Goal: Task Accomplishment & Management: Manage account settings

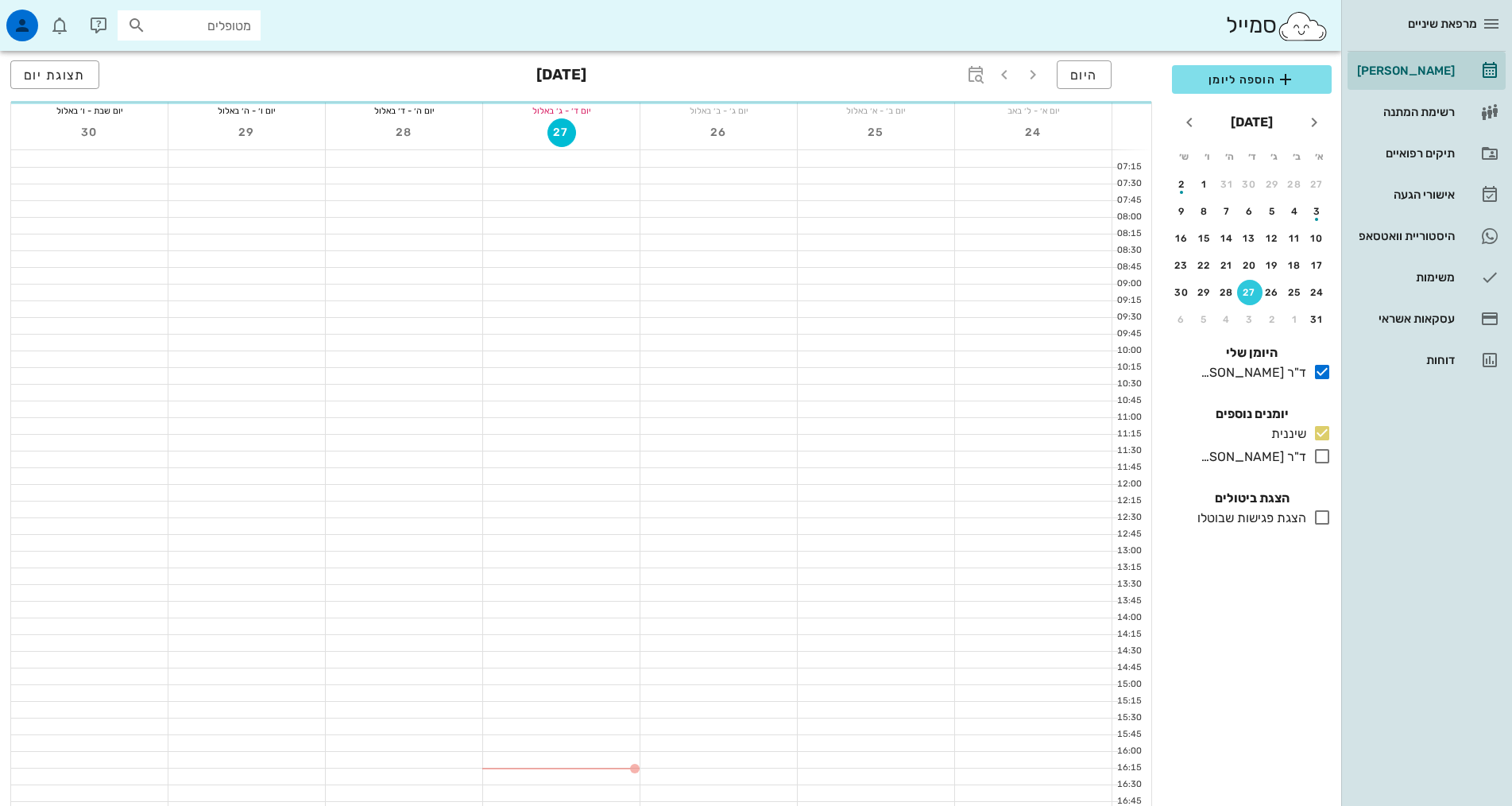
scroll to position [479, 0]
click at [1384, 269] on div "משימות" at bounding box center [1404, 278] width 101 height 26
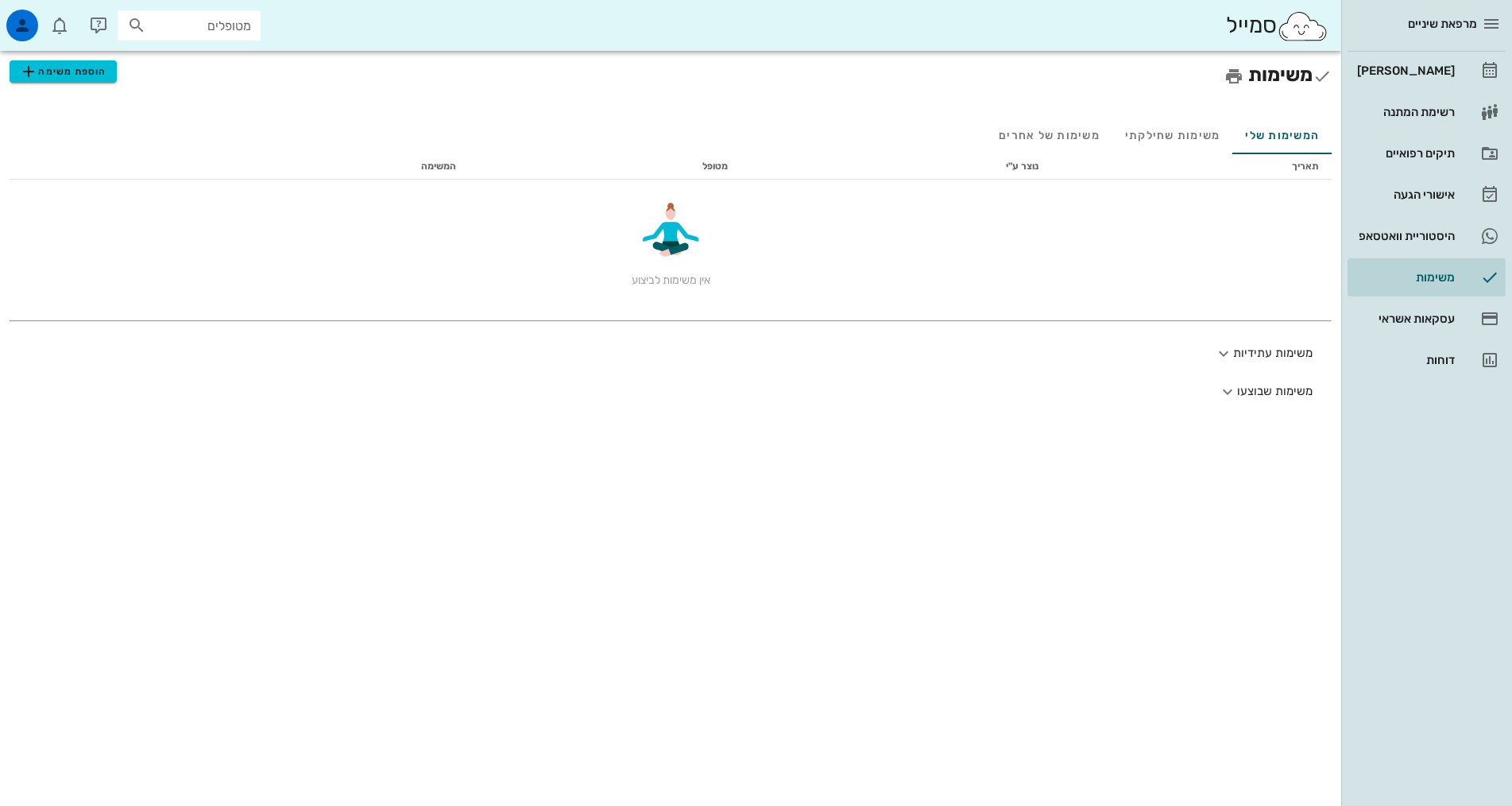
click at [1061, 702] on div "משימות הוספת משימה המשימות שלי משימות שחילקתי משימות של אחרים תאריך נוצר ע"י מט…" at bounding box center [670, 429] width 1341 height 755
click at [28, 23] on icon "button" at bounding box center [22, 26] width 19 height 19
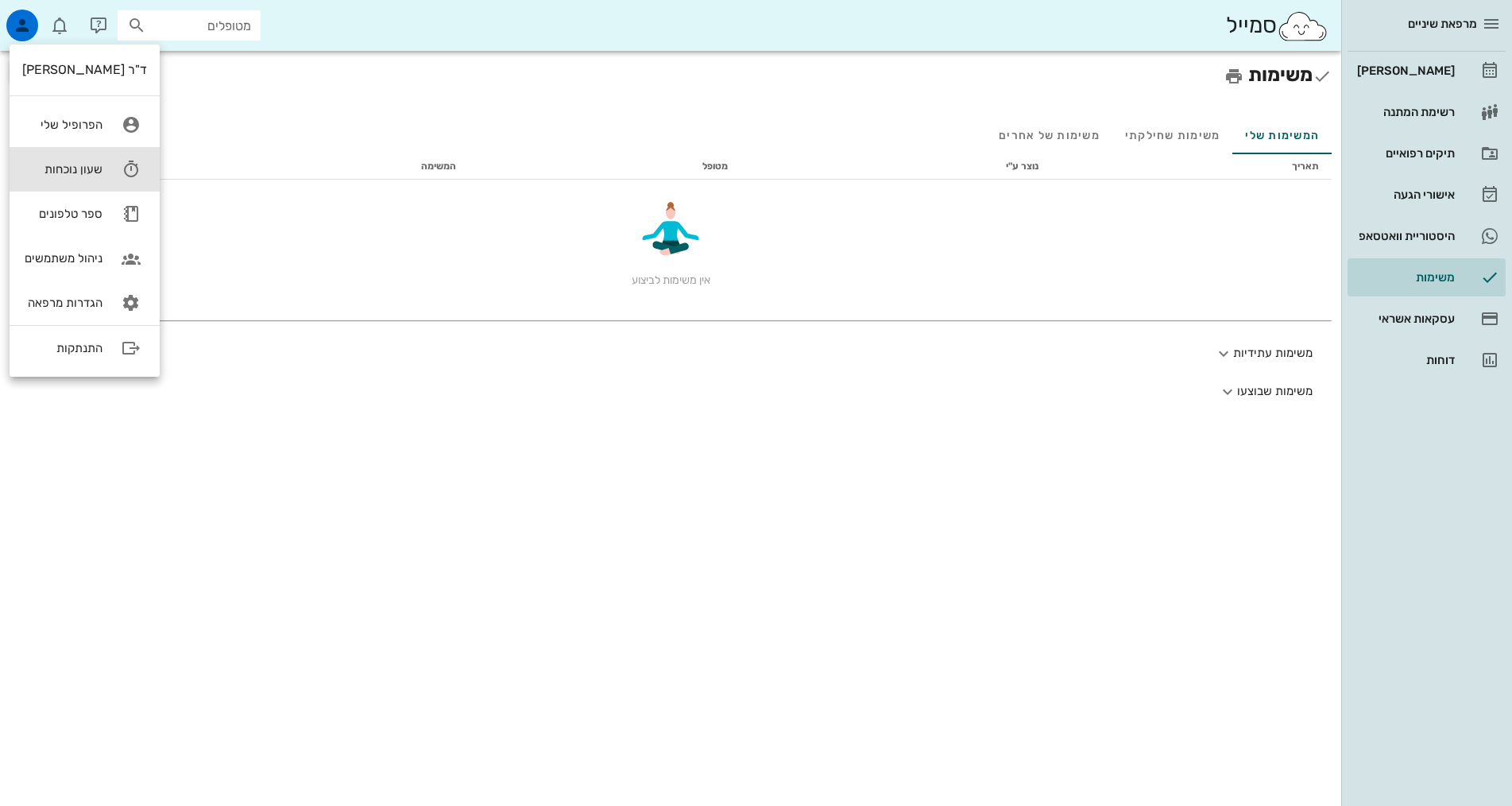
click at [92, 164] on div "שעון נוכחות" at bounding box center [62, 169] width 81 height 14
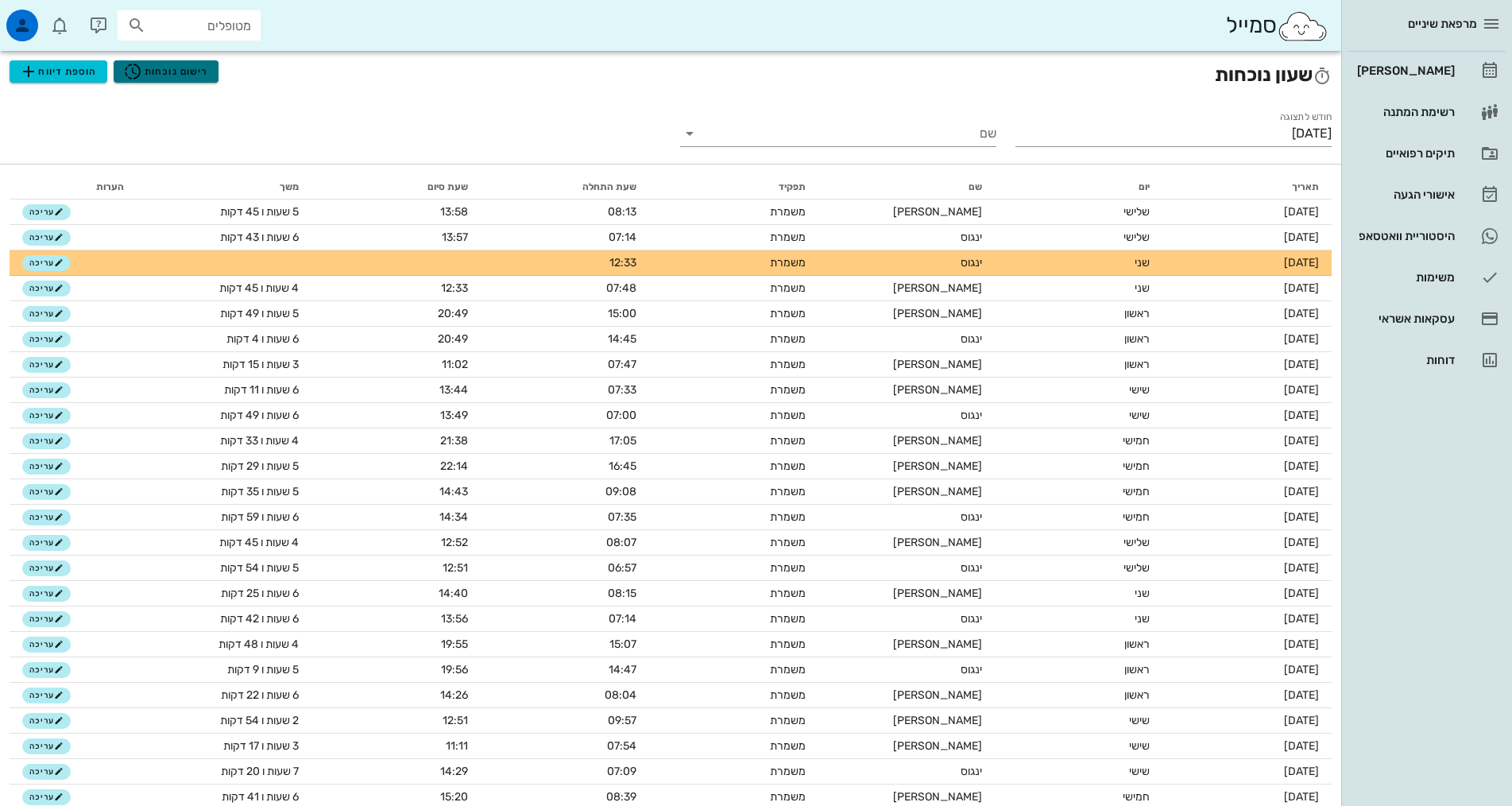
click at [140, 71] on icon "button" at bounding box center [132, 72] width 19 height 19
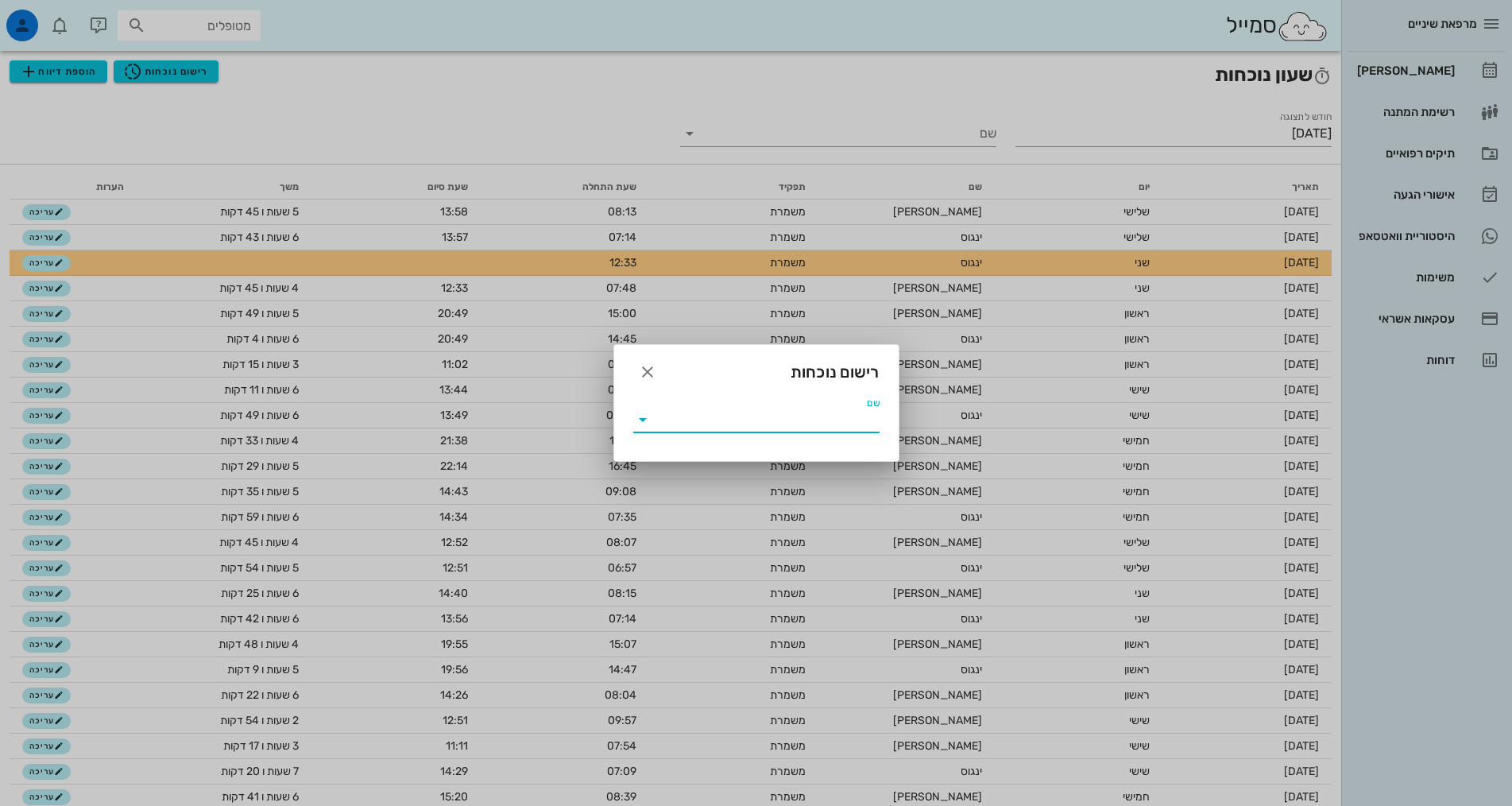
click at [809, 421] on input "שם" at bounding box center [767, 420] width 224 height 26
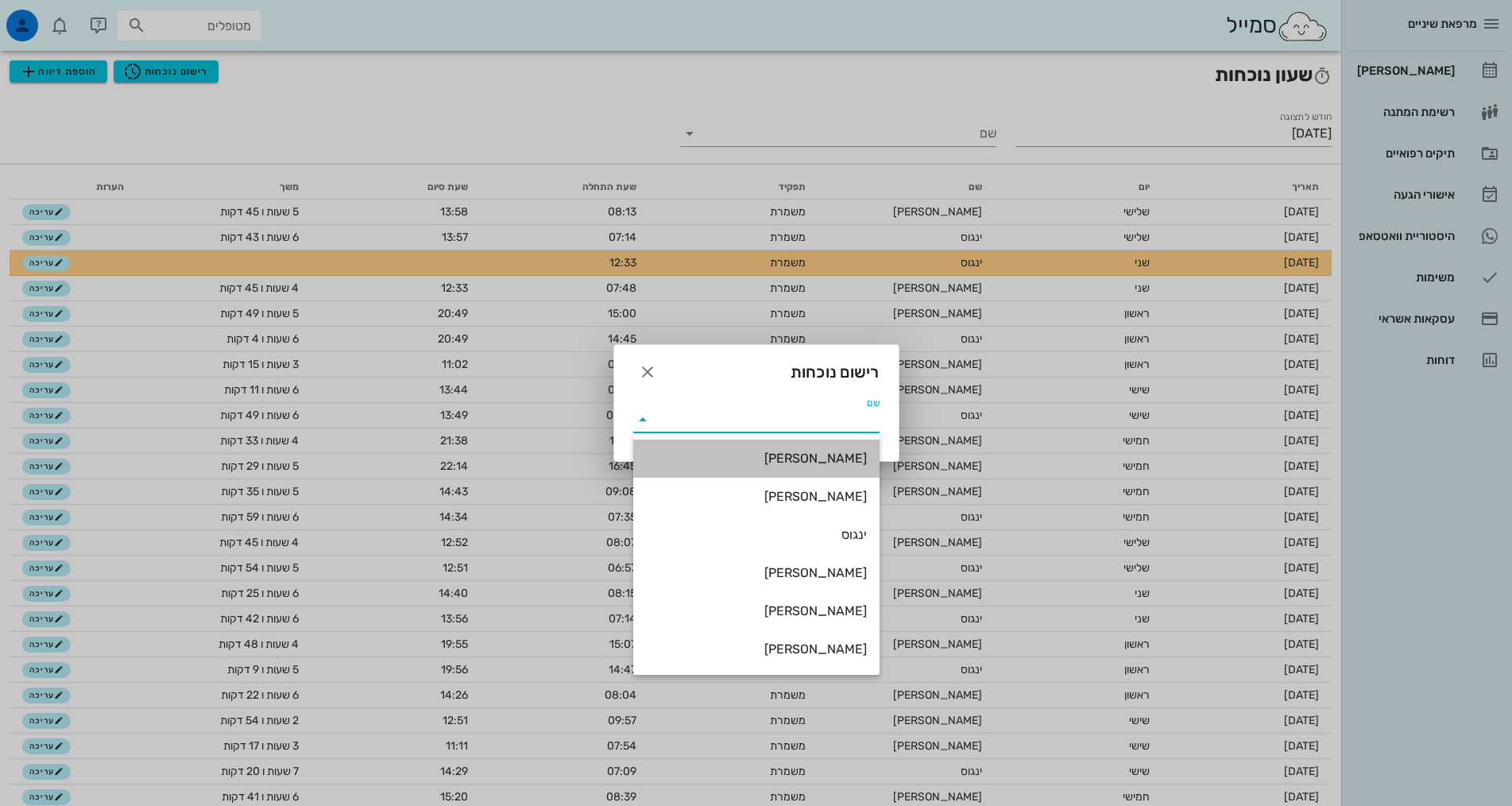
click at [816, 462] on div "[PERSON_NAME]" at bounding box center [756, 458] width 221 height 15
type input "[PERSON_NAME]"
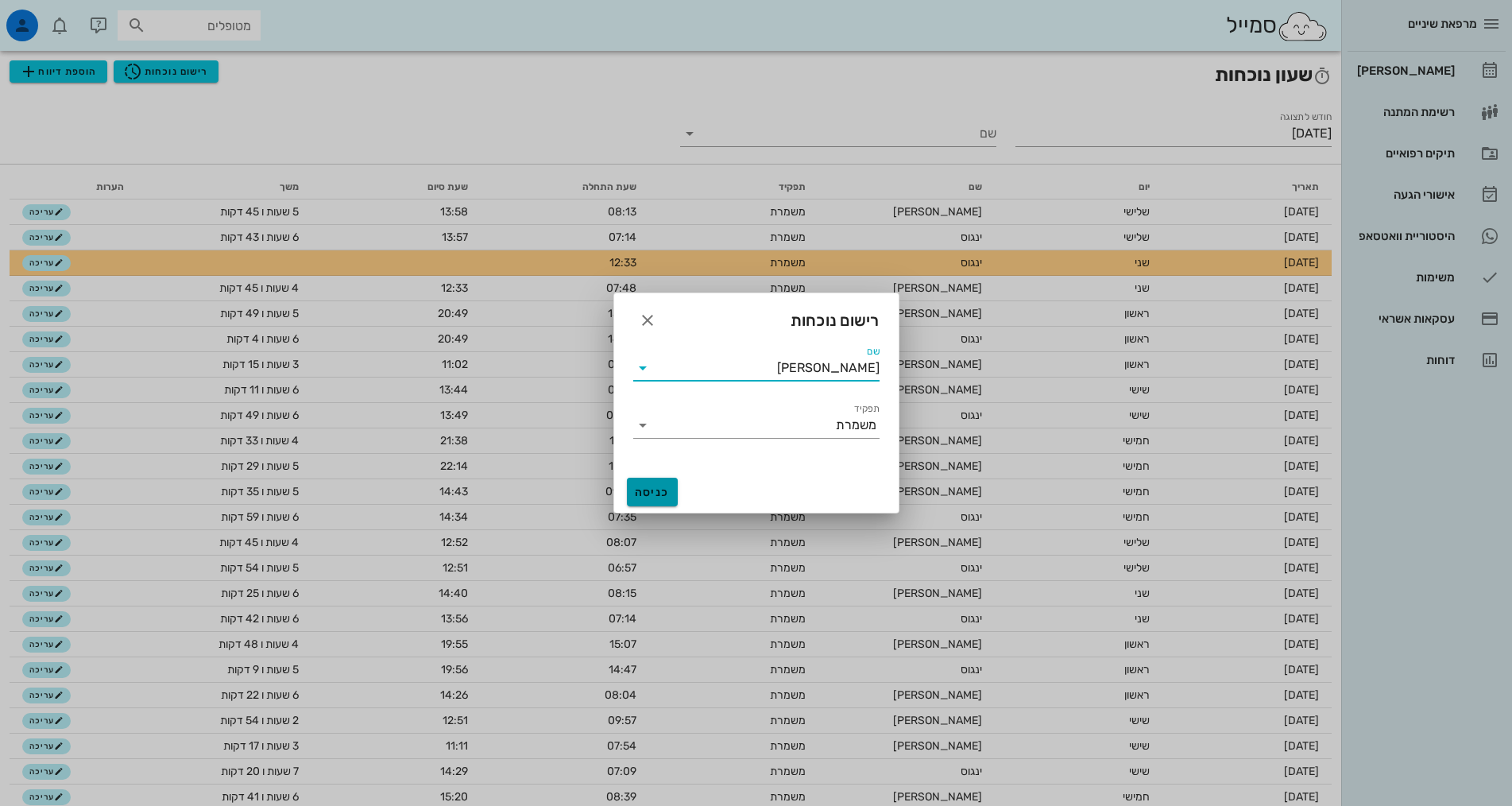
click at [661, 485] on span "כניסה" at bounding box center [653, 492] width 38 height 14
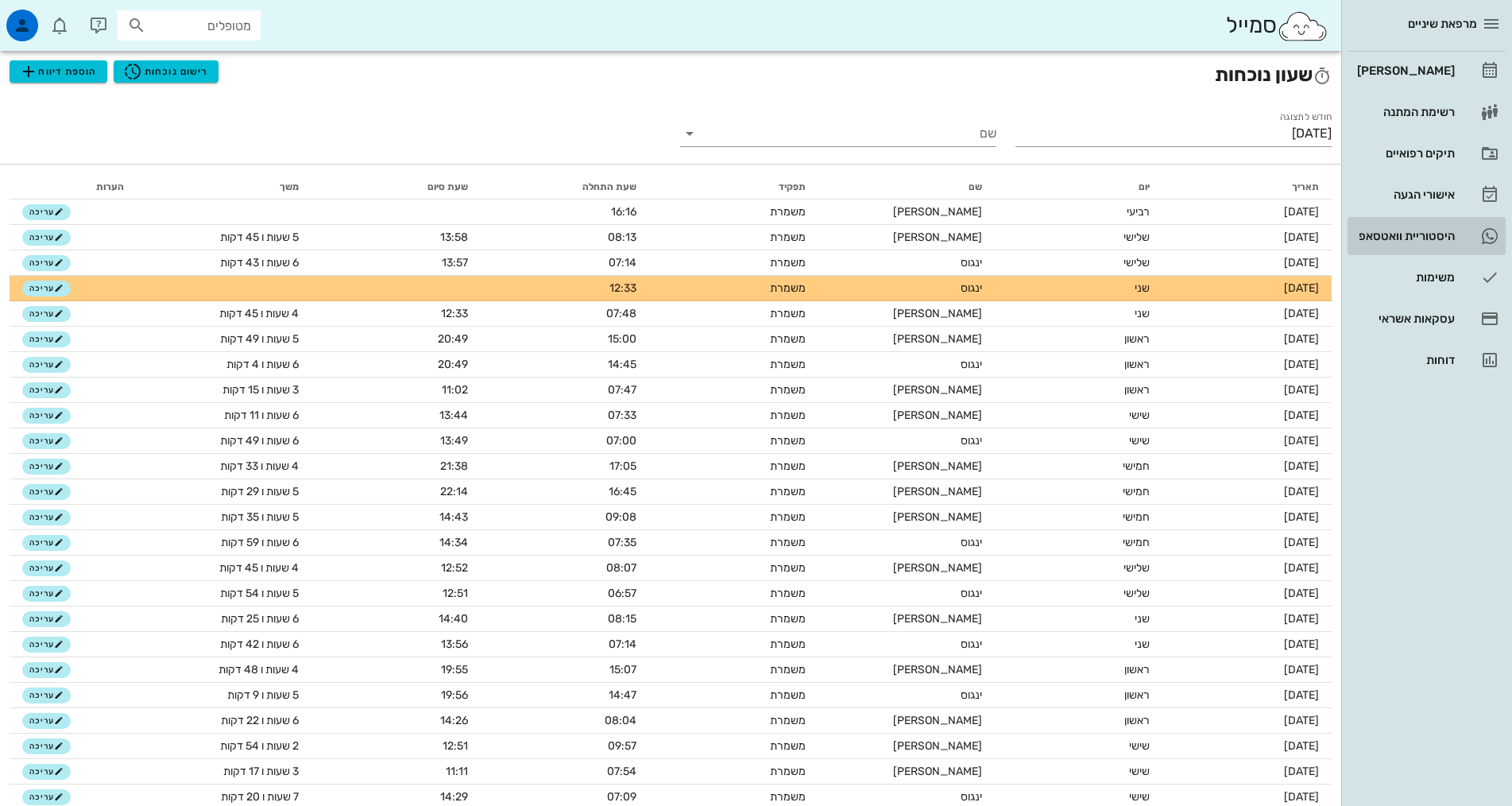
click at [1428, 225] on div "היסטוריית וואטסאפ" at bounding box center [1404, 236] width 101 height 26
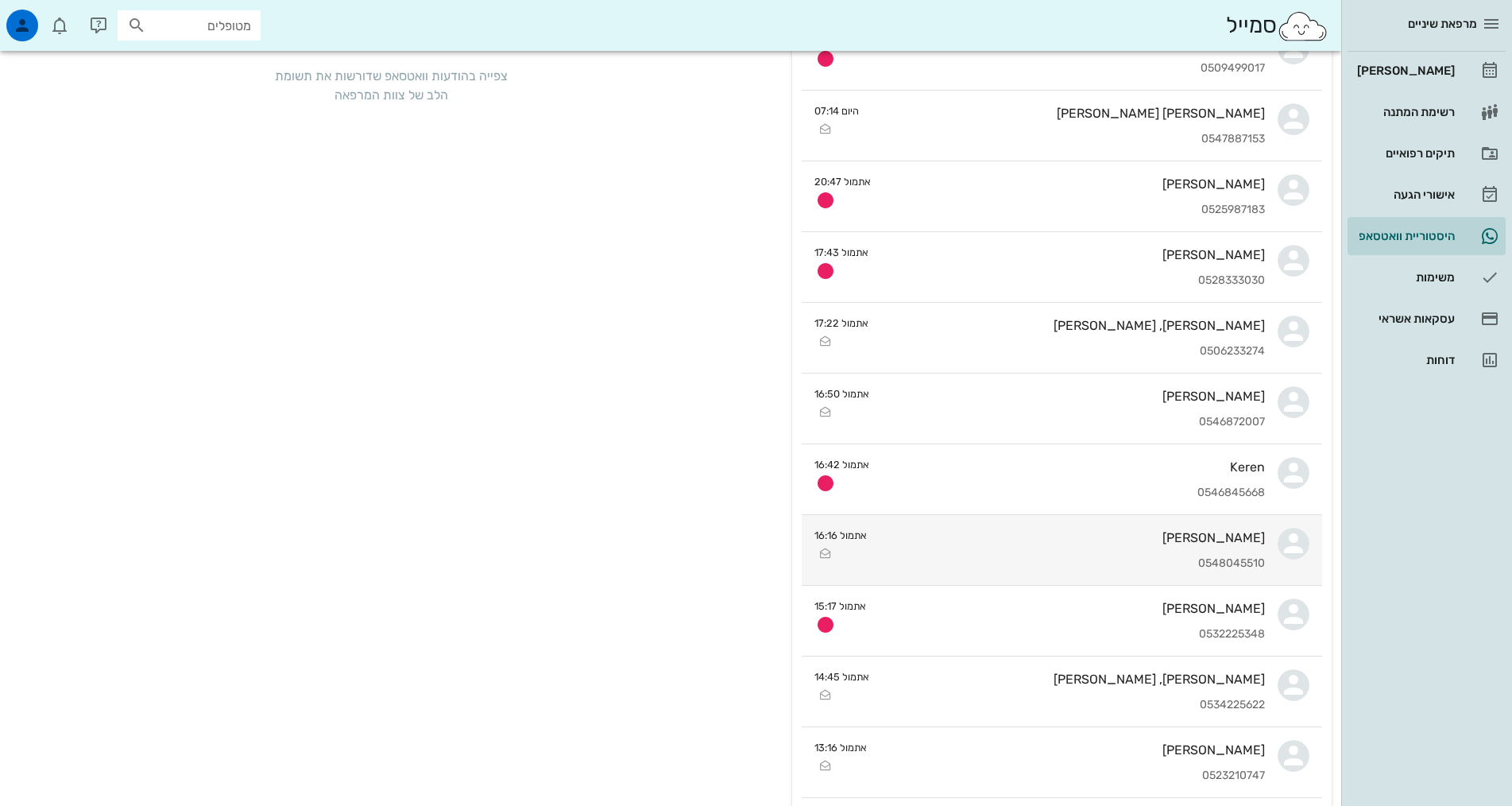
scroll to position [159, 0]
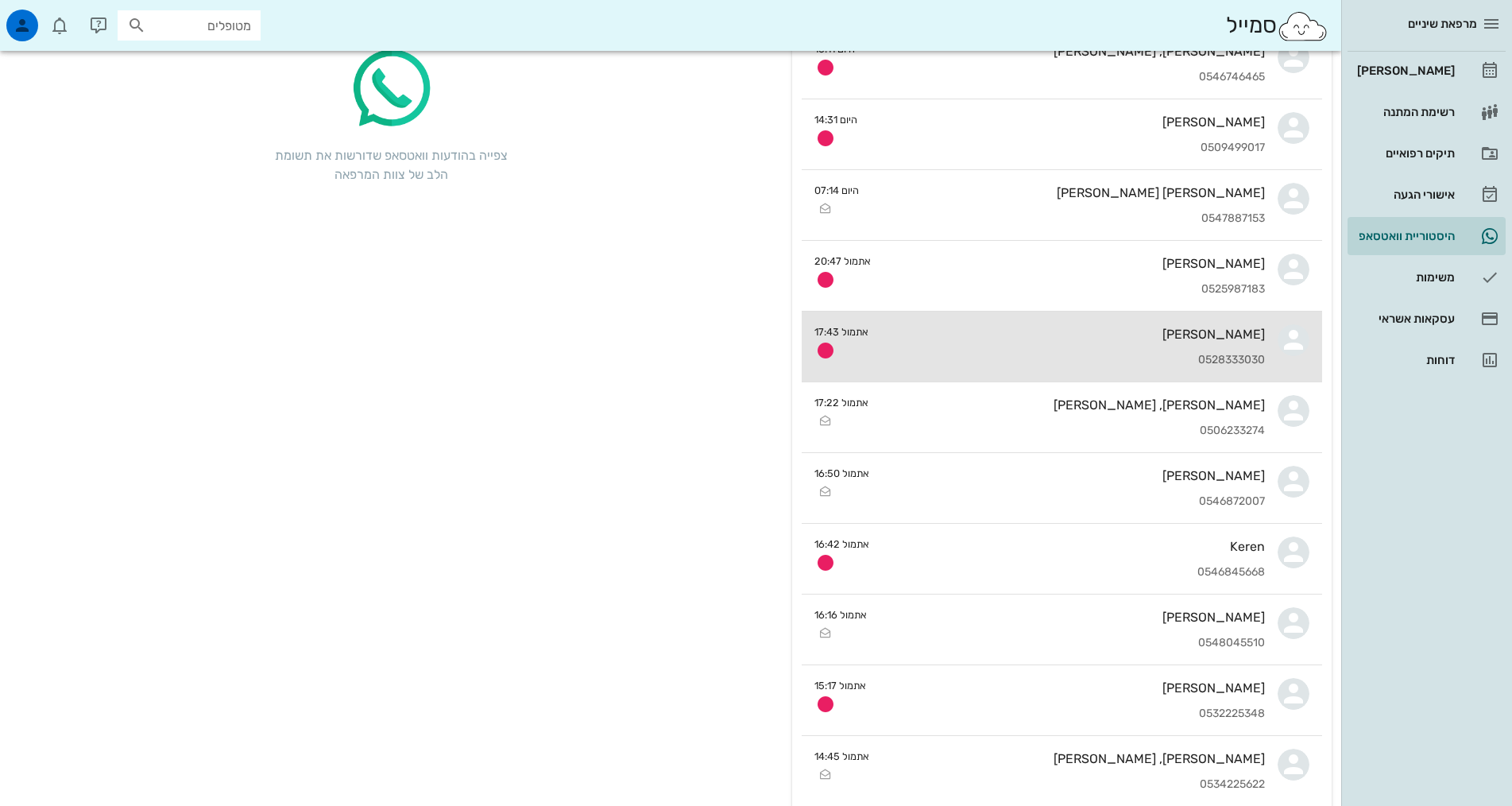
click at [1083, 350] on div "[PERSON_NAME] 0528333030" at bounding box center [1072, 346] width 384 height 70
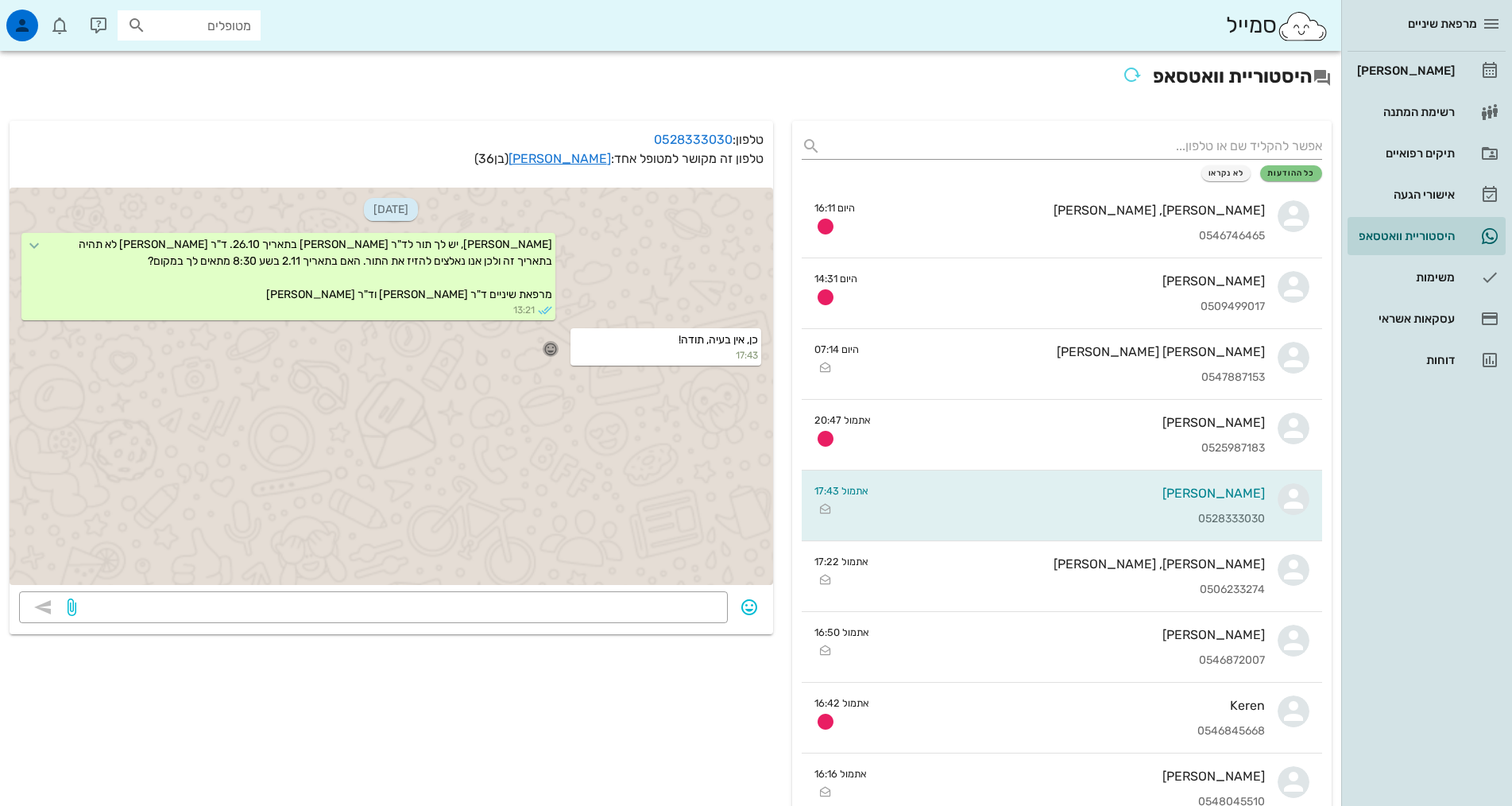
click at [545, 345] on icon "button" at bounding box center [551, 349] width 14 height 14
click at [392, 324] on div "🙏" at bounding box center [393, 326] width 29 height 30
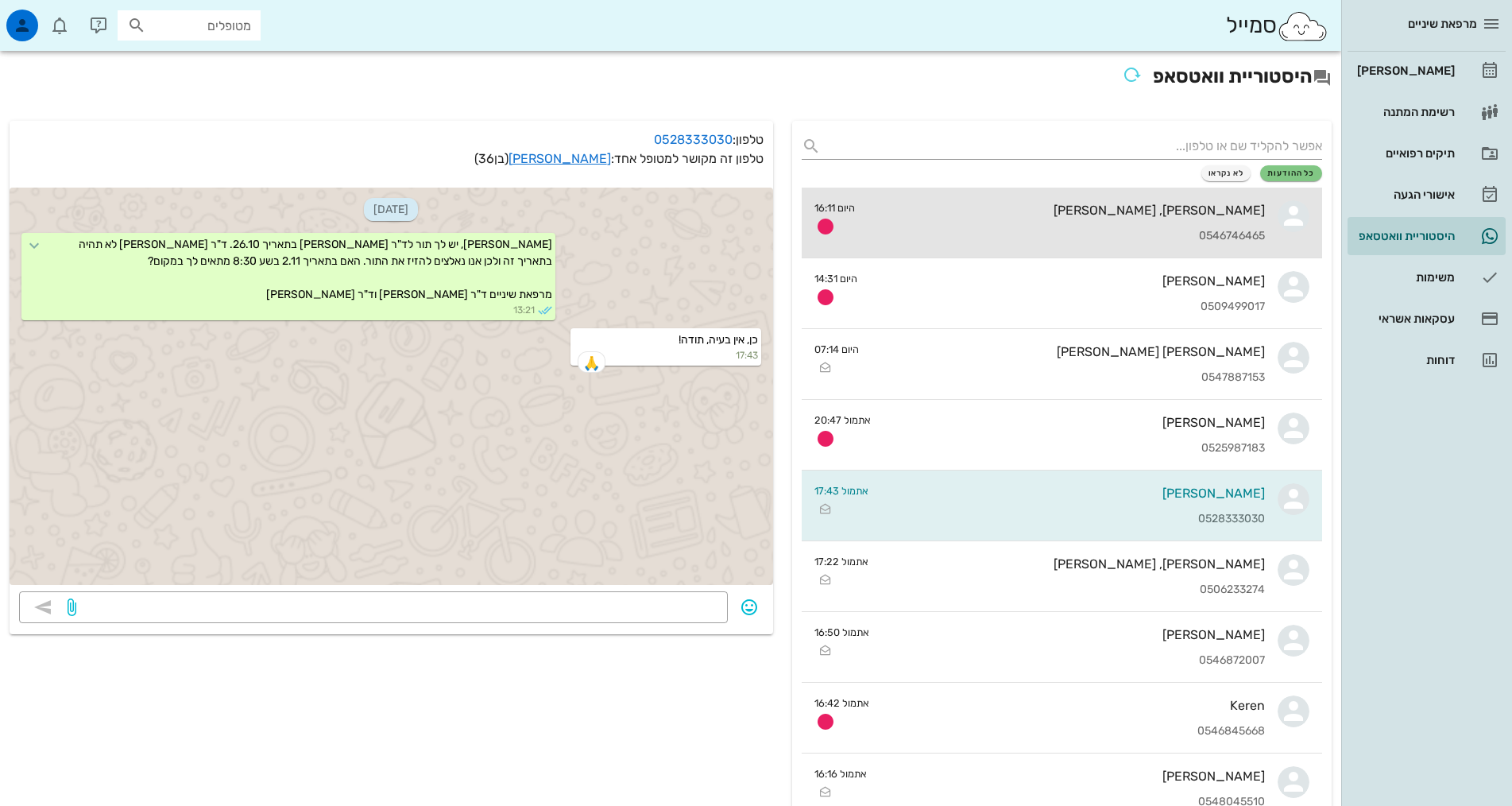
click at [1228, 223] on div "[PERSON_NAME], [PERSON_NAME] 0546746465" at bounding box center [1066, 223] width 397 height 70
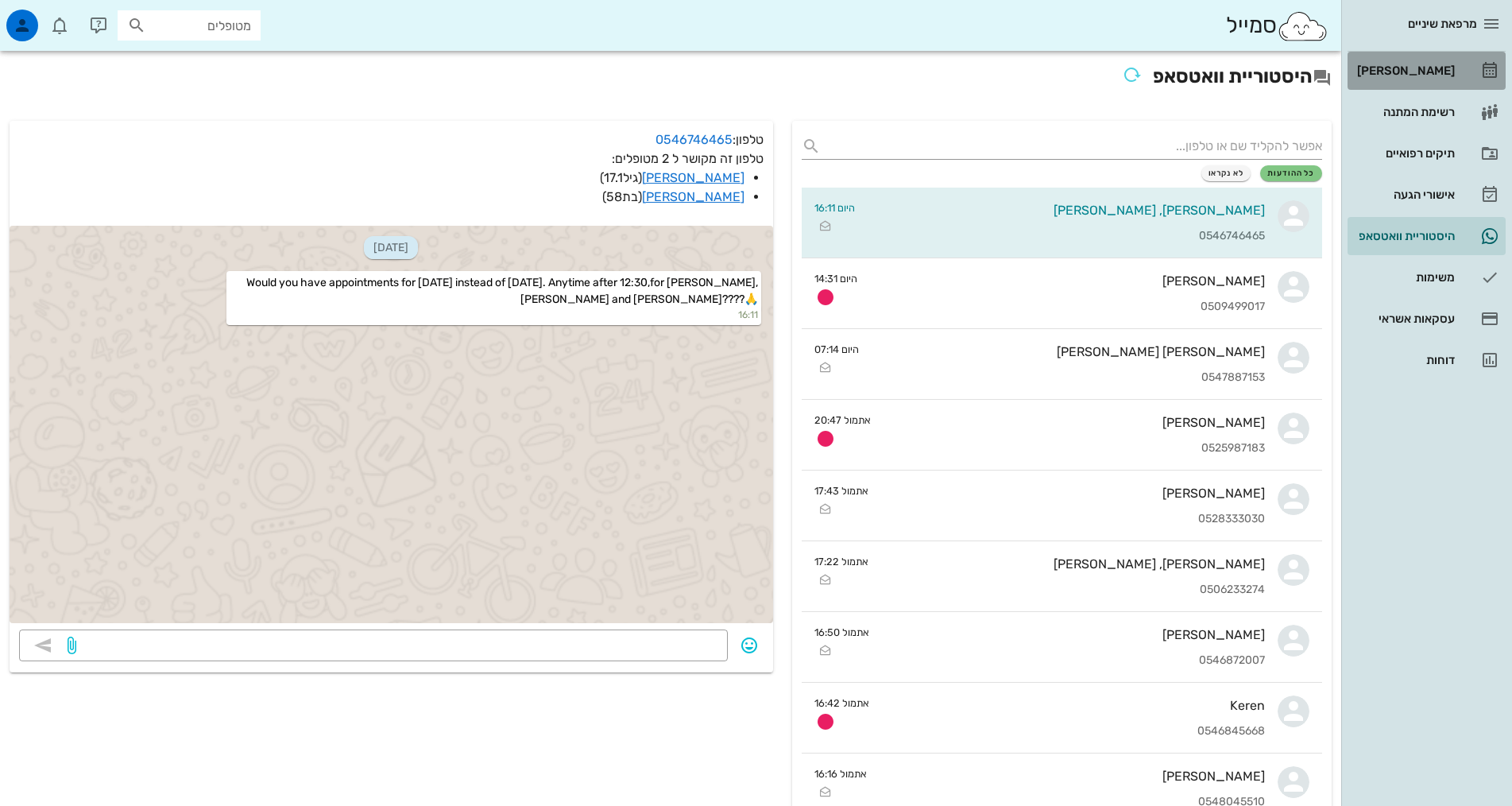
click at [1438, 67] on div "[PERSON_NAME]" at bounding box center [1404, 71] width 101 height 13
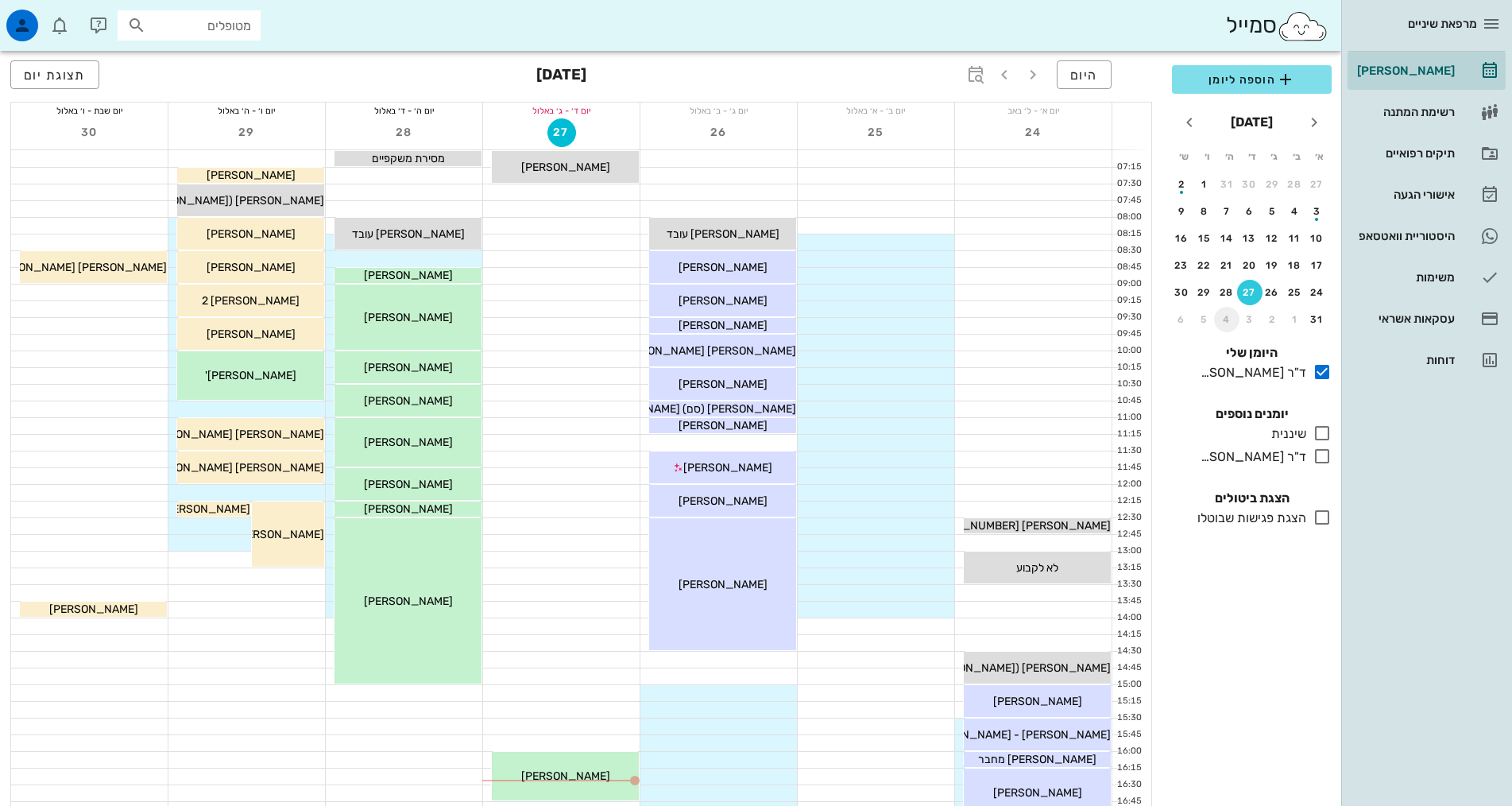
click at [1225, 315] on div "4" at bounding box center [1226, 319] width 26 height 11
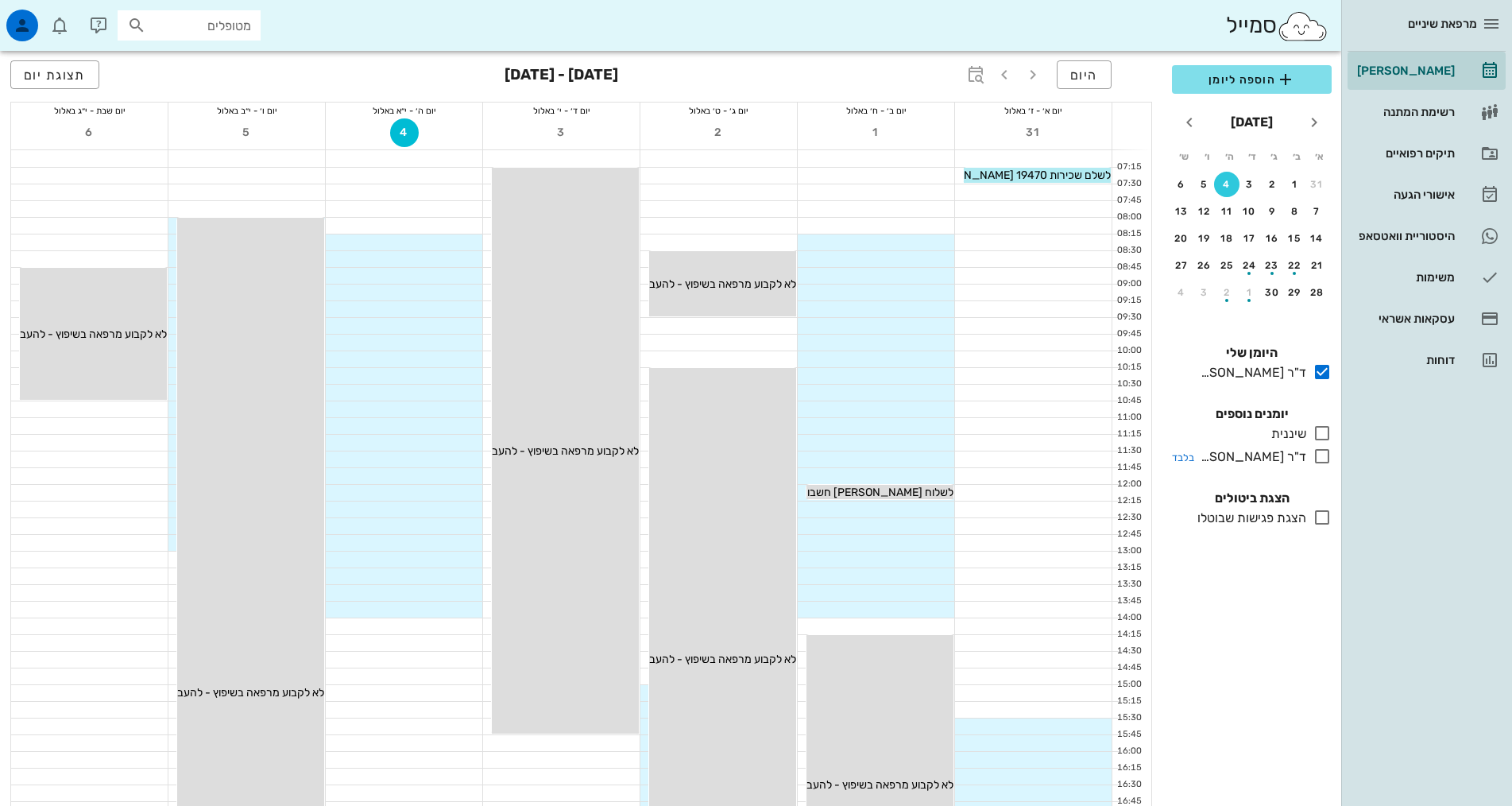
click at [1325, 460] on icon at bounding box center [1322, 456] width 19 height 19
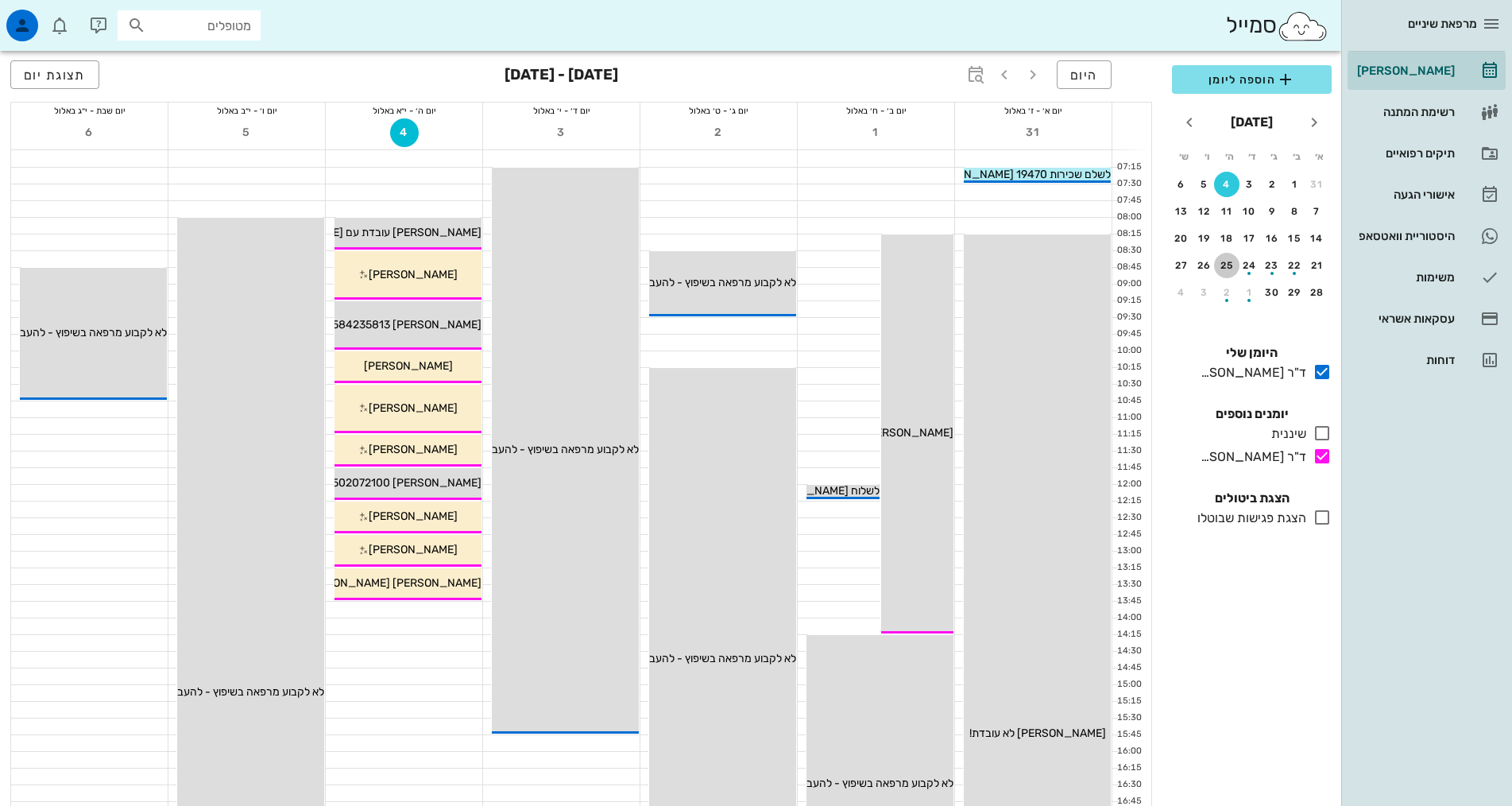
click at [1229, 269] on div "25" at bounding box center [1226, 266] width 26 height 11
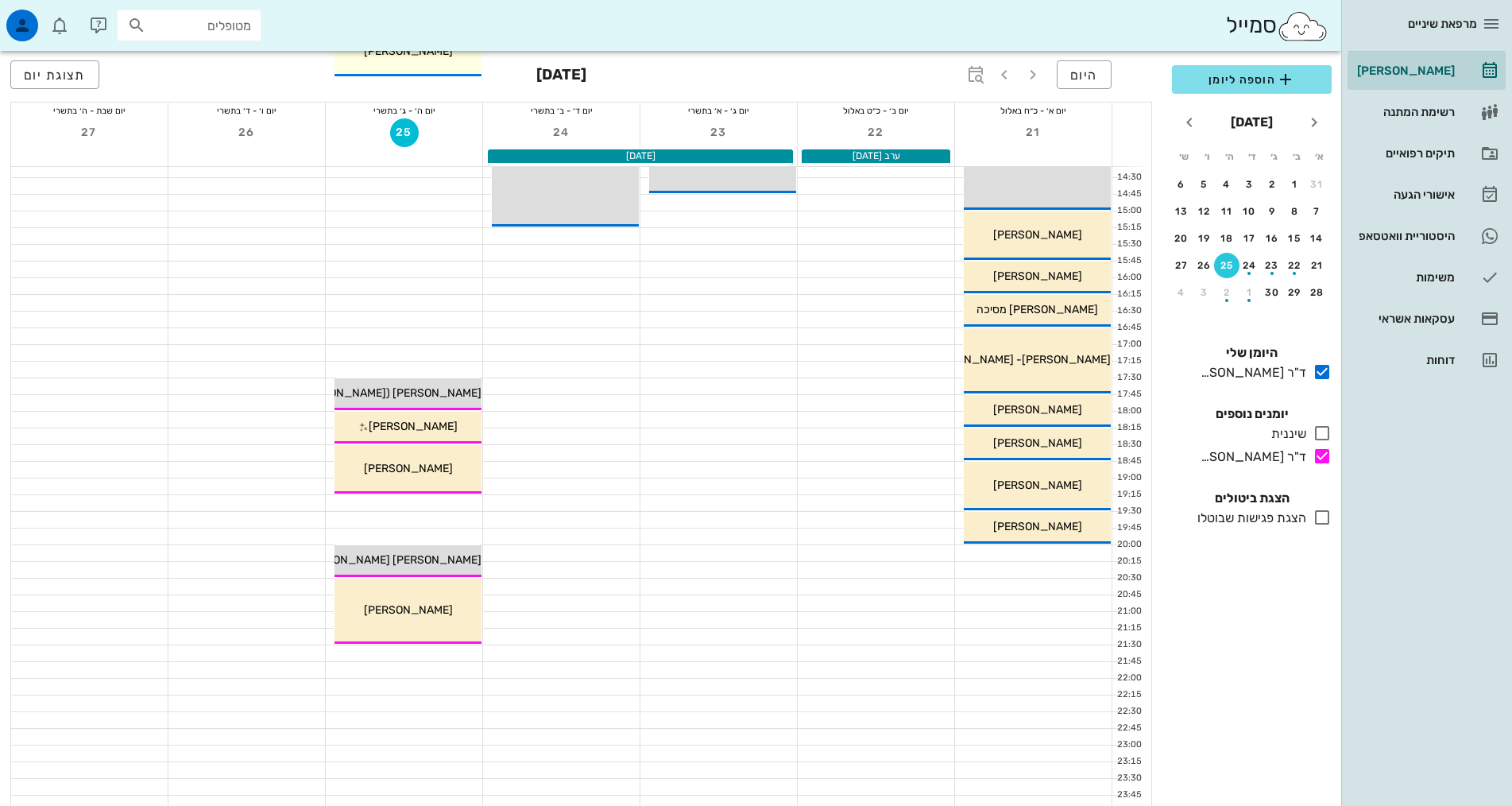
scroll to position [476, 0]
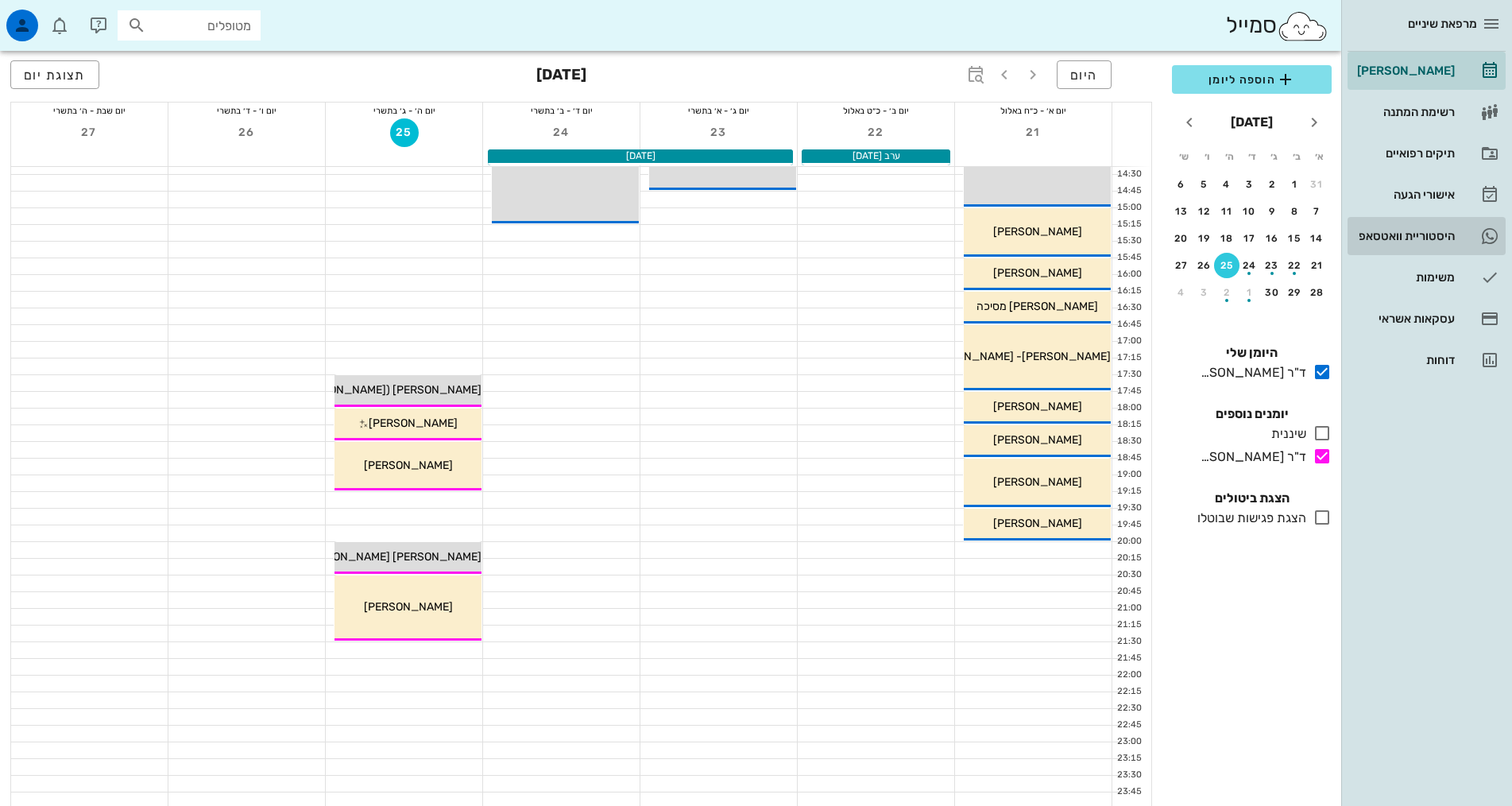
click at [1392, 231] on div "היסטוריית וואטסאפ" at bounding box center [1404, 236] width 101 height 13
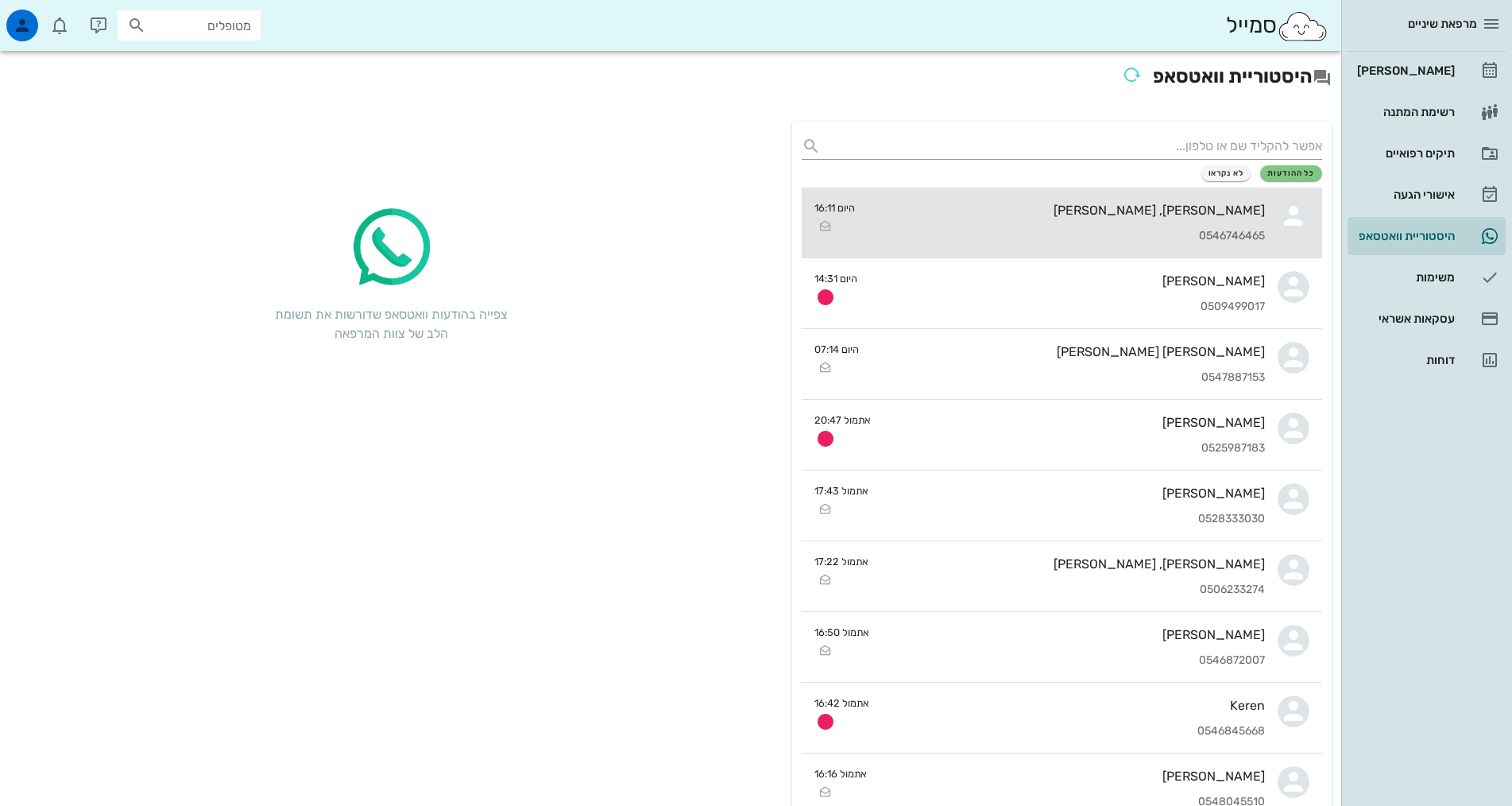
click at [1166, 212] on div "[PERSON_NAME], [PERSON_NAME]" at bounding box center [1066, 210] width 397 height 15
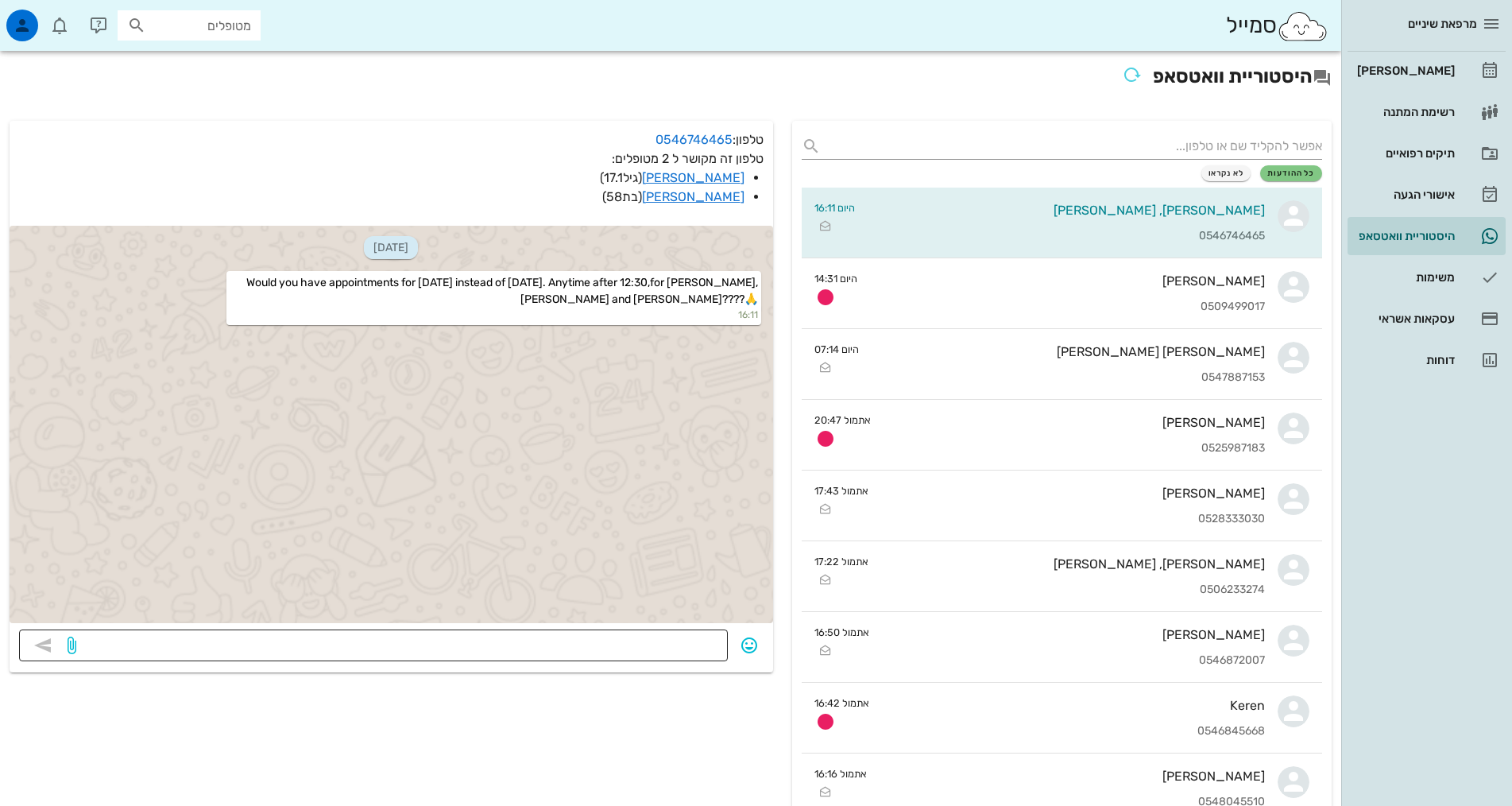
click at [658, 642] on textarea at bounding box center [399, 647] width 639 height 26
type textarea "י"
type textarea "g"
type textarea "h"
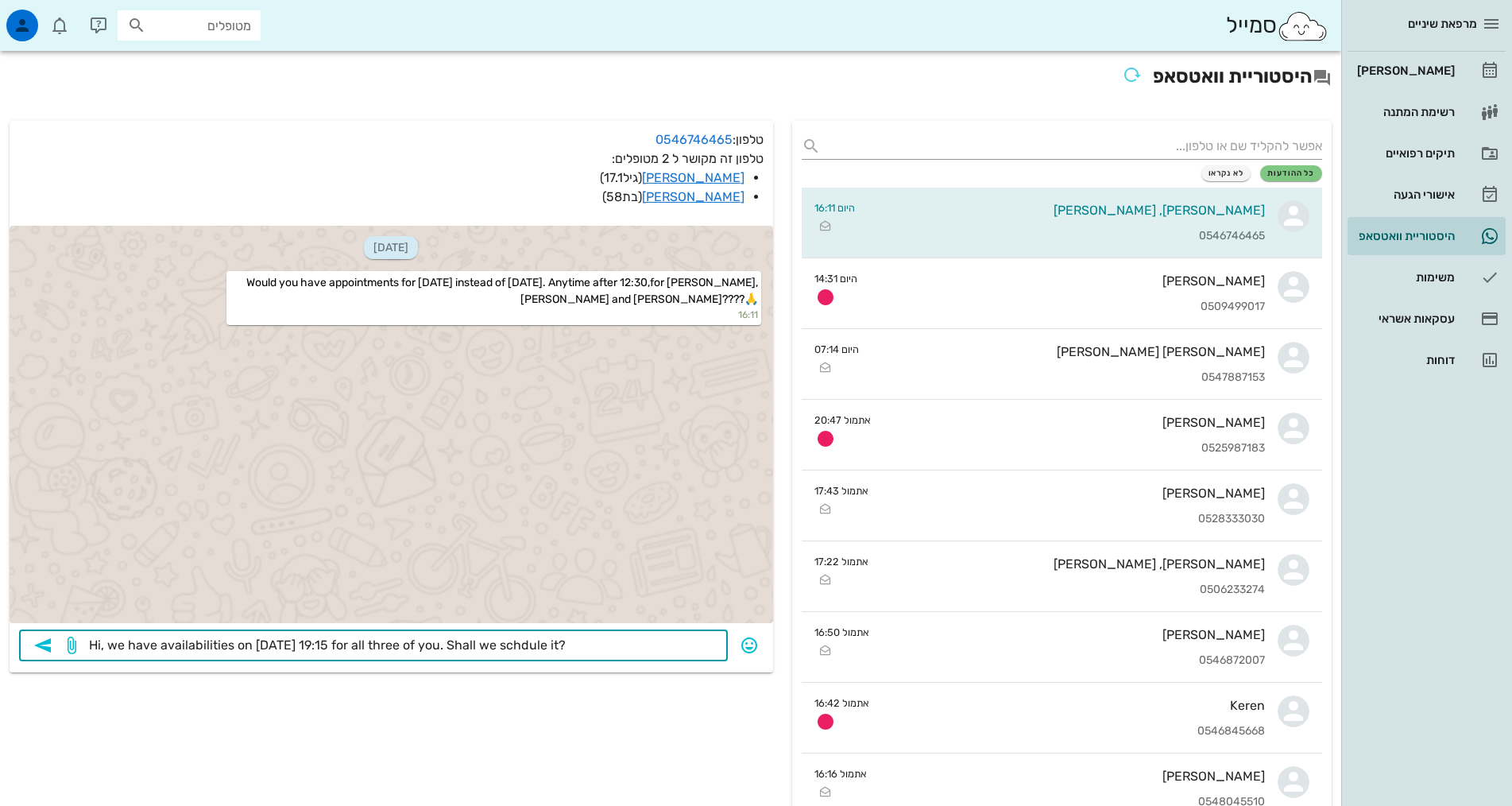
type textarea "Hi, we have availabilities on [DATE] 19:15 for all three of you. Shall we sched…"
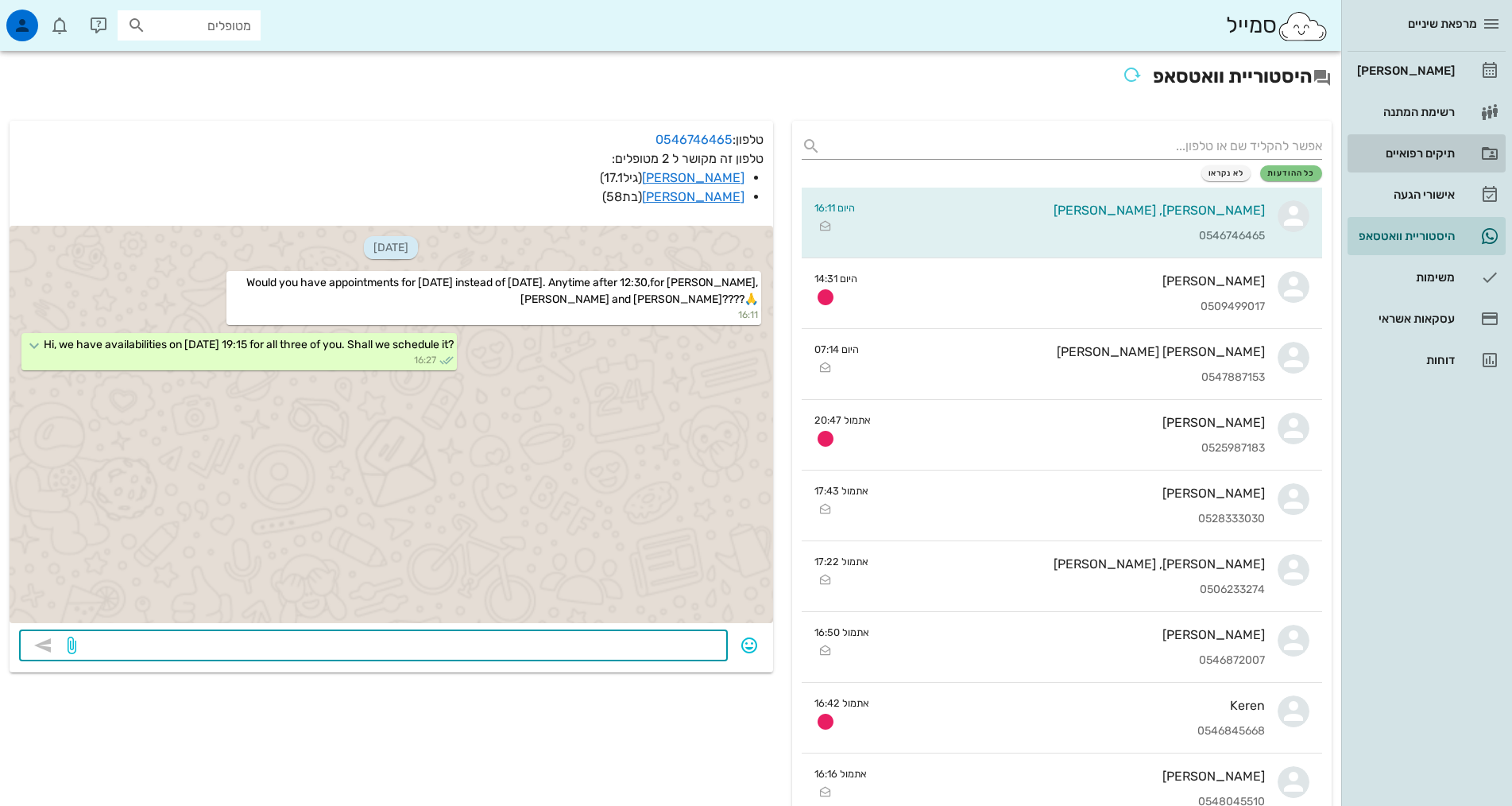
click at [1449, 153] on div "תיקים רפואיים" at bounding box center [1404, 153] width 101 height 13
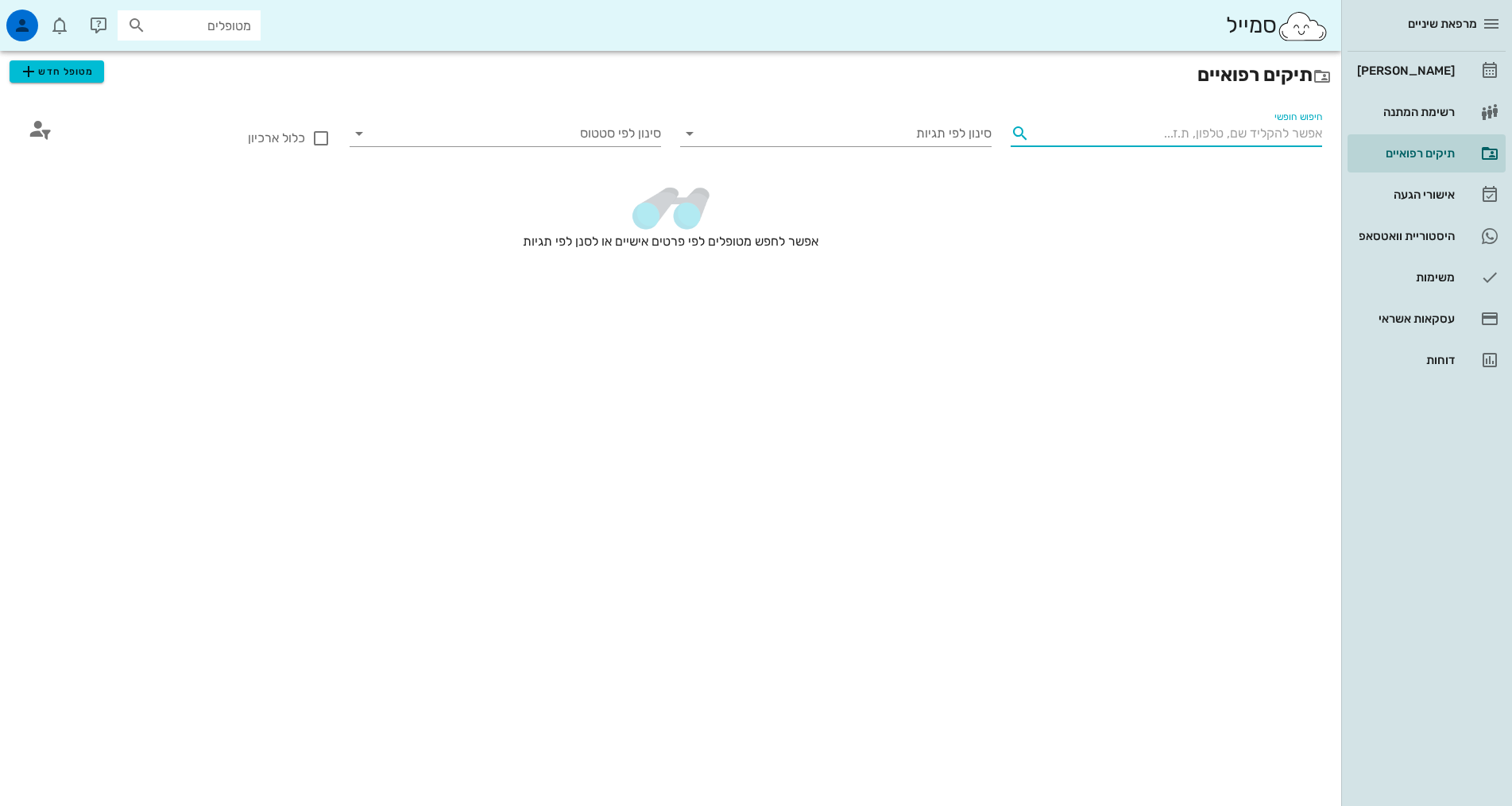
click at [1298, 137] on input "חיפוש חופשי" at bounding box center [1178, 133] width 286 height 26
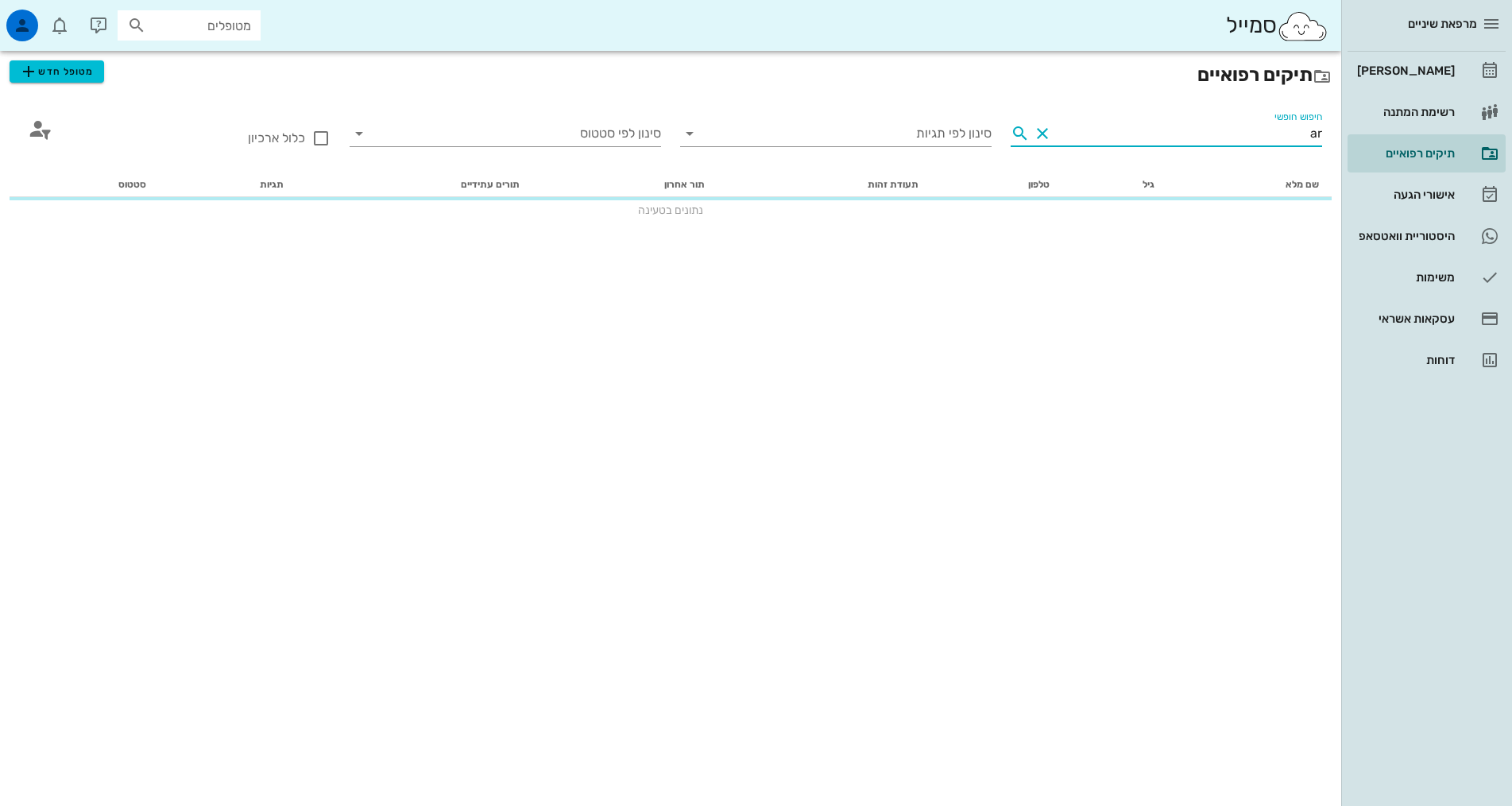
type input "a"
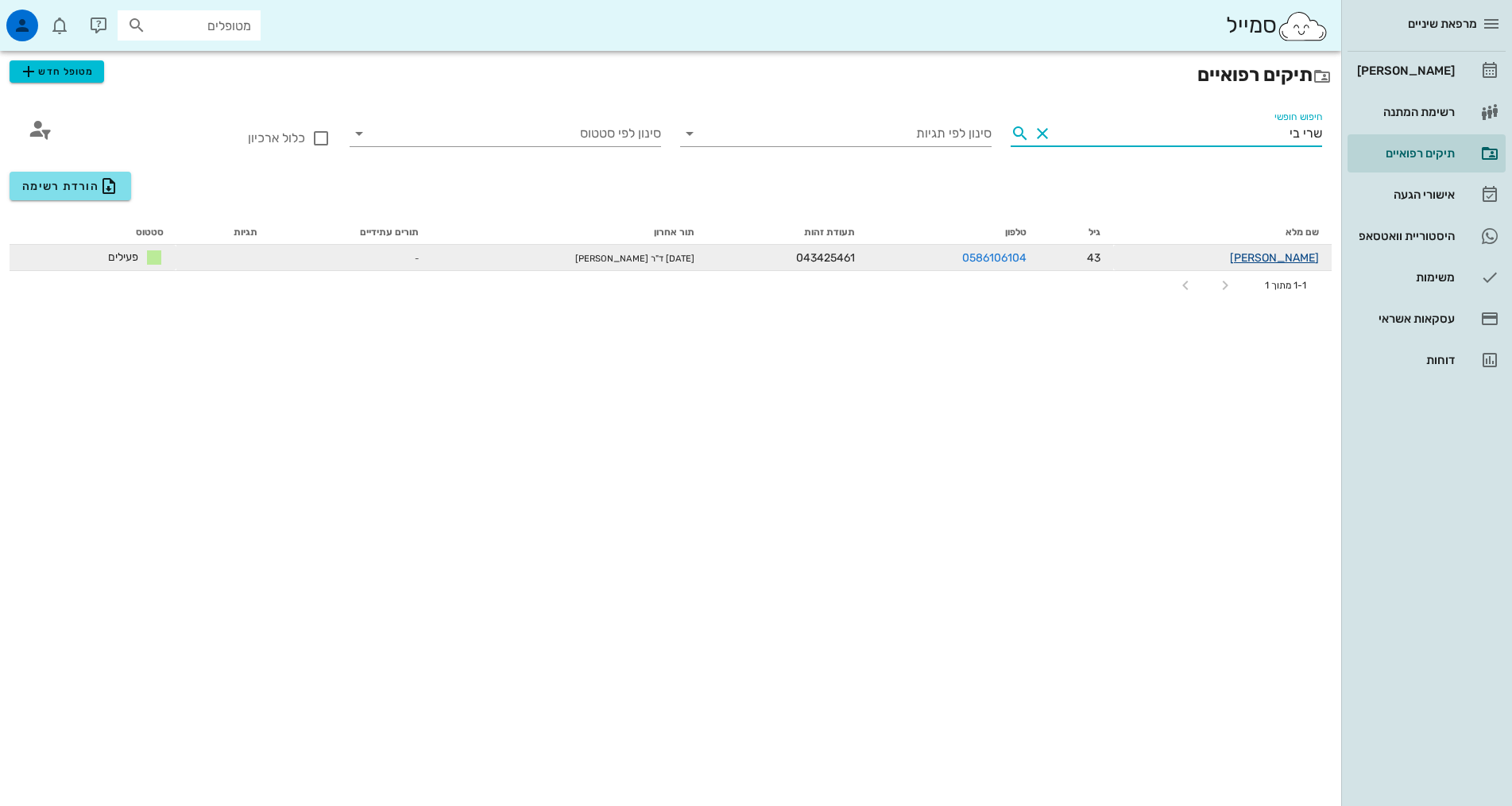
type input "שרי בי"
click at [1305, 252] on link "[PERSON_NAME]" at bounding box center [1274, 258] width 89 height 14
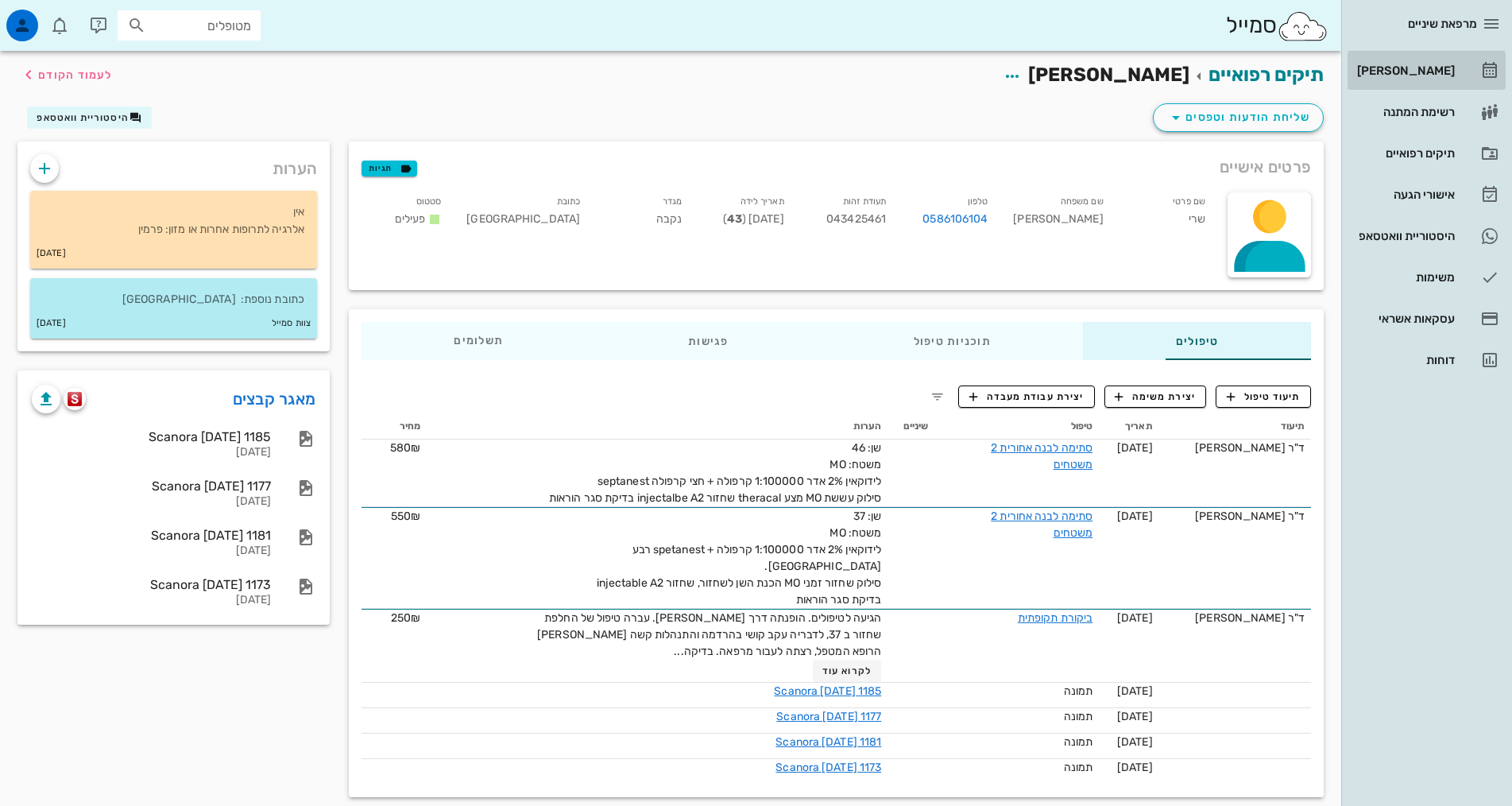
click at [1434, 70] on div "[PERSON_NAME]" at bounding box center [1404, 71] width 101 height 13
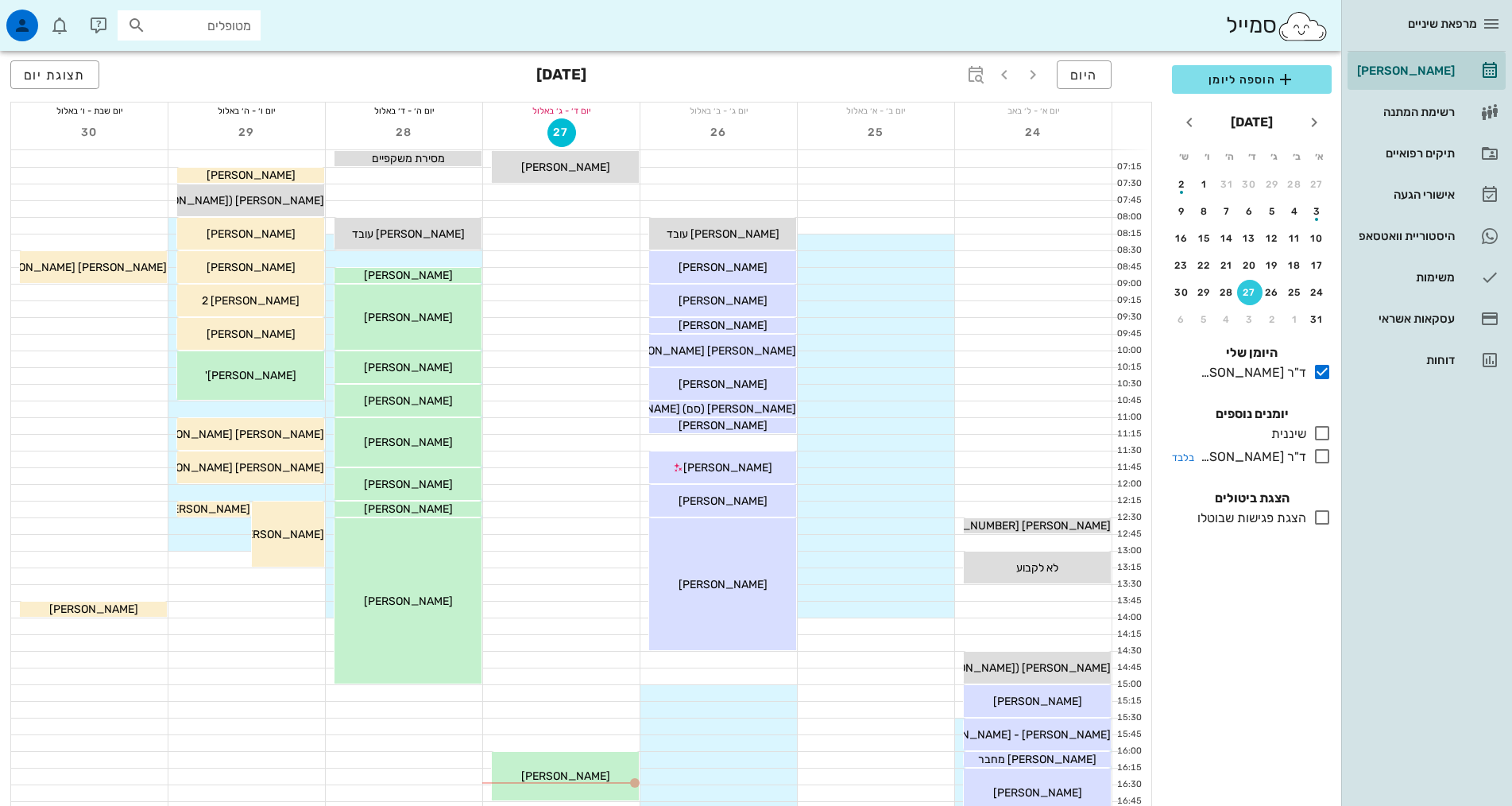
click at [1322, 458] on icon at bounding box center [1322, 456] width 19 height 19
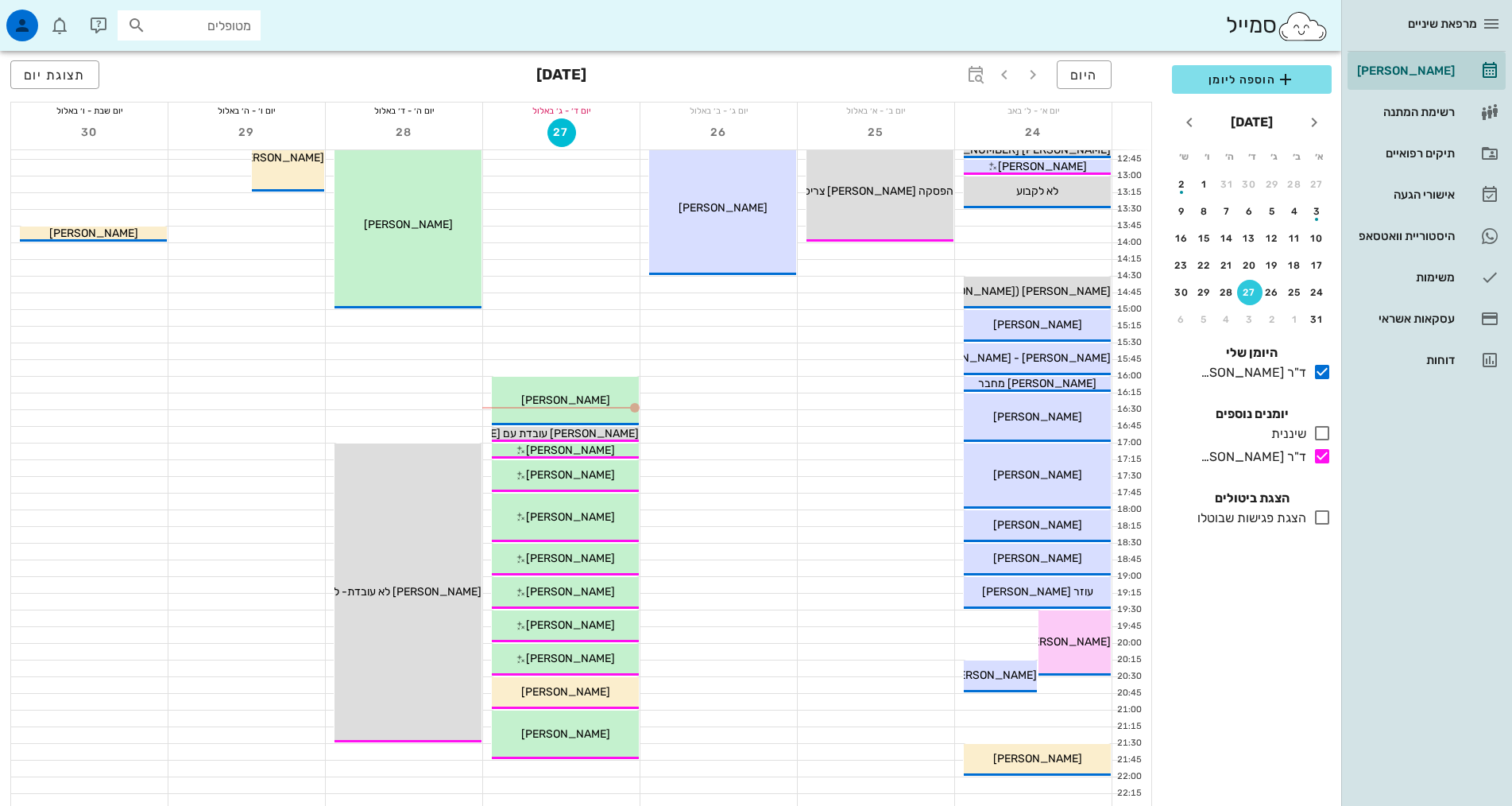
scroll to position [397, 0]
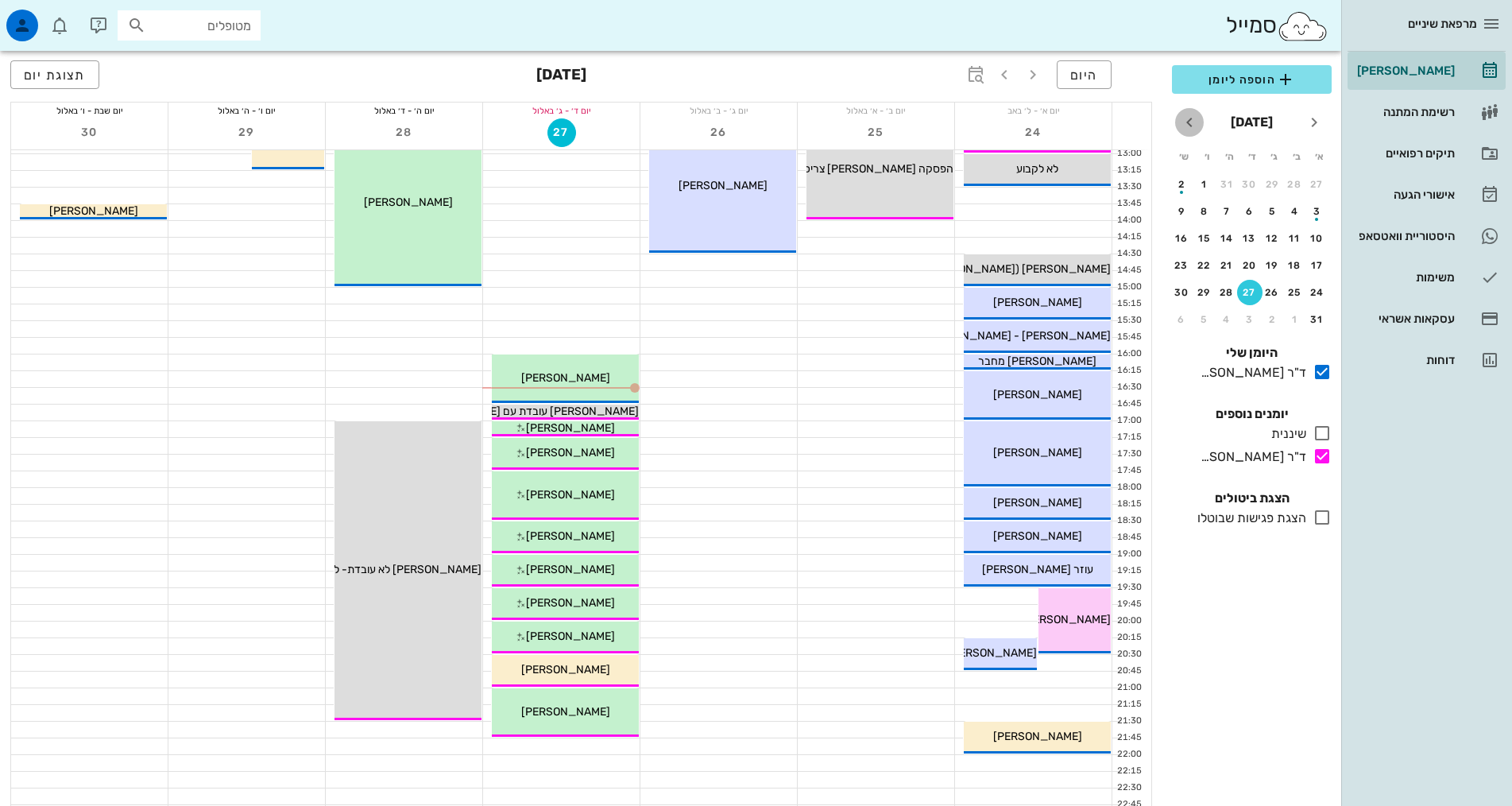
click at [1188, 120] on icon "חודש הבא" at bounding box center [1190, 122] width 19 height 19
click at [1230, 262] on div "25" at bounding box center [1226, 266] width 26 height 11
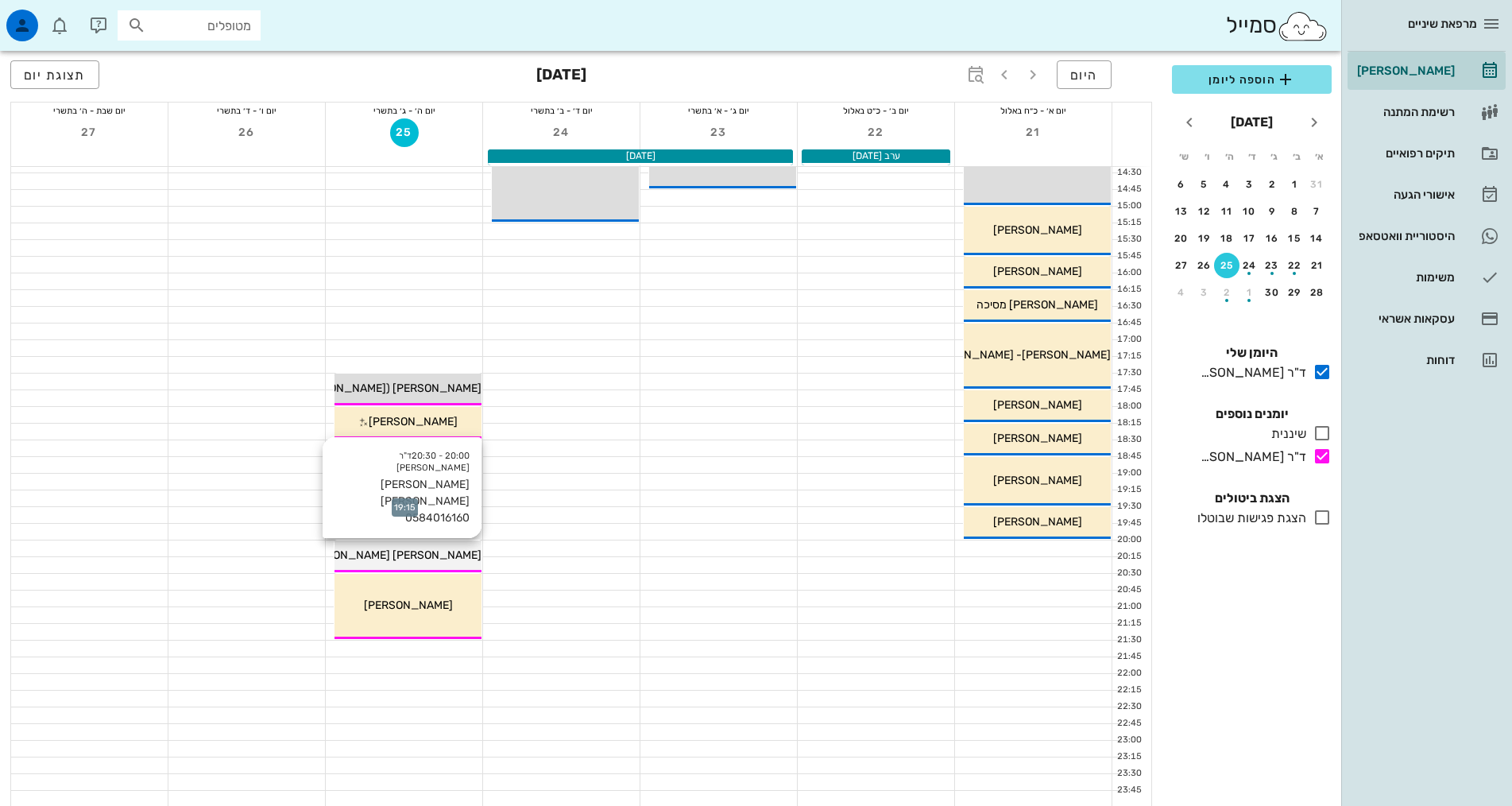
scroll to position [479, 0]
click at [427, 494] on div at bounding box center [404, 497] width 156 height 16
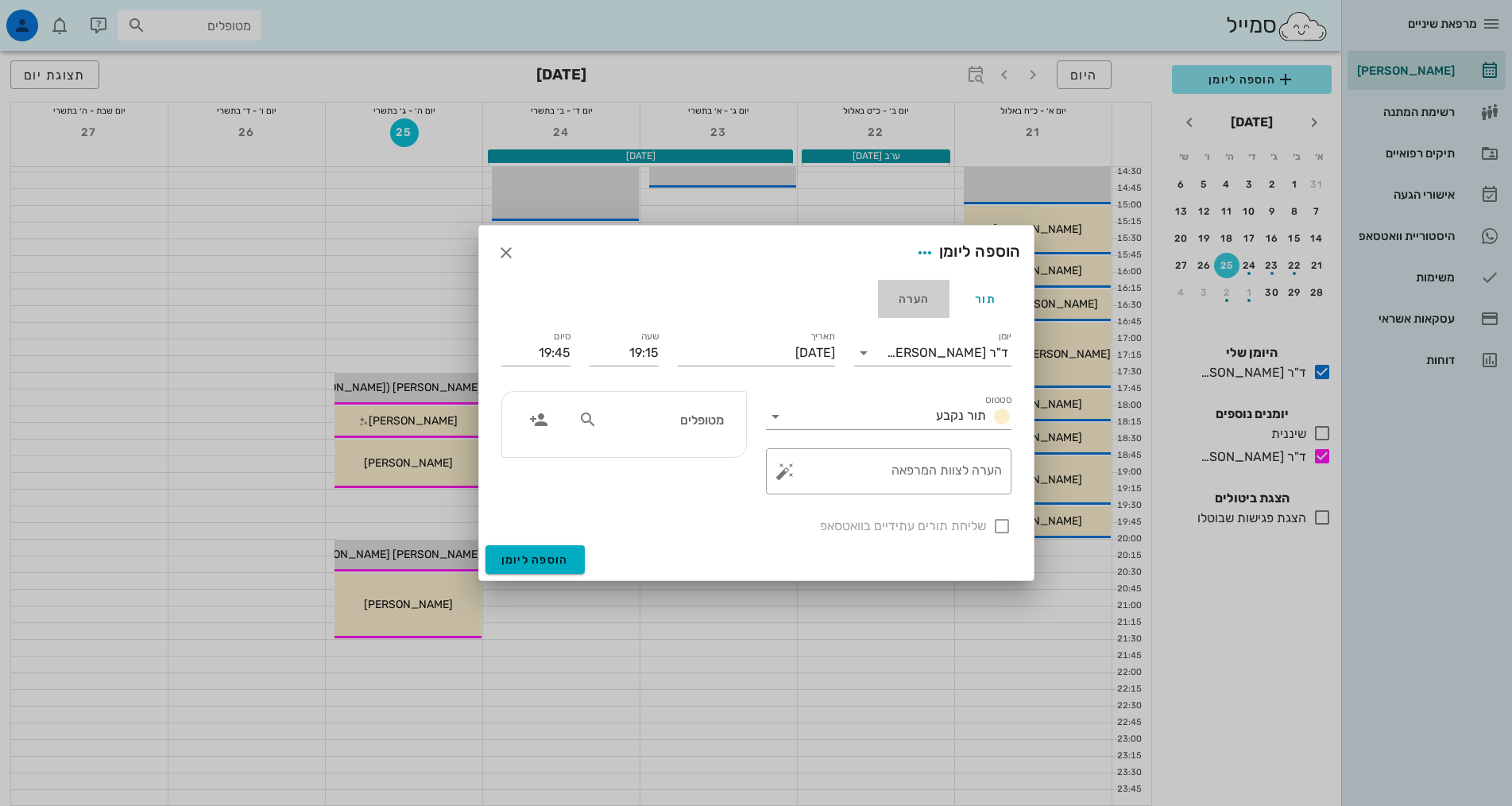
click at [926, 302] on div "הערה" at bounding box center [914, 298] width 72 height 38
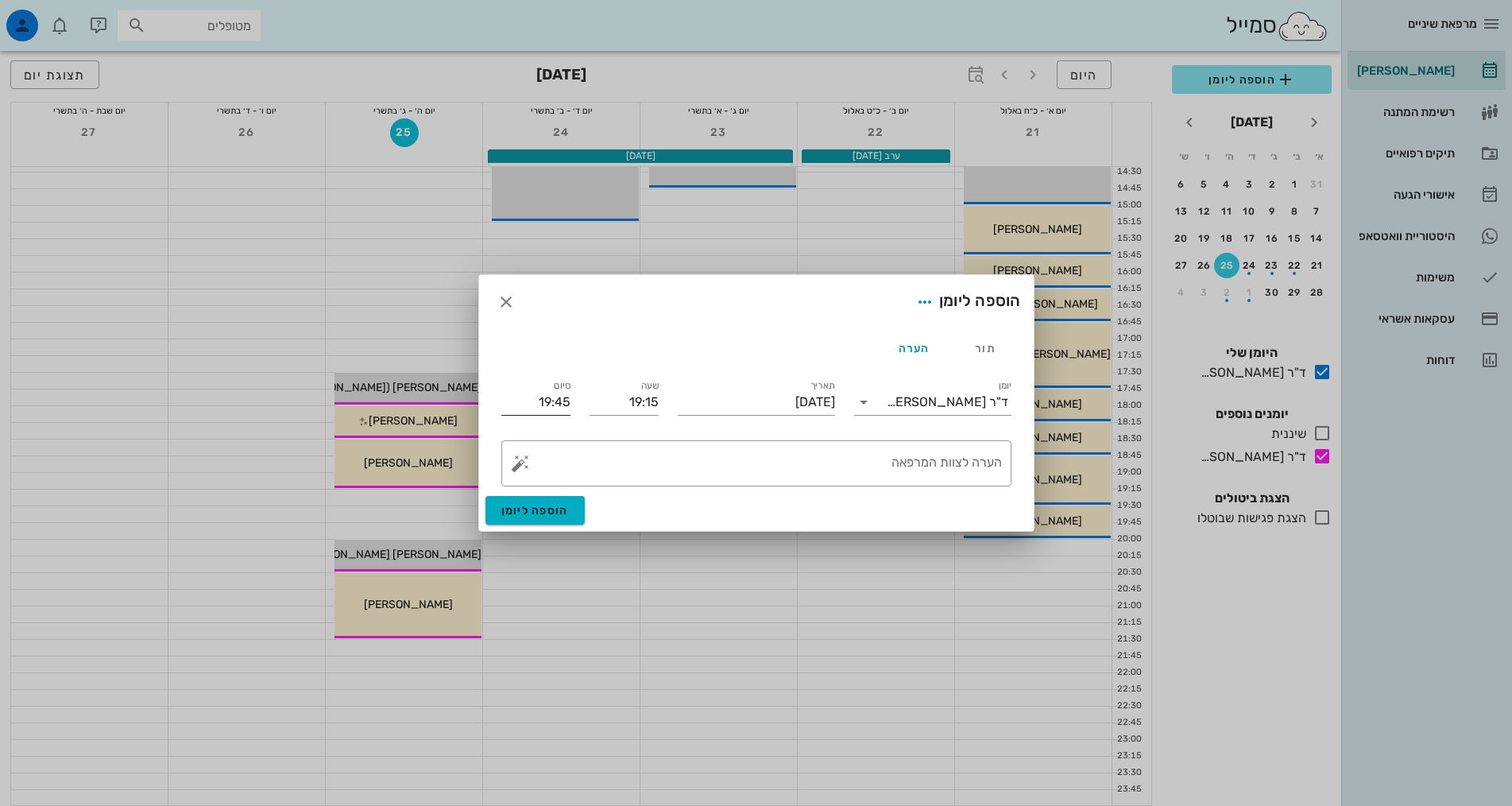
click at [559, 403] on input "19:45" at bounding box center [535, 402] width 69 height 26
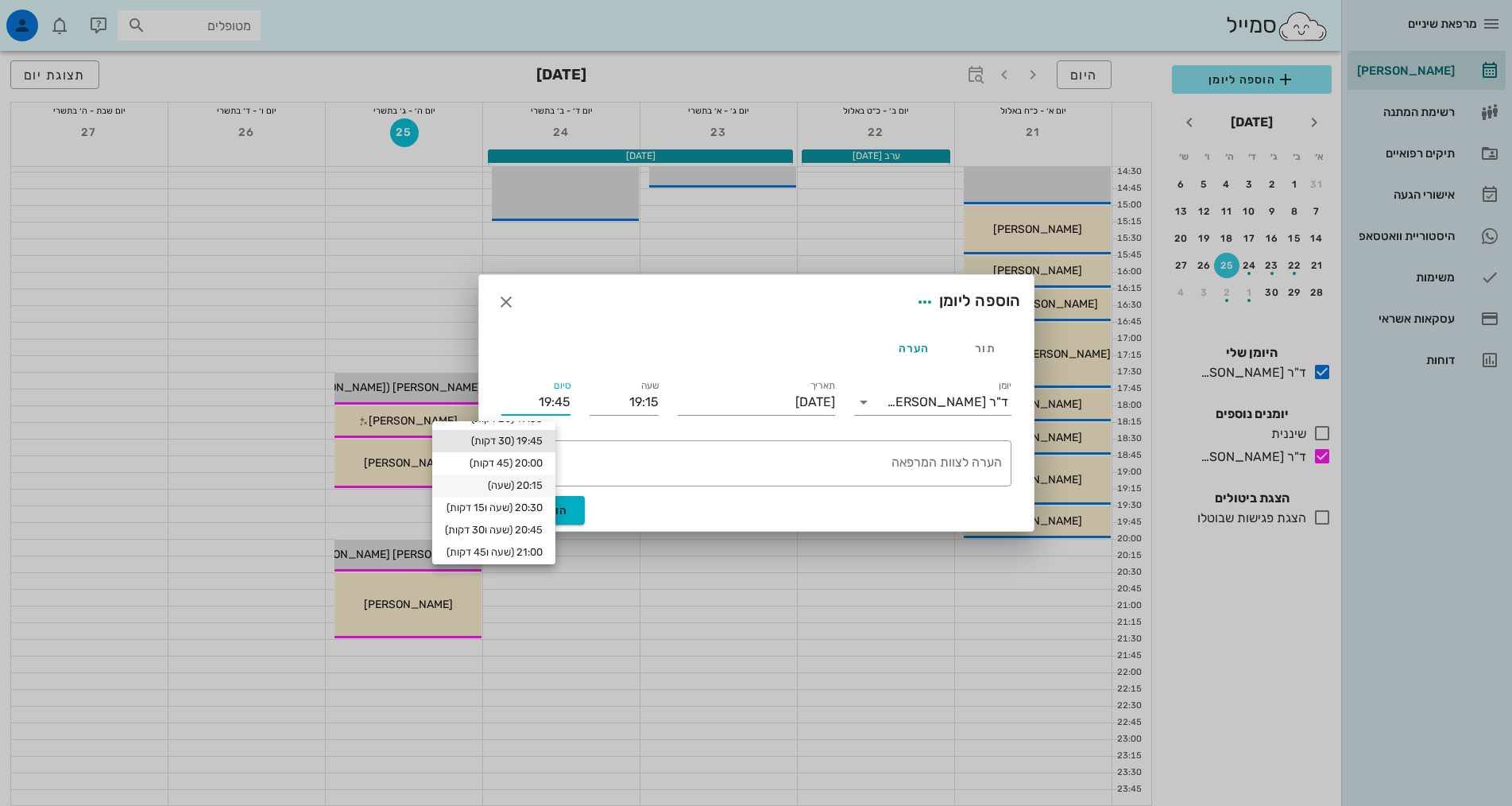
scroll to position [80, 0]
click at [543, 486] on div "20:30 (שעה ו15 דקות)" at bounding box center [494, 492] width 97 height 13
type input "20:30"
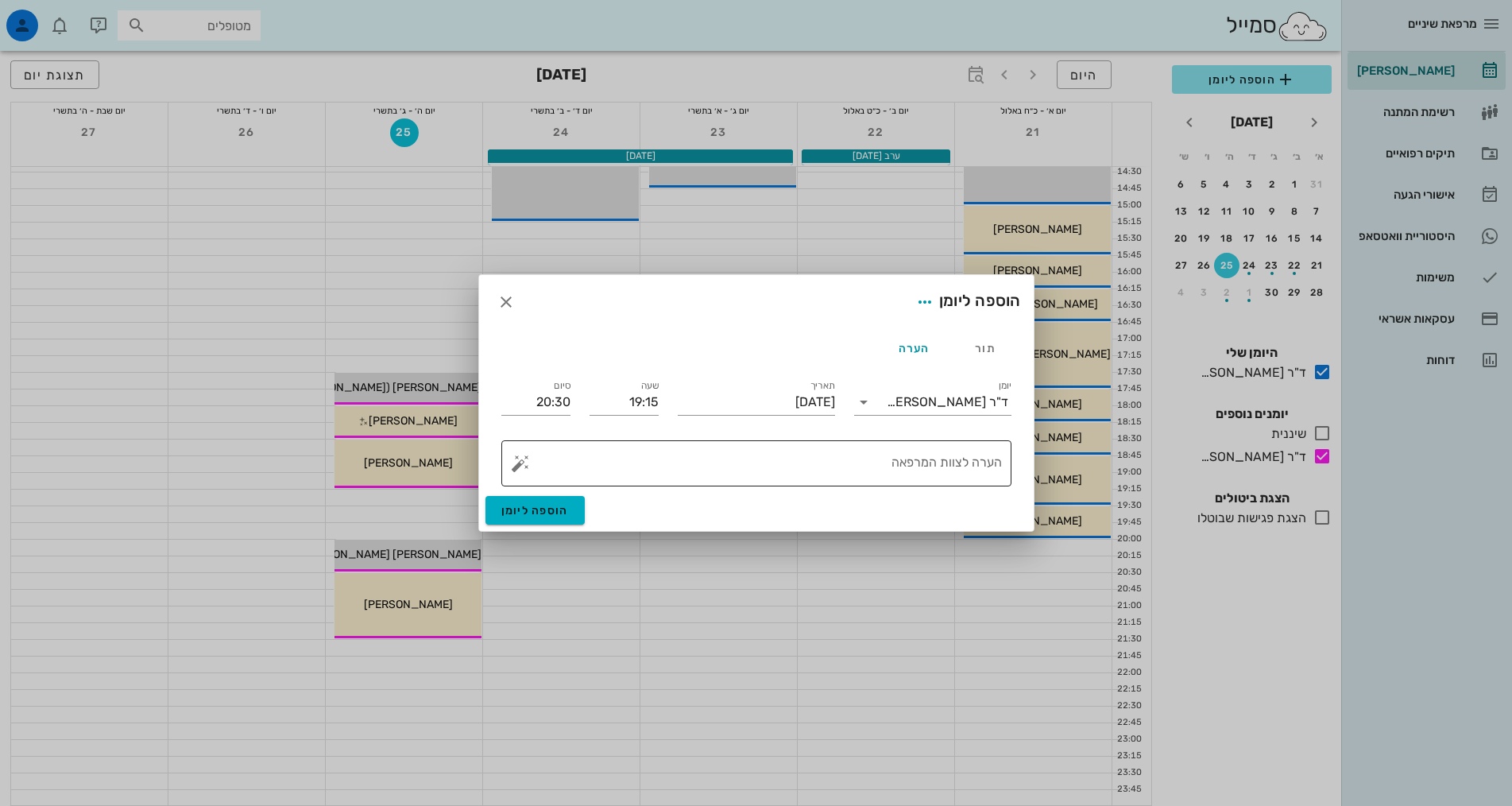
click at [806, 456] on textarea "הערה לצוות המרפאה" at bounding box center [762, 468] width 478 height 38
click at [886, 401] on input "יומן" at bounding box center [881, 402] width 10 height 26
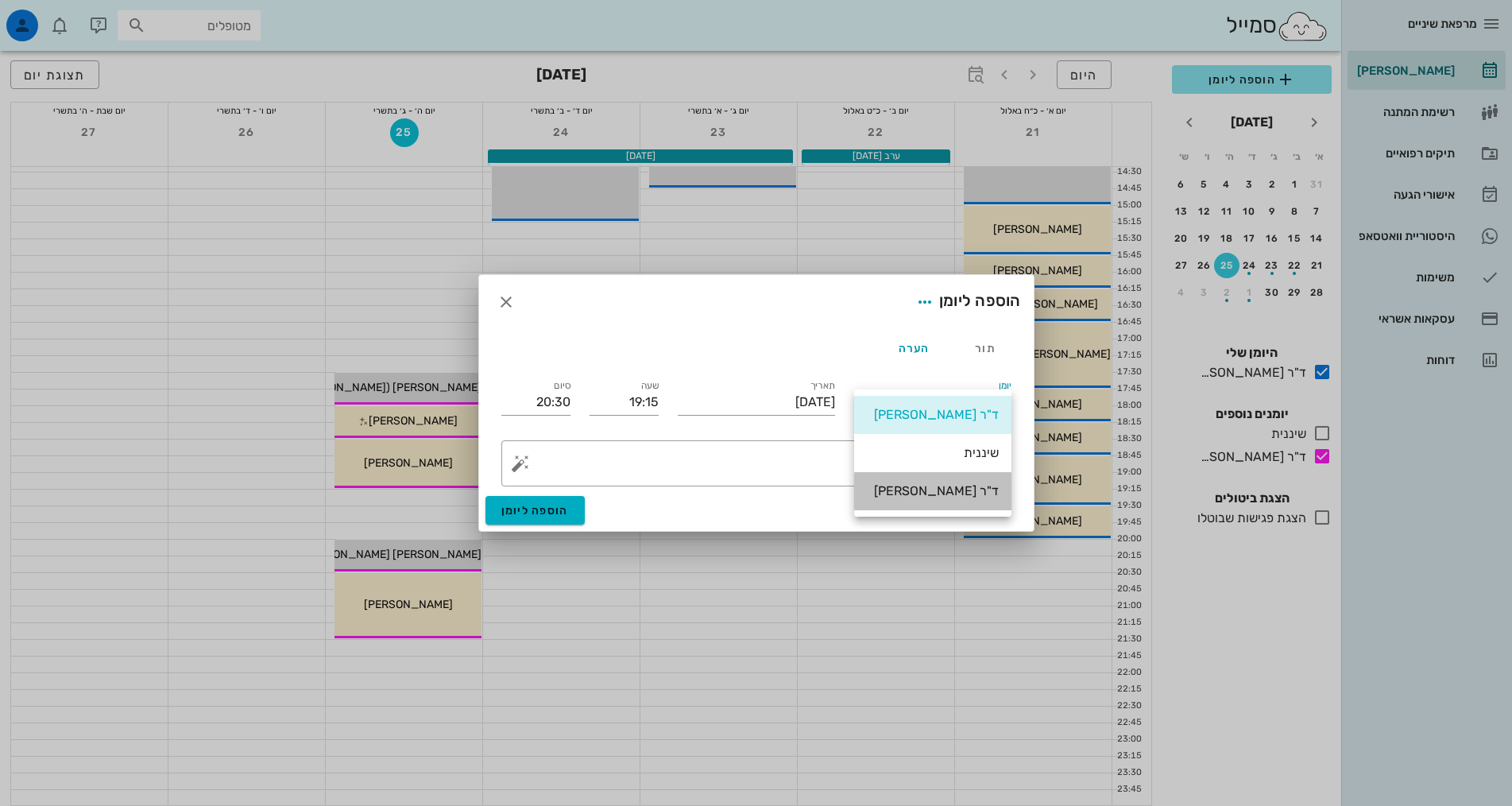
click at [899, 486] on div "ד"ר [PERSON_NAME]" at bounding box center [932, 490] width 132 height 15
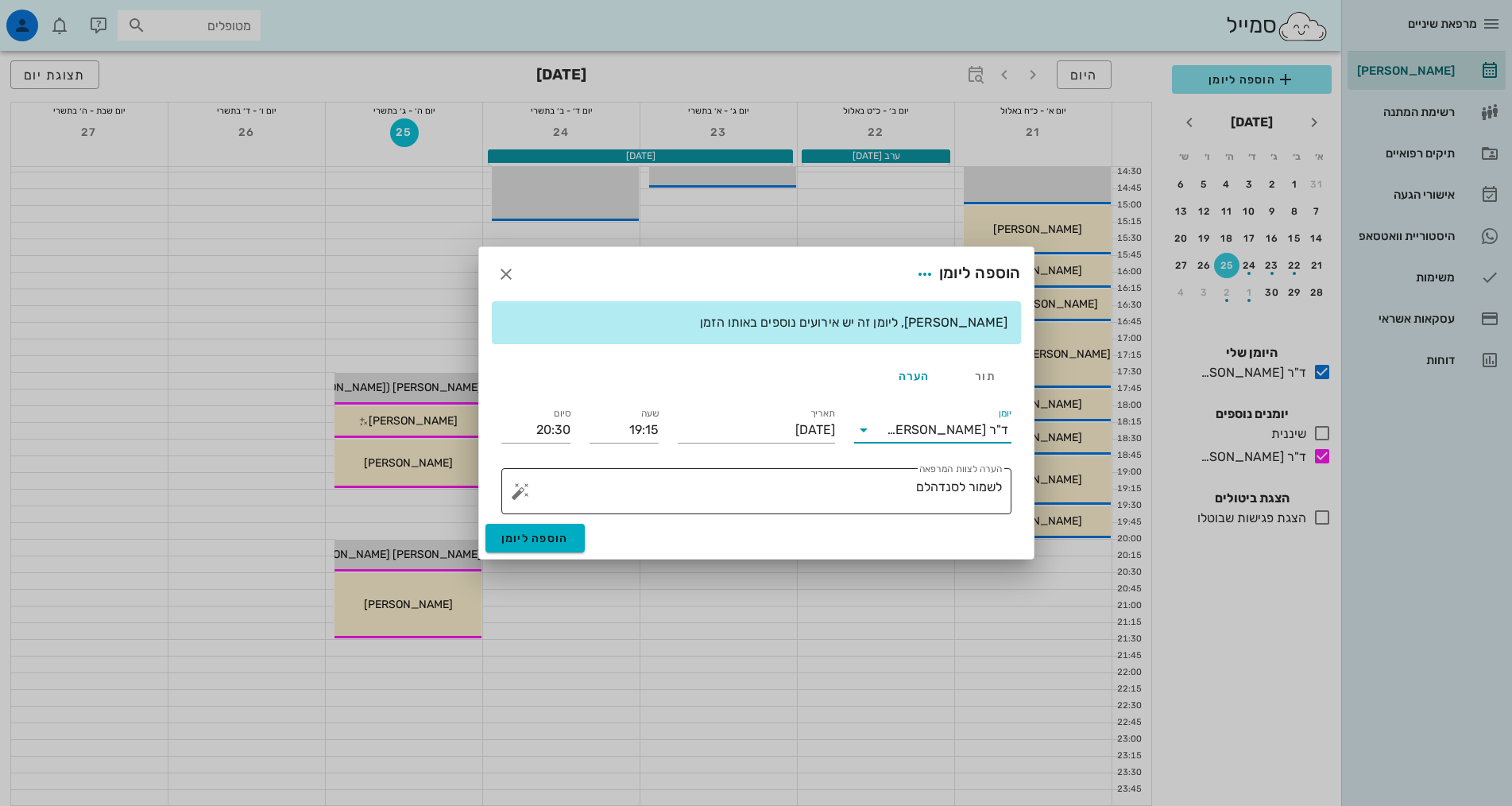
click at [813, 491] on textarea "לשמור לסנדהלם" at bounding box center [762, 495] width 478 height 38
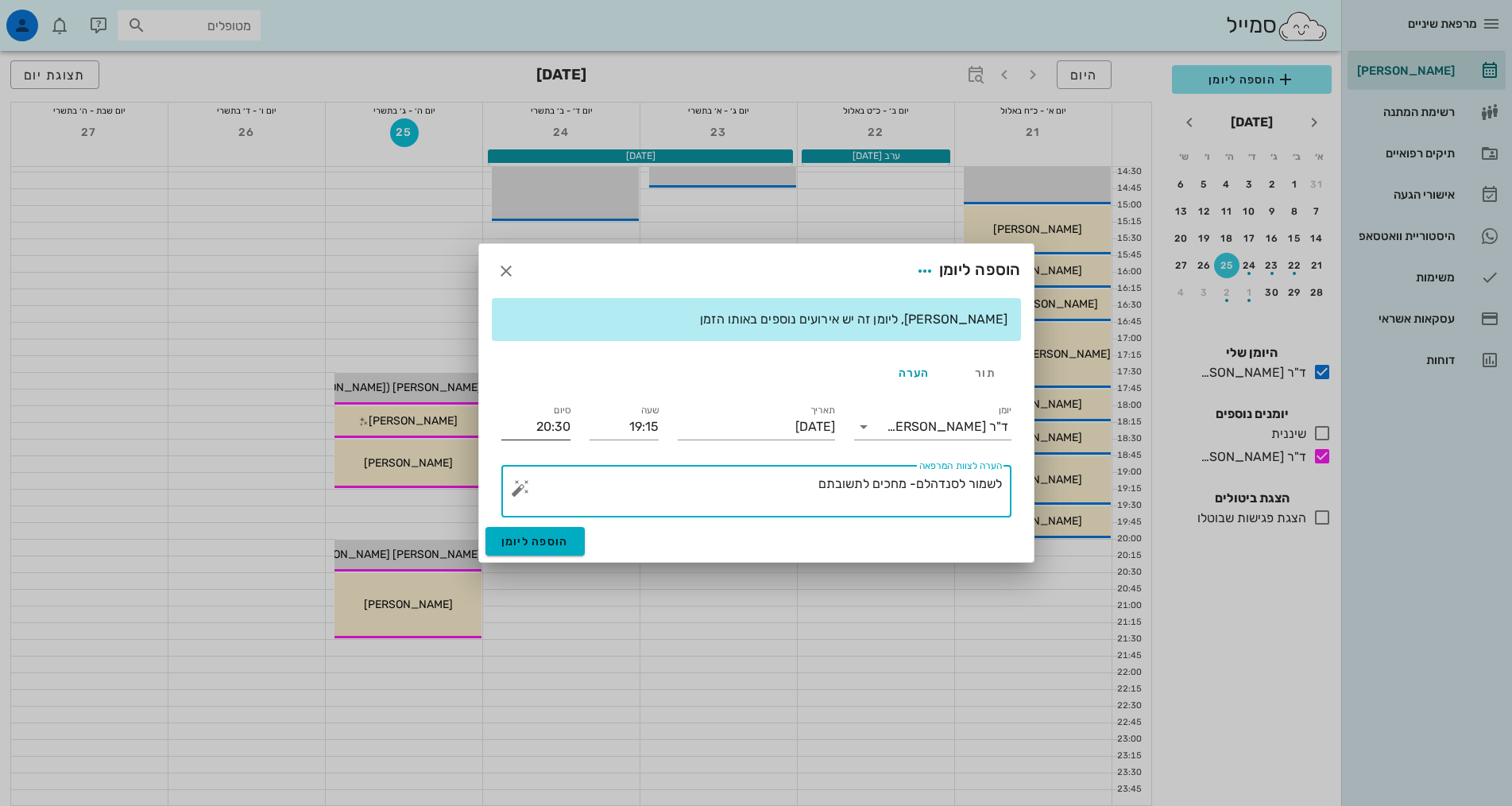
type textarea "לשמור לסנדהלם- מחכים לתשובתם"
click at [541, 433] on input "20:30" at bounding box center [535, 427] width 69 height 26
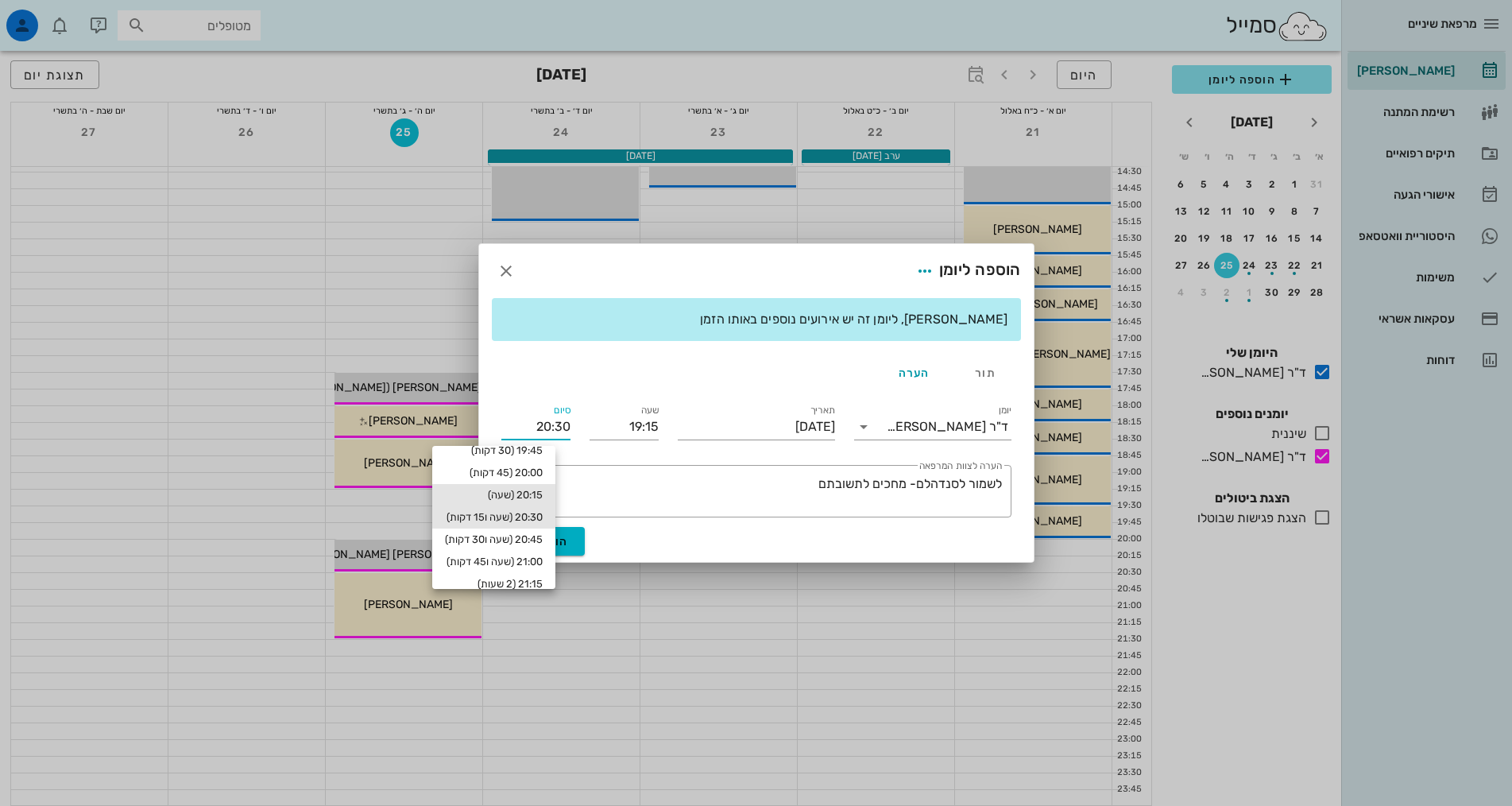
click at [535, 496] on div "20:15 (שעה)" at bounding box center [494, 495] width 97 height 13
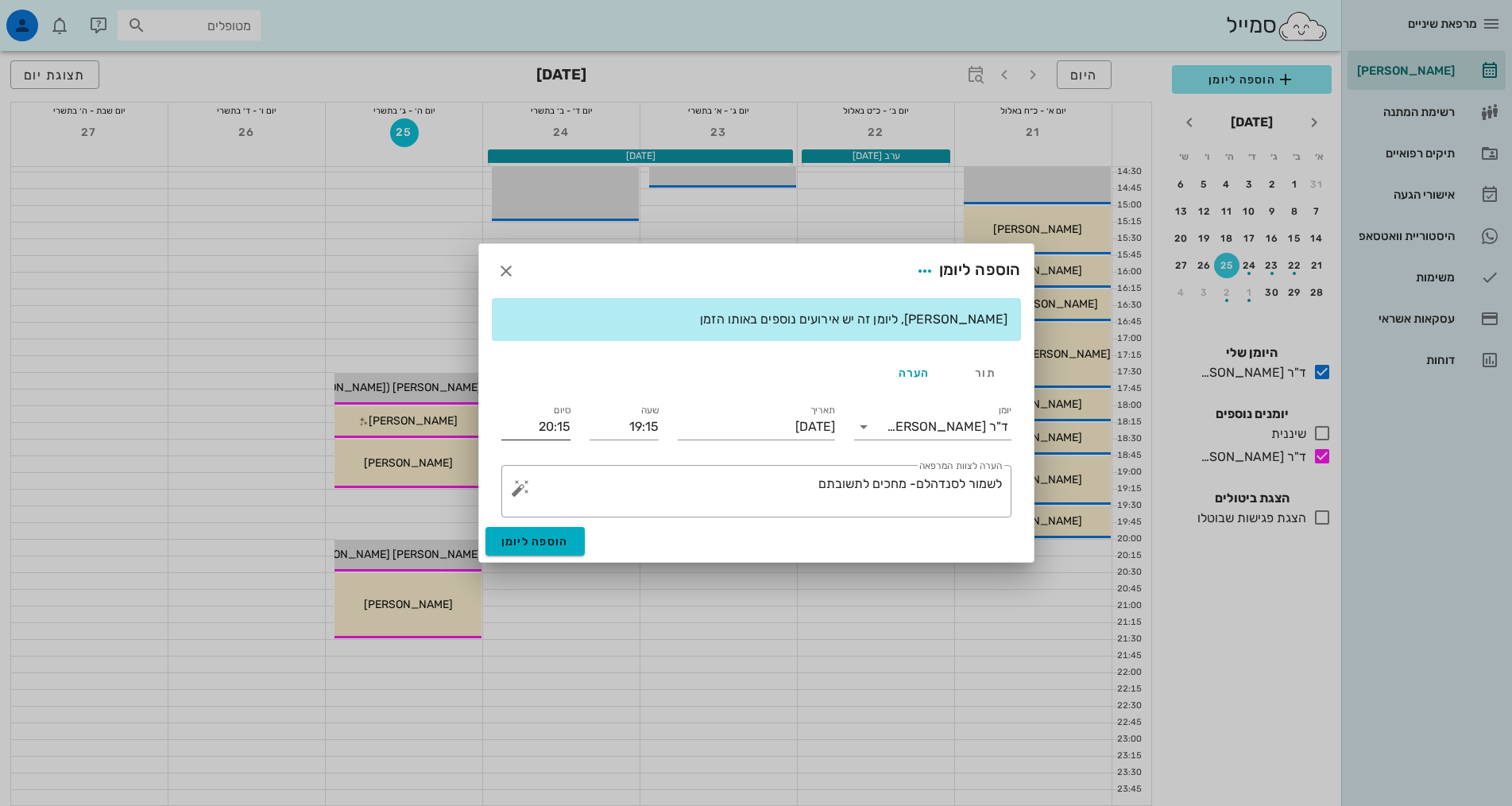
click at [538, 432] on input "20:15" at bounding box center [535, 427] width 69 height 26
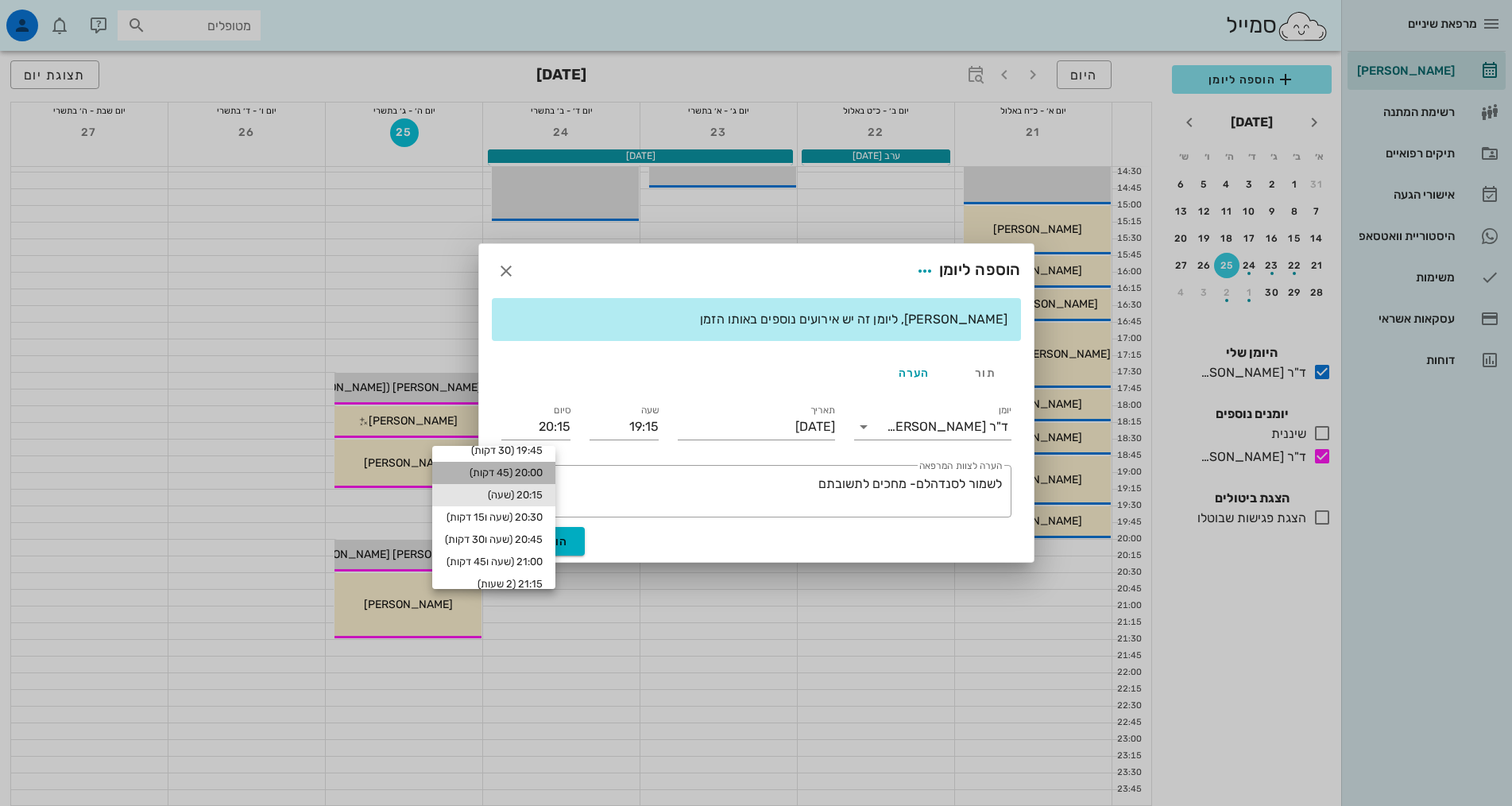
click at [539, 470] on div "20:00 (45 דקות)" at bounding box center [494, 472] width 97 height 13
type input "20:00"
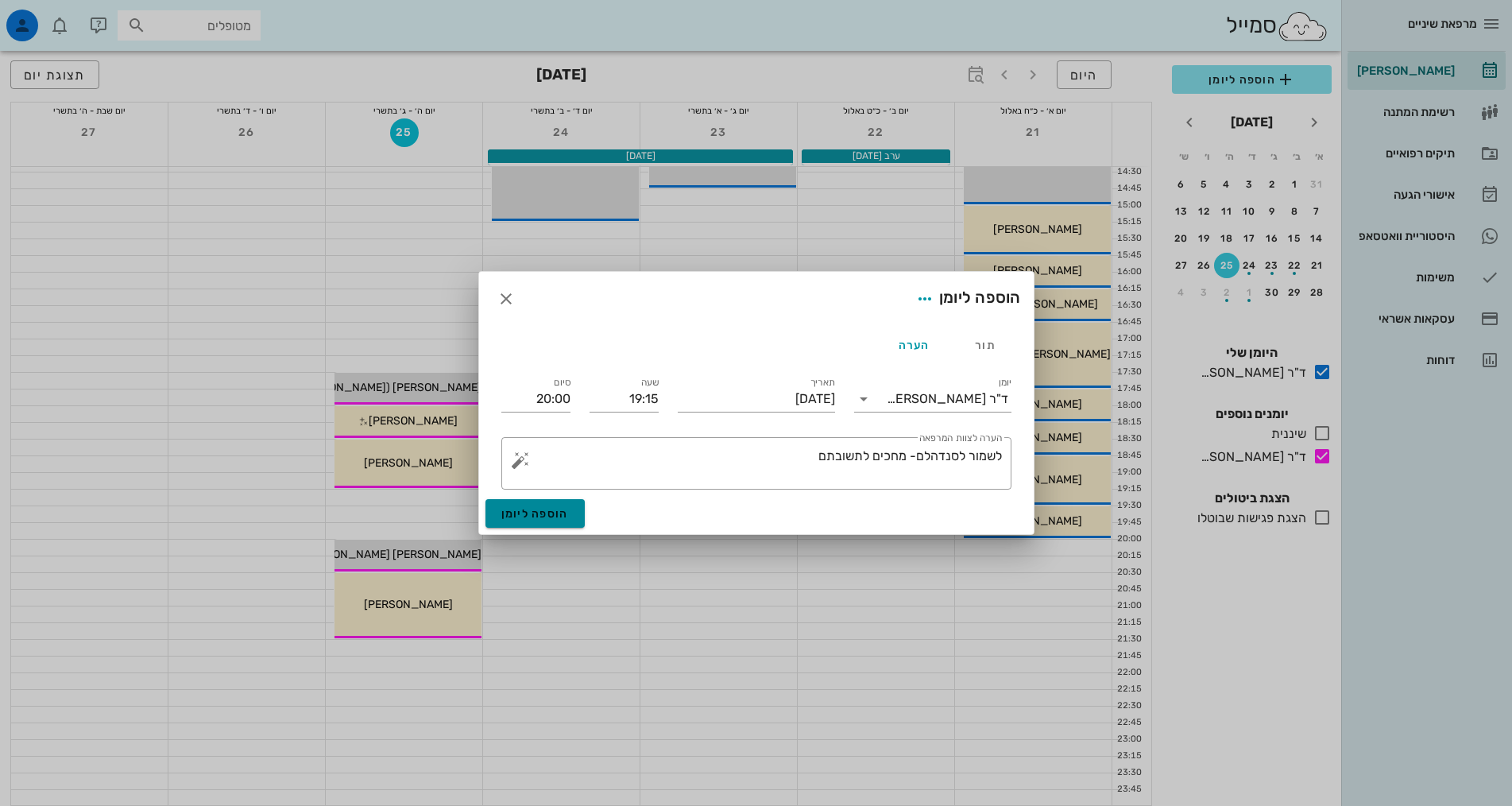
click at [546, 510] on span "הוספה ליומן" at bounding box center [535, 513] width 68 height 14
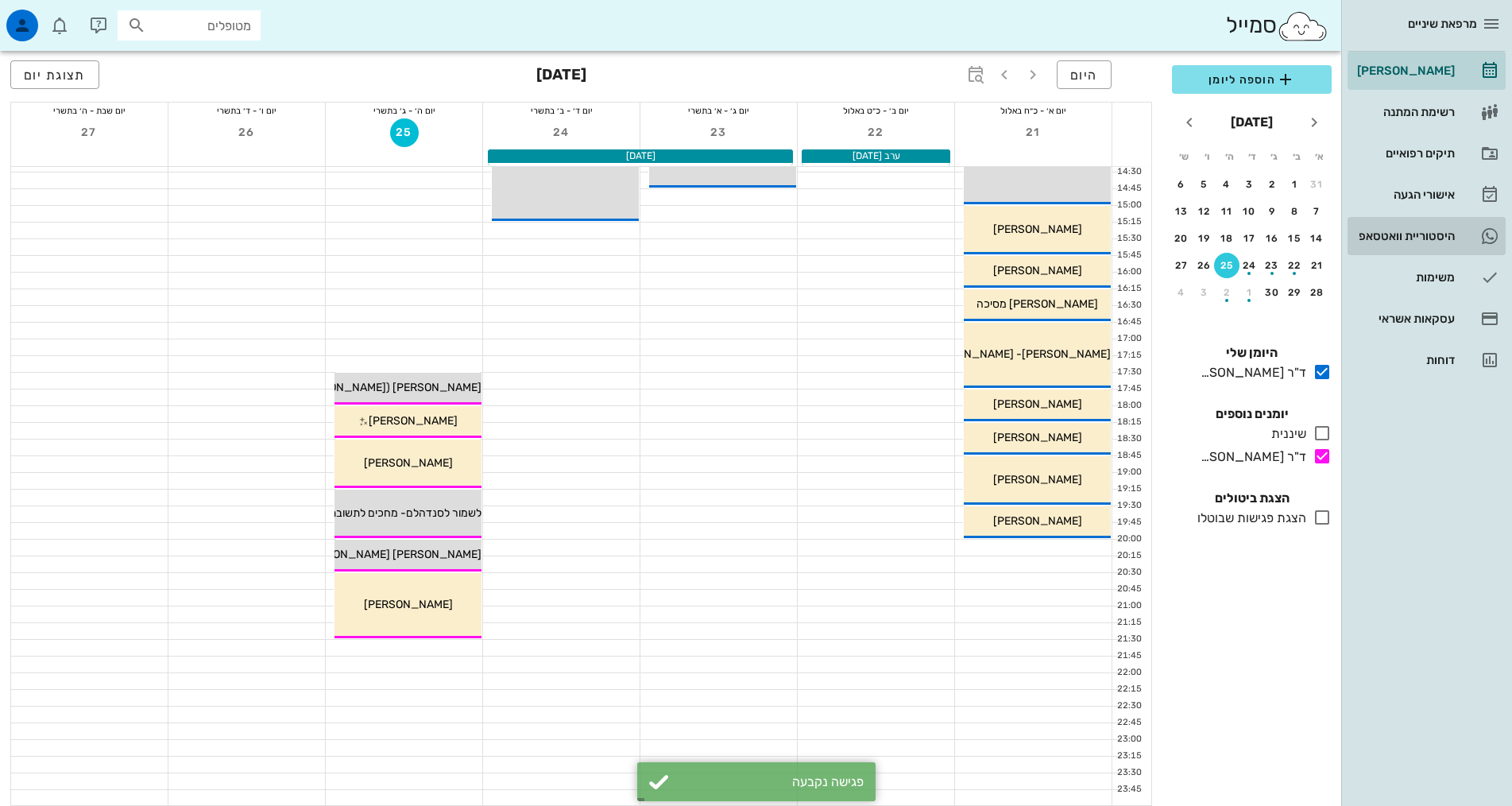
click at [1388, 239] on div "היסטוריית וואטסאפ" at bounding box center [1404, 236] width 101 height 13
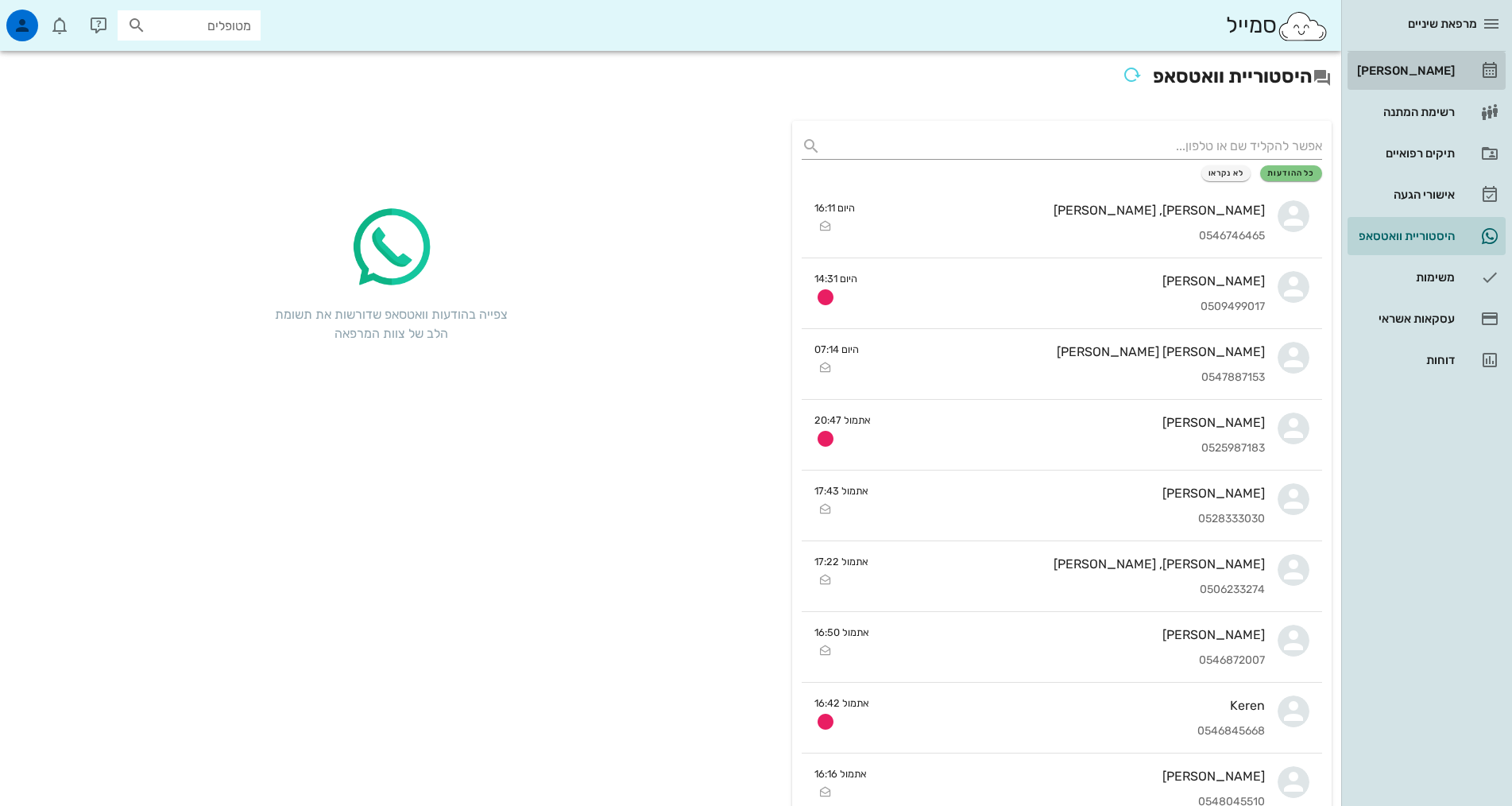
click at [1448, 65] on div "[PERSON_NAME]" at bounding box center [1404, 71] width 101 height 13
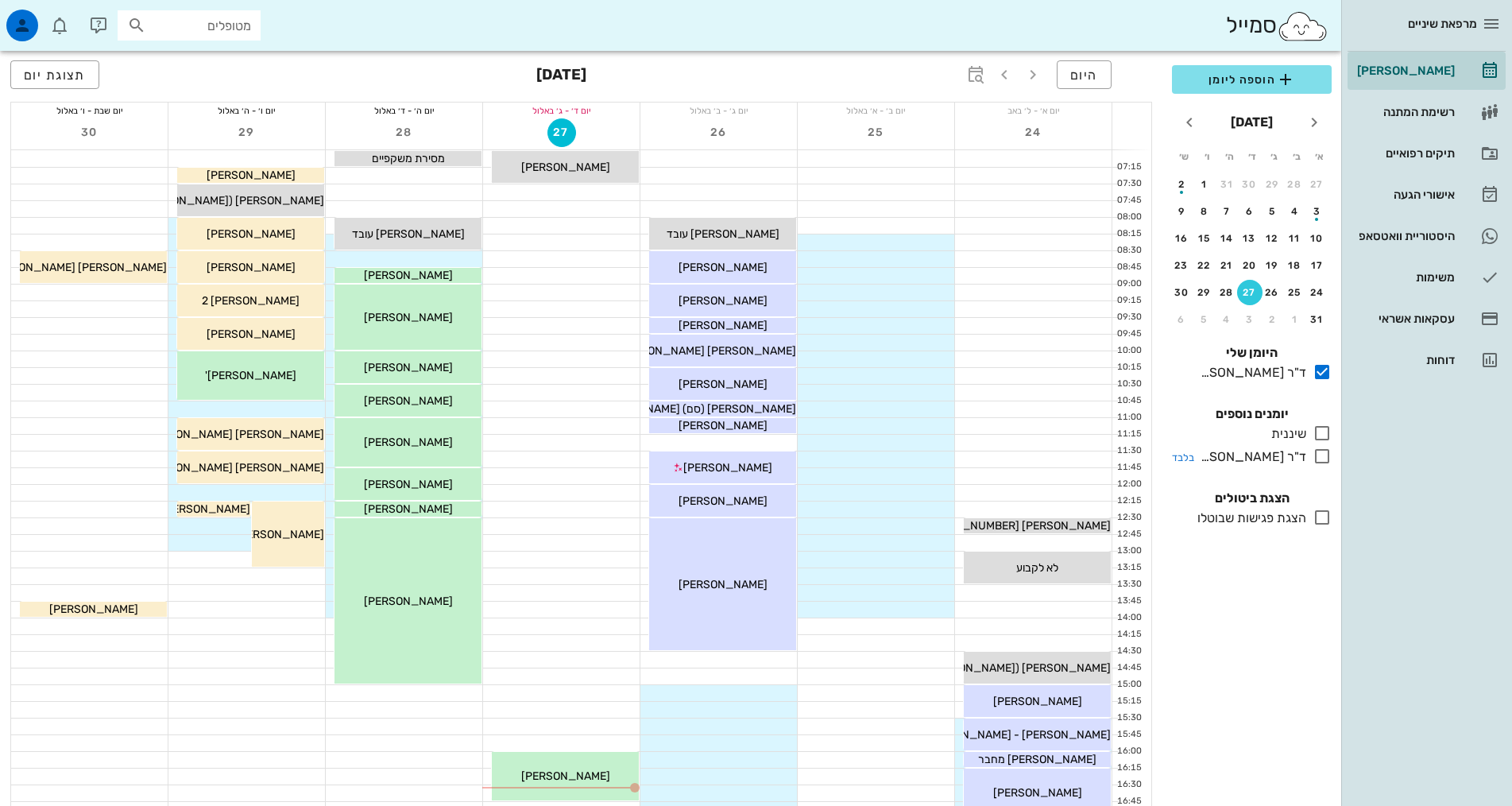
click at [1320, 464] on icon at bounding box center [1322, 456] width 19 height 19
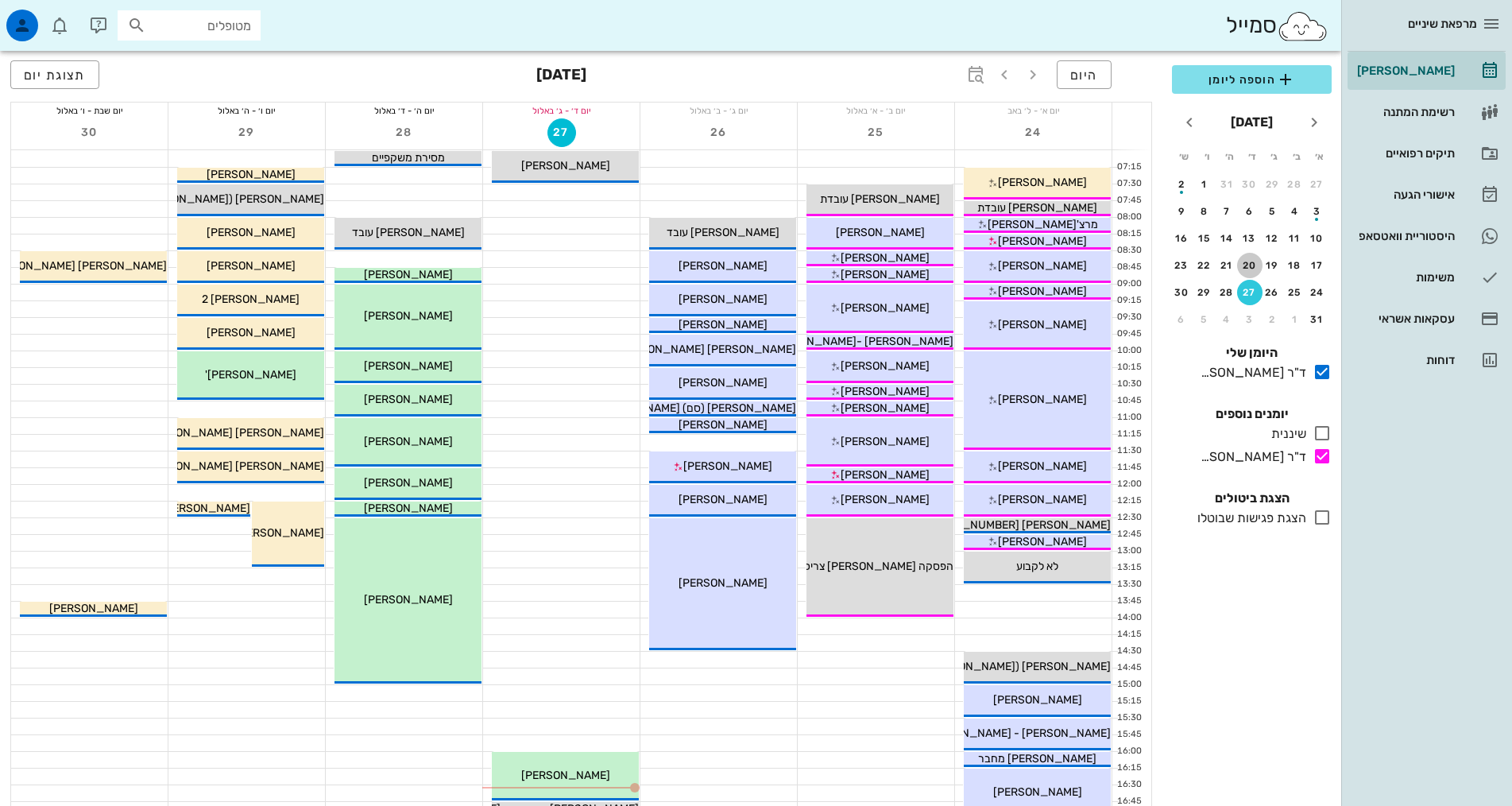
click at [1244, 268] on div "20" at bounding box center [1249, 266] width 26 height 11
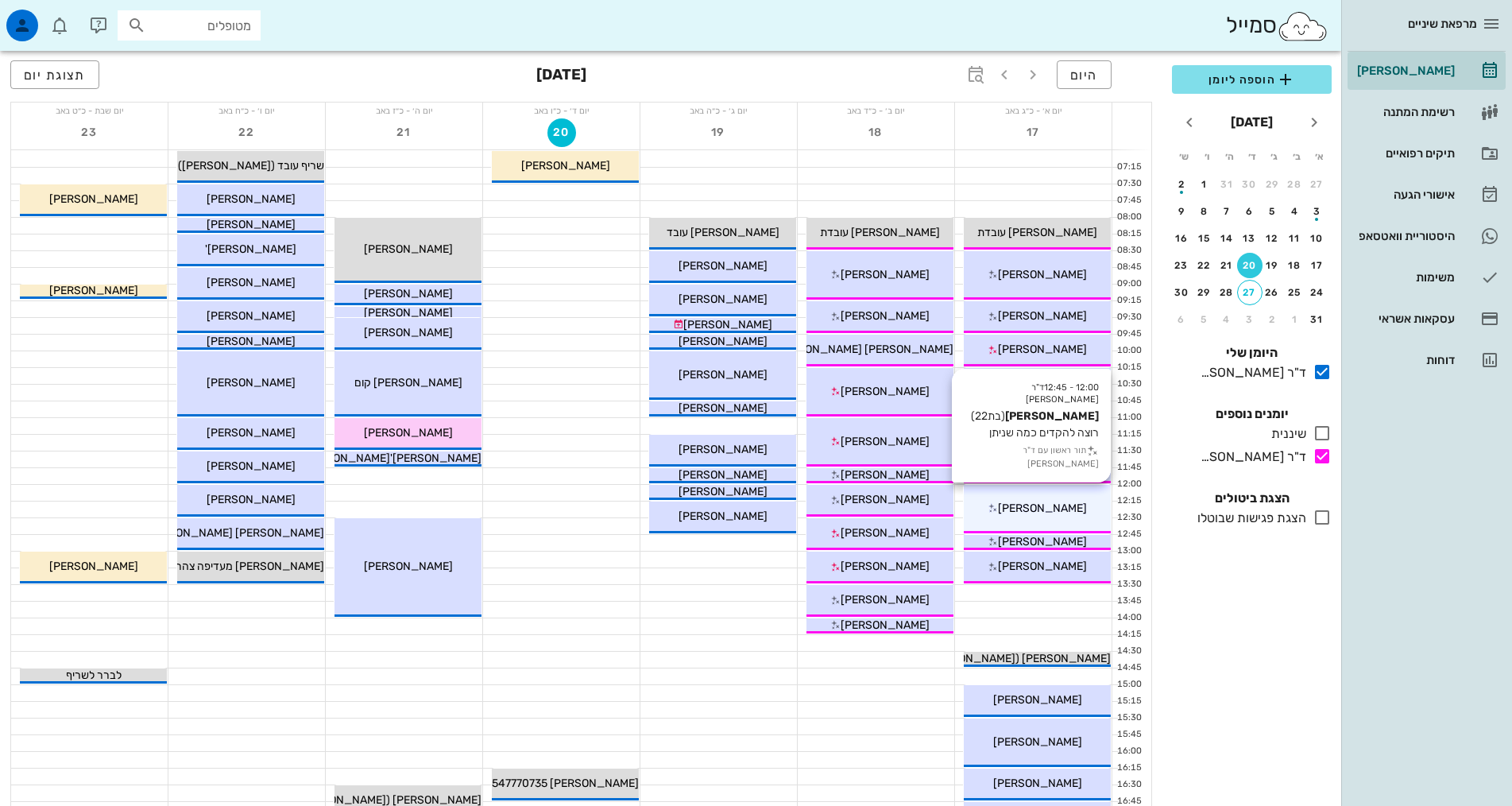
click at [1071, 496] on div "12:00 - 12:45 ד"ר [PERSON_NAME] [PERSON_NAME] (בת 22 ) רוצה להקדים כמה שניתן תו…" at bounding box center [1037, 508] width 147 height 49
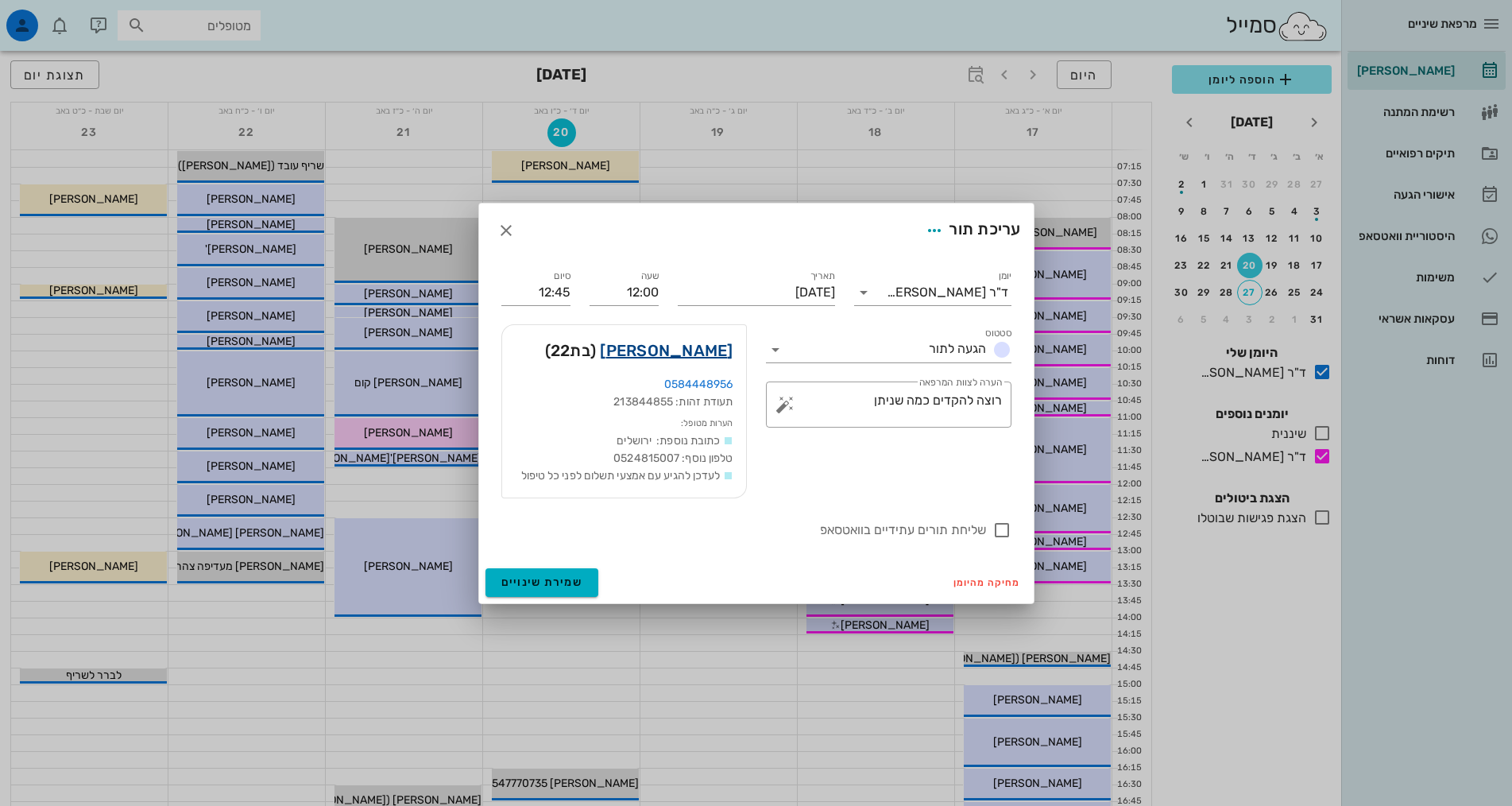
click at [703, 346] on link "[PERSON_NAME]" at bounding box center [666, 350] width 132 height 26
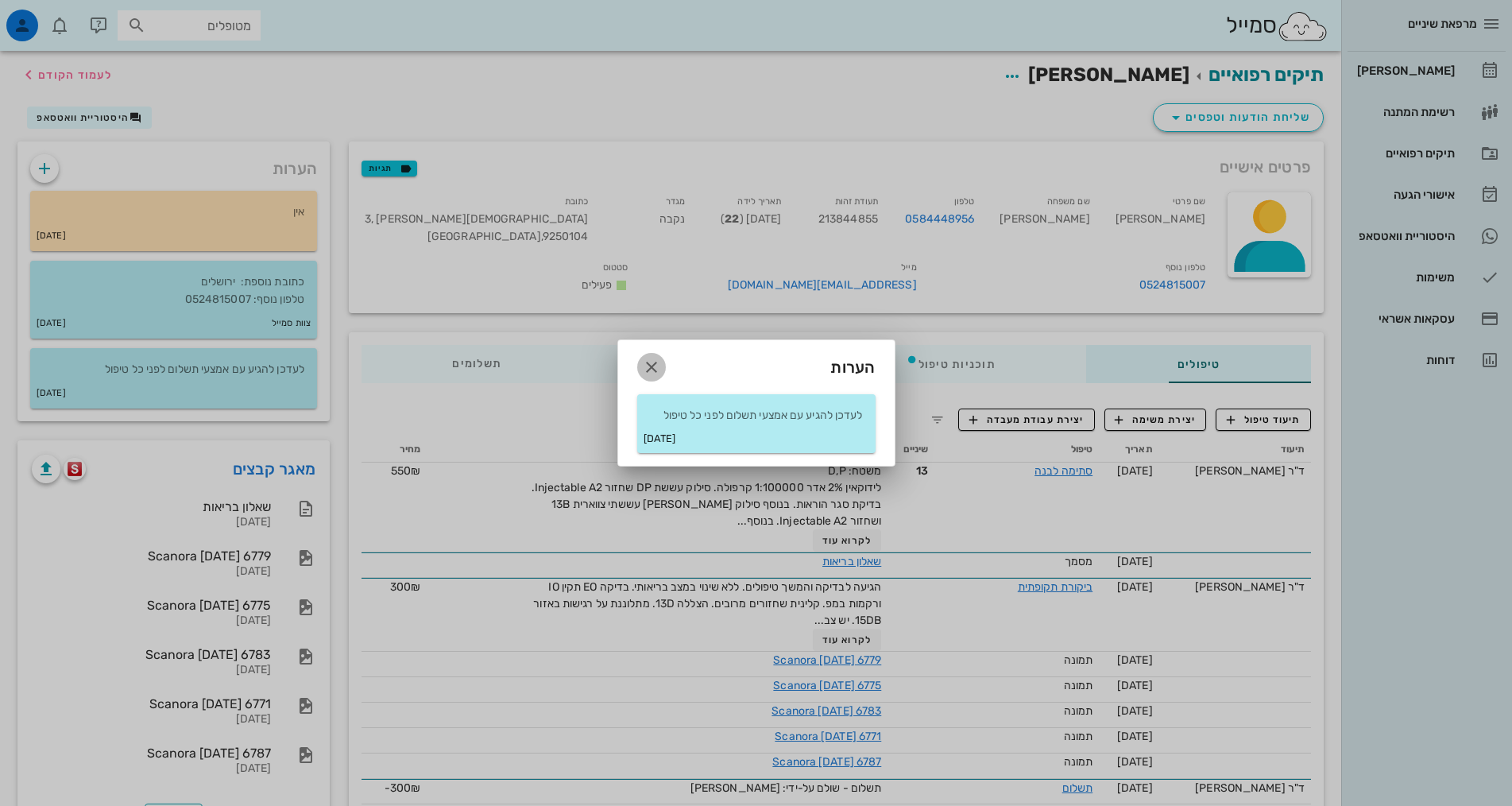
click at [644, 371] on icon "button" at bounding box center [651, 367] width 19 height 19
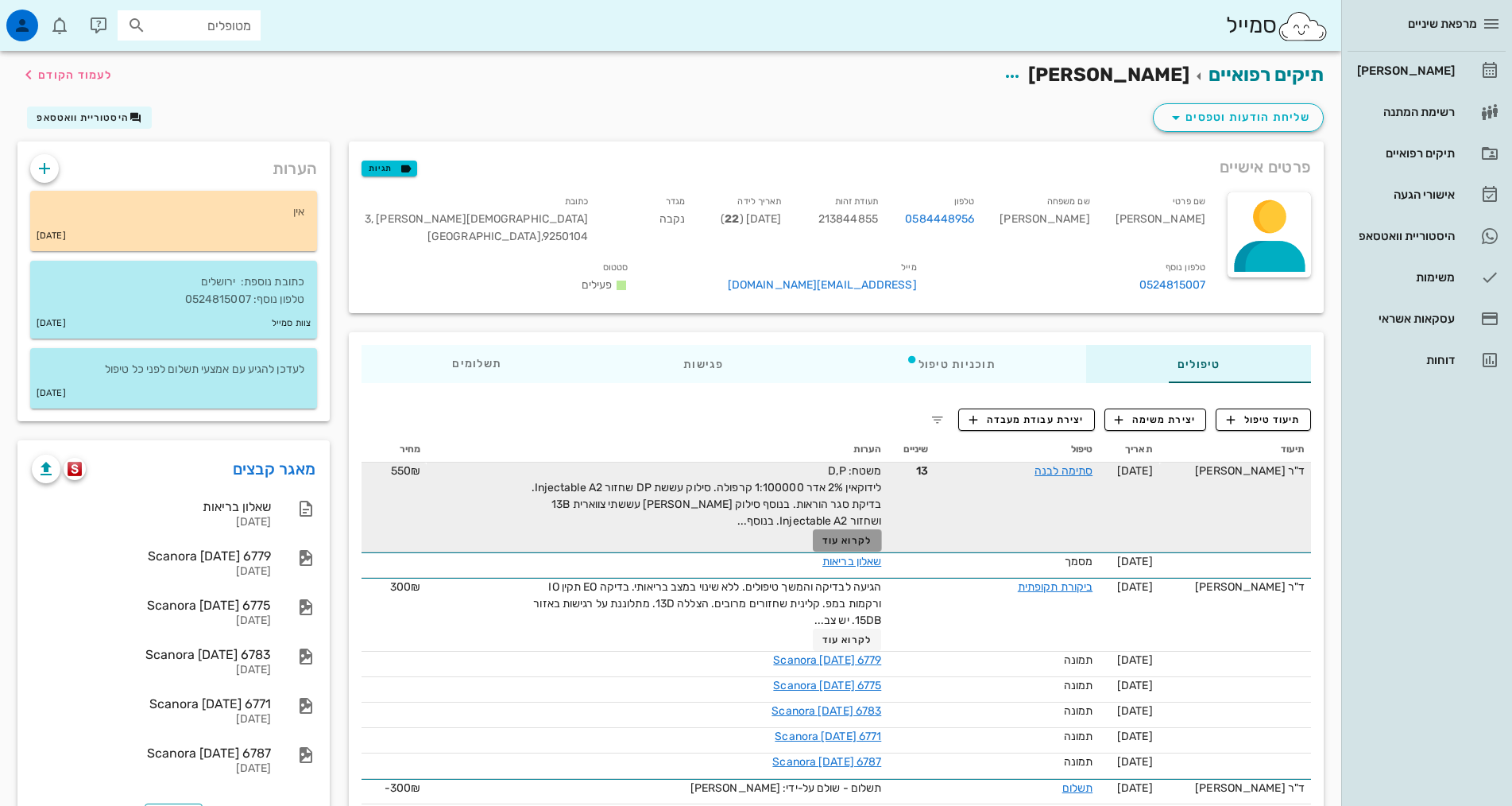
click at [823, 535] on span "לקרוא עוד" at bounding box center [847, 540] width 49 height 11
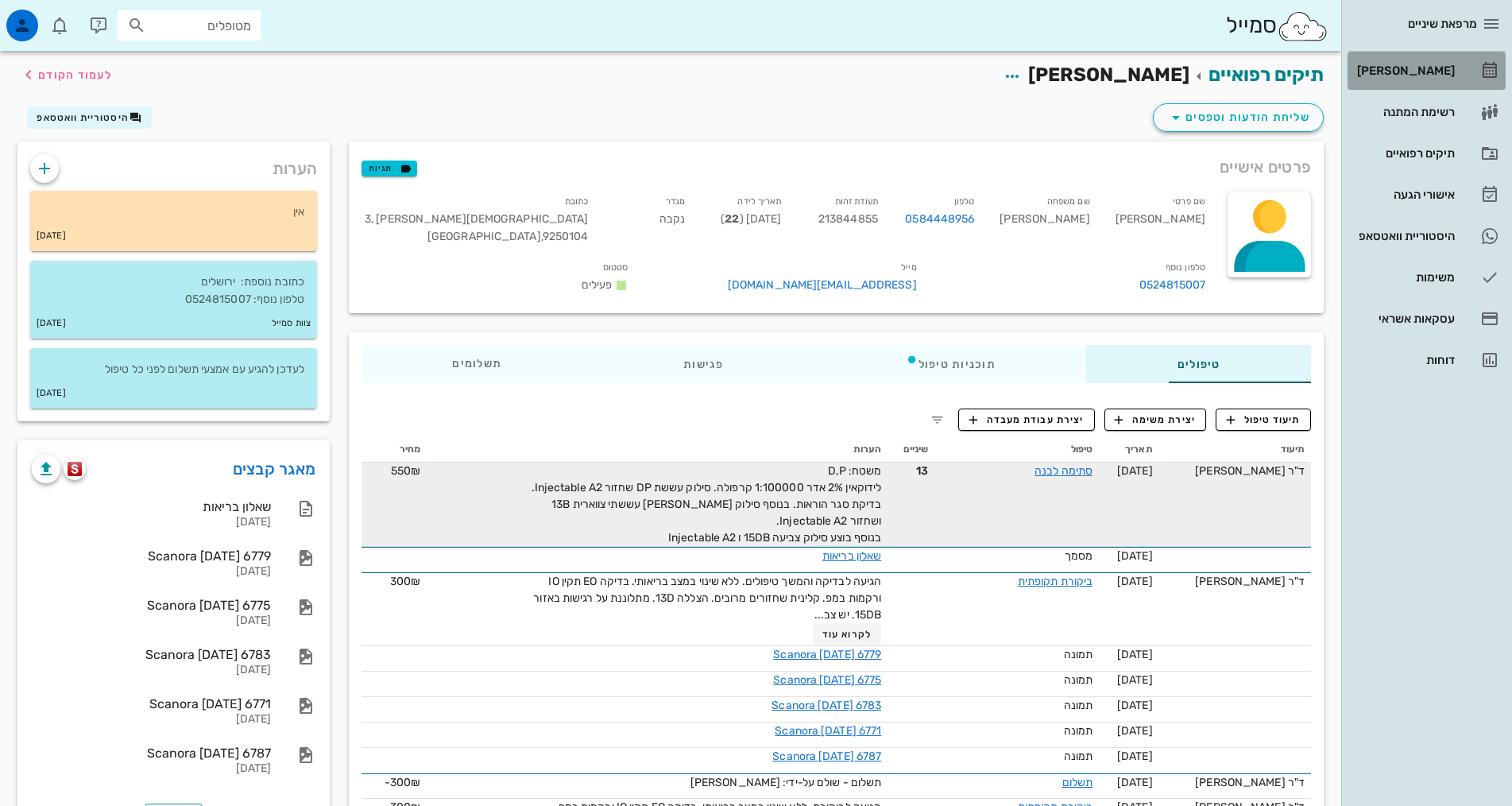
click at [1428, 76] on div "[PERSON_NAME]" at bounding box center [1404, 71] width 101 height 13
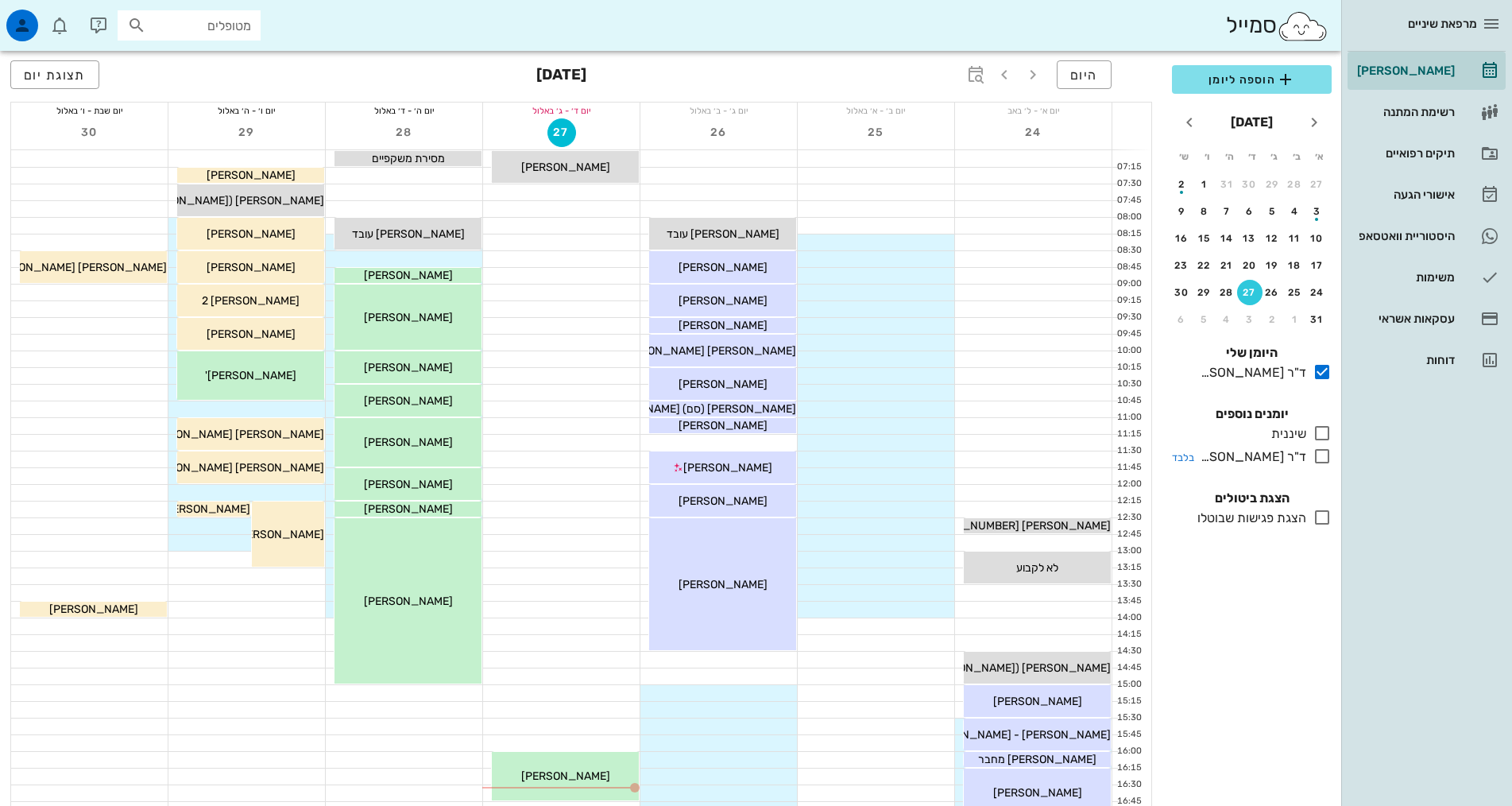
click at [1319, 458] on icon at bounding box center [1322, 456] width 19 height 19
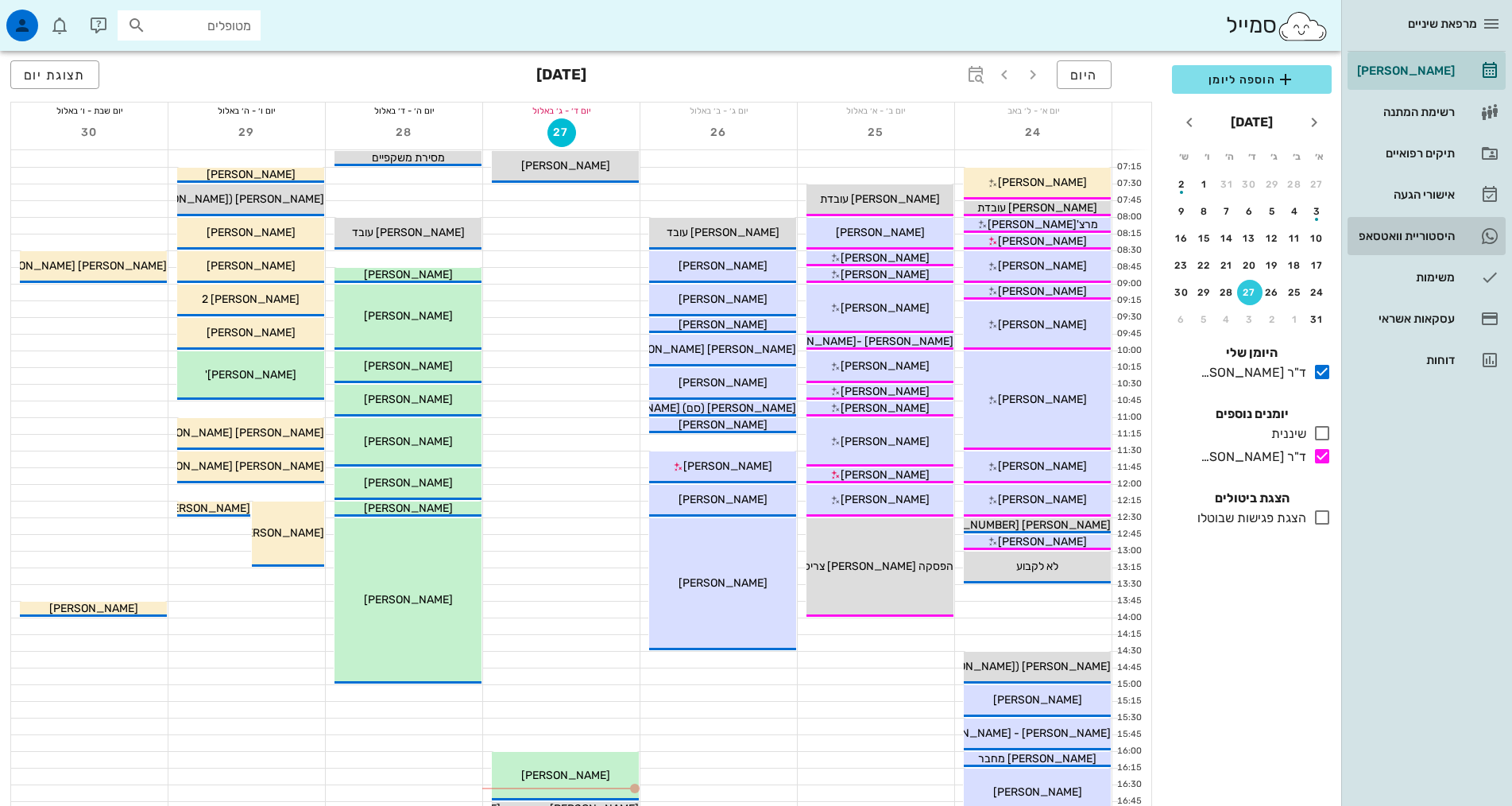
click at [1453, 244] on div "היסטוריית וואטסאפ" at bounding box center [1404, 236] width 101 height 26
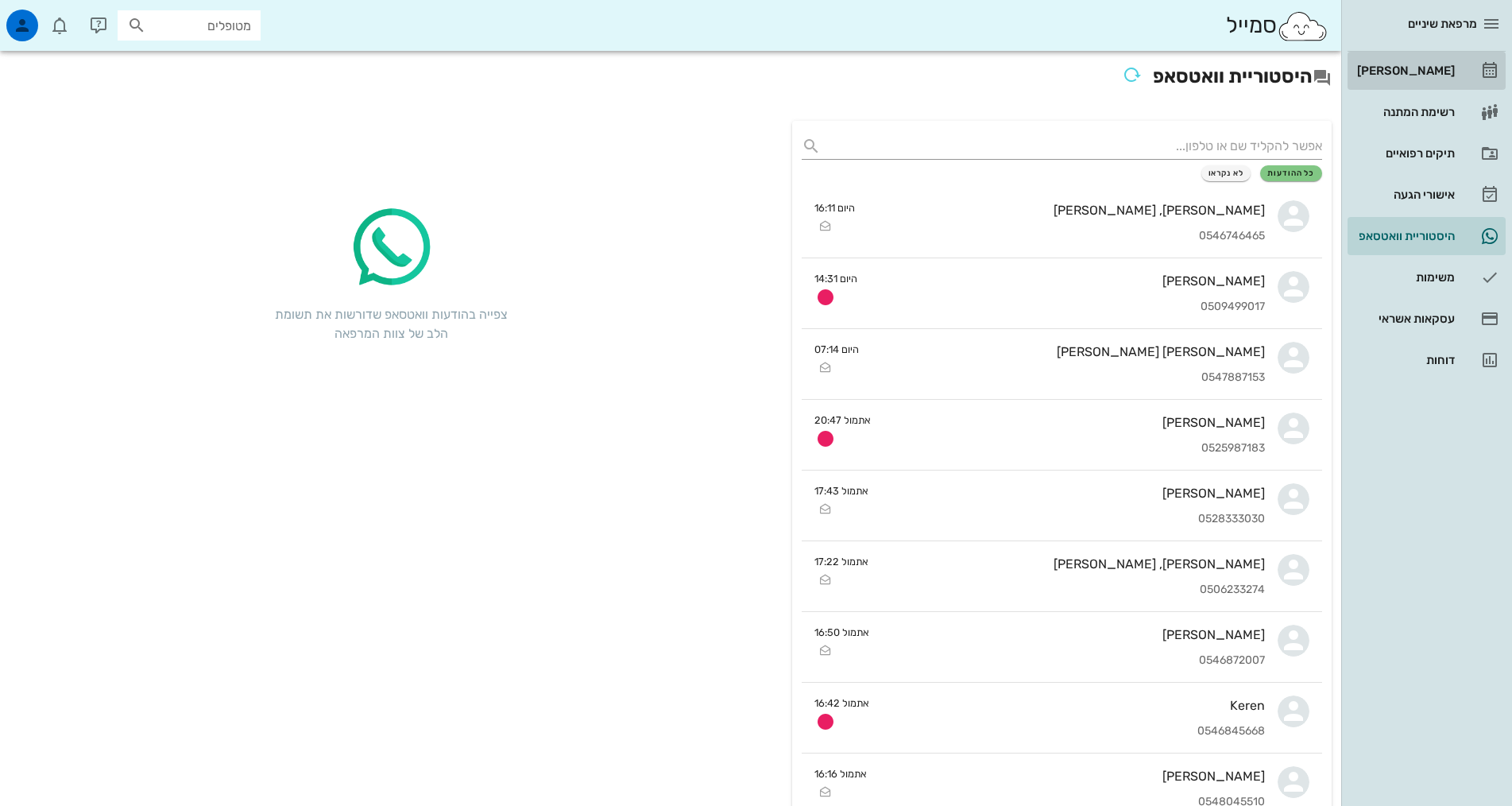
click at [1413, 72] on div "[PERSON_NAME]" at bounding box center [1404, 71] width 101 height 13
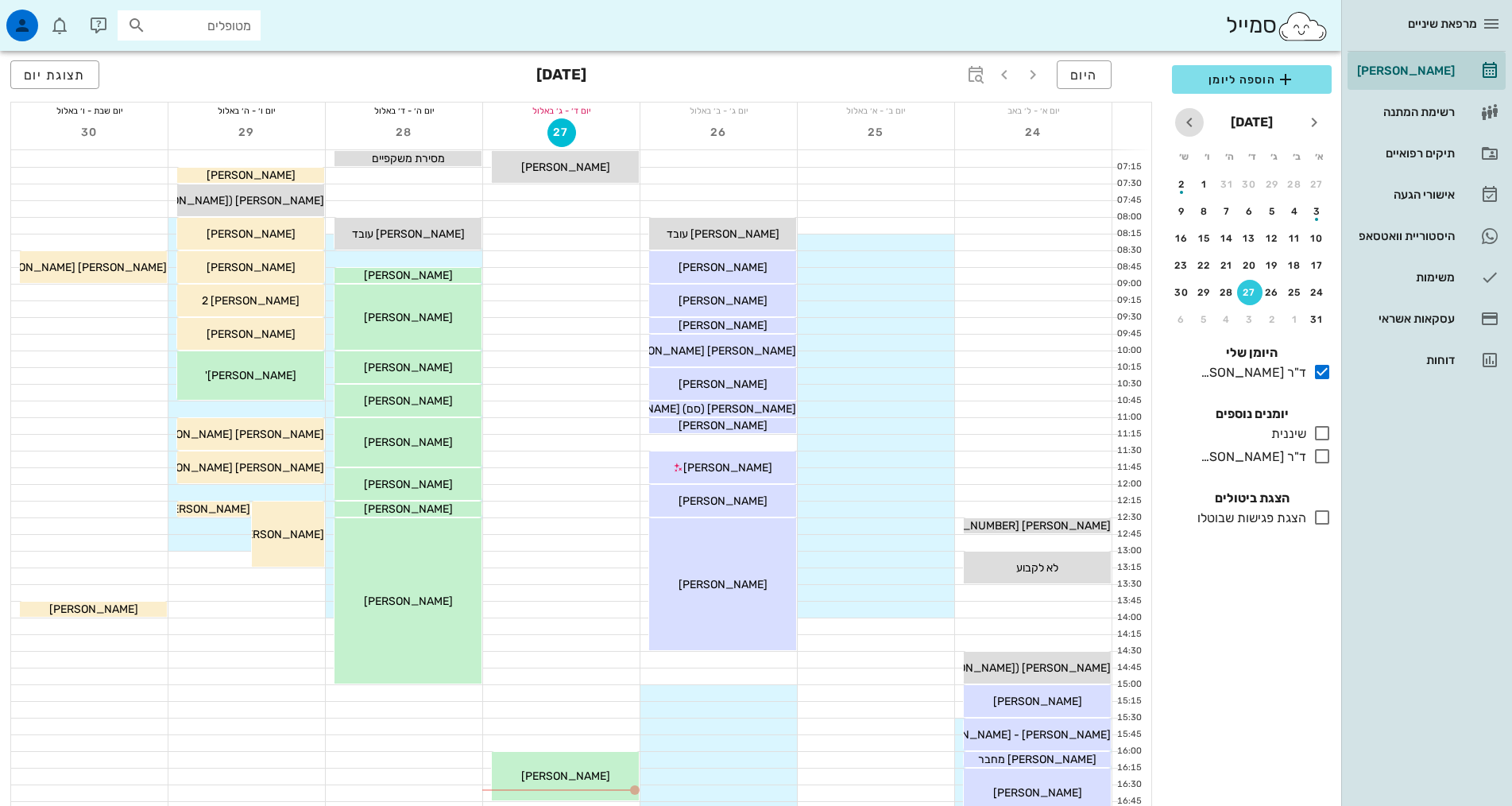
click at [1196, 121] on icon "חודש הבא" at bounding box center [1190, 122] width 19 height 19
click at [1195, 120] on icon "חודש הבא" at bounding box center [1190, 122] width 19 height 19
click at [1198, 127] on icon "חודש הבא" at bounding box center [1190, 122] width 19 height 19
click at [1313, 203] on button "2" at bounding box center [1317, 211] width 26 height 26
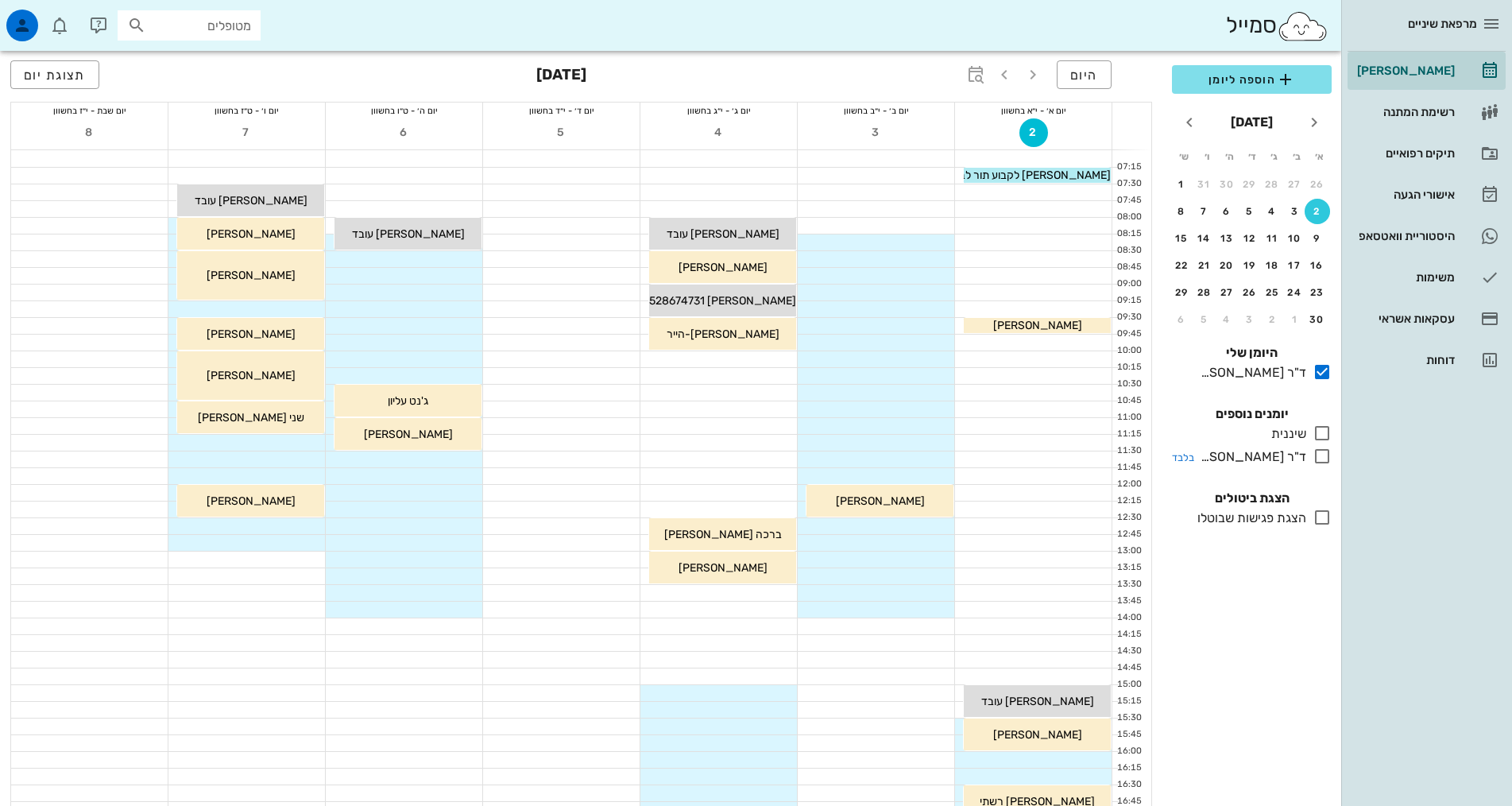
click at [1324, 454] on icon at bounding box center [1322, 456] width 19 height 19
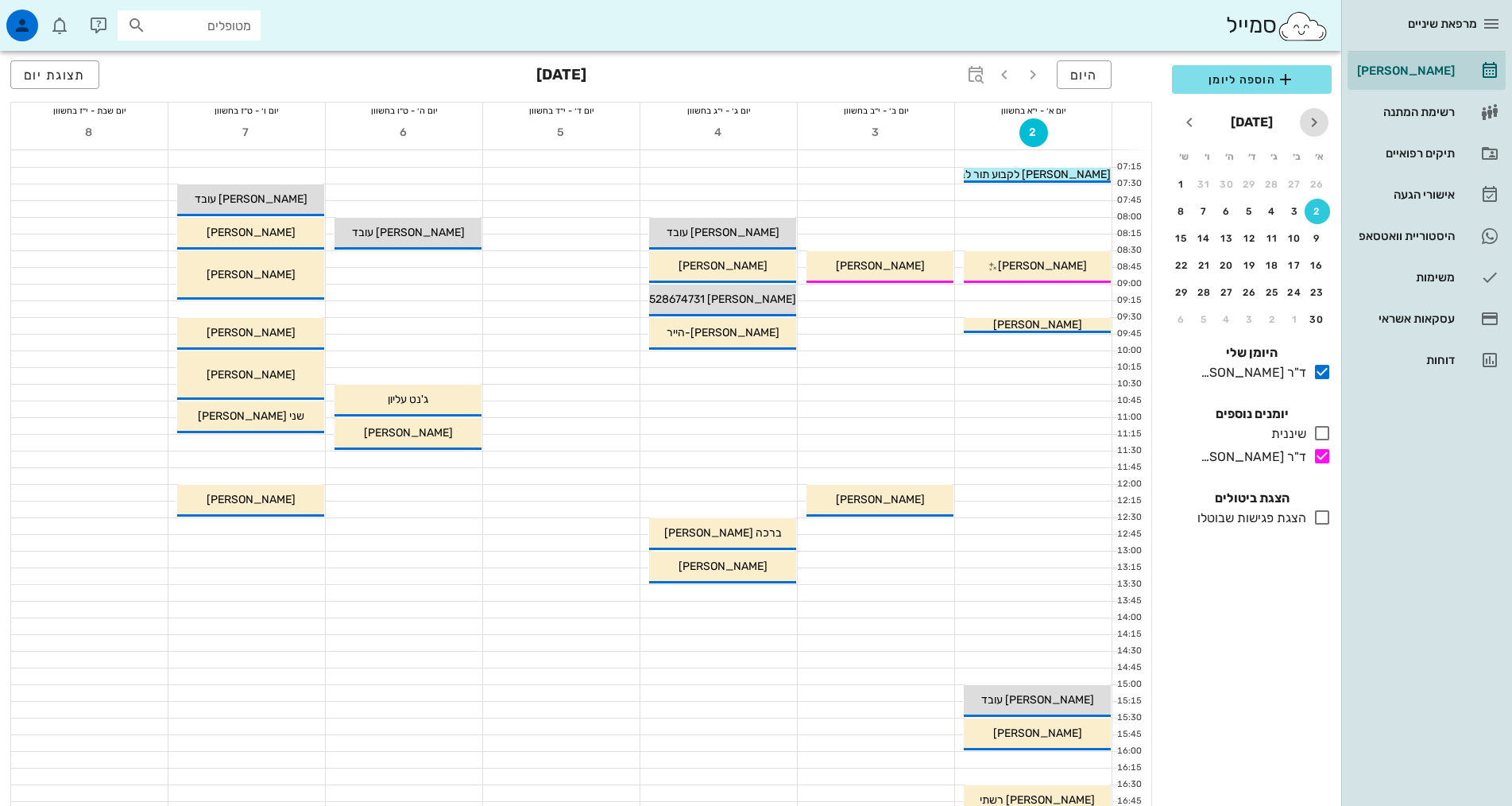
click at [1309, 117] on icon "חודש שעבר" at bounding box center [1314, 122] width 19 height 19
click at [1369, 239] on div "היסטוריית וואטסאפ" at bounding box center [1404, 236] width 101 height 13
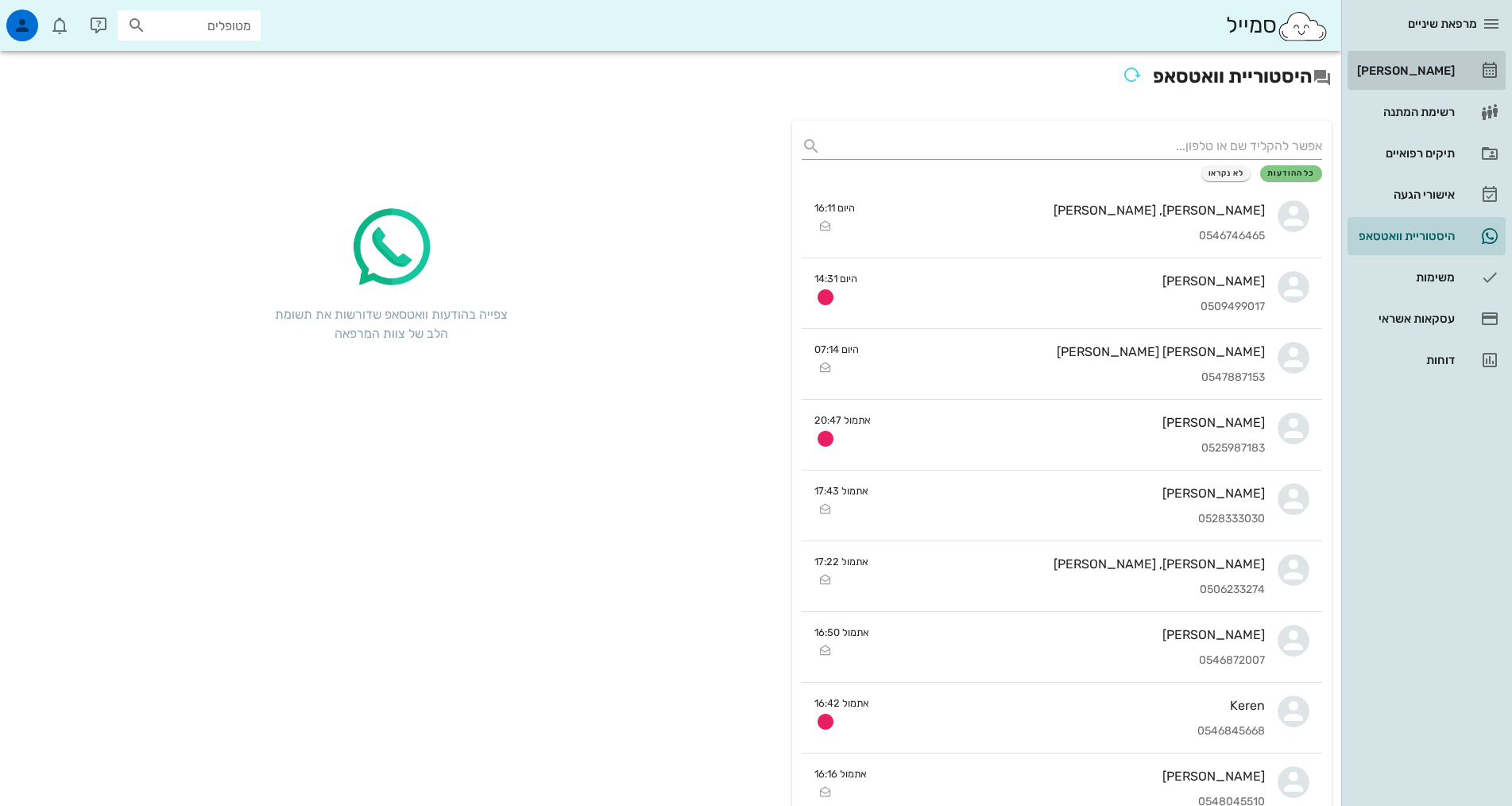
click at [1409, 76] on div "[PERSON_NAME]" at bounding box center [1404, 71] width 101 height 13
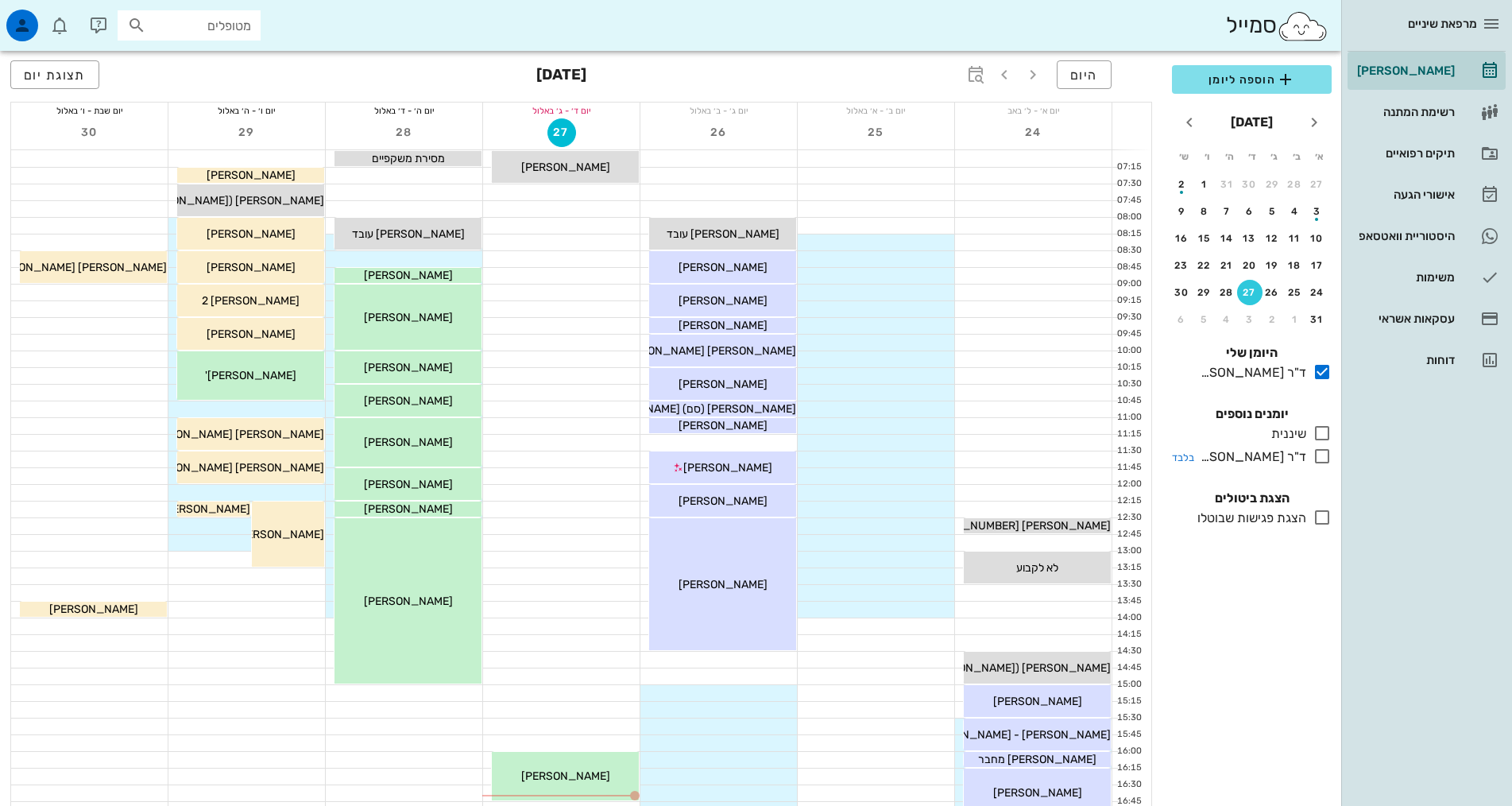
click at [1319, 459] on icon at bounding box center [1322, 456] width 19 height 19
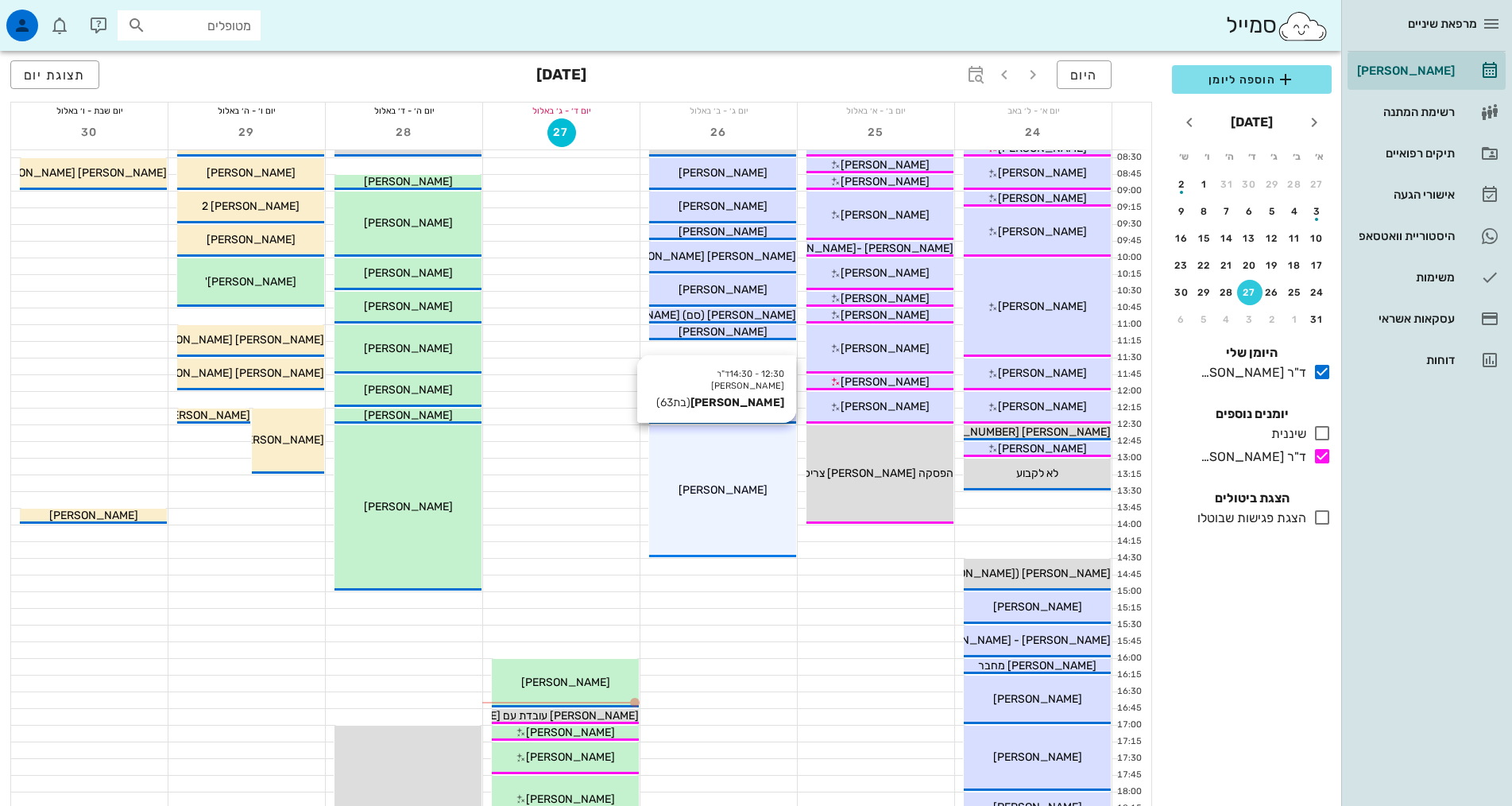
scroll to position [239, 0]
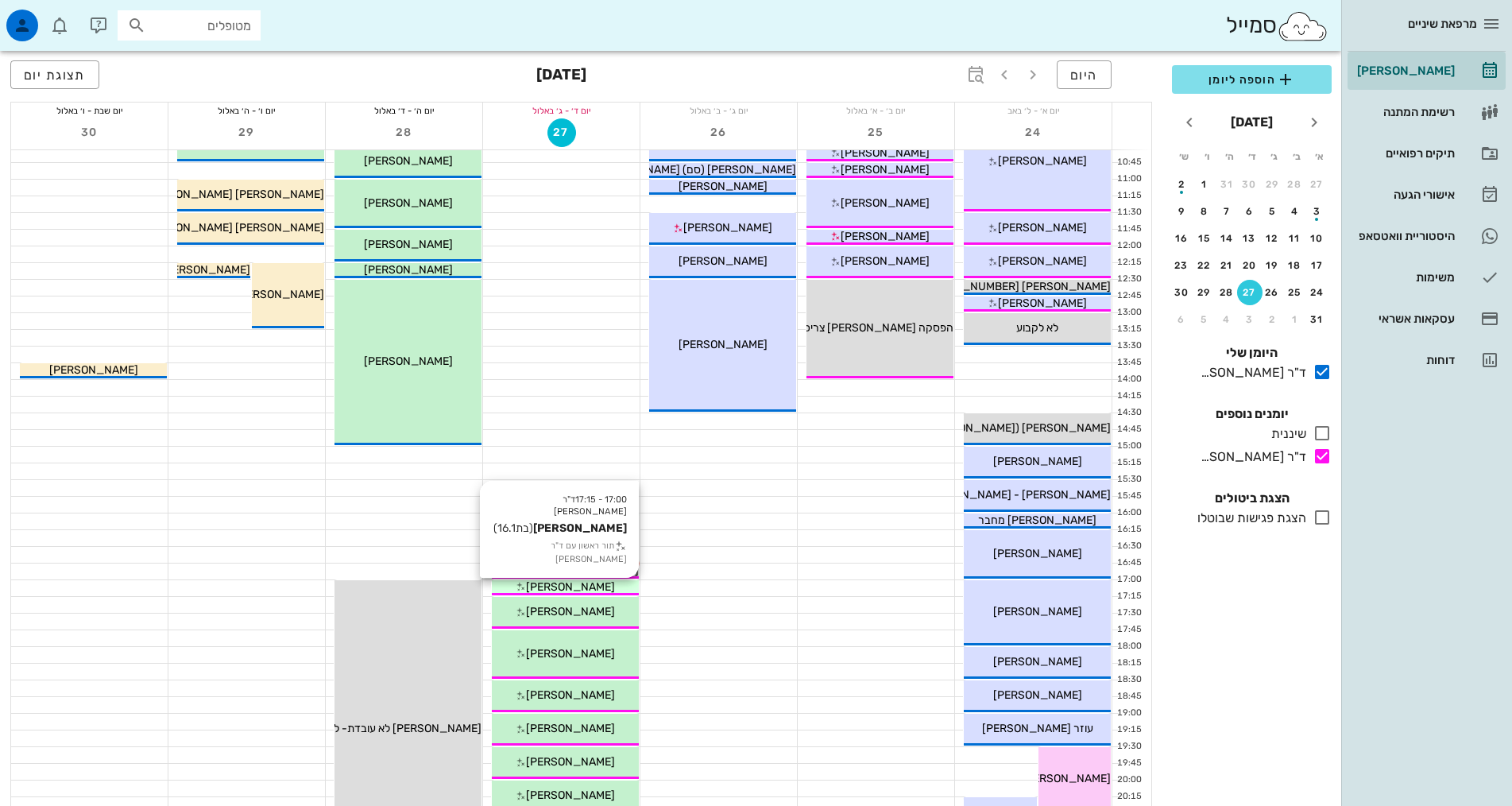
click at [526, 590] on icon at bounding box center [520, 587] width 10 height 10
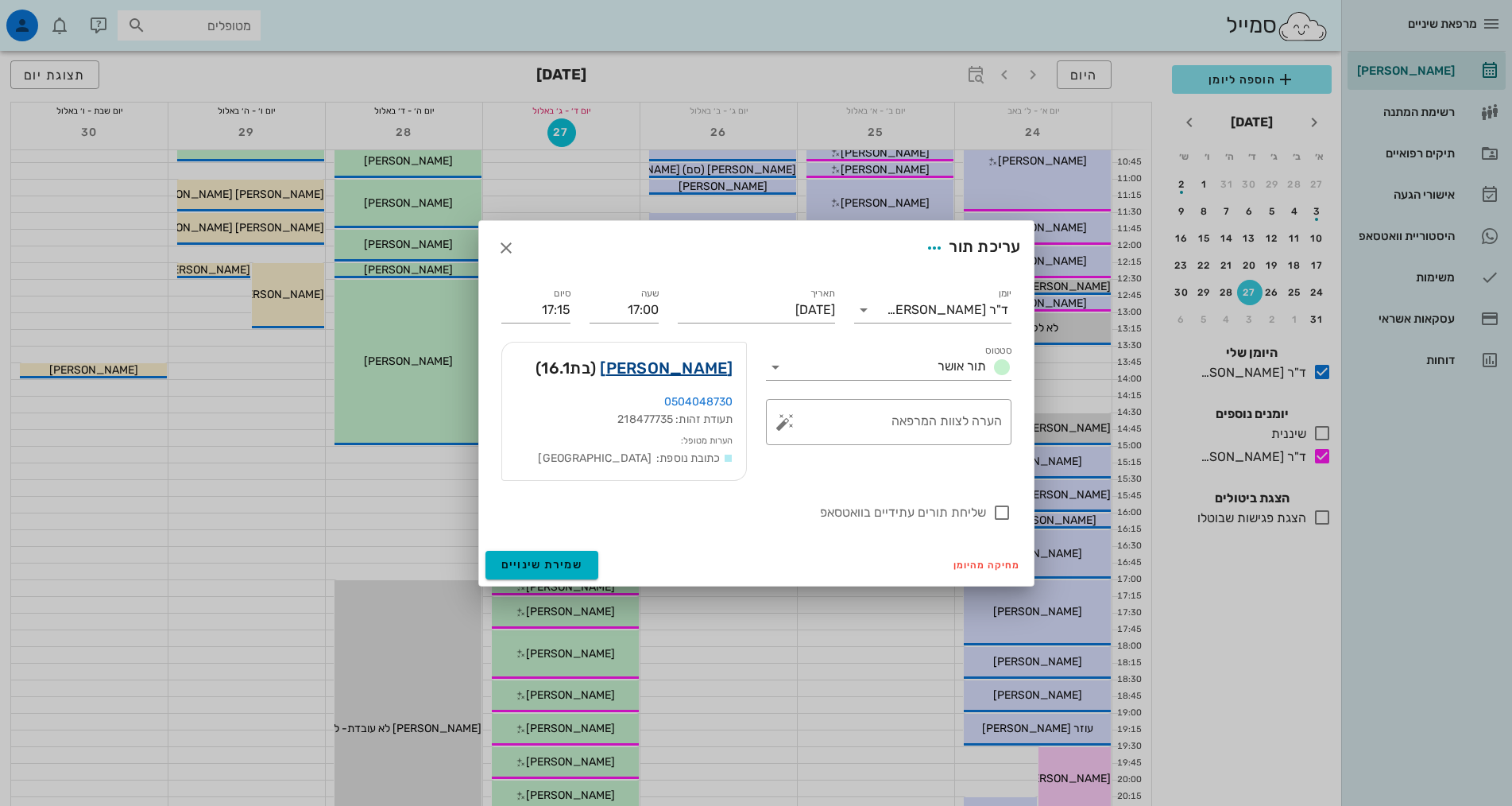
click at [716, 366] on link "[PERSON_NAME]" at bounding box center [666, 368] width 132 height 26
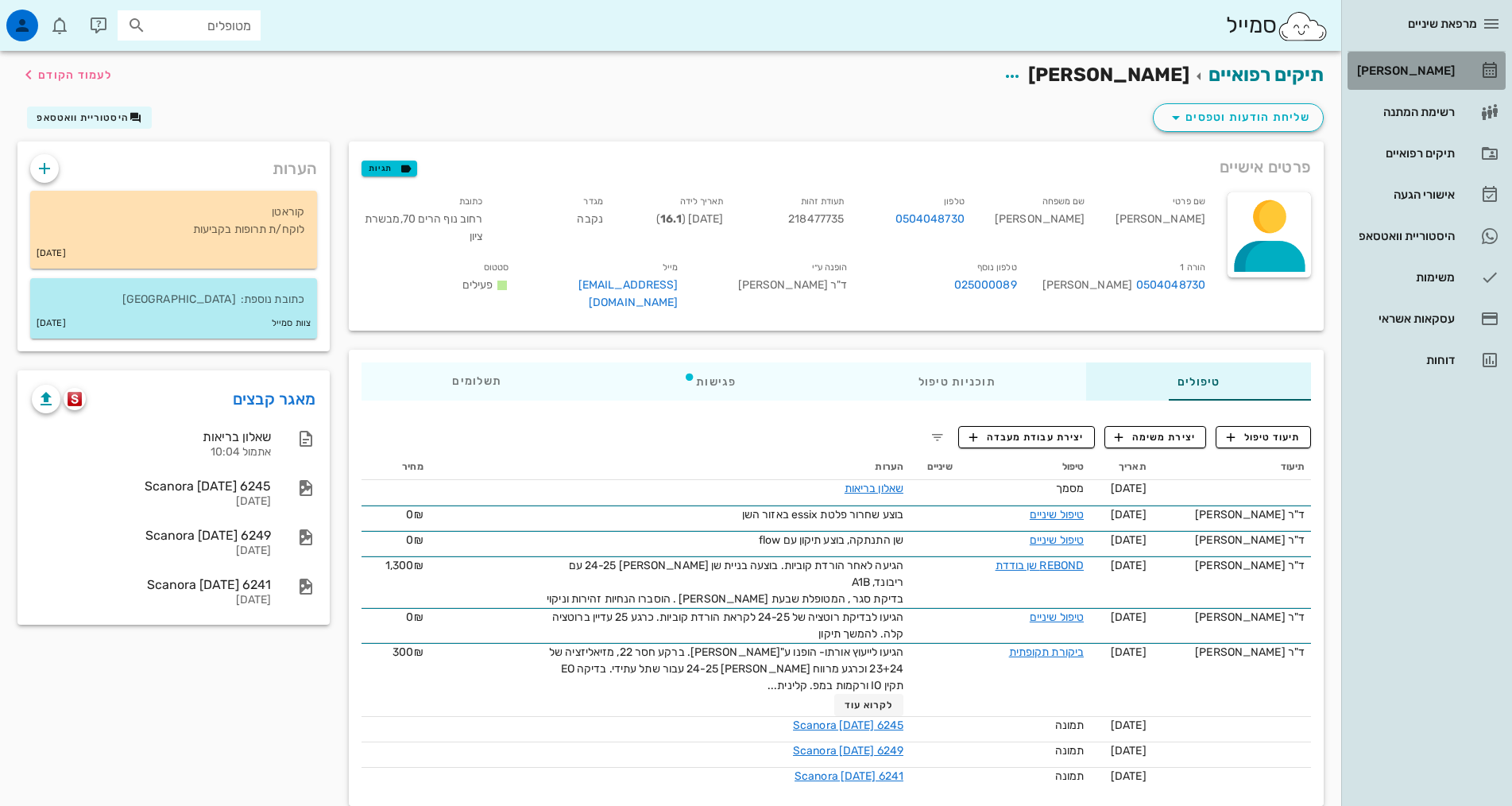
click at [1413, 66] on div "[PERSON_NAME]" at bounding box center [1404, 71] width 101 height 13
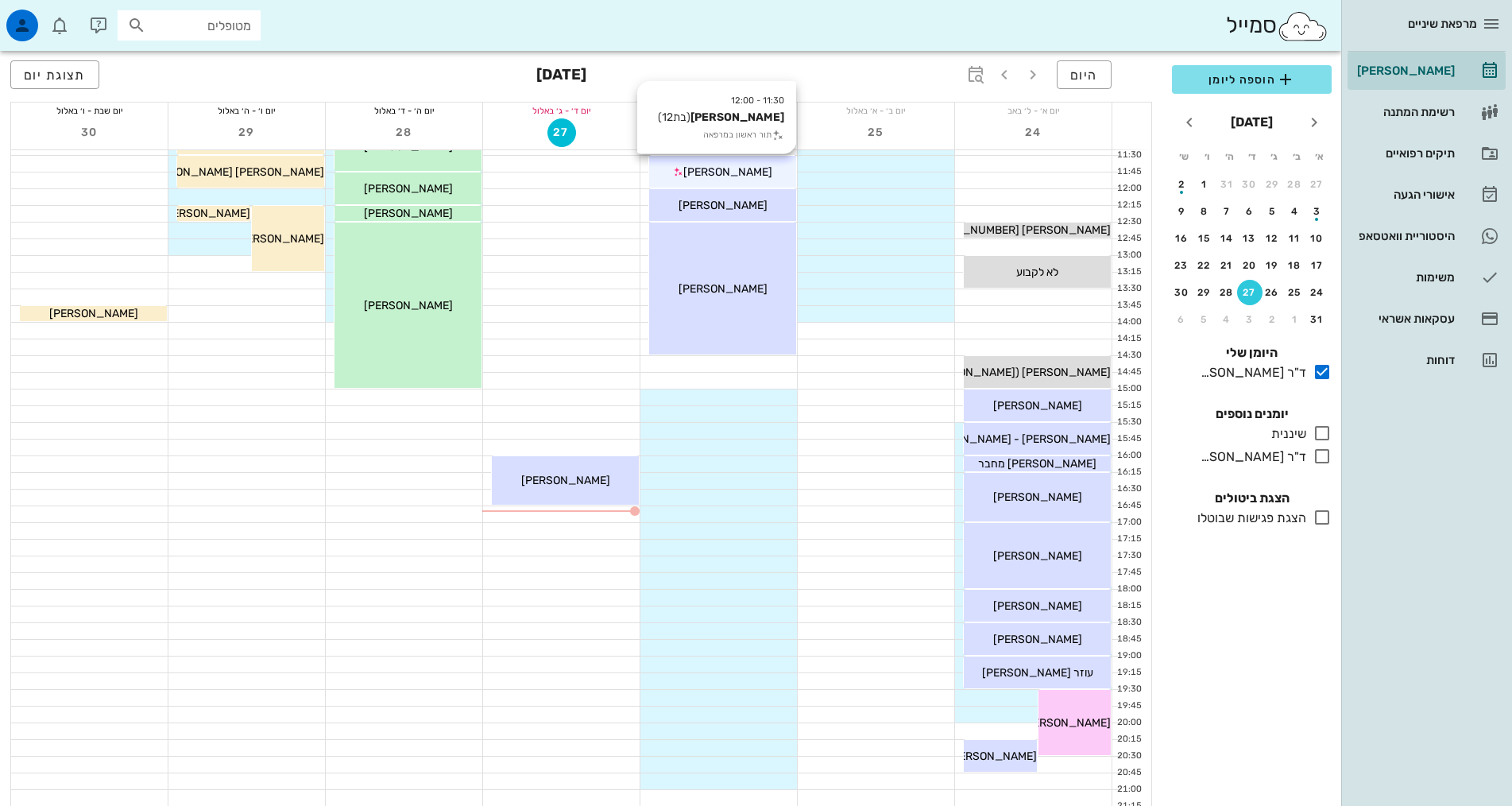
scroll to position [318, 0]
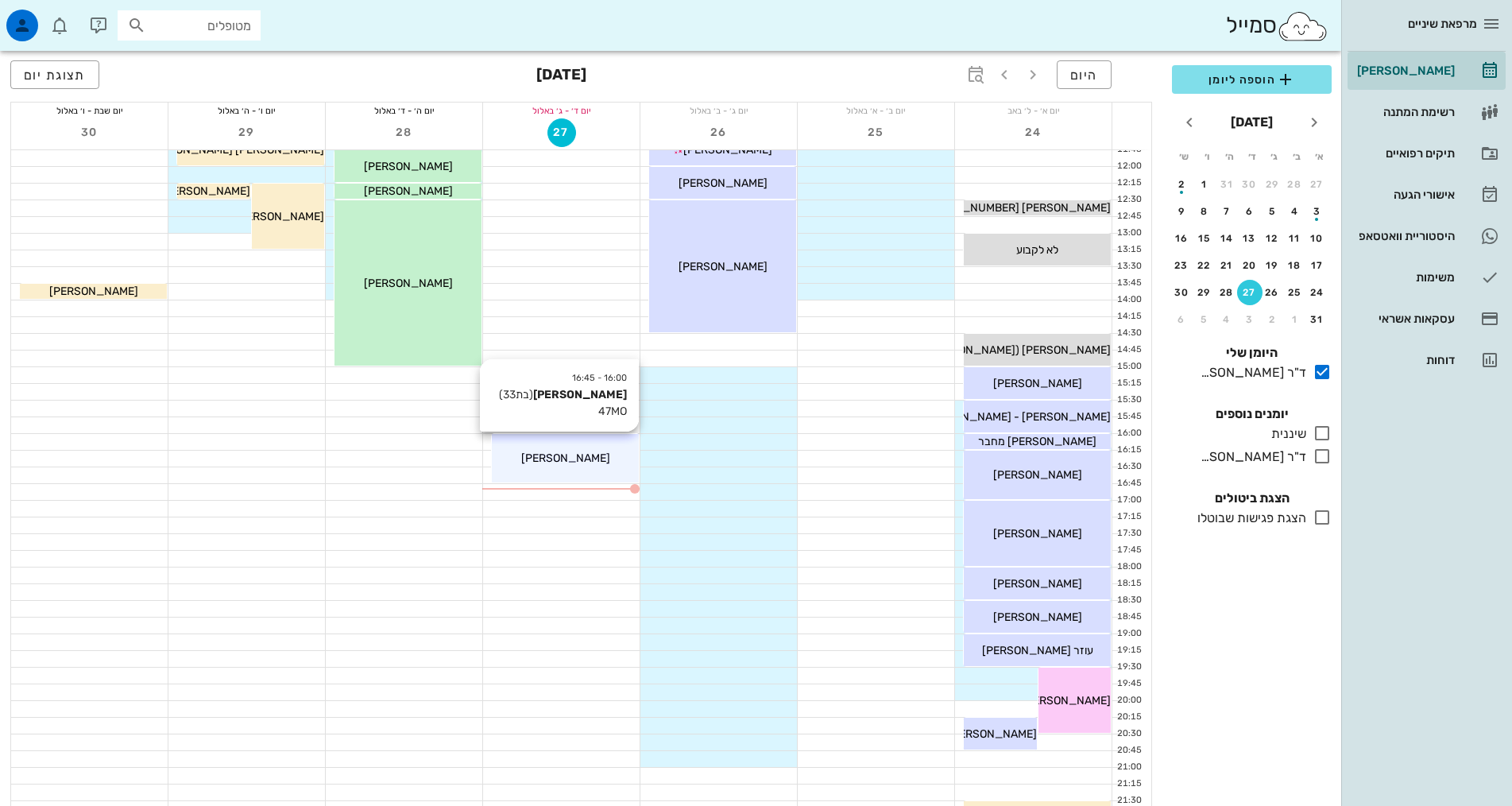
click at [598, 452] on span "[PERSON_NAME]" at bounding box center [566, 458] width 89 height 14
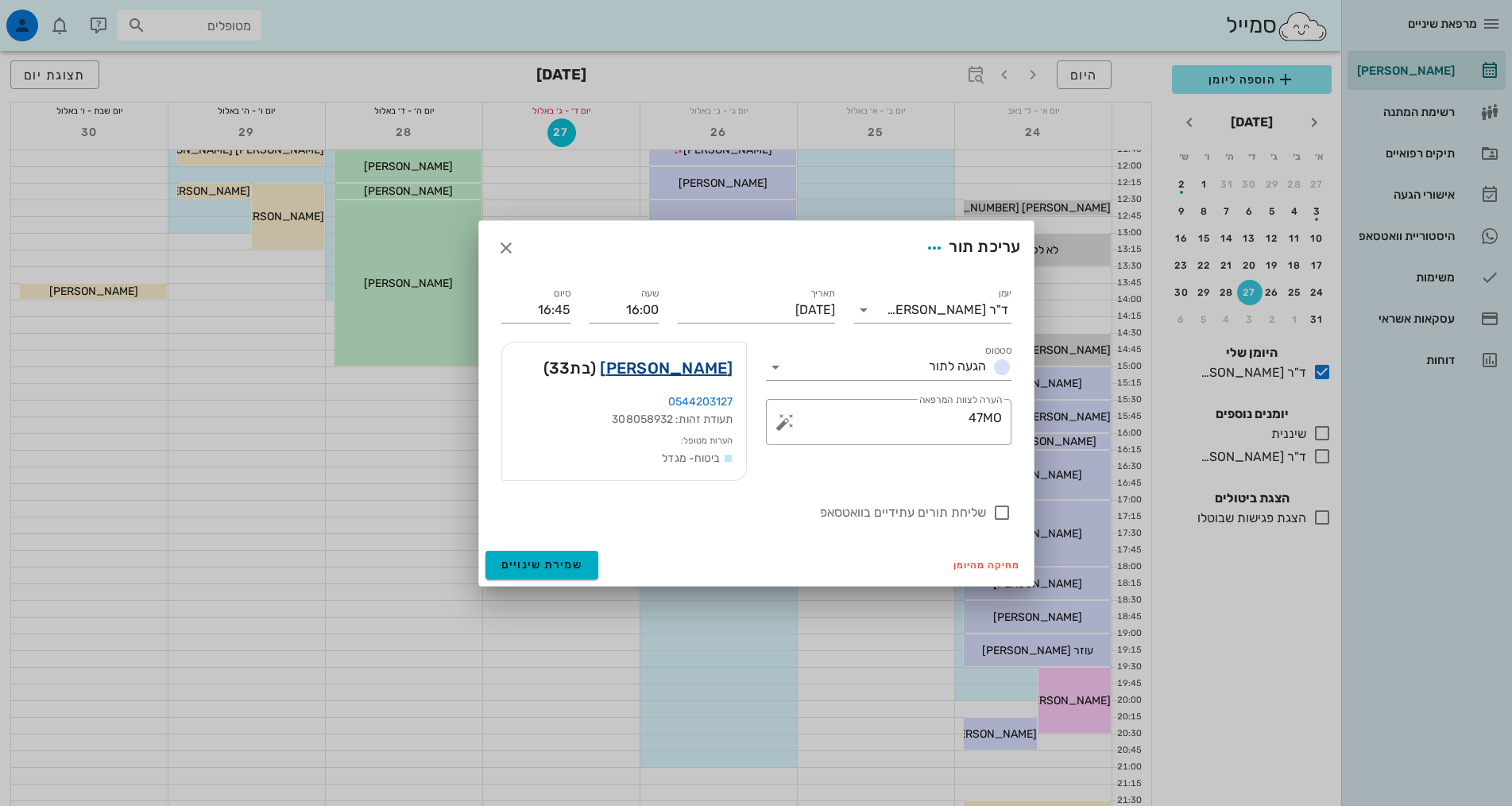
click at [698, 369] on link "[PERSON_NAME]" at bounding box center [666, 368] width 132 height 26
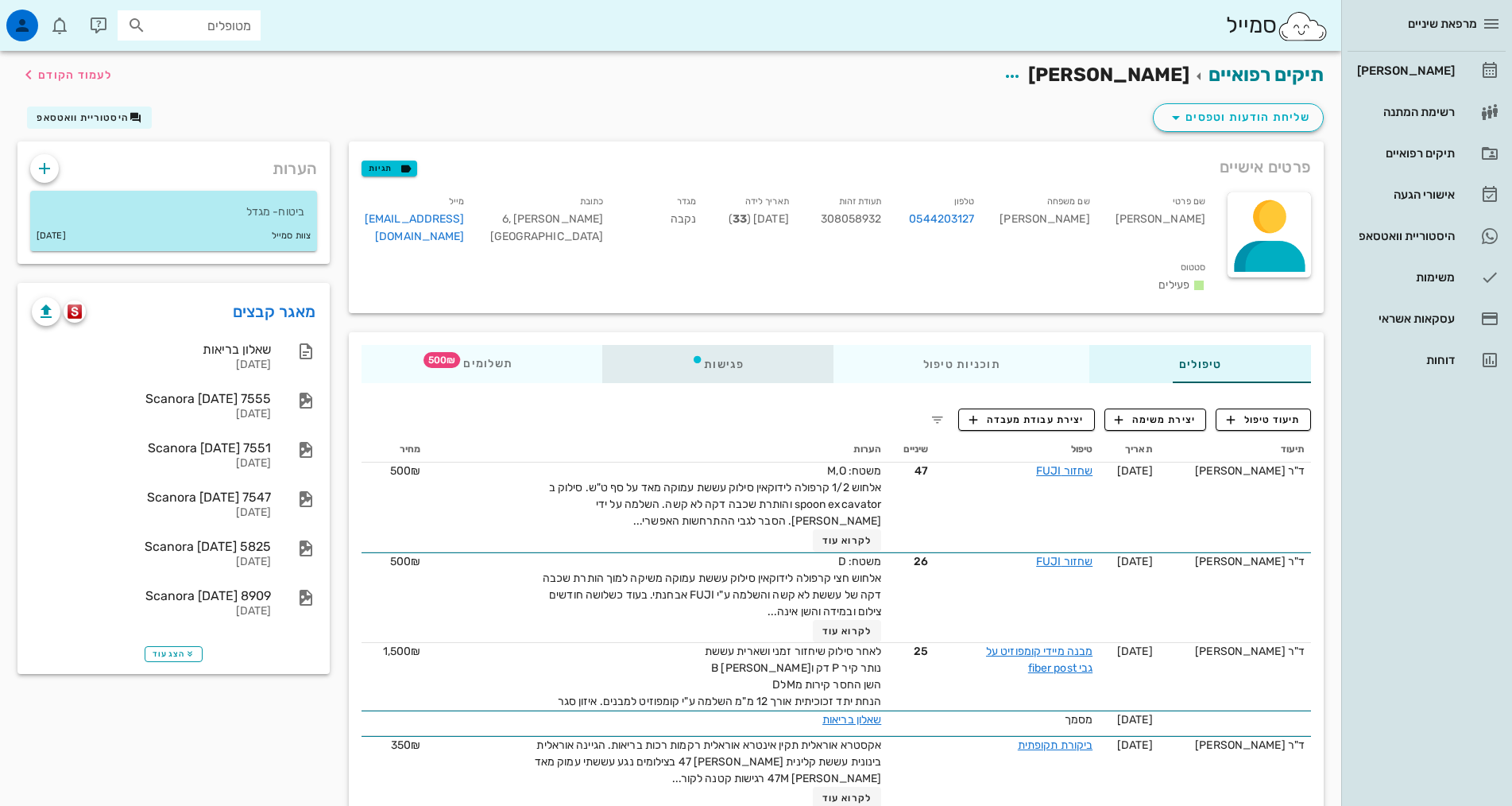
click at [643, 345] on div "פגישות" at bounding box center [718, 364] width 231 height 38
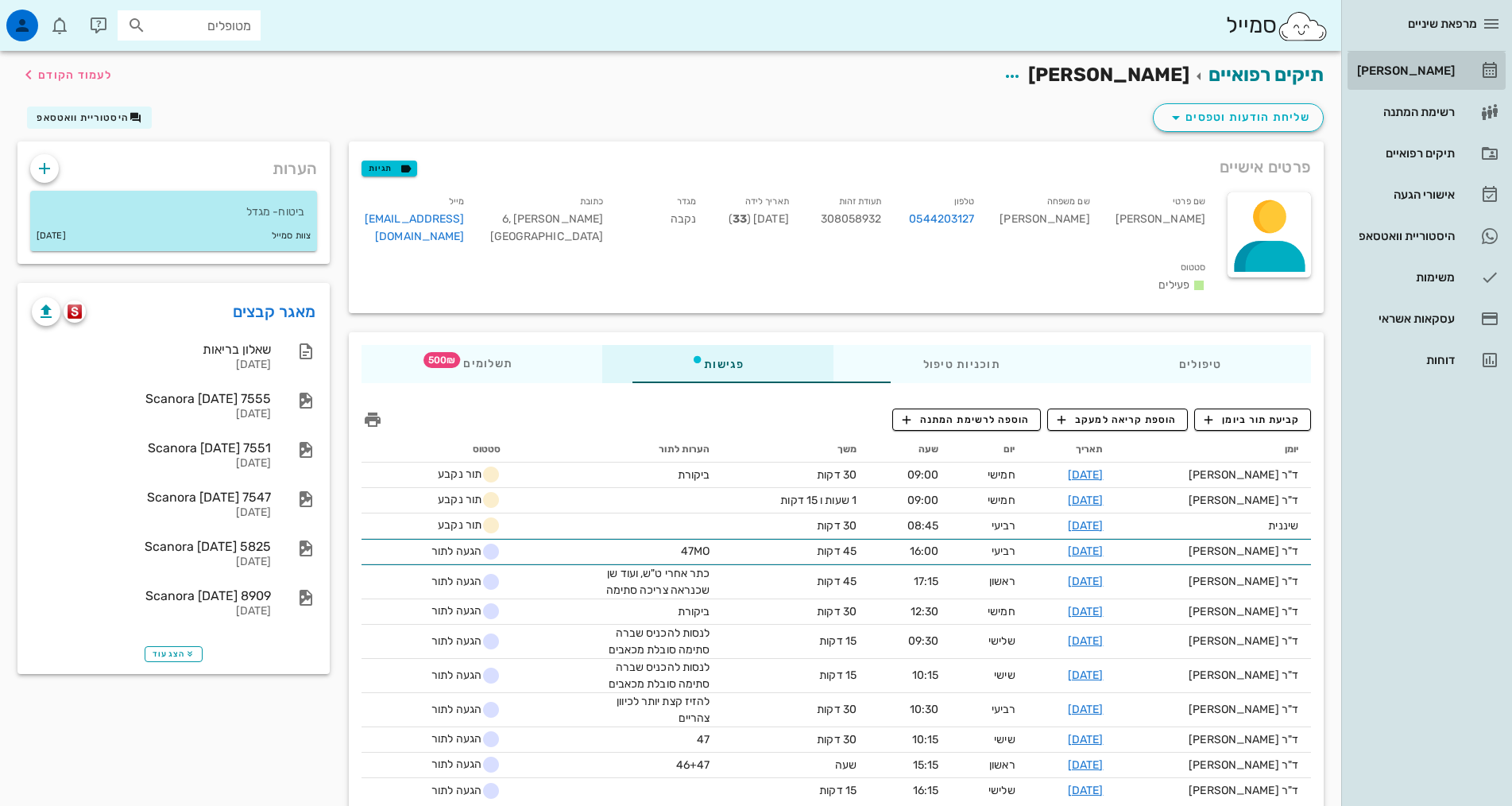
click at [1435, 73] on div "[PERSON_NAME]" at bounding box center [1404, 71] width 101 height 13
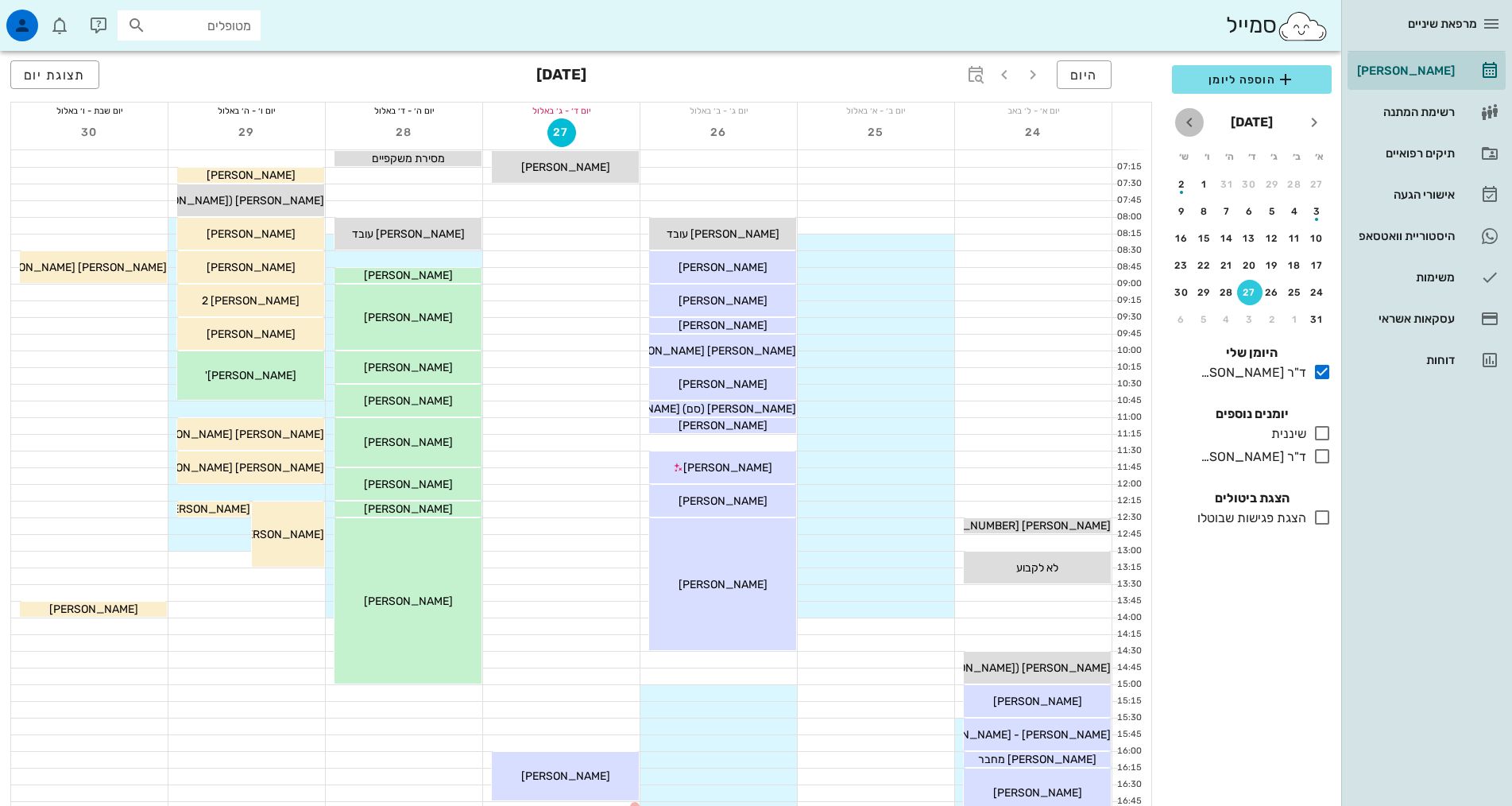
click at [1194, 119] on icon "חודש הבא" at bounding box center [1190, 122] width 19 height 19
click at [1192, 116] on icon "חודש הבא" at bounding box center [1190, 122] width 19 height 19
click at [1193, 116] on icon "חודש הבא" at bounding box center [1190, 122] width 19 height 19
click at [1251, 265] on div "19" at bounding box center [1249, 266] width 26 height 11
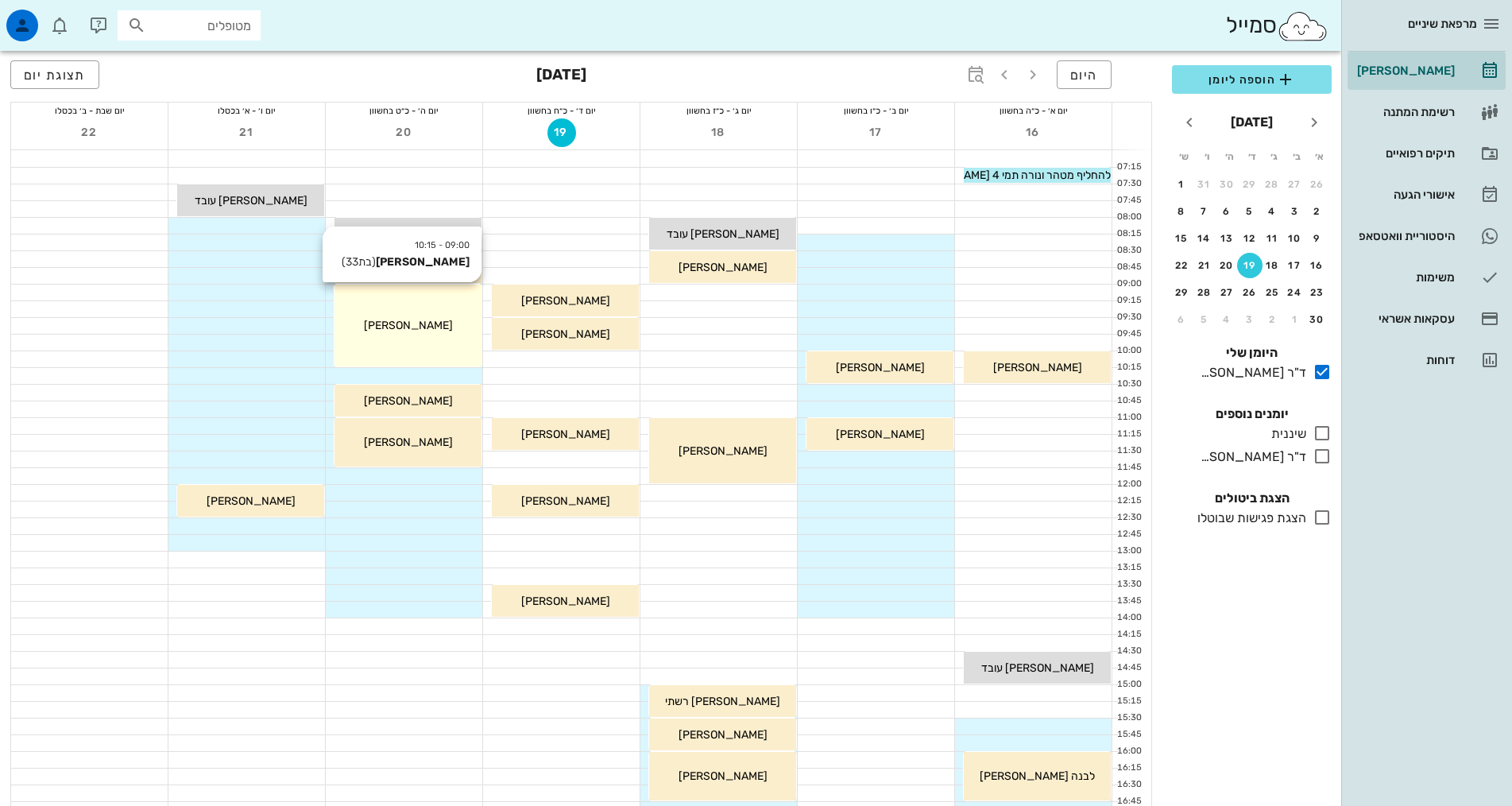
click at [436, 313] on div "09:00 - 10:15 [PERSON_NAME] (בת 33 ) [PERSON_NAME]" at bounding box center [408, 325] width 147 height 82
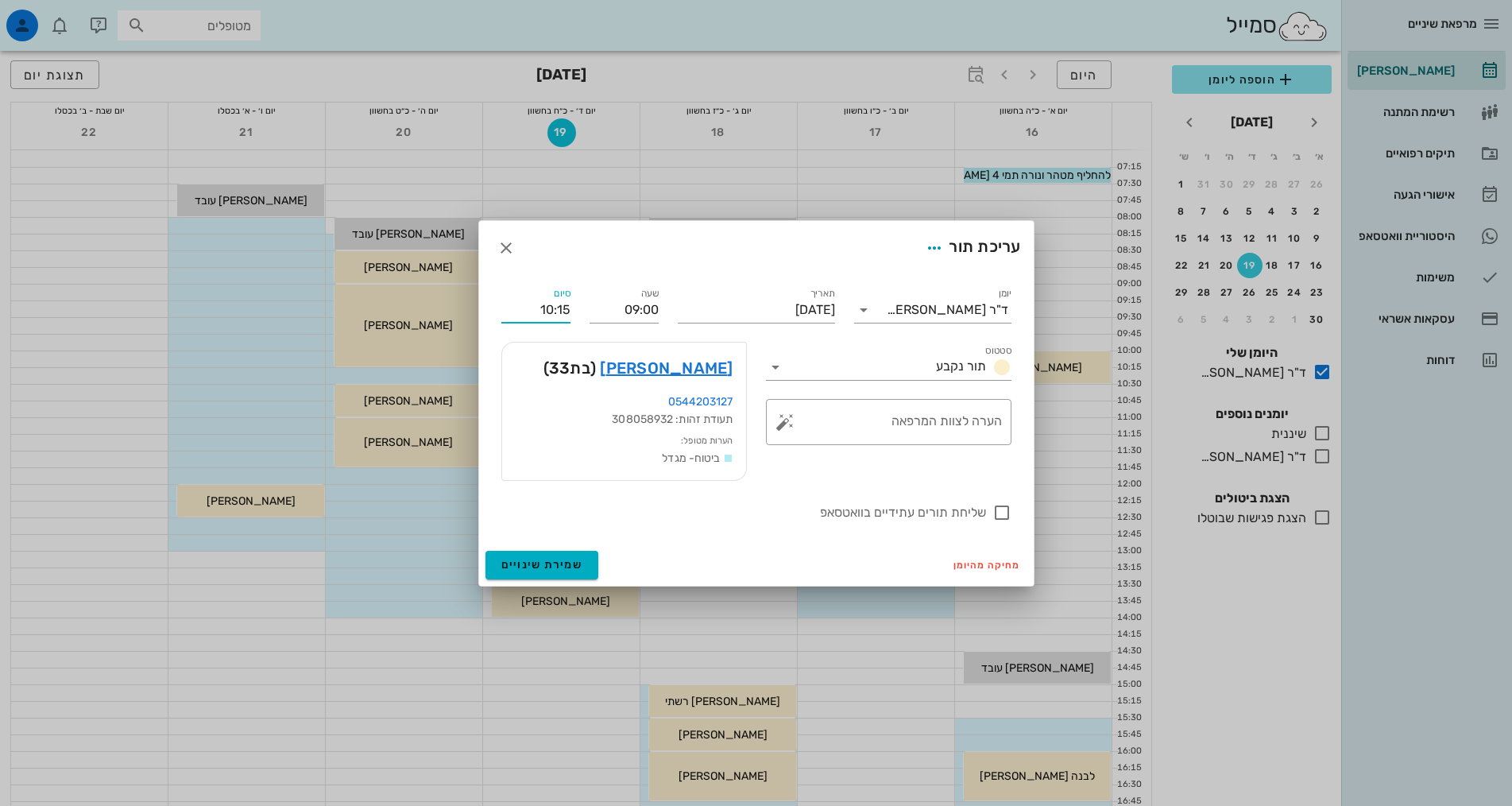
click at [565, 311] on input "10:15" at bounding box center [535, 310] width 69 height 26
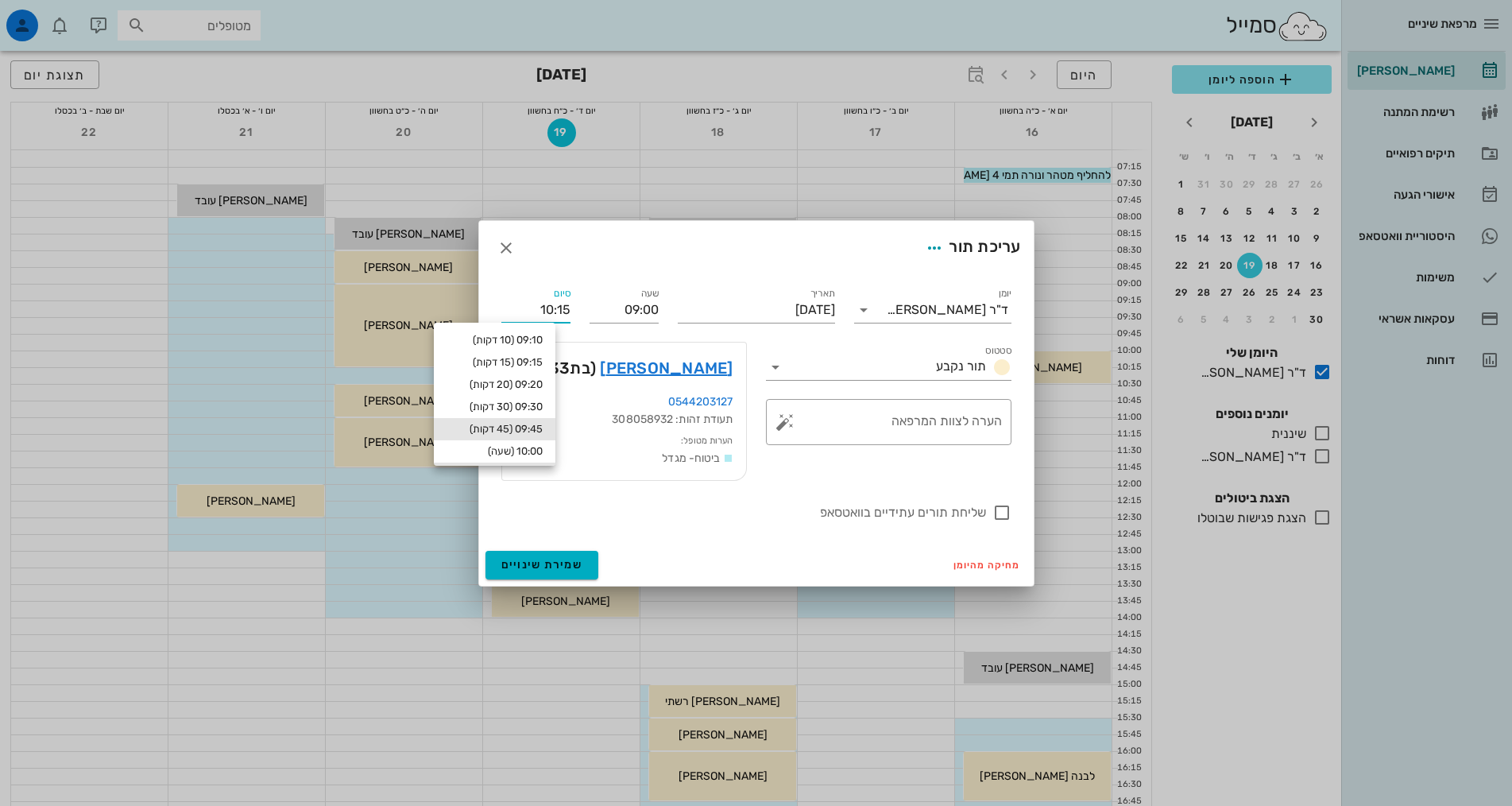
click at [545, 422] on div "09:45 (45 דקות)" at bounding box center [495, 429] width 121 height 22
type input "09:45"
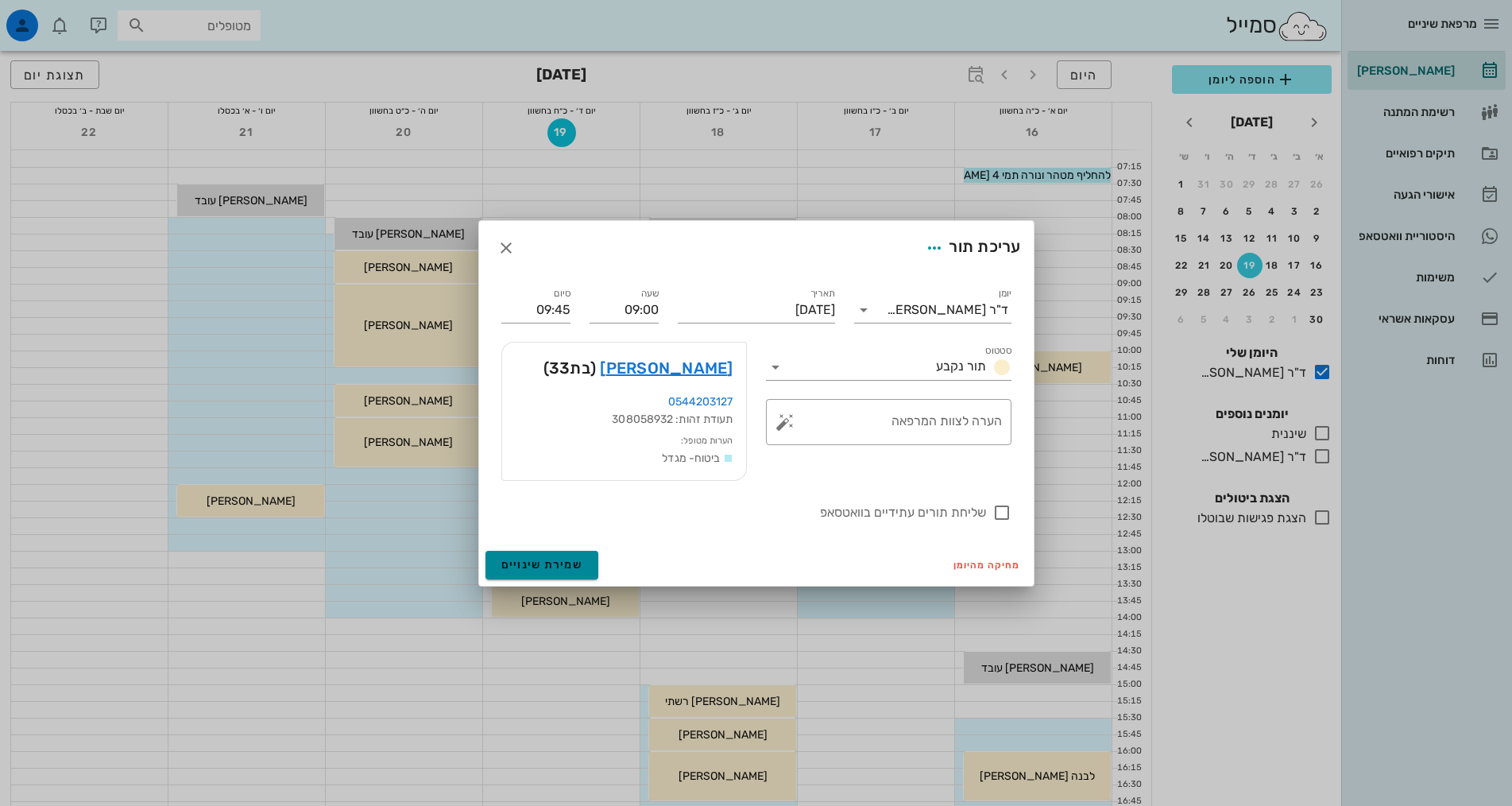
click at [574, 563] on span "שמירת שינויים" at bounding box center [542, 564] width 82 height 14
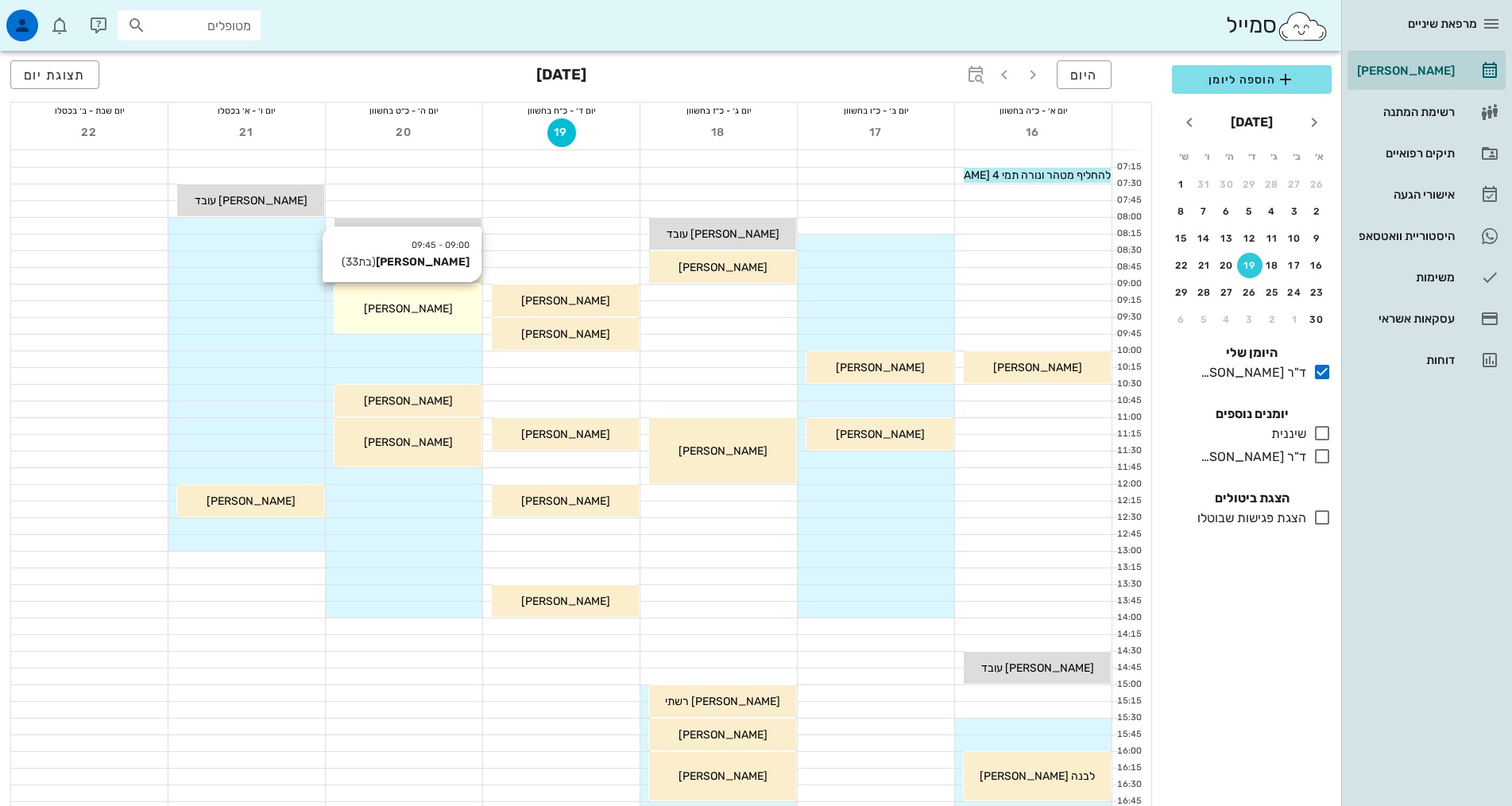
click at [448, 299] on div "09:00 - 09:45 [PERSON_NAME] (בת 33 ) [PERSON_NAME]" at bounding box center [408, 308] width 147 height 49
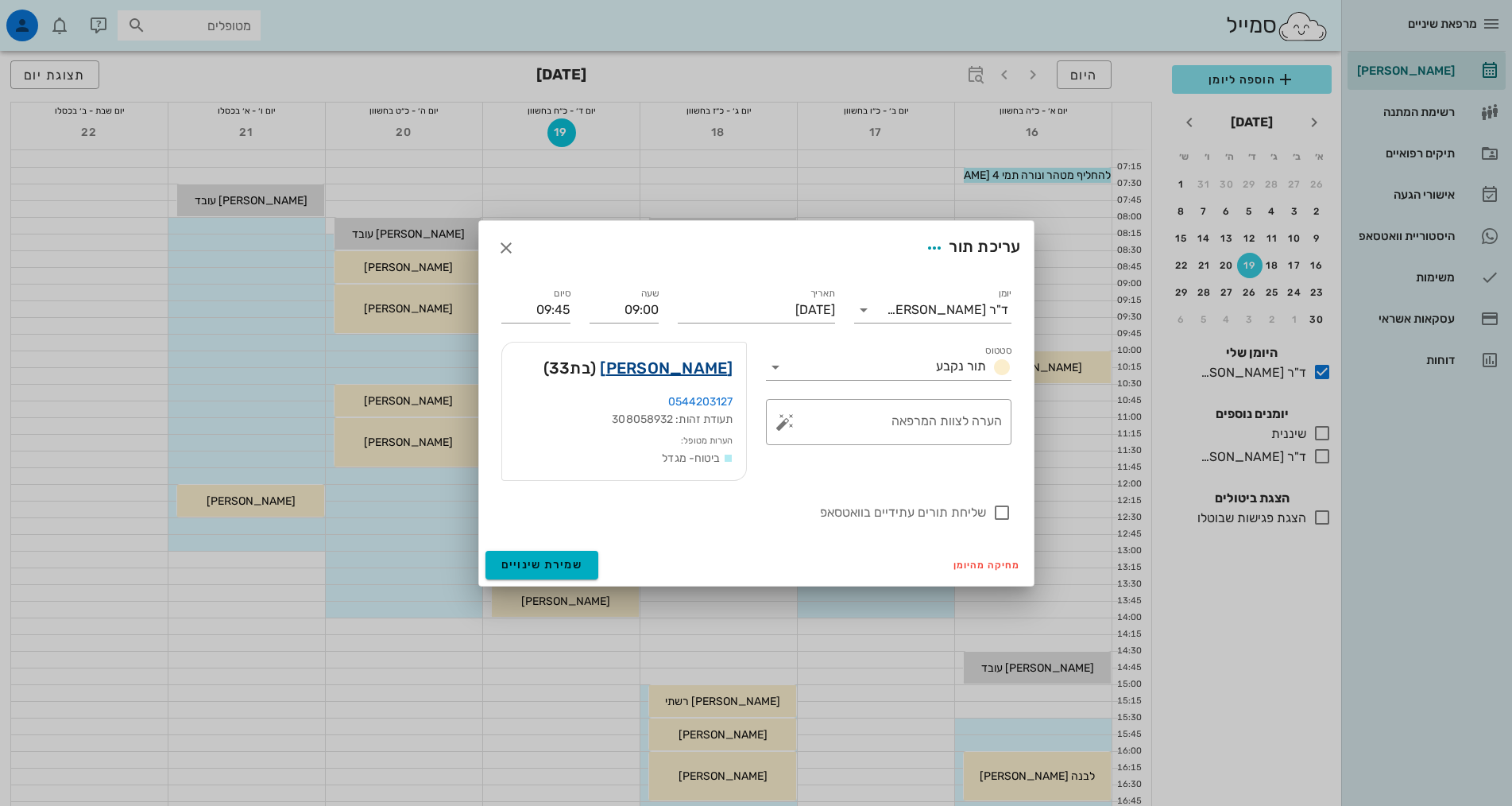
click at [712, 370] on link "[PERSON_NAME]" at bounding box center [666, 368] width 132 height 26
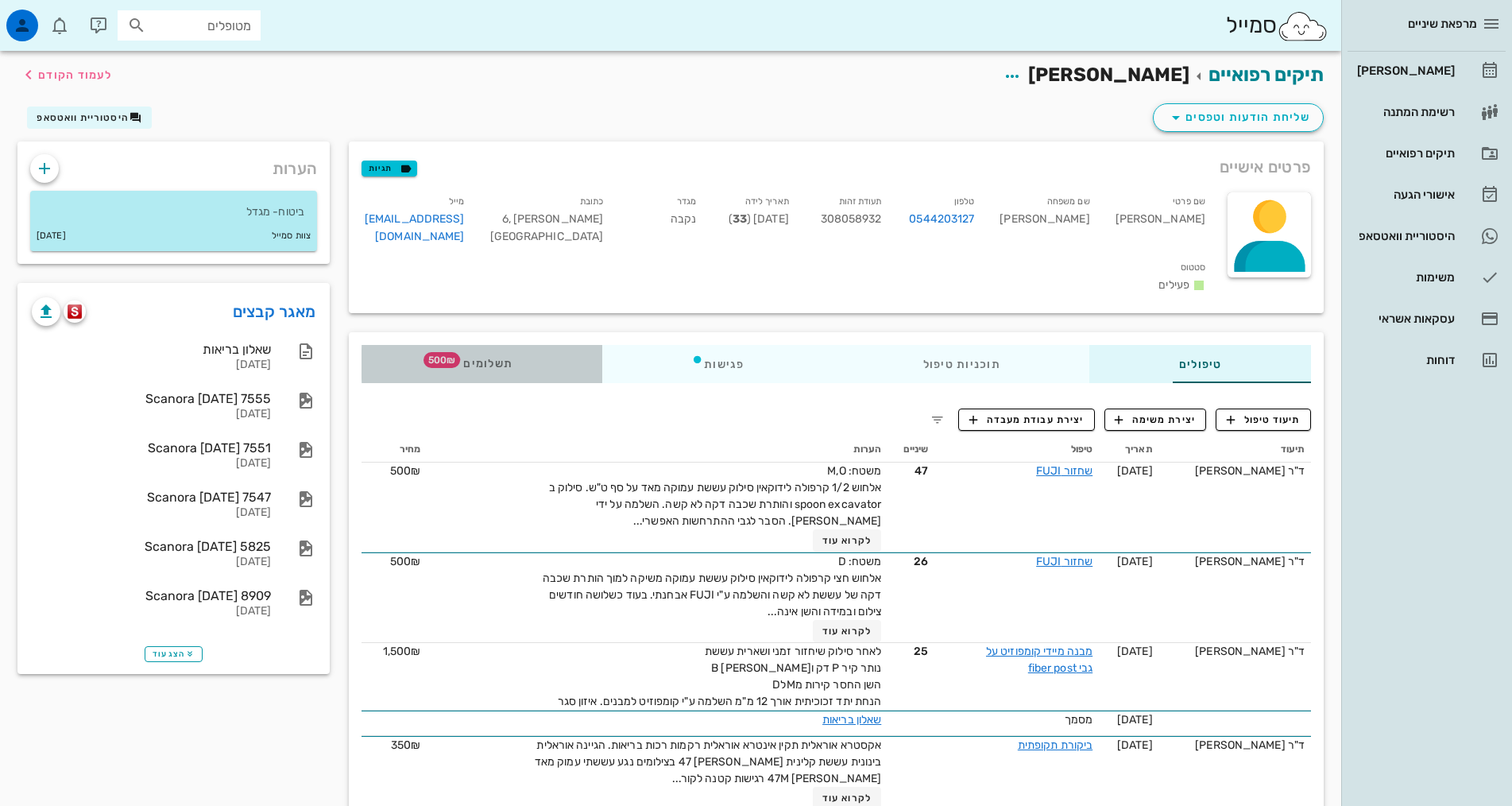
click at [424, 352] on span "500₪" at bounding box center [442, 360] width 37 height 16
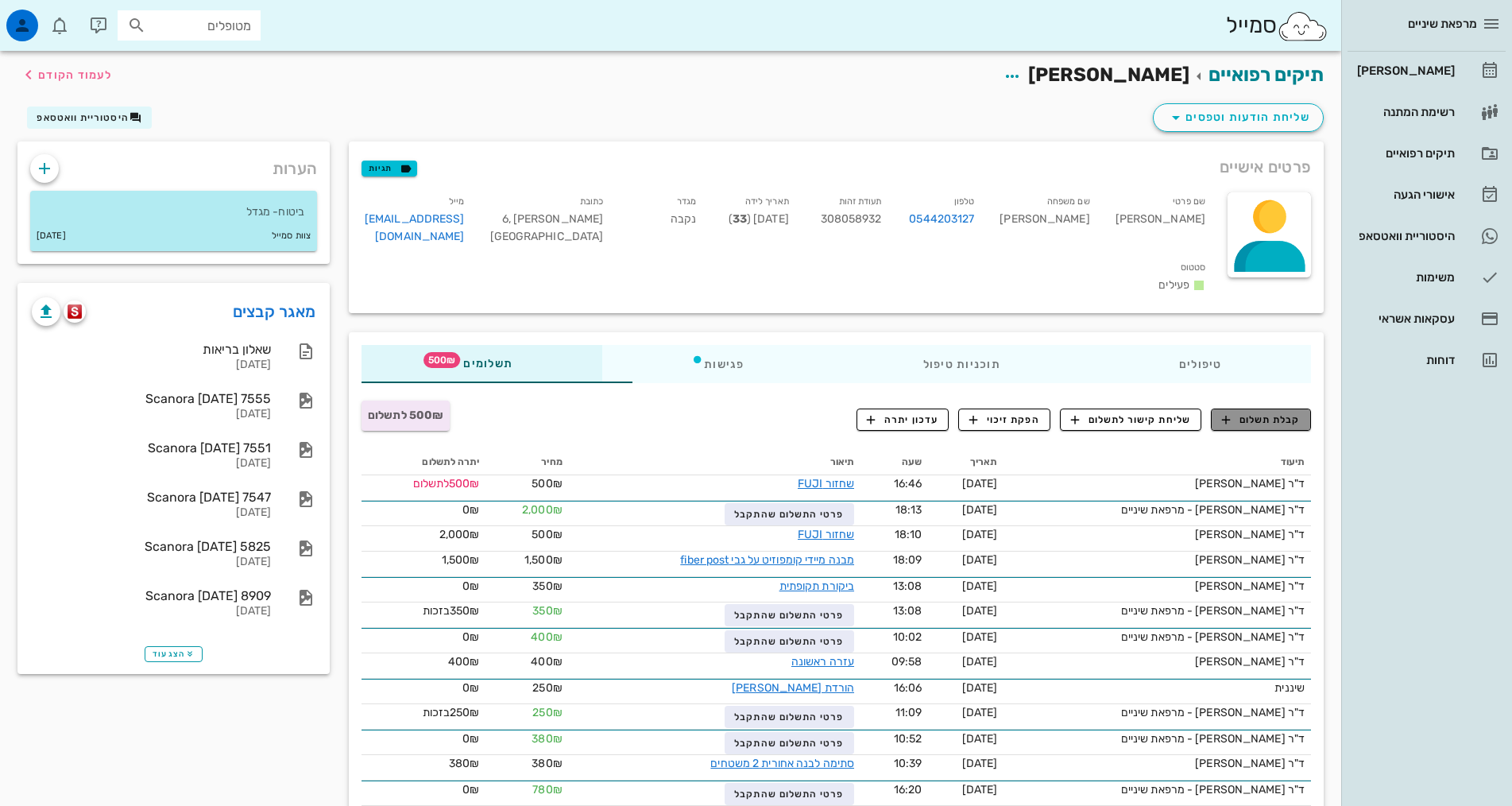
click at [1281, 413] on span "קבלת תשלום" at bounding box center [1261, 420] width 79 height 14
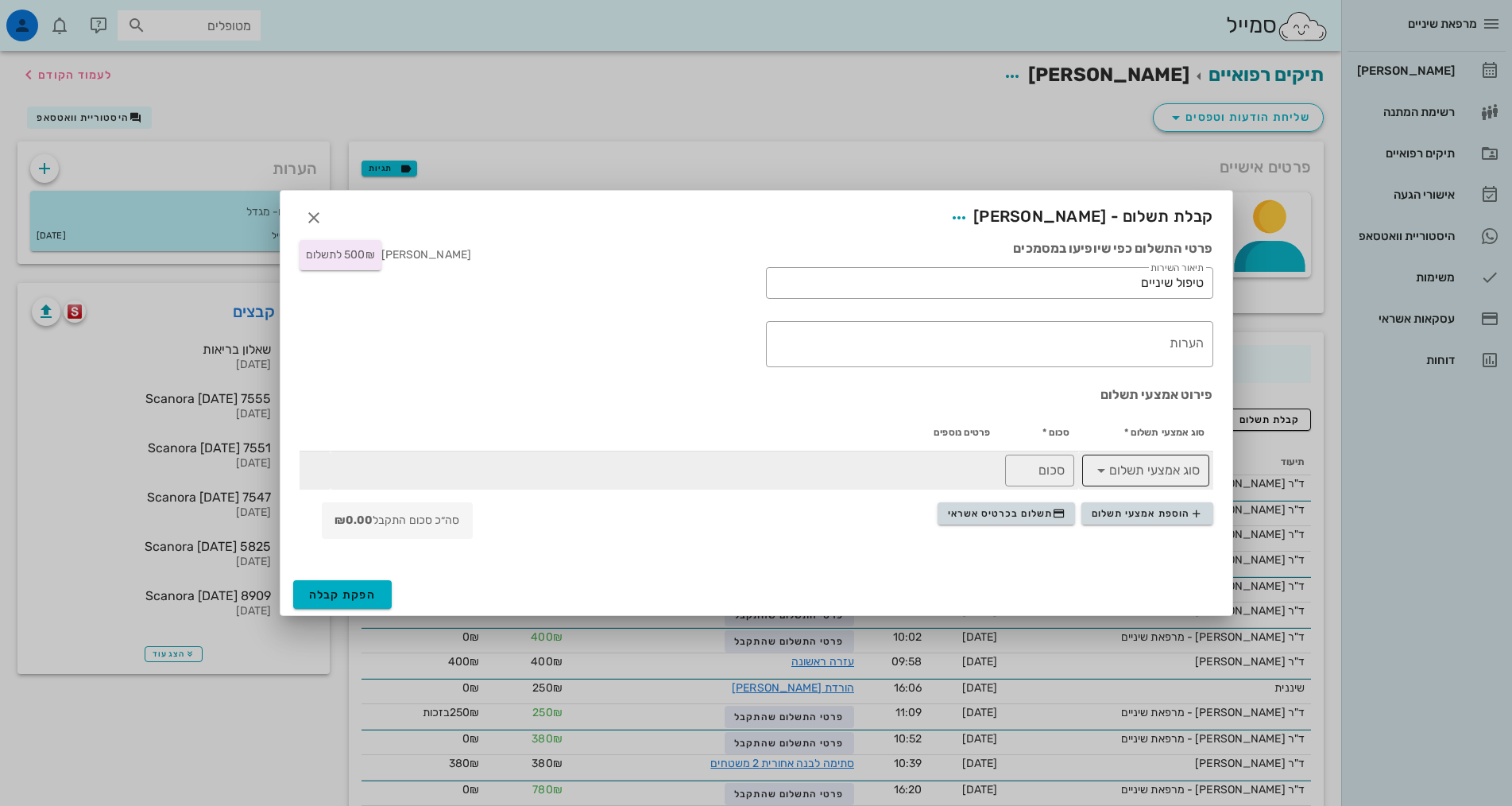
click at [1102, 470] on icon at bounding box center [1101, 470] width 19 height 19
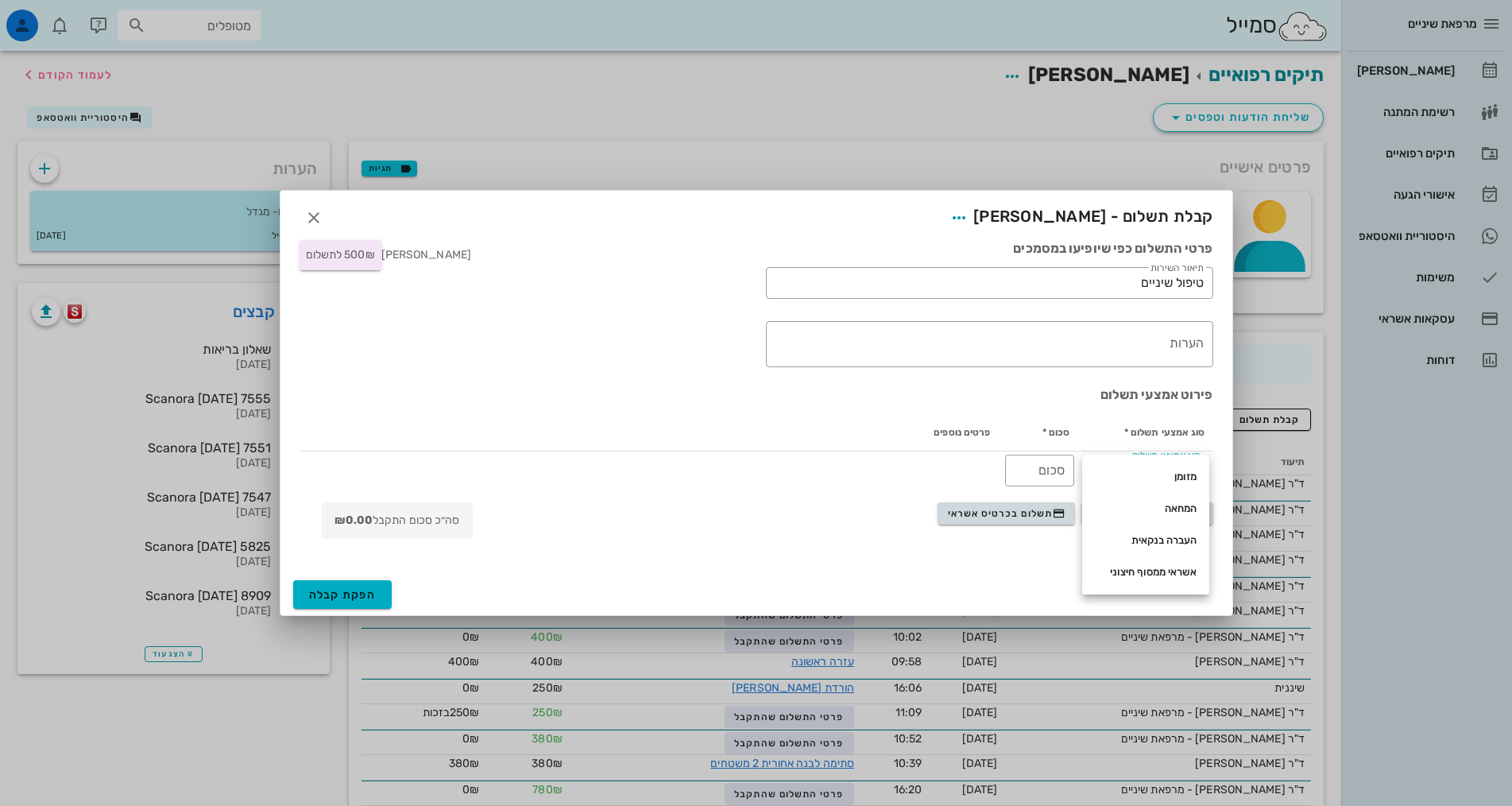
click at [902, 522] on div "הוספת אמצעי תשלום תשלום בכרטיס אשראי סה״כ סכום התקבל ₪0.00" at bounding box center [756, 524] width 933 height 49
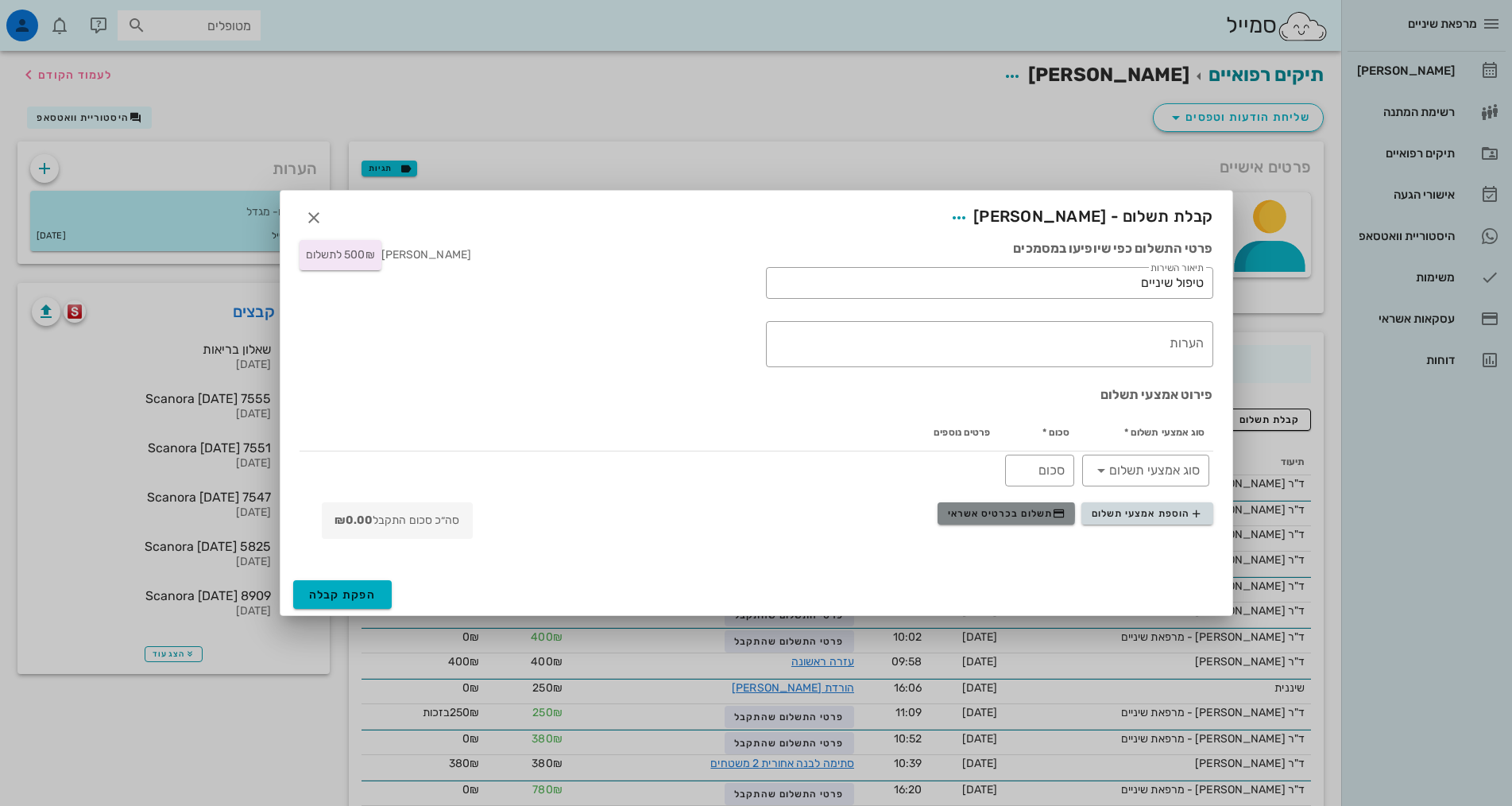
click at [1027, 516] on span "תשלום בכרטיס אשראי" at bounding box center [1006, 513] width 117 height 13
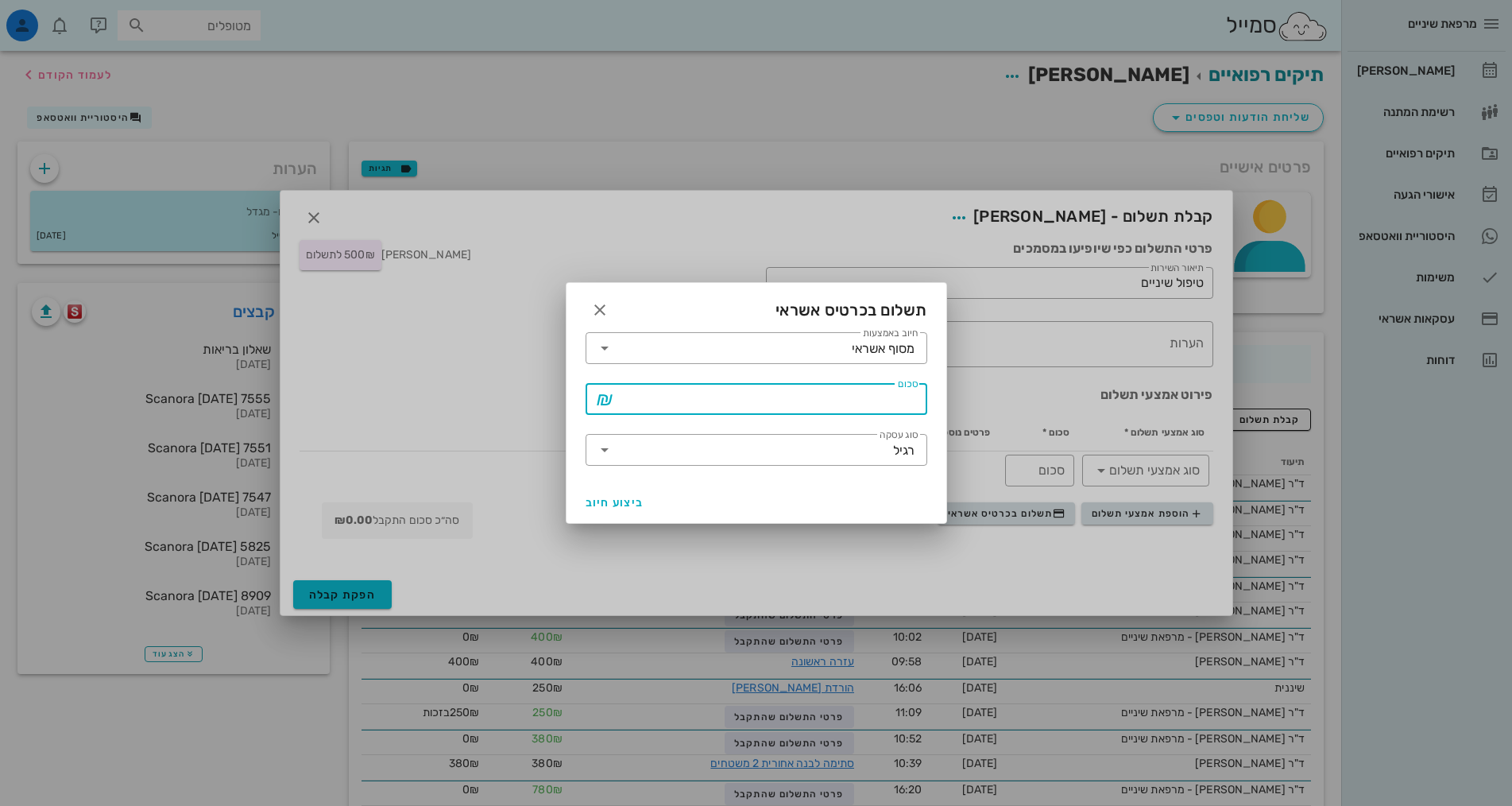
drag, startPoint x: 817, startPoint y: 406, endPoint x: 838, endPoint y: 381, distance: 32.6
click at [818, 402] on input "סכום" at bounding box center [768, 399] width 300 height 26
type input "500"
click at [602, 501] on span "ביצוע חיוב" at bounding box center [615, 502] width 59 height 14
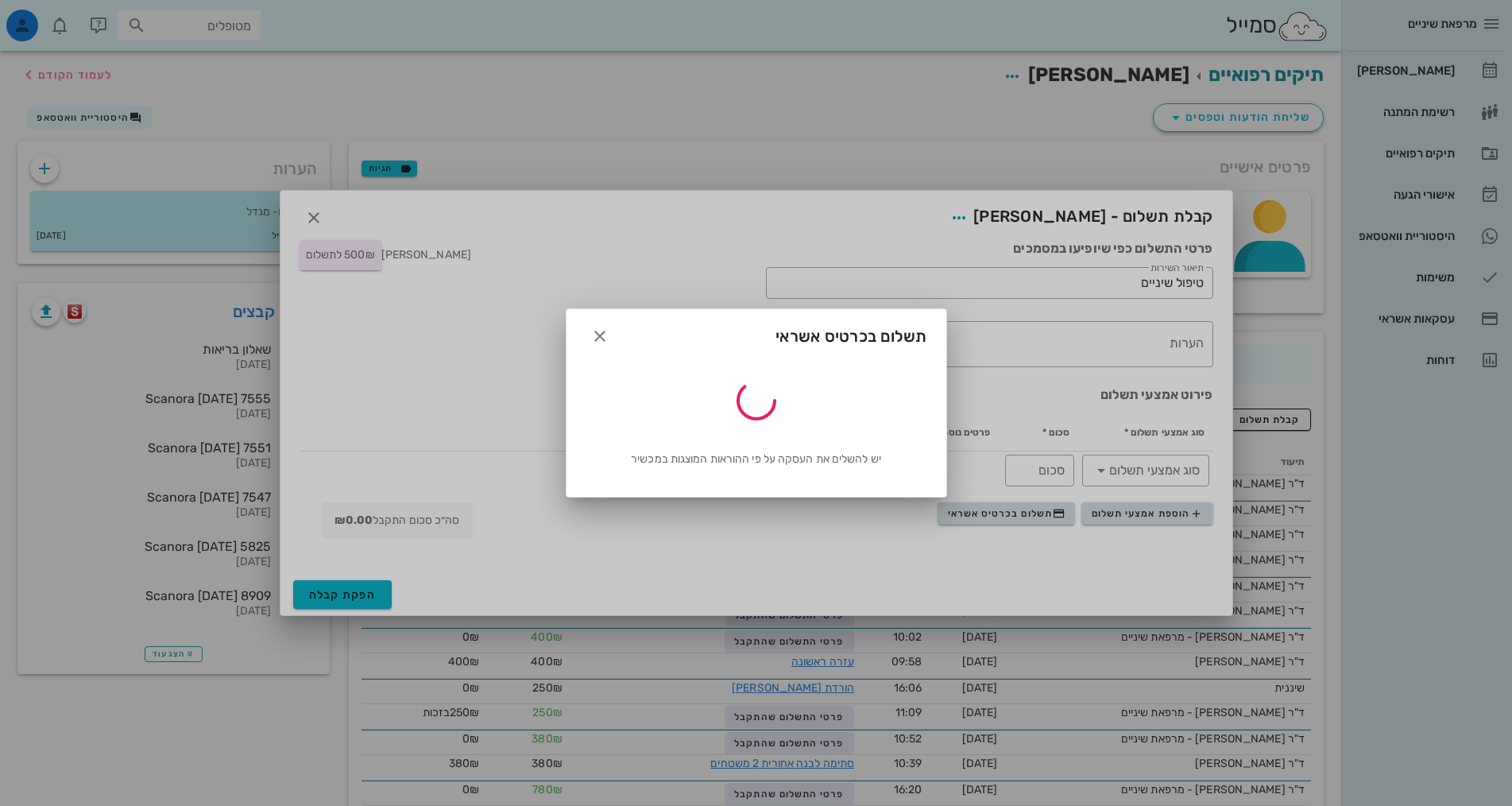
type input "500"
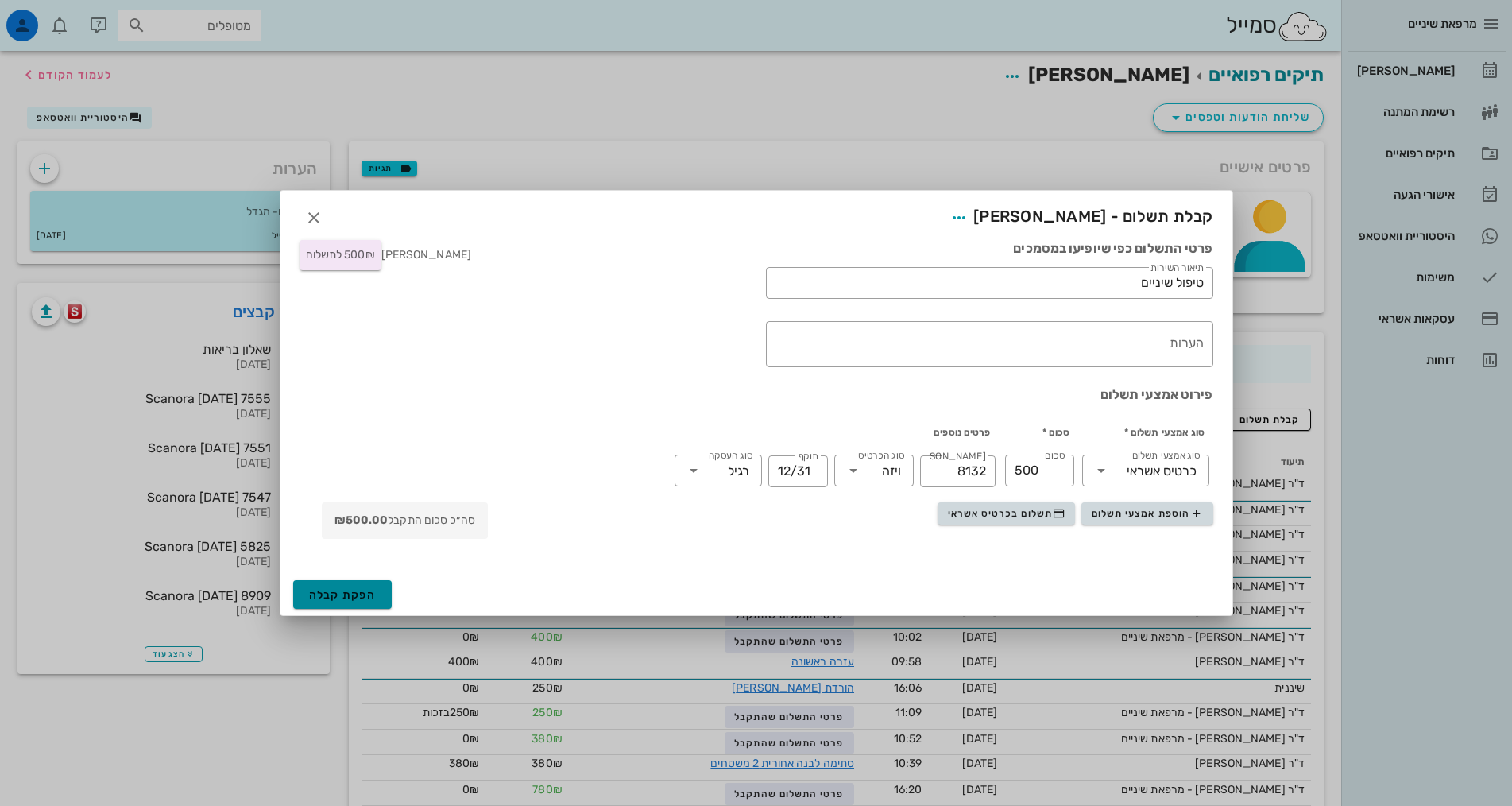
click at [370, 599] on span "הפקת קבלה" at bounding box center [342, 595] width 68 height 14
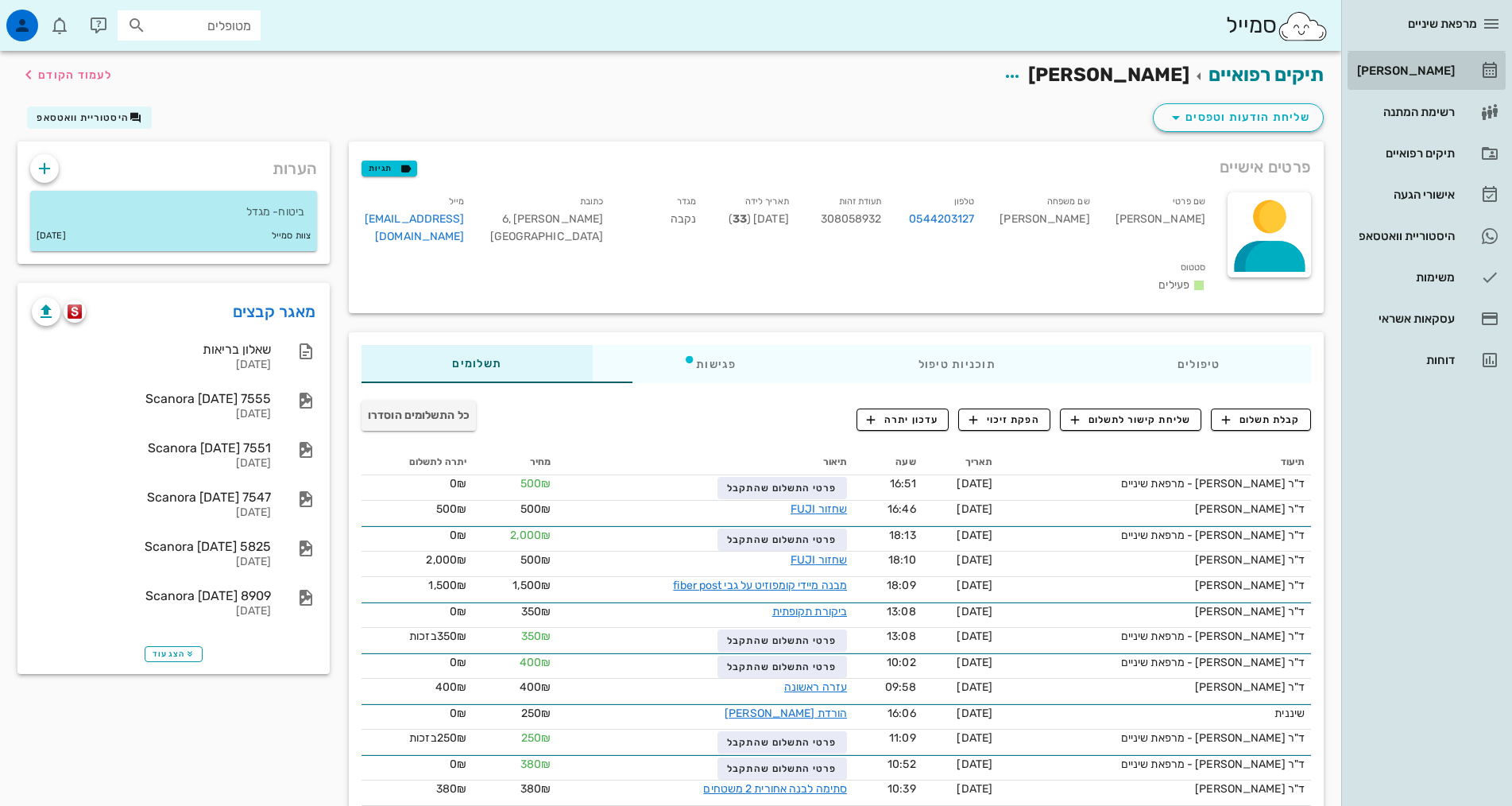
click at [1445, 67] on div "[PERSON_NAME]" at bounding box center [1404, 71] width 101 height 13
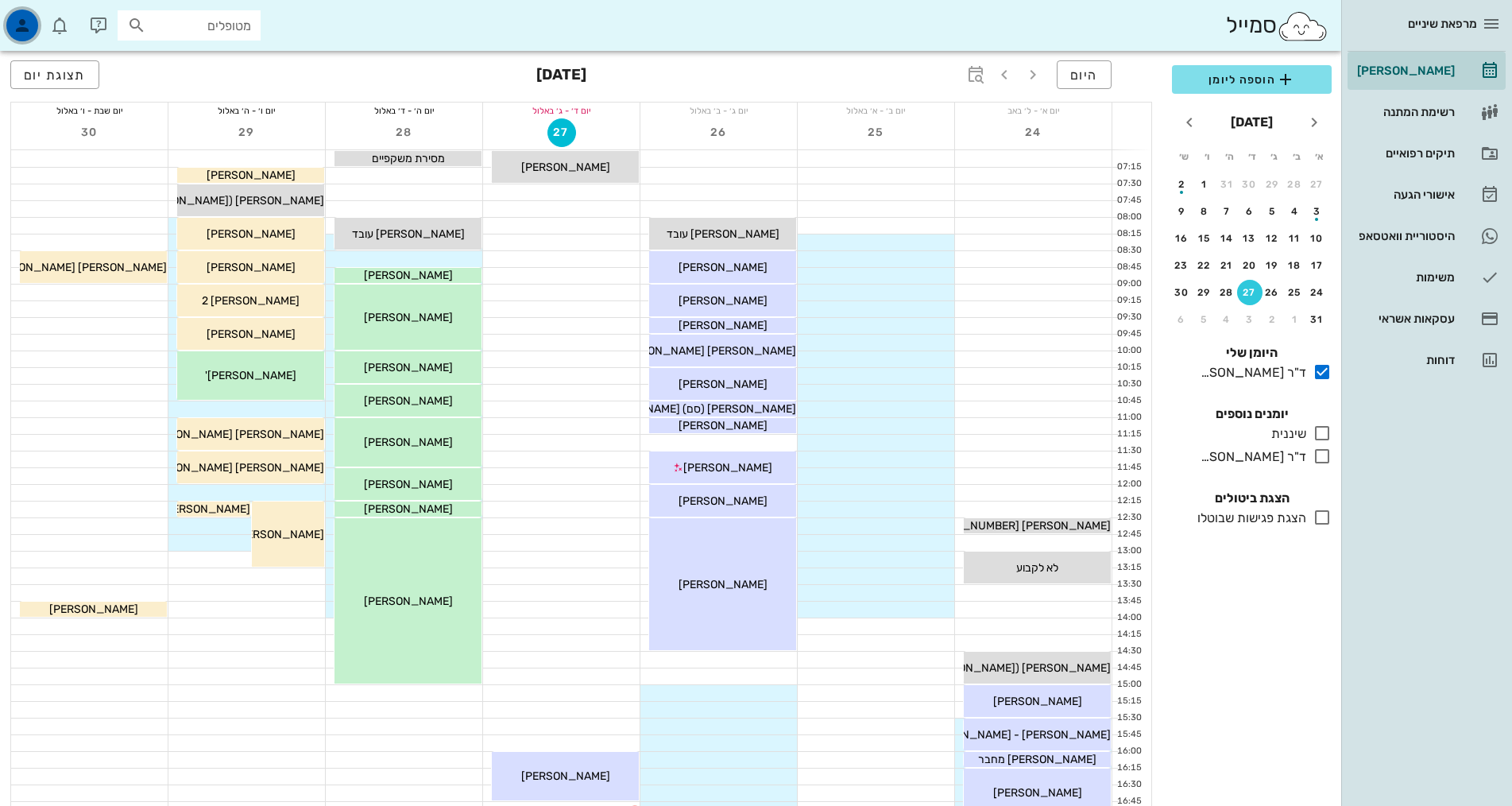
click at [18, 30] on icon "button" at bounding box center [22, 26] width 19 height 19
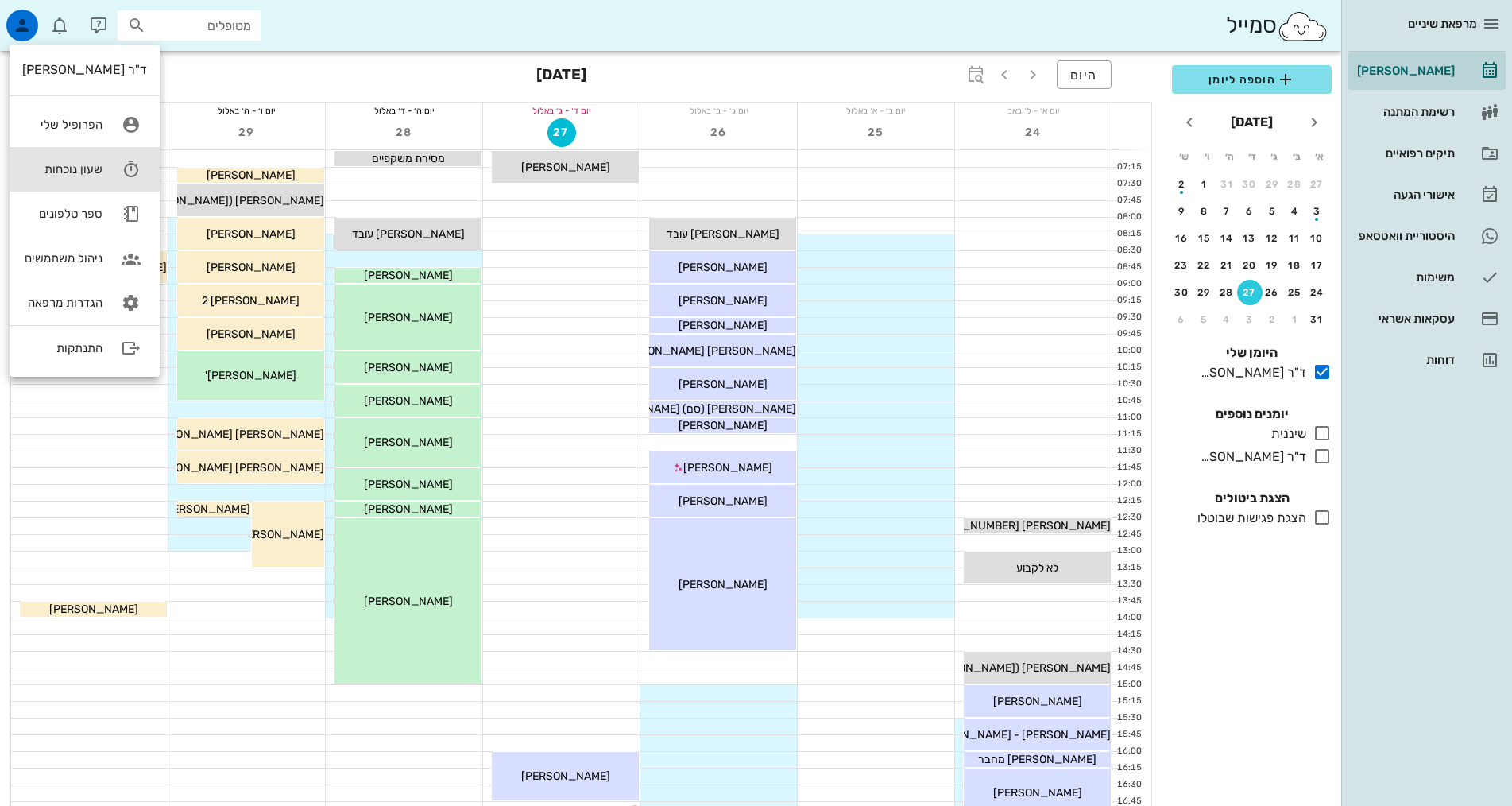
click at [78, 179] on link "שעון נוכחות" at bounding box center [85, 169] width 150 height 45
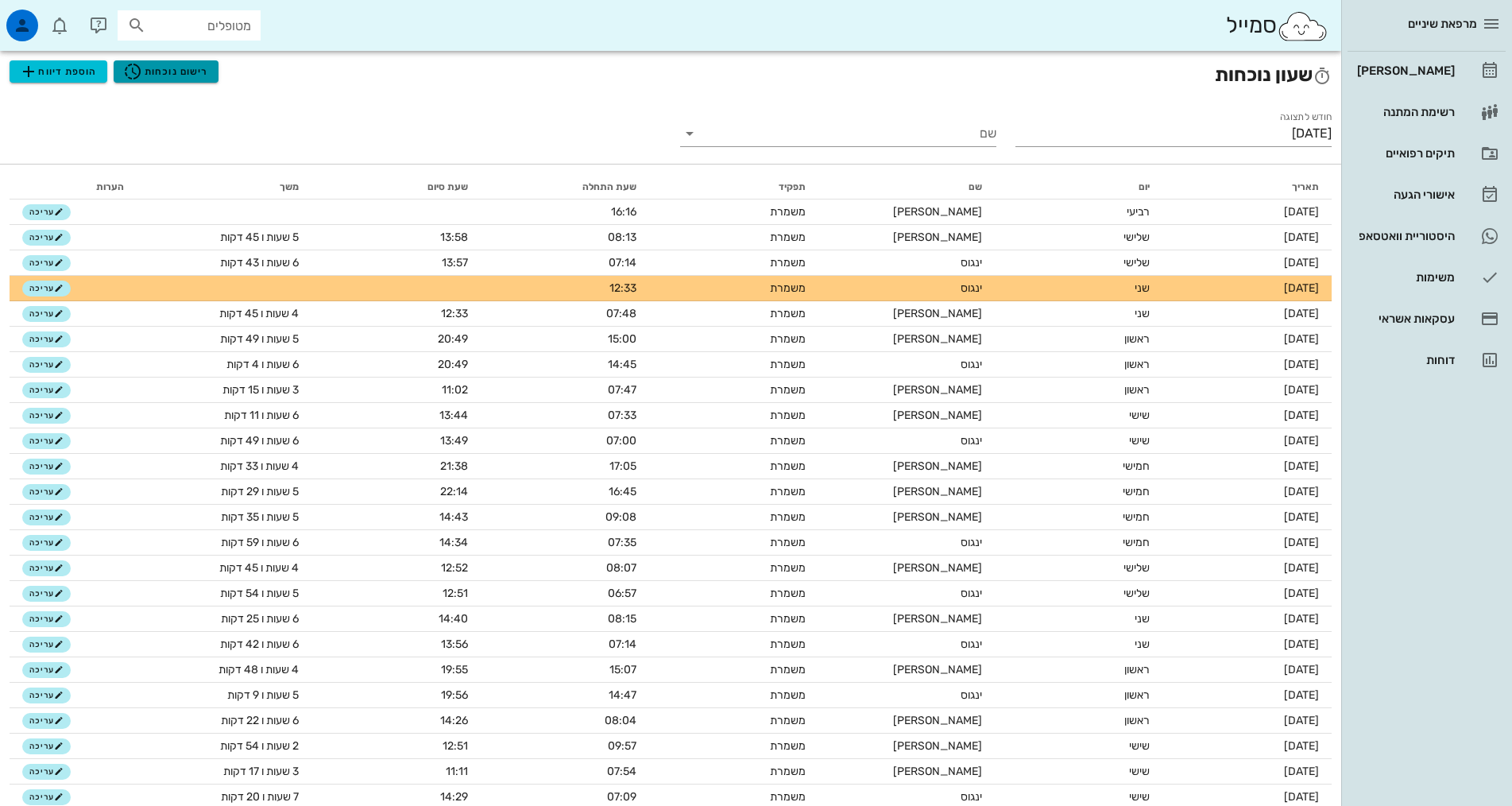
click at [176, 70] on span "רישום נוכחות" at bounding box center [165, 72] width 85 height 19
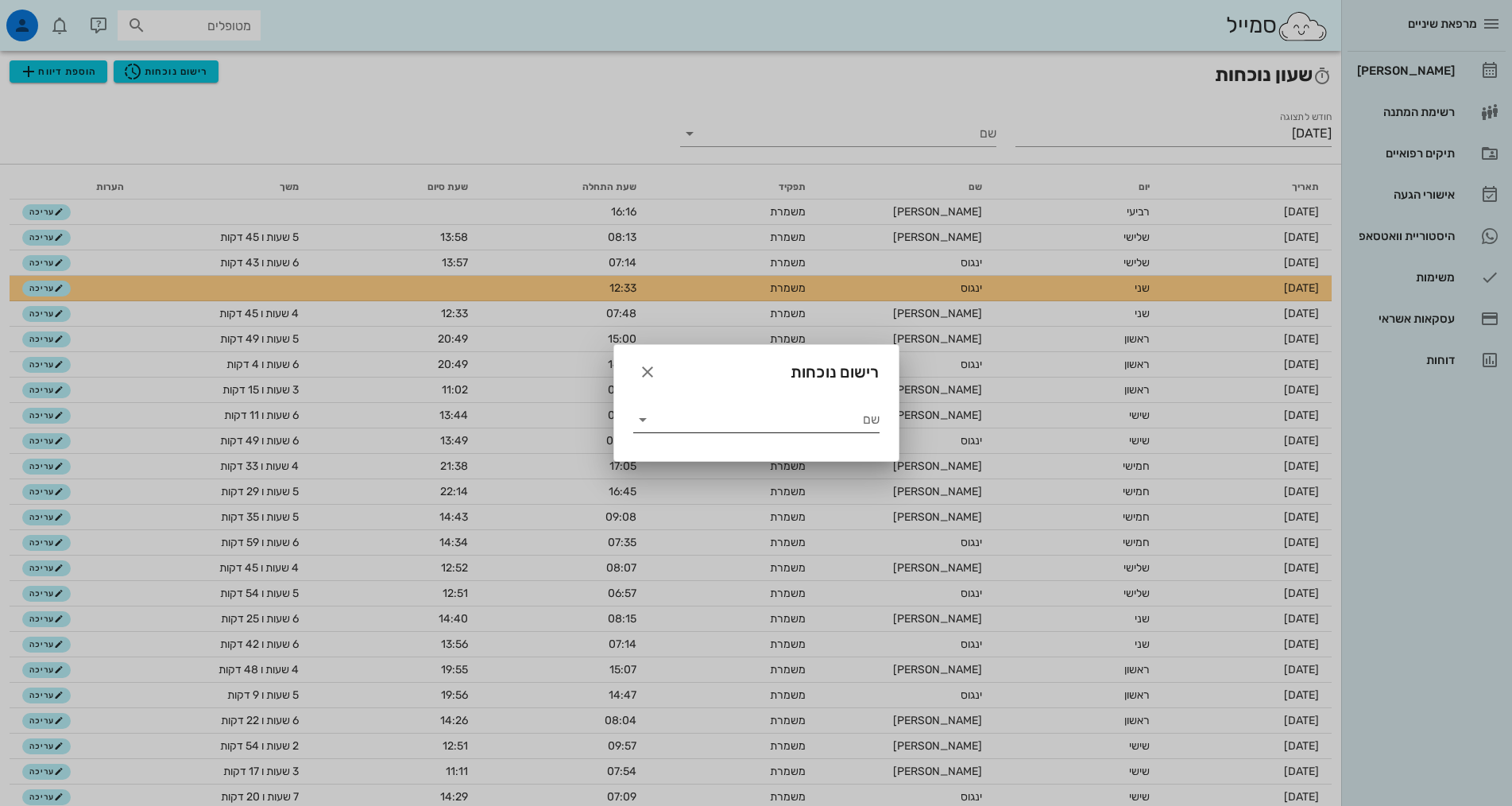
click at [648, 417] on icon at bounding box center [643, 420] width 19 height 19
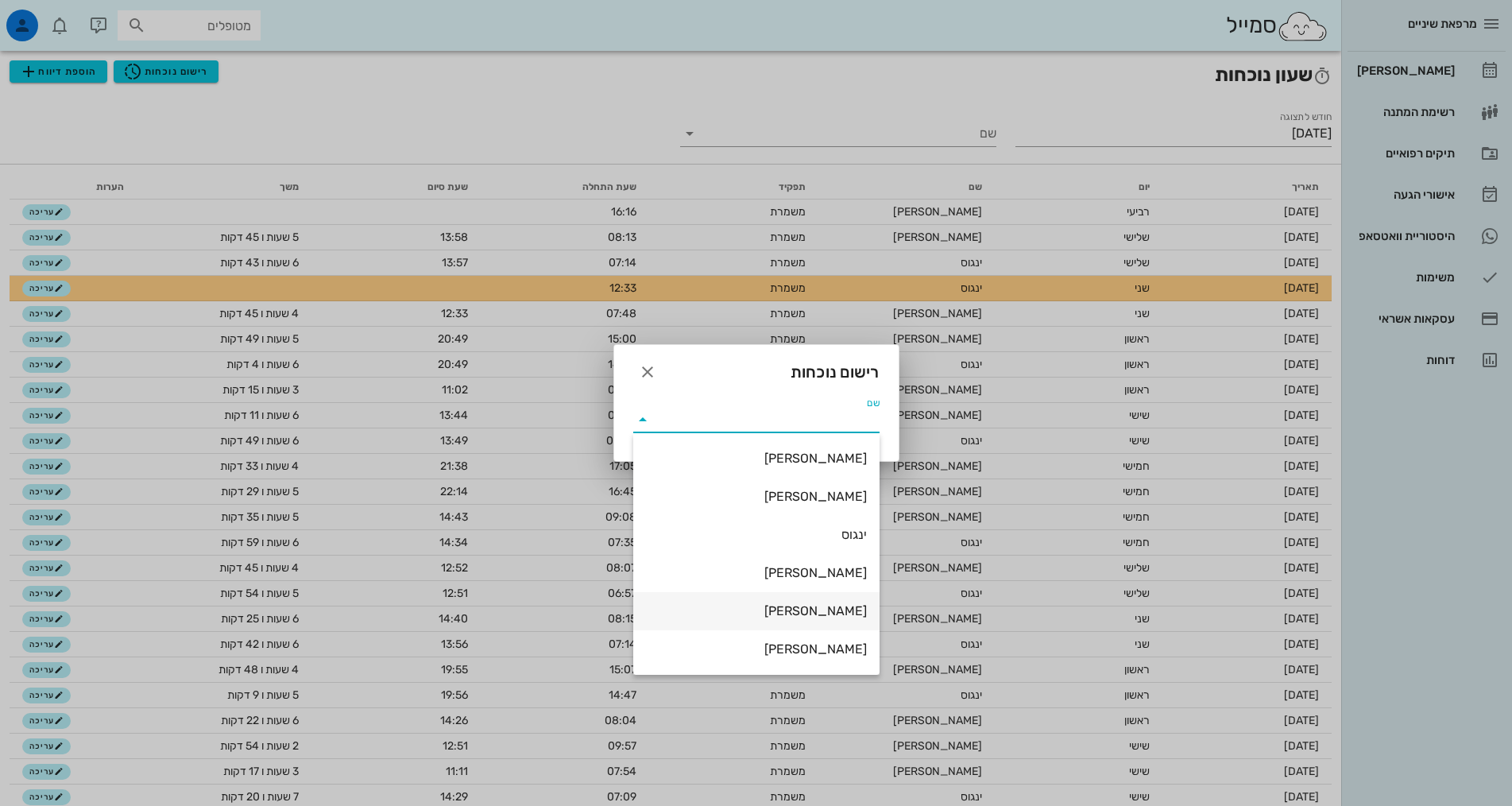
click at [788, 601] on div "[PERSON_NAME]" at bounding box center [756, 610] width 221 height 34
type input "[PERSON_NAME]"
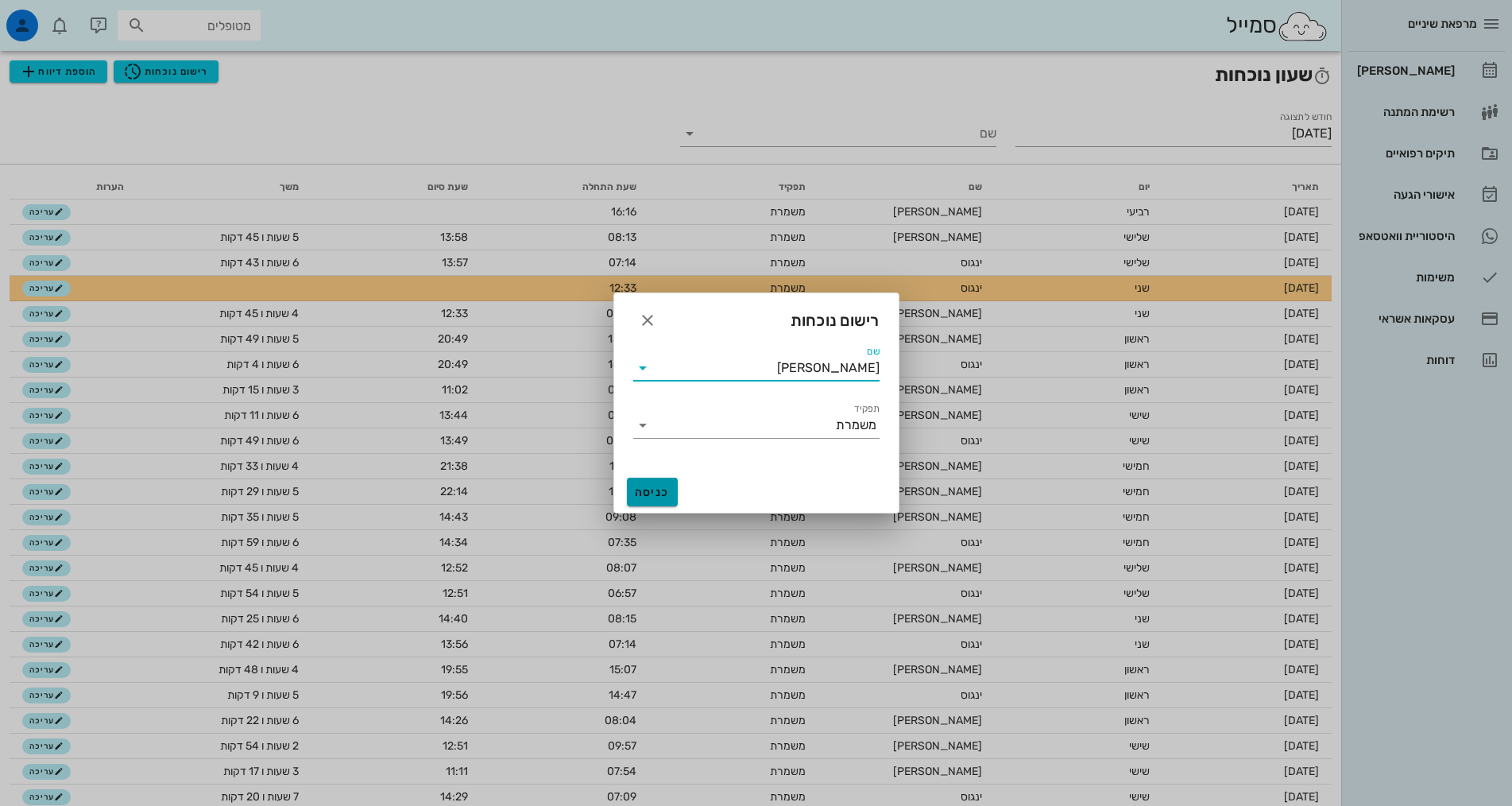
click at [667, 492] on span "כניסה" at bounding box center [653, 492] width 38 height 14
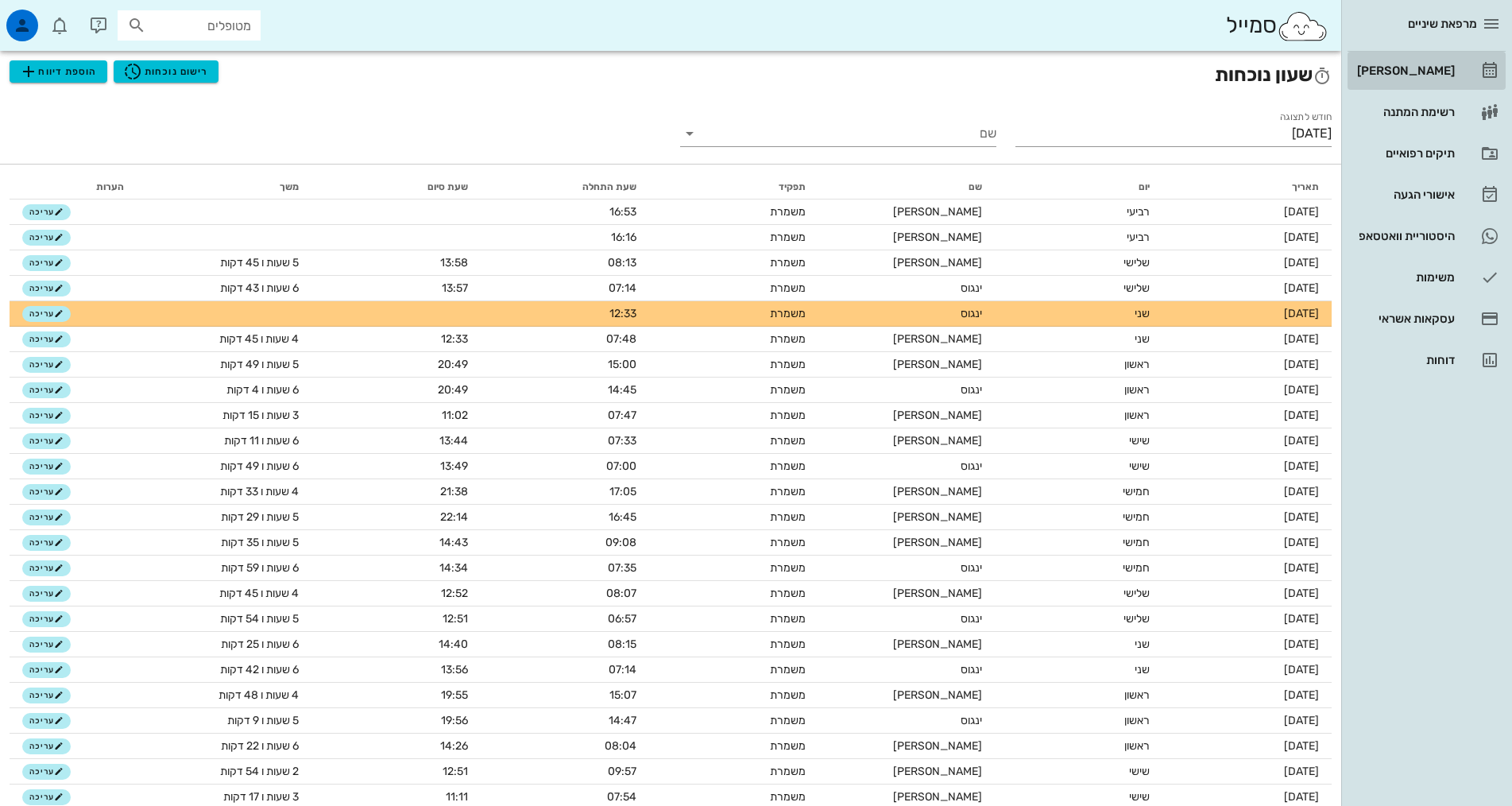
click at [1411, 68] on div "[PERSON_NAME]" at bounding box center [1404, 71] width 101 height 13
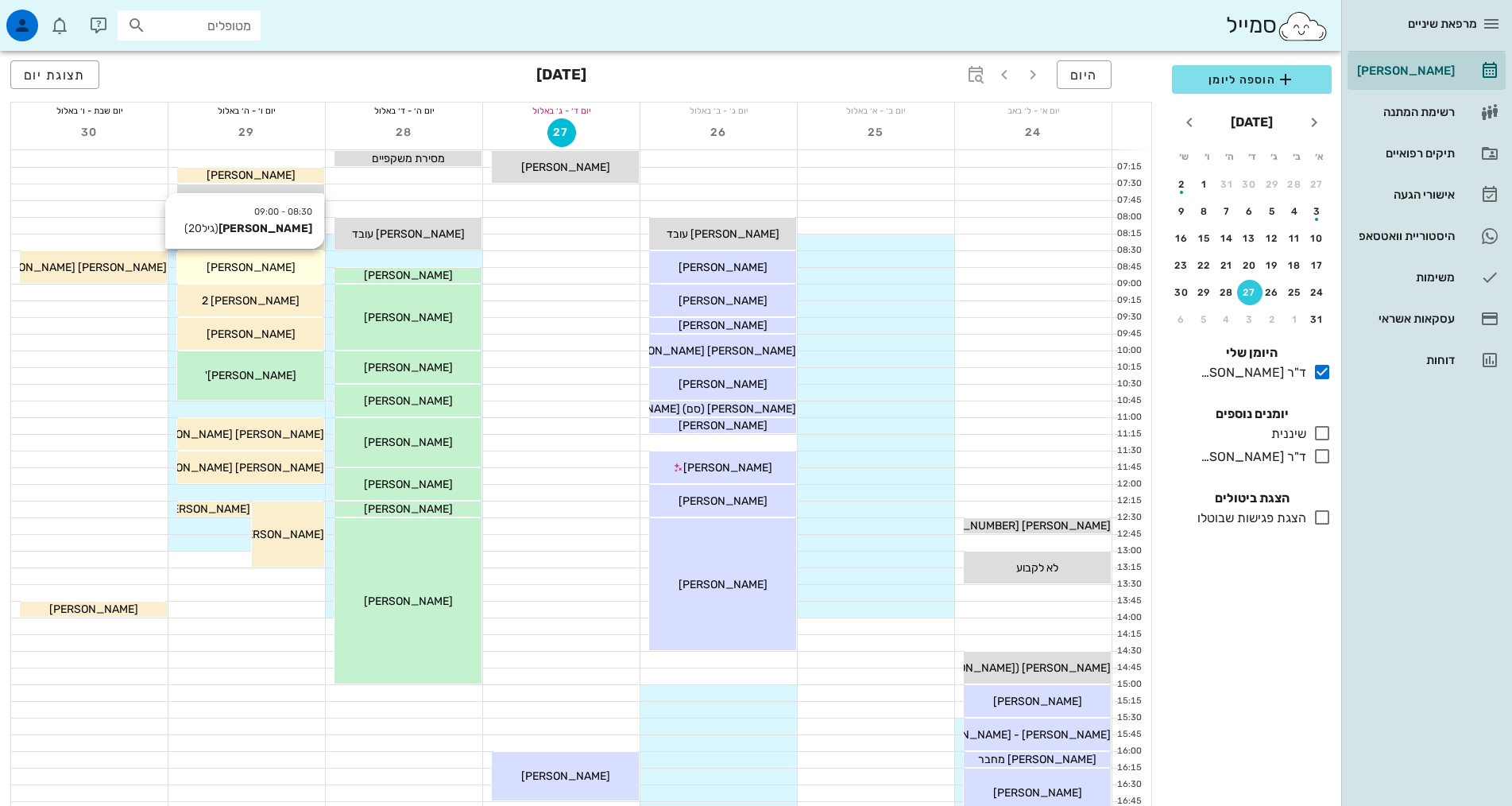
click at [228, 262] on span "[PERSON_NAME]" at bounding box center [251, 267] width 89 height 14
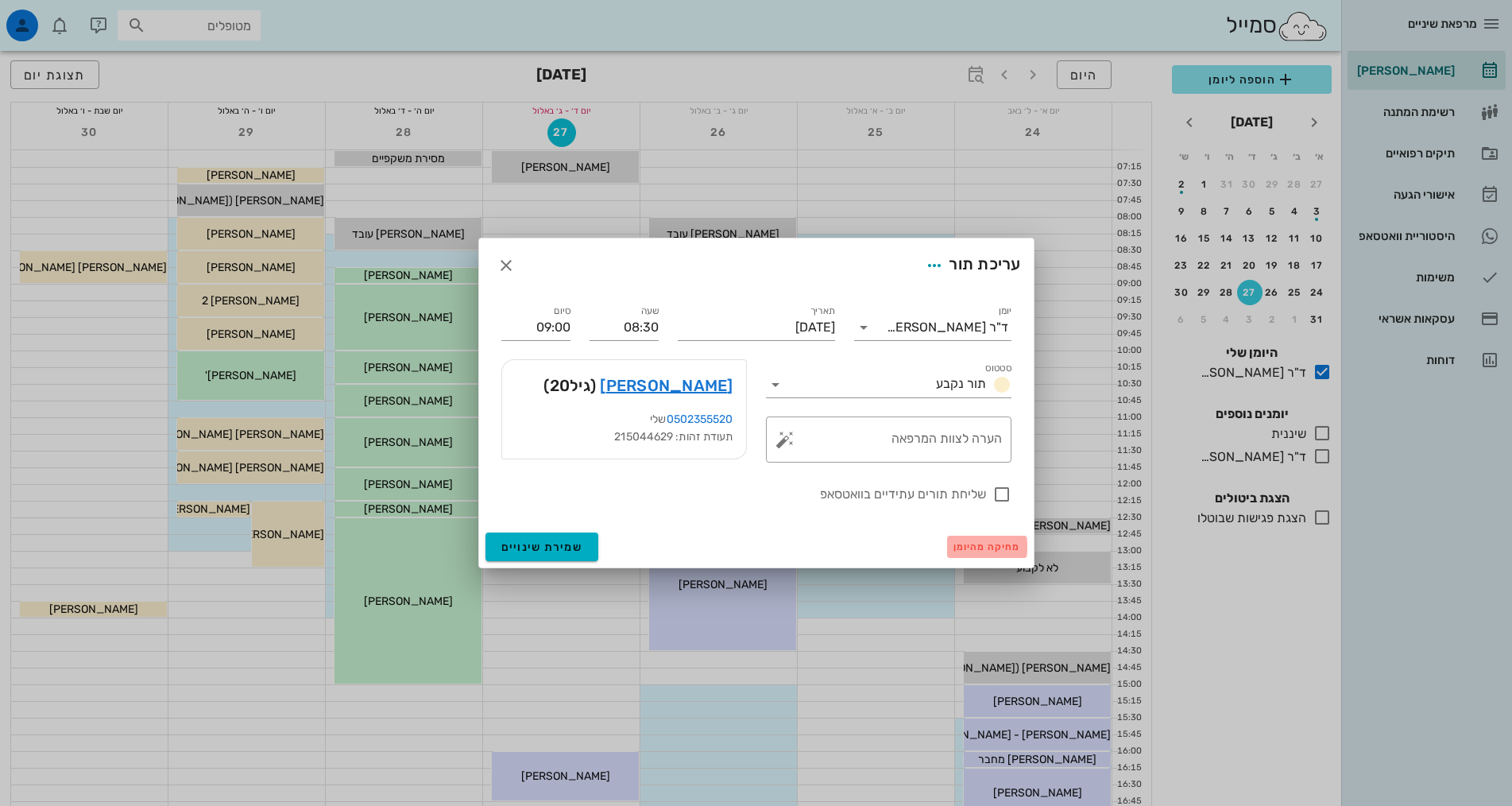
click at [976, 547] on span "מחיקה מהיומן" at bounding box center [987, 547] width 68 height 11
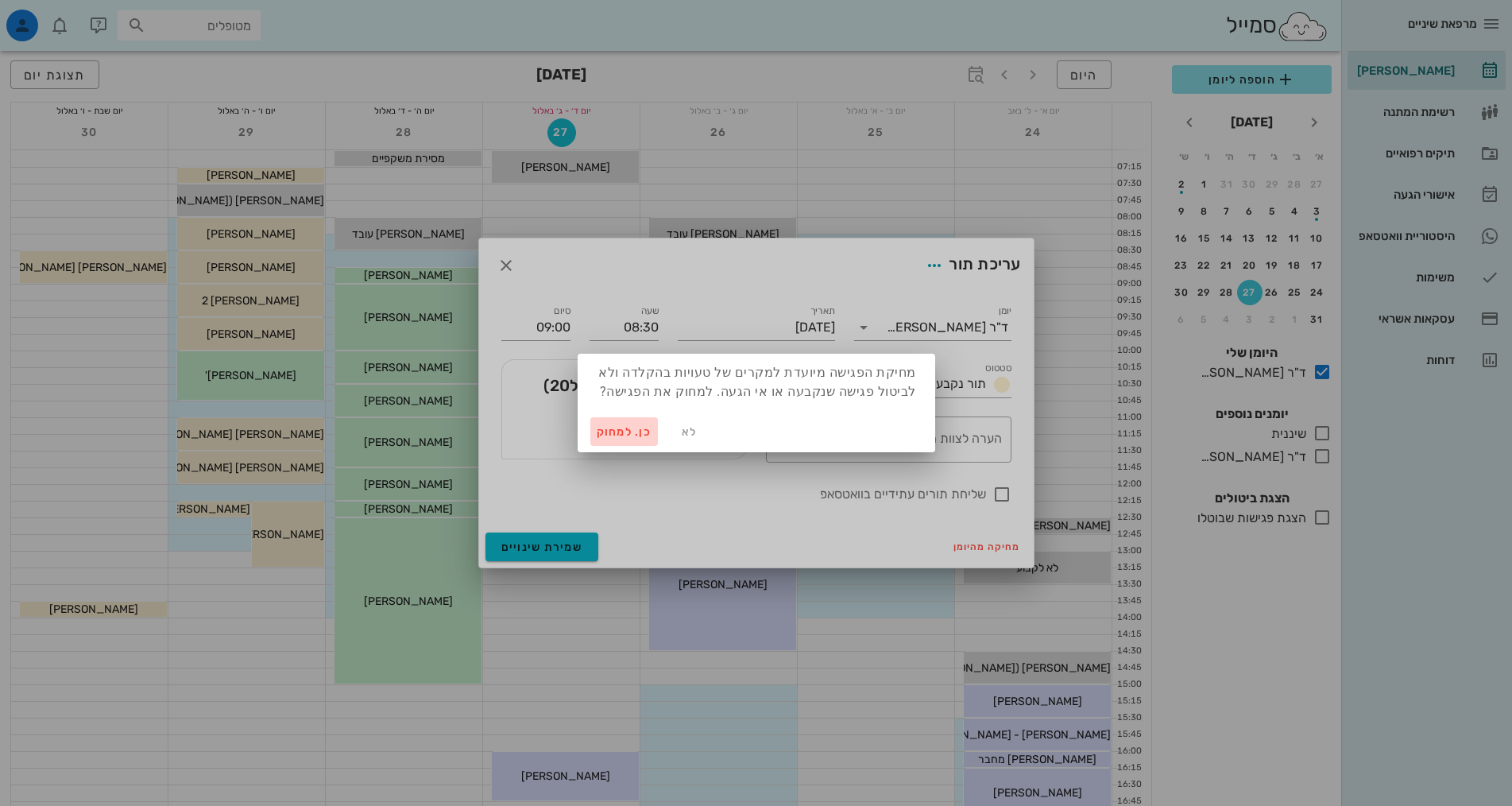
click at [632, 431] on span "כן. למחוק" at bounding box center [625, 432] width 56 height 14
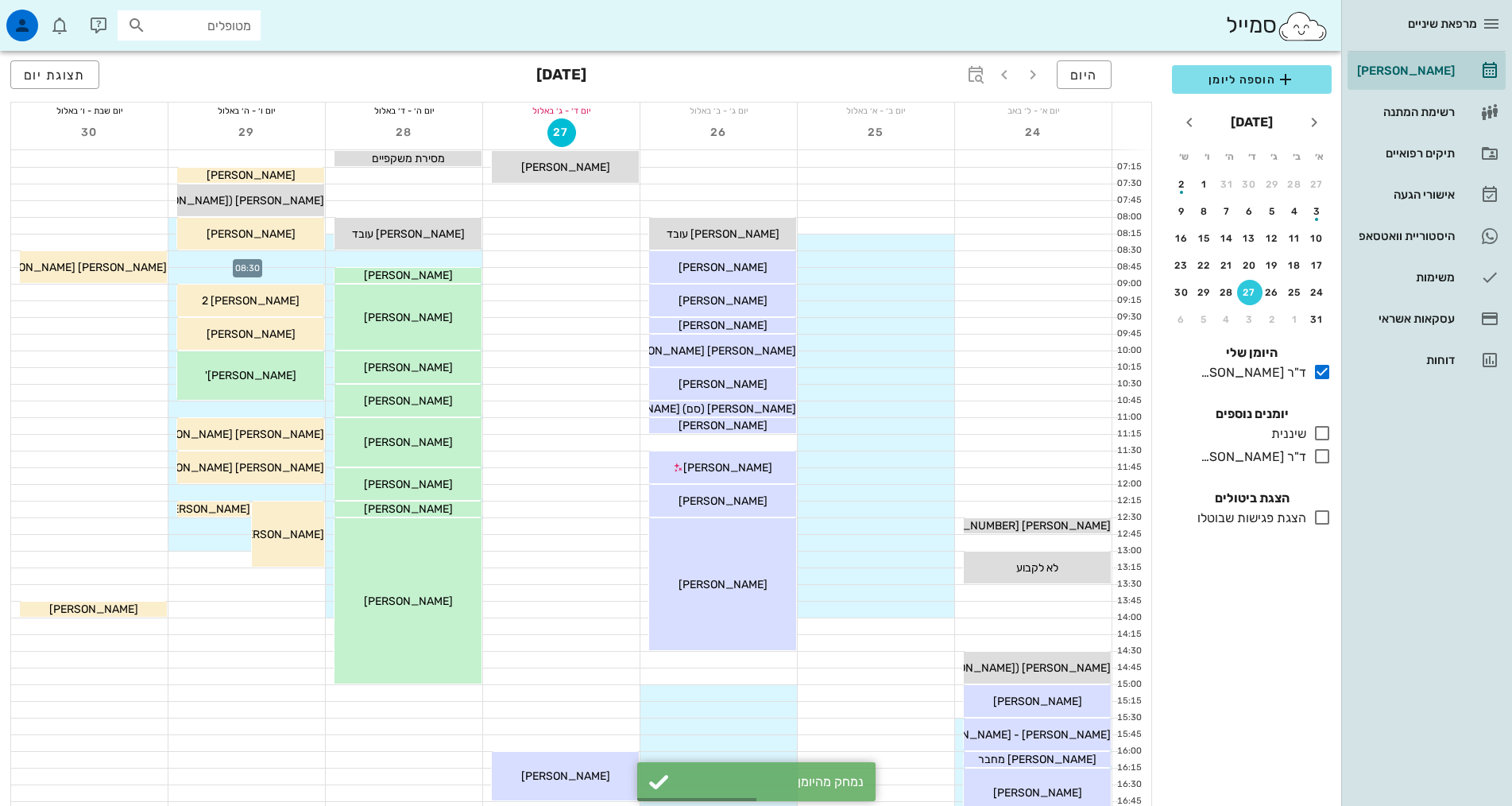
click at [266, 254] on div at bounding box center [247, 259] width 156 height 16
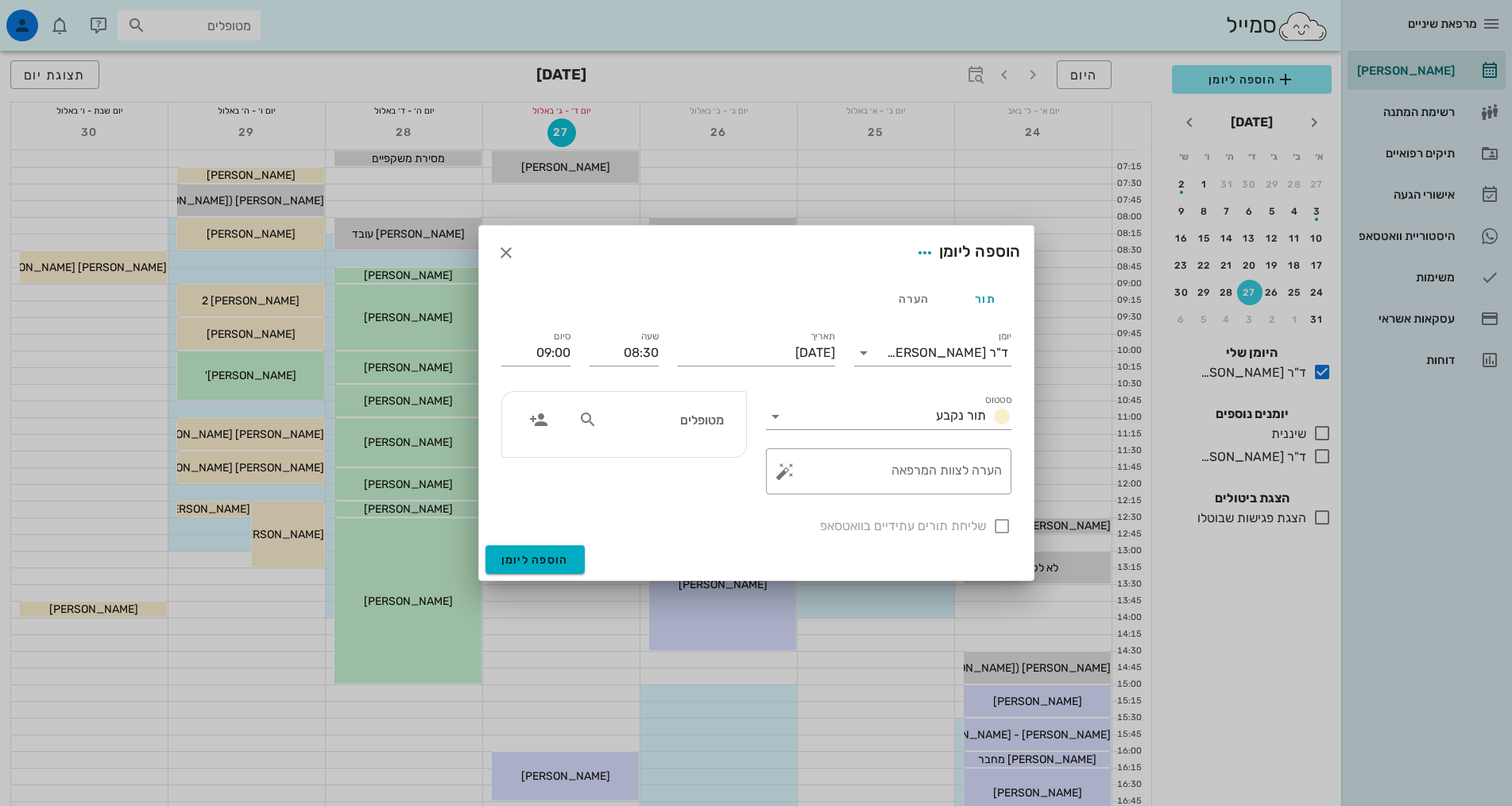
click at [701, 421] on input "מטופלים" at bounding box center [661, 420] width 122 height 21
type input "c"
type input "[PERSON_NAME]"
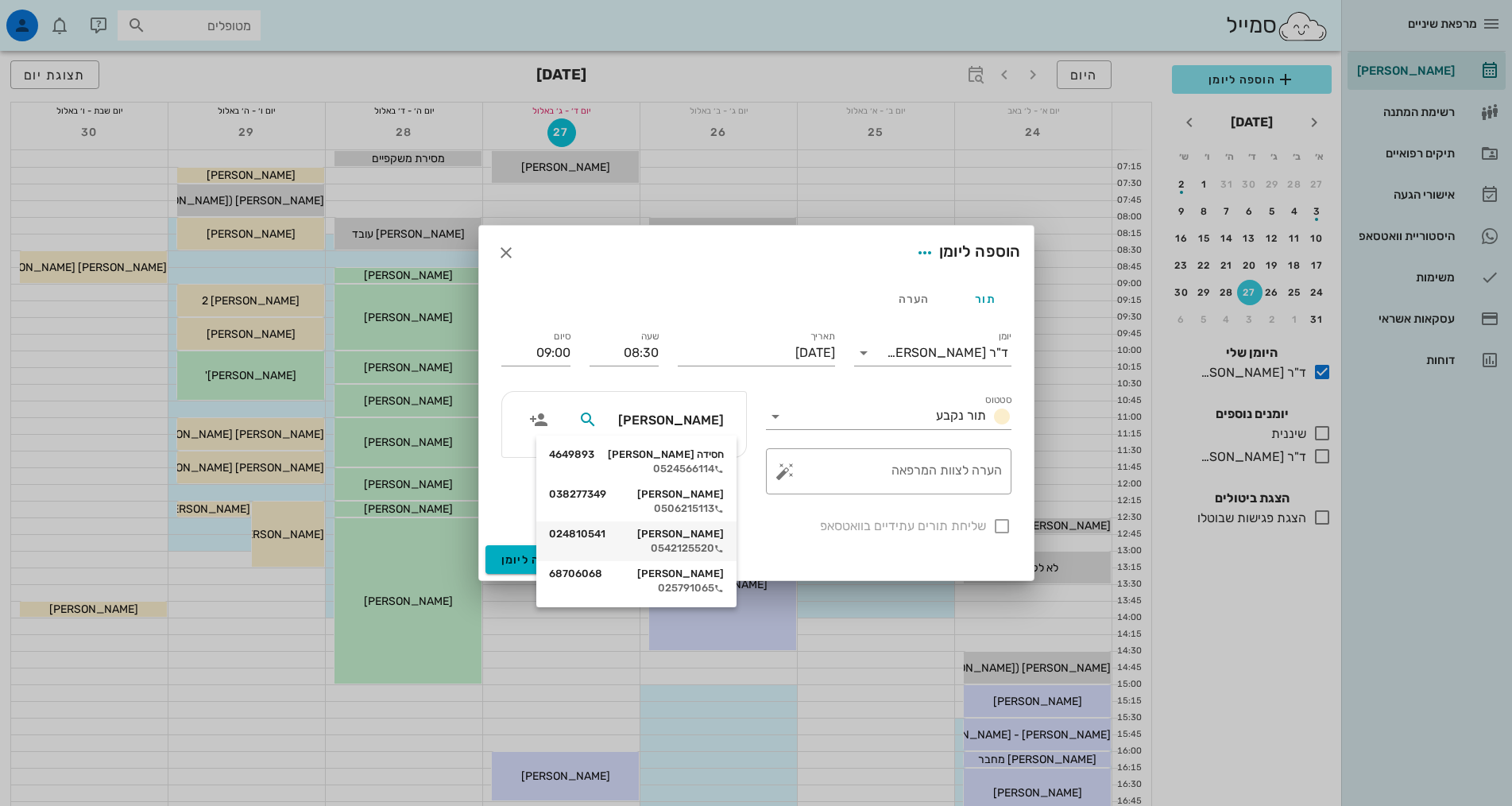
click at [690, 531] on div "[PERSON_NAME] 024810541" at bounding box center [636, 534] width 175 height 13
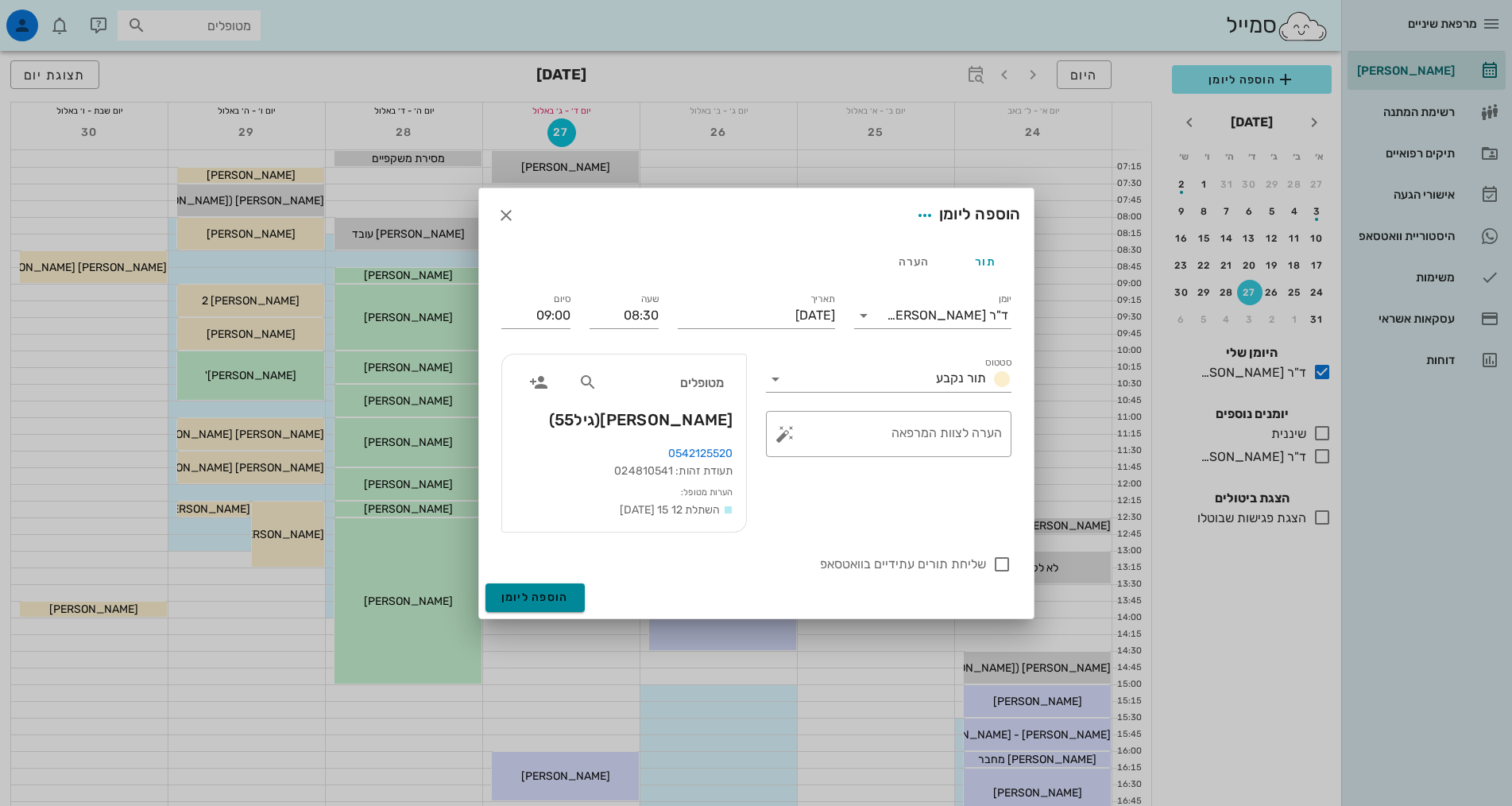
click at [531, 597] on span "הוספה ליומן" at bounding box center [535, 597] width 68 height 14
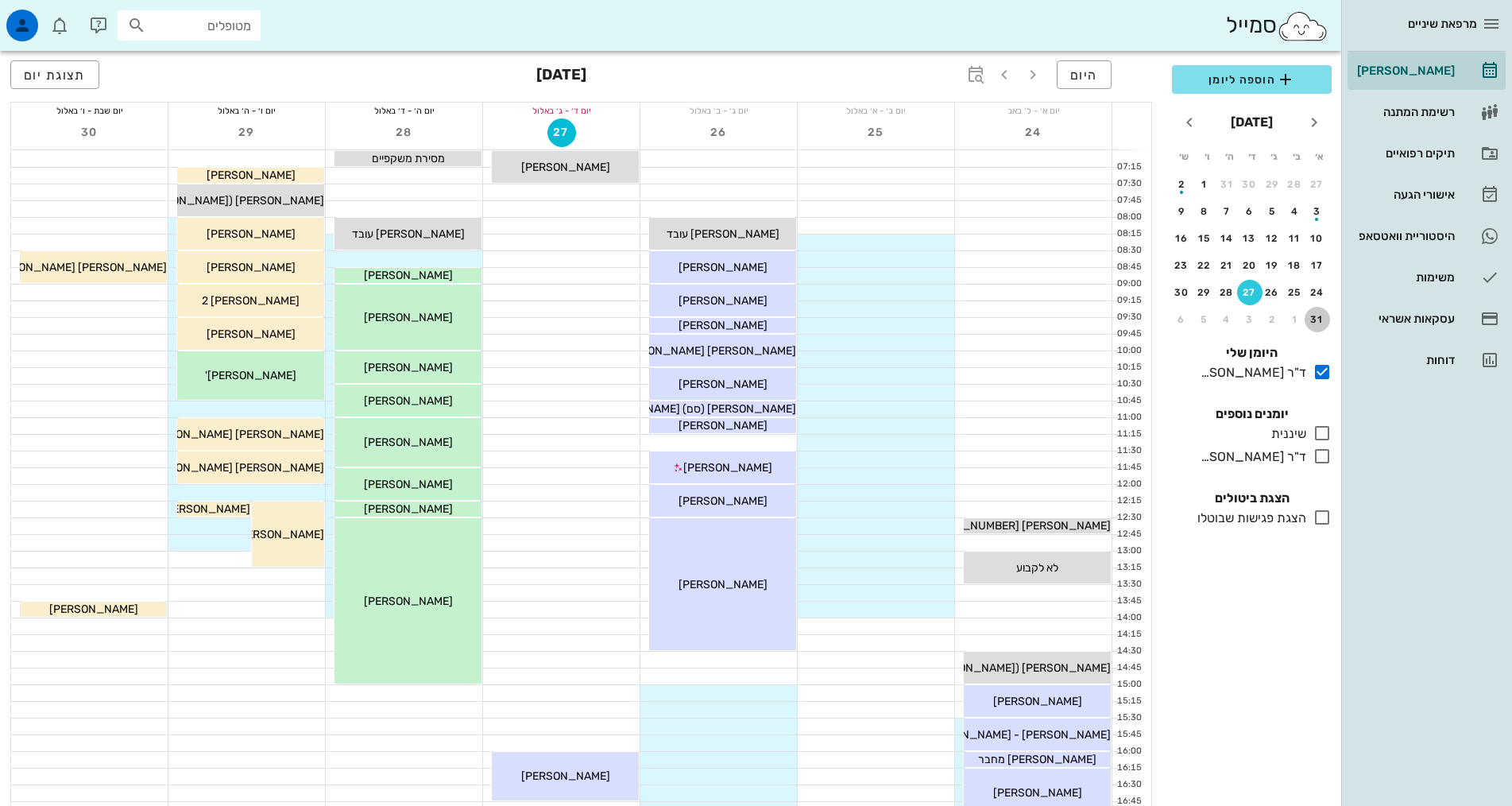
click at [1314, 316] on div "31" at bounding box center [1317, 319] width 26 height 11
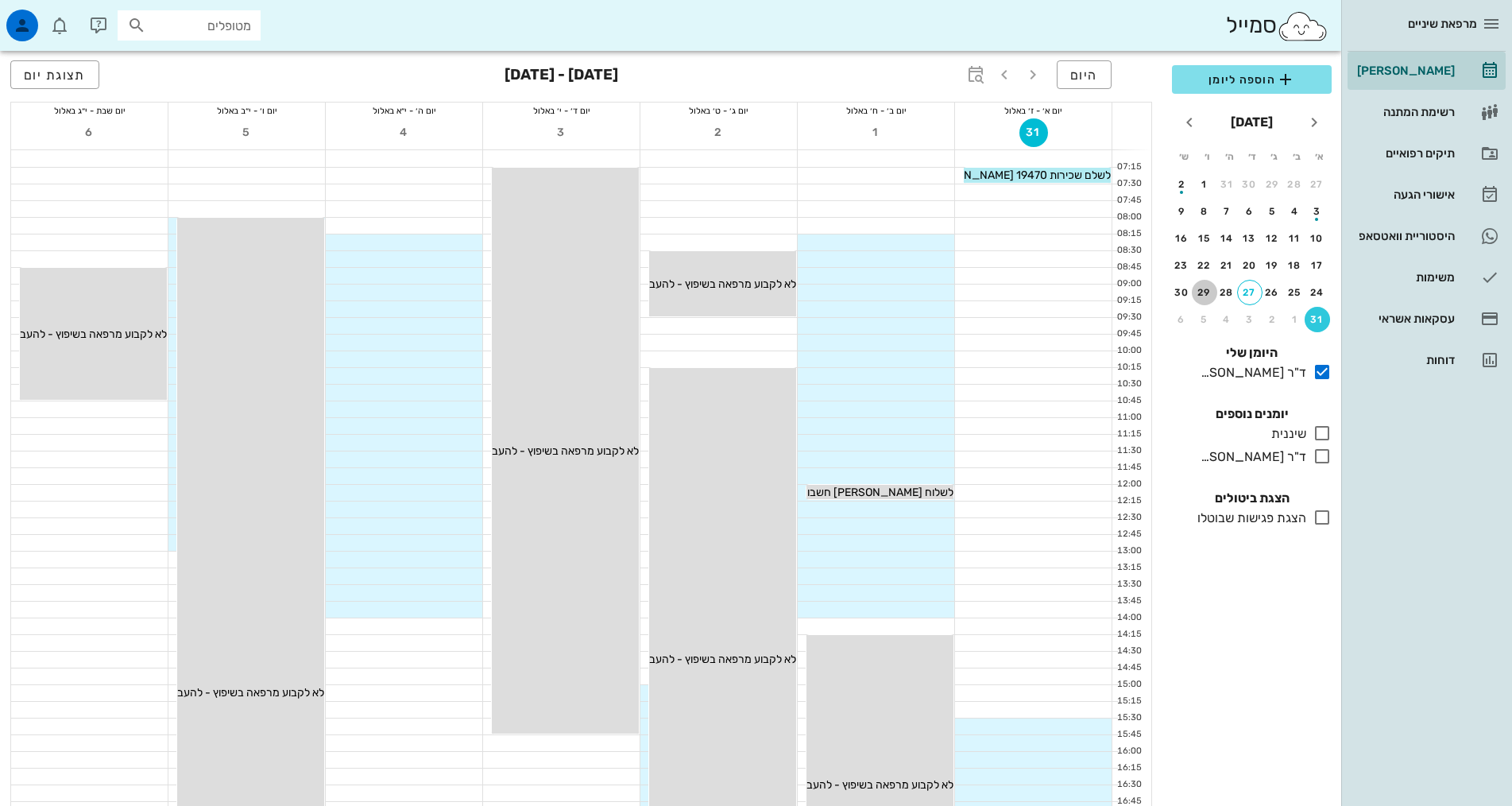
click at [1210, 287] on div "29" at bounding box center [1204, 292] width 26 height 11
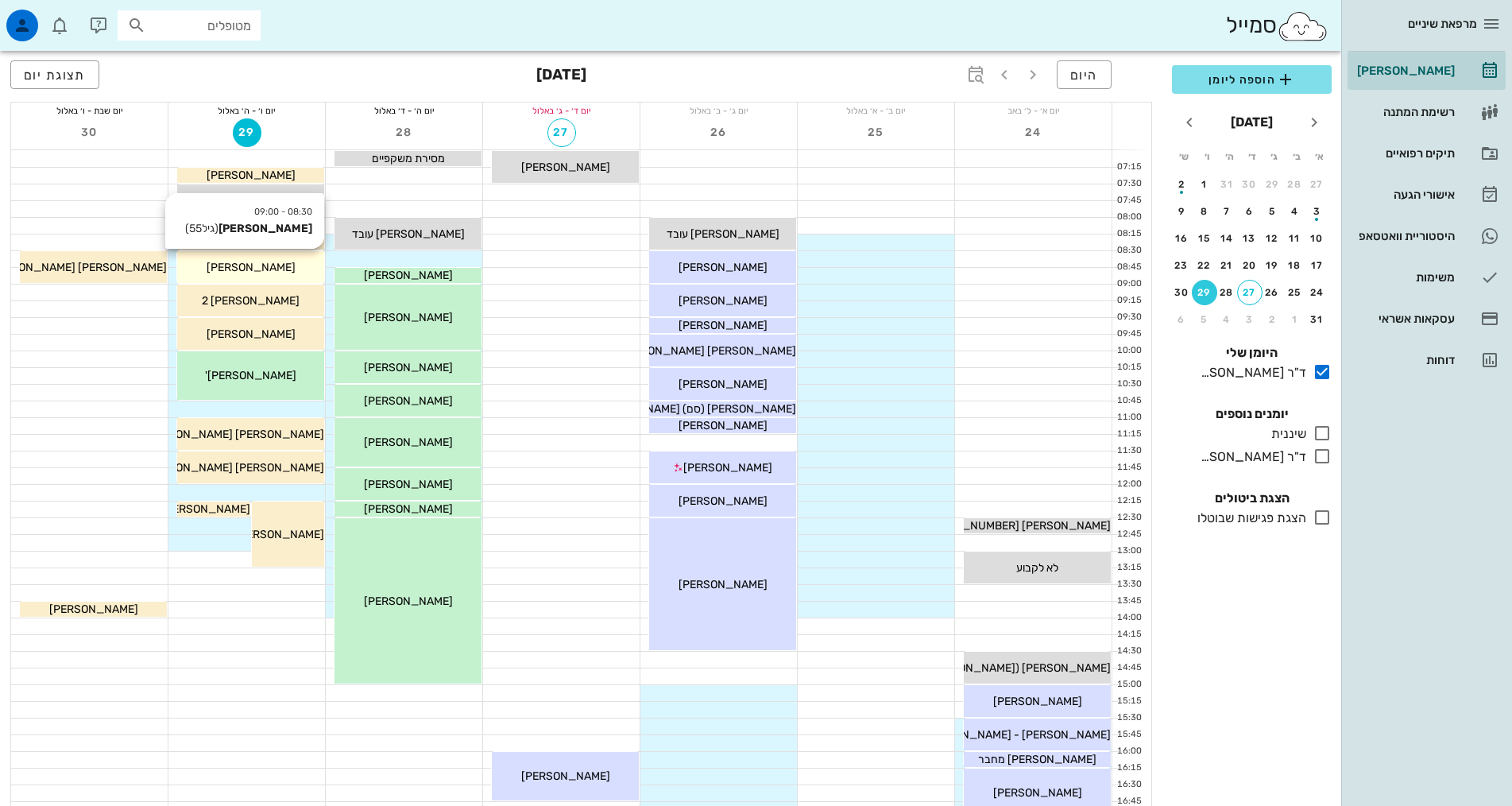
click at [259, 264] on span "[PERSON_NAME]" at bounding box center [251, 267] width 89 height 14
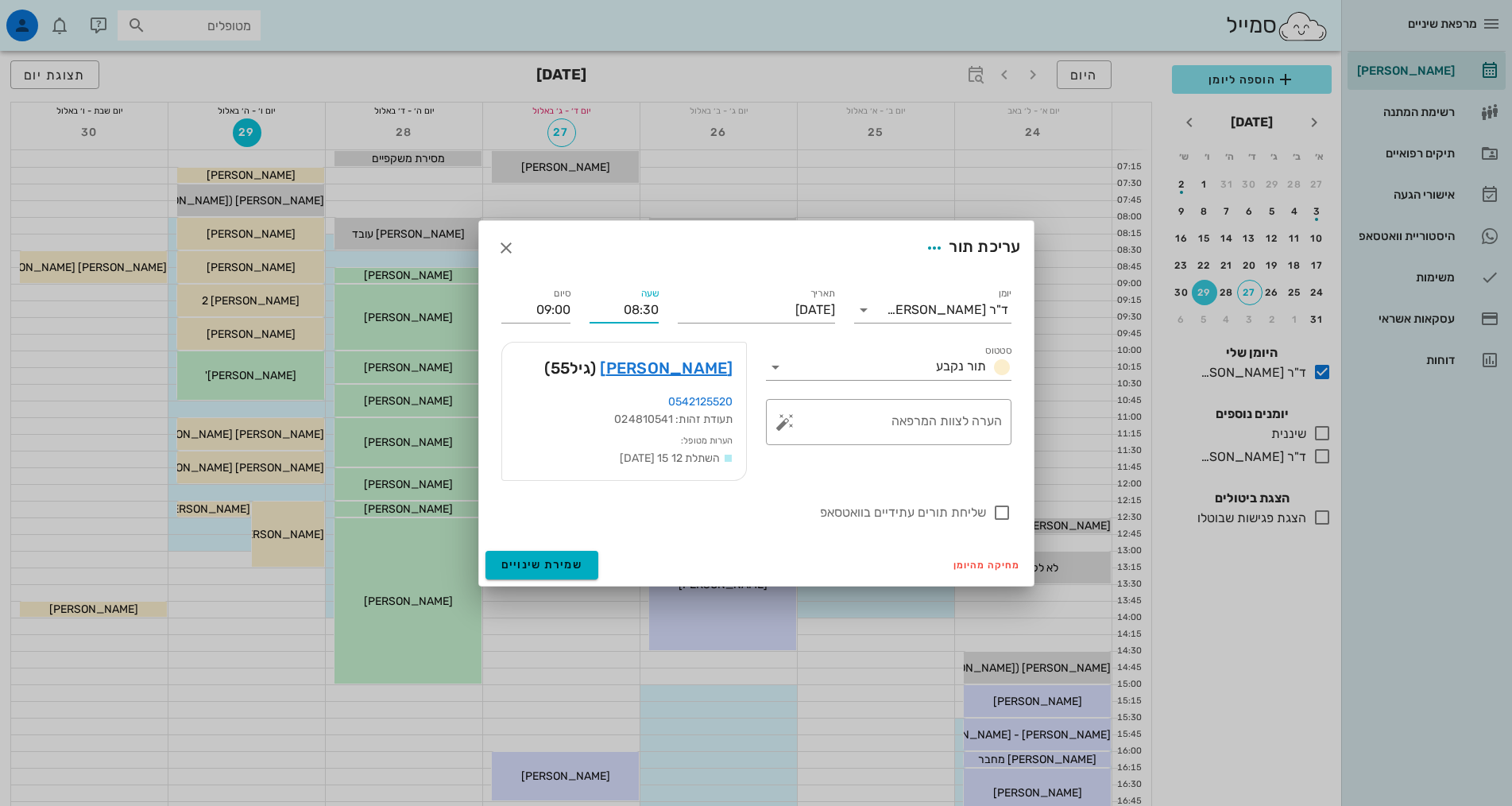
click at [626, 315] on input "08:30" at bounding box center [624, 310] width 69 height 26
click at [555, 311] on input "09:00" at bounding box center [535, 310] width 69 height 26
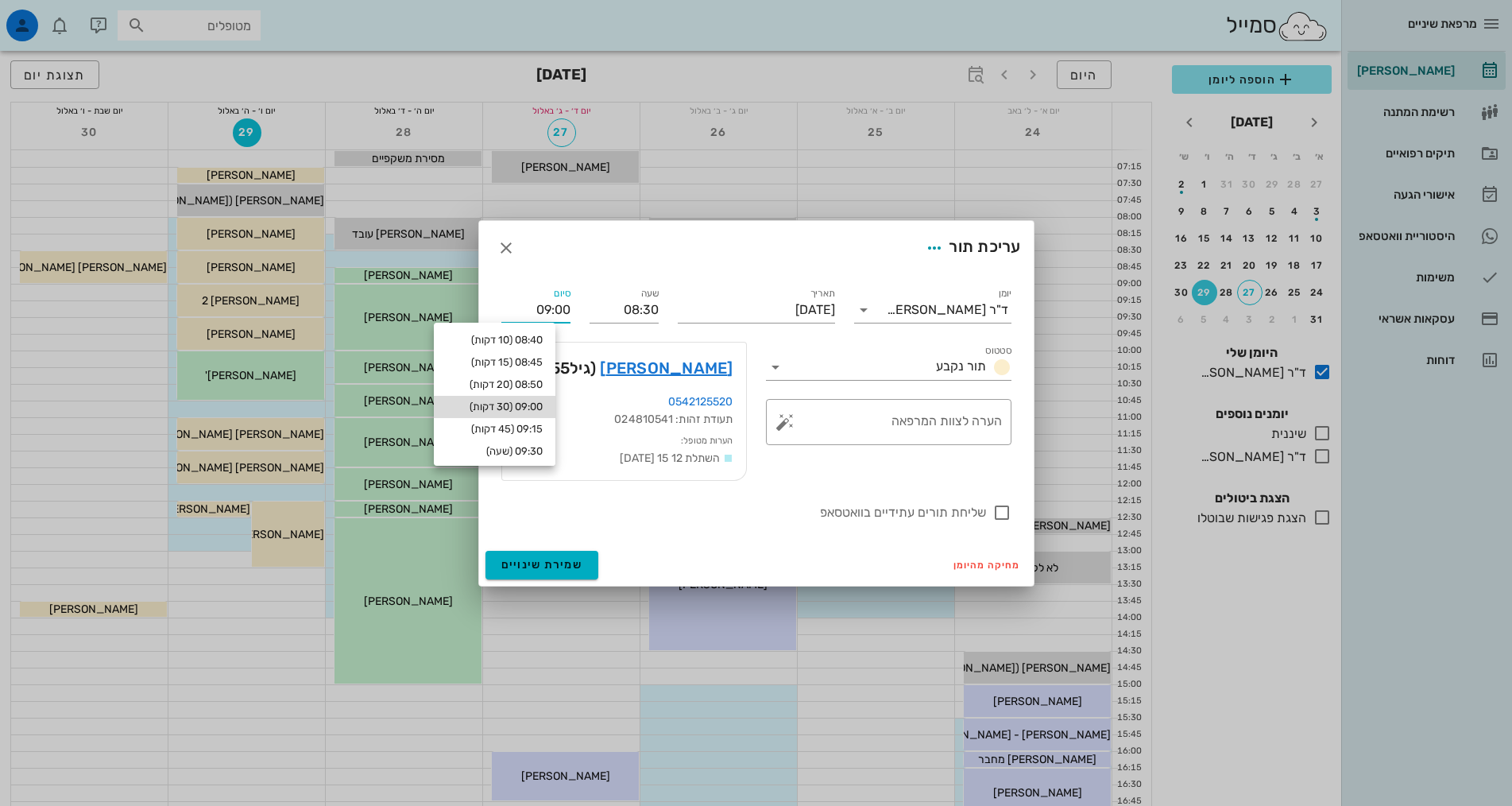
drag, startPoint x: 521, startPoint y: 403, endPoint x: 541, endPoint y: 376, distance: 33.6
click at [521, 404] on div "09:00 (30 דקות)" at bounding box center [495, 407] width 96 height 13
type input "09:00"
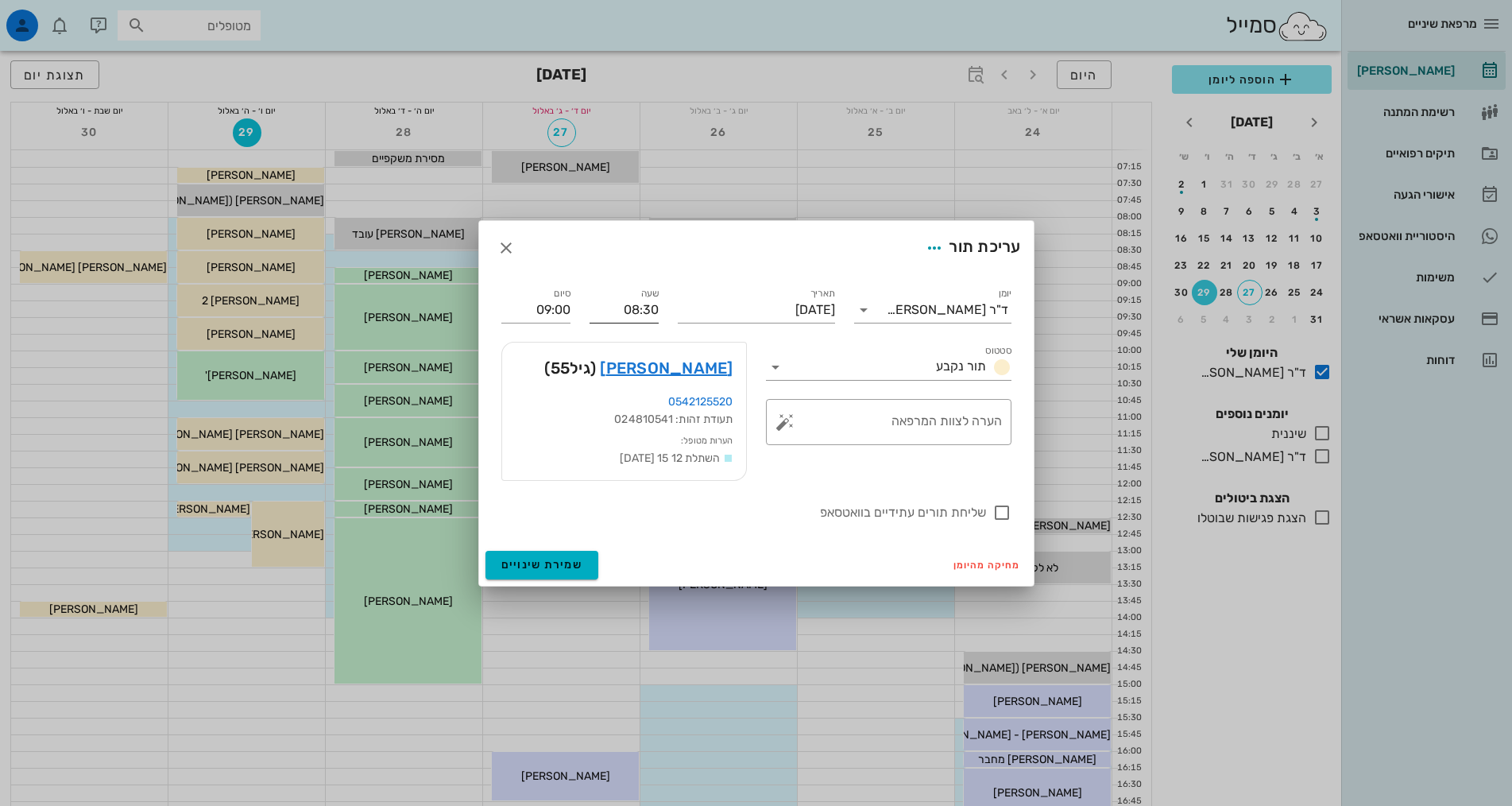
click at [622, 311] on input "08:30" at bounding box center [624, 310] width 69 height 26
click at [634, 308] on input "08:30" at bounding box center [624, 310] width 69 height 26
click at [634, 309] on input "08:30" at bounding box center [624, 310] width 69 height 26
type input "12:30"
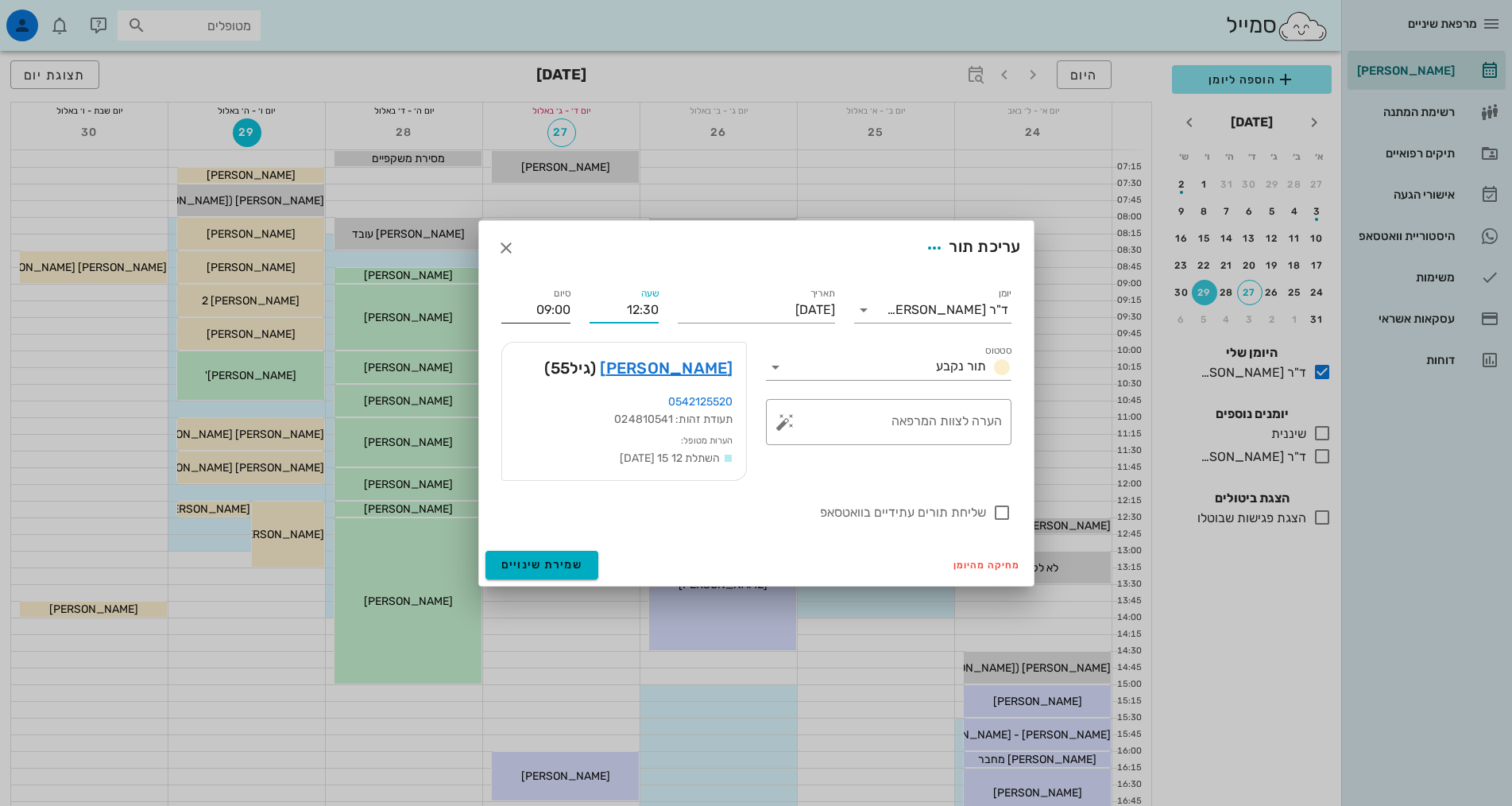
type input "13:00"
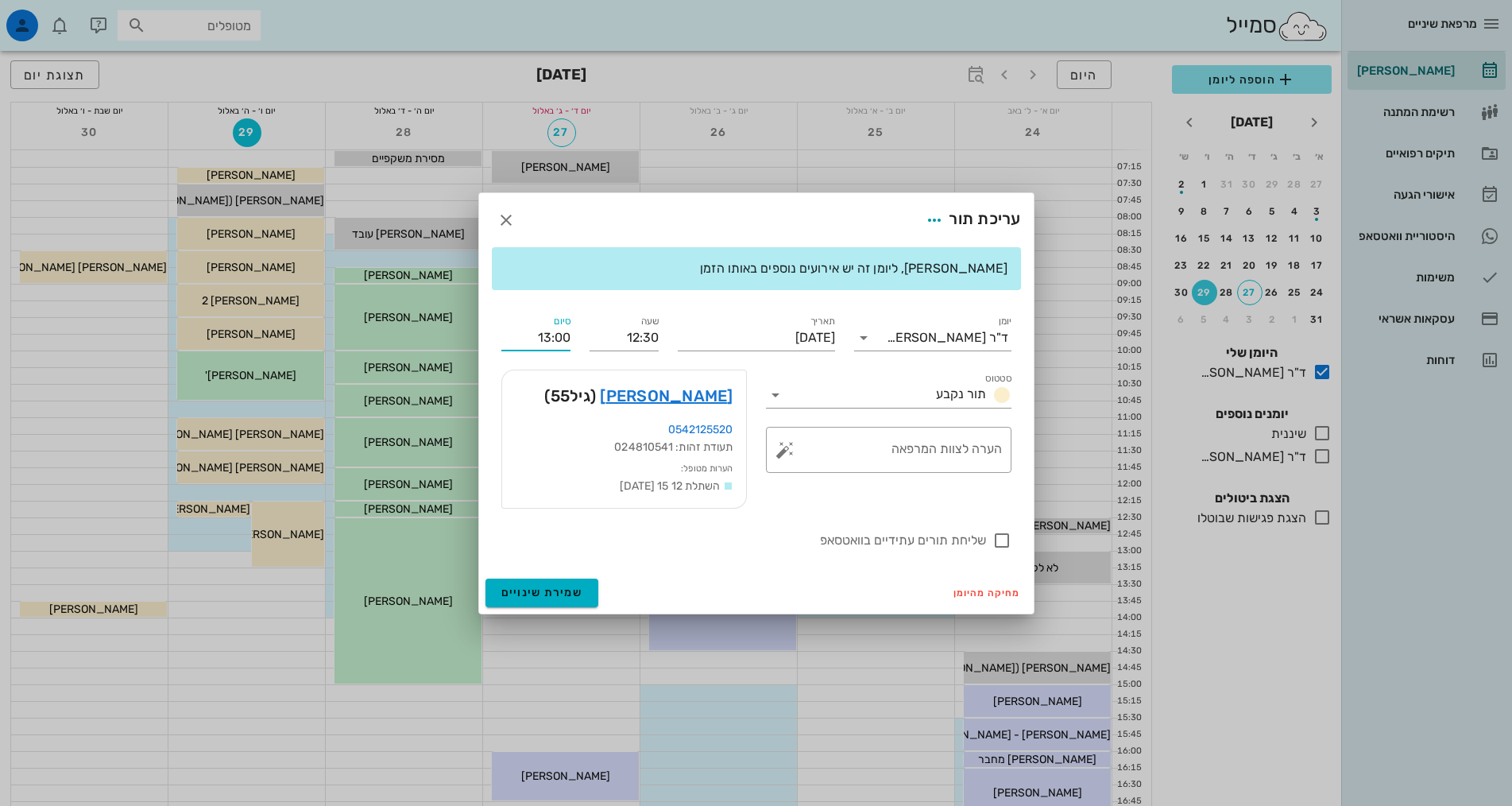
click at [561, 308] on div "סיום 13:00" at bounding box center [535, 331] width 89 height 57
click at [562, 591] on span "שמירת שינויים" at bounding box center [542, 592] width 82 height 14
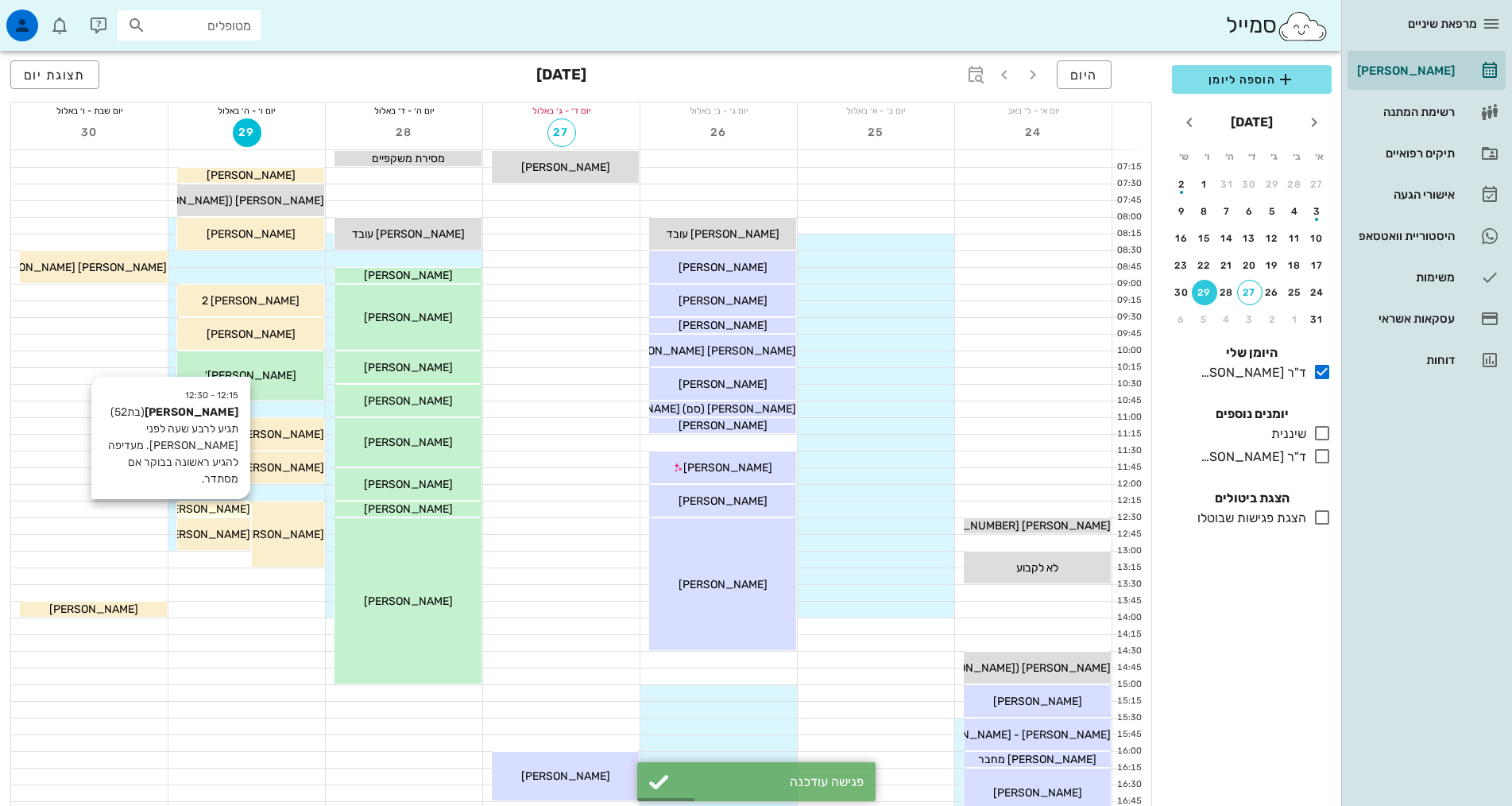
click at [224, 512] on span "[PERSON_NAME]" at bounding box center [206, 508] width 89 height 14
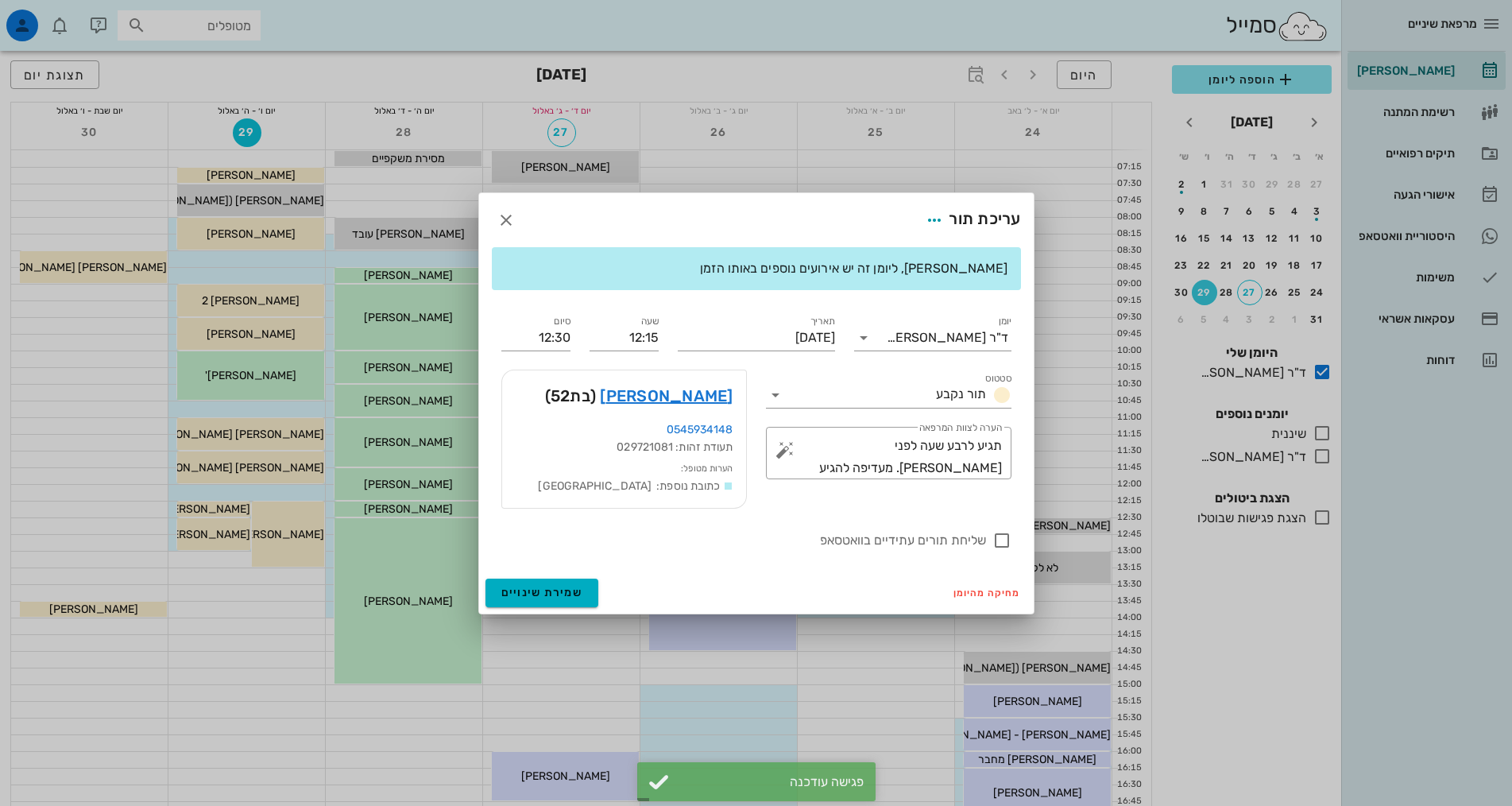
click at [228, 599] on div at bounding box center [756, 403] width 1512 height 806
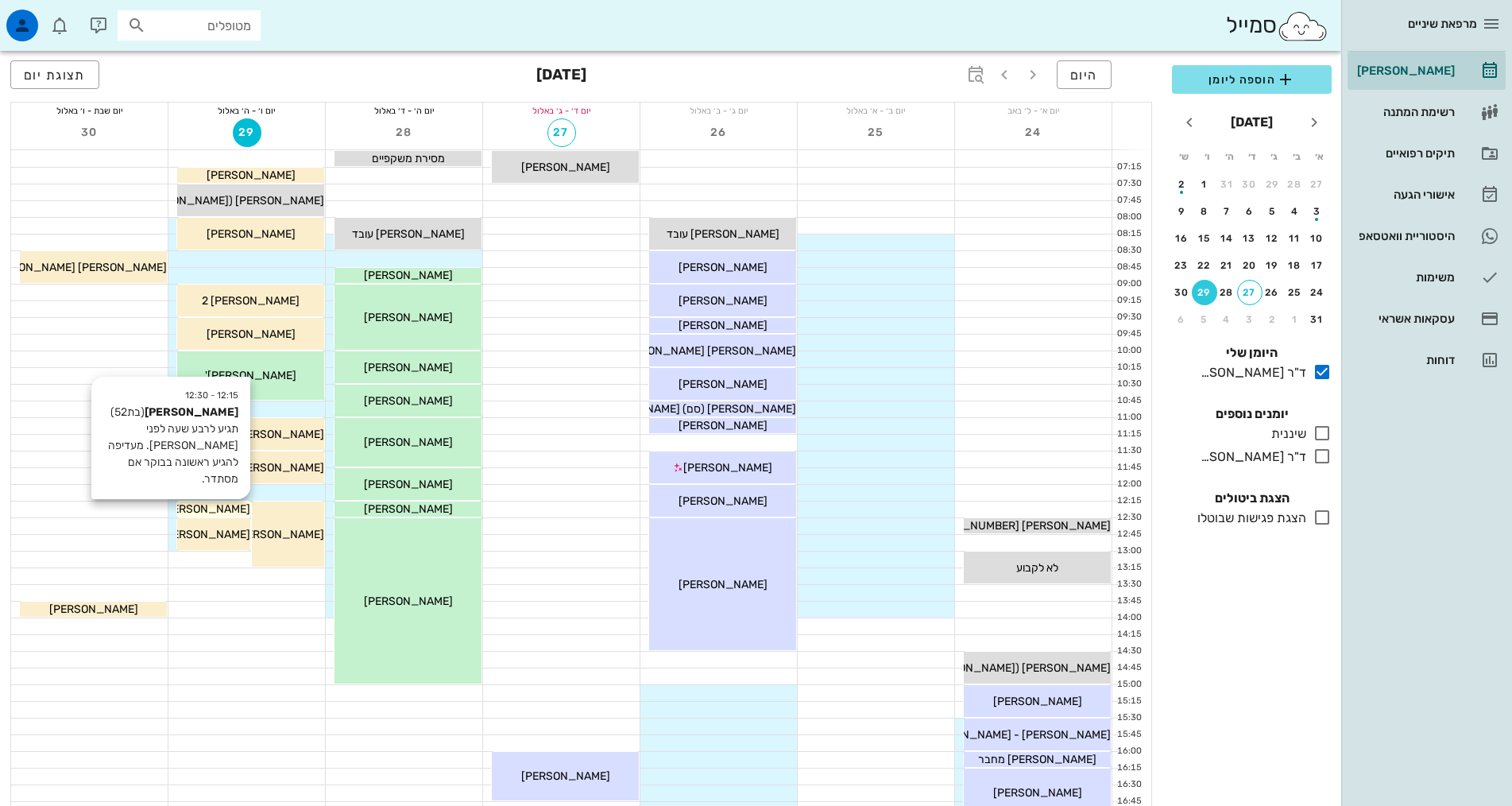
click at [226, 503] on span "[PERSON_NAME]" at bounding box center [206, 508] width 89 height 14
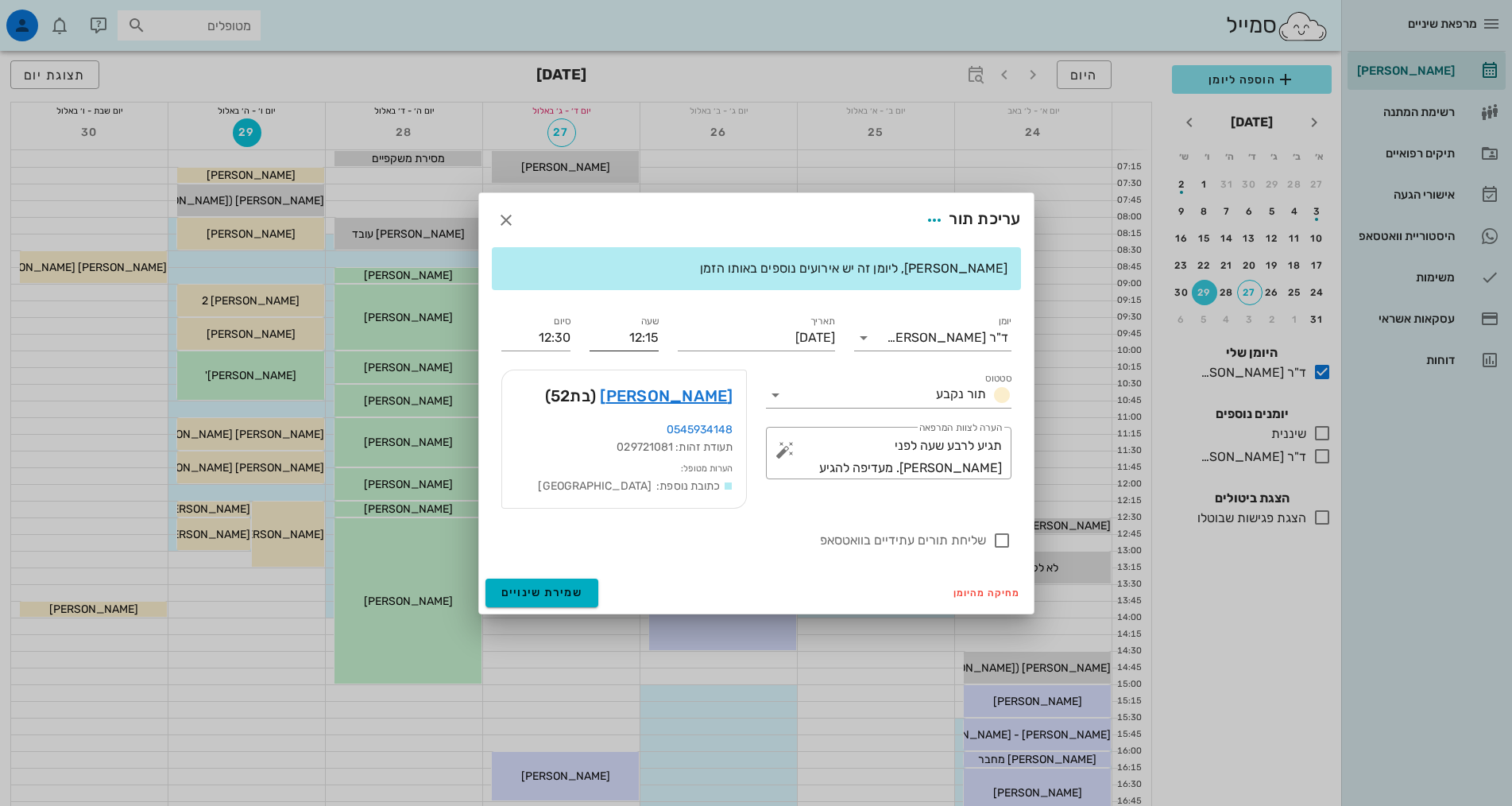
click at [646, 331] on input "12:15" at bounding box center [624, 338] width 69 height 26
click at [643, 339] on input "12:15" at bounding box center [624, 338] width 69 height 26
click at [645, 339] on input "12:15" at bounding box center [624, 338] width 69 height 26
type input "08:15"
type input "08:30"
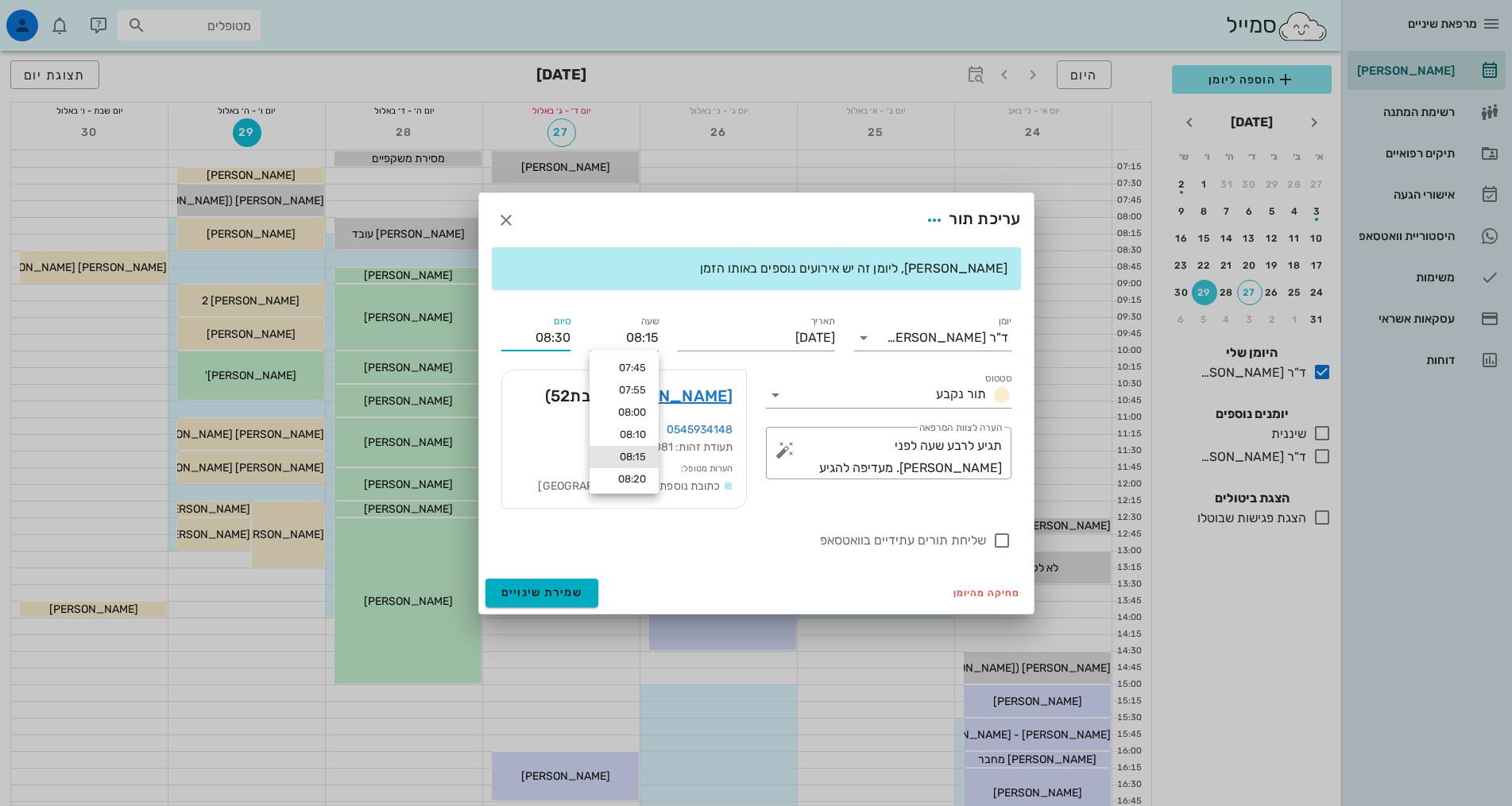
click at [551, 338] on input "08:30" at bounding box center [535, 338] width 69 height 26
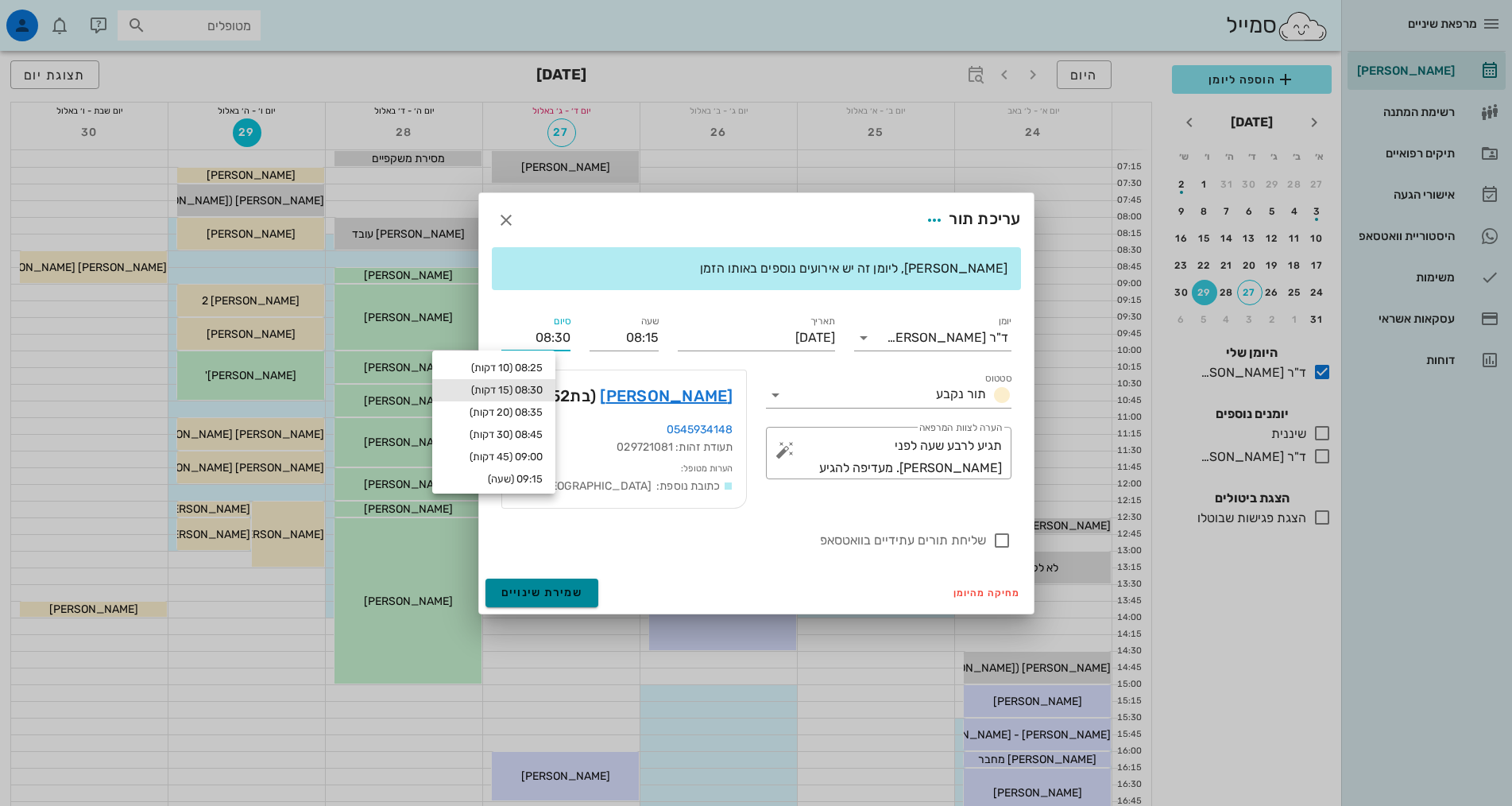
click at [555, 591] on span "שמירת שינויים" at bounding box center [542, 592] width 82 height 14
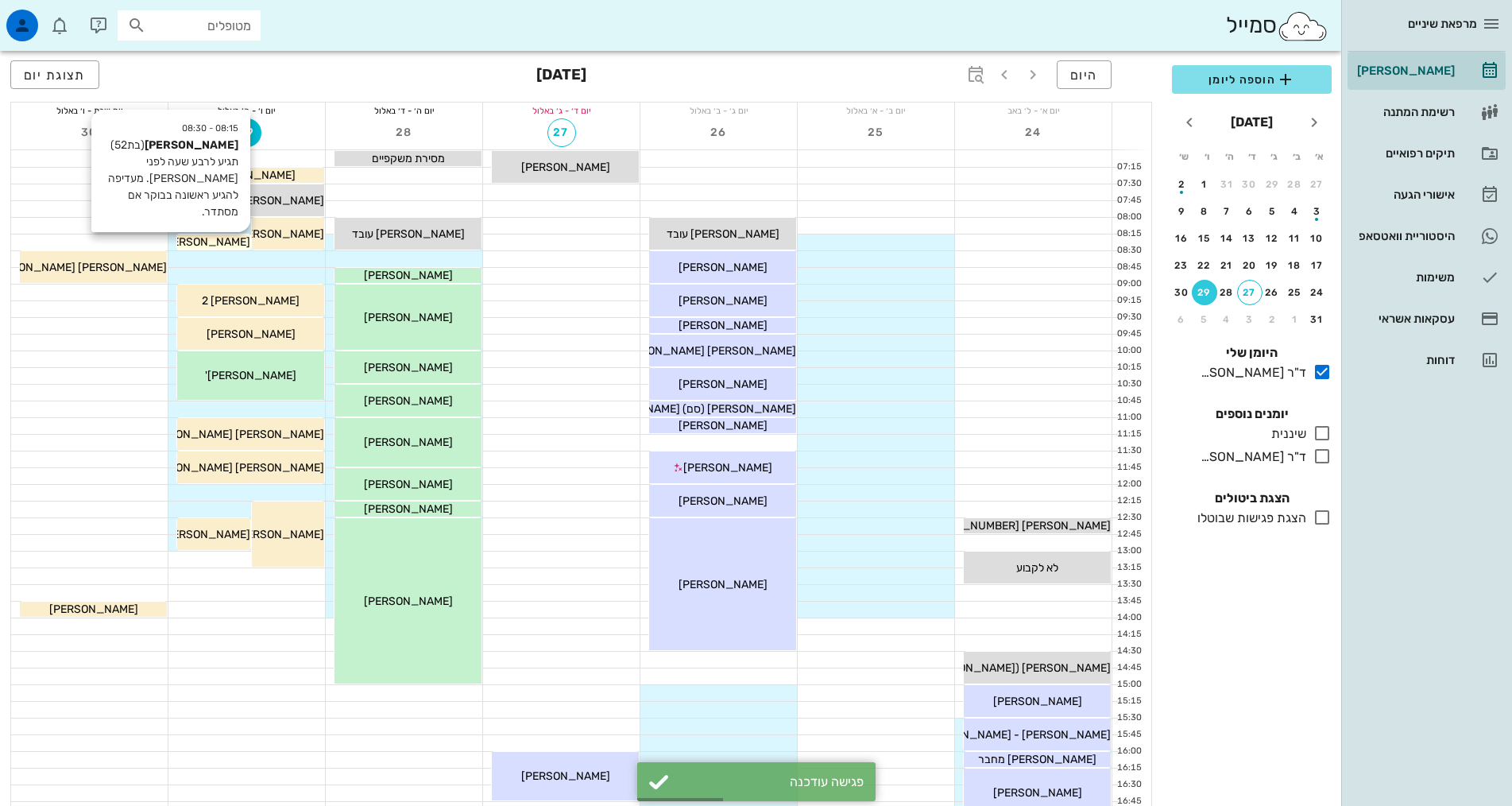
click at [227, 242] on span "[PERSON_NAME]" at bounding box center [206, 242] width 89 height 14
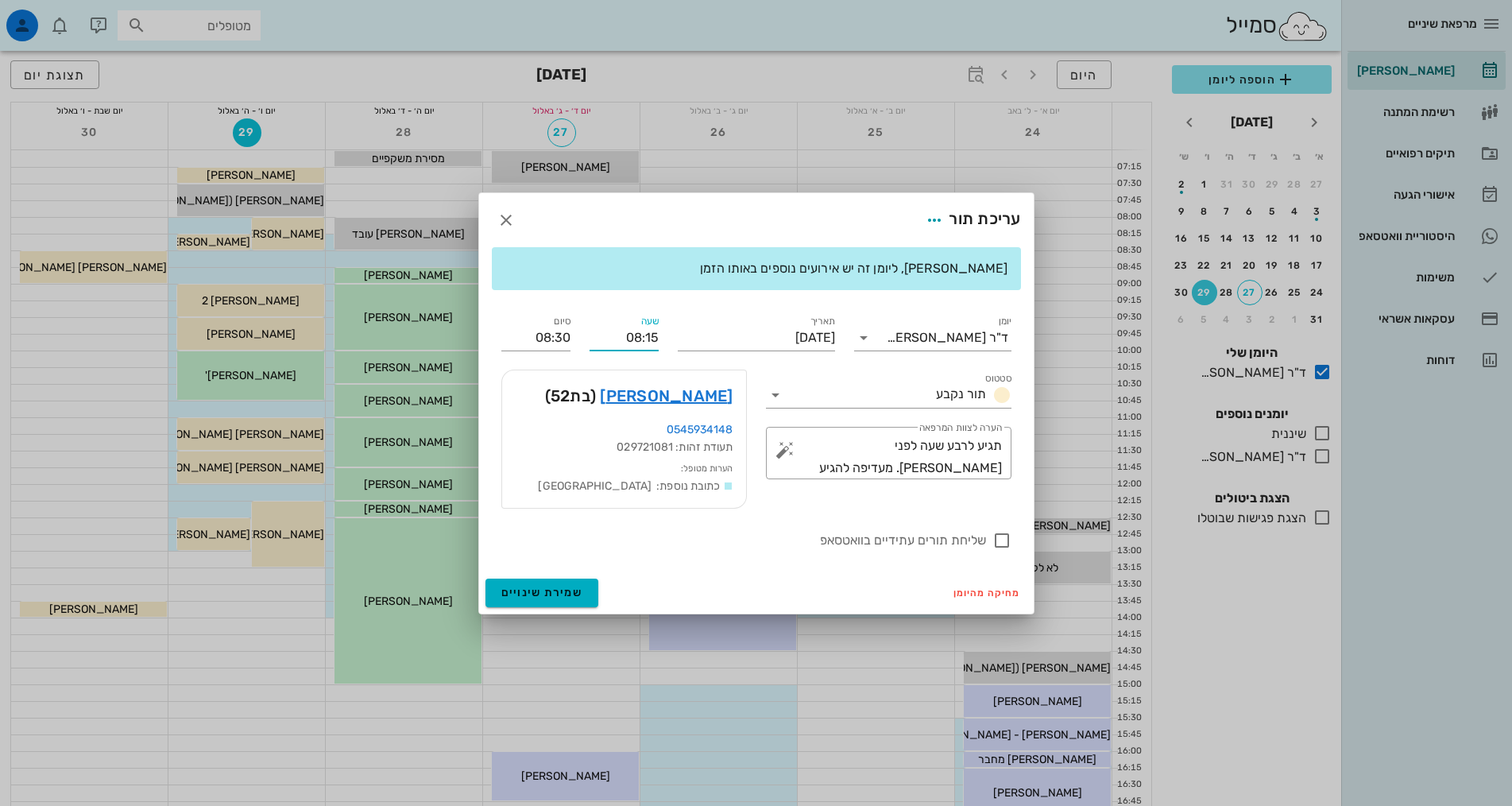
drag, startPoint x: 647, startPoint y: 335, endPoint x: 659, endPoint y: 335, distance: 12.0
click at [659, 335] on div "שעה 08:15" at bounding box center [624, 331] width 89 height 57
type input "08:30"
type input "08:45"
click at [553, 337] on div "יומן ד"ר [PERSON_NAME] סטטוס תור נקבע תאריך [DATE] שעה 08:30 סיום 08:45 סטטוס ת…" at bounding box center [756, 431] width 529 height 257
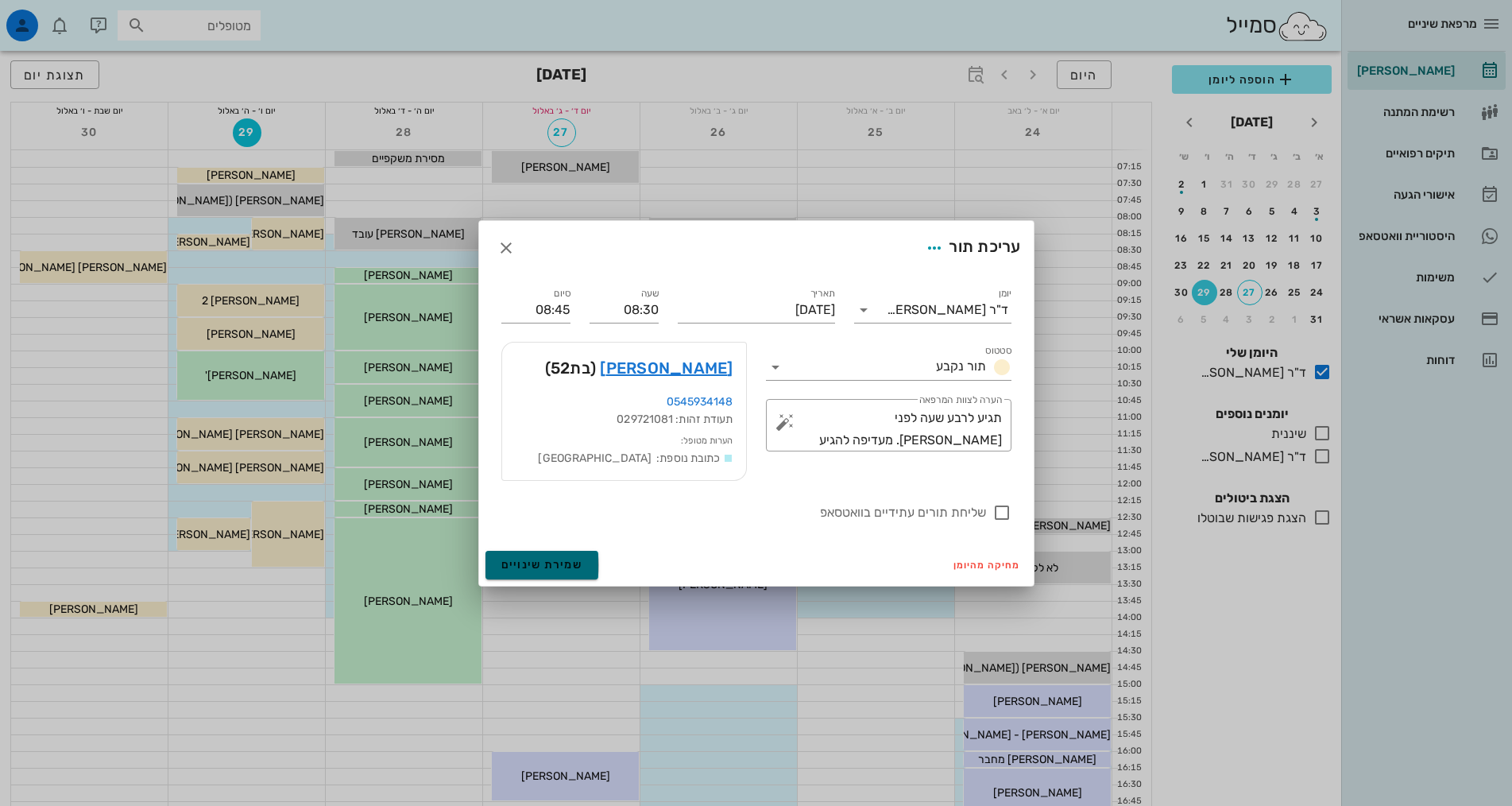
click at [547, 563] on span "שמירת שינויים" at bounding box center [542, 564] width 82 height 14
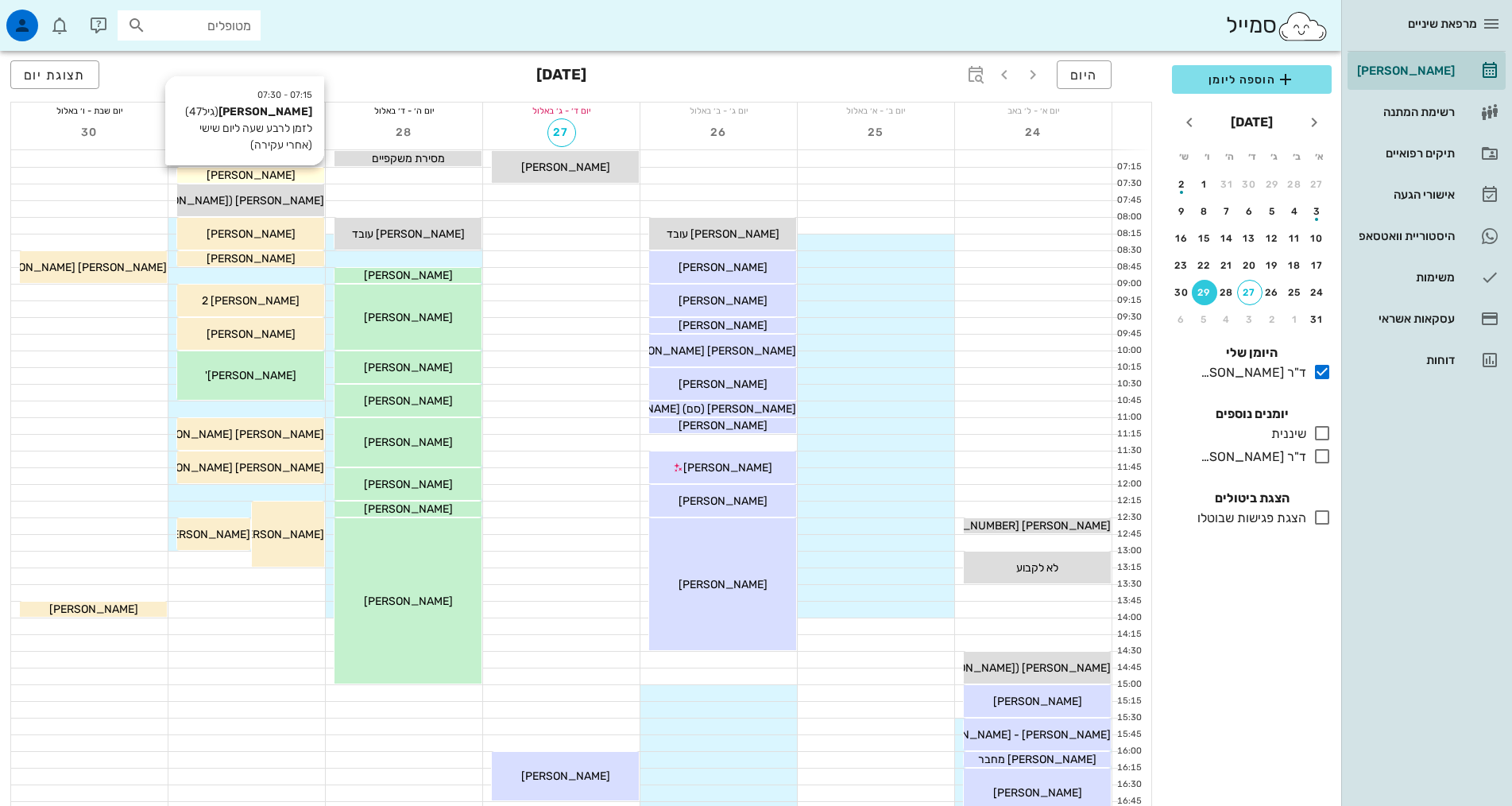
click at [306, 176] on div "[PERSON_NAME]" at bounding box center [251, 175] width 147 height 17
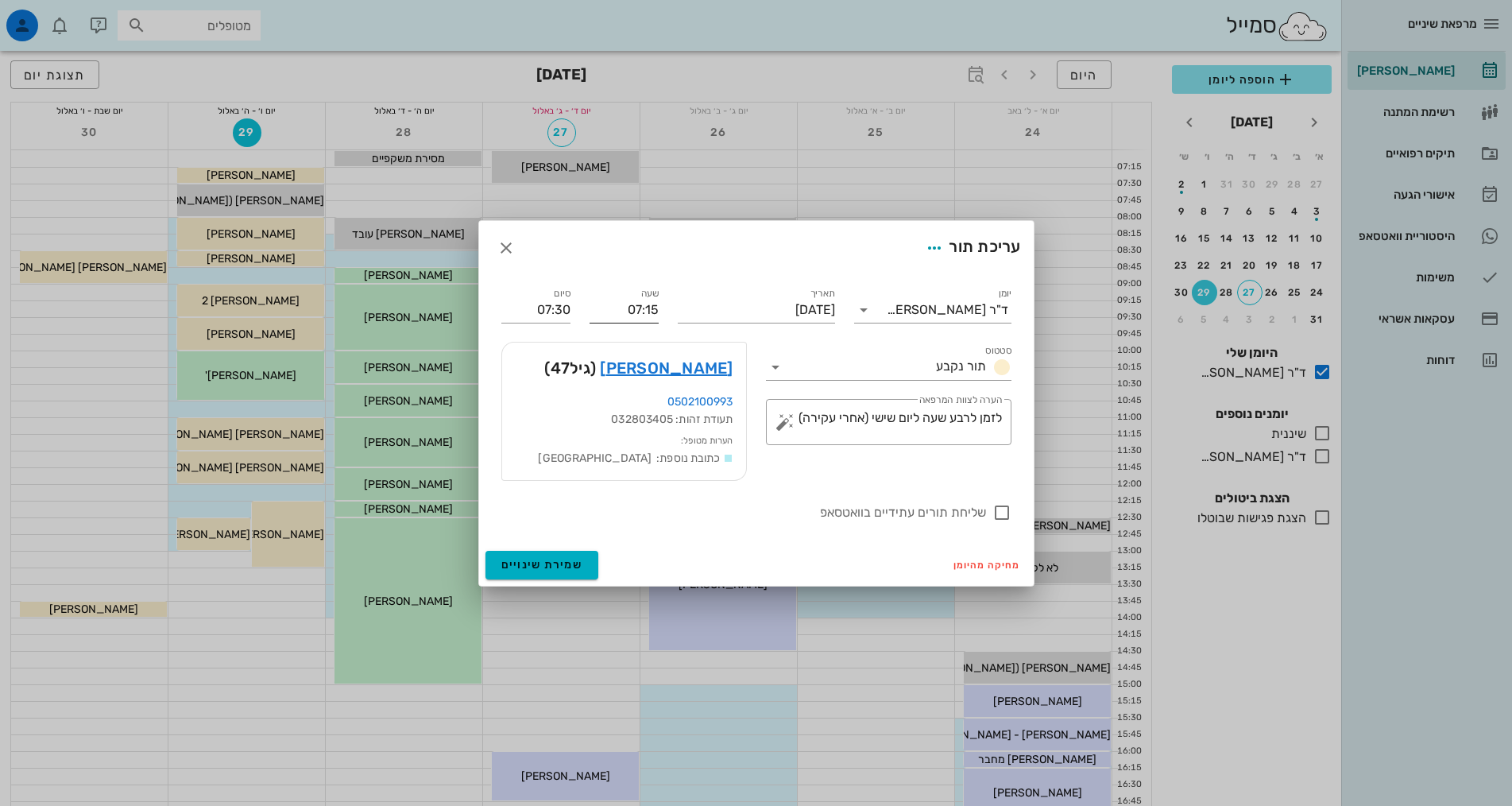
click at [630, 306] on input "07:15" at bounding box center [624, 310] width 69 height 26
click at [626, 306] on input "07:15" at bounding box center [624, 310] width 69 height 26
click at [629, 309] on input "07:15" at bounding box center [624, 310] width 69 height 26
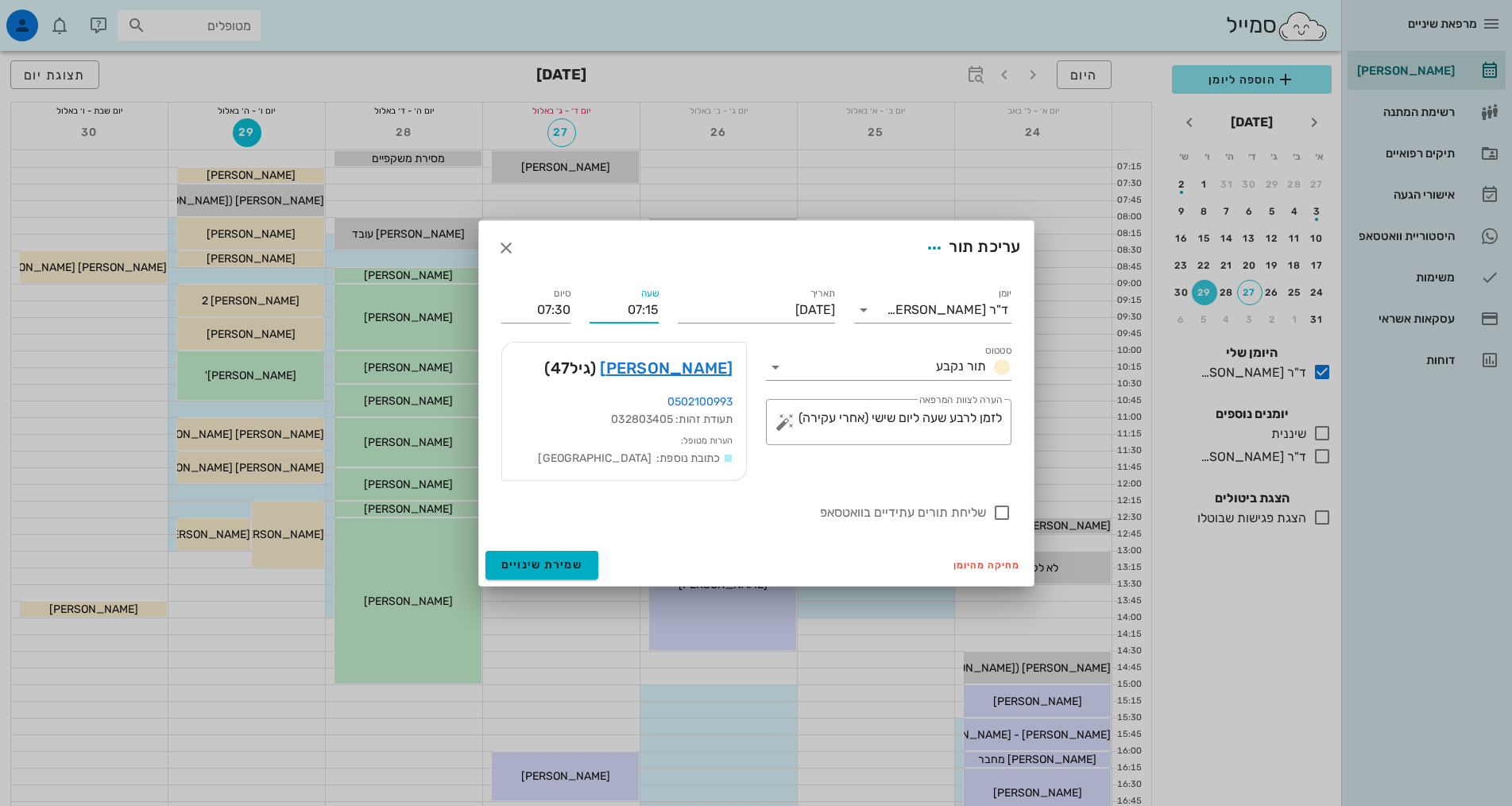
click at [630, 309] on input "07:15" at bounding box center [624, 310] width 69 height 26
click at [636, 309] on input "07:15" at bounding box center [624, 310] width 69 height 26
type input "08:45"
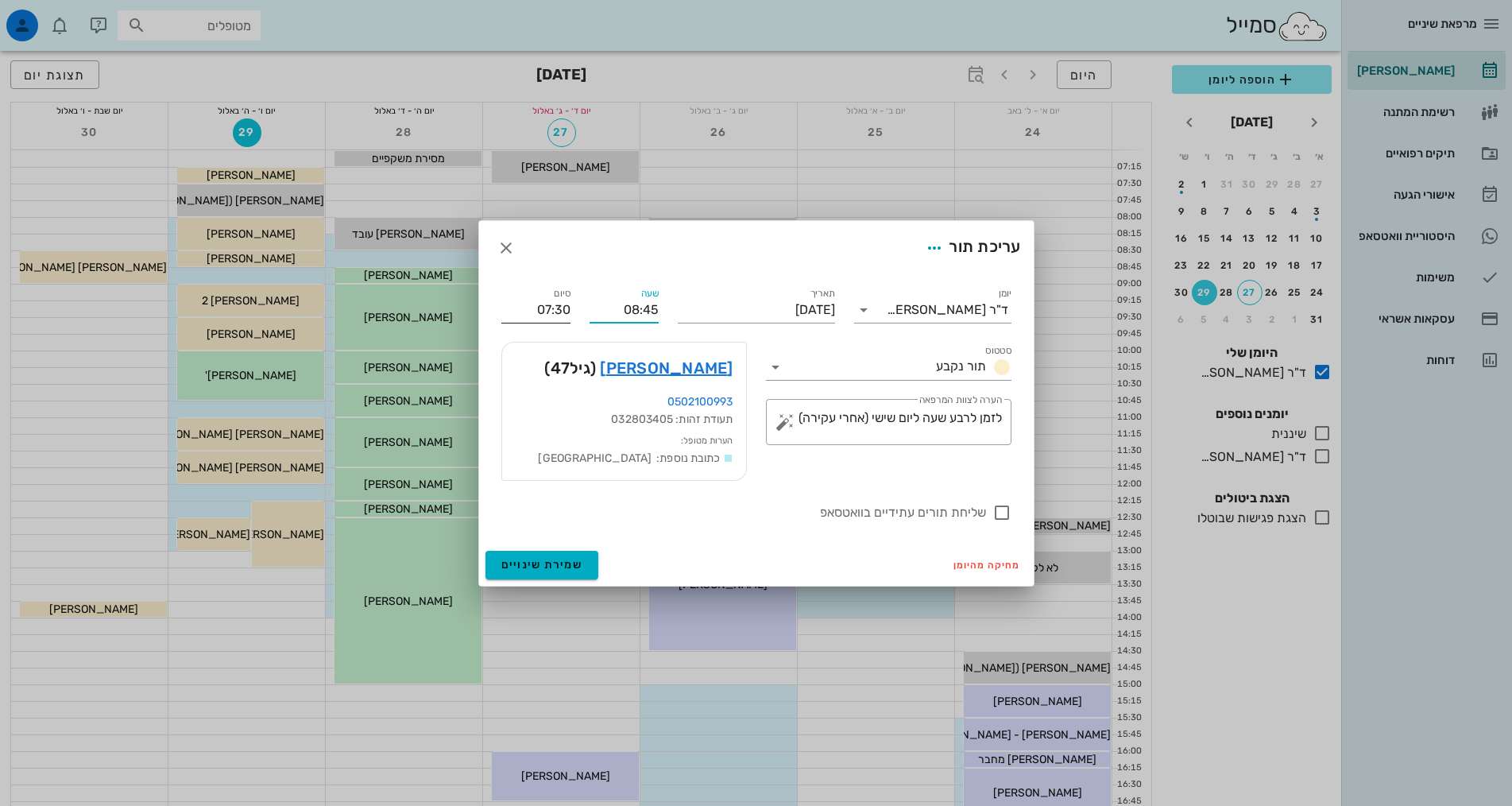
type input "09:00"
click at [562, 310] on input "09:00" at bounding box center [535, 310] width 69 height 26
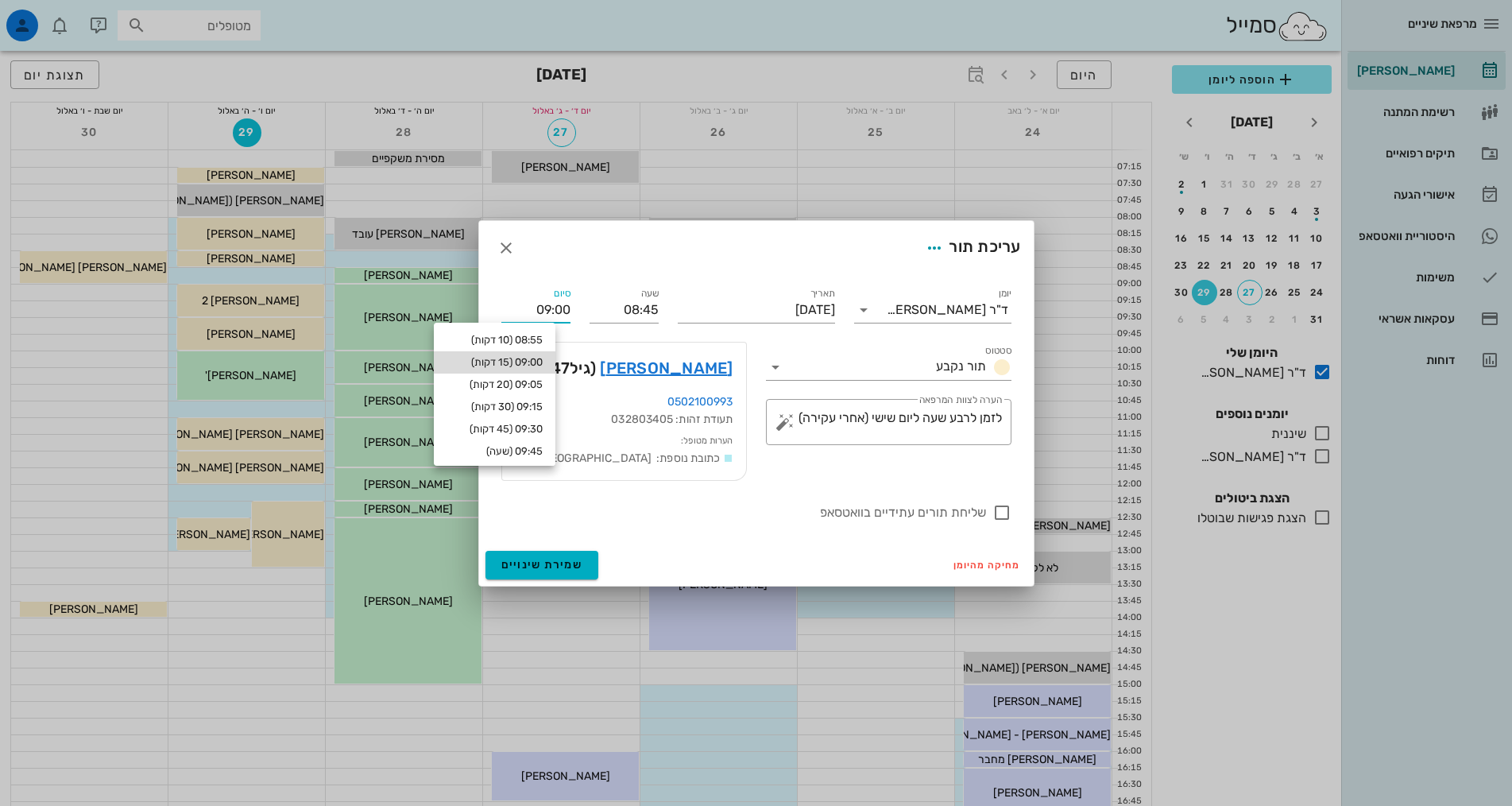
click at [534, 364] on div "09:00 (15 דקות)" at bounding box center [495, 362] width 96 height 13
type input "09:00"
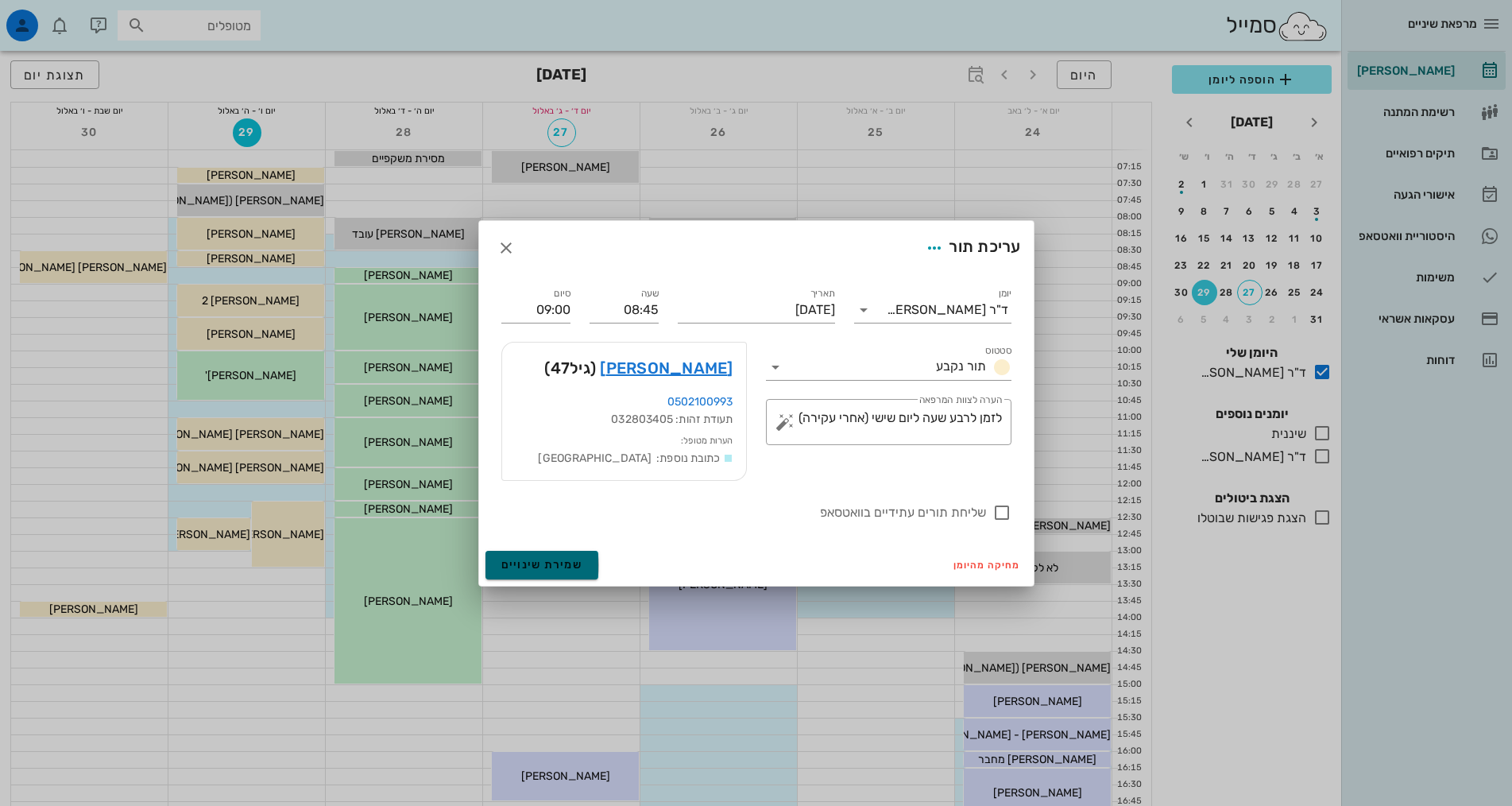
click at [551, 559] on span "שמירת שינויים" at bounding box center [542, 564] width 82 height 14
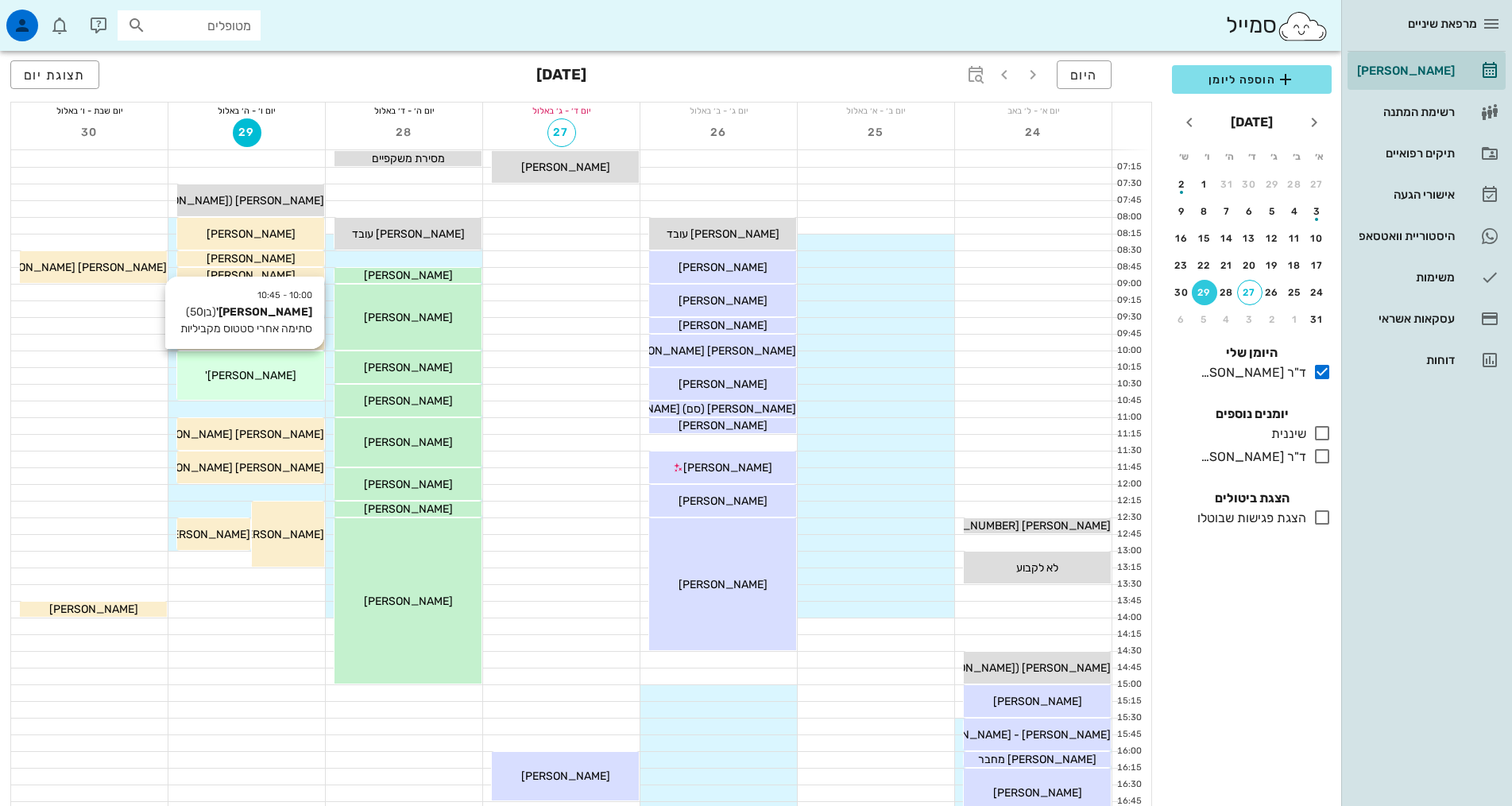
click at [274, 379] on span "[PERSON_NAME]'" at bounding box center [251, 375] width 92 height 14
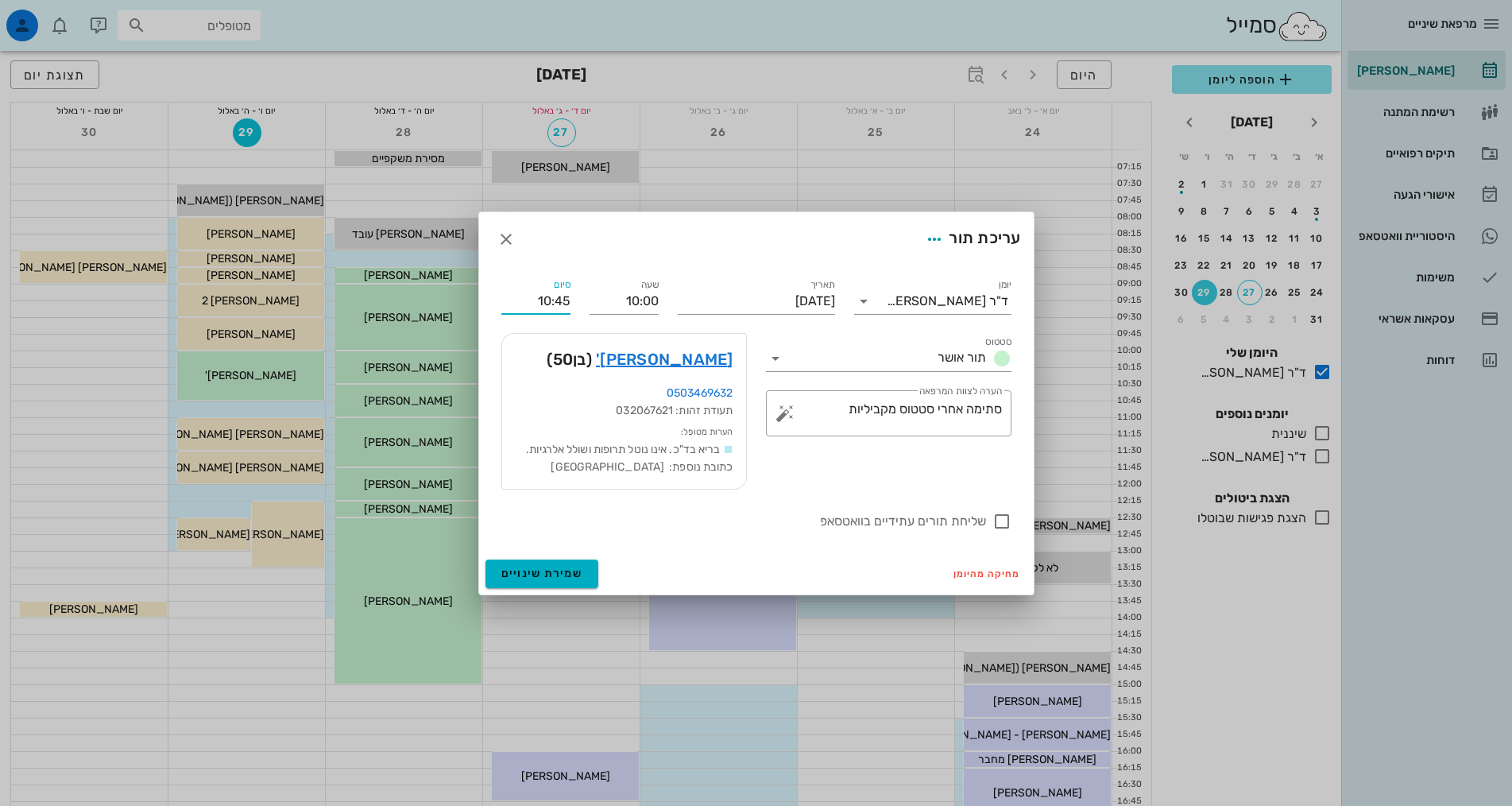
click at [555, 299] on input "10:45" at bounding box center [535, 301] width 69 height 26
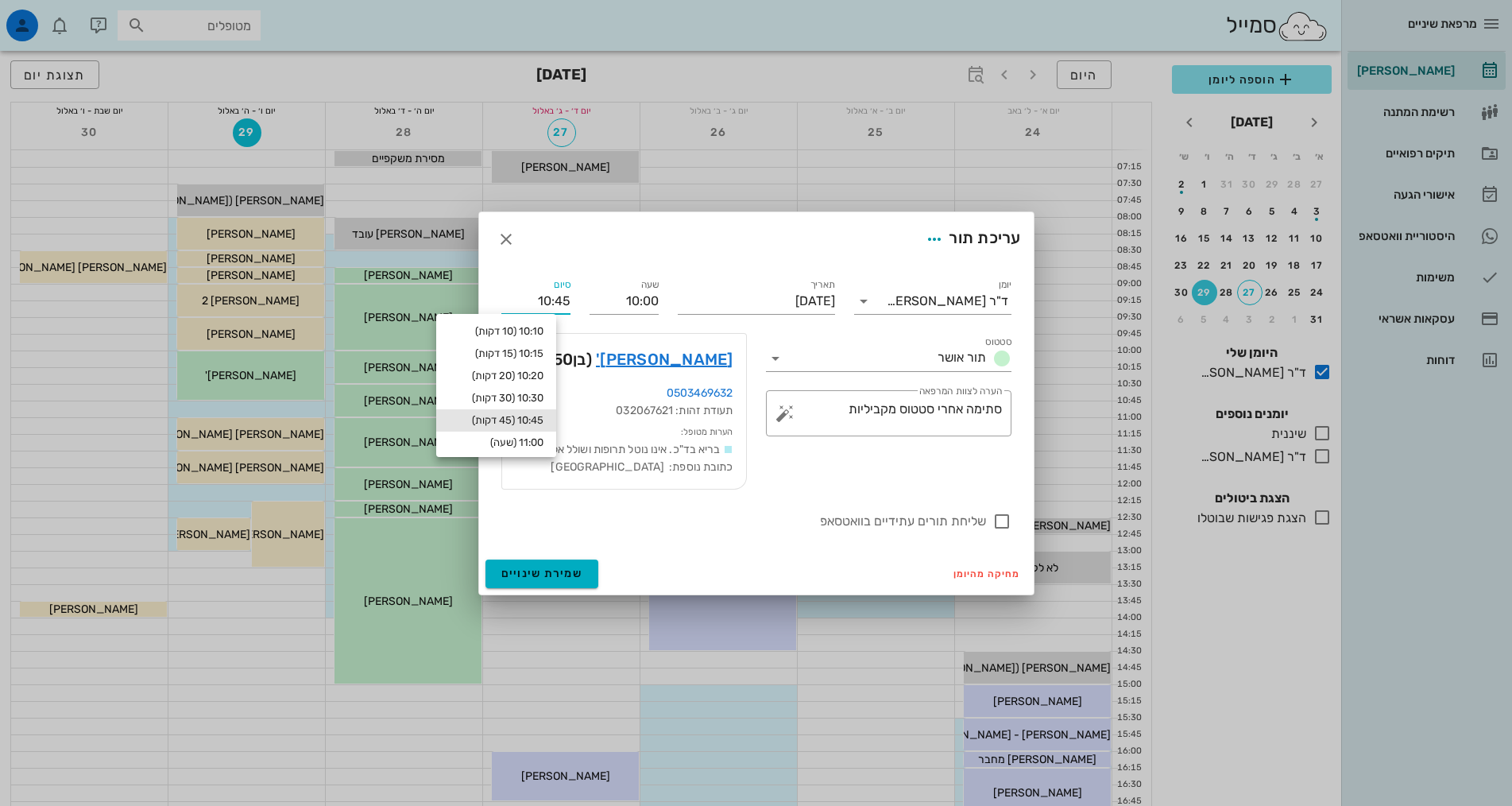
click at [555, 298] on input "10:45" at bounding box center [535, 301] width 69 height 26
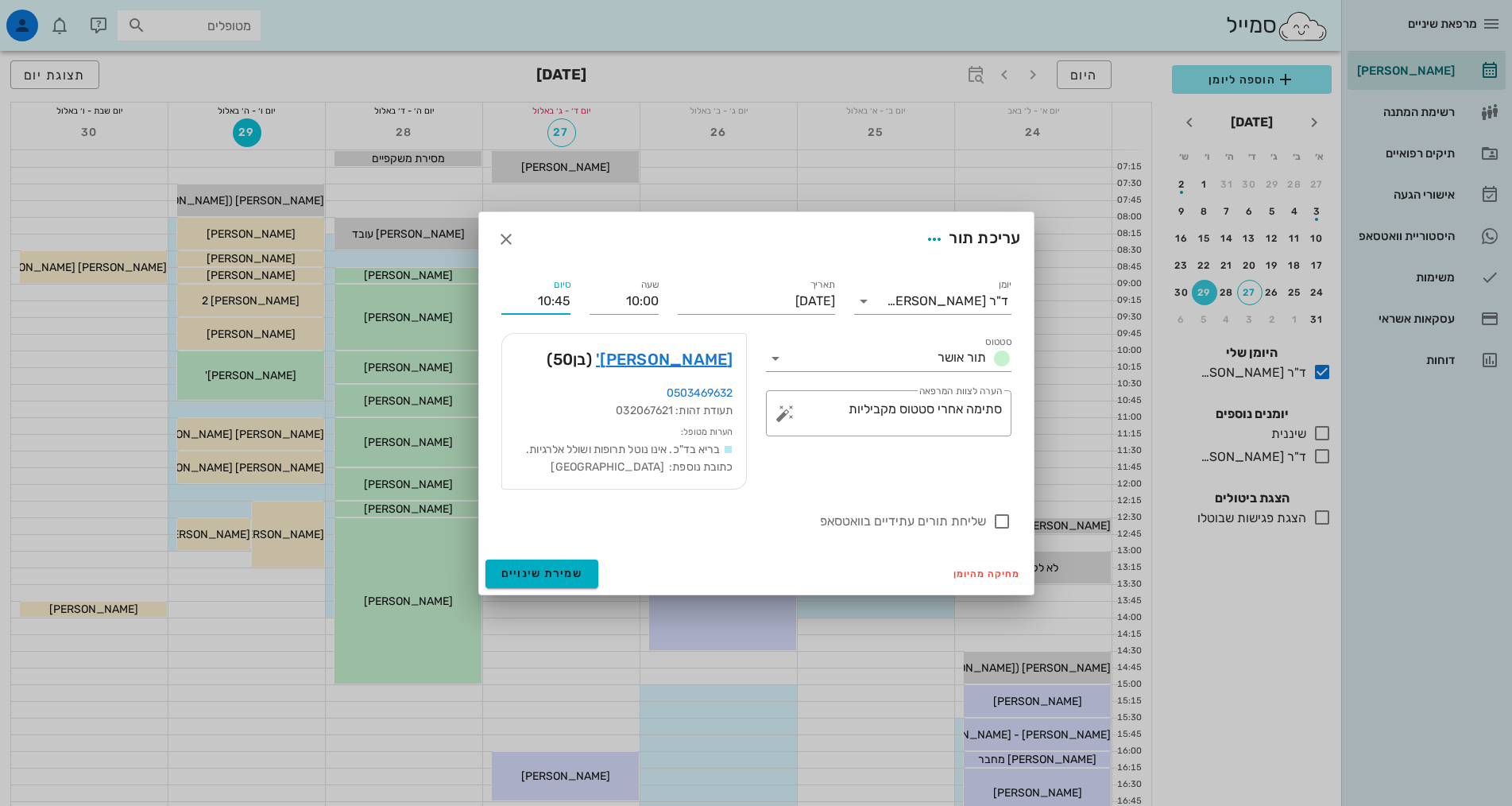
click at [555, 298] on input "10:45" at bounding box center [535, 301] width 69 height 26
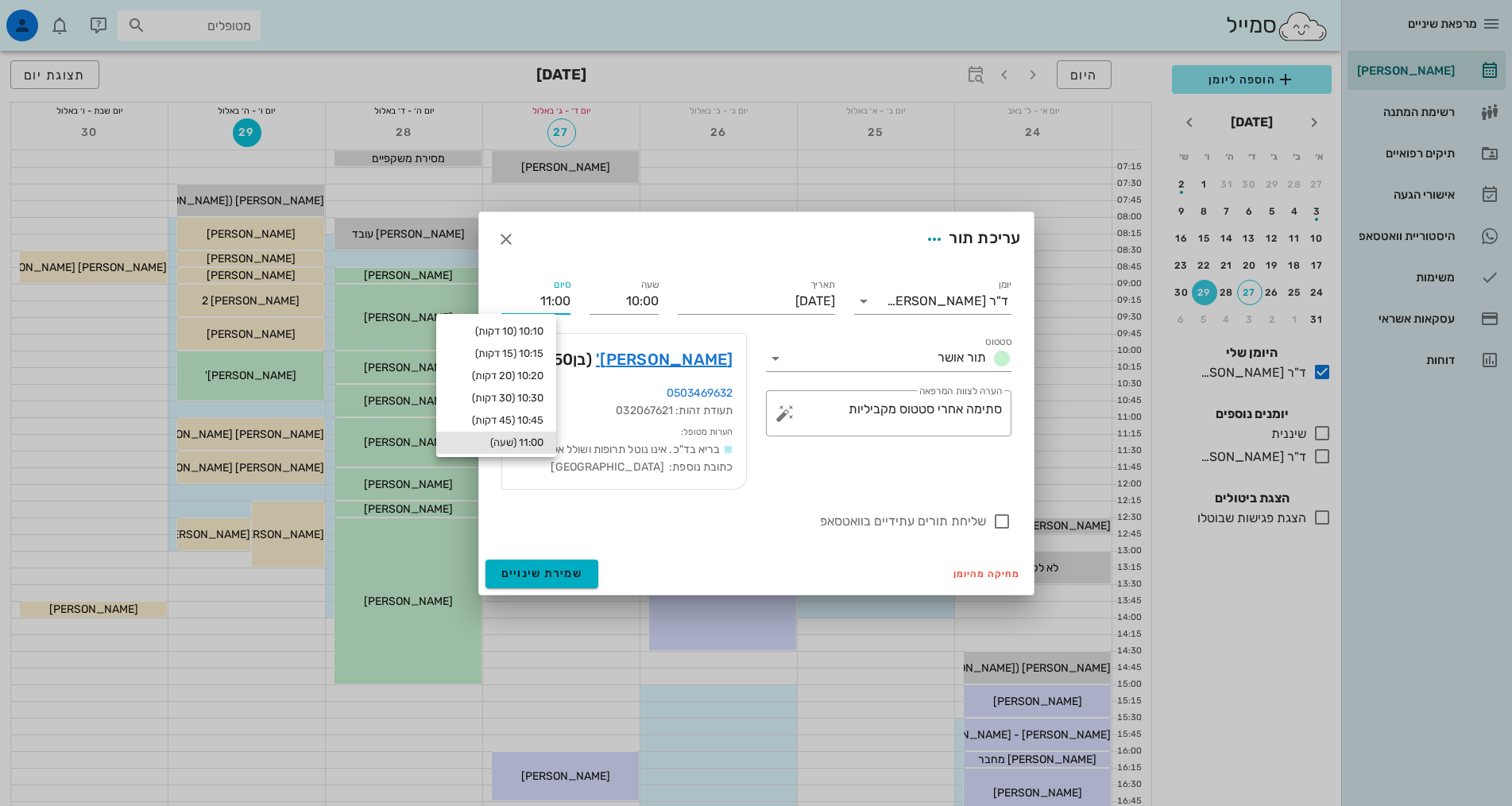
type input "11:00"
click at [519, 444] on div "11:00 (שעה)" at bounding box center [496, 443] width 94 height 13
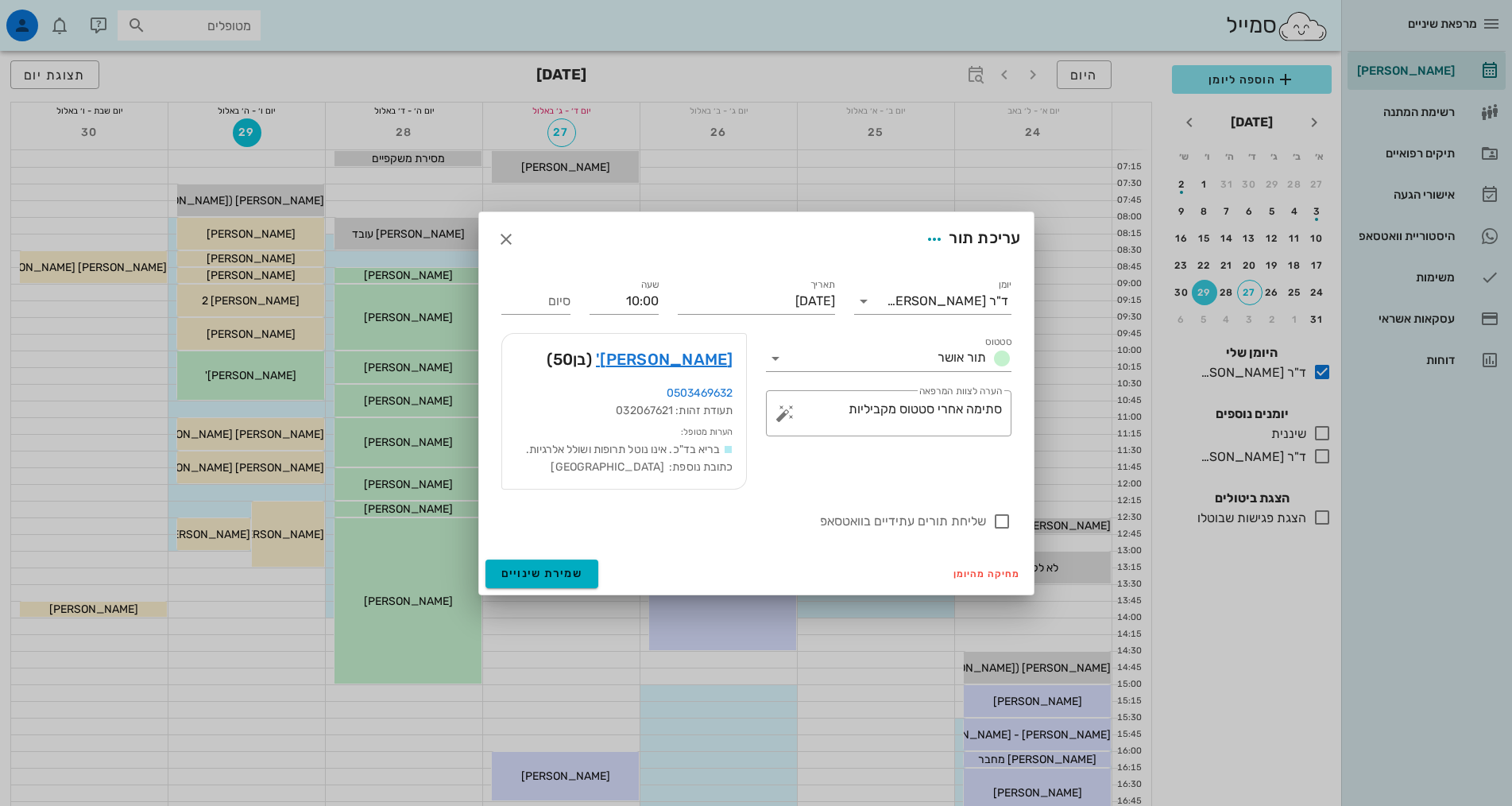
type input "11:00"
click at [549, 571] on span "שמירת שינויים" at bounding box center [542, 573] width 82 height 14
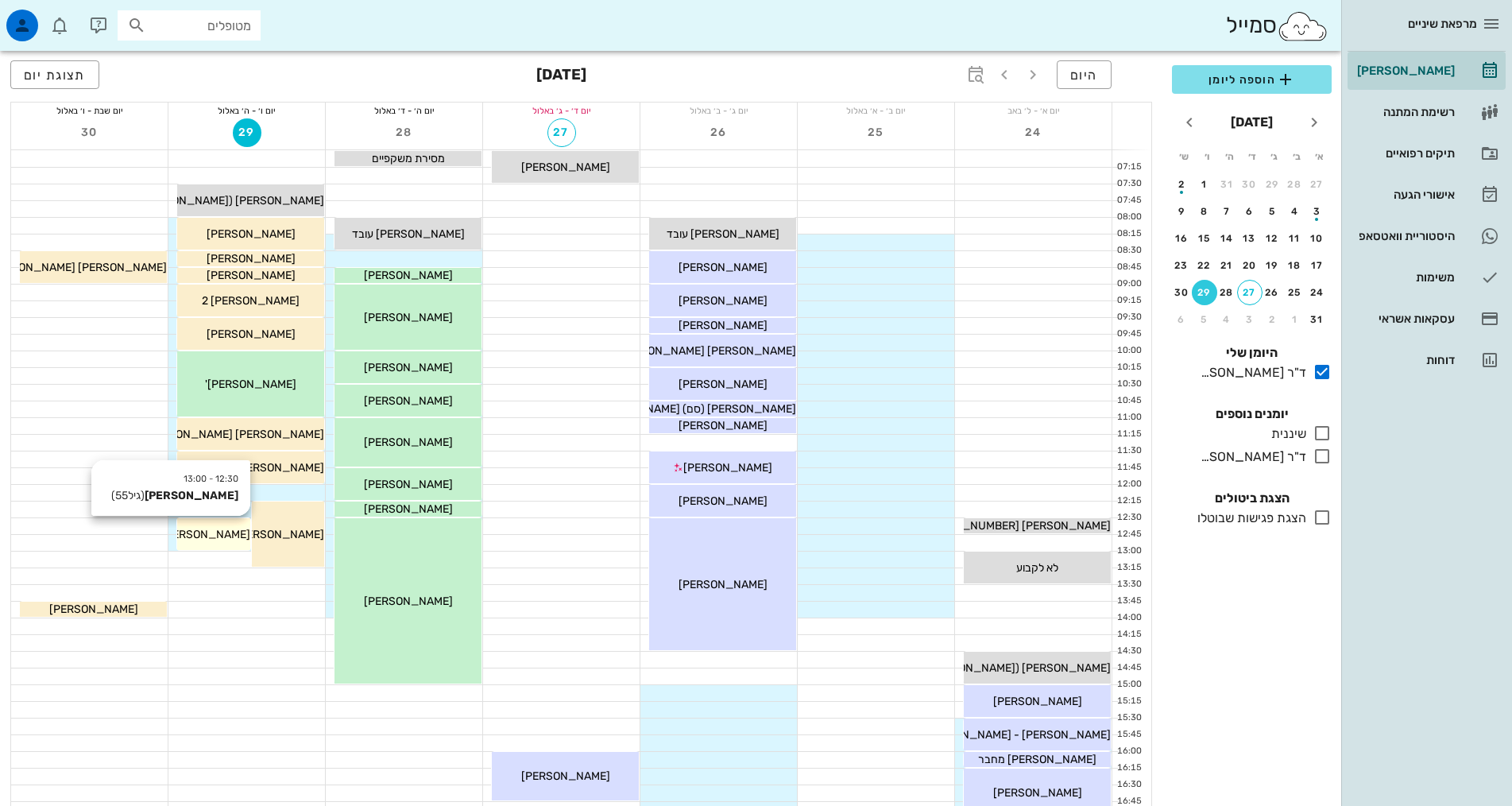
click at [239, 533] on div "[PERSON_NAME]" at bounding box center [214, 534] width 73 height 17
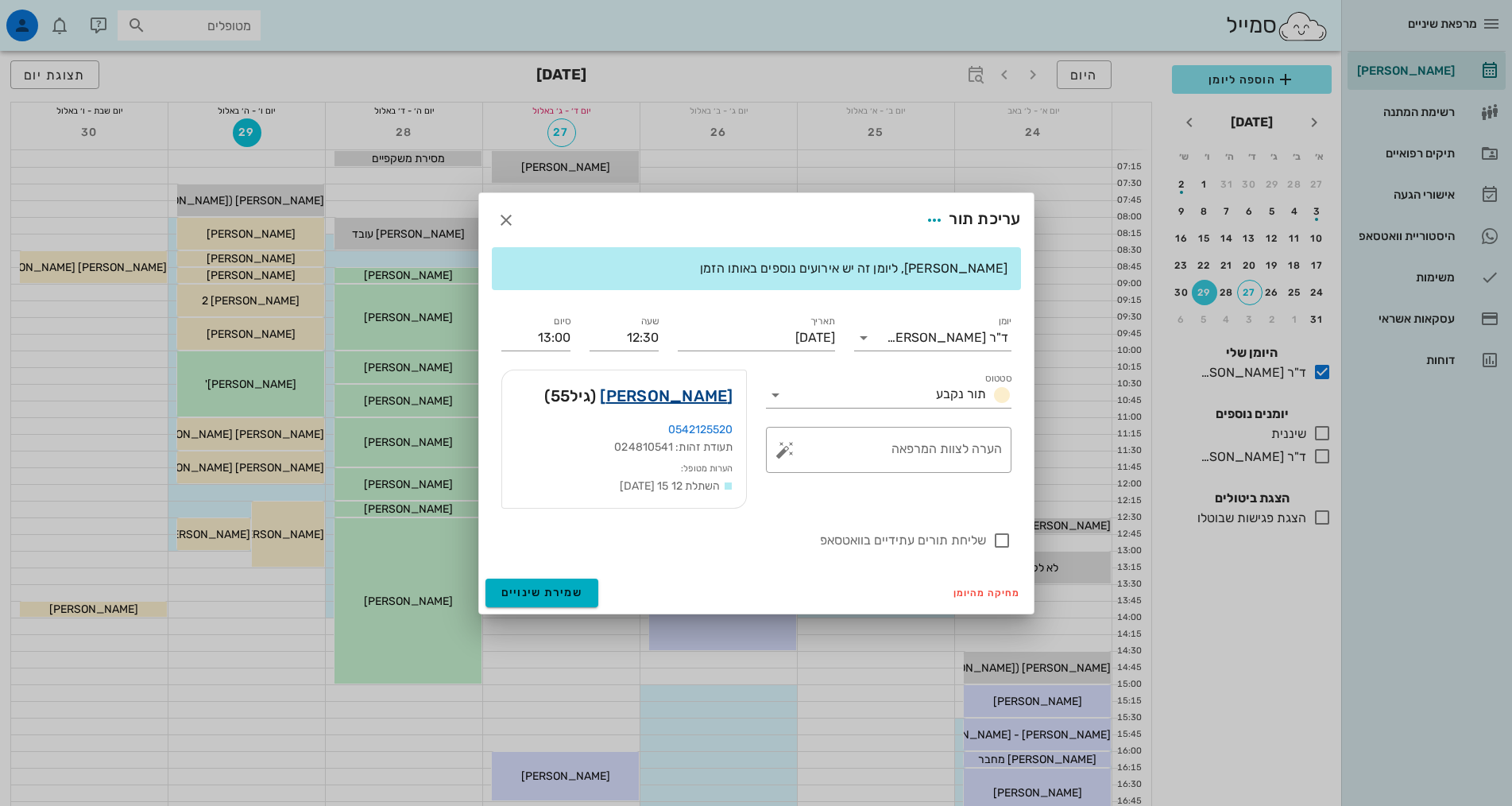
click at [709, 398] on link "[PERSON_NAME]" at bounding box center [666, 396] width 132 height 26
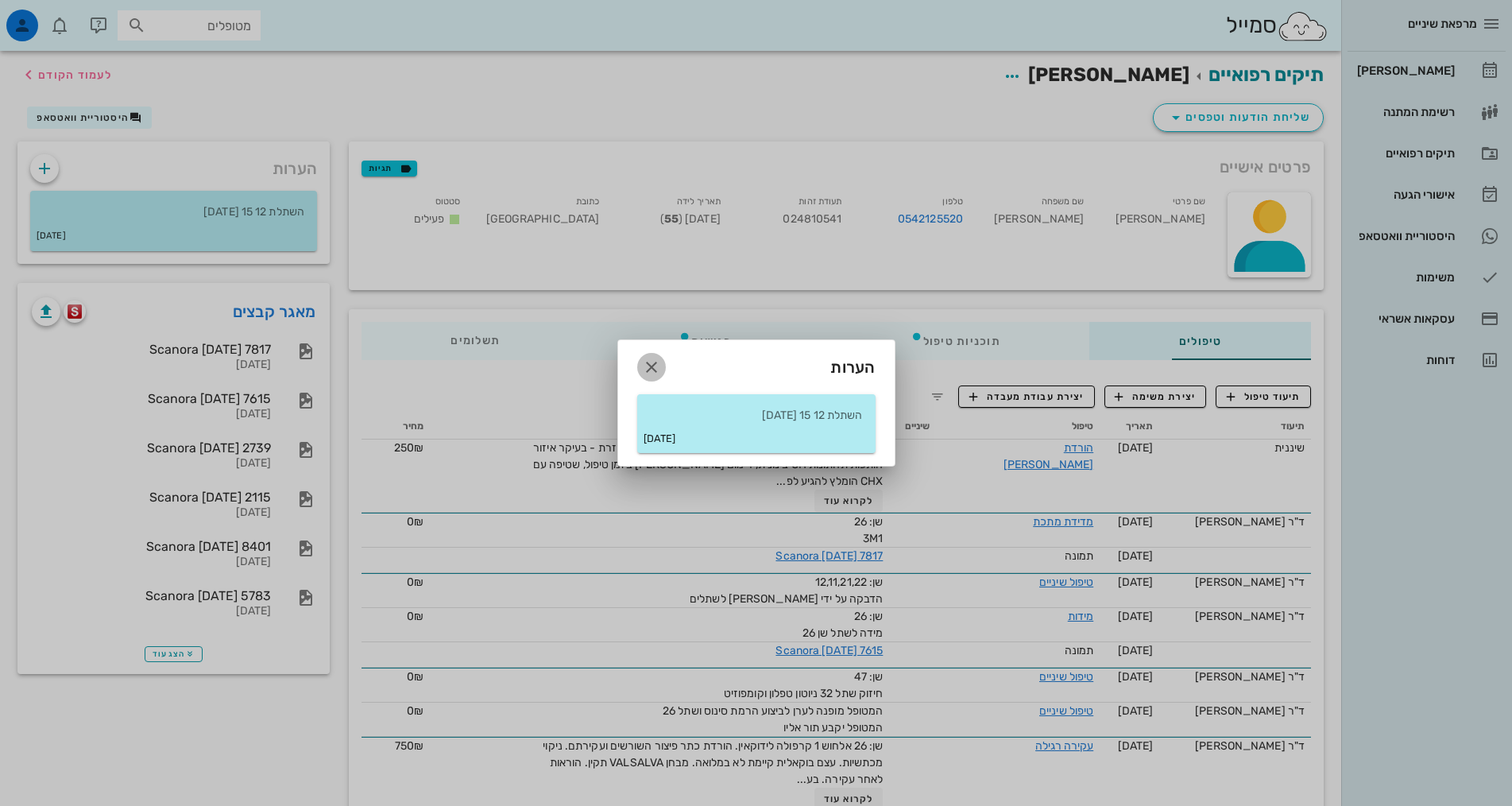
click at [646, 368] on icon "button" at bounding box center [651, 367] width 19 height 19
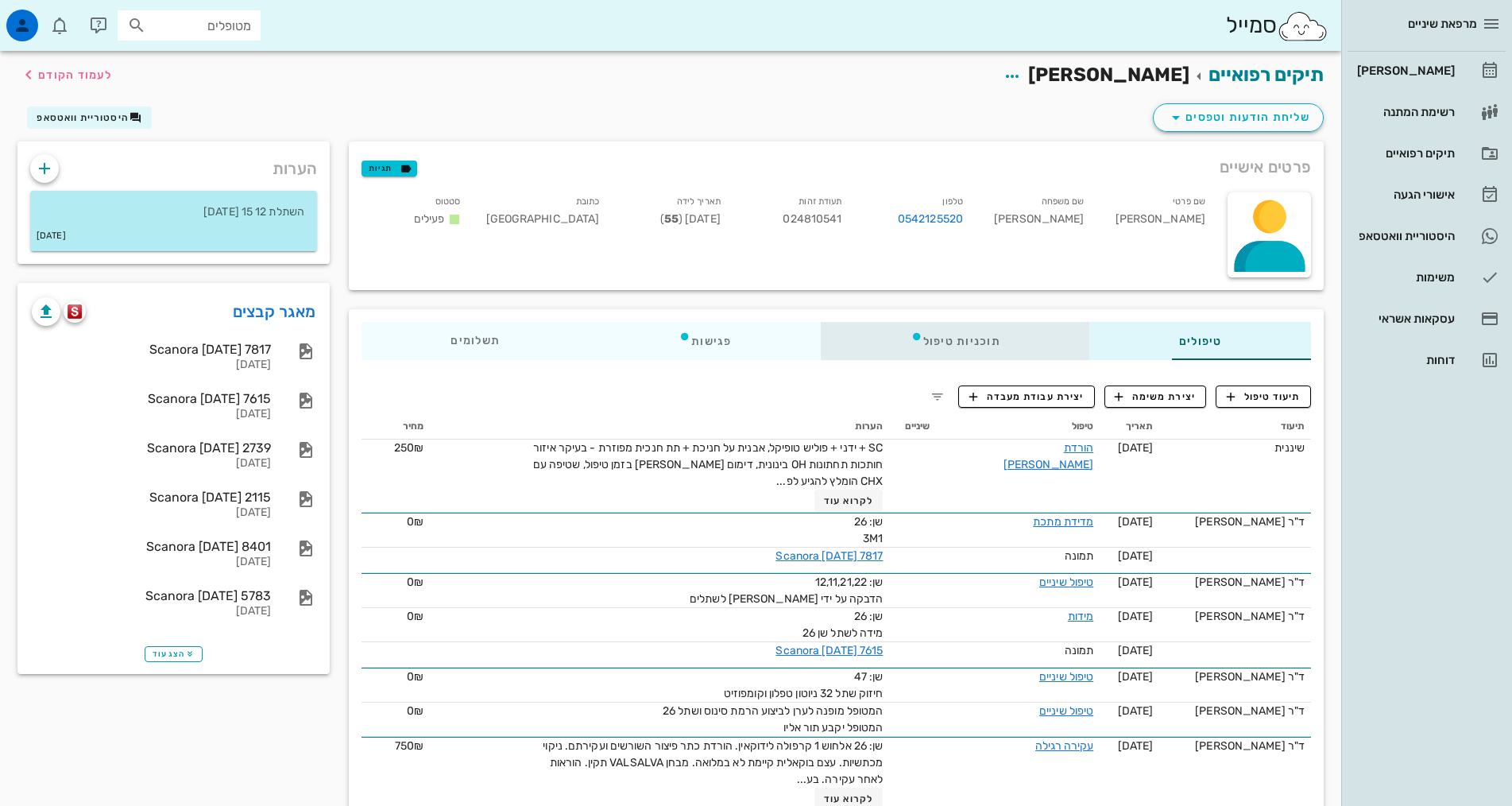
click at [940, 345] on div "תוכניות טיפול" at bounding box center [955, 341] width 269 height 38
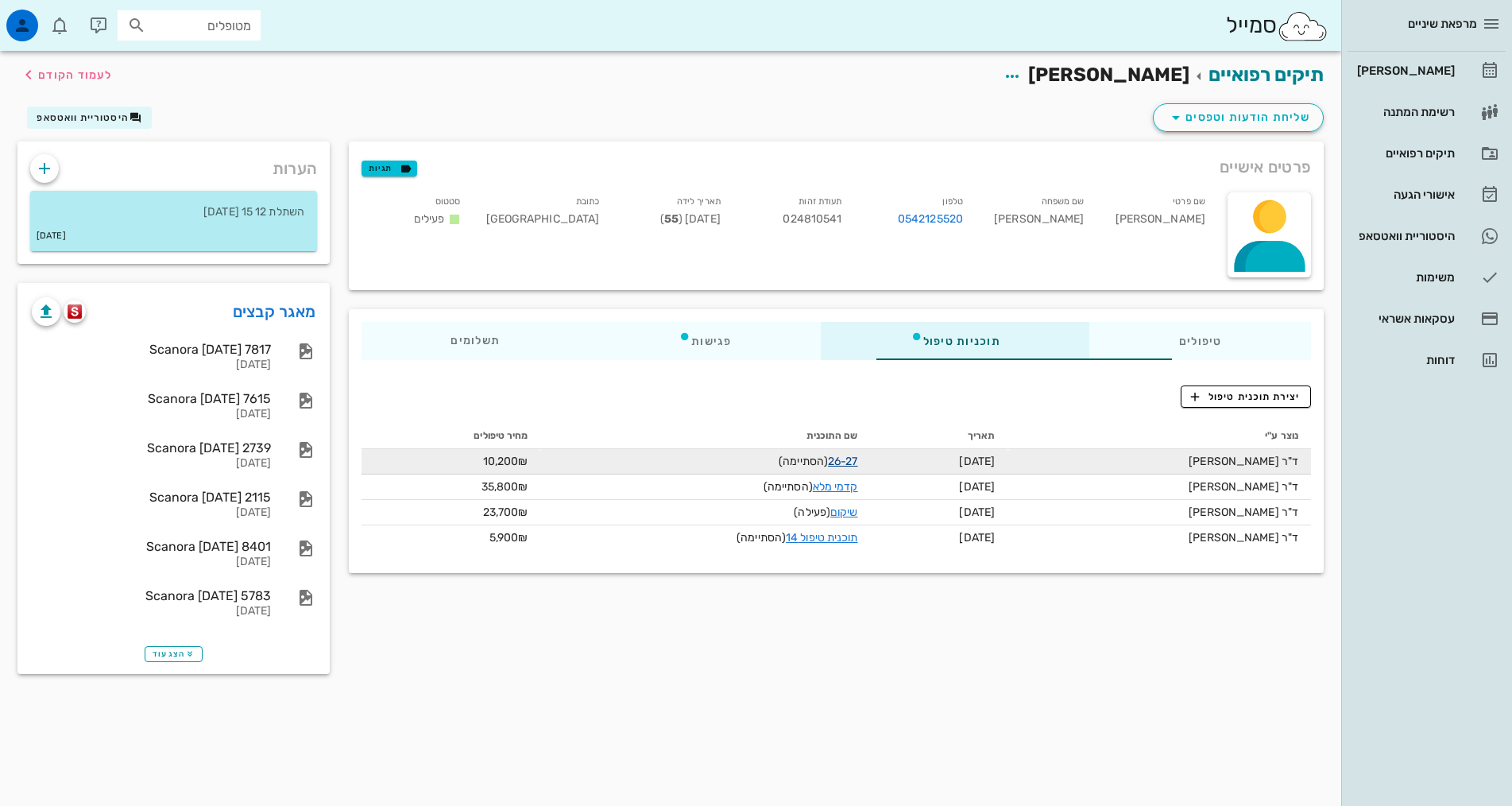
click at [827, 459] on link "26-27" at bounding box center [843, 461] width 30 height 14
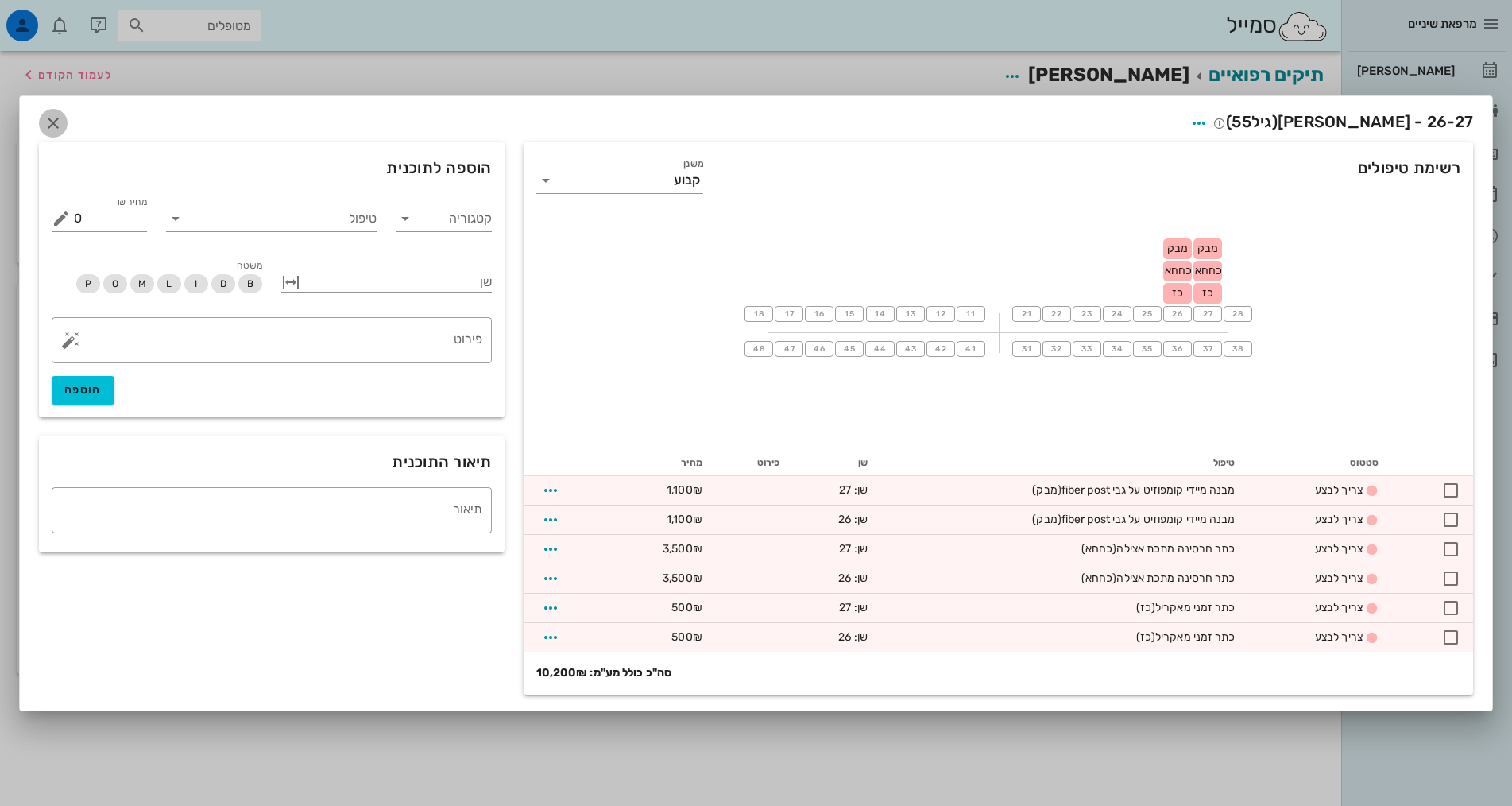
click at [54, 124] on icon "button" at bounding box center [53, 123] width 19 height 19
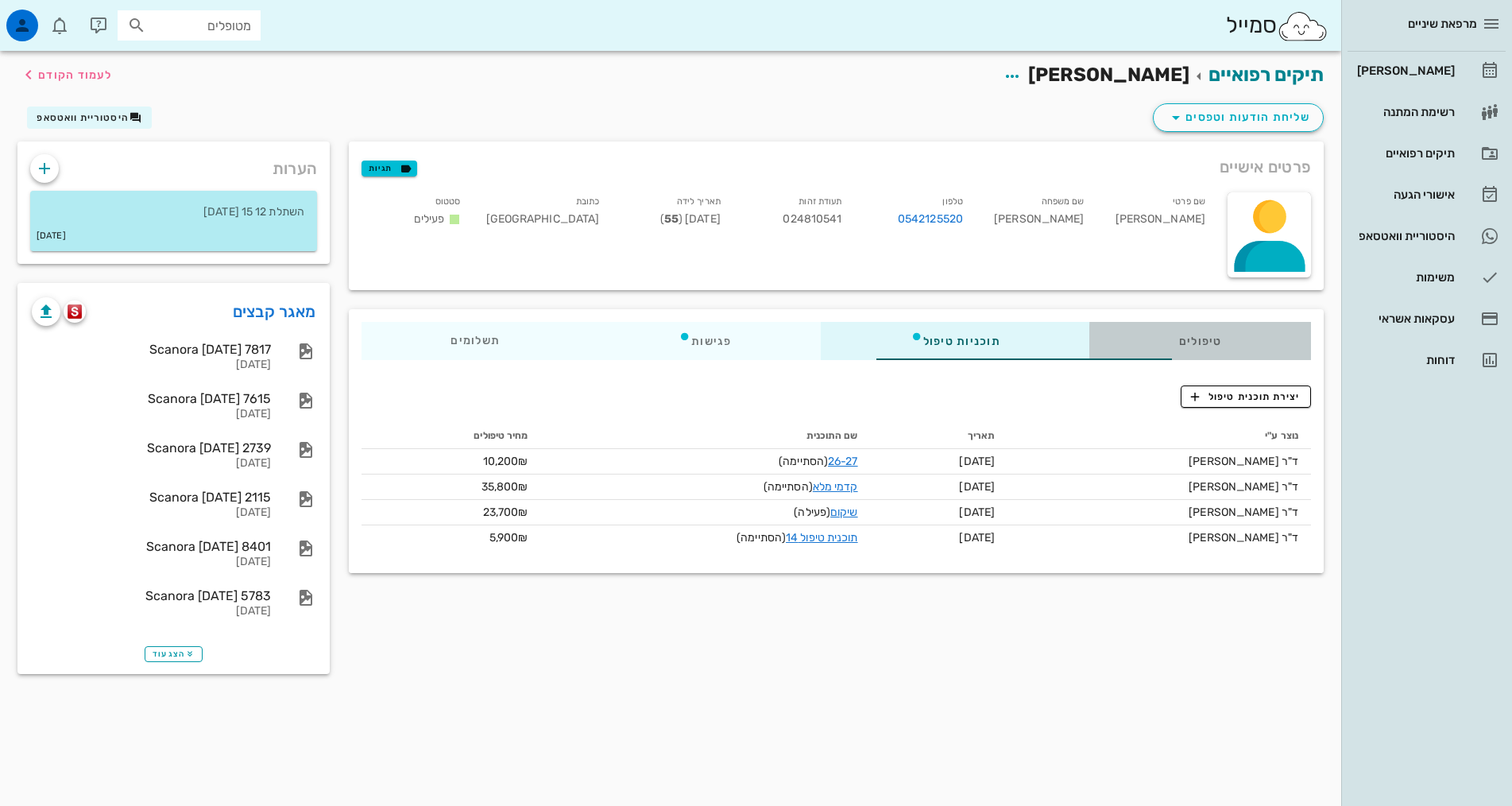
click at [1194, 334] on div "טיפולים" at bounding box center [1200, 341] width 222 height 38
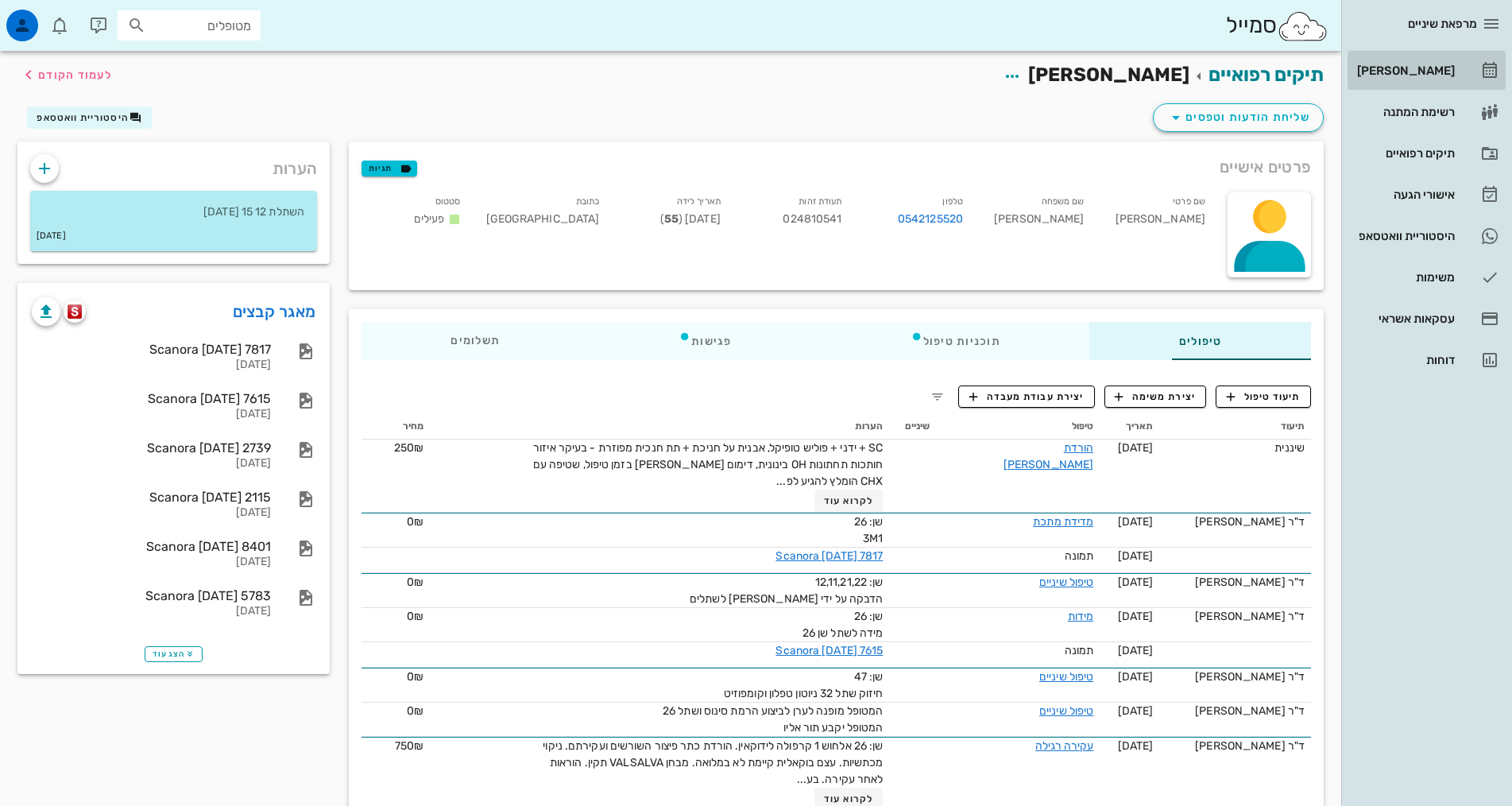
click at [1447, 62] on div "[PERSON_NAME]" at bounding box center [1404, 71] width 101 height 26
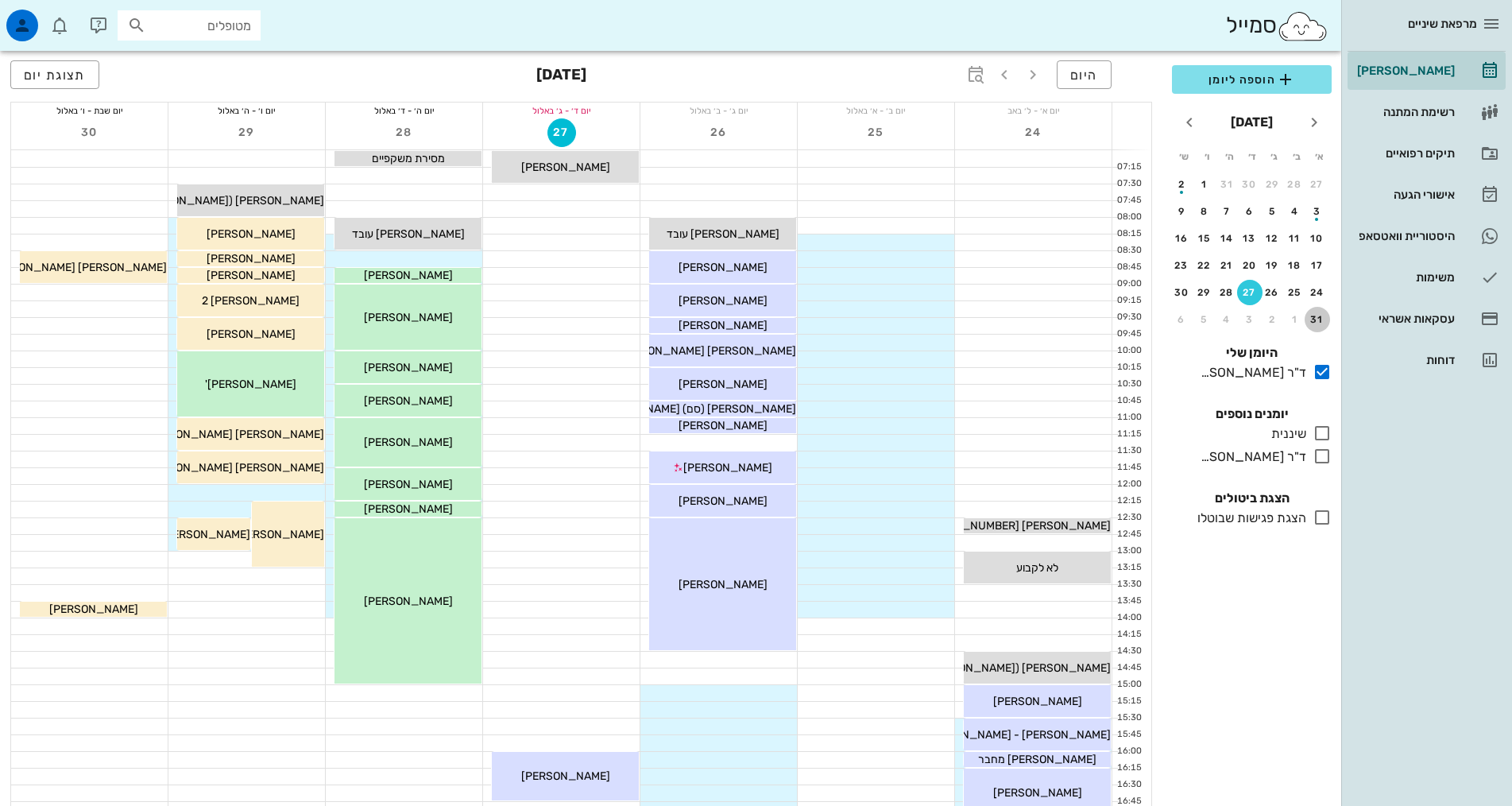
click at [1321, 317] on div "31" at bounding box center [1317, 319] width 26 height 11
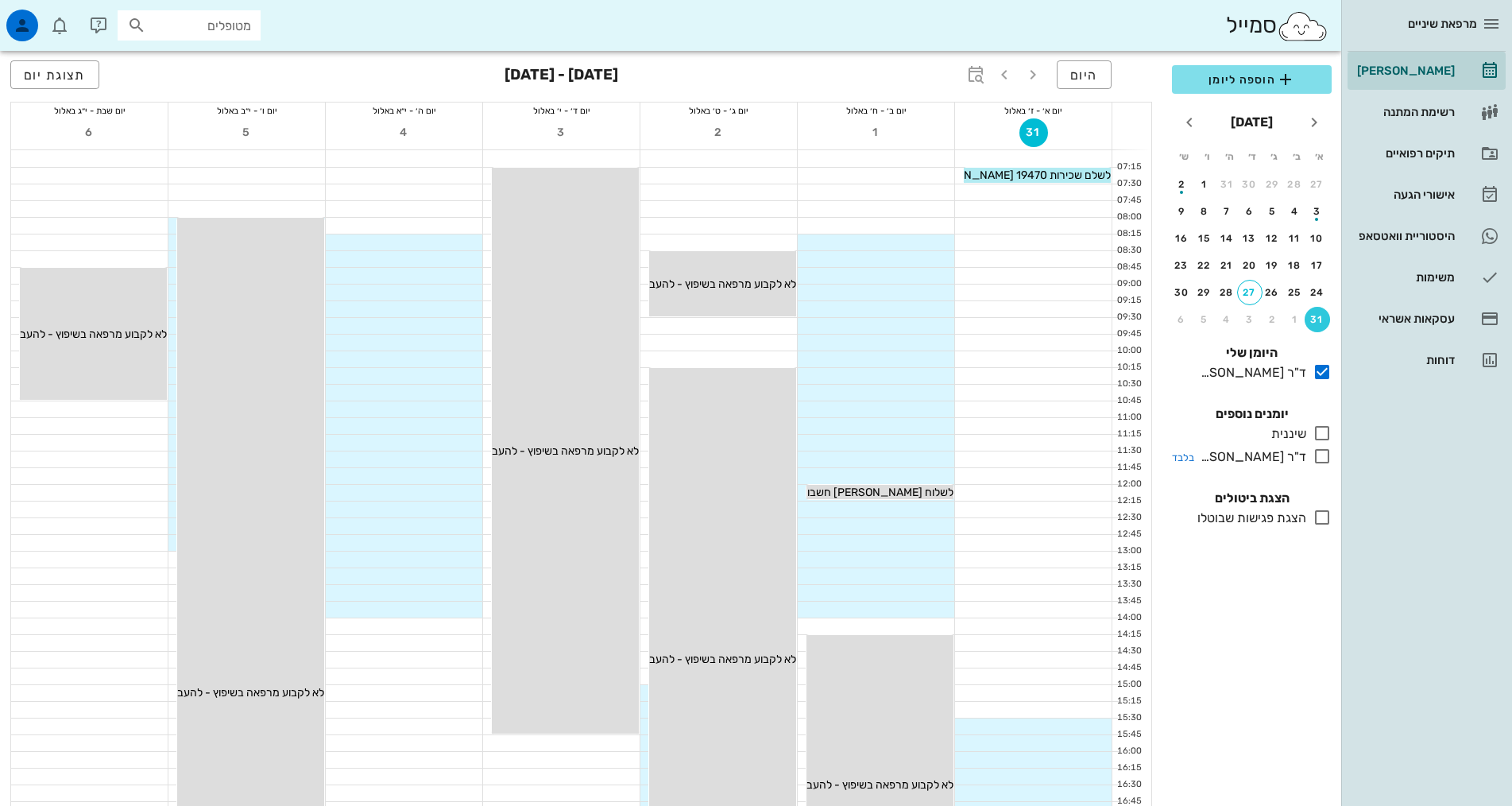
click at [1319, 457] on icon at bounding box center [1322, 456] width 19 height 19
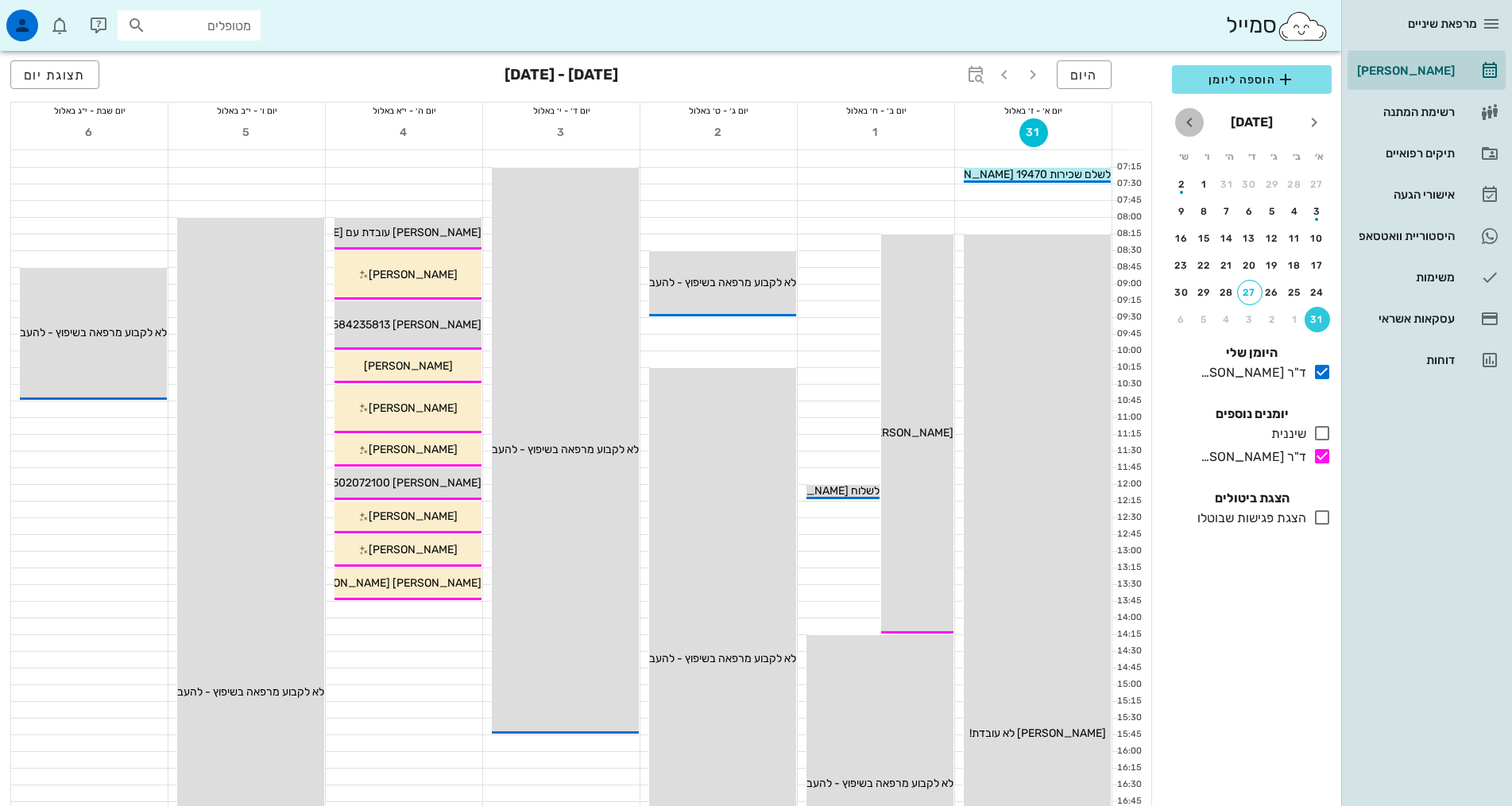
click at [1191, 122] on icon "חודש הבא" at bounding box center [1190, 122] width 19 height 19
click at [1314, 209] on div "7" at bounding box center [1317, 211] width 26 height 11
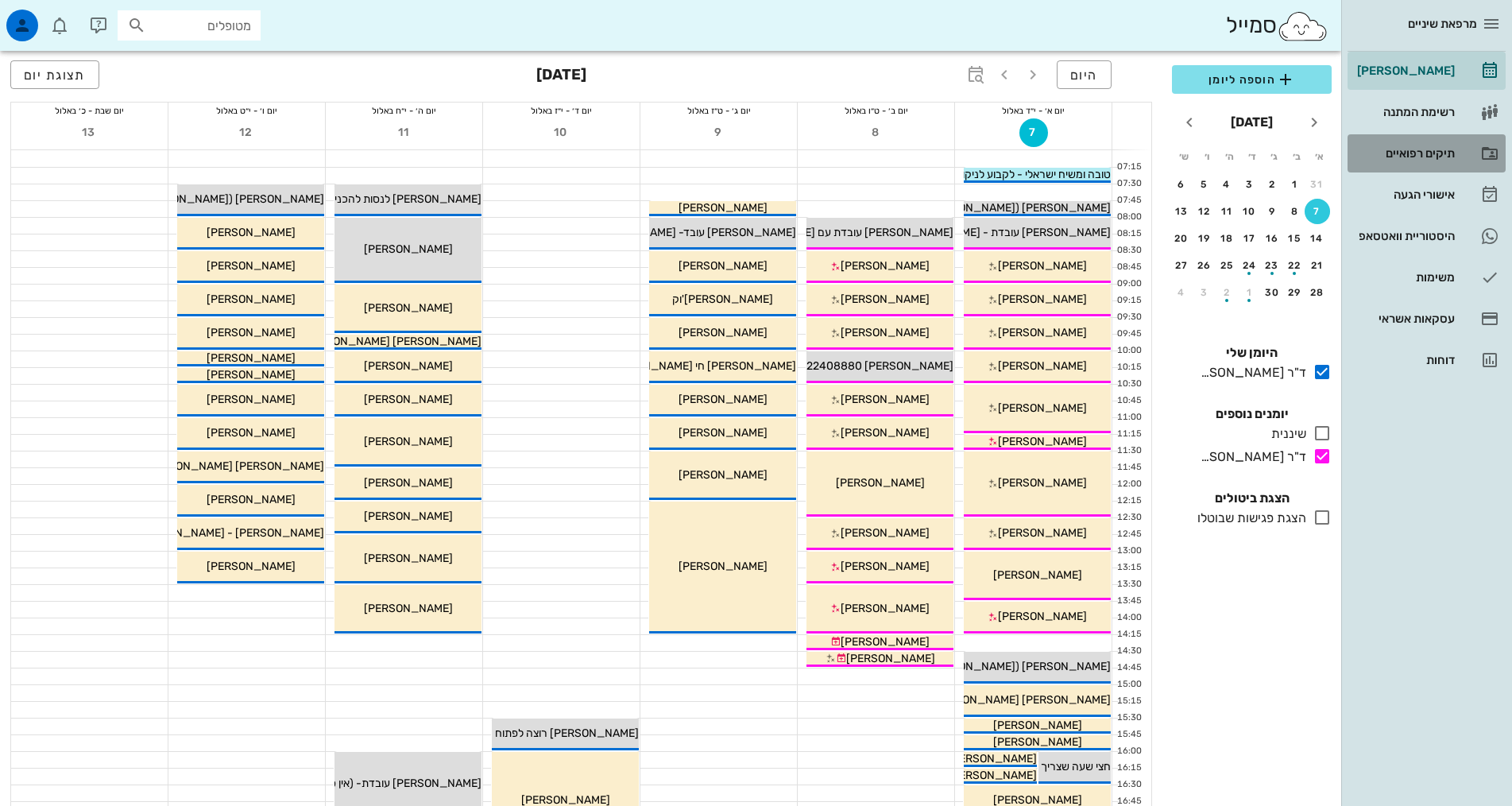
click at [1408, 157] on div "תיקים רפואיים" at bounding box center [1404, 153] width 101 height 13
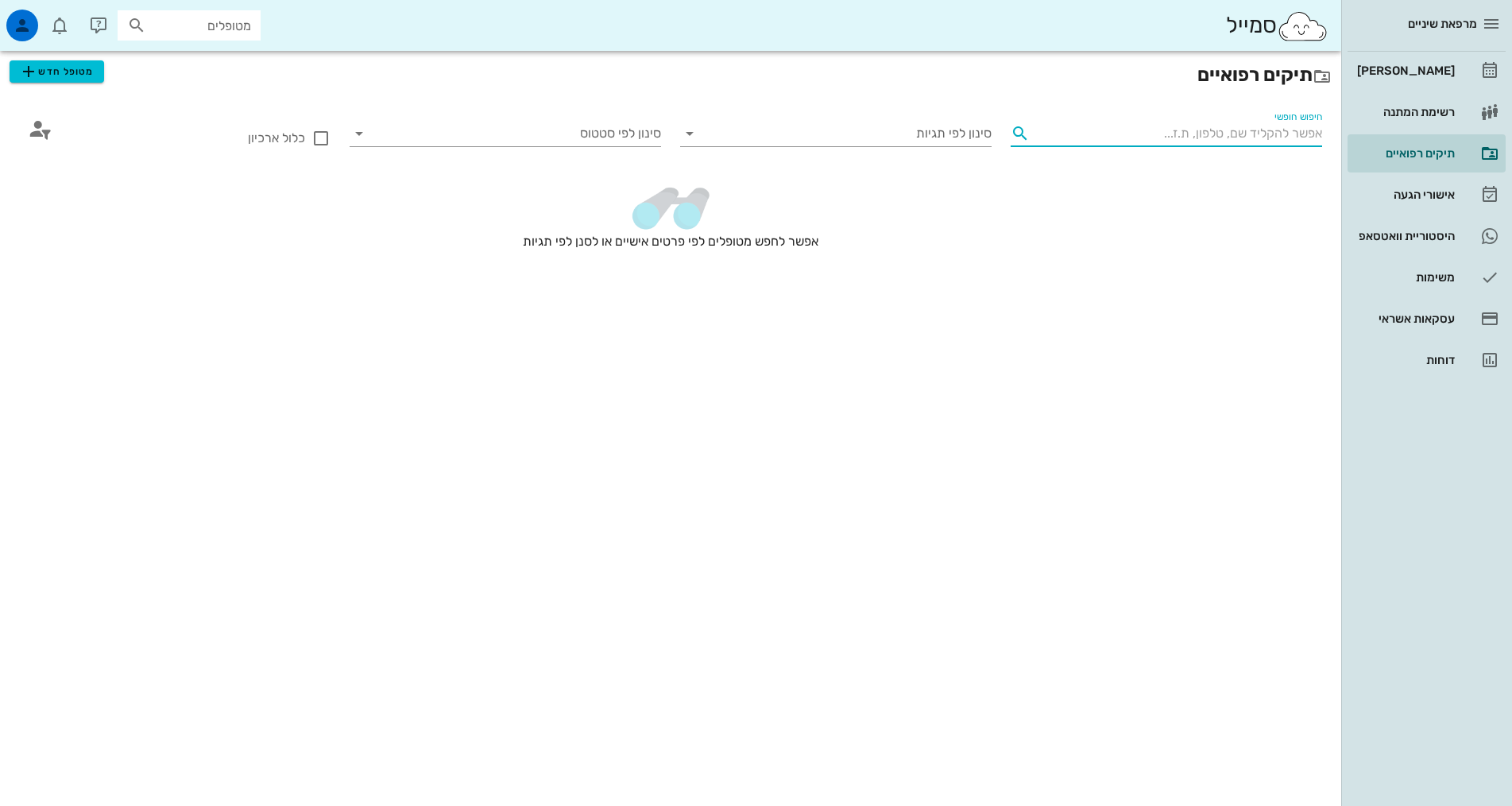
click at [1277, 132] on input "חיפוש חופשי" at bounding box center [1178, 133] width 286 height 26
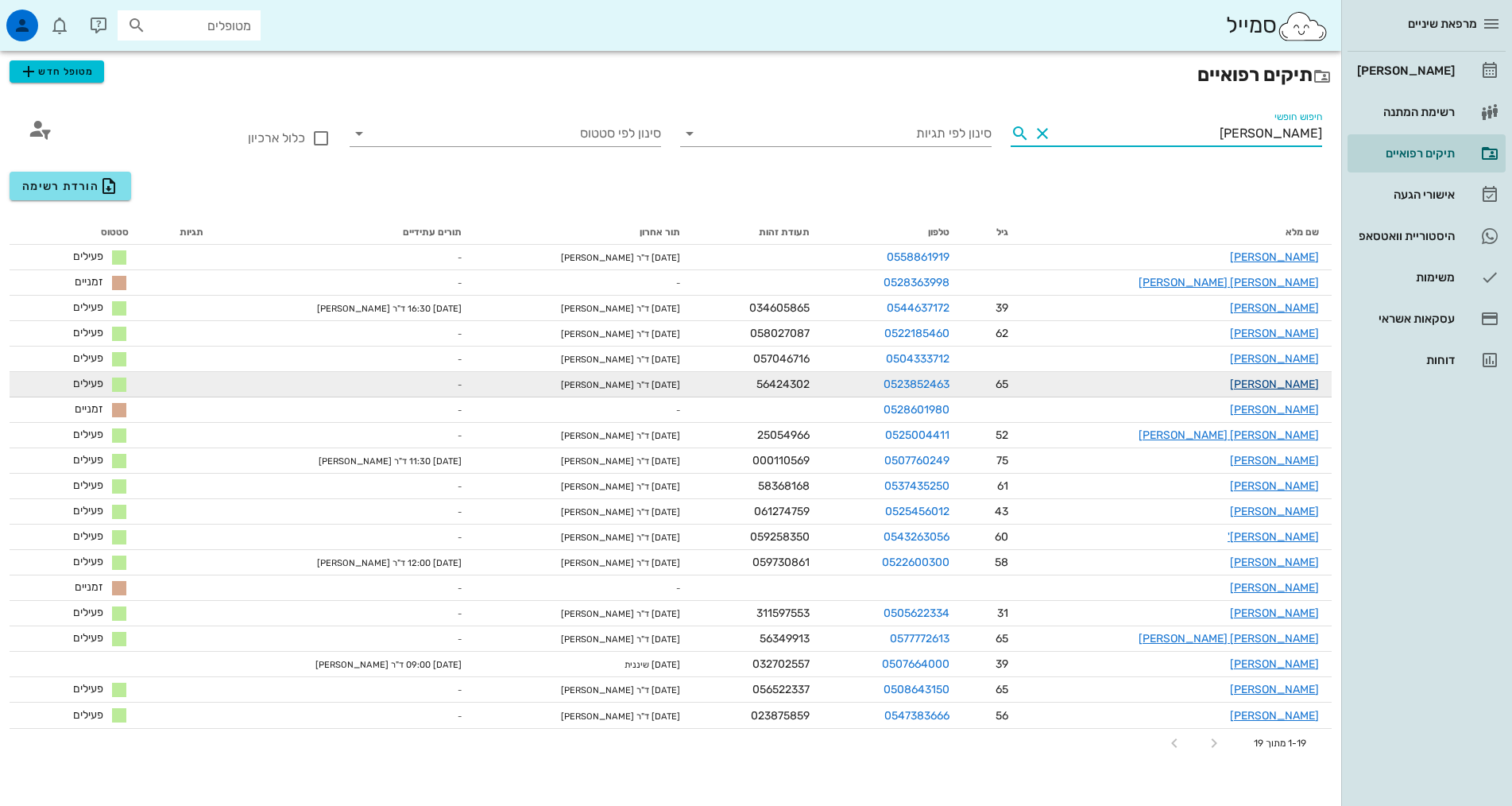
type input "[PERSON_NAME]"
click at [1300, 381] on link "[PERSON_NAME]" at bounding box center [1274, 384] width 89 height 14
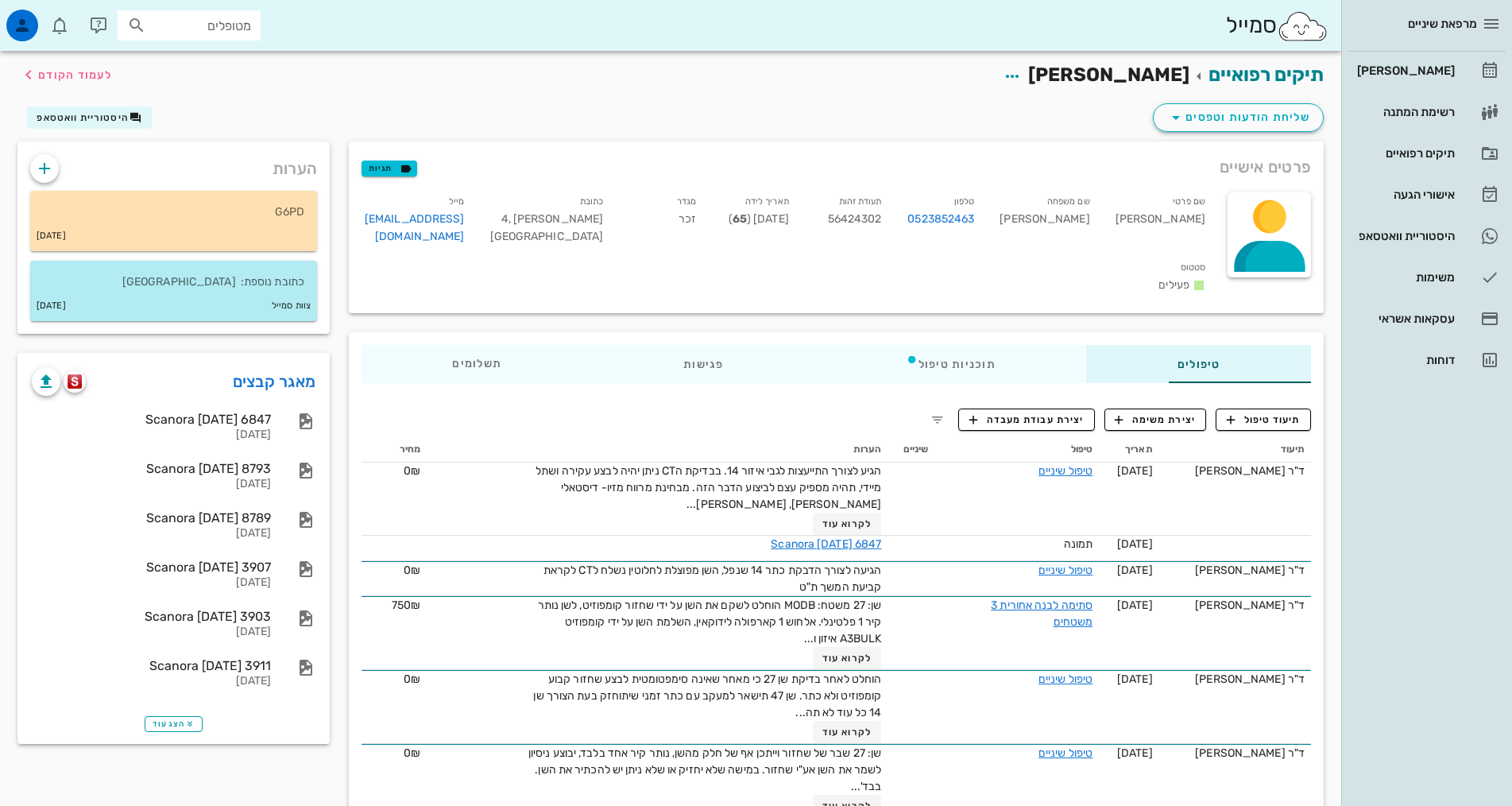
click at [1386, 520] on div "מרפאת שיניים [PERSON_NAME] רשימת המתנה תיקים רפואיים אישורי הגעה 5 היסטוריית וו…" at bounding box center [1427, 403] width 171 height 806
click at [825, 116] on div "שליחת הודעות וטפסים היסטוריית וואטסאפ" at bounding box center [670, 121] width 1325 height 41
click at [1480, 598] on div "מרפאת שיניים [PERSON_NAME] רשימת המתנה תיקים רפואיים אישורי הגעה 5 היסטוריית וו…" at bounding box center [1427, 403] width 171 height 806
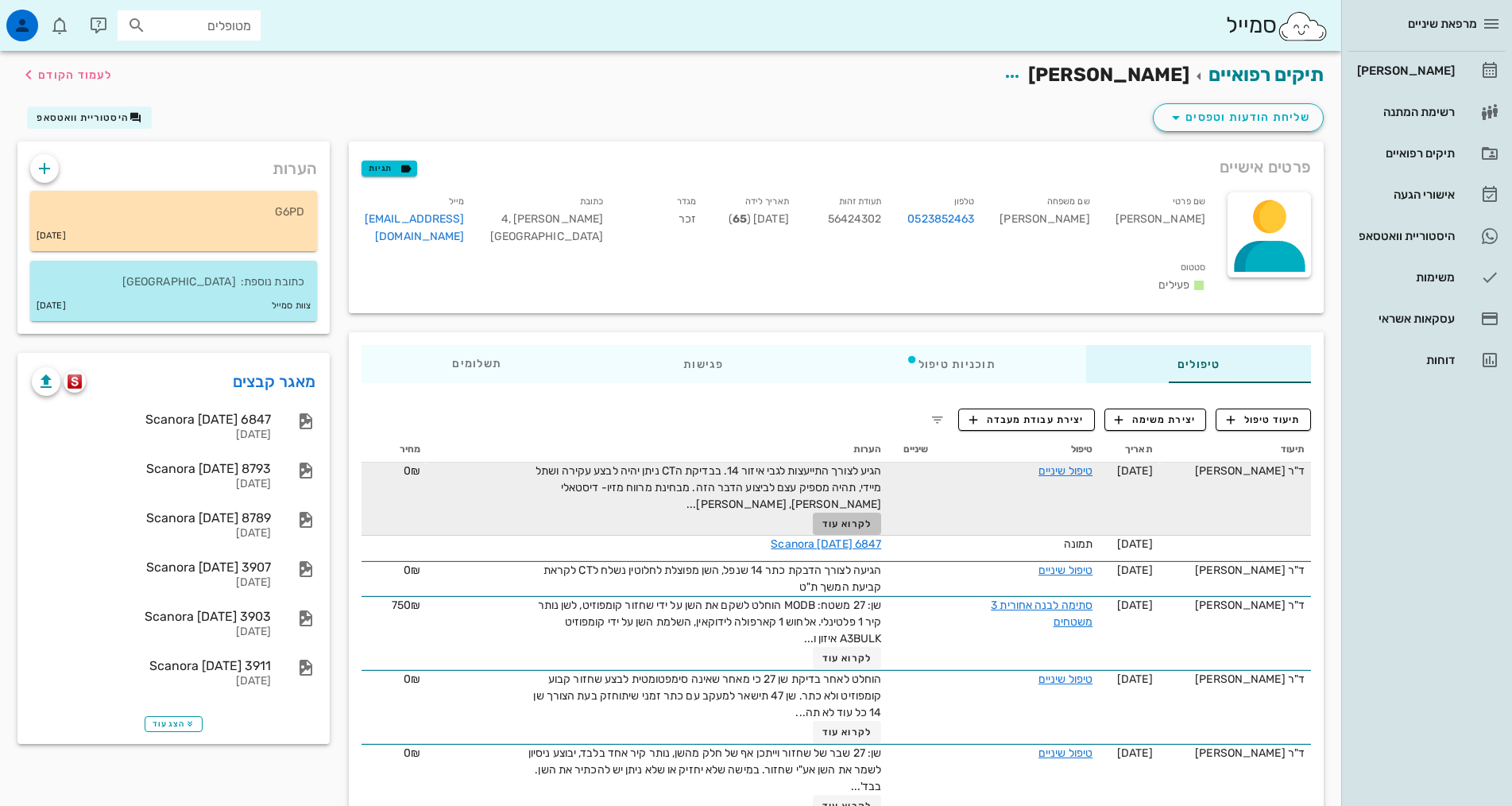
click at [823, 518] on span "לקרוא עוד" at bounding box center [847, 524] width 49 height 11
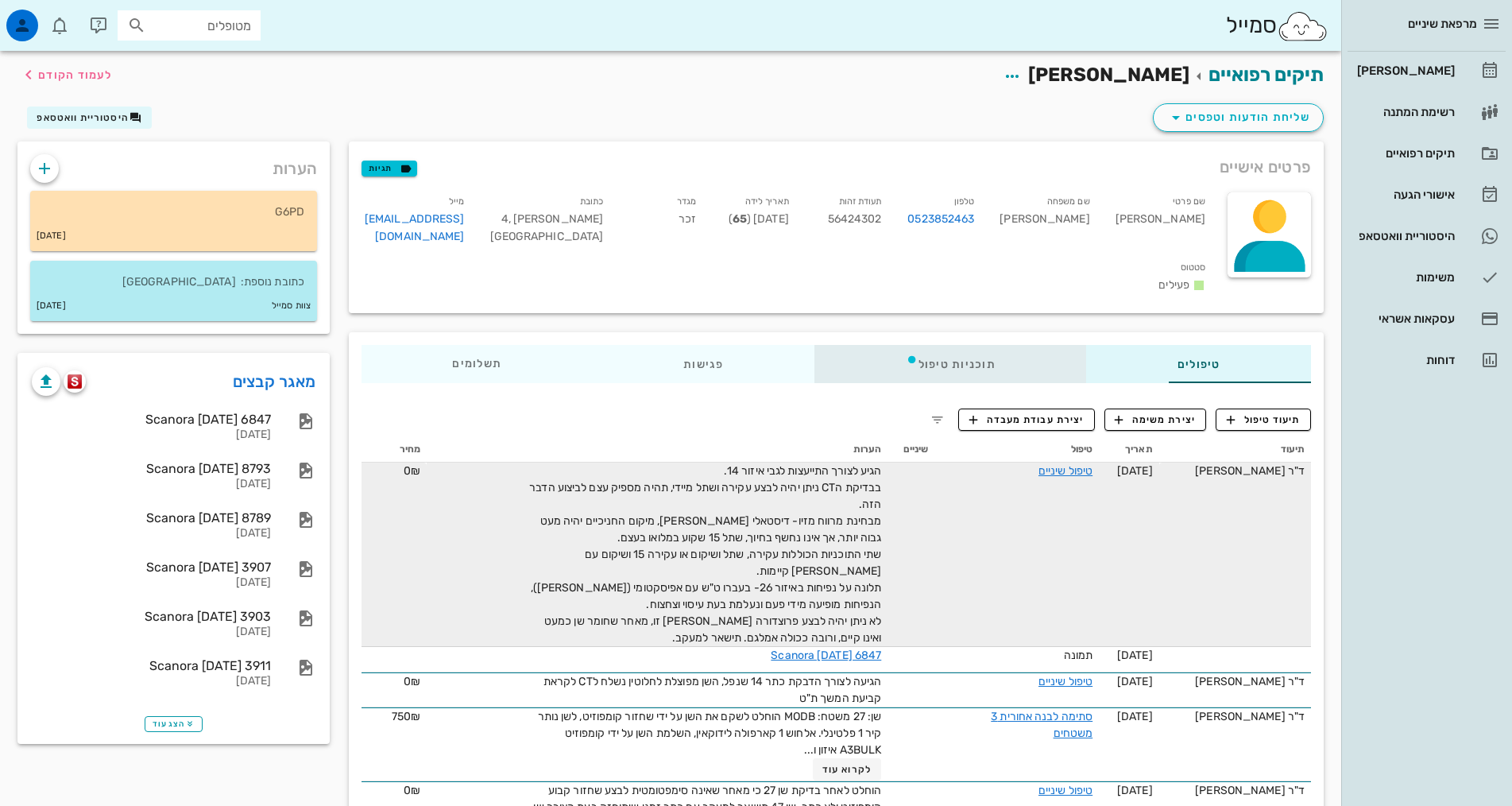
click at [868, 345] on div "תוכניות טיפול" at bounding box center [950, 364] width 272 height 38
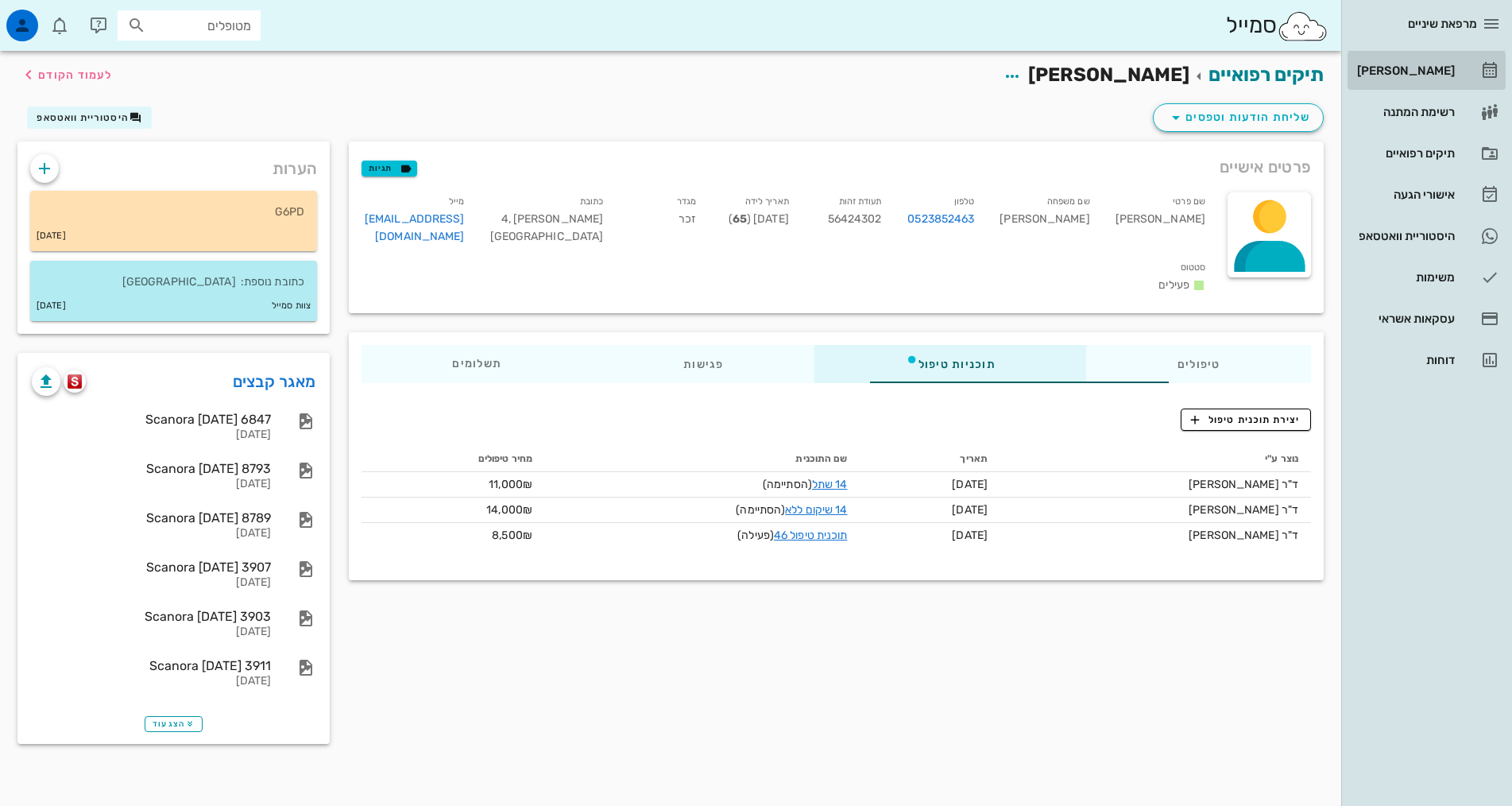
click at [1465, 76] on link "[PERSON_NAME]" at bounding box center [1427, 71] width 158 height 38
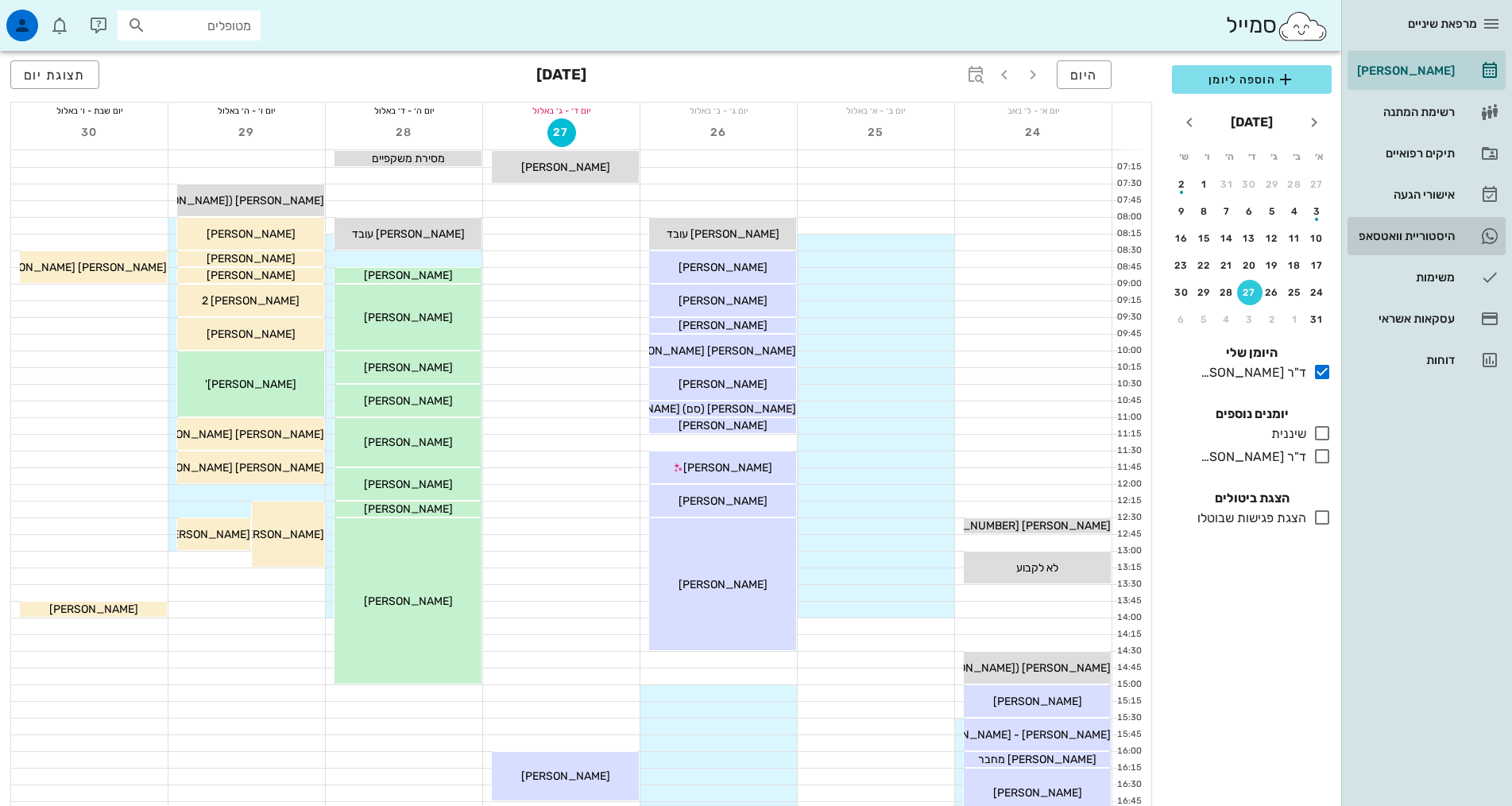
click at [1401, 243] on div "היסטוריית וואטסאפ" at bounding box center [1404, 236] width 101 height 26
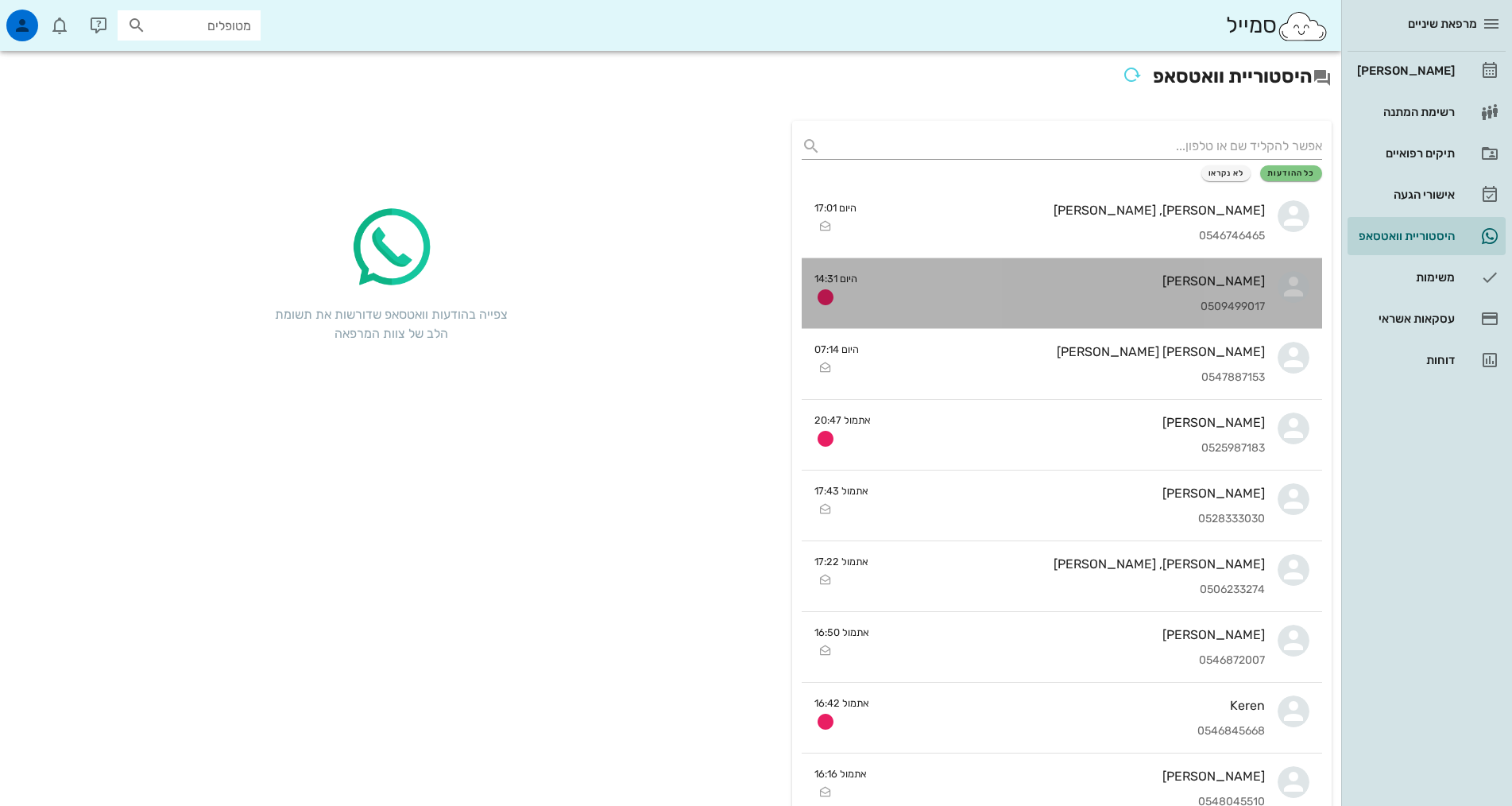
click at [945, 304] on div "0509499017" at bounding box center [1067, 306] width 395 height 14
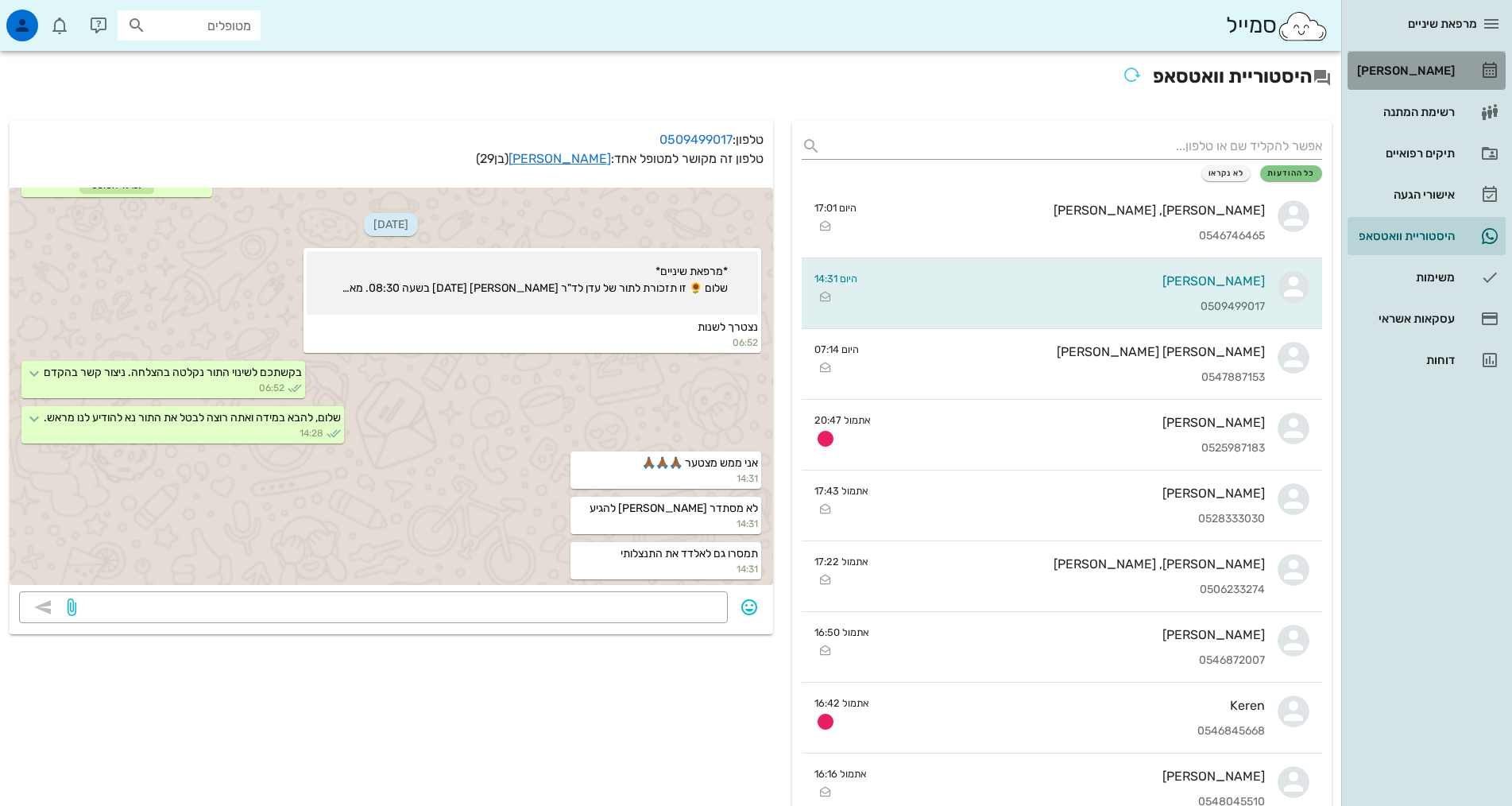
click at [1471, 65] on link "[PERSON_NAME]" at bounding box center [1427, 71] width 158 height 38
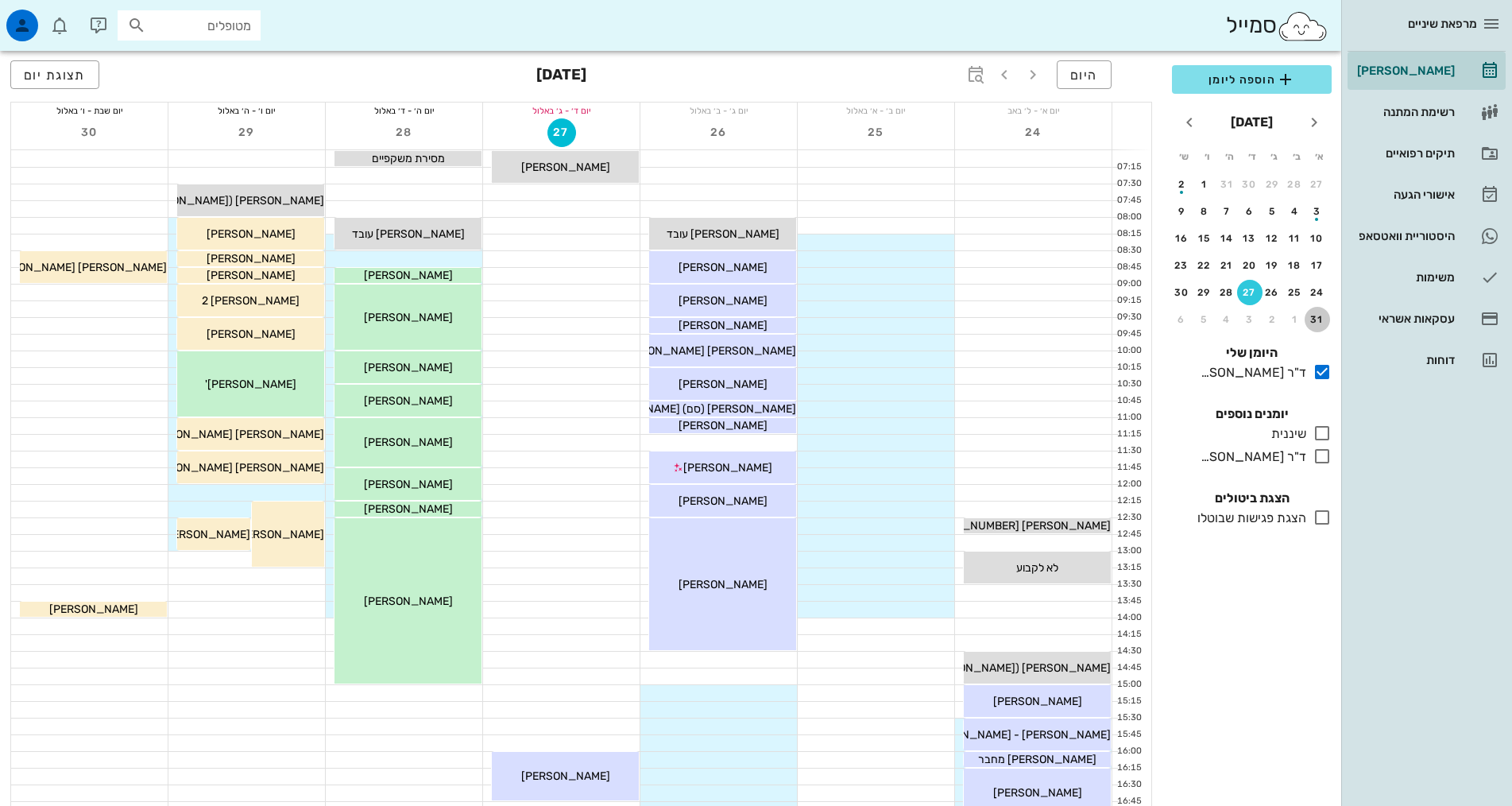
click at [1316, 314] on div "31" at bounding box center [1317, 319] width 26 height 11
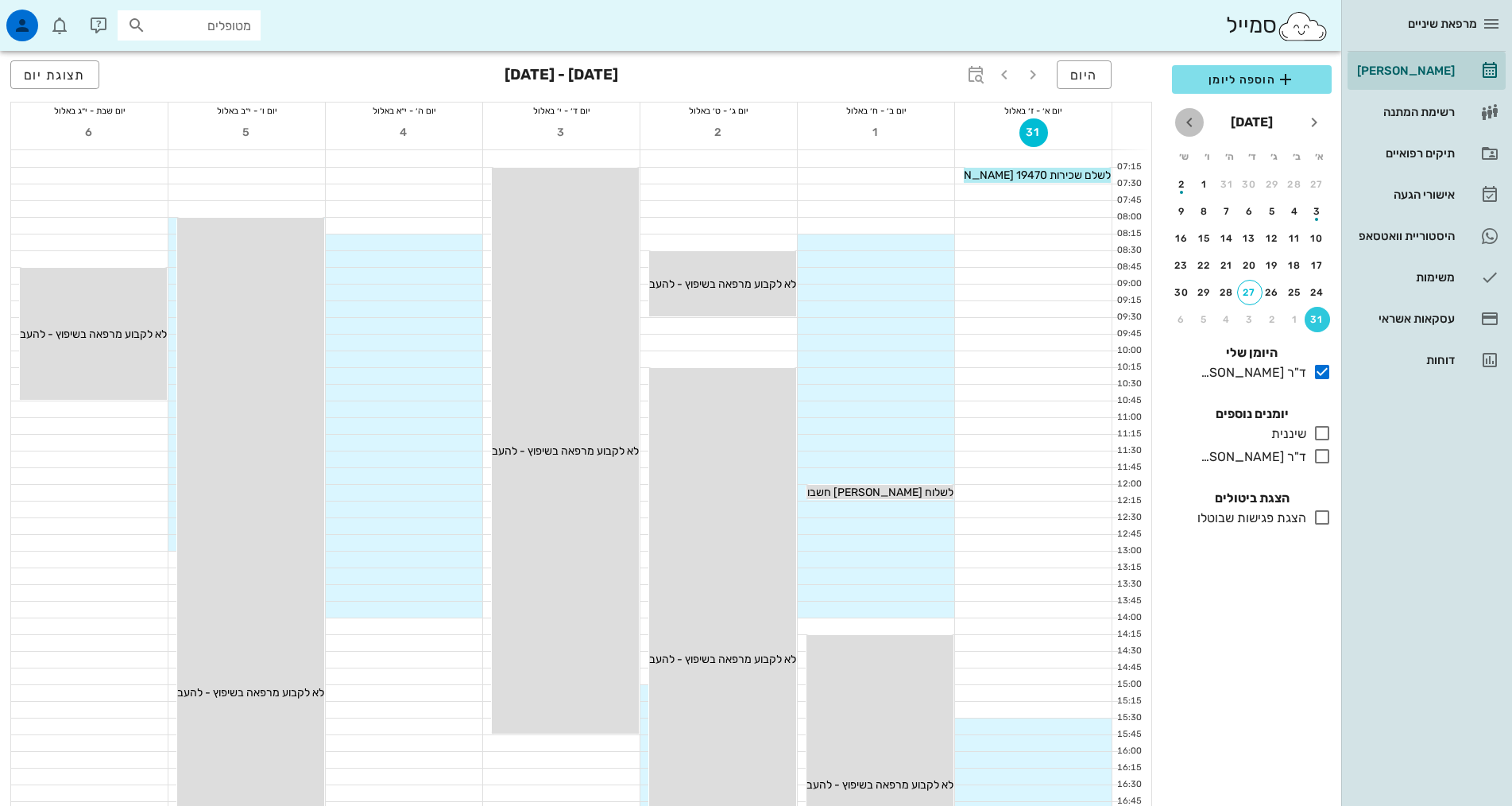
click at [1191, 117] on icon "חודש הבא" at bounding box center [1190, 122] width 19 height 19
click at [1301, 215] on div "8" at bounding box center [1295, 211] width 26 height 11
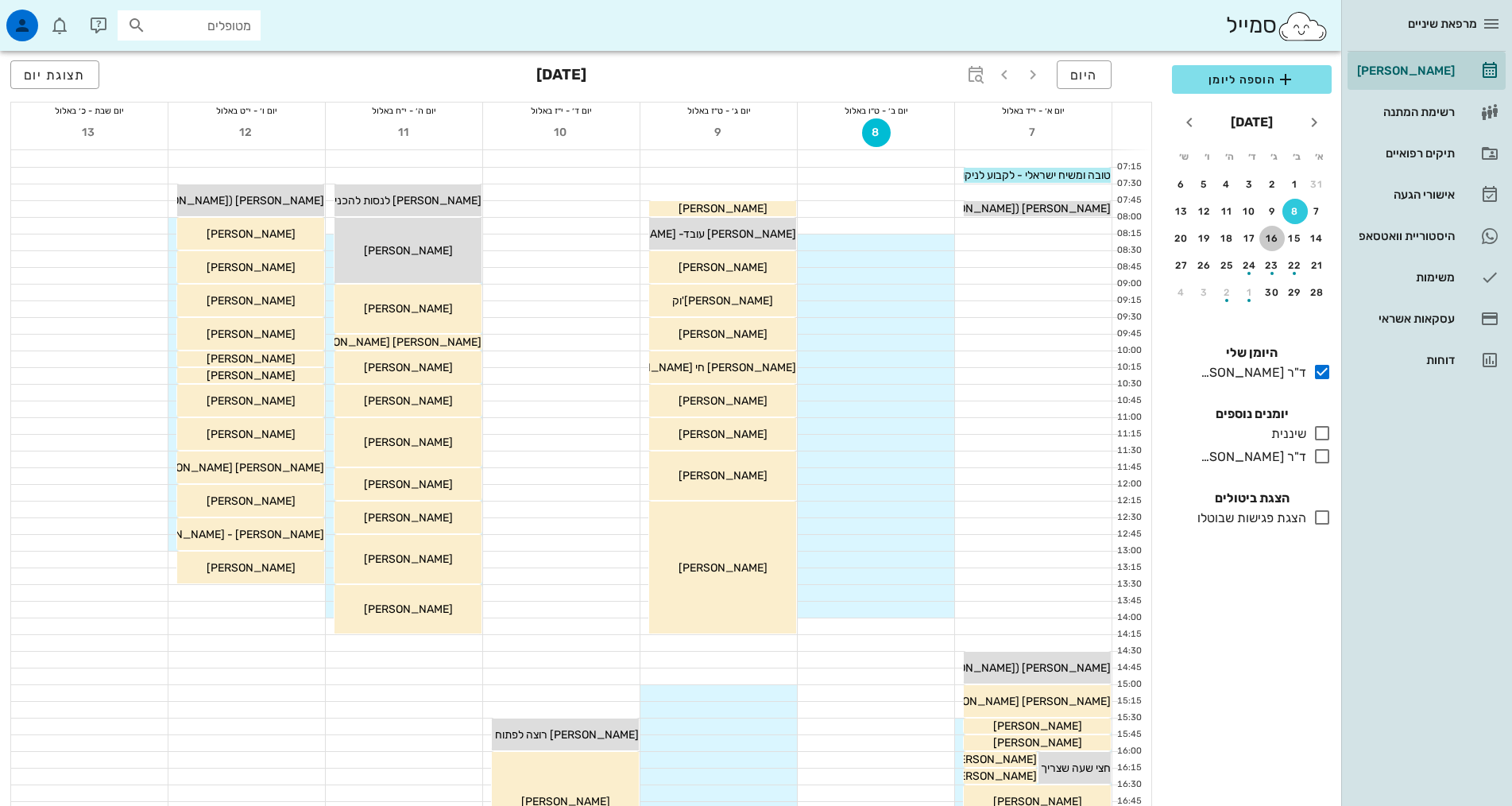
click at [1283, 240] on div "16" at bounding box center [1272, 239] width 26 height 11
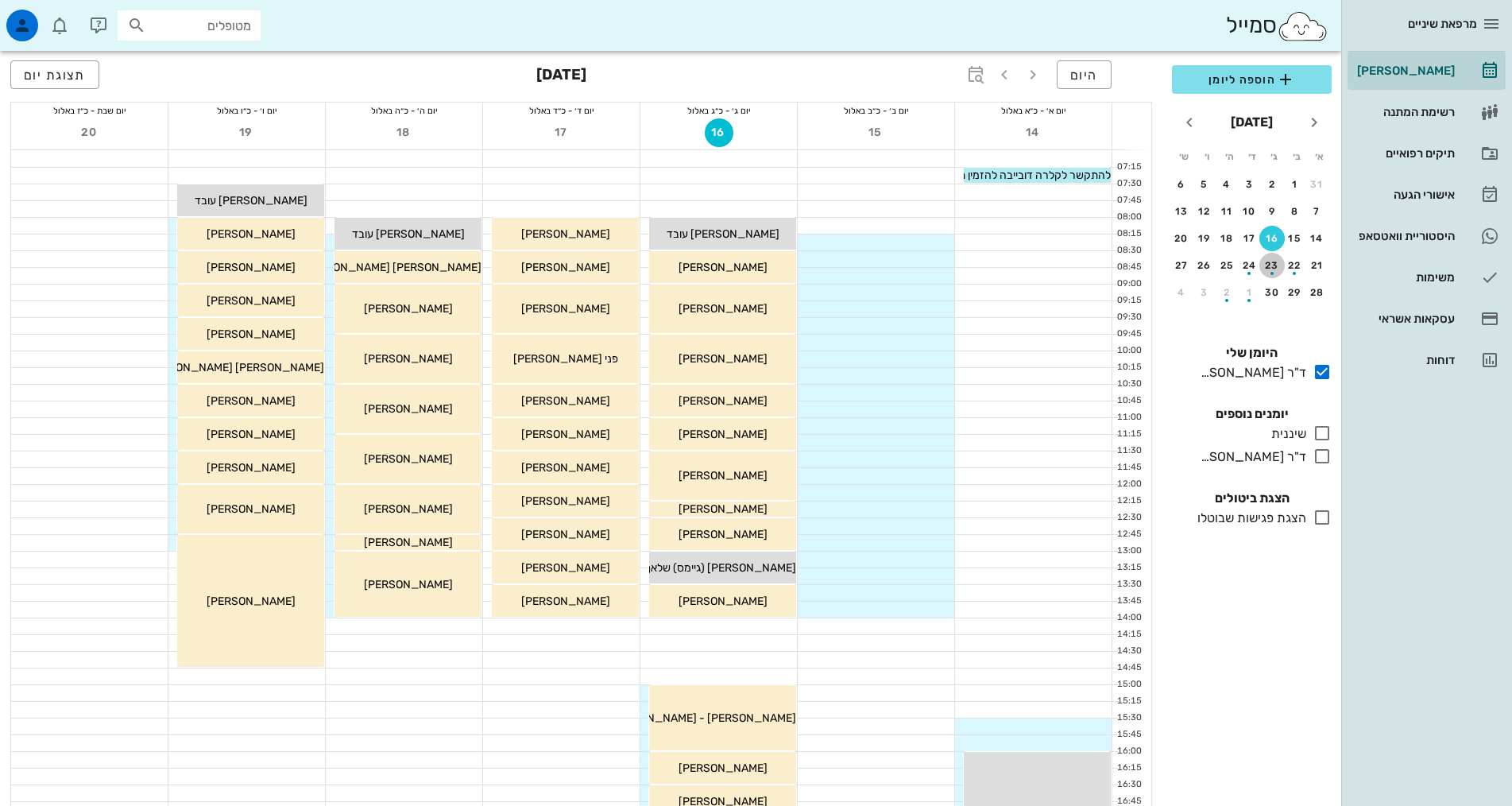
click at [1275, 267] on div "button" at bounding box center [1272, 269] width 26 height 9
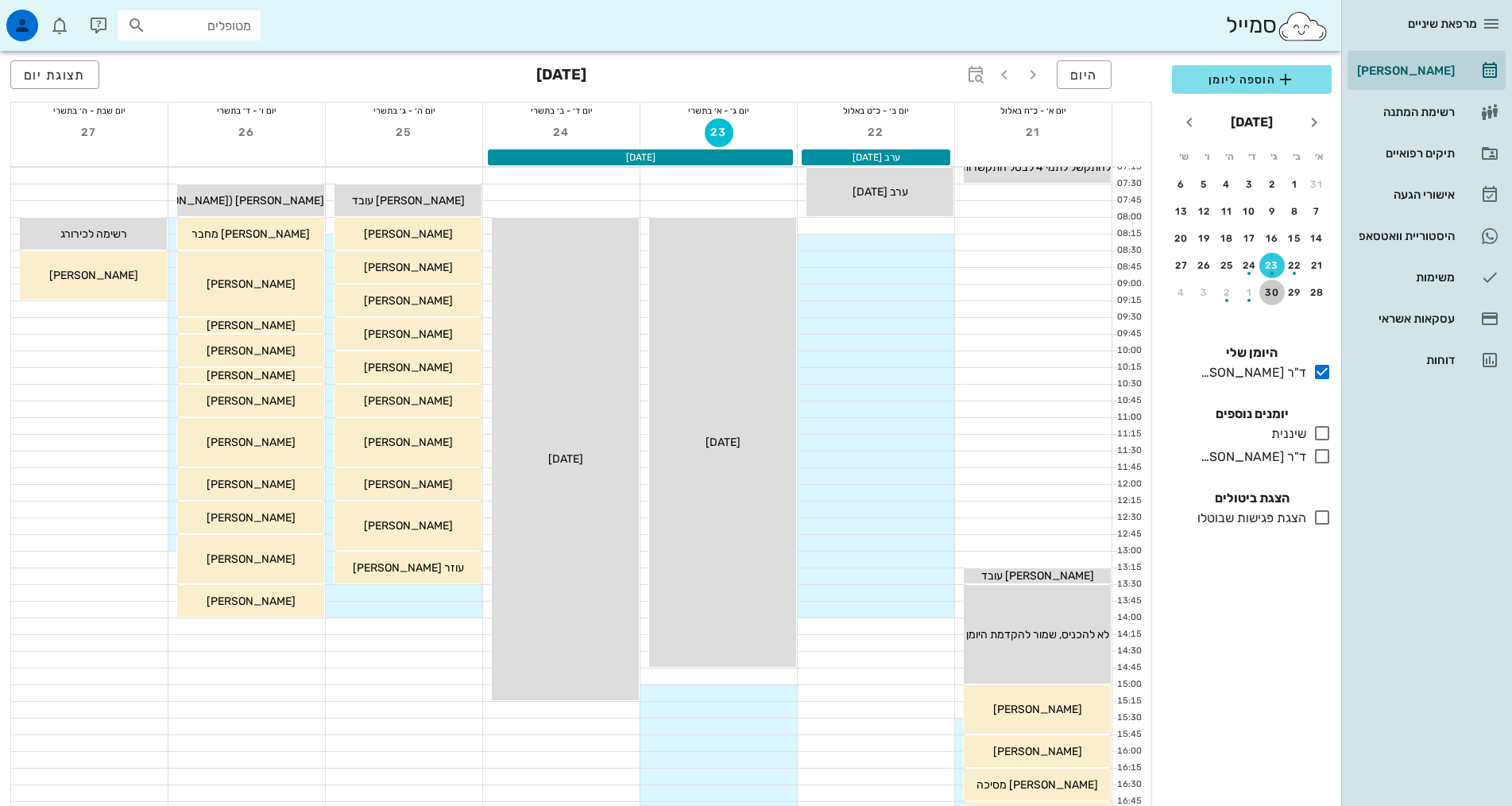
click at [1275, 288] on div "30" at bounding box center [1272, 292] width 26 height 11
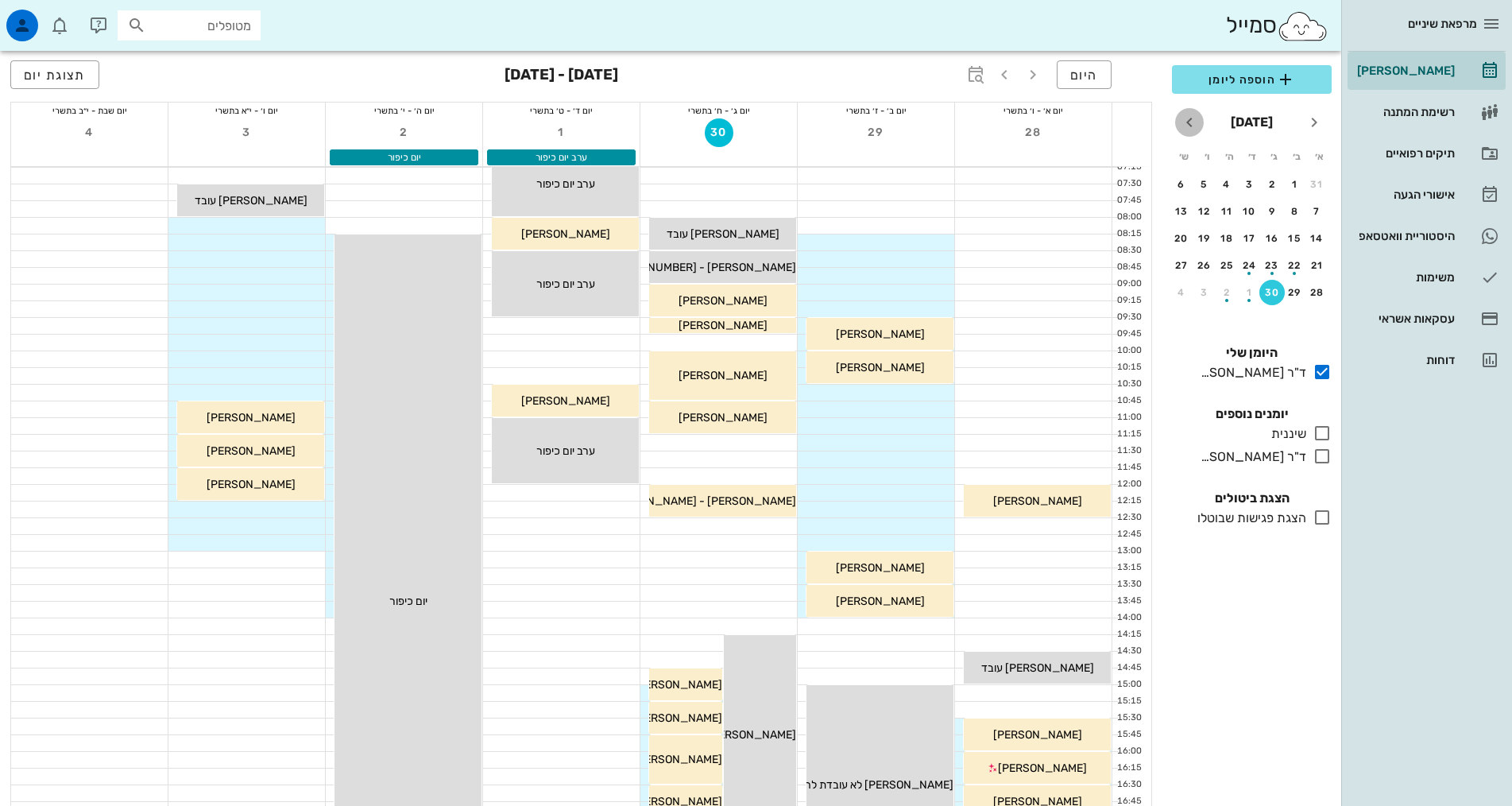
click at [1191, 121] on icon "חודש הבא" at bounding box center [1190, 122] width 19 height 19
click at [1276, 211] on div "button" at bounding box center [1272, 215] width 26 height 9
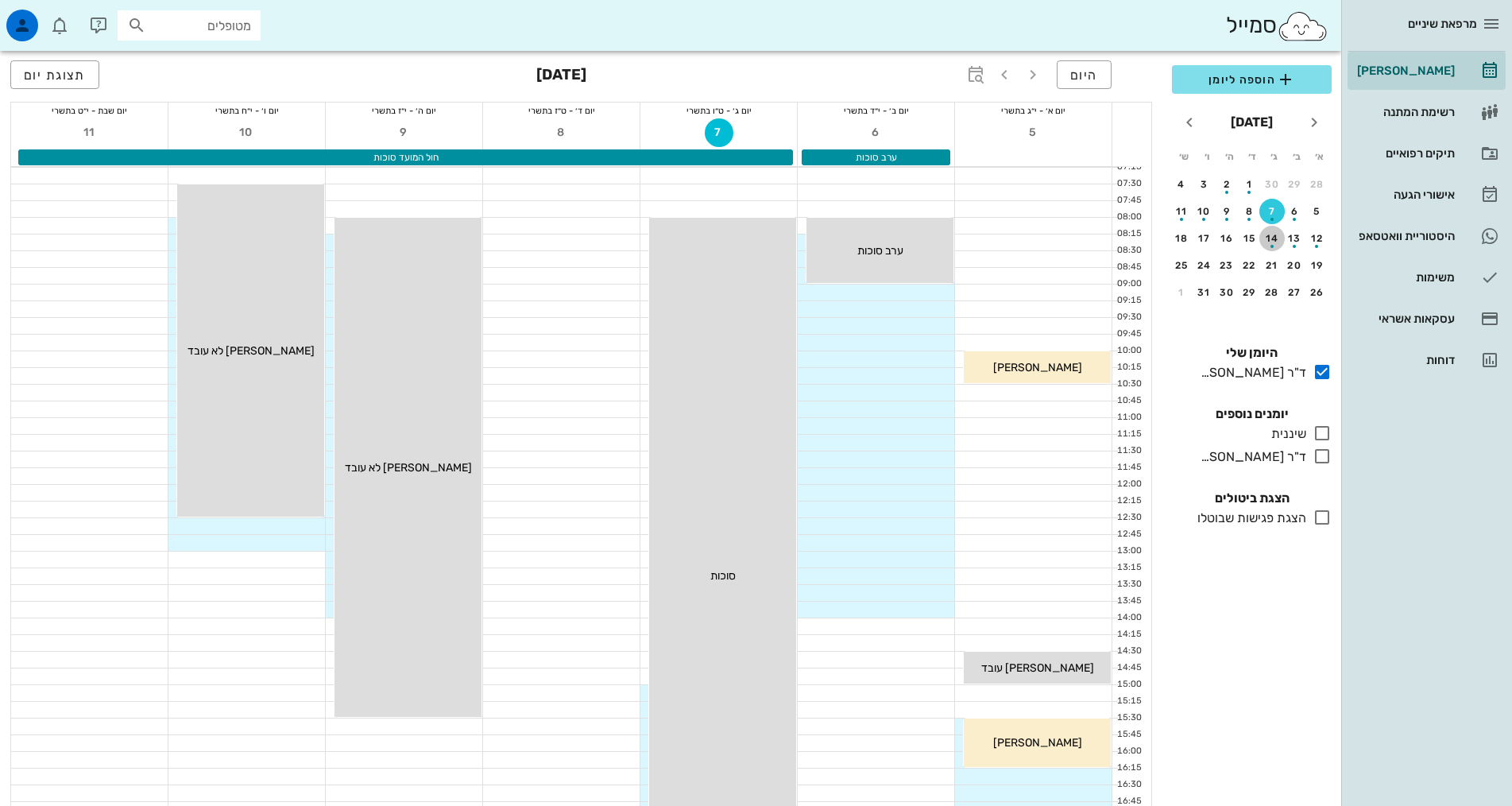
click at [1279, 239] on div "button" at bounding box center [1272, 242] width 26 height 9
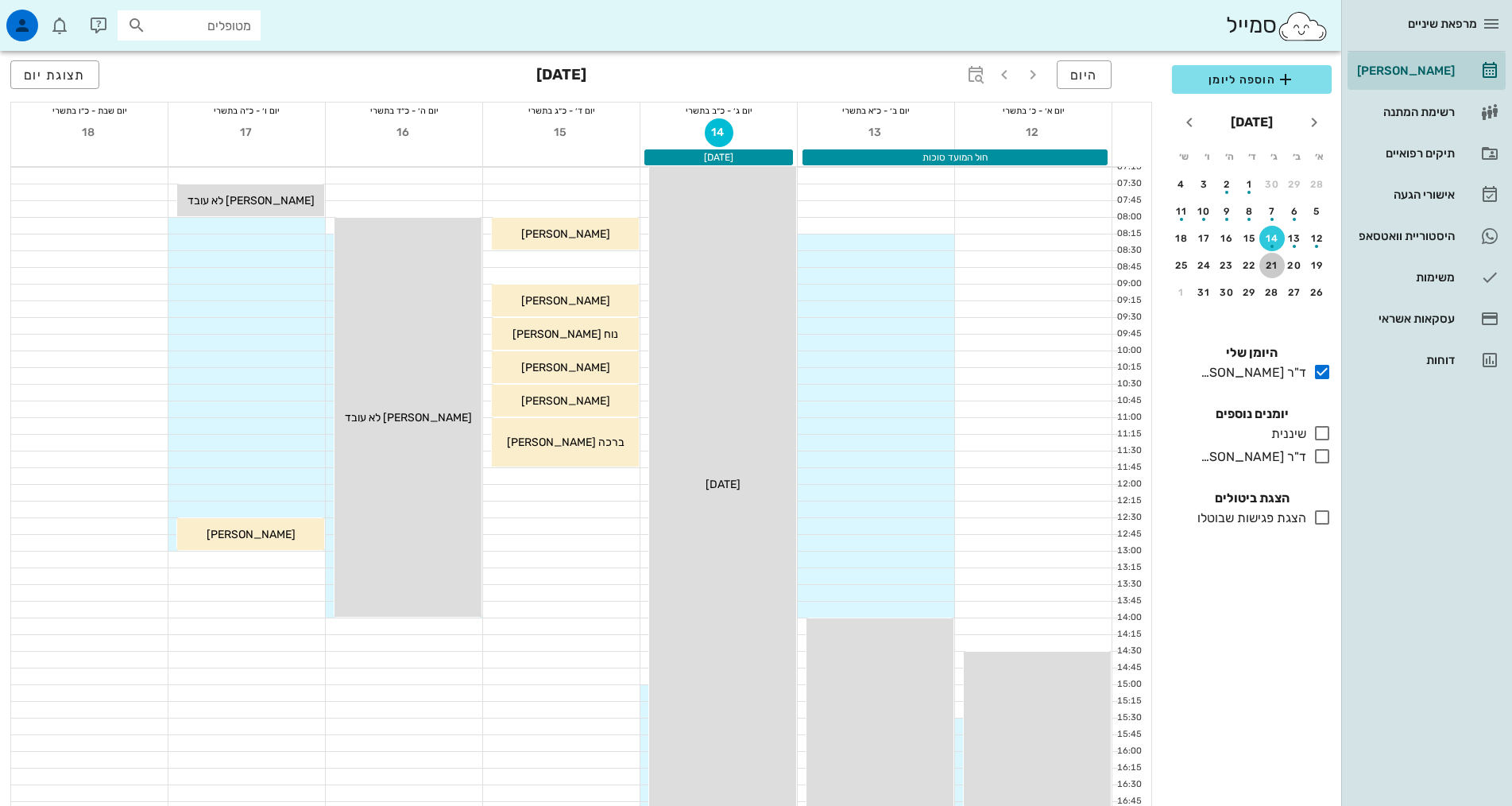
click at [1273, 263] on div "21" at bounding box center [1272, 266] width 26 height 11
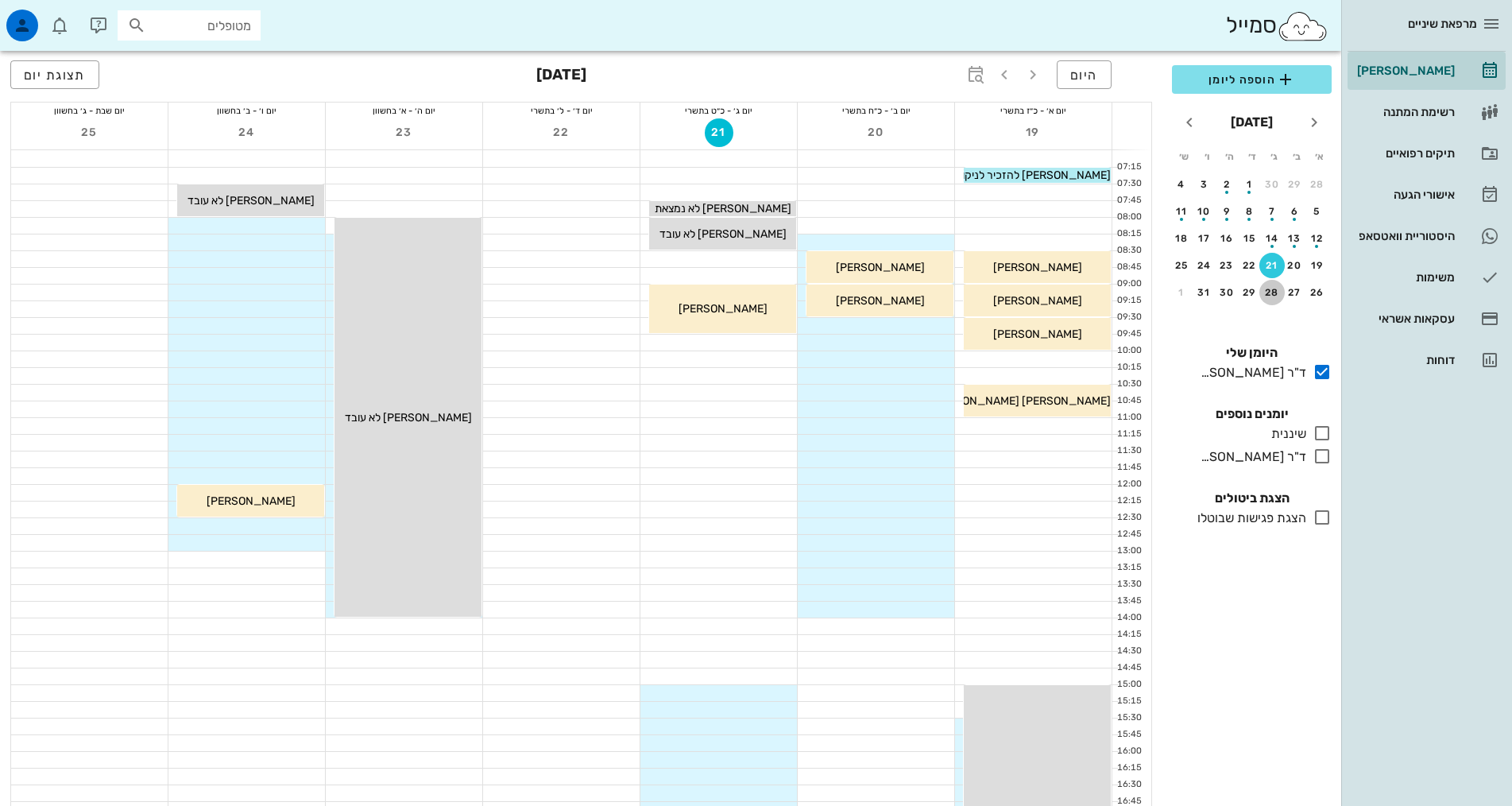
click at [1273, 285] on button "28" at bounding box center [1272, 292] width 26 height 26
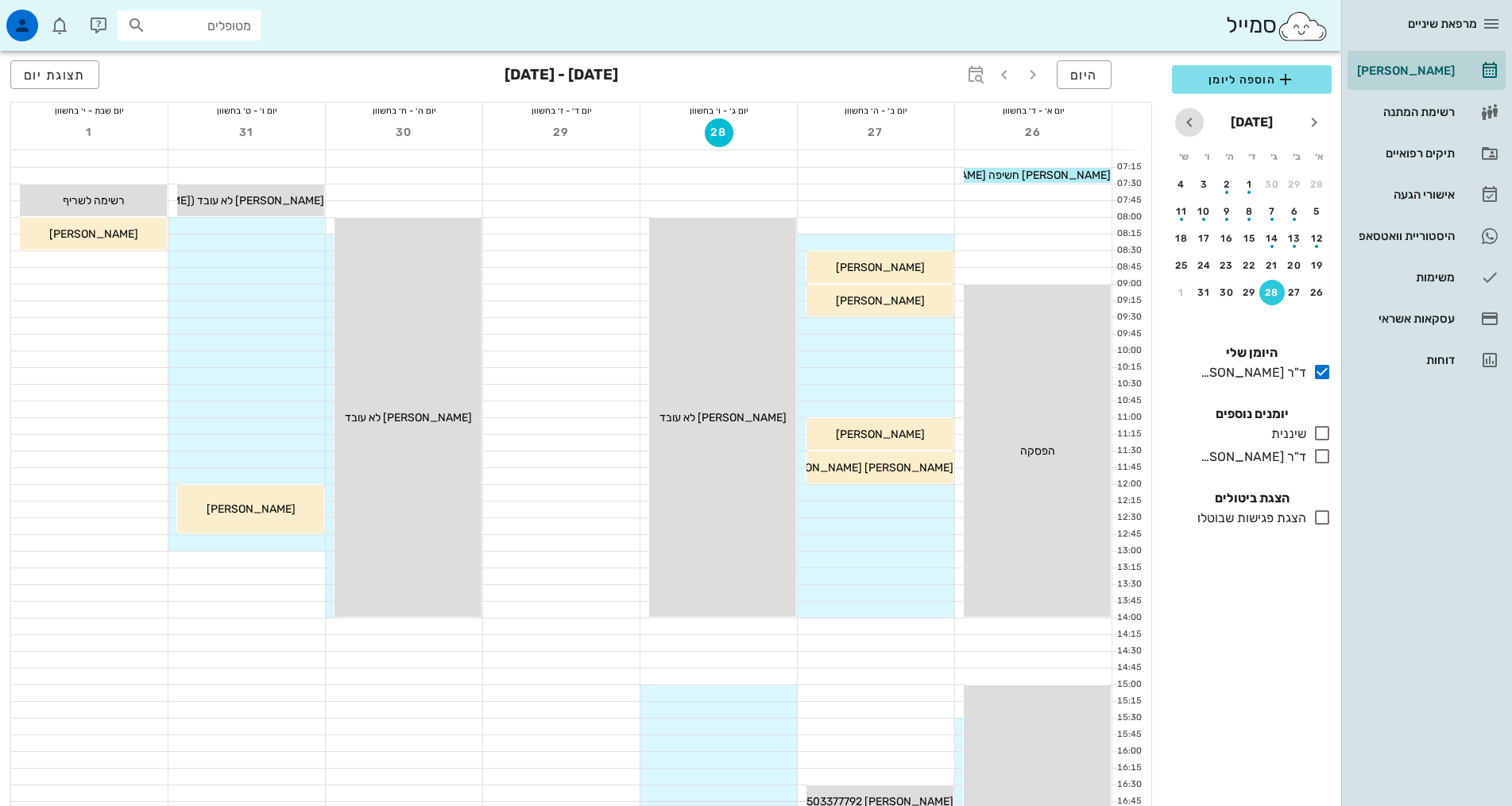
click at [1192, 128] on icon "חודש הבא" at bounding box center [1190, 122] width 19 height 19
click at [1269, 209] on div "4" at bounding box center [1272, 211] width 26 height 11
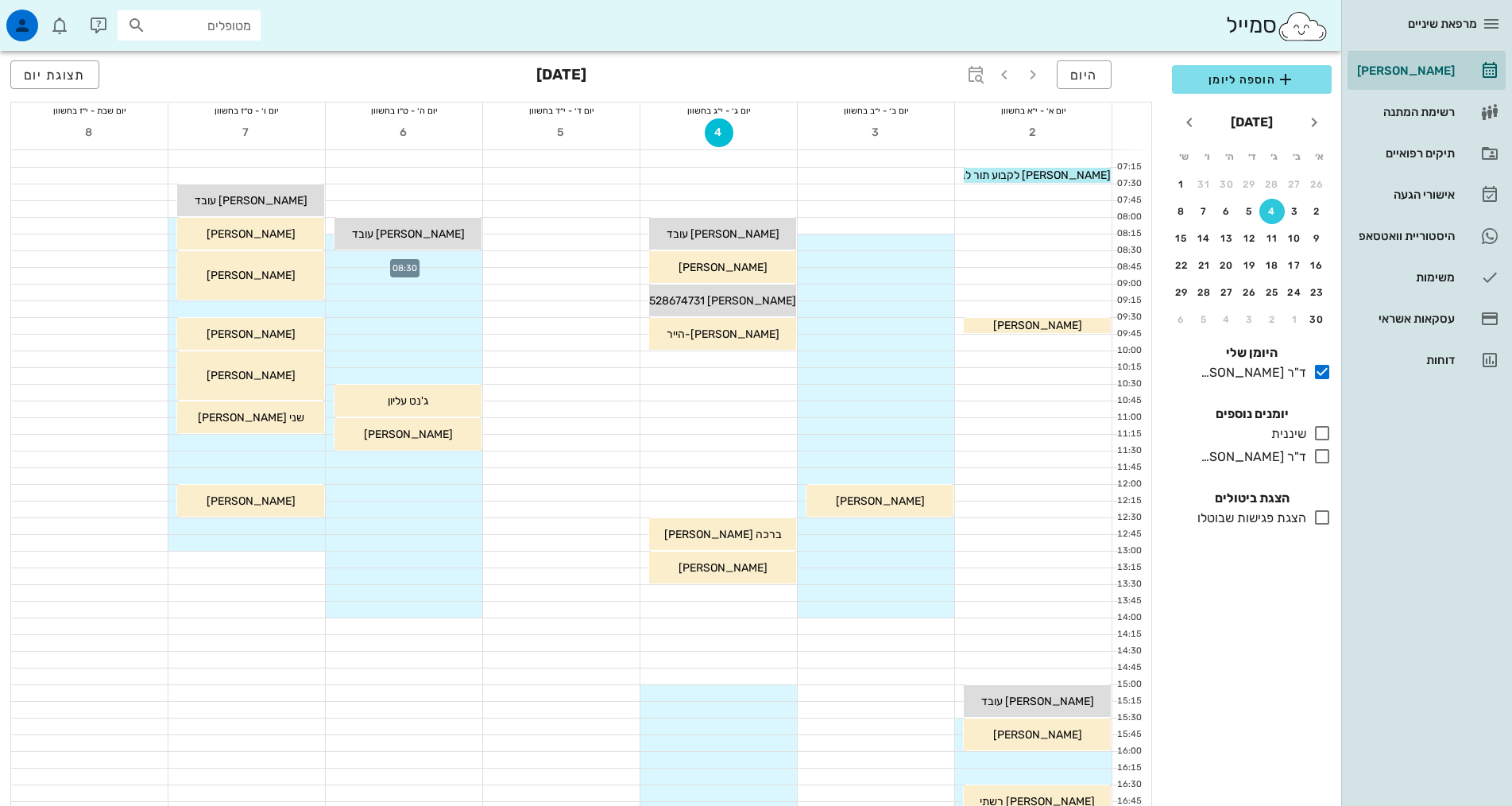
click at [442, 257] on div at bounding box center [404, 259] width 156 height 16
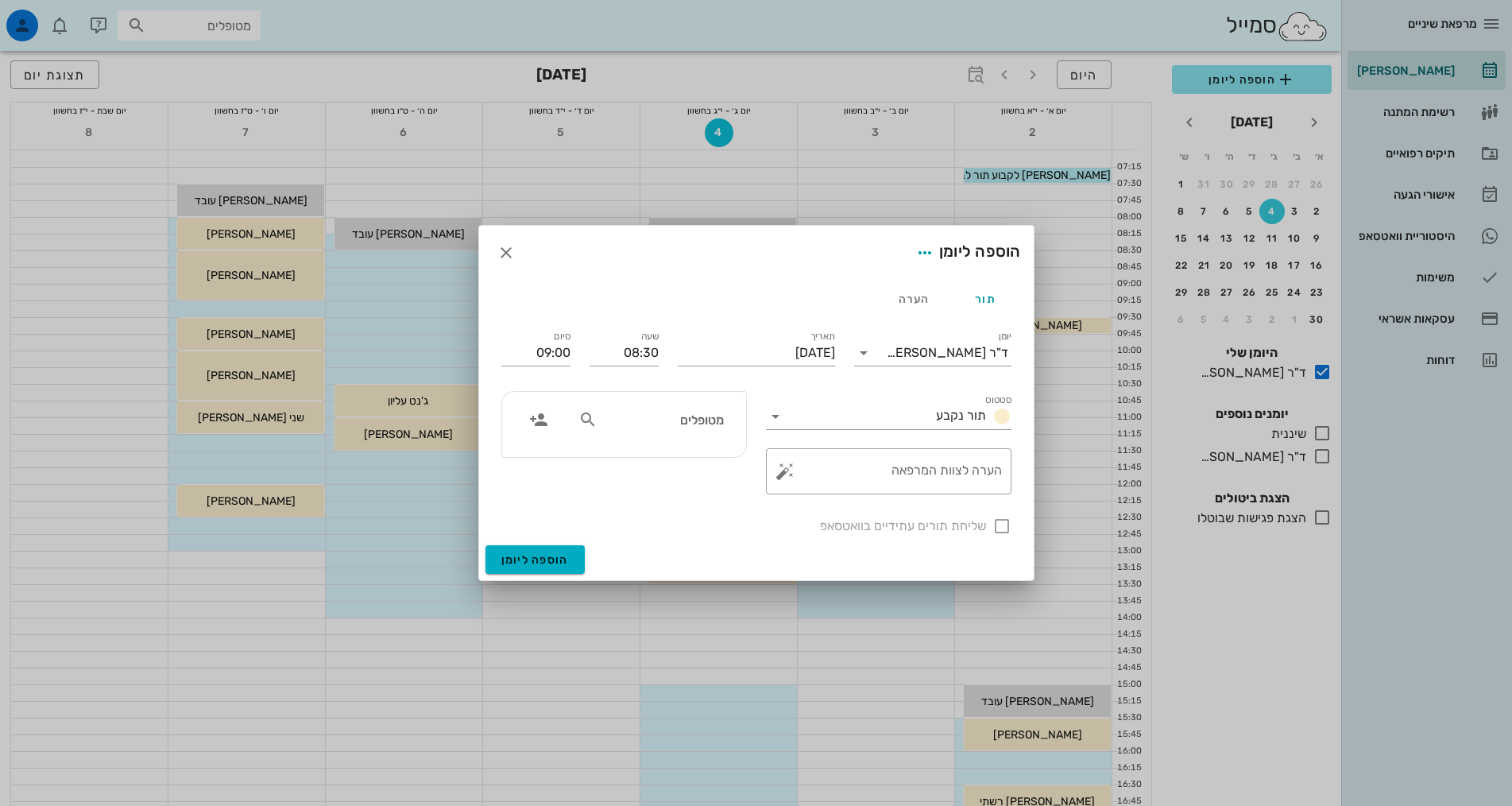
click at [682, 425] on input "מטופלים" at bounding box center [661, 420] width 122 height 21
type input "[PERSON_NAME]"
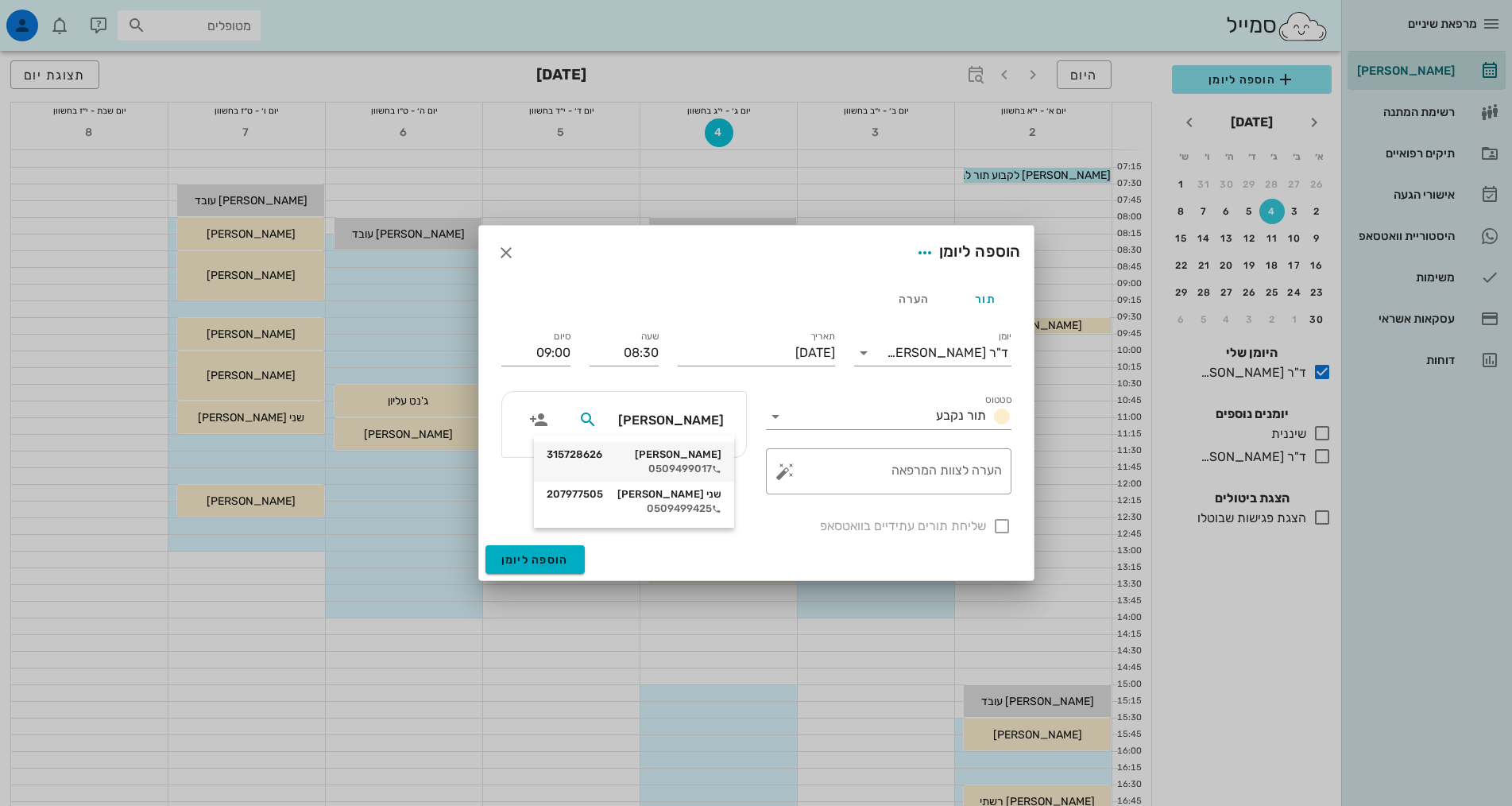
click at [689, 460] on div "[PERSON_NAME] 315728626" at bounding box center [634, 455] width 175 height 13
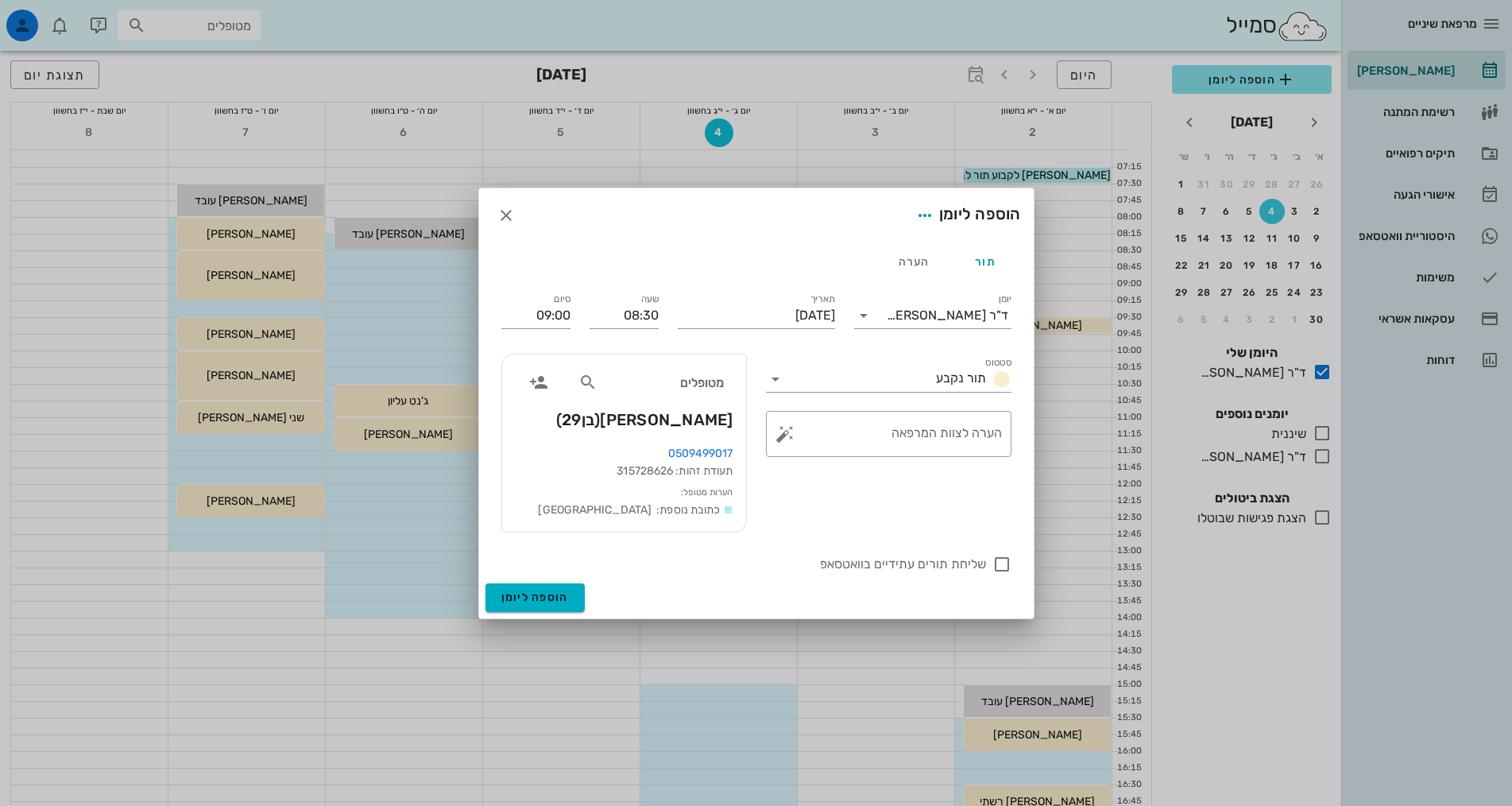
click at [845, 531] on div "סטטוס תור נקבע ​ הערה לצוות המרפאה" at bounding box center [889, 443] width 265 height 198
click at [565, 595] on span "הוספה ליומן" at bounding box center [535, 597] width 68 height 14
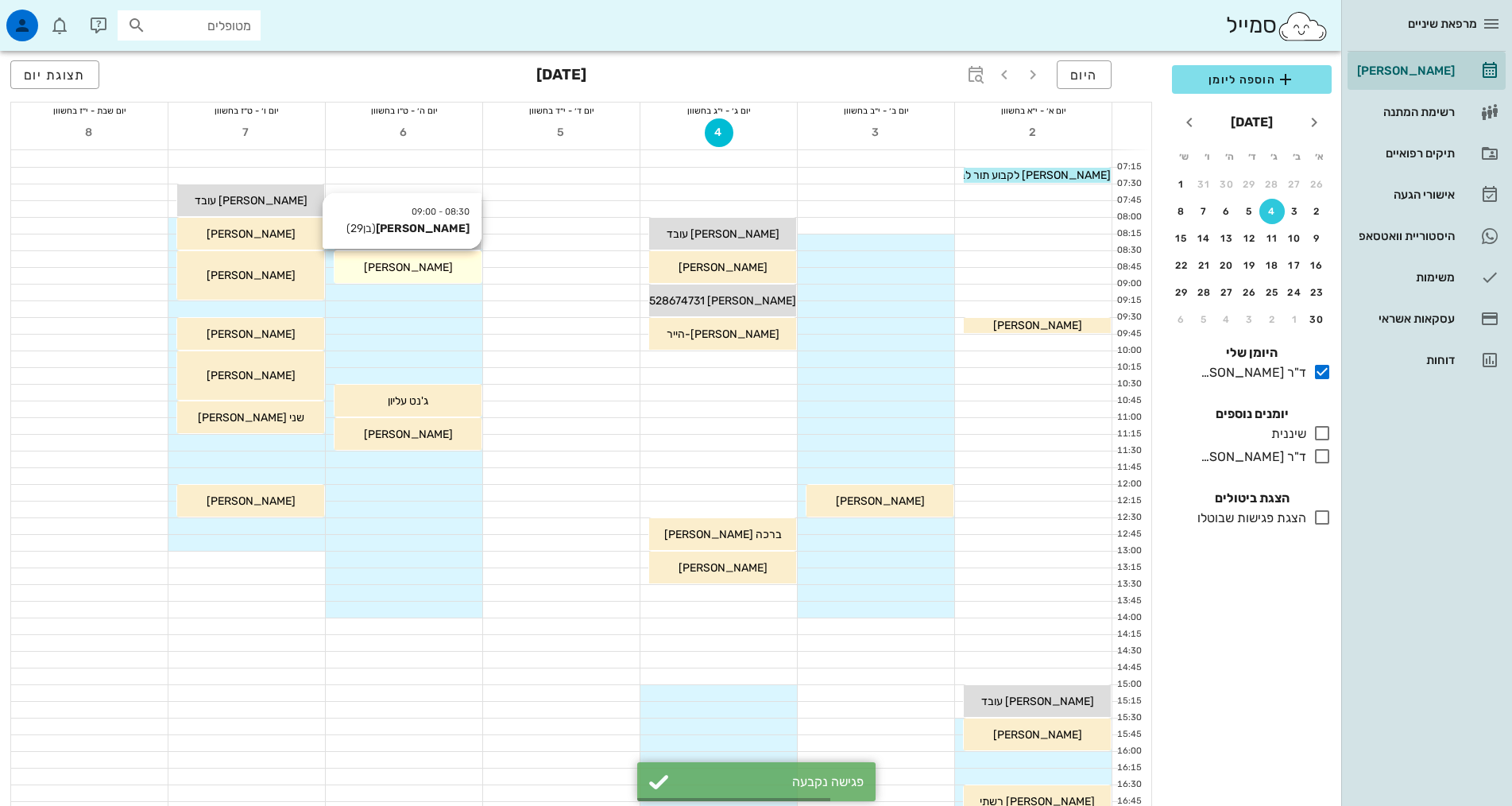
click at [414, 271] on span "[PERSON_NAME]" at bounding box center [409, 267] width 89 height 14
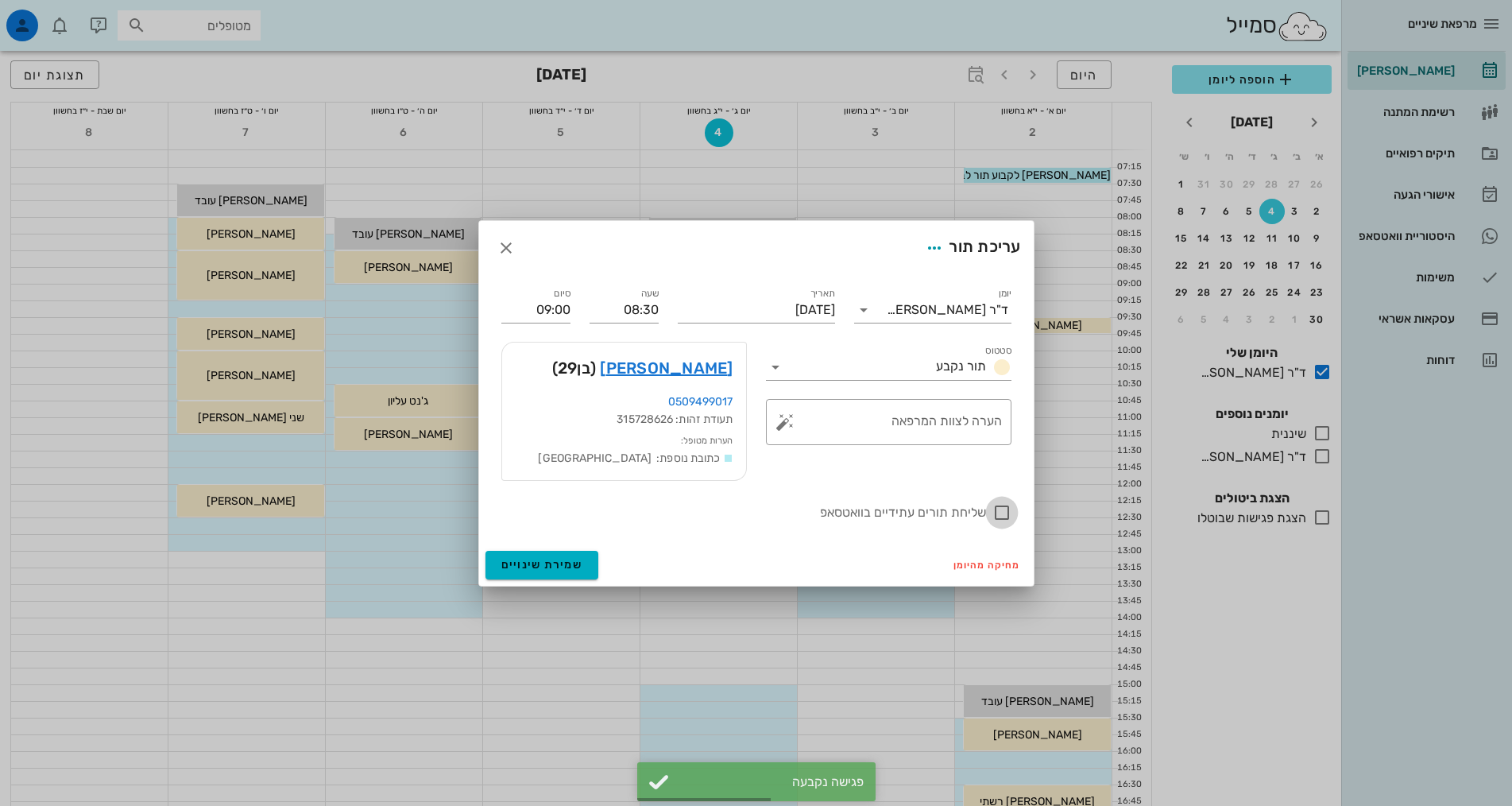
click at [995, 512] on div at bounding box center [1002, 512] width 27 height 27
checkbox input "true"
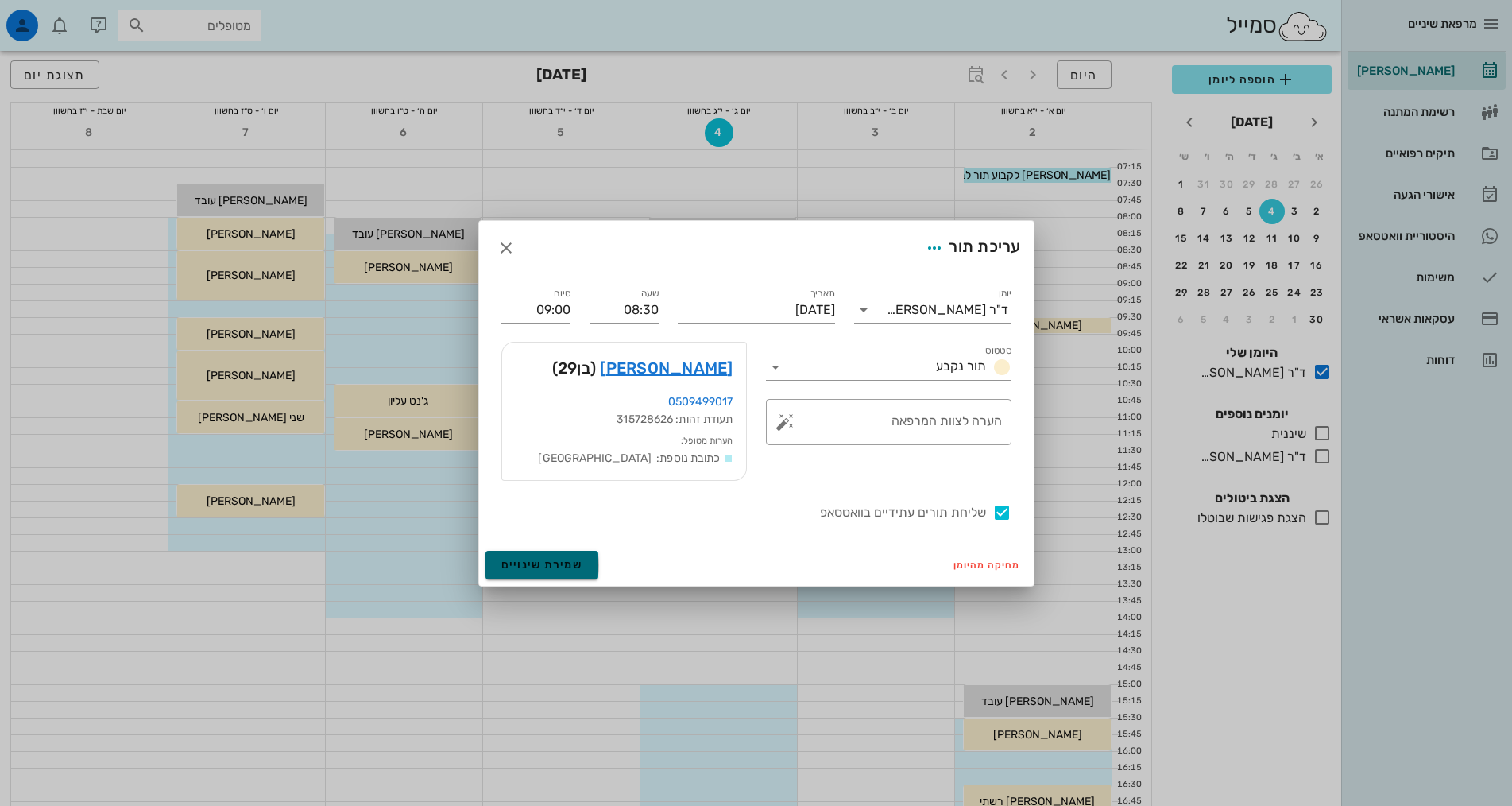
click at [539, 570] on span "שמירת שינויים" at bounding box center [542, 564] width 82 height 14
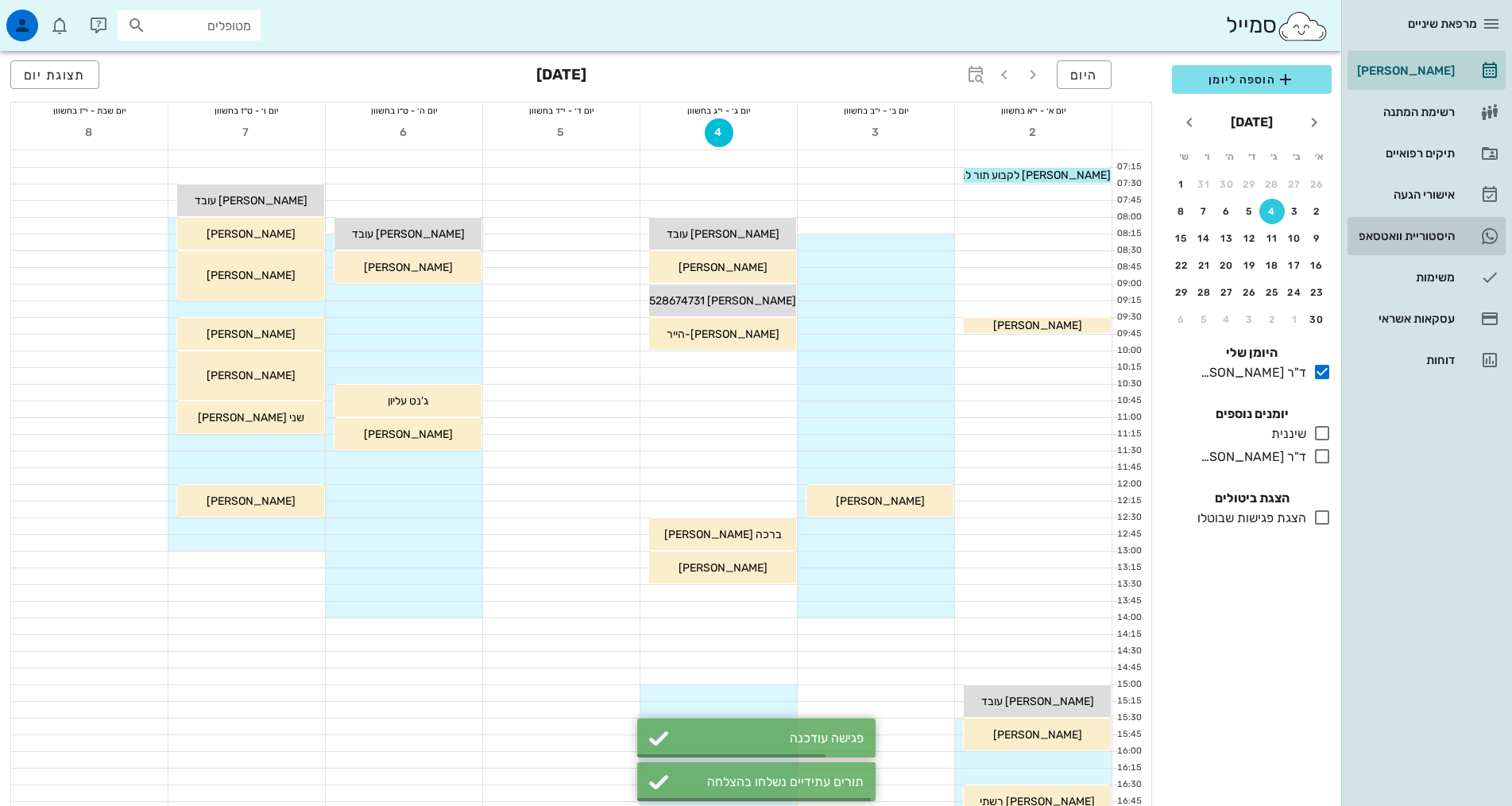
click at [1467, 225] on link "4 היסטוריית וואטסאפ" at bounding box center [1427, 236] width 158 height 38
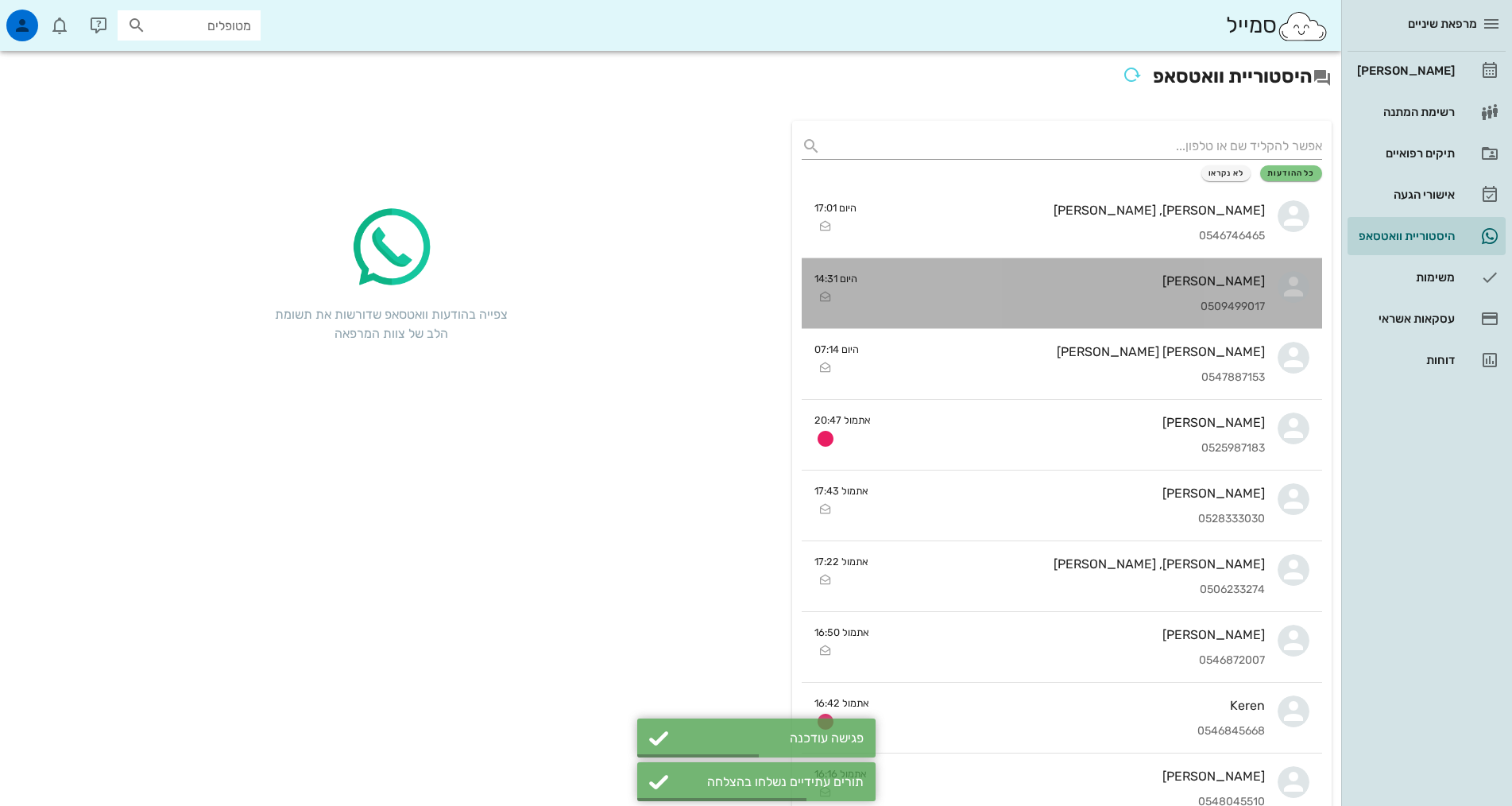
click at [1189, 290] on div "[PERSON_NAME] 0509499017" at bounding box center [1067, 294] width 395 height 70
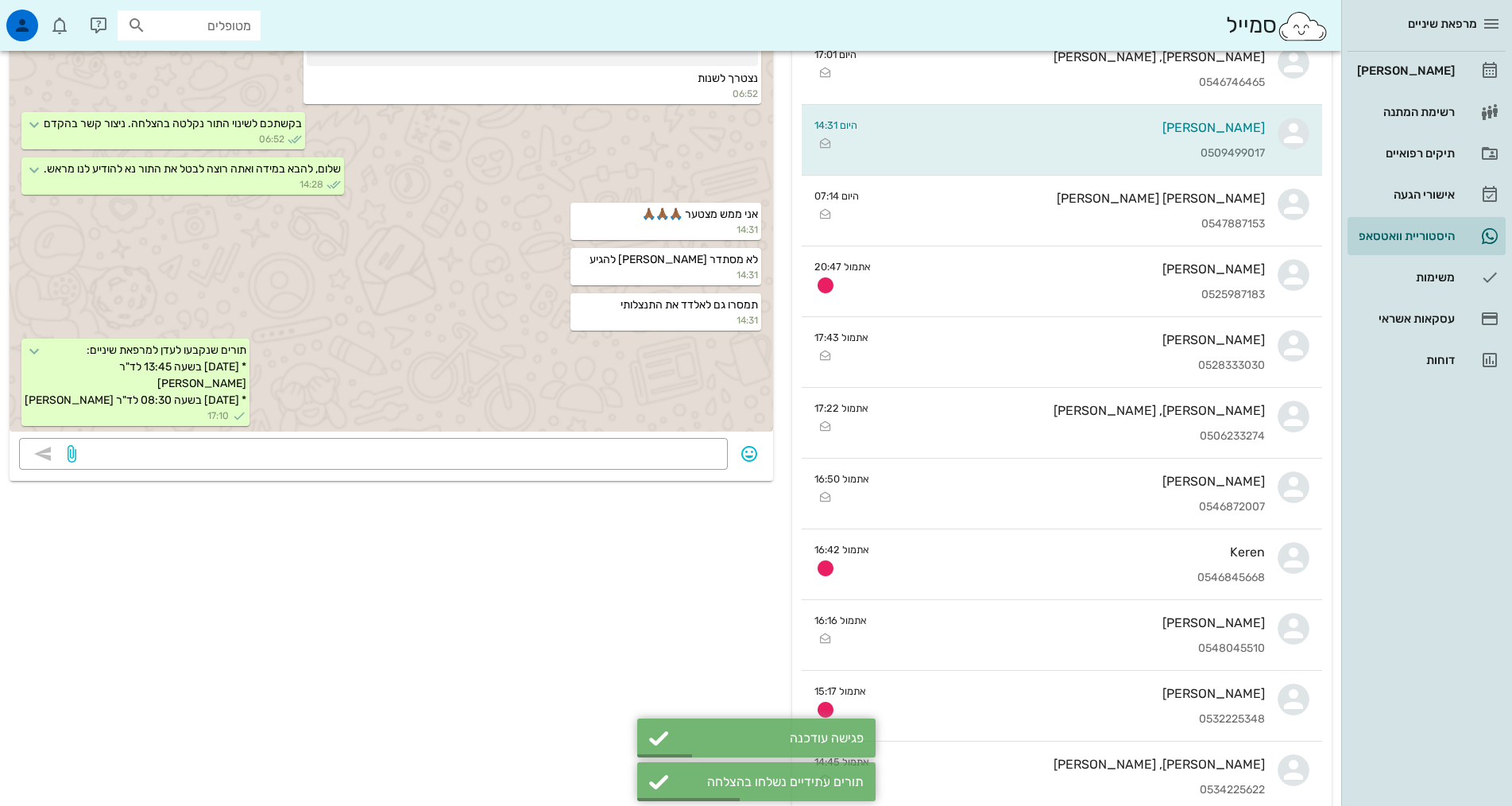
scroll to position [159, 0]
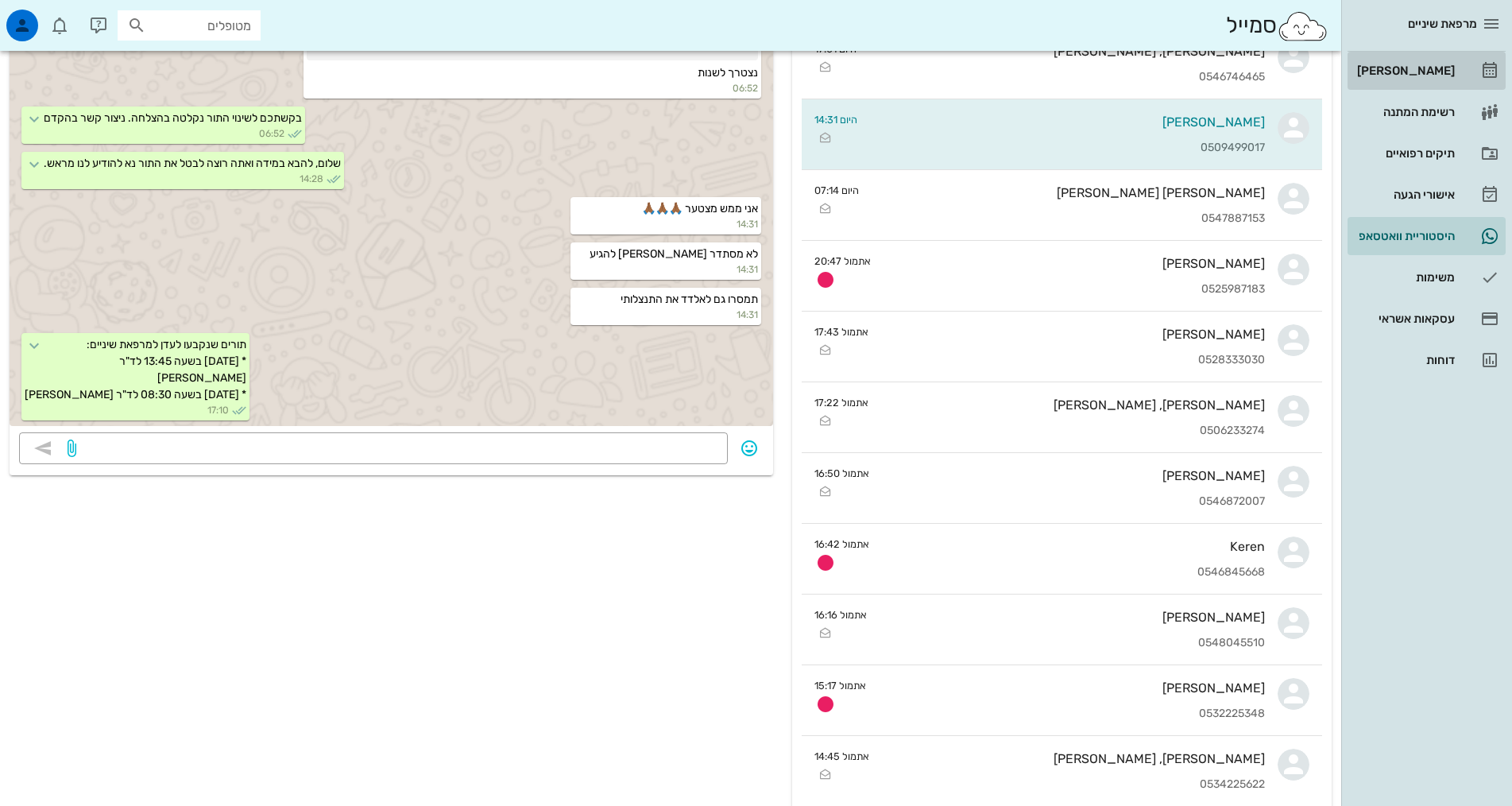
click at [1426, 61] on div "[PERSON_NAME]" at bounding box center [1404, 71] width 101 height 26
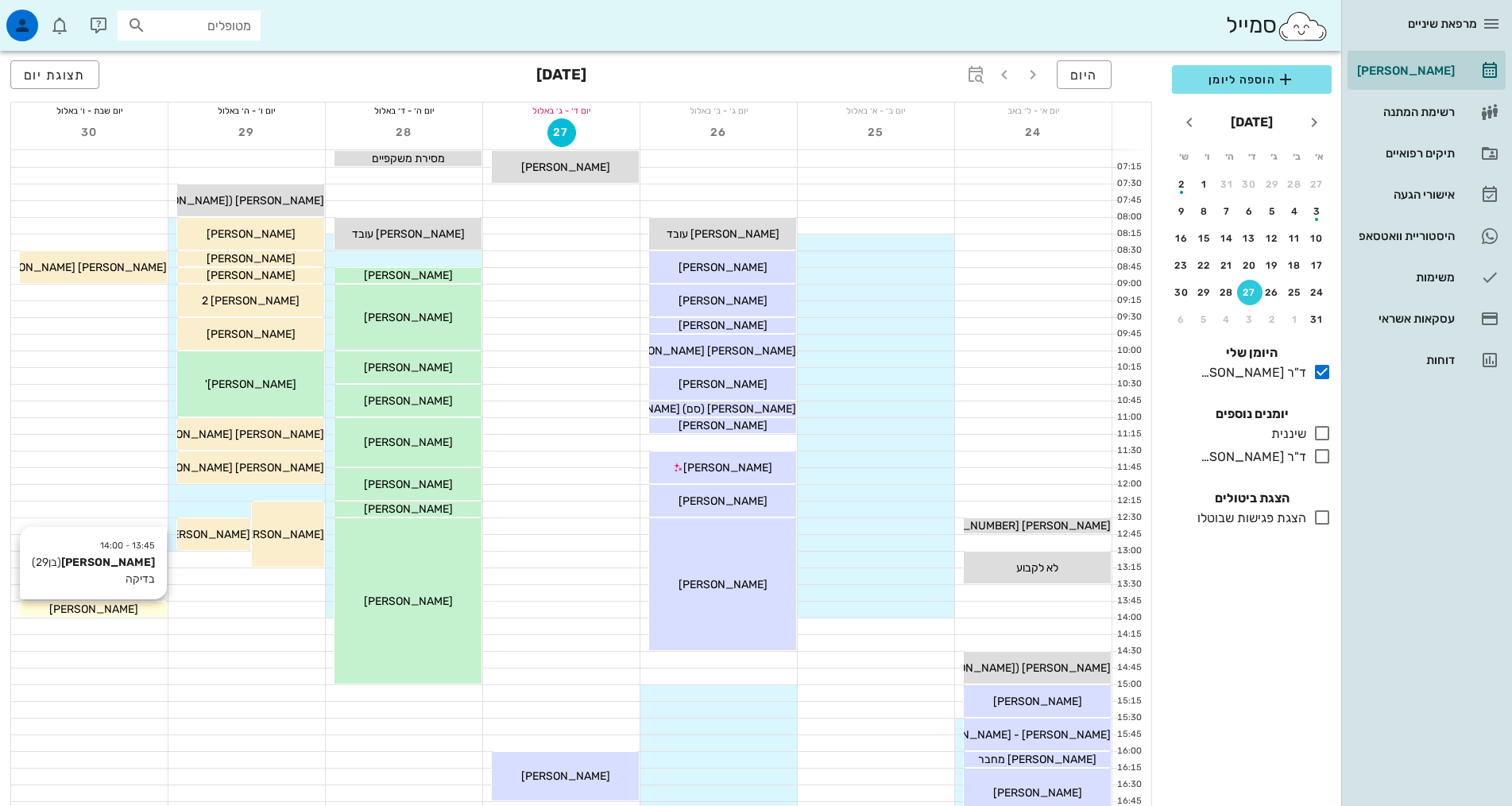
click at [63, 606] on div "[PERSON_NAME]" at bounding box center [93, 609] width 147 height 17
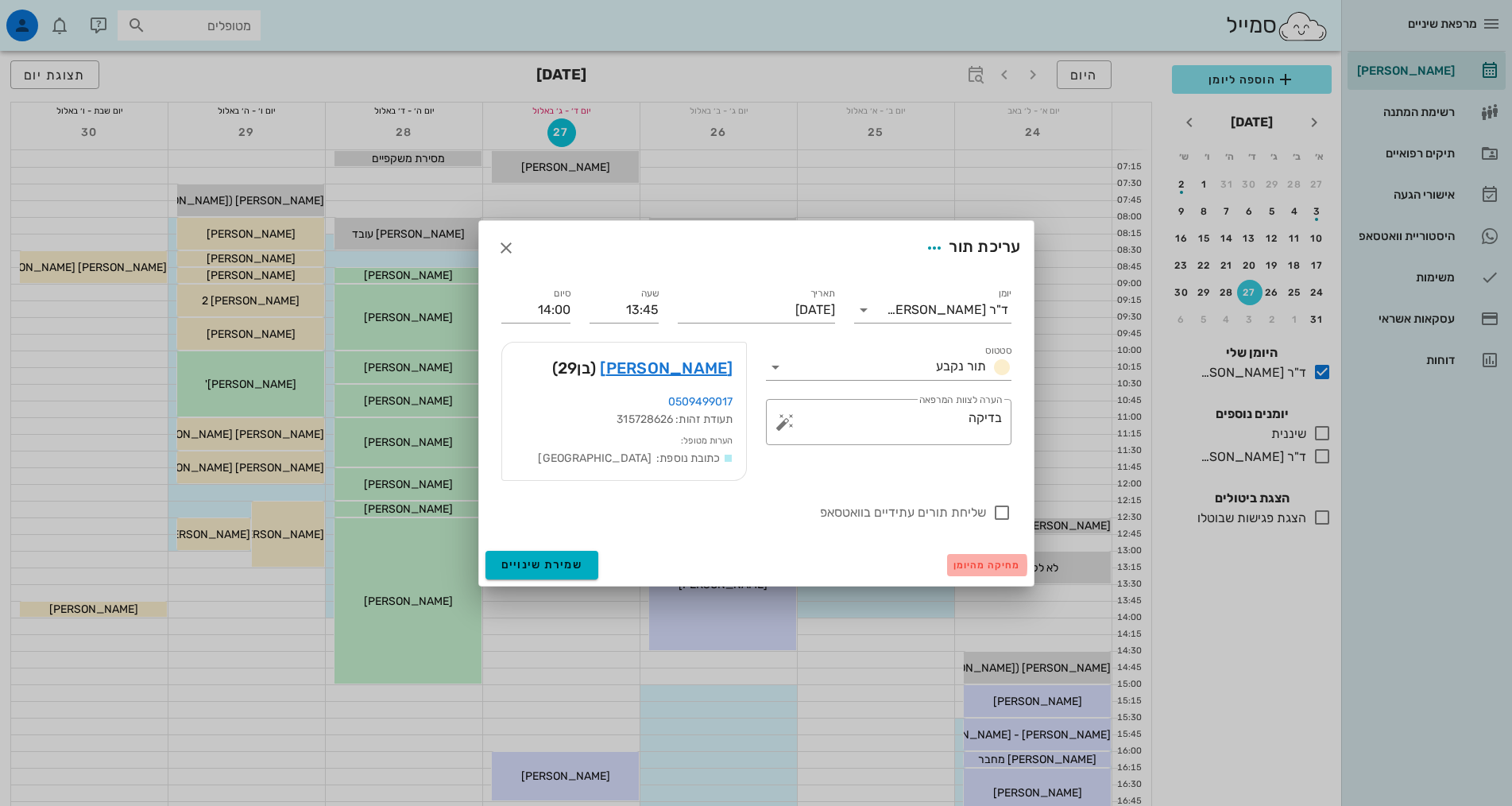
click at [999, 571] on button "מחיקה מהיומן" at bounding box center [987, 565] width 81 height 22
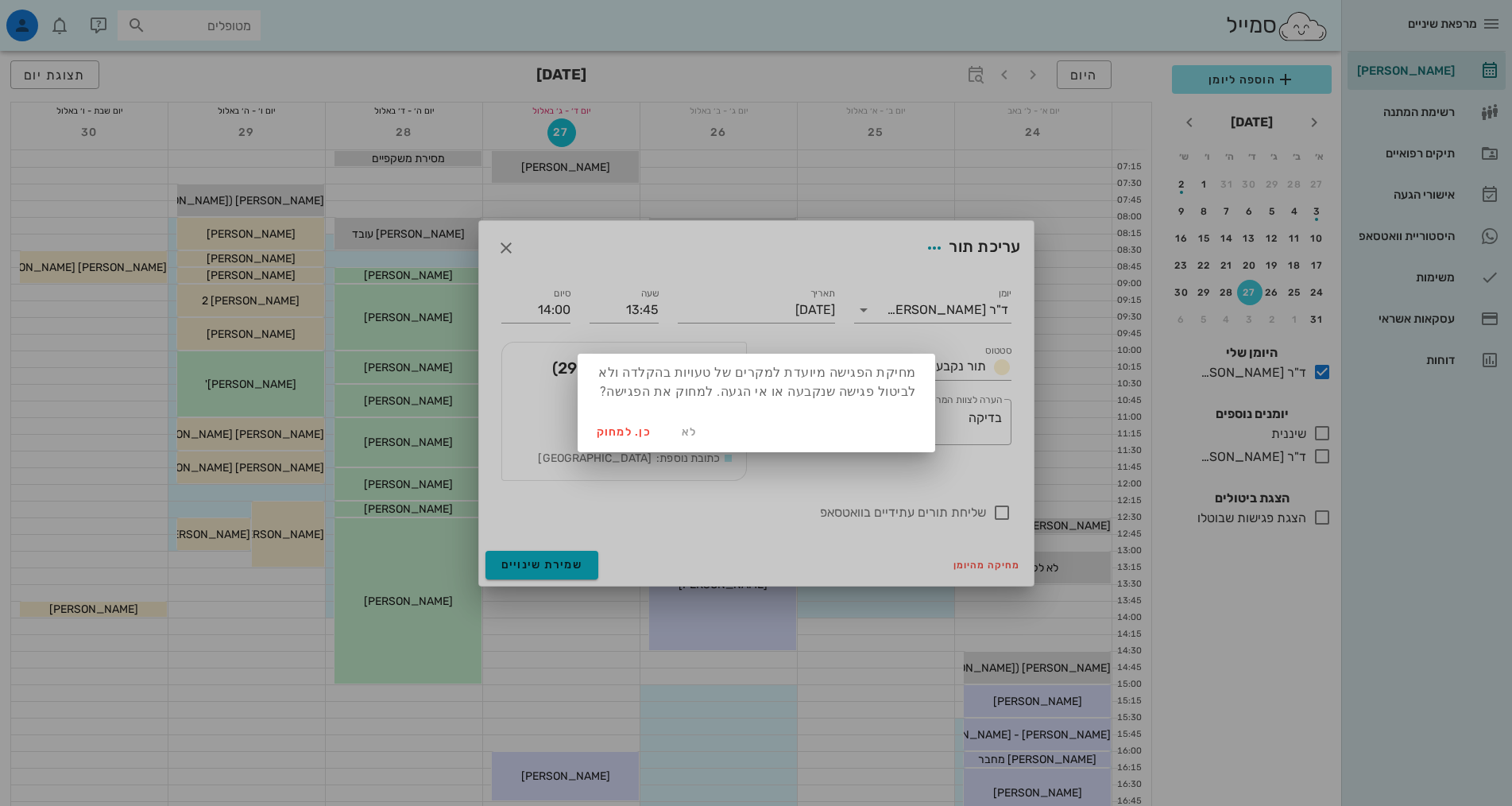
click at [752, 496] on div at bounding box center [756, 403] width 1512 height 806
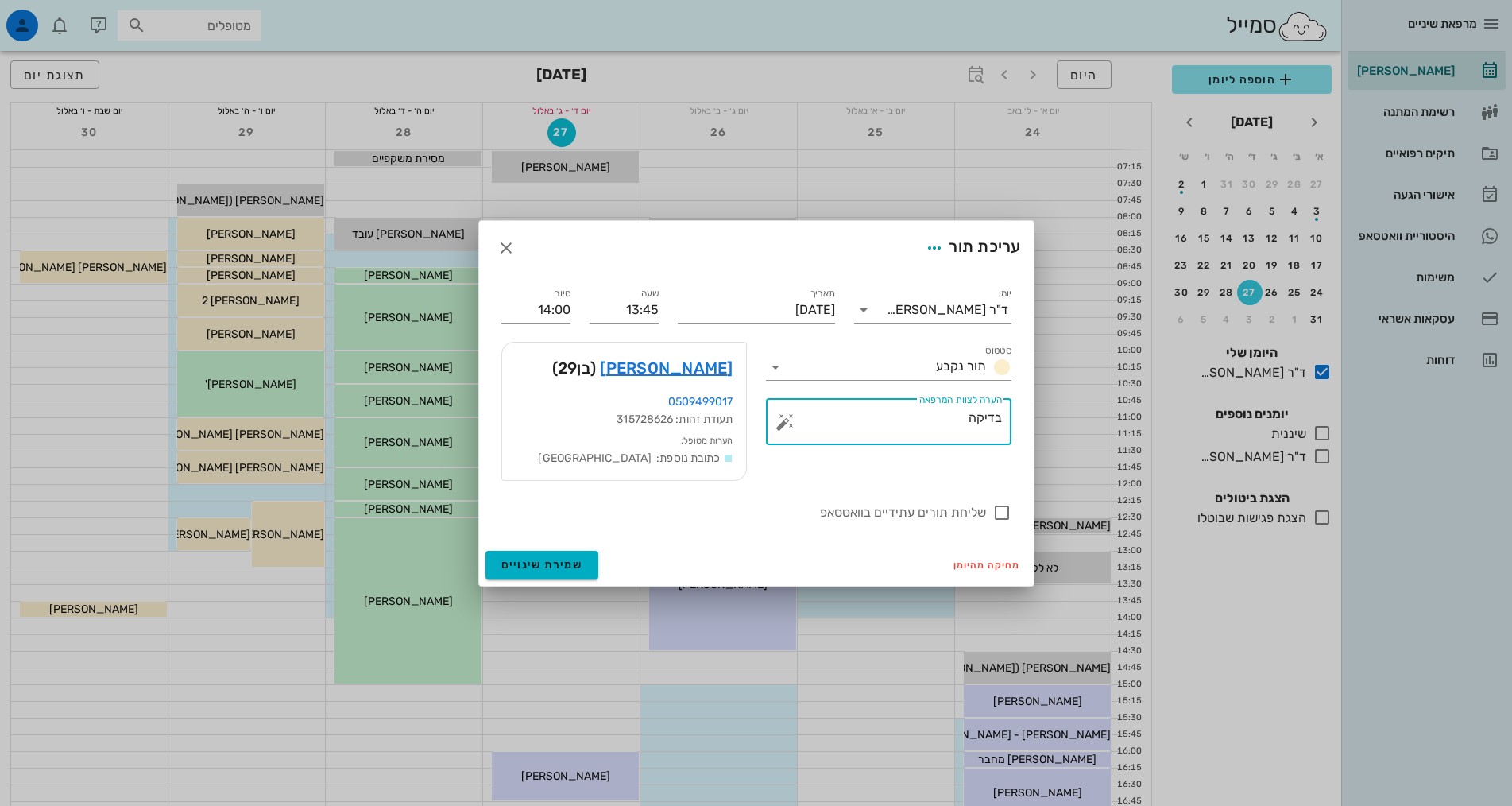
click at [949, 421] on textarea "בדיקה" at bounding box center [895, 426] width 214 height 38
drag, startPoint x: 934, startPoint y: 334, endPoint x: 930, endPoint y: 349, distance: 15.5
click at [934, 334] on div "סטטוס תור נקבע" at bounding box center [889, 361] width 265 height 57
click at [930, 356] on div "תור נקבע" at bounding box center [900, 367] width 223 height 26
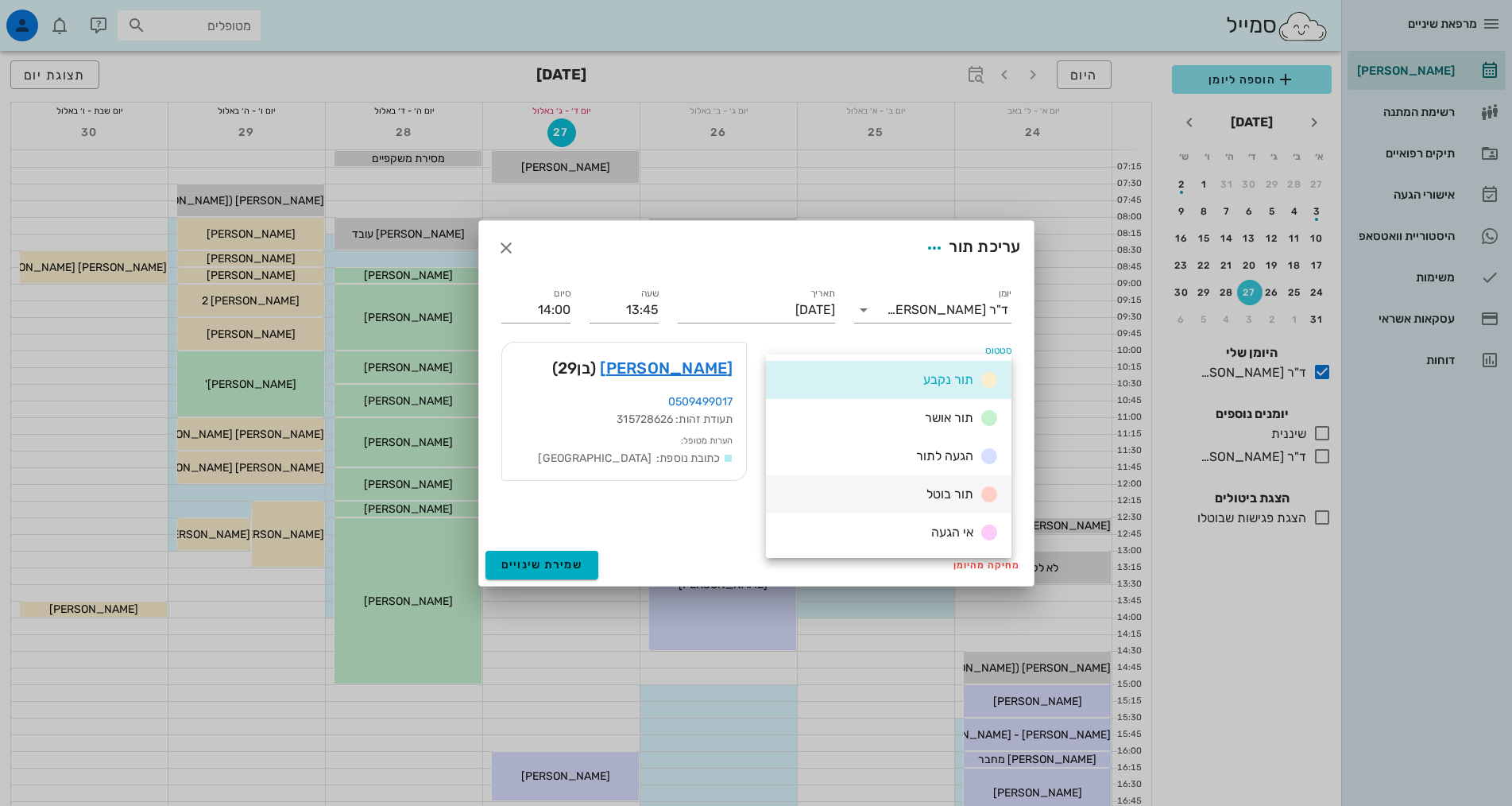
click at [963, 496] on span "תור בוטל" at bounding box center [949, 493] width 47 height 15
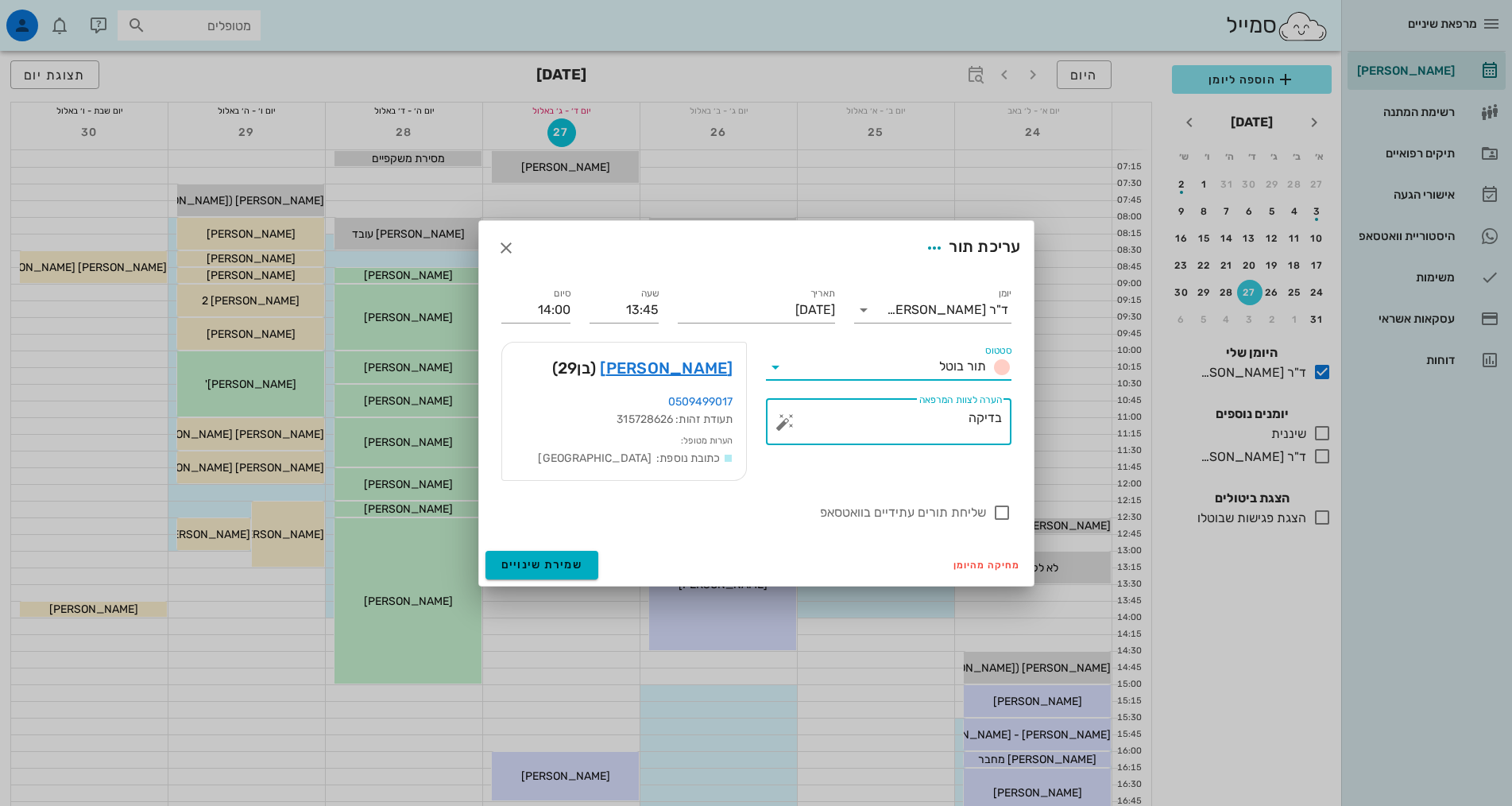
click at [949, 412] on textarea "בדיקה" at bounding box center [895, 426] width 214 height 38
click at [922, 426] on textarea "בדיקה" at bounding box center [895, 426] width 214 height 38
click at [929, 377] on input "סטטוס" at bounding box center [860, 367] width 144 height 26
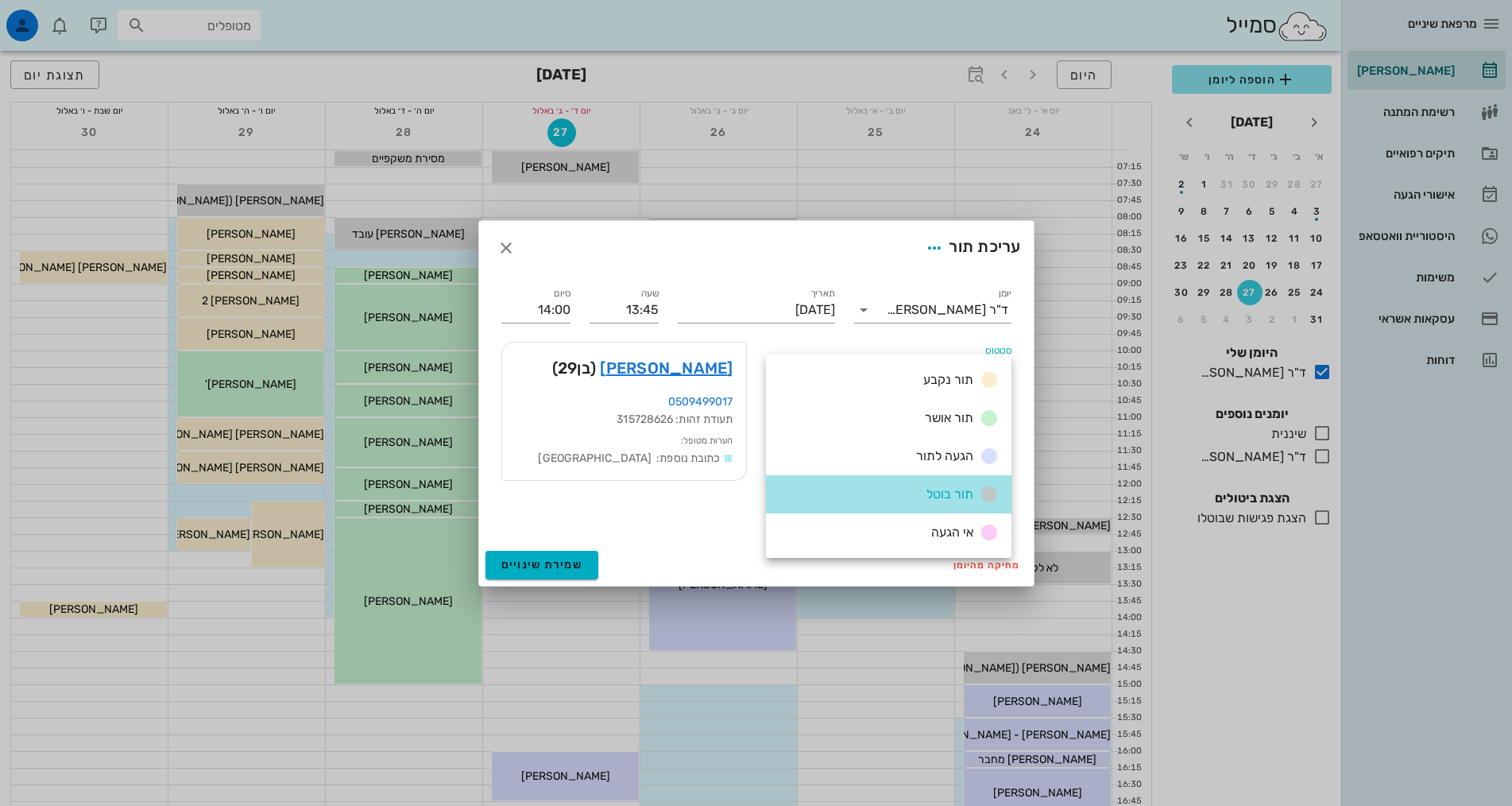
click at [958, 497] on span "תור בוטל" at bounding box center [949, 493] width 47 height 15
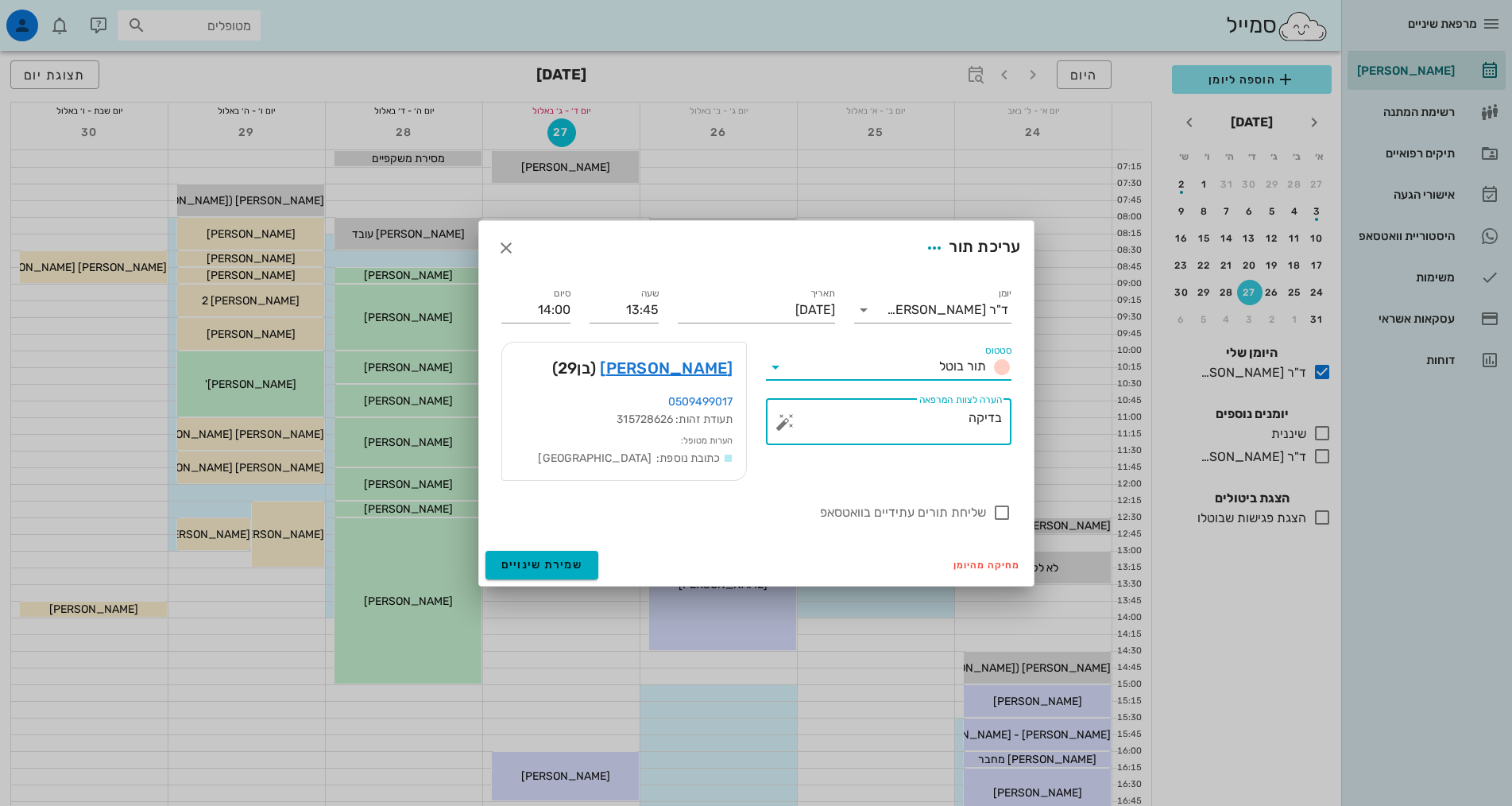
click at [946, 428] on textarea "בדיקה" at bounding box center [895, 426] width 214 height 38
drag, startPoint x: 946, startPoint y: 428, endPoint x: 1032, endPoint y: 425, distance: 86.1
click at [1032, 425] on div "יומן ד"ר [PERSON_NAME] סטטוס תור בוטל תאריך [DATE] שעה 13:45 סיום 14:00 סטטוס ת…" at bounding box center [756, 410] width 555 height 270
type textarea "ביטל בוואטסאפ יום קודם"
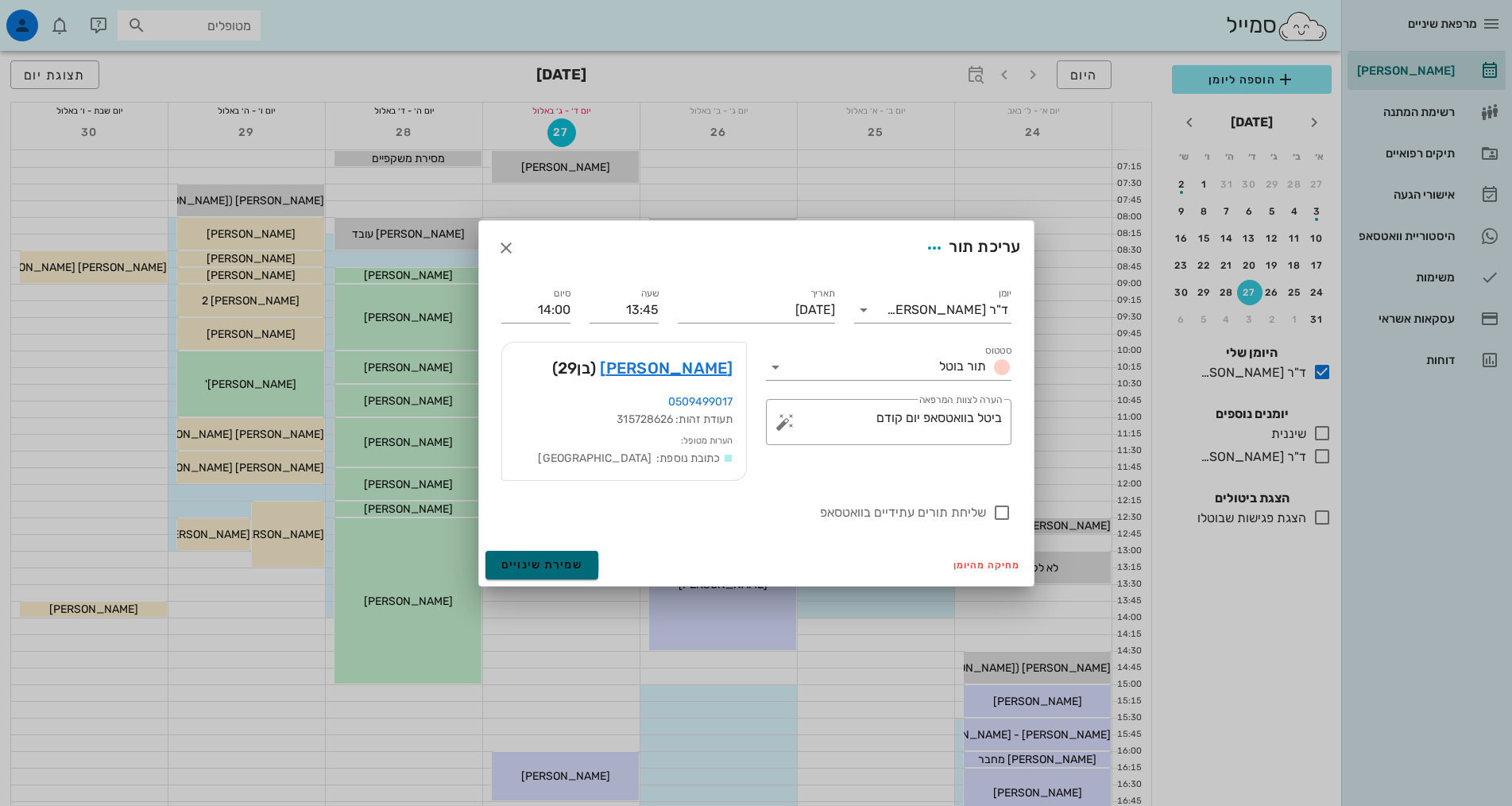
click at [573, 567] on span "שמירת שינויים" at bounding box center [542, 564] width 82 height 14
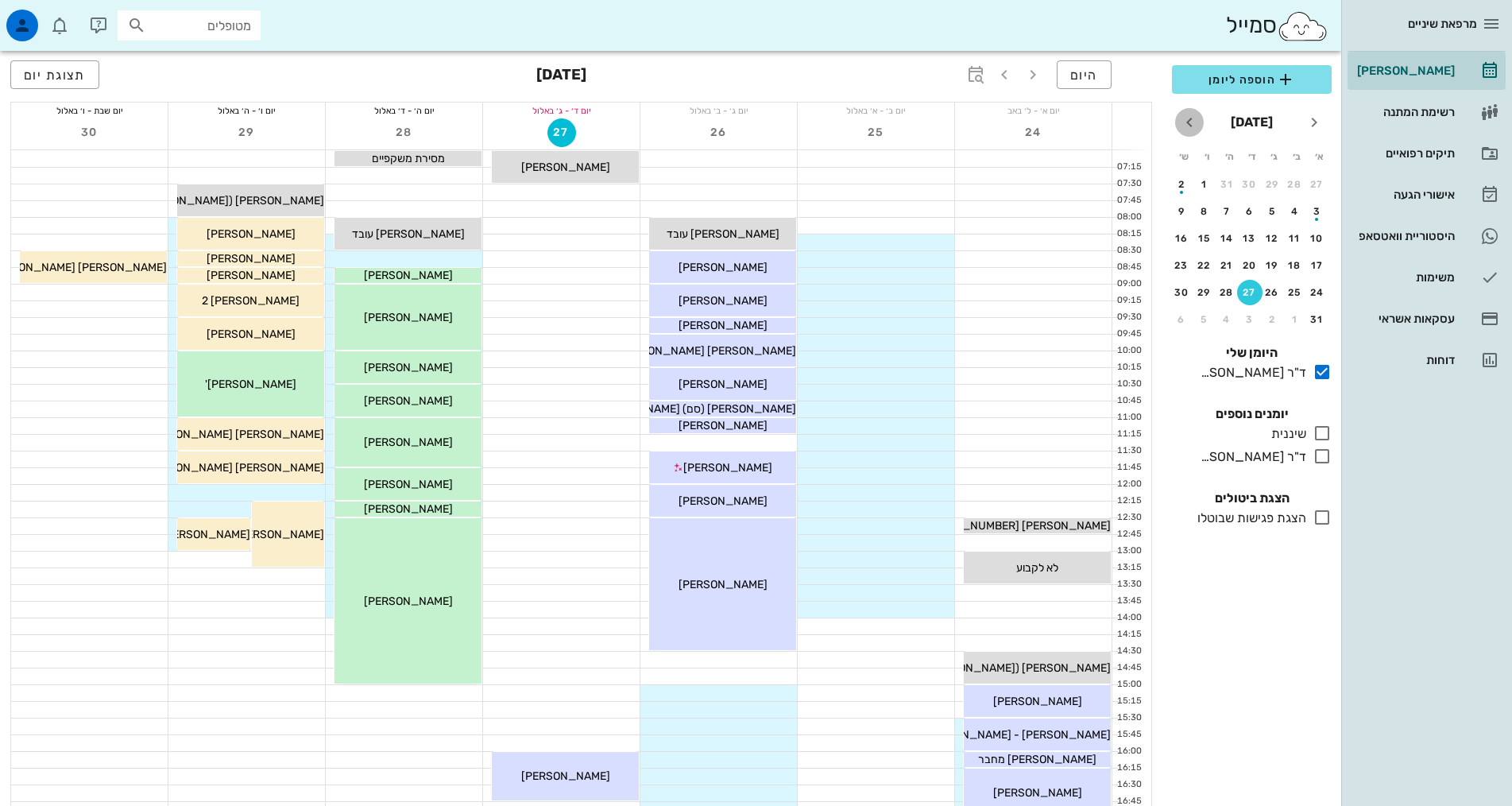
click at [1194, 122] on icon "חודש הבא" at bounding box center [1190, 122] width 19 height 19
click at [1446, 242] on div "היסטוריית וואטסאפ" at bounding box center [1404, 236] width 101 height 13
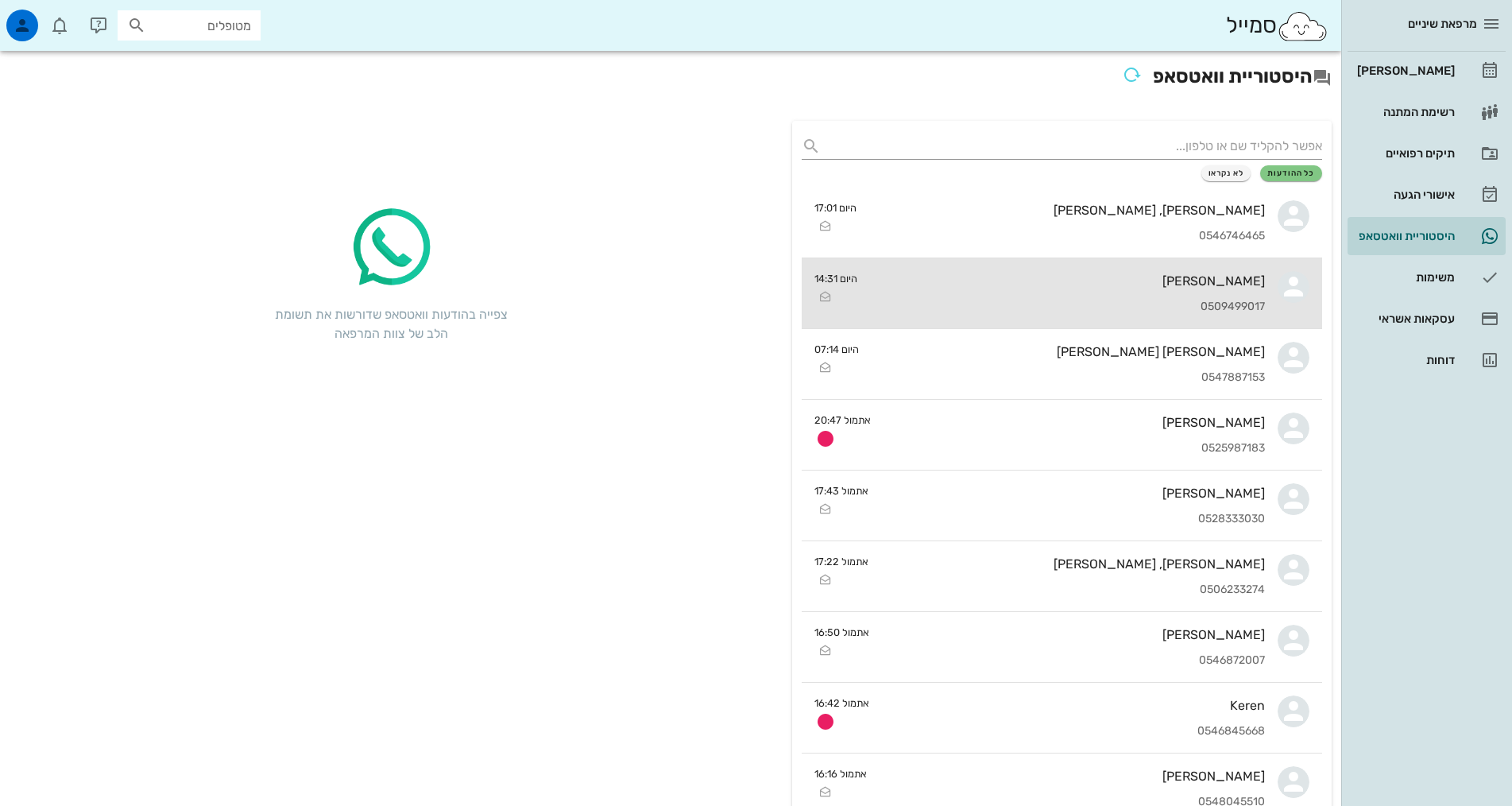
click at [1185, 271] on div "[PERSON_NAME] 0509499017" at bounding box center [1067, 294] width 395 height 70
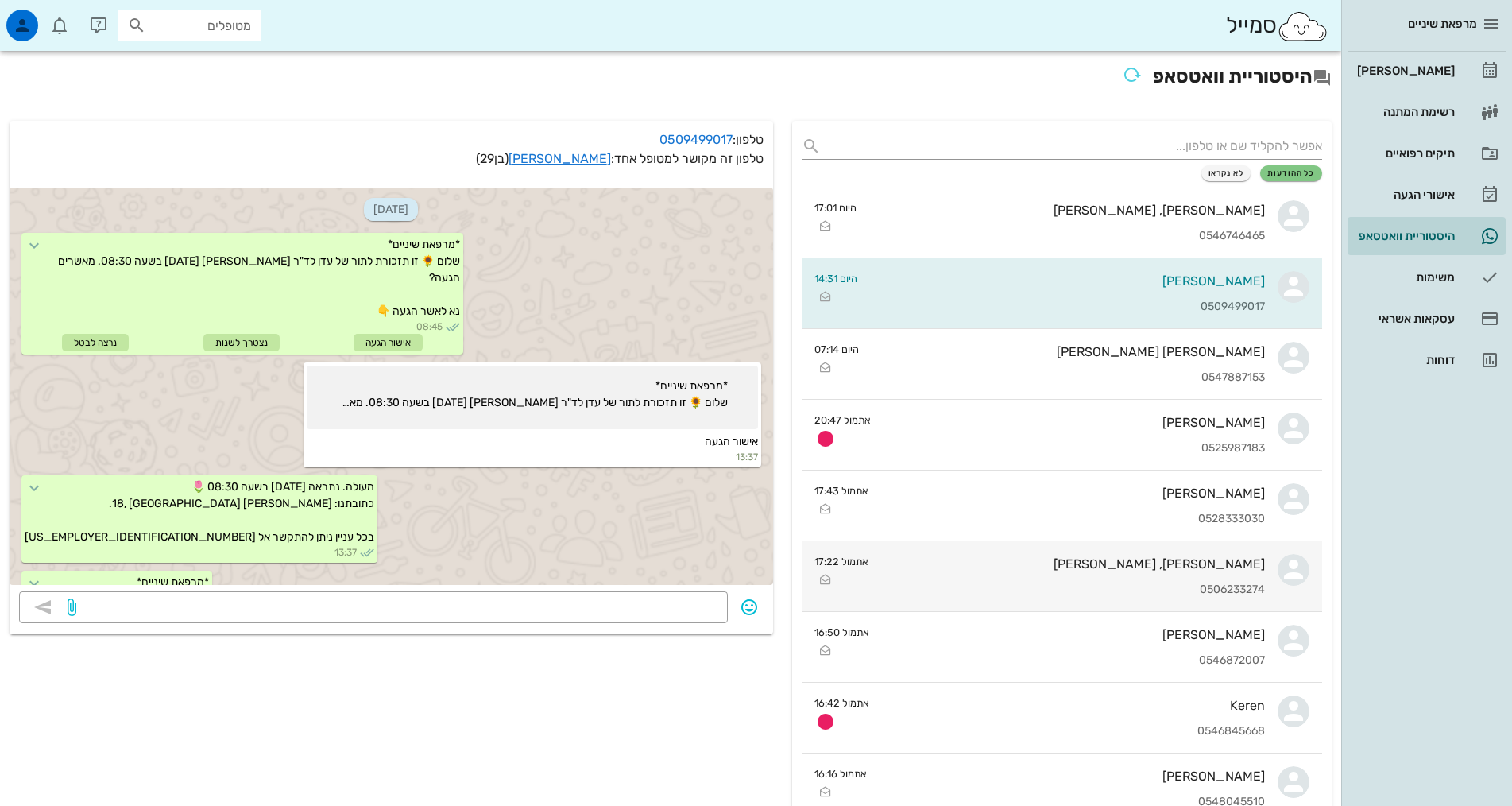
scroll to position [557, 0]
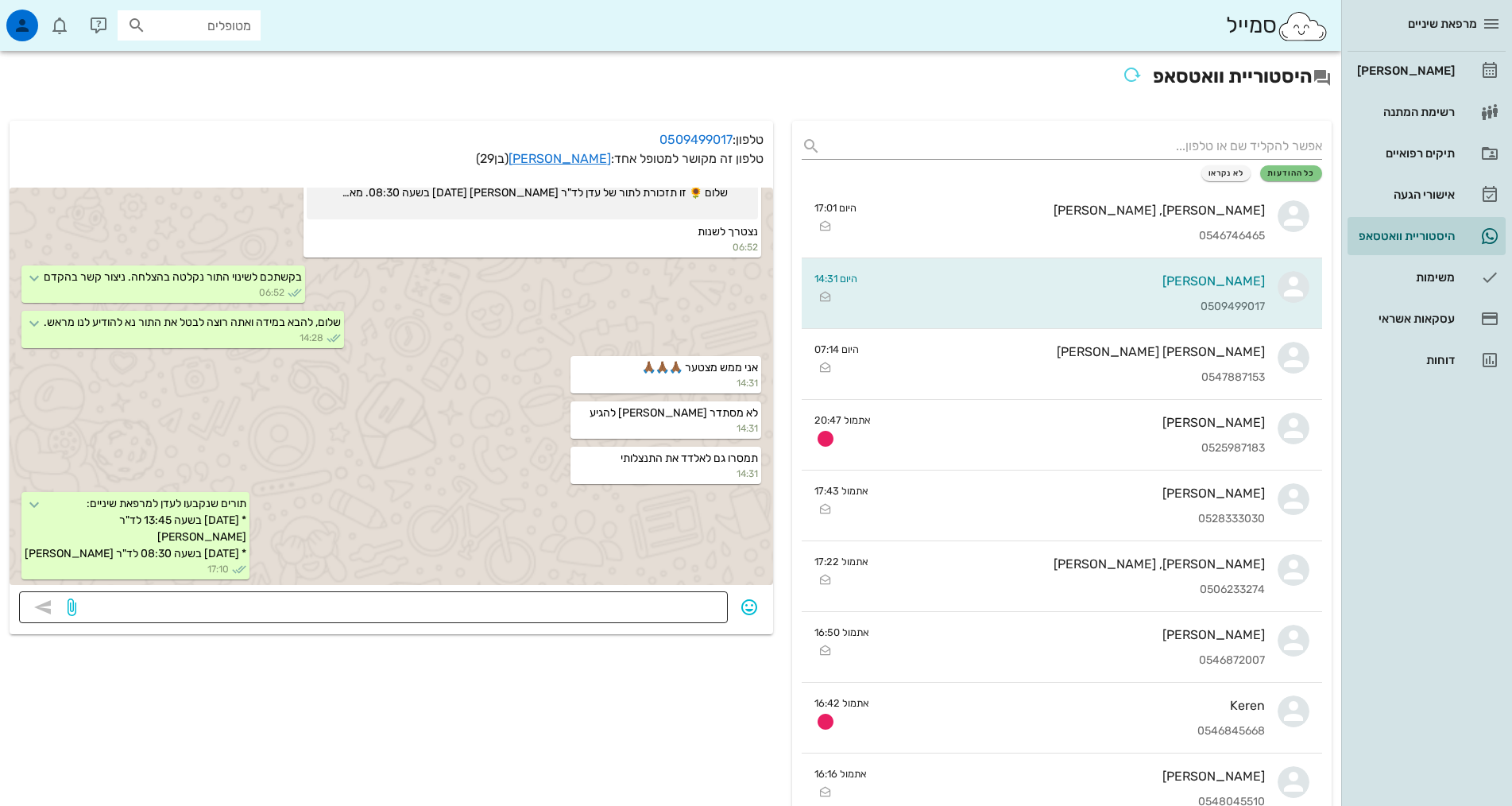
click at [579, 595] on div at bounding box center [399, 607] width 639 height 32
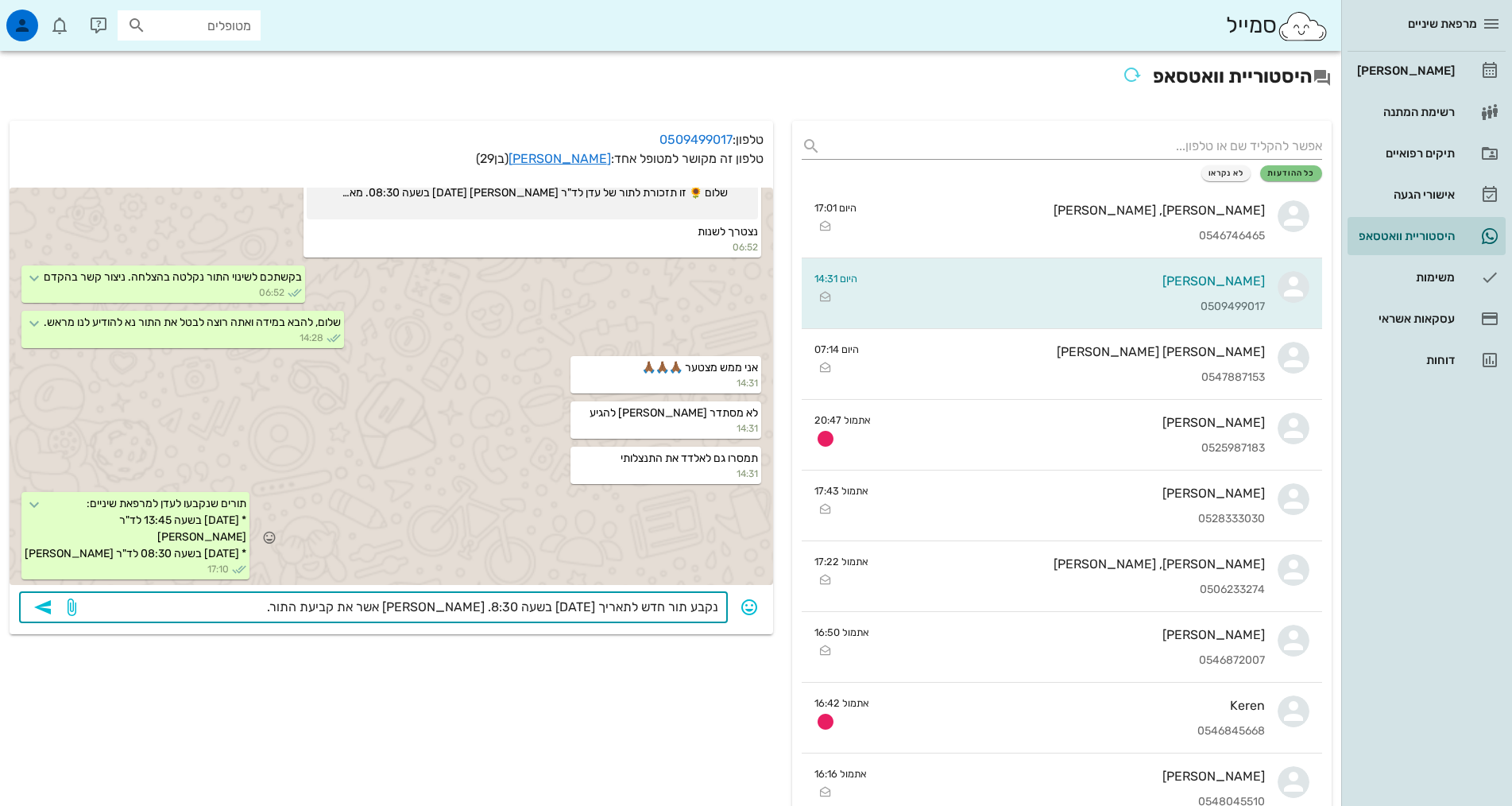
type textarea "נקבע תור חדש לתאריך [DATE] בשעה 8:30. [PERSON_NAME] אשר את קביעת התור."
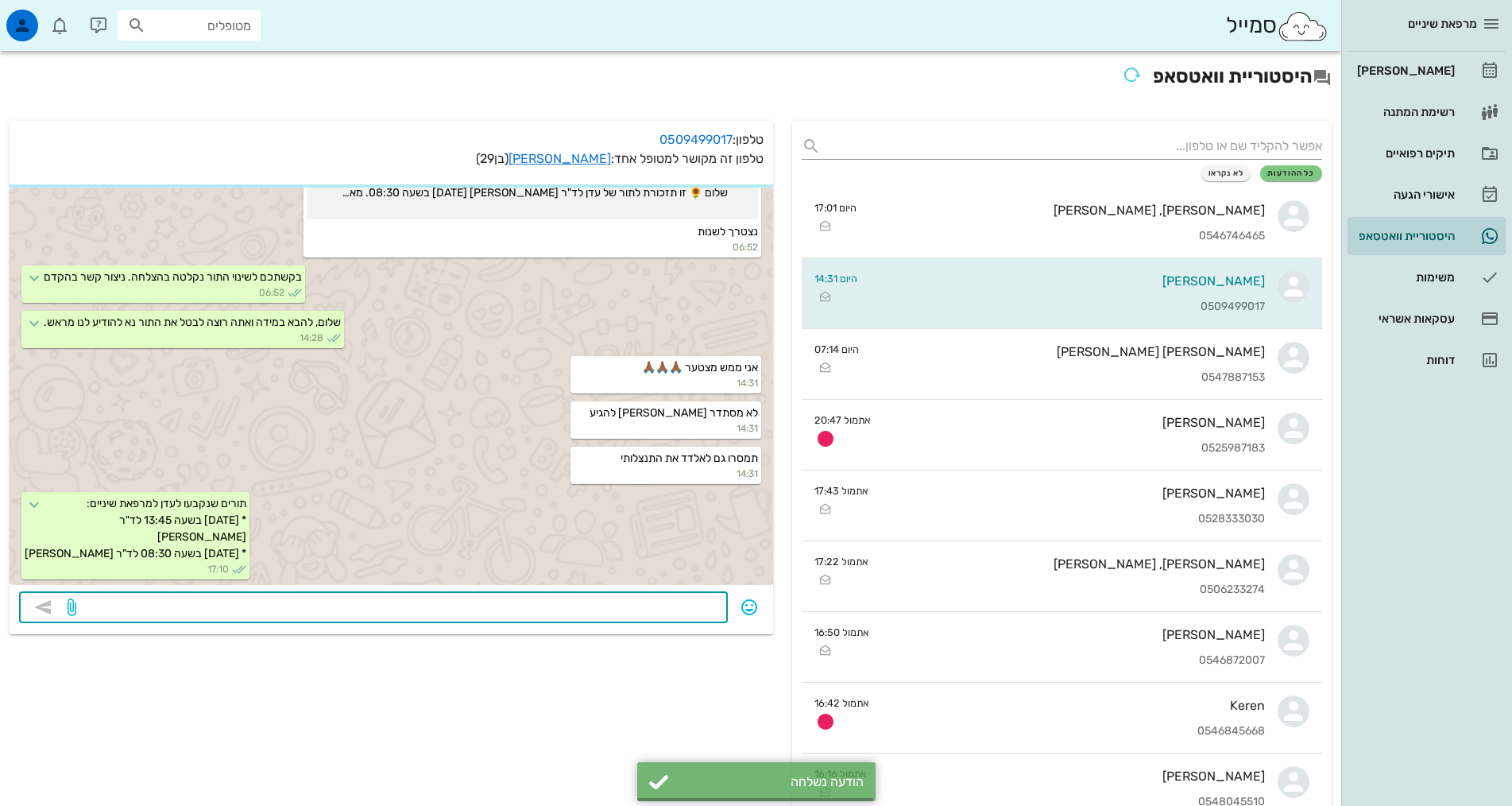
scroll to position [603, 0]
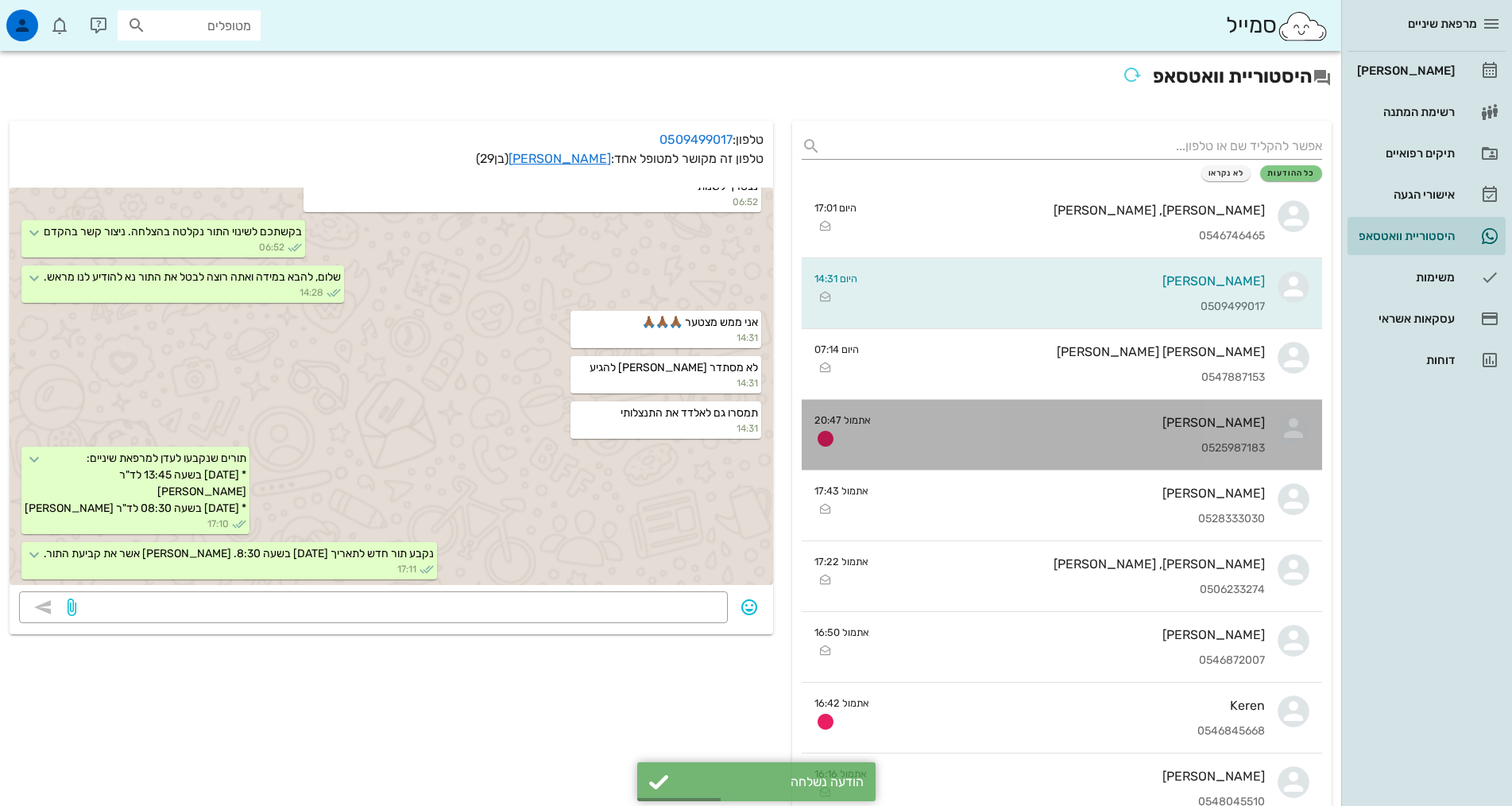
click at [992, 448] on div "0525987183" at bounding box center [1074, 448] width 381 height 14
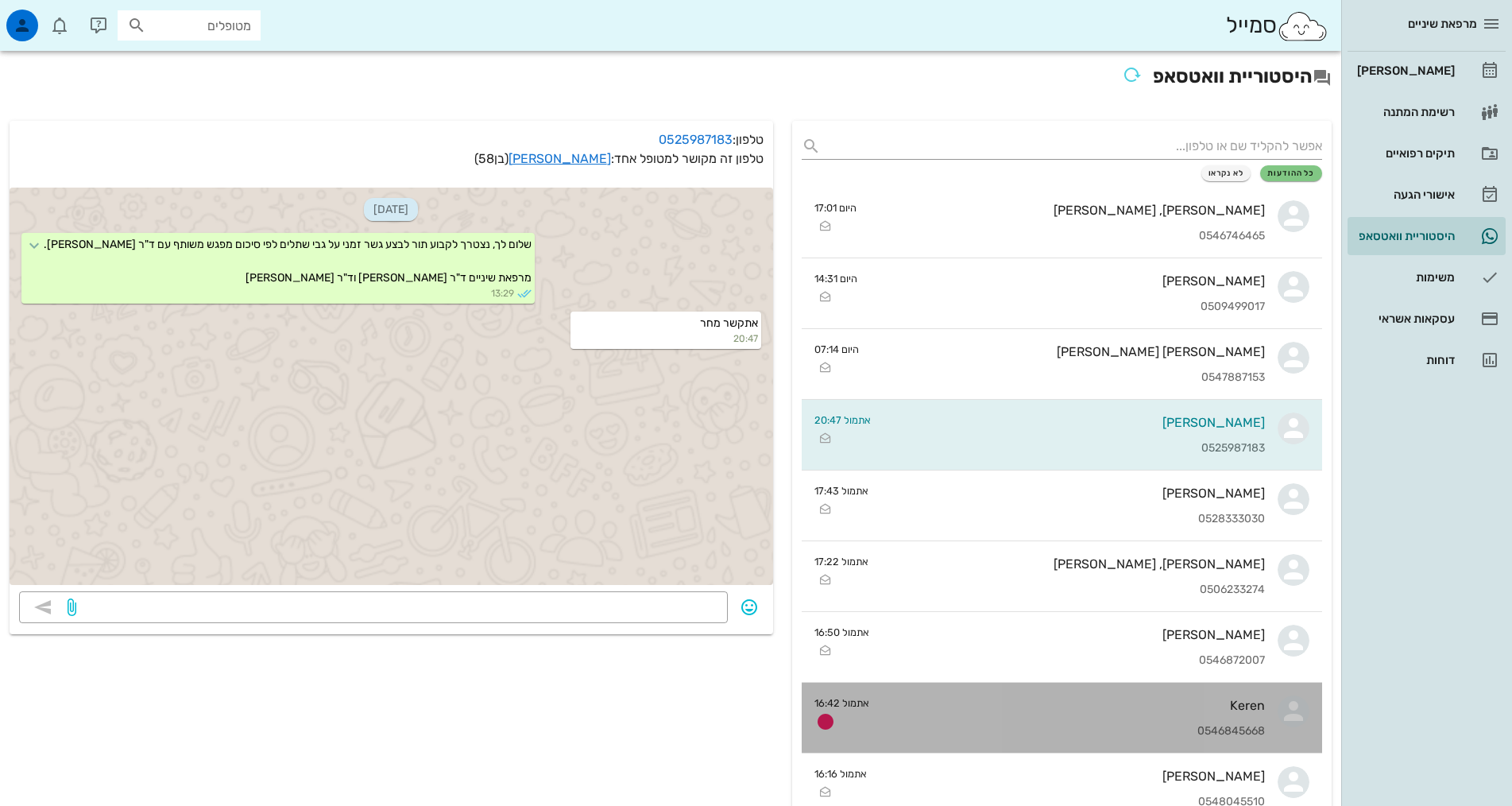
click at [1084, 719] on div "Keren 0546845668" at bounding box center [1073, 717] width 383 height 70
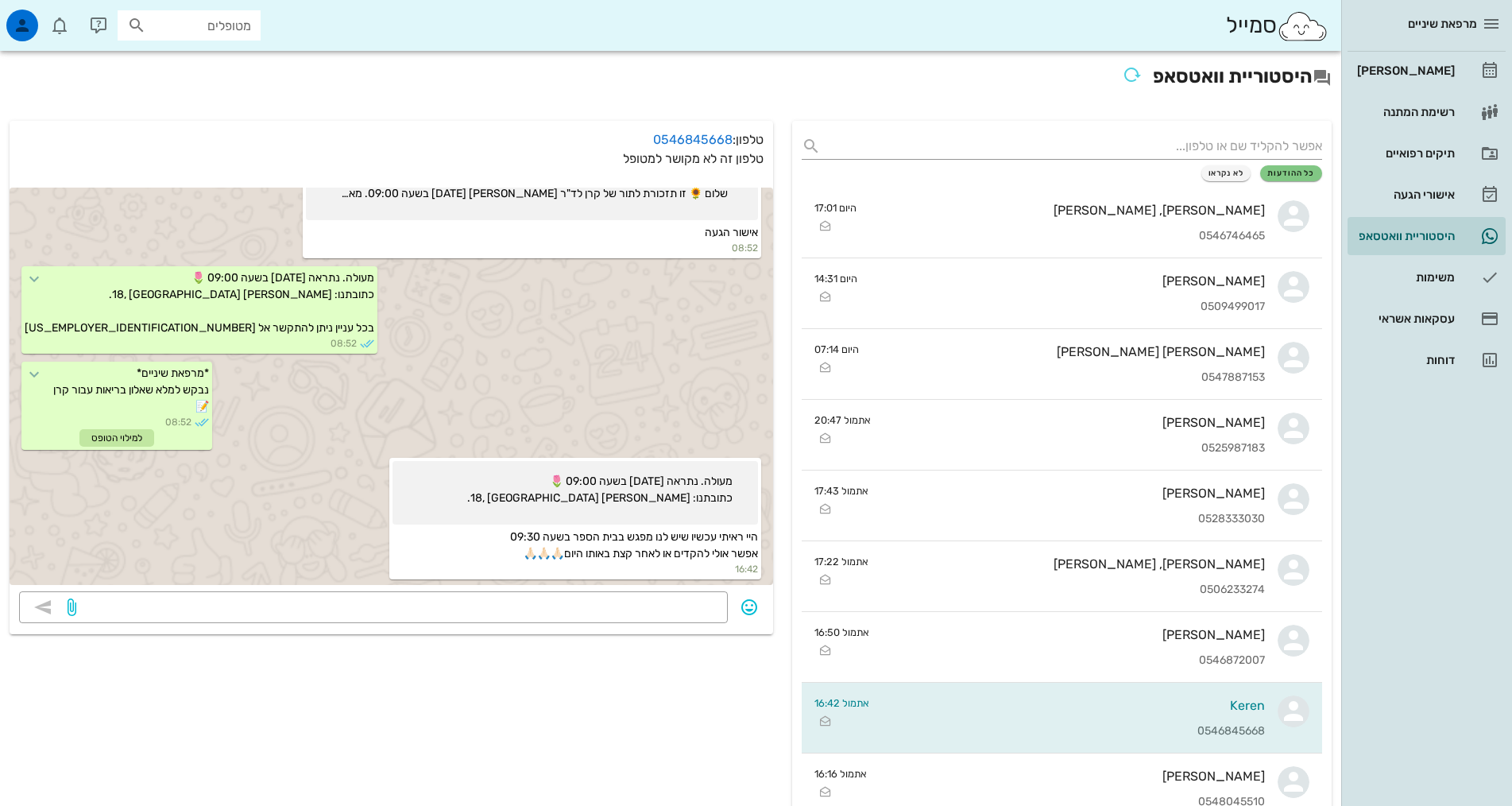
click at [1445, 59] on div "[PERSON_NAME]" at bounding box center [1404, 71] width 101 height 26
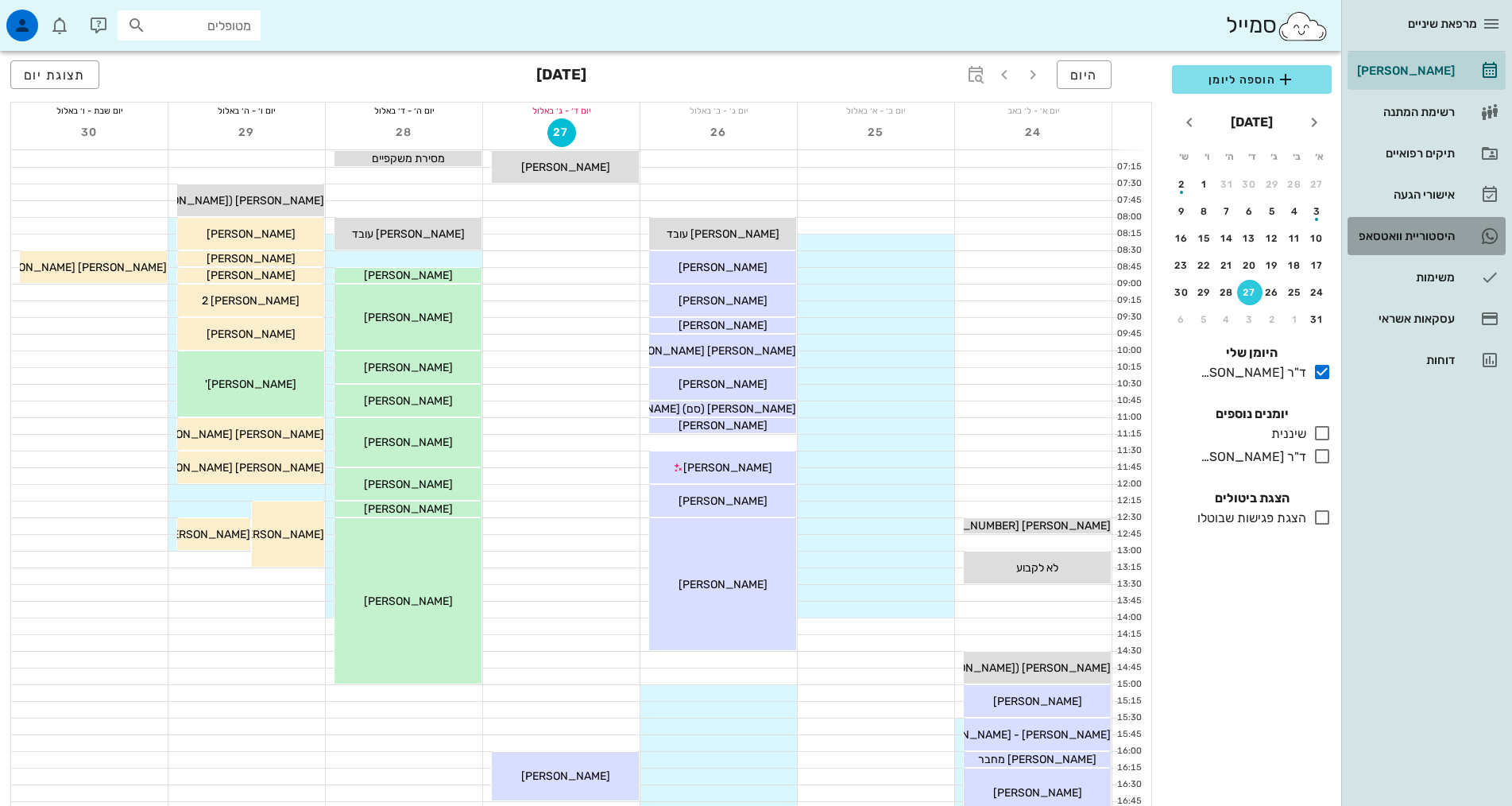
click at [1468, 237] on link "3 היסטוריית וואטסאפ" at bounding box center [1427, 236] width 158 height 38
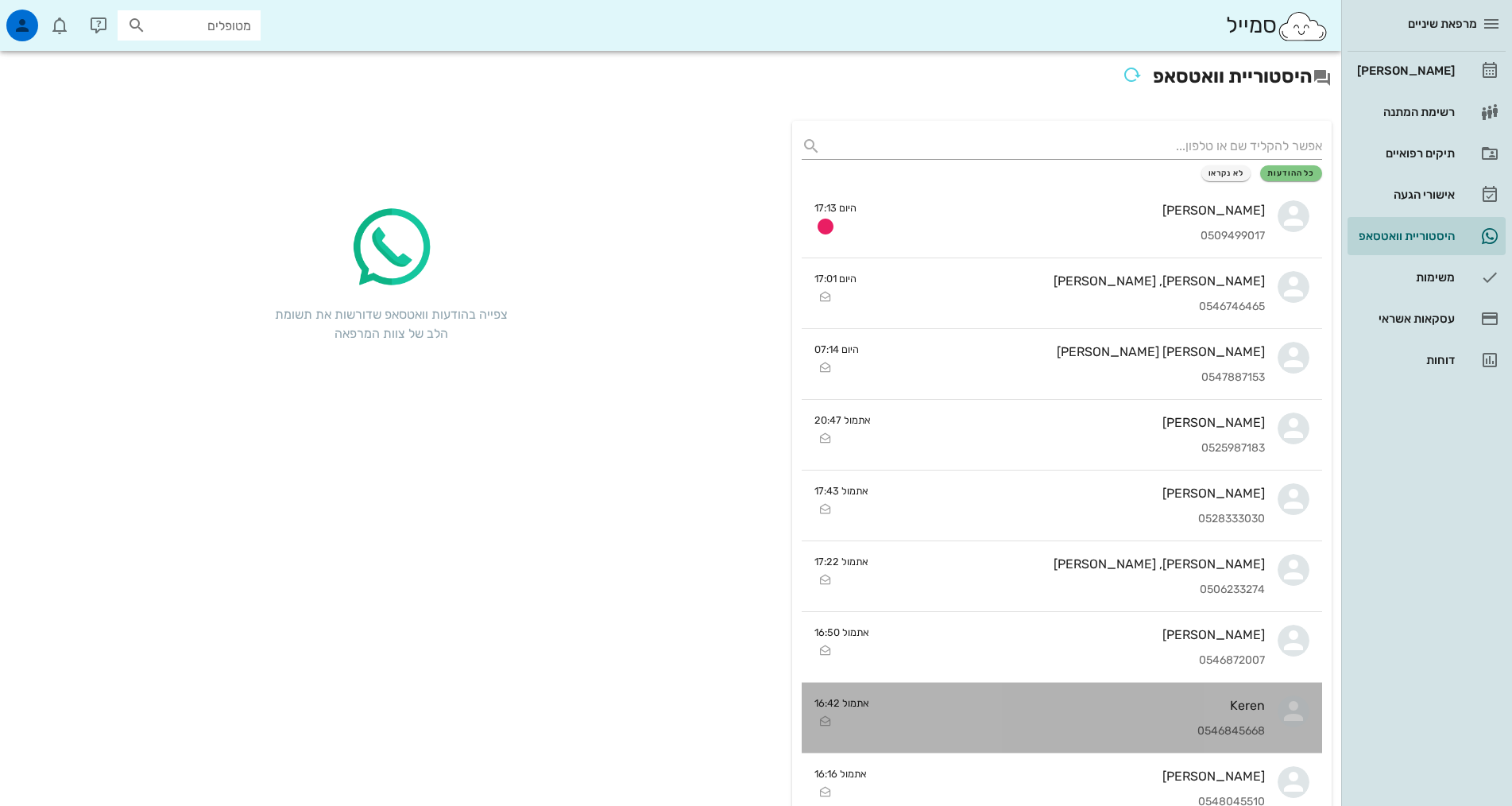
click at [945, 712] on div "Keren" at bounding box center [1073, 705] width 383 height 15
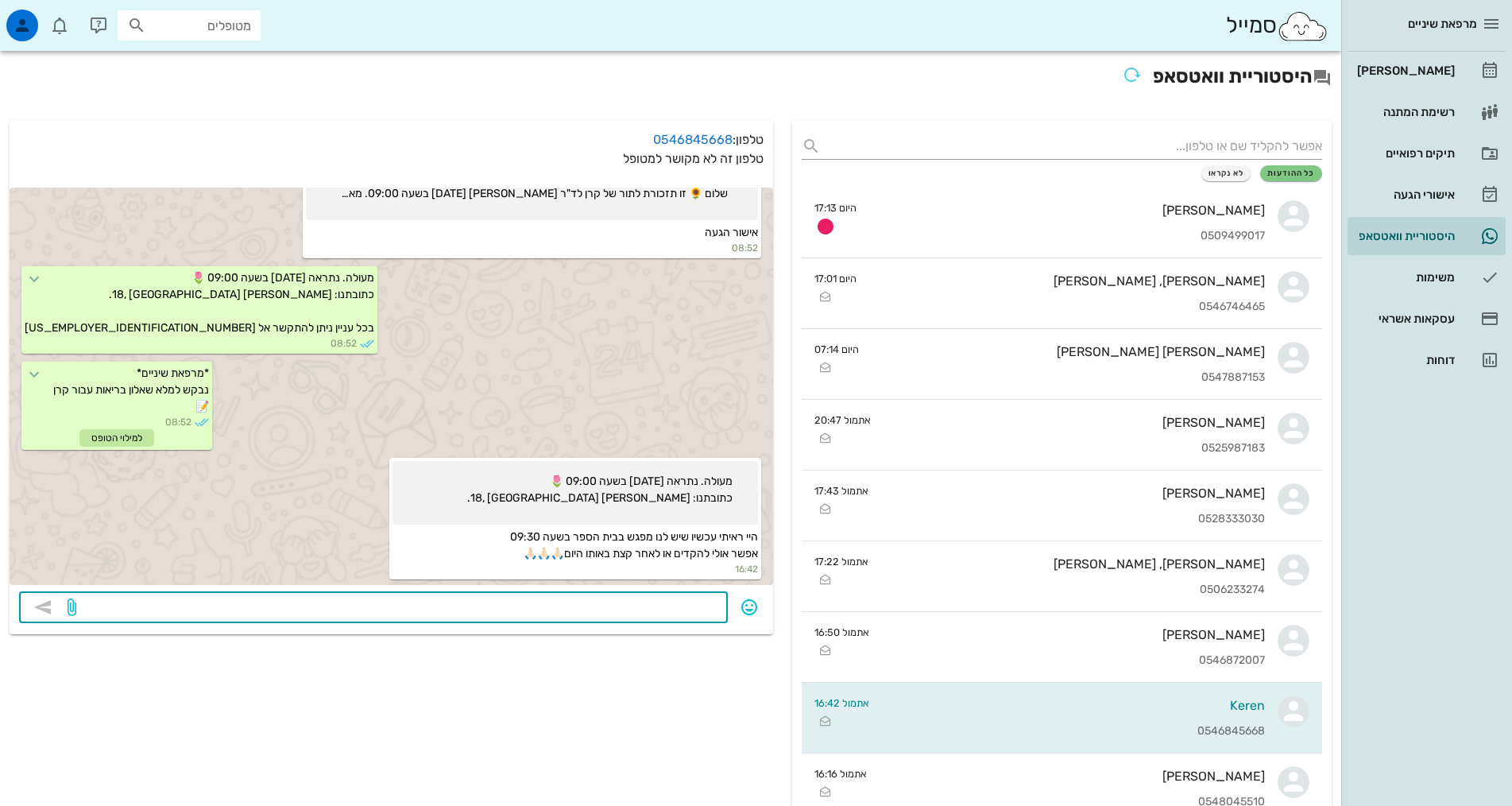
click at [662, 598] on textarea at bounding box center [399, 609] width 639 height 26
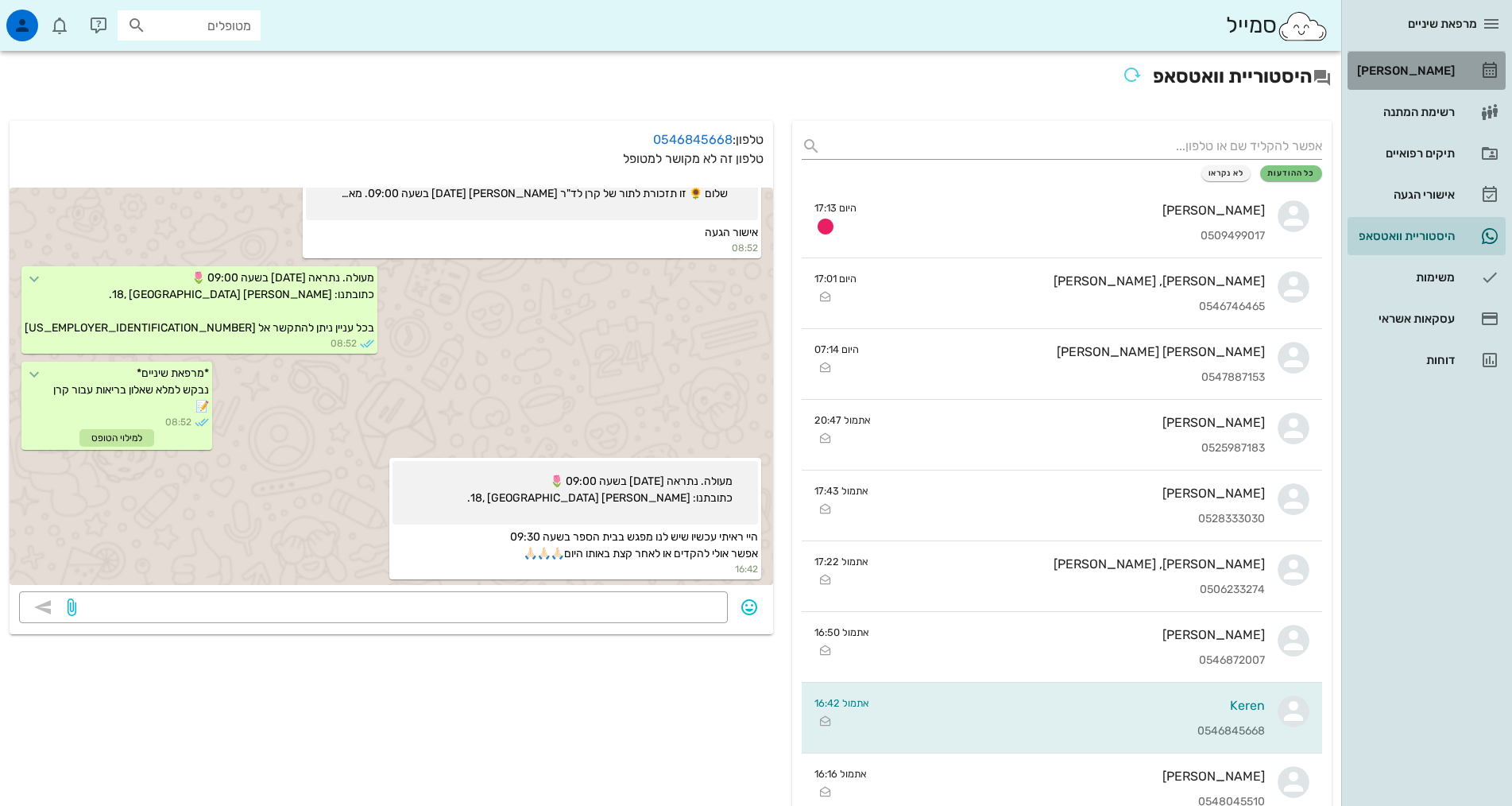
click at [1455, 88] on link "[PERSON_NAME]" at bounding box center [1427, 71] width 158 height 38
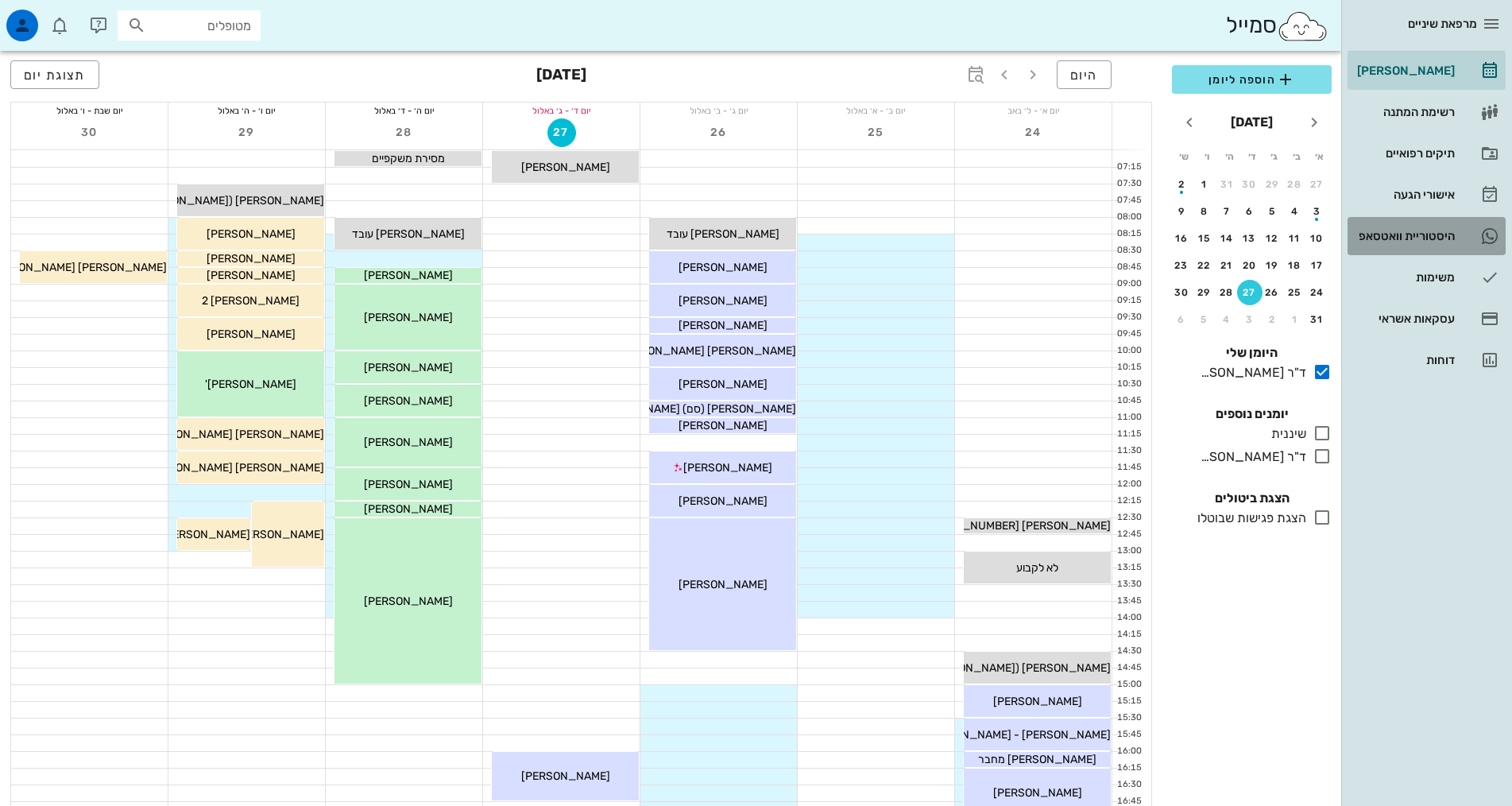
click at [1382, 251] on link "3 היסטוריית וואטסאפ" at bounding box center [1427, 236] width 158 height 38
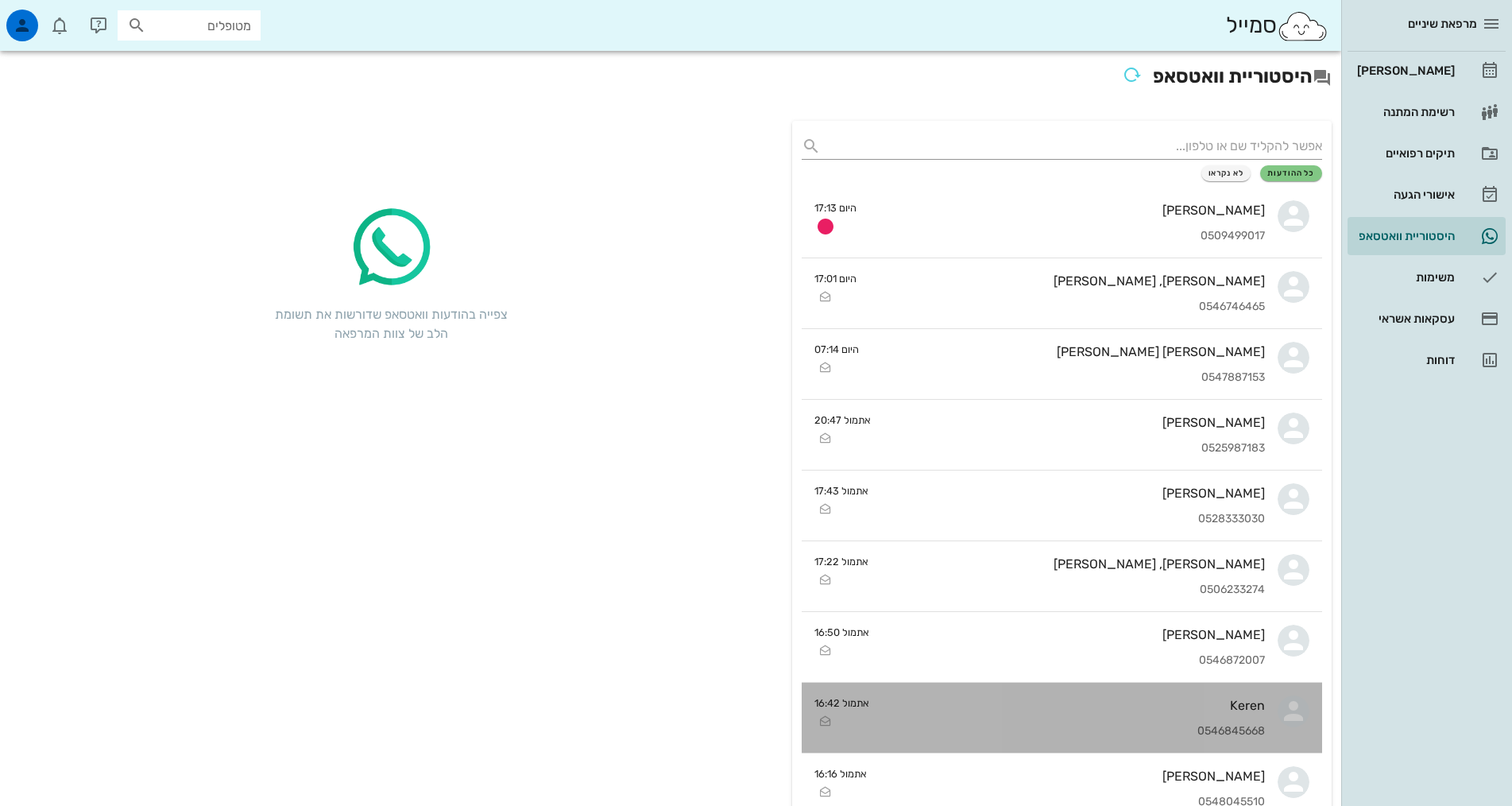
click at [1075, 706] on div "Keren" at bounding box center [1073, 705] width 383 height 15
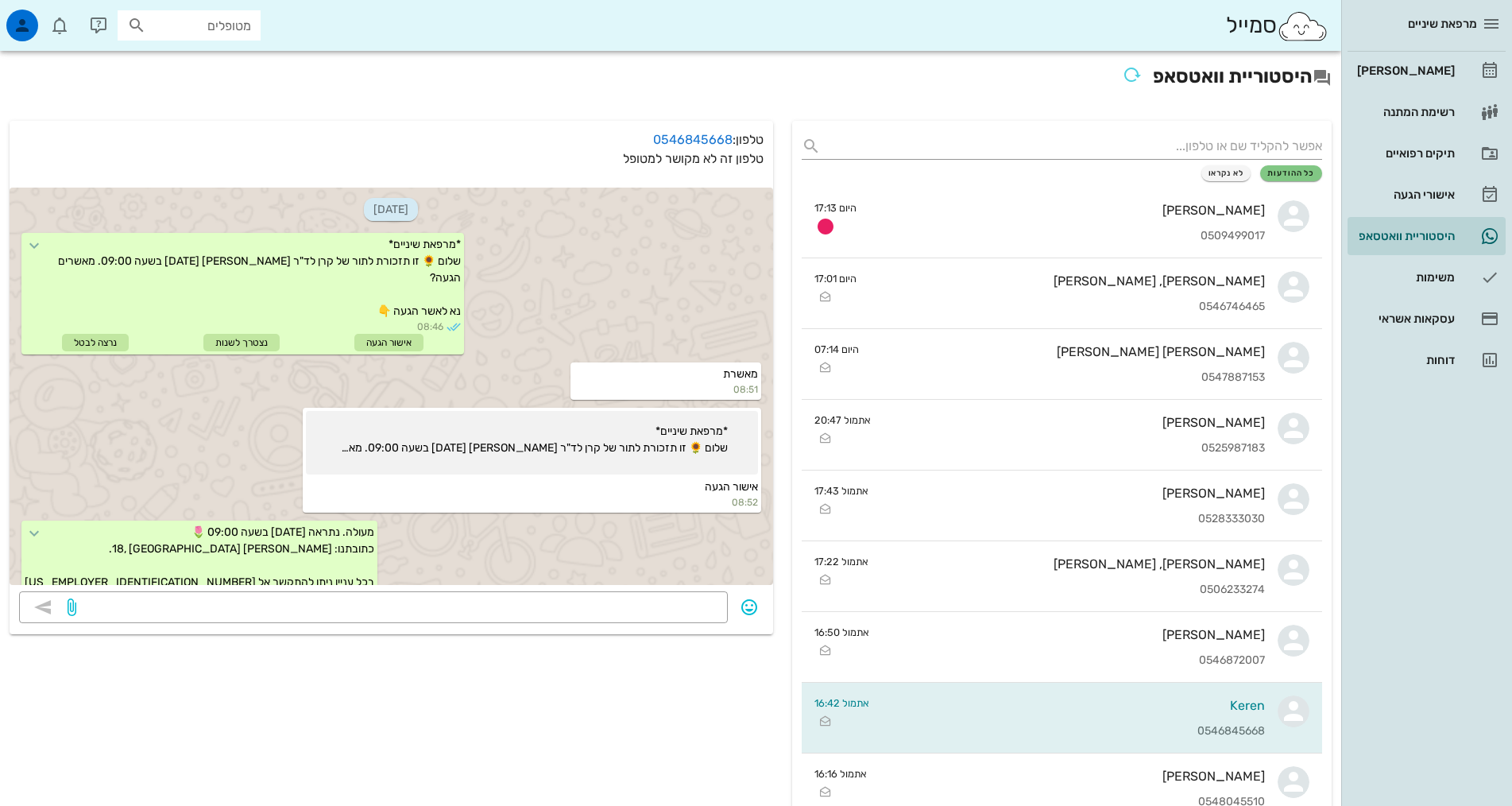
scroll to position [255, 0]
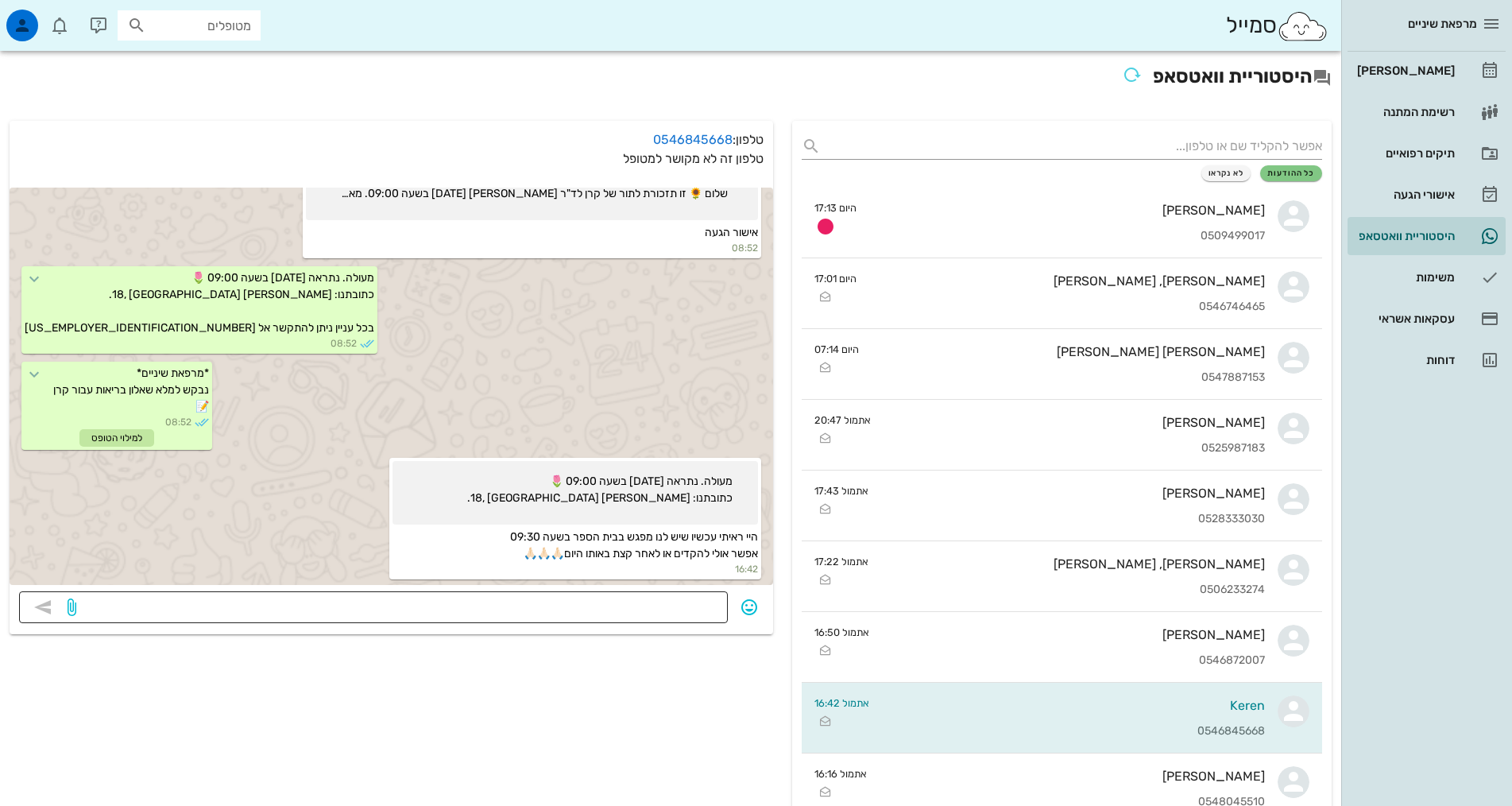
click at [391, 607] on textarea at bounding box center [399, 609] width 639 height 26
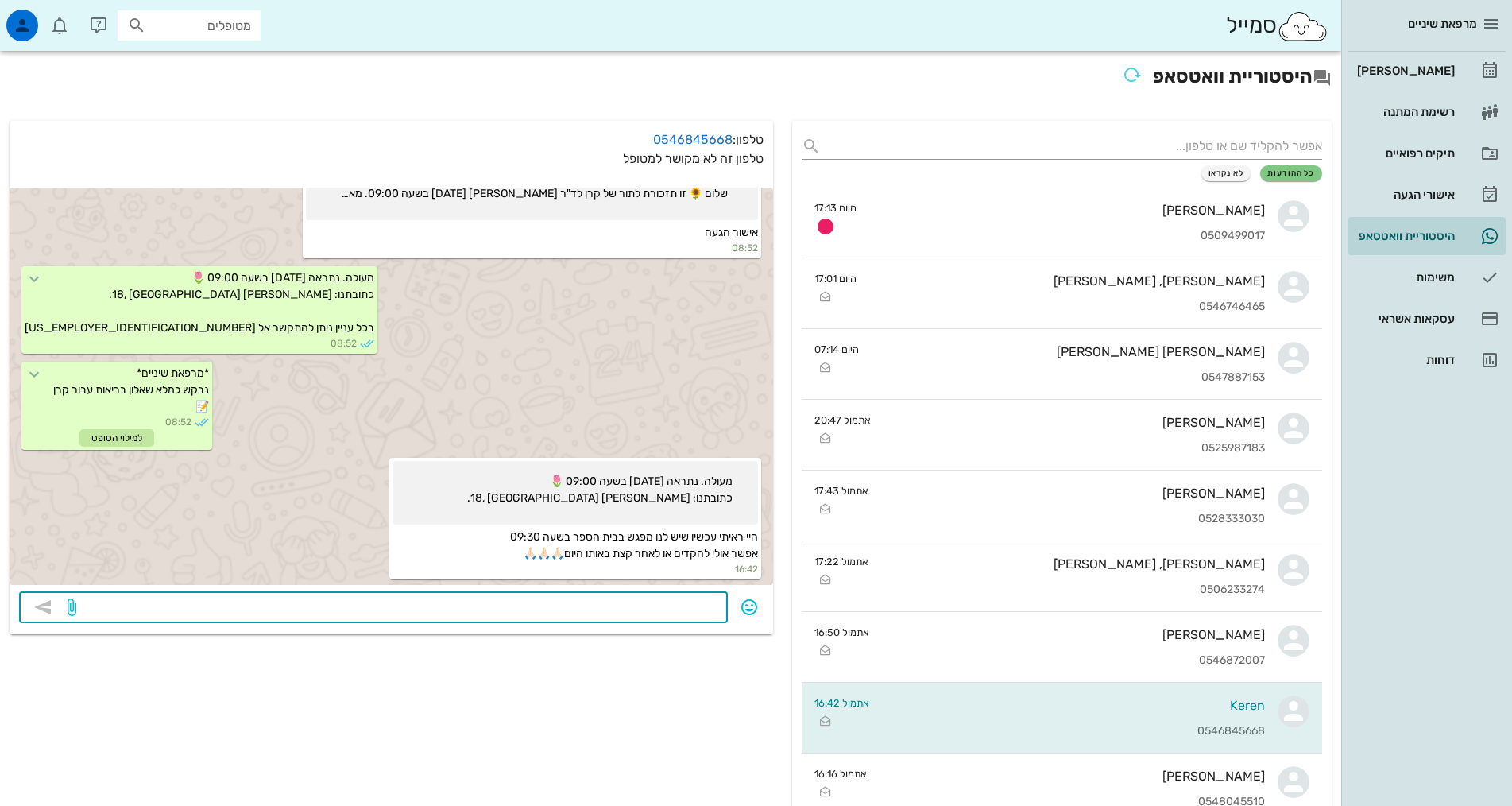
click at [391, 607] on textarea at bounding box center [399, 609] width 639 height 26
type textarea "לצערי אין אפשרות היומן סגור למחר."
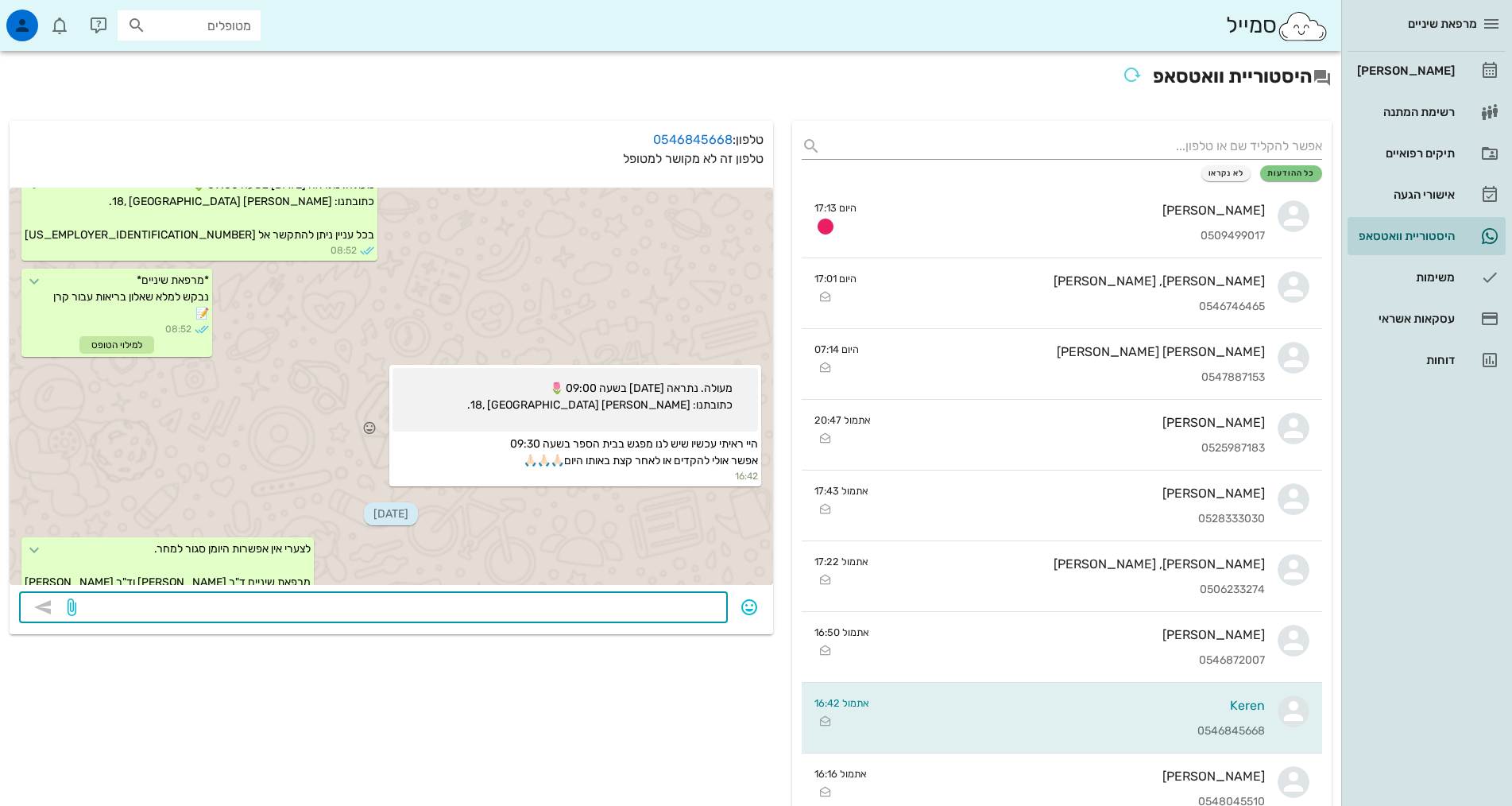
scroll to position [376, 0]
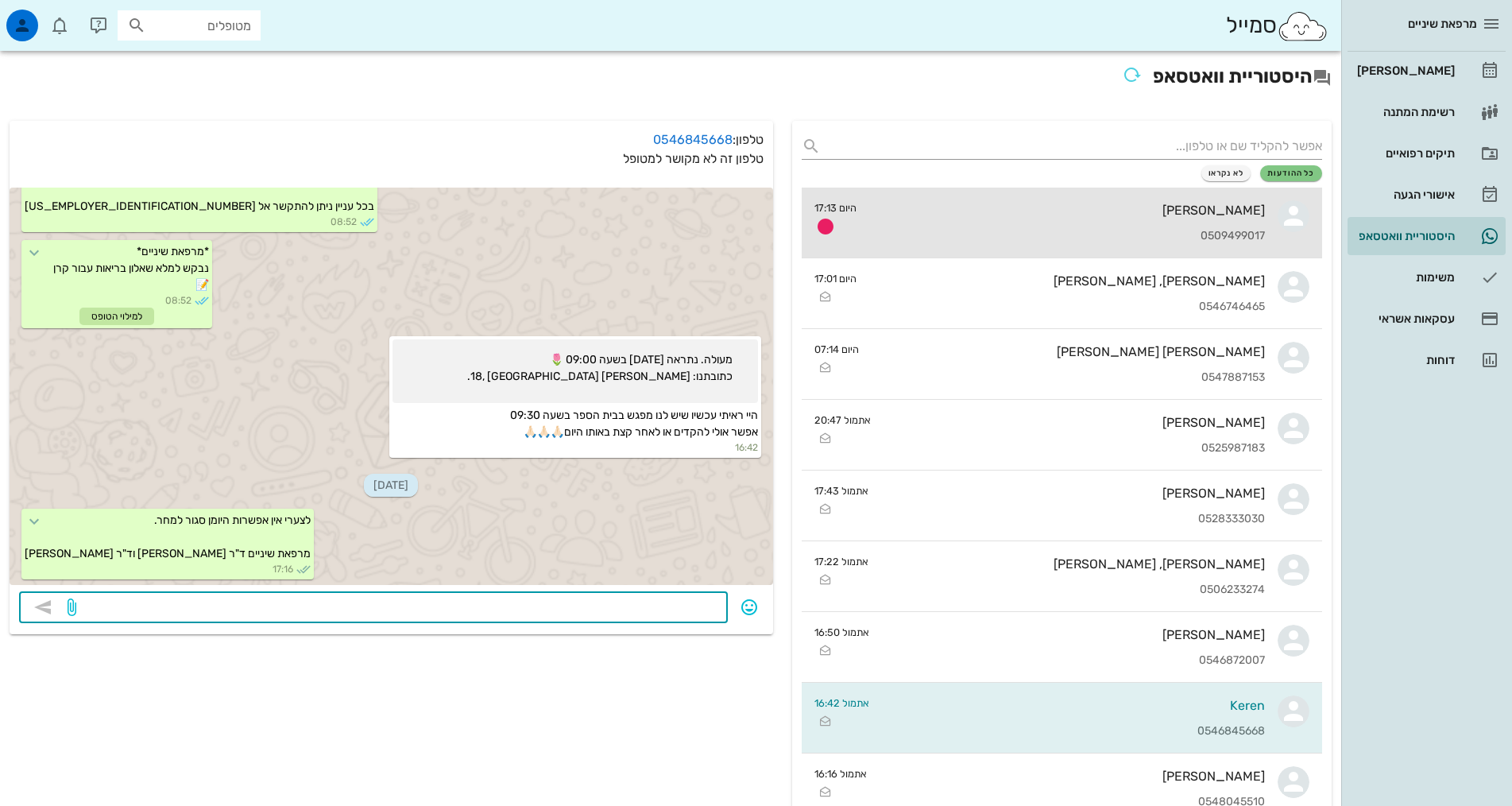
click at [1137, 219] on div "[PERSON_NAME] 0509499017" at bounding box center [1067, 223] width 396 height 70
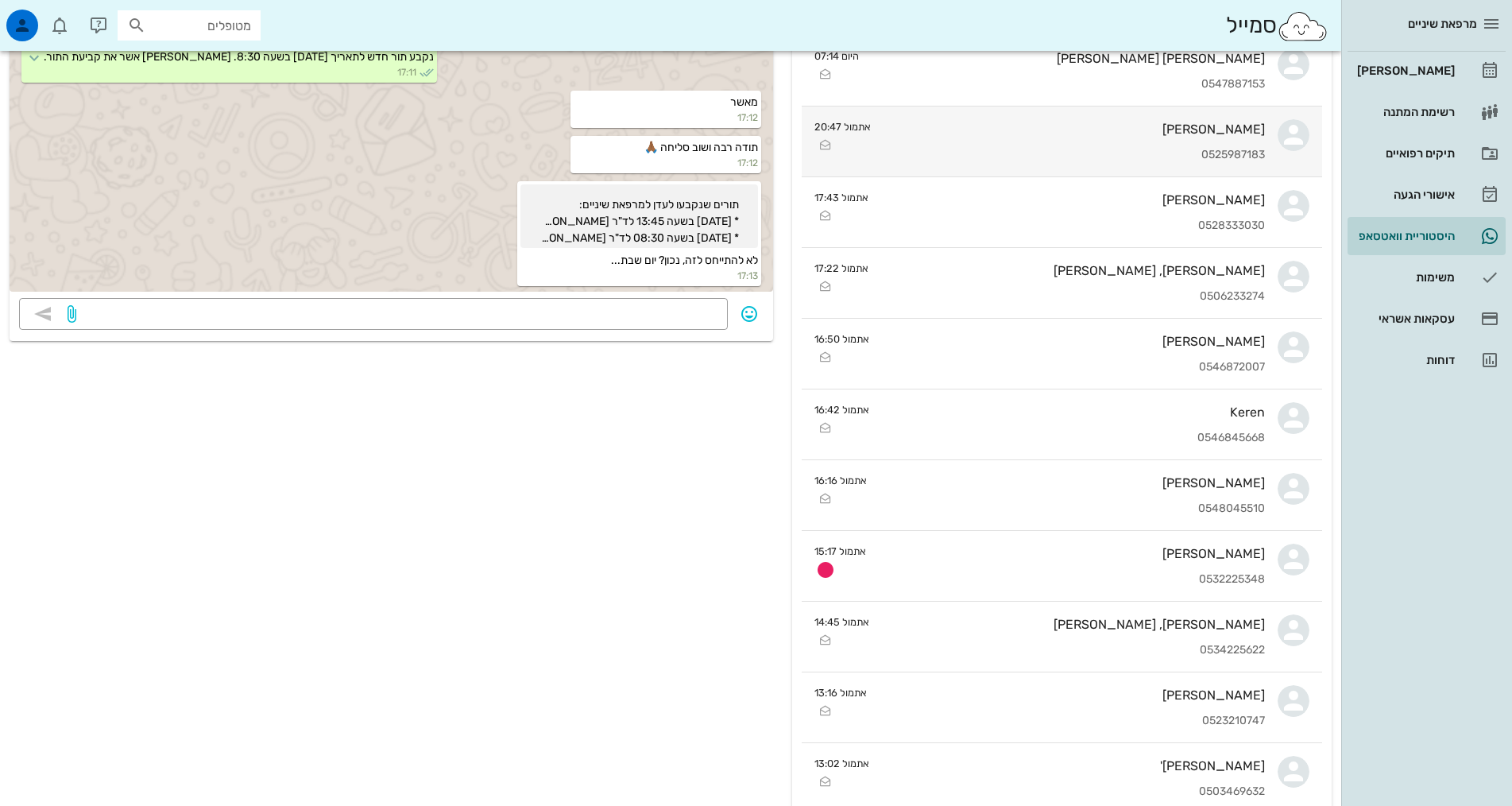
scroll to position [148, 0]
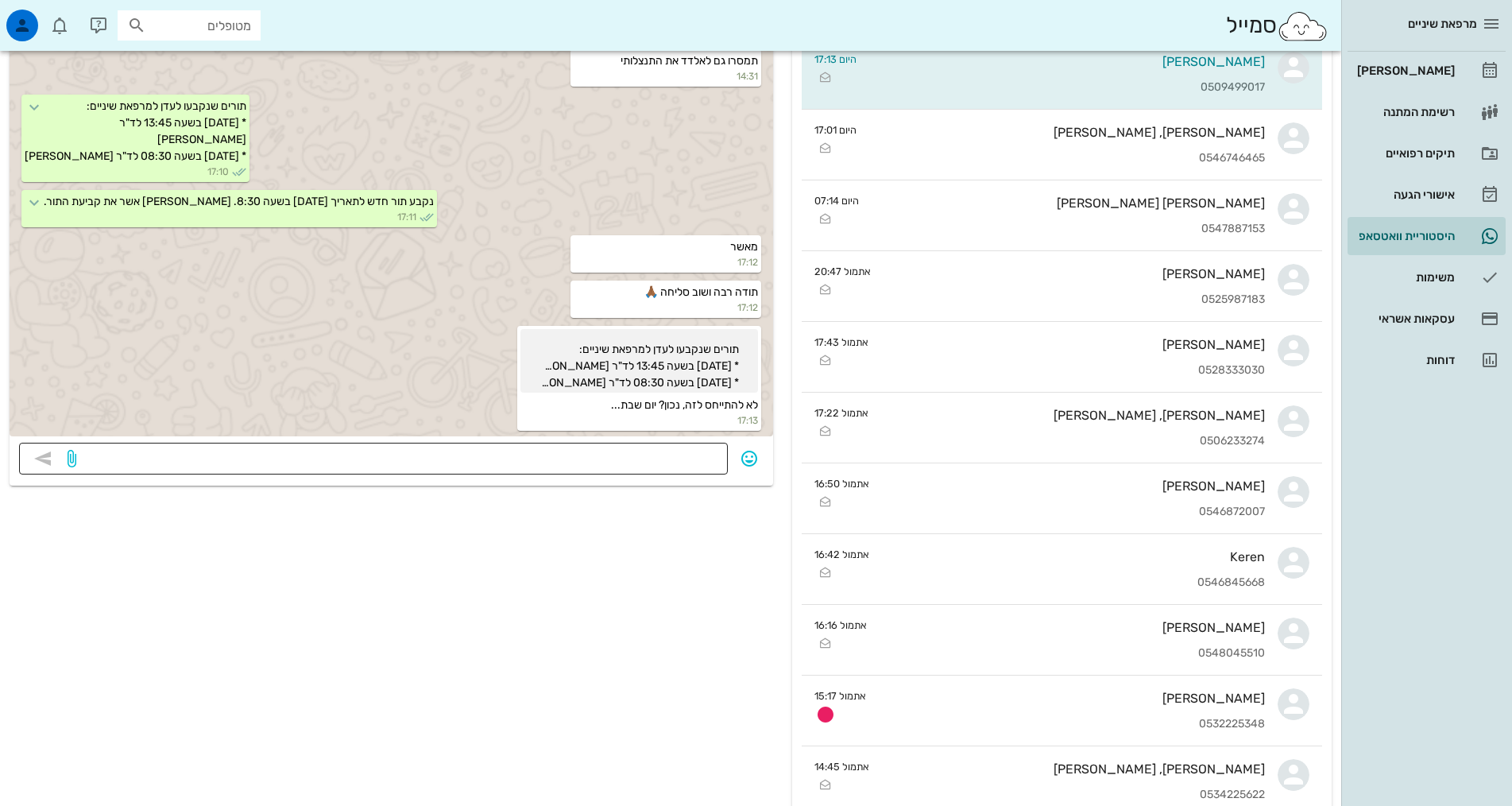
click at [415, 452] on textarea at bounding box center [399, 460] width 639 height 26
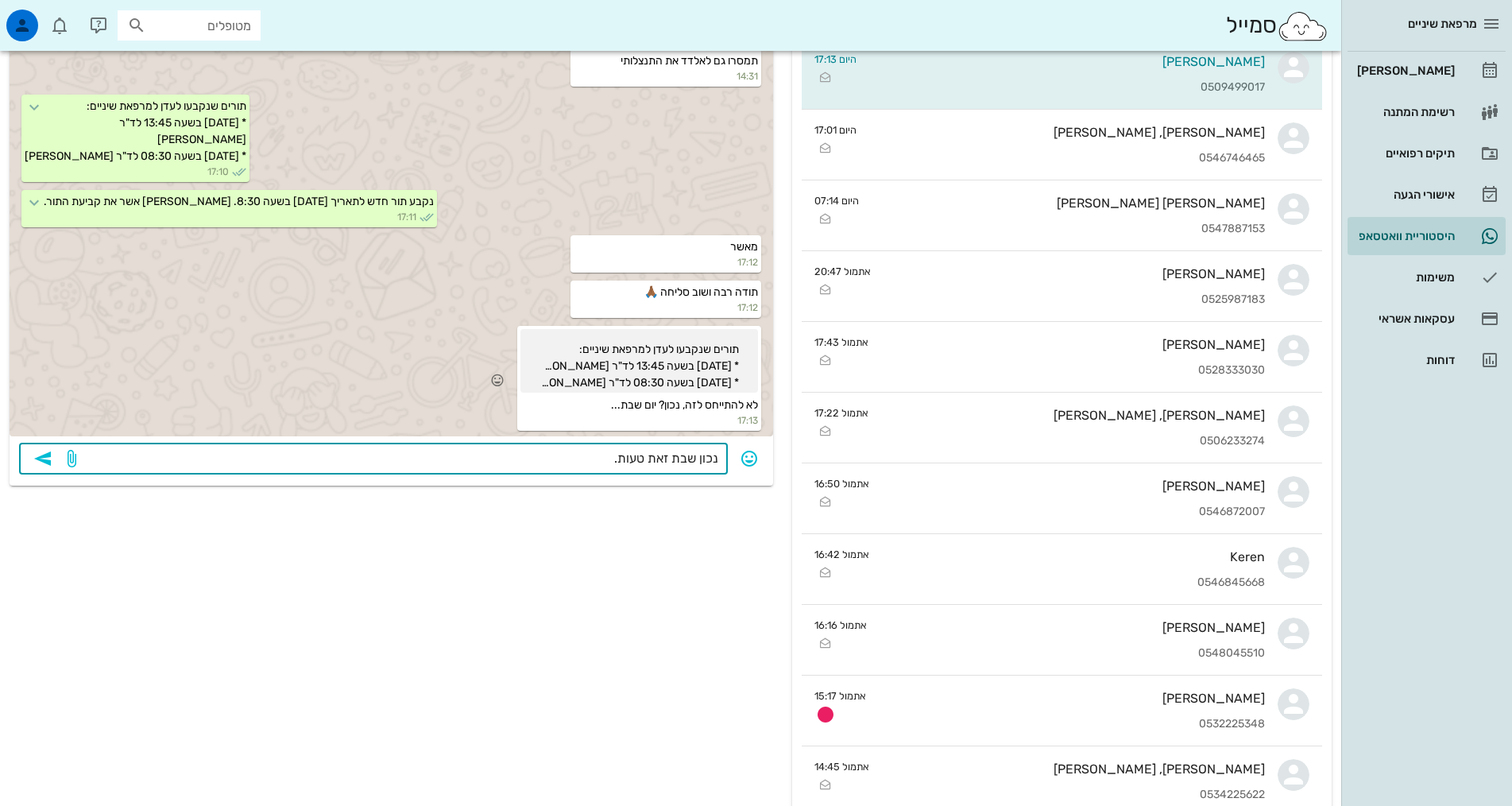
type textarea "נכון שבת זאת טעות."
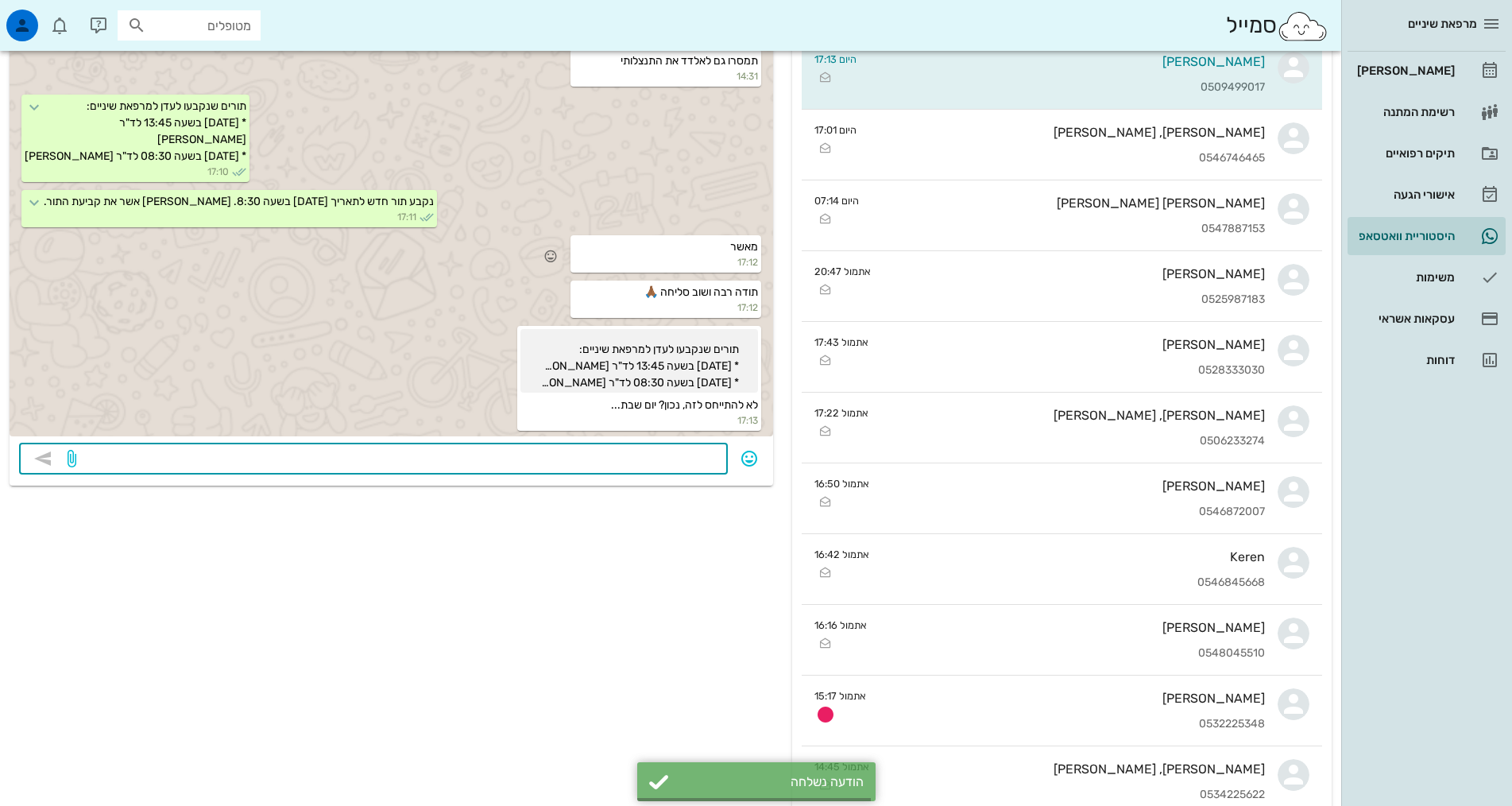
scroll to position [851, 0]
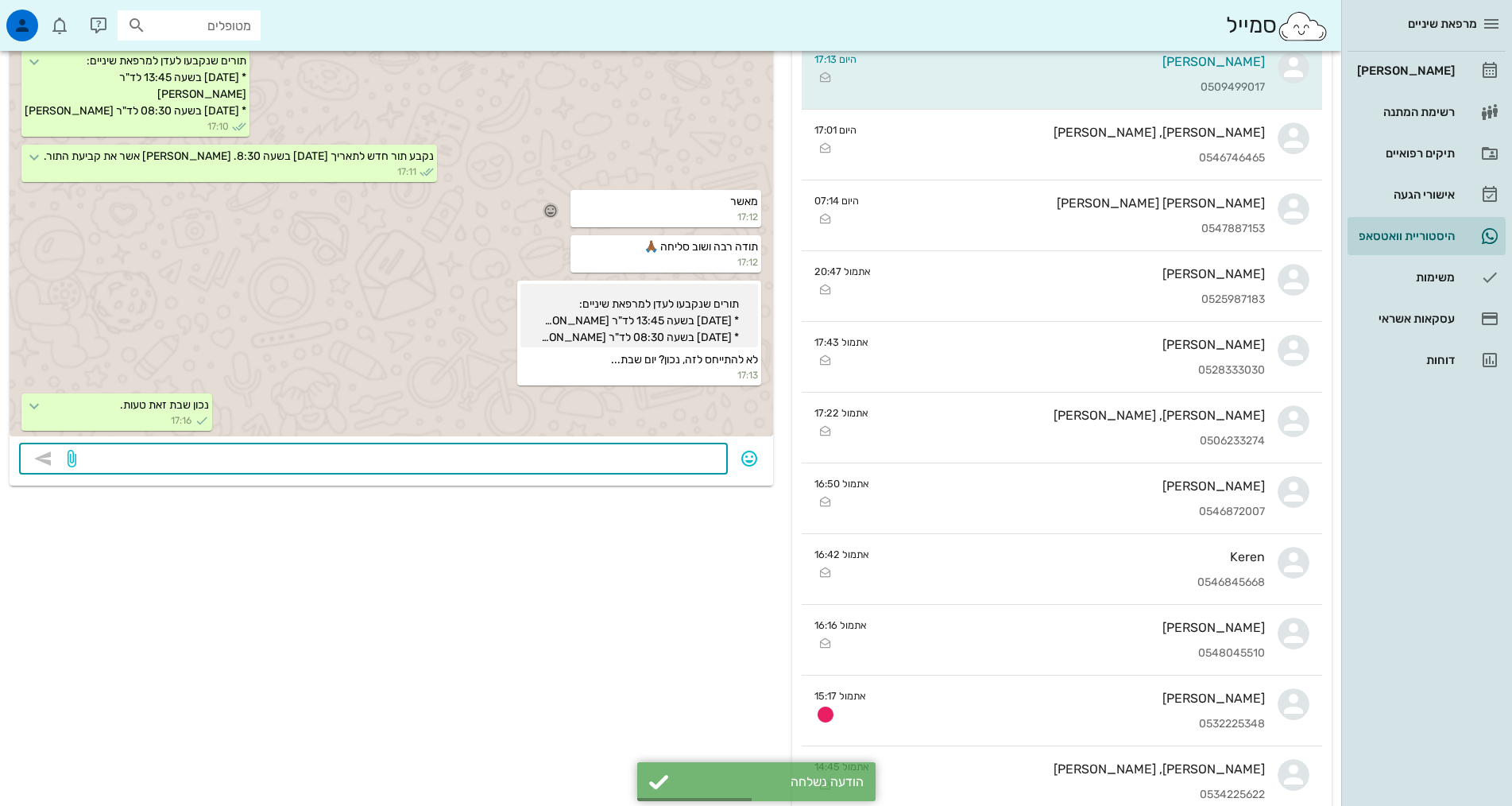
click at [553, 205] on icon "button" at bounding box center [551, 211] width 14 height 14
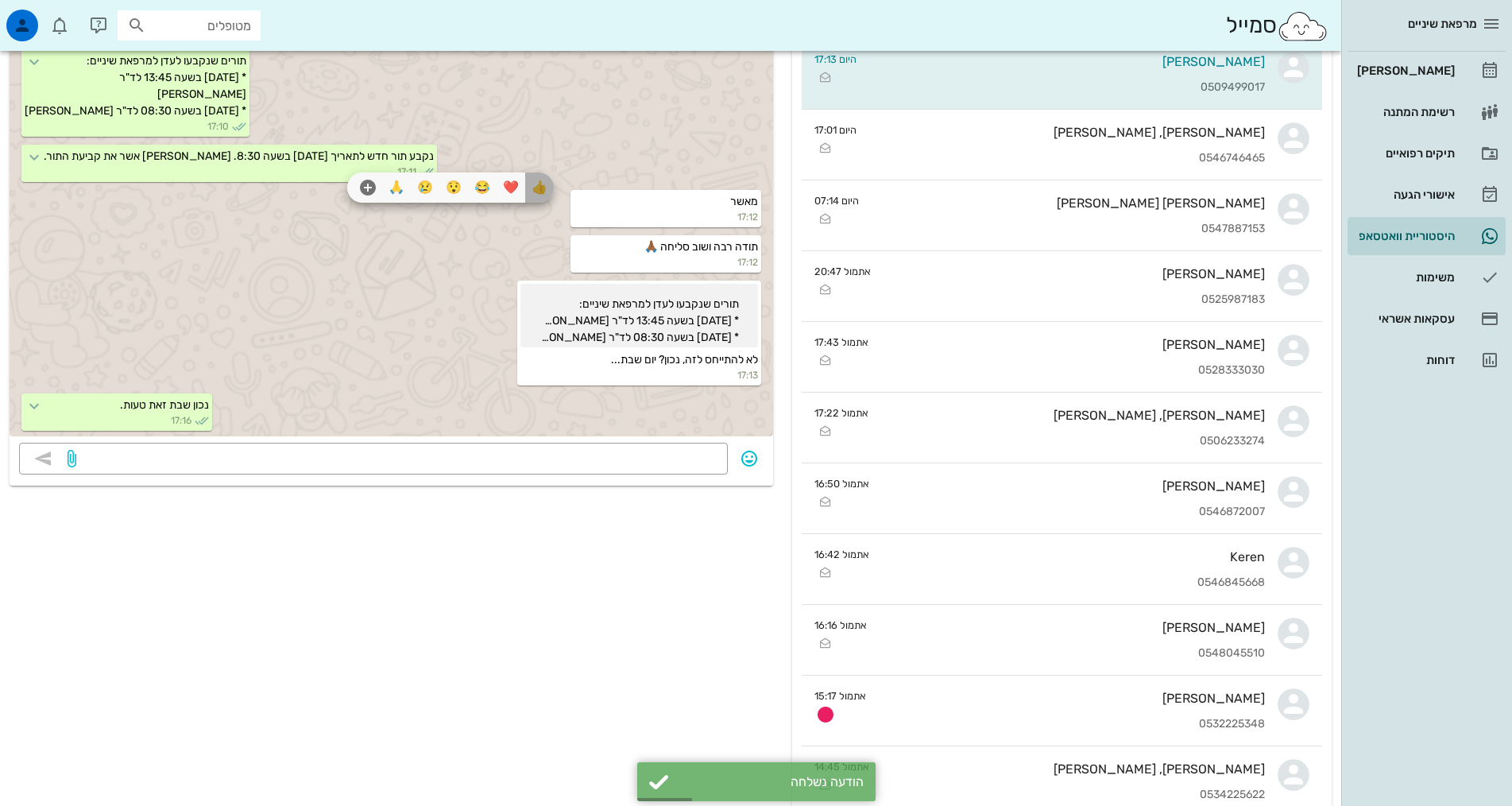
click at [549, 184] on div "👍" at bounding box center [539, 188] width 29 height 30
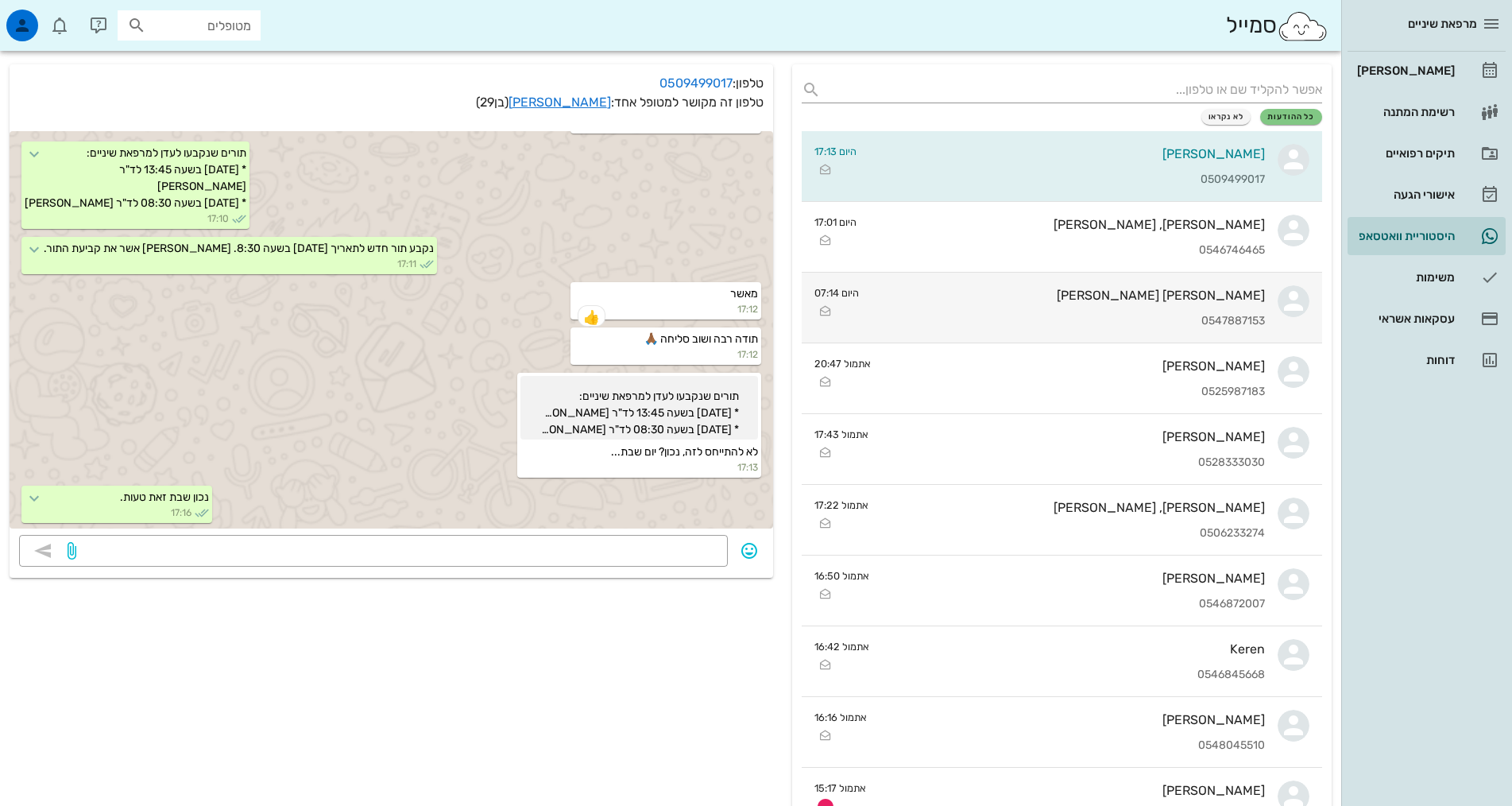
scroll to position [0, 0]
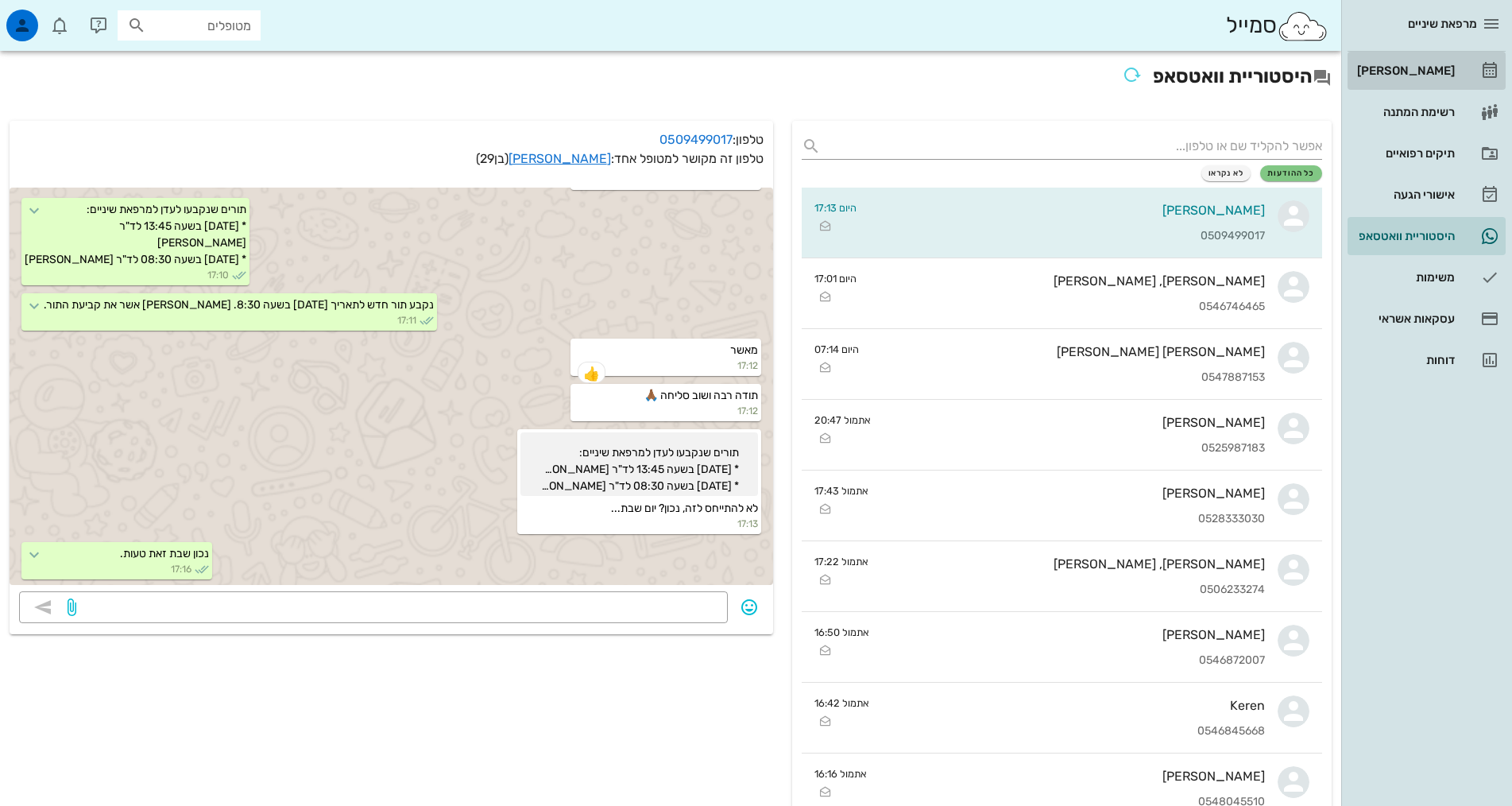
click at [1447, 69] on div "[PERSON_NAME]" at bounding box center [1404, 71] width 101 height 13
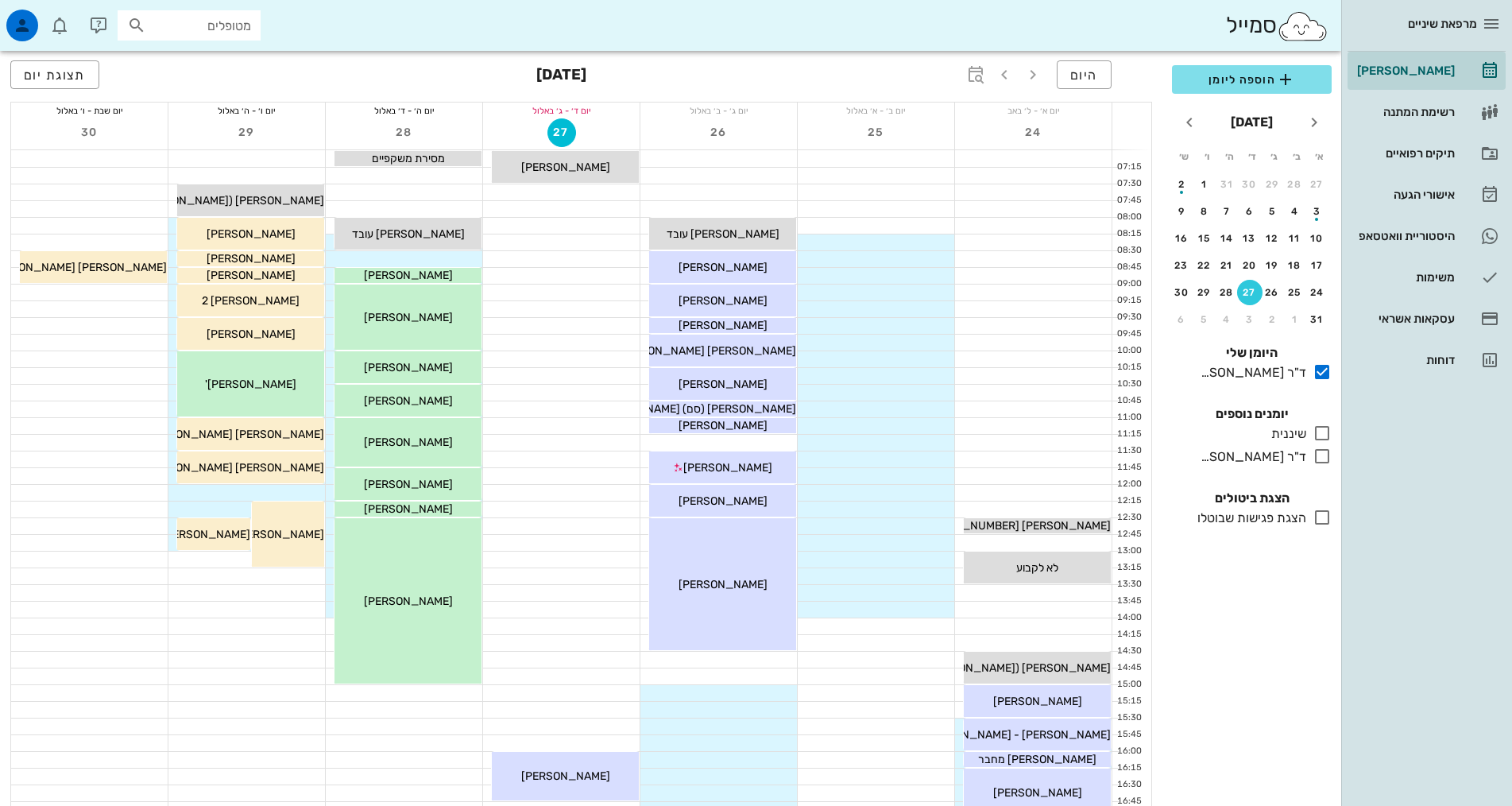
click at [428, 259] on div at bounding box center [404, 259] width 156 height 16
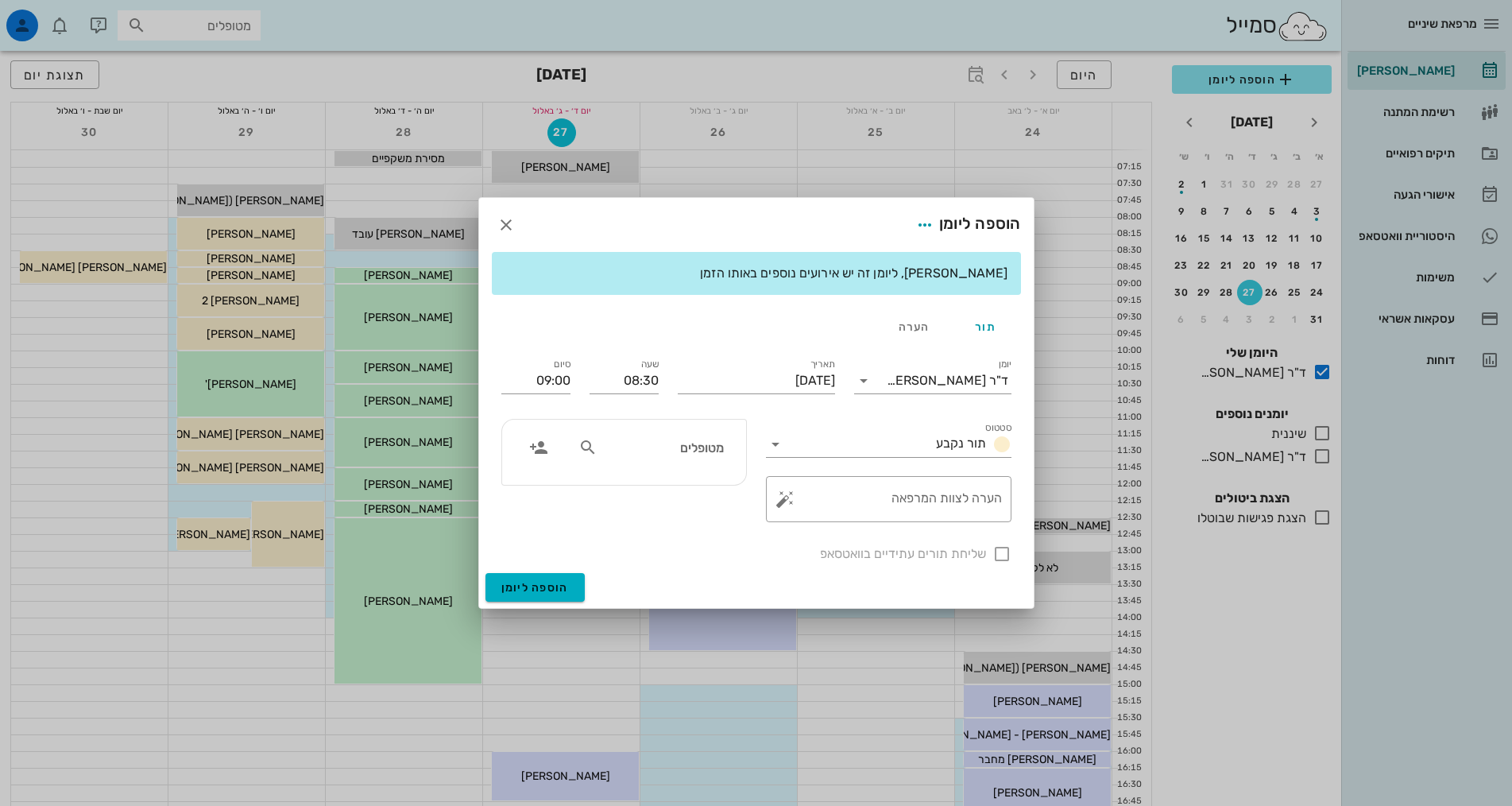
click at [689, 445] on input "מטופלים" at bounding box center [661, 448] width 122 height 21
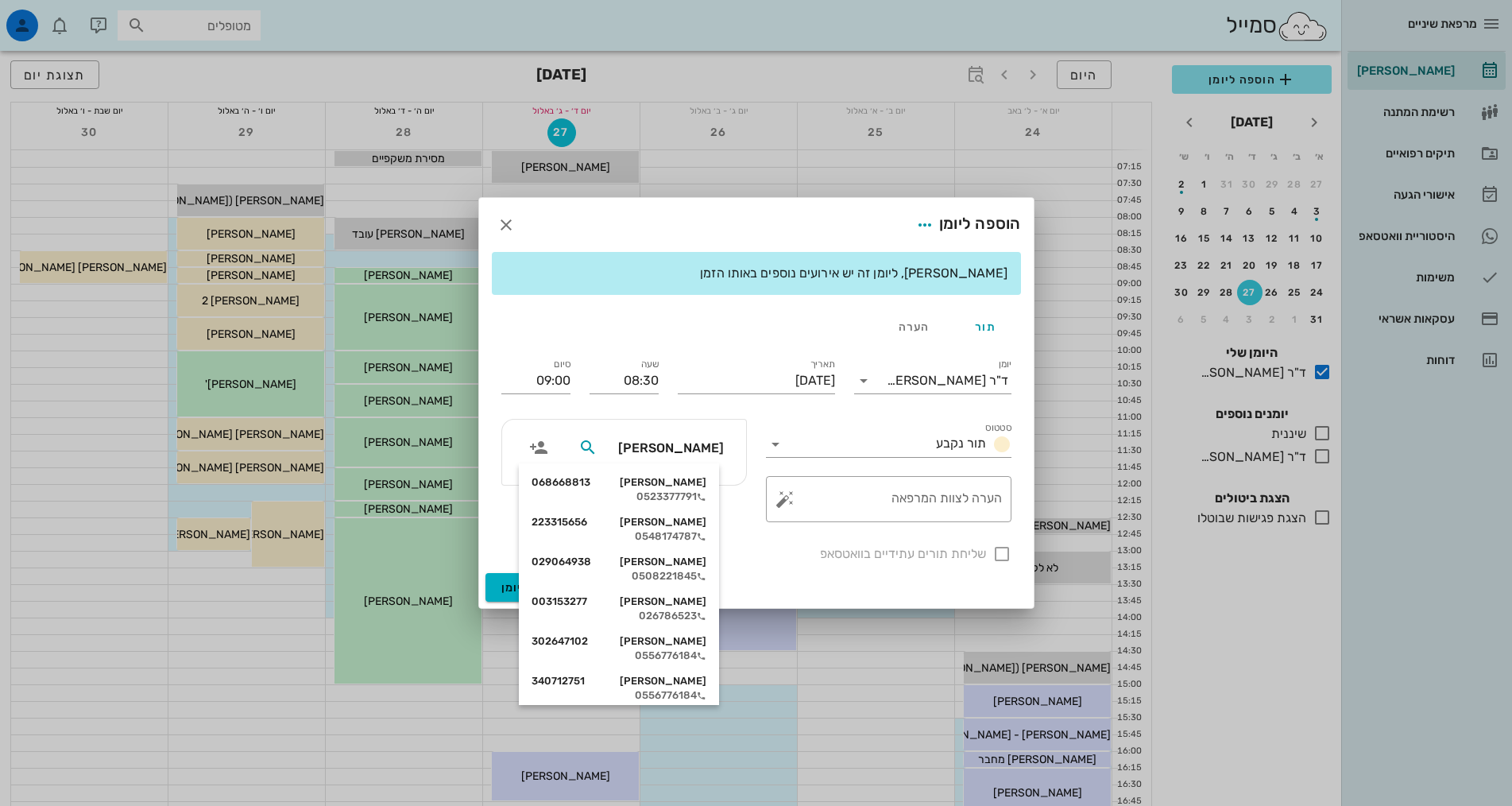
type input "[PERSON_NAME]"
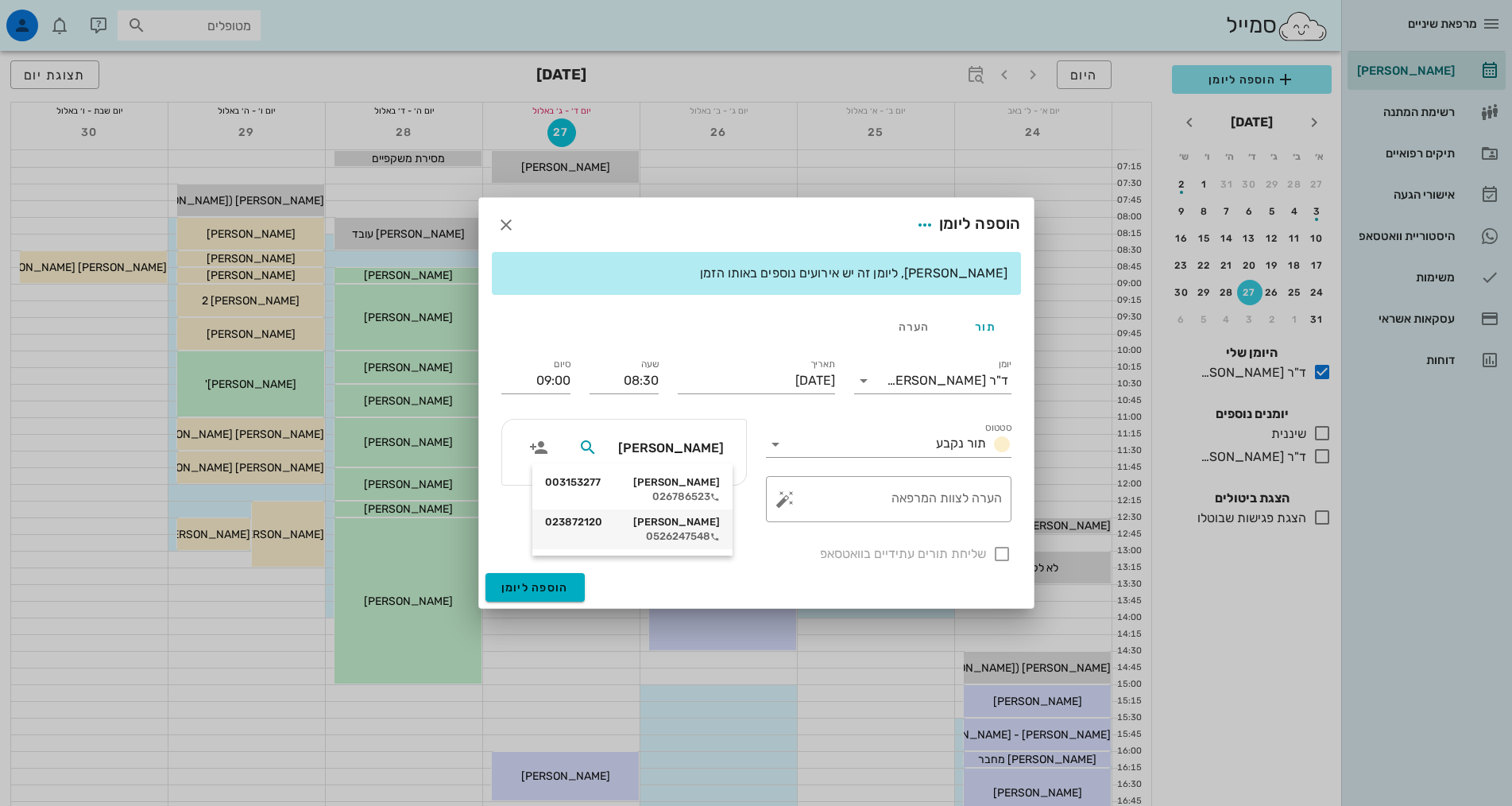
click at [630, 527] on div "[PERSON_NAME] 023872120" at bounding box center [632, 522] width 175 height 13
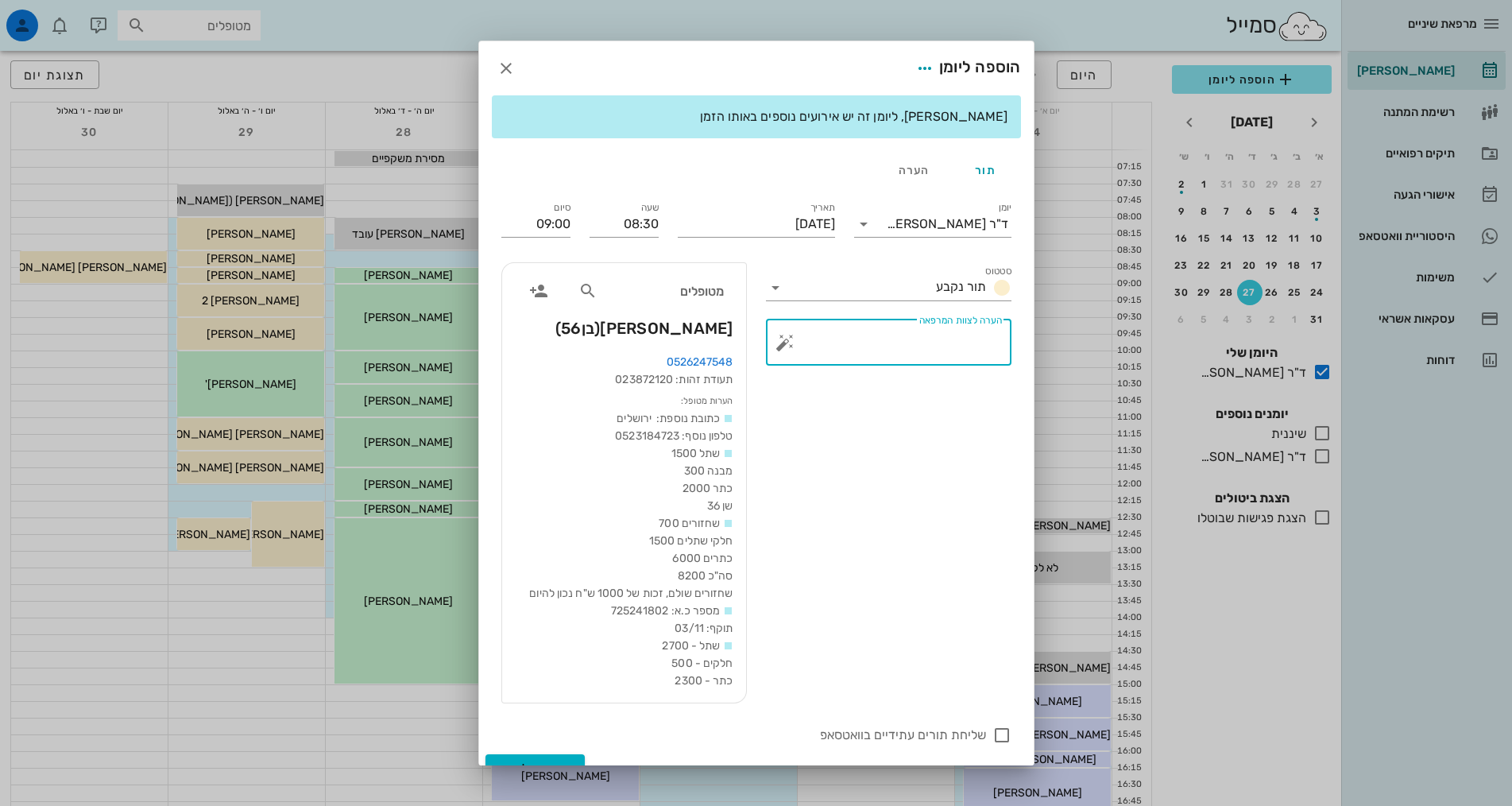
click at [999, 351] on textarea "הערה לצוות המרפאה" at bounding box center [895, 346] width 214 height 38
type textarea "ער"
click at [563, 757] on button "הוספה ליומן" at bounding box center [535, 768] width 99 height 29
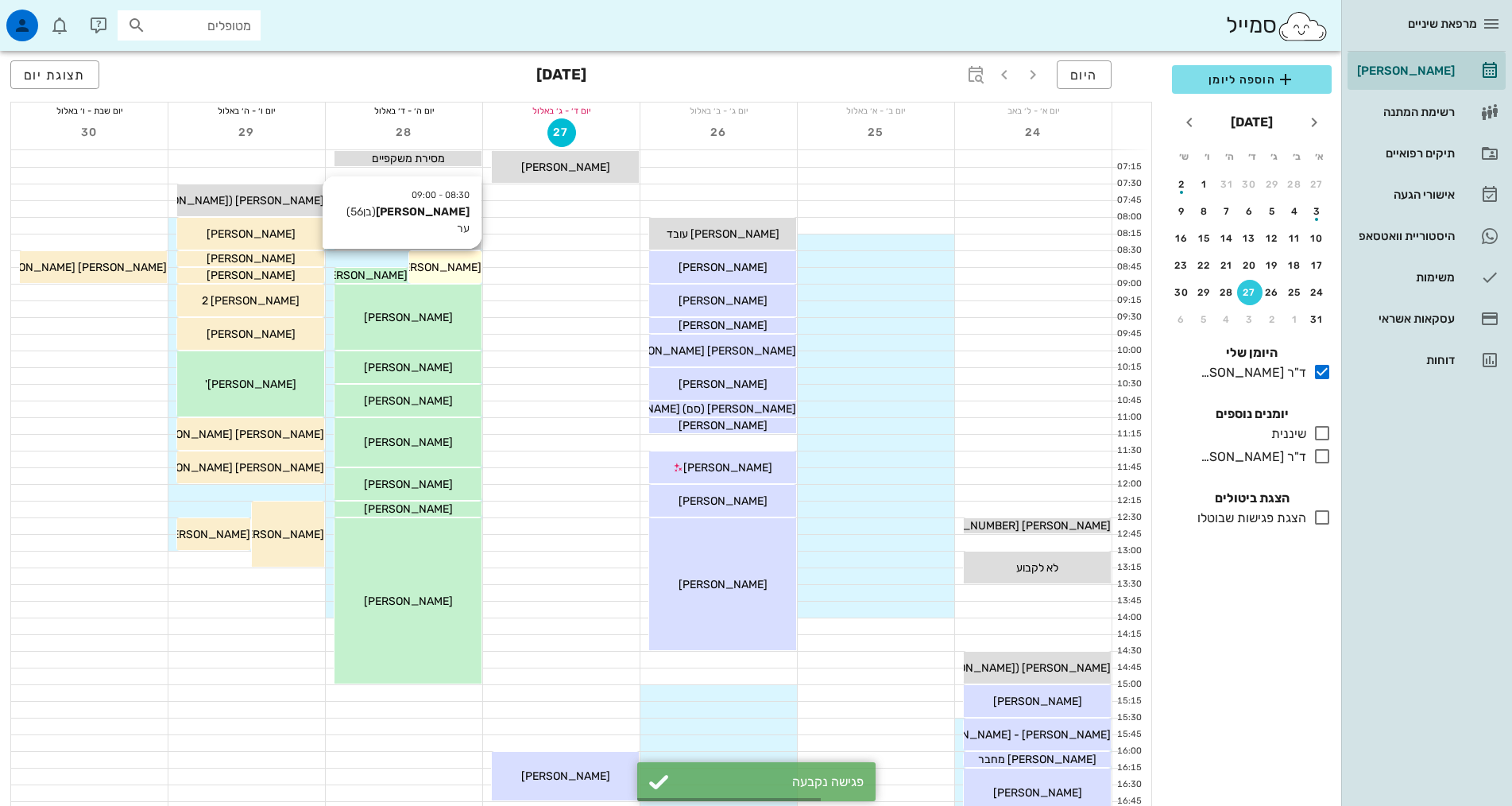
click at [457, 265] on span "[PERSON_NAME]" at bounding box center [437, 267] width 89 height 14
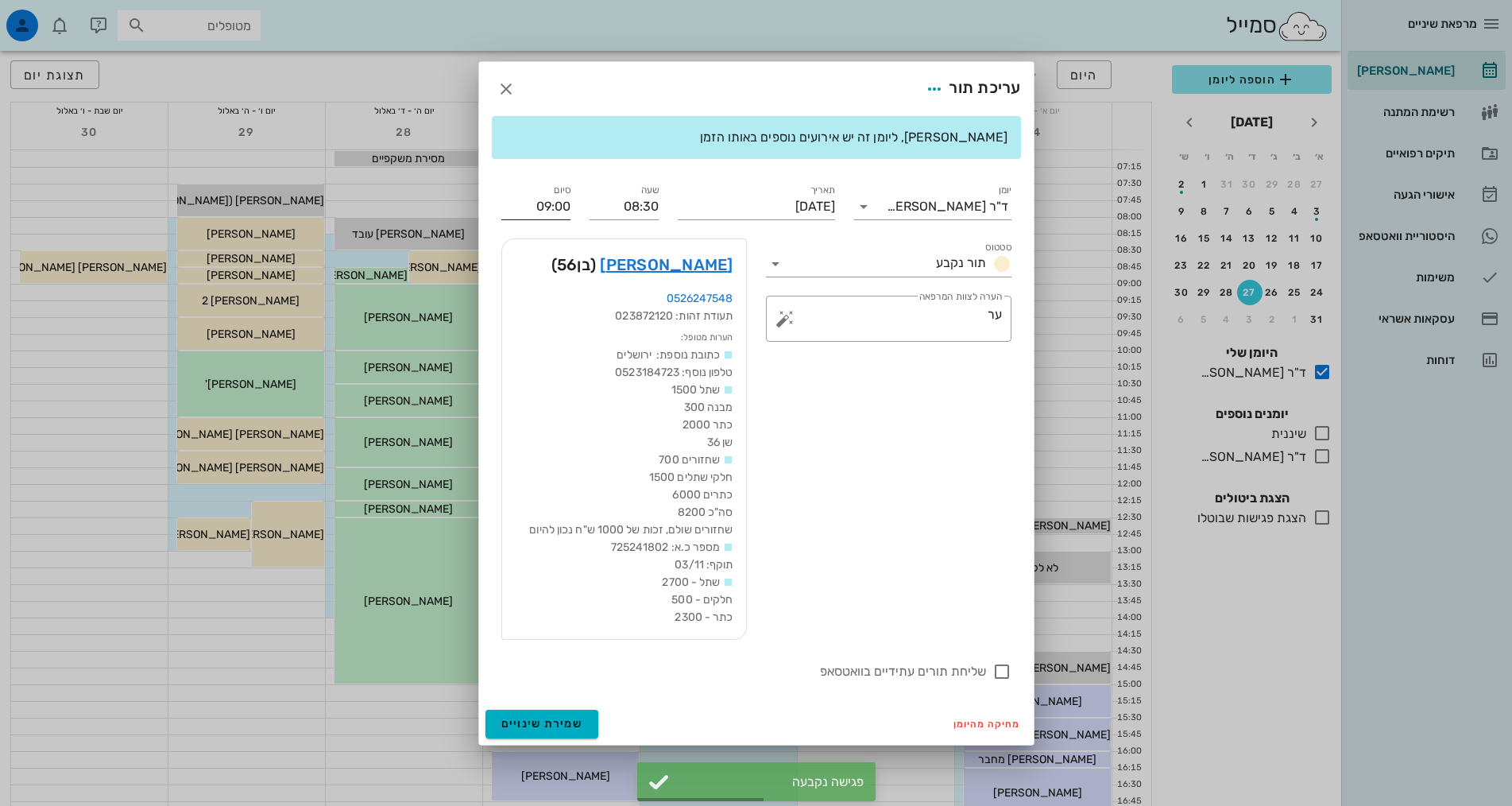
click at [550, 208] on input "09:00" at bounding box center [535, 207] width 69 height 26
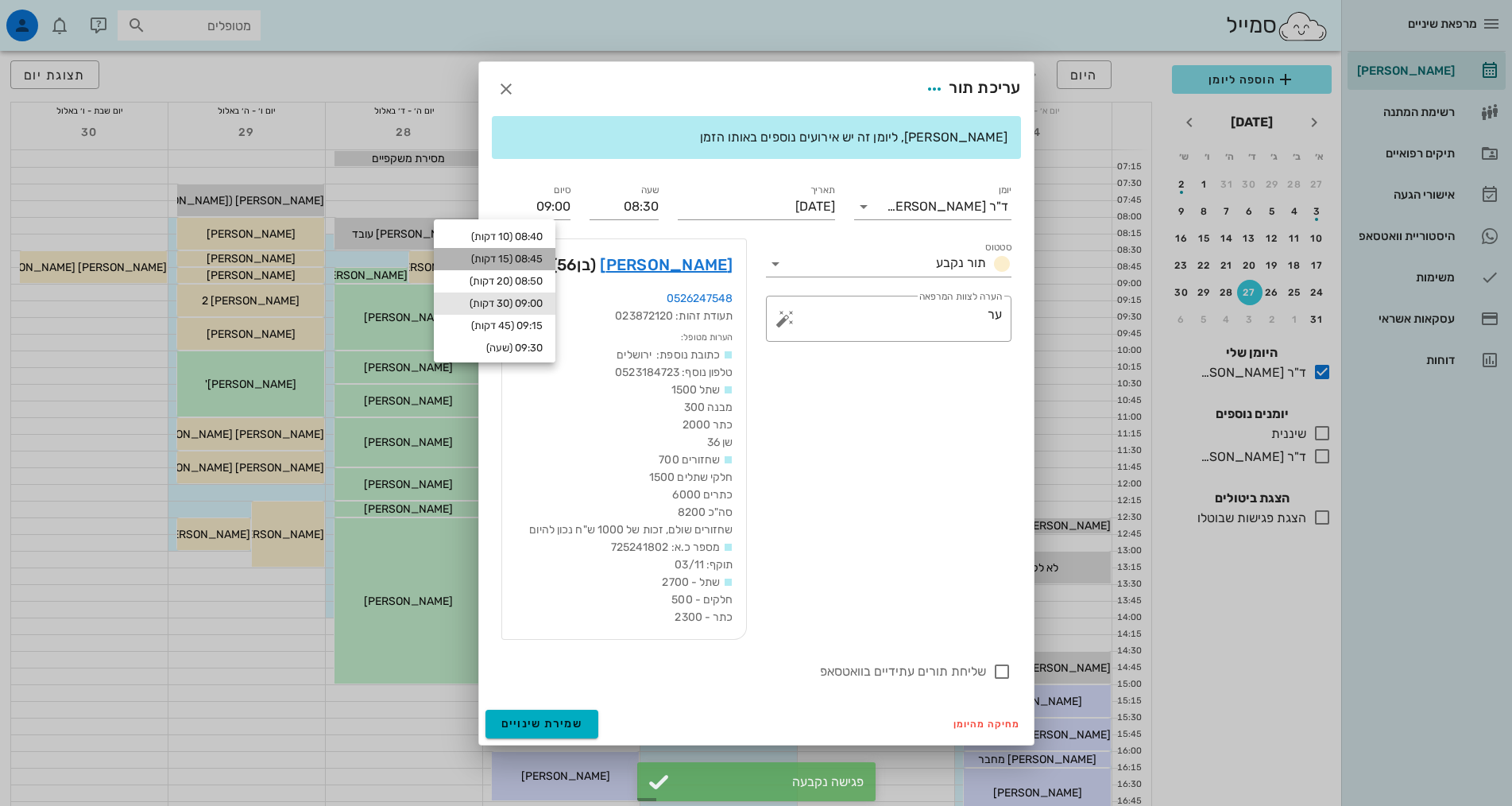
click at [539, 259] on div "08:45 (15 דקות)" at bounding box center [495, 259] width 96 height 13
type input "08:45"
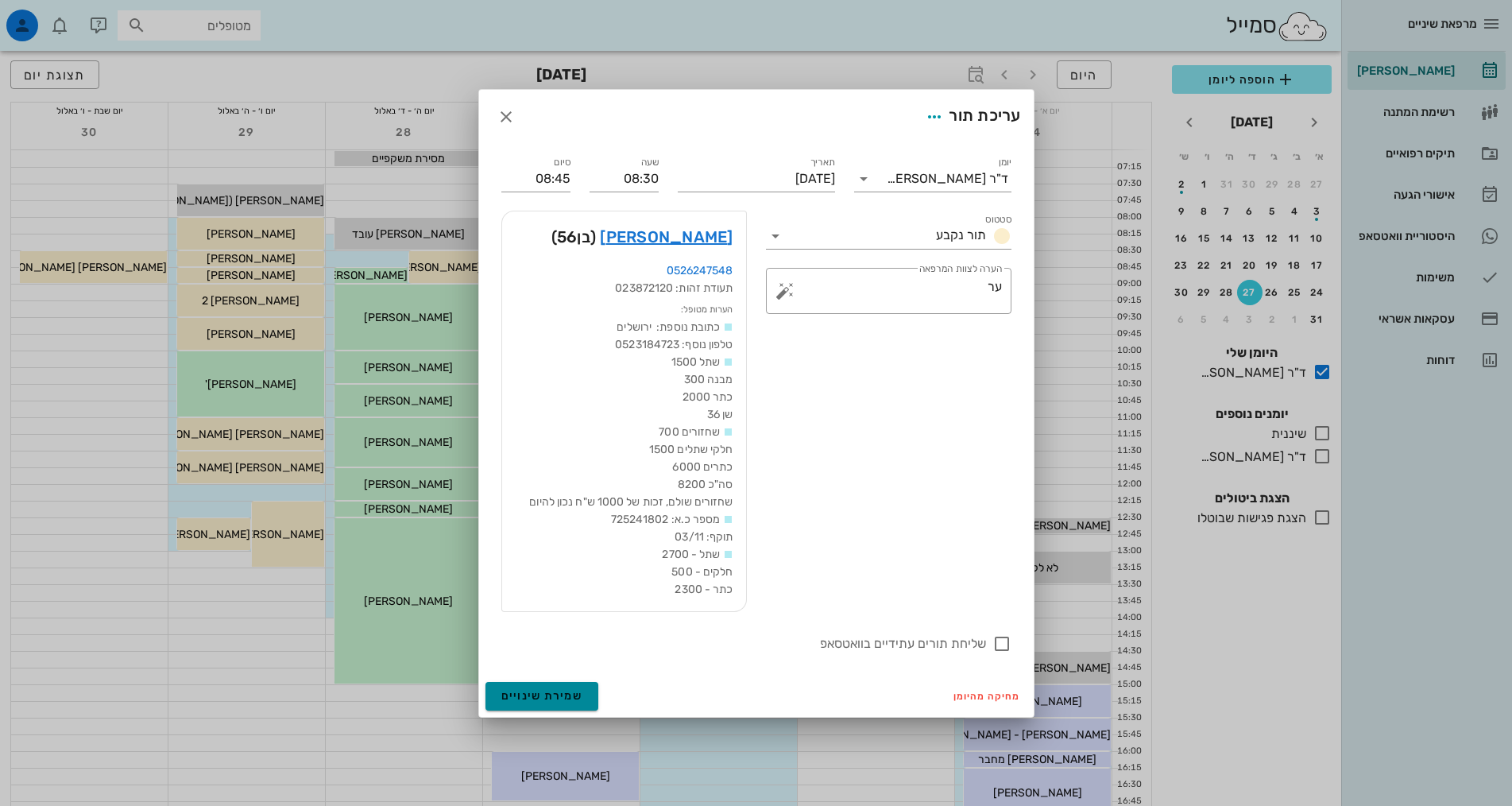
click at [535, 690] on span "שמירת שינויים" at bounding box center [542, 695] width 82 height 14
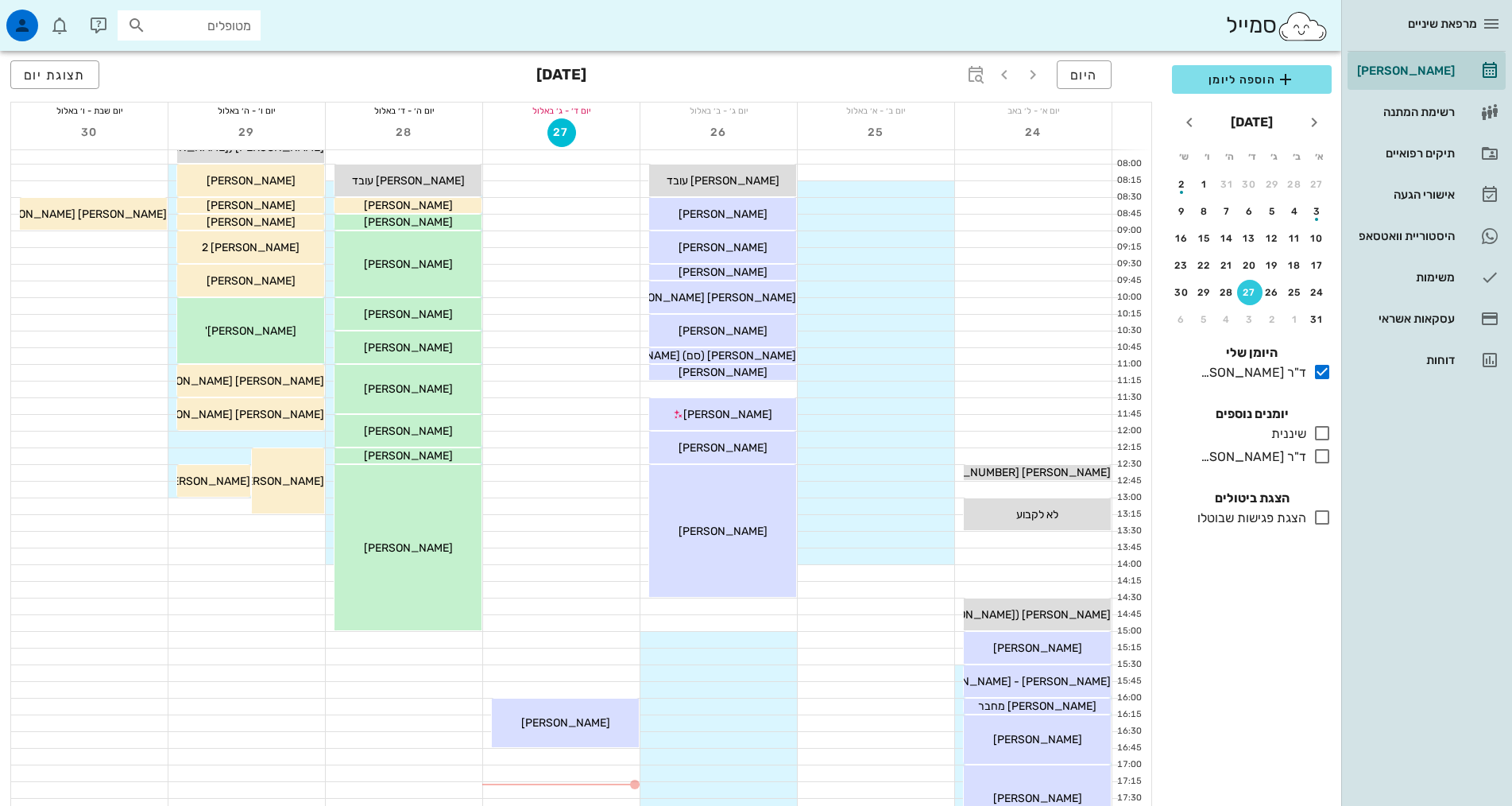
scroll to position [80, 0]
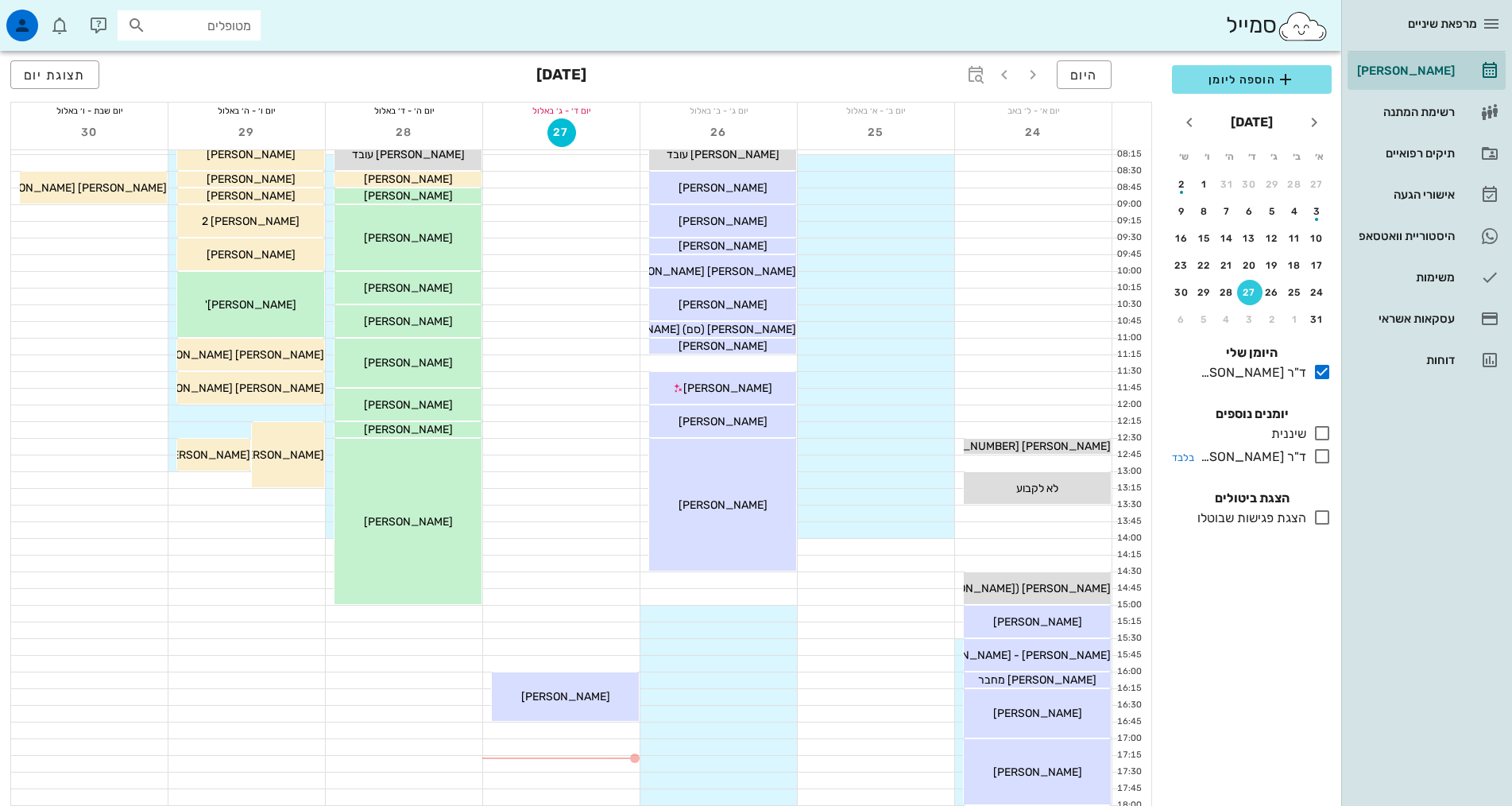
click at [1321, 457] on icon at bounding box center [1322, 456] width 19 height 19
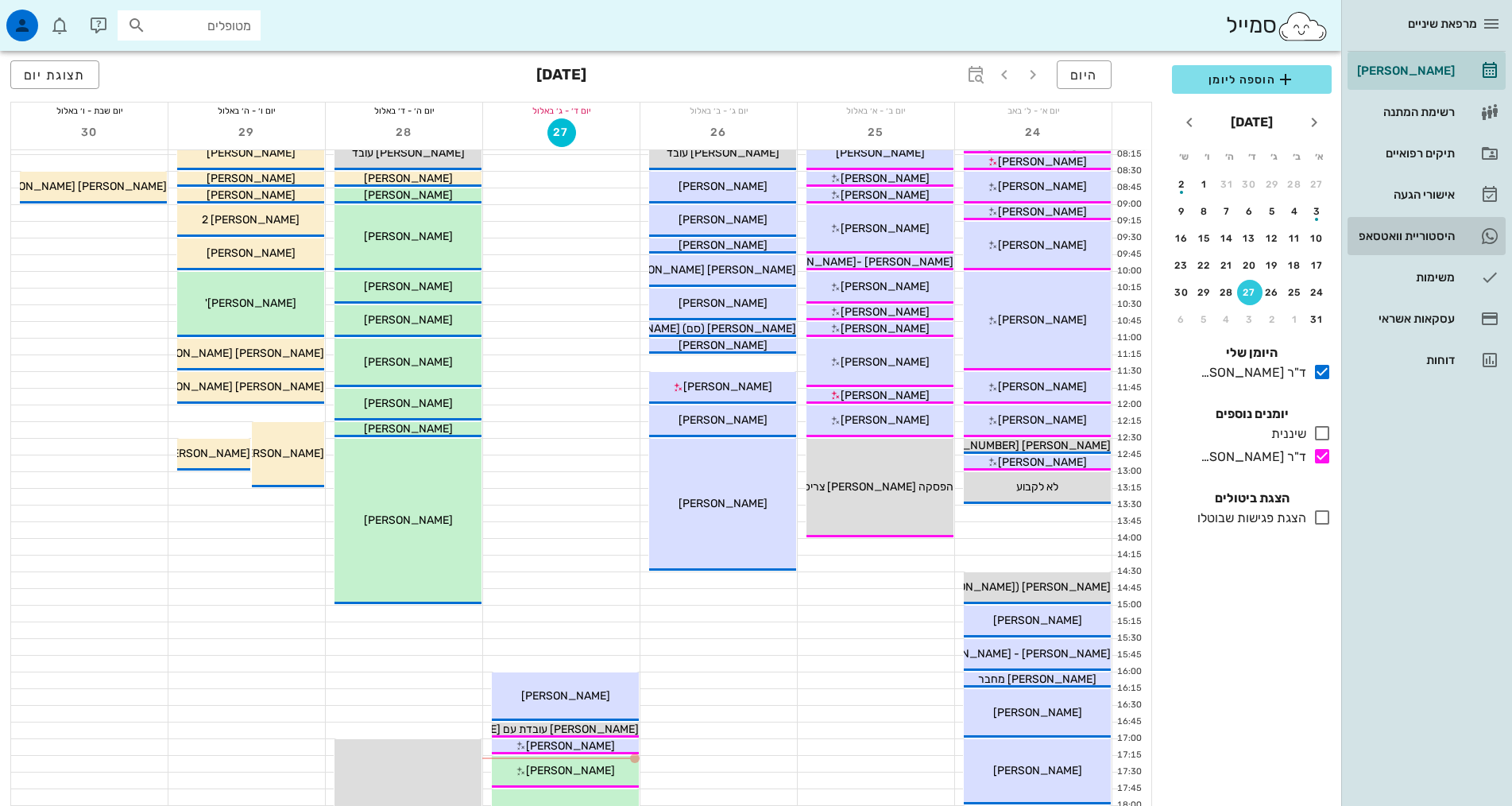
click at [1403, 230] on div "היסטוריית וואטסאפ" at bounding box center [1404, 236] width 101 height 13
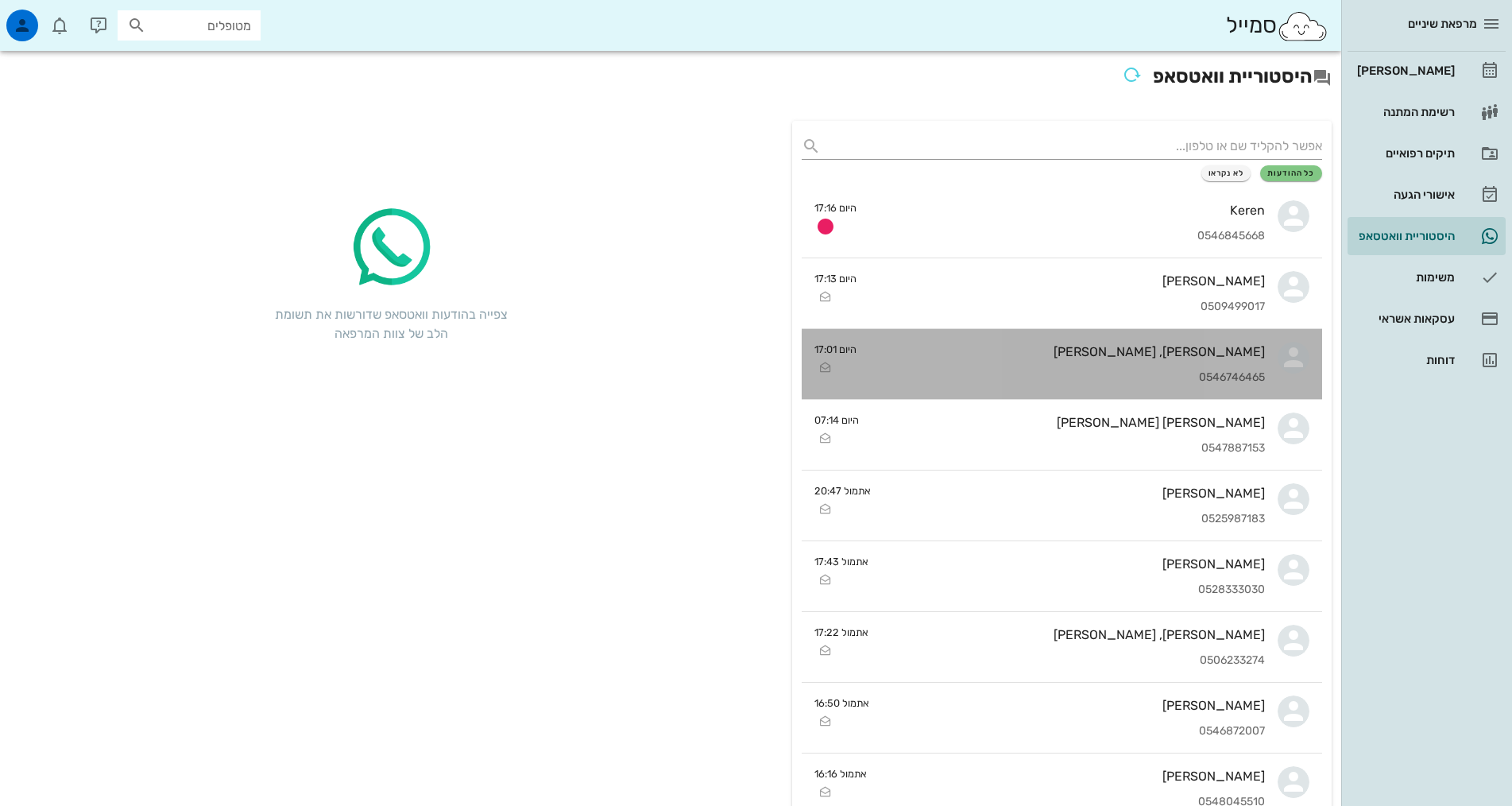
click at [1075, 352] on div "[PERSON_NAME], [PERSON_NAME]" at bounding box center [1067, 351] width 396 height 15
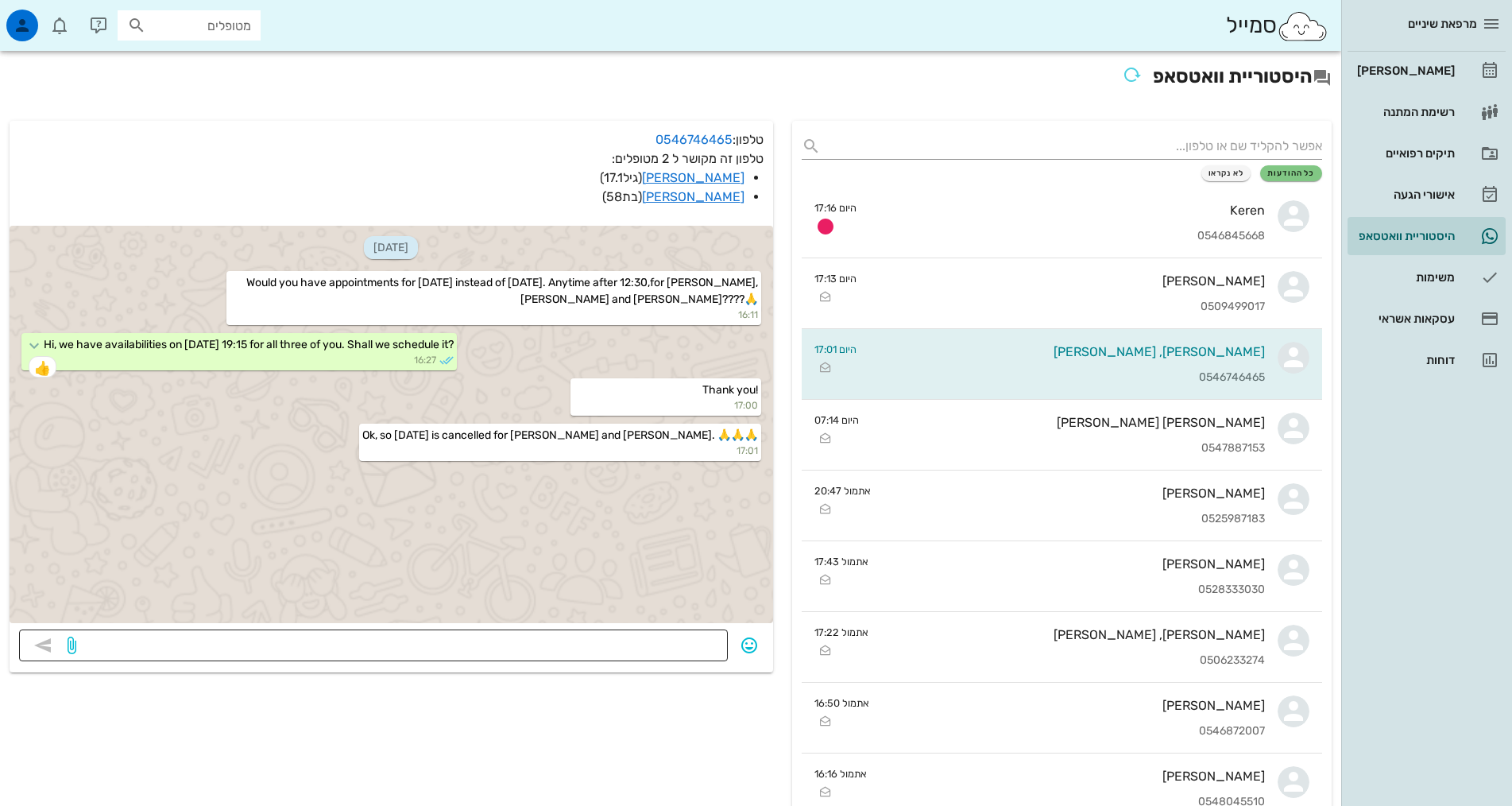
click at [557, 650] on textarea at bounding box center [399, 647] width 639 height 26
type textarea "G"
type textarea "g"
type textarea "Our pleasure"
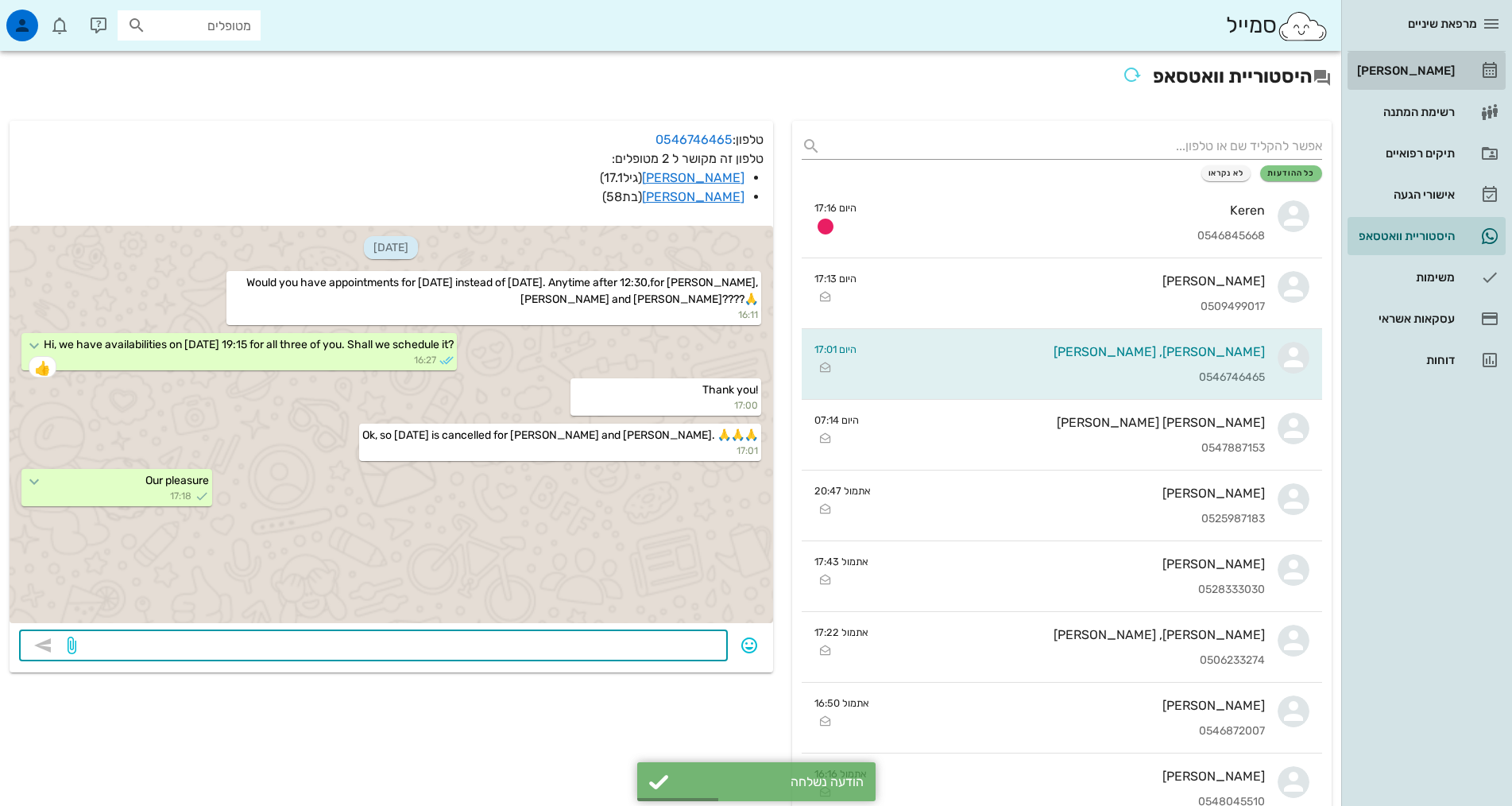
click at [1402, 74] on div "[PERSON_NAME]" at bounding box center [1404, 71] width 101 height 13
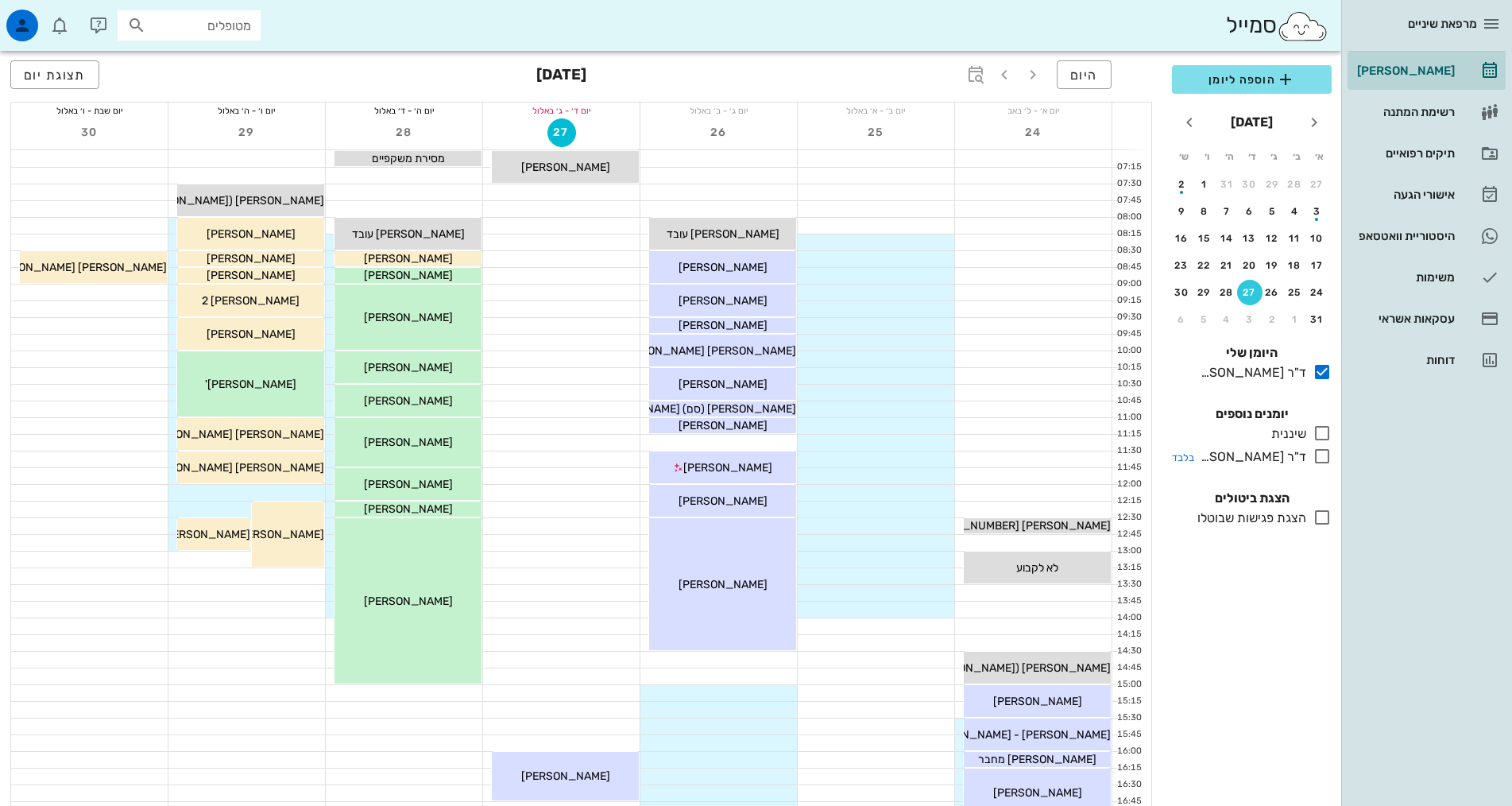
click at [1325, 460] on icon at bounding box center [1322, 456] width 19 height 19
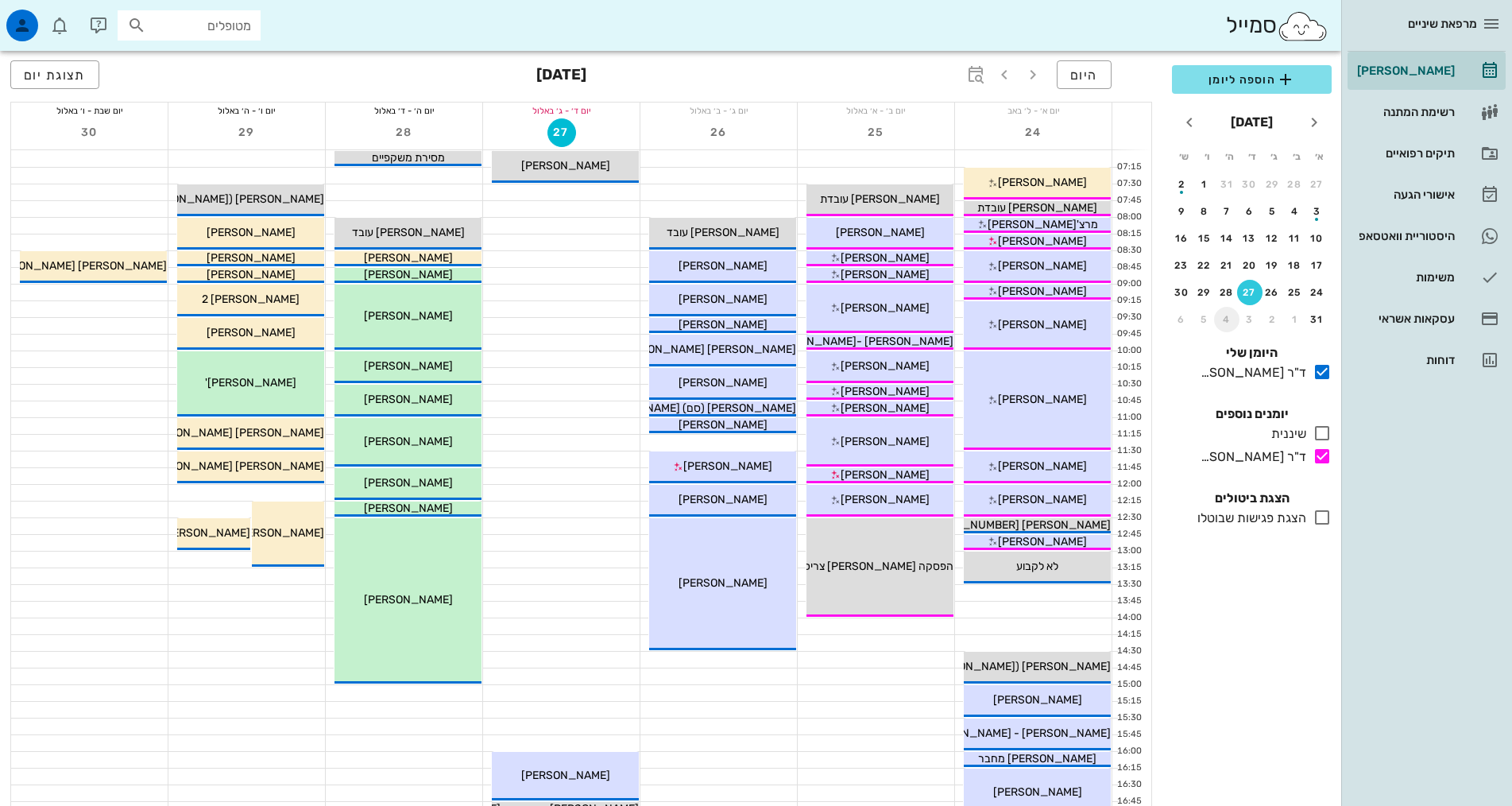
click at [1226, 319] on div "4" at bounding box center [1226, 319] width 26 height 11
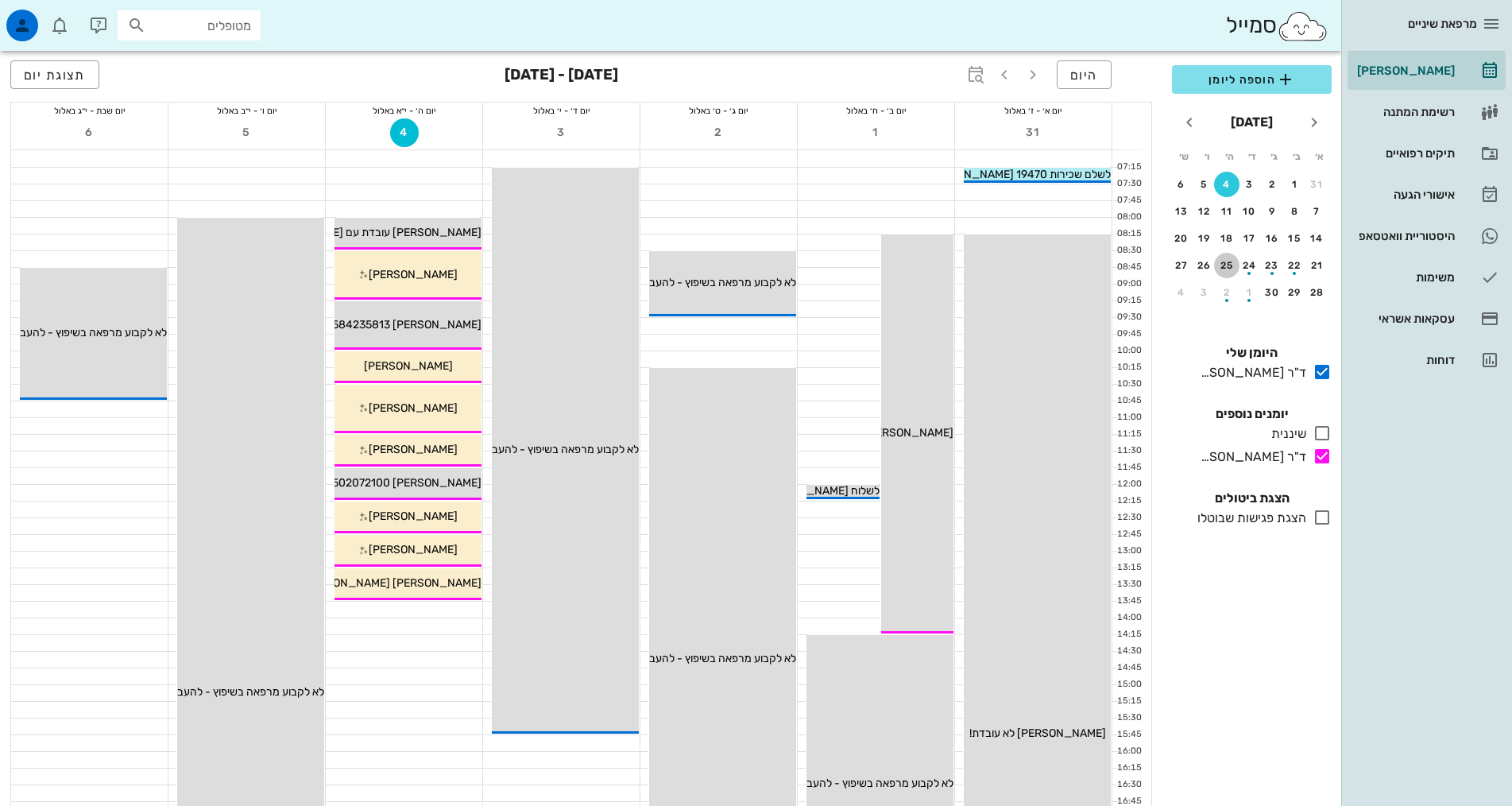
click at [1230, 266] on div "25" at bounding box center [1226, 266] width 26 height 11
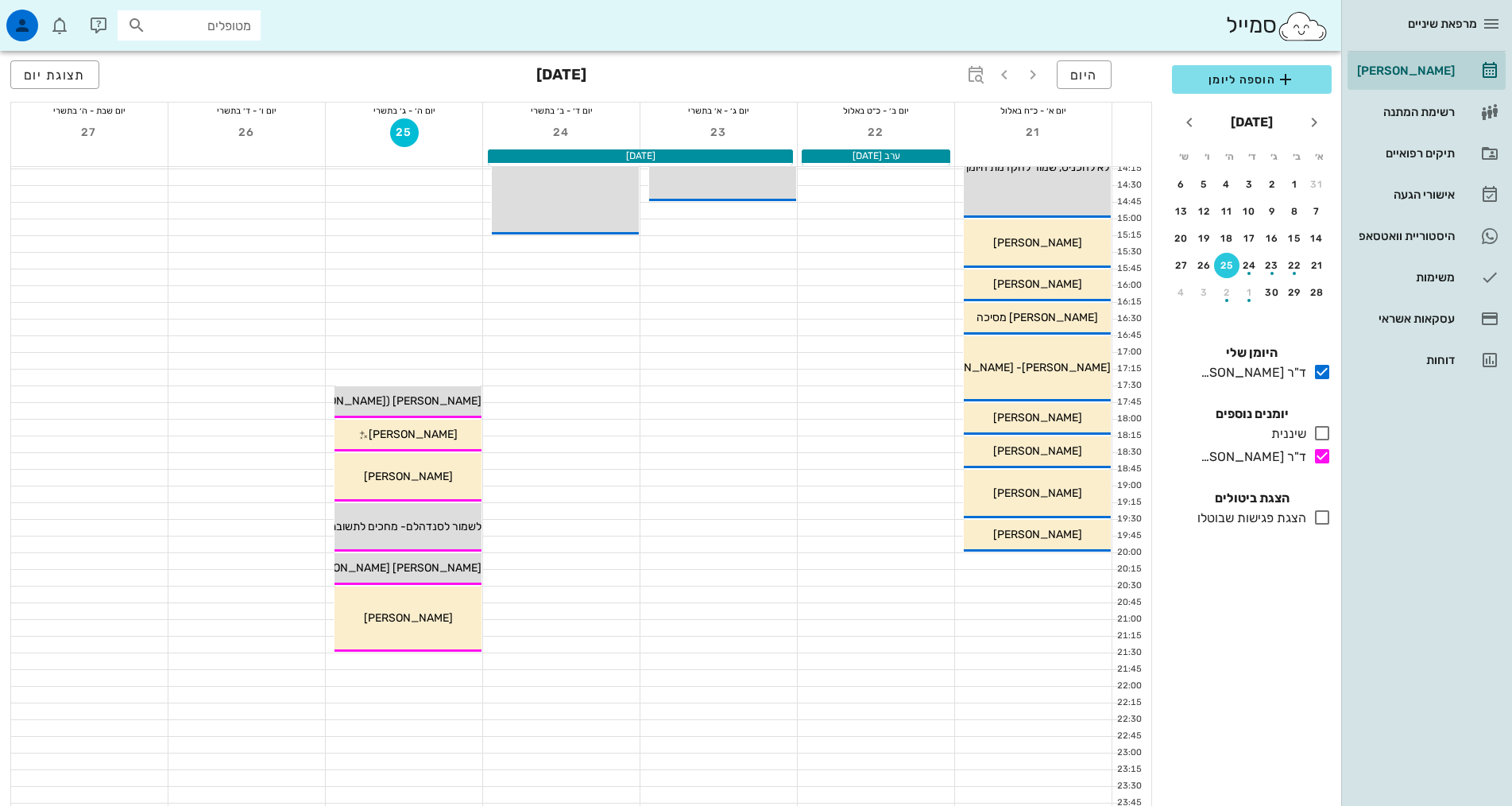
scroll to position [476, 0]
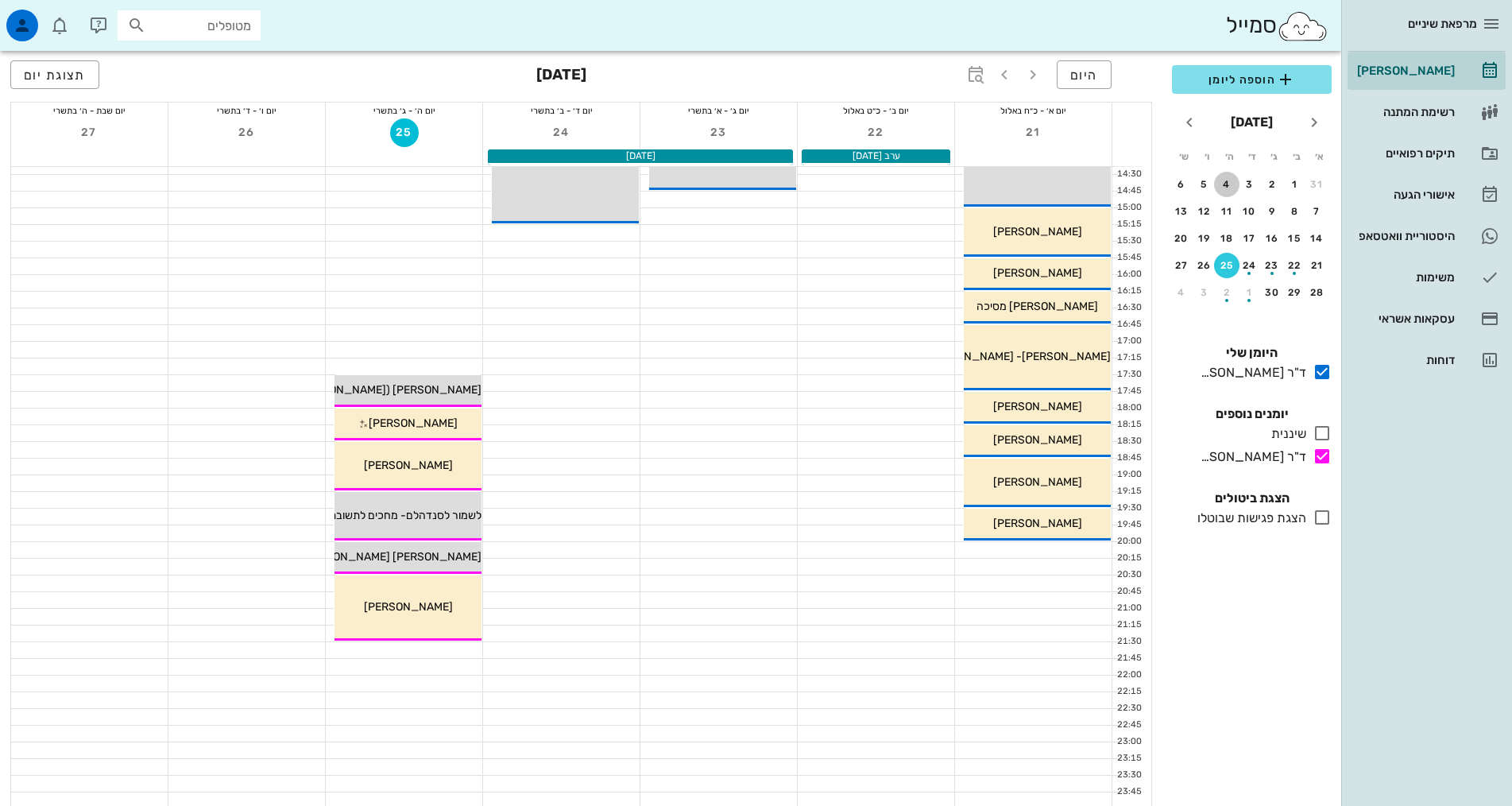
click at [1222, 190] on button "4" at bounding box center [1226, 184] width 26 height 26
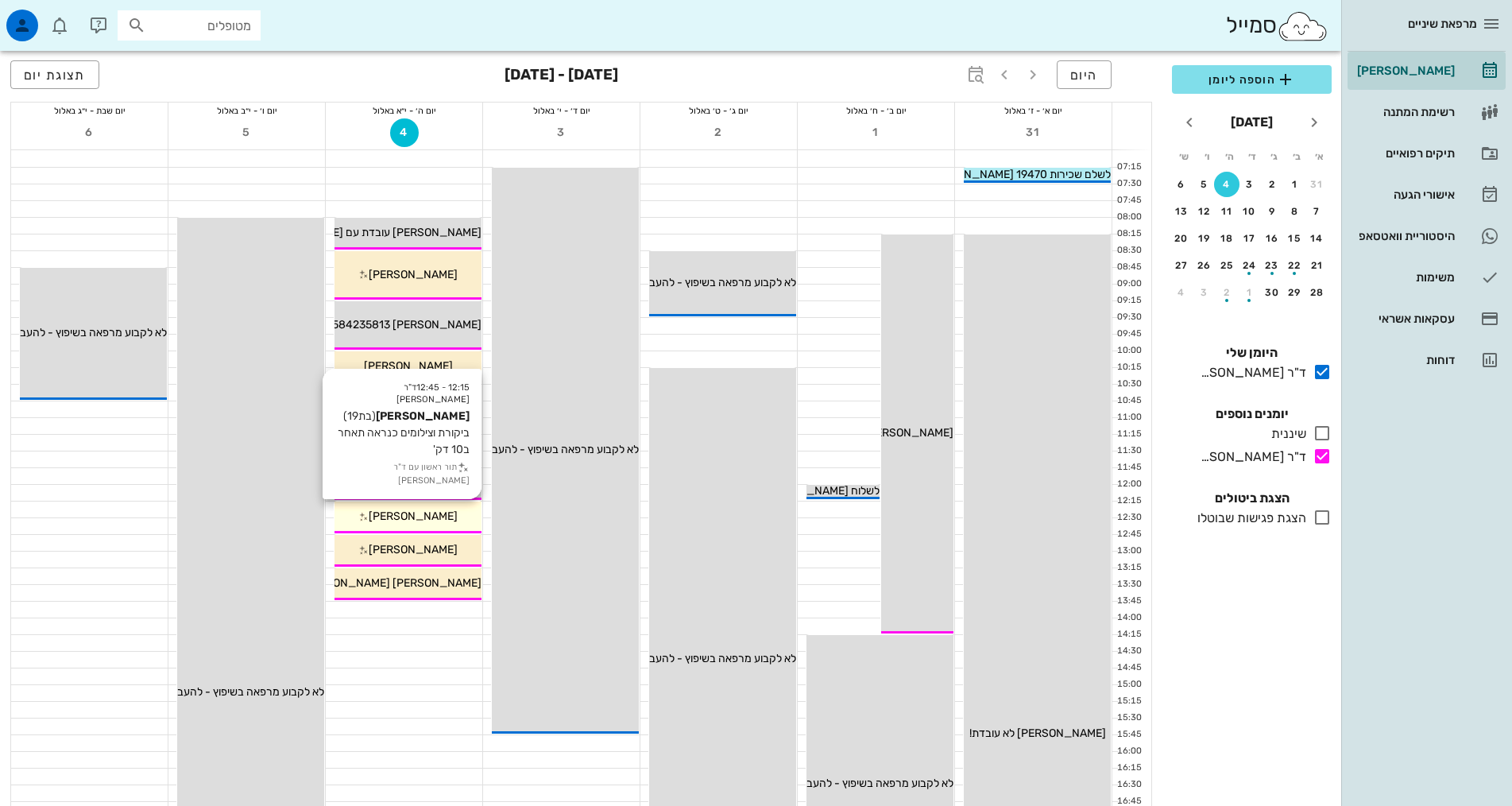
click at [404, 516] on span "[PERSON_NAME]" at bounding box center [413, 516] width 89 height 14
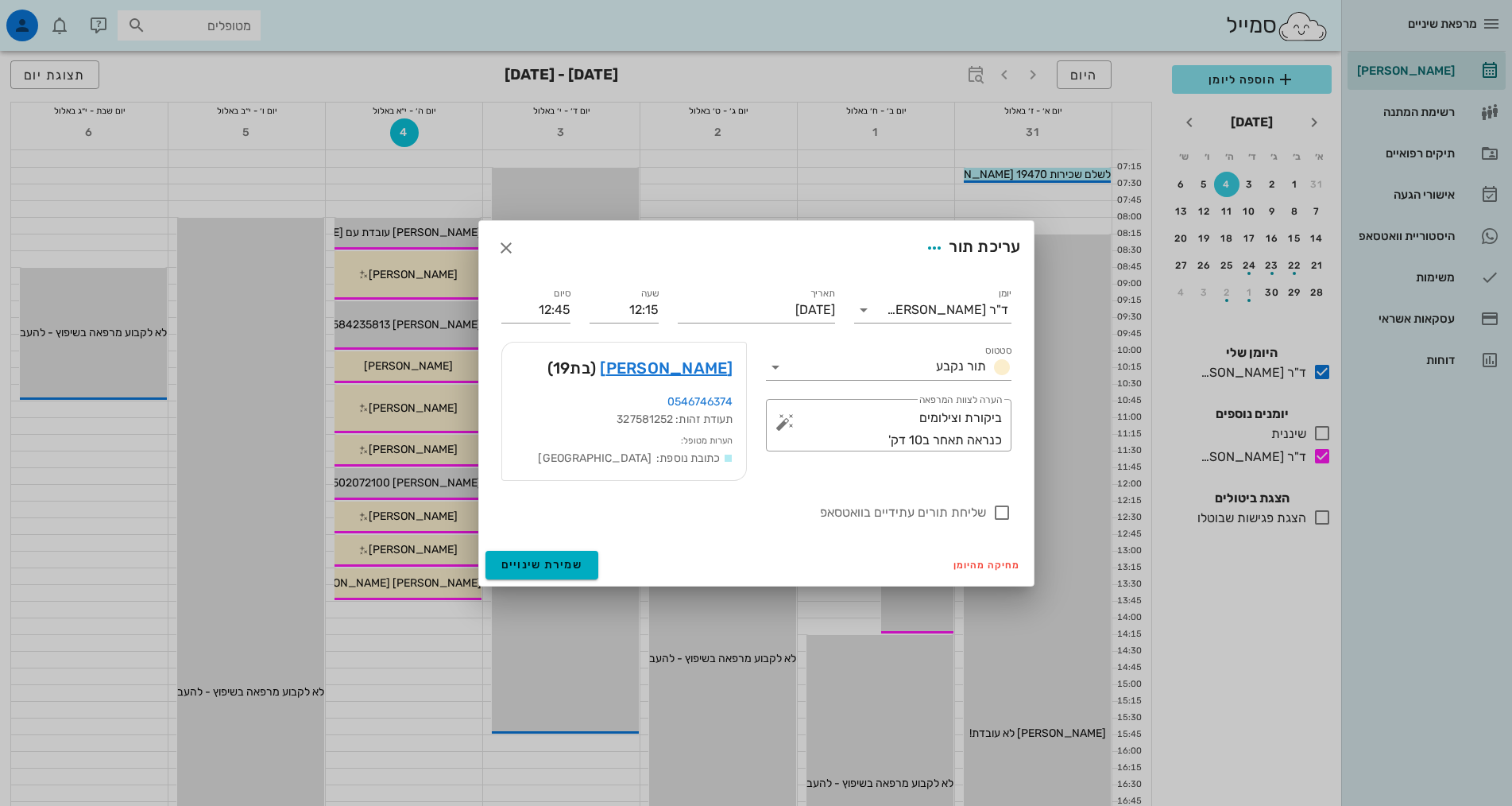
click at [1092, 251] on div at bounding box center [756, 403] width 1512 height 806
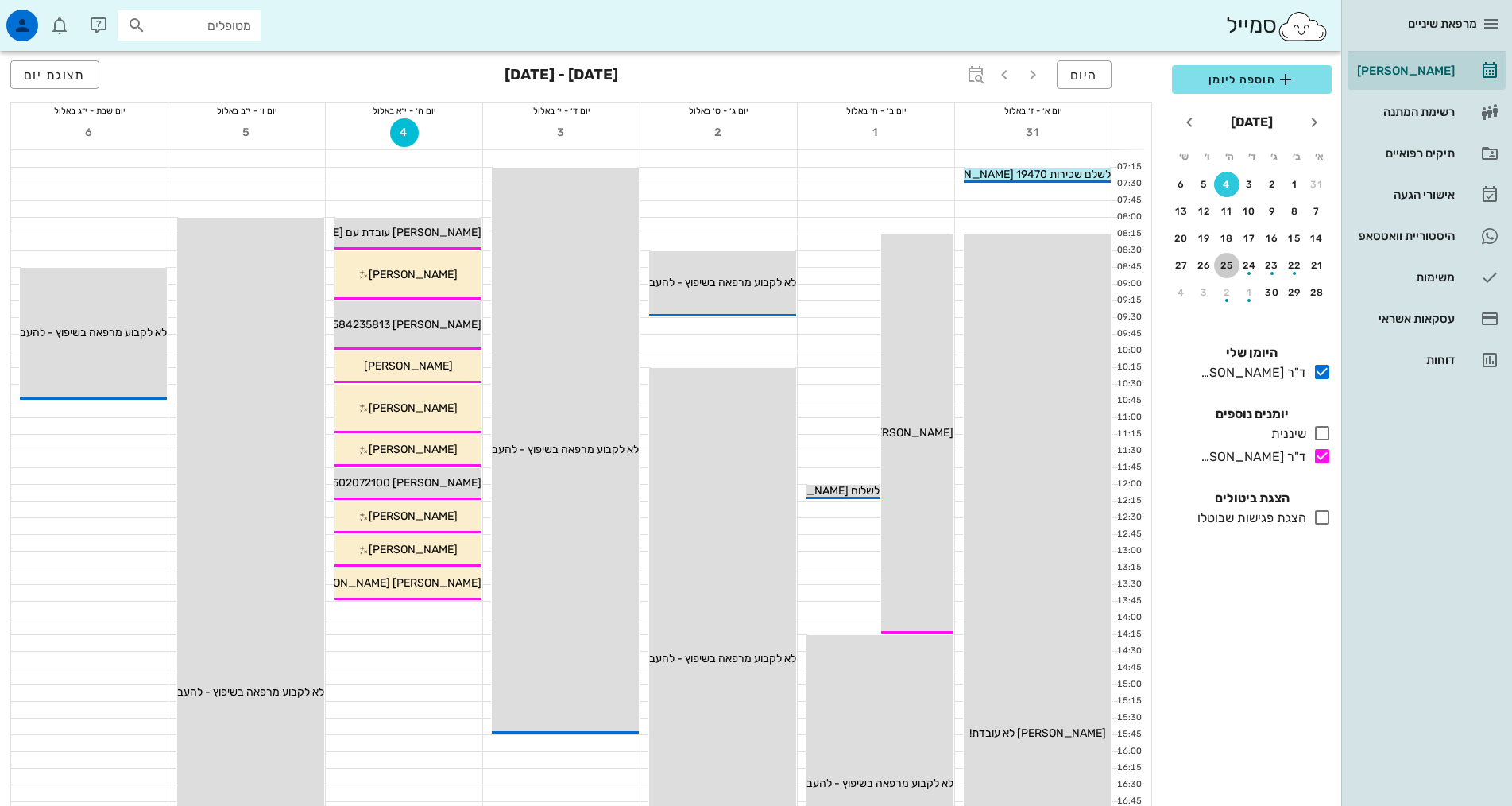
click at [1230, 270] on div "25" at bounding box center [1226, 266] width 26 height 11
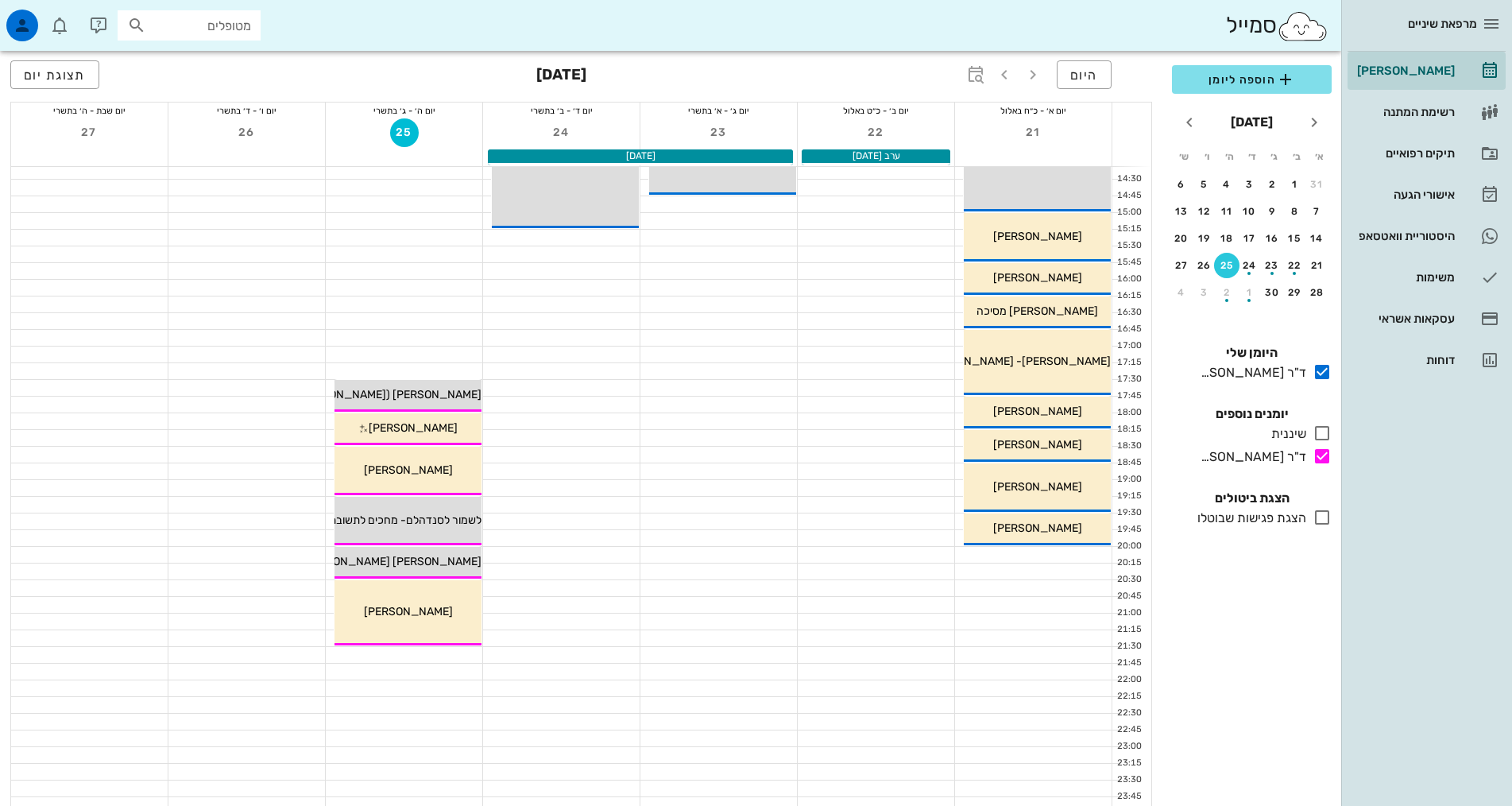
scroll to position [479, 0]
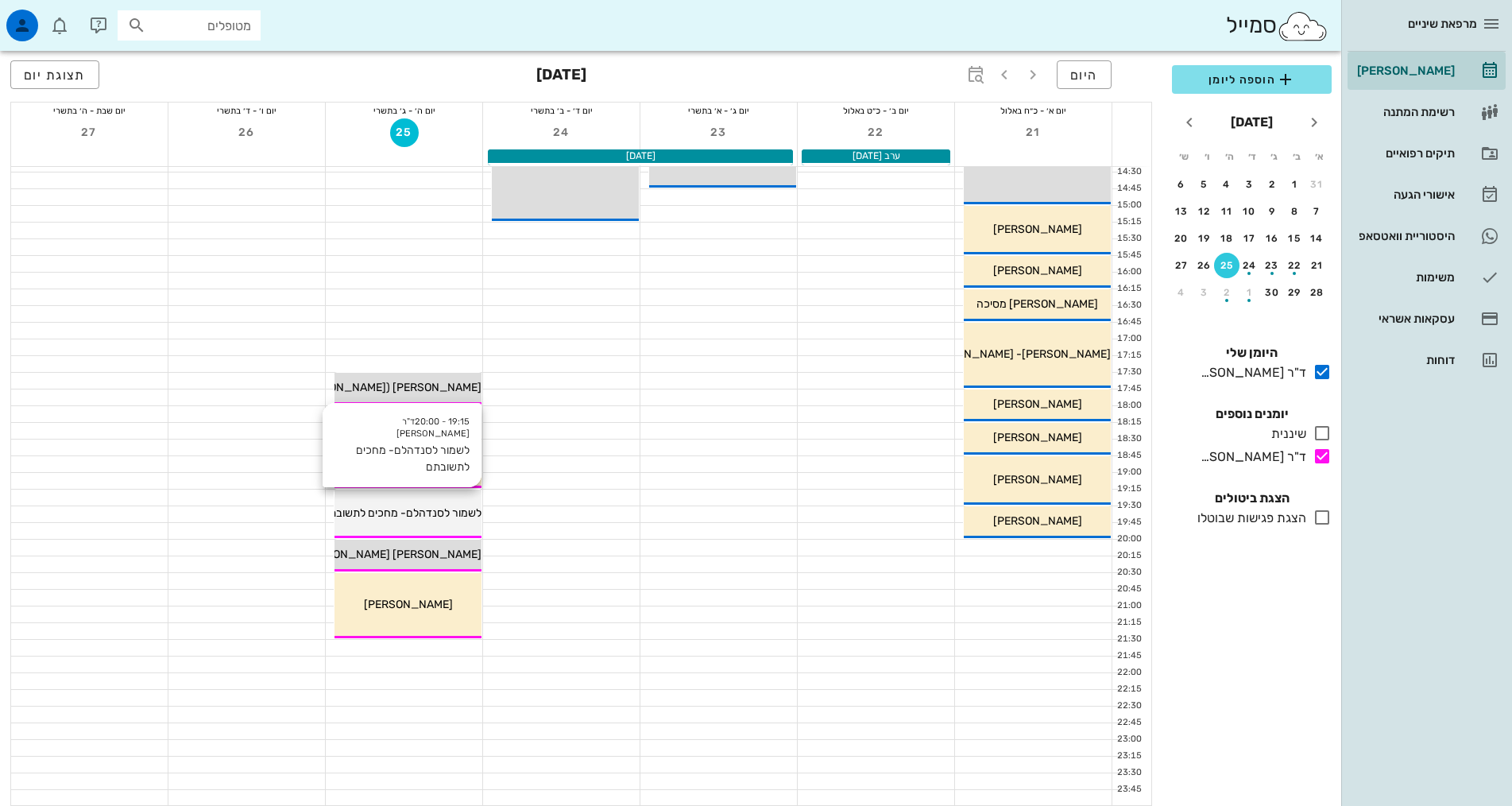
click at [381, 509] on span "לשמור לסנדהלם- מחכים לתשובתם" at bounding box center [401, 512] width 160 height 14
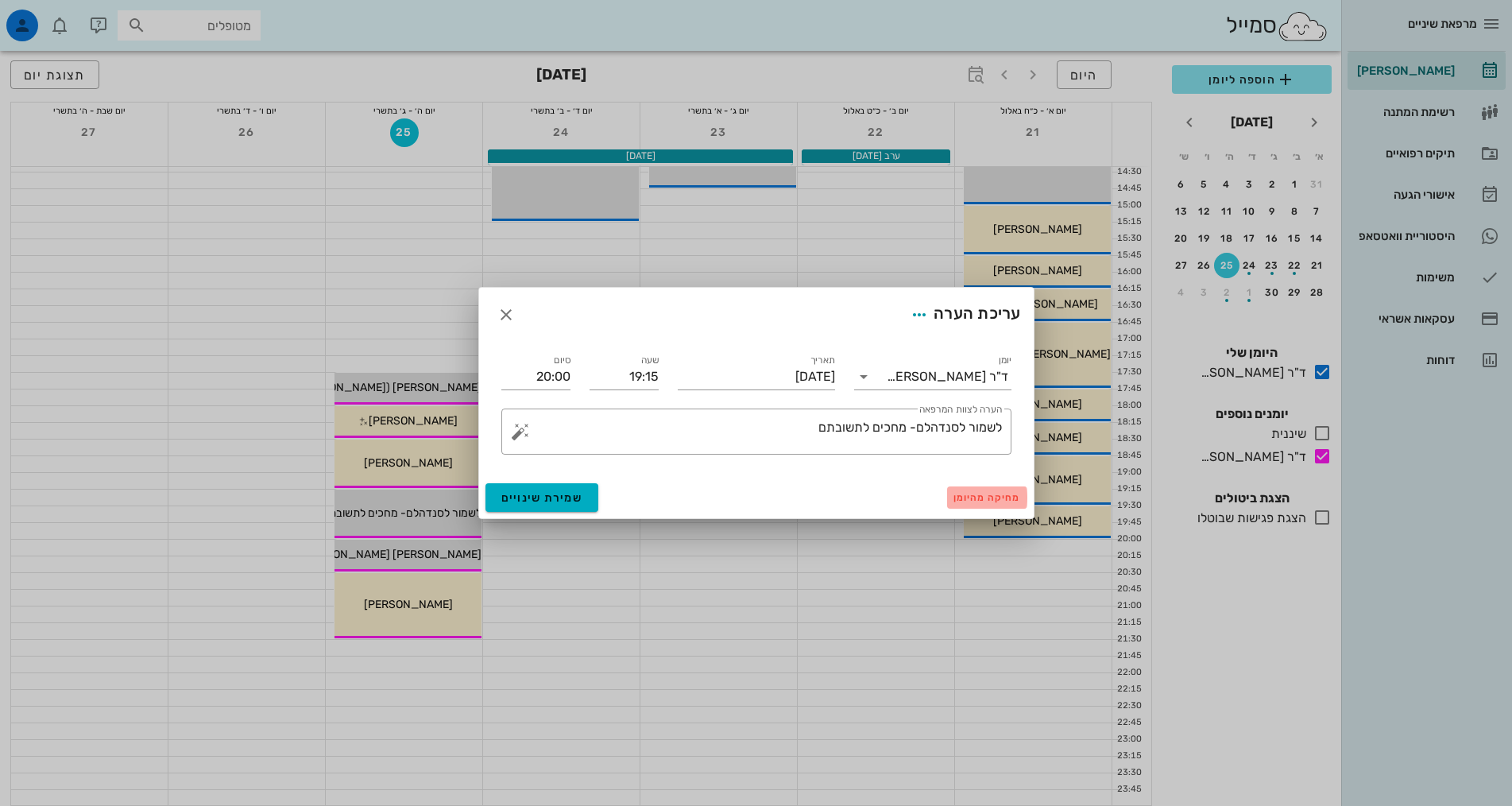
click at [1005, 499] on span "מחיקה מהיומן" at bounding box center [987, 497] width 68 height 11
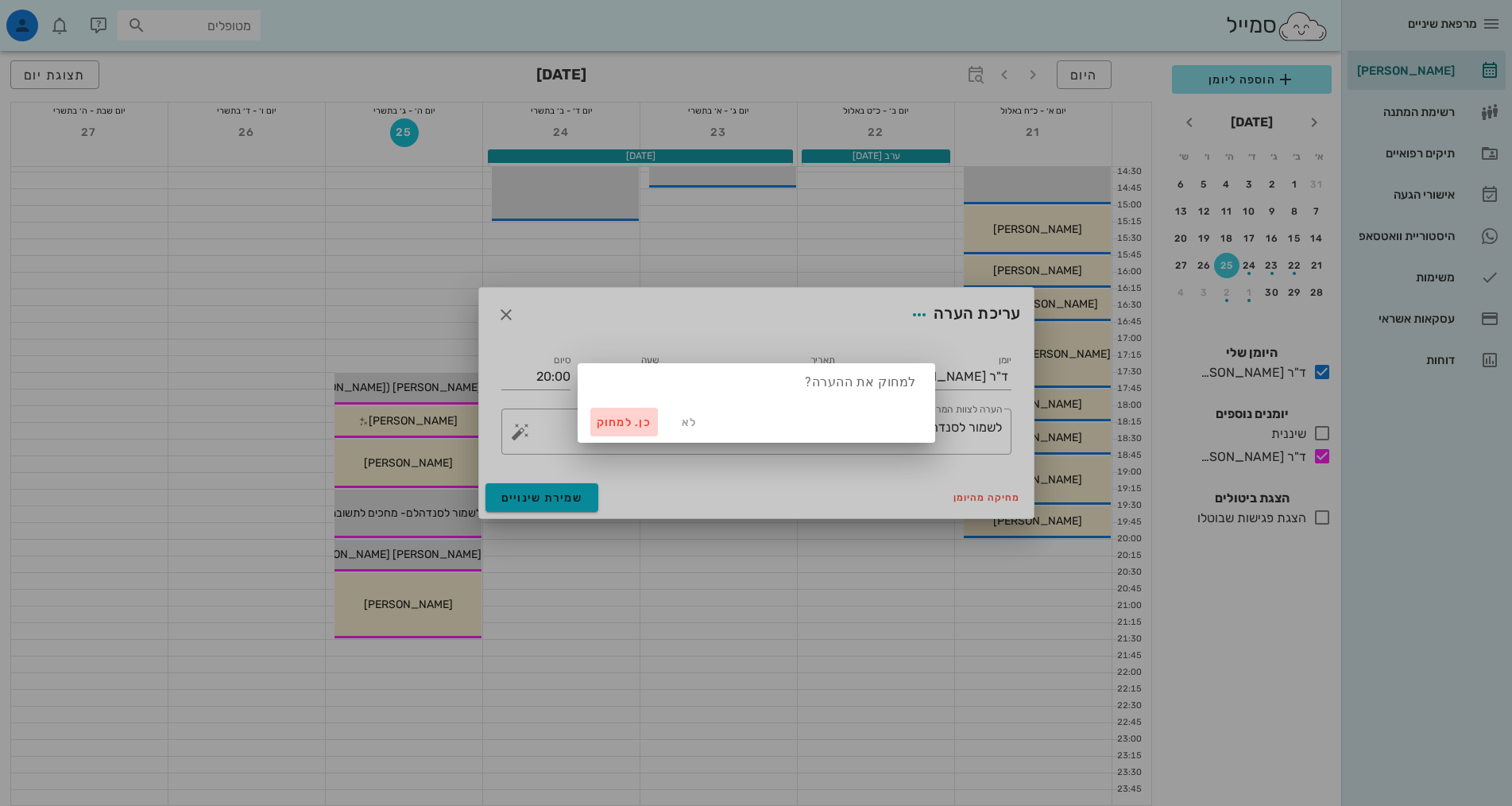
click at [615, 421] on span "כן. למחוק" at bounding box center [625, 422] width 56 height 14
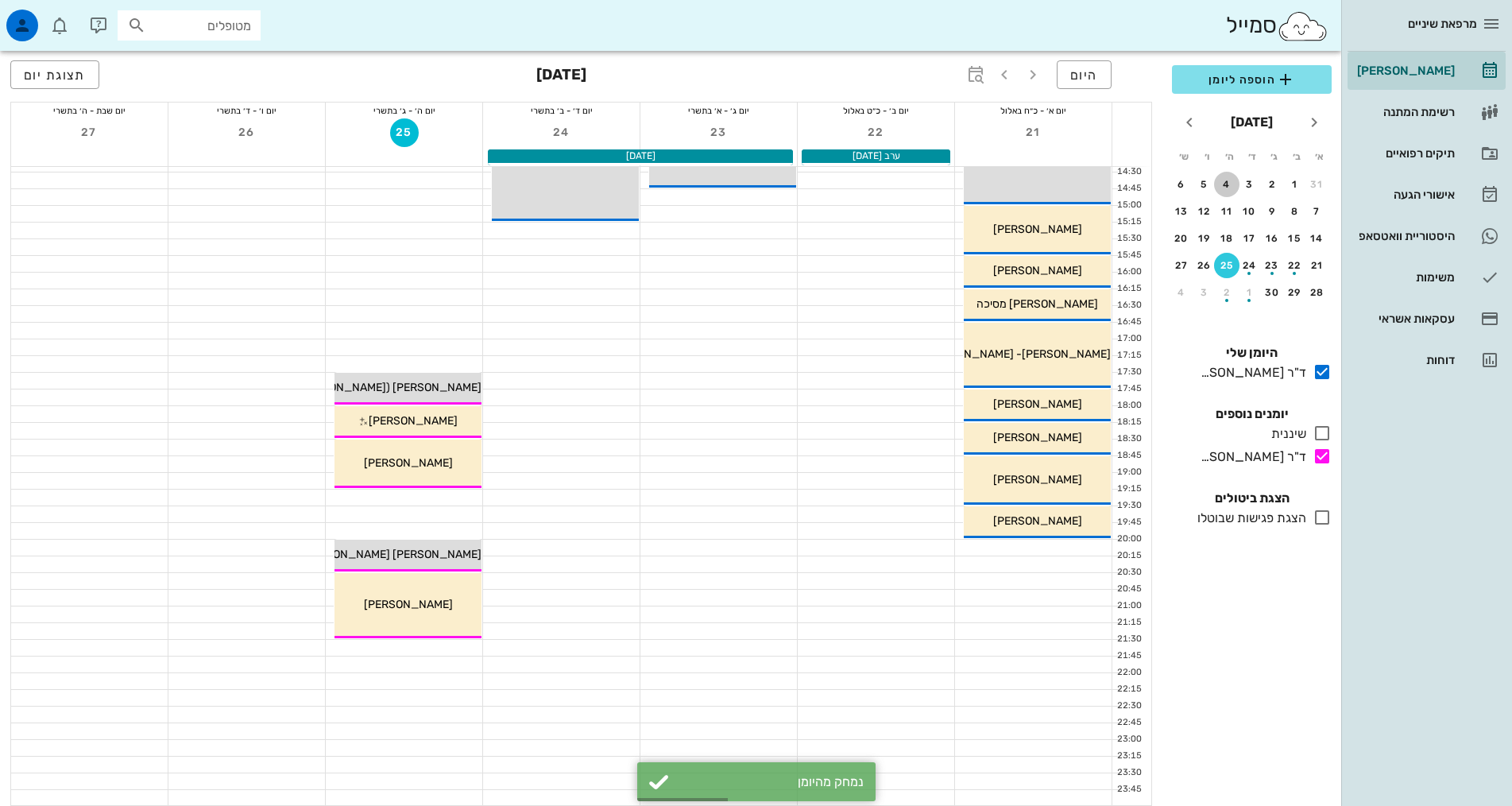
click at [1229, 179] on div "4" at bounding box center [1226, 184] width 26 height 11
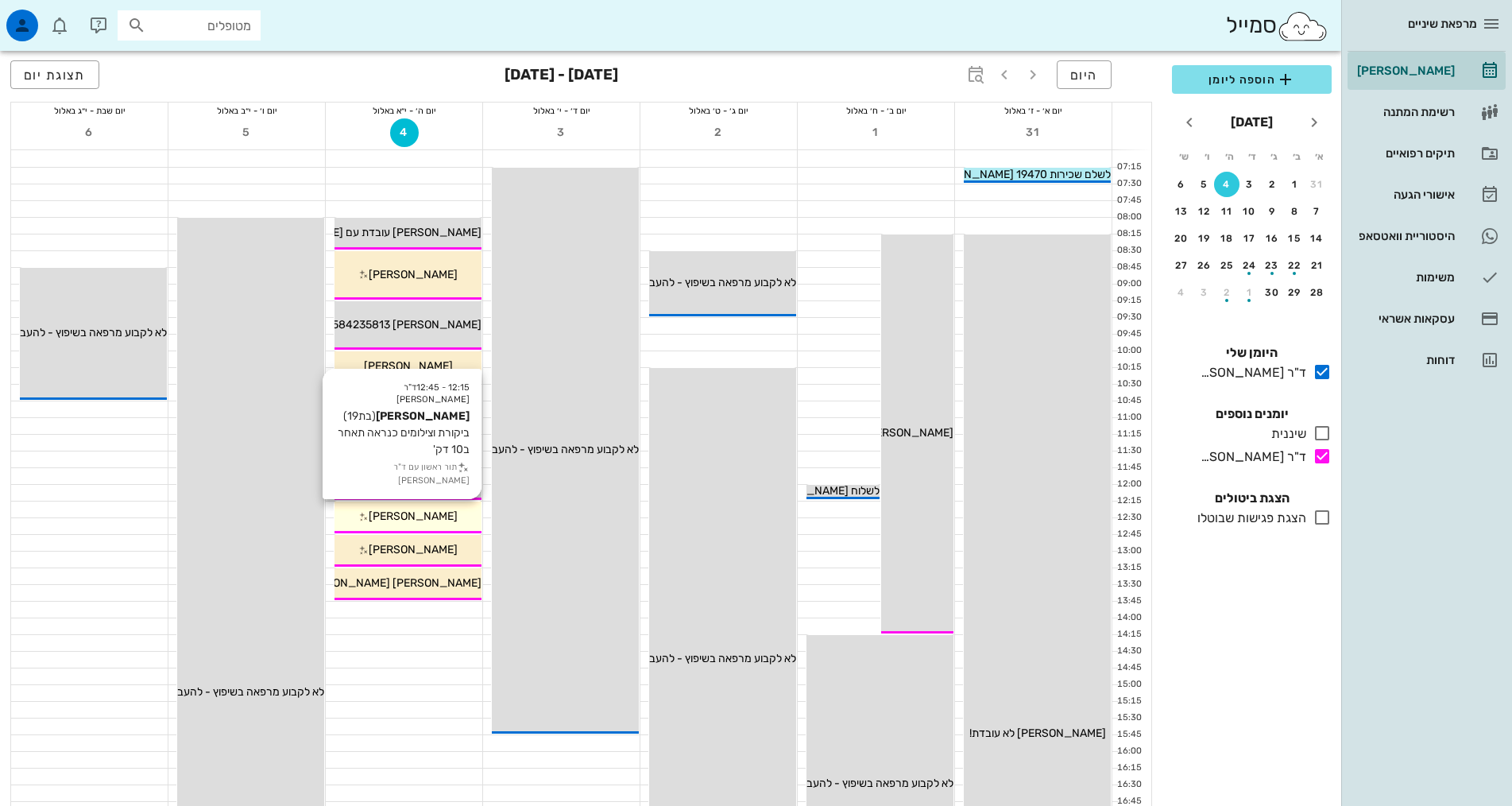
click at [429, 516] on span "[PERSON_NAME]" at bounding box center [413, 516] width 89 height 14
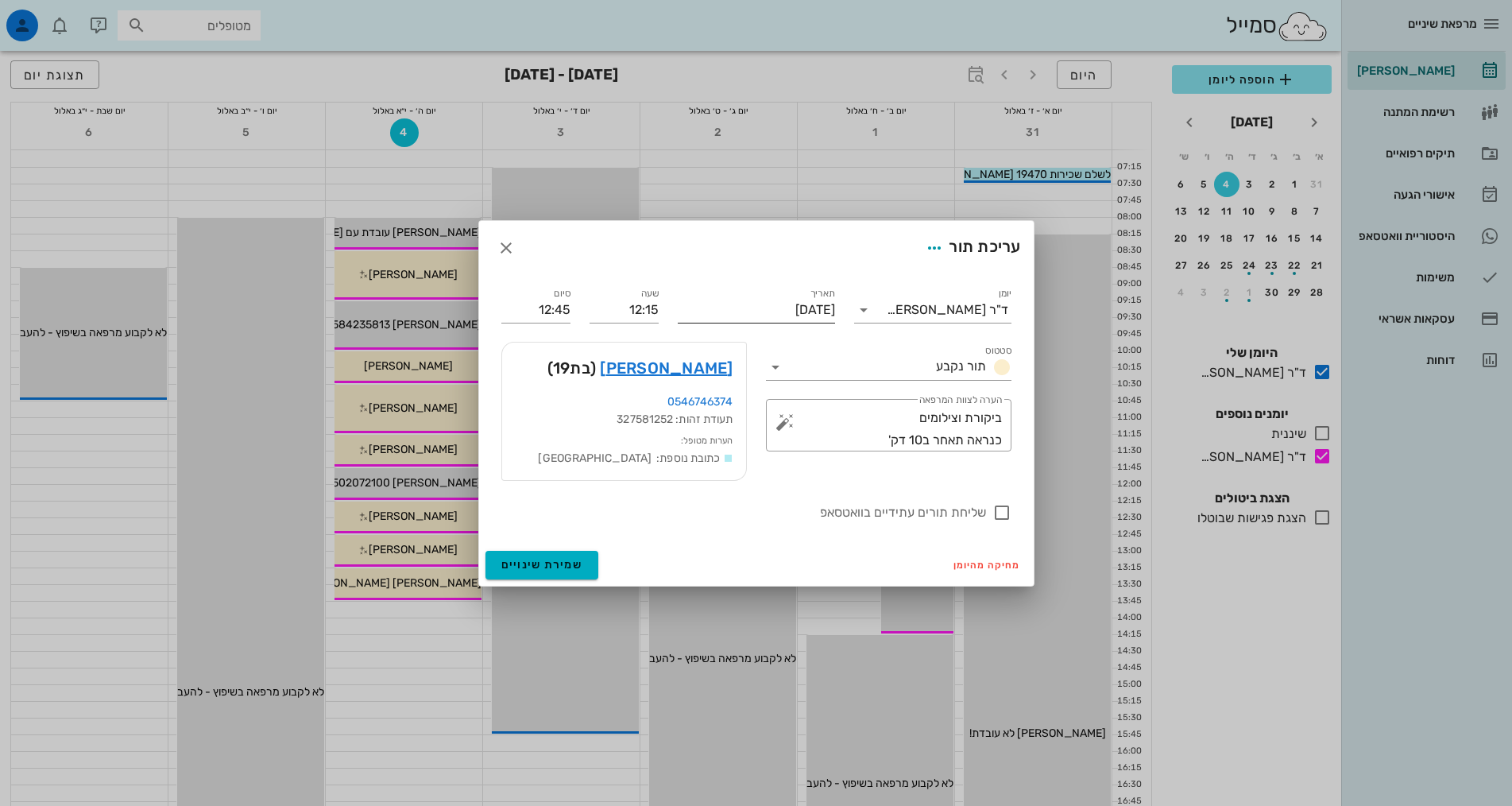
click at [683, 313] on input "[DATE]" at bounding box center [756, 310] width 157 height 26
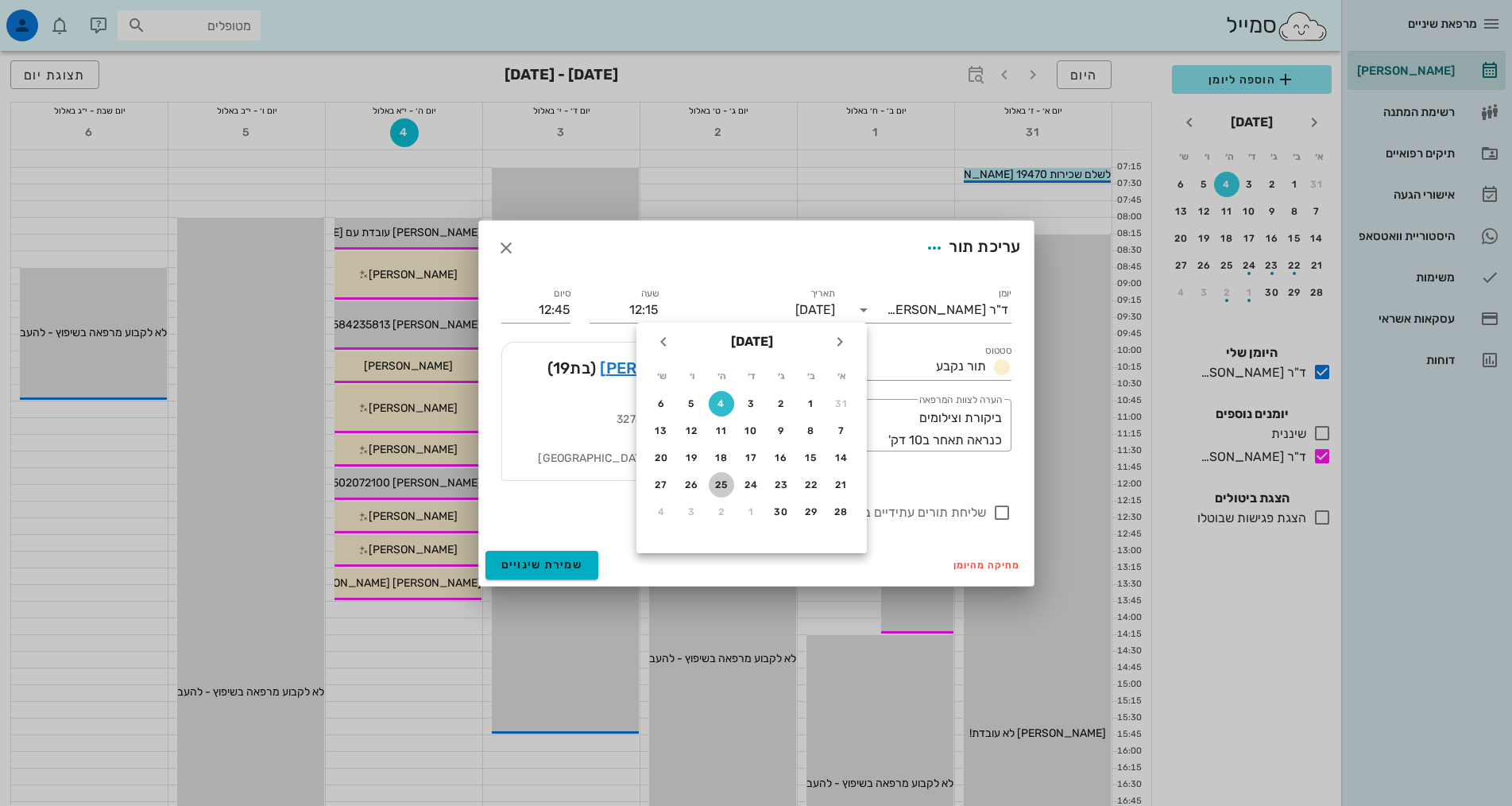
click at [722, 488] on div "25" at bounding box center [721, 484] width 26 height 11
type input "[DATE]"
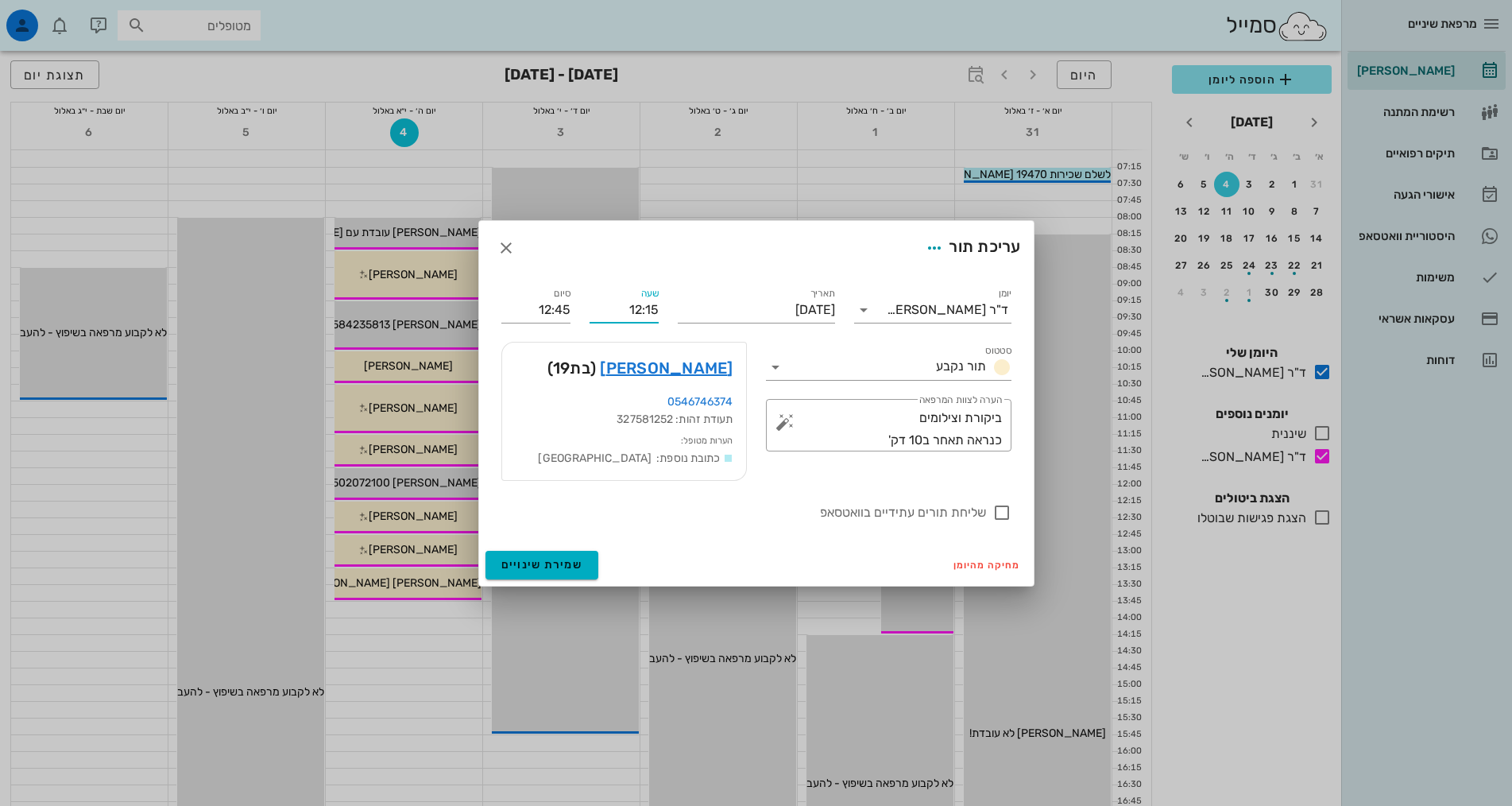
click at [648, 303] on input "12:15" at bounding box center [624, 310] width 69 height 26
drag, startPoint x: 626, startPoint y: 306, endPoint x: 690, endPoint y: 307, distance: 64.0
click at [690, 307] on div "יומן ד"ר [PERSON_NAME] תור נקבע תאריך [DATE] שעה 12:15 סיום 12:45 סטטוס תור נקב…" at bounding box center [756, 404] width 529 height 257
type input "19:15"
click at [568, 306] on input "19:45" at bounding box center [535, 310] width 69 height 26
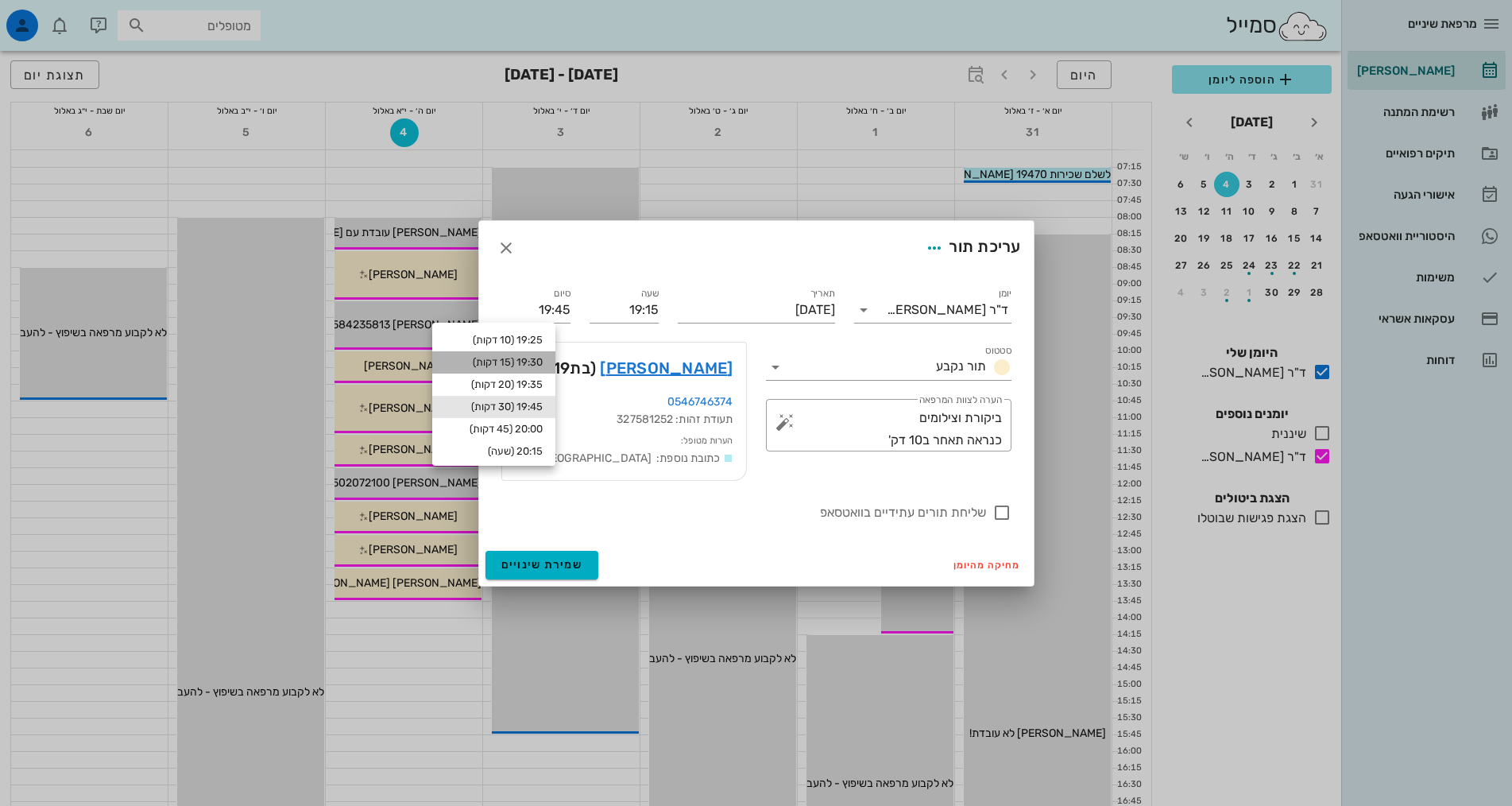
click at [522, 365] on div "19:30 (15 דקות)" at bounding box center [494, 362] width 97 height 13
type input "19:30"
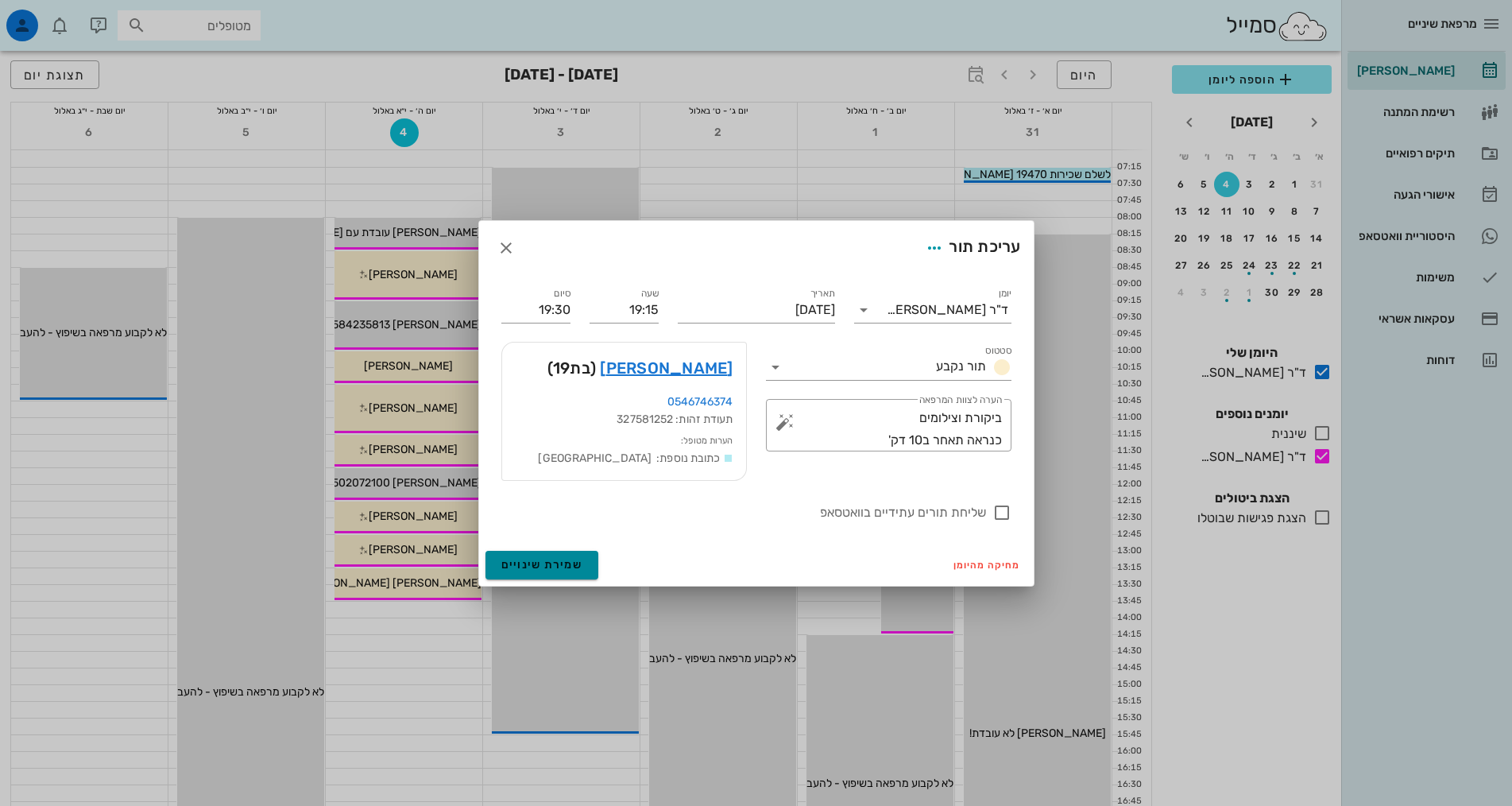
click at [563, 557] on button "שמירת שינויים" at bounding box center [542, 565] width 113 height 29
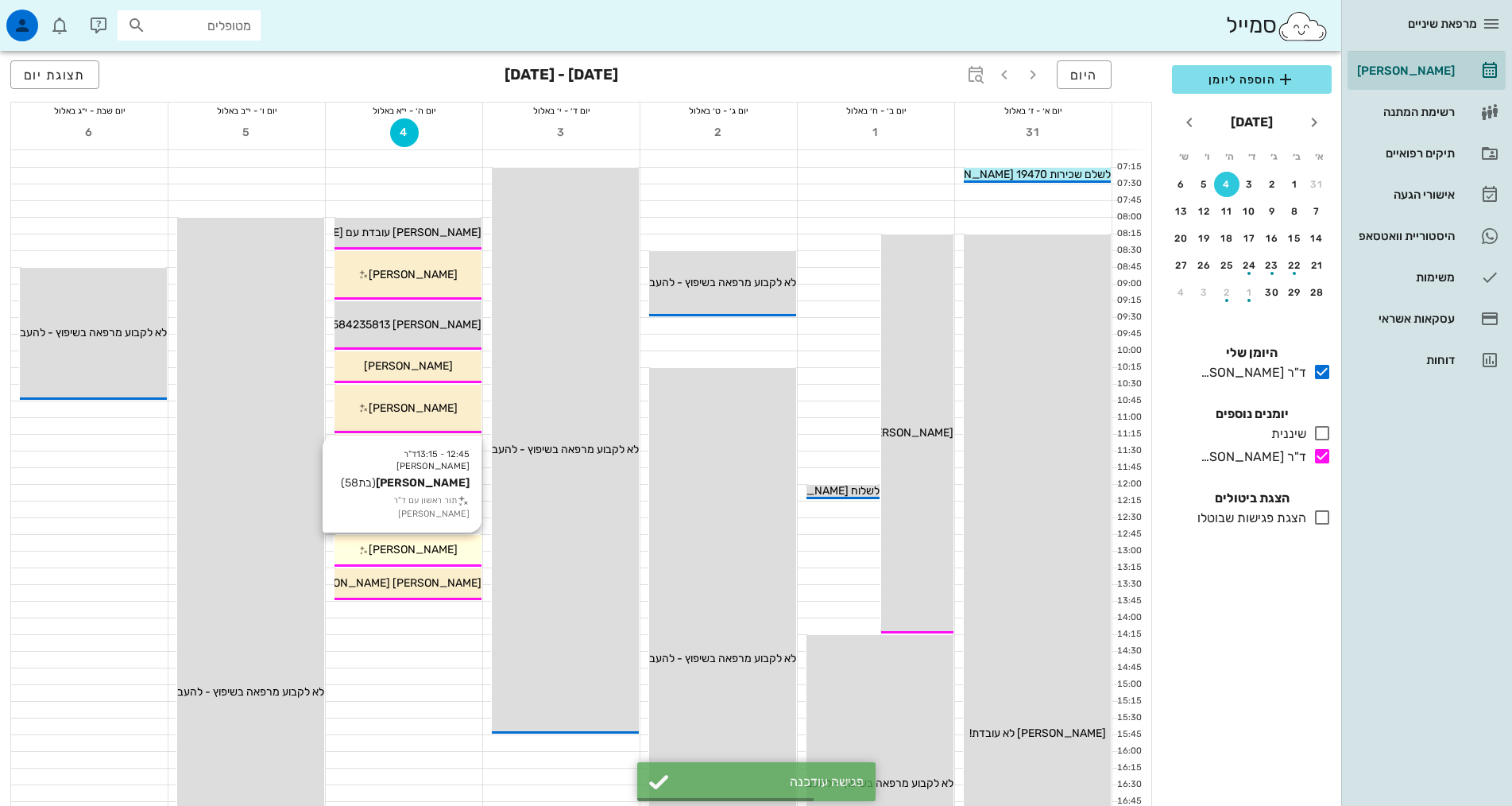
click at [438, 554] on span "[PERSON_NAME]" at bounding box center [413, 549] width 89 height 14
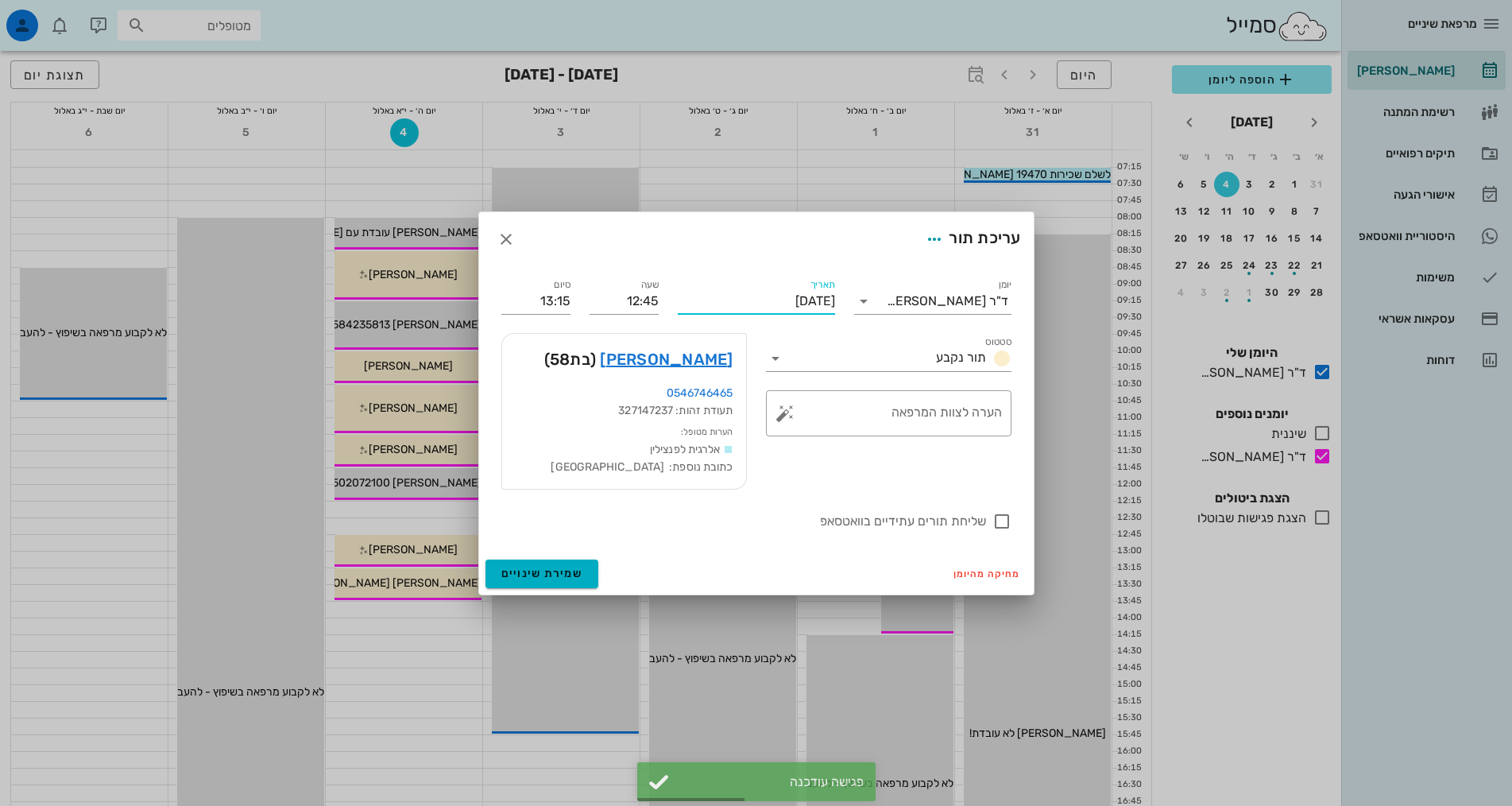
click at [721, 308] on input "[DATE]" at bounding box center [756, 301] width 157 height 26
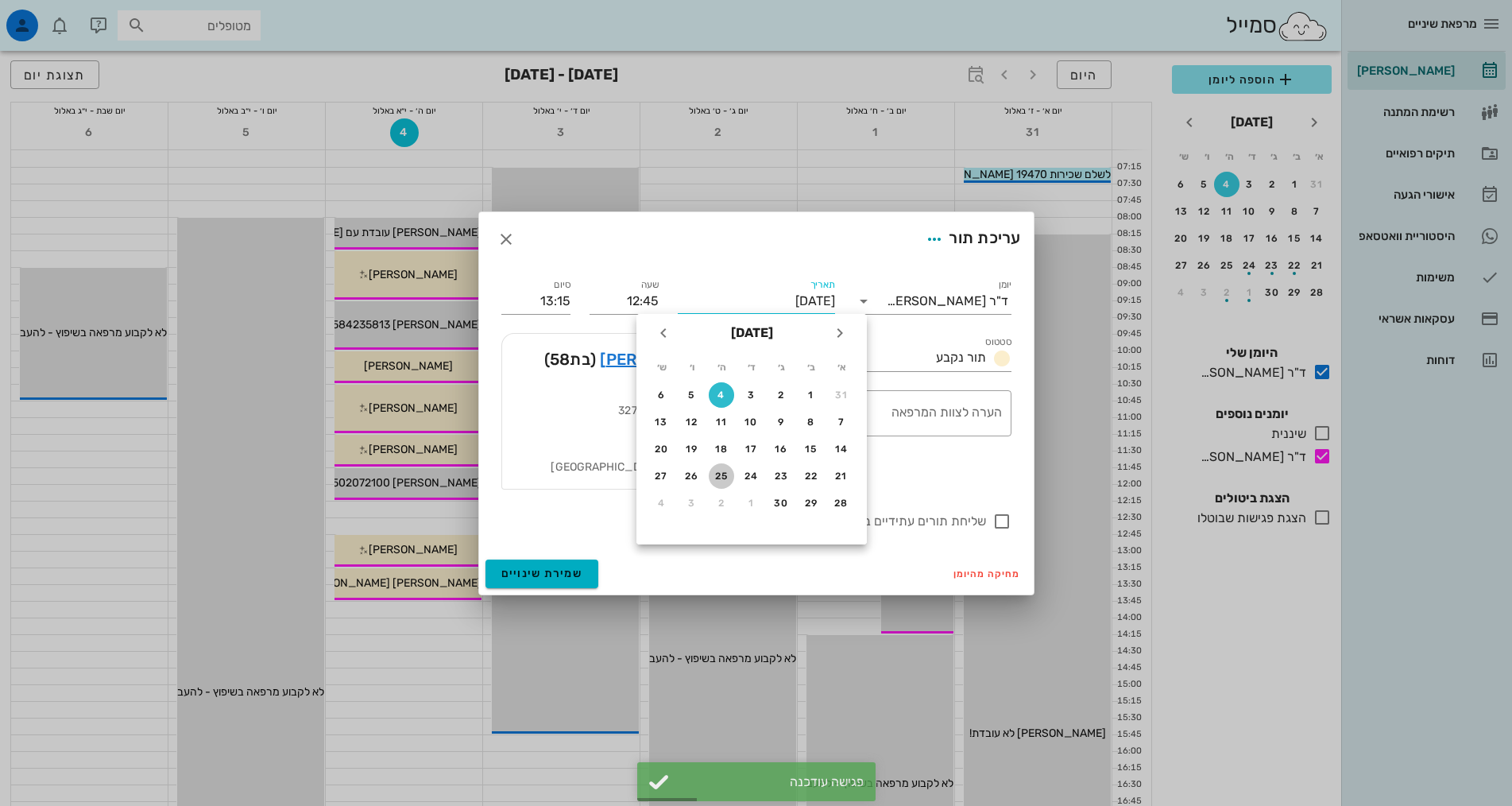
click at [724, 472] on div "25" at bounding box center [721, 476] width 26 height 11
type input "[DATE]"
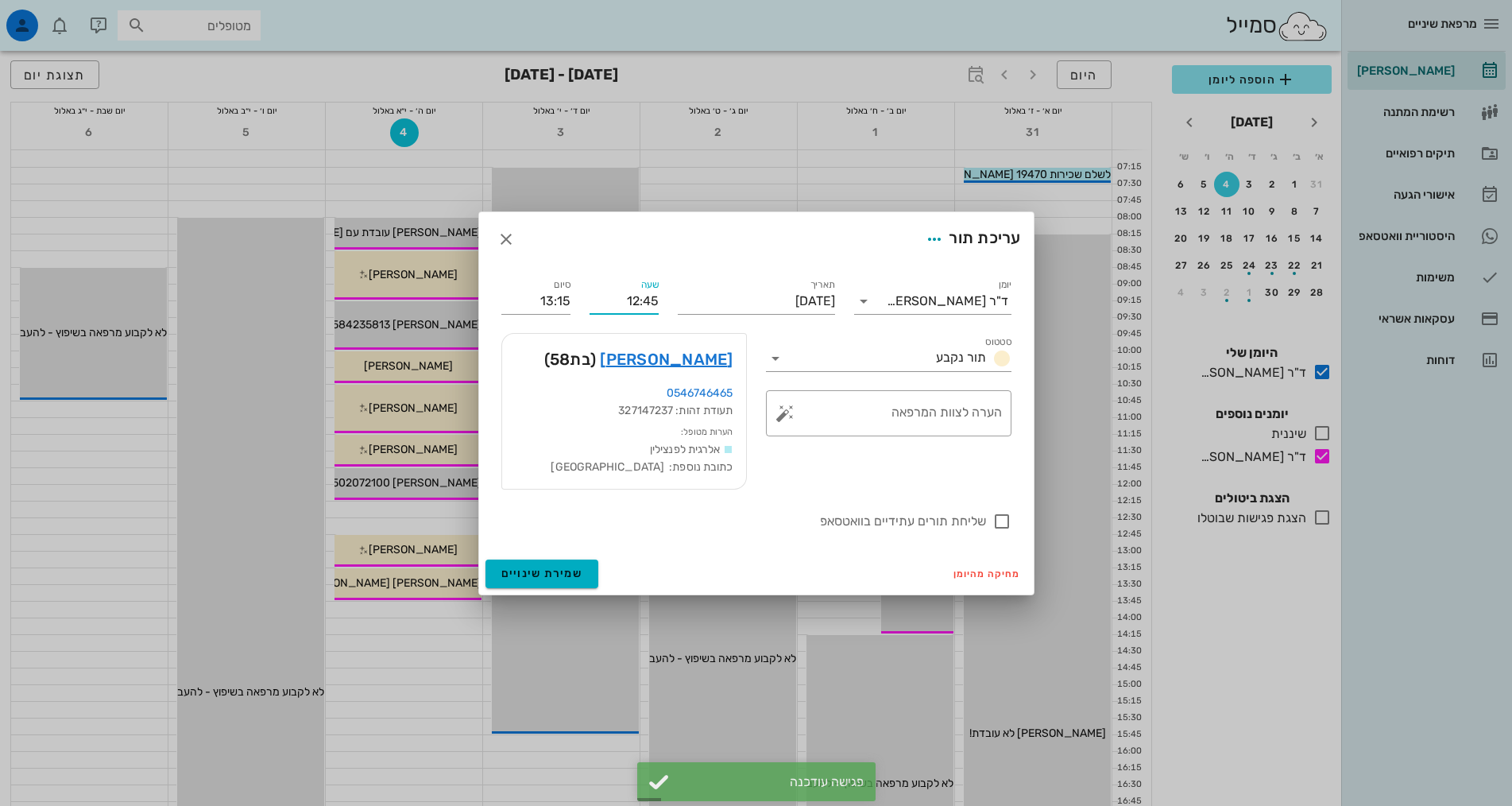
click at [642, 290] on input "12:45" at bounding box center [624, 301] width 69 height 26
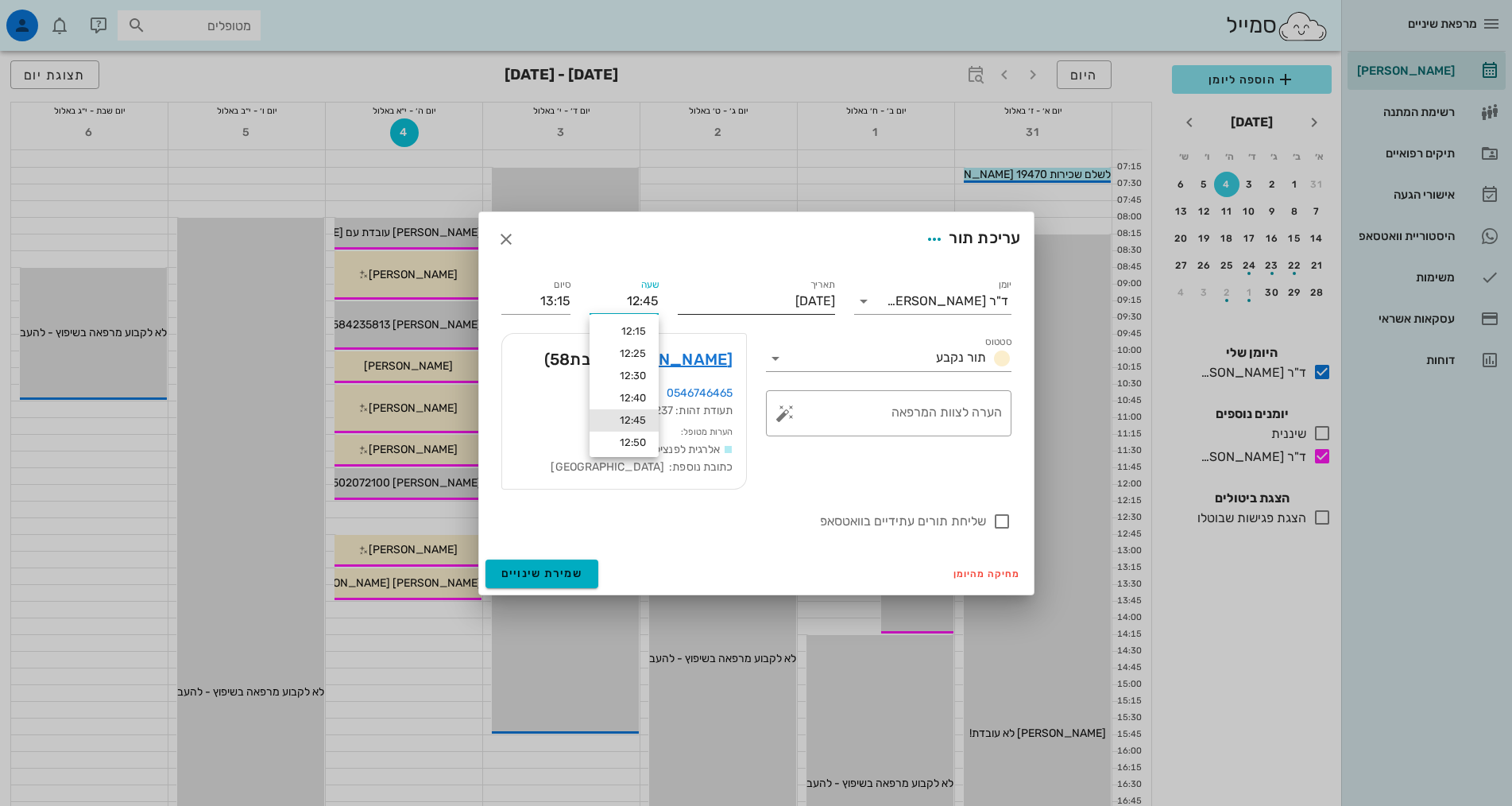
drag, startPoint x: 627, startPoint y: 296, endPoint x: 690, endPoint y: 298, distance: 63.0
click at [690, 298] on div "יומן ד"ר [PERSON_NAME] תור נקבע תאריך [DATE] שעה 12:45 סיום 13:15 סטטוס תור נקב…" at bounding box center [756, 404] width 529 height 275
type input "19:30"
click at [526, 302] on input "20:00" at bounding box center [535, 301] width 69 height 26
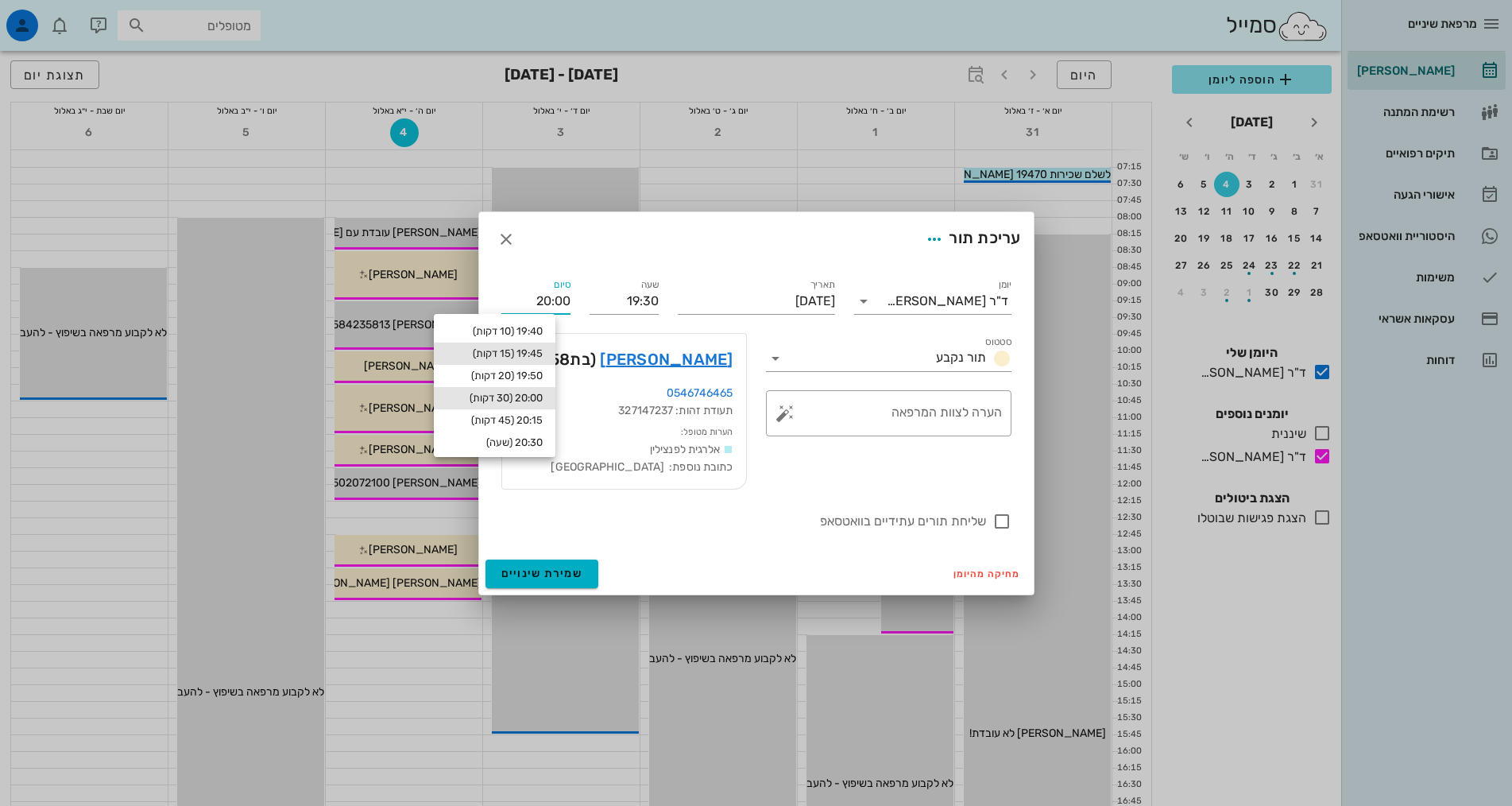
click at [532, 354] on div "19:45 (15 דקות)" at bounding box center [495, 354] width 96 height 13
type input "19:45"
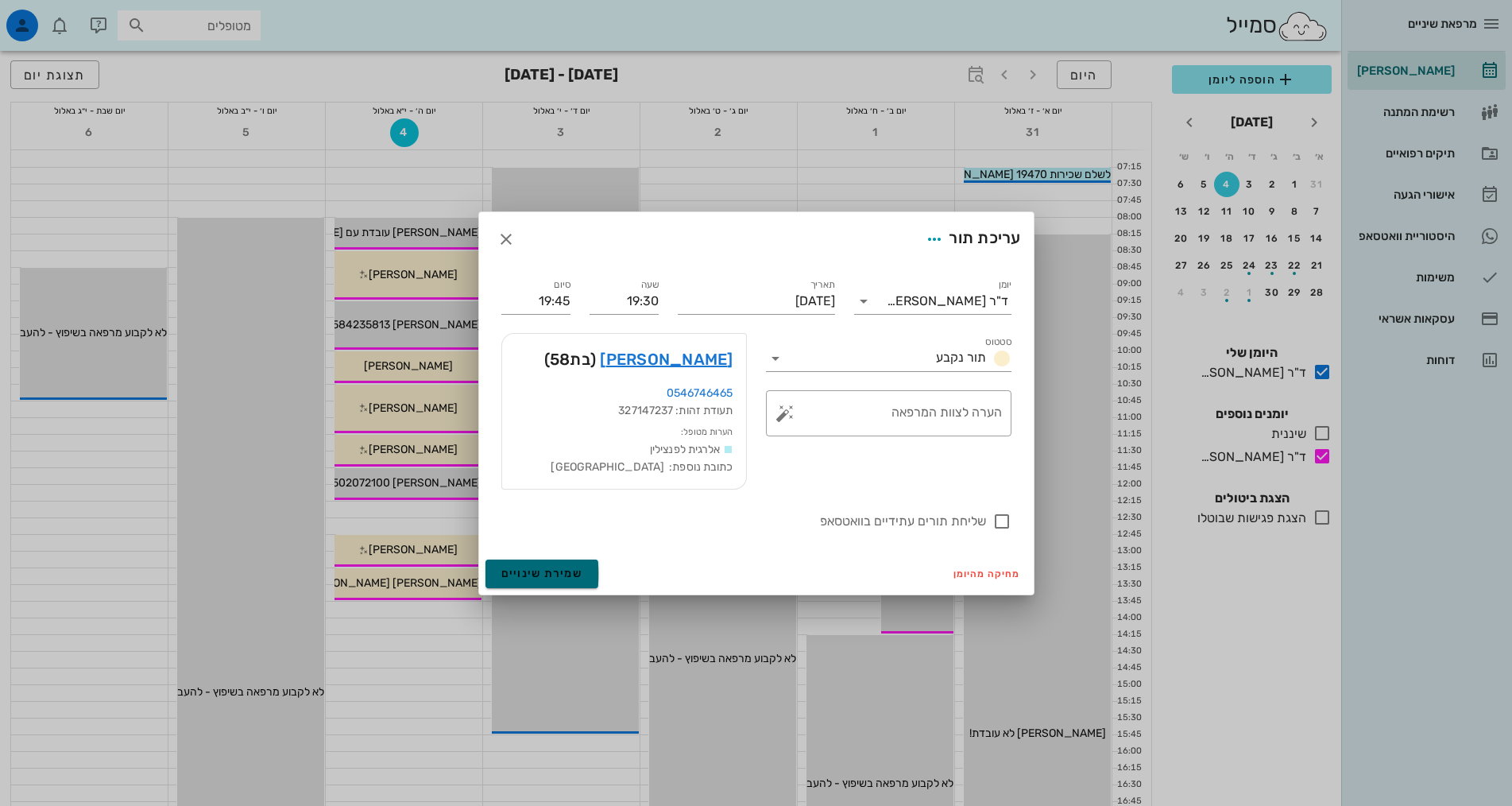
click at [547, 574] on span "שמירת שינויים" at bounding box center [542, 573] width 82 height 14
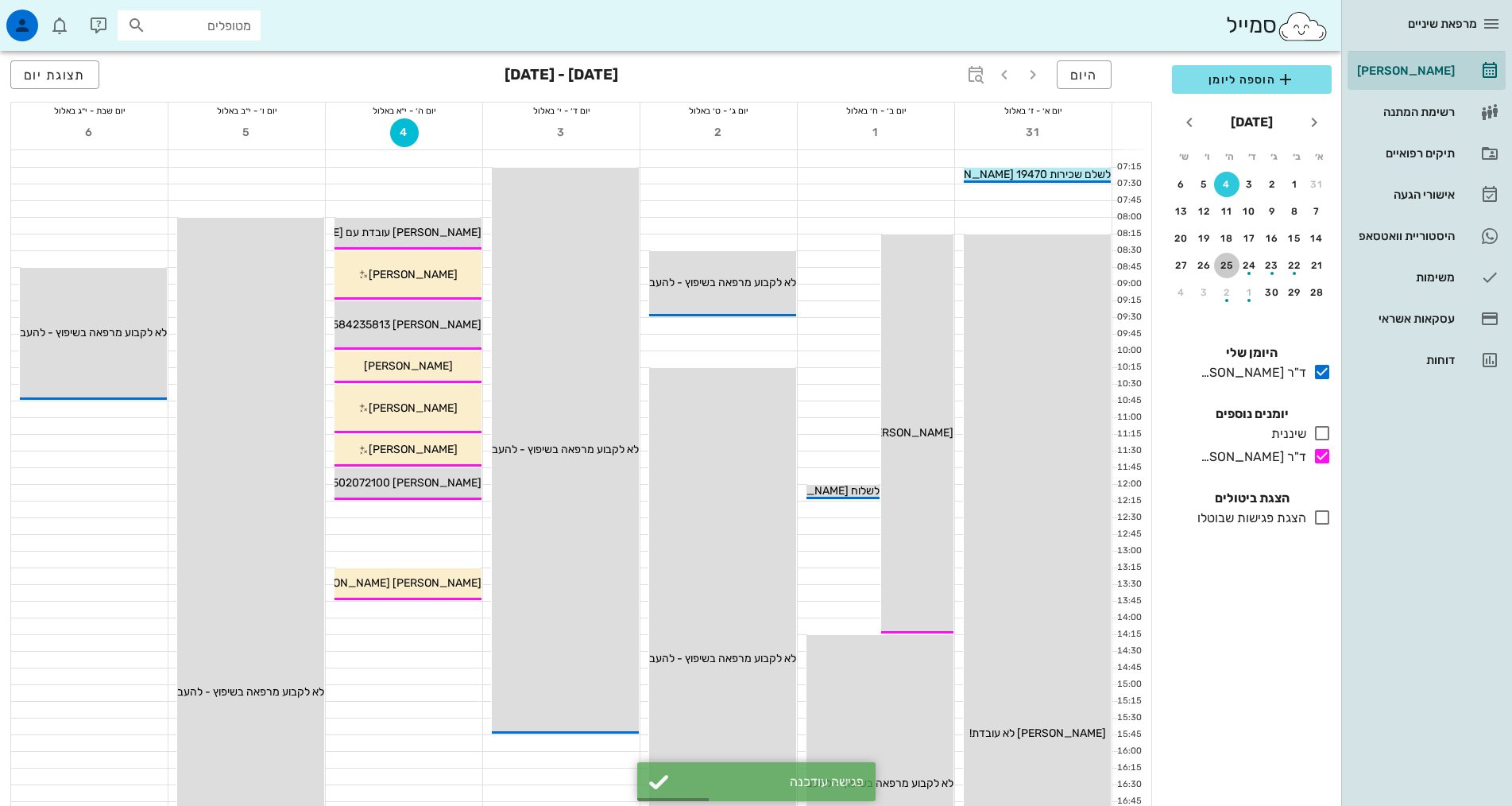
click at [1222, 264] on div "25" at bounding box center [1226, 266] width 26 height 11
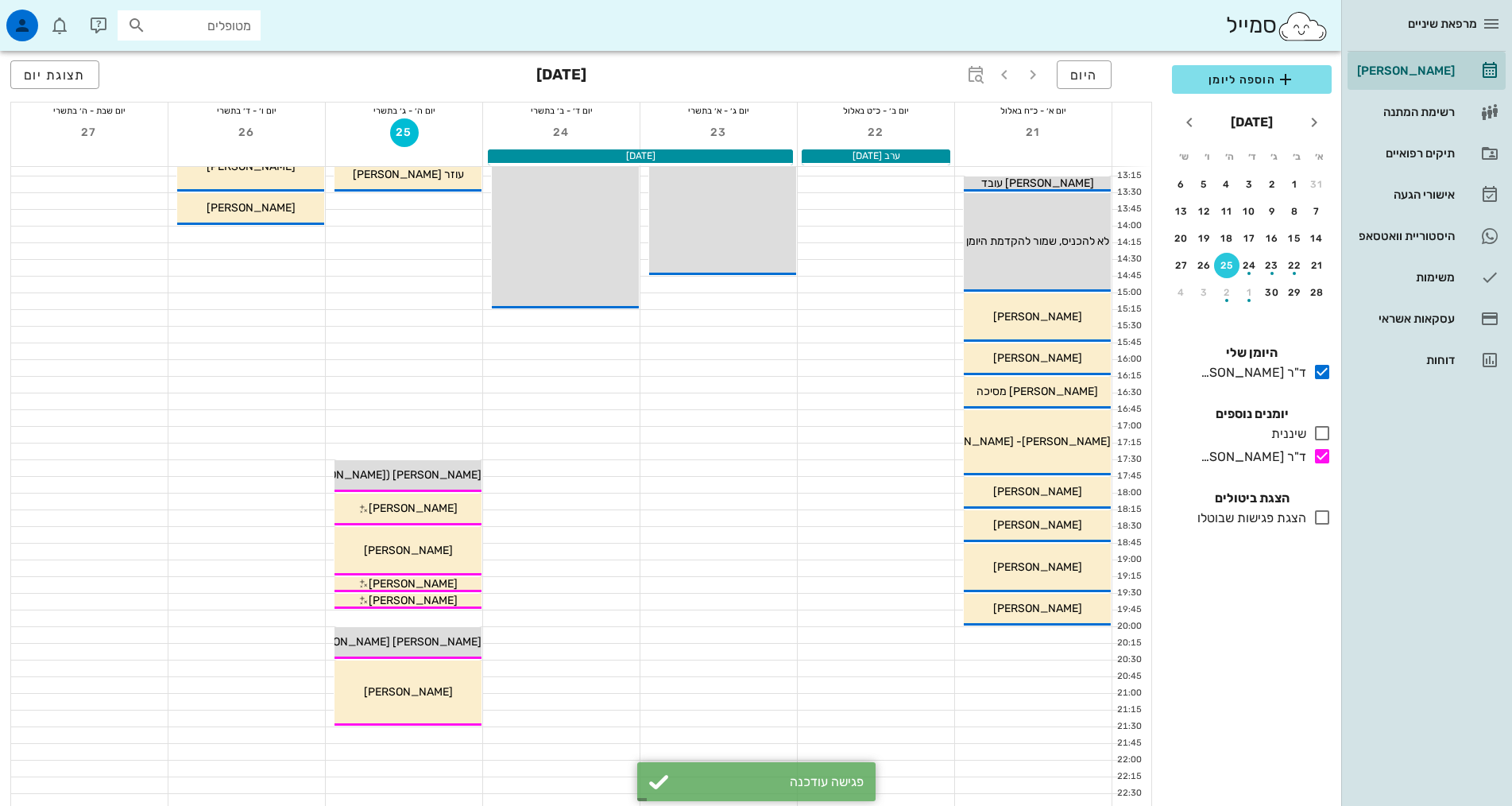
scroll to position [397, 0]
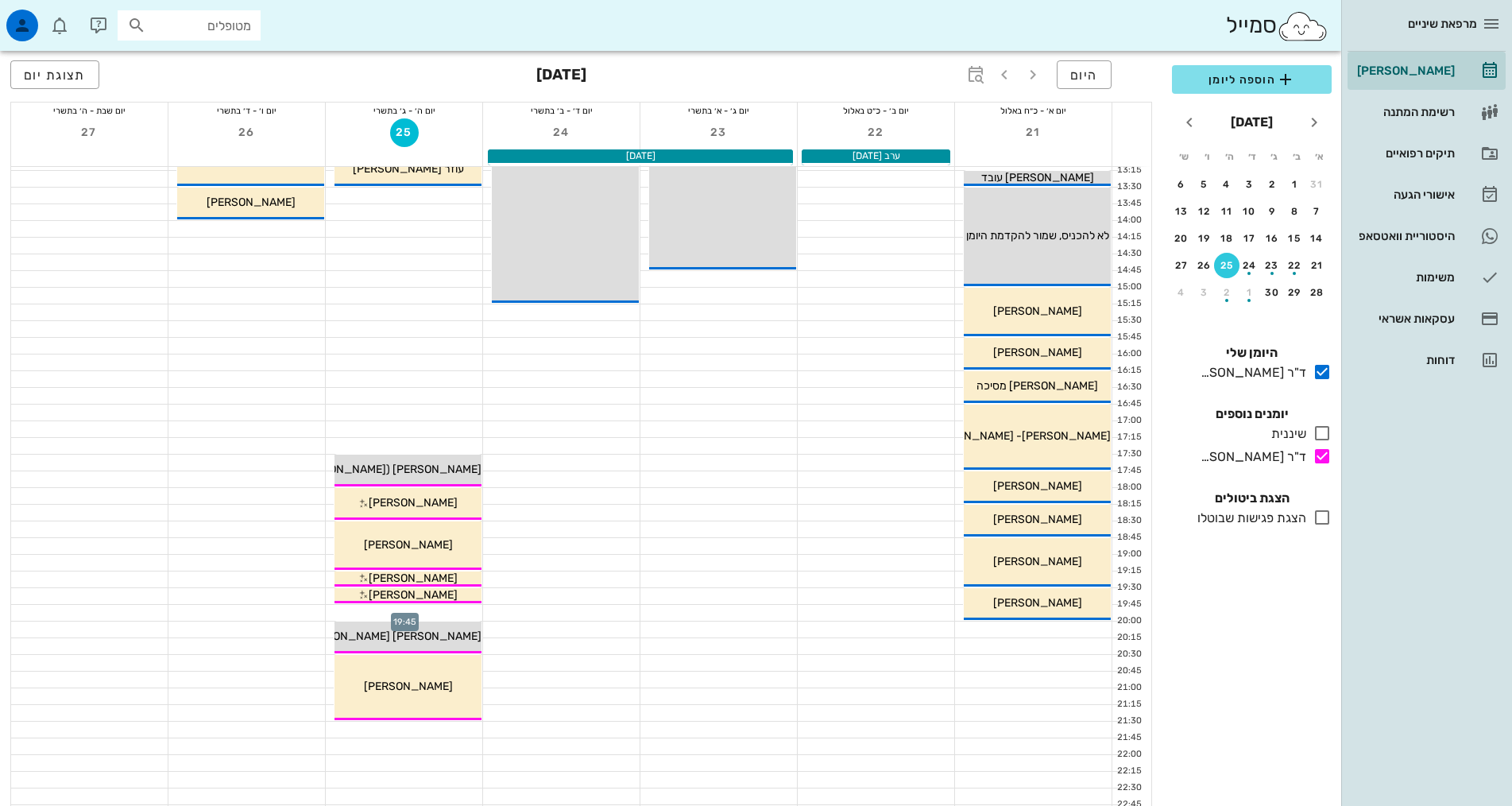
click at [462, 614] on div at bounding box center [404, 613] width 156 height 16
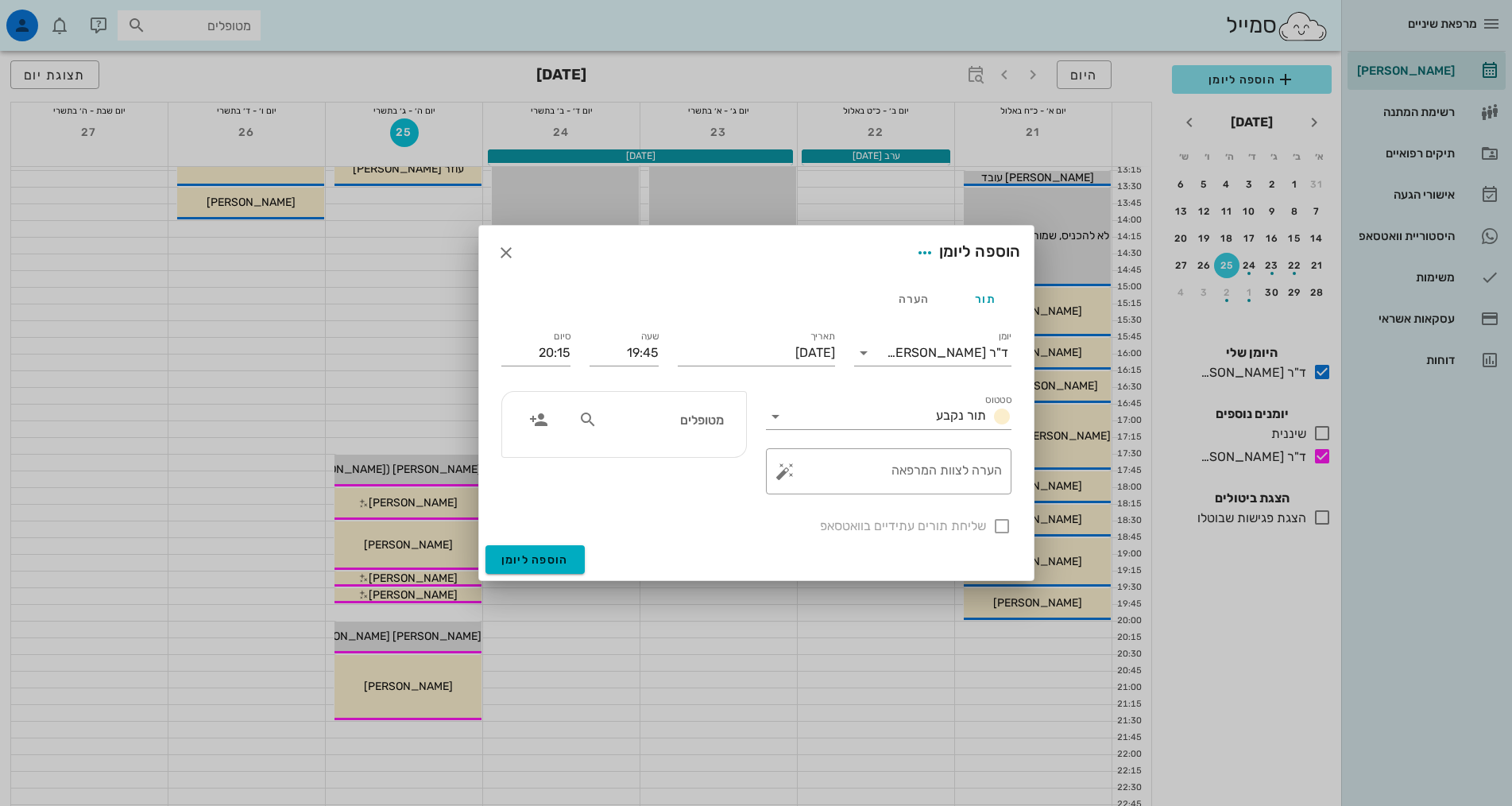
click at [662, 410] on input "מטופלים" at bounding box center [661, 420] width 122 height 21
type input "n"
type input "[PERSON_NAME]"
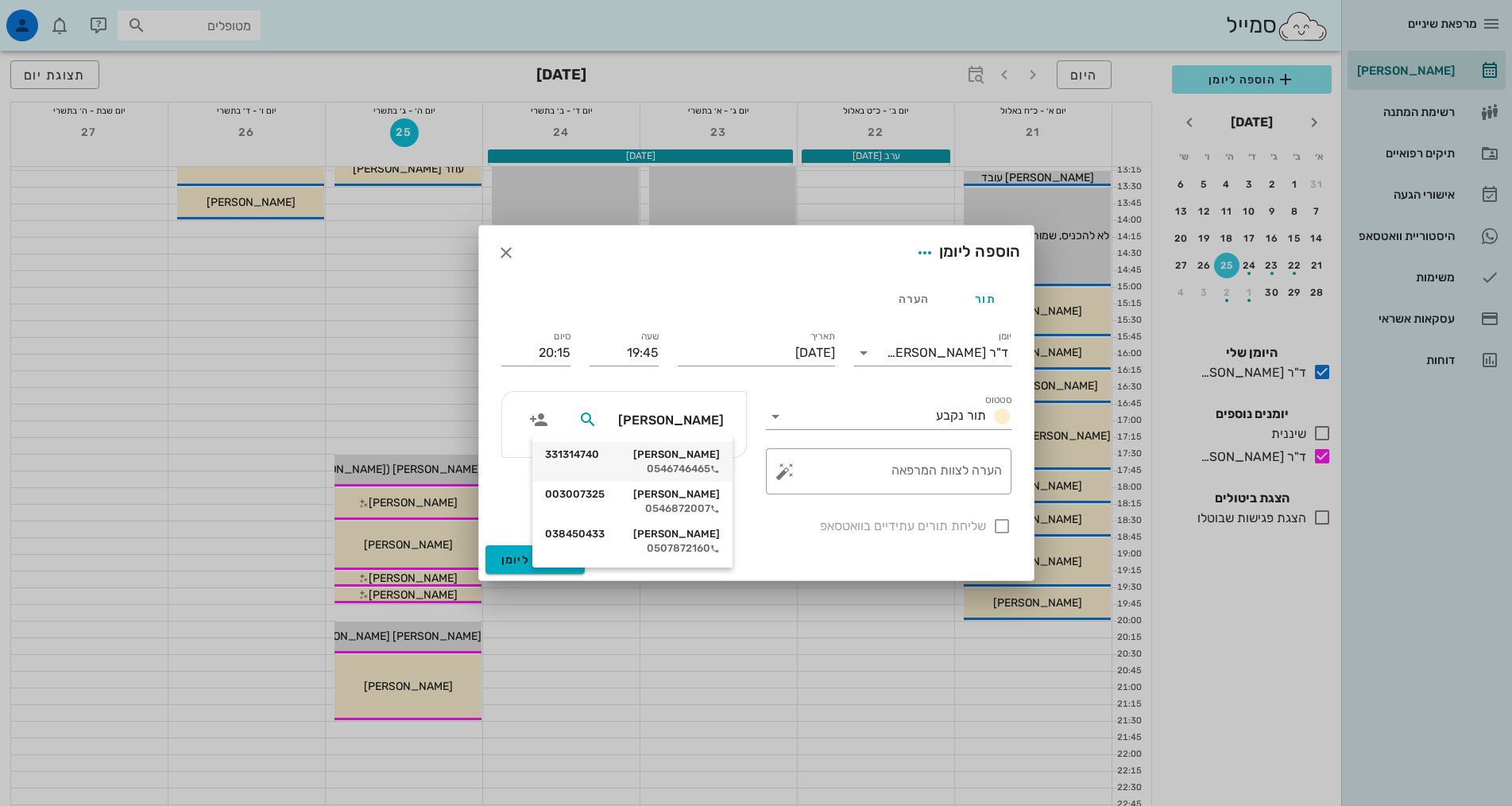
click at [698, 472] on div "0546746465" at bounding box center [632, 468] width 175 height 13
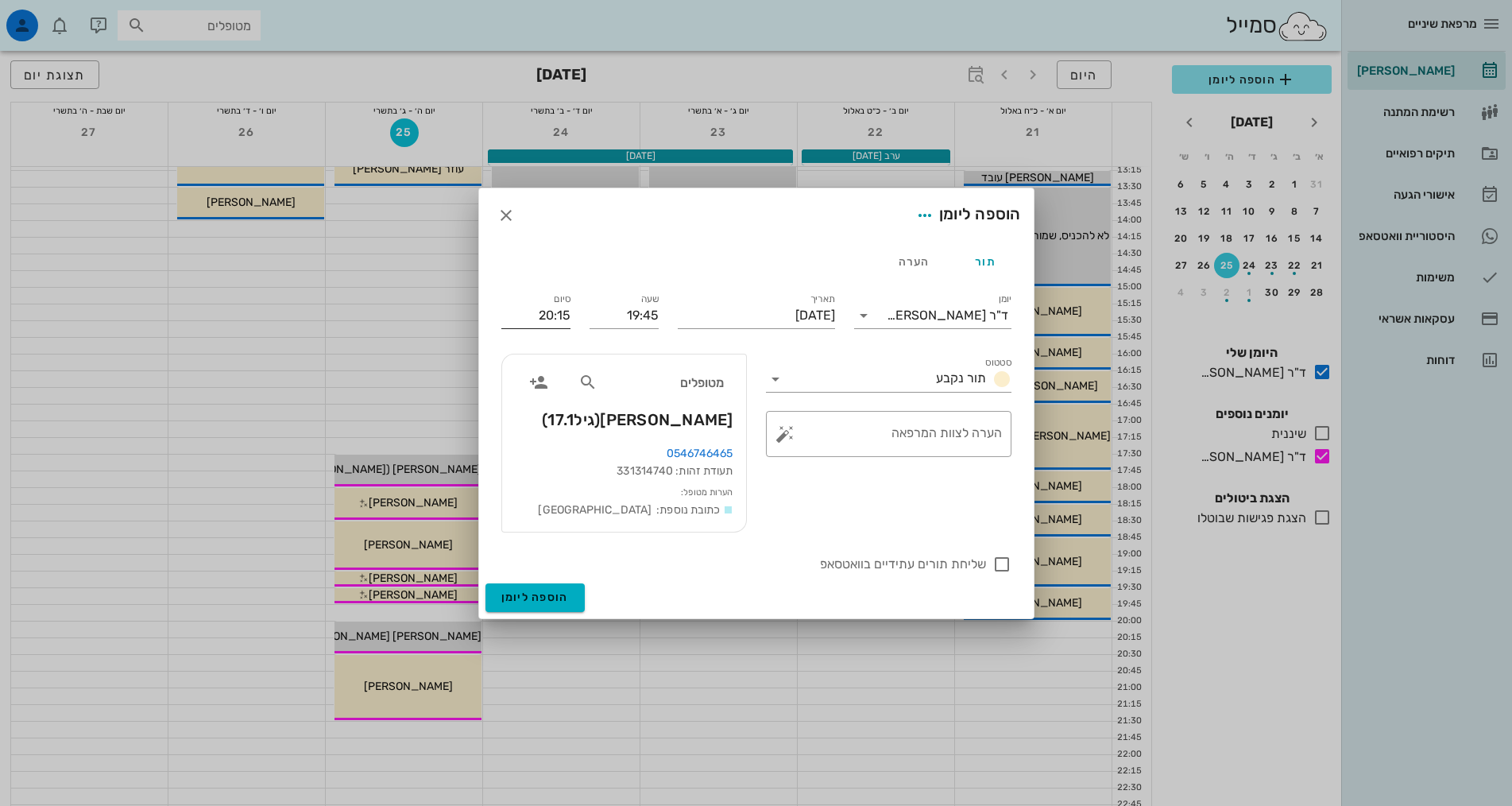
click at [543, 314] on input "20:15" at bounding box center [535, 315] width 69 height 26
click at [539, 398] on div "20:05 (20 דקות)" at bounding box center [495, 397] width 96 height 13
click at [558, 313] on input "20:05" at bounding box center [535, 315] width 69 height 26
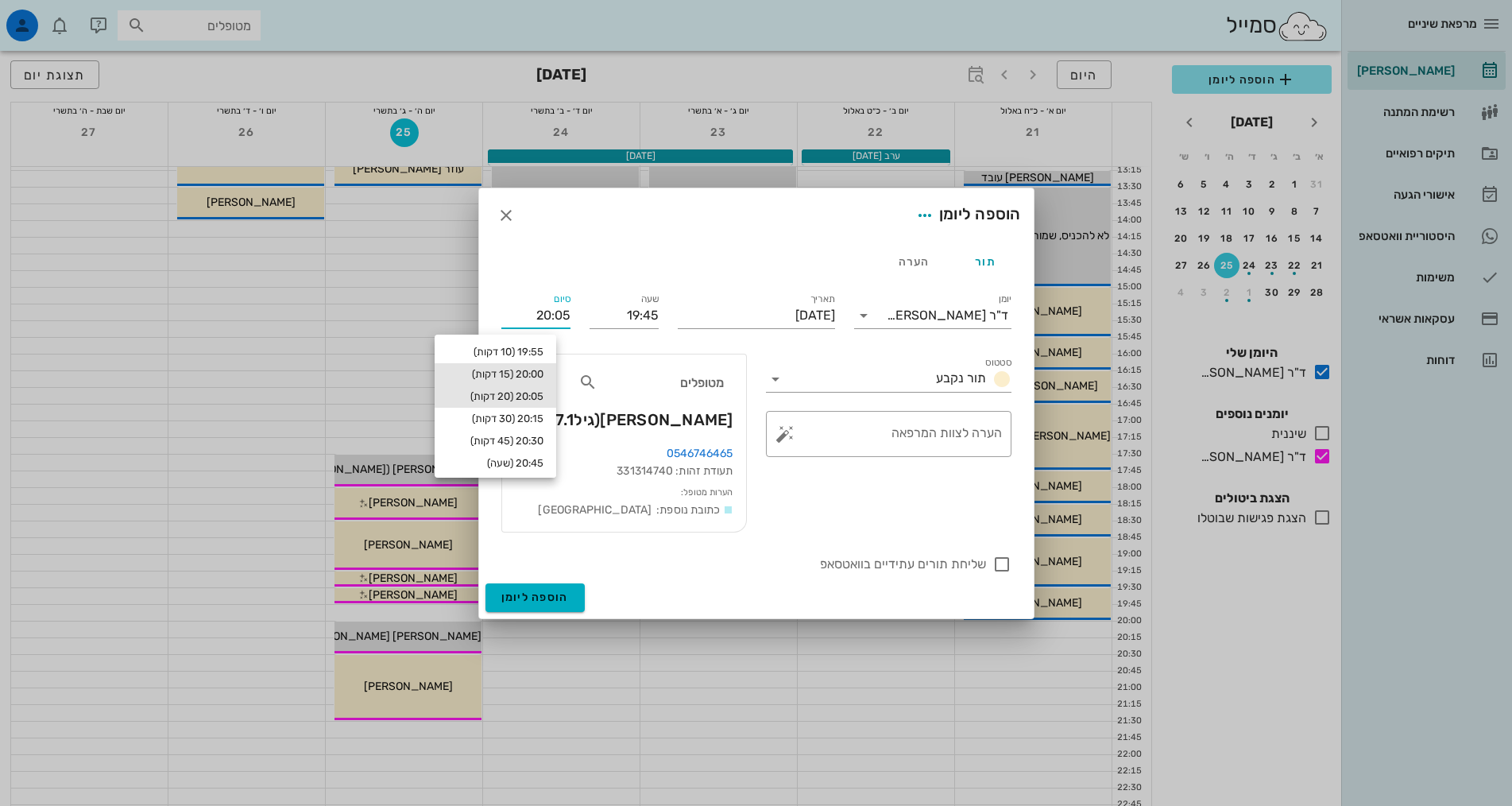
click at [543, 369] on div "20:00 (15 דקות)" at bounding box center [495, 374] width 96 height 13
type input "20:00"
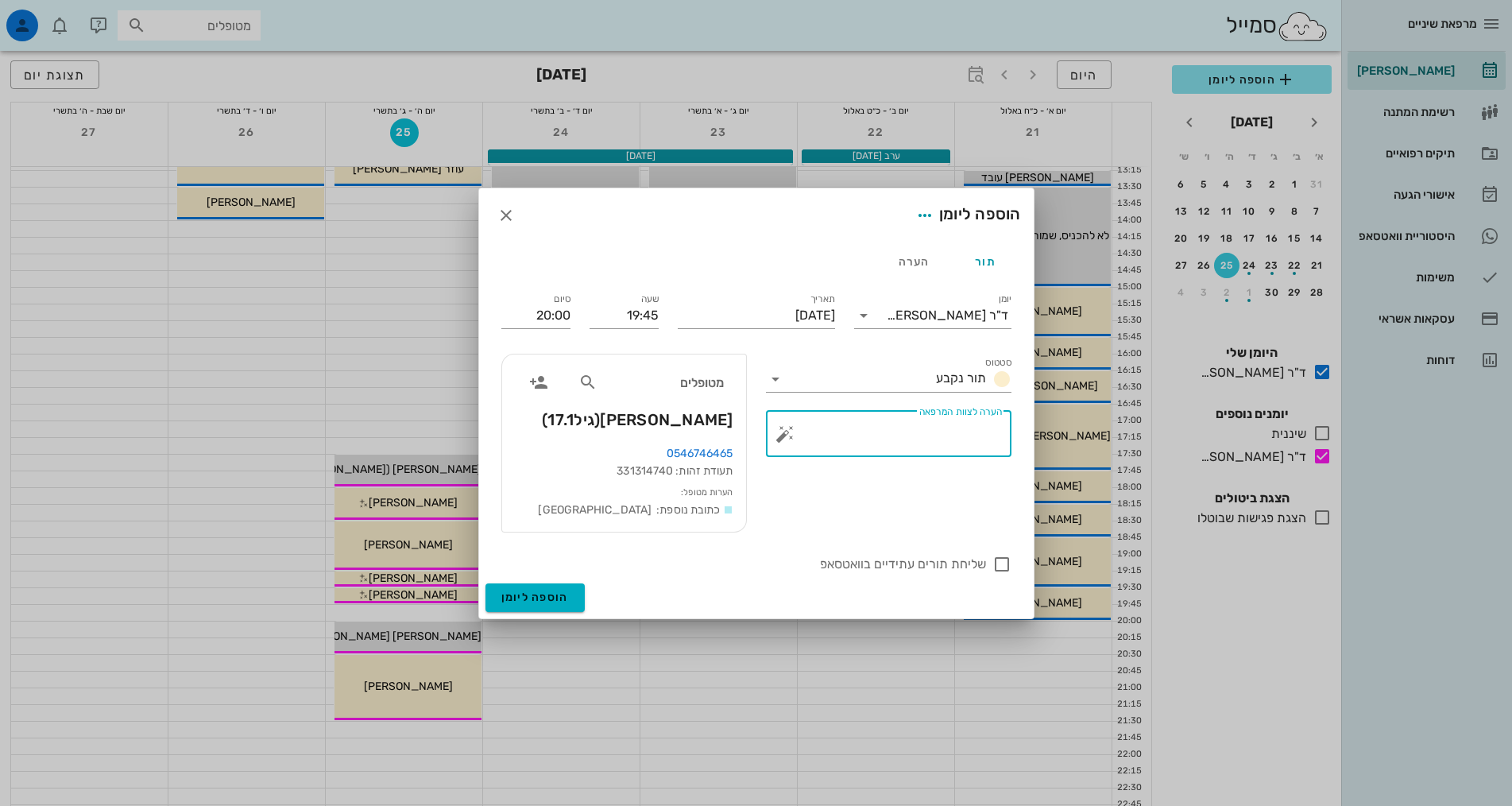
click at [826, 436] on textarea "הערה לצוות המרפאה" at bounding box center [895, 438] width 214 height 38
type textarea "להאריך לאחת מהן לחצי שעה"
click at [530, 591] on span "הוספה ליומן" at bounding box center [535, 597] width 68 height 14
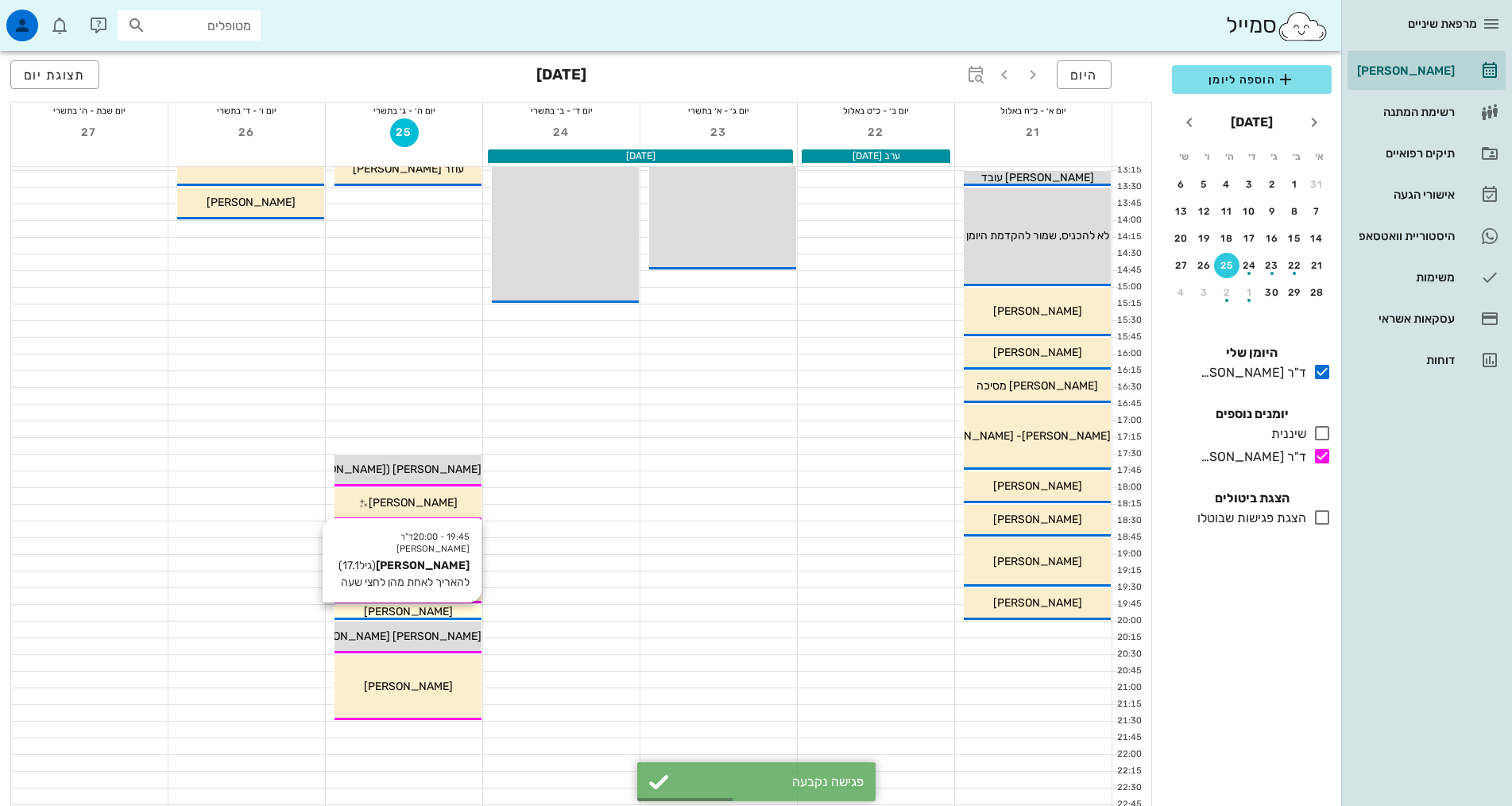
click at [387, 611] on span "[PERSON_NAME]" at bounding box center [409, 611] width 89 height 14
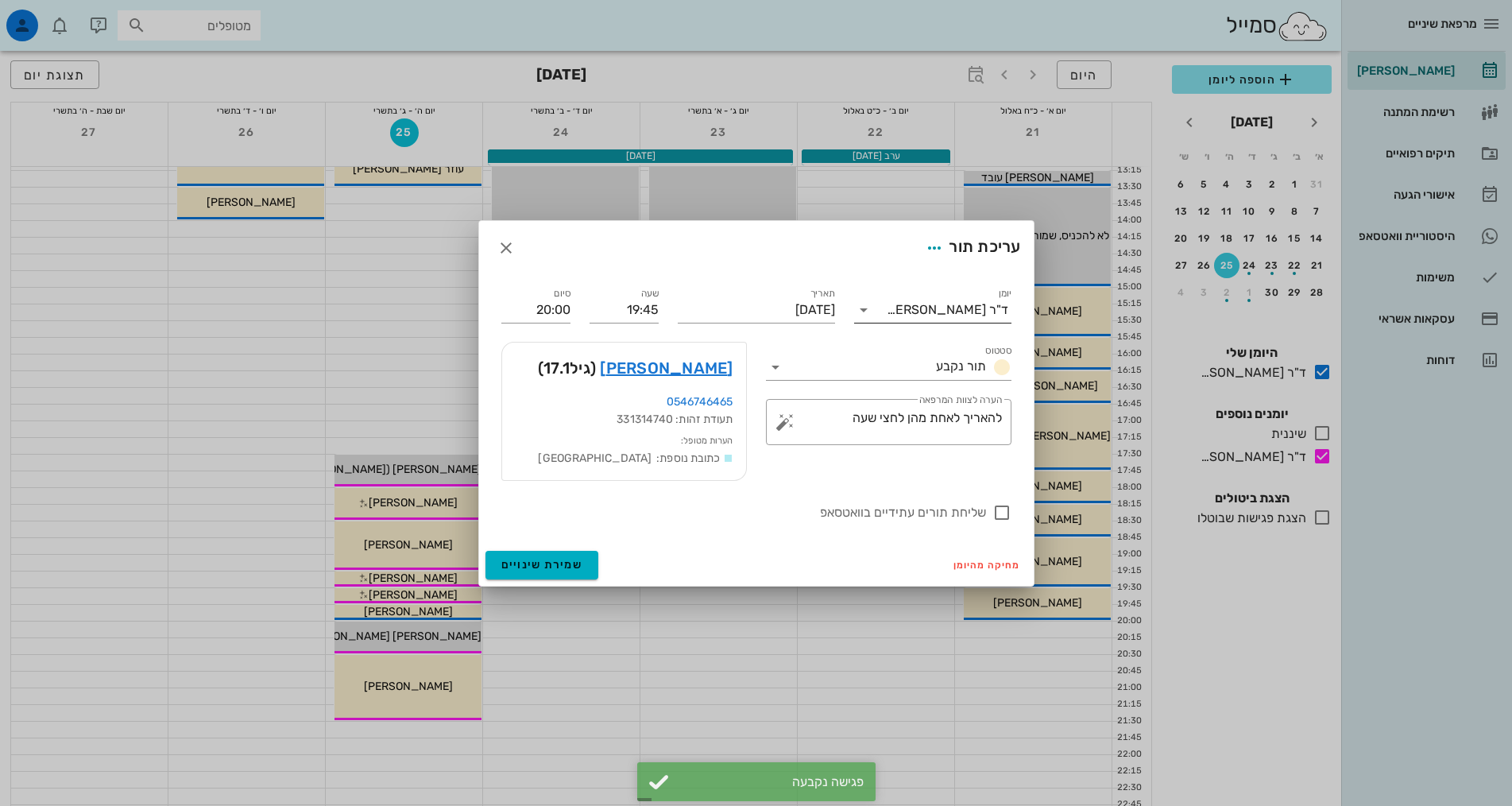
click at [940, 321] on div "ד"ר [PERSON_NAME]" at bounding box center [943, 310] width 135 height 26
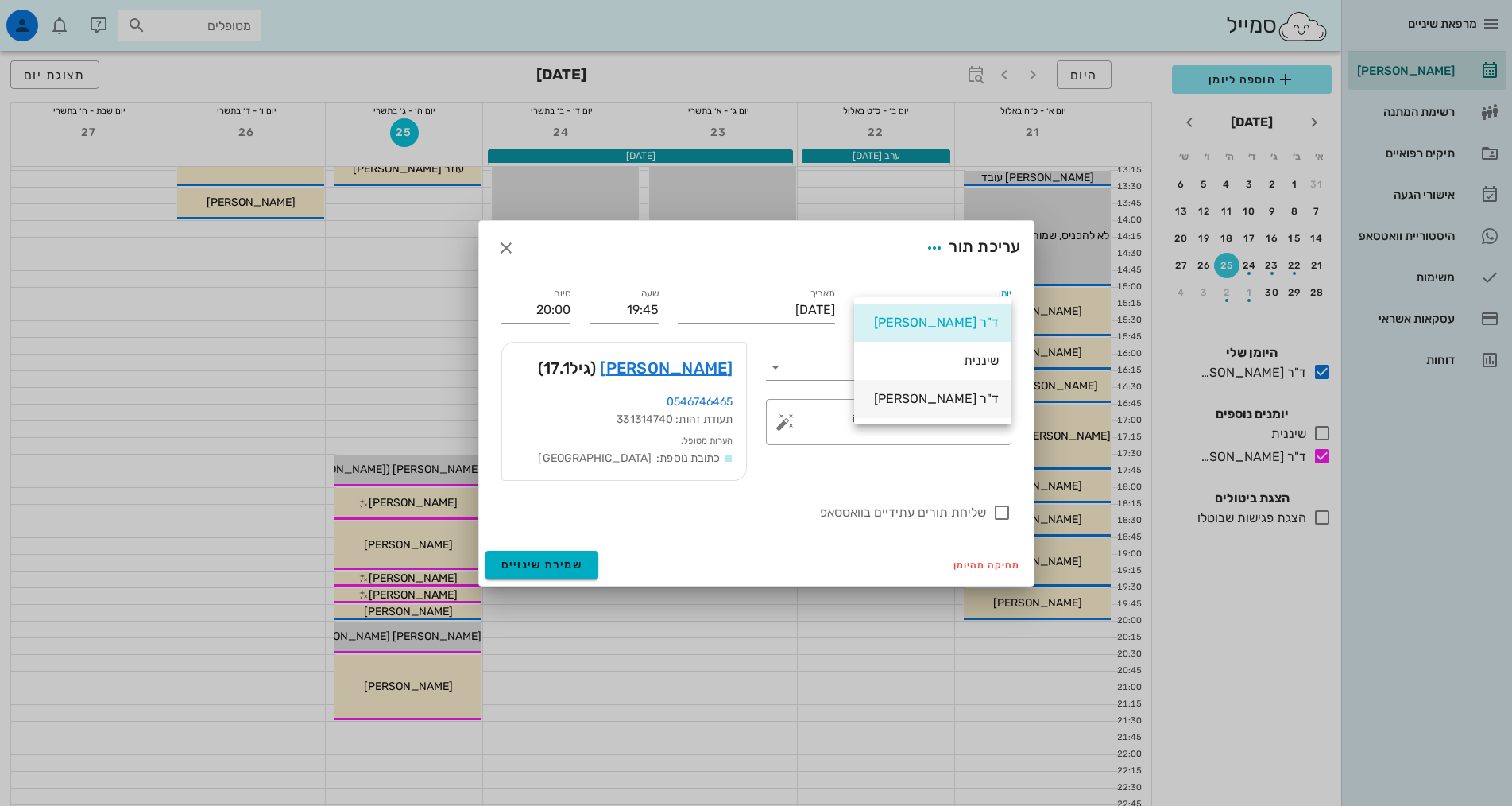
click at [942, 397] on div "ד"ר [PERSON_NAME]" at bounding box center [932, 398] width 132 height 15
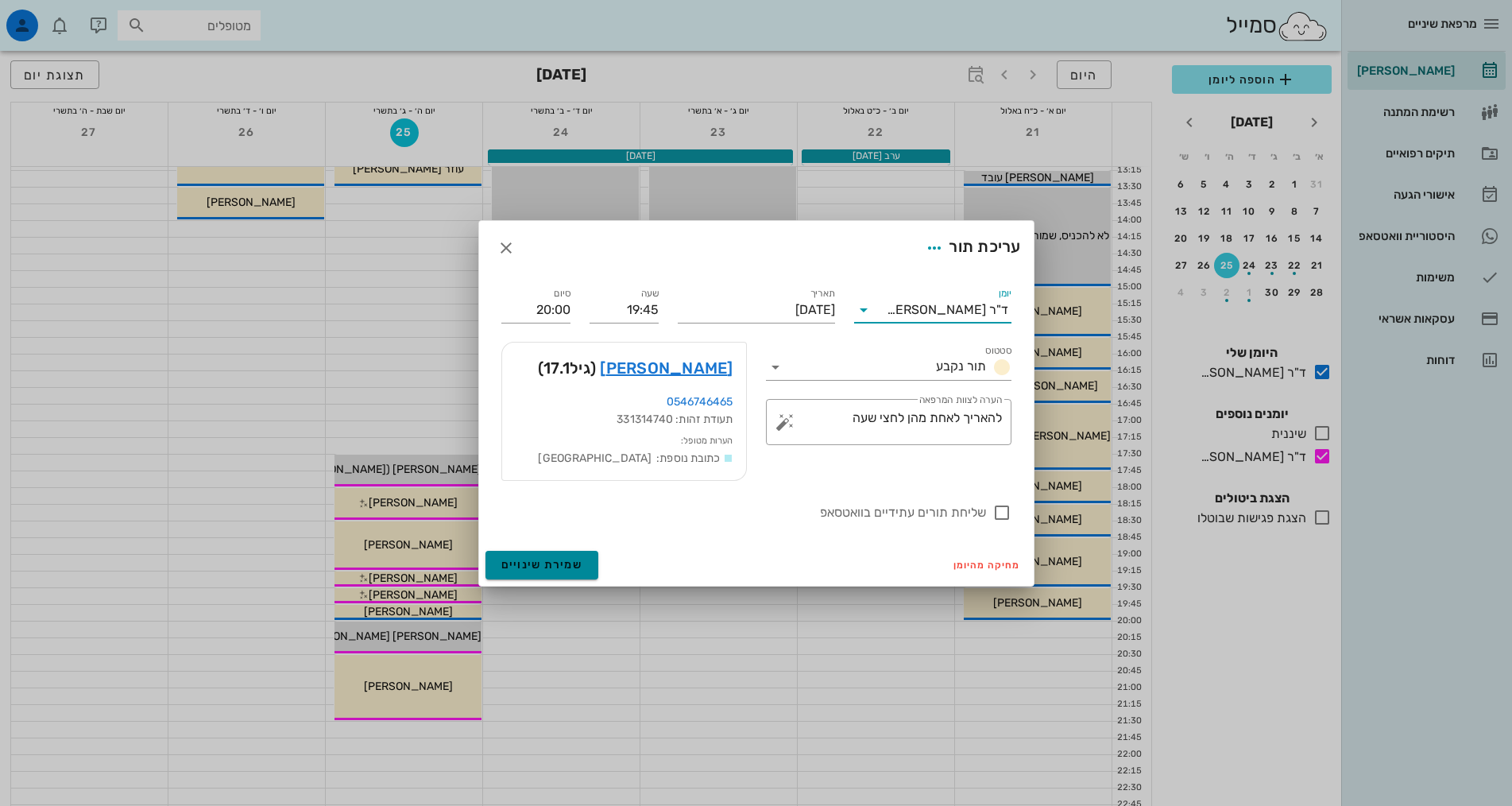
click at [547, 571] on span "שמירת שינויים" at bounding box center [542, 564] width 82 height 14
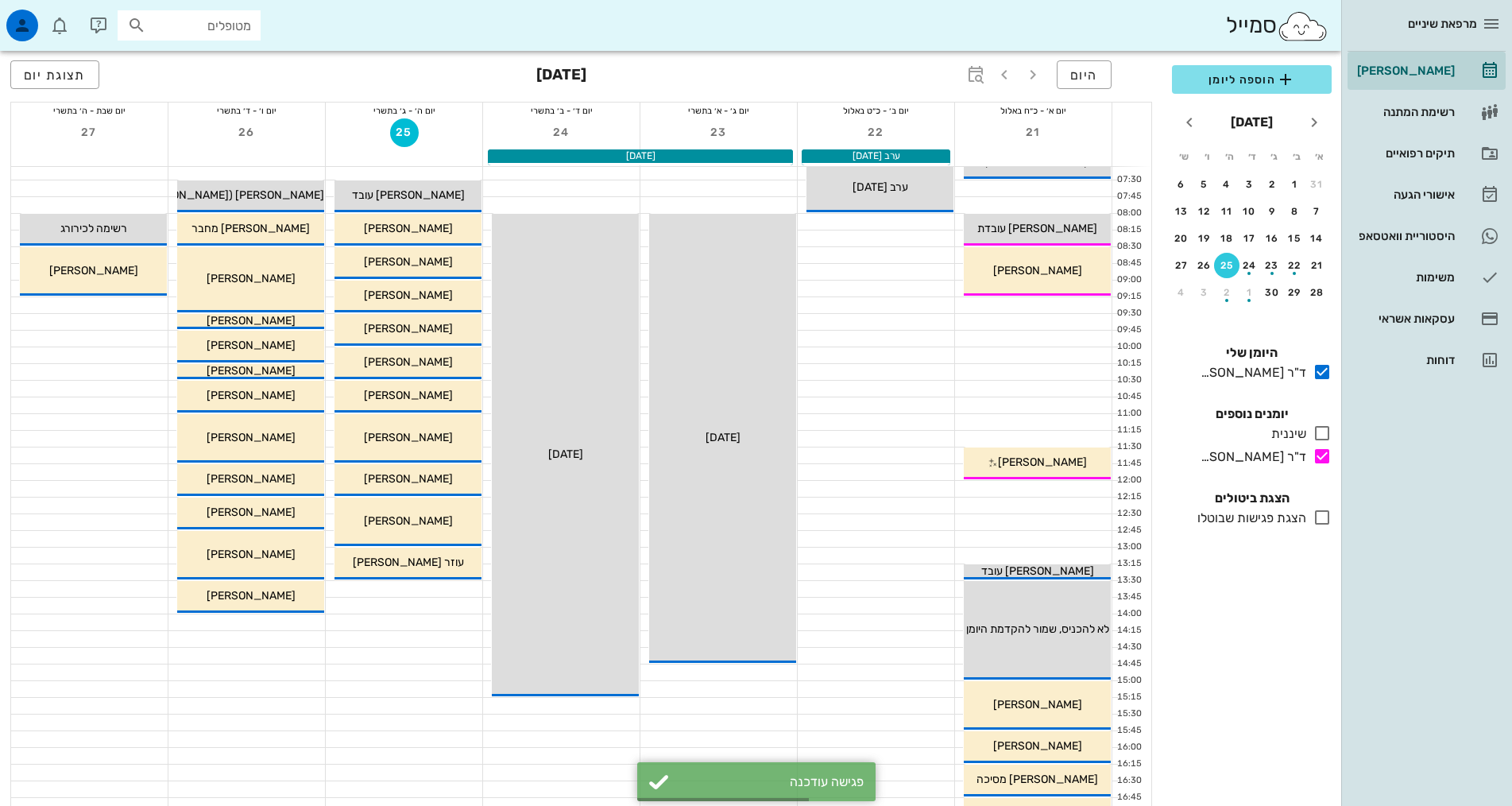
scroll to position [0, 0]
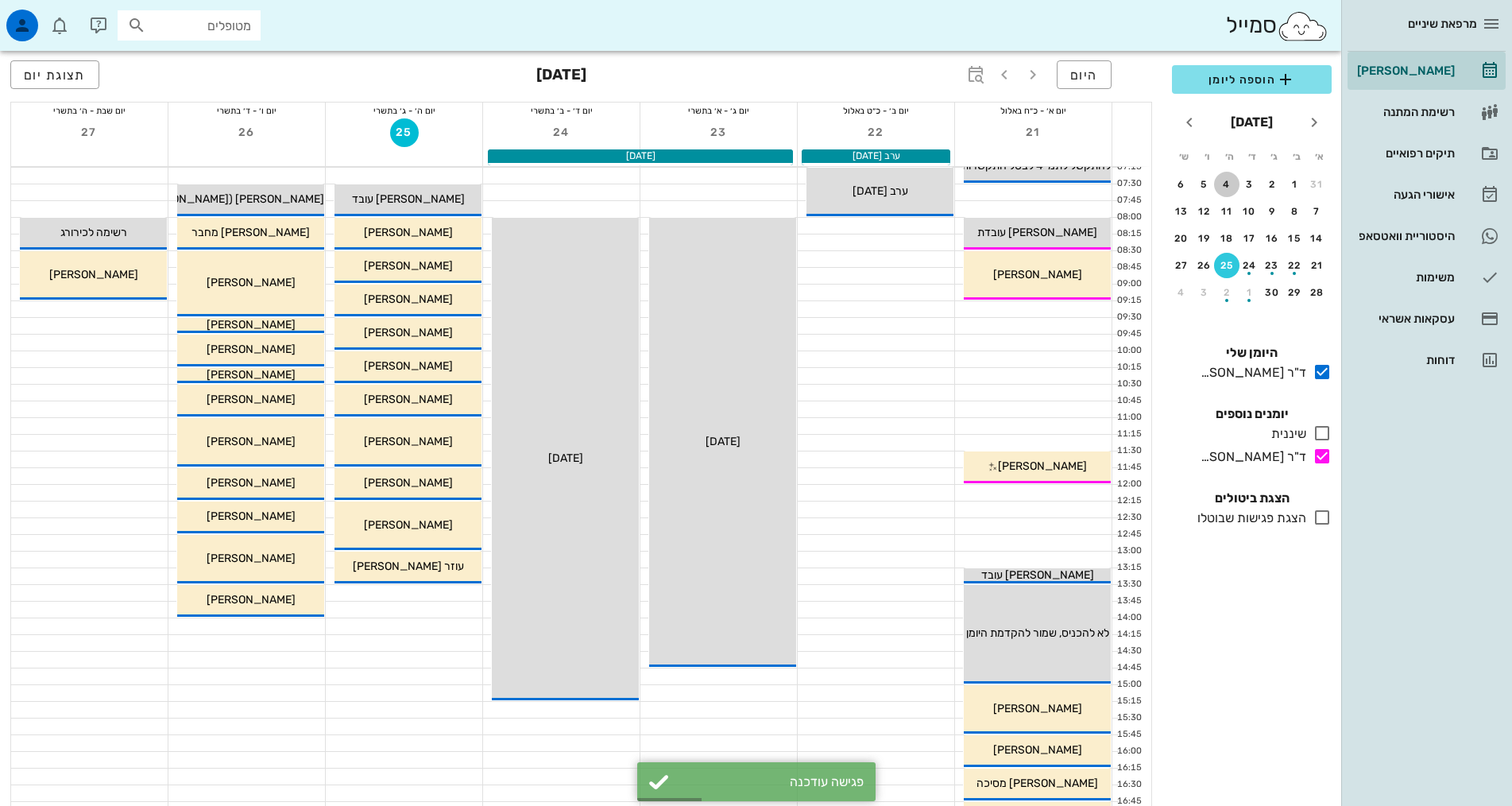
click at [1234, 179] on div "4" at bounding box center [1226, 184] width 26 height 11
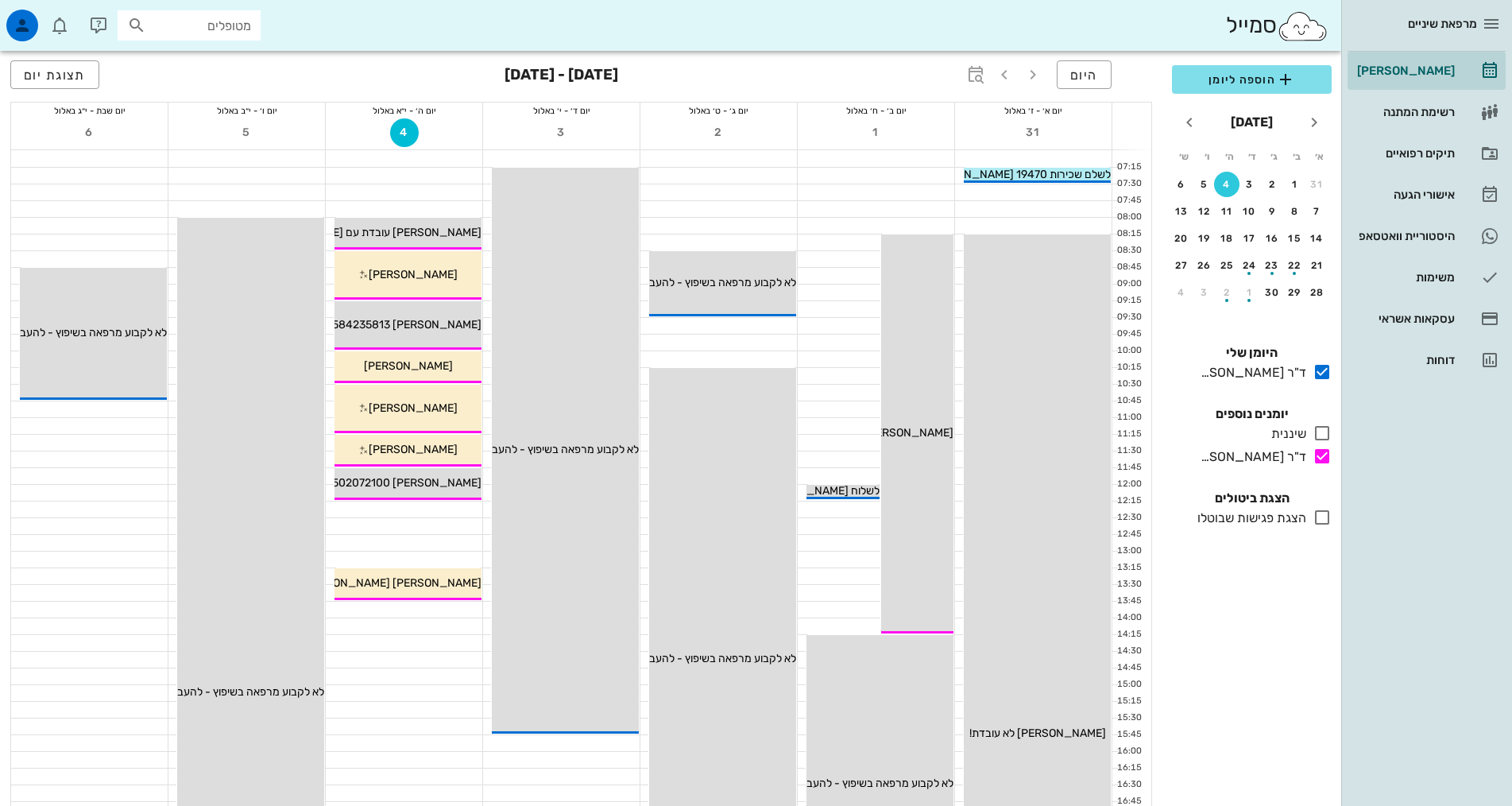
click at [1444, 255] on div "[PERSON_NAME] רשימת המתנה תיקים רפואיים אישורי הגעה 3 היסטוריית וואטסאפ משימות …" at bounding box center [1427, 215] width 158 height 327
click at [1437, 241] on div "היסטוריית וואטסאפ" at bounding box center [1404, 236] width 101 height 13
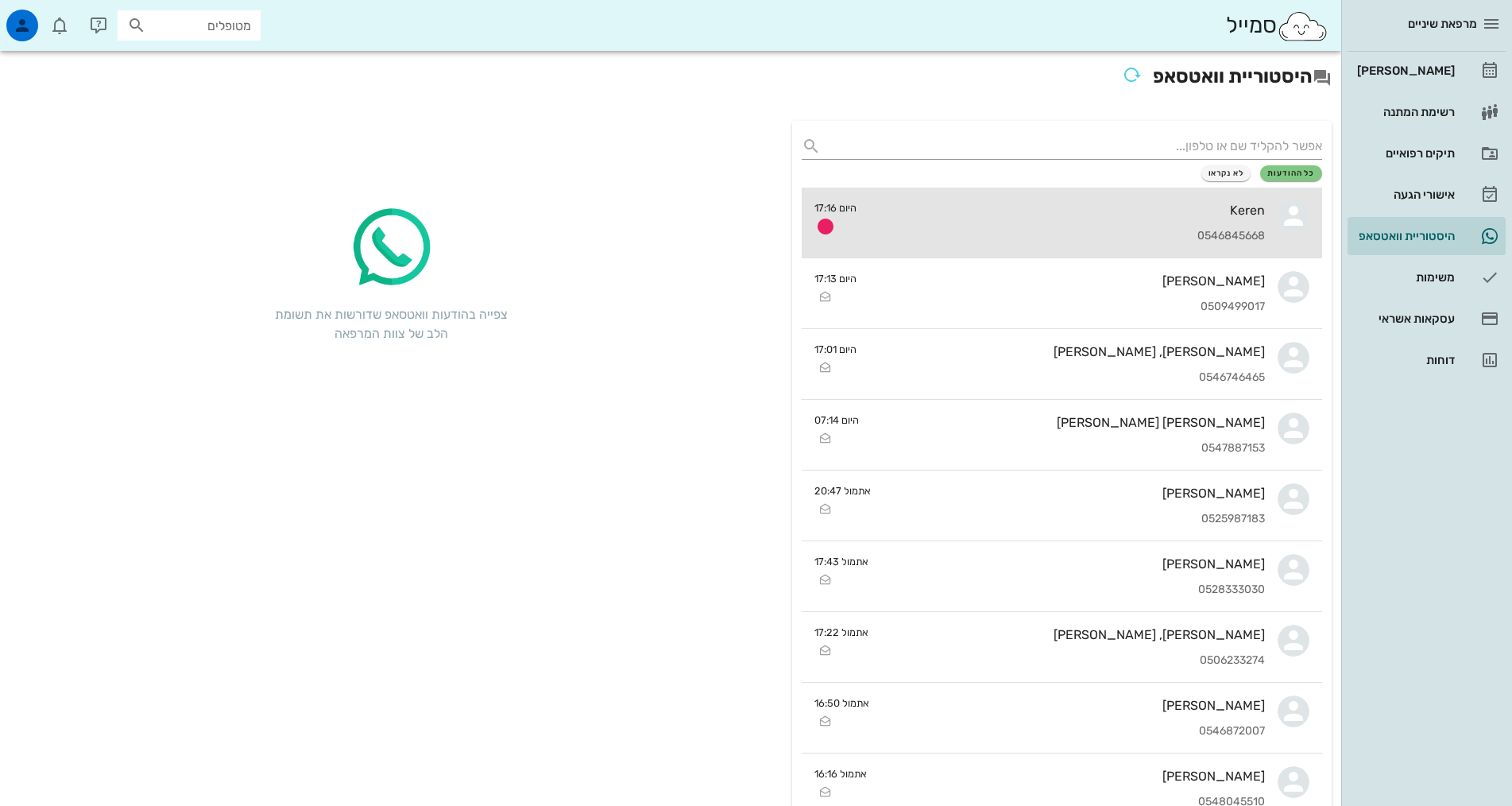
click at [891, 219] on div "Keren 0546845668" at bounding box center [1067, 223] width 396 height 70
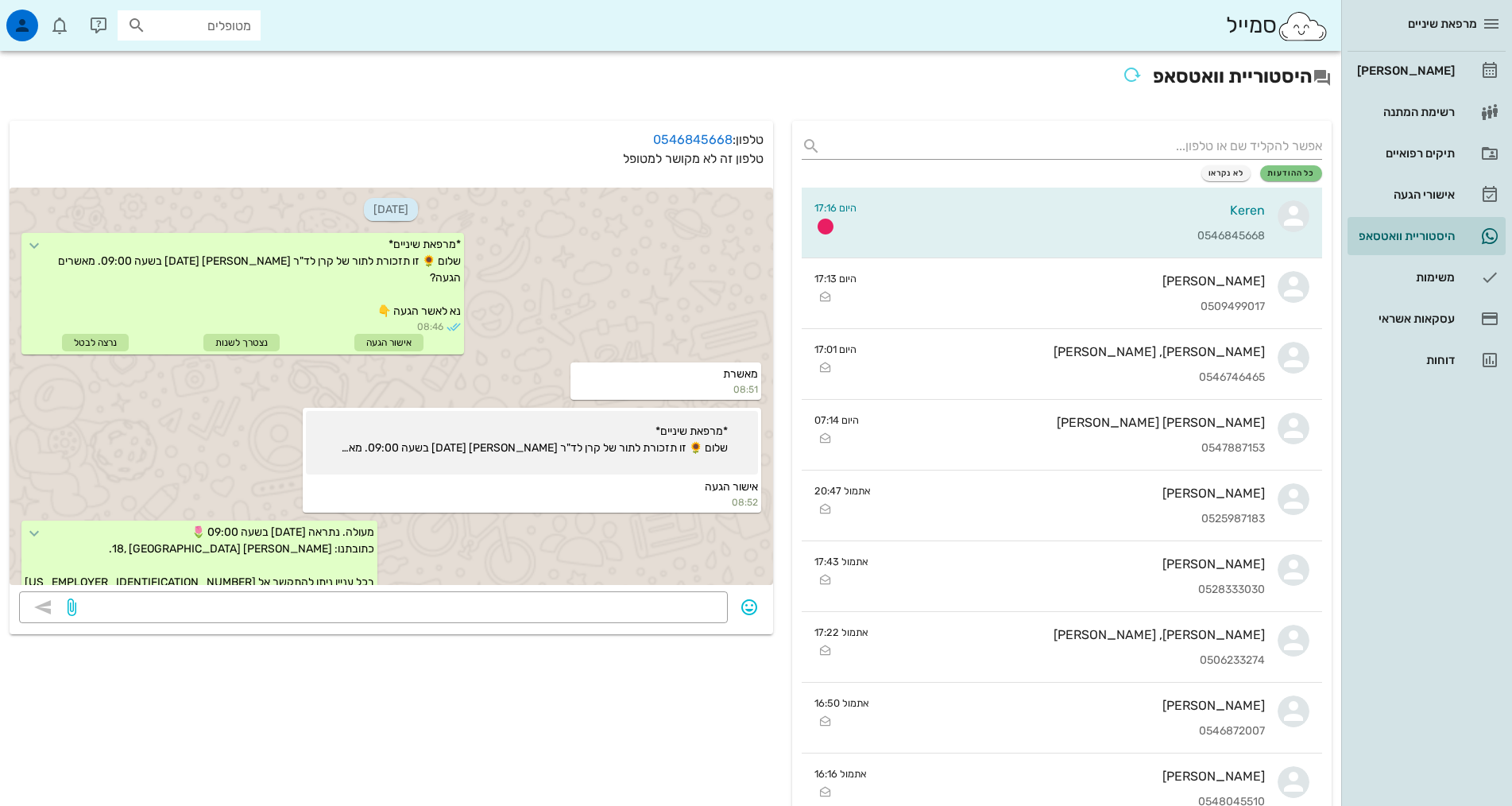
scroll to position [421, 0]
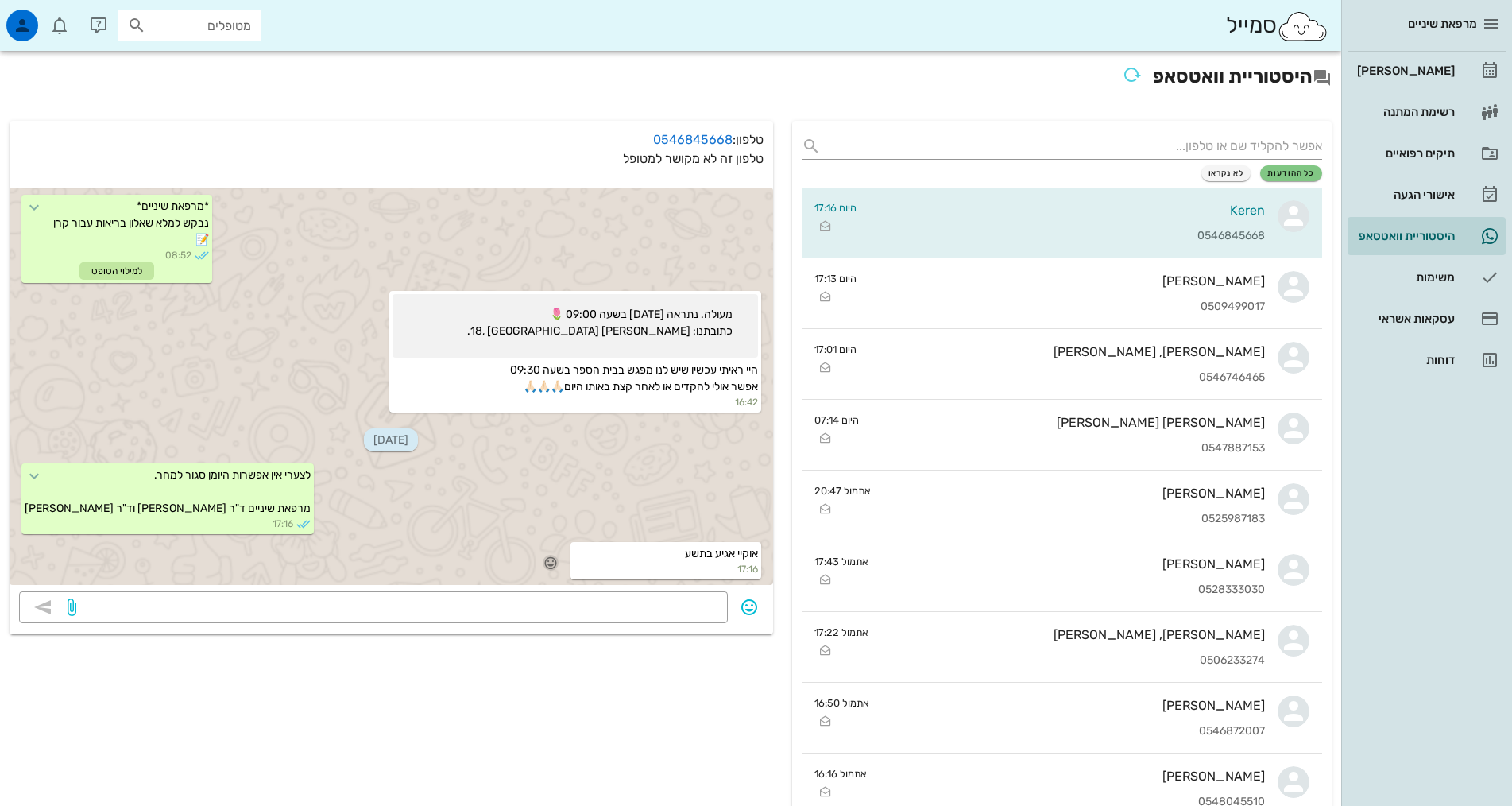
click at [554, 561] on icon "button" at bounding box center [551, 563] width 14 height 14
click at [547, 538] on div "👍" at bounding box center [539, 539] width 29 height 30
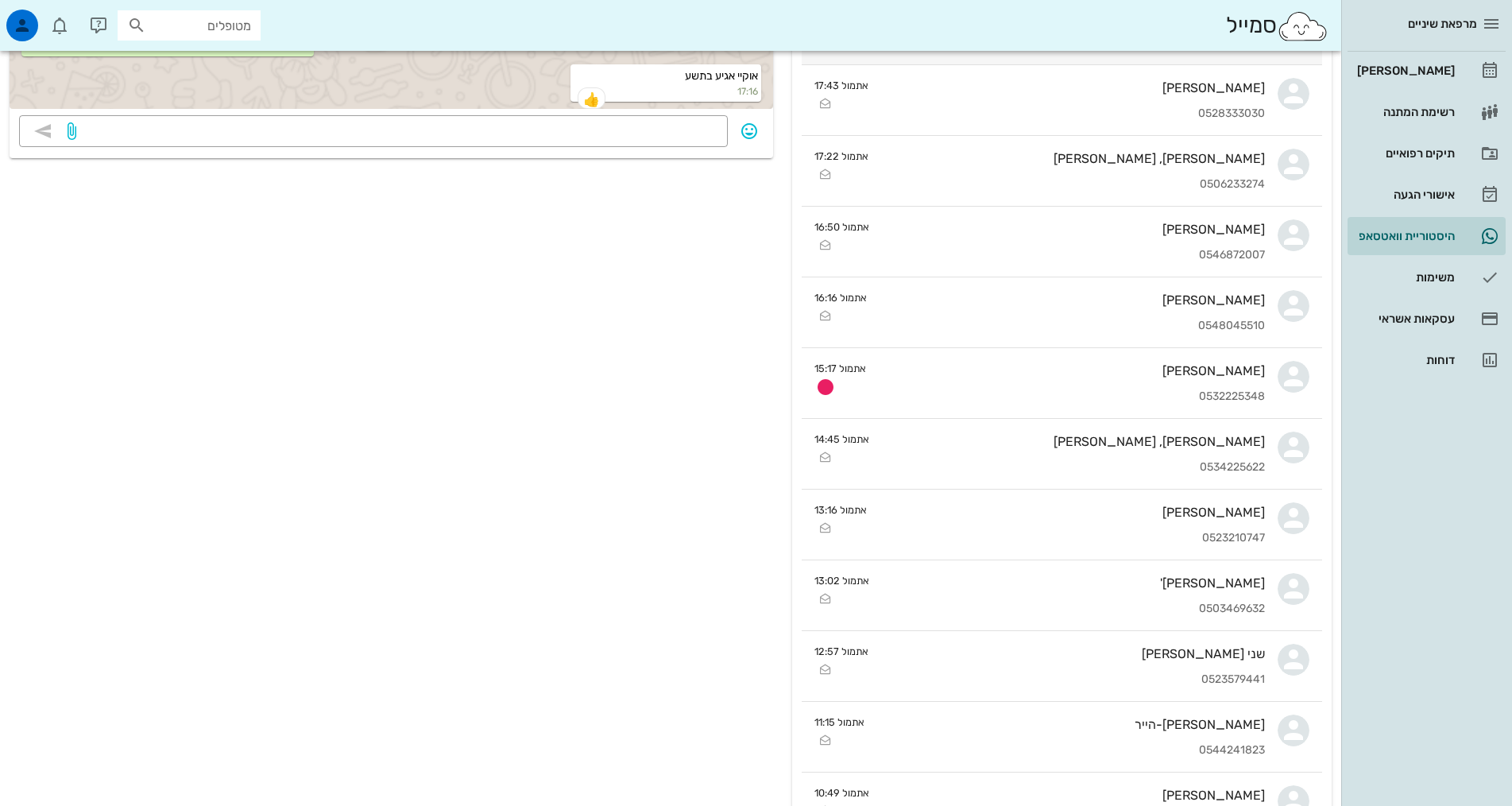
scroll to position [476, 0]
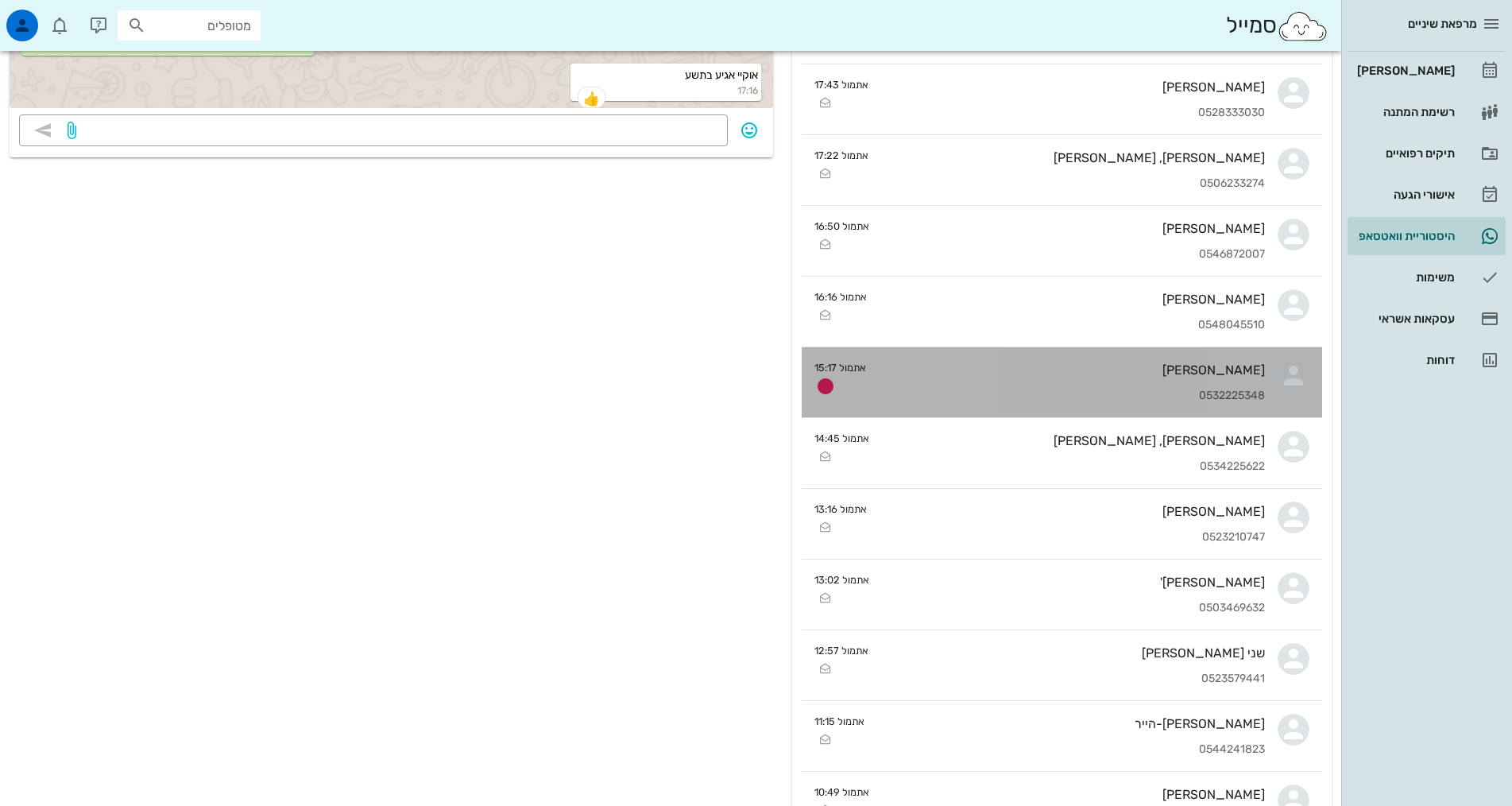
click at [1035, 377] on div "[PERSON_NAME]" at bounding box center [1072, 369] width 386 height 15
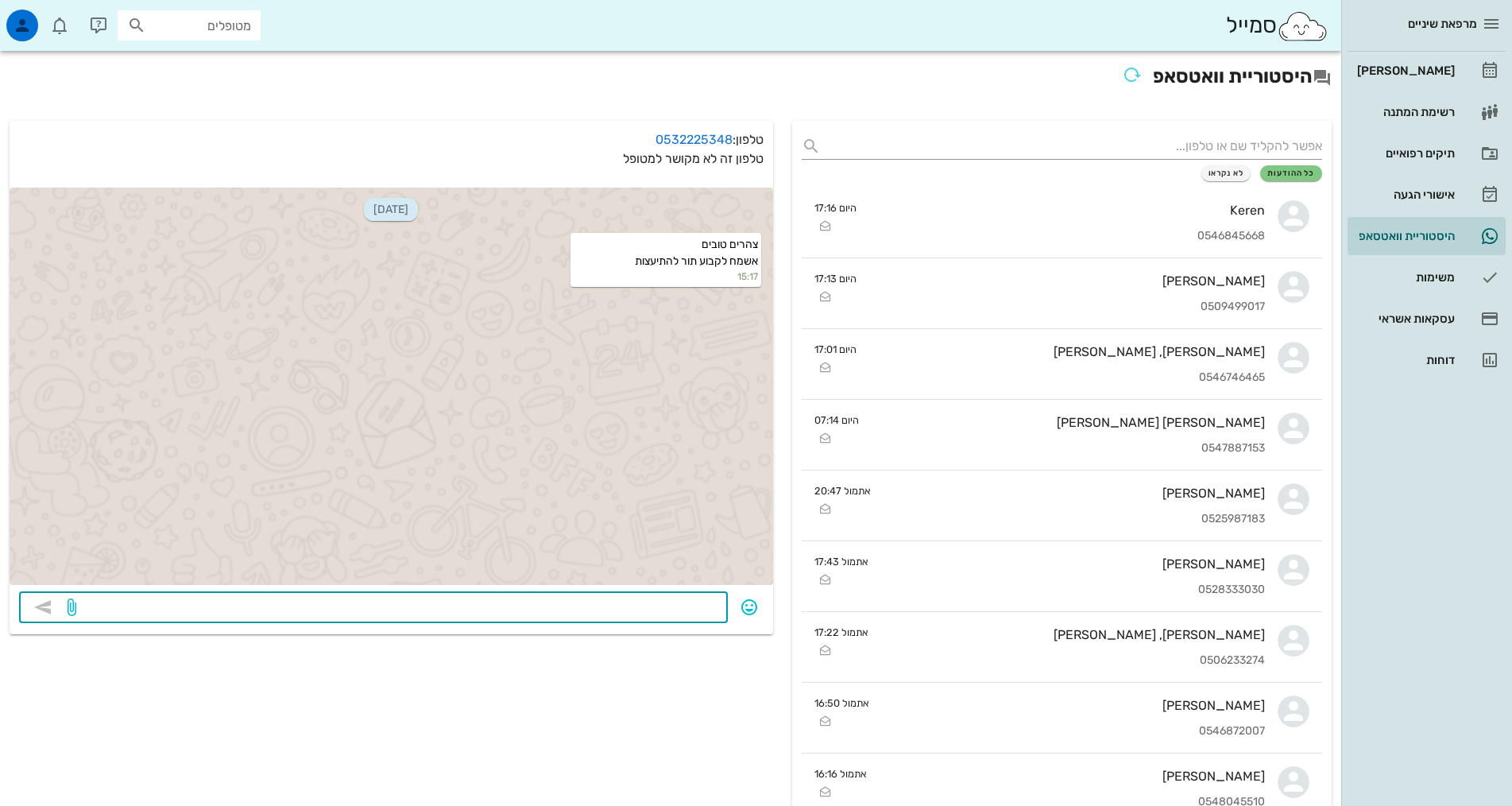
click at [677, 615] on textarea at bounding box center [399, 609] width 639 height 26
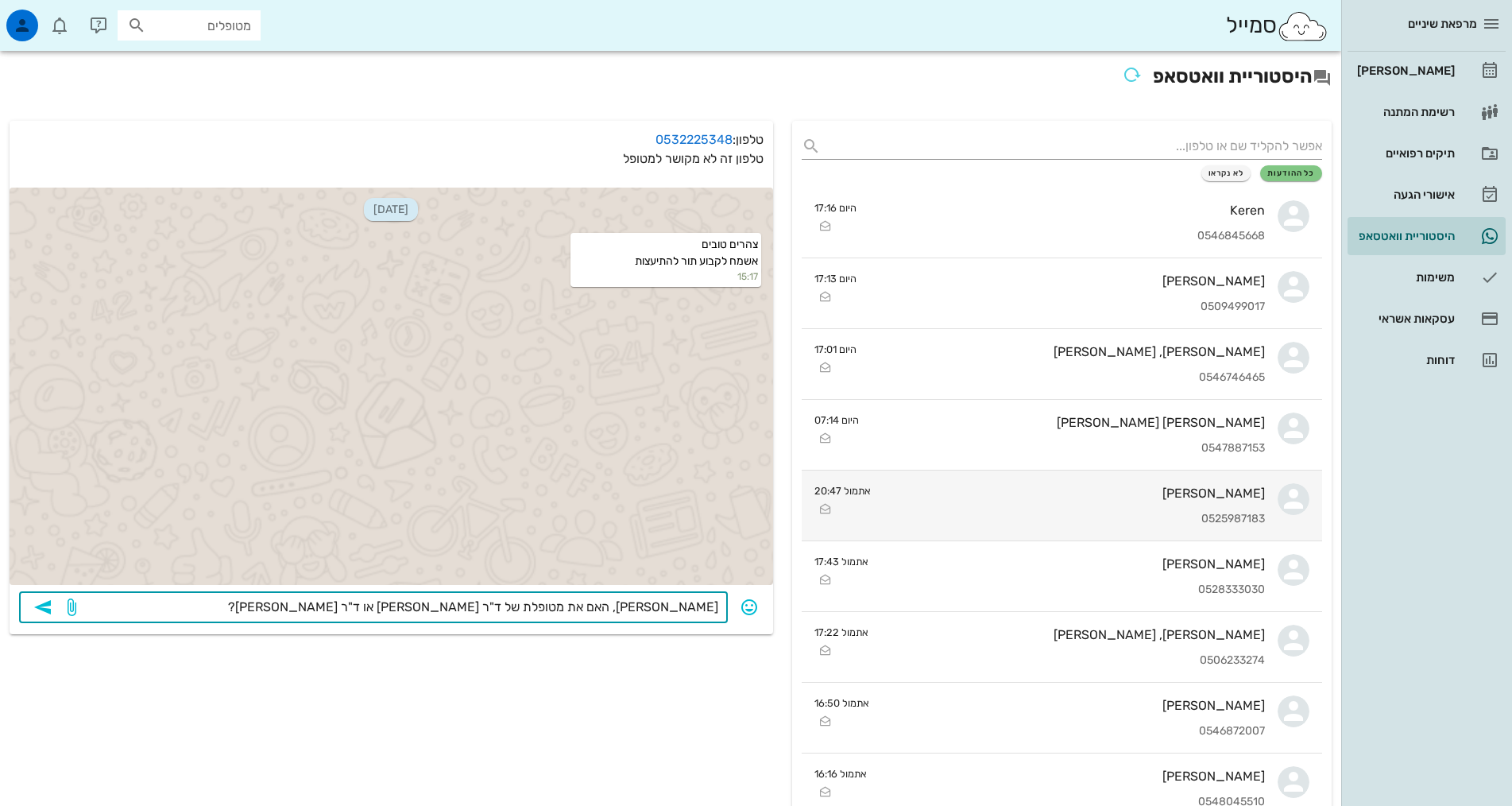
type textarea "[PERSON_NAME], האם את מטופלת של ד"ר [PERSON_NAME] או ד"ר [PERSON_NAME]?"
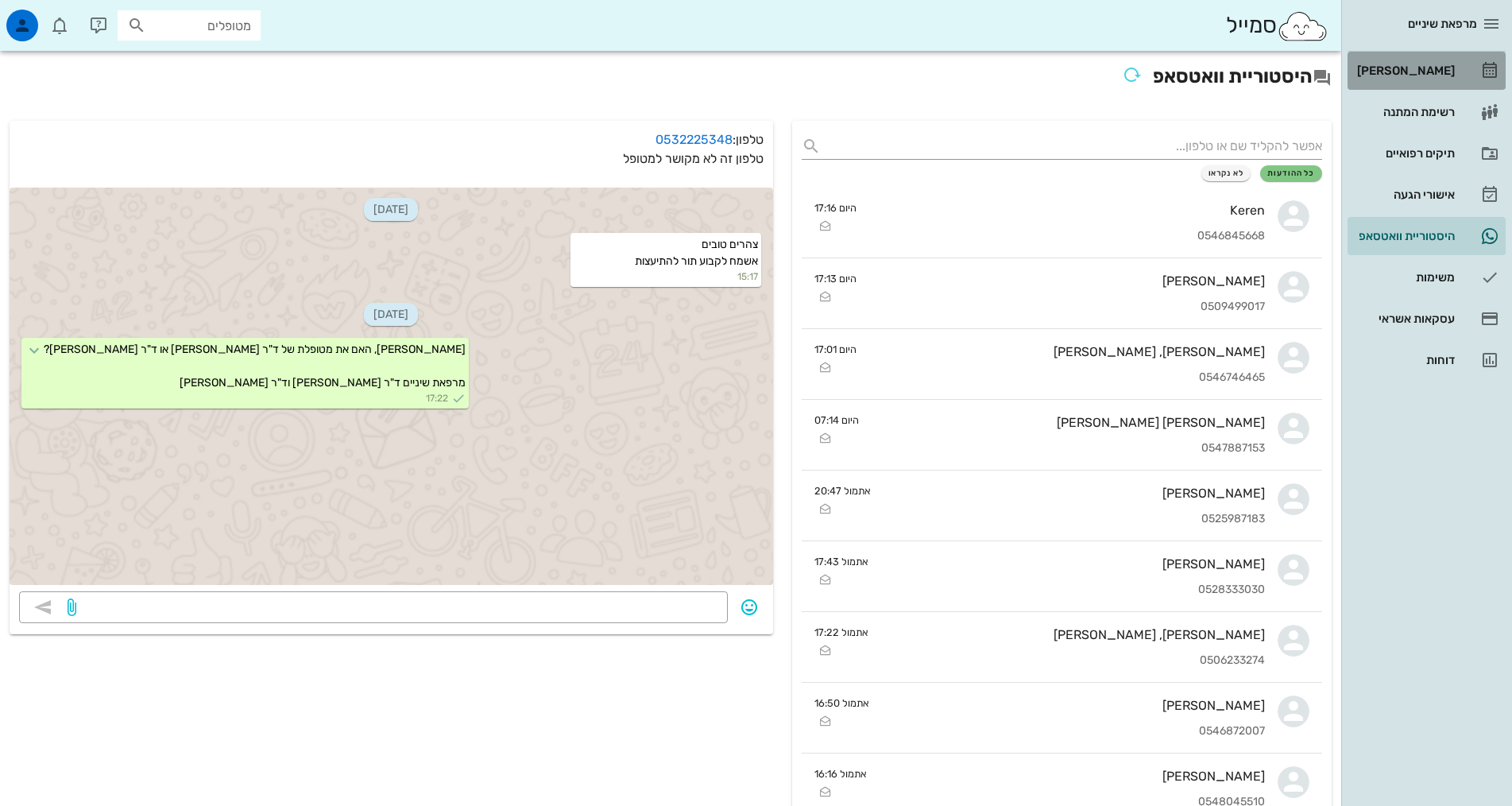
click at [1429, 85] on link "[PERSON_NAME]" at bounding box center [1427, 71] width 158 height 38
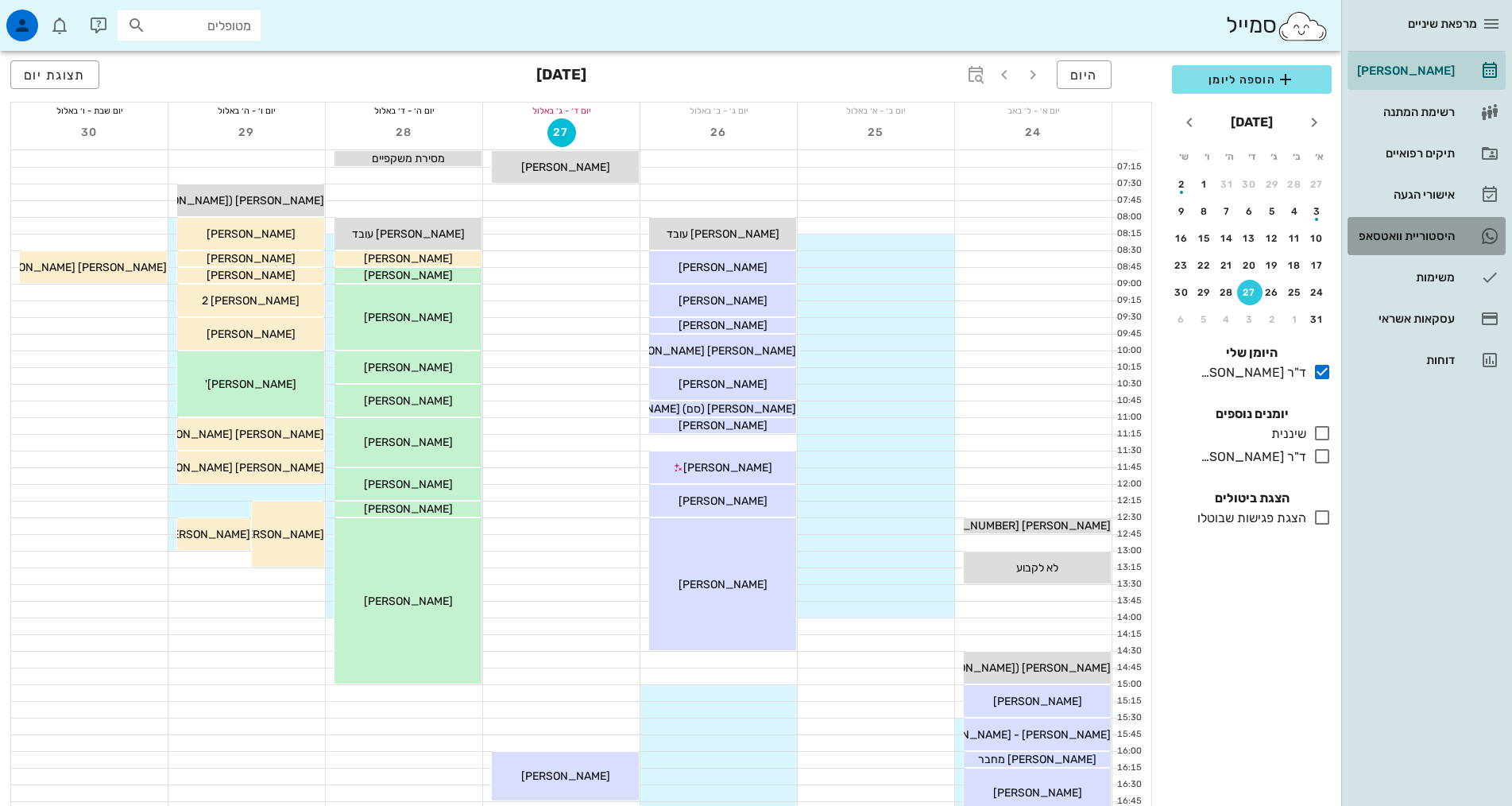
click at [1415, 246] on div "היסטוריית וואטסאפ" at bounding box center [1404, 236] width 101 height 26
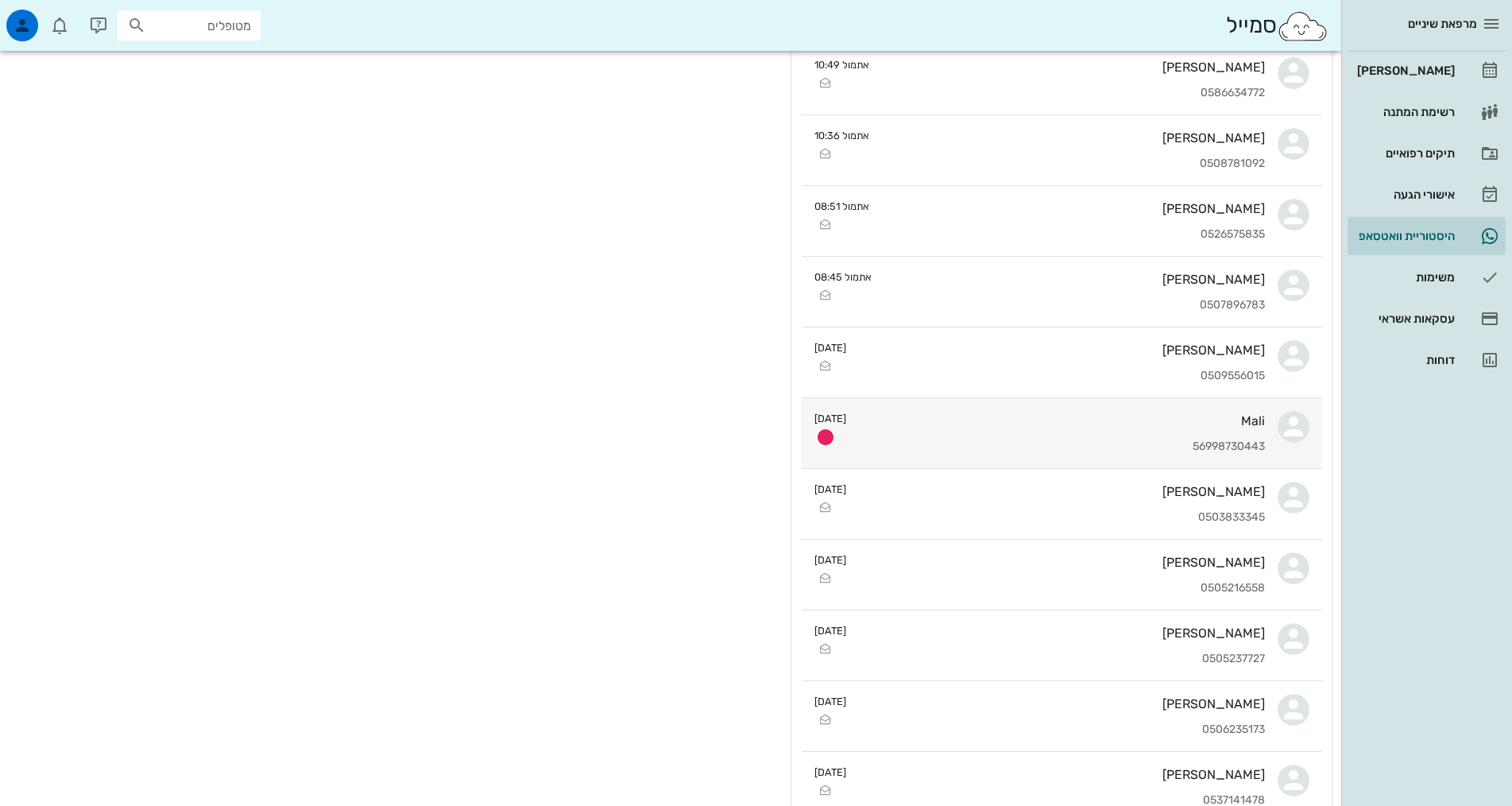
scroll to position [1191, 0]
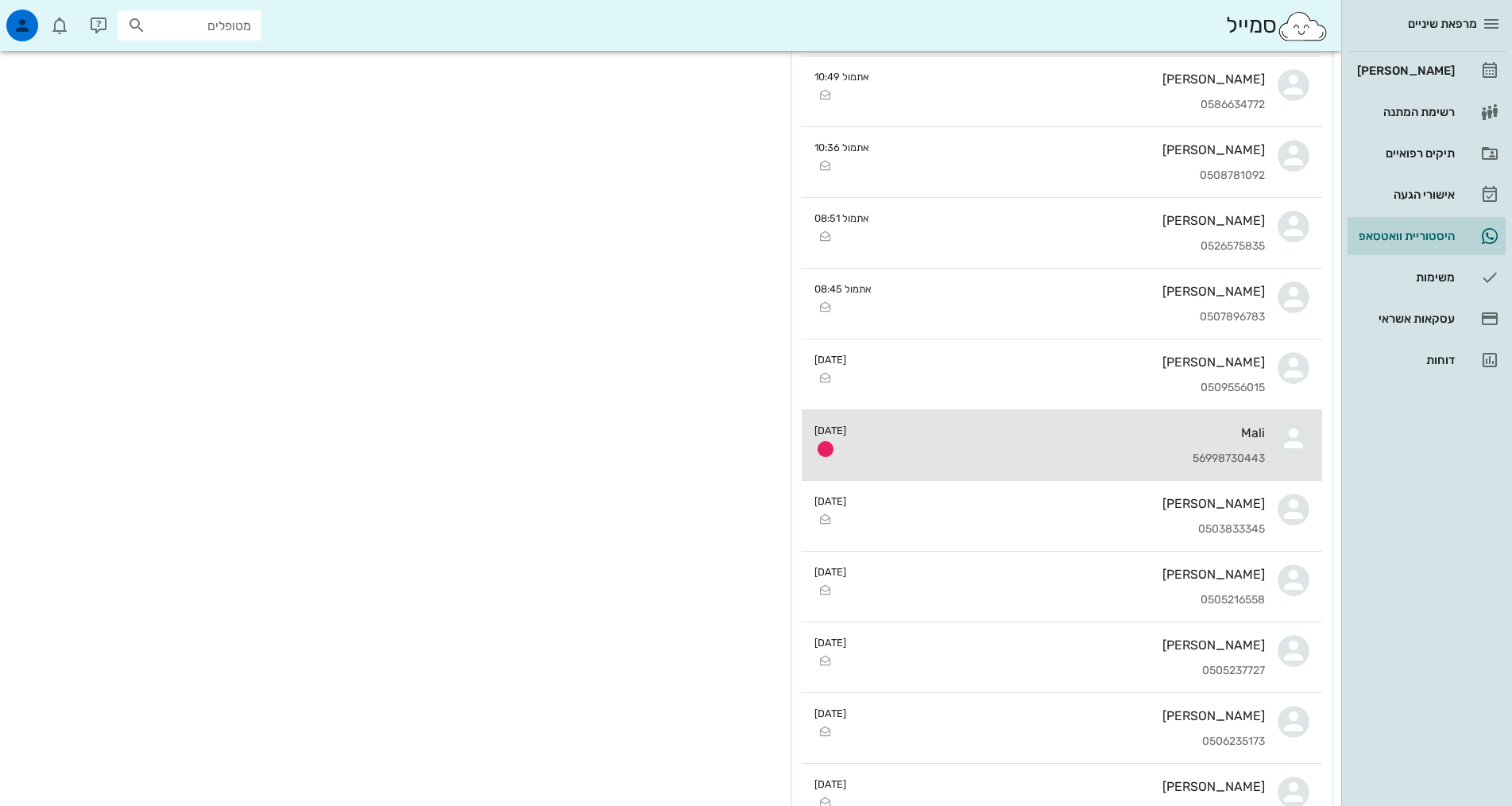
click at [1193, 447] on div "Mali 56998730443" at bounding box center [1061, 445] width 406 height 70
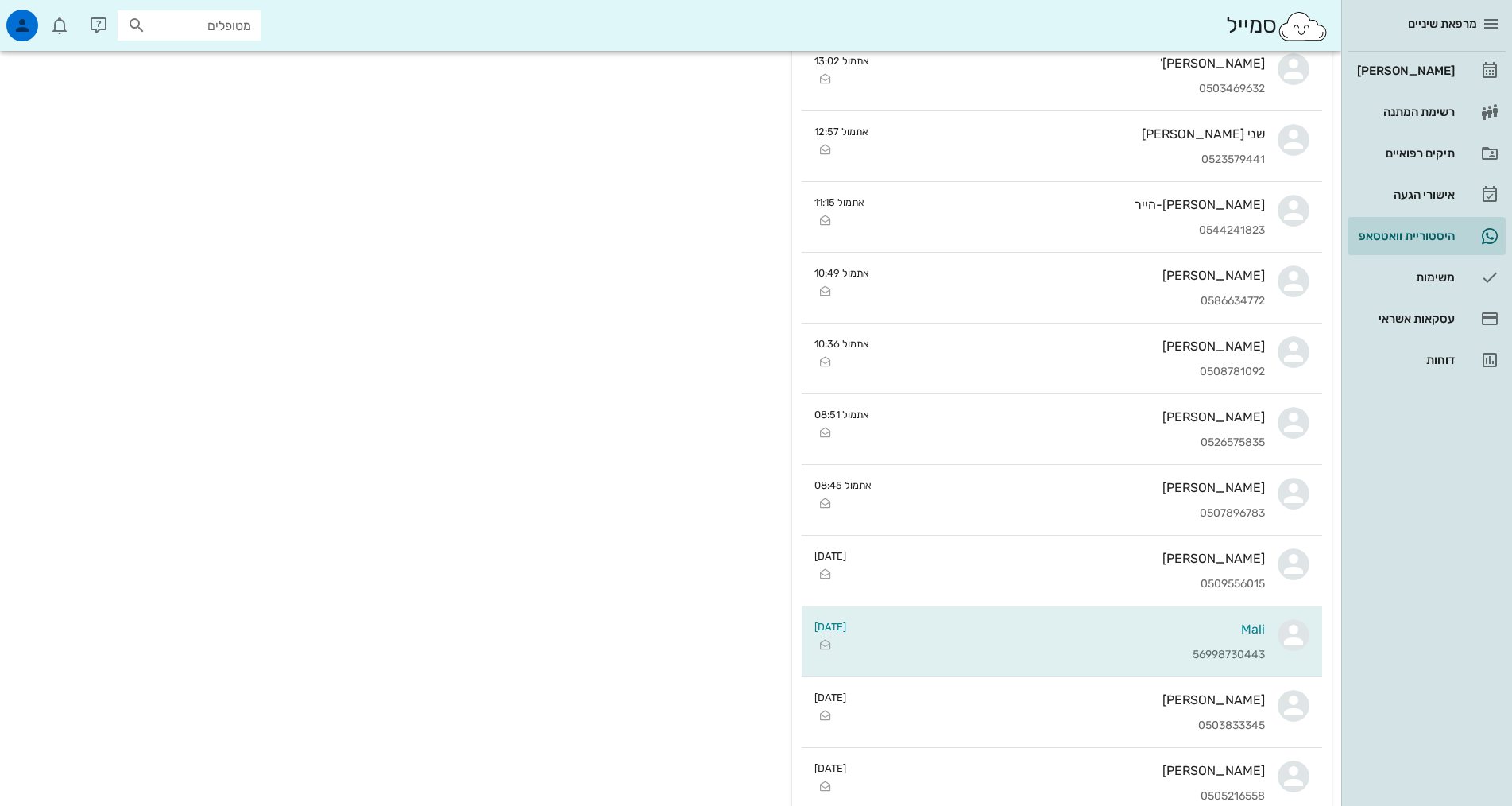
scroll to position [1033, 0]
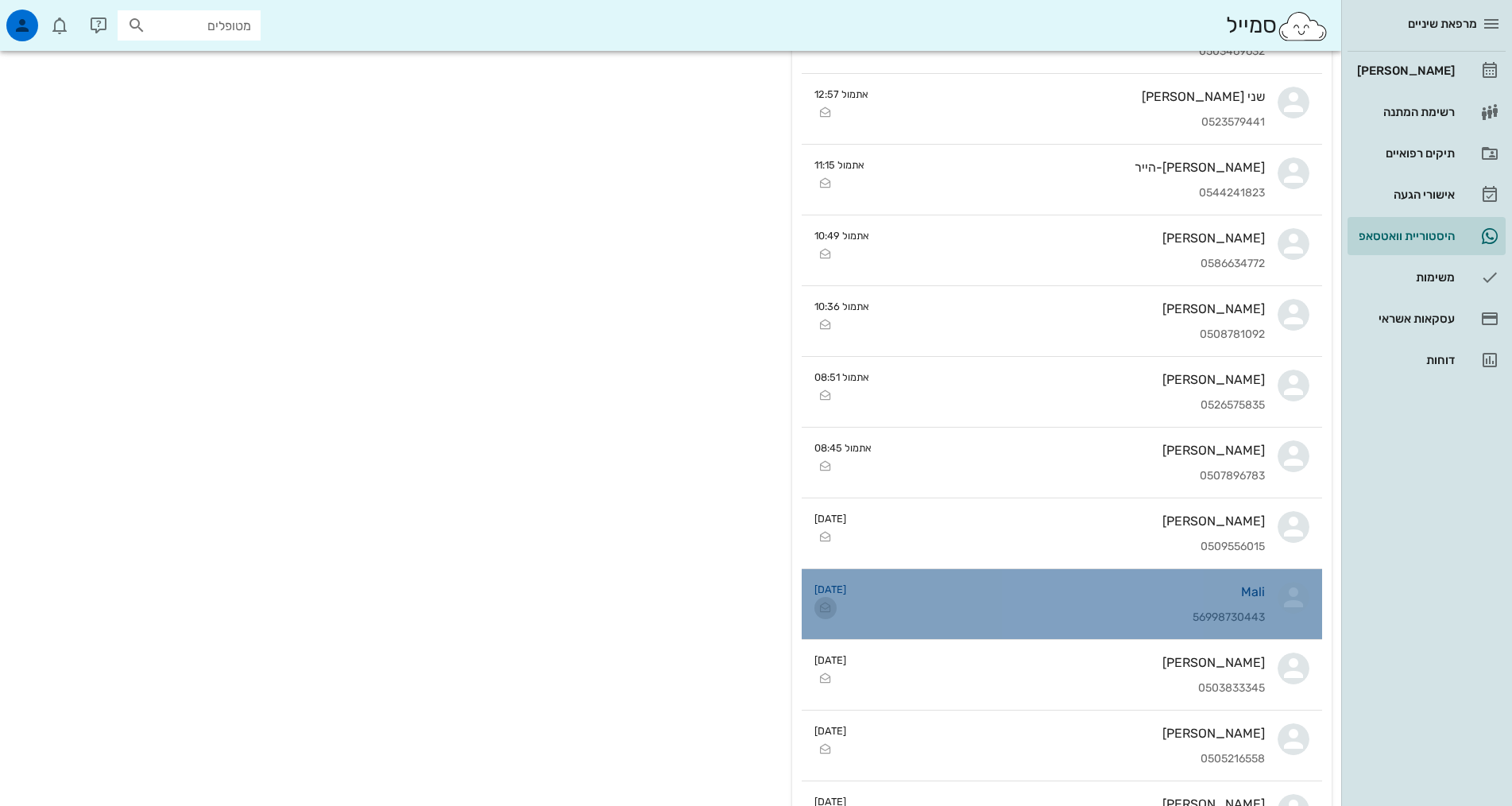
drag, startPoint x: 1179, startPoint y: 608, endPoint x: 819, endPoint y: 609, distance: 360.0
click at [819, 609] on icon "button" at bounding box center [826, 608] width 19 height 19
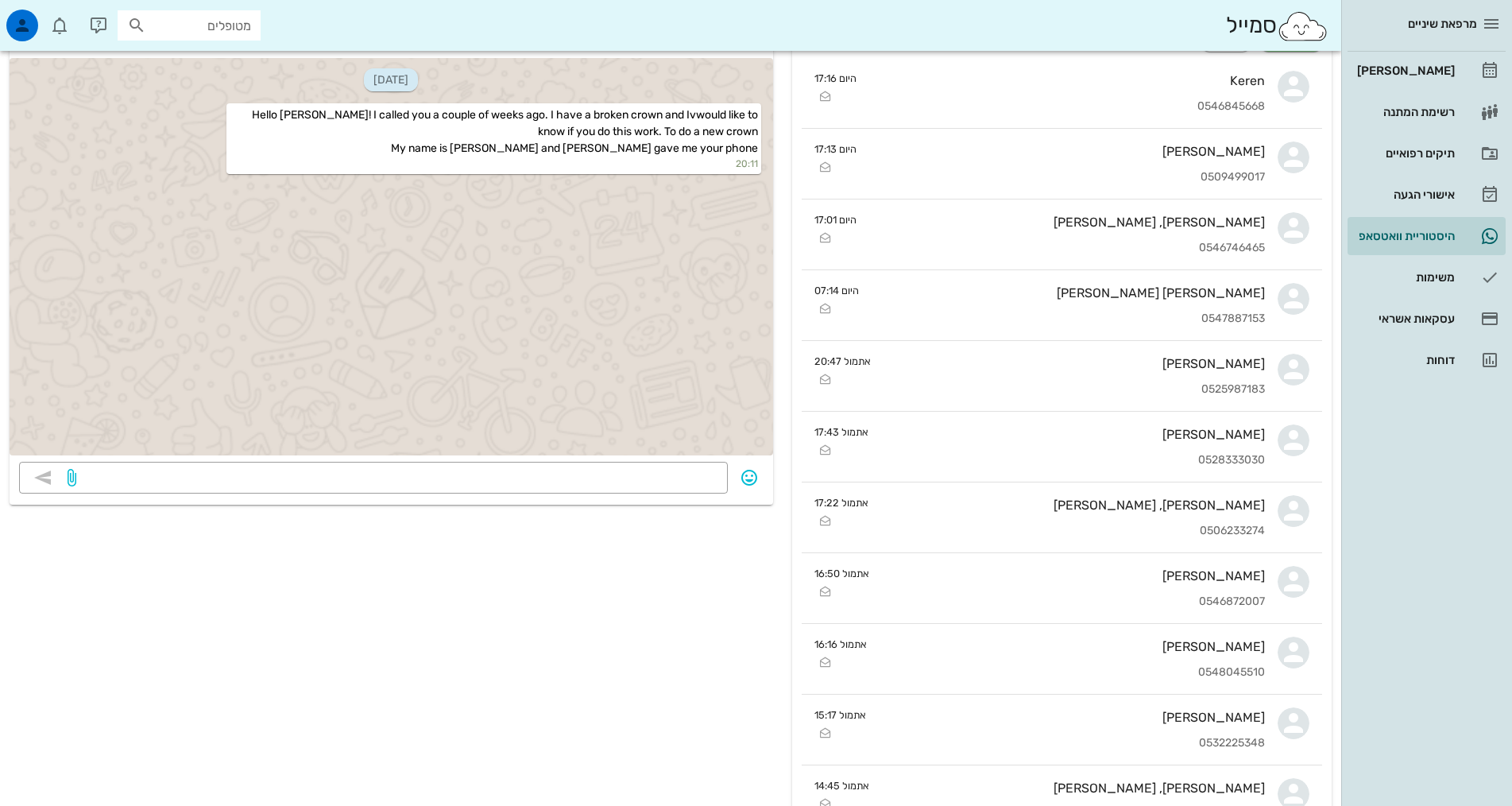
scroll to position [0, 0]
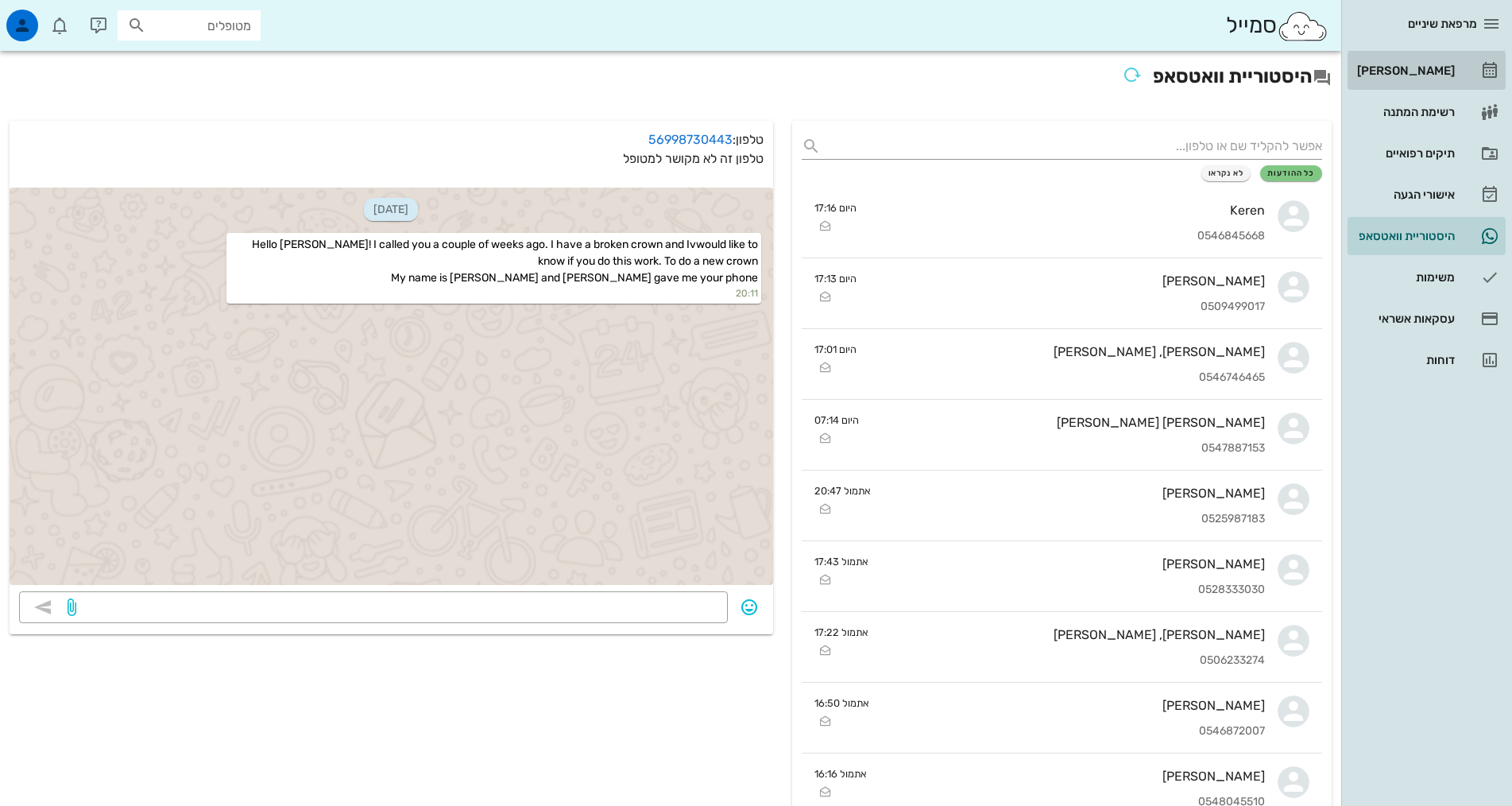
click at [1448, 61] on div "[PERSON_NAME]" at bounding box center [1404, 71] width 101 height 26
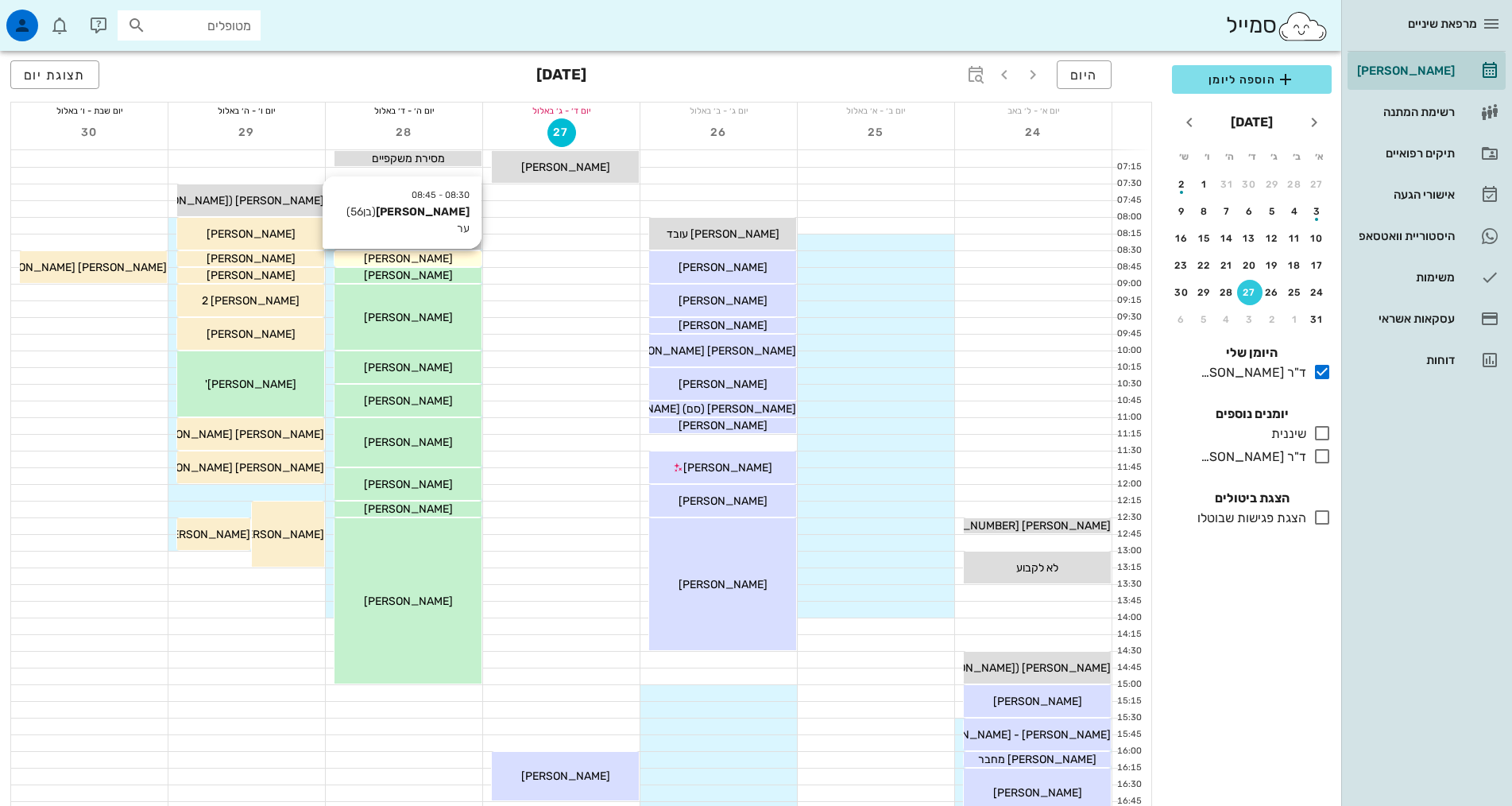
click at [449, 259] on div "[PERSON_NAME]" at bounding box center [408, 259] width 147 height 17
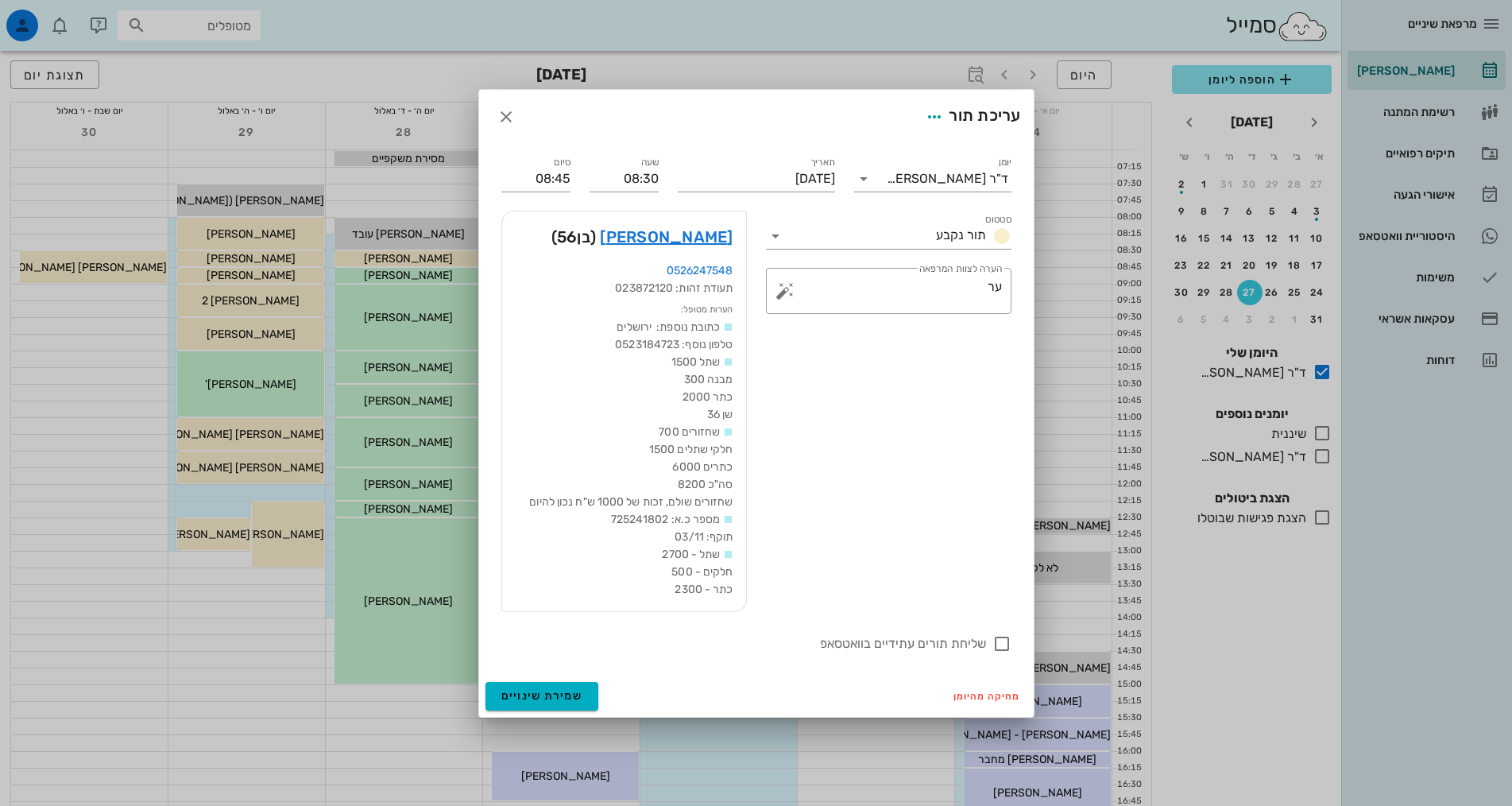
click at [834, 441] on div "סטטוס תור נקבע ​ הערה לצוות המרפאה ער" at bounding box center [889, 411] width 265 height 421
click at [883, 287] on textarea "ער" at bounding box center [895, 294] width 214 height 38
click at [877, 425] on div "סטטוס תור נקבע ​ הערה לצוות המרפאה ער" at bounding box center [889, 411] width 265 height 421
click at [837, 451] on div "סטטוס תור נקבע ​ הערה לצוות המרפאה ער" at bounding box center [889, 411] width 265 height 421
click at [693, 246] on link "[PERSON_NAME]" at bounding box center [666, 237] width 132 height 26
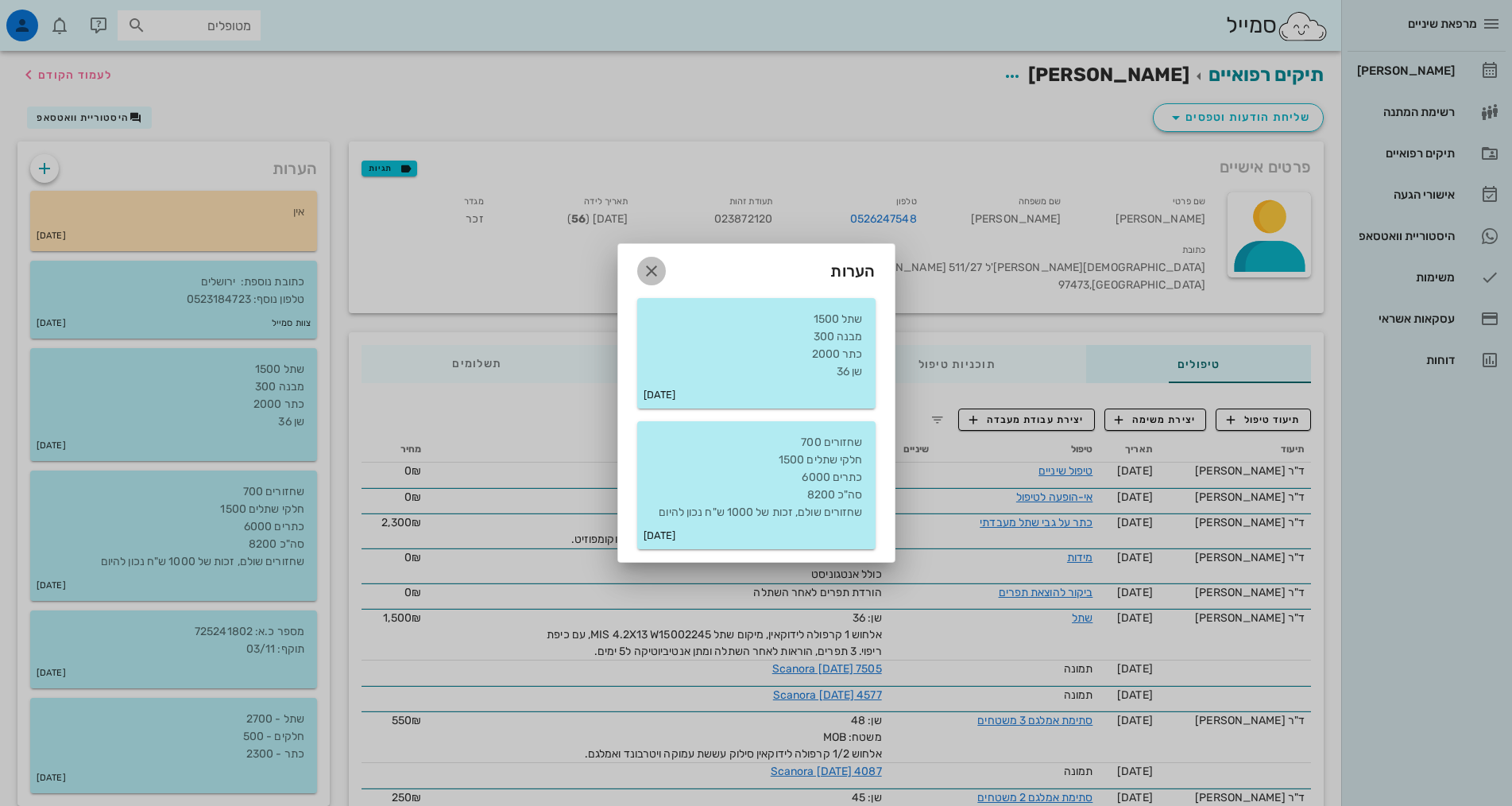
click at [656, 266] on icon "button" at bounding box center [651, 271] width 19 height 19
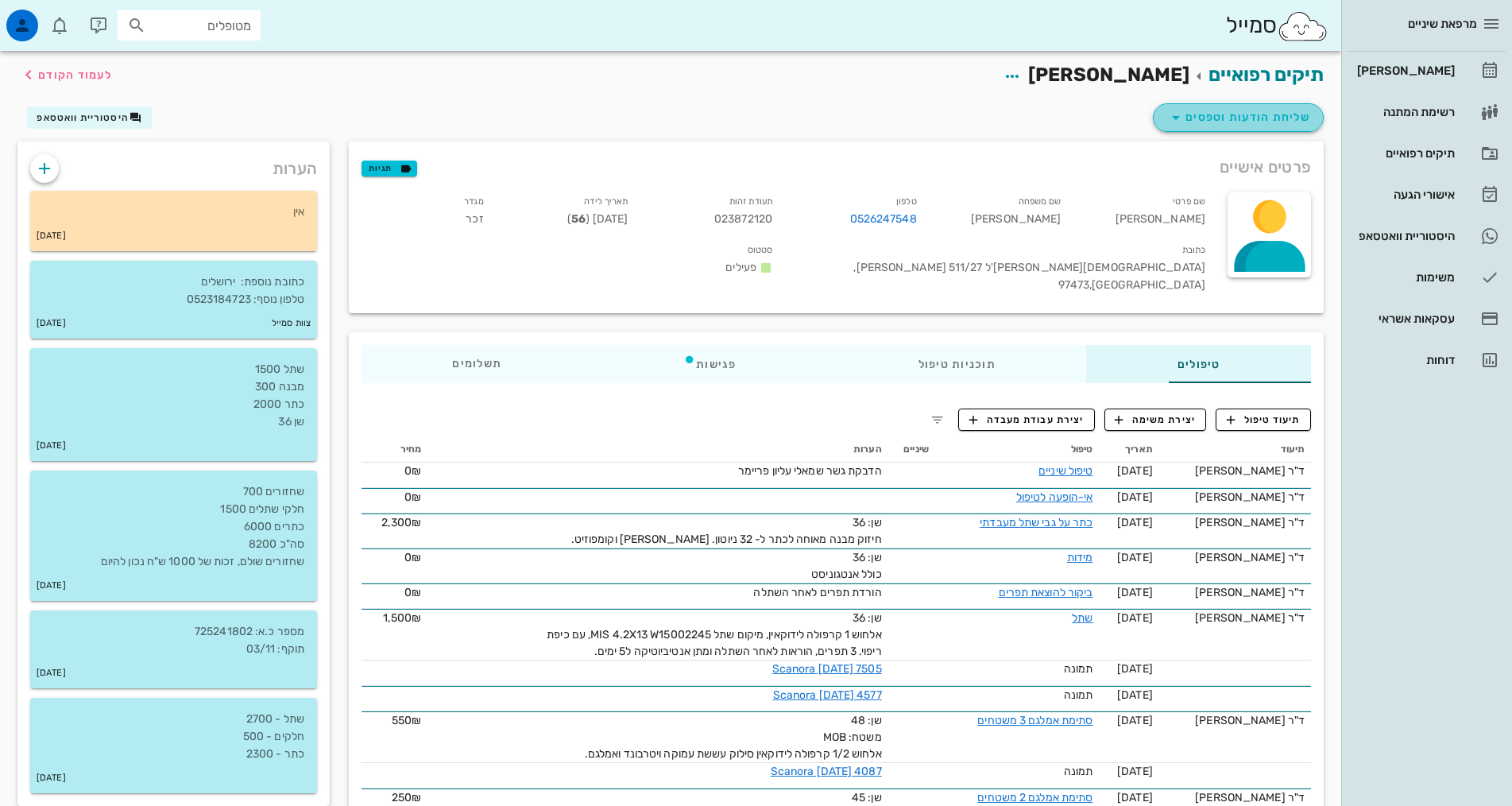
click at [1209, 117] on span "שליחת הודעות וטפסים" at bounding box center [1238, 117] width 144 height 19
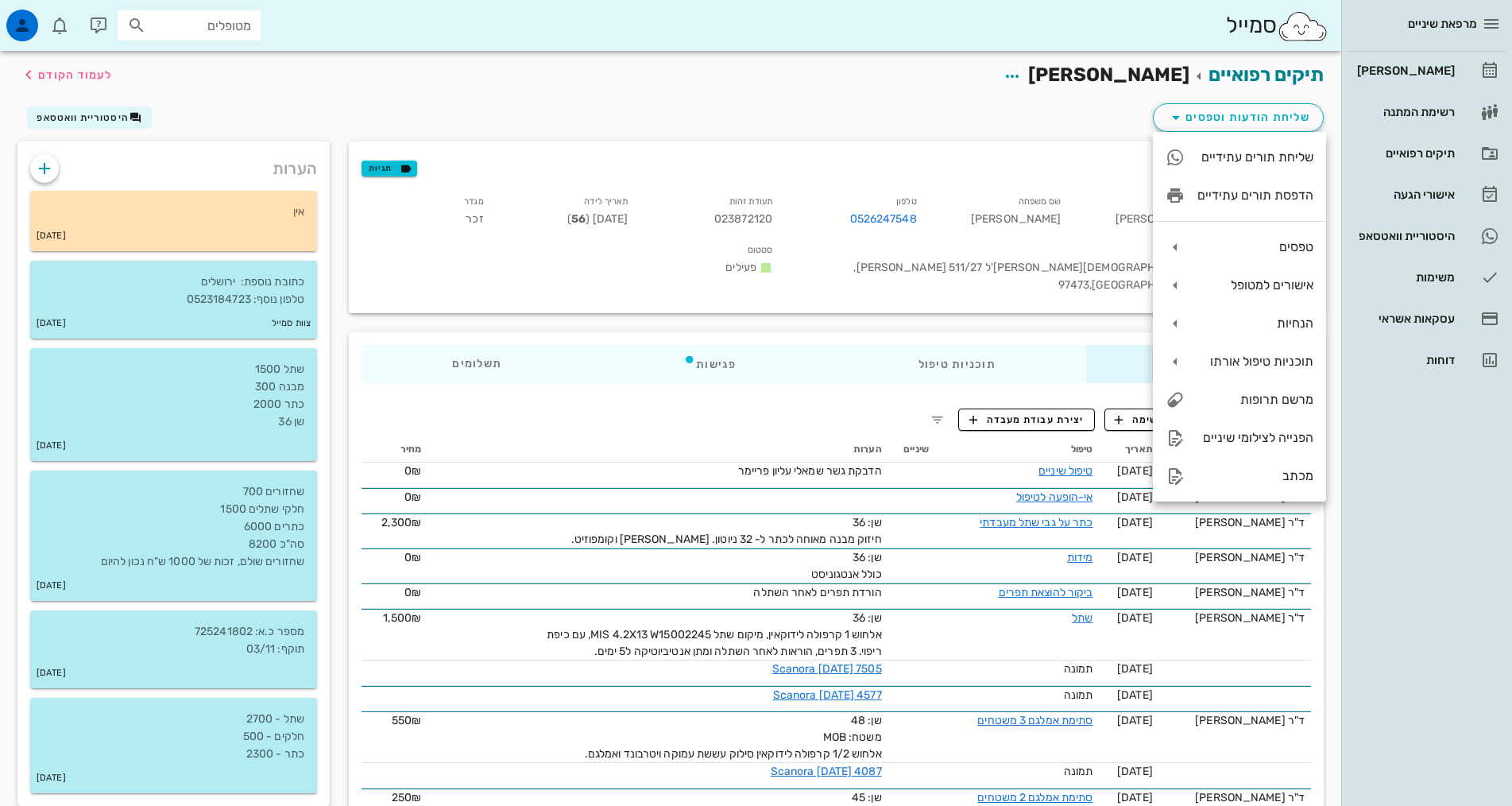
click at [1127, 72] on span "[PERSON_NAME]" at bounding box center [1108, 75] width 161 height 22
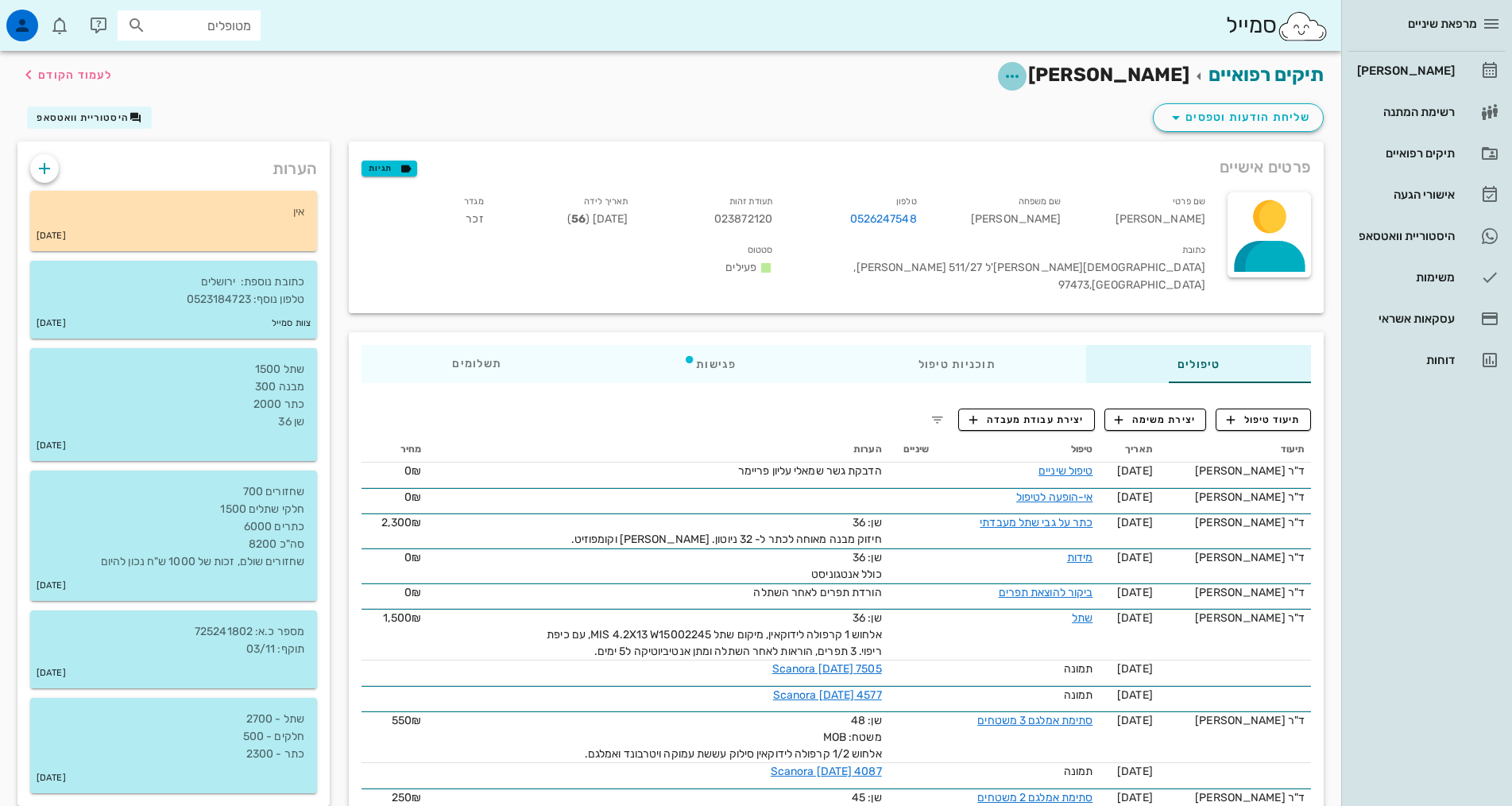
click at [1021, 78] on icon "button" at bounding box center [1013, 77] width 19 height 19
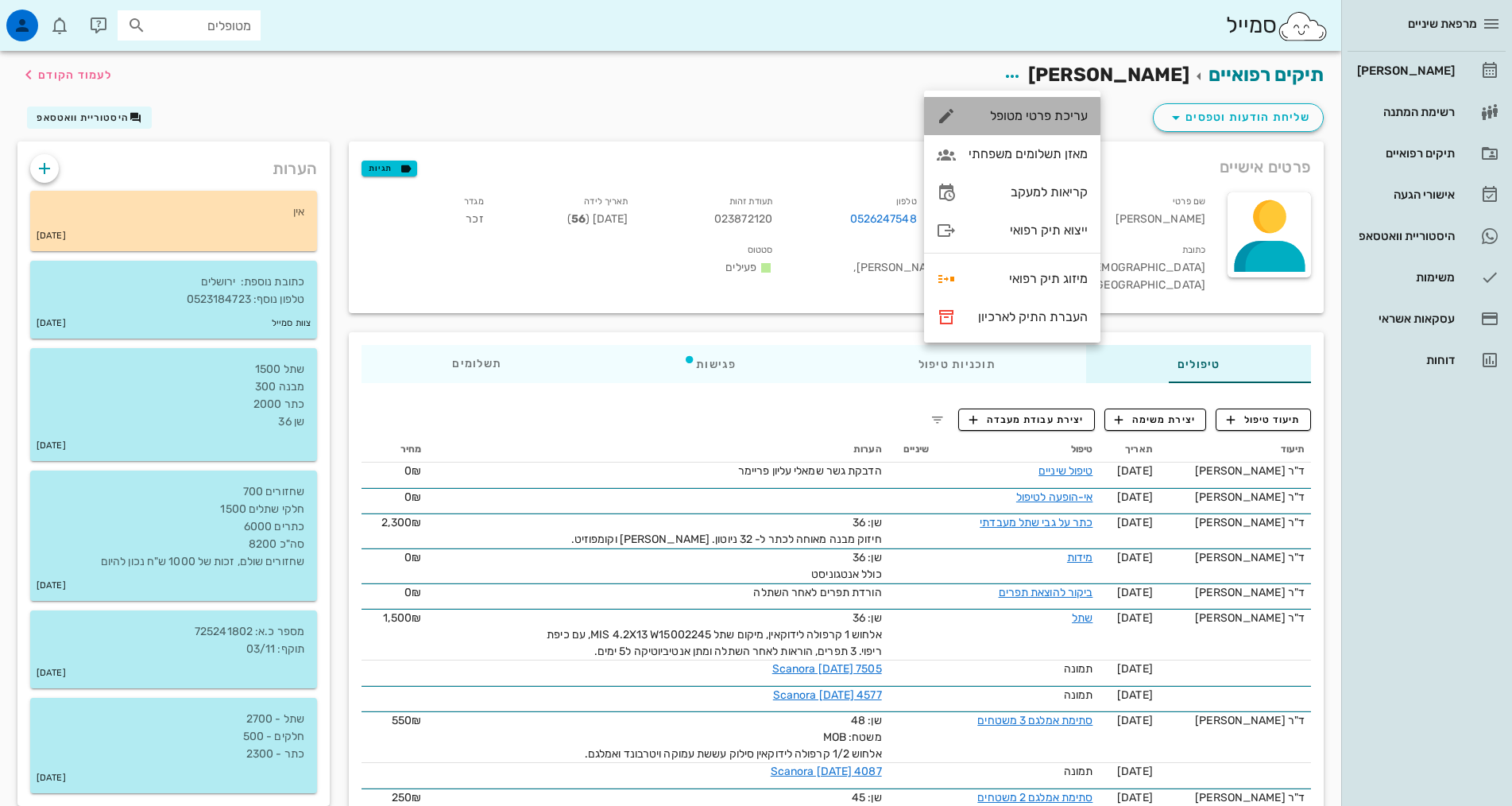
click at [1066, 115] on div "עריכת פרטי מטופל" at bounding box center [1028, 115] width 119 height 15
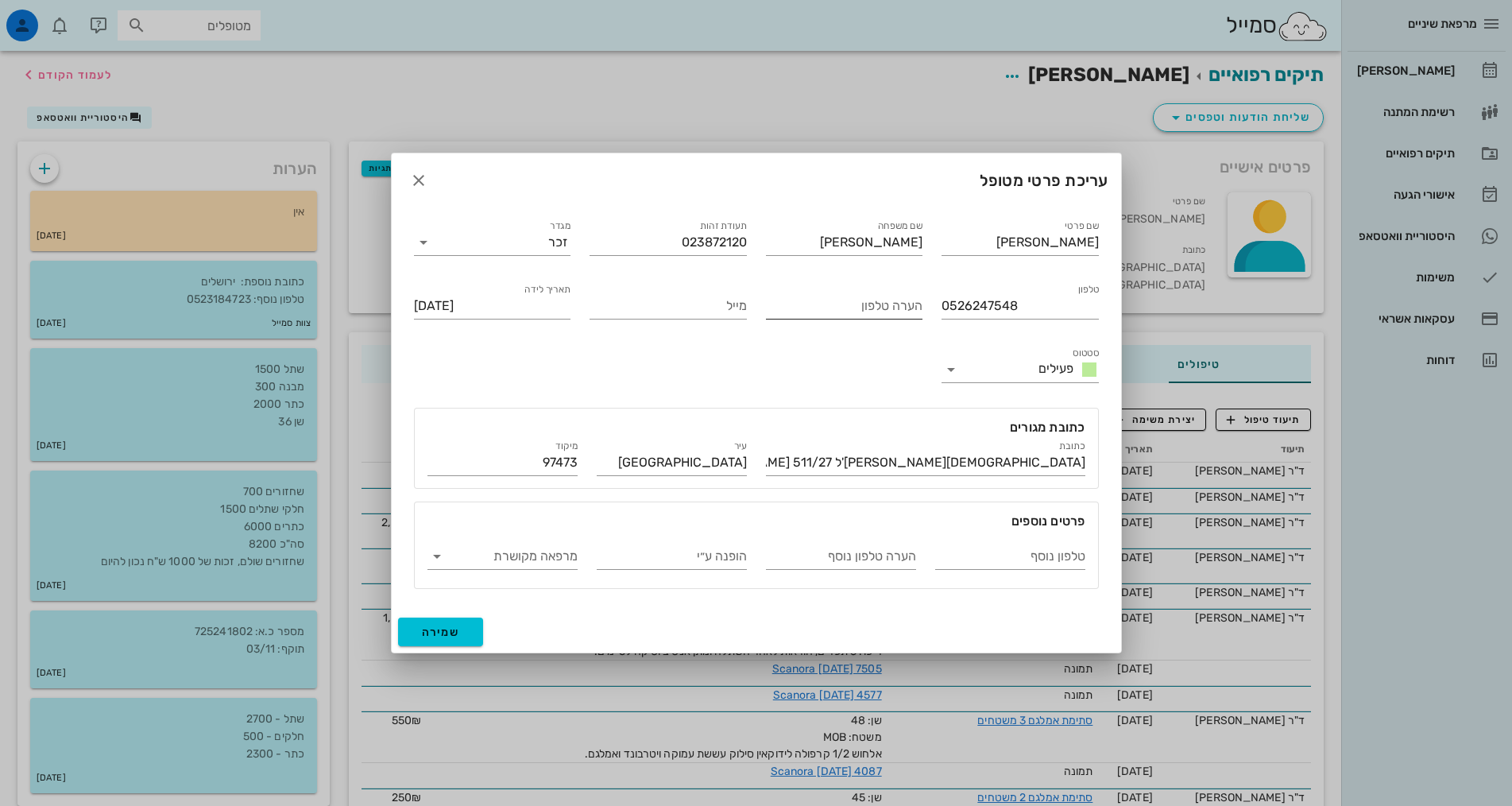
click at [815, 298] on input "הערה טלפון" at bounding box center [844, 306] width 157 height 26
click at [1004, 549] on input "טלפון נוסף" at bounding box center [1010, 556] width 150 height 26
type input "0527114683"
click at [451, 634] on span "שמירה" at bounding box center [441, 632] width 38 height 14
type input "[DATE]"
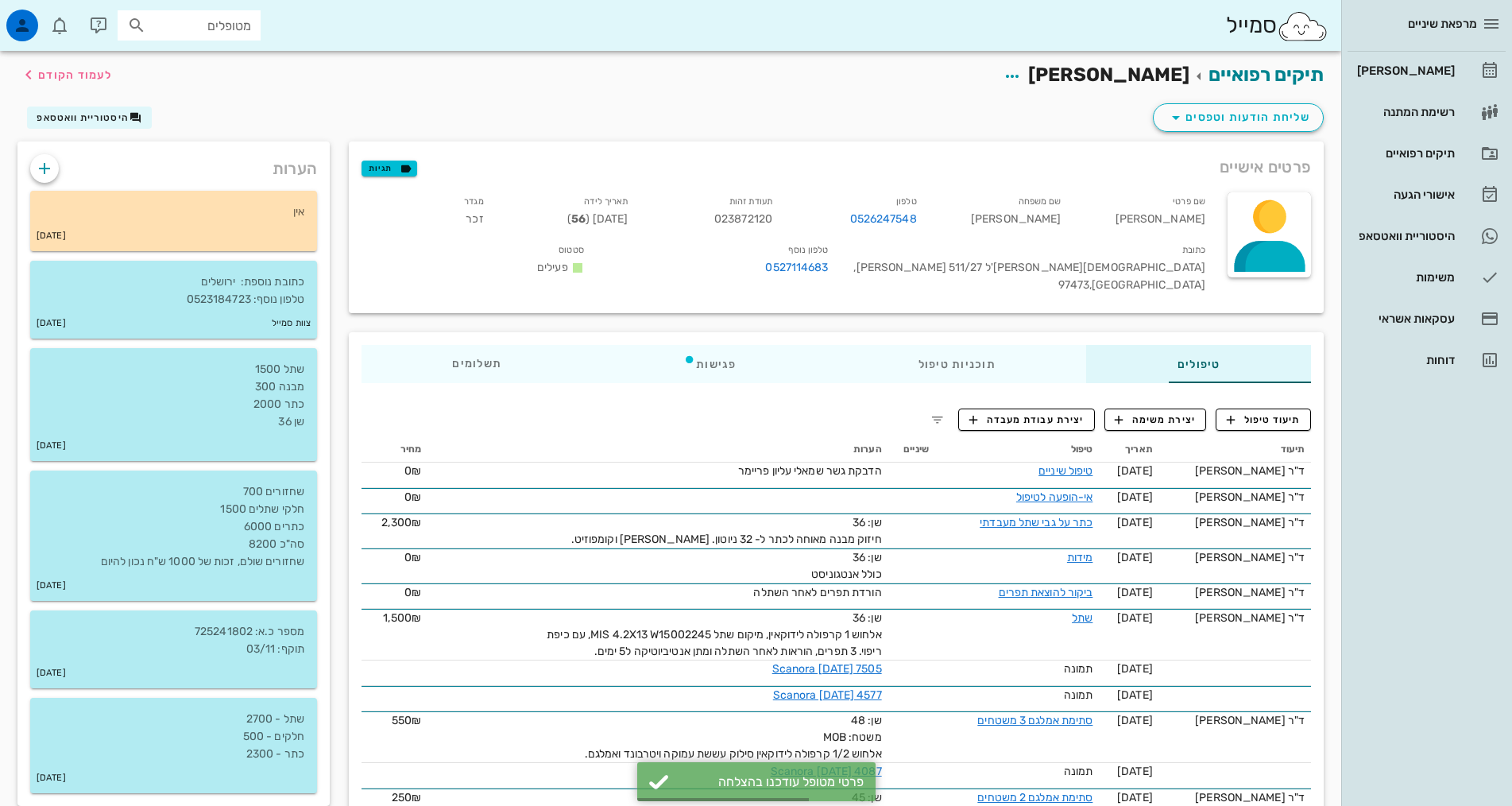
click at [1388, 527] on div "מרפאת שיניים [PERSON_NAME] רשימת המתנה תיקים רפואיים אישורי הגעה 1 היסטוריית וו…" at bounding box center [1427, 403] width 171 height 806
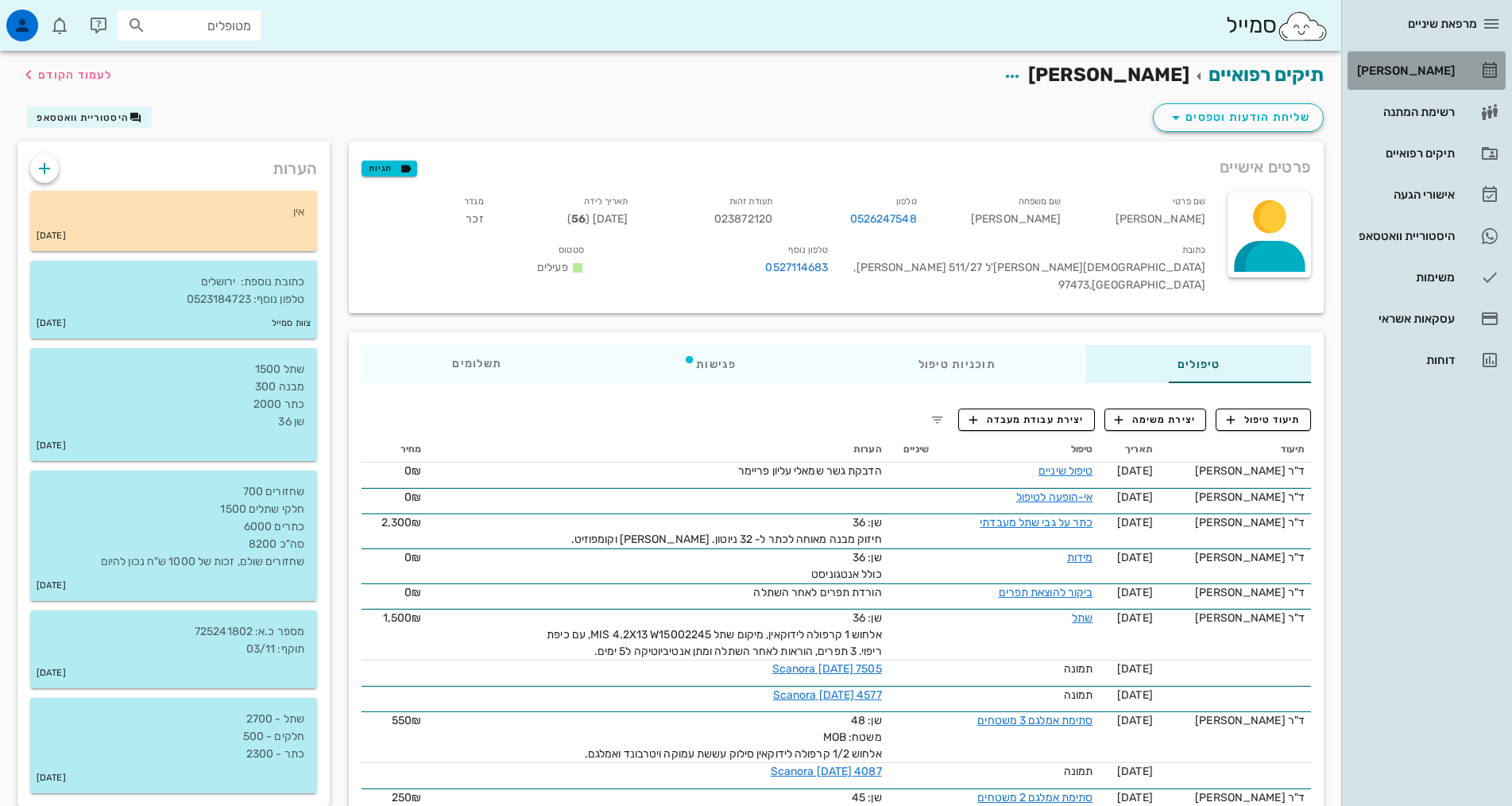
click at [1381, 65] on div "[PERSON_NAME]" at bounding box center [1404, 71] width 101 height 13
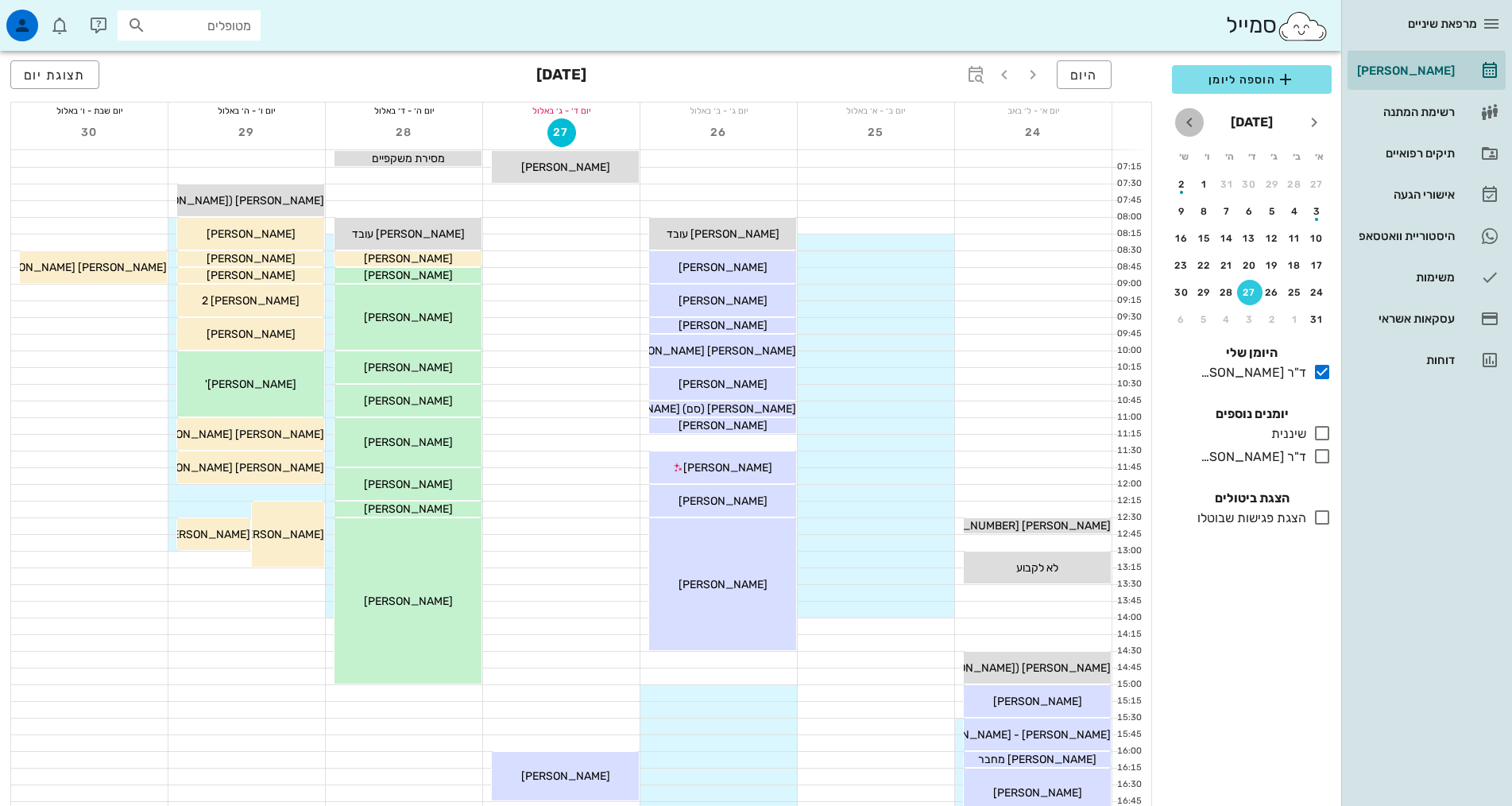
click at [1191, 127] on icon "חודש הבא" at bounding box center [1190, 122] width 19 height 19
click at [1230, 256] on button "25" at bounding box center [1226, 266] width 26 height 26
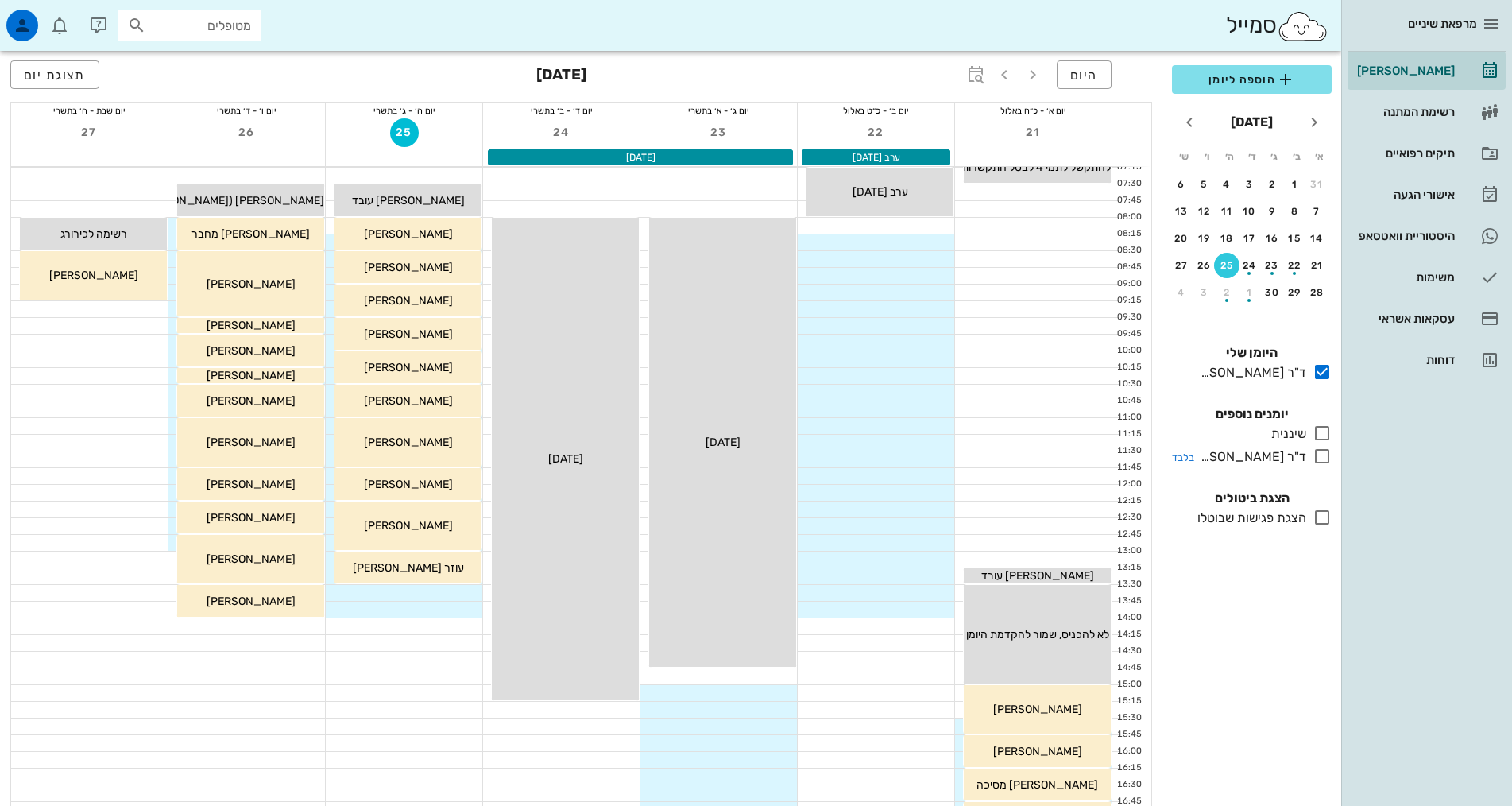
click at [1292, 460] on div "ד"ר [PERSON_NAME]" at bounding box center [1249, 457] width 112 height 19
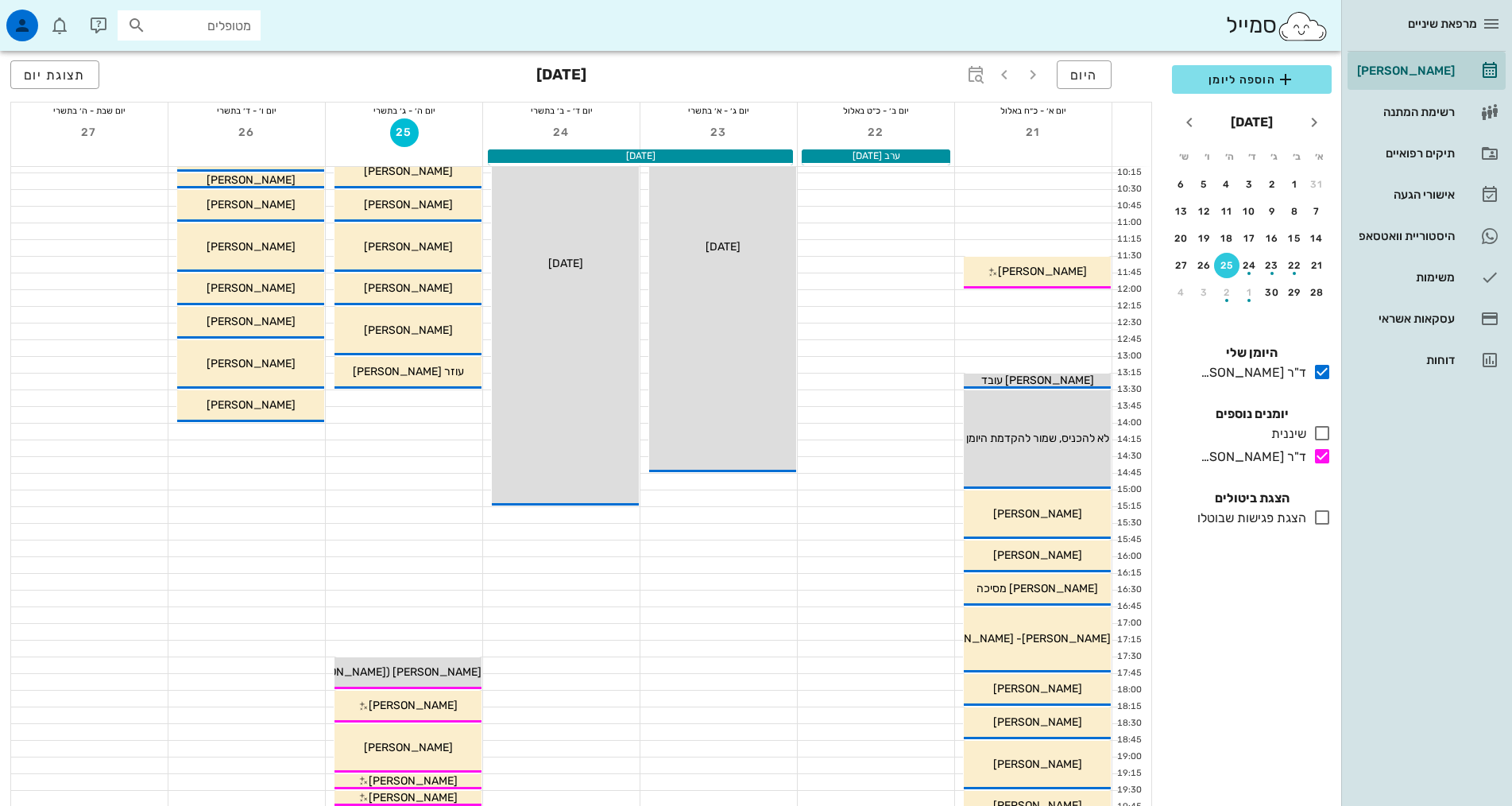
scroll to position [397, 0]
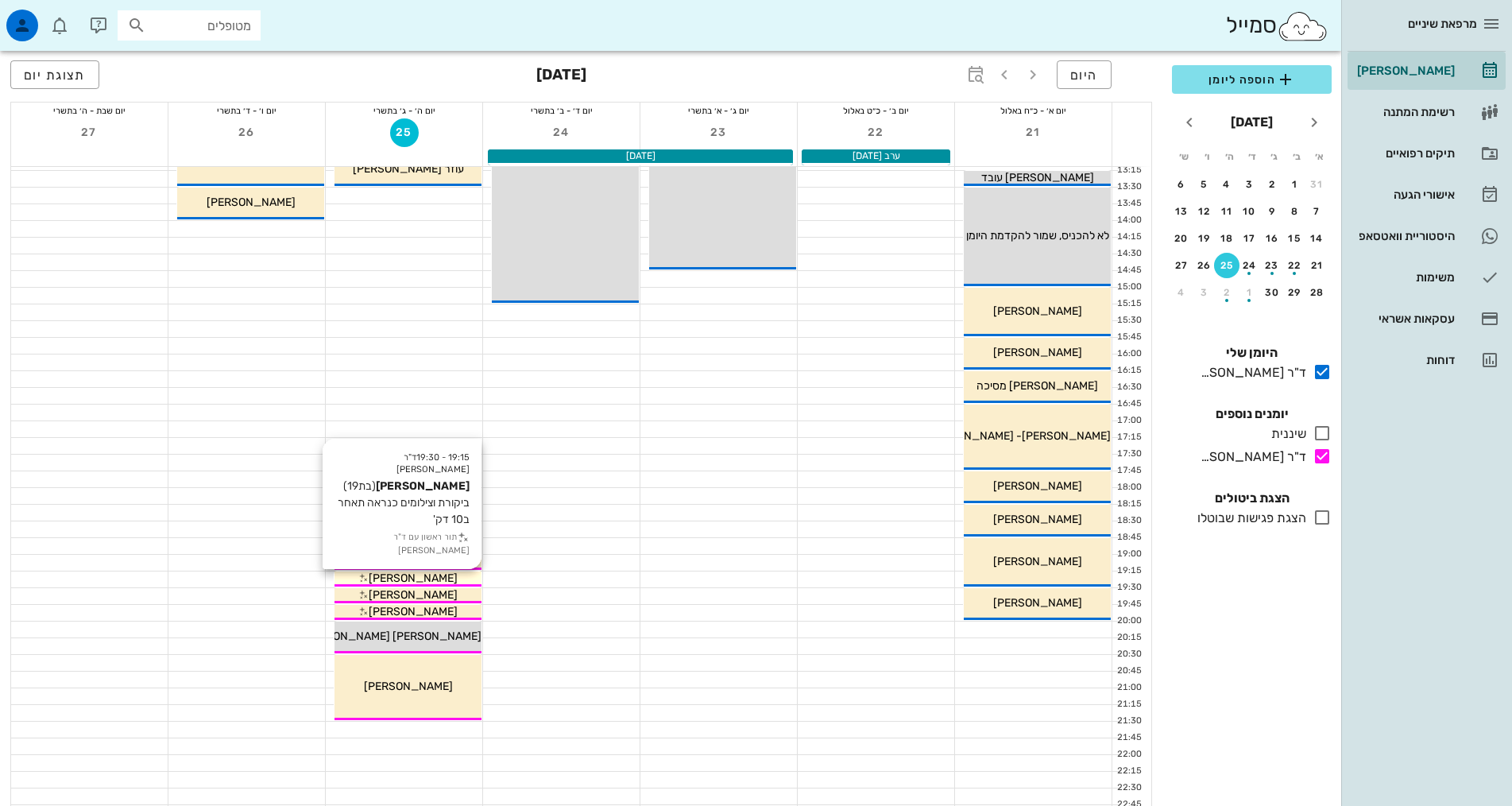
click at [429, 571] on div "19:15 - 19:30 ד"ר [PERSON_NAME] עדינה [PERSON_NAME] (בת 19 ) ביקורת וצילומים כנ…" at bounding box center [408, 579] width 148 height 17
click at [413, 573] on span "[PERSON_NAME]" at bounding box center [413, 578] width 89 height 14
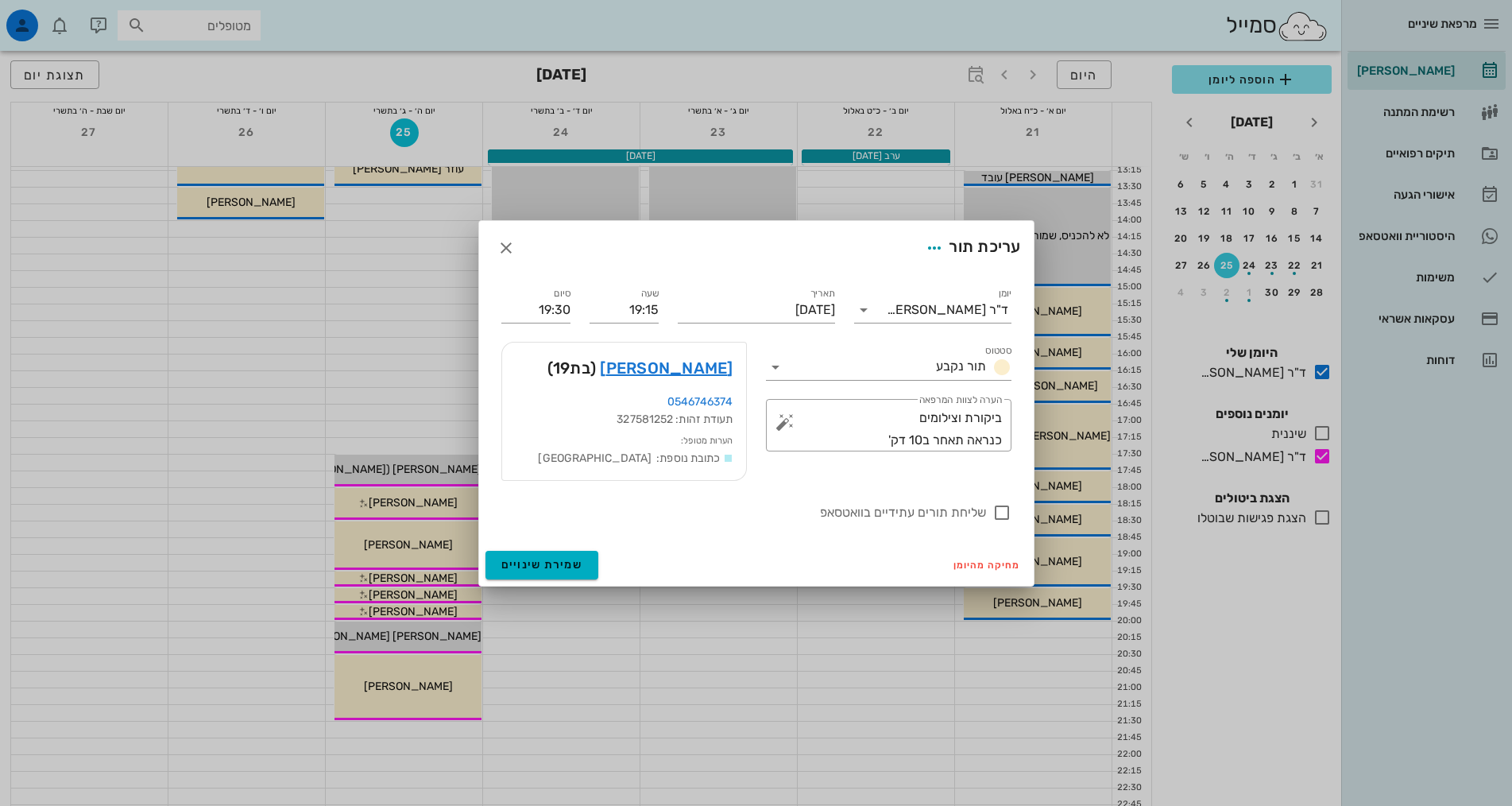
drag, startPoint x: 997, startPoint y: 513, endPoint x: 813, endPoint y: 539, distance: 185.8
click at [996, 513] on div at bounding box center [1002, 512] width 27 height 27
checkbox input "true"
drag, startPoint x: 873, startPoint y: 441, endPoint x: 1048, endPoint y: 437, distance: 175.0
click at [1048, 437] on div "מרפאת שיניים [PERSON_NAME] רשימת המתנה תיקים רפואיים אישורי הגעה 1 היסטוריית וו…" at bounding box center [756, 245] width 1512 height 1285
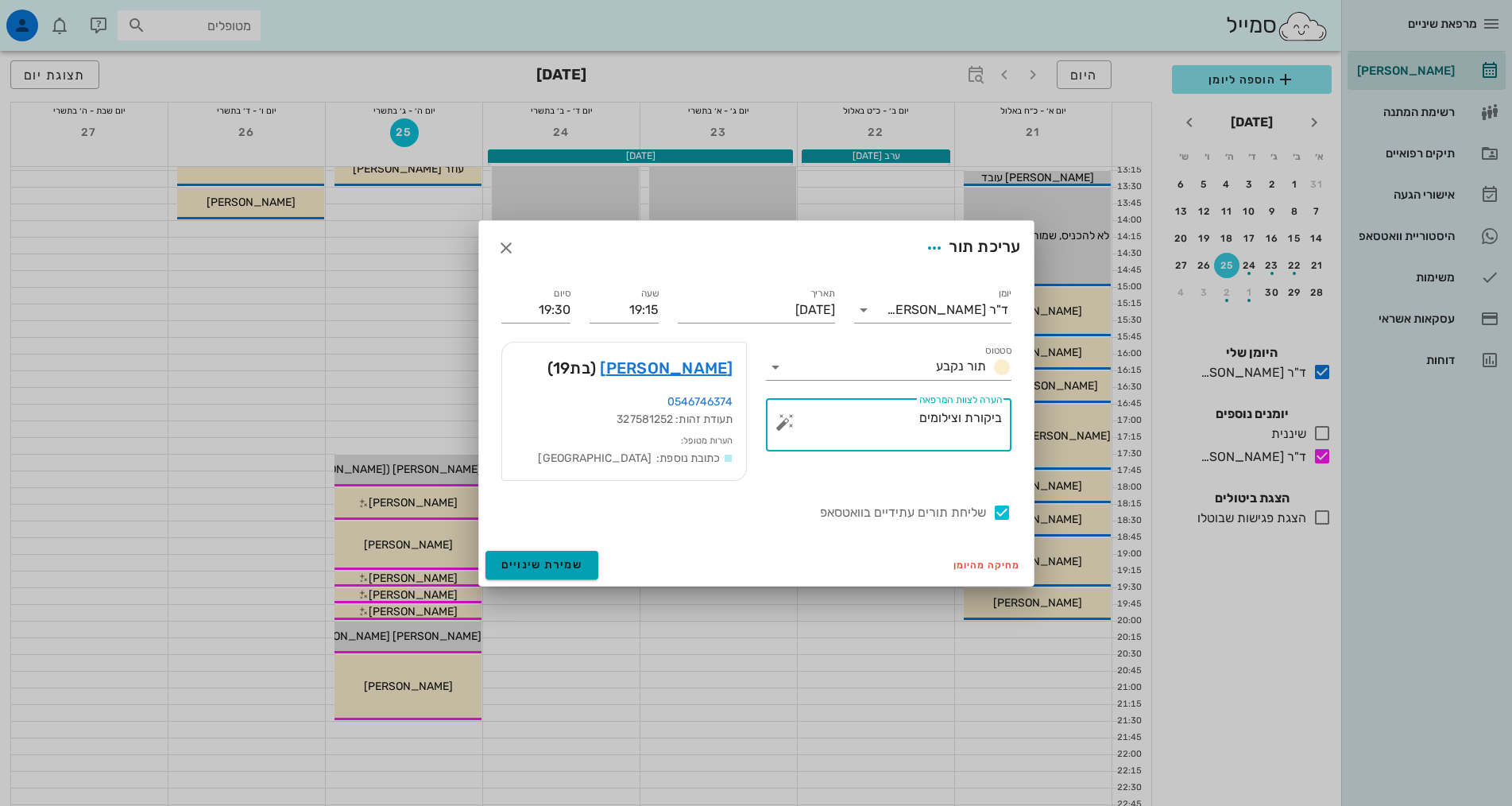
type textarea "ביקורת וצילומים"
click at [557, 566] on span "שמירת שינויים" at bounding box center [542, 564] width 82 height 14
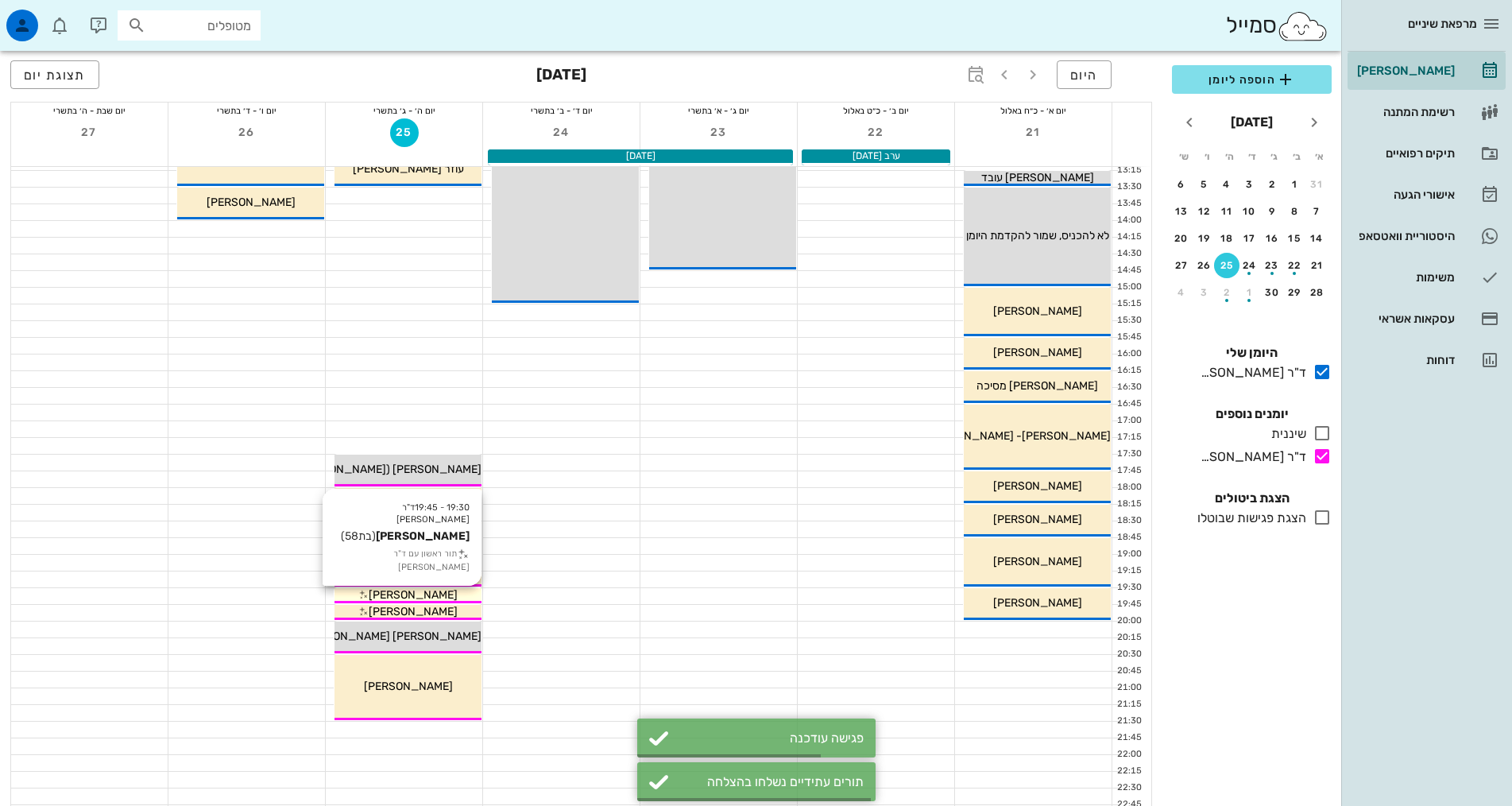
click at [434, 591] on span "[PERSON_NAME]" at bounding box center [413, 595] width 89 height 14
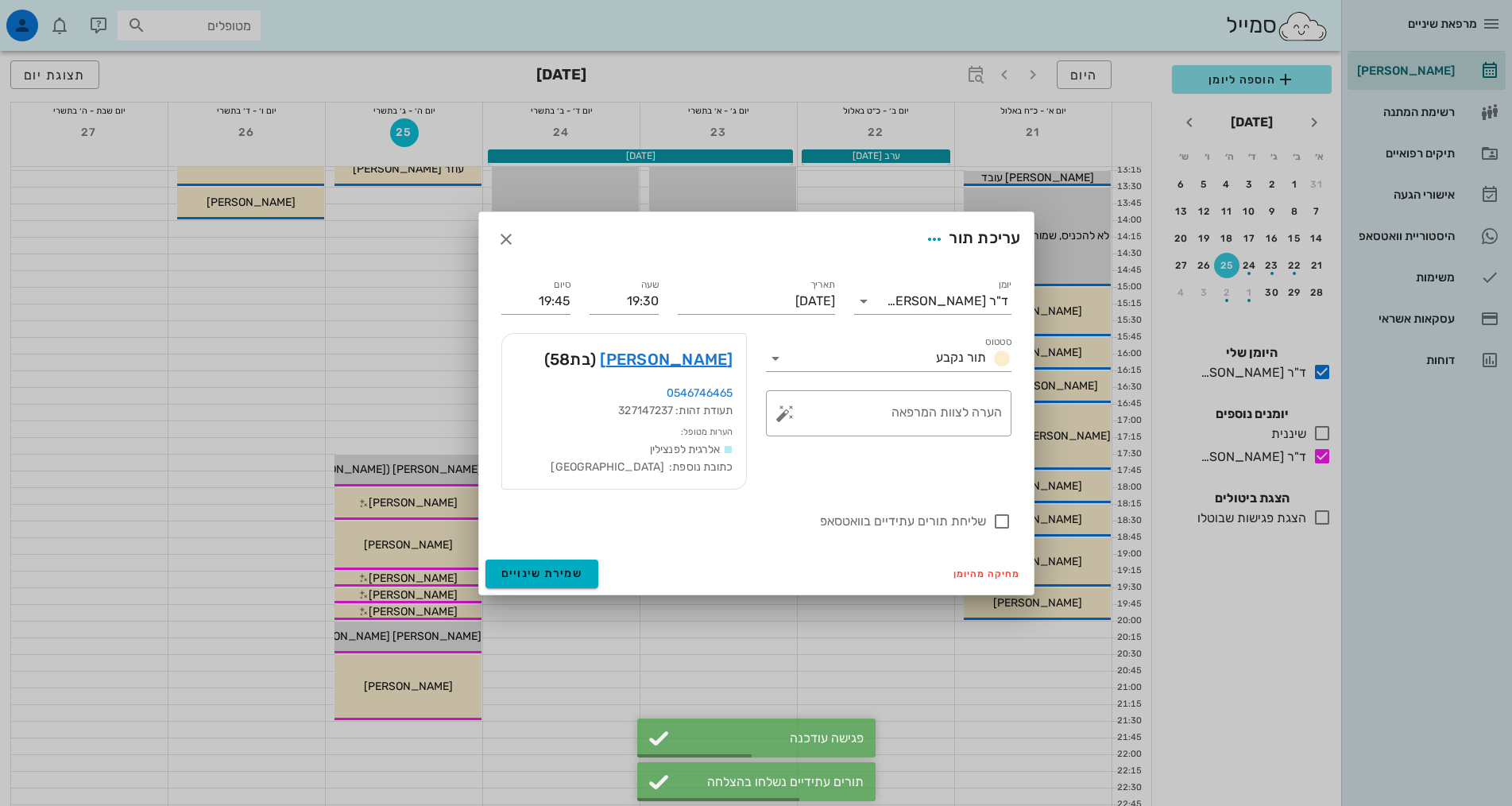
click at [939, 520] on label "שליחת תורים עתידיים בוואטסאפ" at bounding box center [743, 521] width 484 height 16
checkbox input "true"
click at [535, 574] on span "שמירת שינויים" at bounding box center [542, 573] width 82 height 14
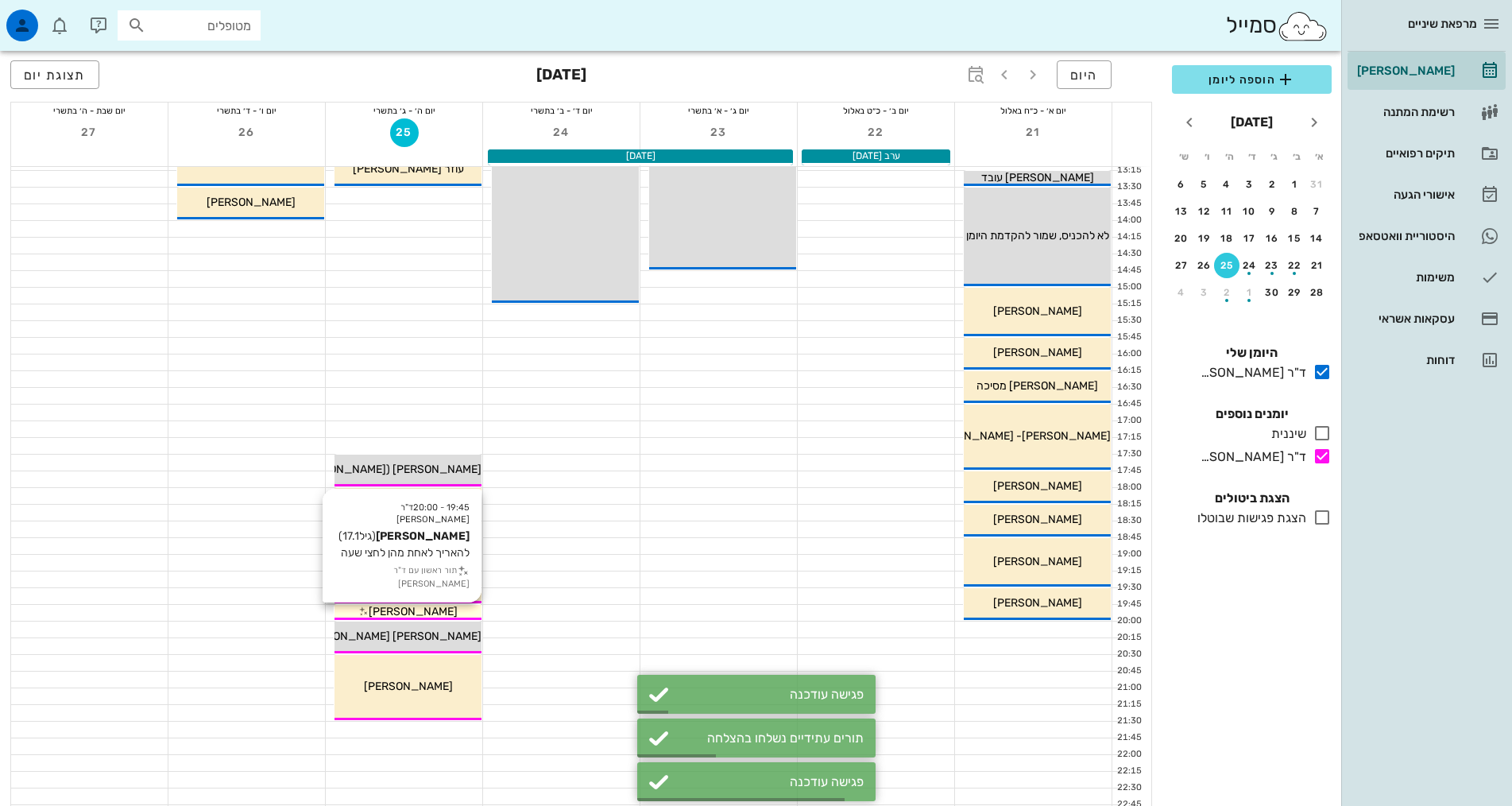
click at [428, 608] on span "[PERSON_NAME]" at bounding box center [413, 611] width 89 height 14
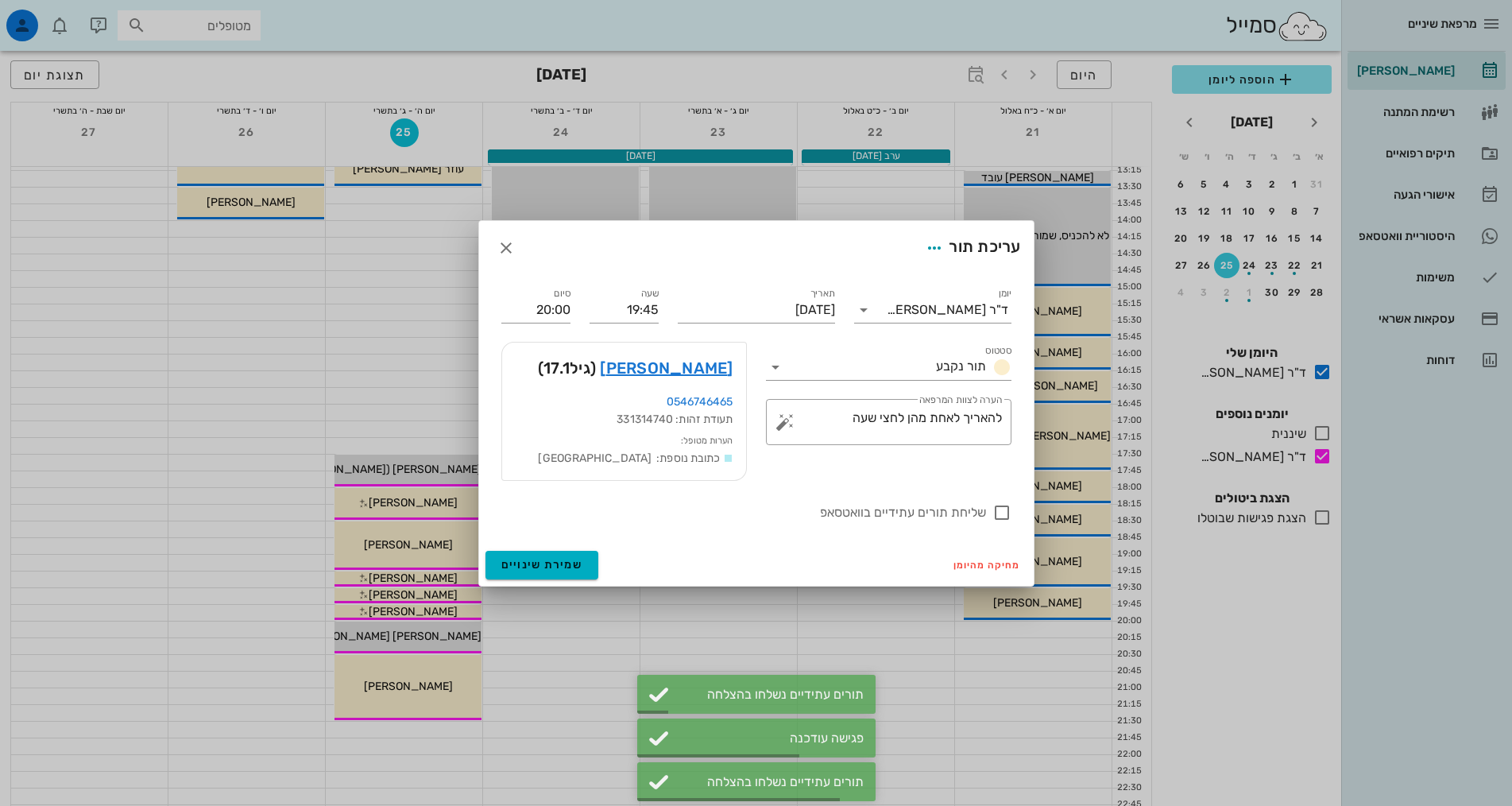
click at [925, 514] on label "שליחת תורים עתידיים בוואטסאפ" at bounding box center [743, 512] width 484 height 16
checkbox input "true"
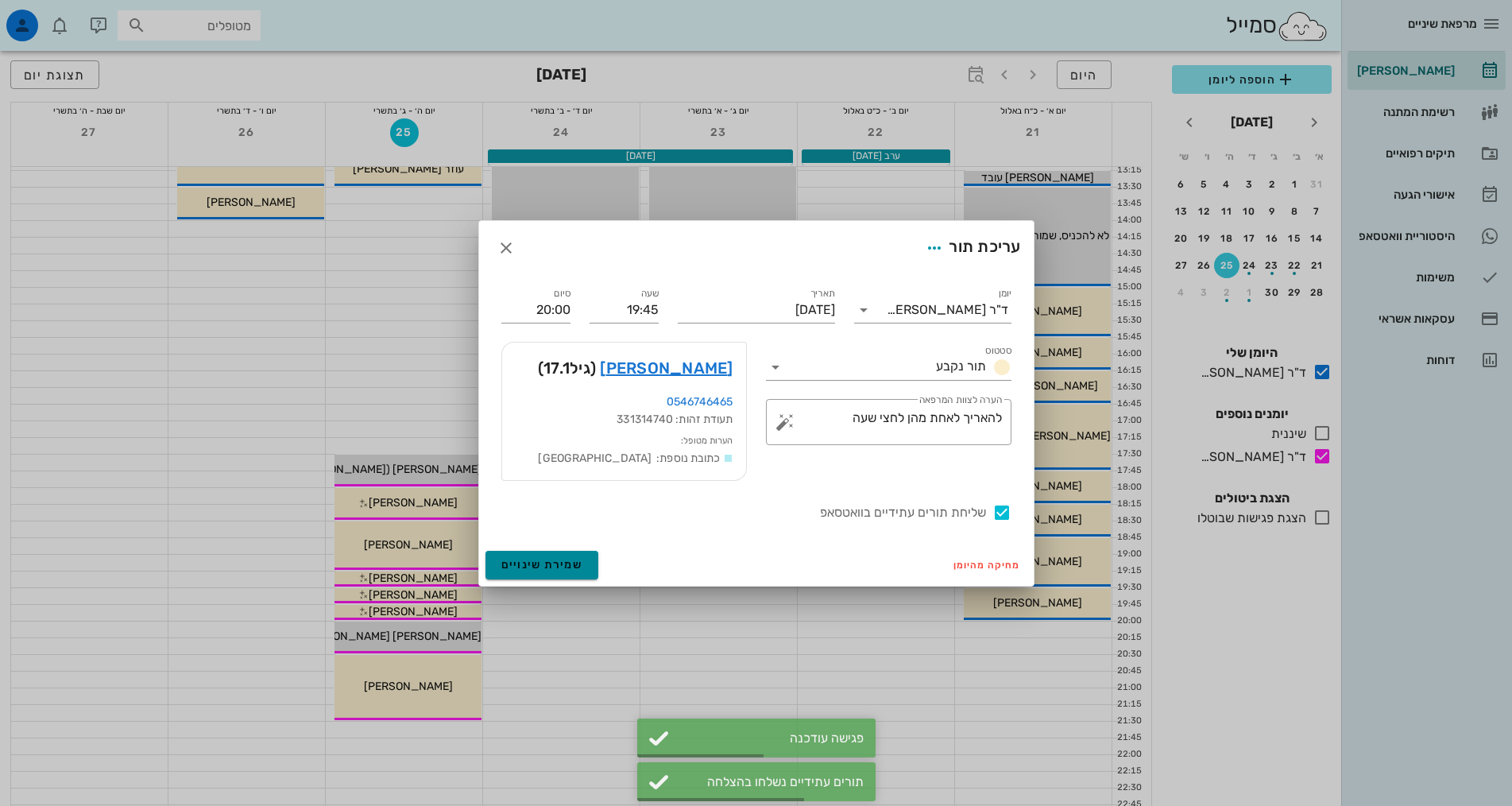
click at [578, 570] on span "שמירת שינויים" at bounding box center [542, 564] width 82 height 14
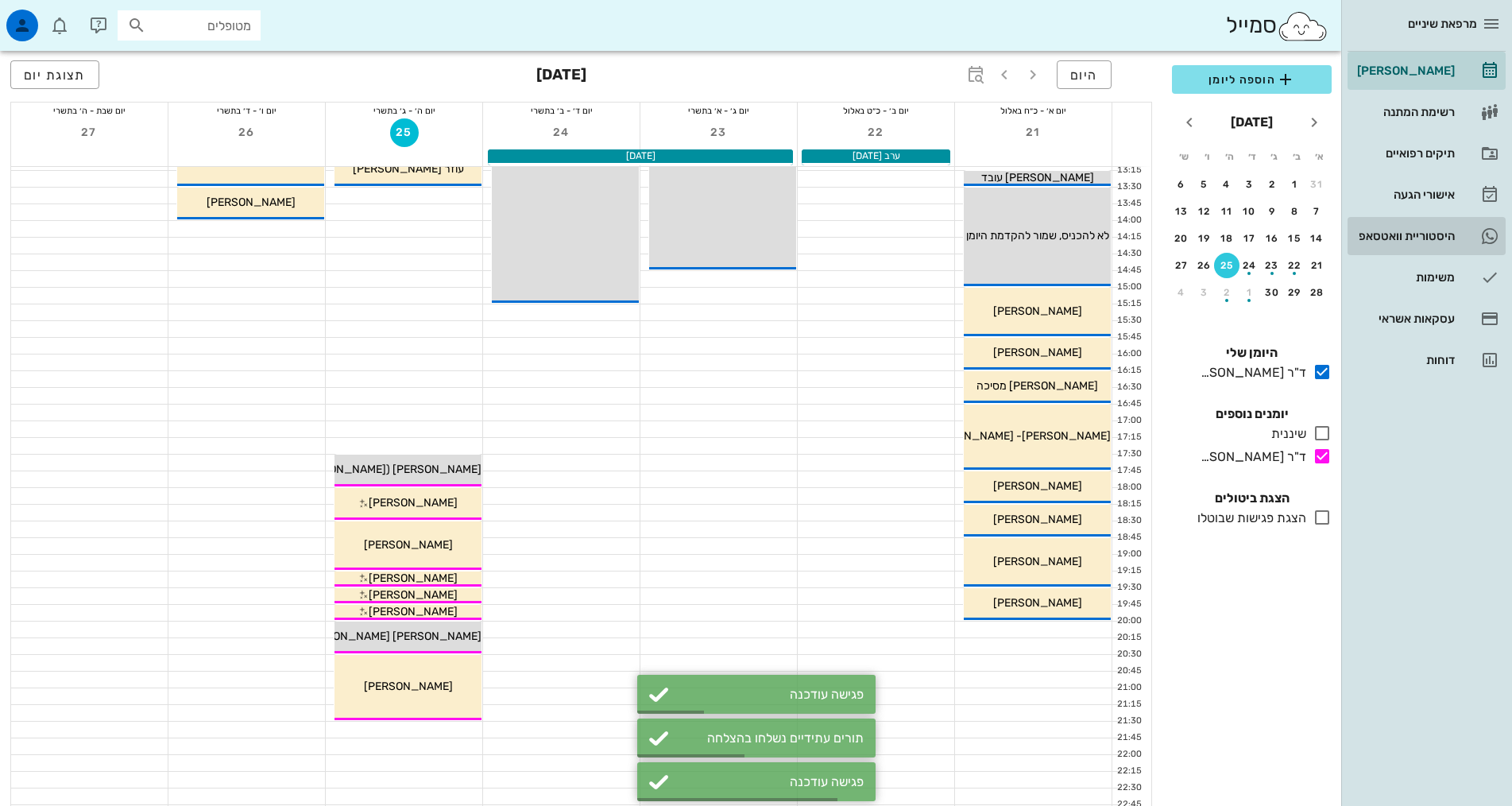
click at [1436, 246] on div "היסטוריית וואטסאפ" at bounding box center [1404, 236] width 101 height 26
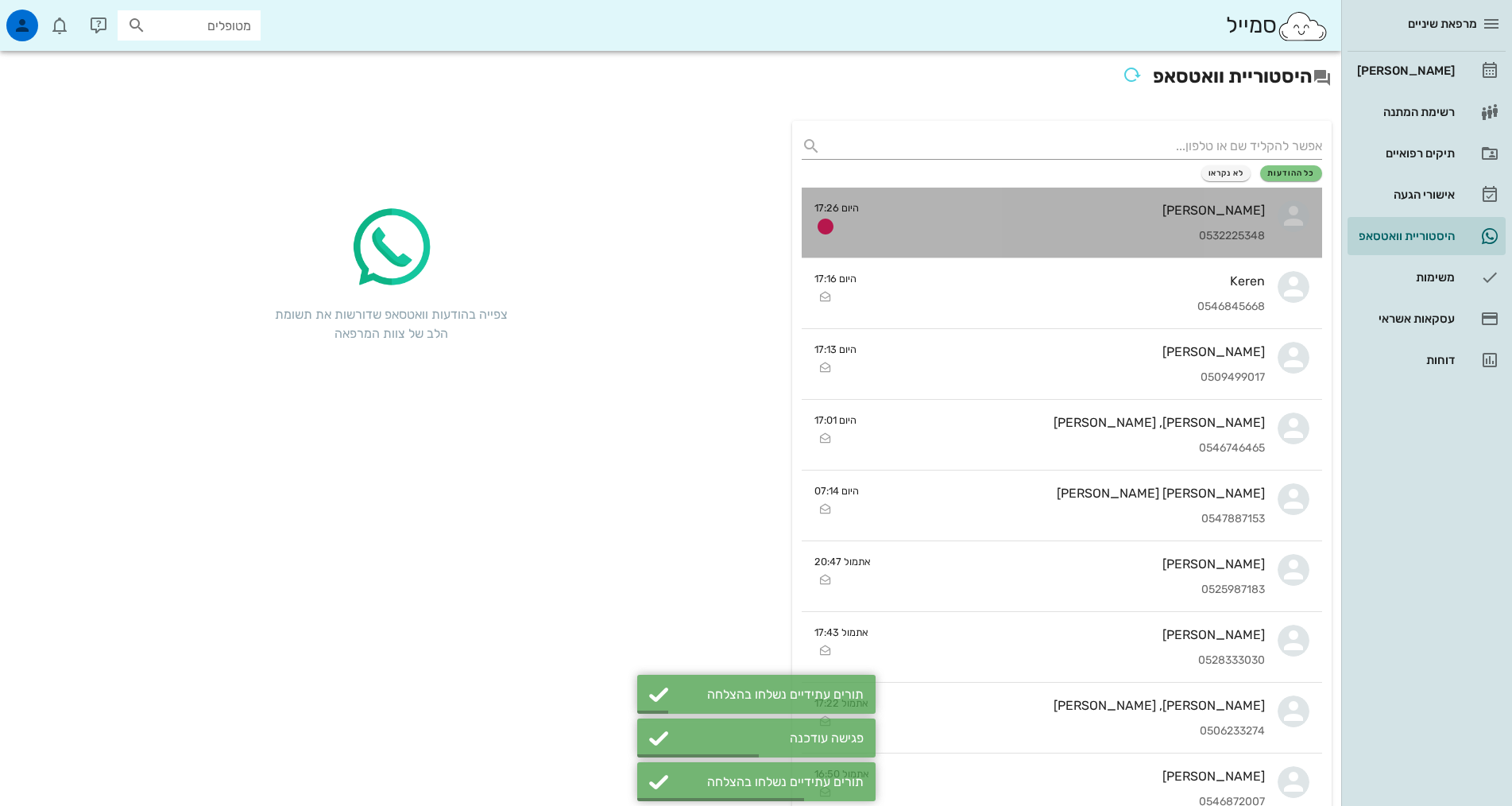
click at [1187, 216] on div "[PERSON_NAME]" at bounding box center [1068, 210] width 393 height 15
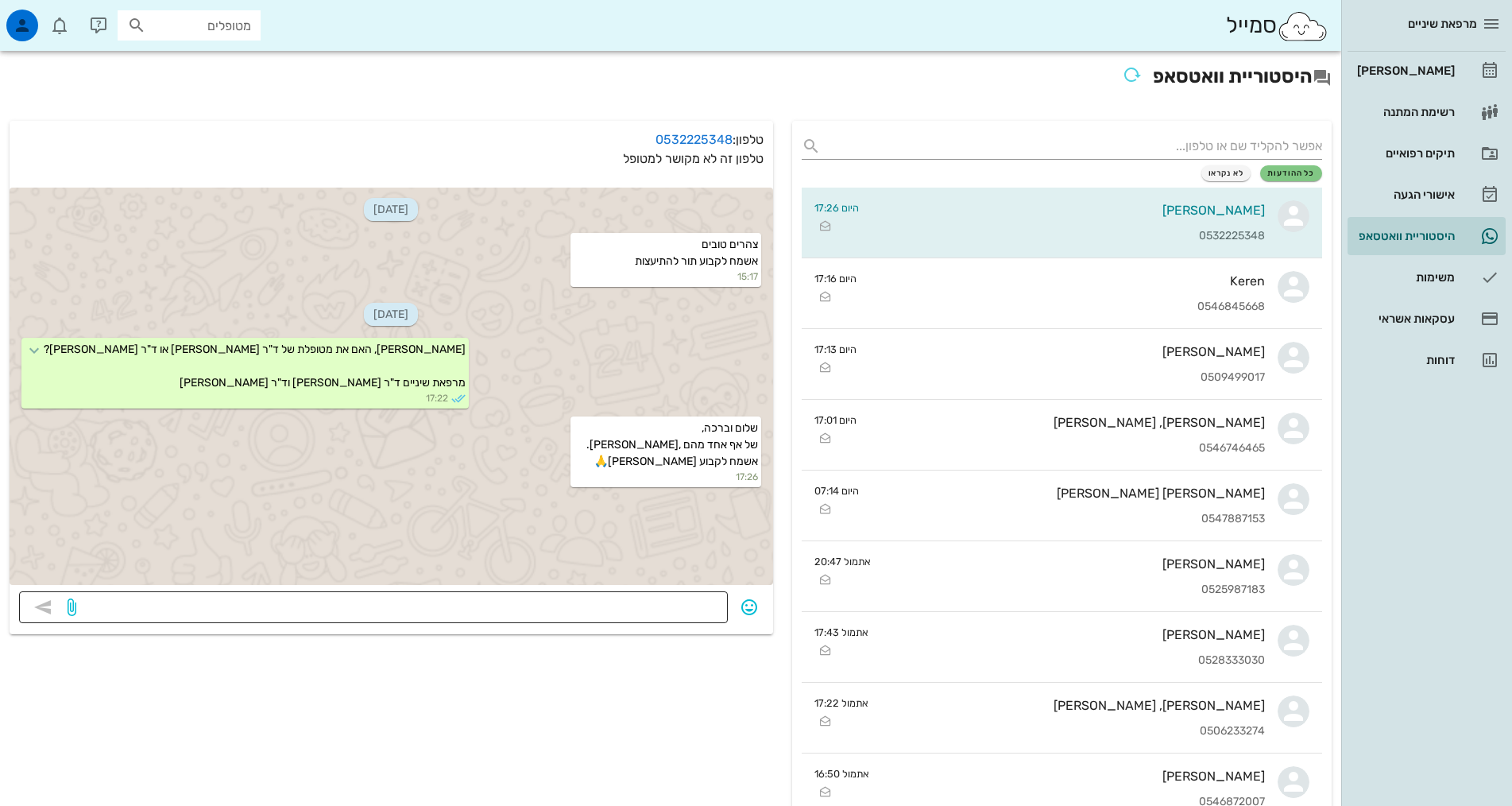
click at [574, 599] on textarea at bounding box center [399, 609] width 639 height 26
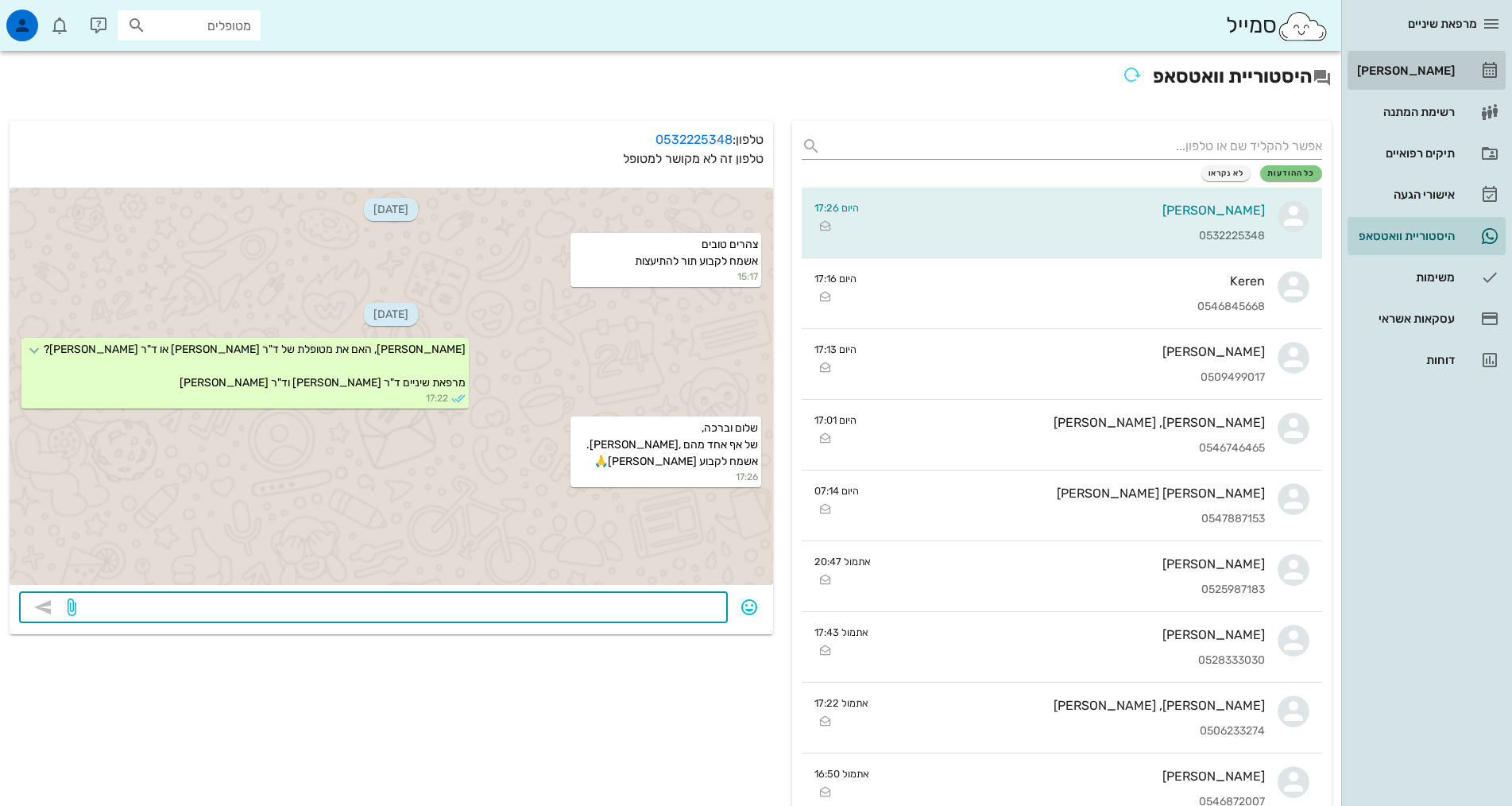
click at [1470, 82] on link "[PERSON_NAME]" at bounding box center [1427, 71] width 158 height 38
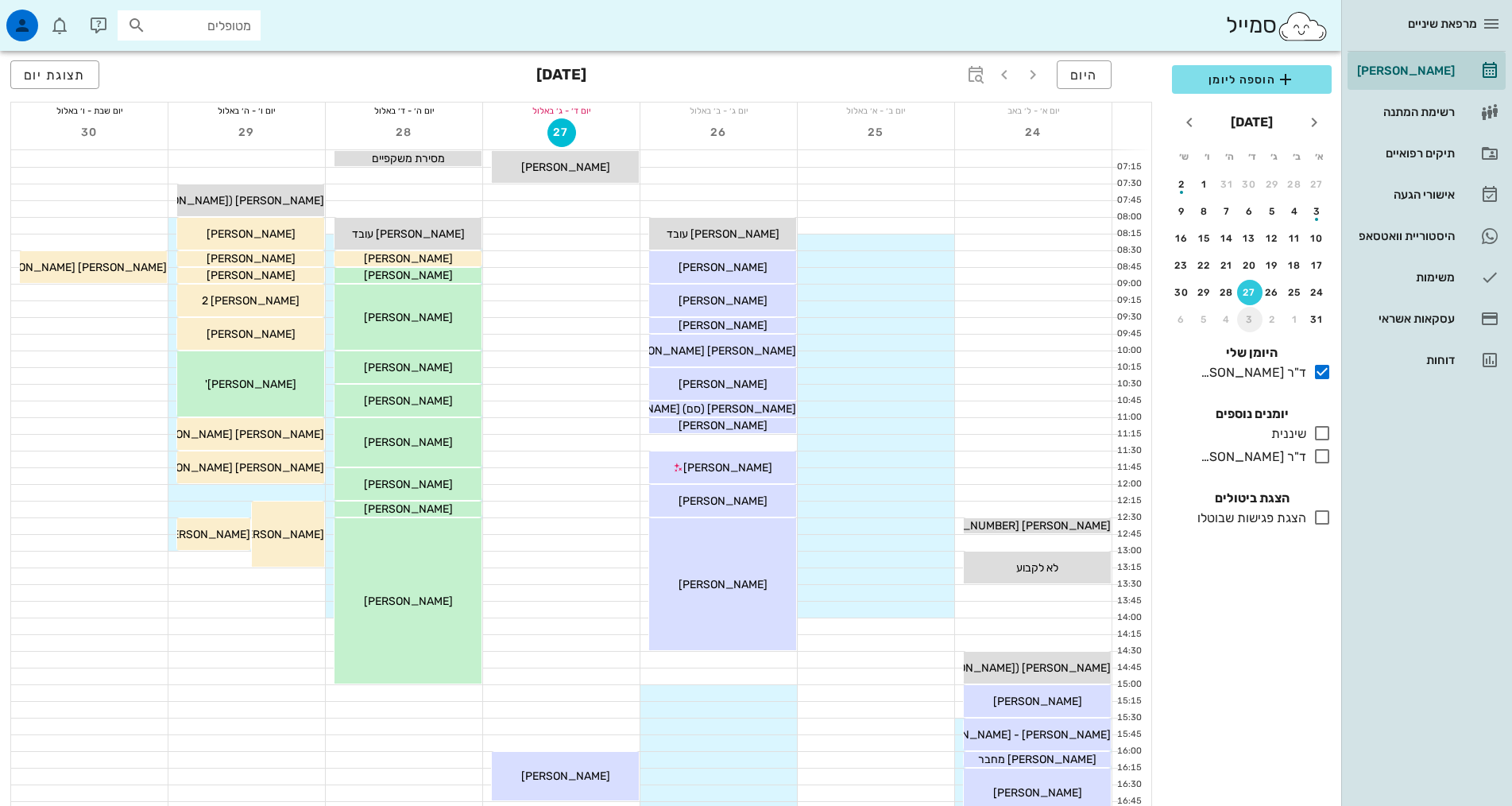
click at [1241, 311] on button "3" at bounding box center [1249, 319] width 26 height 26
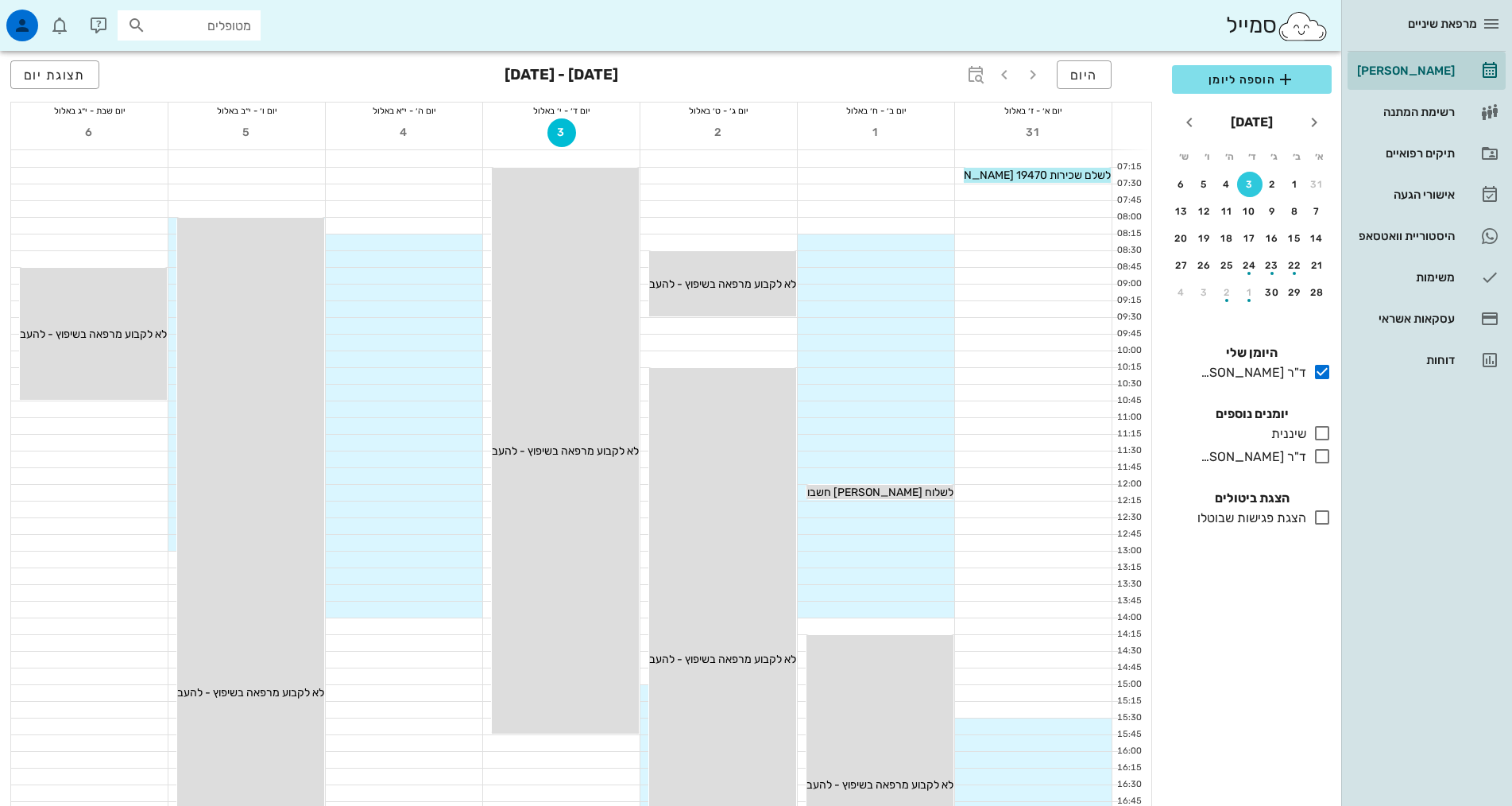
click at [1238, 468] on div "כולם יומנים נוספים שיננית בלבד ד"ר [PERSON_NAME] בלבד" at bounding box center [1252, 437] width 179 height 85
click at [1242, 456] on div "ד"ר [PERSON_NAME]" at bounding box center [1249, 457] width 112 height 19
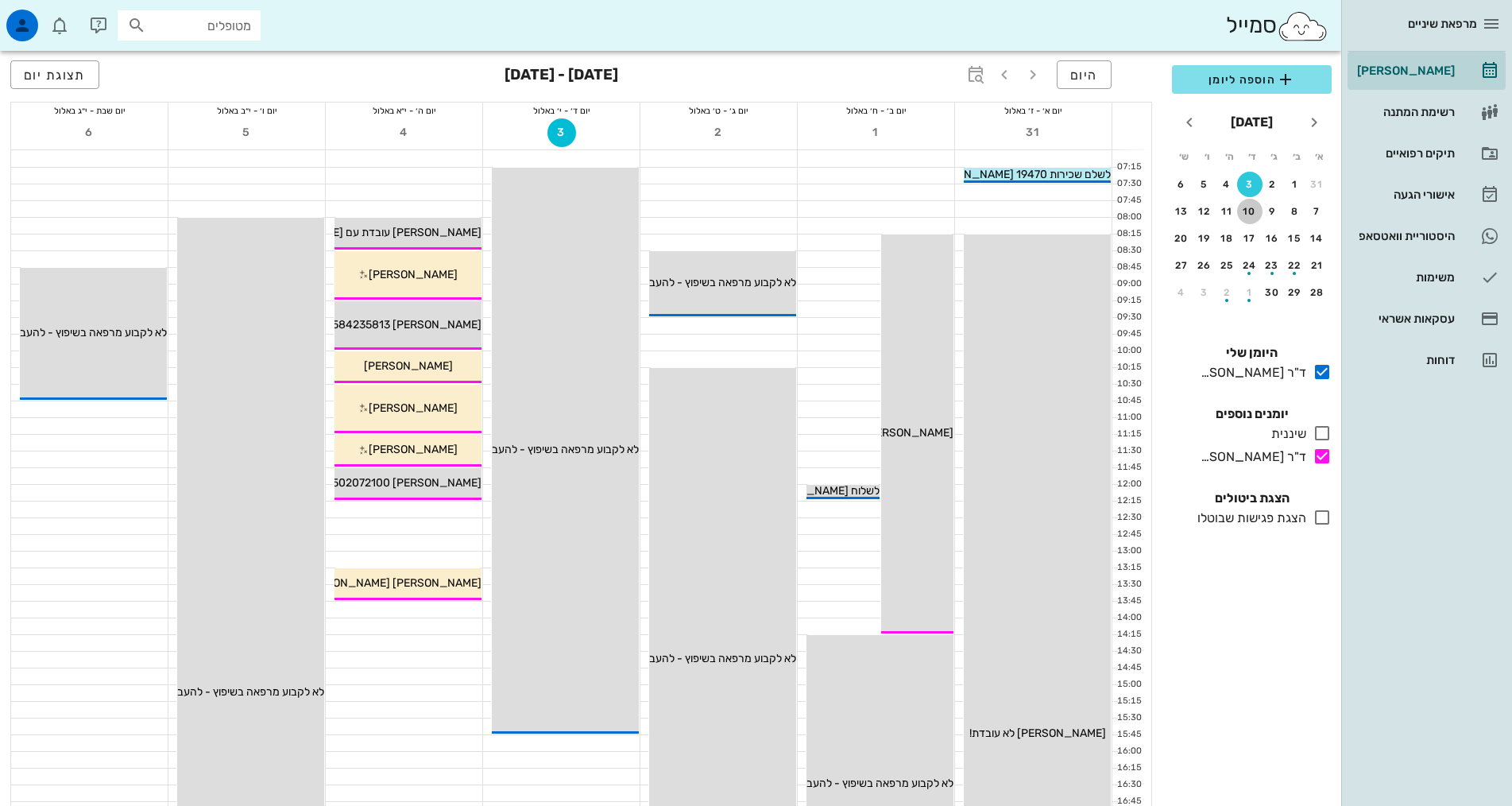
click at [1249, 208] on div "10" at bounding box center [1249, 211] width 26 height 11
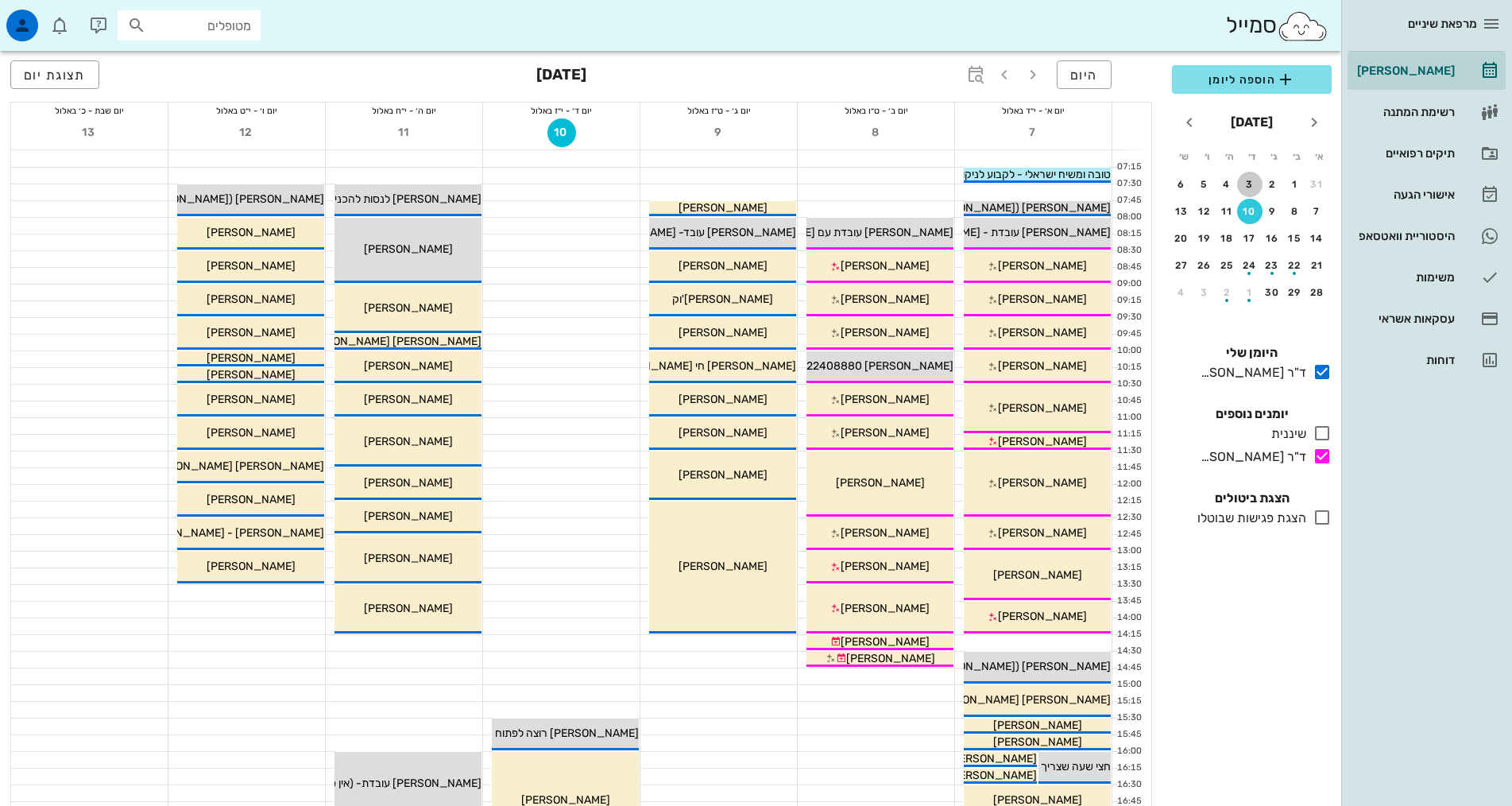
click at [1250, 188] on div "3" at bounding box center [1249, 184] width 26 height 11
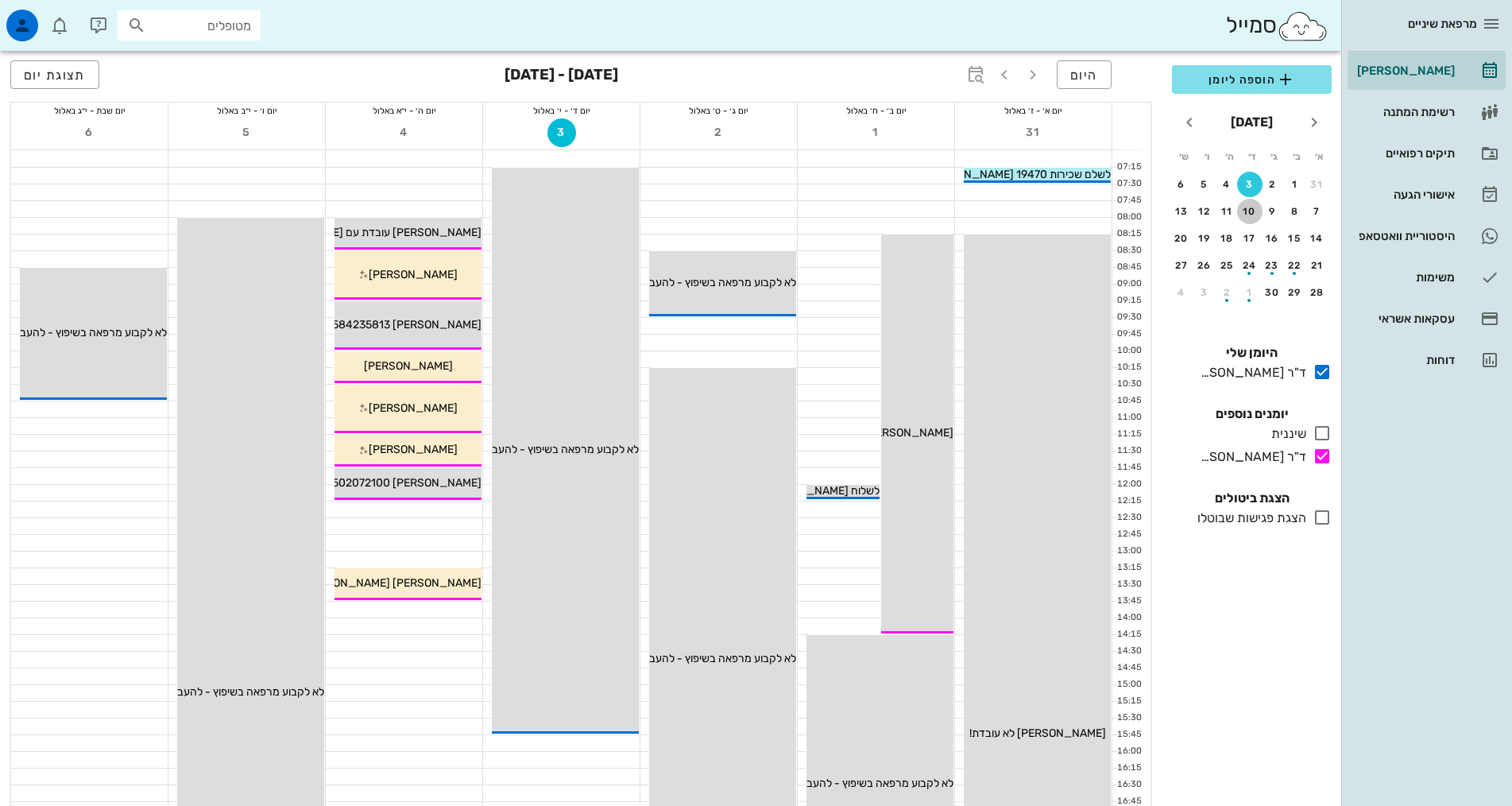
click at [1252, 205] on button "10" at bounding box center [1249, 211] width 26 height 26
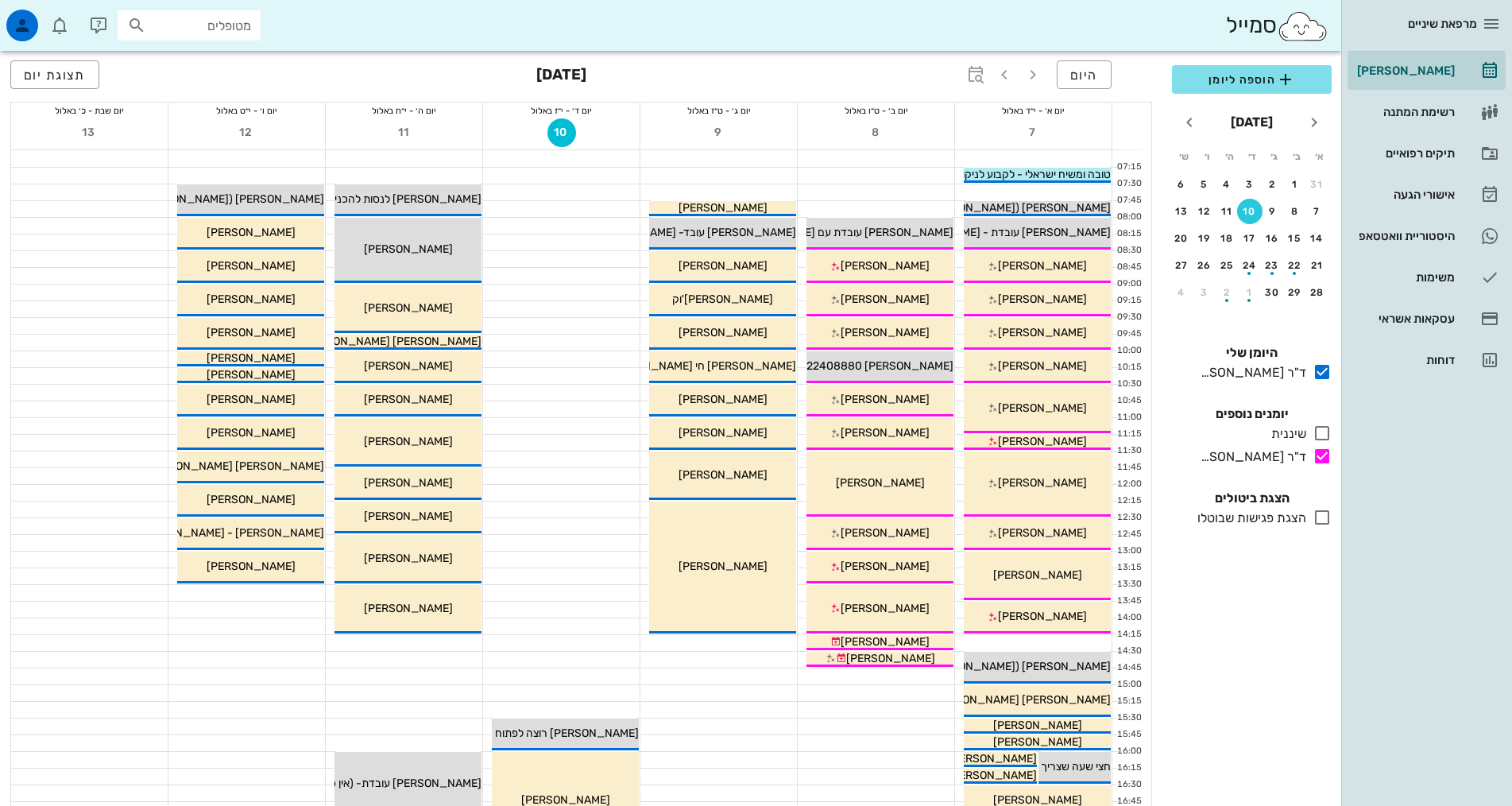
scroll to position [318, 0]
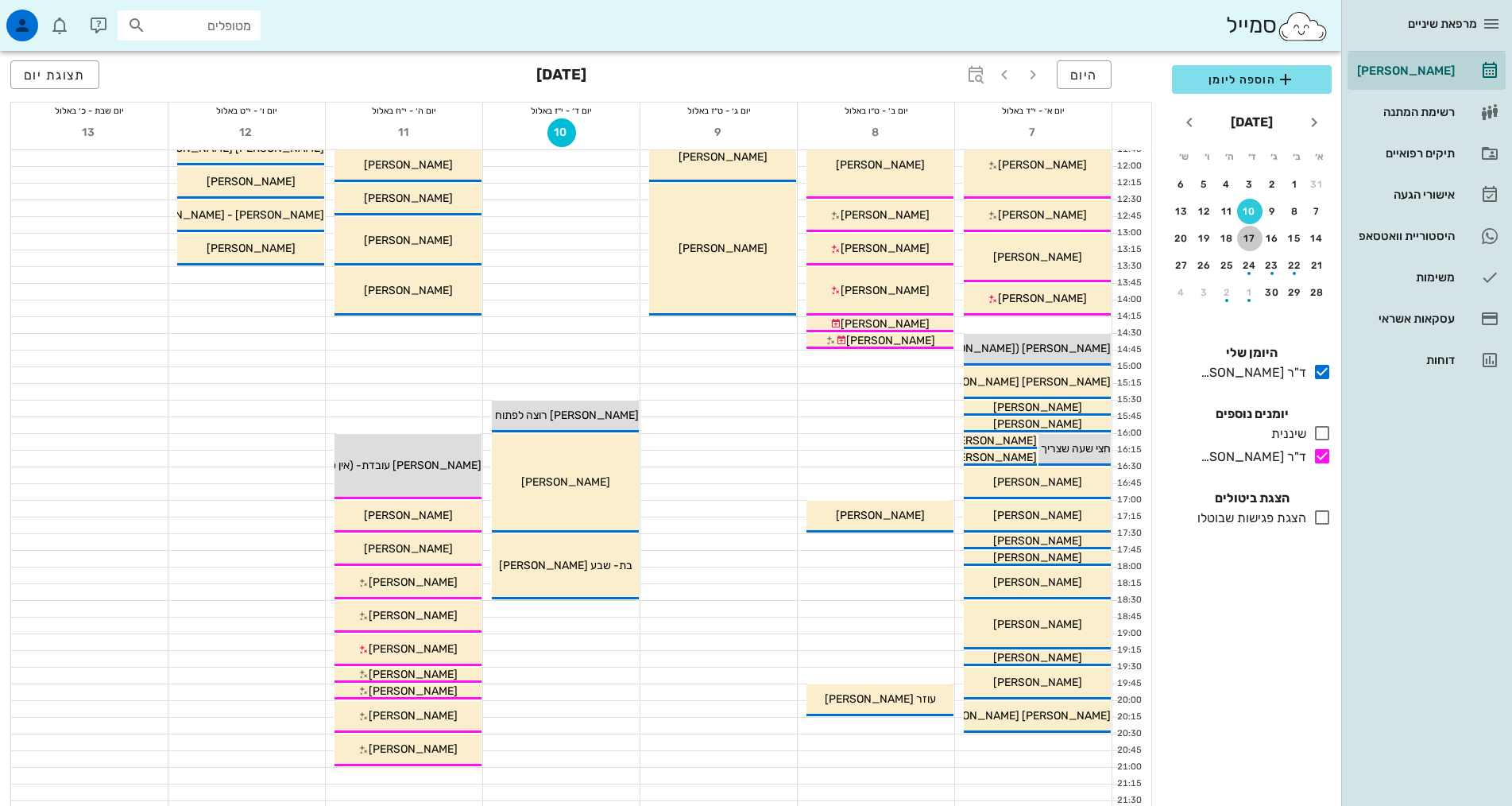
click at [1253, 232] on button "17" at bounding box center [1249, 239] width 26 height 26
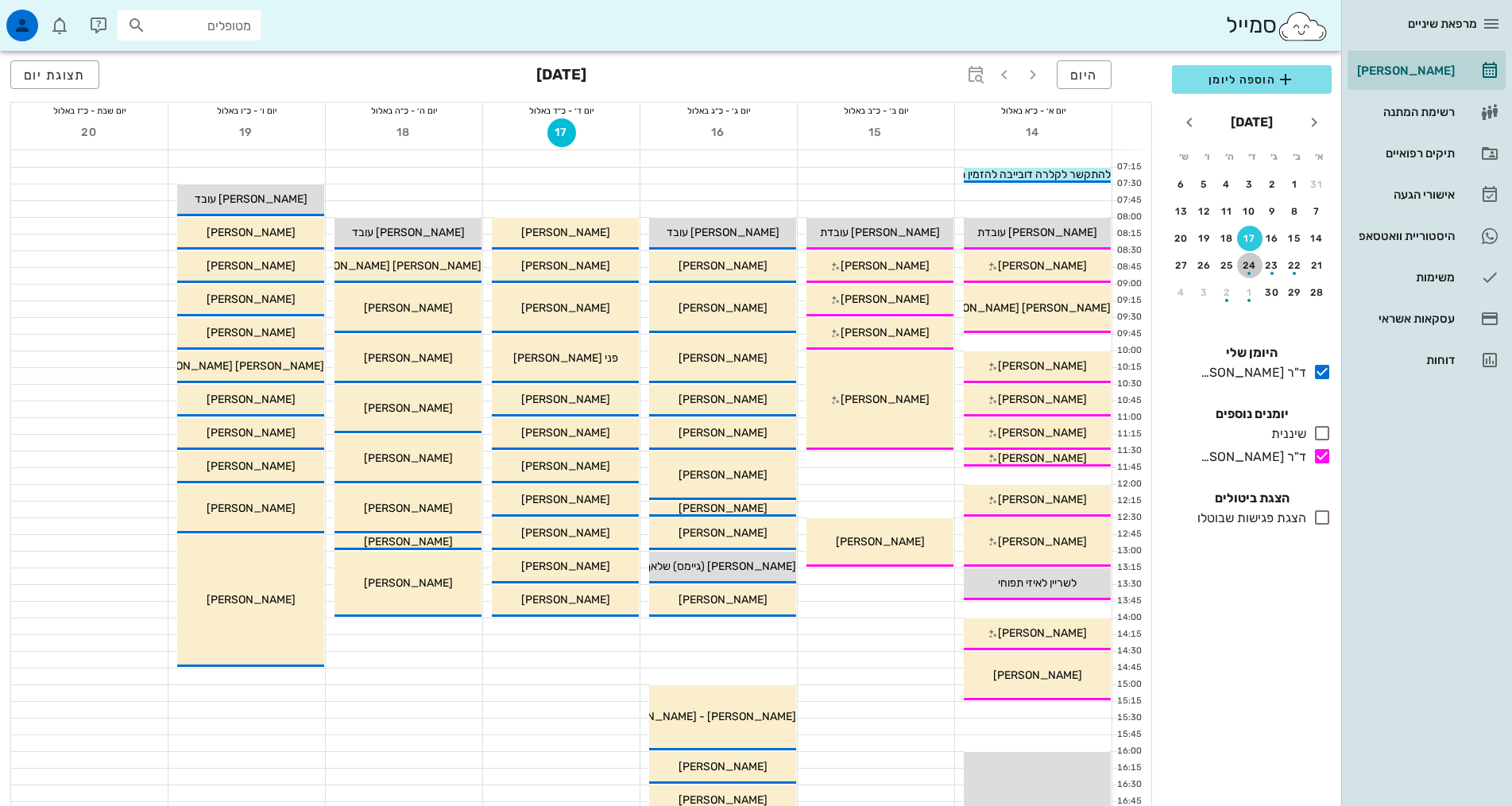
click at [1247, 264] on div "24" at bounding box center [1249, 266] width 26 height 11
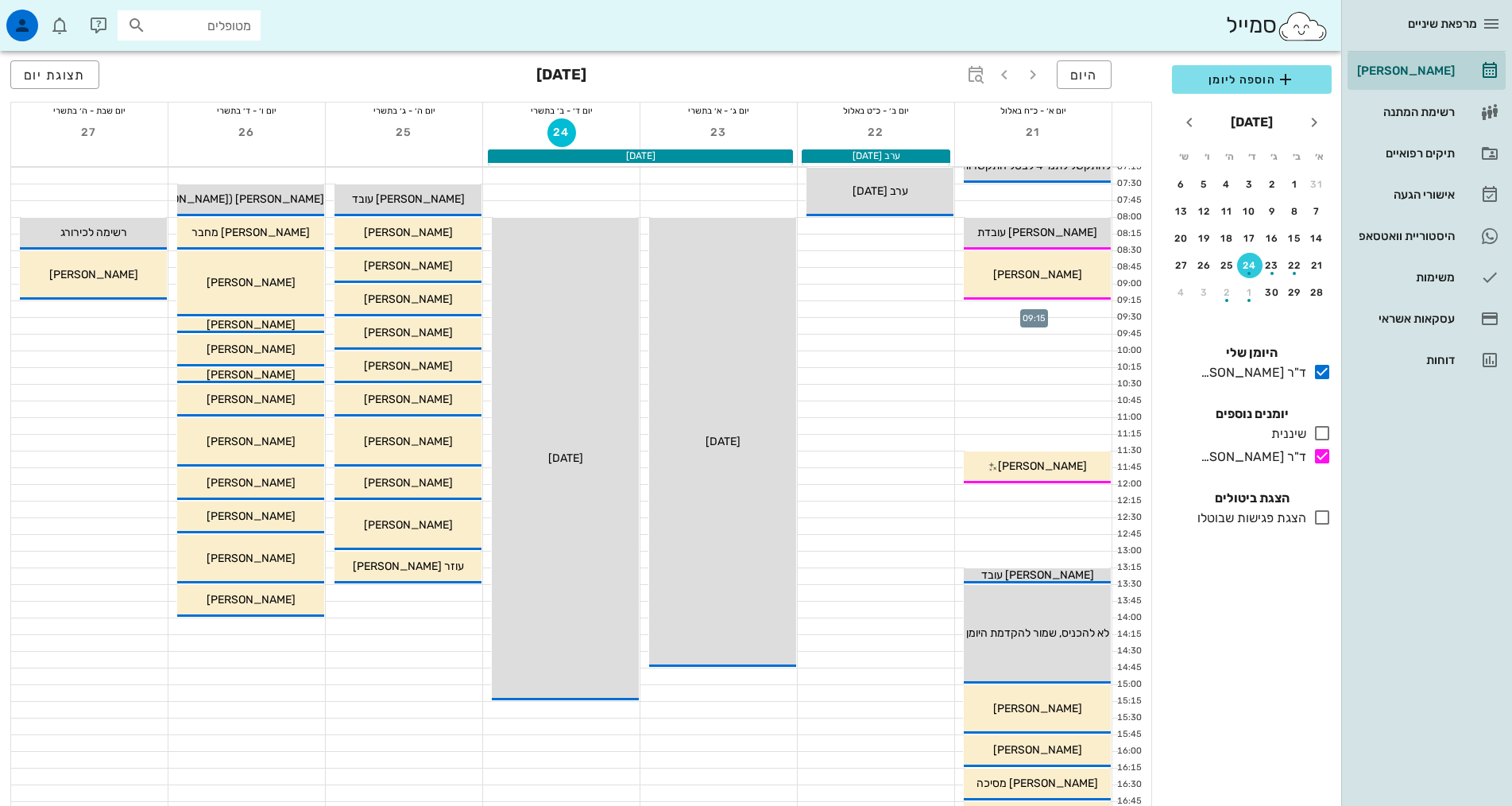
click at [1044, 306] on div at bounding box center [1033, 309] width 156 height 16
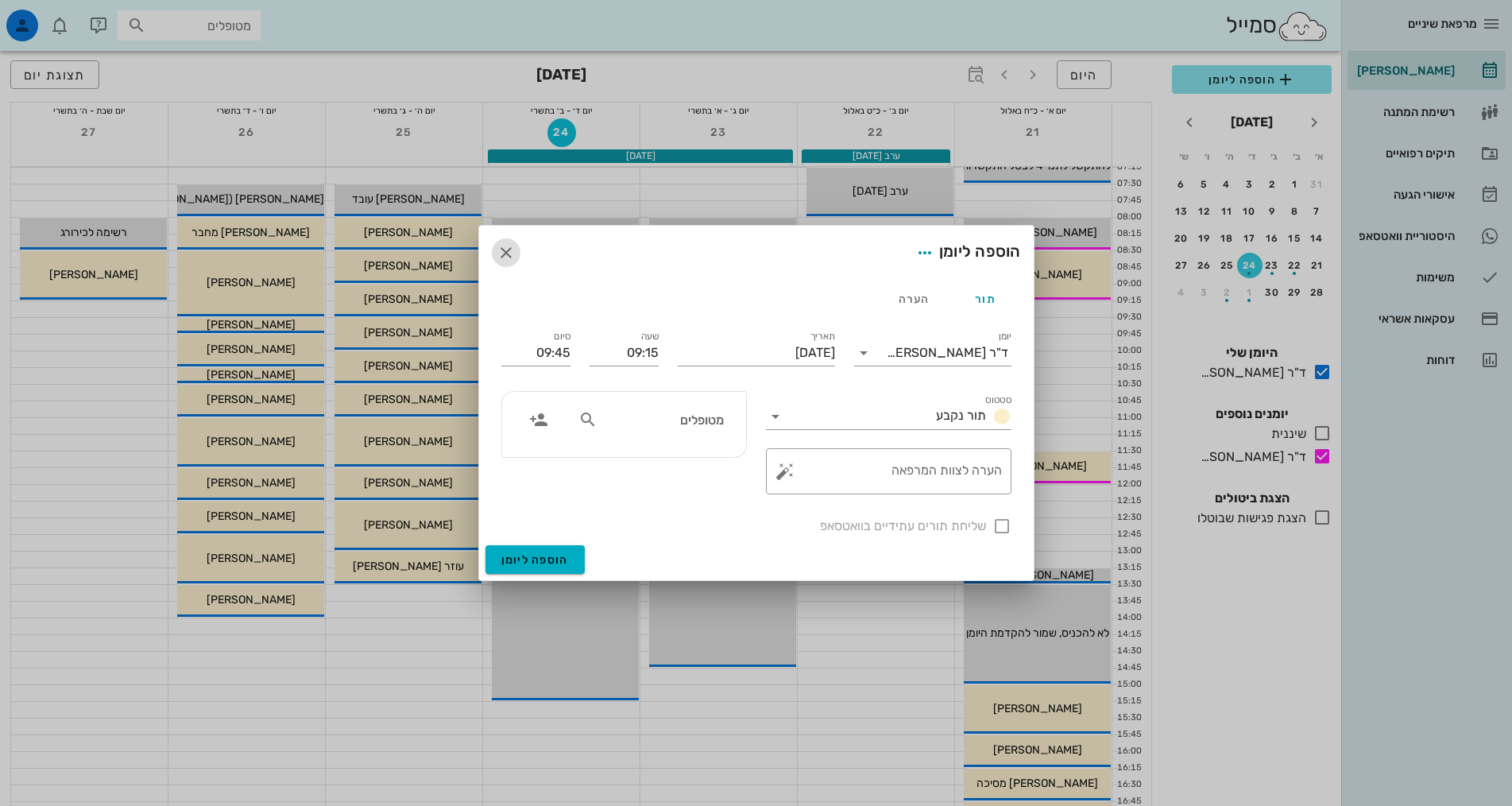
click at [513, 256] on icon "button" at bounding box center [506, 253] width 19 height 19
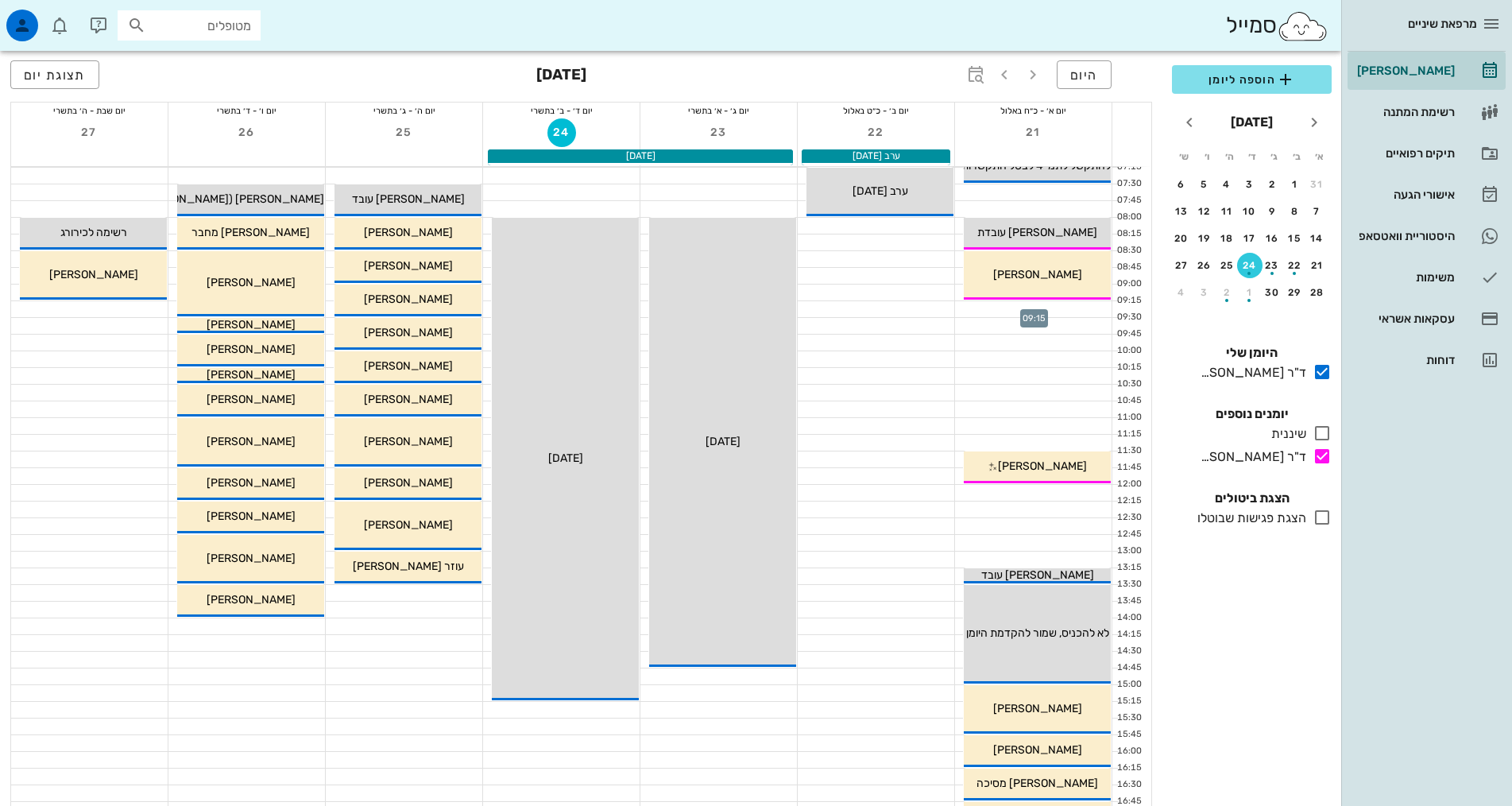
click at [995, 312] on div at bounding box center [1033, 309] width 156 height 16
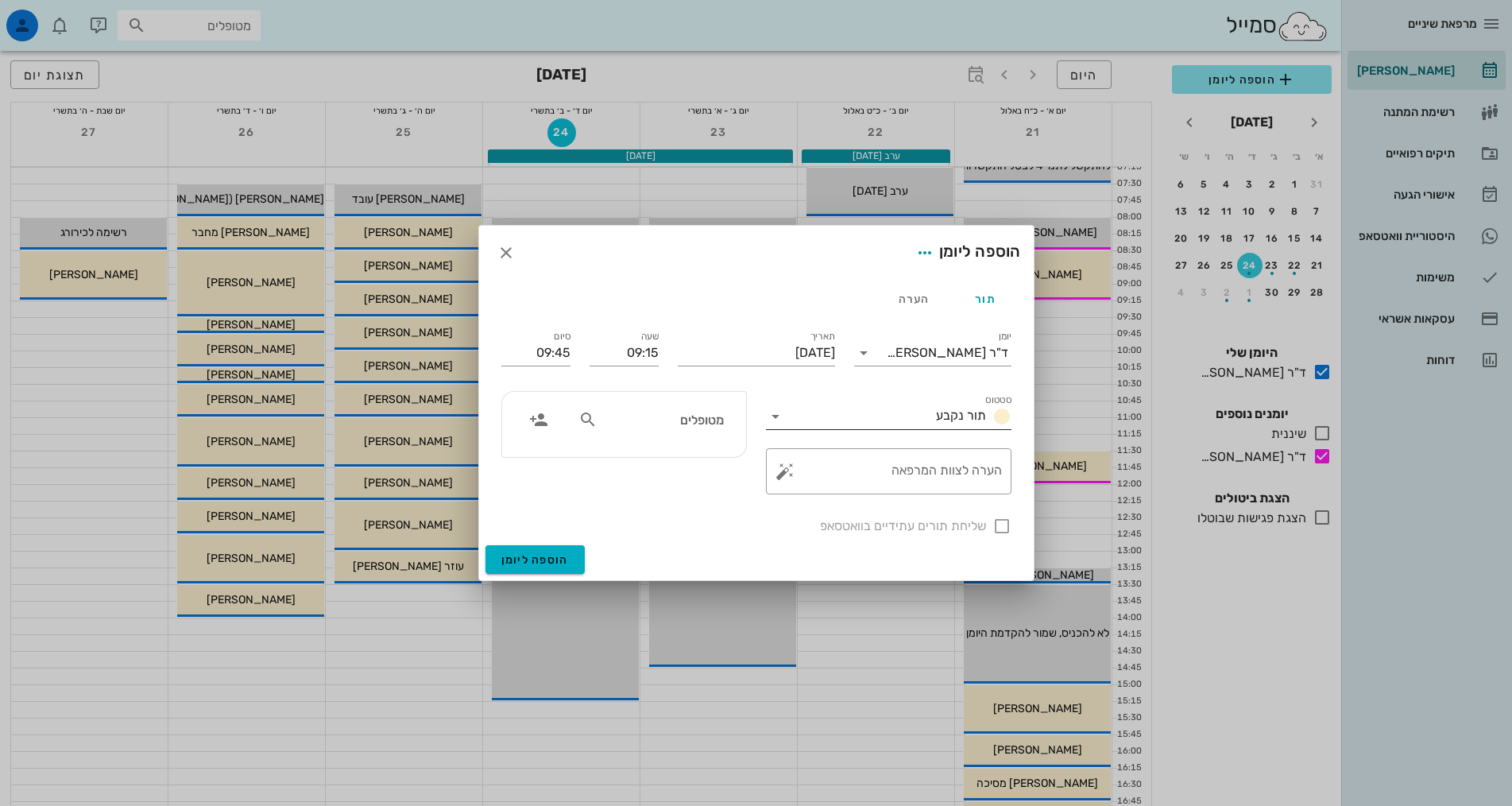
click at [963, 413] on span "תור נקבע" at bounding box center [961, 415] width 50 height 15
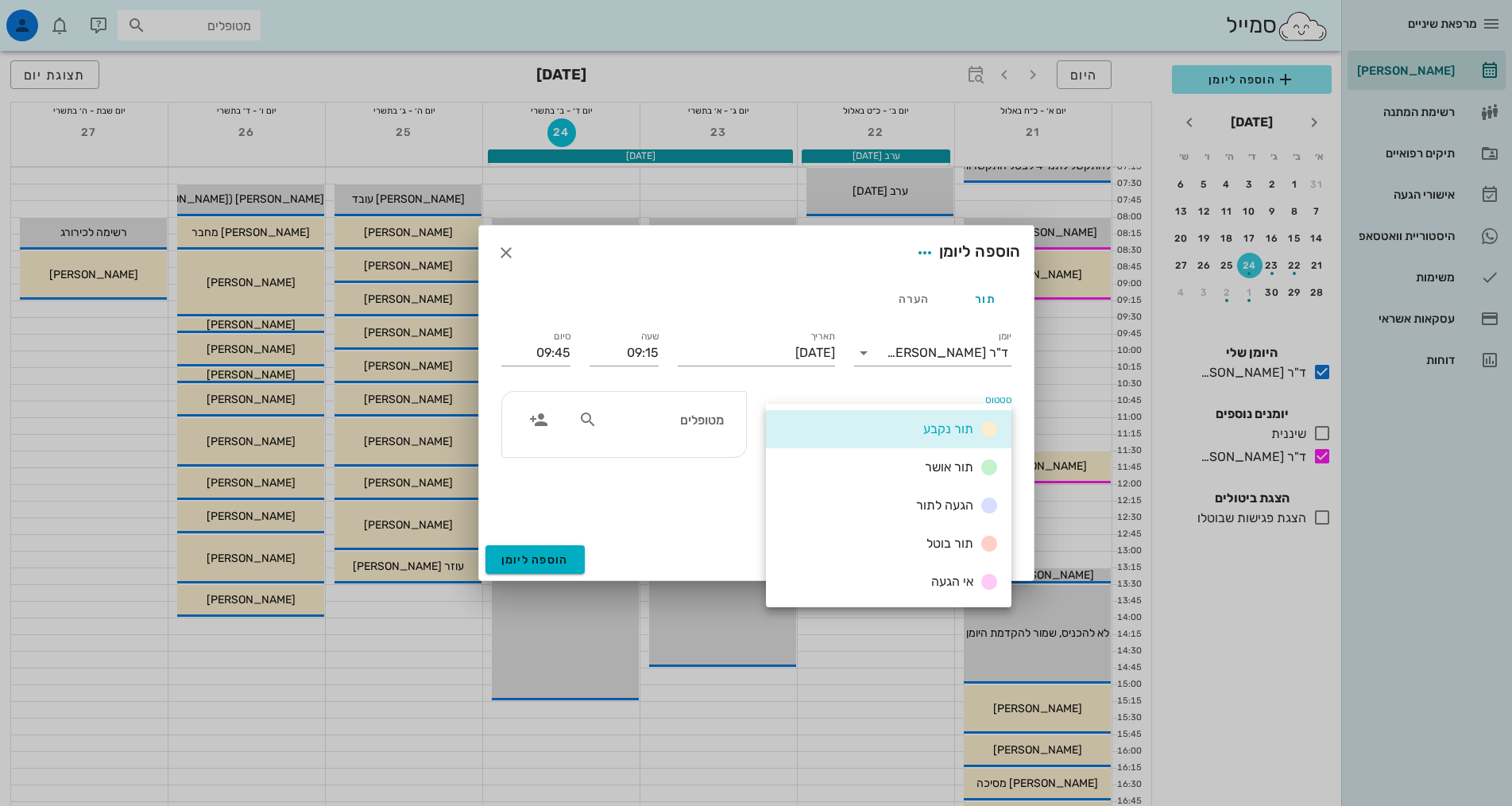
click at [963, 413] on div "תור נקבע" at bounding box center [889, 429] width 246 height 38
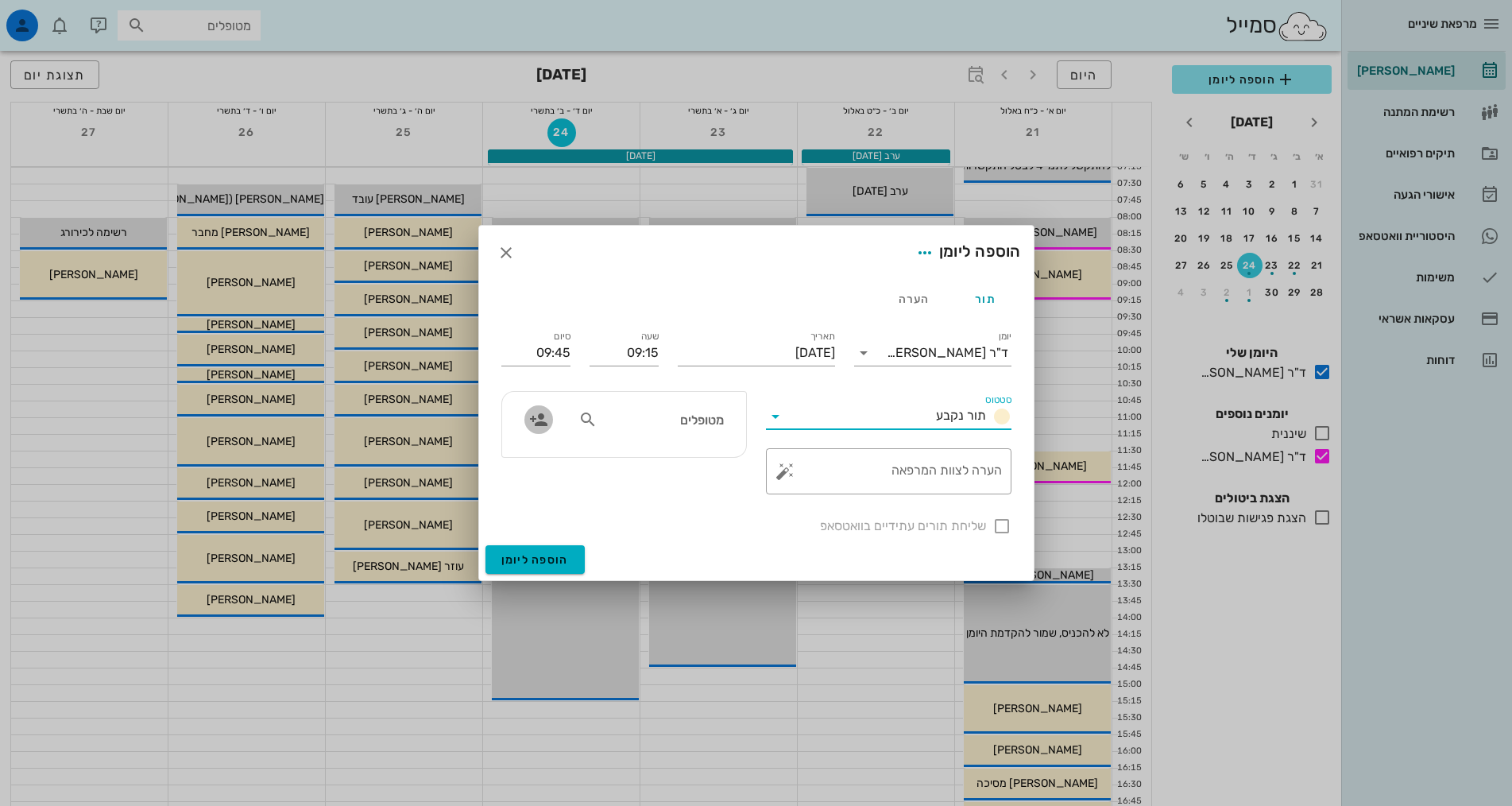
click at [543, 426] on icon "button" at bounding box center [539, 420] width 19 height 19
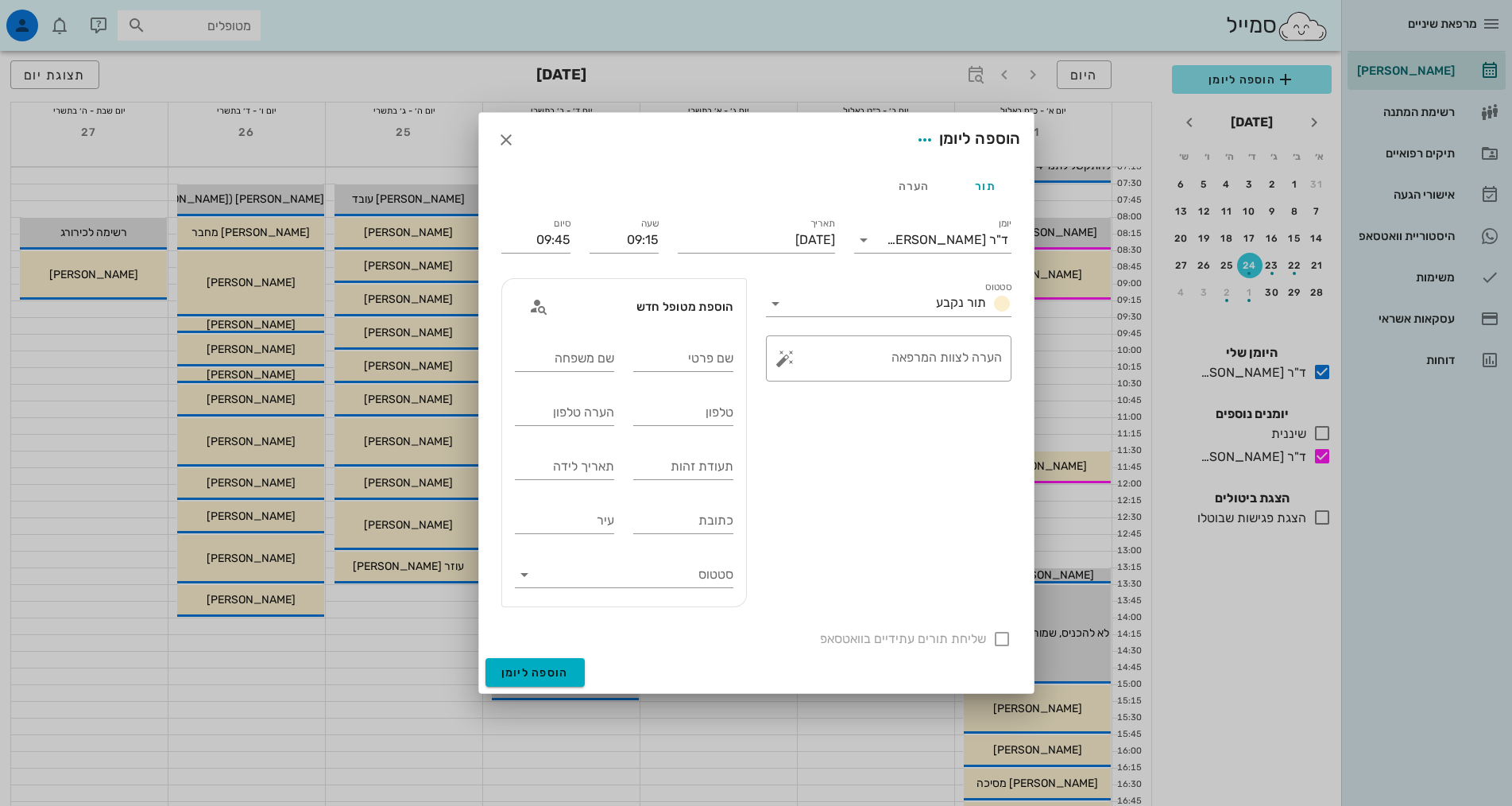
click at [887, 462] on div "סטטוס תור נקבע ​ הערה לצוות המרפאה" at bounding box center [889, 443] width 265 height 348
click at [533, 308] on icon "button" at bounding box center [539, 306] width 19 height 19
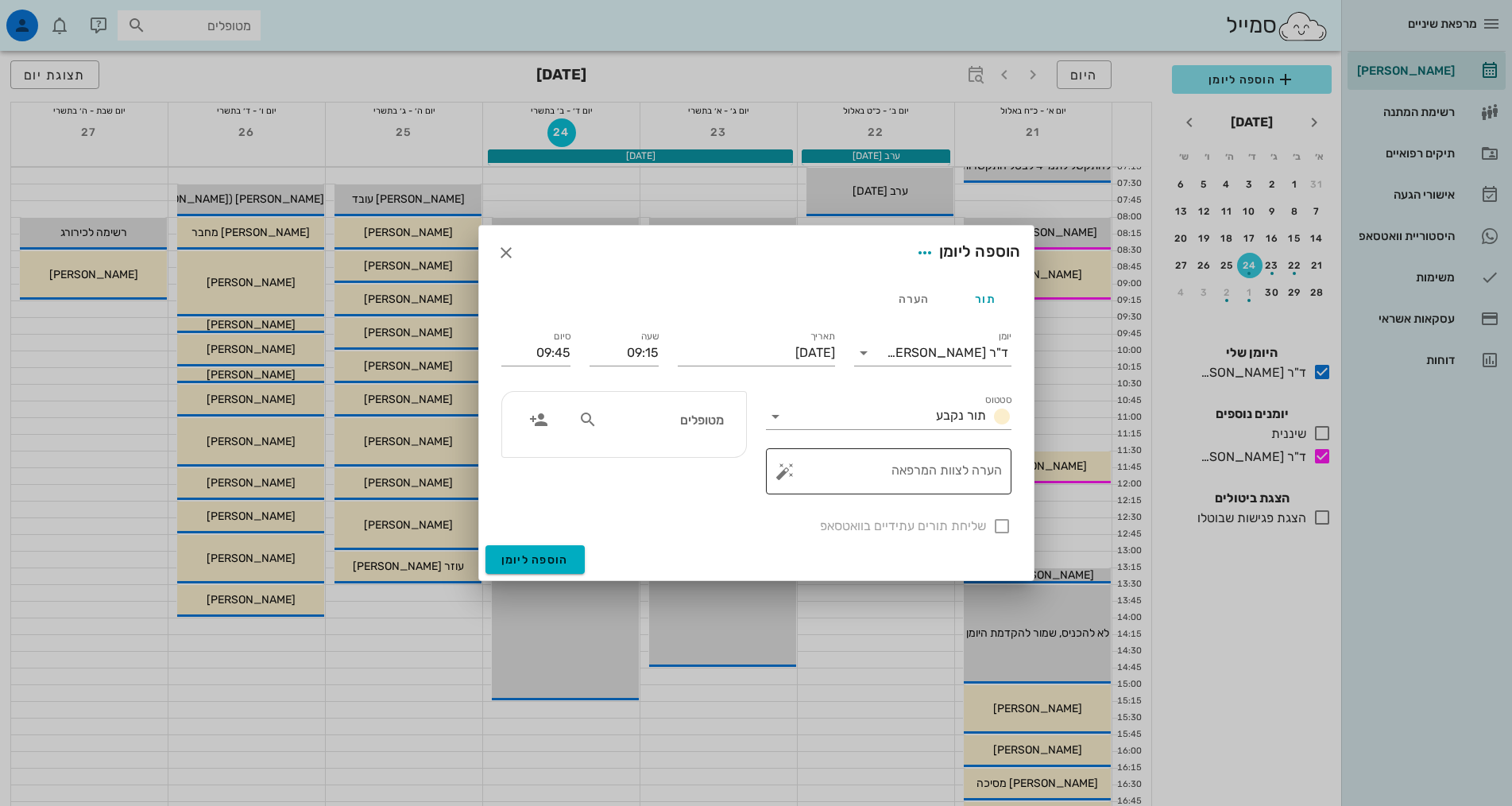
click at [868, 452] on div "הערה לצוות המרפאה" at bounding box center [895, 472] width 214 height 46
click at [949, 418] on span "תור נקבע" at bounding box center [961, 415] width 50 height 15
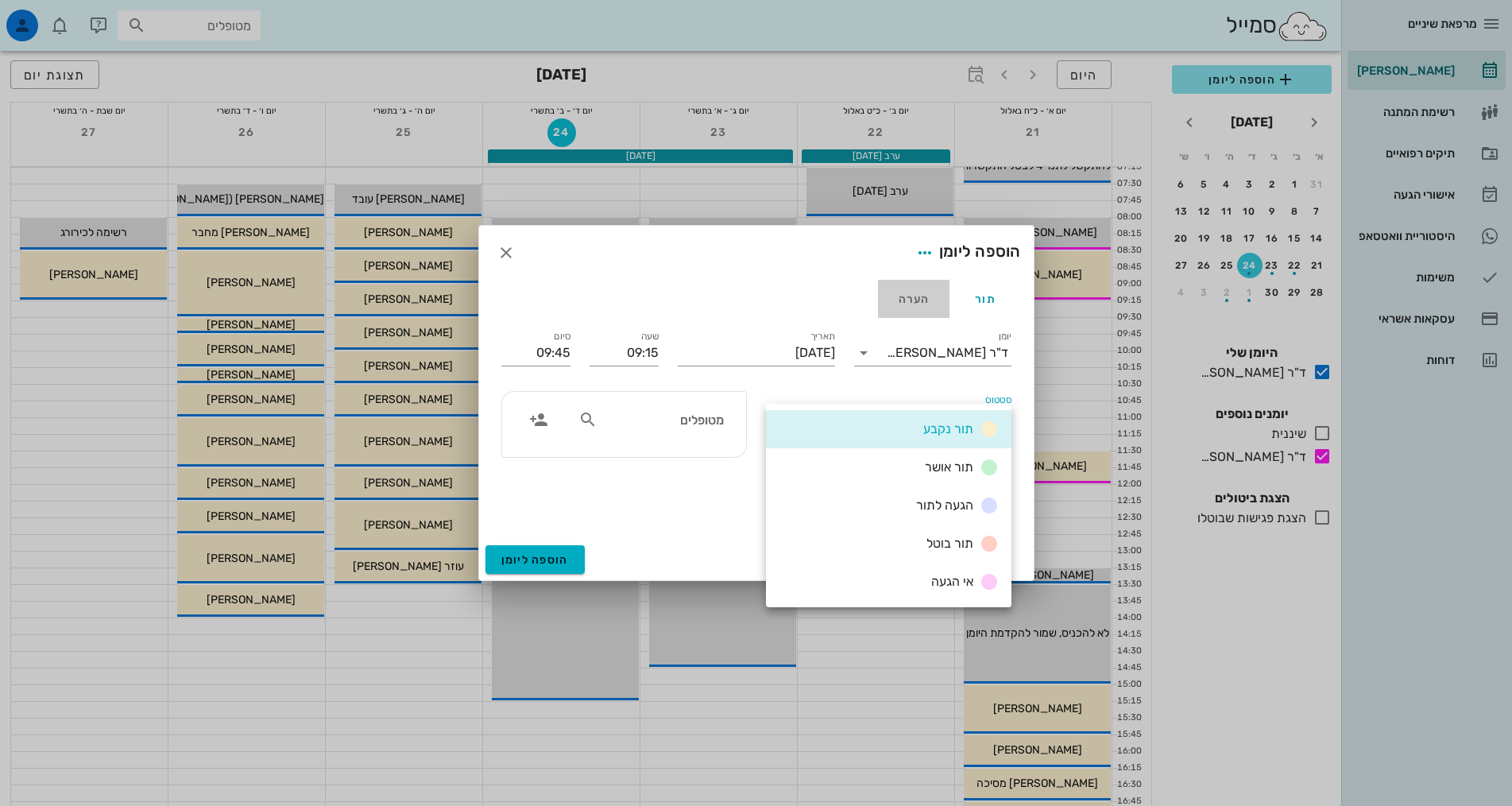
click at [929, 300] on div "הערה" at bounding box center [914, 298] width 72 height 38
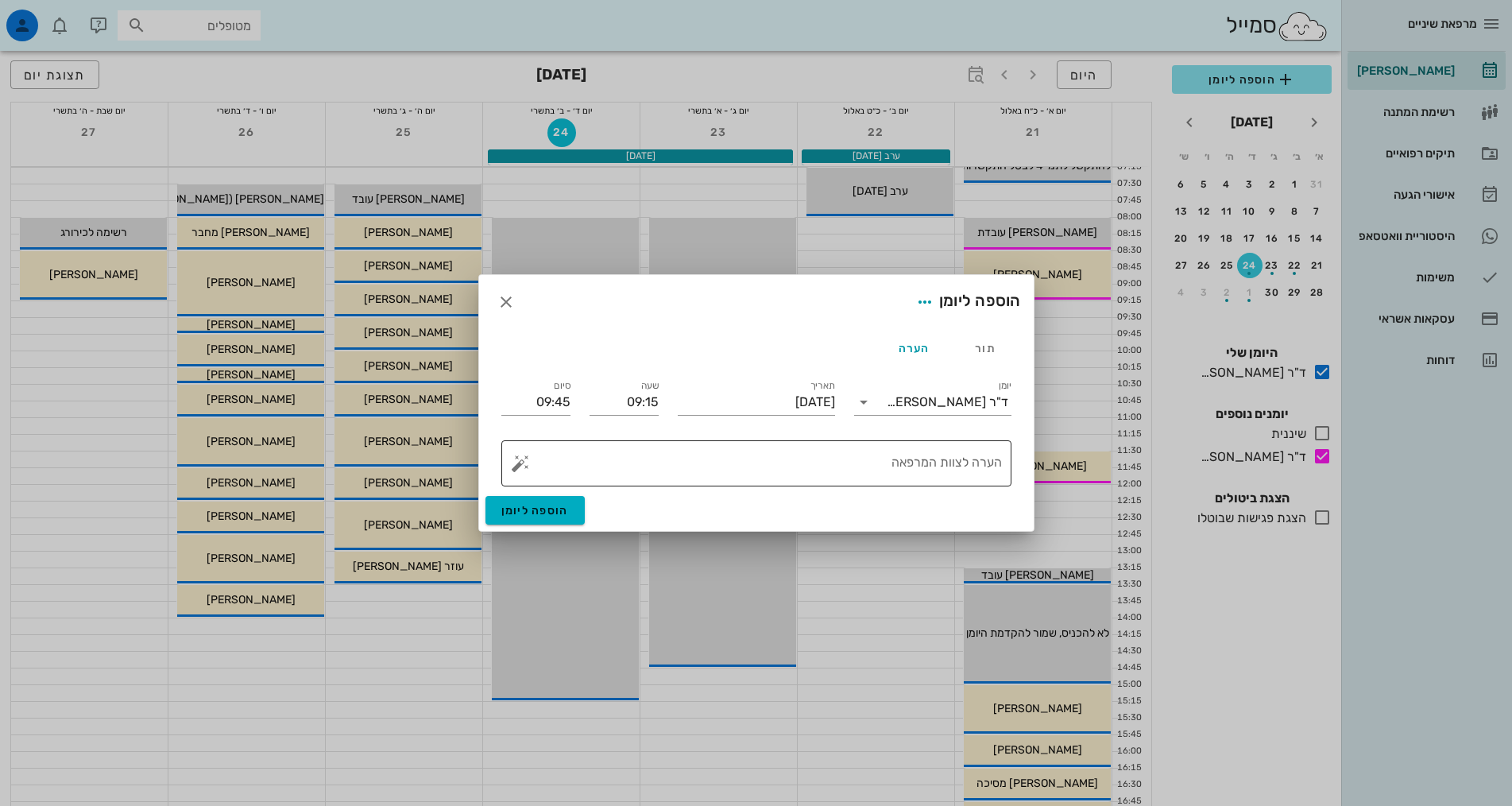
click at [959, 452] on div "הערה לצוות המרפאה" at bounding box center [762, 464] width 478 height 46
click at [959, 460] on textarea "הערה לצוות המרפאה" at bounding box center [762, 468] width 478 height 38
click at [611, 405] on input "09:15" at bounding box center [624, 402] width 69 height 26
click at [827, 472] on textarea "[PERSON_NAME]" at bounding box center [762, 468] width 478 height 38
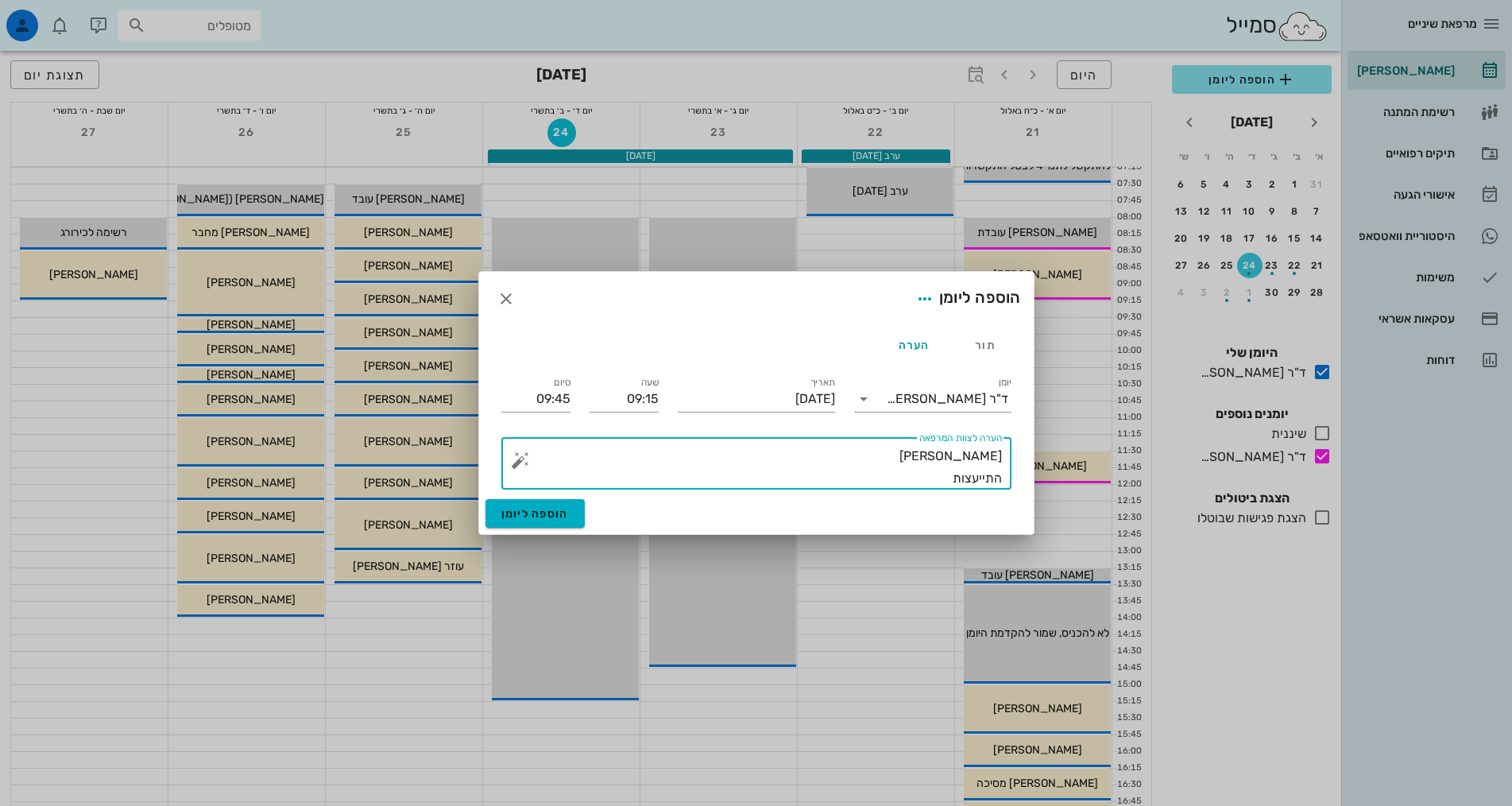
drag, startPoint x: 930, startPoint y: 482, endPoint x: 1036, endPoint y: 485, distance: 106.0
click at [1036, 485] on div "מרפאת שיניים [PERSON_NAME] רשימת המתנה תיקים רפואיים אישורי הגעה 1 היסטוריית וו…" at bounding box center [756, 642] width 1512 height 1285
type textarea "[PERSON_NAME]"
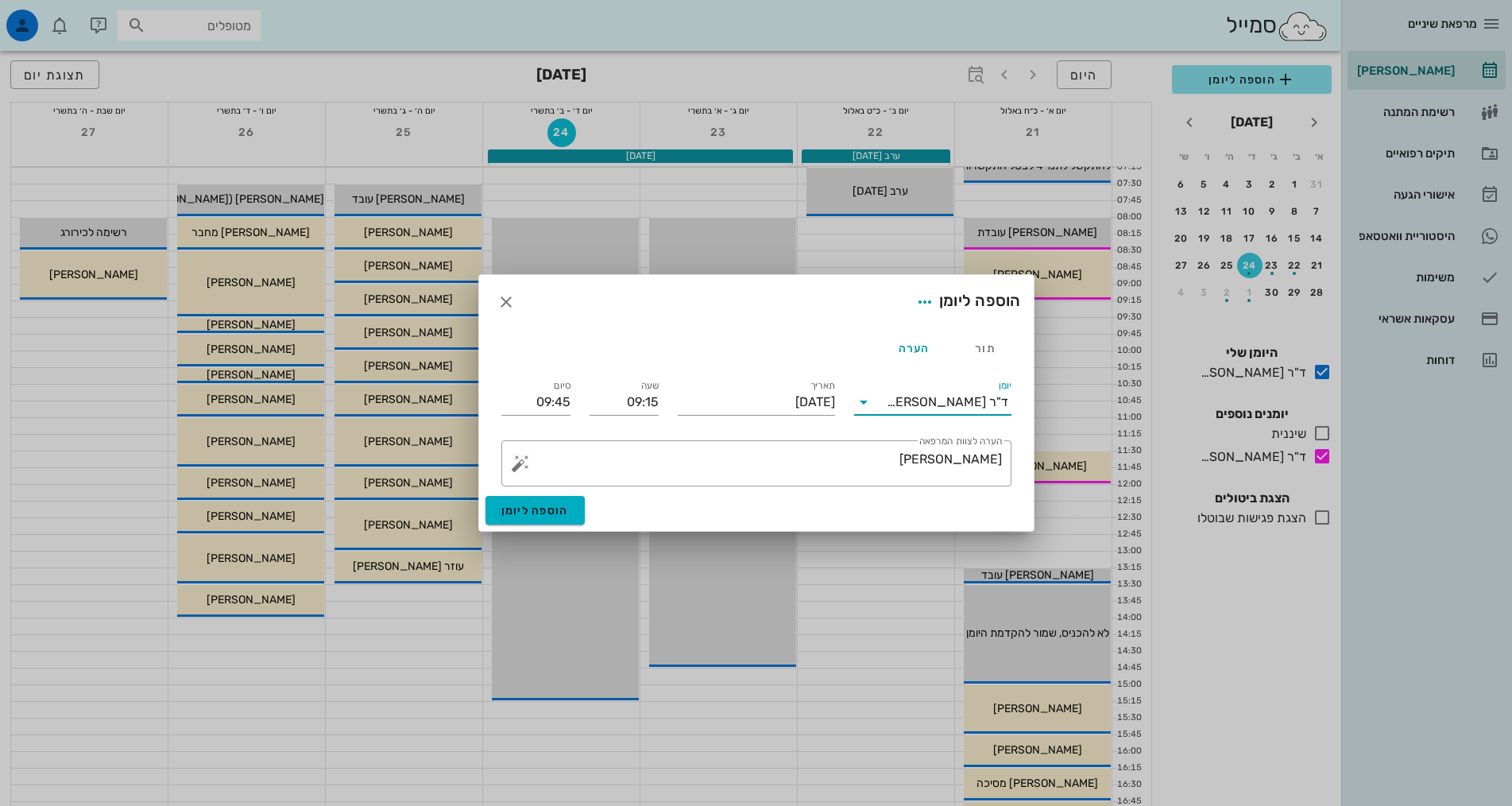
click at [886, 401] on input "יומן" at bounding box center [881, 402] width 10 height 26
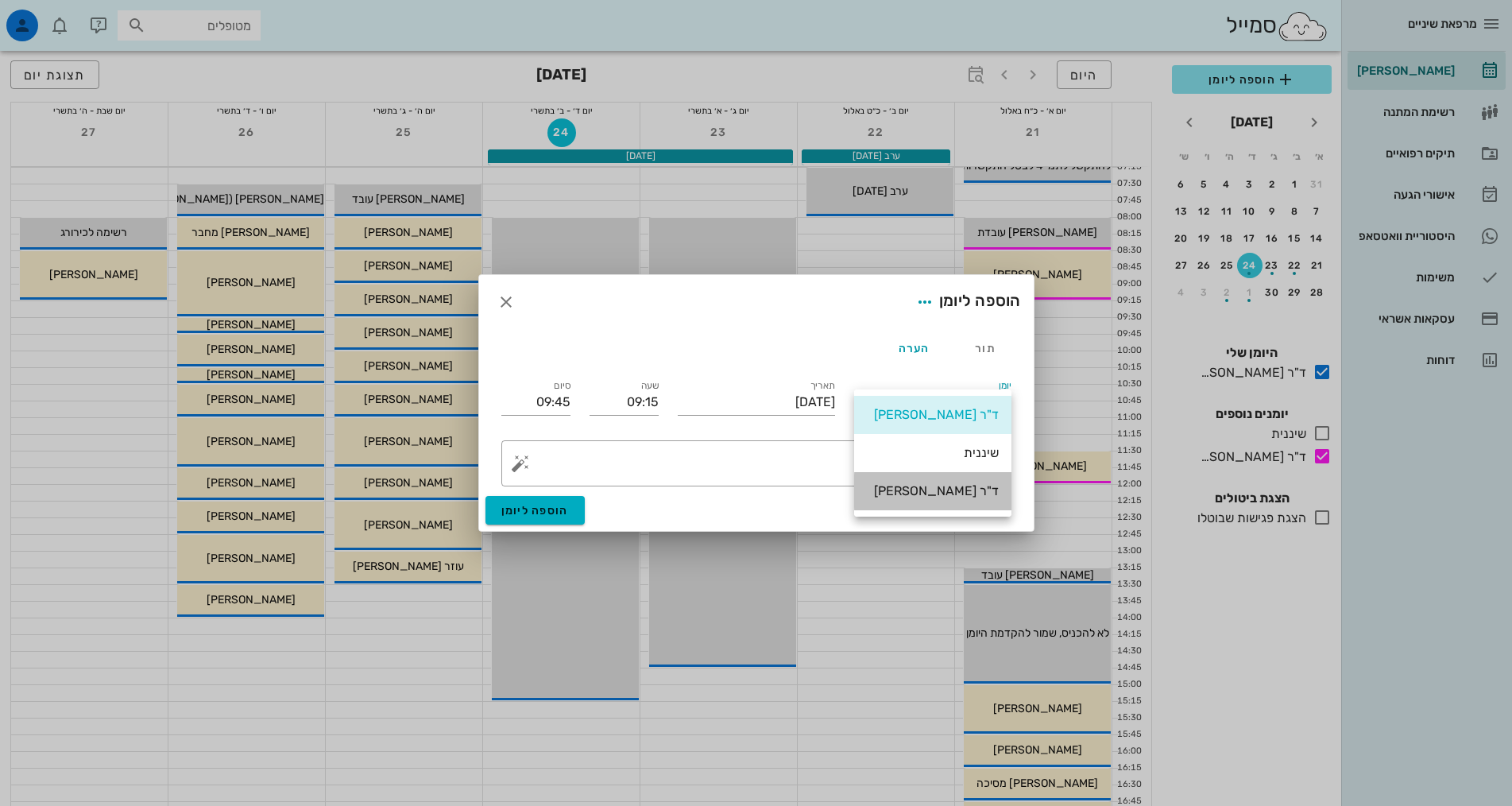
click at [918, 493] on div "ד"ר [PERSON_NAME]" at bounding box center [932, 490] width 132 height 15
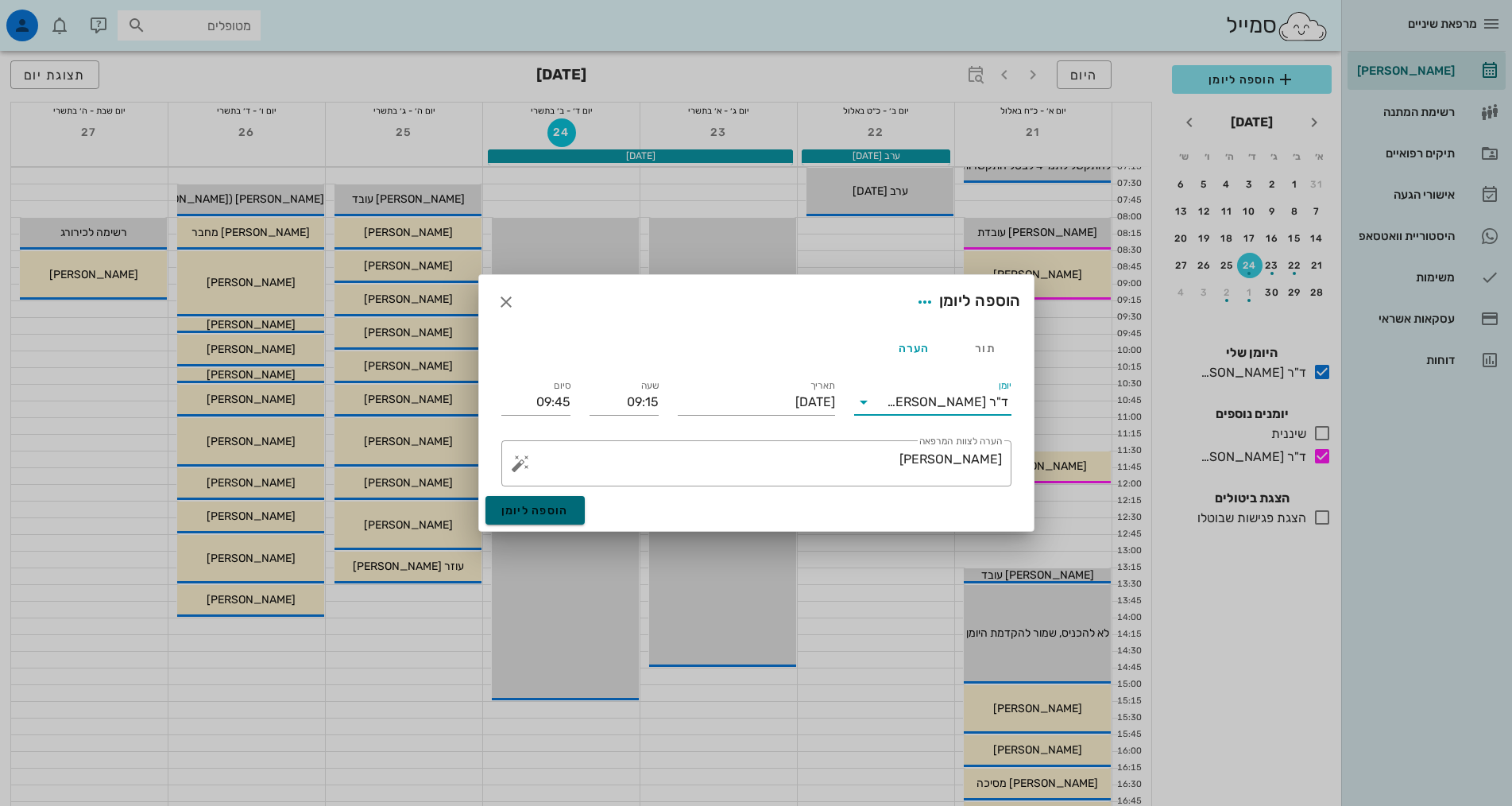
click at [533, 513] on span "הוספה ליומן" at bounding box center [535, 510] width 68 height 14
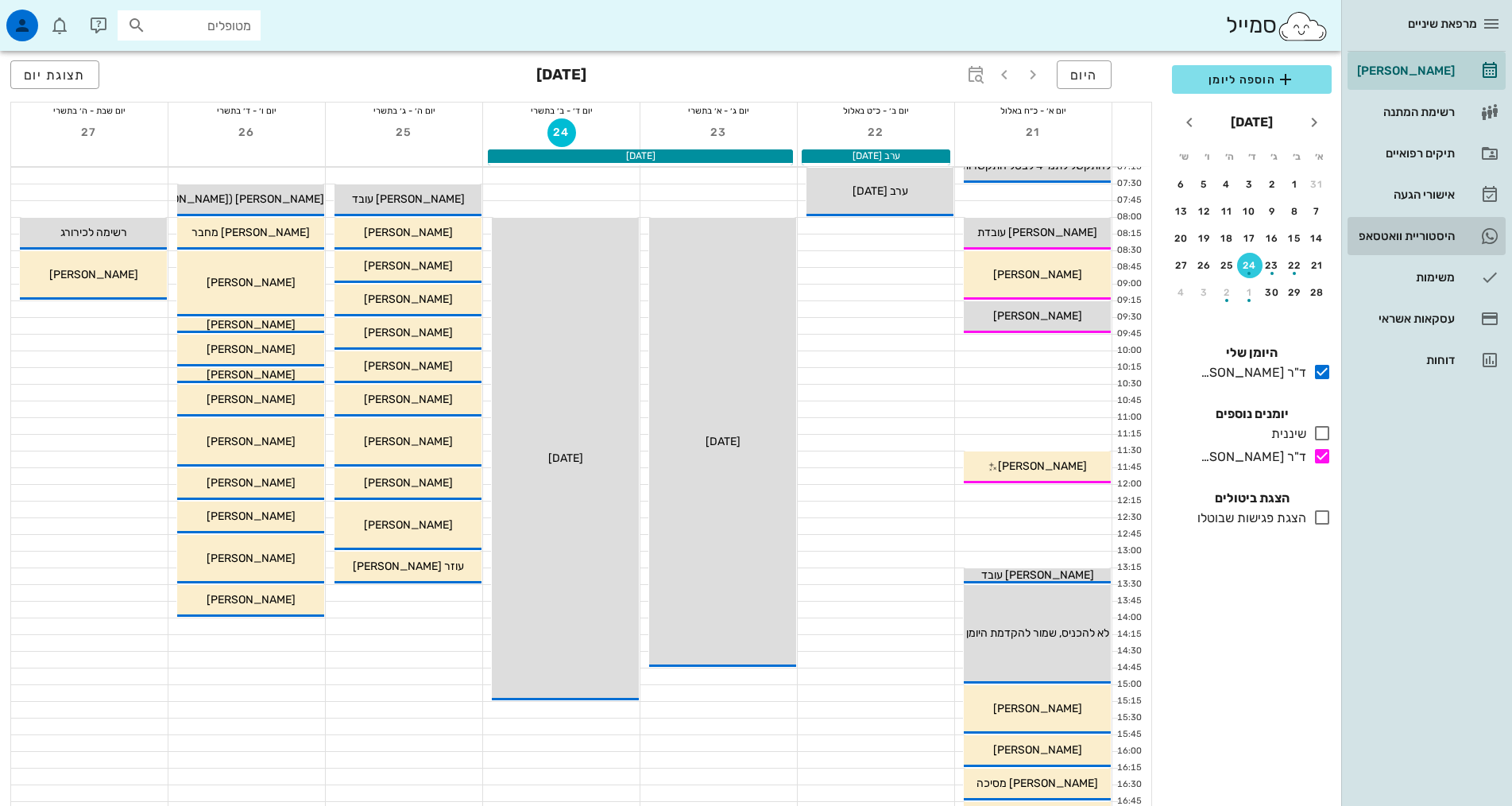
click at [1455, 245] on link "1 היסטוריית וואטסאפ" at bounding box center [1427, 236] width 158 height 38
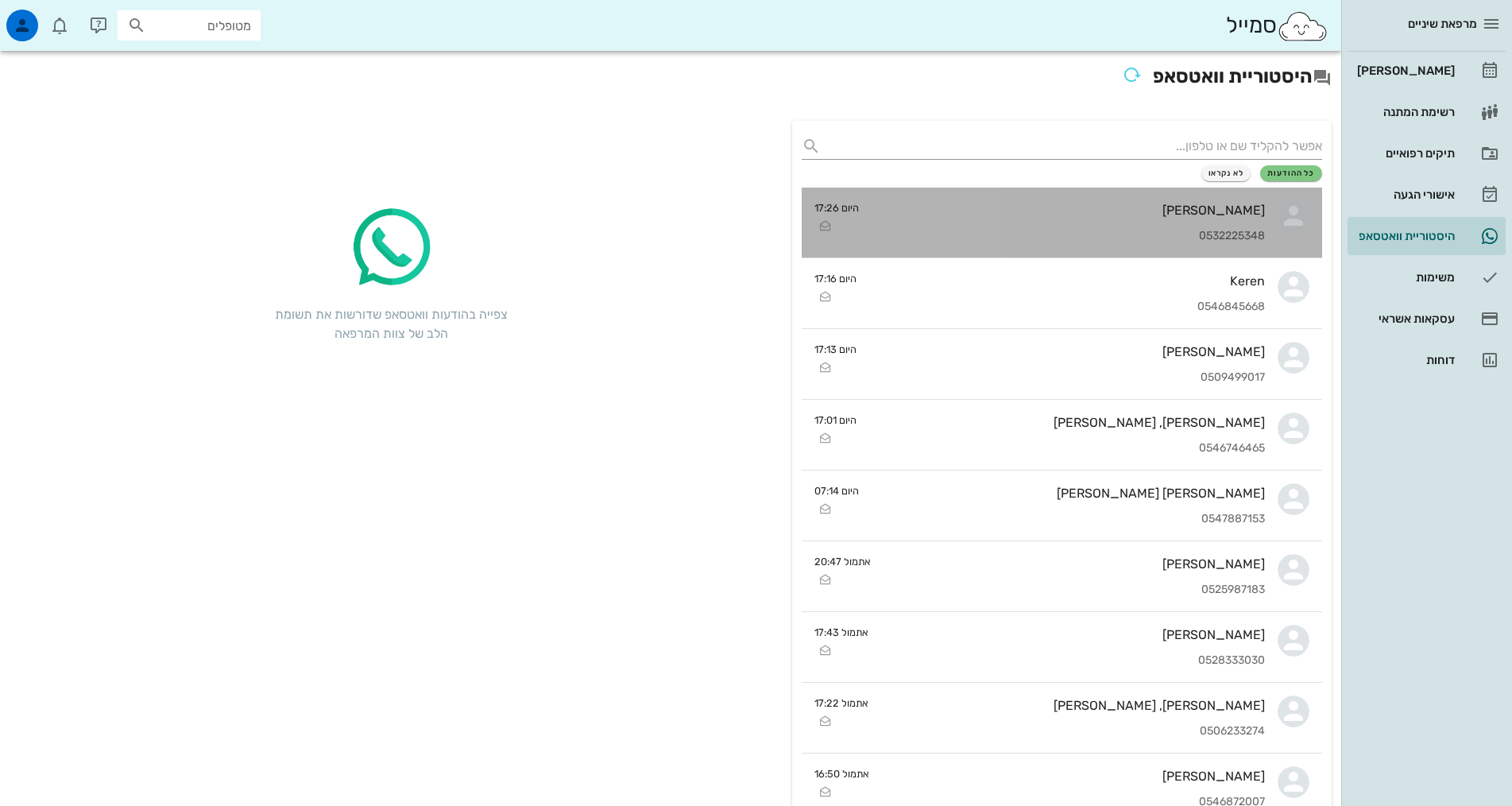
click at [1107, 218] on div "[PERSON_NAME] 0532225348" at bounding box center [1068, 223] width 393 height 70
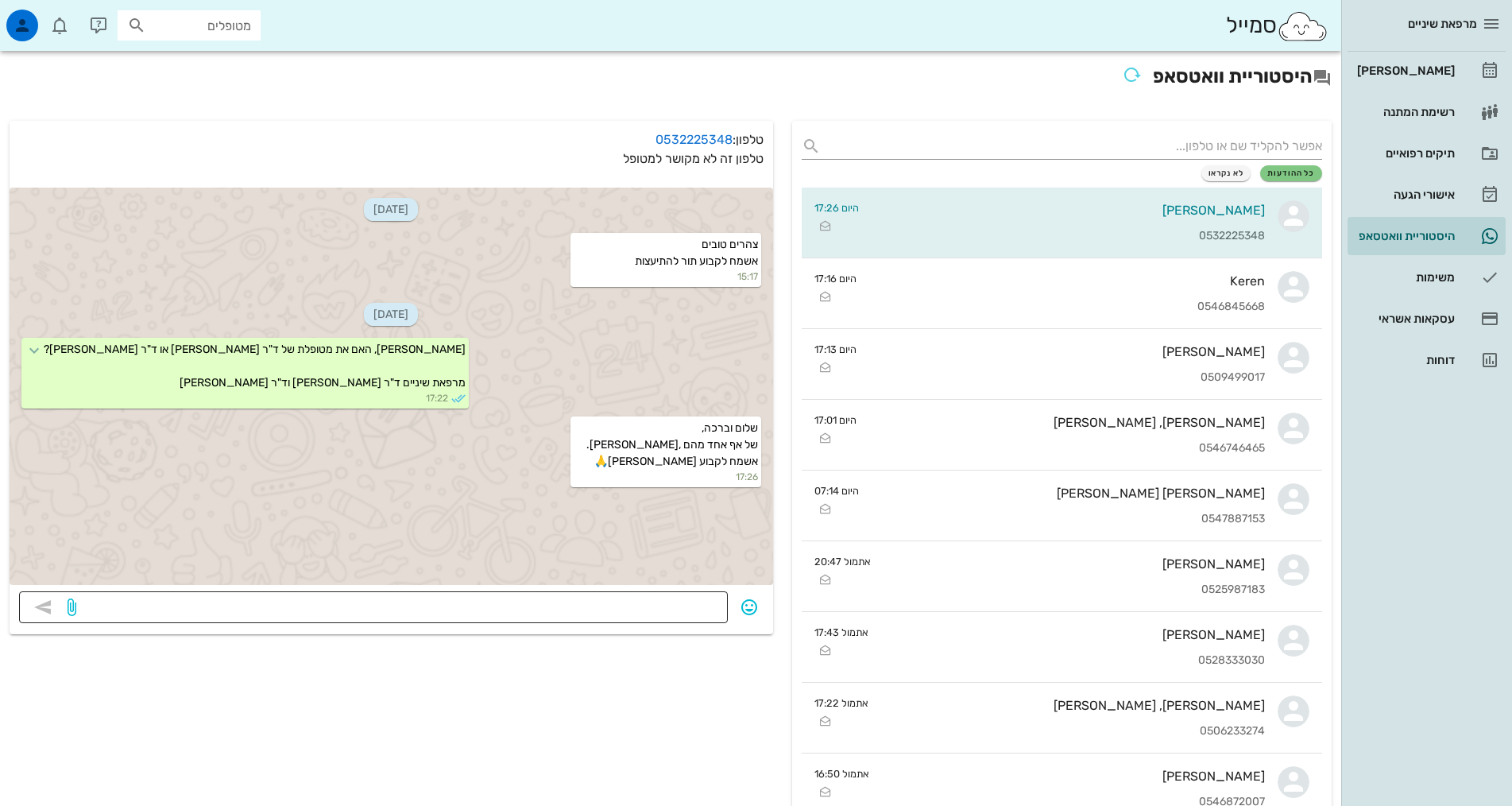
click at [631, 603] on textarea at bounding box center [399, 609] width 639 height 26
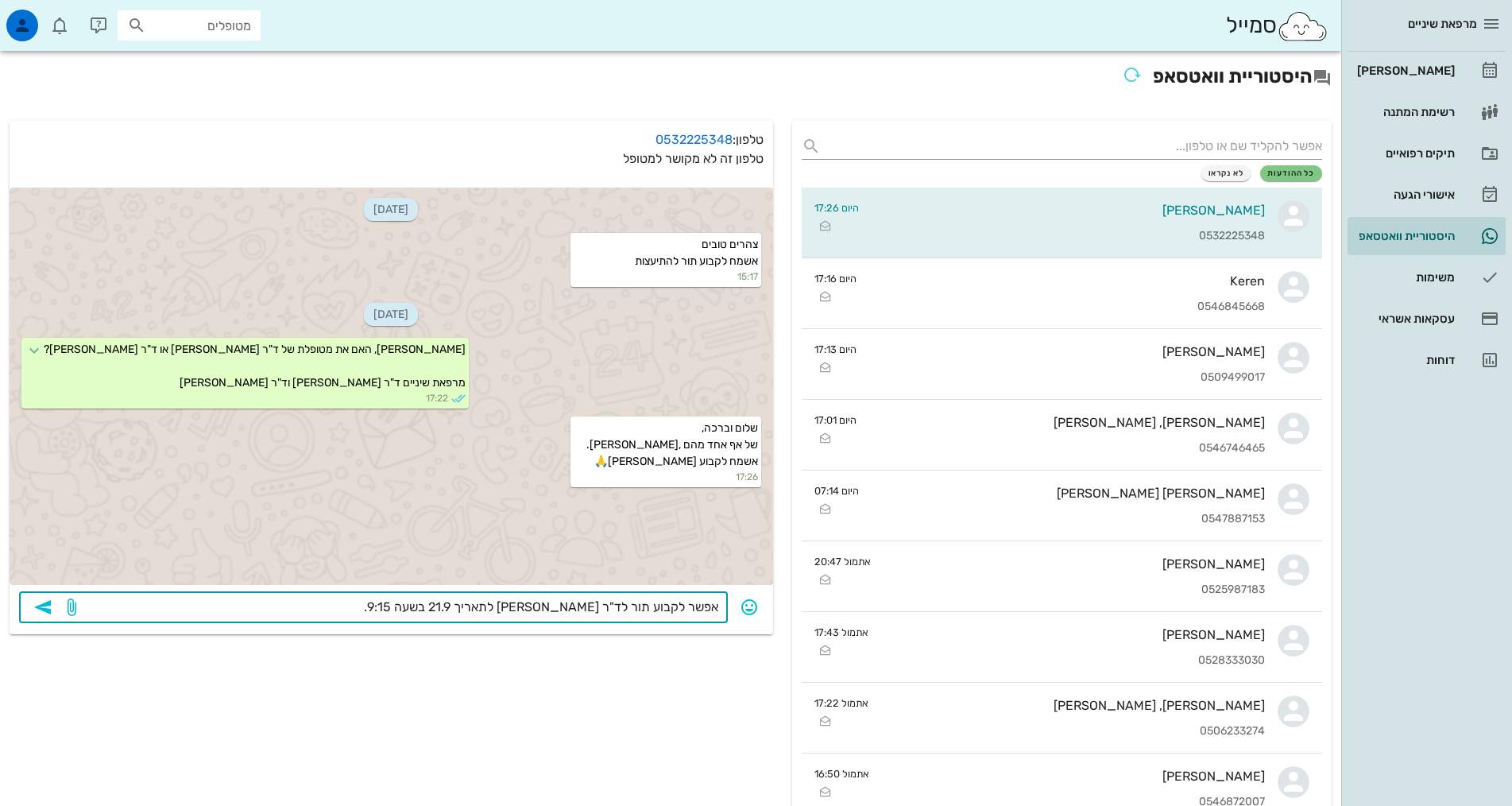
click at [503, 608] on textarea "אפשר לקבוע תור לד"ר [PERSON_NAME] לתאריך 21.9 בשעה 9:15." at bounding box center [399, 609] width 639 height 26
type textarea "אפשר לקבוע תור לד"ר [PERSON_NAME] לתאריך 21.9 יום א' בשעה 9:15."
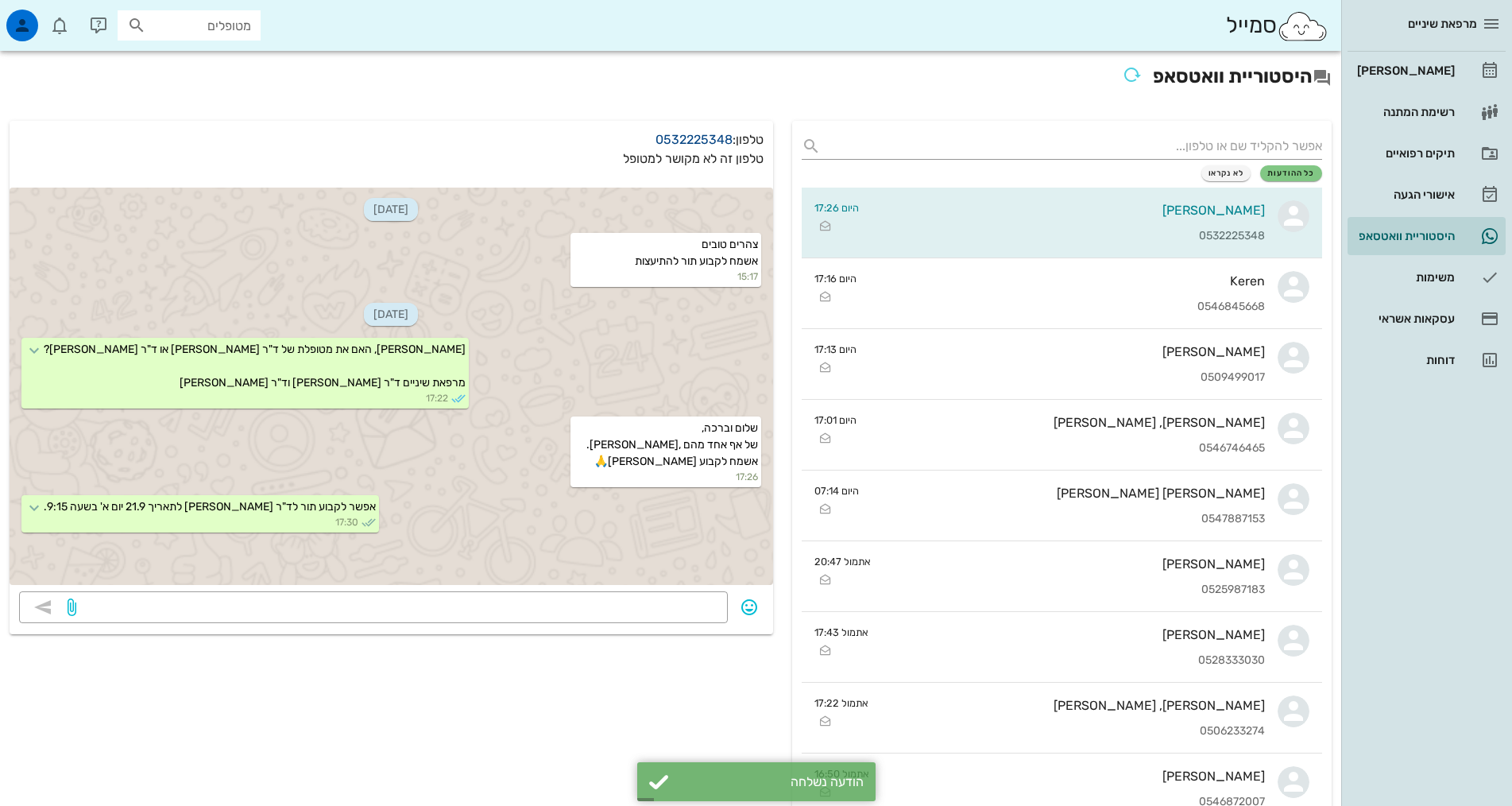
click at [699, 138] on link "0532225348" at bounding box center [693, 139] width 77 height 15
copy link "0532225348"
click at [681, 242] on div "צהרים טובים אשמח לקבוע תור להתיעצות 15:17" at bounding box center [665, 260] width 191 height 54
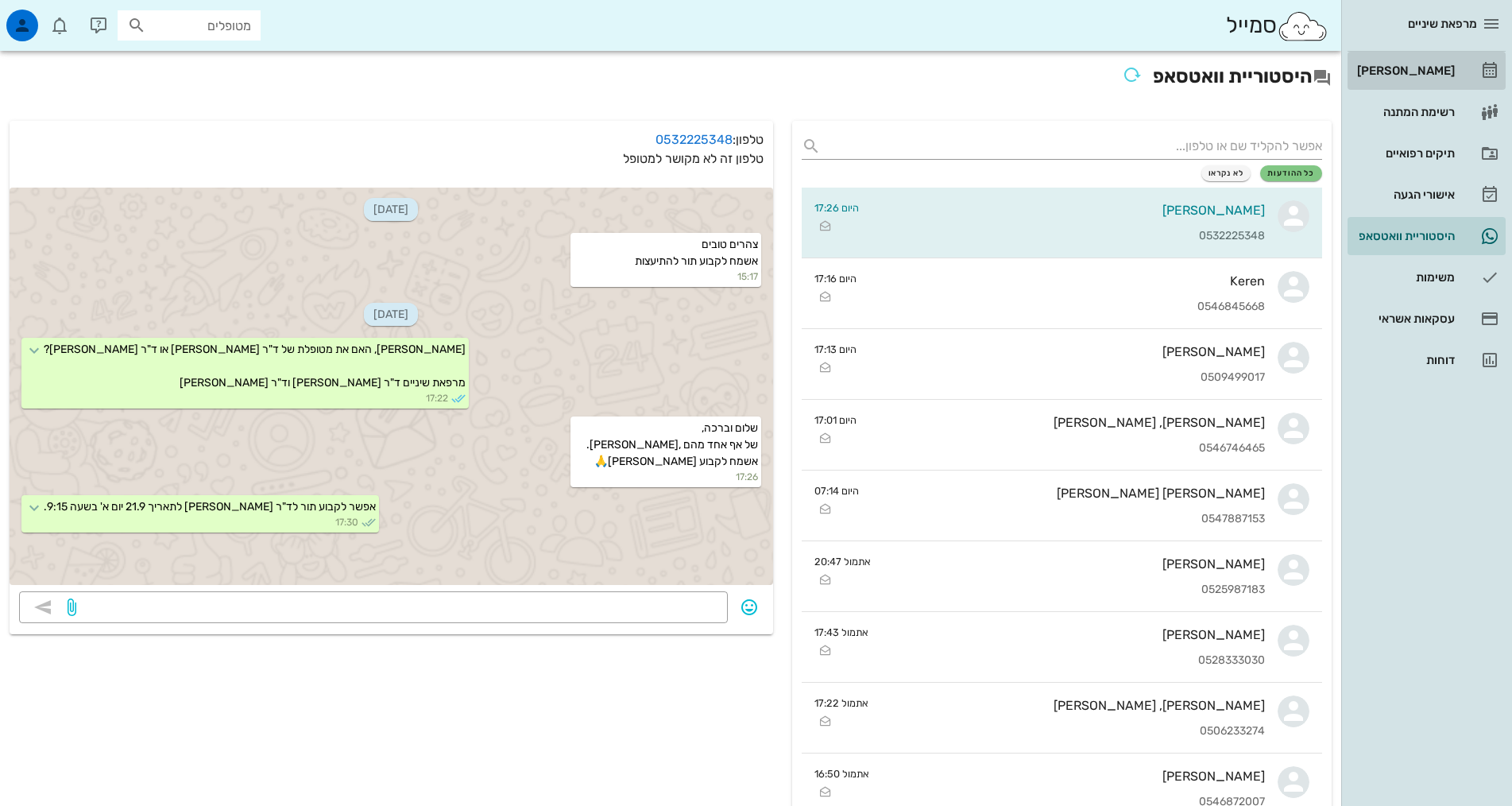
click at [1459, 71] on link "[PERSON_NAME]" at bounding box center [1427, 71] width 158 height 38
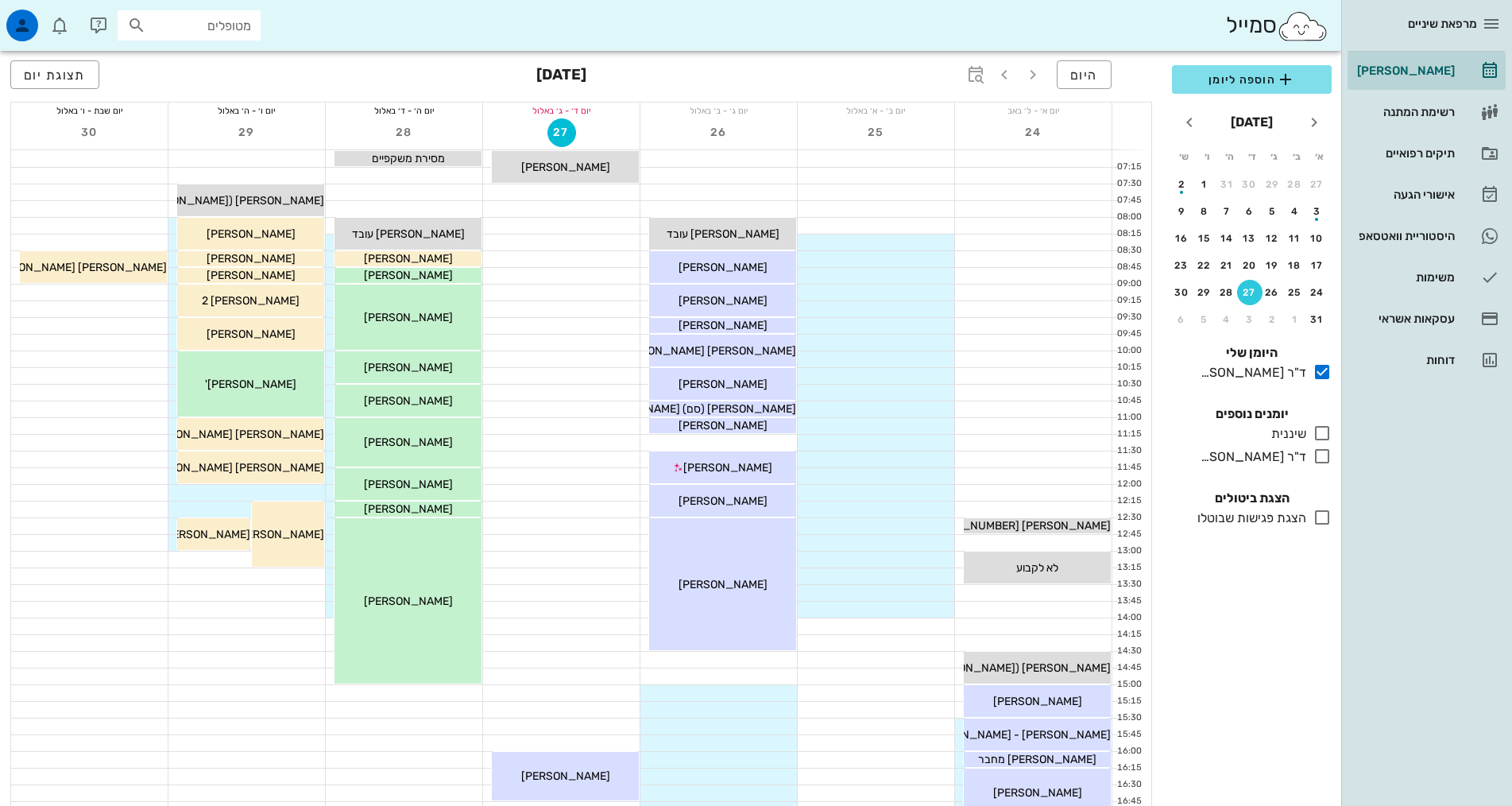
click at [1204, 125] on div "[DATE]" at bounding box center [1251, 122] width 96 height 32
click at [1190, 127] on icon "חודש הבא" at bounding box center [1190, 122] width 19 height 19
click at [1316, 267] on div "21" at bounding box center [1317, 266] width 26 height 11
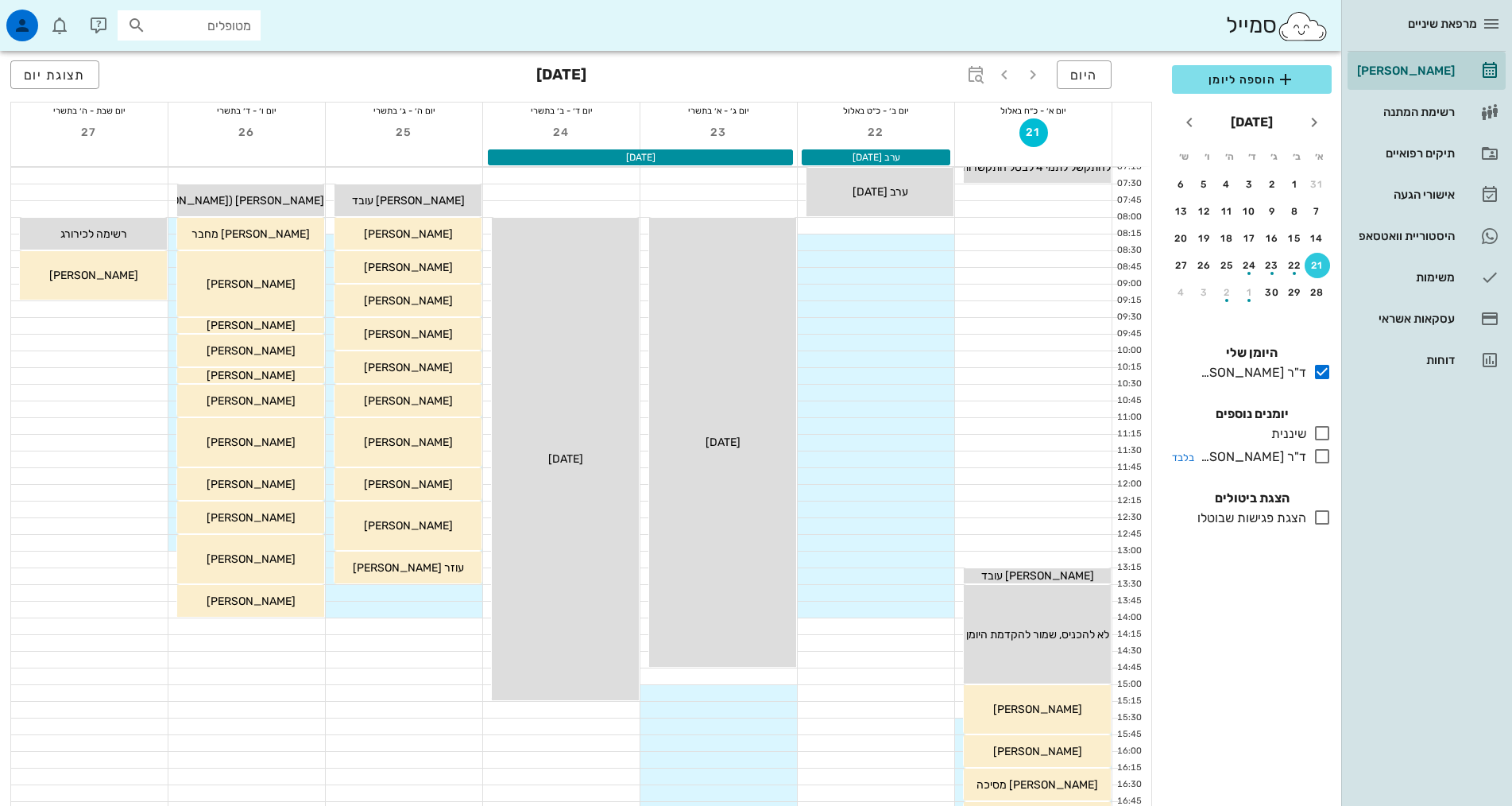
click at [1280, 452] on div "ד"ר [PERSON_NAME]" at bounding box center [1249, 457] width 112 height 19
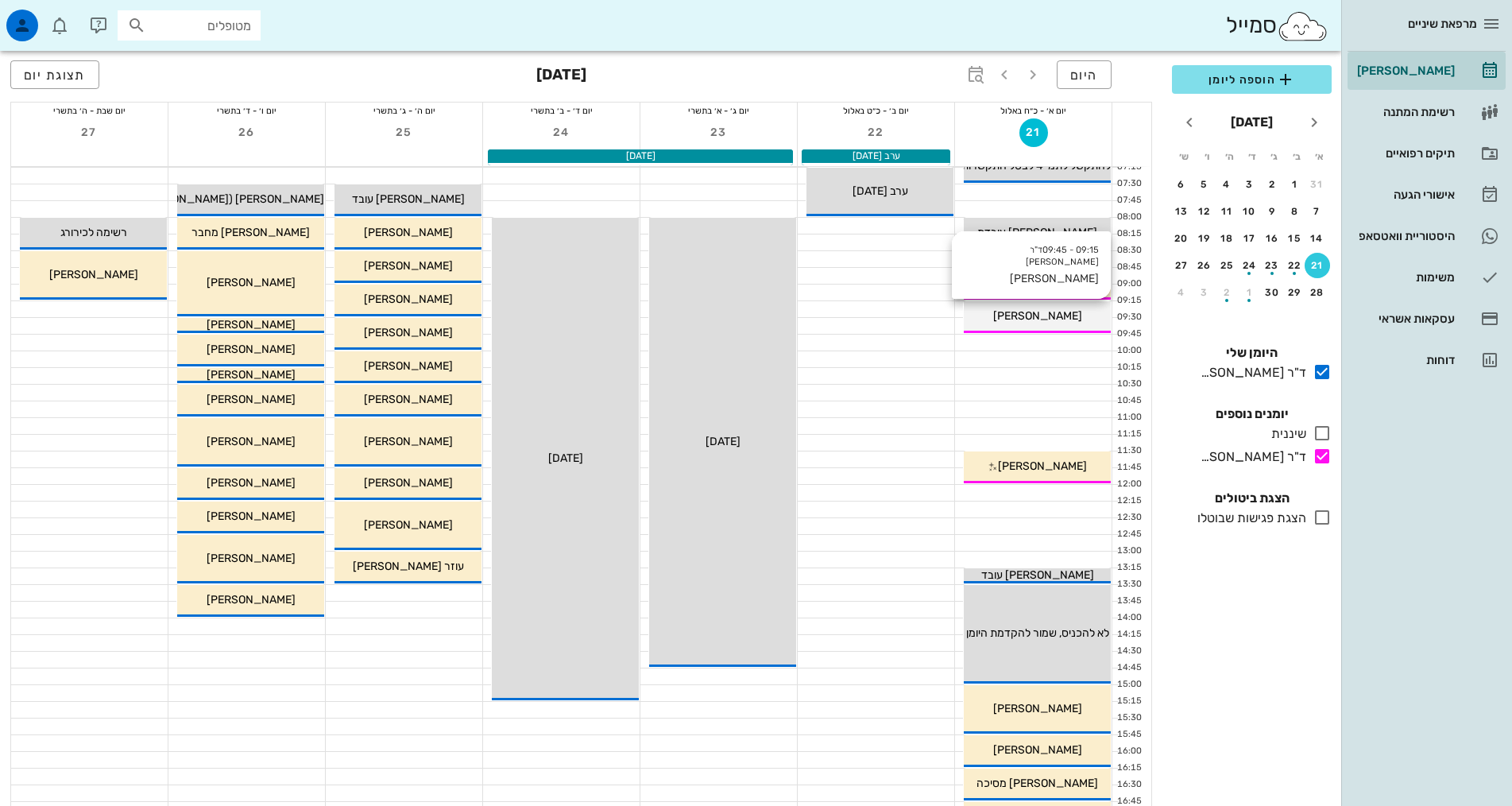
click at [1064, 314] on div "[PERSON_NAME]" at bounding box center [1037, 315] width 147 height 17
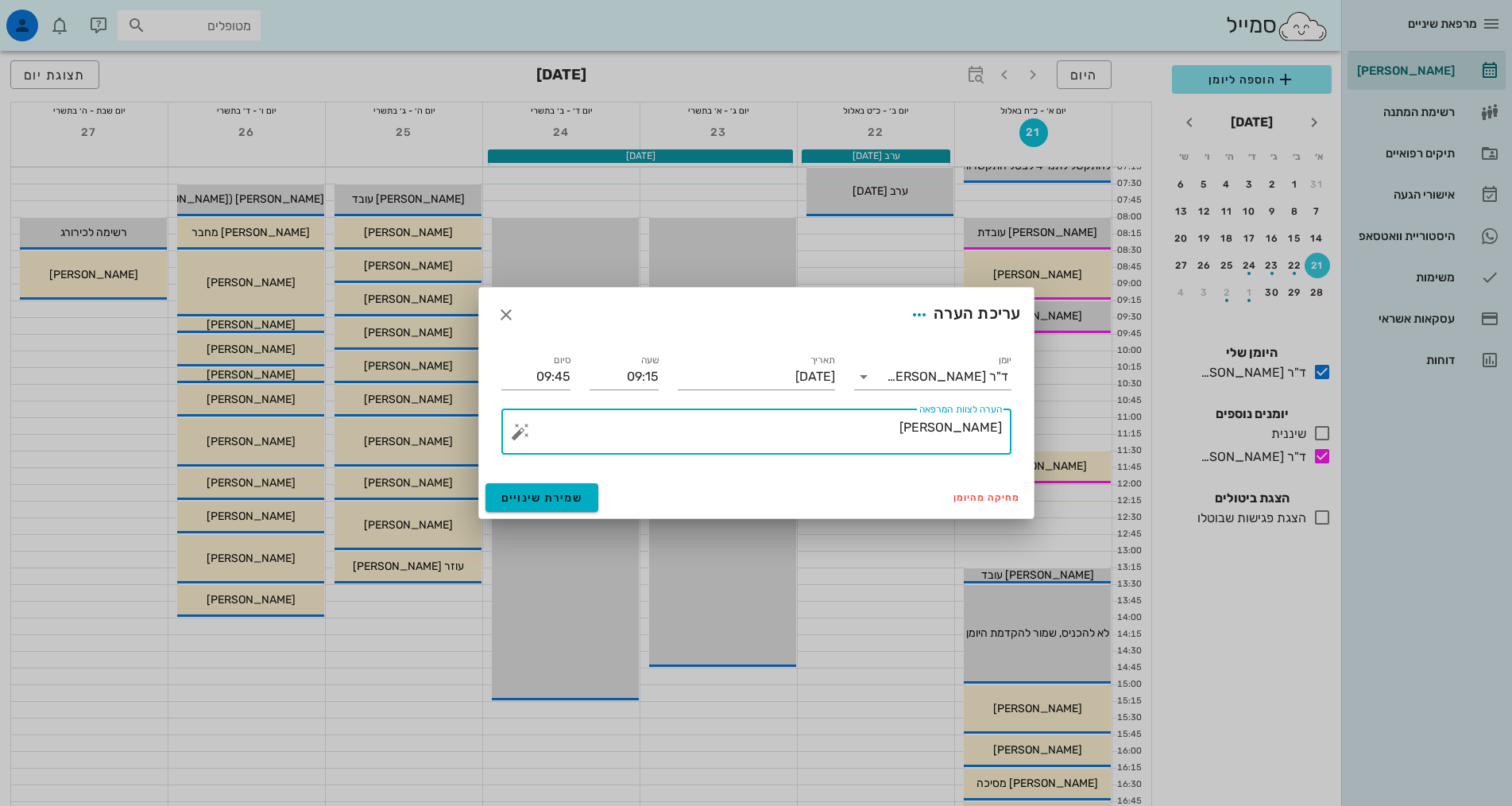
click at [886, 419] on textarea "[PERSON_NAME]" at bounding box center [762, 436] width 478 height 38
paste textarea "0532225348"
type textarea "[PERSON_NAME] 0532225348"
click at [569, 502] on span "שמירת שינויים" at bounding box center [542, 497] width 82 height 14
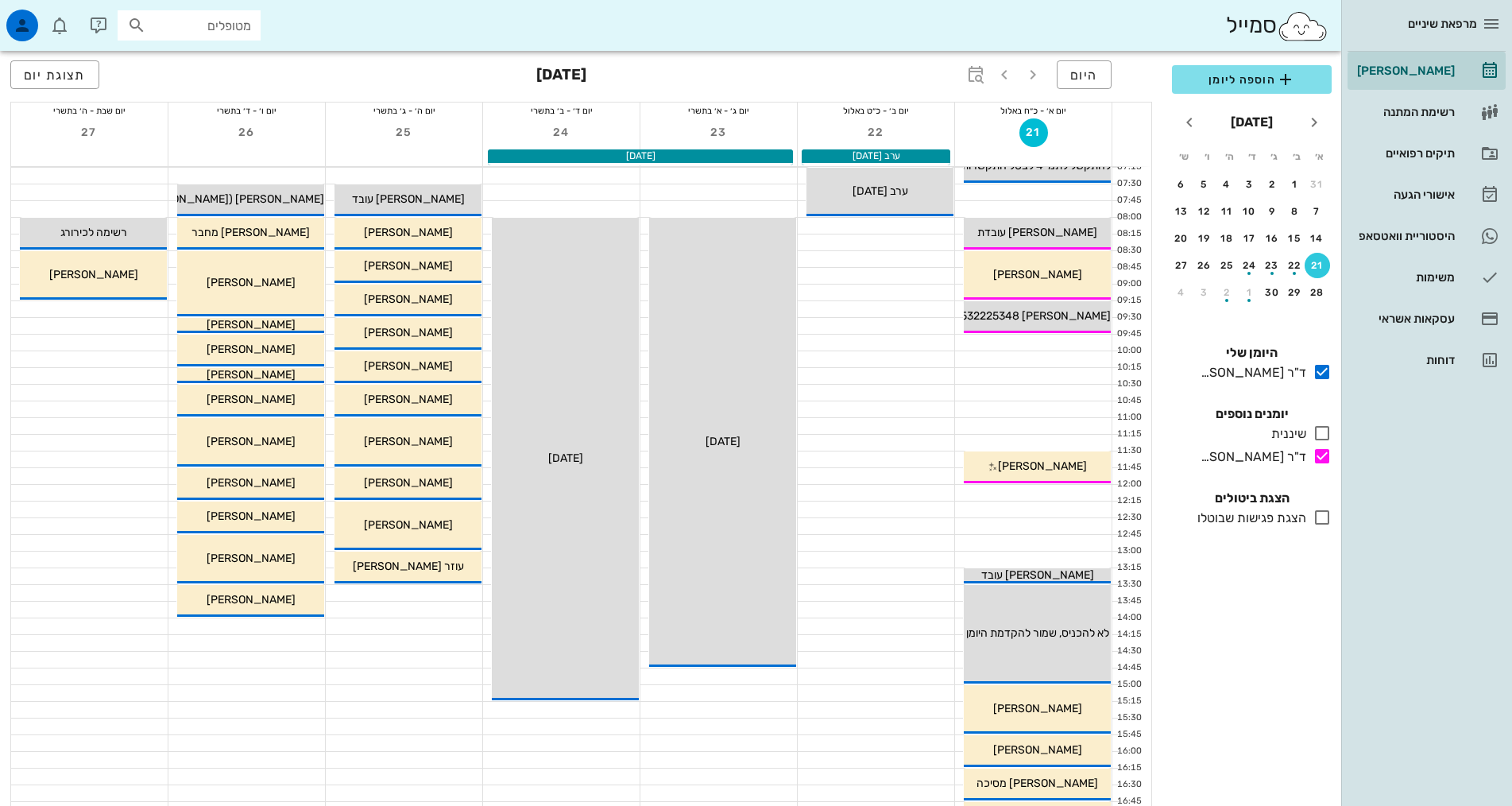
click at [1051, 342] on div at bounding box center [1033, 342] width 156 height 16
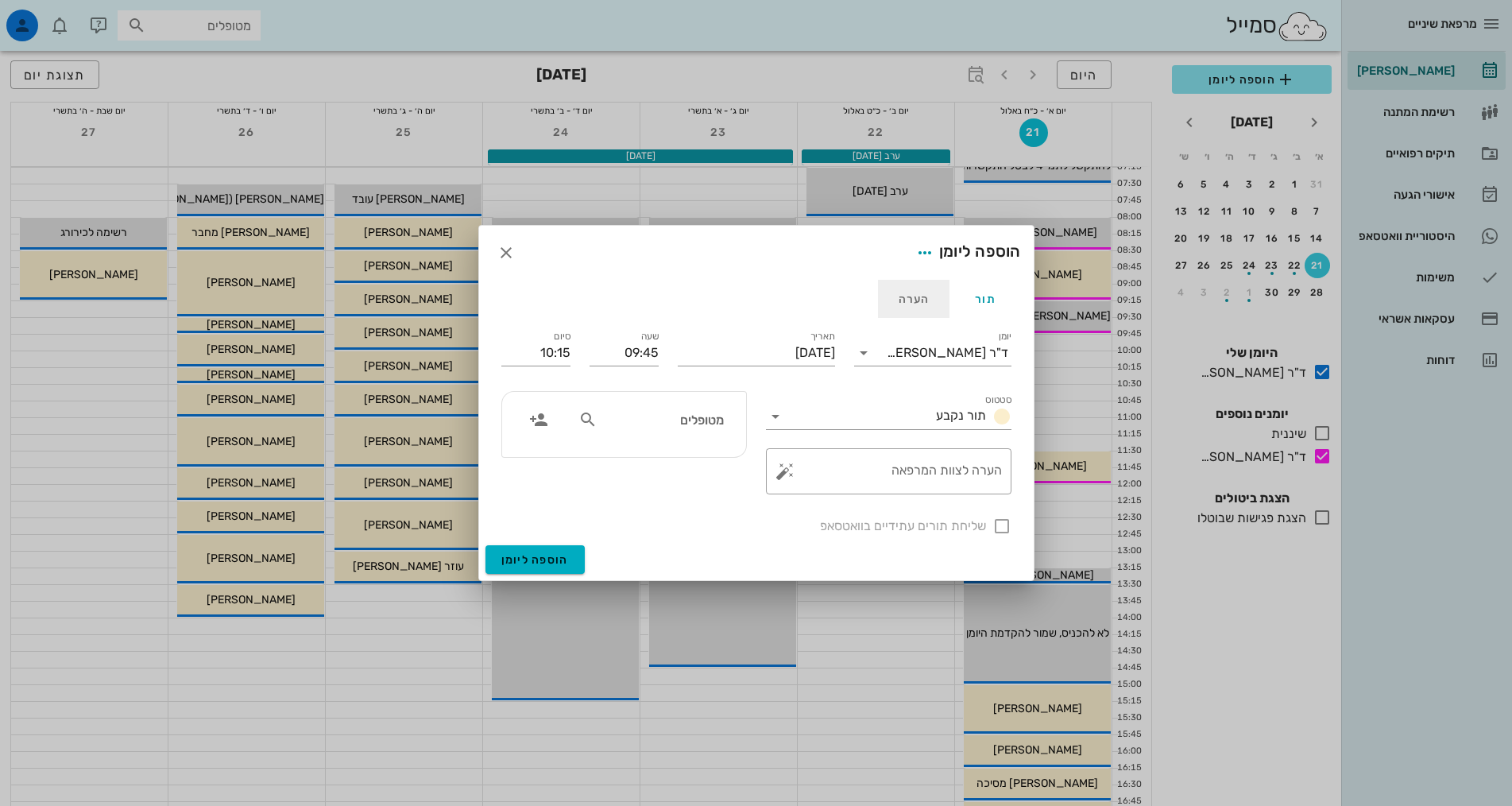
click at [924, 291] on div "הערה" at bounding box center [914, 298] width 72 height 38
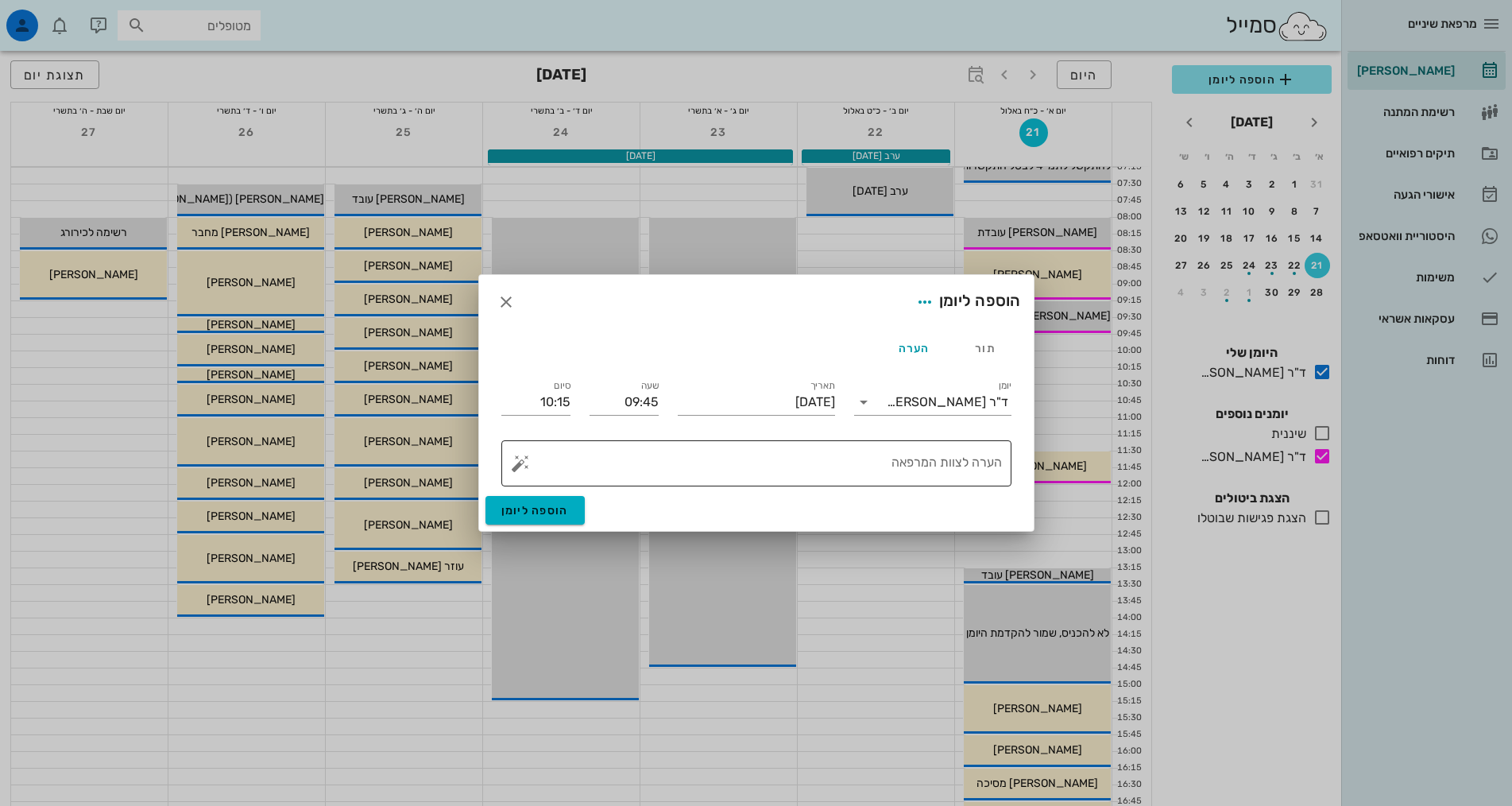
click at [911, 448] on div "הערה לצוות המרפאה" at bounding box center [762, 464] width 478 height 46
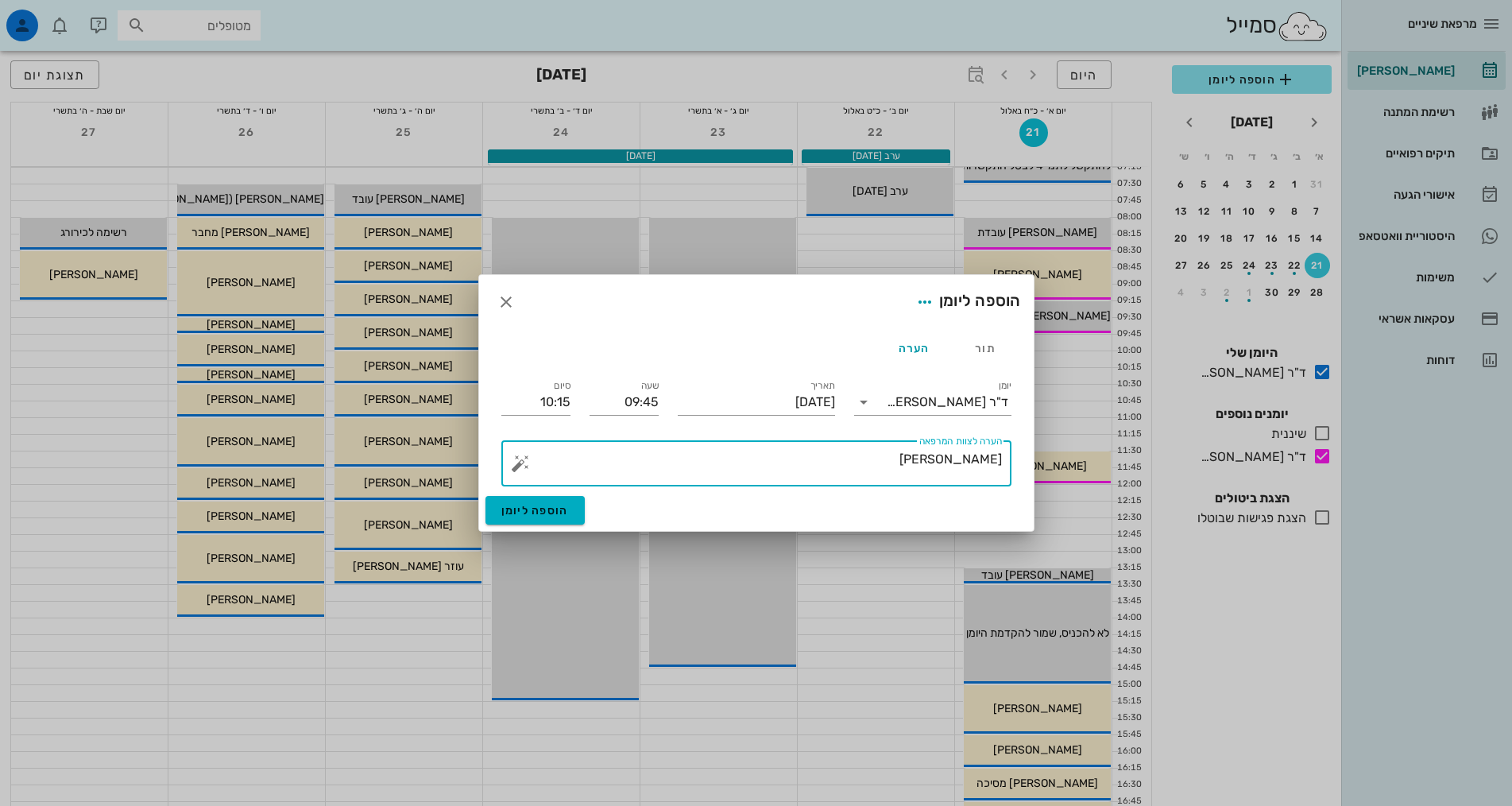
paste textarea "052 298 7815"
type textarea "[PERSON_NAME]"
click at [560, 509] on span "הוספה ליומן" at bounding box center [535, 510] width 68 height 14
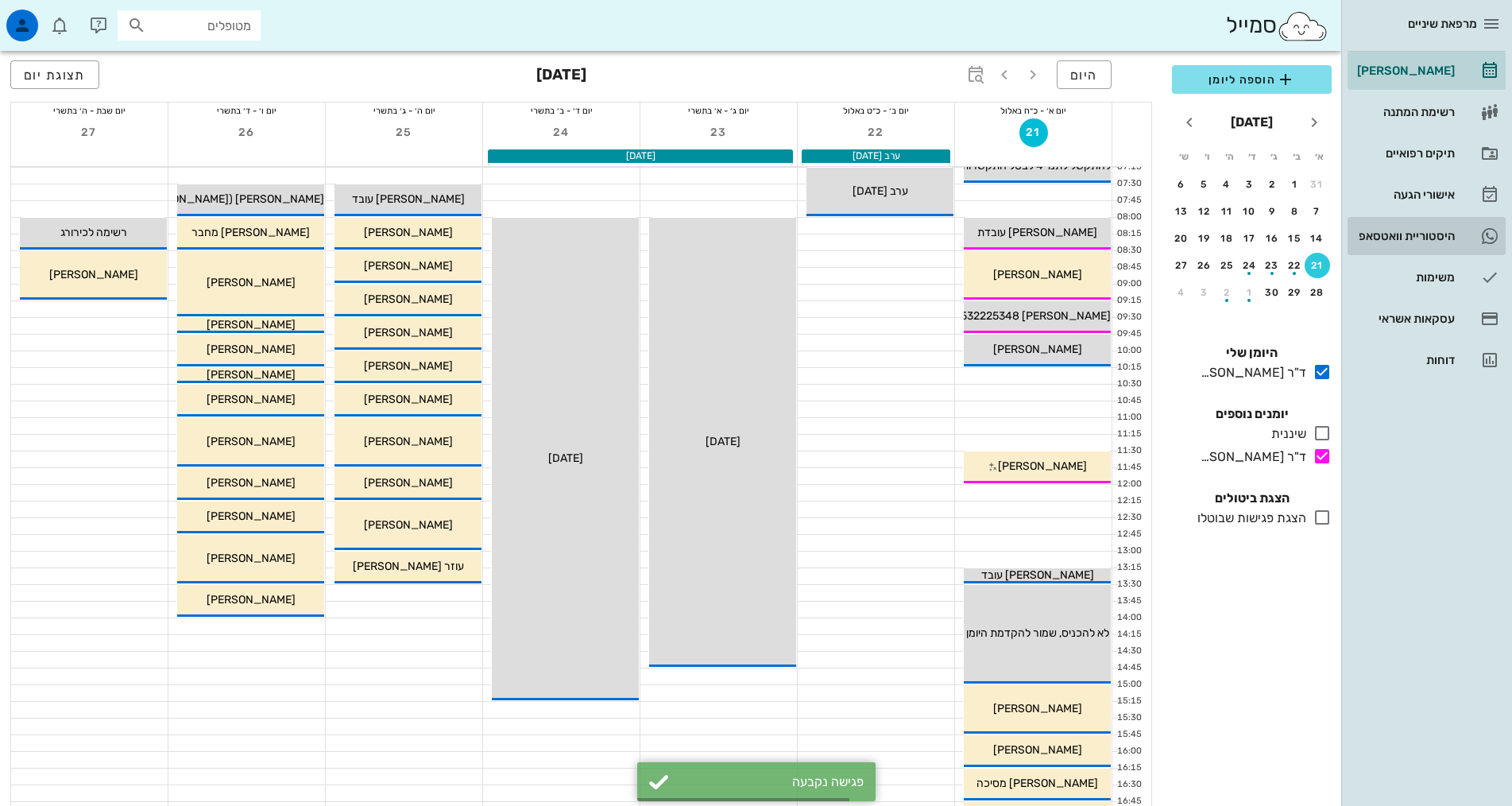
click at [1442, 248] on div "היסטוריית וואטסאפ" at bounding box center [1404, 236] width 101 height 26
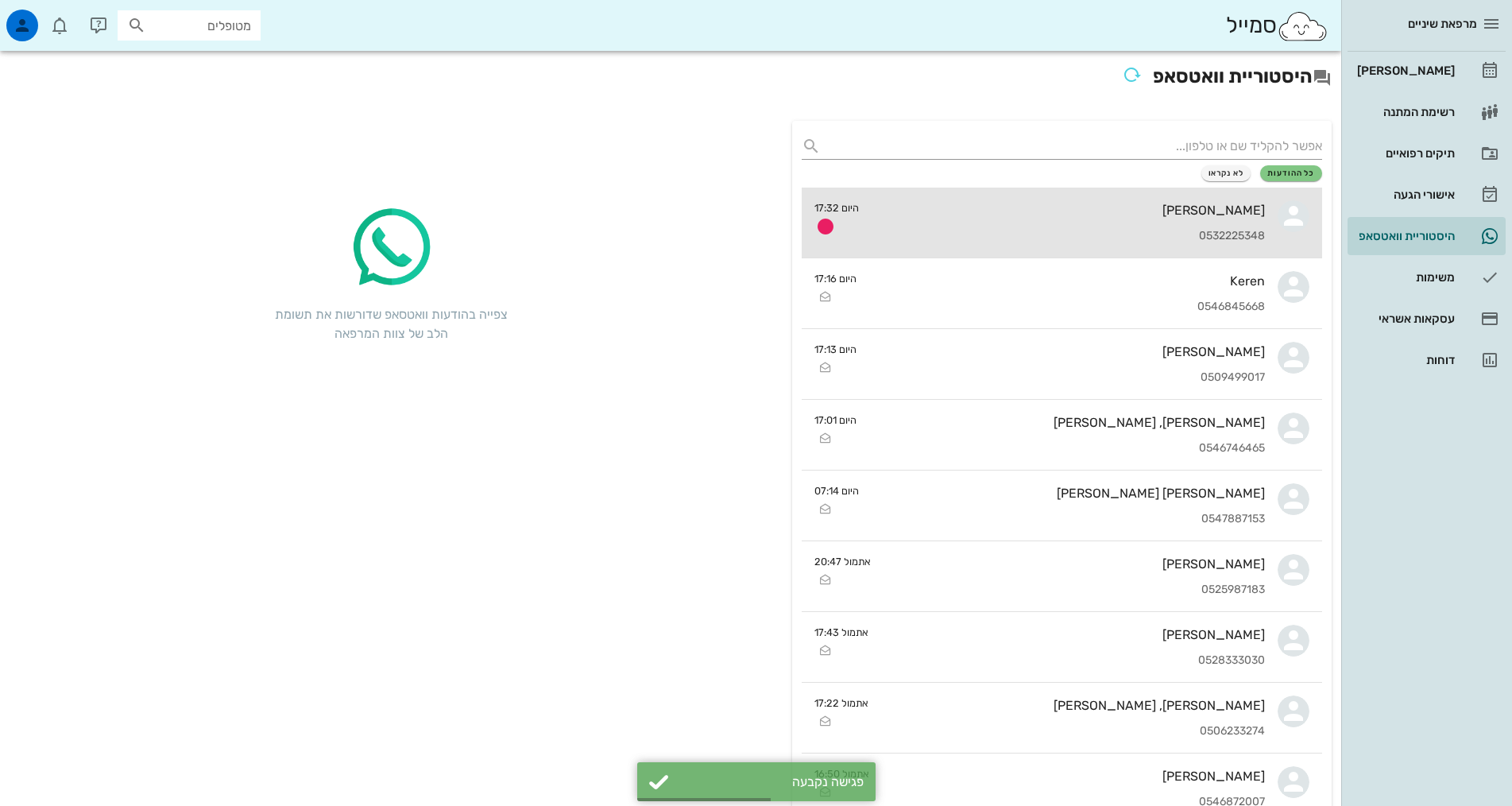
click at [1146, 220] on div "[PERSON_NAME] 0532225348" at bounding box center [1068, 223] width 393 height 70
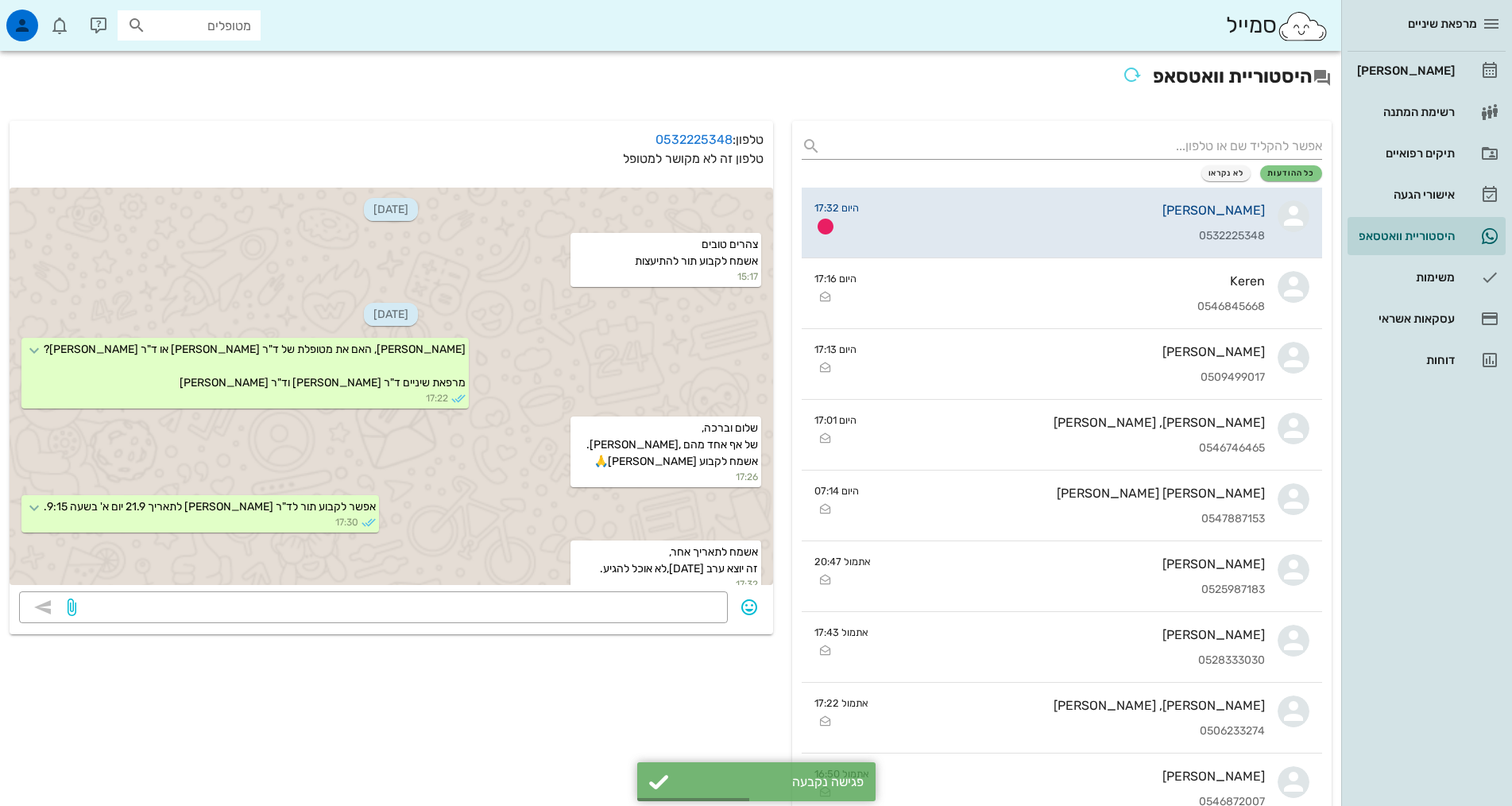
scroll to position [15, 0]
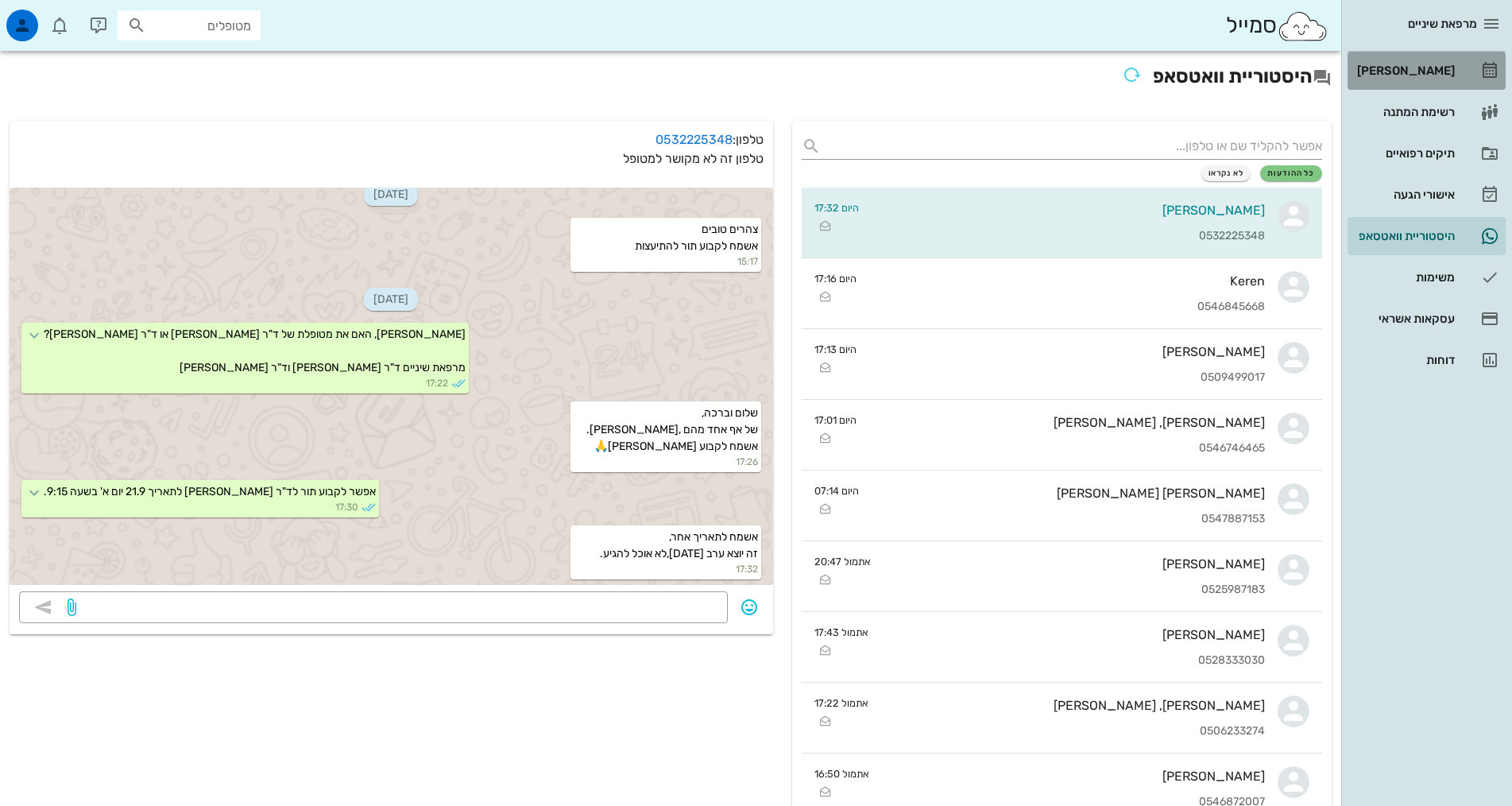
click at [1474, 64] on link "[PERSON_NAME]" at bounding box center [1427, 71] width 158 height 38
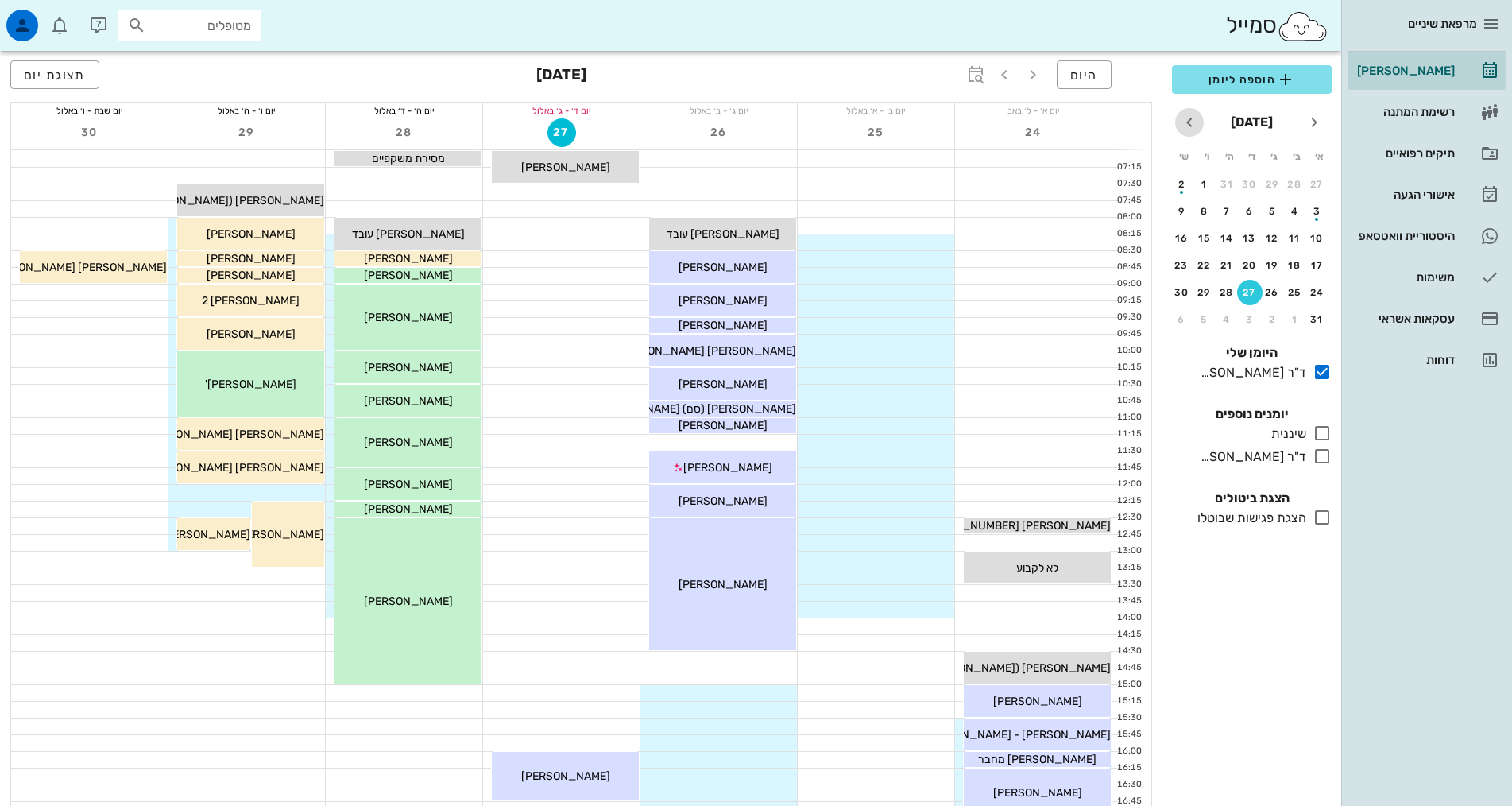
click at [1189, 122] on icon "חודש הבא" at bounding box center [1190, 122] width 19 height 19
click at [1313, 263] on div "21" at bounding box center [1317, 266] width 26 height 11
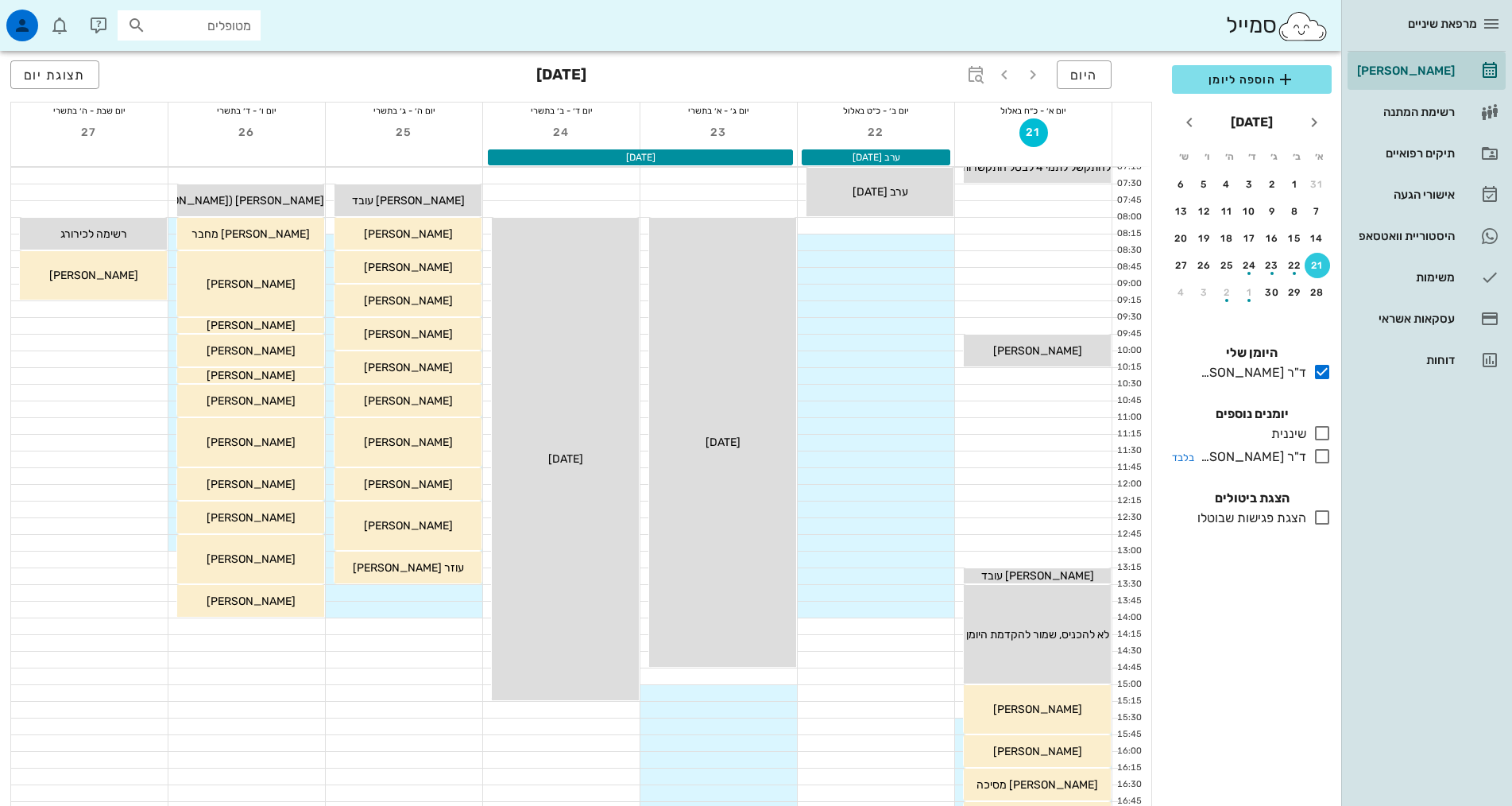
click at [1289, 452] on div "ד"ר [PERSON_NAME]" at bounding box center [1249, 457] width 112 height 19
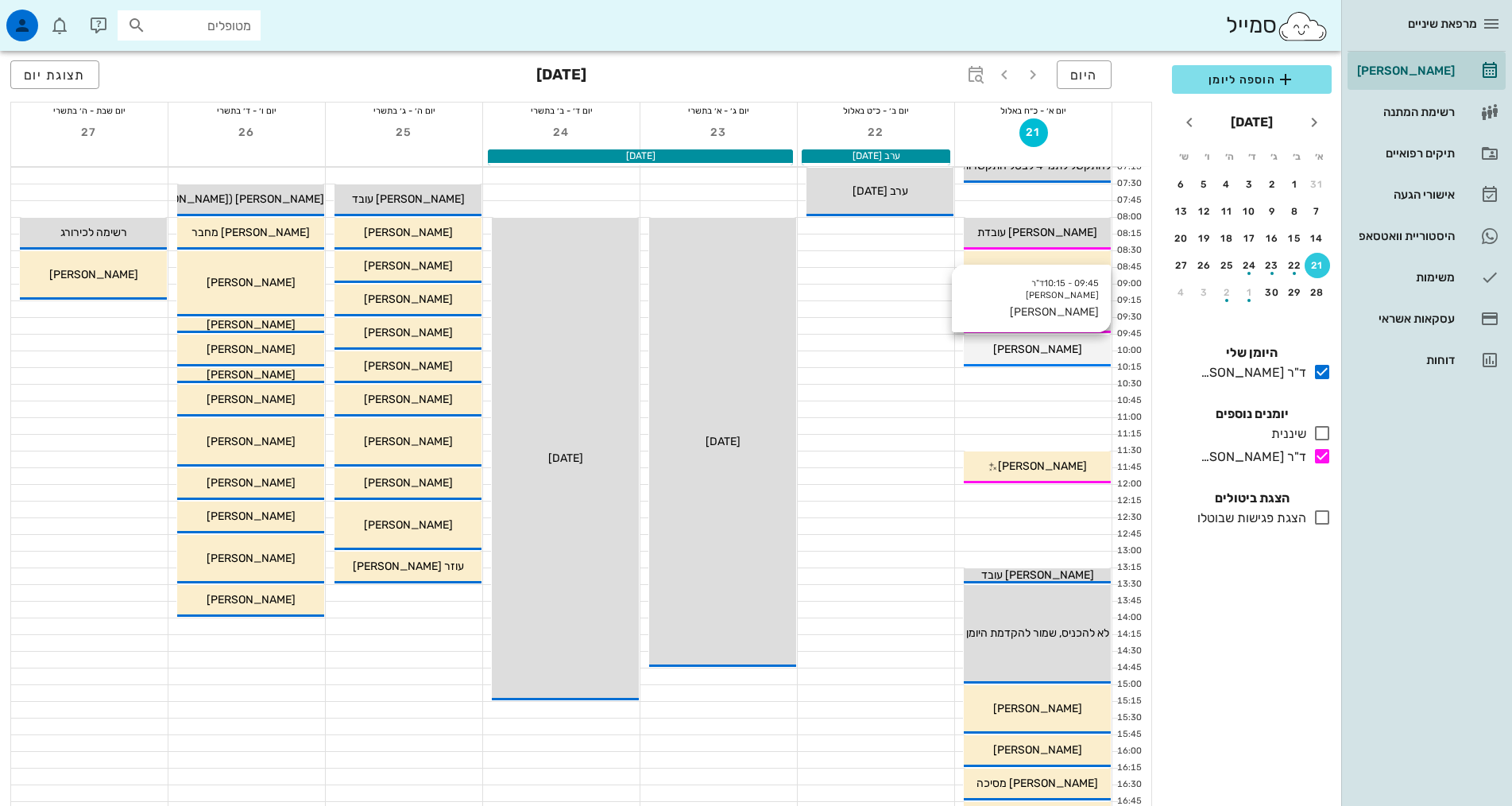
click at [1072, 354] on div "[PERSON_NAME]" at bounding box center [1037, 349] width 147 height 17
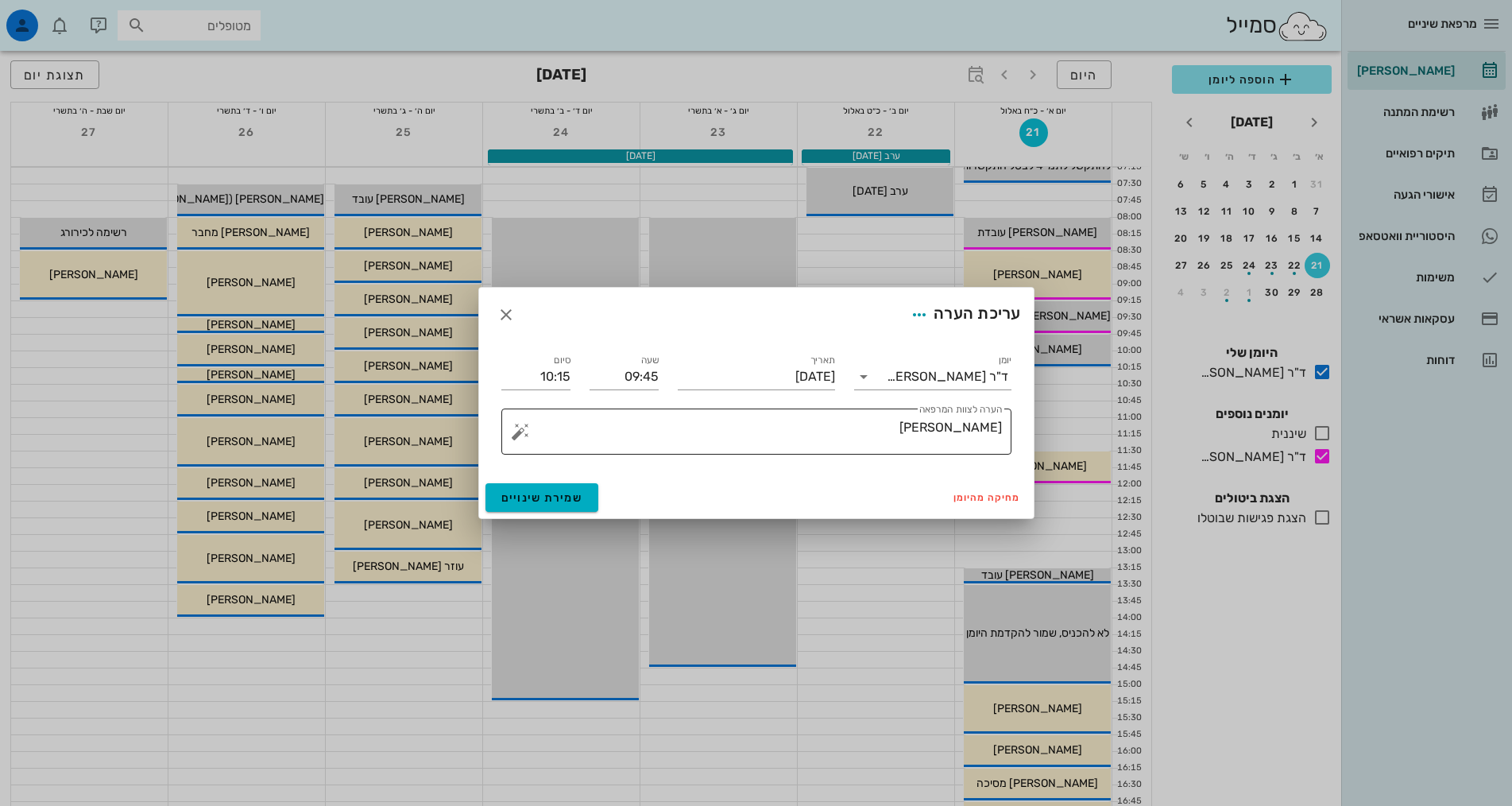
click at [930, 422] on textarea "[PERSON_NAME]" at bounding box center [762, 436] width 478 height 38
paste textarea "[PHONE_NUMBER]"
click at [944, 426] on textarea "[PERSON_NAME] [PHONE_NUMBER]" at bounding box center [762, 436] width 478 height 38
type textarea "[PERSON_NAME] 052-298-7815"
click at [956, 374] on div "ד"ר [PERSON_NAME]" at bounding box center [947, 377] width 121 height 14
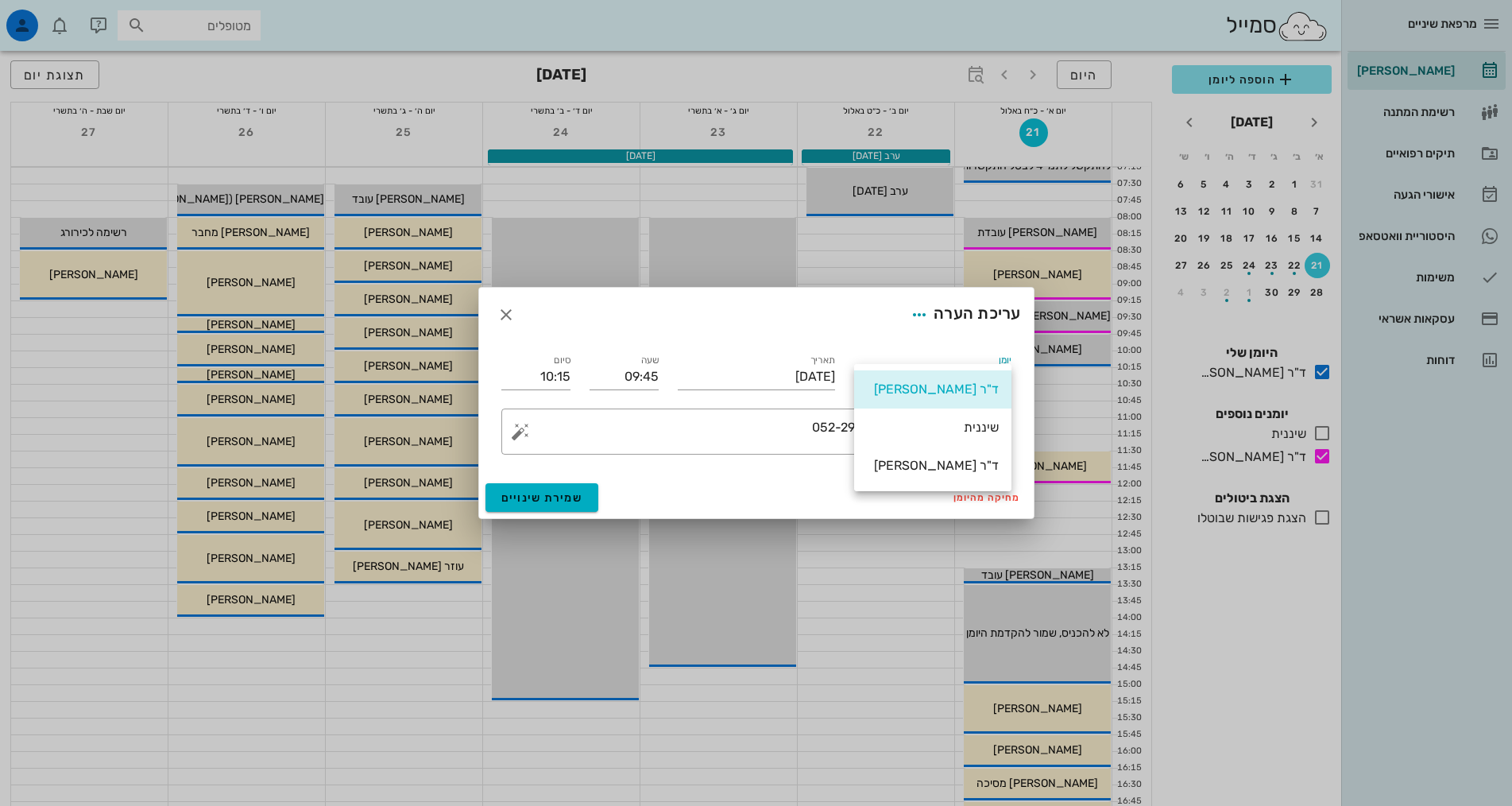
click at [958, 465] on div "ד"ר [PERSON_NAME]" at bounding box center [932, 465] width 132 height 15
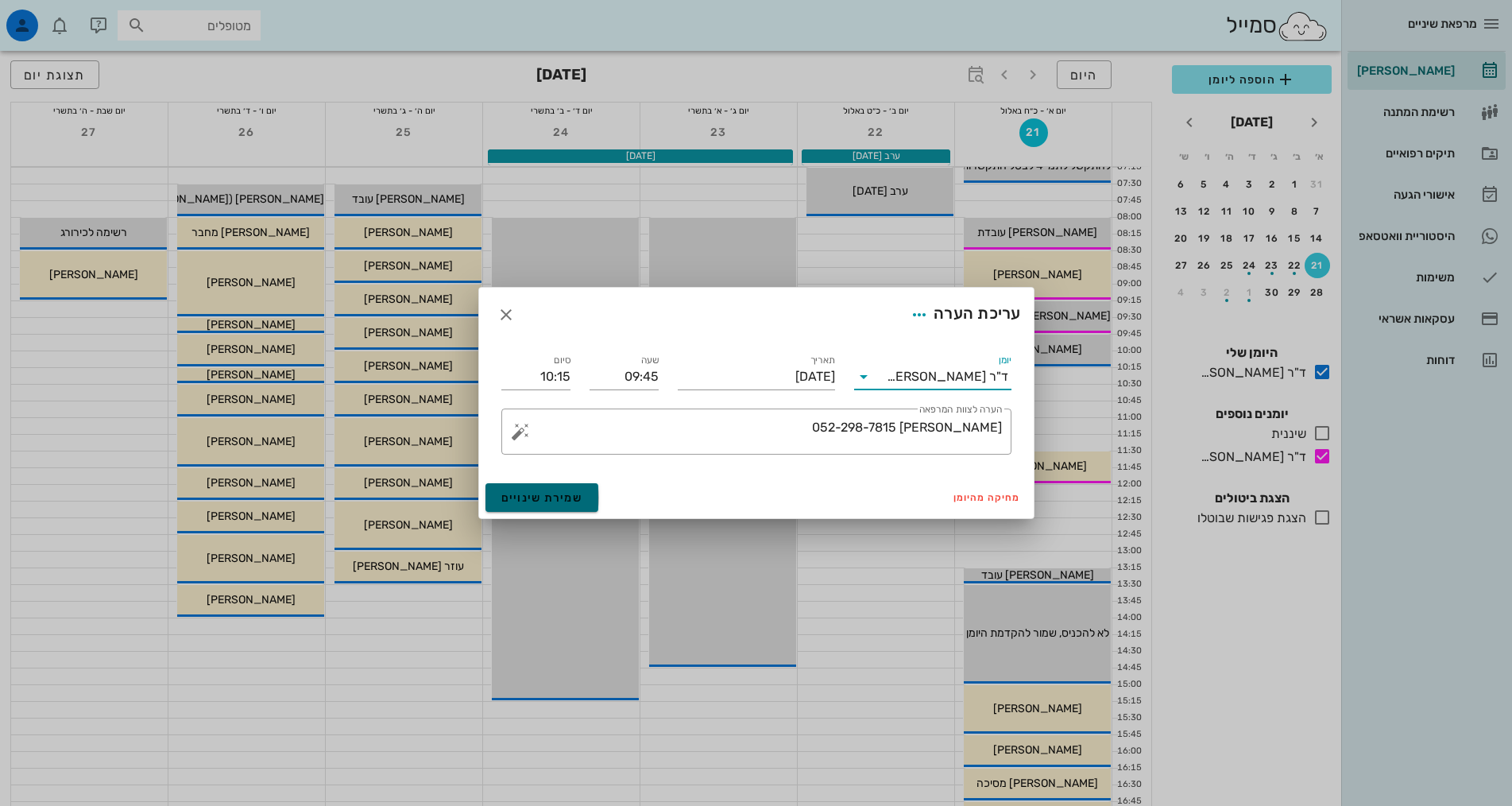
click at [561, 502] on span "שמירת שינויים" at bounding box center [542, 497] width 82 height 14
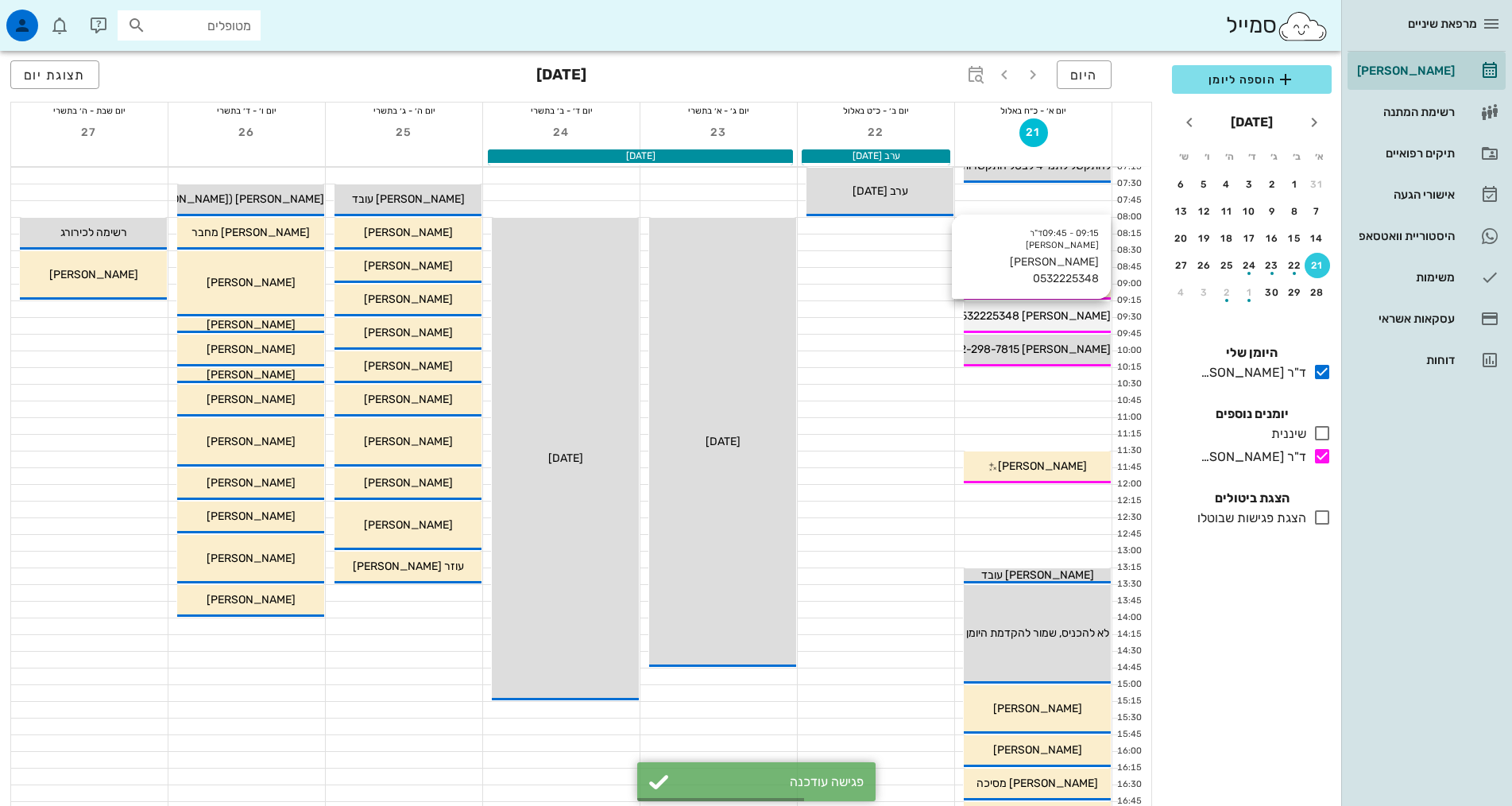
click at [1063, 314] on span "[PERSON_NAME] 0532225348" at bounding box center [1032, 315] width 157 height 14
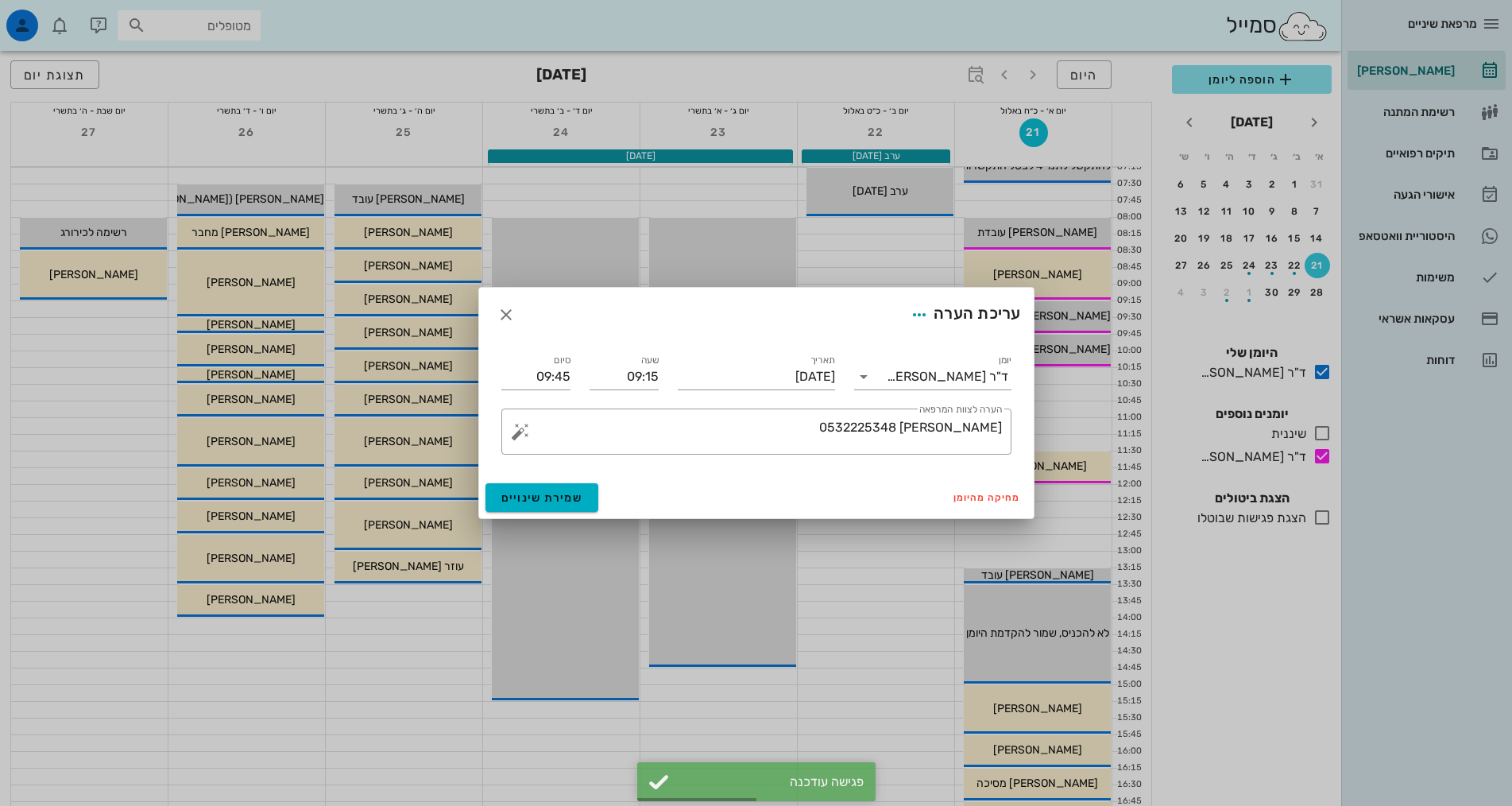
click at [1060, 417] on div at bounding box center [756, 403] width 1512 height 806
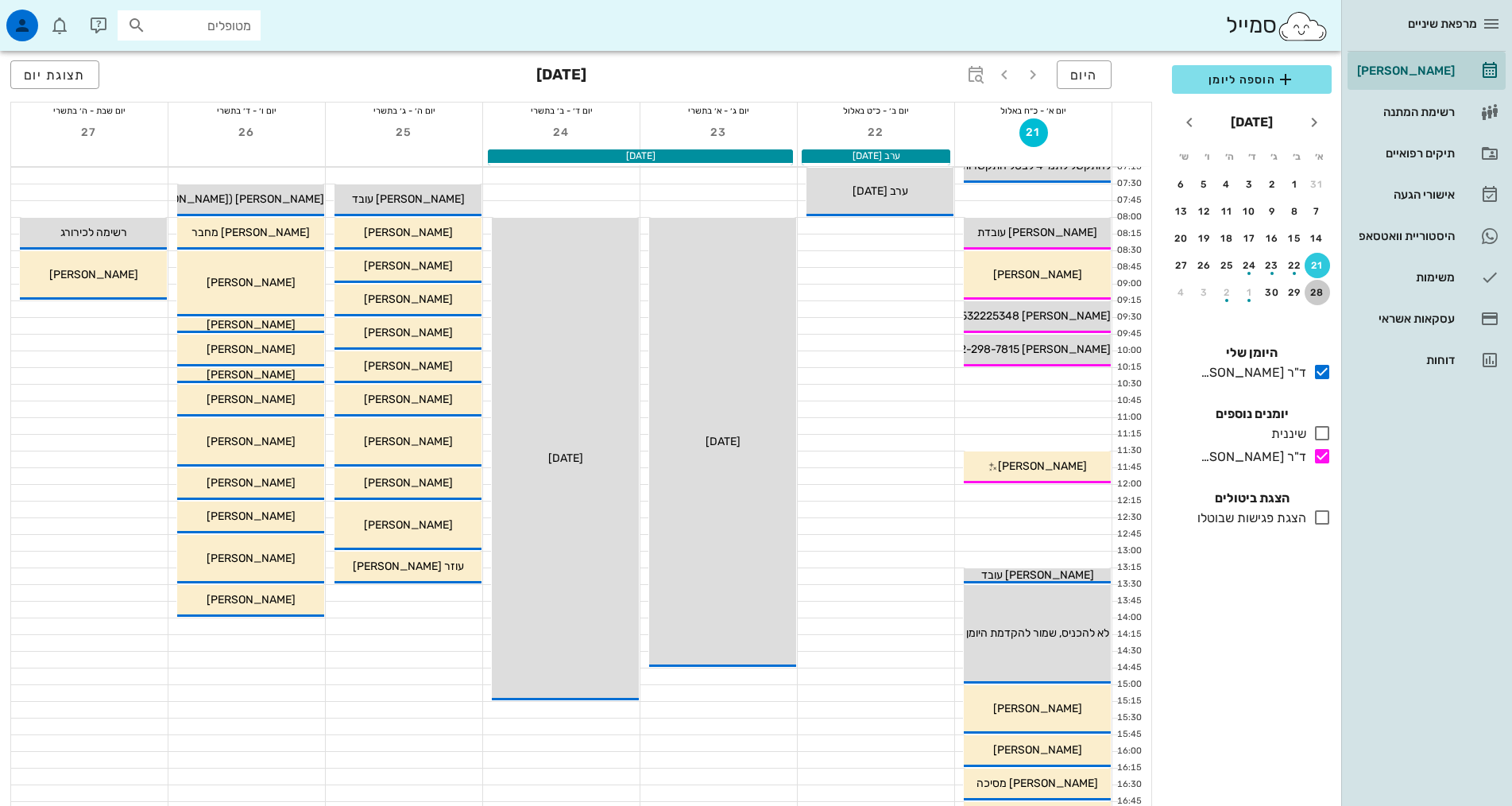
click at [1318, 298] on button "28" at bounding box center [1317, 292] width 26 height 26
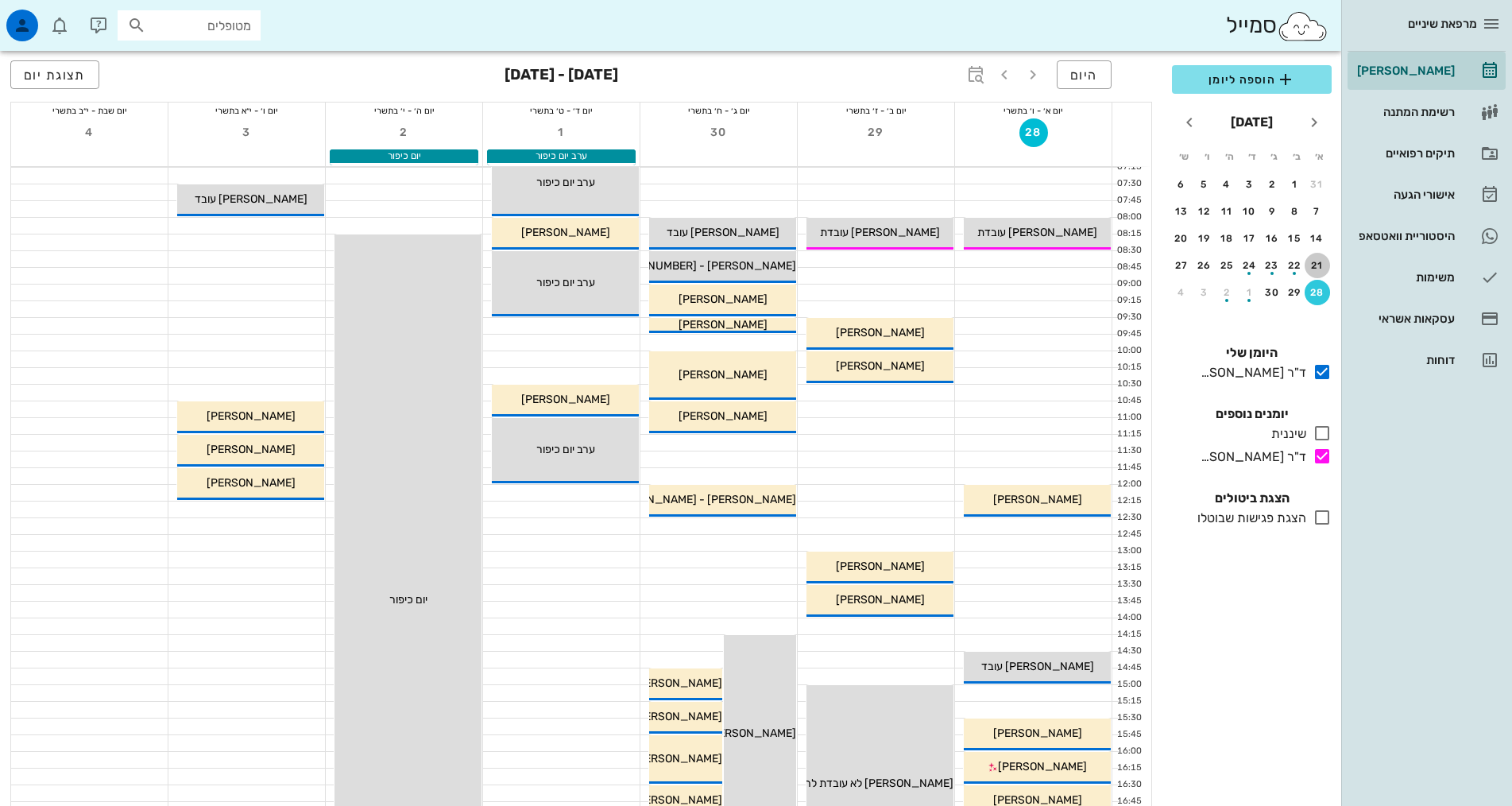
click at [1316, 270] on div "21" at bounding box center [1317, 266] width 26 height 11
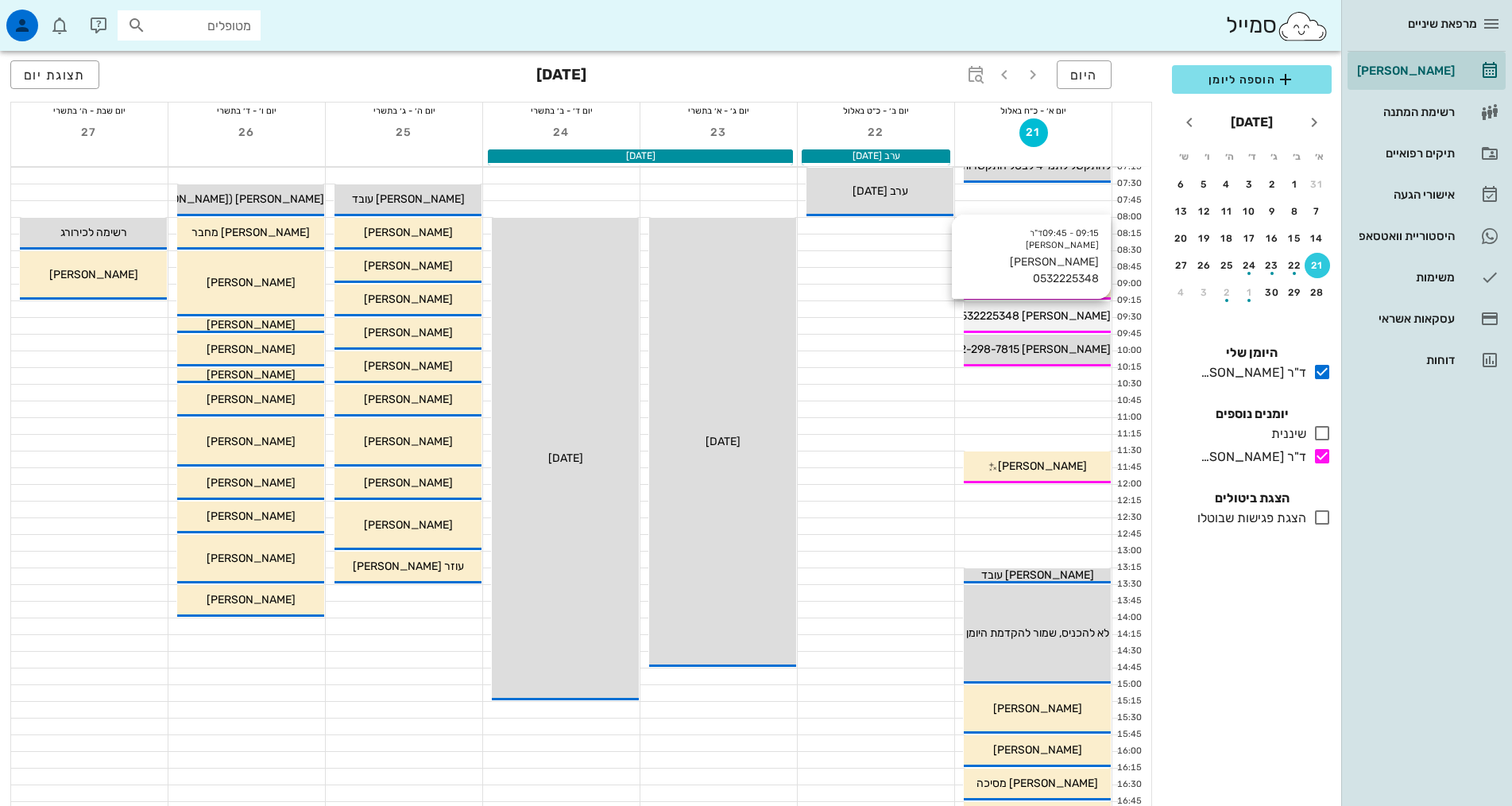
click at [1069, 318] on span "[PERSON_NAME] 0532225348" at bounding box center [1032, 315] width 157 height 14
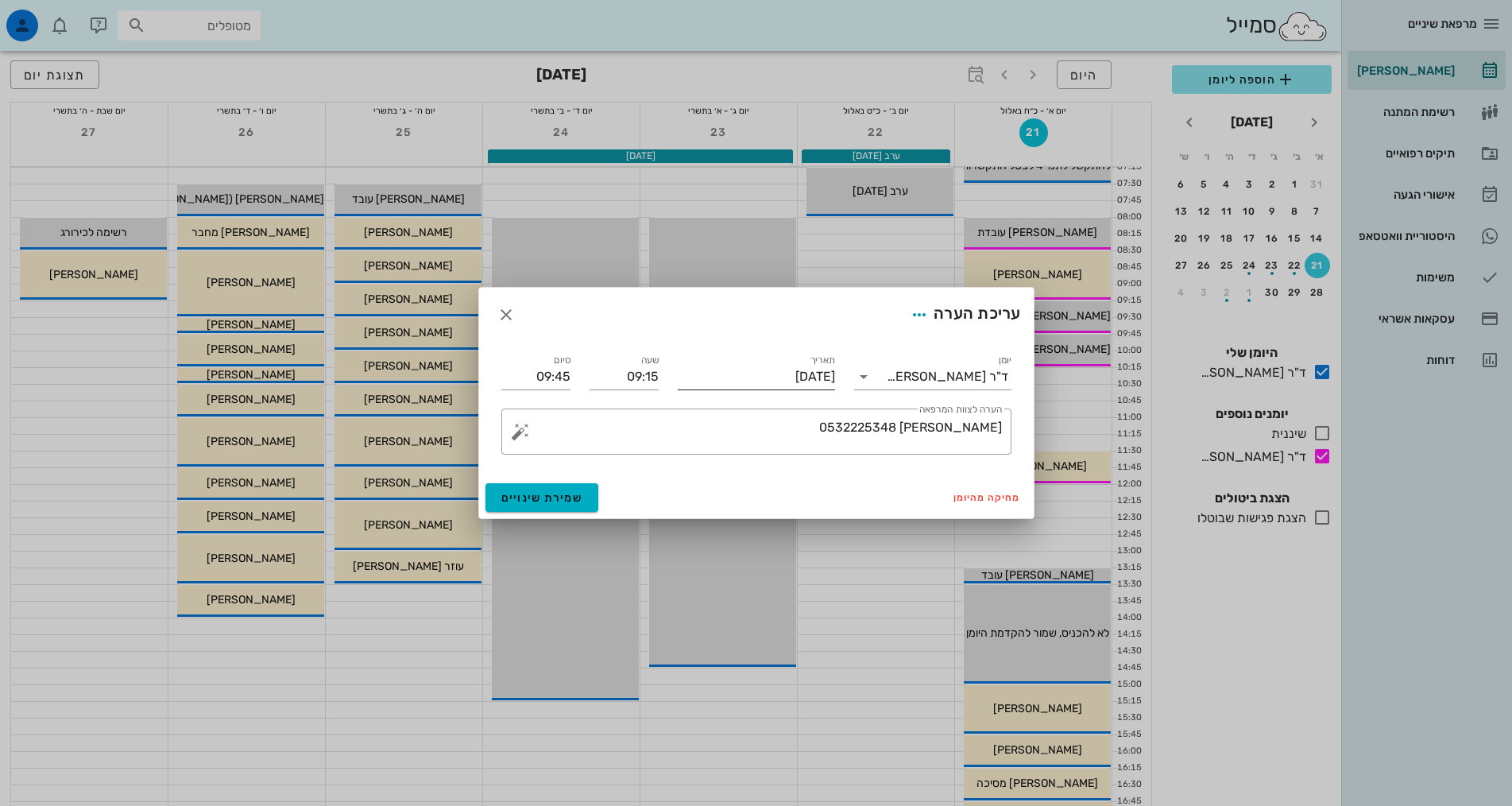
click at [748, 376] on input "[DATE]" at bounding box center [756, 377] width 157 height 26
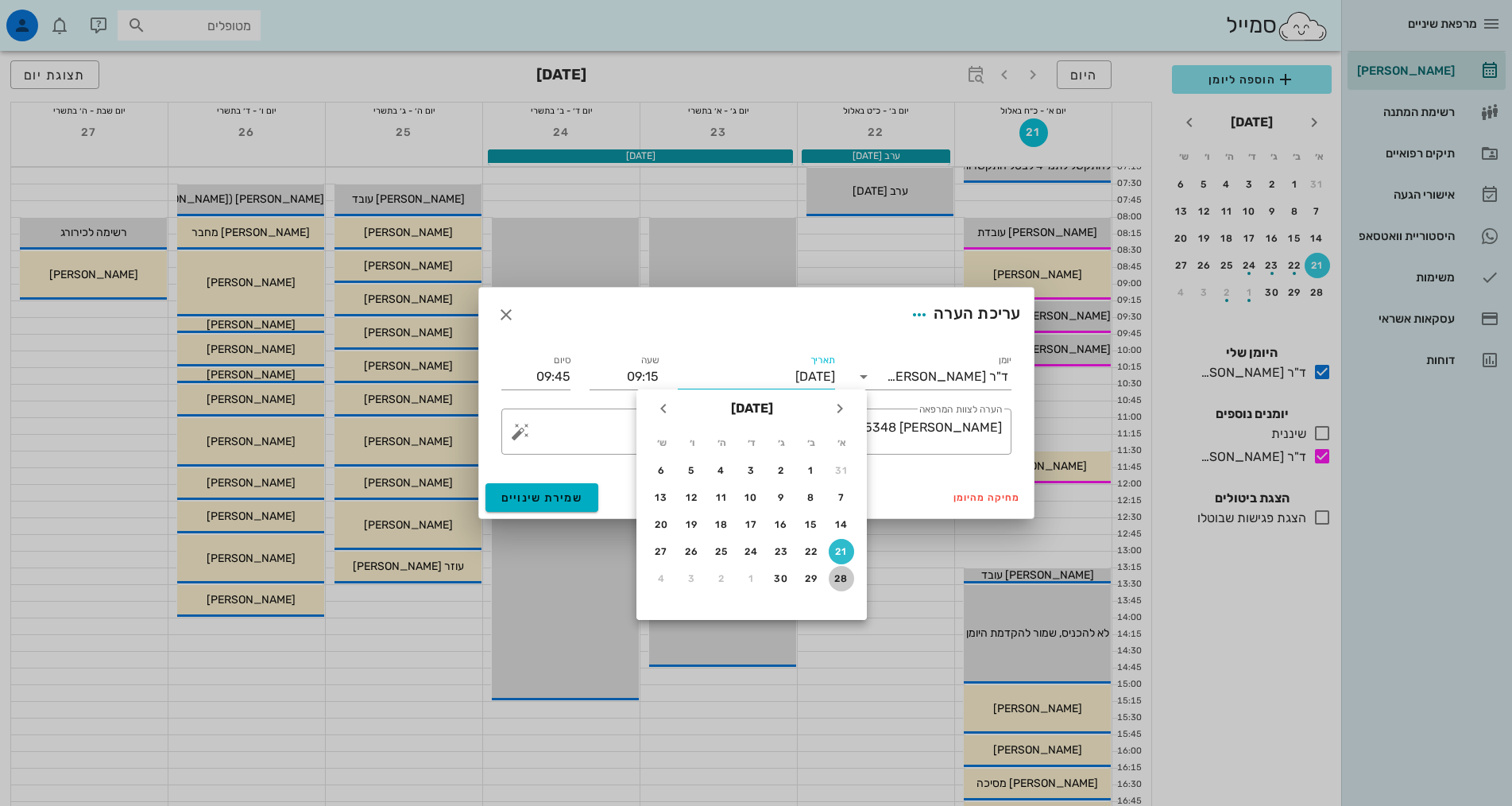
click at [841, 579] on div "28" at bounding box center [841, 579] width 26 height 11
type input "[DATE]"
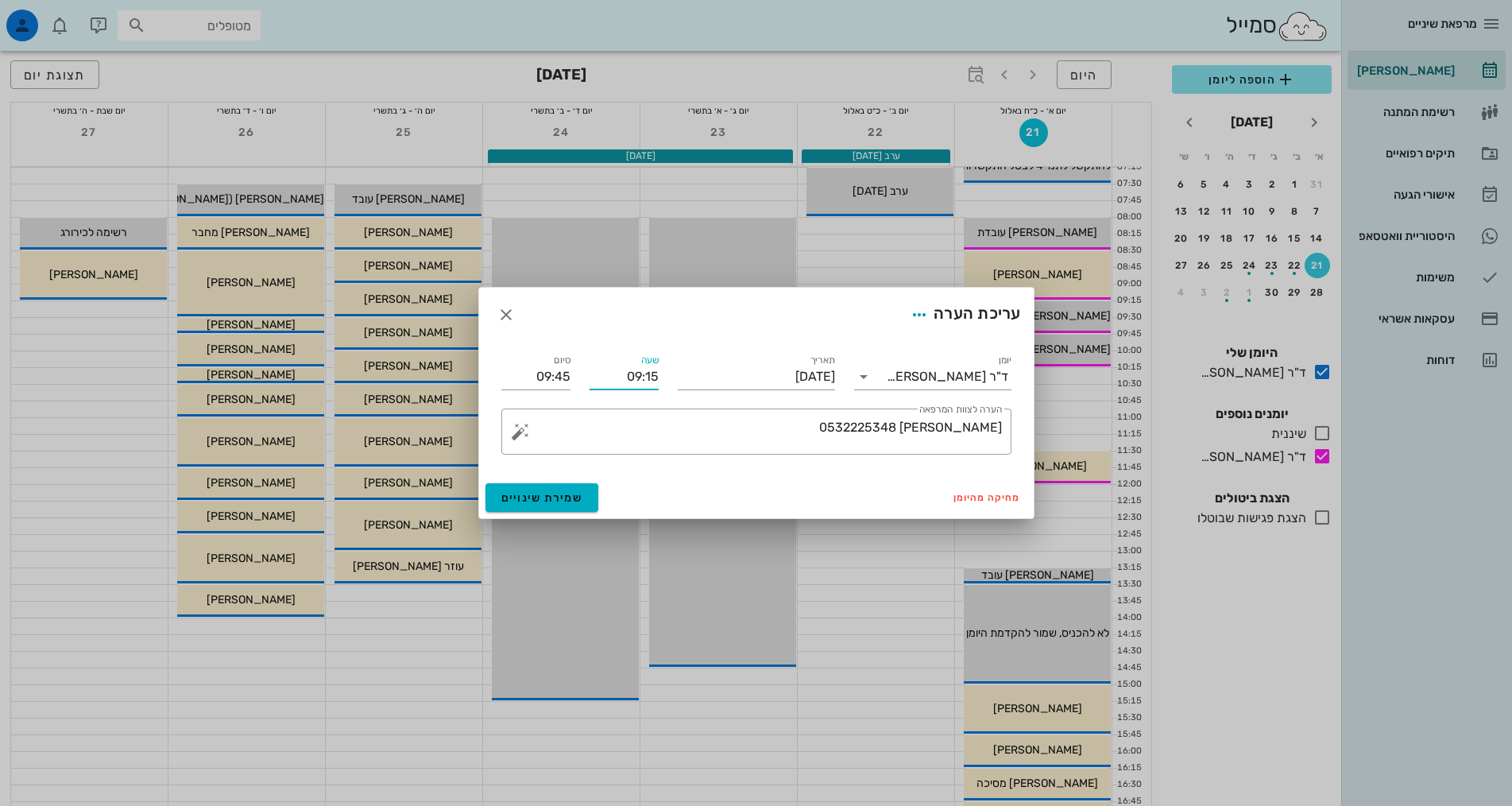
click at [633, 377] on input "09:15" at bounding box center [624, 377] width 69 height 26
drag, startPoint x: 611, startPoint y: 371, endPoint x: 686, endPoint y: 380, distance: 75.5
click at [686, 380] on div "יומן ד"ר [PERSON_NAME] [DATE] שעה 09:15 סיום 09:45 ​ הערה לצוות המרפאה [PERSON_…" at bounding box center [756, 402] width 529 height 122
type input "08:30"
type input "09:00"
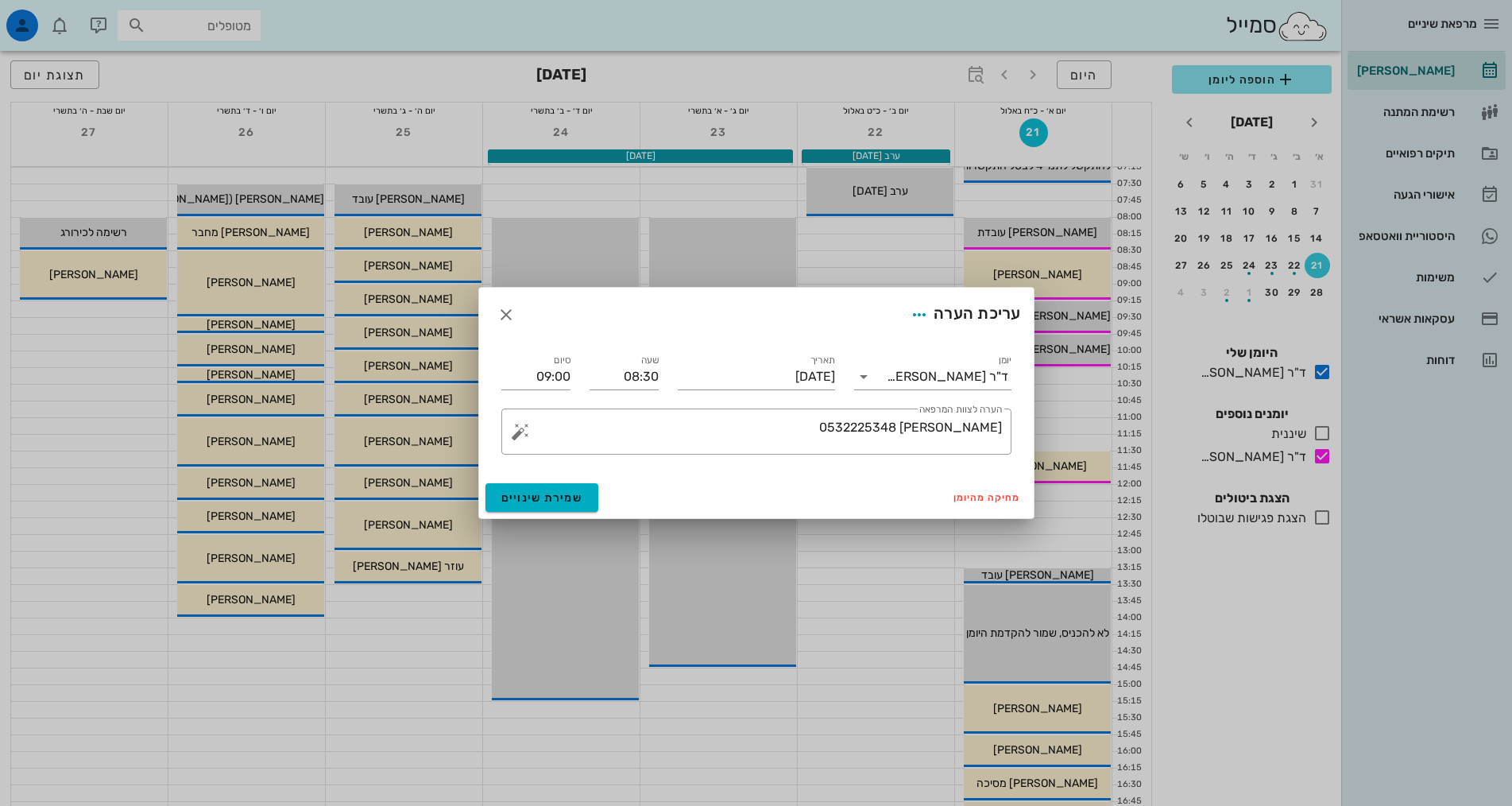
click at [570, 335] on div "עריכת הערה" at bounding box center [756, 314] width 555 height 54
click at [554, 500] on span "שמירת שינויים" at bounding box center [542, 497] width 82 height 14
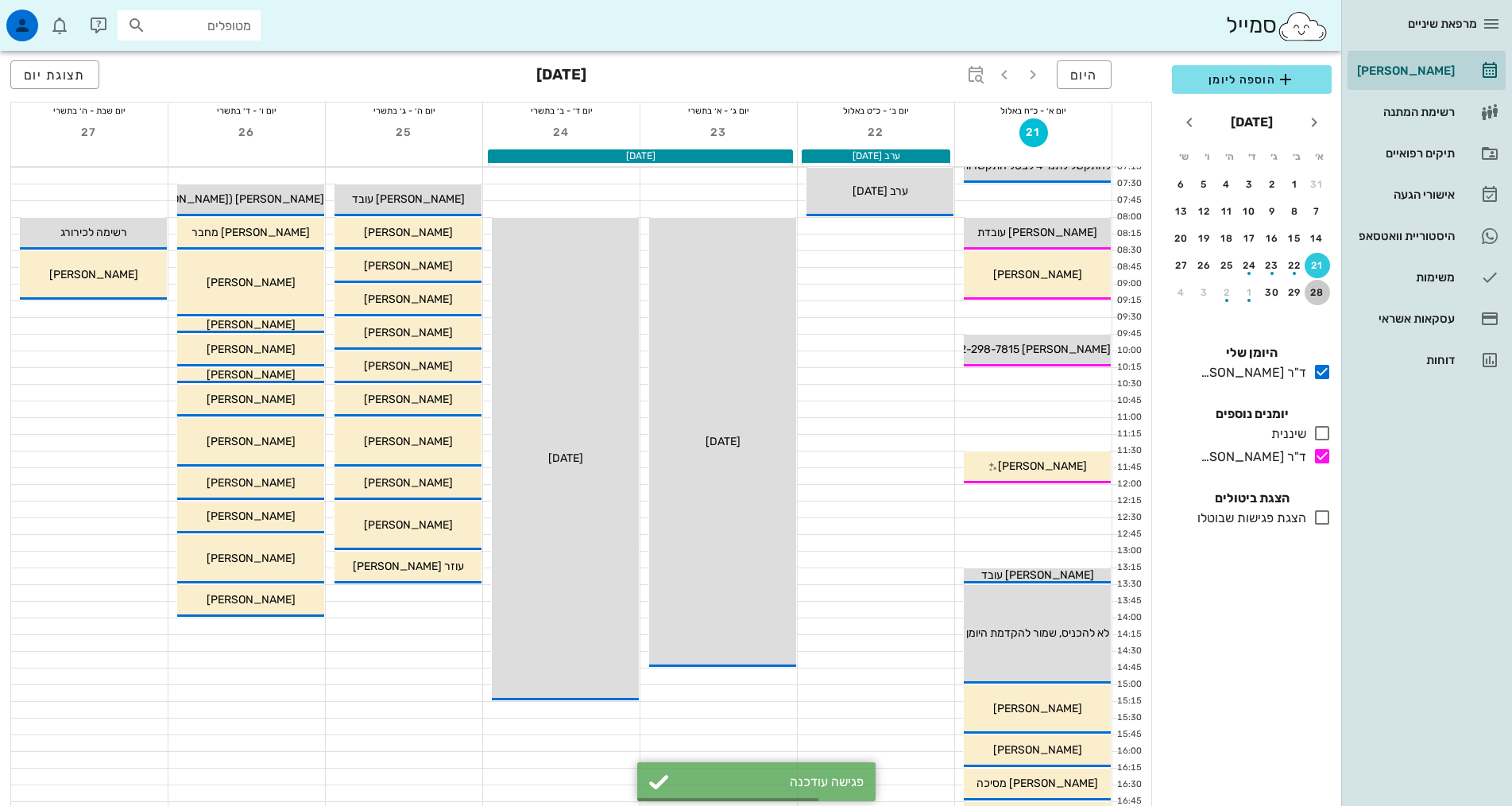
click at [1314, 292] on div "28" at bounding box center [1317, 292] width 26 height 11
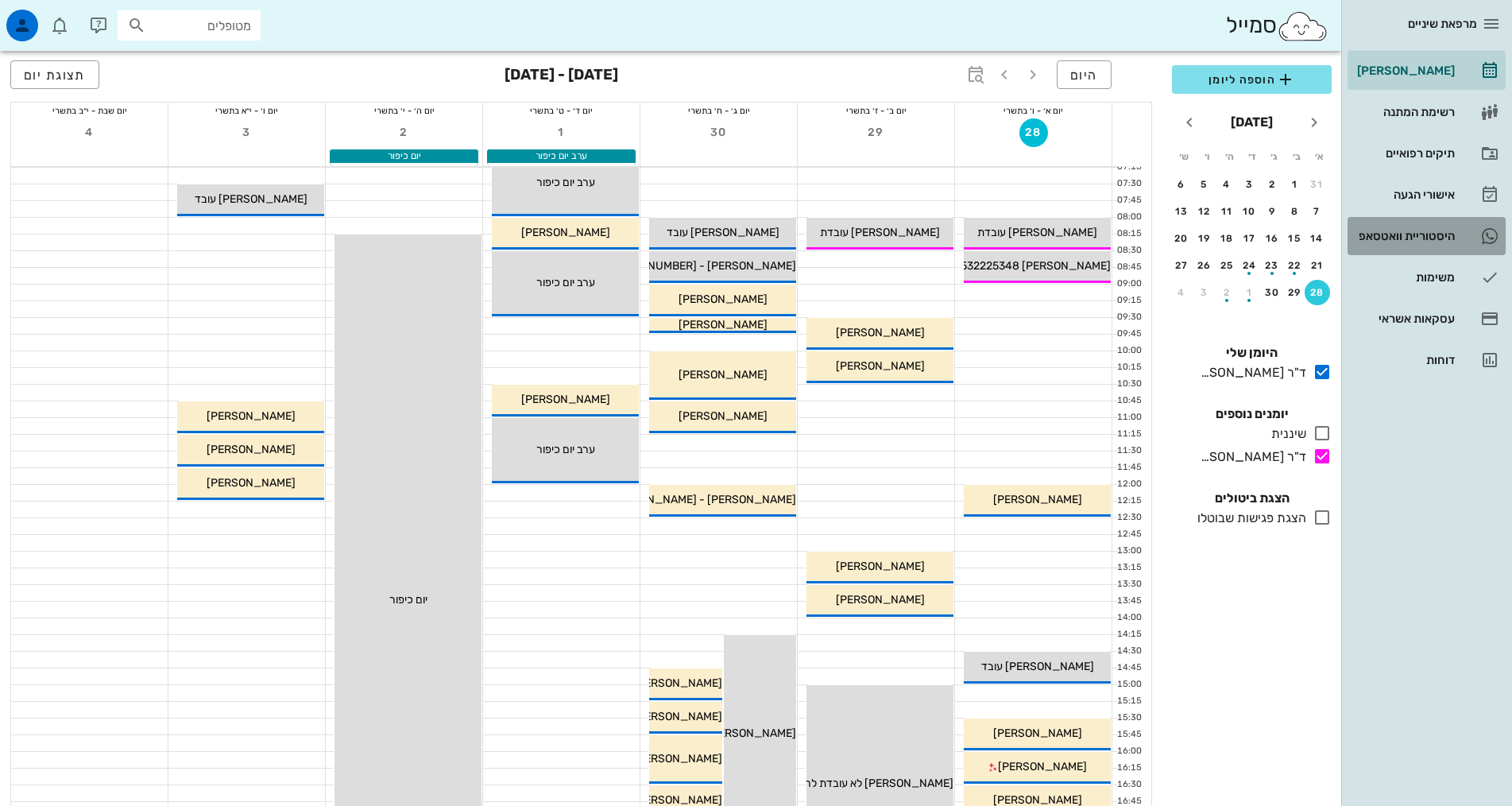
click at [1410, 236] on div "היסטוריית וואטסאפ" at bounding box center [1404, 236] width 101 height 13
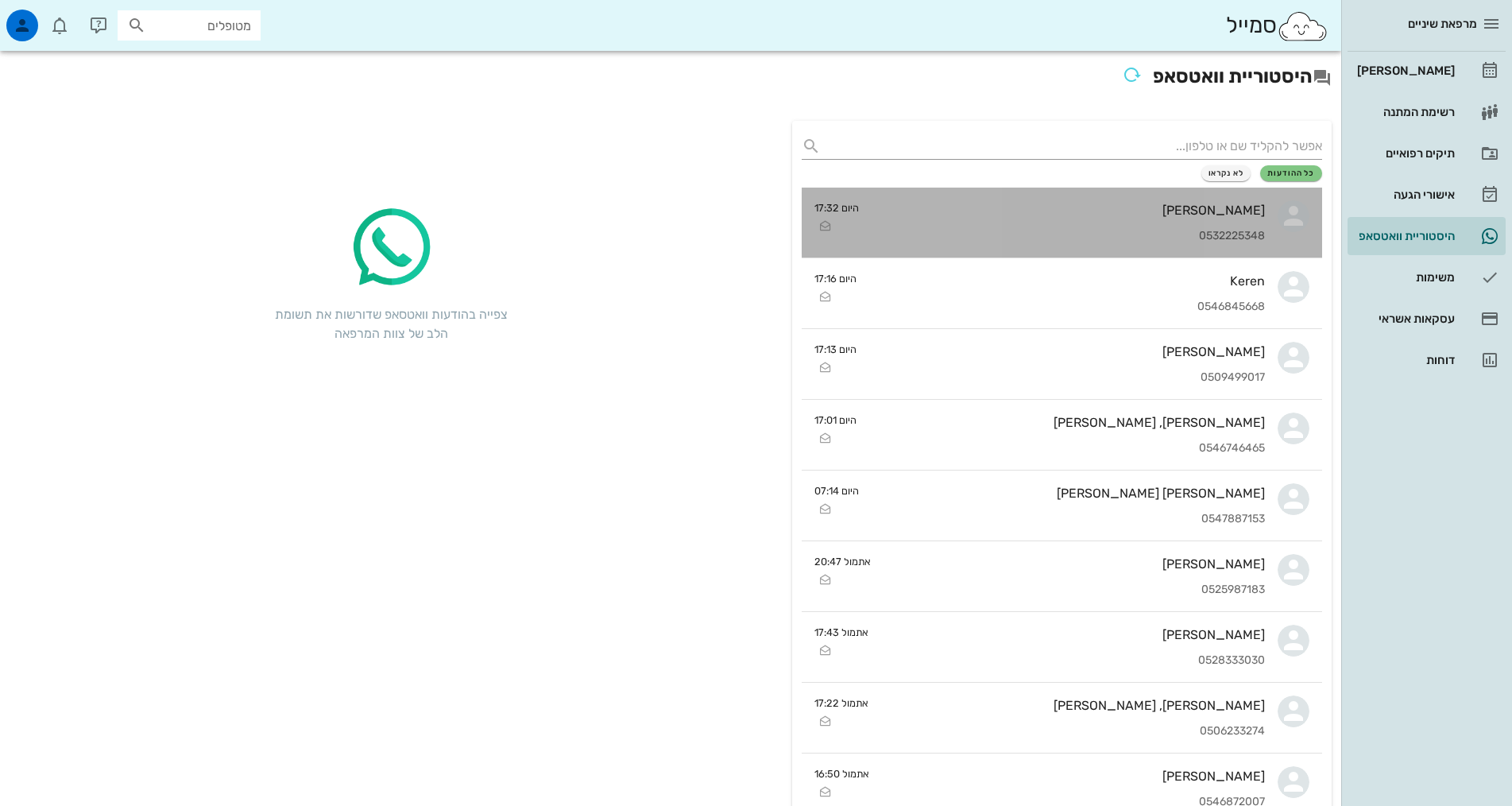
click at [1103, 233] on div "0532225348" at bounding box center [1068, 236] width 393 height 14
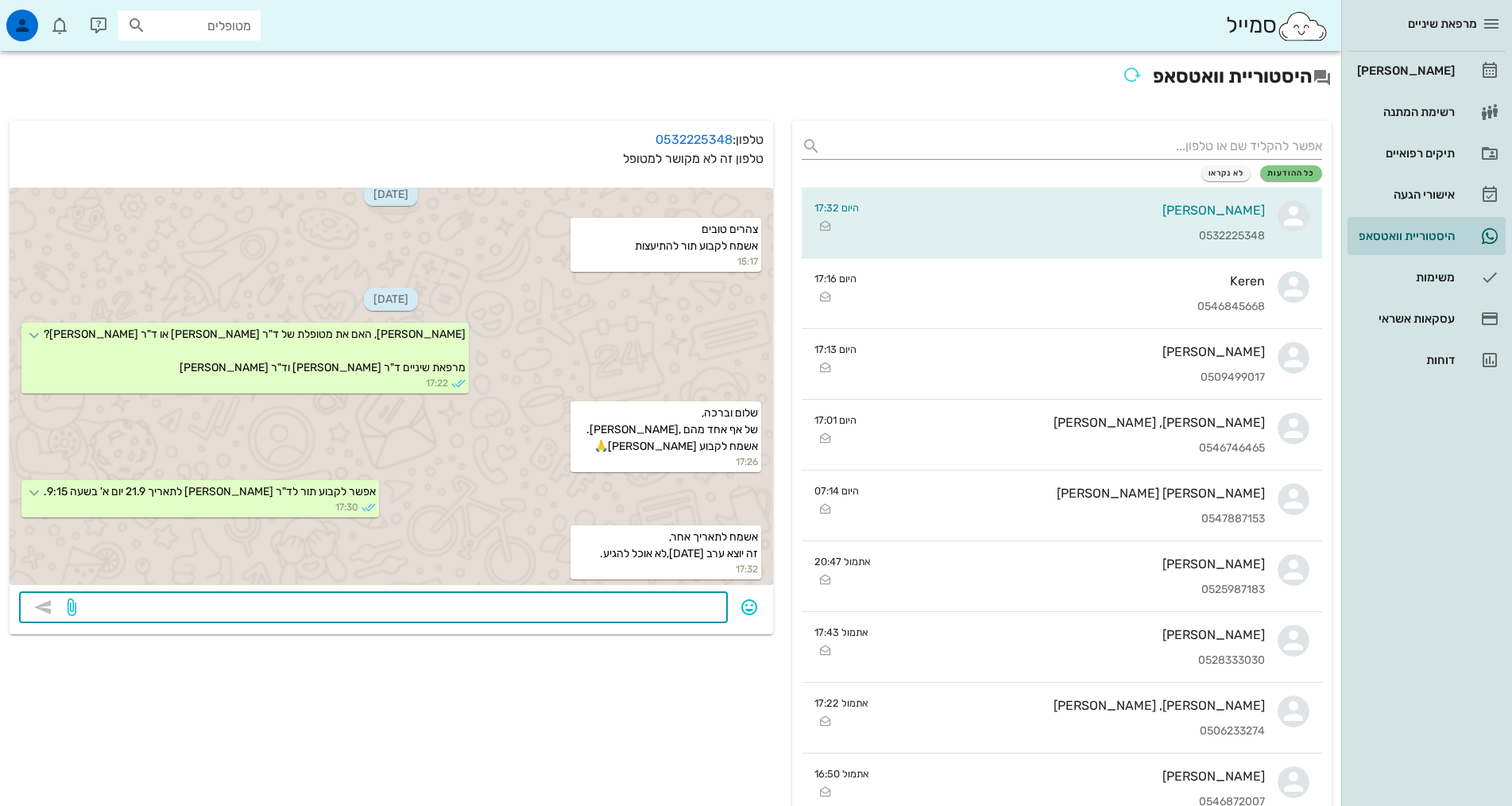
click at [419, 610] on textarea at bounding box center [399, 609] width 639 height 26
type textarea "28.9 בשעה 8:30?"
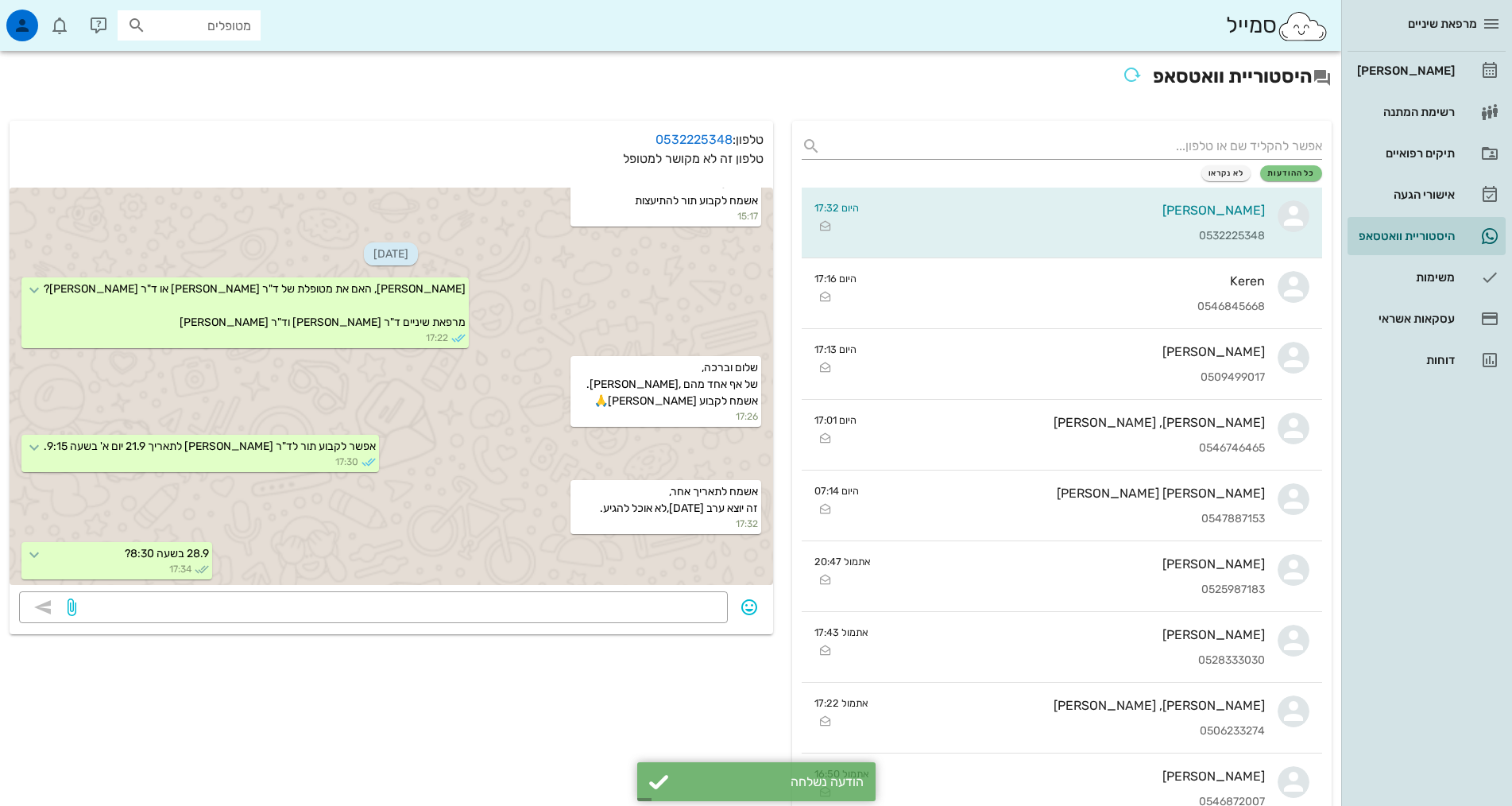
click at [1439, 546] on div "מרפאת שיניים [PERSON_NAME] רשימת המתנה תיקים רפואיים אישורי הגעה 1 היסטוריית וו…" at bounding box center [1427, 403] width 171 height 806
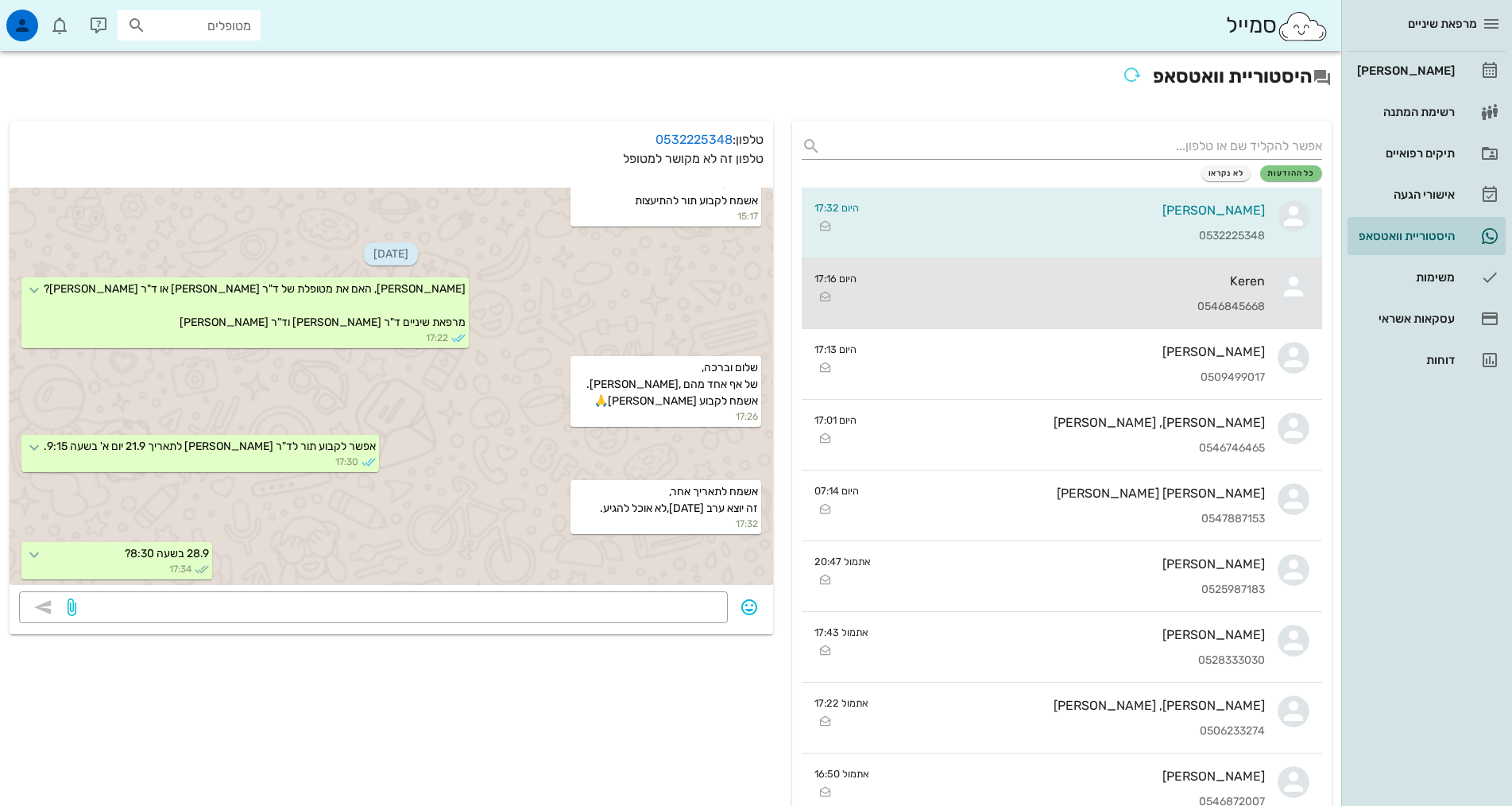
click at [1103, 305] on div "0546845668" at bounding box center [1067, 306] width 396 height 14
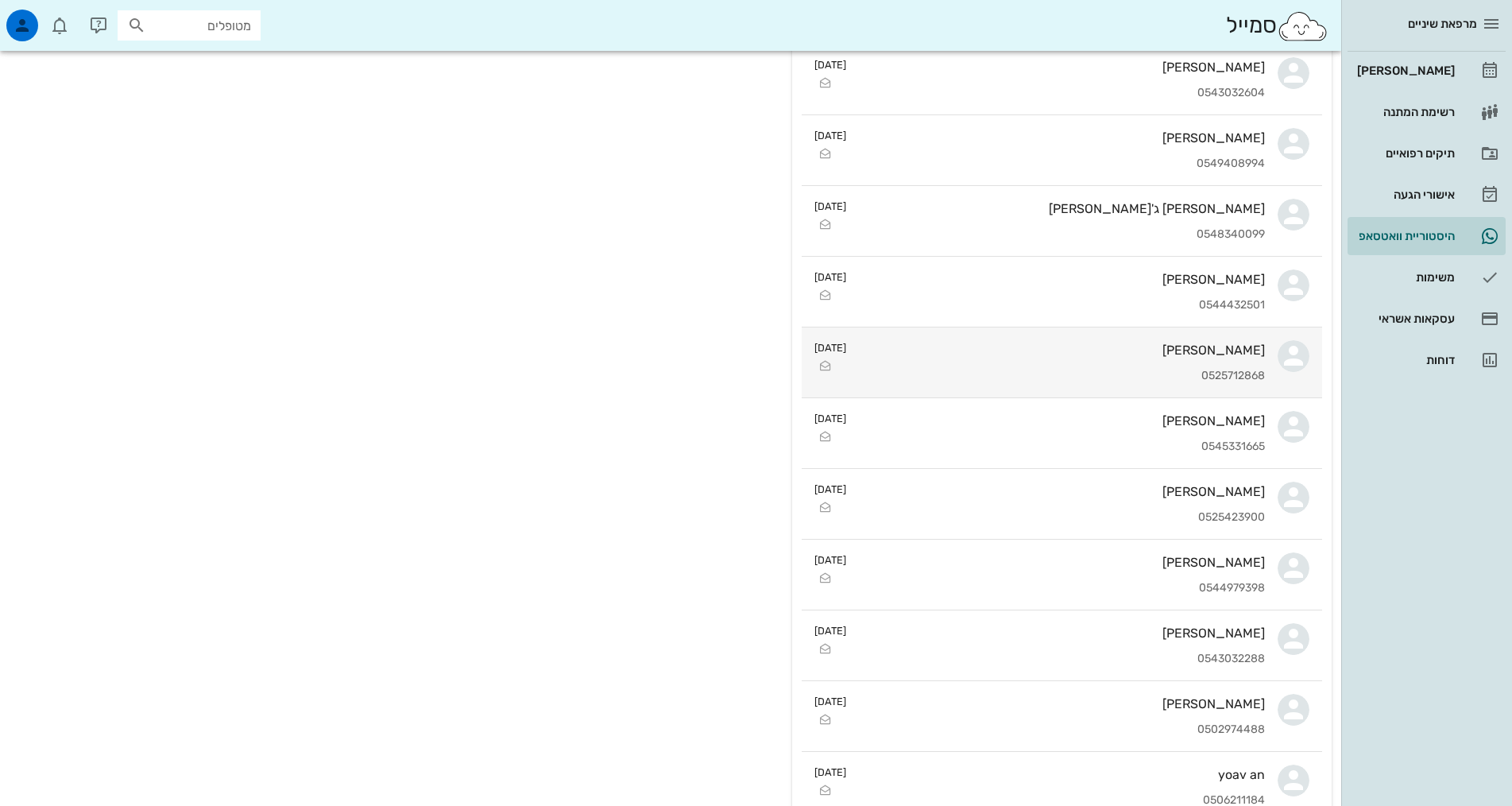
scroll to position [2860, 0]
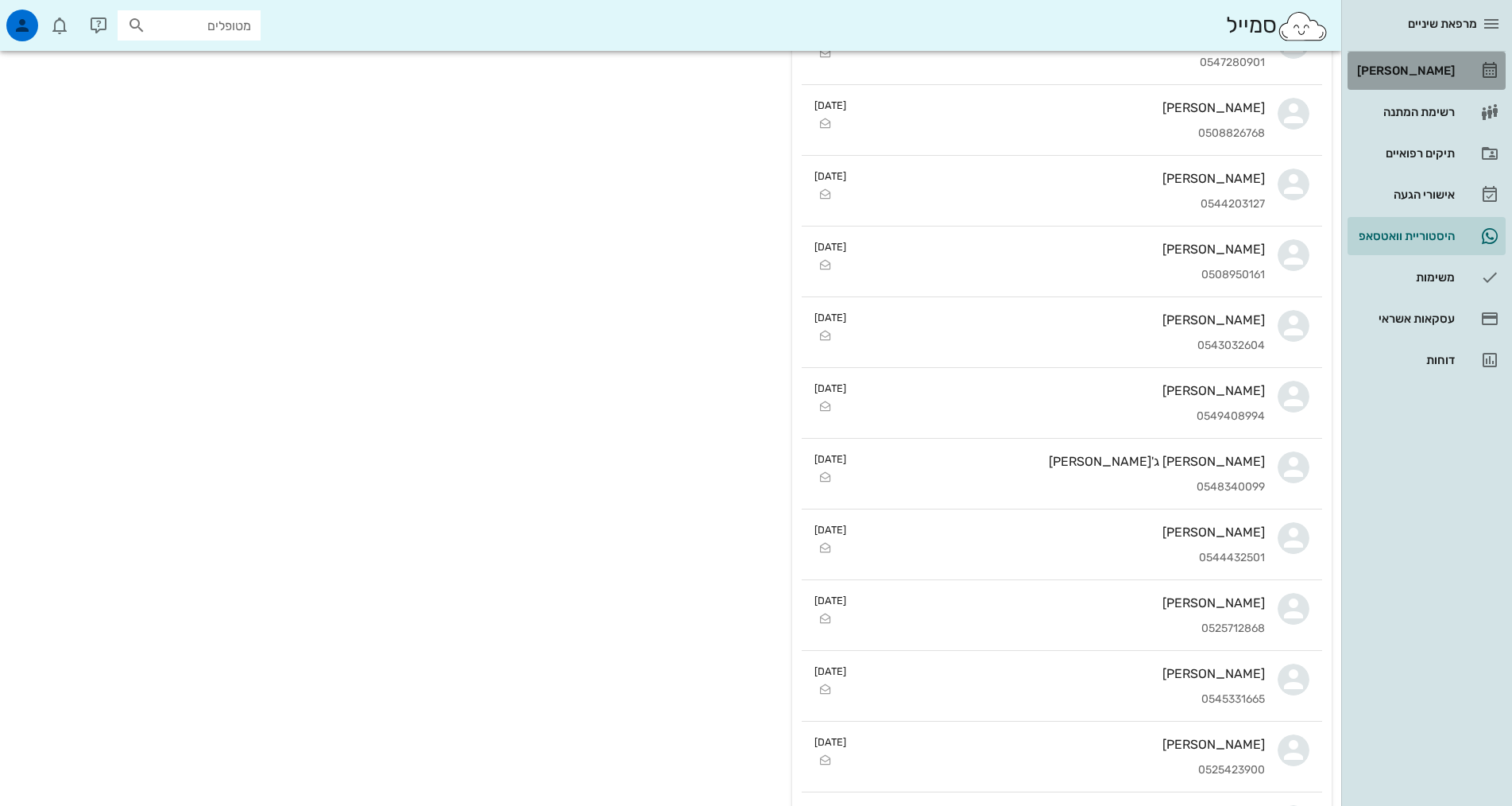
click at [1440, 64] on div "[PERSON_NAME]" at bounding box center [1404, 71] width 101 height 26
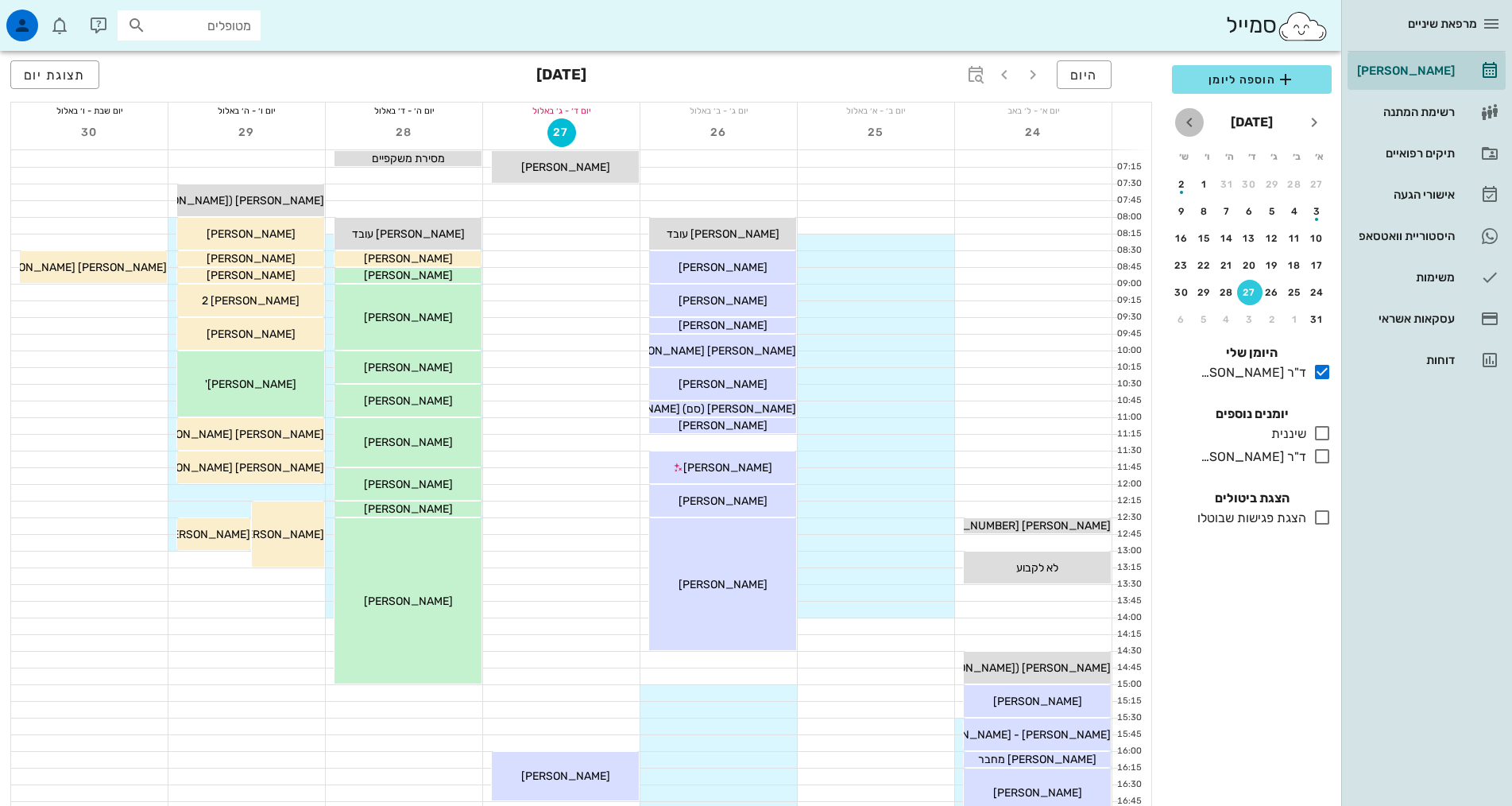
click at [1192, 128] on icon "חודש הבא" at bounding box center [1190, 122] width 19 height 19
click at [1192, 127] on icon "חודש הבא" at bounding box center [1190, 122] width 19 height 19
click at [1209, 186] on div "3" at bounding box center [1204, 184] width 26 height 11
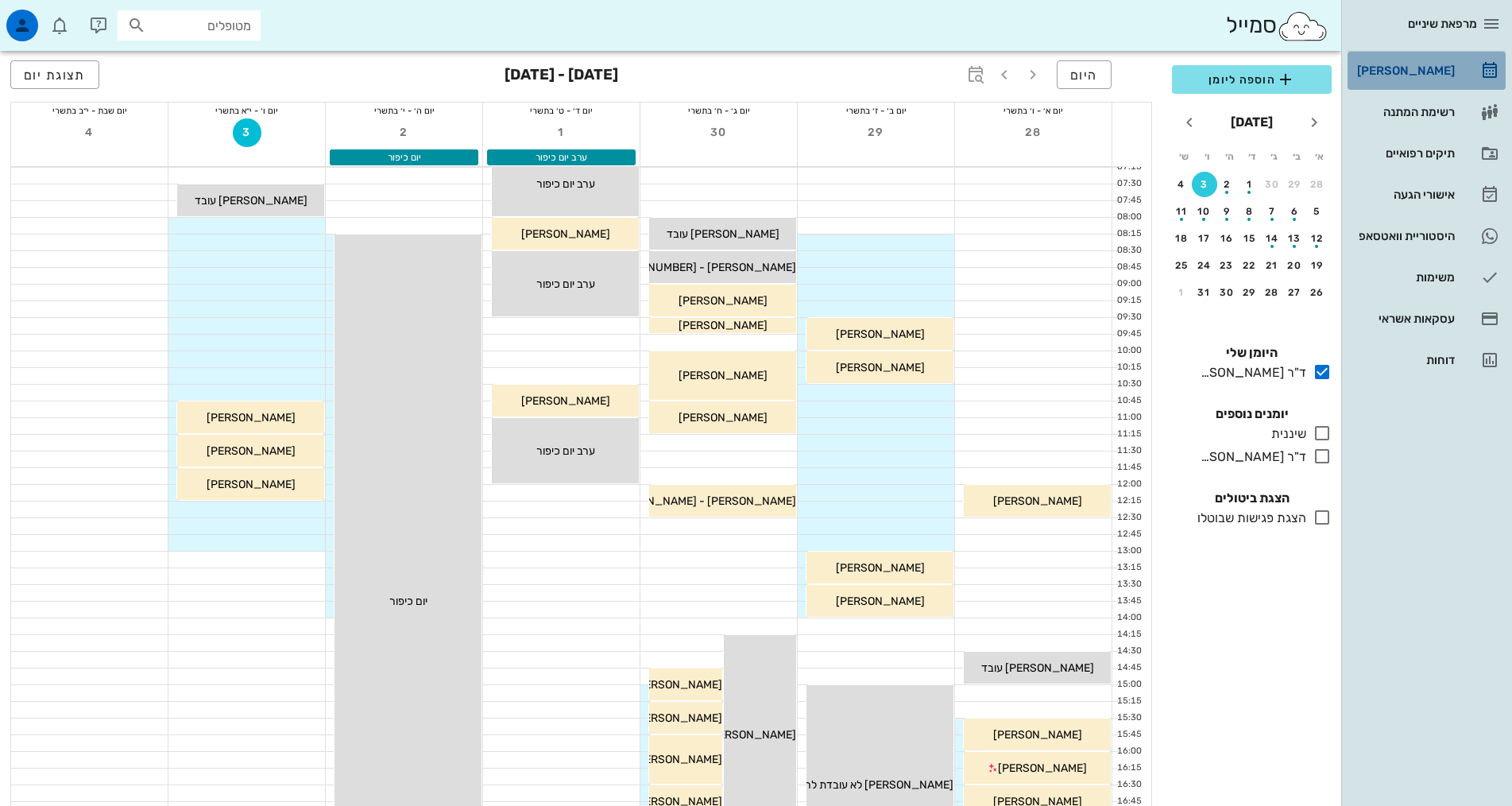
click at [1359, 77] on div "[PERSON_NAME]" at bounding box center [1404, 71] width 101 height 26
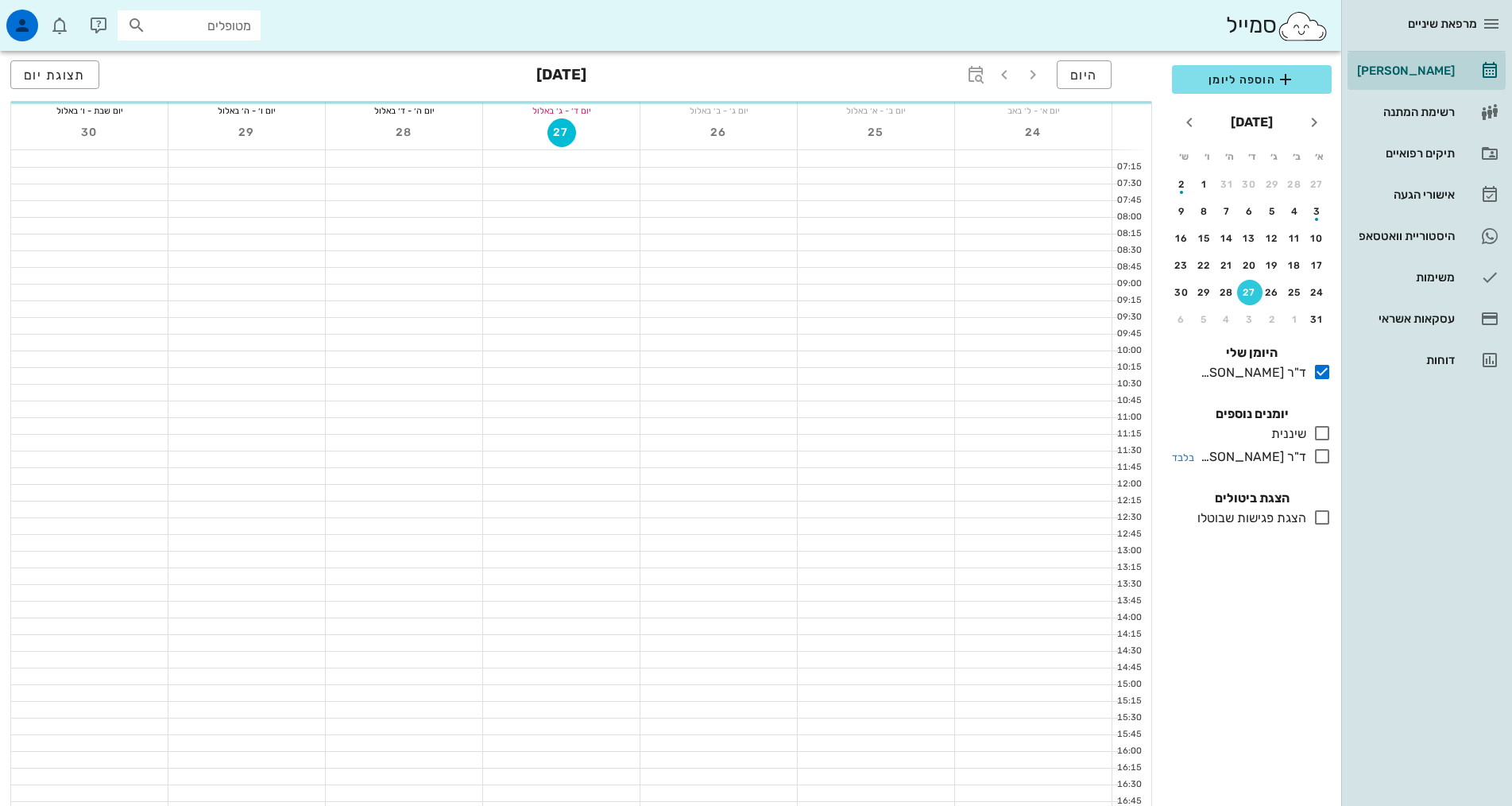
click at [1265, 458] on div "ד"ר [PERSON_NAME]" at bounding box center [1249, 457] width 112 height 19
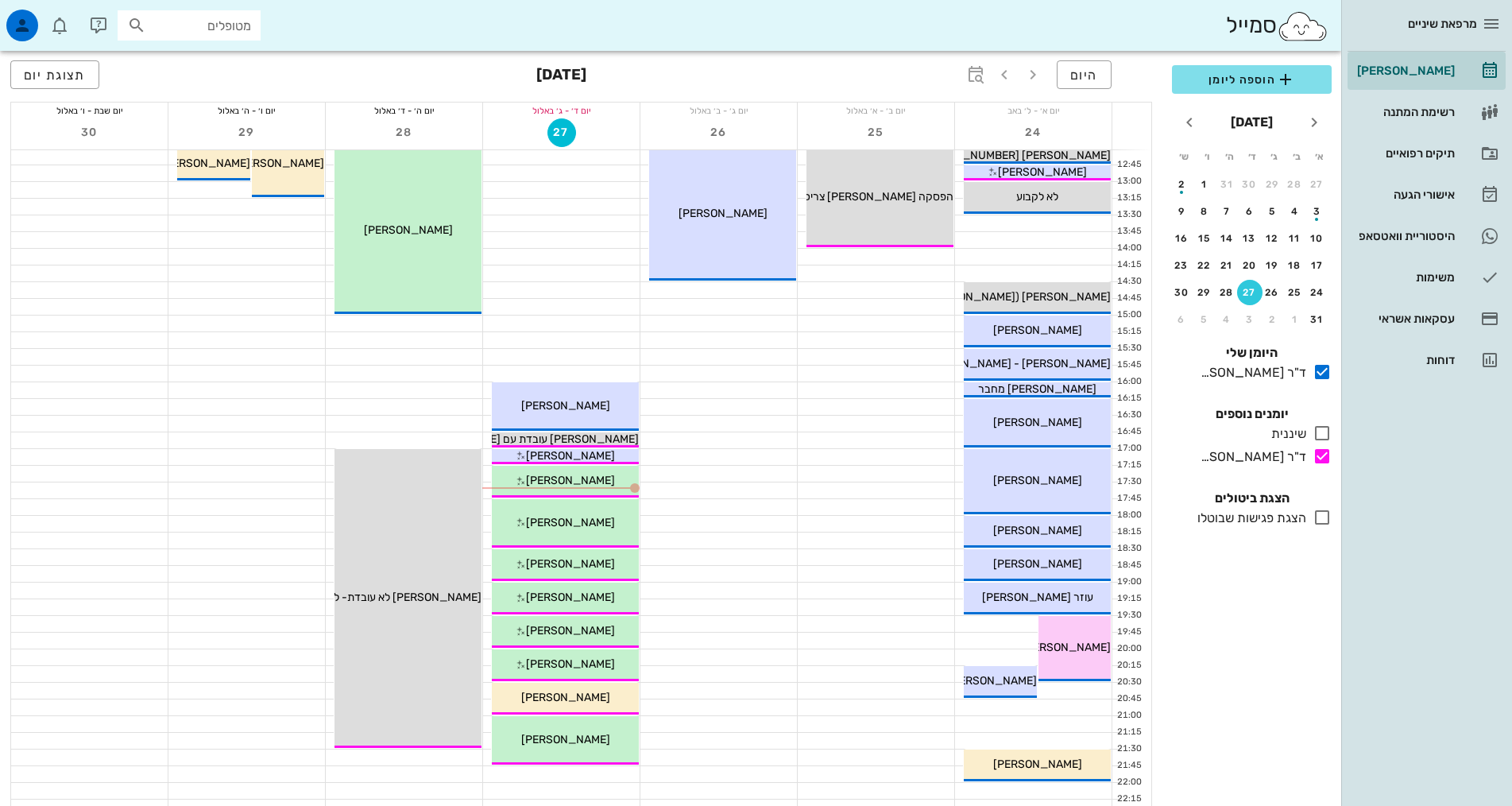
scroll to position [397, 0]
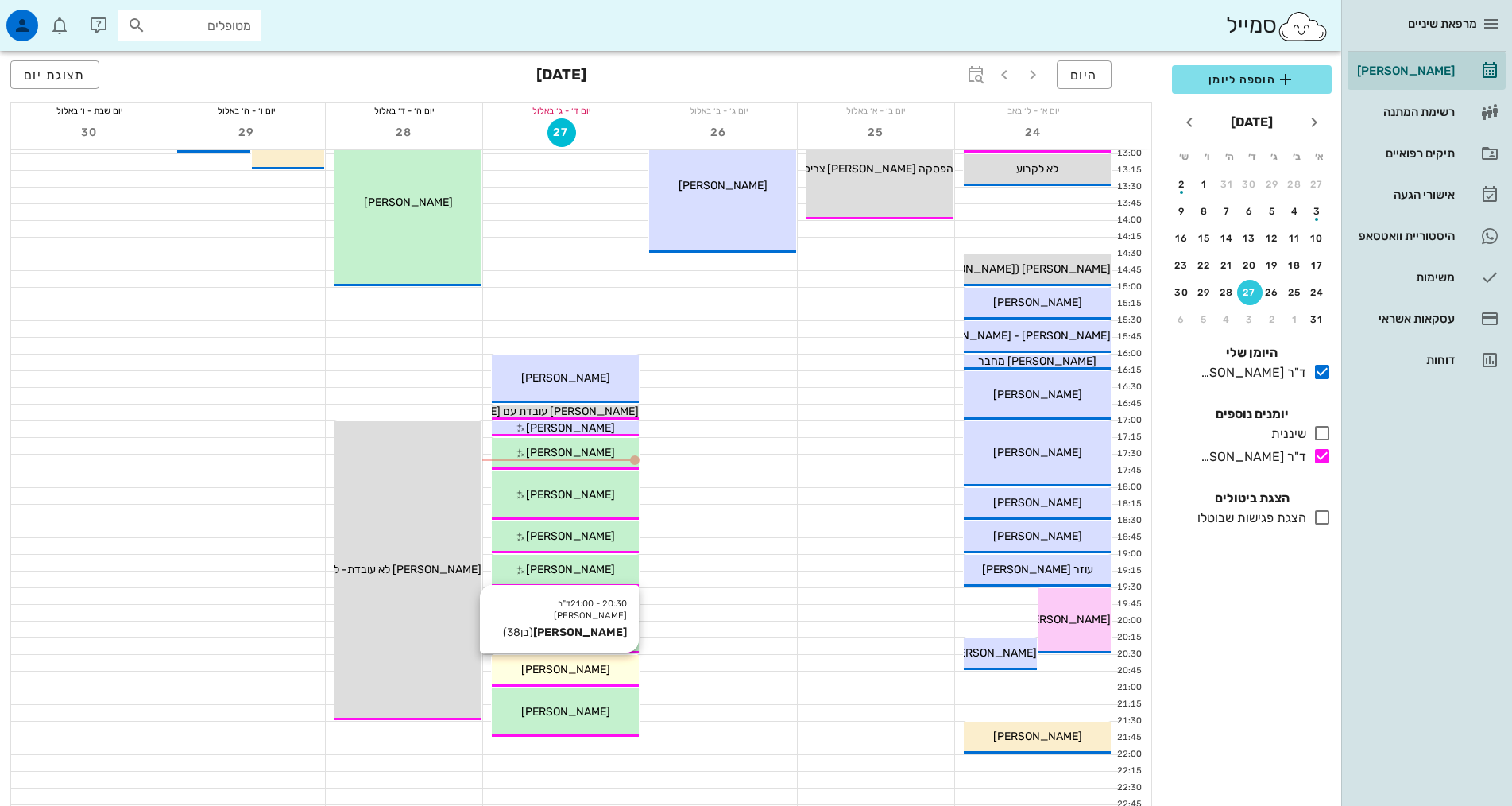
click at [594, 666] on div "[PERSON_NAME]" at bounding box center [565, 669] width 147 height 17
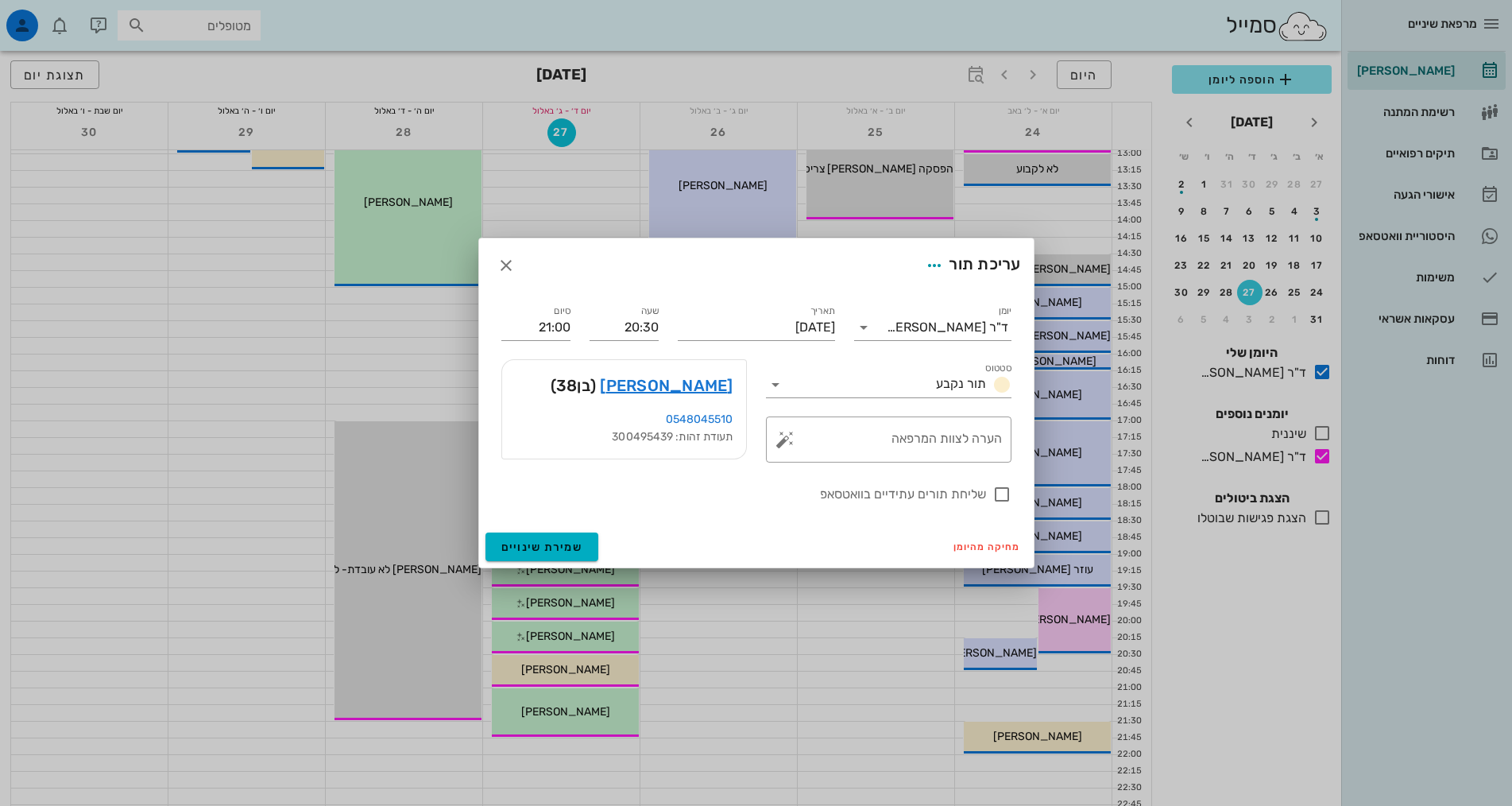
click at [712, 658] on div at bounding box center [756, 403] width 1512 height 806
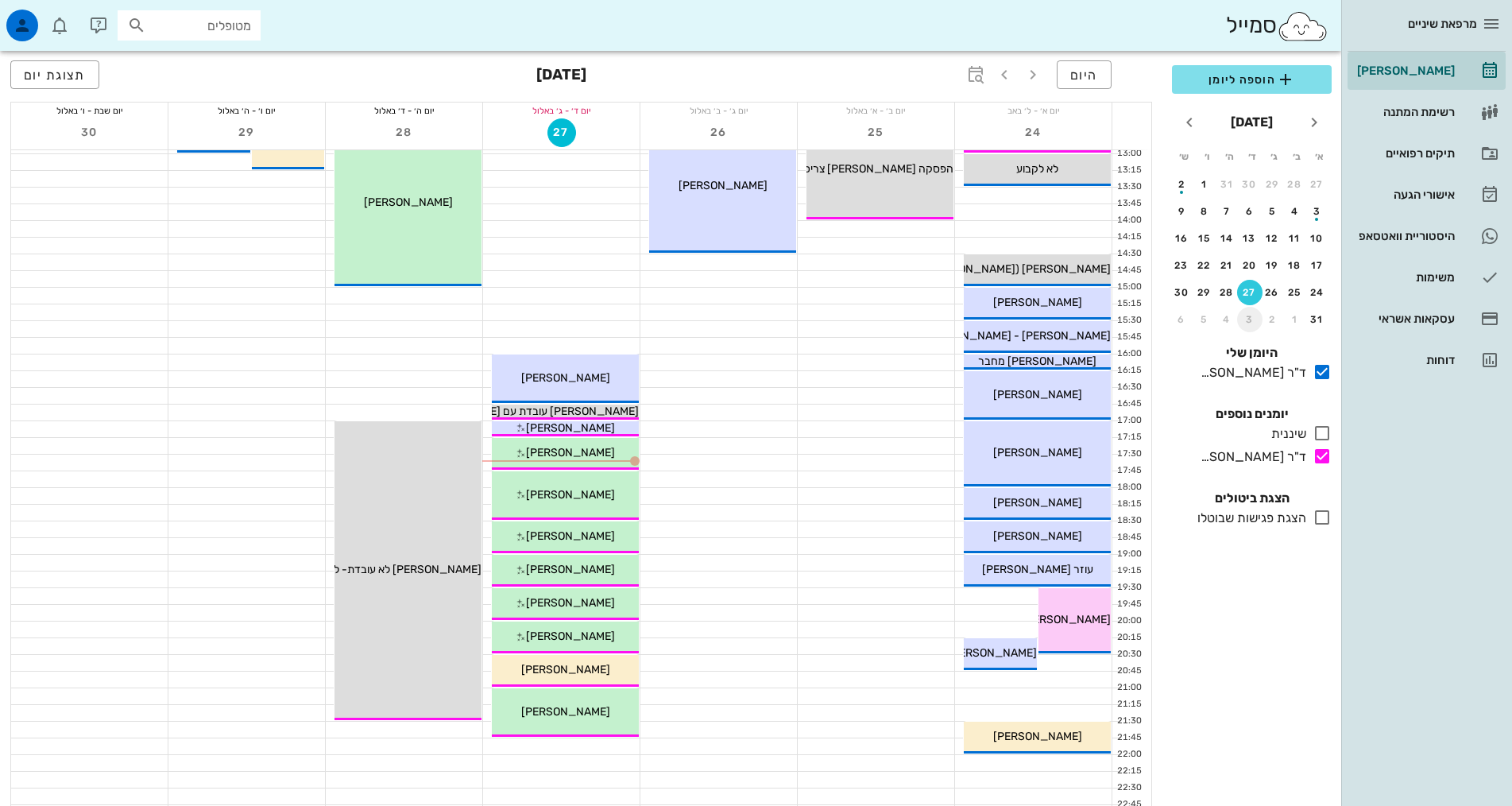
click at [1253, 322] on div "3" at bounding box center [1249, 319] width 26 height 11
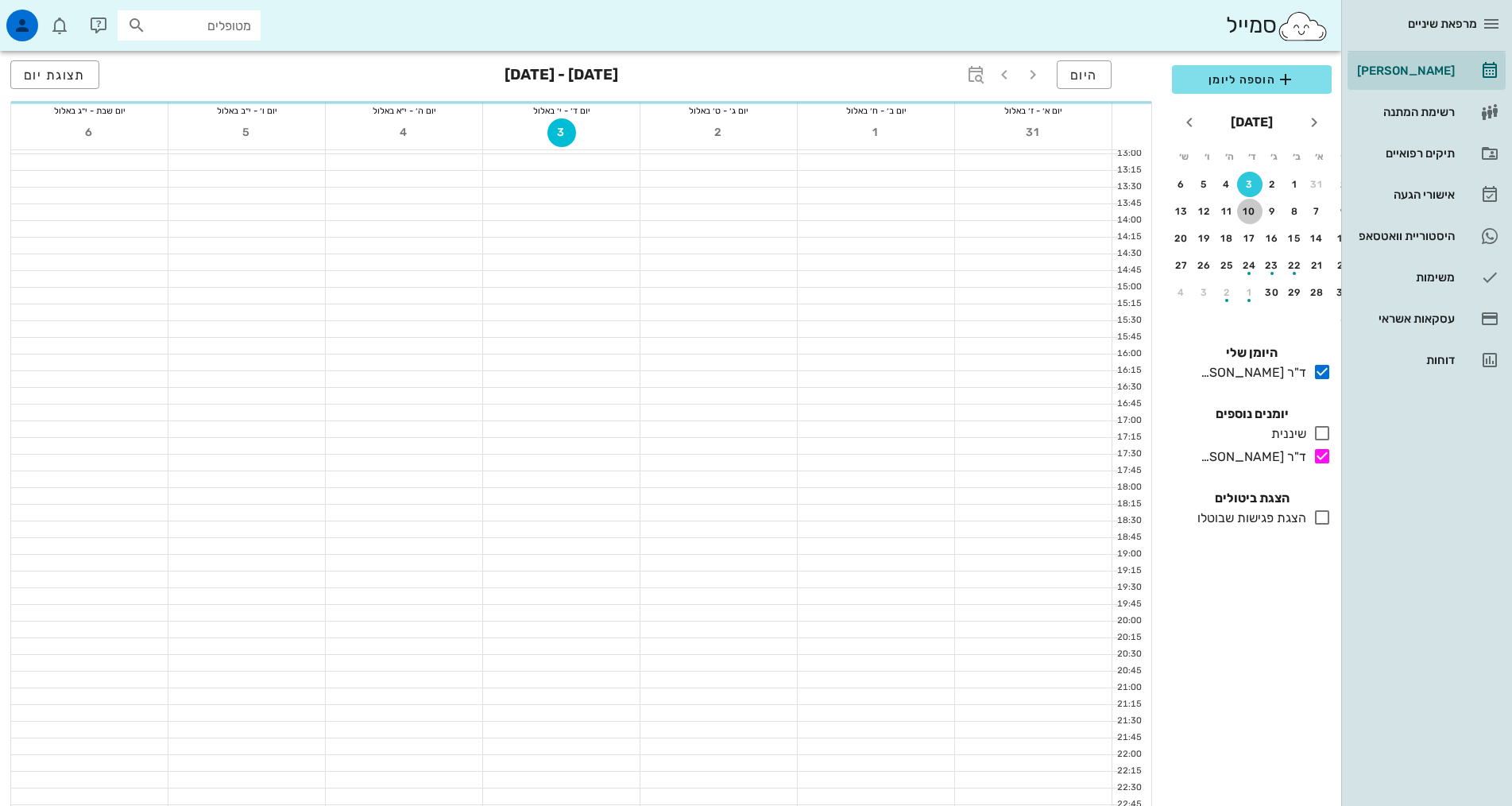
click at [1253, 207] on div "10" at bounding box center [1249, 211] width 26 height 11
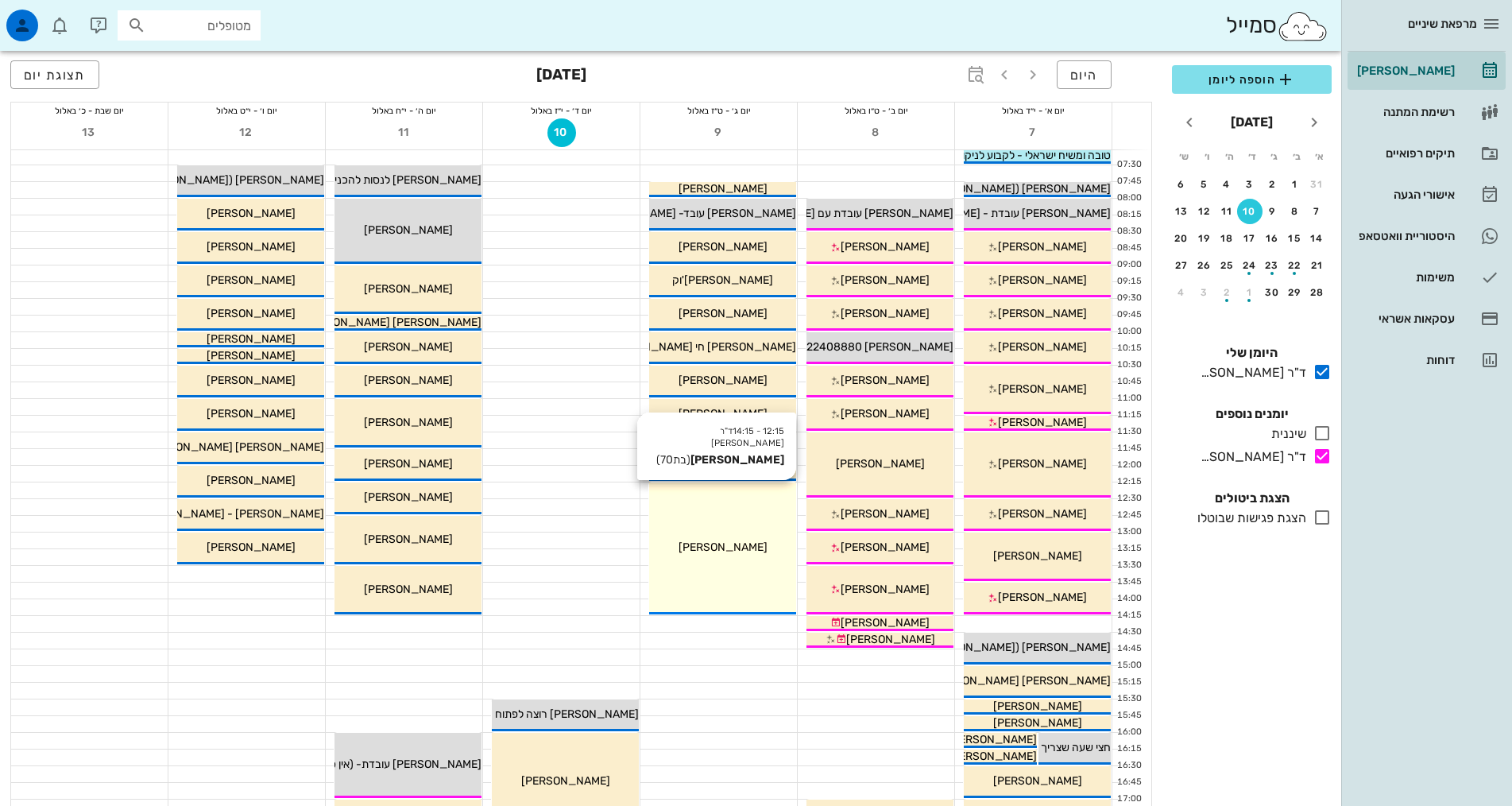
scroll to position [80, 0]
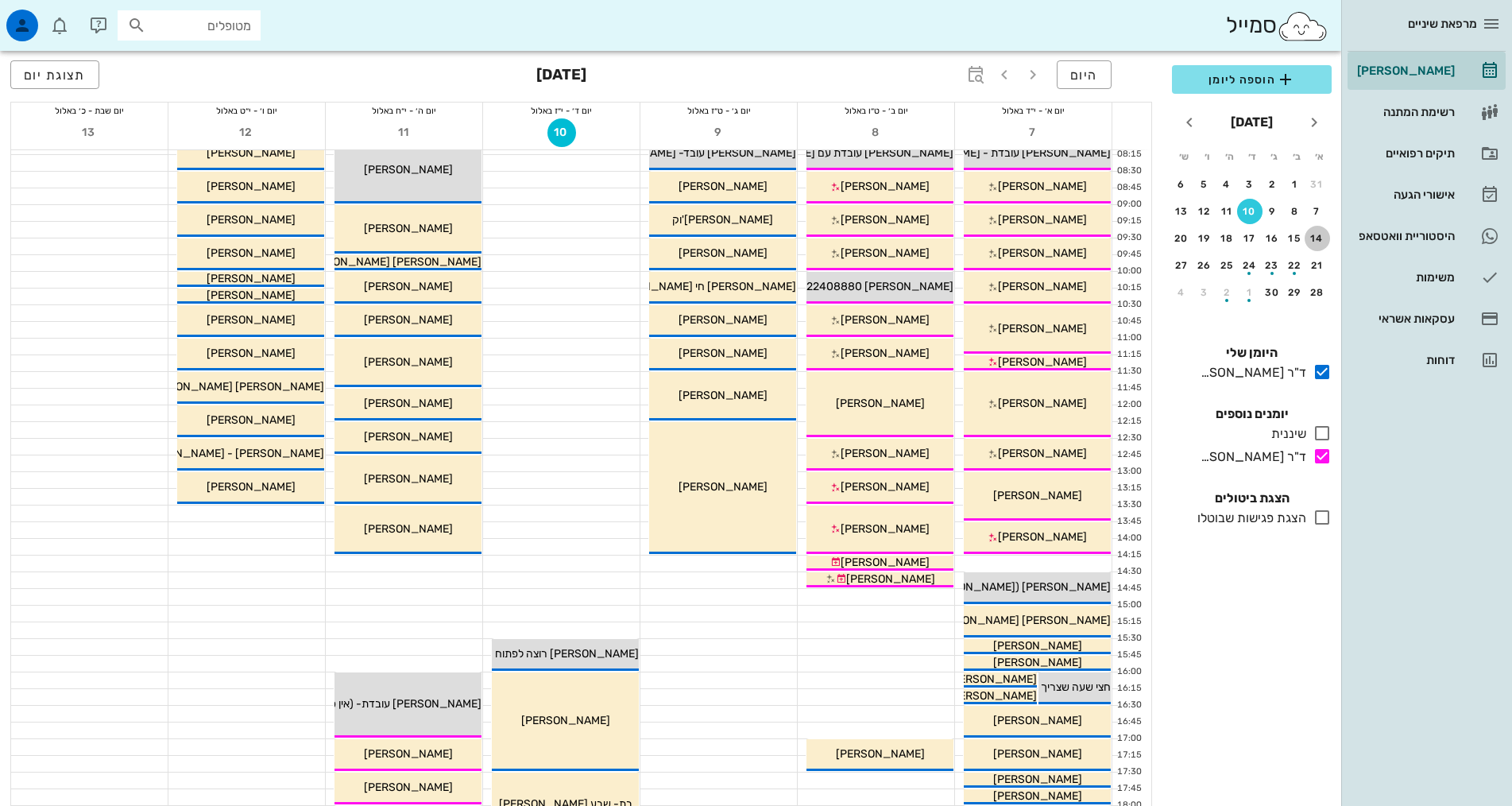
click at [1309, 241] on div "14" at bounding box center [1317, 239] width 26 height 11
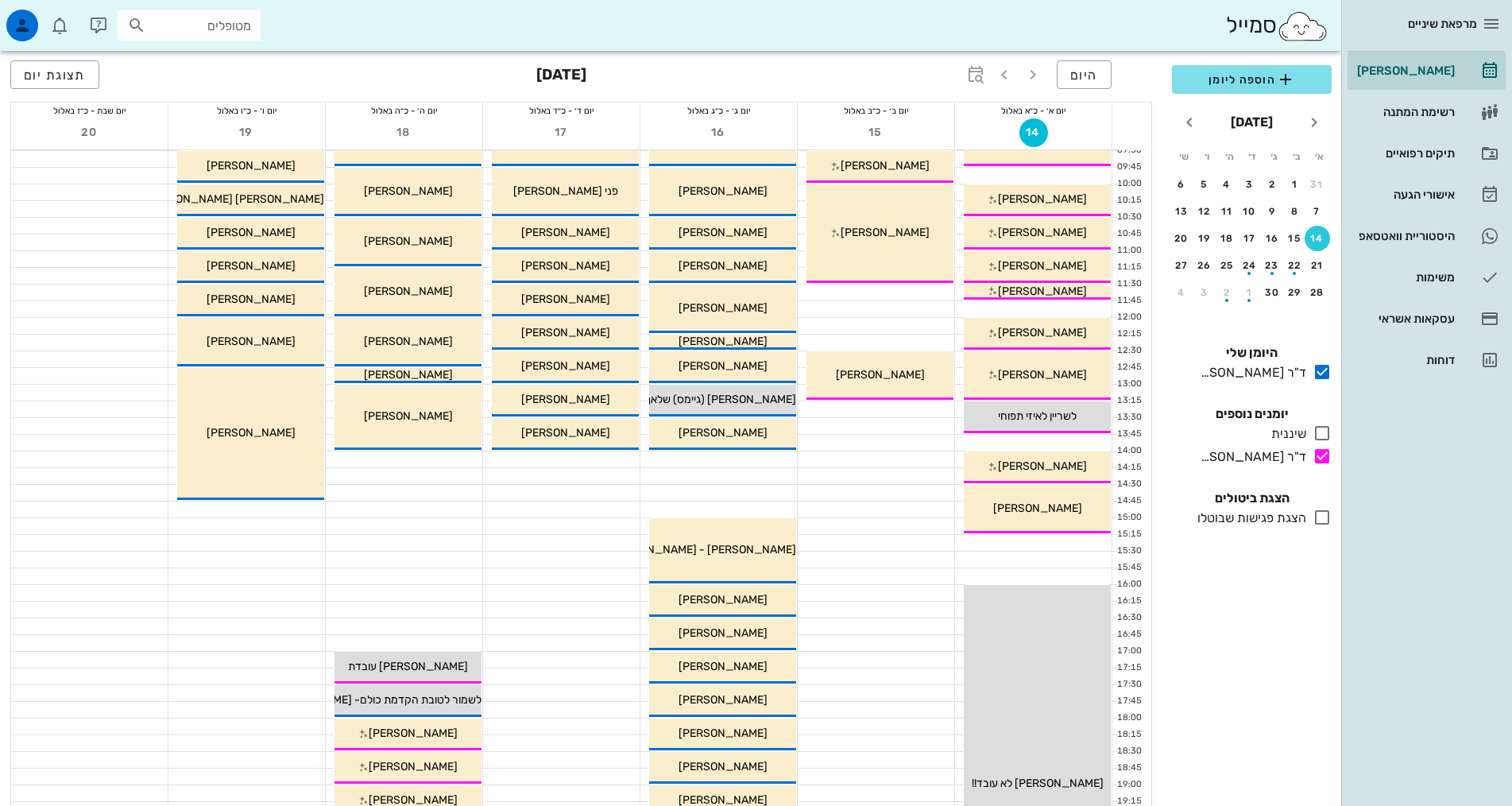
scroll to position [479, 0]
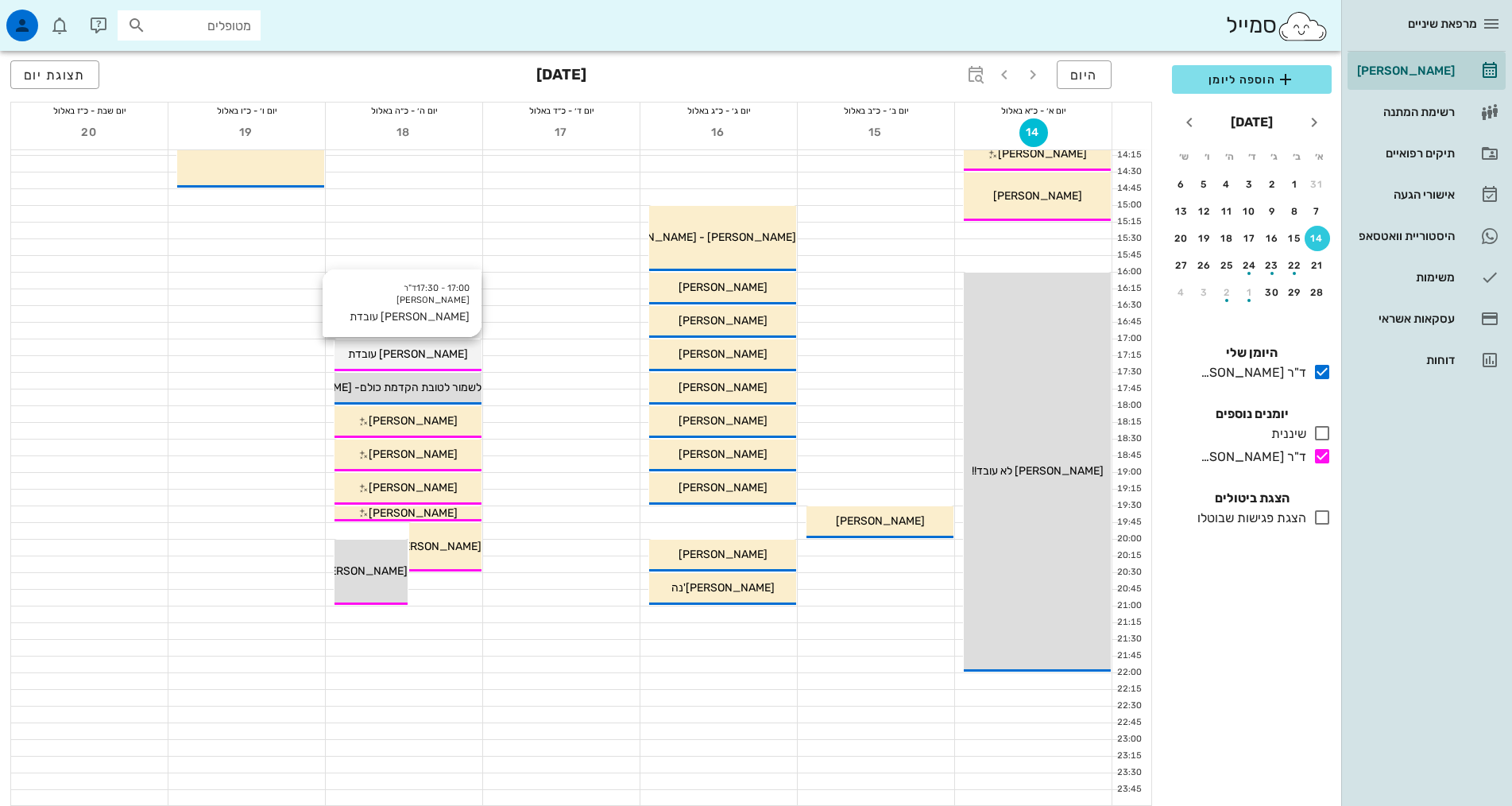
click at [458, 365] on div "17:00 - 17:30 ד"ר [PERSON_NAME] עובדת [PERSON_NAME]" at bounding box center [408, 355] width 147 height 32
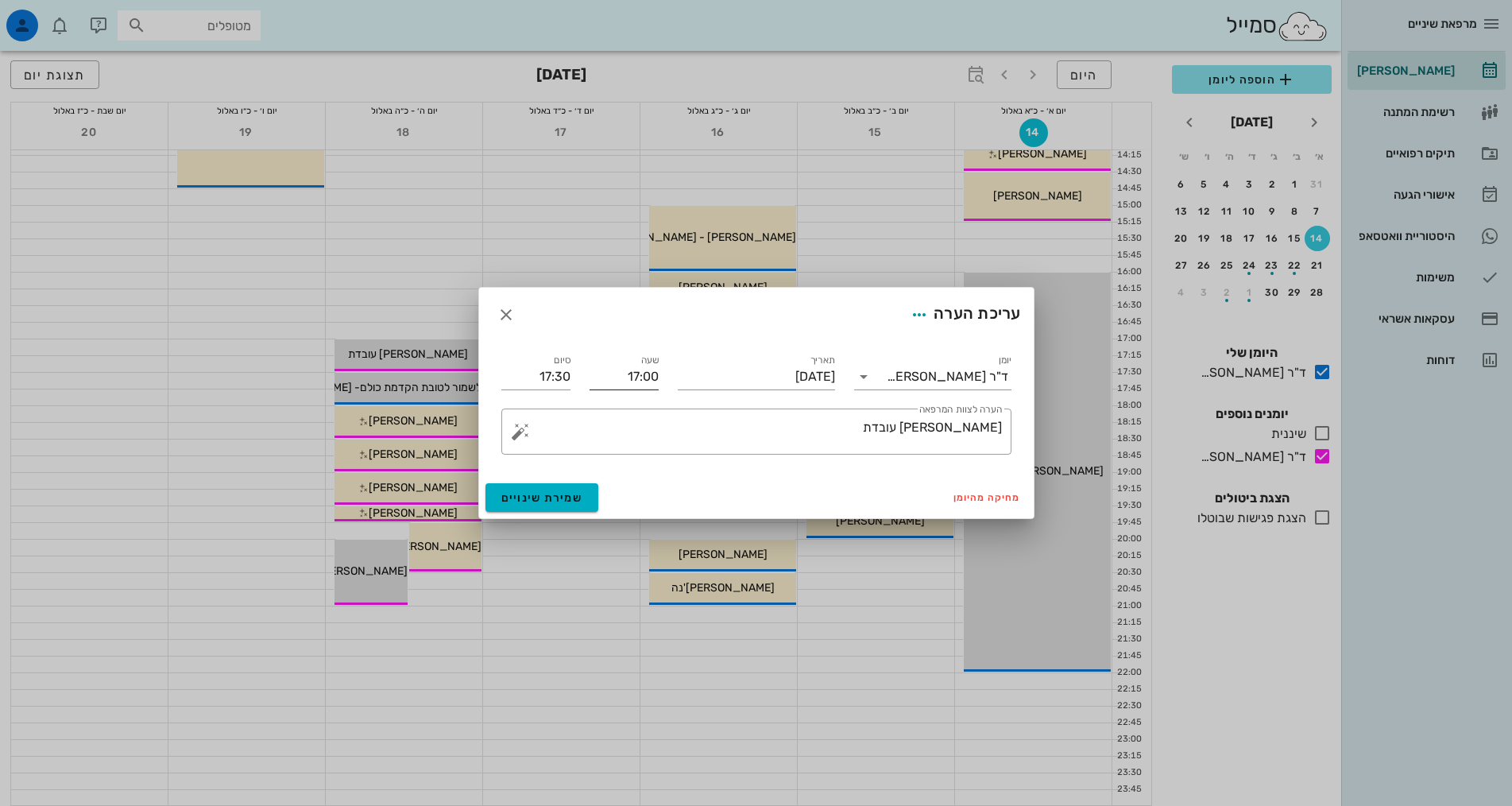
click at [630, 379] on input "17:00" at bounding box center [624, 377] width 69 height 26
click at [634, 409] on div "16:30" at bounding box center [624, 407] width 44 height 13
type input "16:30"
type input "17:00"
click at [574, 489] on button "שמירת שינויים" at bounding box center [542, 497] width 113 height 29
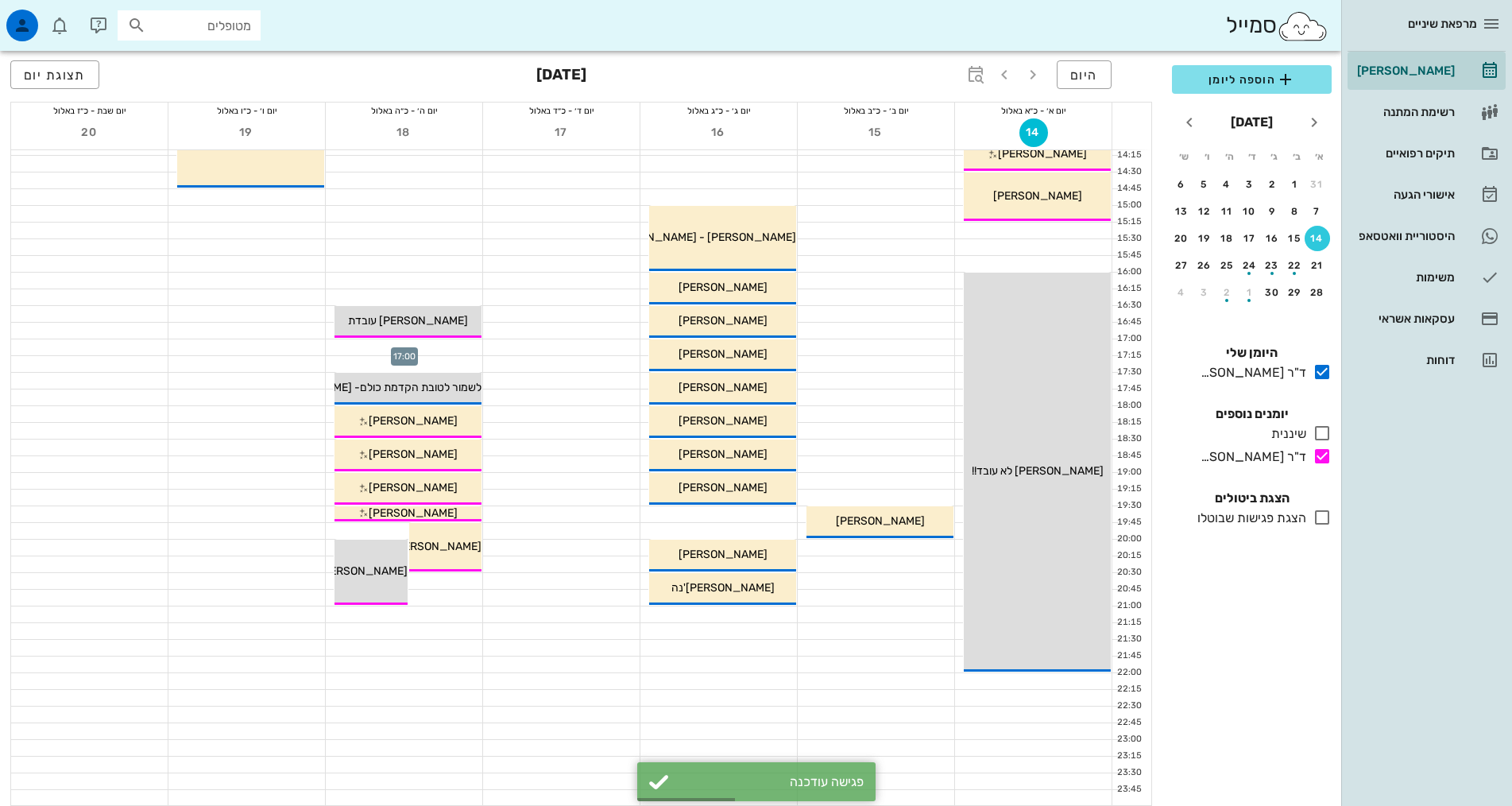
click at [452, 346] on div at bounding box center [404, 347] width 156 height 16
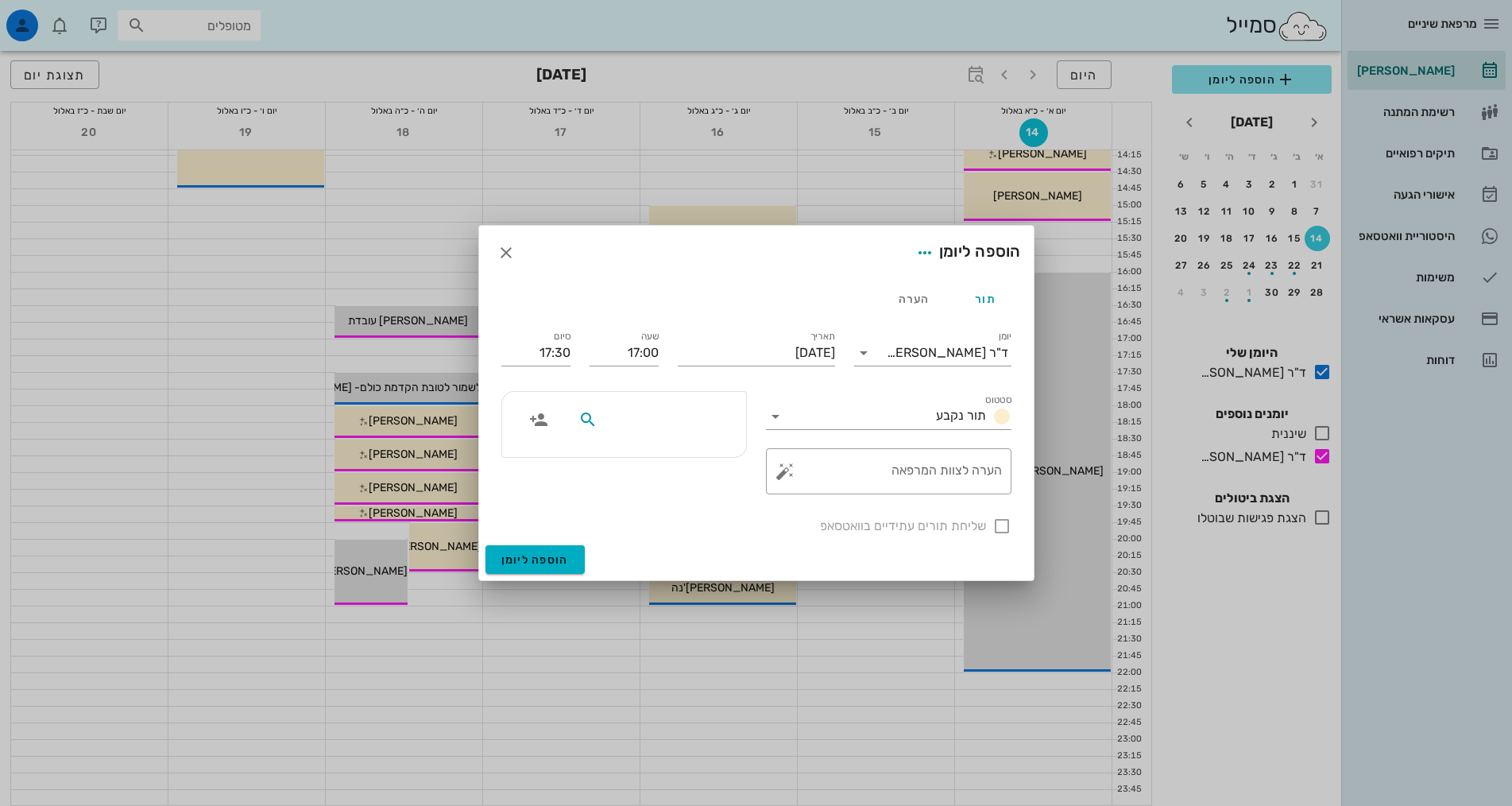
click at [629, 425] on input "text" at bounding box center [661, 420] width 122 height 21
click at [670, 745] on div at bounding box center [756, 403] width 1512 height 806
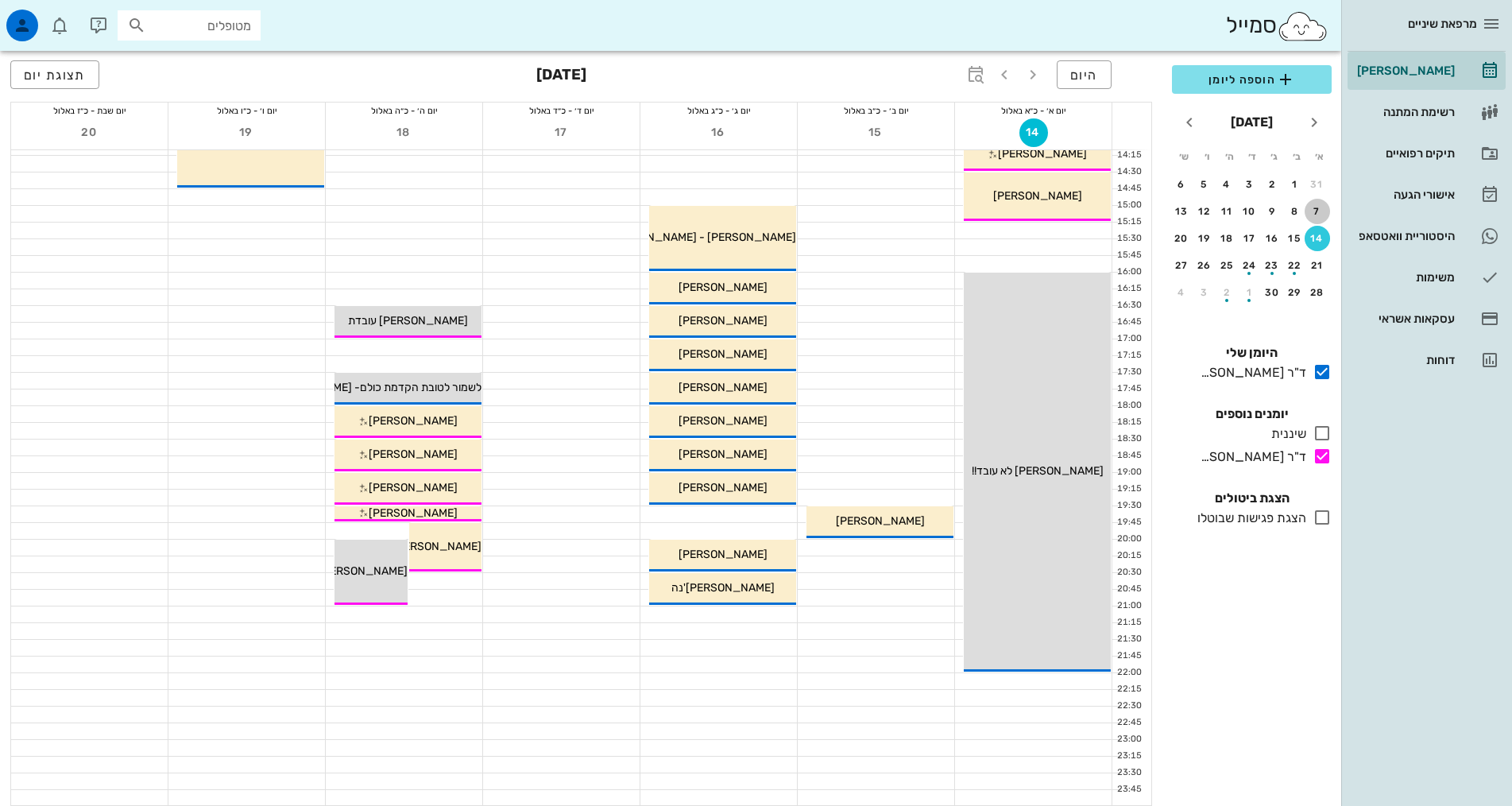
click at [1309, 207] on div "7" at bounding box center [1317, 211] width 26 height 11
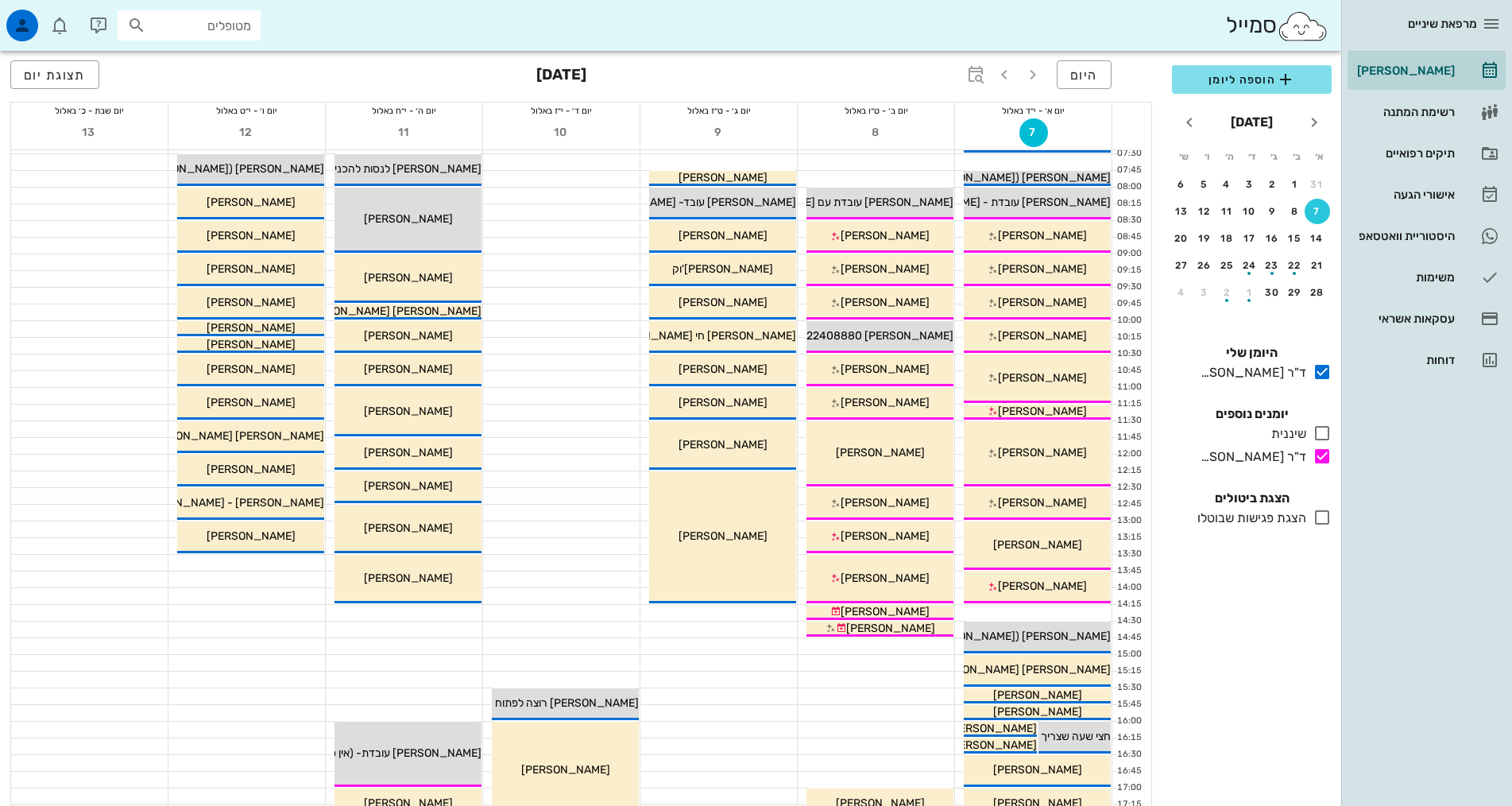
scroll to position [2, 0]
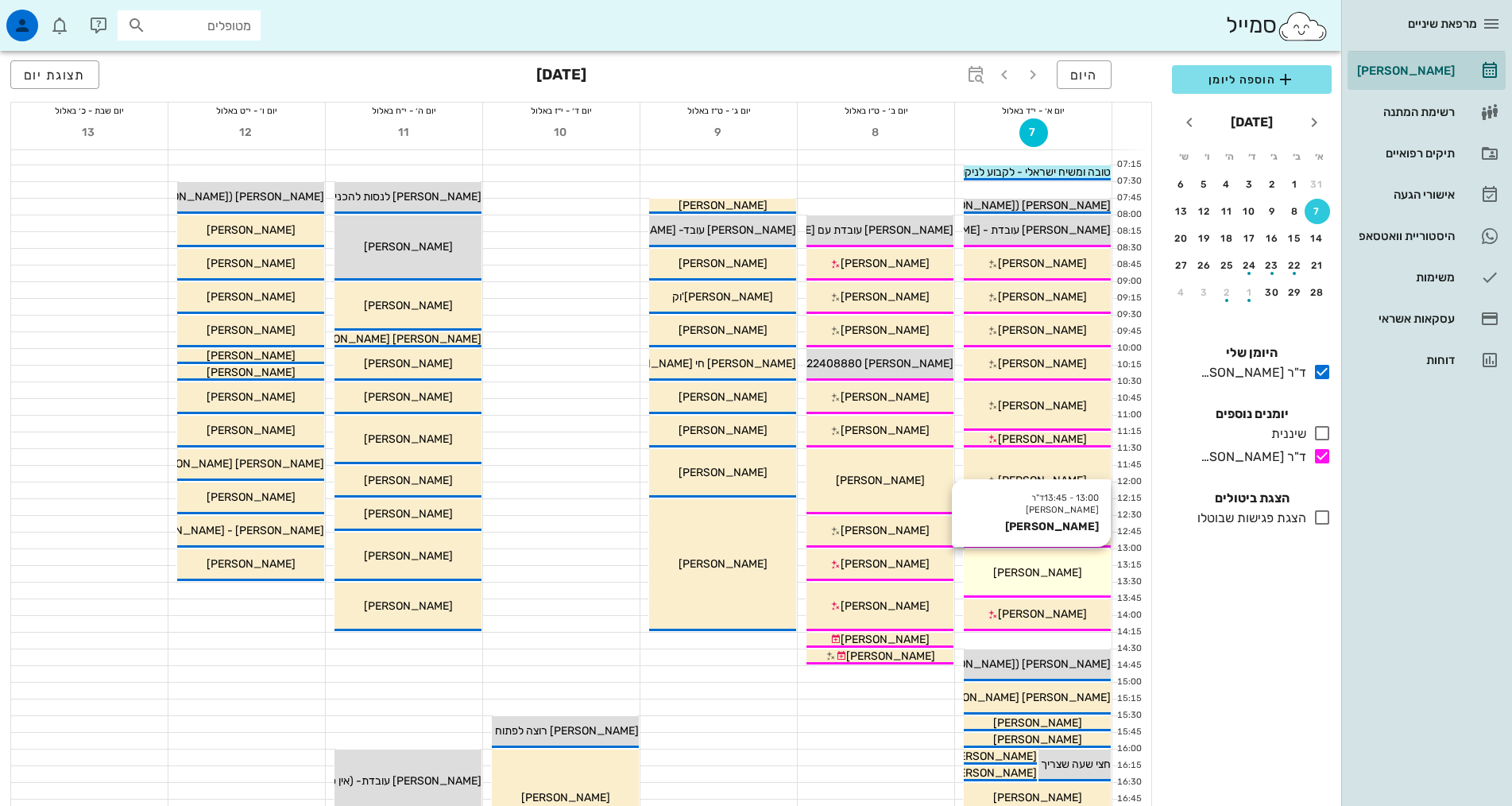
click at [1067, 577] on div "[PERSON_NAME]" at bounding box center [1037, 572] width 147 height 17
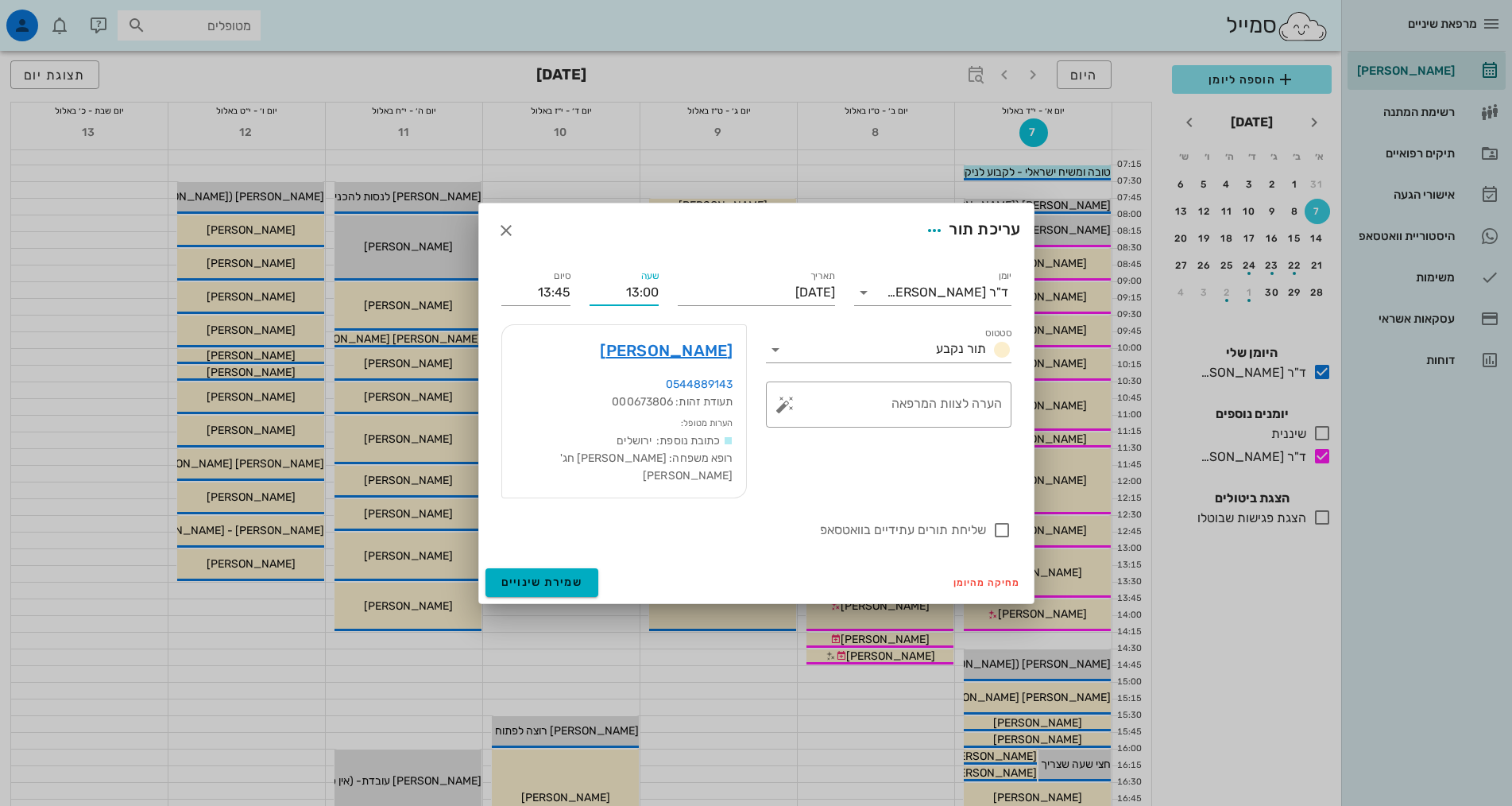
drag, startPoint x: 614, startPoint y: 302, endPoint x: 663, endPoint y: 298, distance: 49.2
click at [663, 298] on div "שעה 13:00" at bounding box center [624, 286] width 89 height 57
click at [733, 289] on input "[DATE]" at bounding box center [756, 292] width 157 height 26
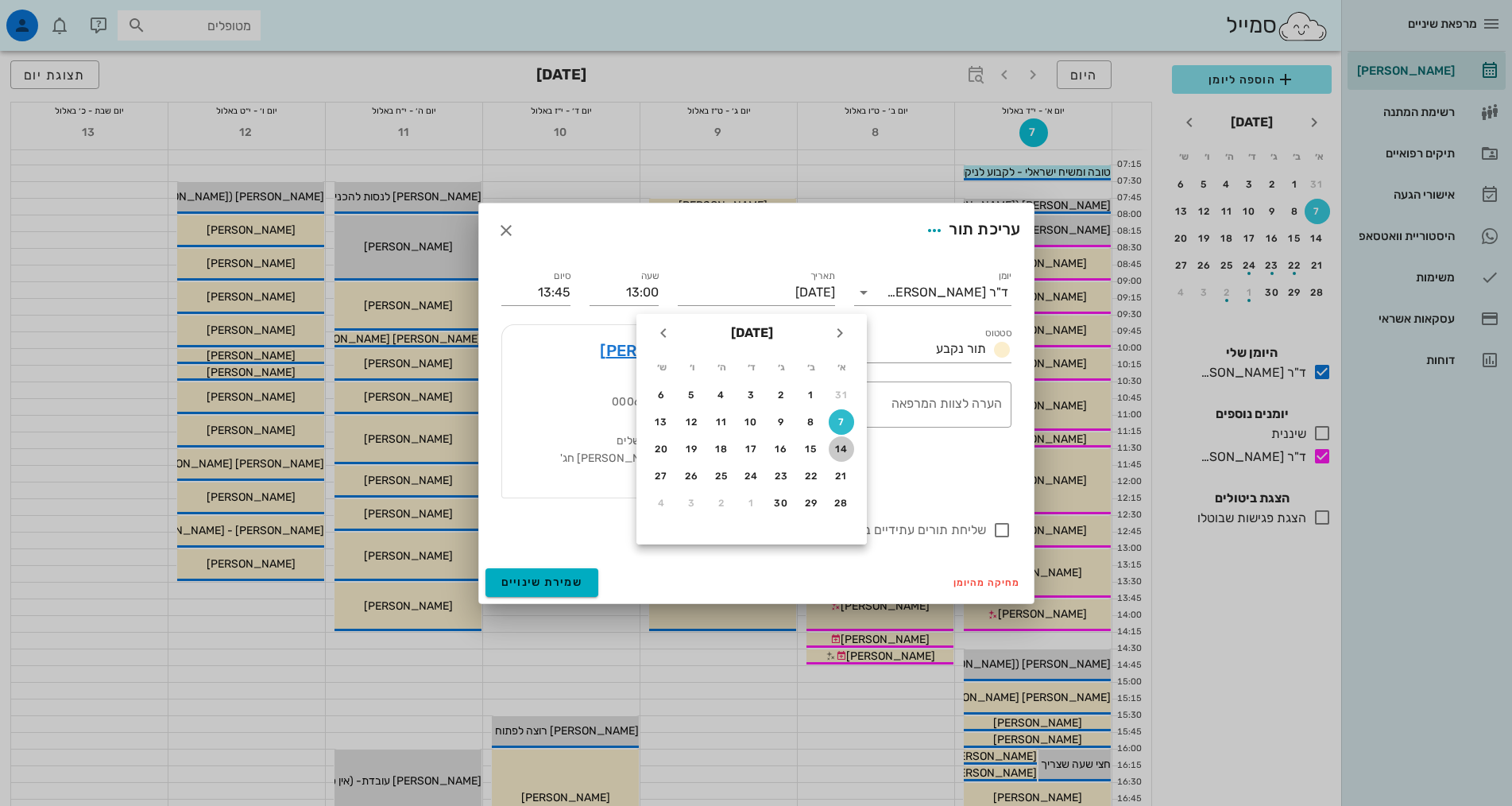
click at [836, 448] on div "14" at bounding box center [841, 449] width 26 height 11
type input "[DATE]"
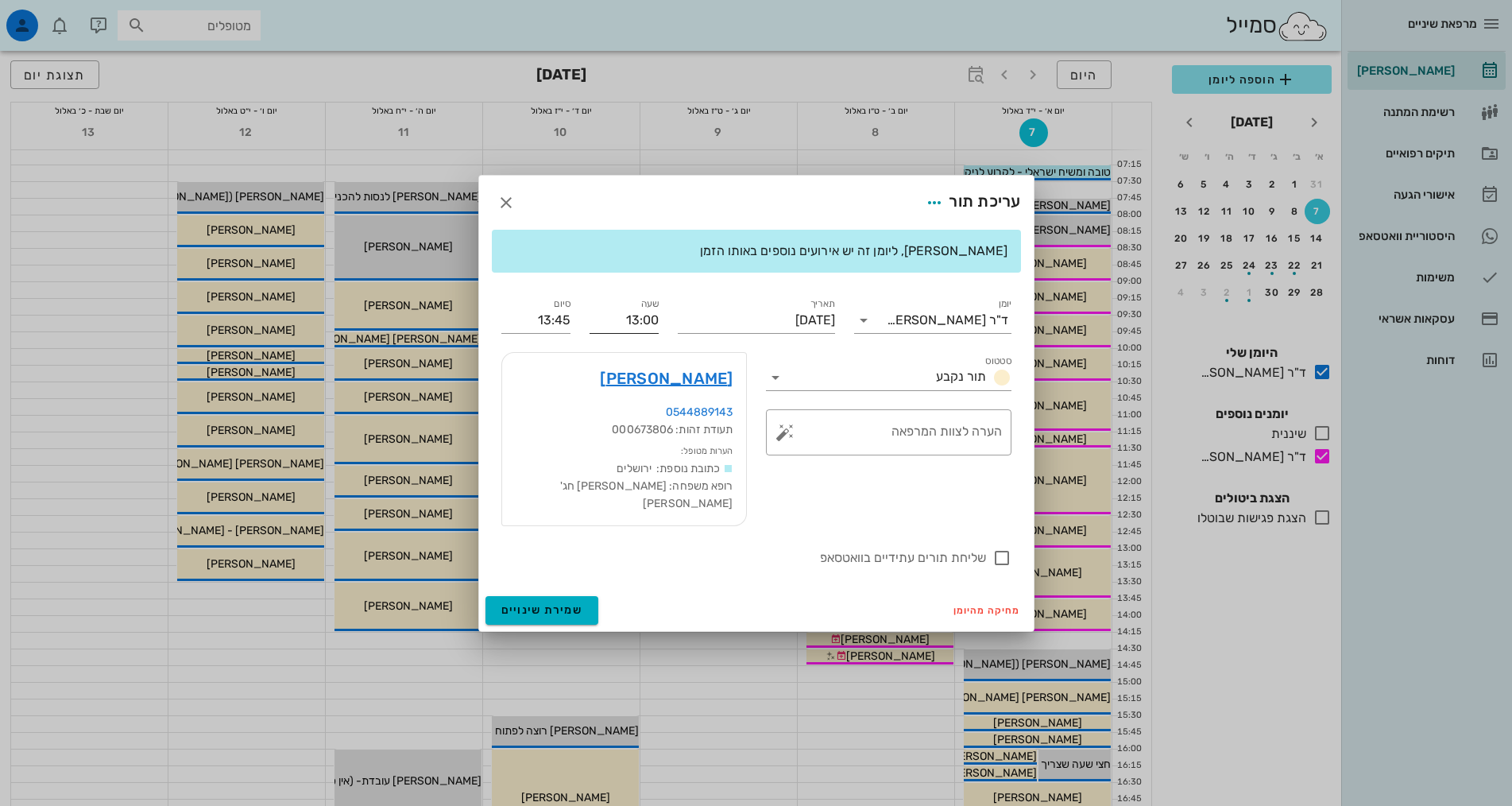
click at [651, 310] on label "שעה" at bounding box center [649, 303] width 18 height 12
type input "17:00"
click at [659, 545] on div "[PERSON_NAME], ליומן זה יש אירועים נוספים באותו הזמן יומן ד"ר [PERSON_NAME] תור…" at bounding box center [756, 409] width 555 height 360
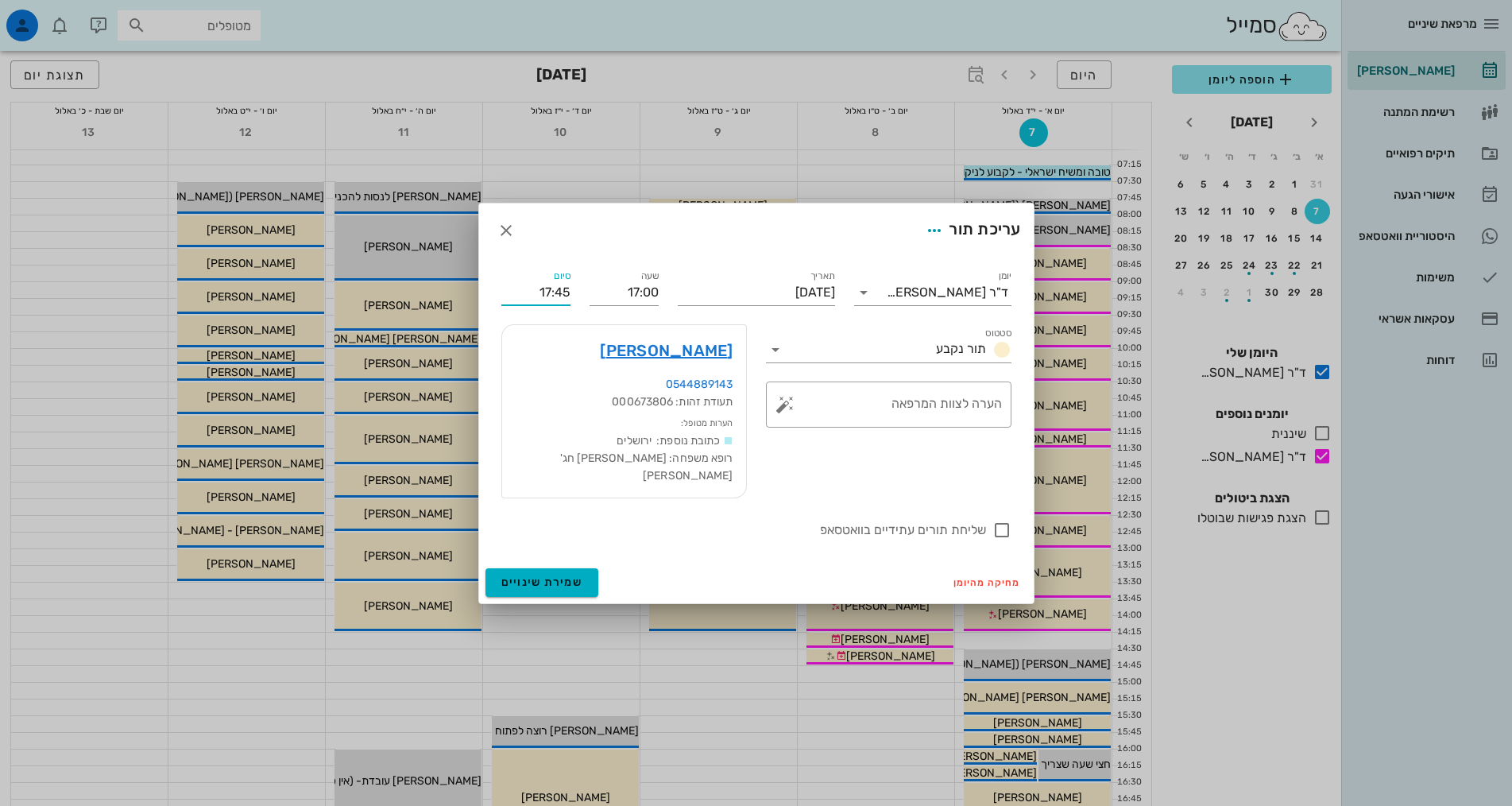
click at [535, 291] on input "17:45" at bounding box center [535, 292] width 69 height 26
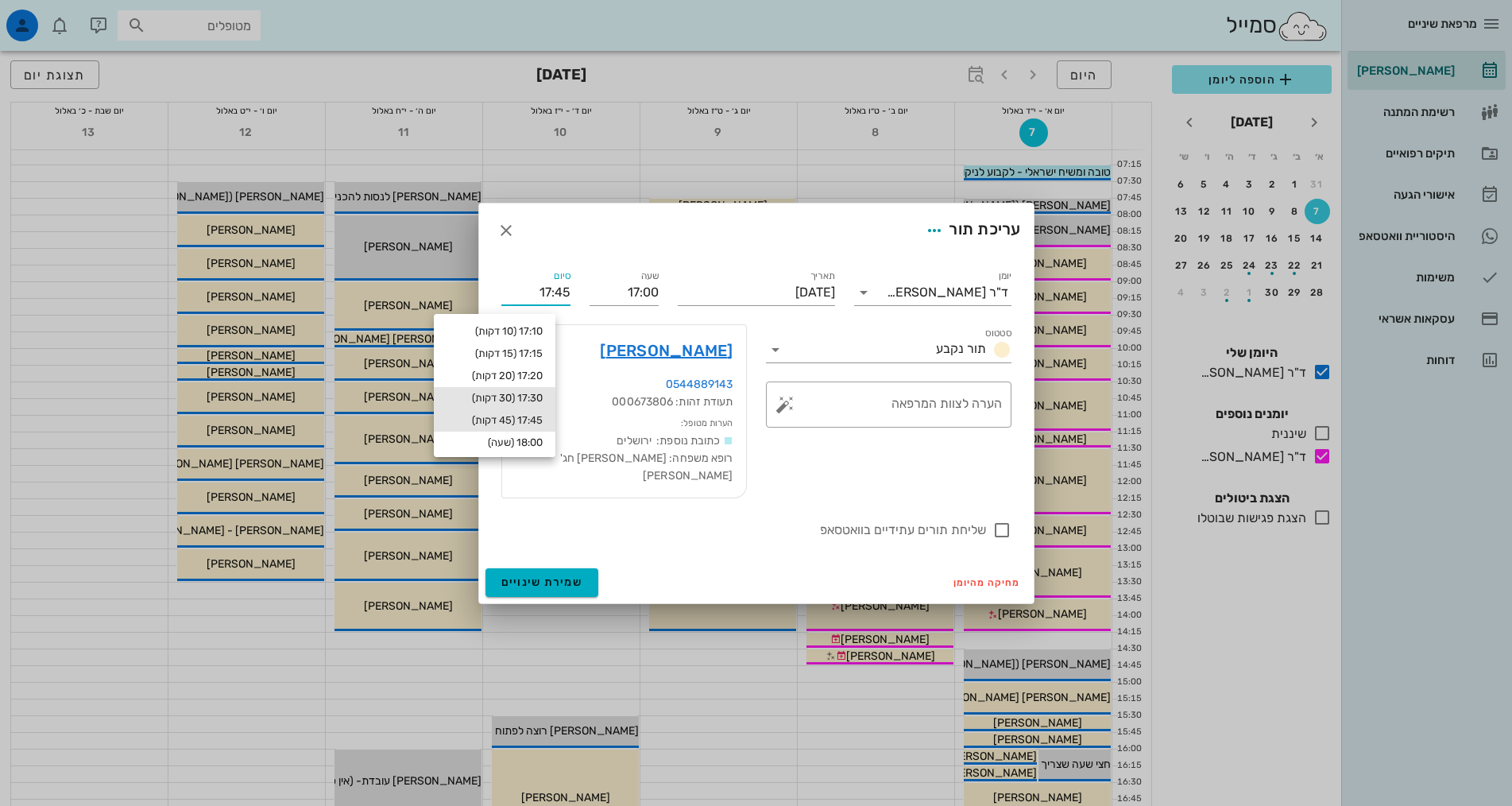
click at [543, 395] on div "17:30 (30 דקות)" at bounding box center [495, 398] width 96 height 13
type input "17:30"
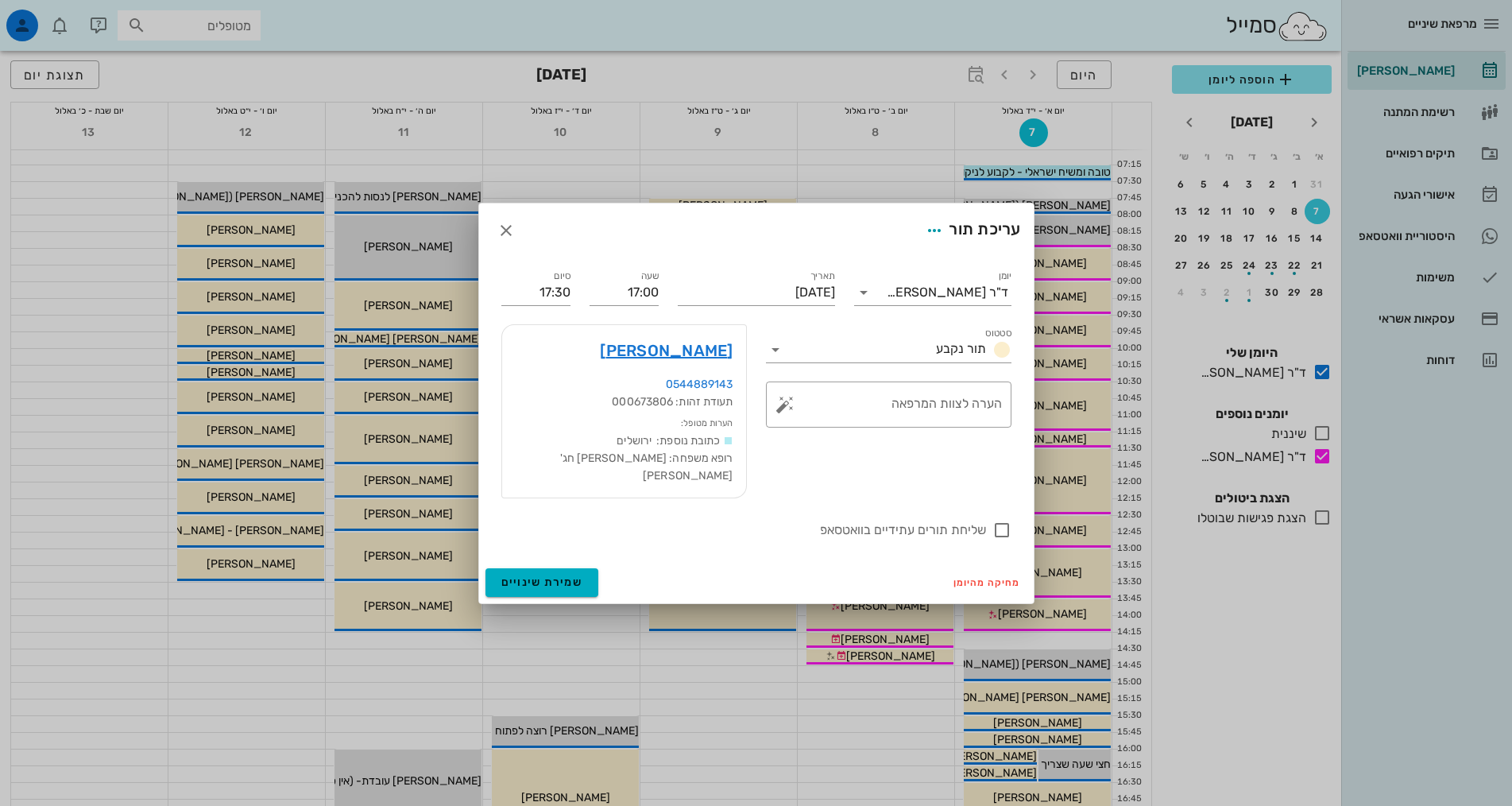
click at [677, 508] on div "שליחת תורים עתידיים בוואטסאפ" at bounding box center [756, 528] width 529 height 41
click at [769, 295] on input "[DATE]" at bounding box center [756, 292] width 157 height 26
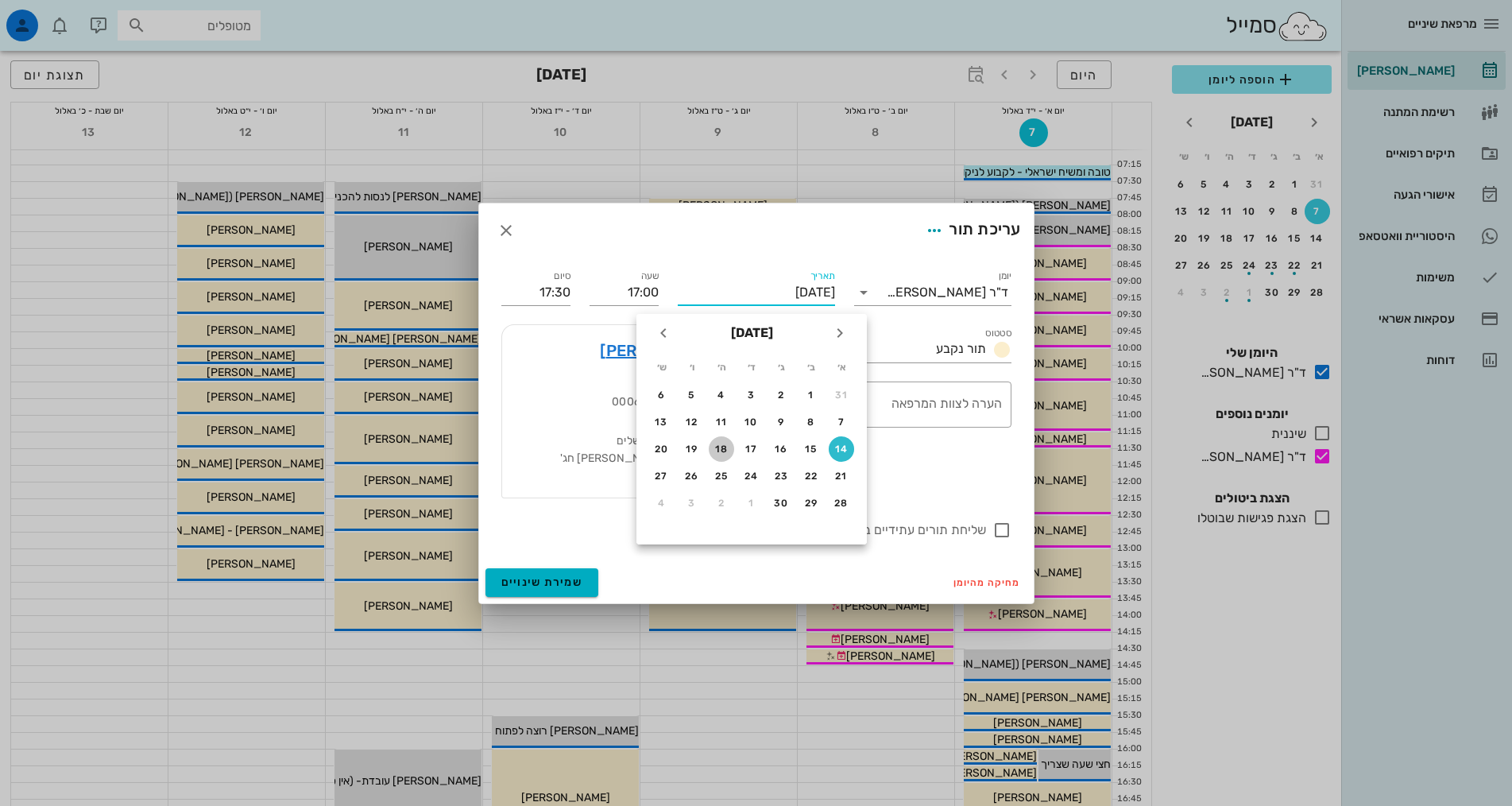
click at [725, 442] on button "18" at bounding box center [721, 449] width 26 height 26
type input "[DATE]"
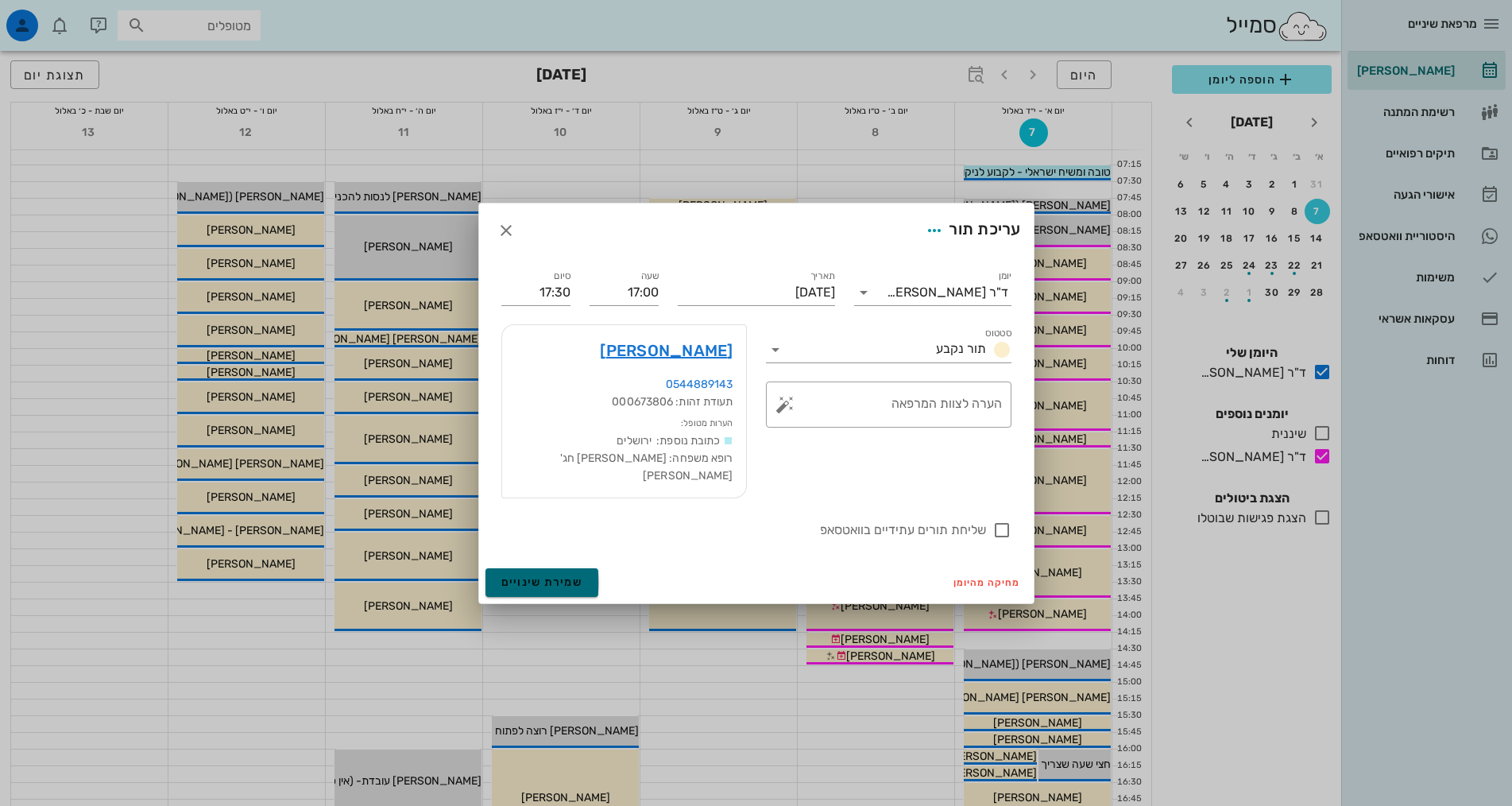
click at [575, 575] on span "שמירת שינויים" at bounding box center [542, 582] width 82 height 14
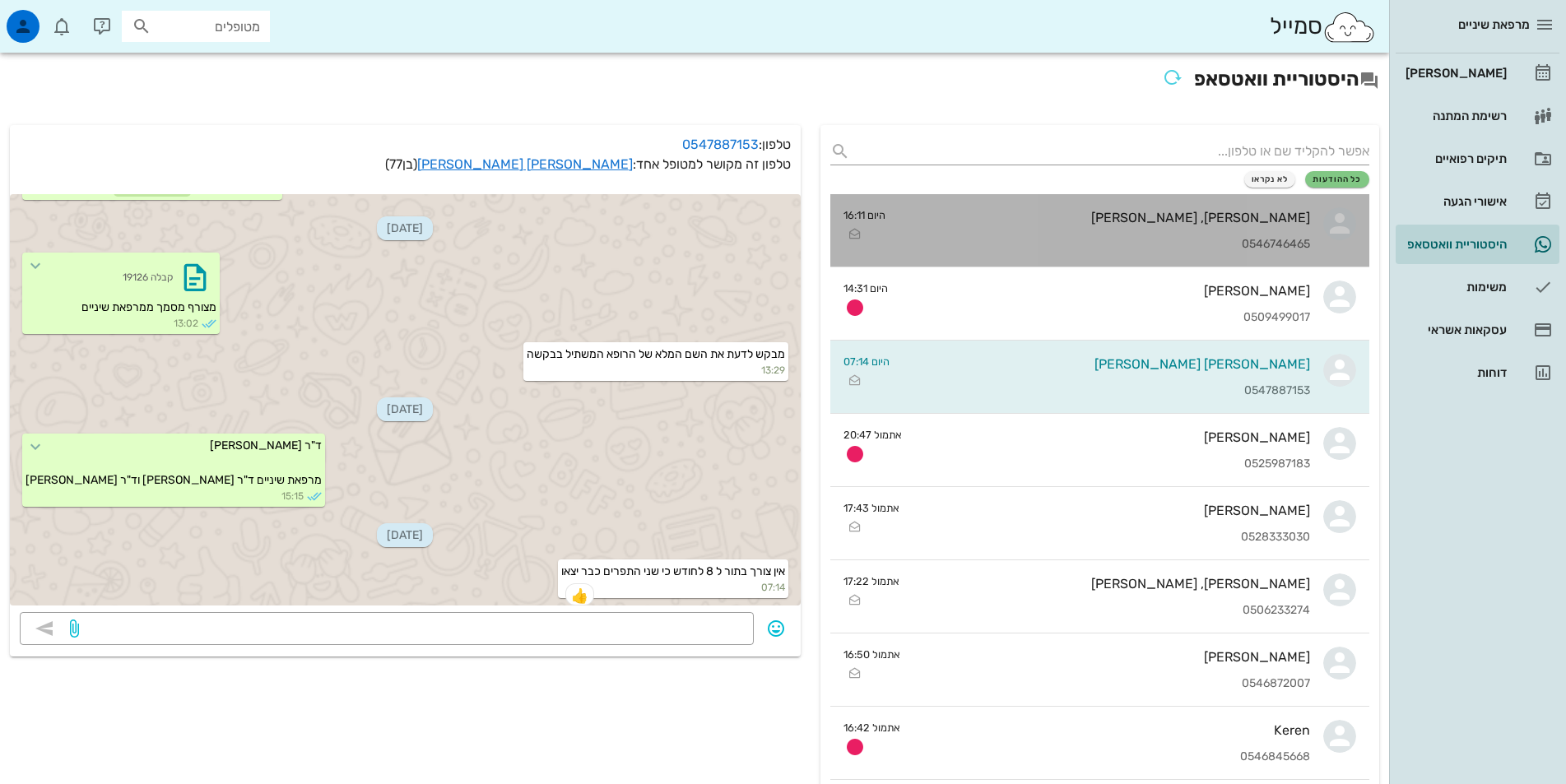
click at [1106, 230] on div "מאירה סנדהלם, ליסה דויד סנדהלם 0546746465" at bounding box center [1104, 230] width 412 height 73
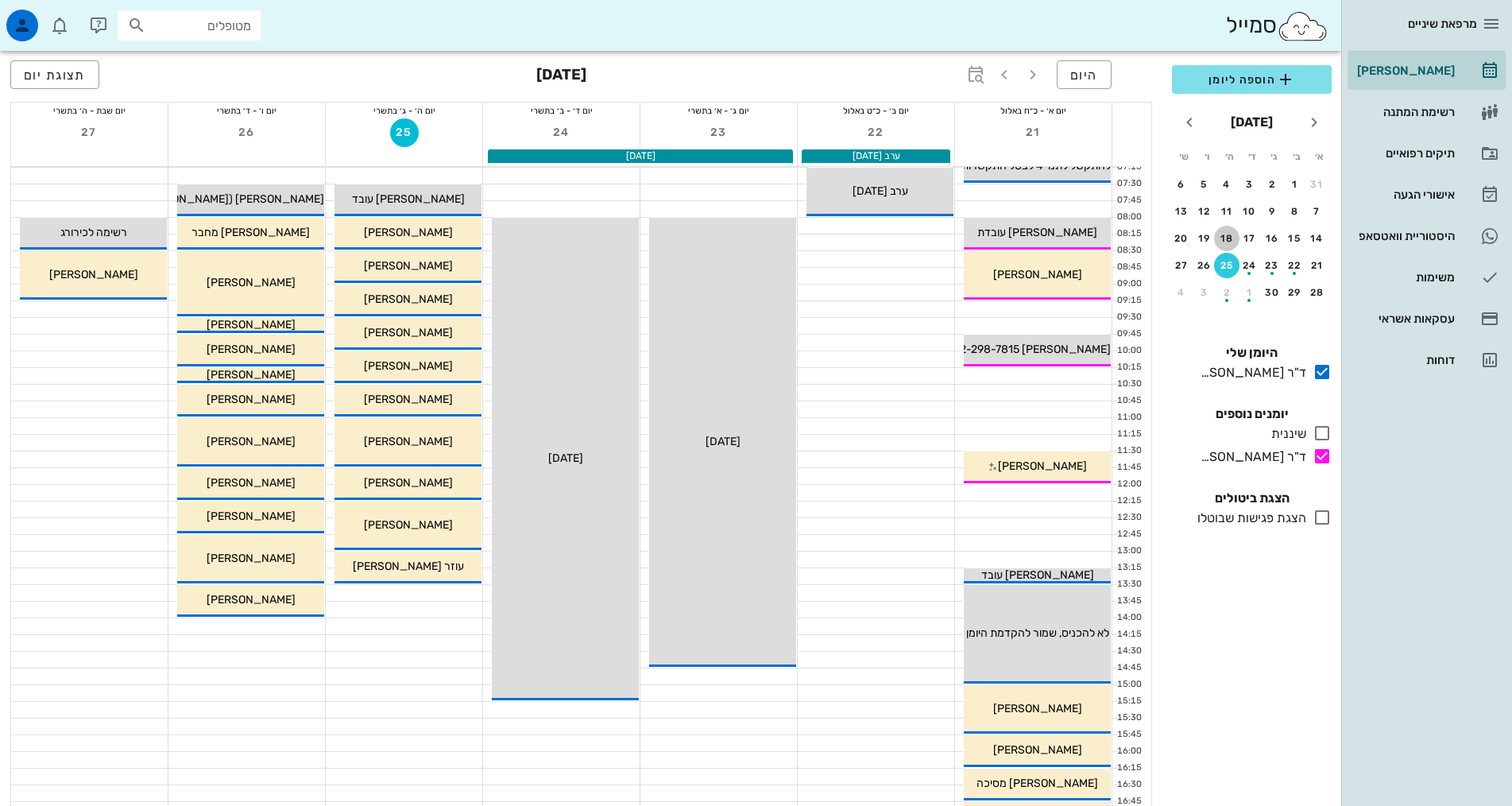
click at [1221, 242] on div "18" at bounding box center [1226, 239] width 26 height 11
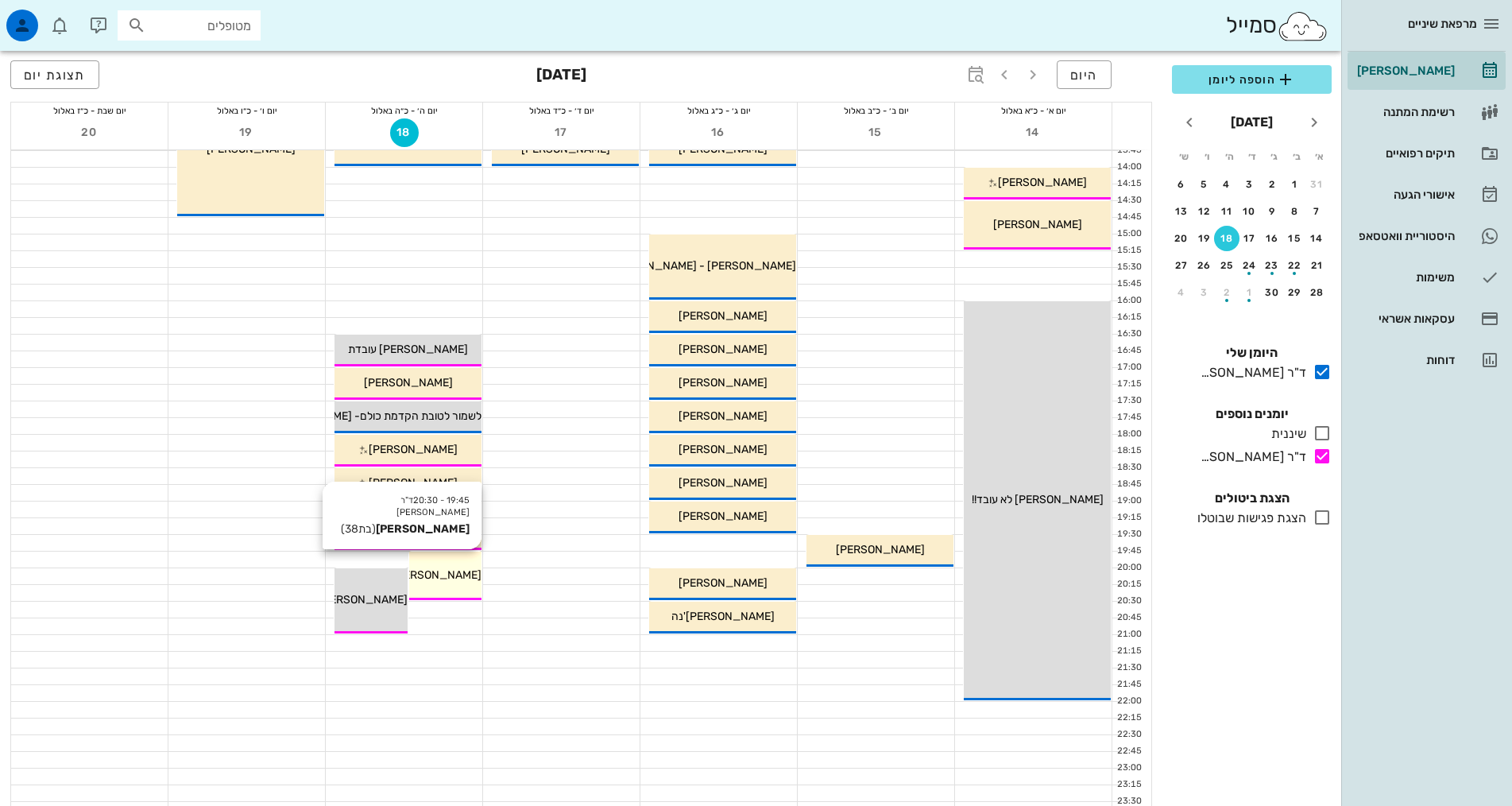
scroll to position [397, 0]
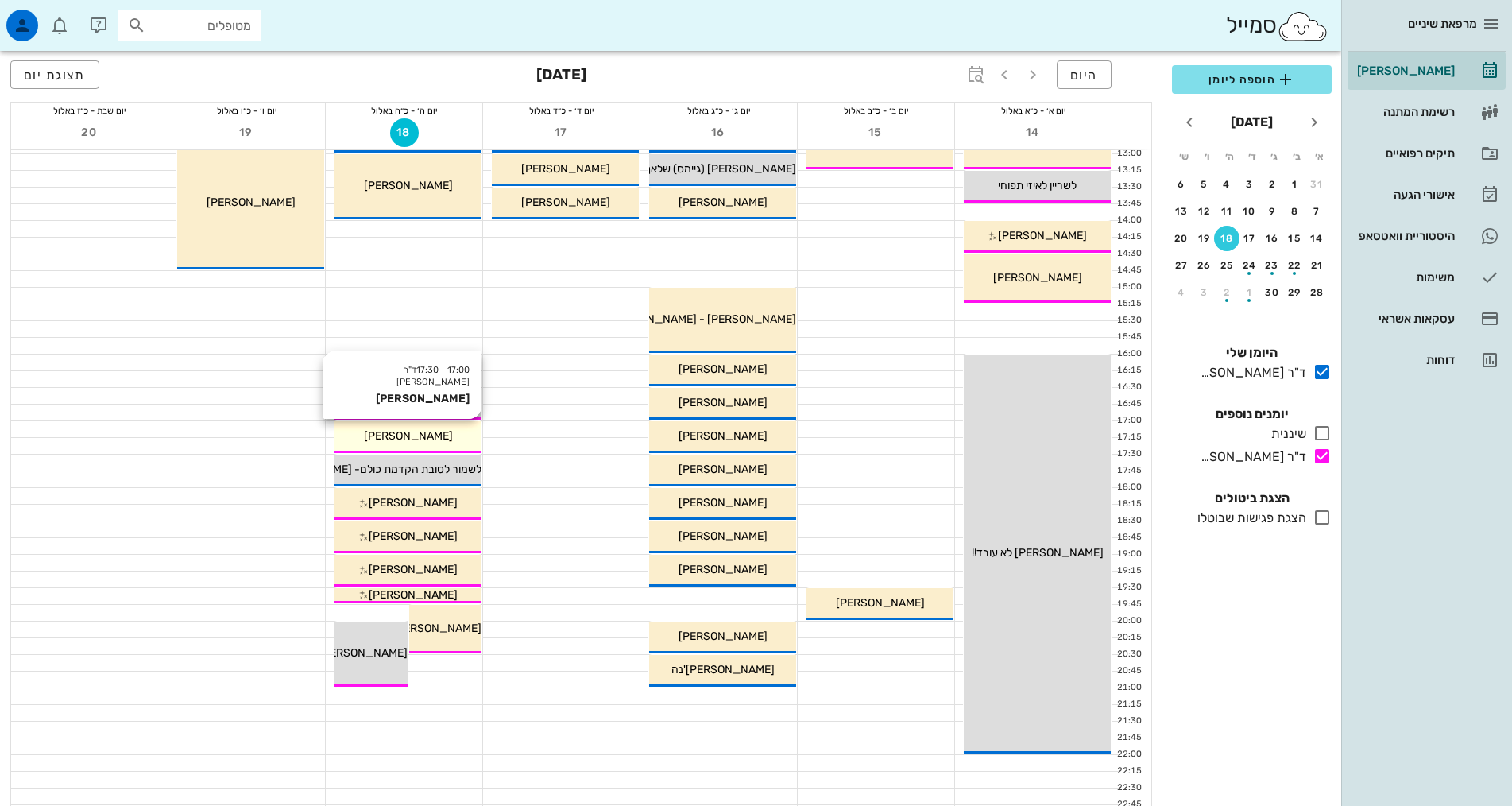
click at [451, 436] on div "[PERSON_NAME]" at bounding box center [408, 436] width 147 height 17
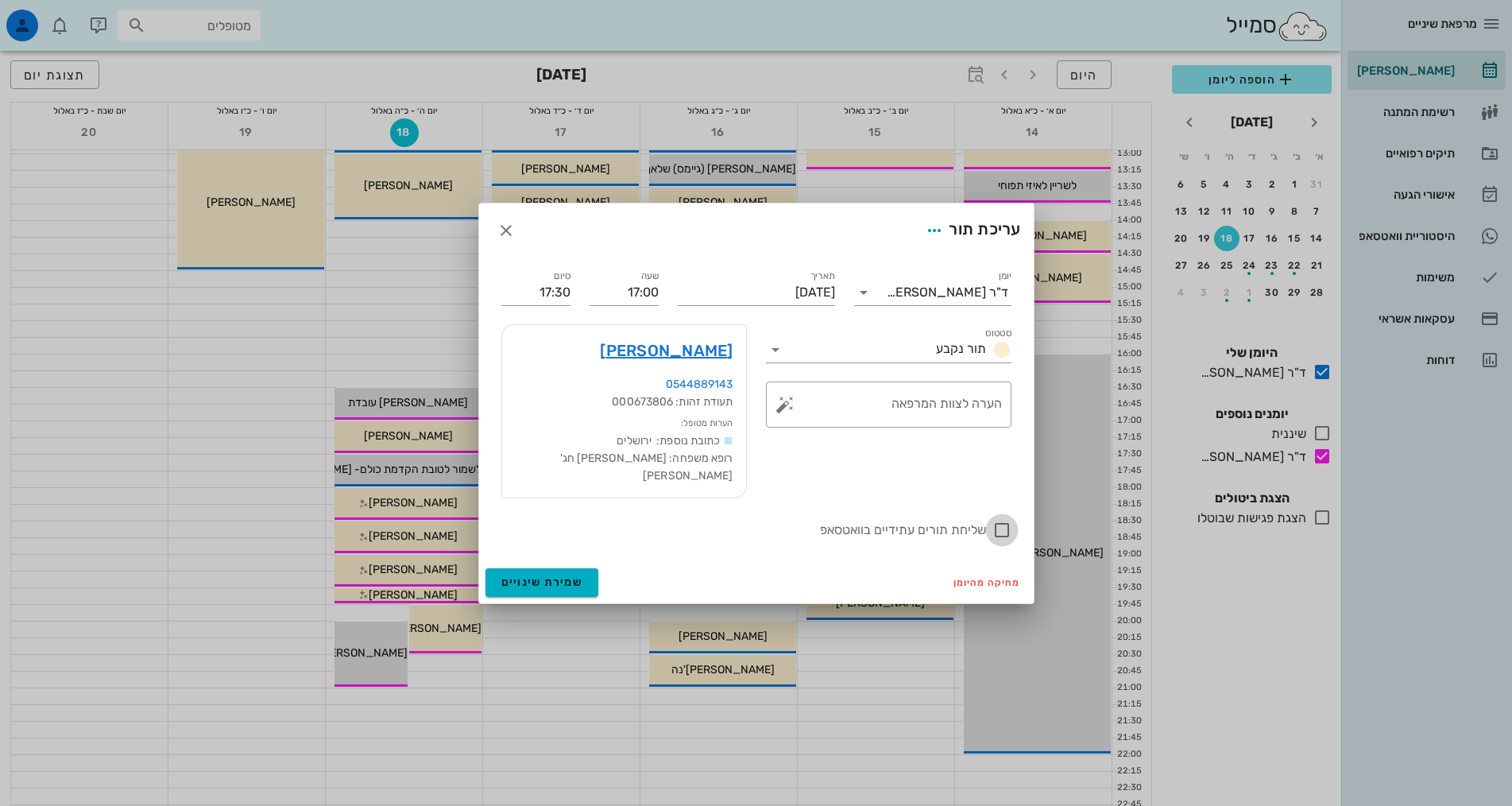
click at [1004, 516] on div at bounding box center [1002, 530] width 27 height 27
click at [1004, 523] on div at bounding box center [1002, 530] width 27 height 27
checkbox input "false"
click at [902, 463] on div "סטטוס תור נקבע ​ הערה לצוות המרפאה" at bounding box center [889, 411] width 265 height 193
click at [691, 363] on link "[PERSON_NAME]" at bounding box center [666, 350] width 132 height 26
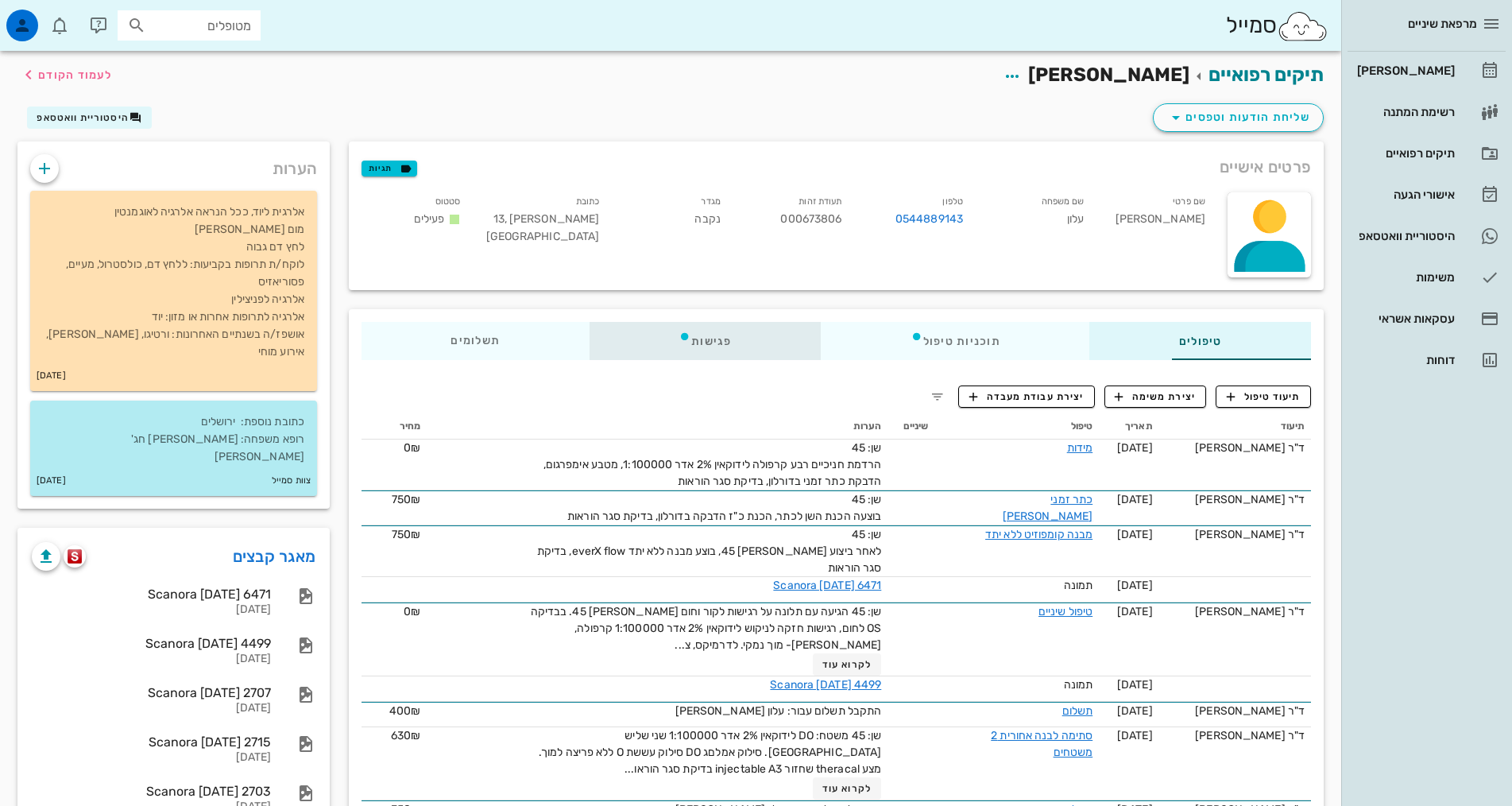
click at [666, 332] on div "פגישות" at bounding box center [705, 341] width 231 height 38
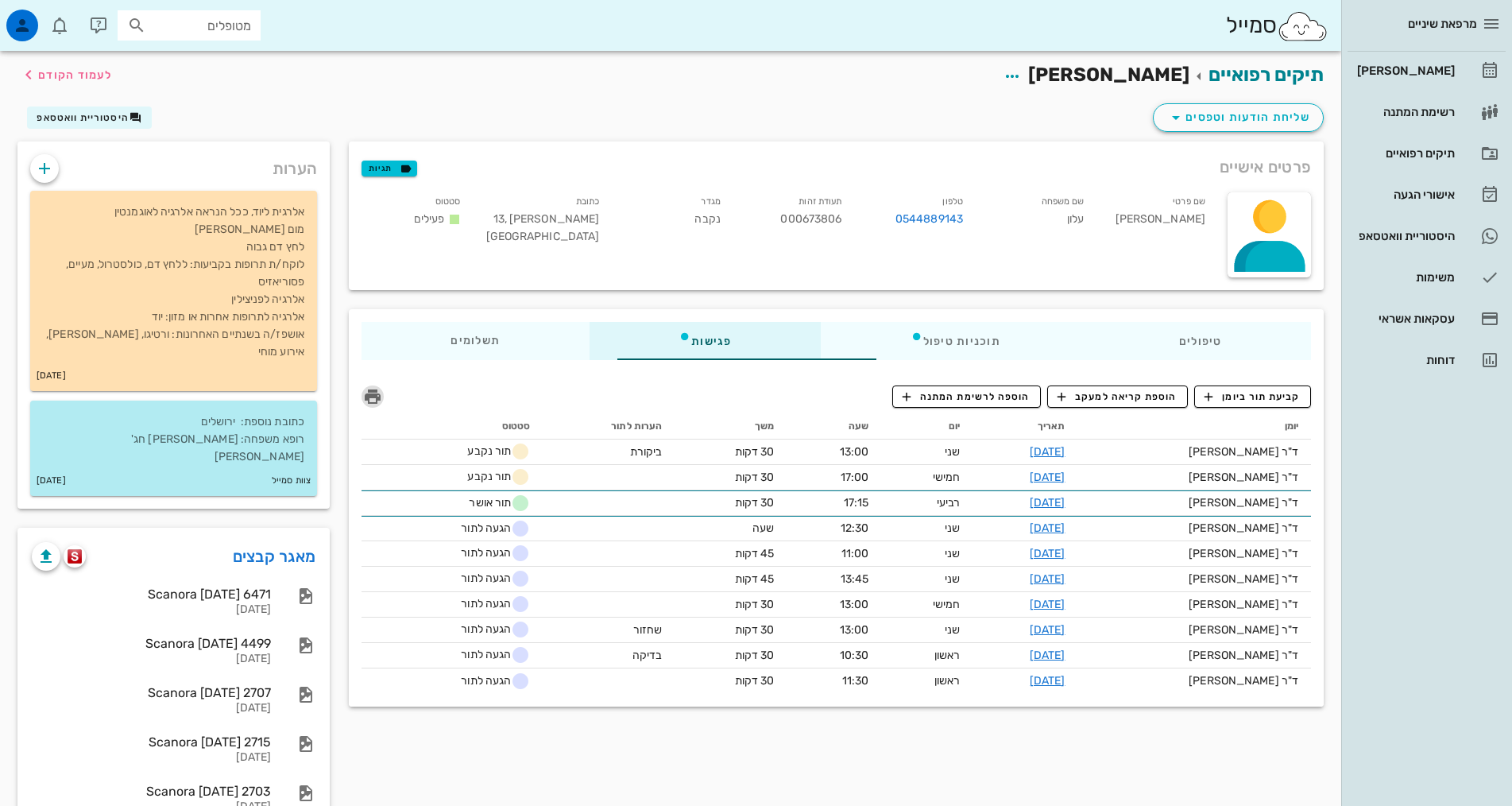
click at [363, 403] on icon "button" at bounding box center [373, 397] width 19 height 19
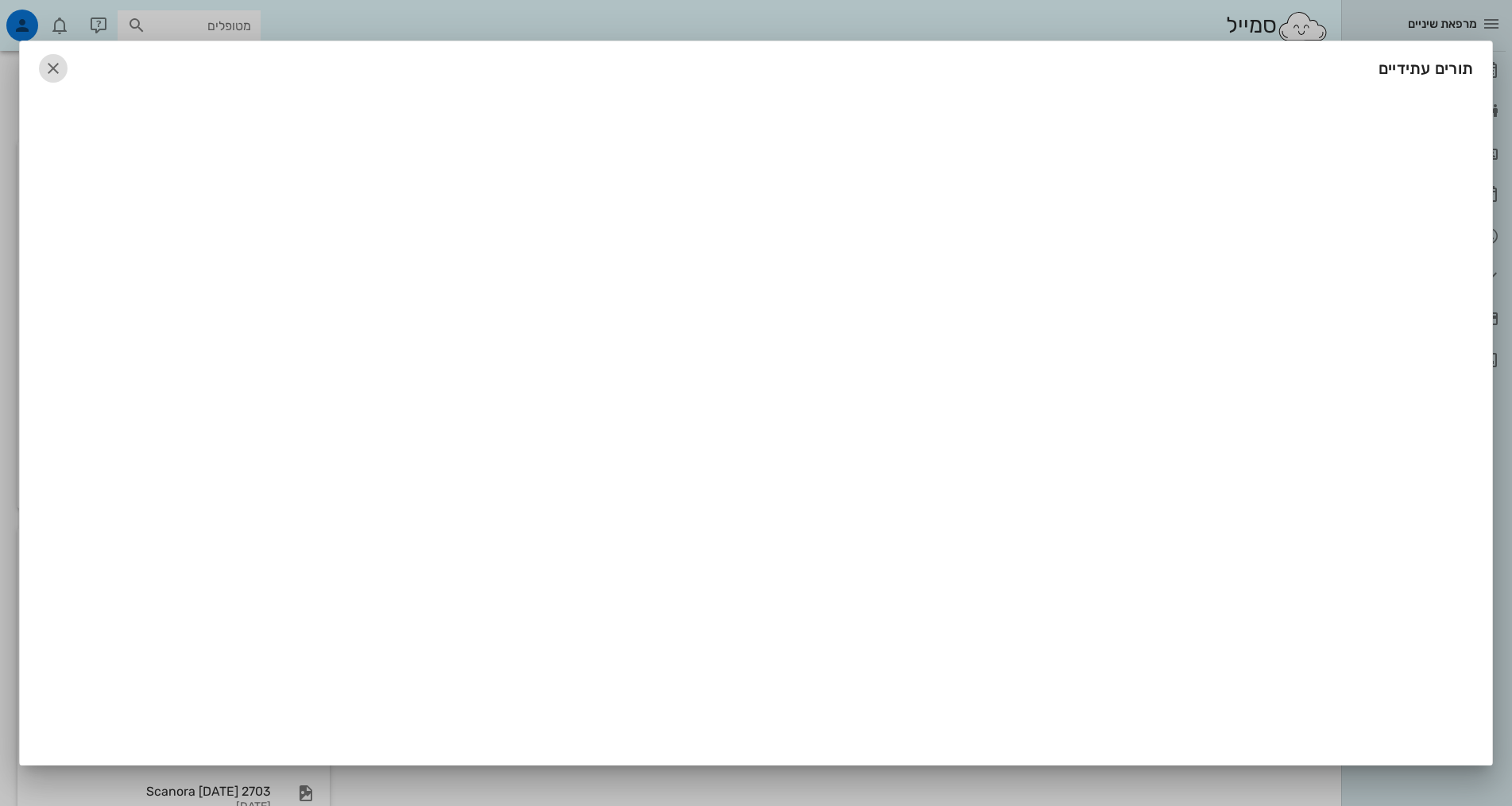
click at [60, 77] on icon "button" at bounding box center [53, 69] width 19 height 19
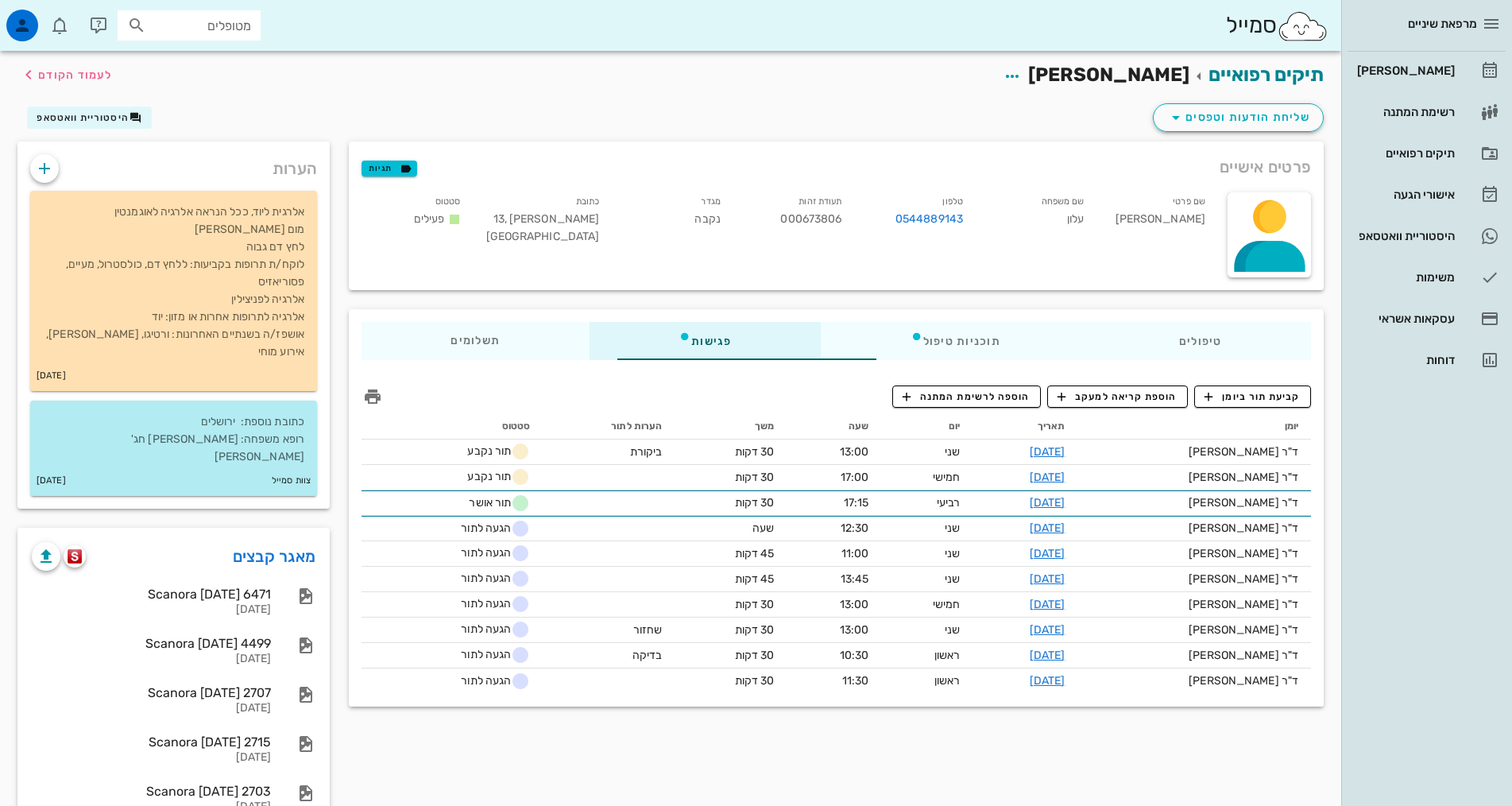
click at [922, 759] on div "פרטים אישיים תגיות שם פרטי שולמית שם משפחה עלון טלפון 0544889143 תעודת זהות 000…" at bounding box center [836, 535] width 994 height 787
click at [1065, 458] on link "29-09-2025" at bounding box center [1047, 452] width 36 height 14
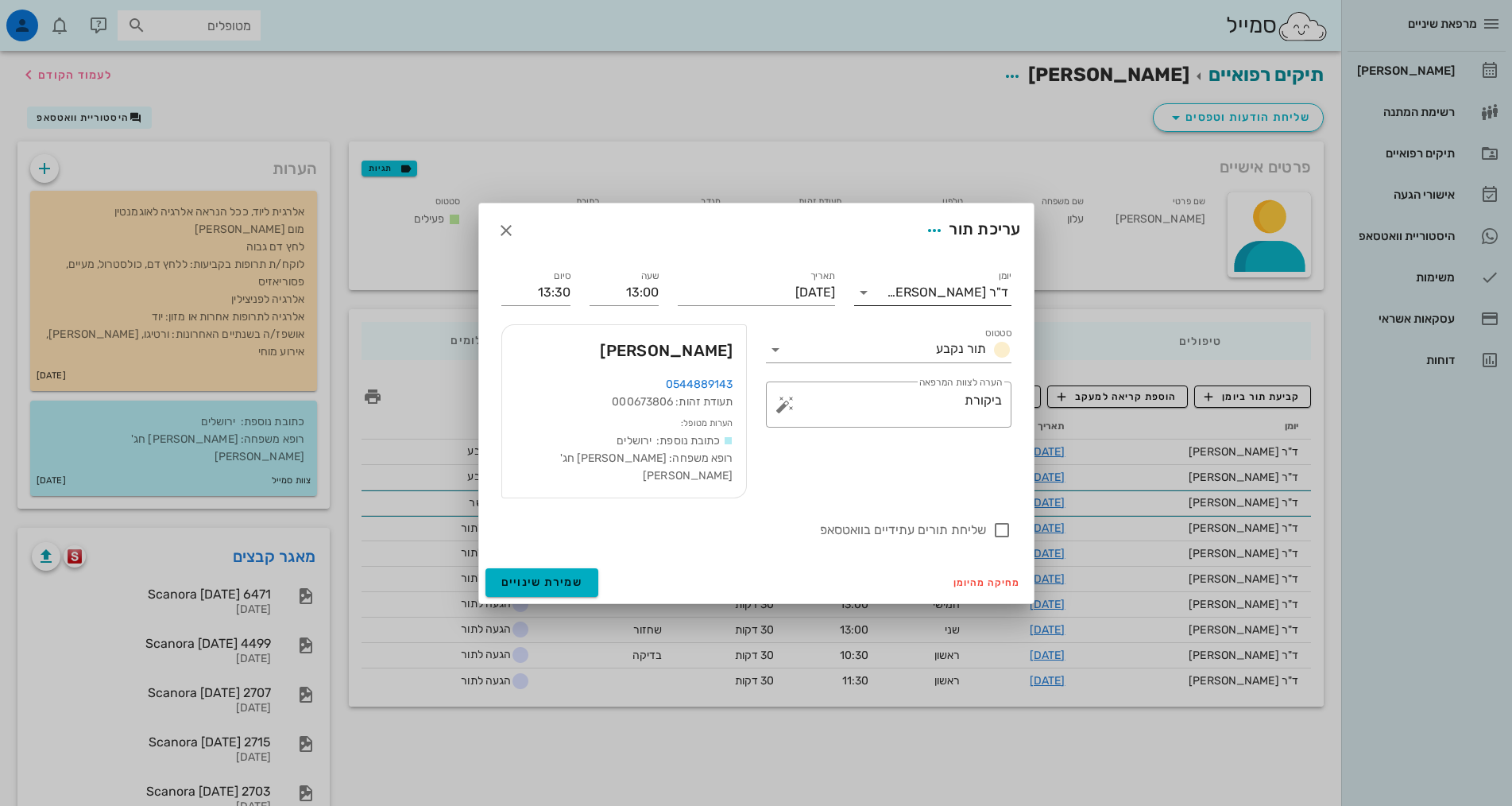
click at [878, 298] on input "יומן" at bounding box center [881, 292] width 10 height 26
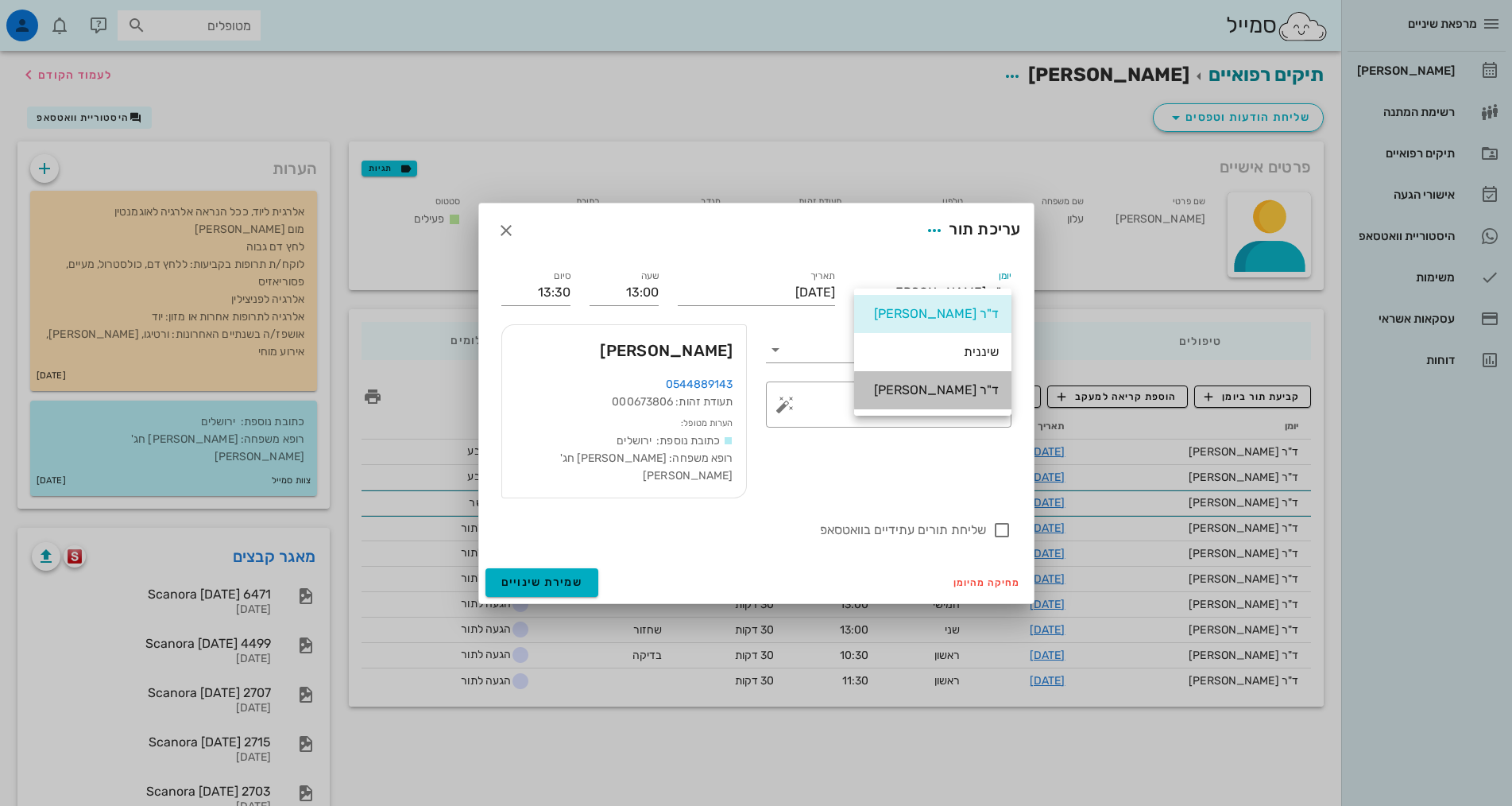
click at [925, 389] on div "ד"ר [PERSON_NAME]" at bounding box center [932, 389] width 132 height 15
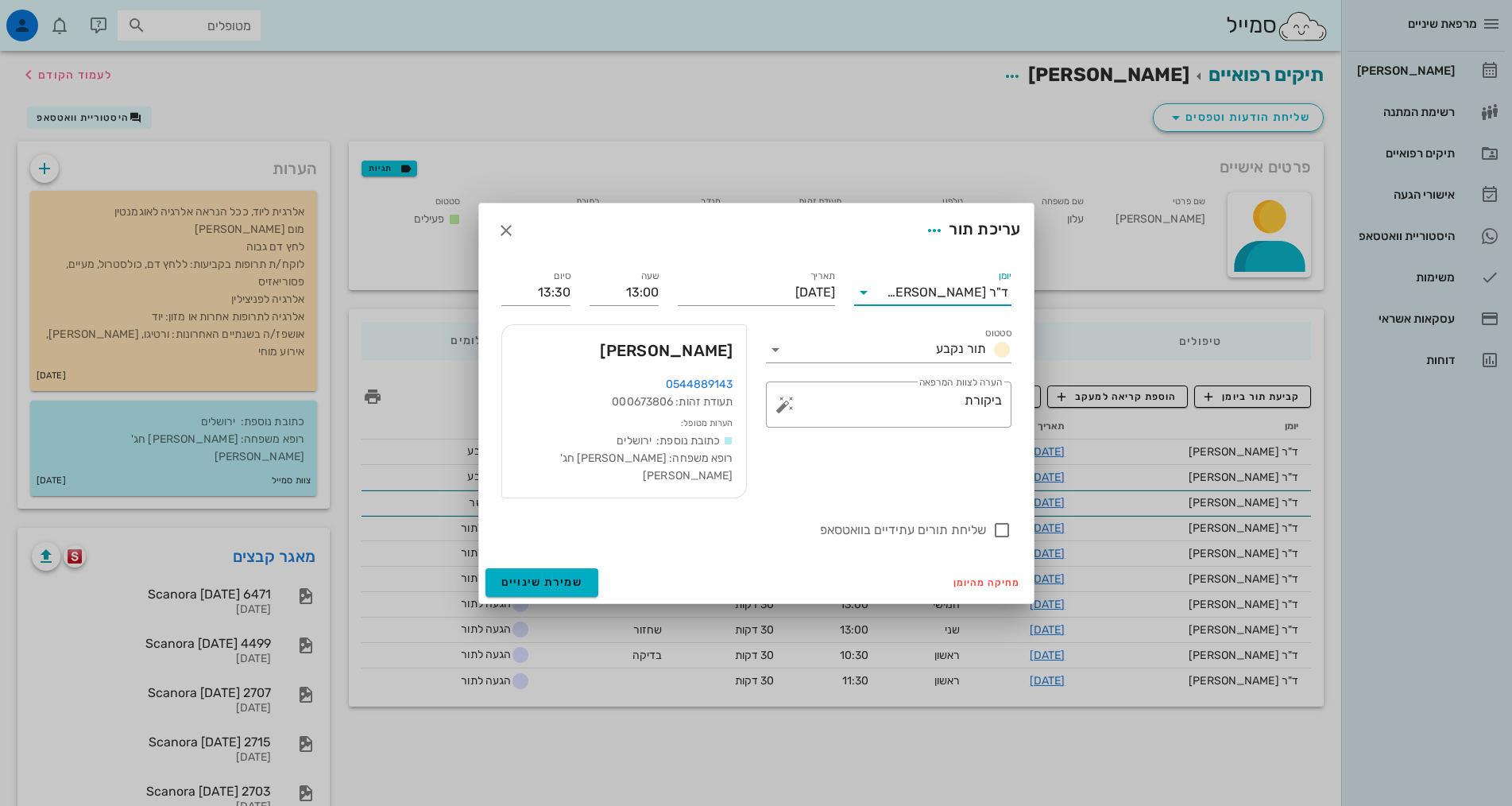
click at [652, 231] on div "עריכת תור" at bounding box center [756, 231] width 555 height 54
click at [564, 568] on button "שמירת שינויים" at bounding box center [542, 583] width 113 height 29
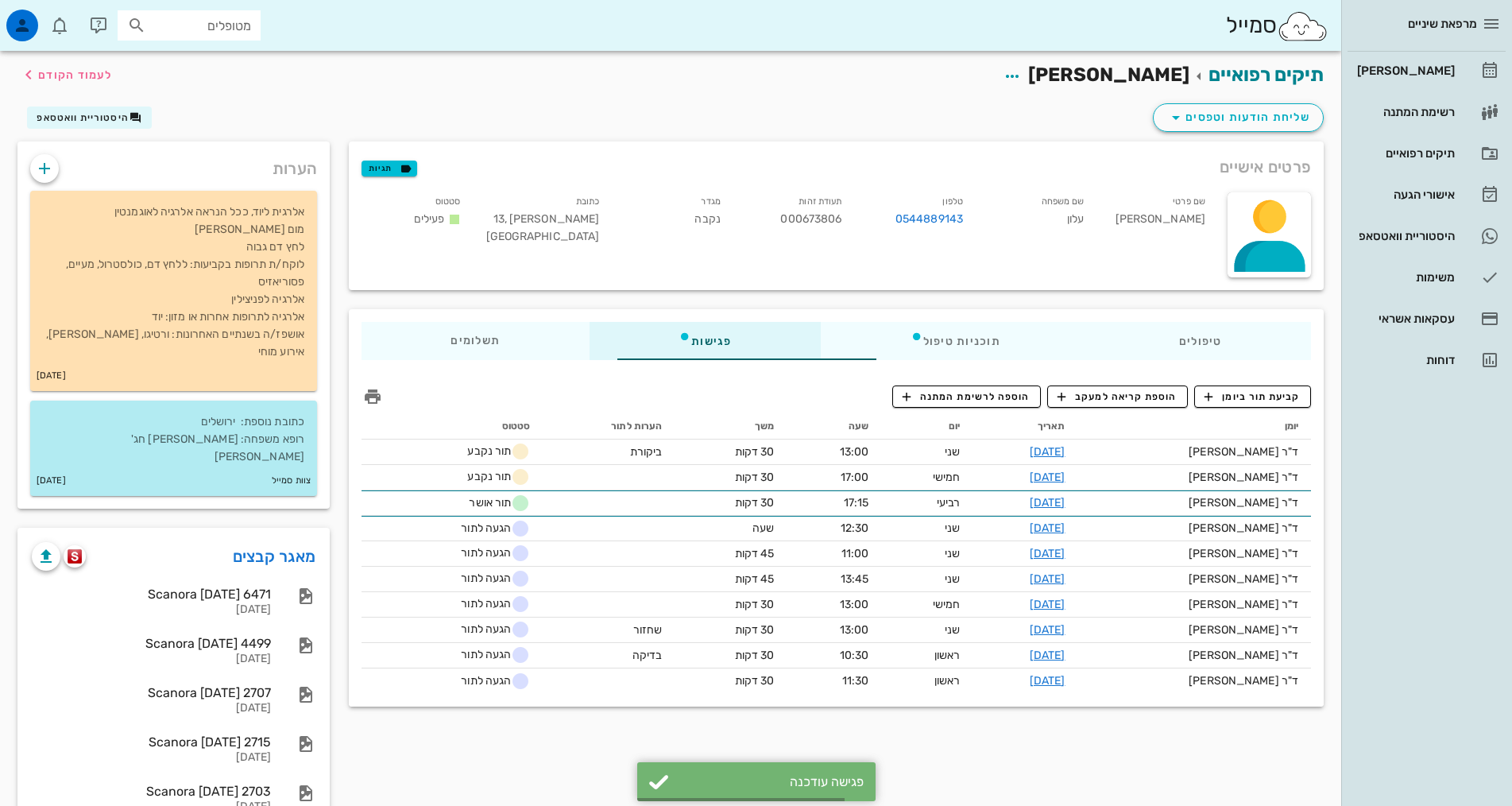
click at [1431, 516] on div "מרפאת שיניים יומן מרפאה רשימת המתנה תיקים רפואיים אישורי הגעה היסטוריית וואטסאפ…" at bounding box center [1427, 403] width 171 height 806
click at [1444, 77] on div "[PERSON_NAME]" at bounding box center [1404, 71] width 101 height 13
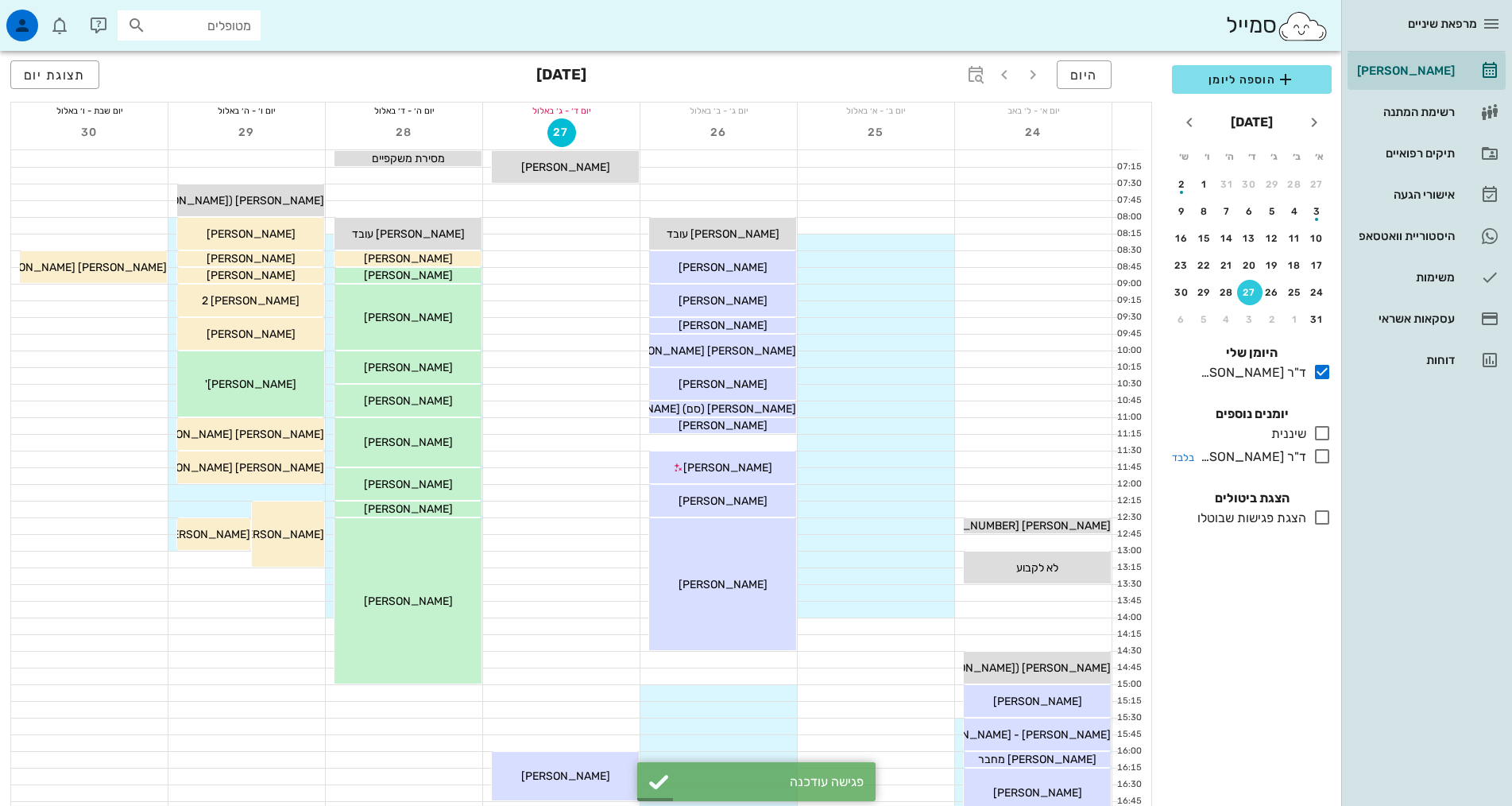
click at [1253, 458] on div "ד"ר [PERSON_NAME]" at bounding box center [1249, 457] width 112 height 19
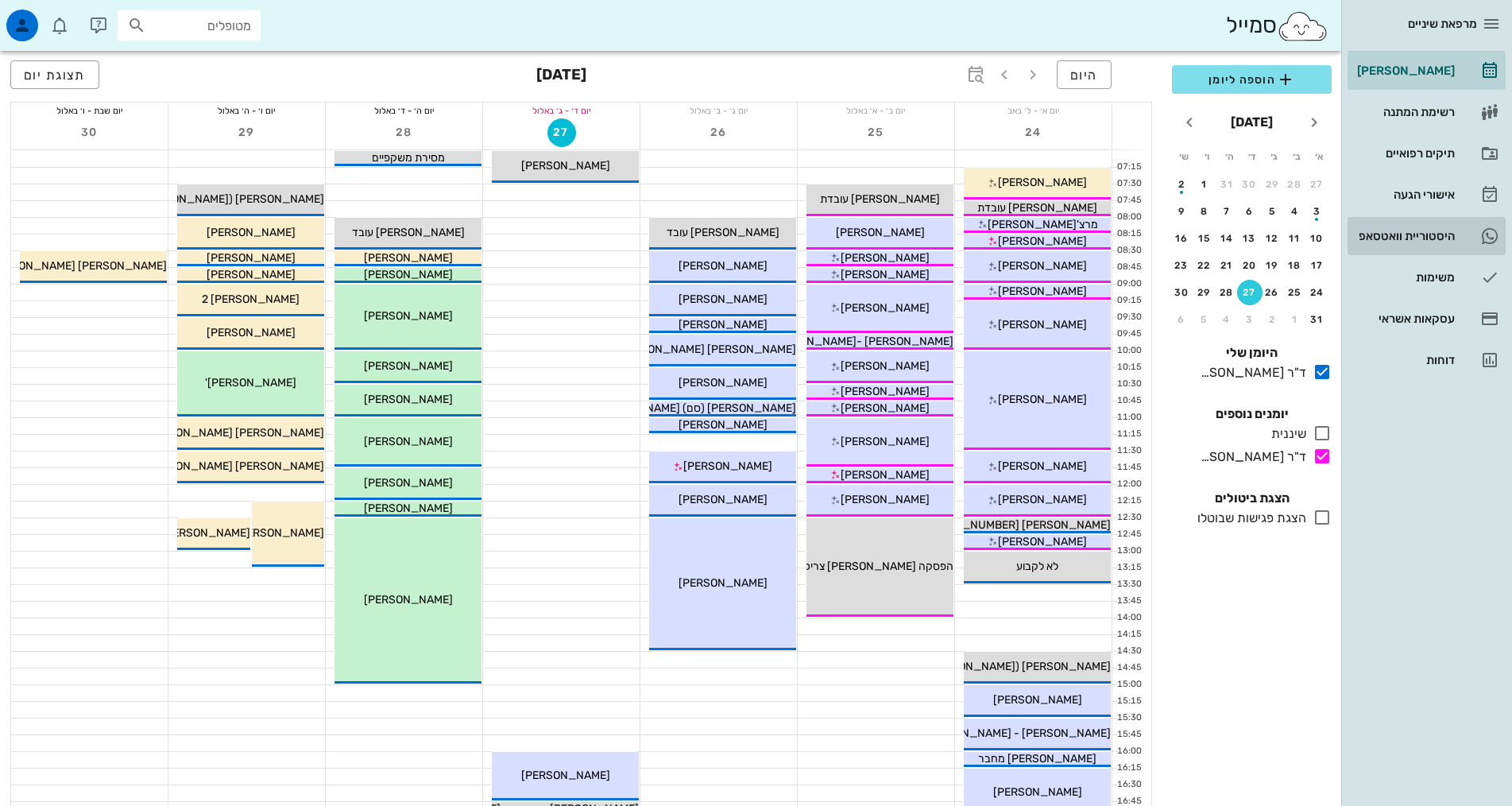
click at [1407, 247] on div "היסטוריית וואטסאפ" at bounding box center [1404, 236] width 101 height 26
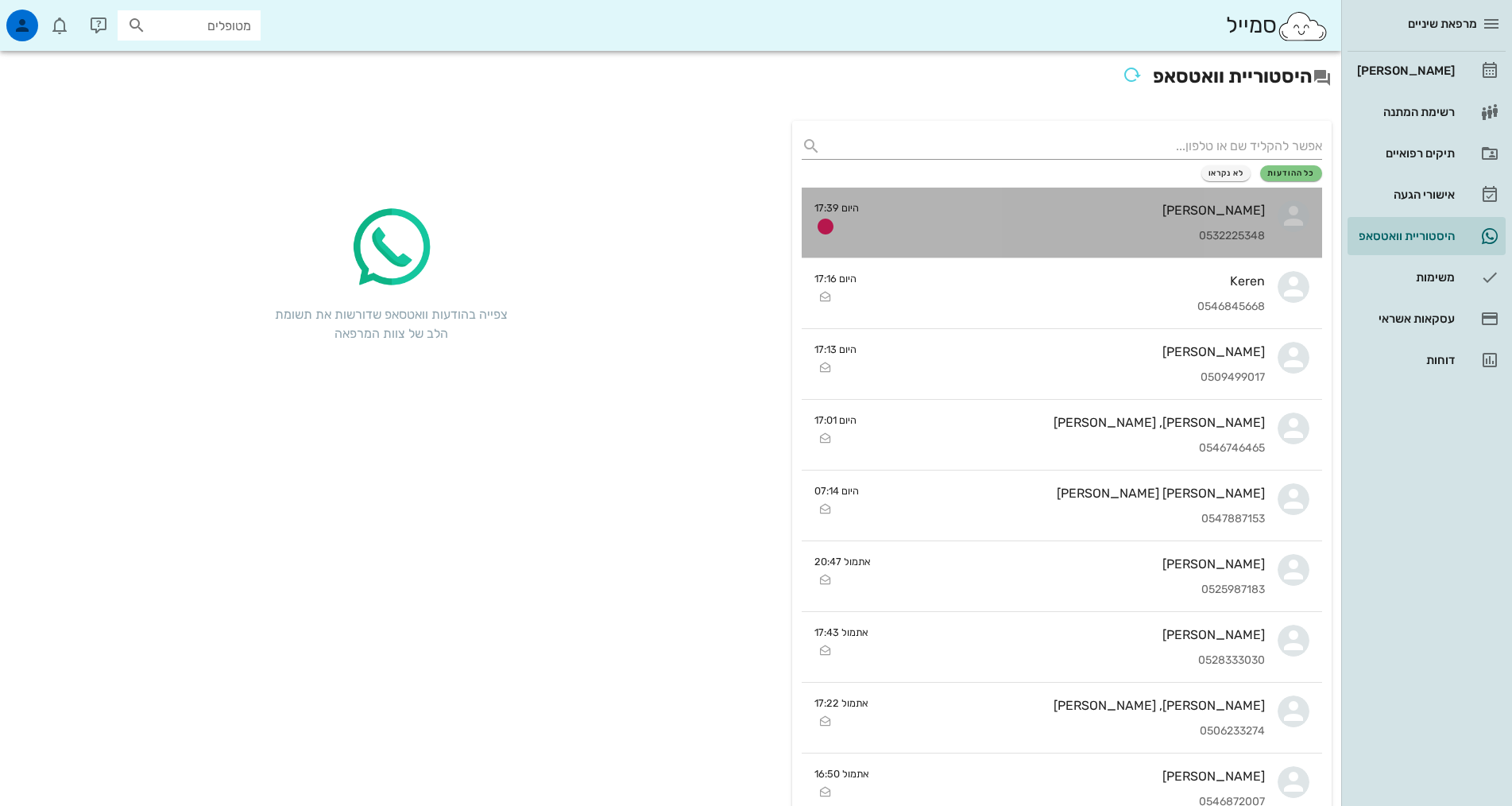
click at [1060, 241] on div "0532225348" at bounding box center [1068, 236] width 393 height 14
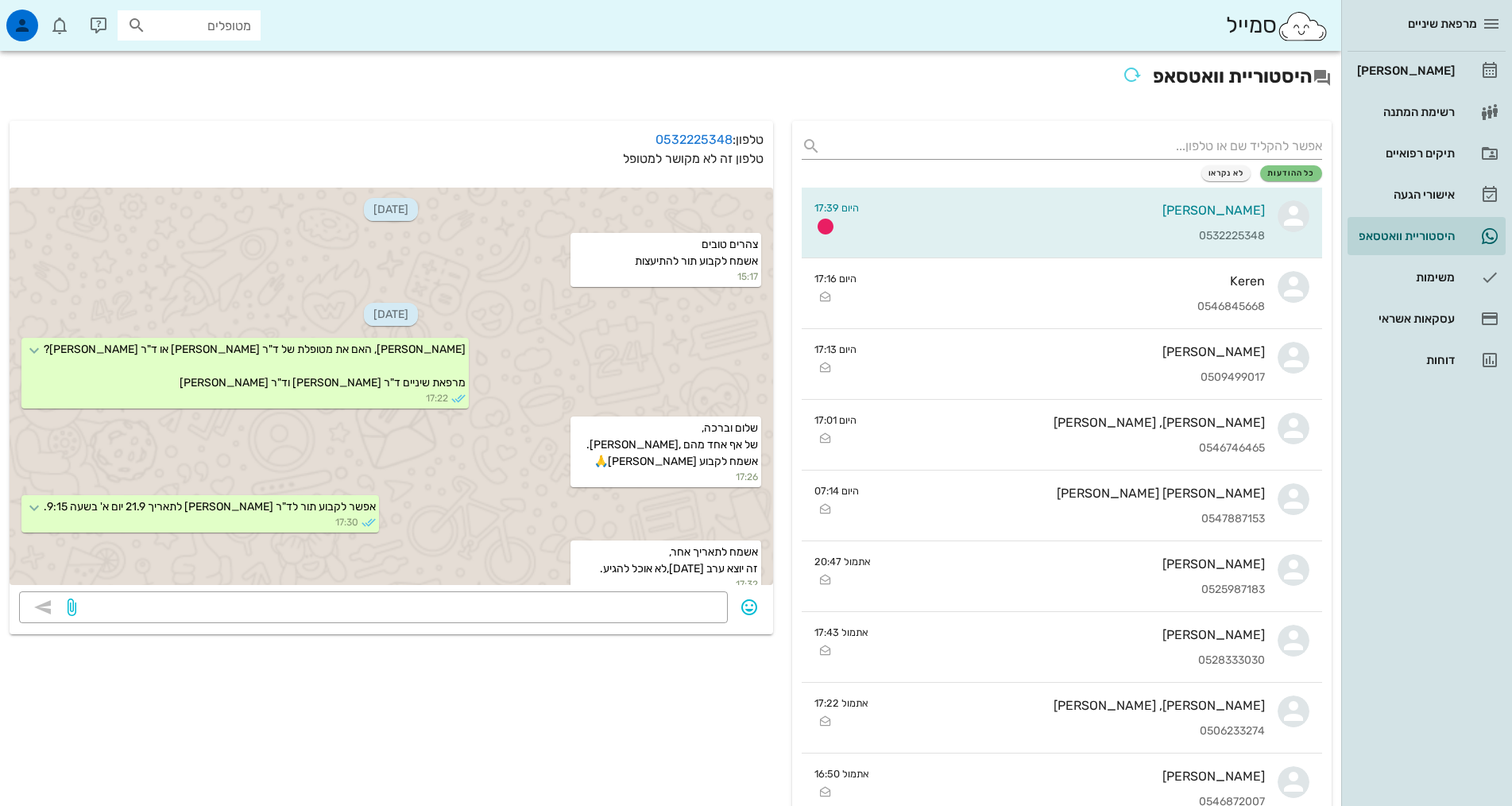
scroll to position [139, 0]
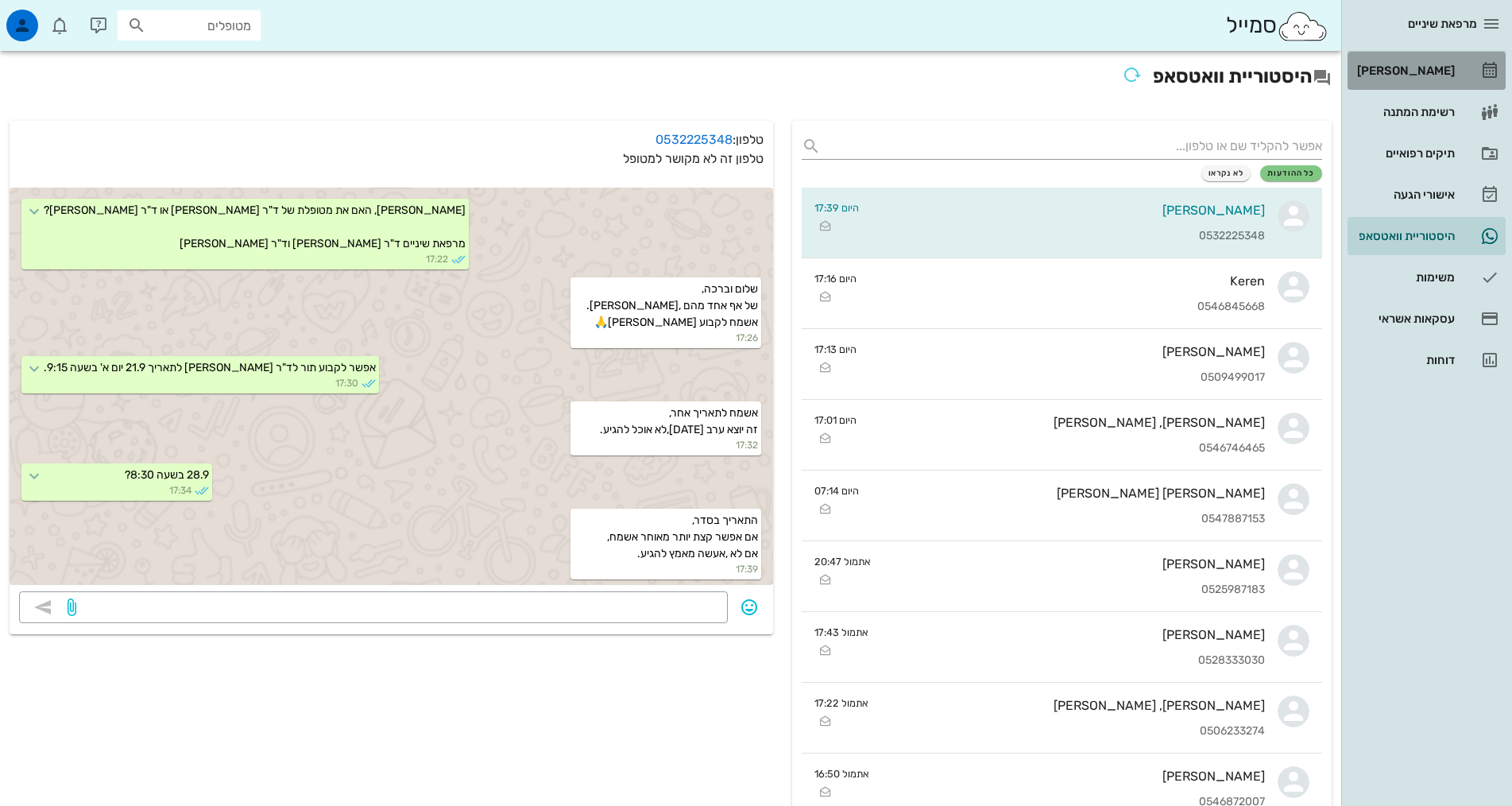
click at [1437, 70] on div "[PERSON_NAME]" at bounding box center [1404, 71] width 101 height 13
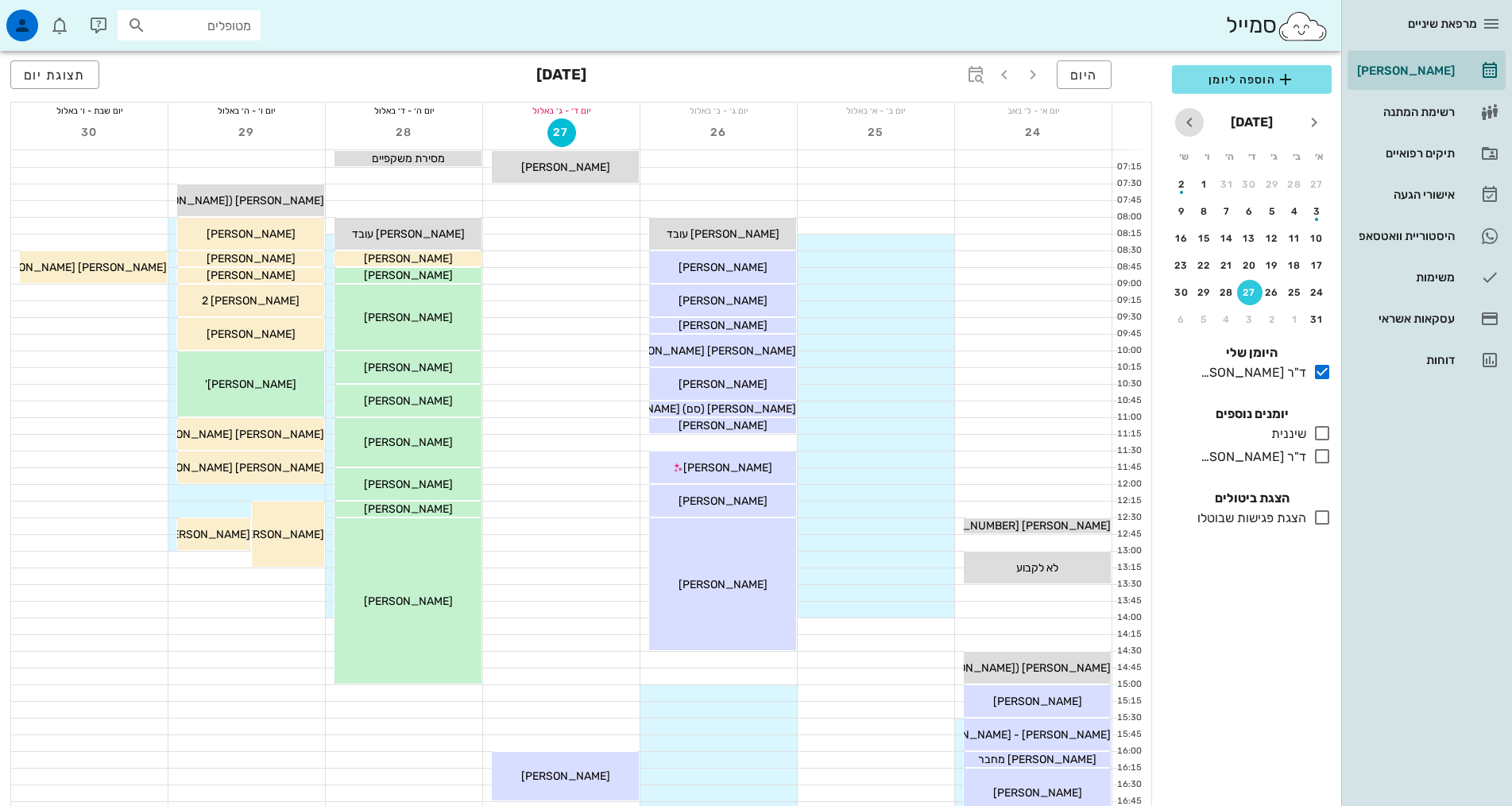
click at [1193, 119] on icon "חודש הבא" at bounding box center [1190, 122] width 19 height 19
click at [1311, 293] on div "28" at bounding box center [1317, 292] width 26 height 11
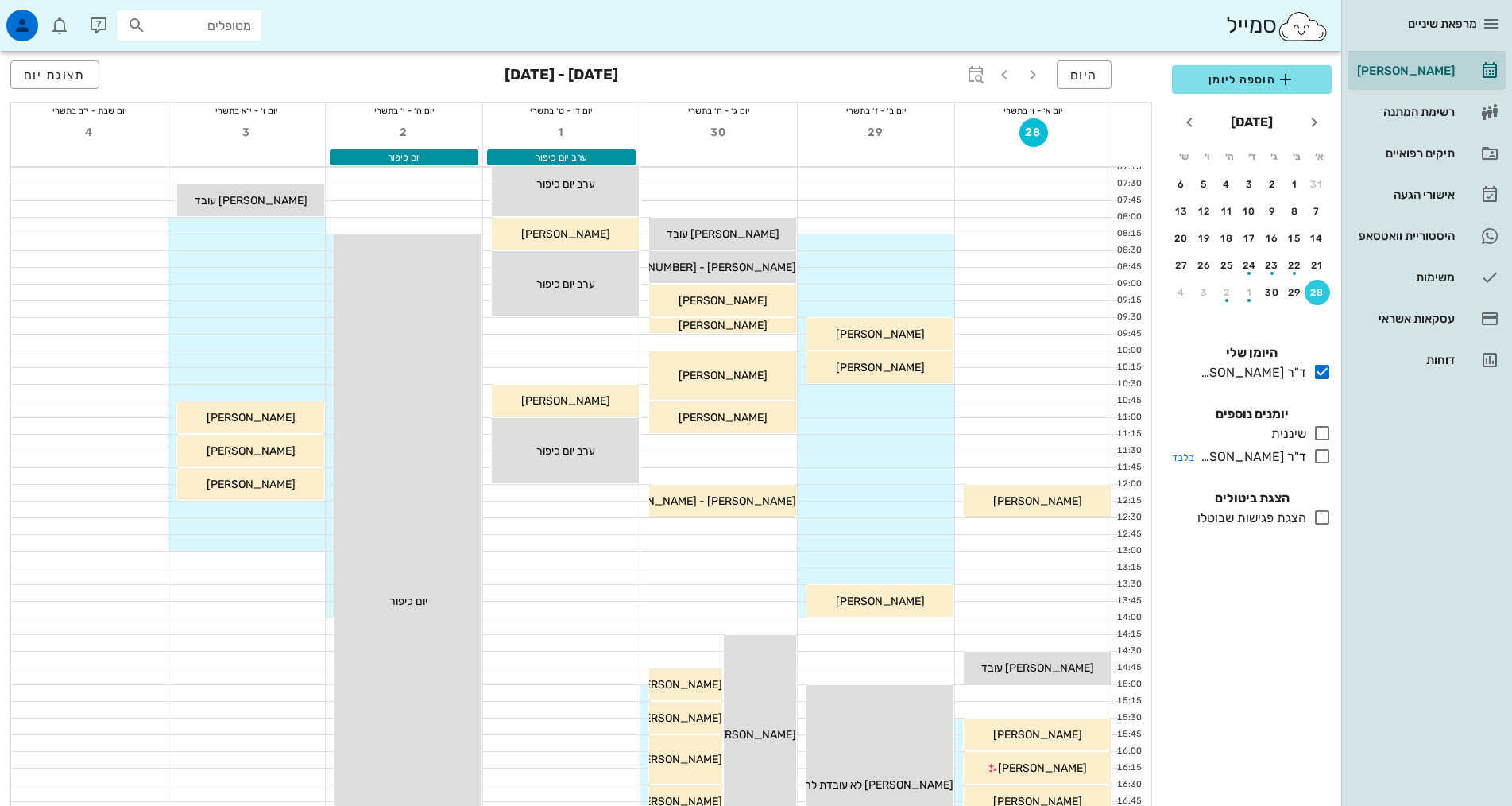
click at [1301, 457] on div "ד"ר [PERSON_NAME]" at bounding box center [1249, 457] width 112 height 19
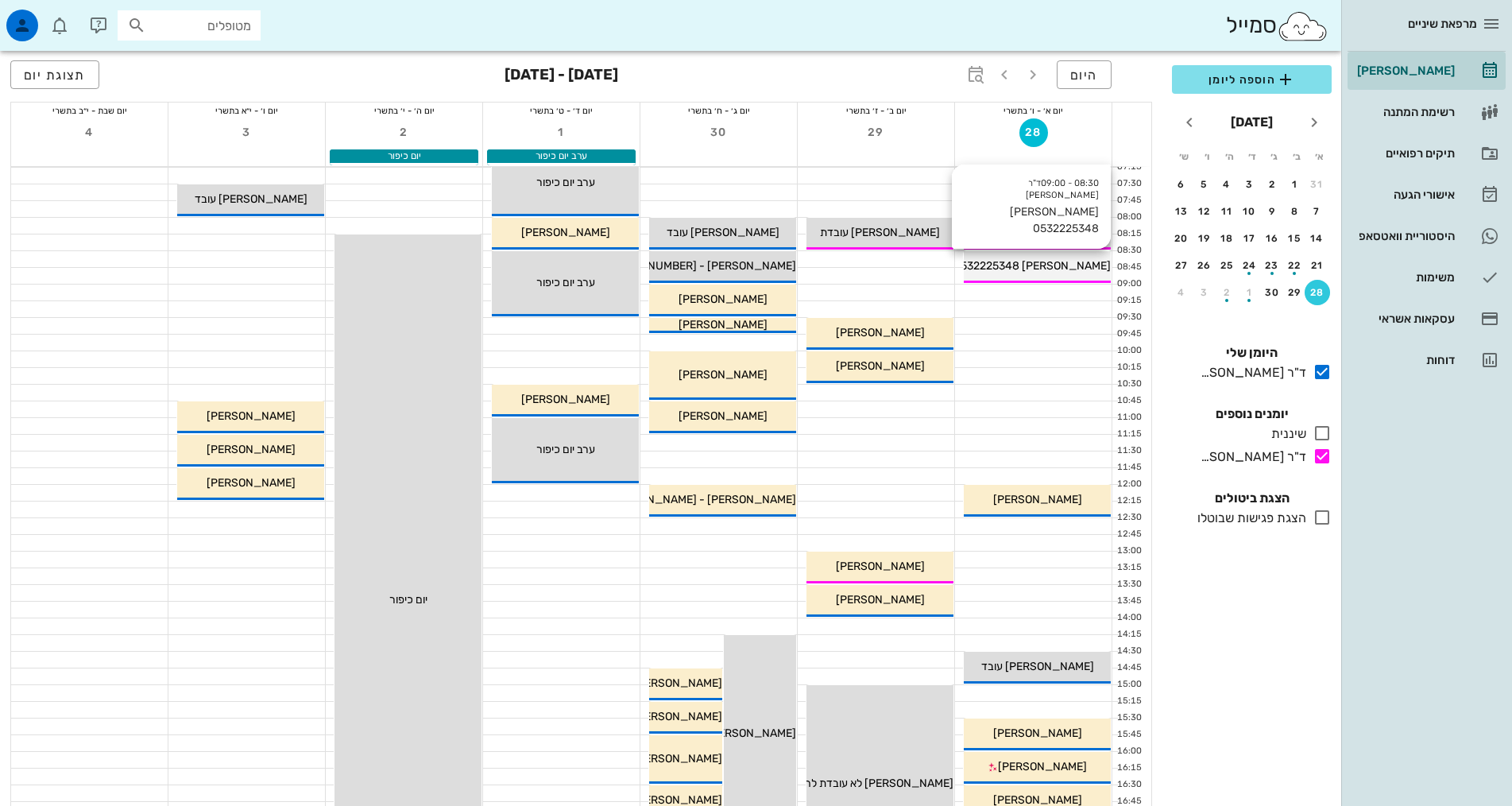
click at [1064, 268] on span "[PERSON_NAME] 0532225348" at bounding box center [1032, 266] width 157 height 14
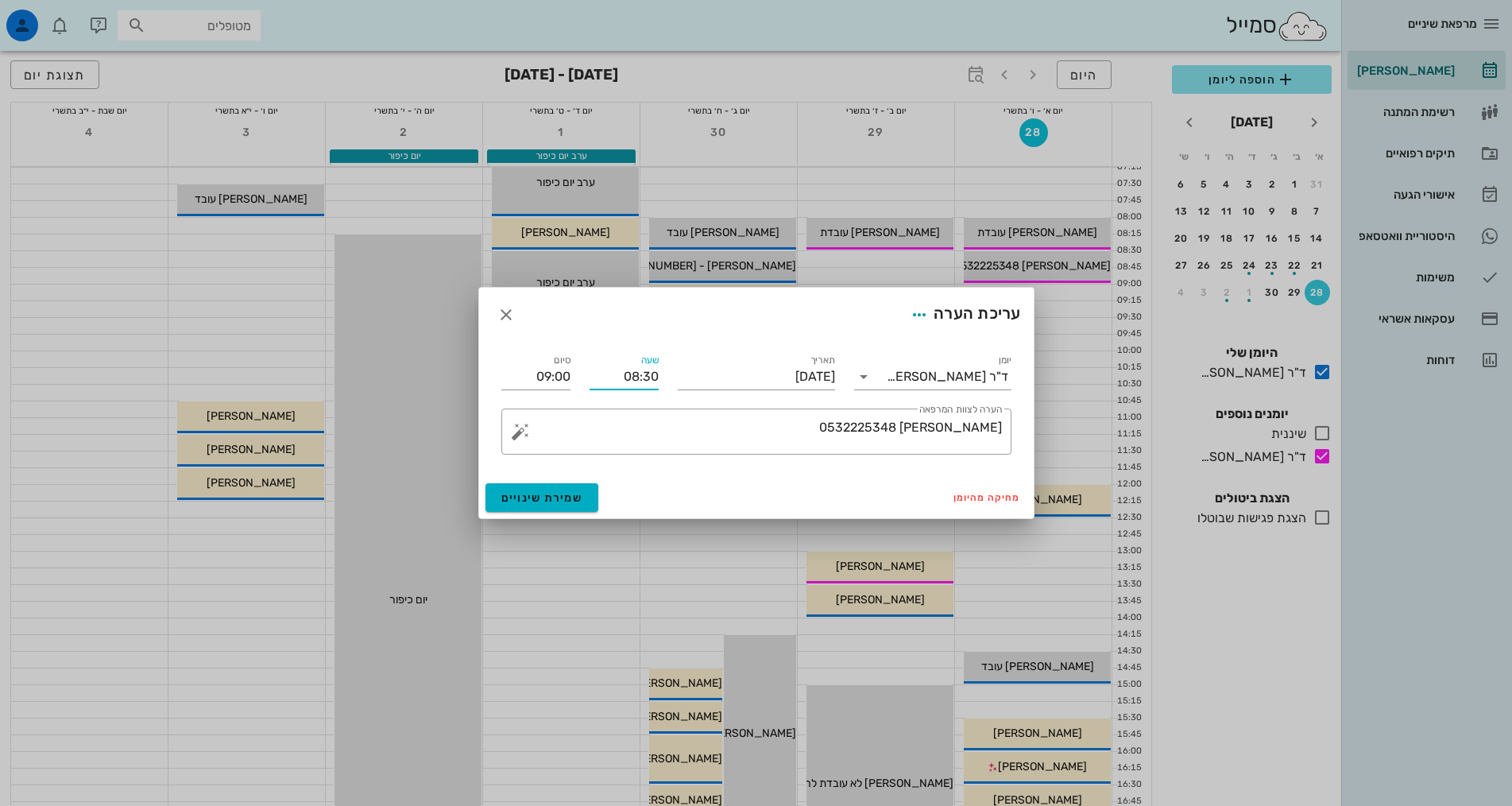
click at [618, 374] on input "08:30" at bounding box center [624, 377] width 69 height 26
click at [637, 372] on input "08:30" at bounding box center [624, 377] width 69 height 26
click at [637, 373] on input "08:30" at bounding box center [624, 377] width 69 height 26
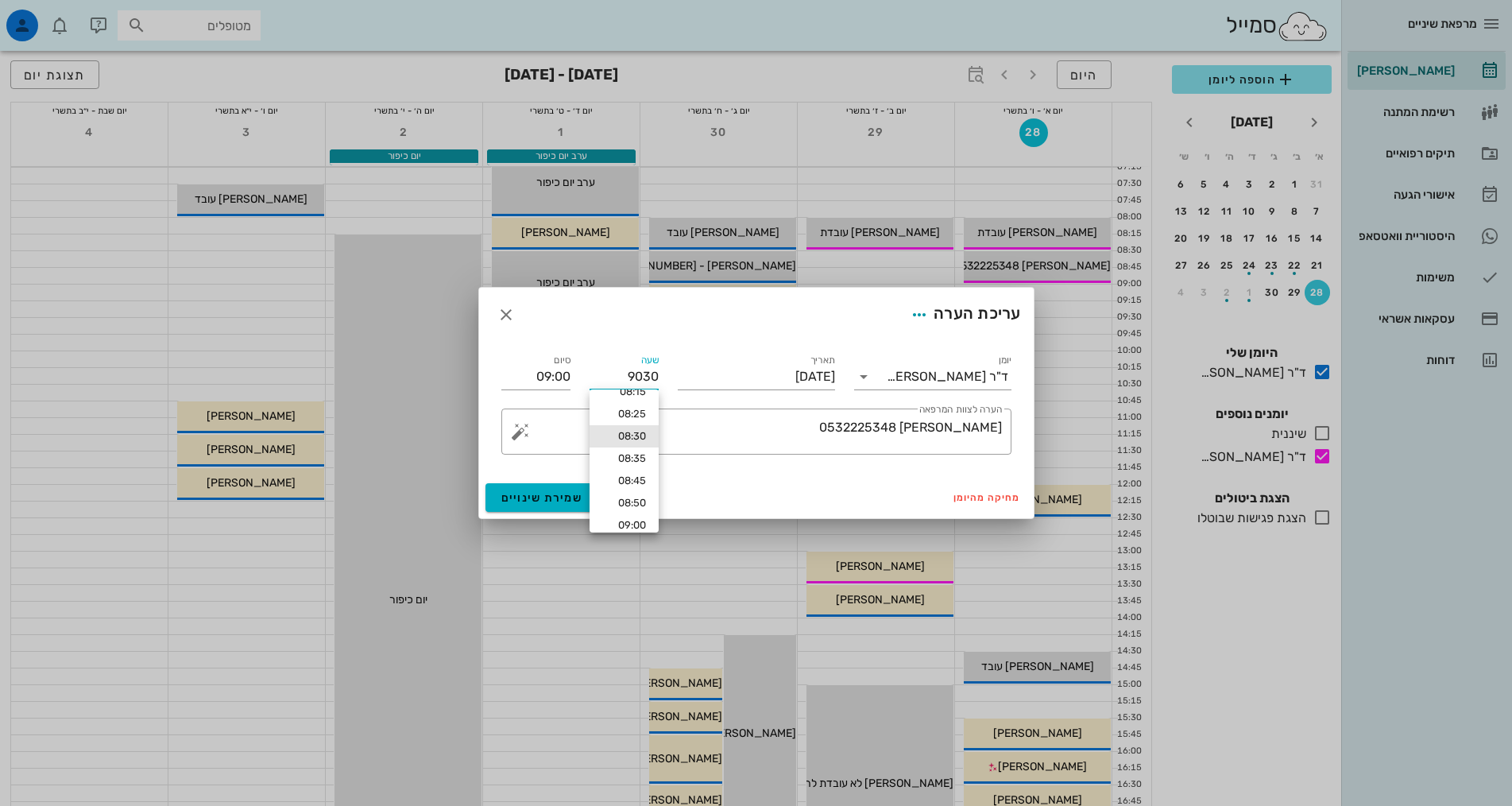
scroll to position [108, 0]
type input "00:30"
type input "01:00"
click at [641, 523] on div "09:30" at bounding box center [624, 521] width 44 height 13
type input "01:30"
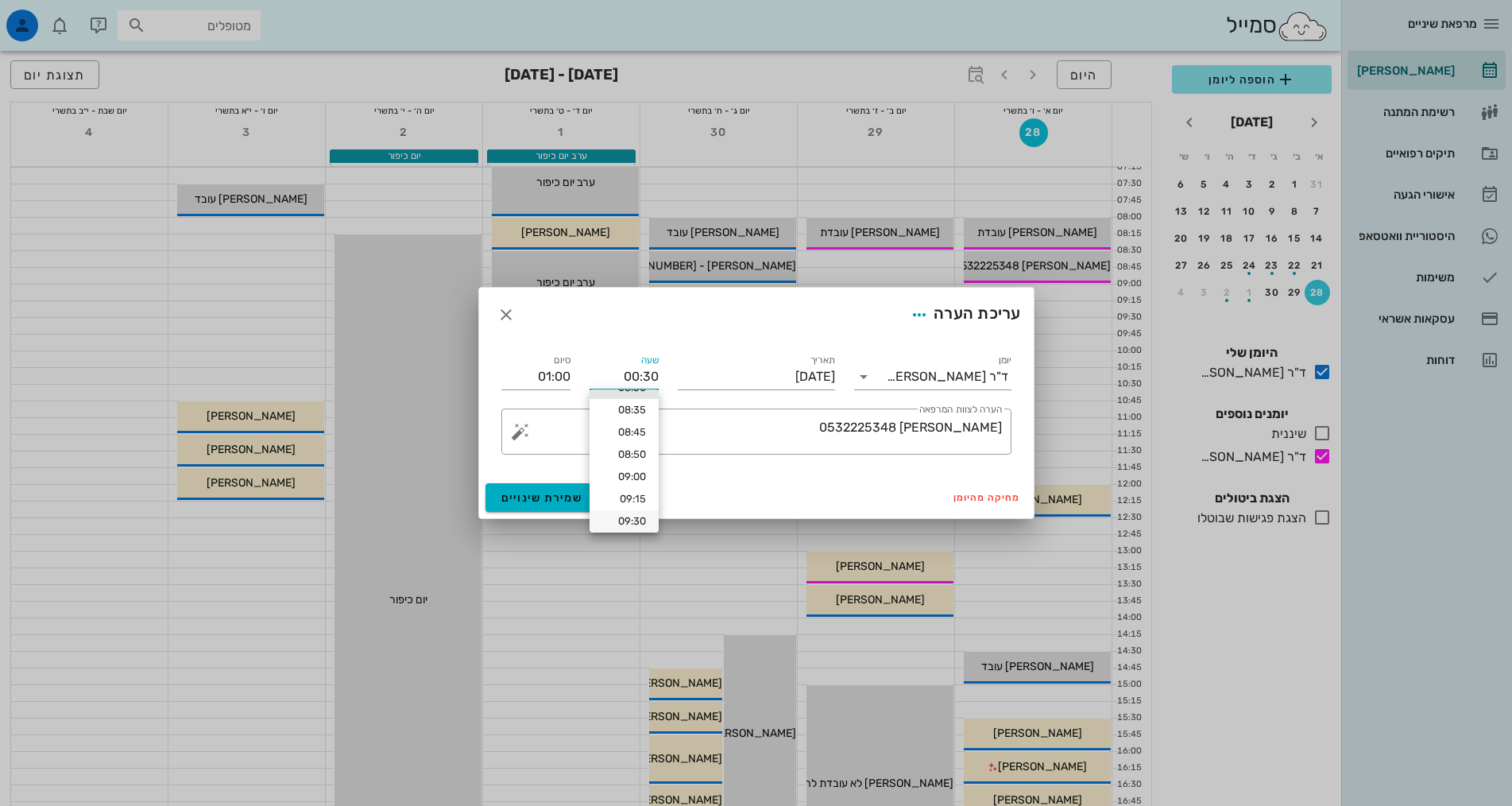
type input "02:00"
click at [586, 334] on div "עריכת הערה" at bounding box center [756, 314] width 555 height 54
click at [647, 393] on div "שעה 01:30" at bounding box center [624, 370] width 89 height 57
click at [639, 380] on input "01:30" at bounding box center [624, 377] width 69 height 26
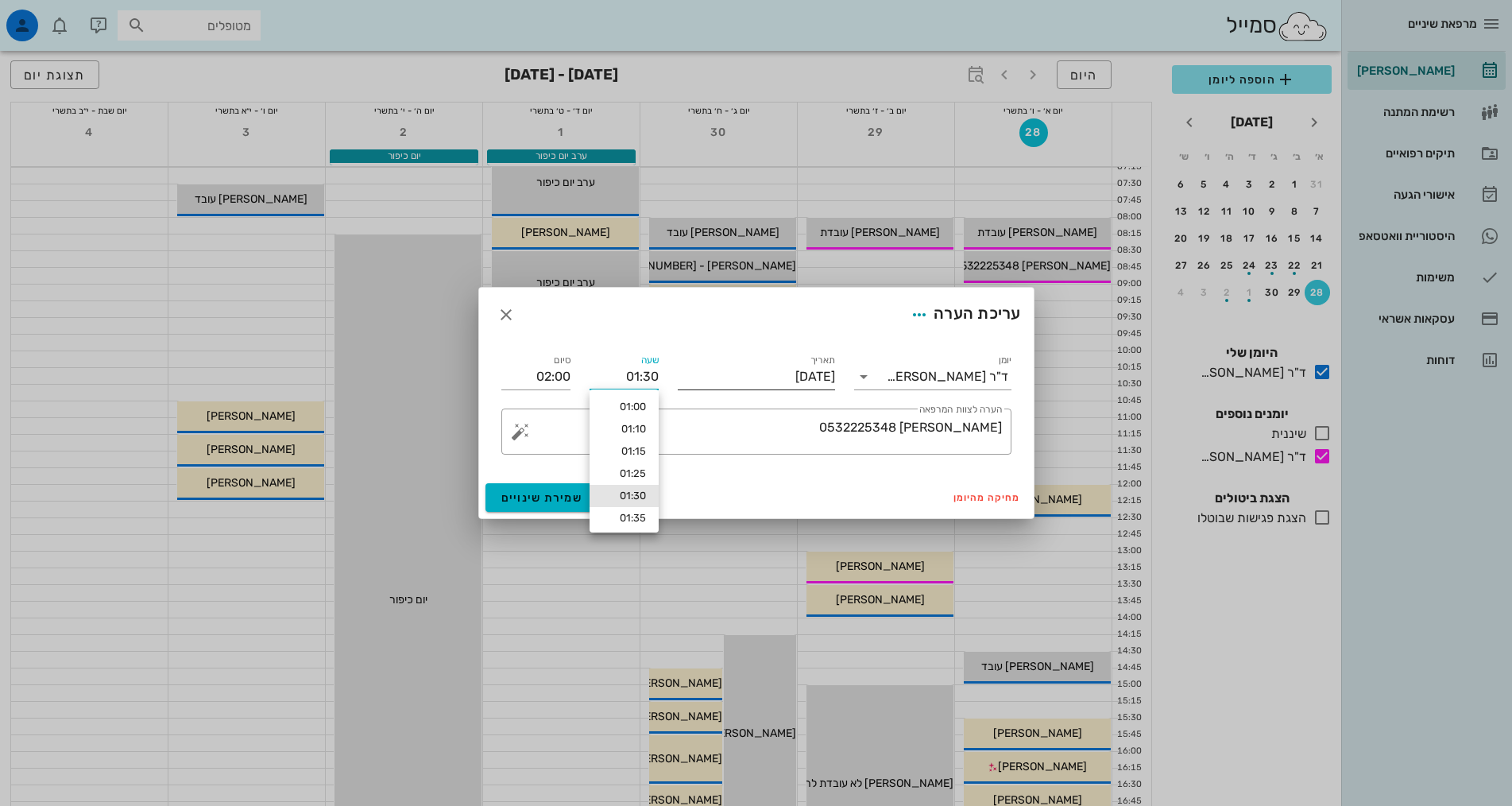
drag, startPoint x: 615, startPoint y: 369, endPoint x: 677, endPoint y: 375, distance: 62.3
click at [677, 375] on div "יומן ד"ר אילנה אנגל תאריך יום ראשון, 28 בספטמבר 2025 שעה 01:30 סיום 02:00 ​ הער…" at bounding box center [756, 402] width 529 height 122
type input "09:30"
type input "10:00"
click at [703, 320] on div "עריכת הערה" at bounding box center [756, 314] width 555 height 54
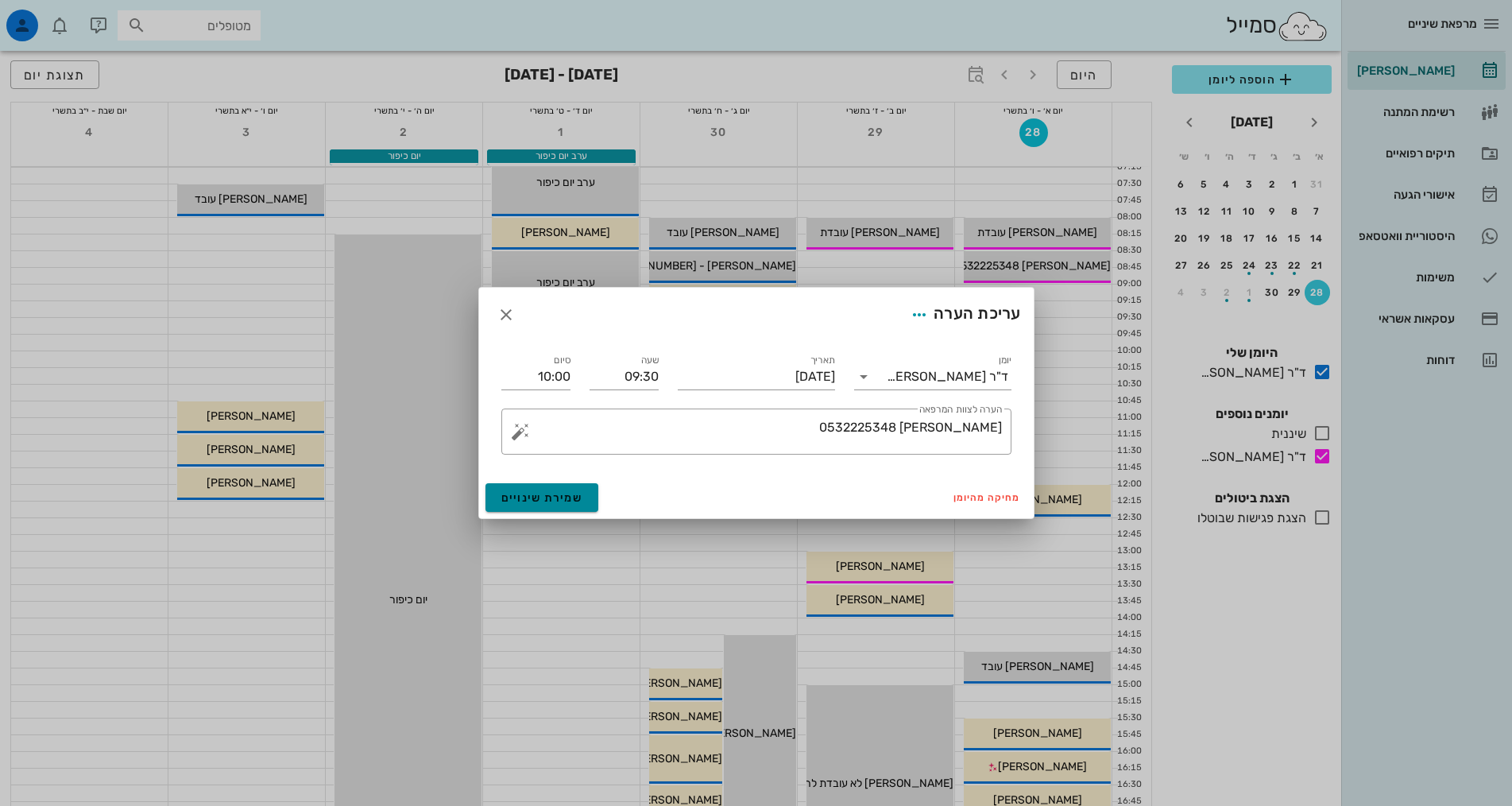
click at [569, 492] on span "שמירת שינויים" at bounding box center [542, 497] width 82 height 14
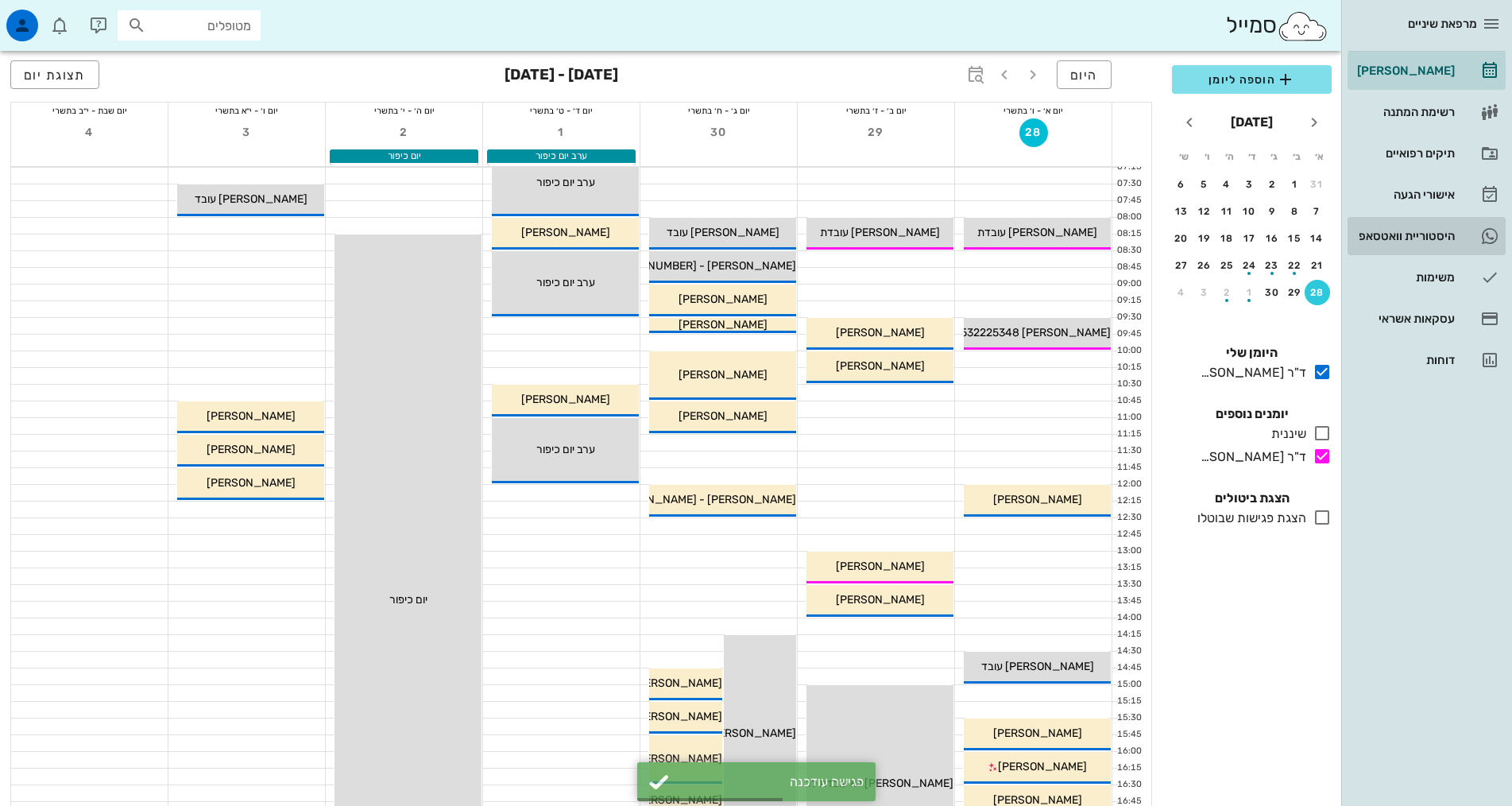
click at [1423, 239] on div "היסטוריית וואטסאפ" at bounding box center [1404, 236] width 101 height 13
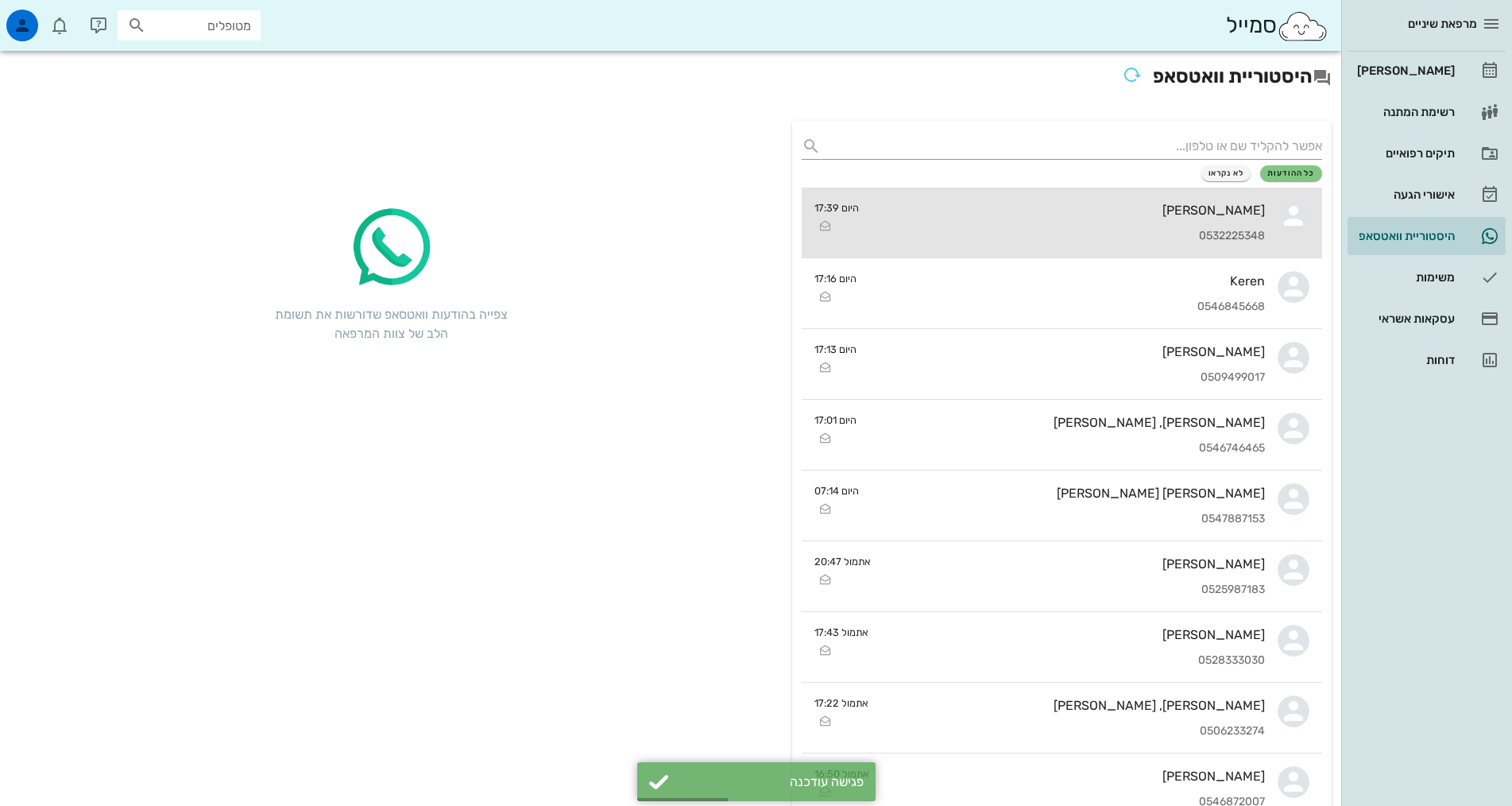
click at [1001, 196] on div "[PERSON_NAME] 0532225348" at bounding box center [1068, 223] width 393 height 70
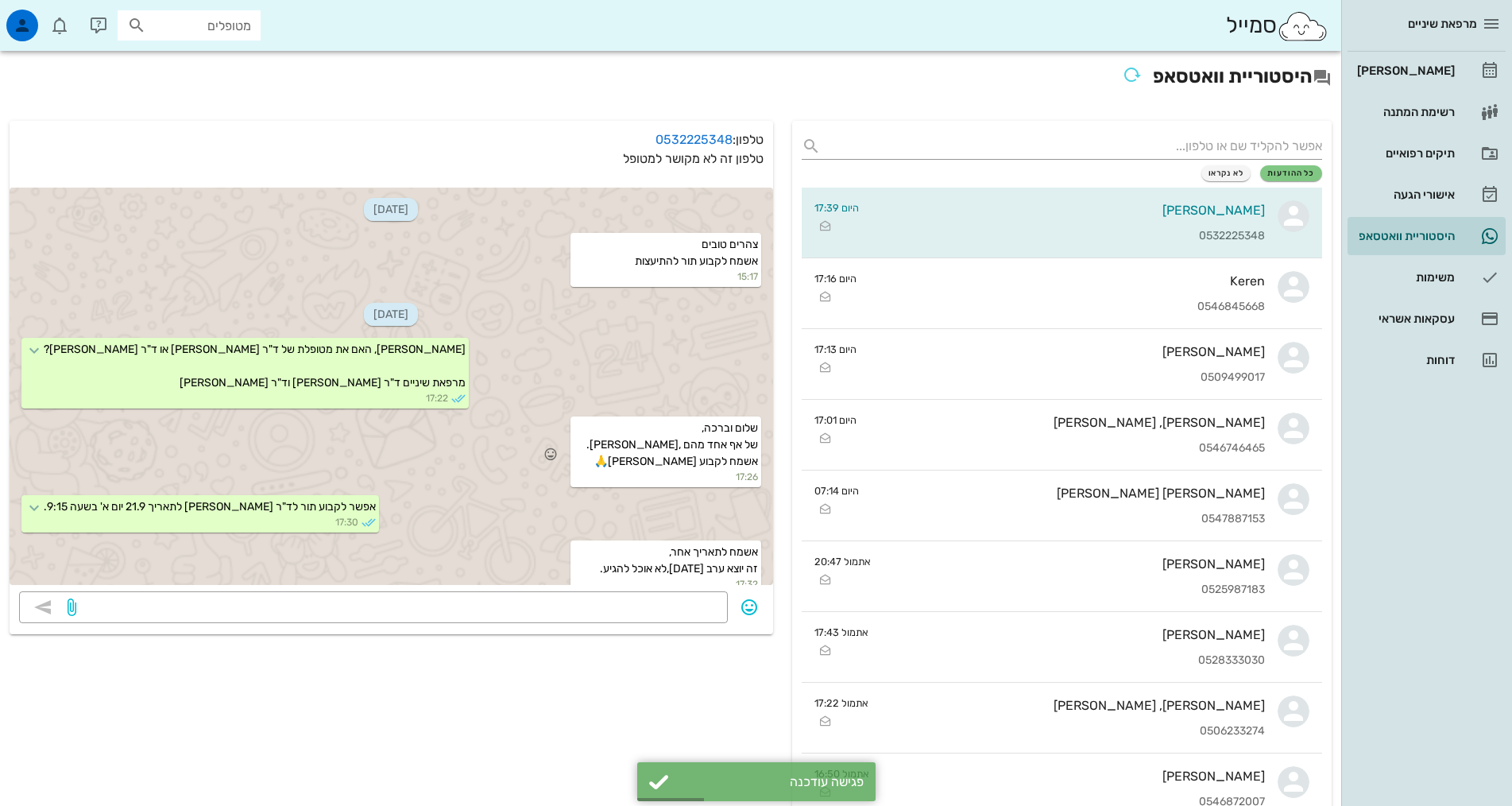
scroll to position [139, 0]
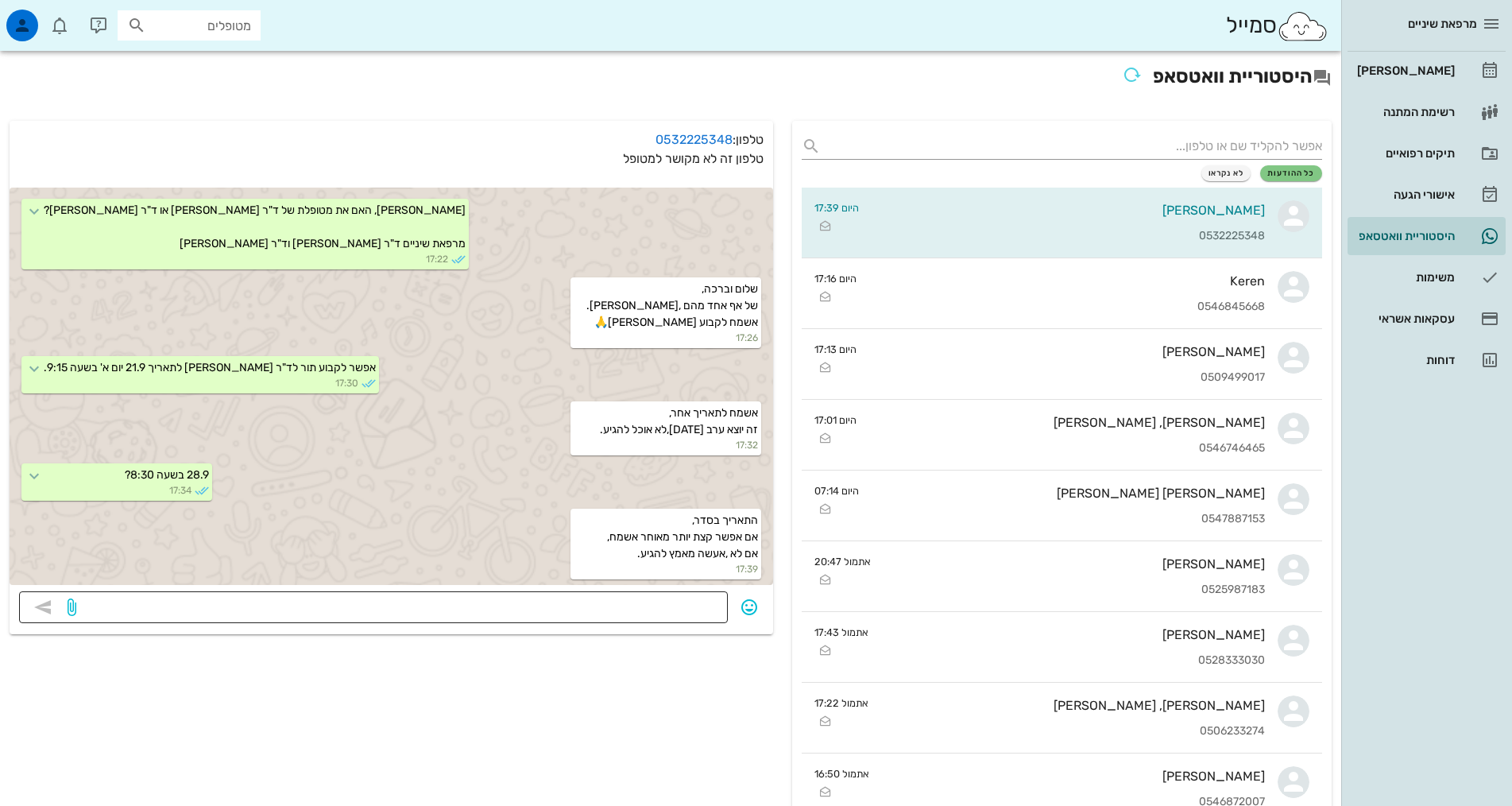
click at [405, 622] on div at bounding box center [399, 607] width 639 height 32
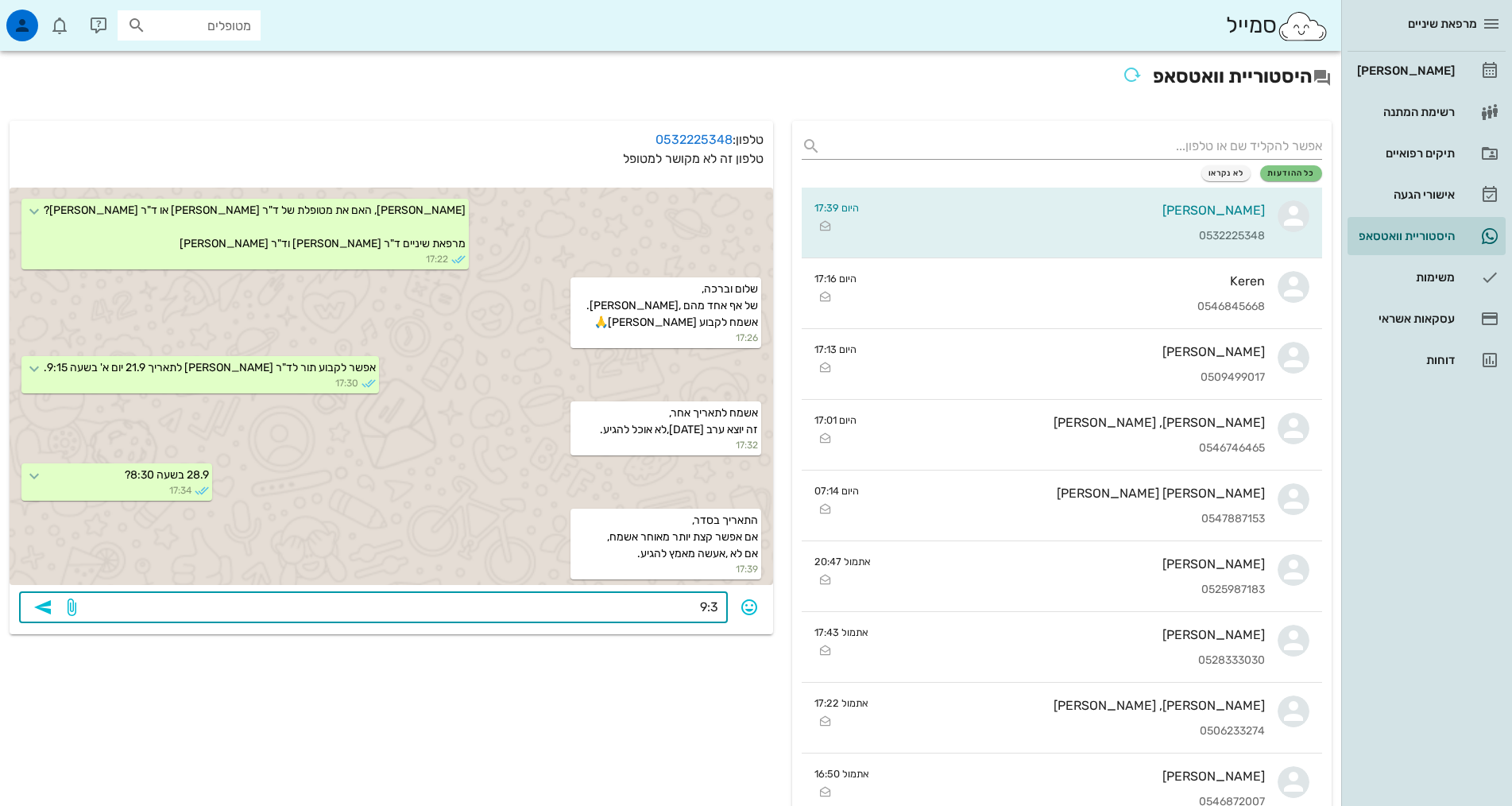
type textarea "9:30"
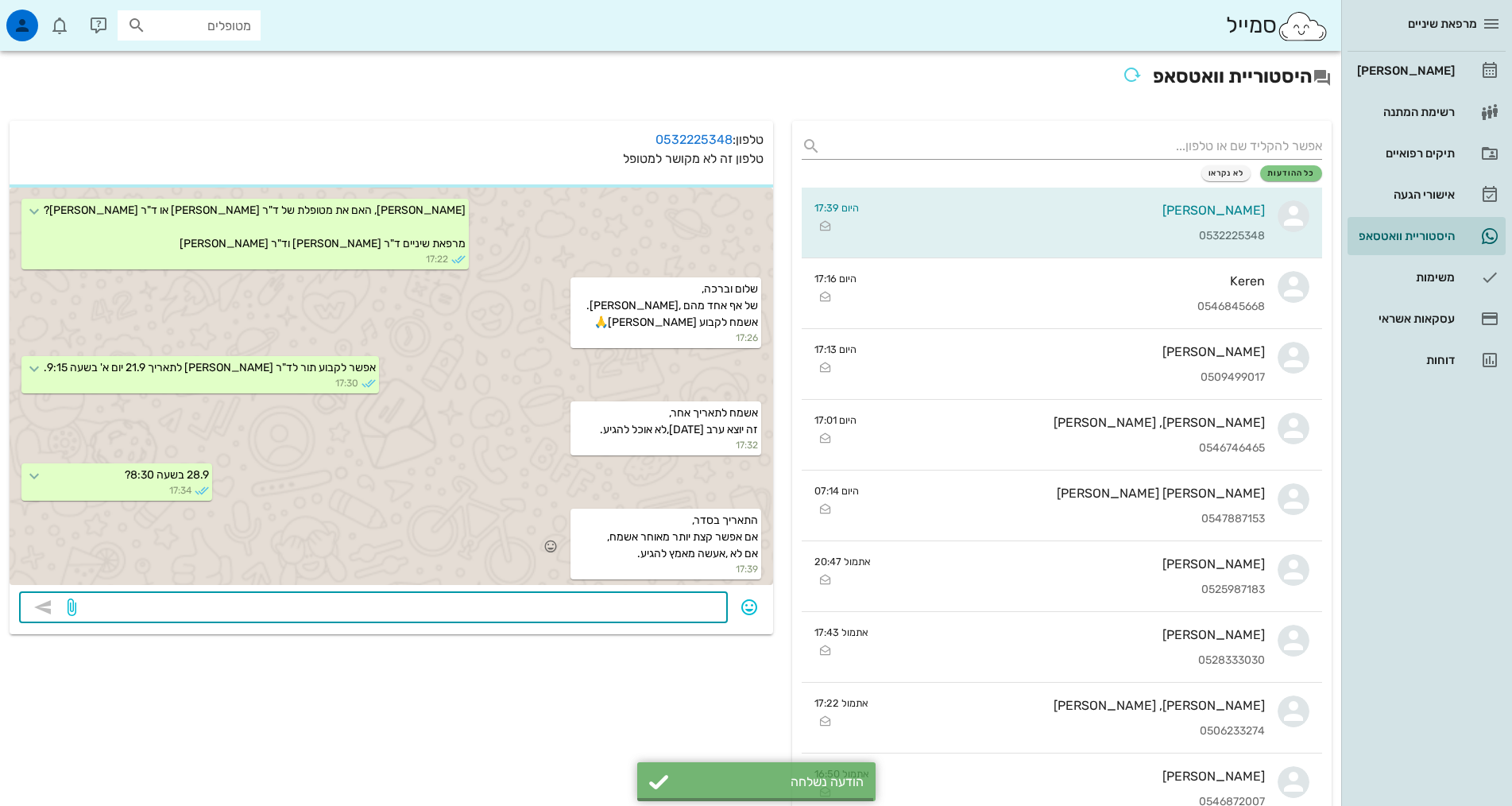
scroll to position [184, 0]
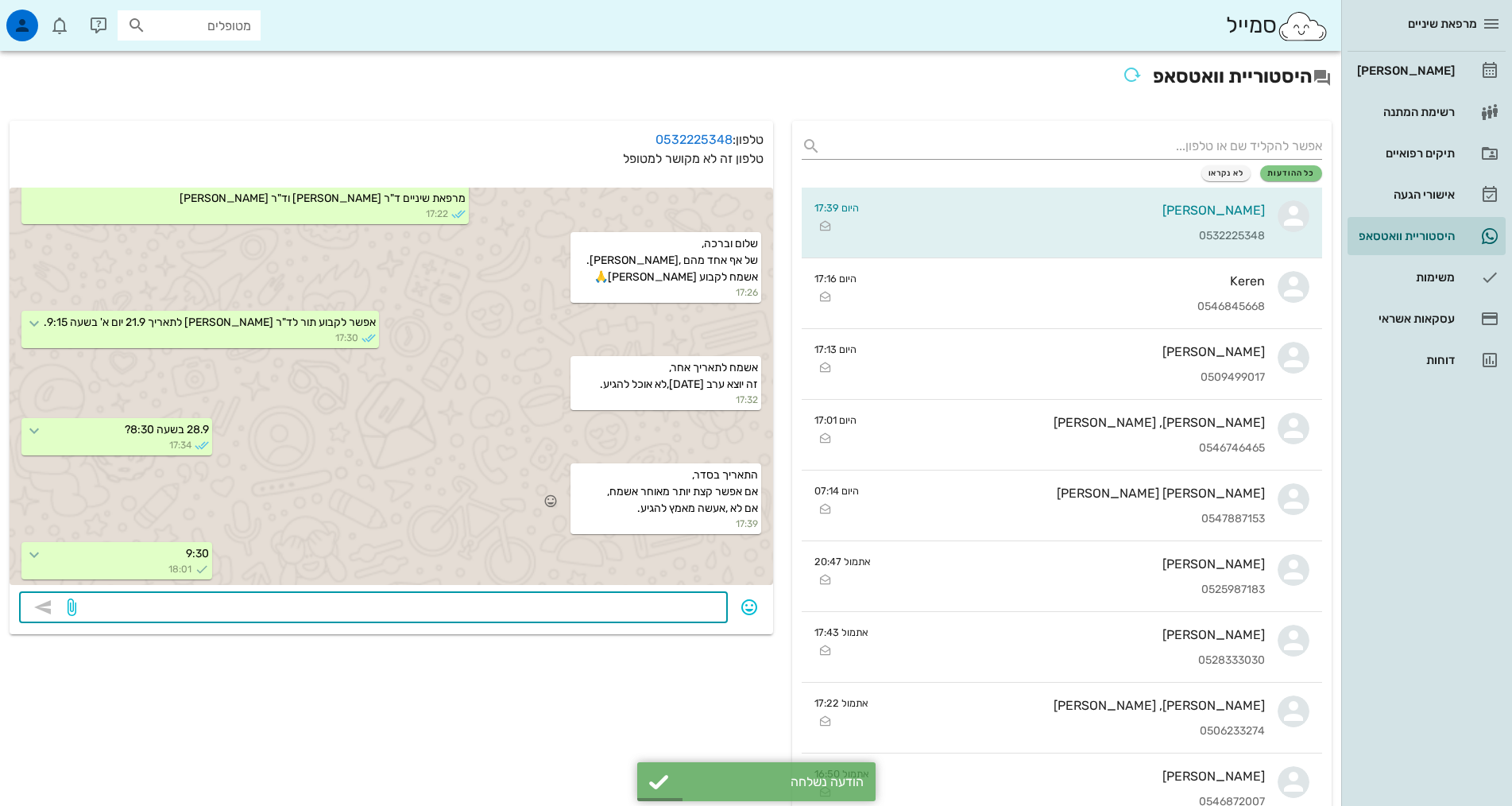
type textarea "?"
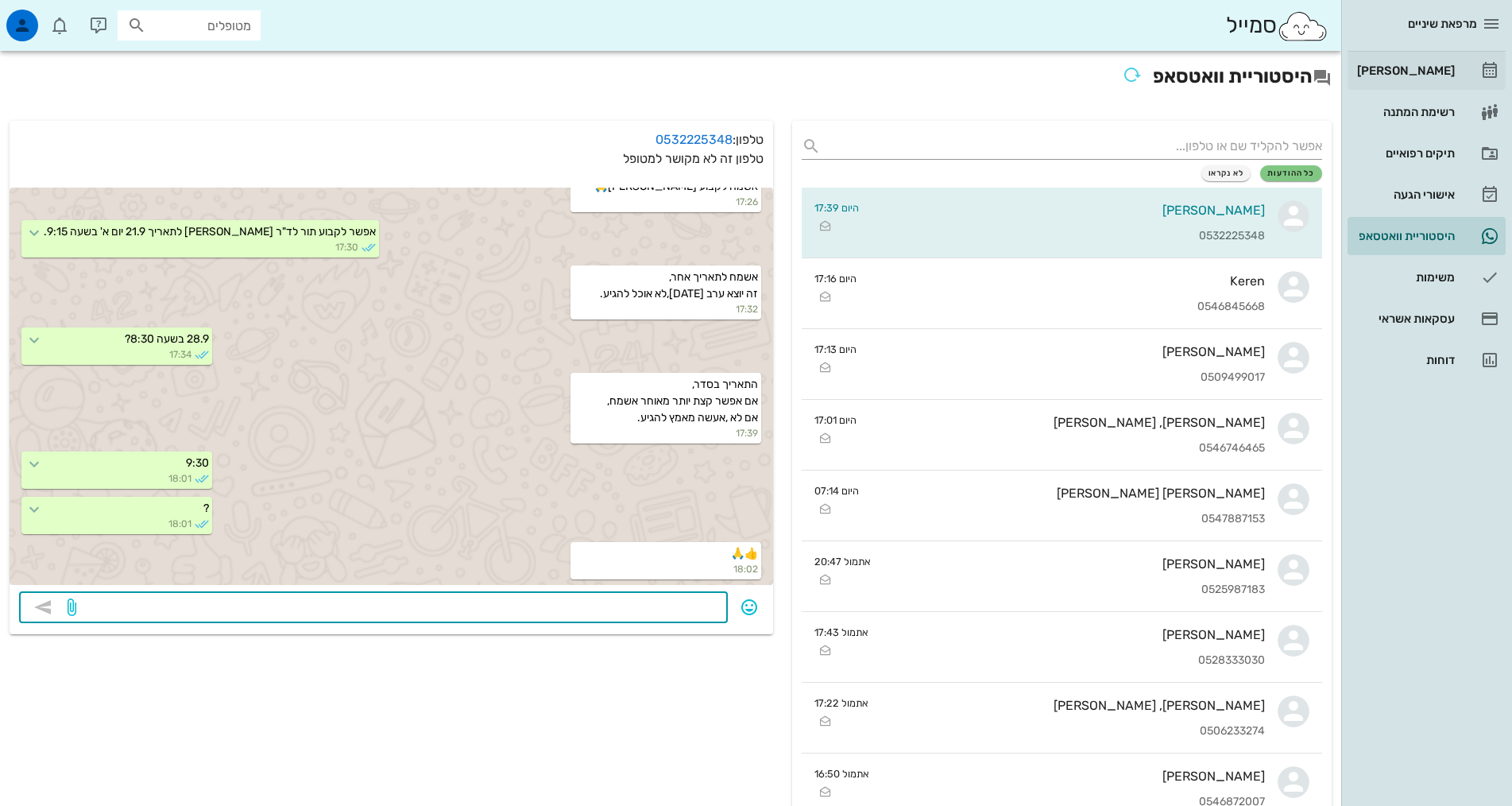
scroll to position [320, 0]
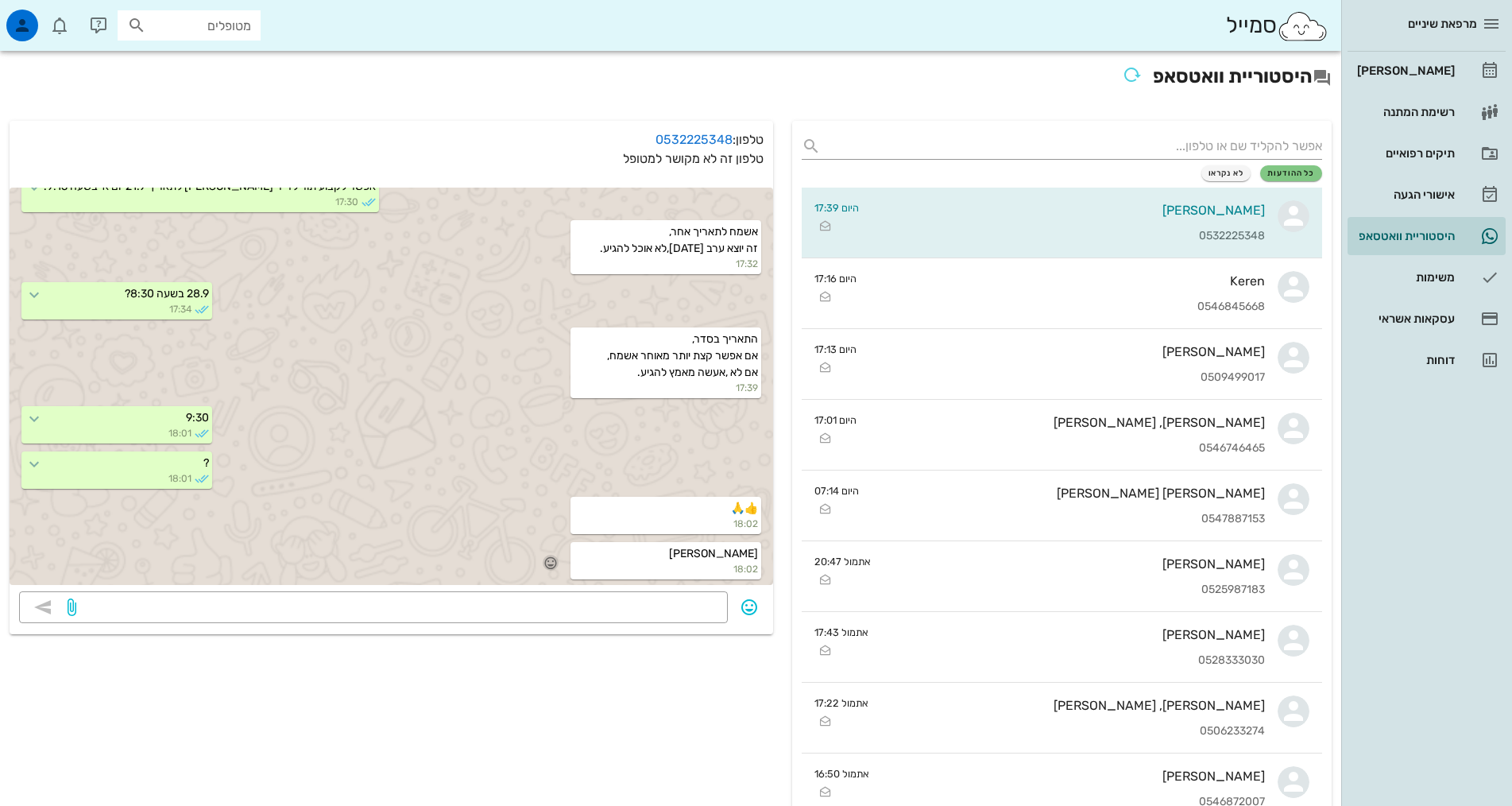
click at [547, 566] on icon "button" at bounding box center [551, 563] width 14 height 14
click at [548, 543] on div "👍" at bounding box center [539, 539] width 29 height 30
click at [1423, 77] on div "[PERSON_NAME]" at bounding box center [1404, 71] width 101 height 13
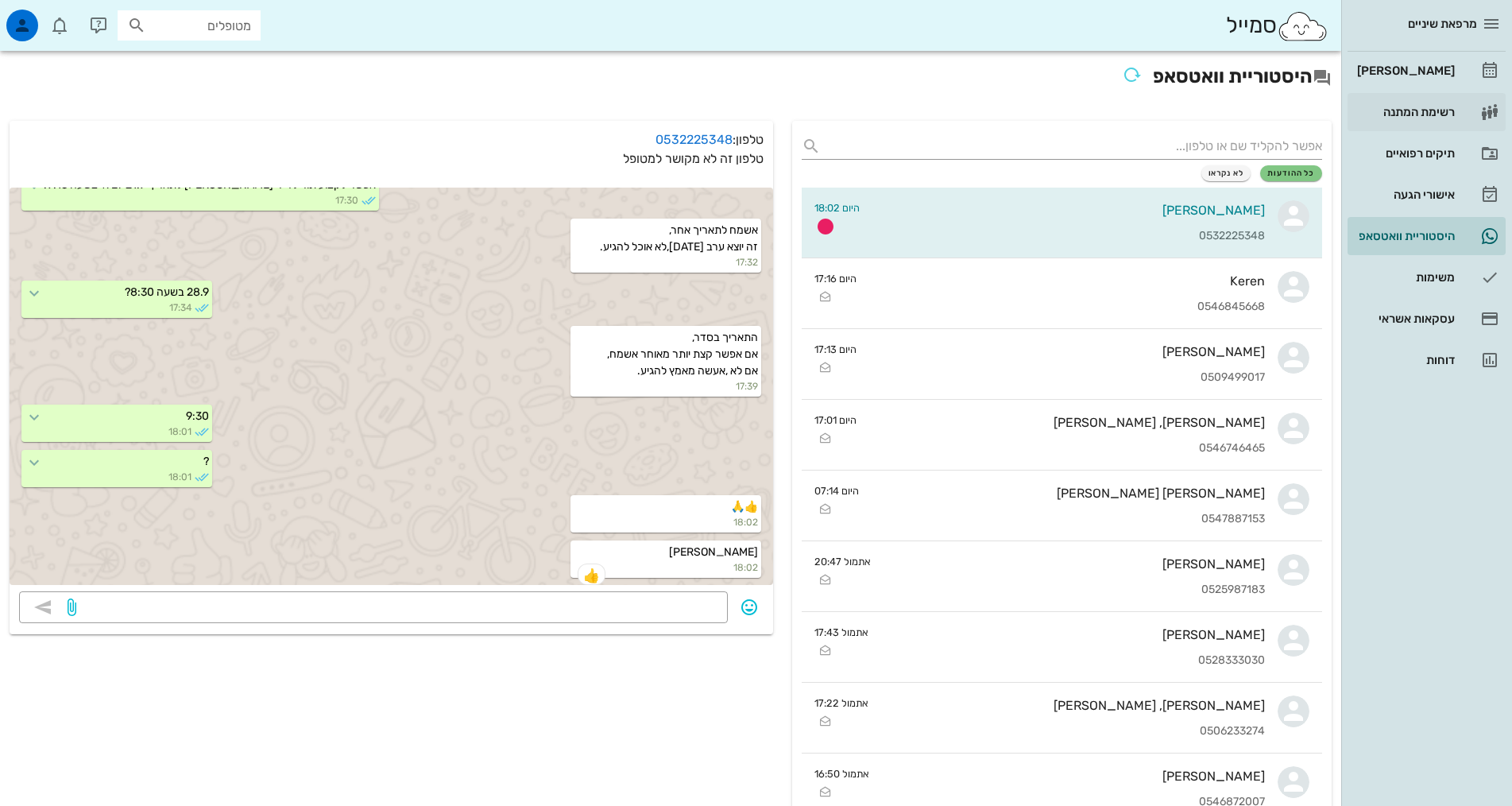
click at [1423, 77] on div "[PERSON_NAME]" at bounding box center [1404, 71] width 101 height 13
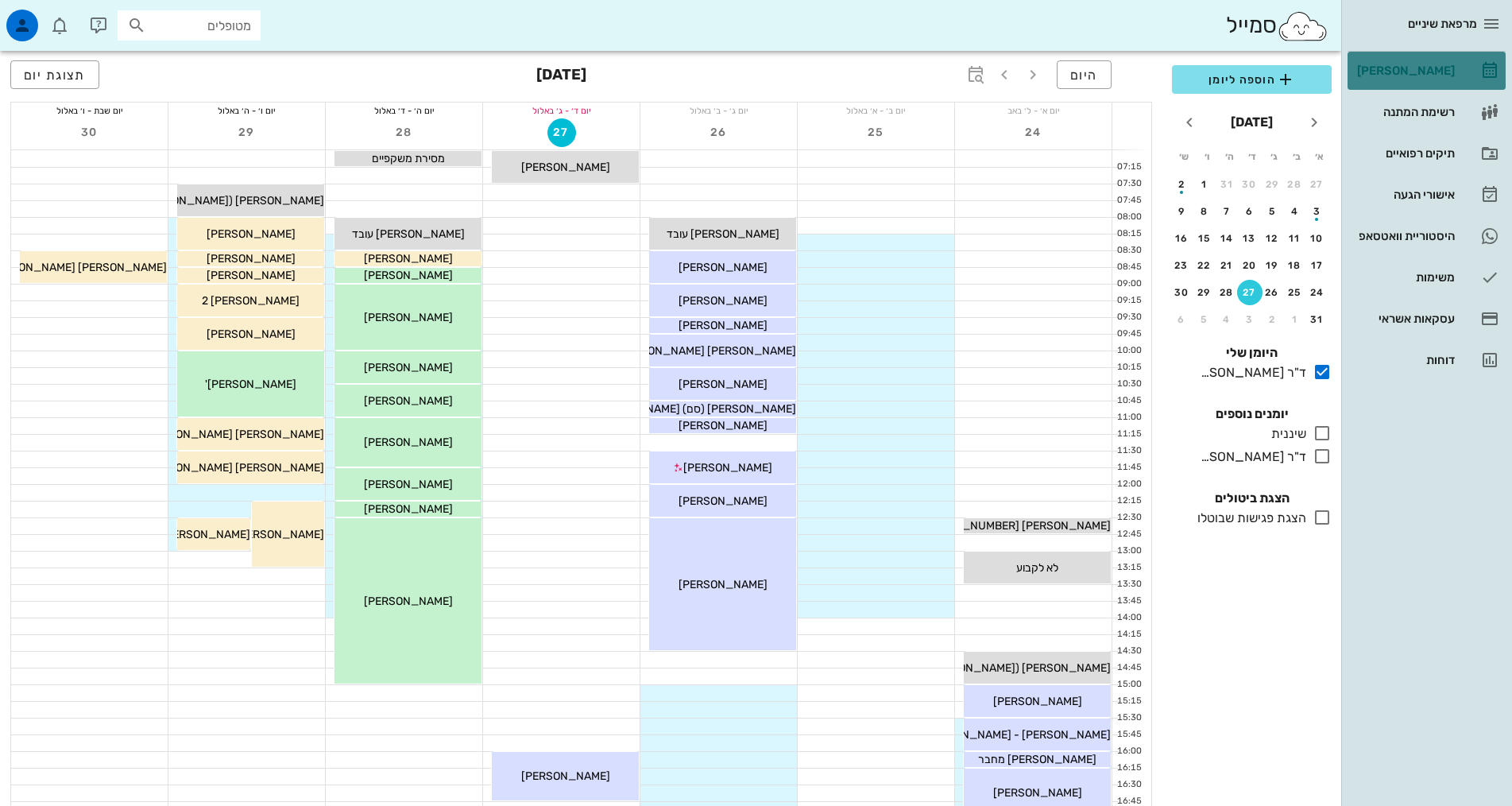
drag, startPoint x: 1399, startPoint y: 123, endPoint x: 1265, endPoint y: 641, distance: 535.1
click at [1265, 641] on div "הוספה ליומן אוגוסט 2025 א׳ ב׳ ג׳ ד׳ ה׳ ו׳ ש׳ 27 28 29 30 31 1 2 3 4 5 6 7 8 9 1…" at bounding box center [1252, 431] width 179 height 750
click at [1309, 460] on div at bounding box center [1319, 456] width 26 height 20
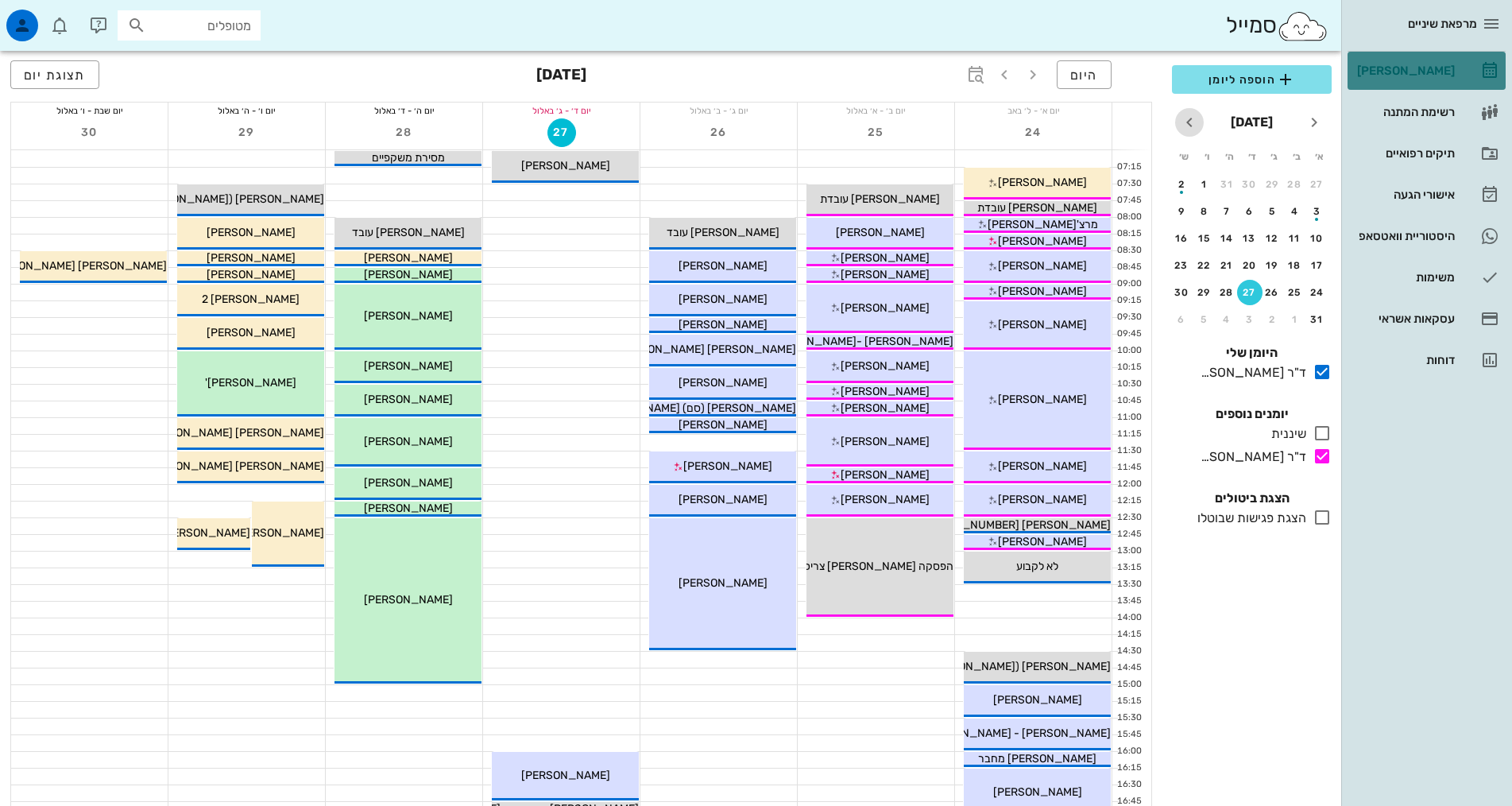
click at [1194, 121] on icon "חודש הבא" at bounding box center [1190, 122] width 19 height 19
click at [1321, 295] on div "28" at bounding box center [1317, 292] width 26 height 11
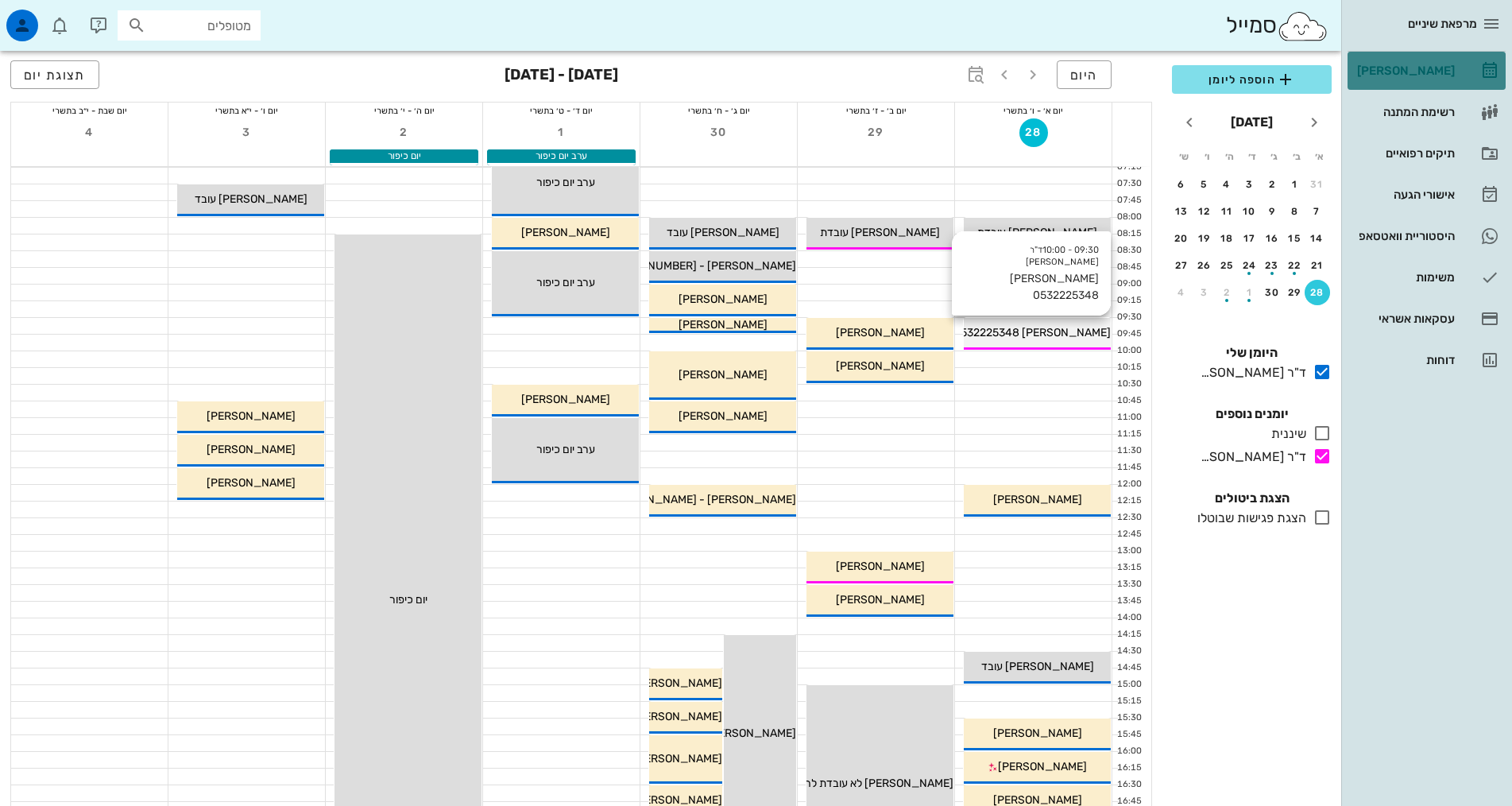
click at [1039, 334] on span "[PERSON_NAME] 0532225348" at bounding box center [1032, 332] width 157 height 14
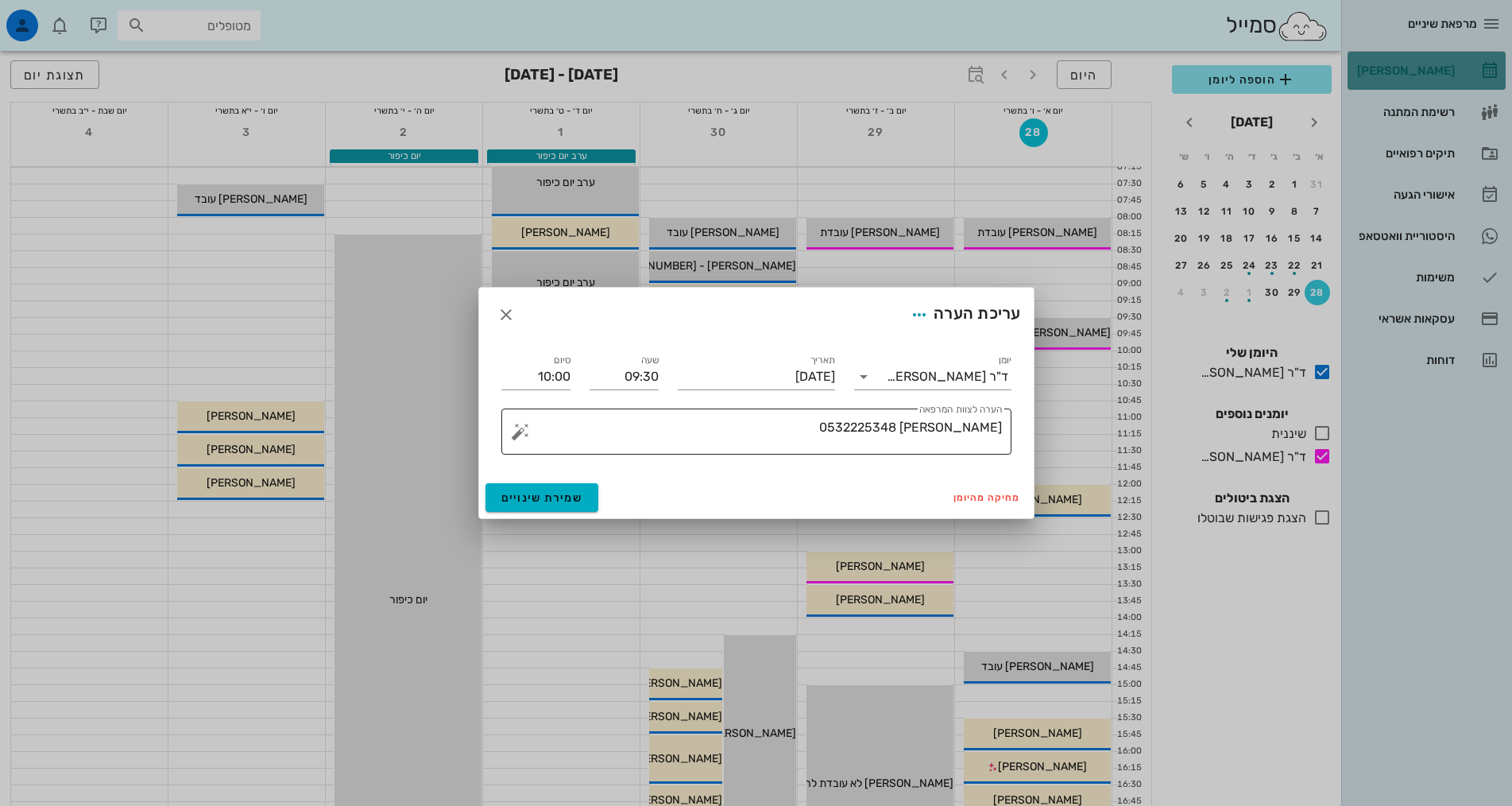
click at [978, 426] on textarea "[PERSON_NAME] 0532225348" at bounding box center [762, 436] width 478 height 38
type textarea "מרים מסר 0532225348"
click at [547, 496] on span "שמירת שינויים" at bounding box center [542, 497] width 82 height 14
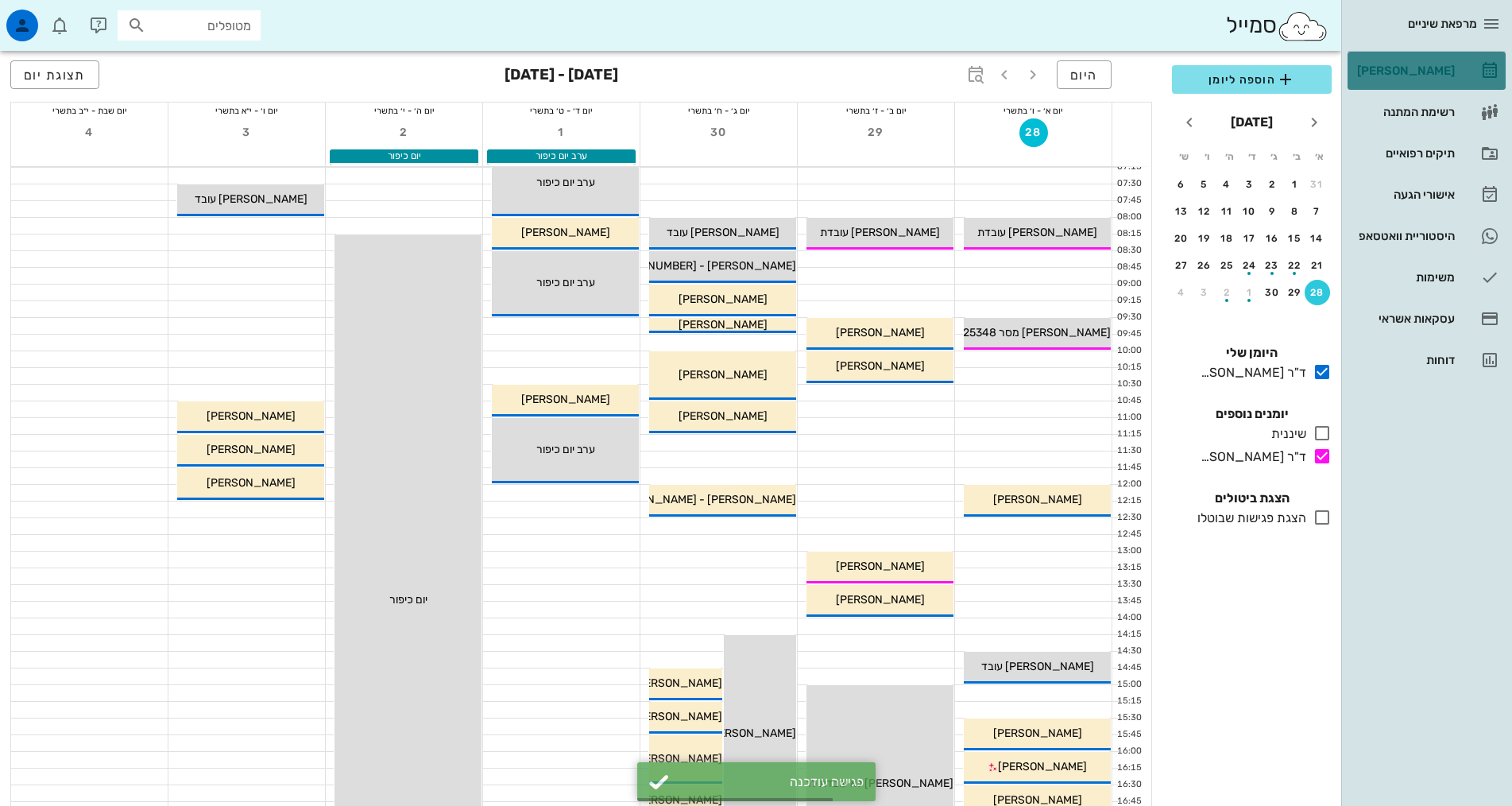
click at [1267, 720] on div "הוספה ליומן ספטמבר 2025 א׳ ב׳ ג׳ ד׳ ה׳ ו׳ ש׳ 31 1 2 3 4 5 6 7 8 9 10 11 12 13 1…" at bounding box center [1252, 431] width 179 height 750
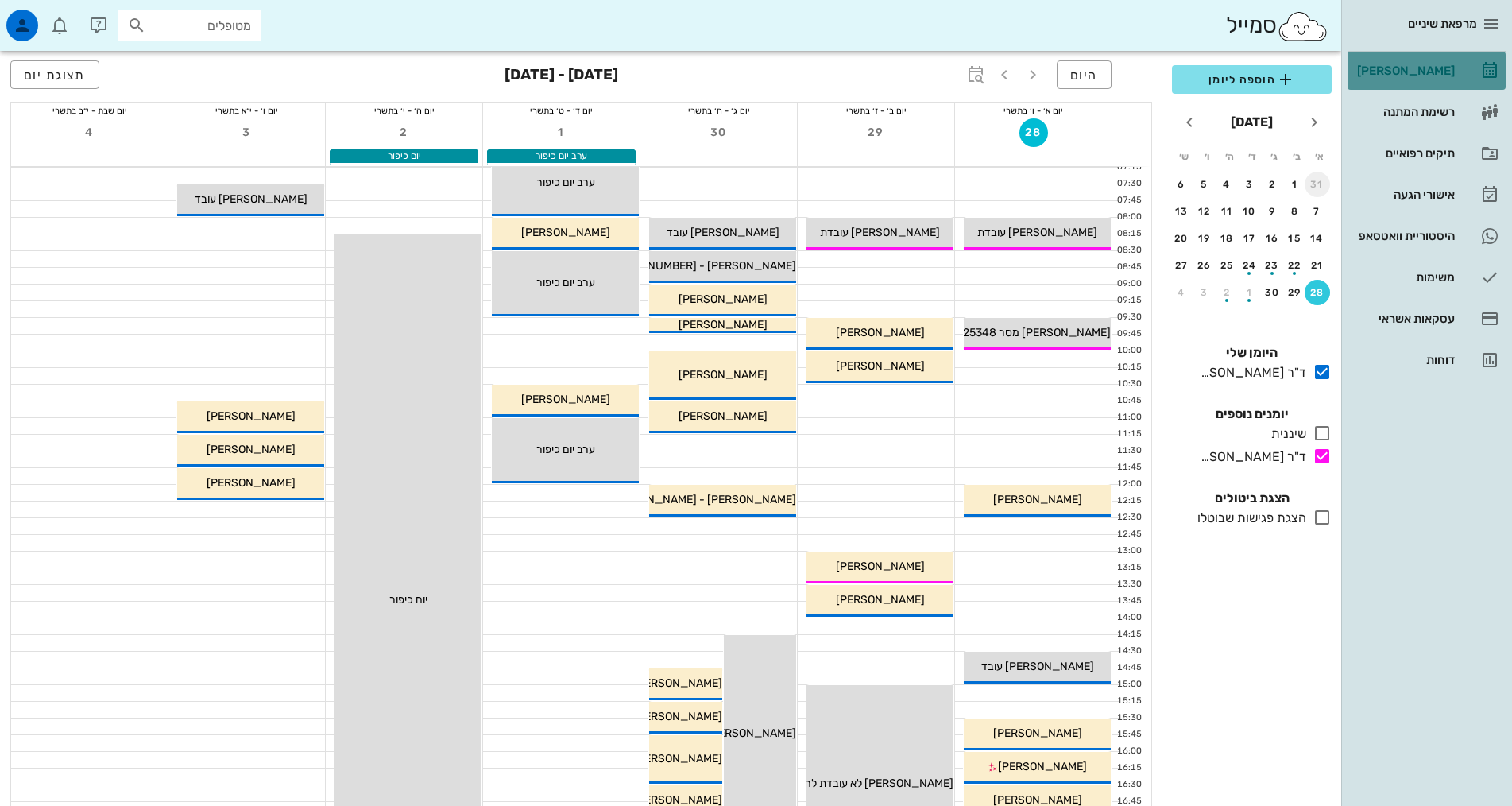
click at [1317, 187] on div "31" at bounding box center [1317, 184] width 26 height 11
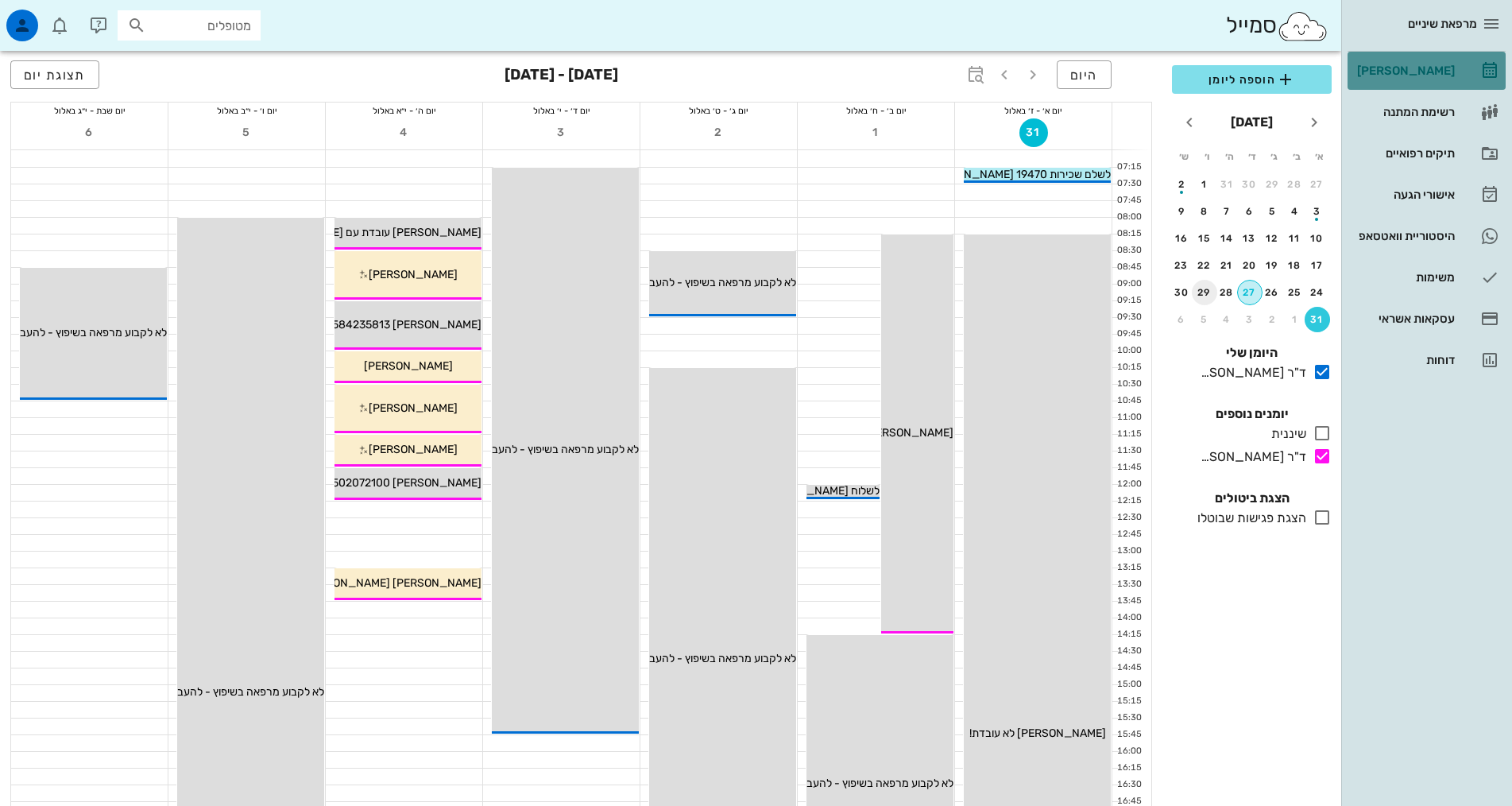
drag, startPoint x: 1251, startPoint y: 286, endPoint x: 1207, endPoint y: 284, distance: 44.0
click at [1254, 286] on div "27" at bounding box center [1249, 292] width 24 height 11
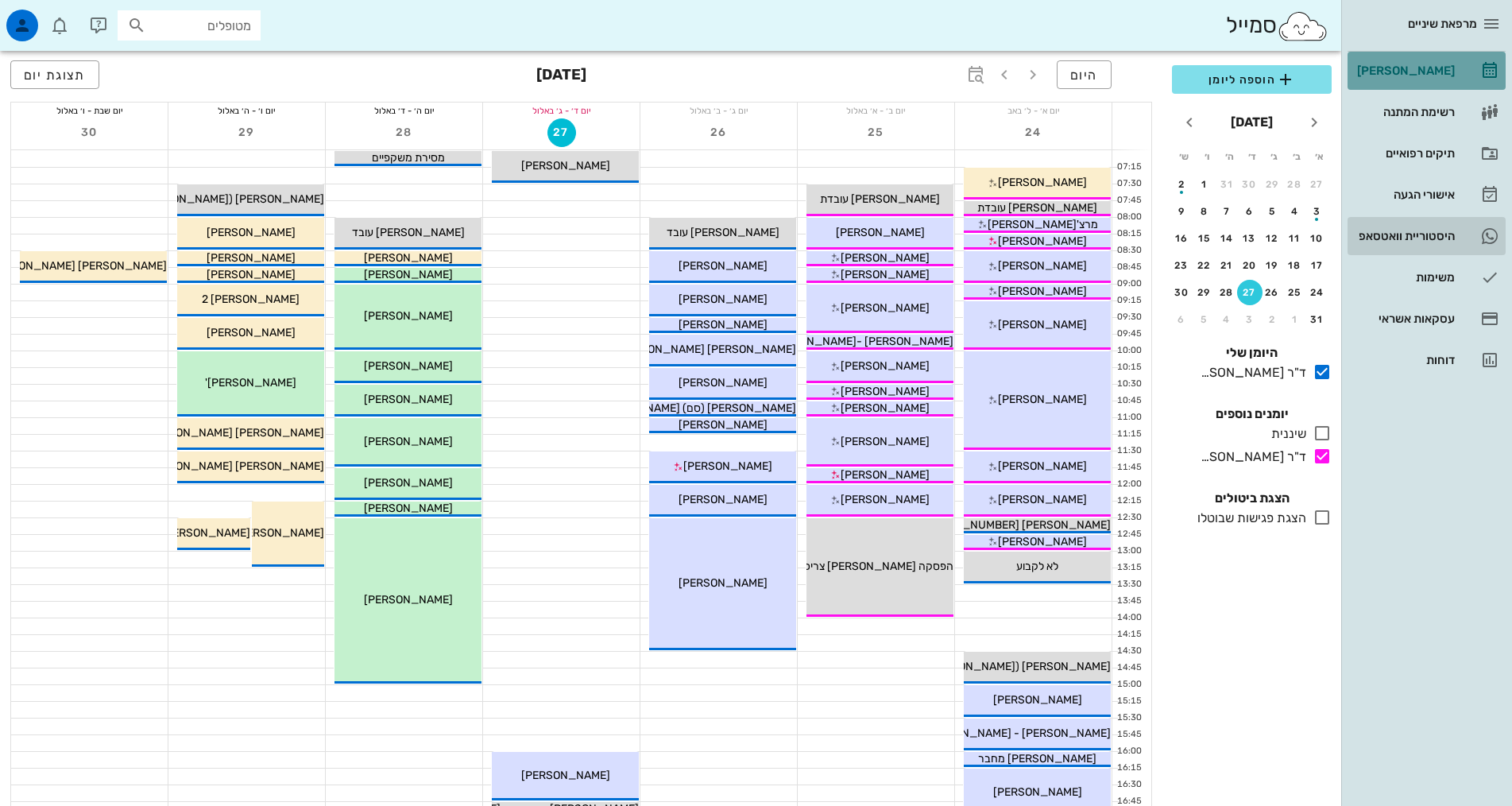
drag, startPoint x: 1432, startPoint y: 235, endPoint x: 1424, endPoint y: 229, distance: 10.0
click at [1432, 235] on div "היסטוריית וואטסאפ" at bounding box center [1404, 236] width 101 height 13
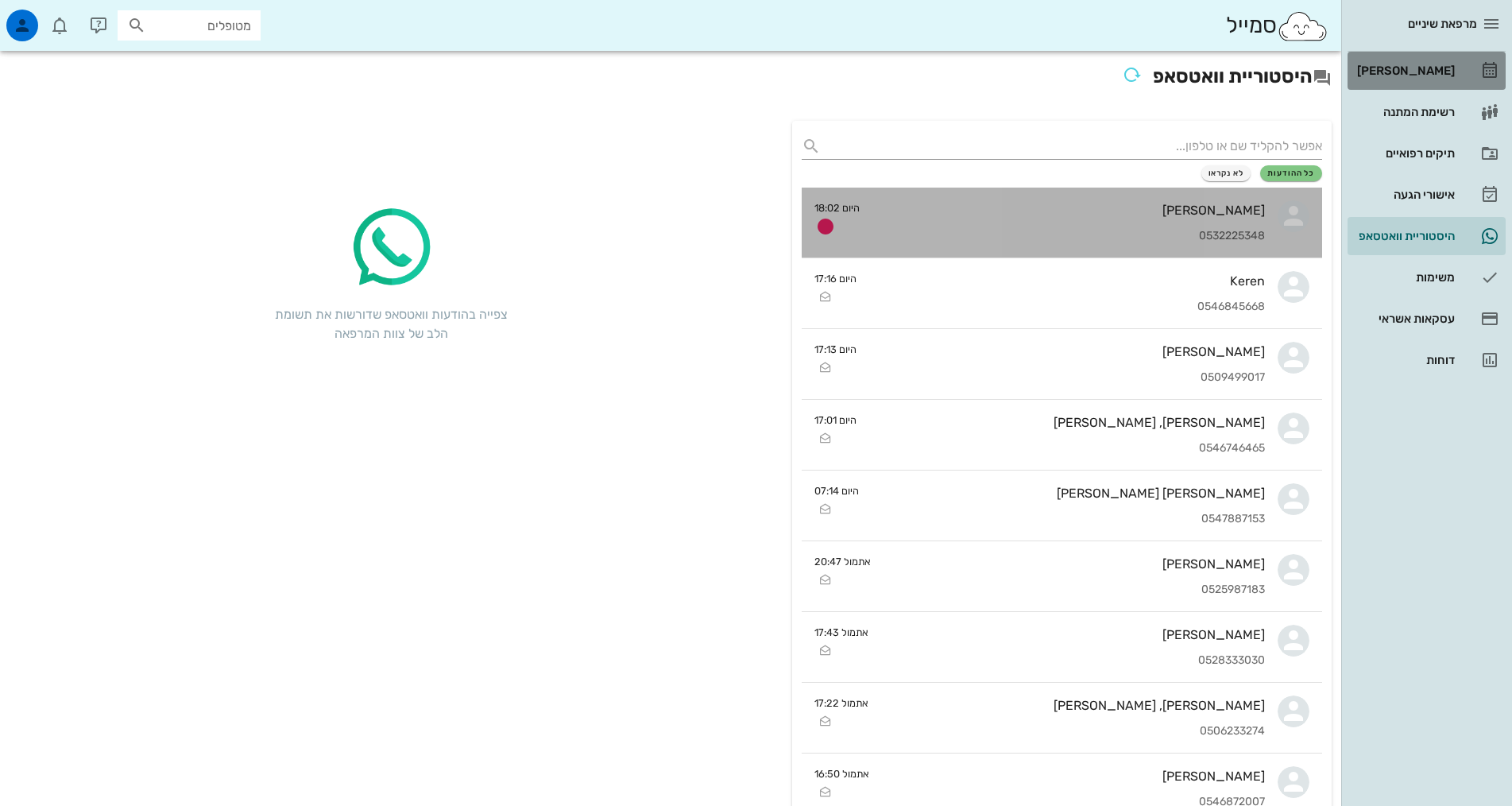
click at [1052, 211] on div "[PERSON_NAME]" at bounding box center [1068, 210] width 393 height 15
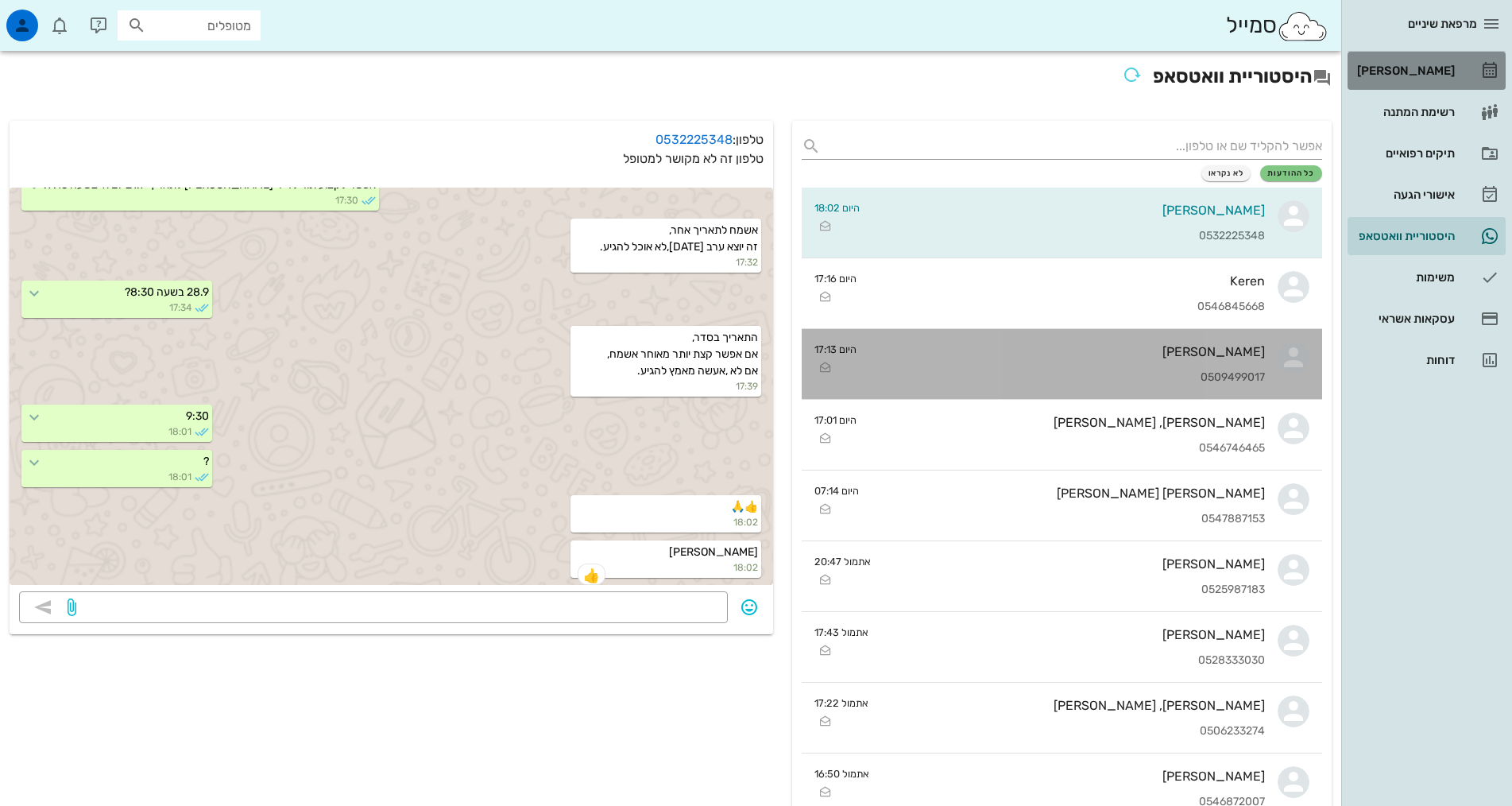
click at [1106, 358] on div "[PERSON_NAME]" at bounding box center [1067, 351] width 396 height 15
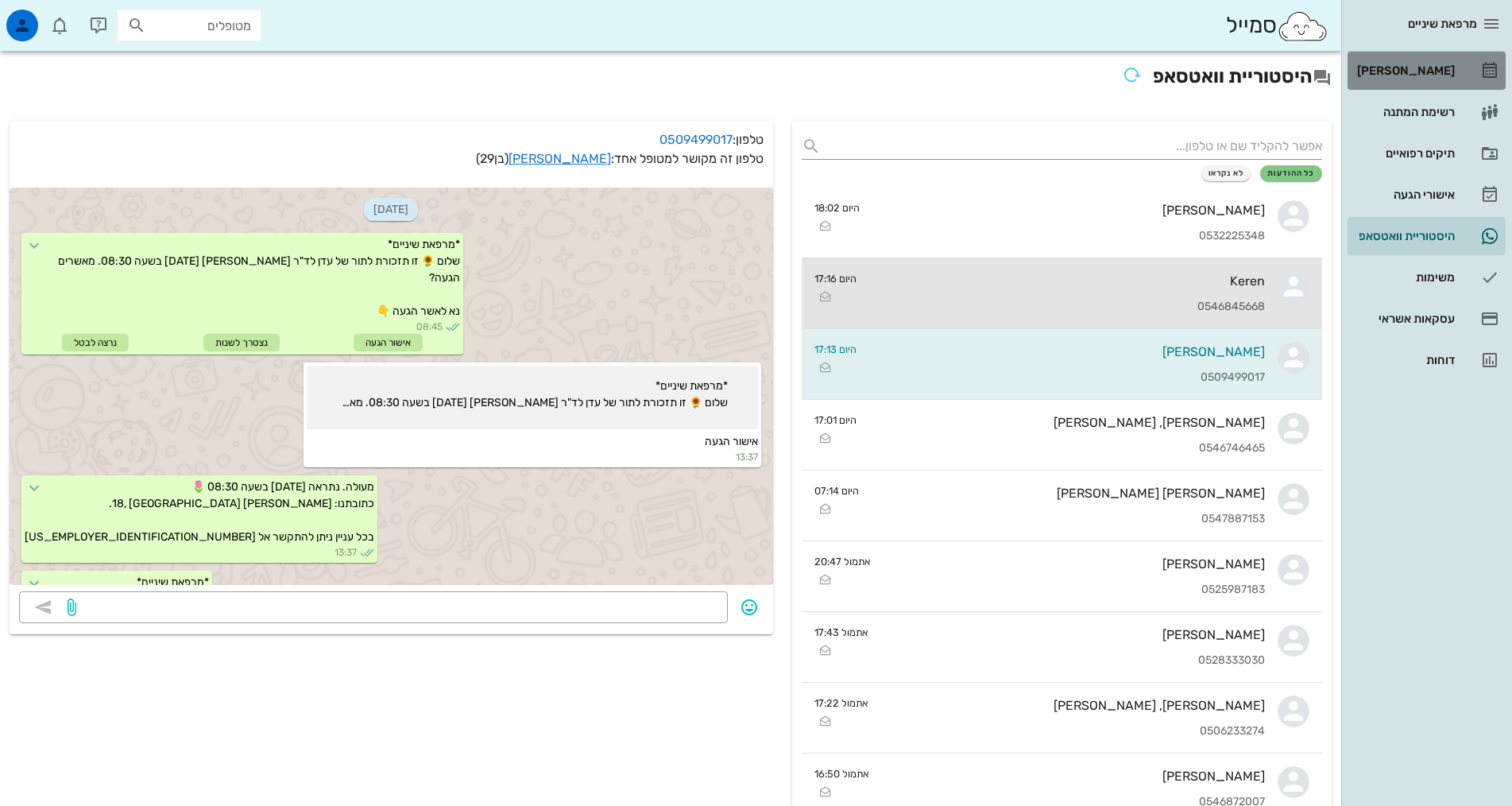
scroll to position [851, 0]
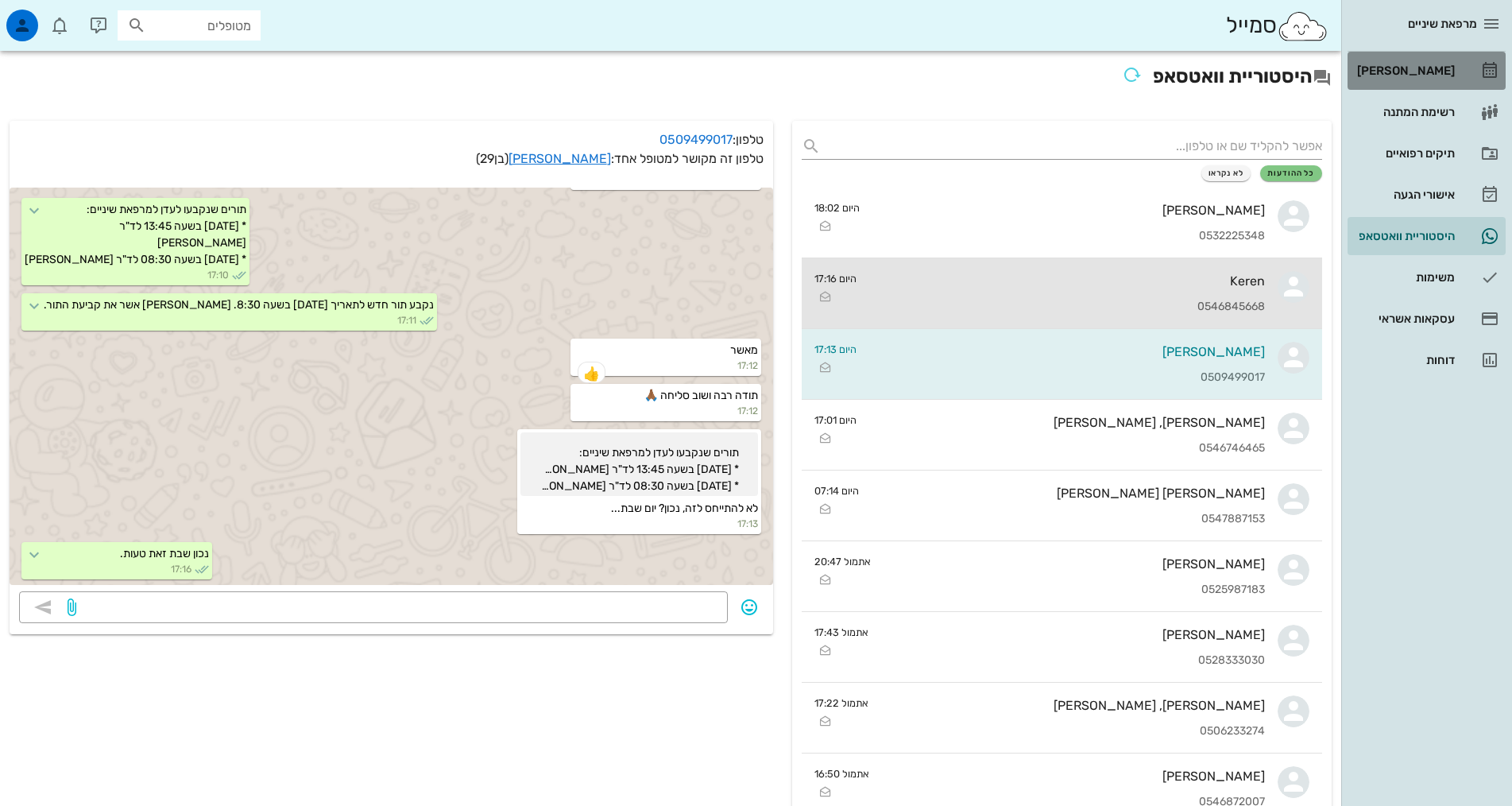
click at [1096, 300] on div "0546845668" at bounding box center [1067, 306] width 396 height 14
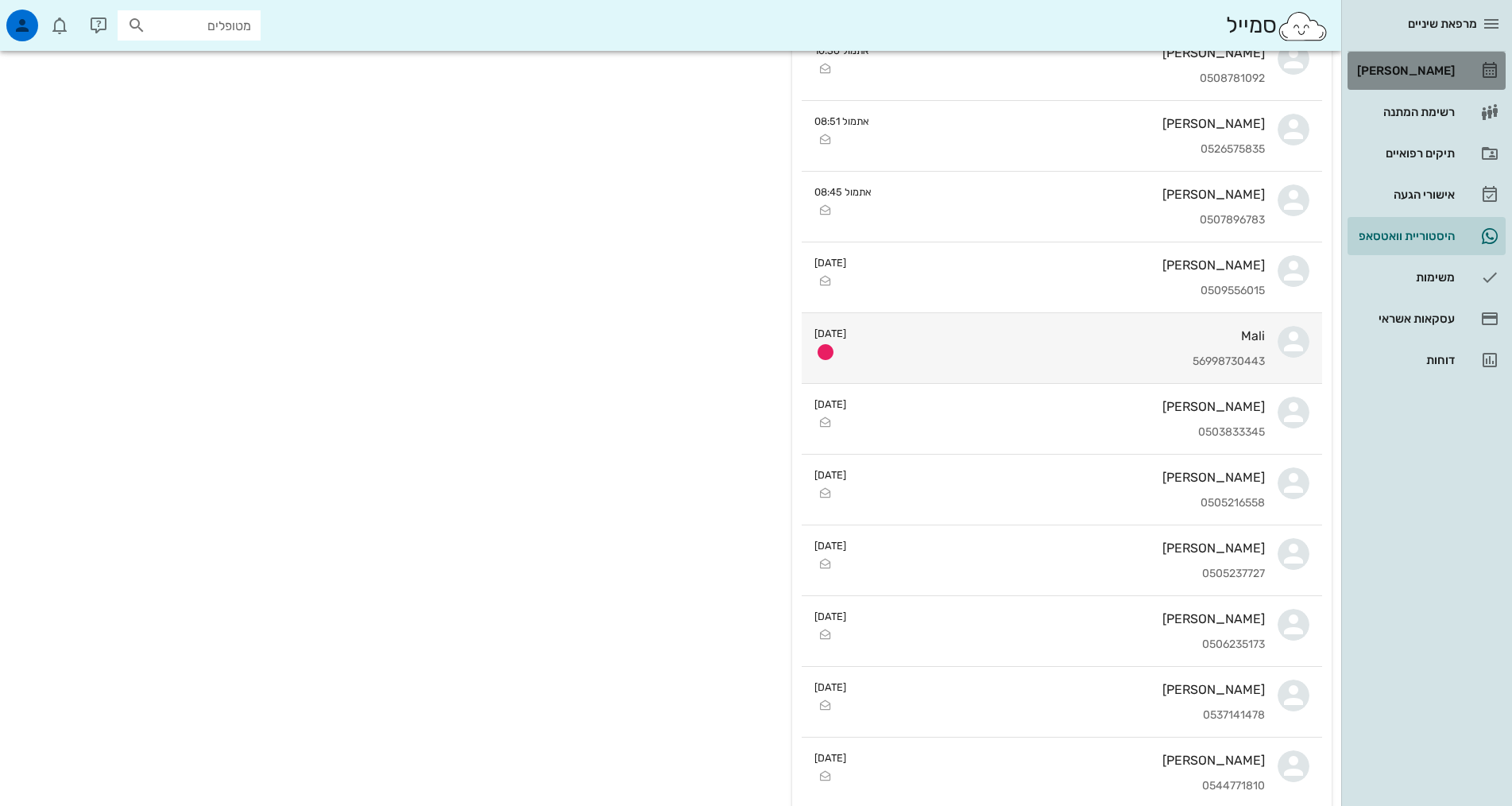
scroll to position [1022, 0]
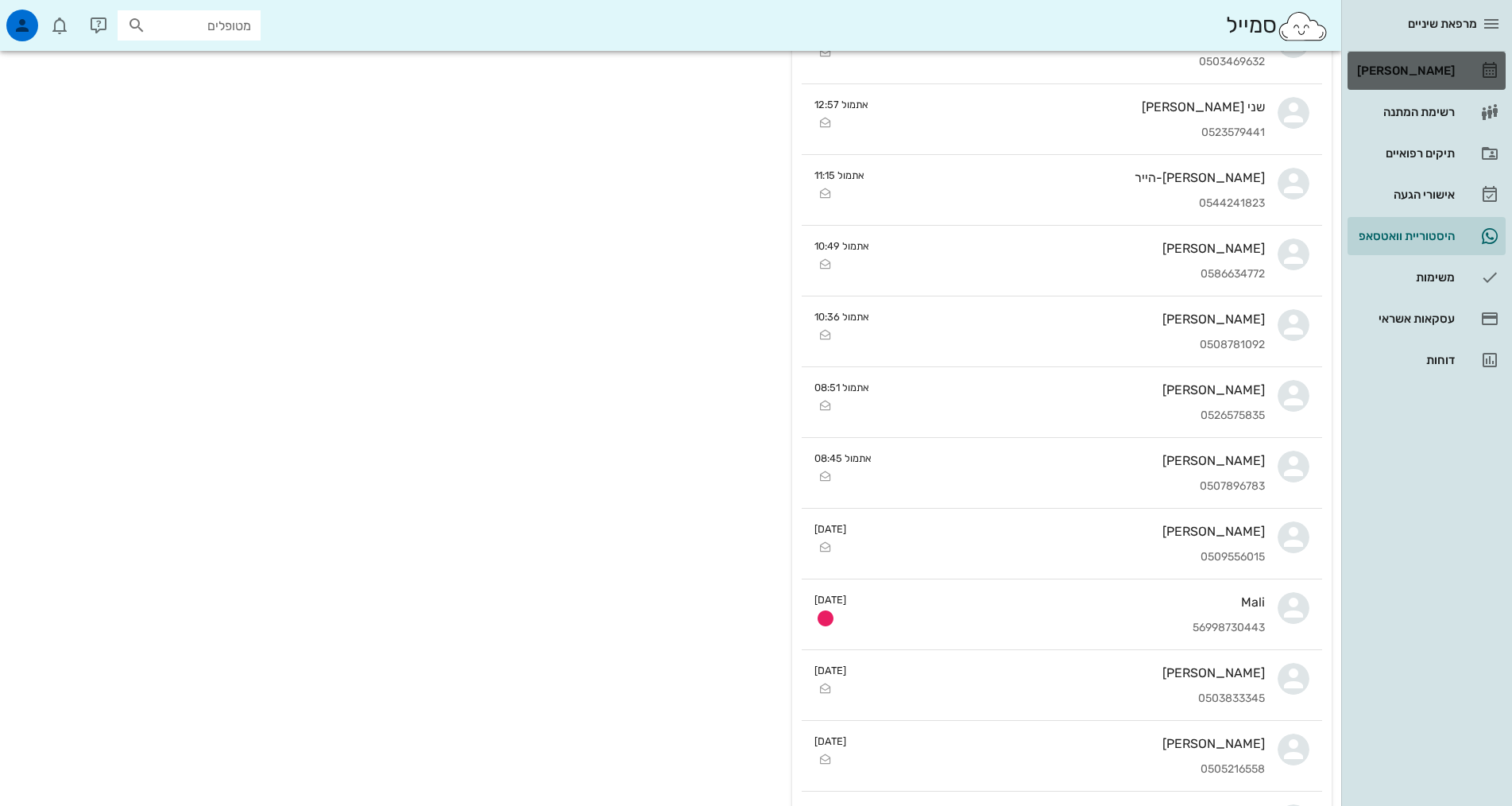
click at [1460, 77] on link "[PERSON_NAME]" at bounding box center [1427, 71] width 158 height 38
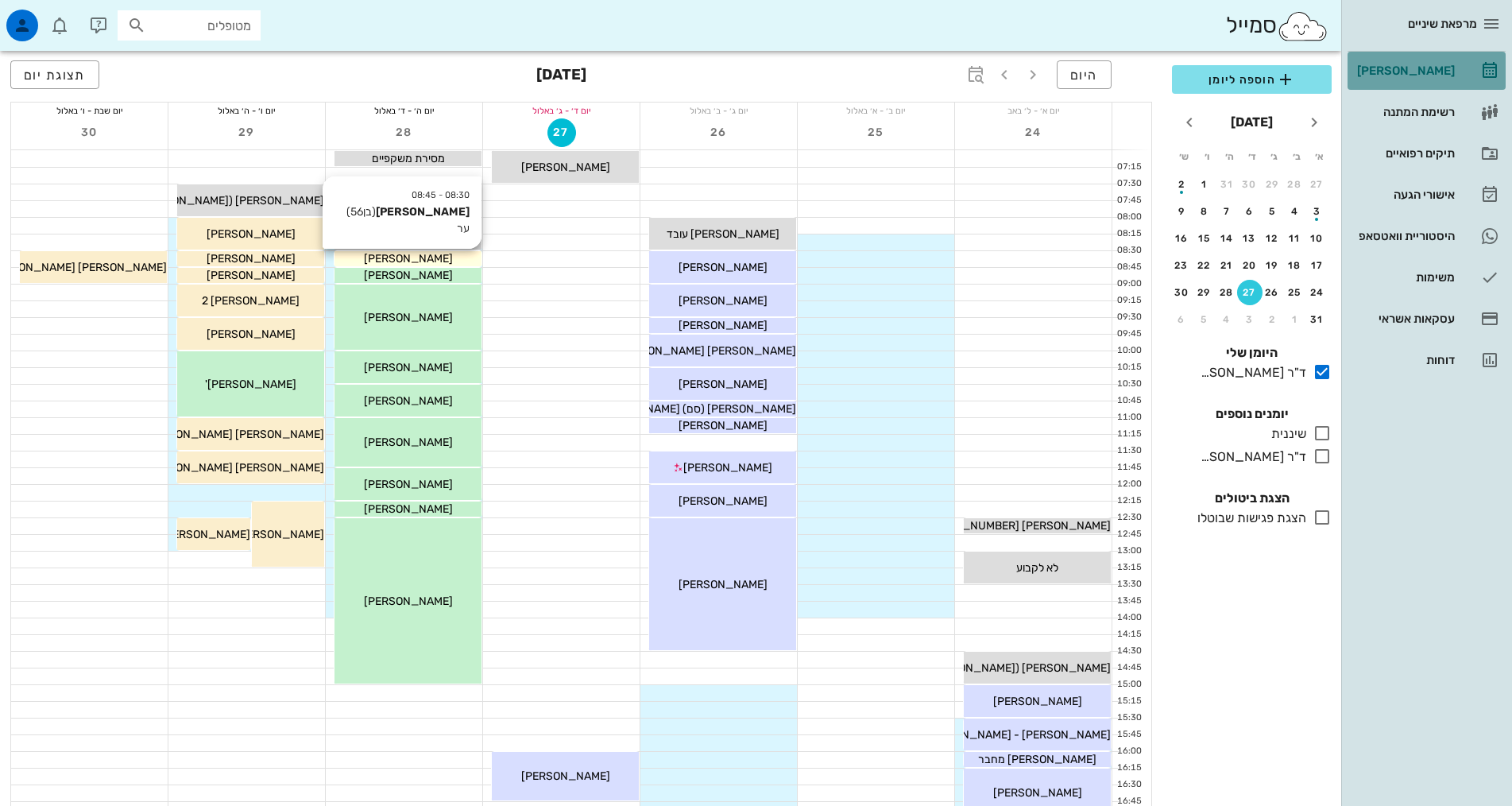
click at [430, 251] on div "08:30 - 08:45 שלמה גולן (בן 56 ) ער שלמה גולן" at bounding box center [408, 259] width 148 height 17
click at [439, 259] on div "[PERSON_NAME]" at bounding box center [408, 259] width 147 height 17
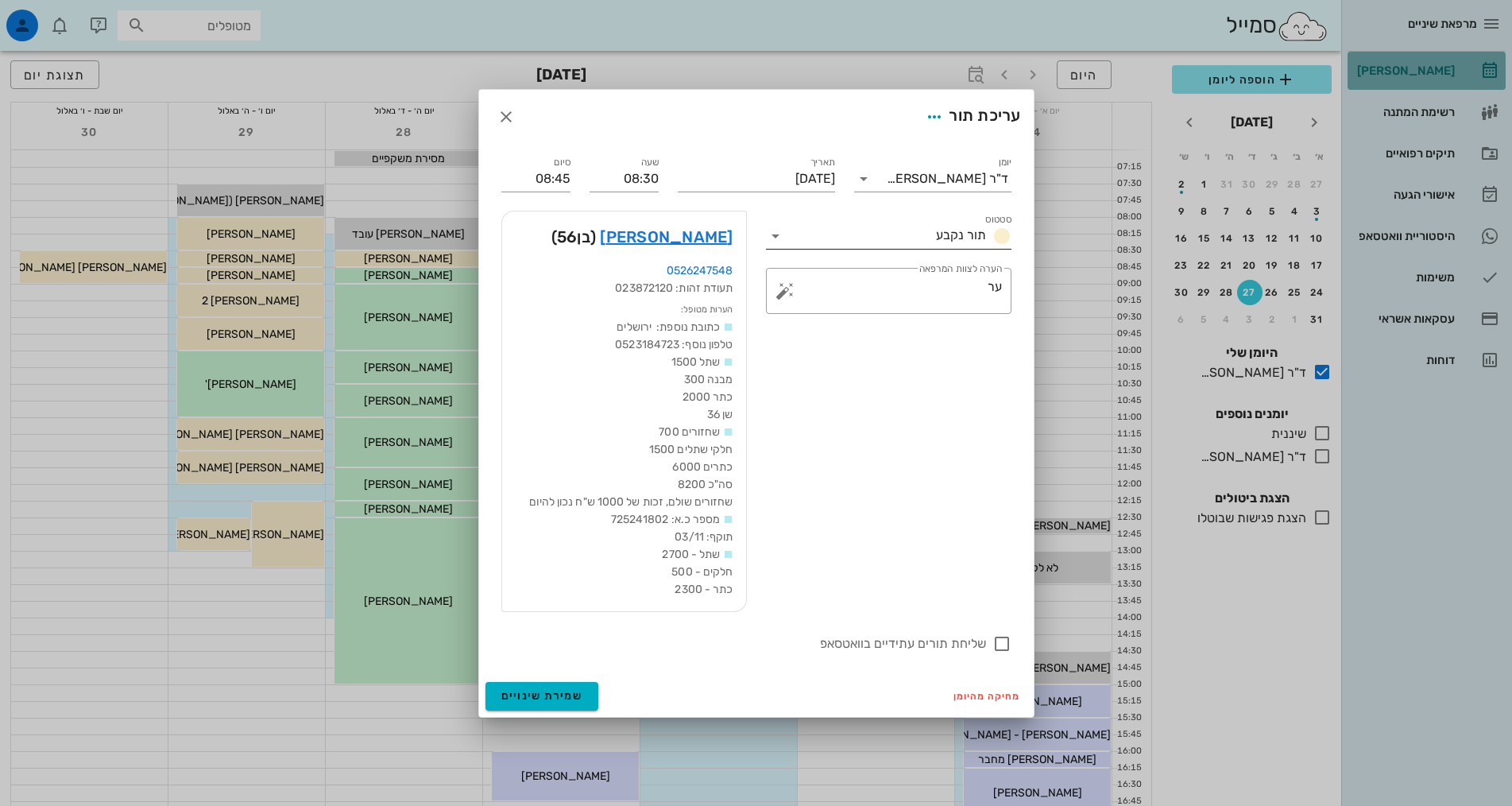
click at [863, 237] on input "סטטוס" at bounding box center [859, 236] width 141 height 26
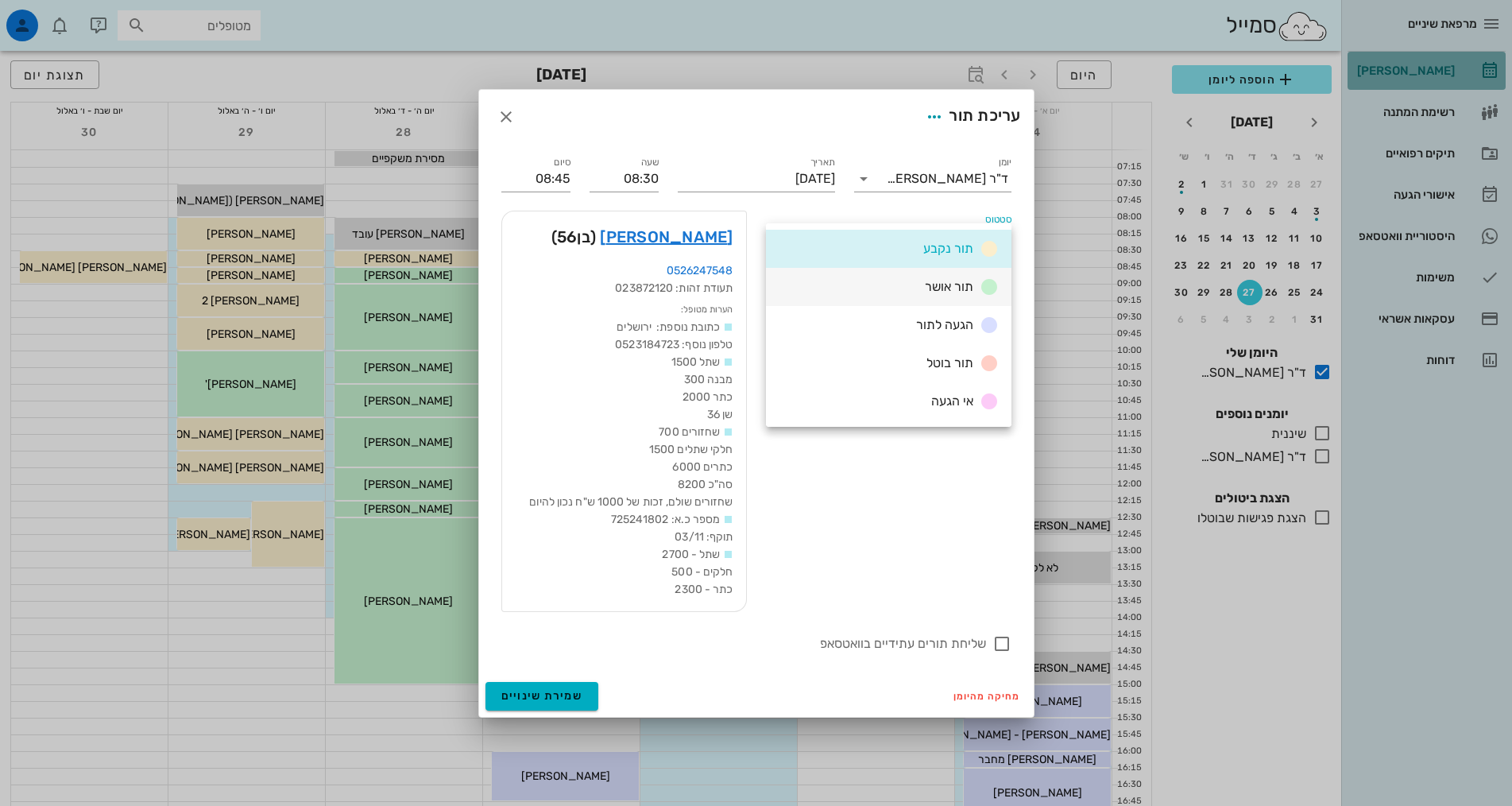
click at [881, 285] on div "תור אושר" at bounding box center [889, 287] width 246 height 38
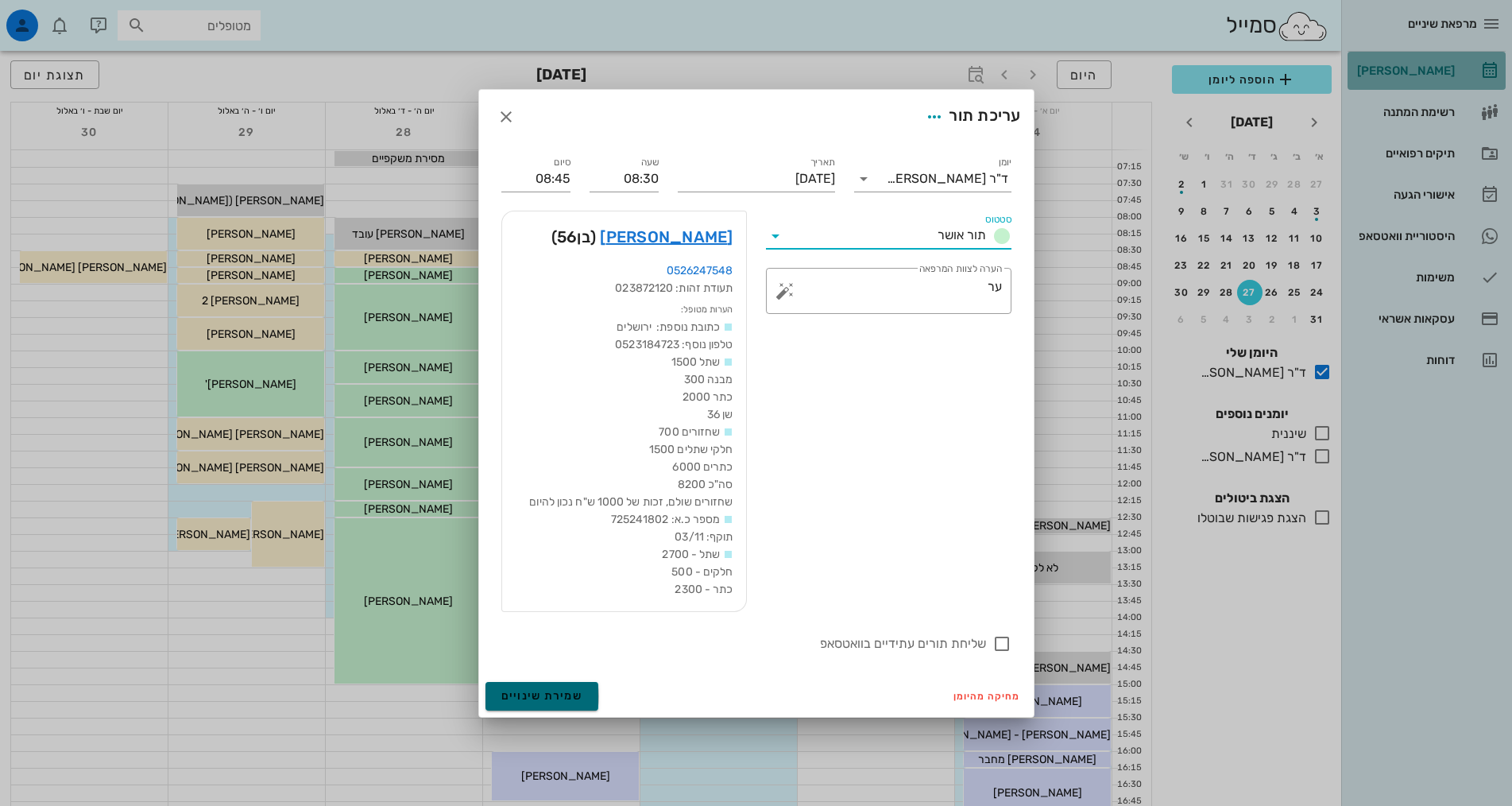
click at [574, 702] on button "שמירת שינויים" at bounding box center [542, 696] width 113 height 29
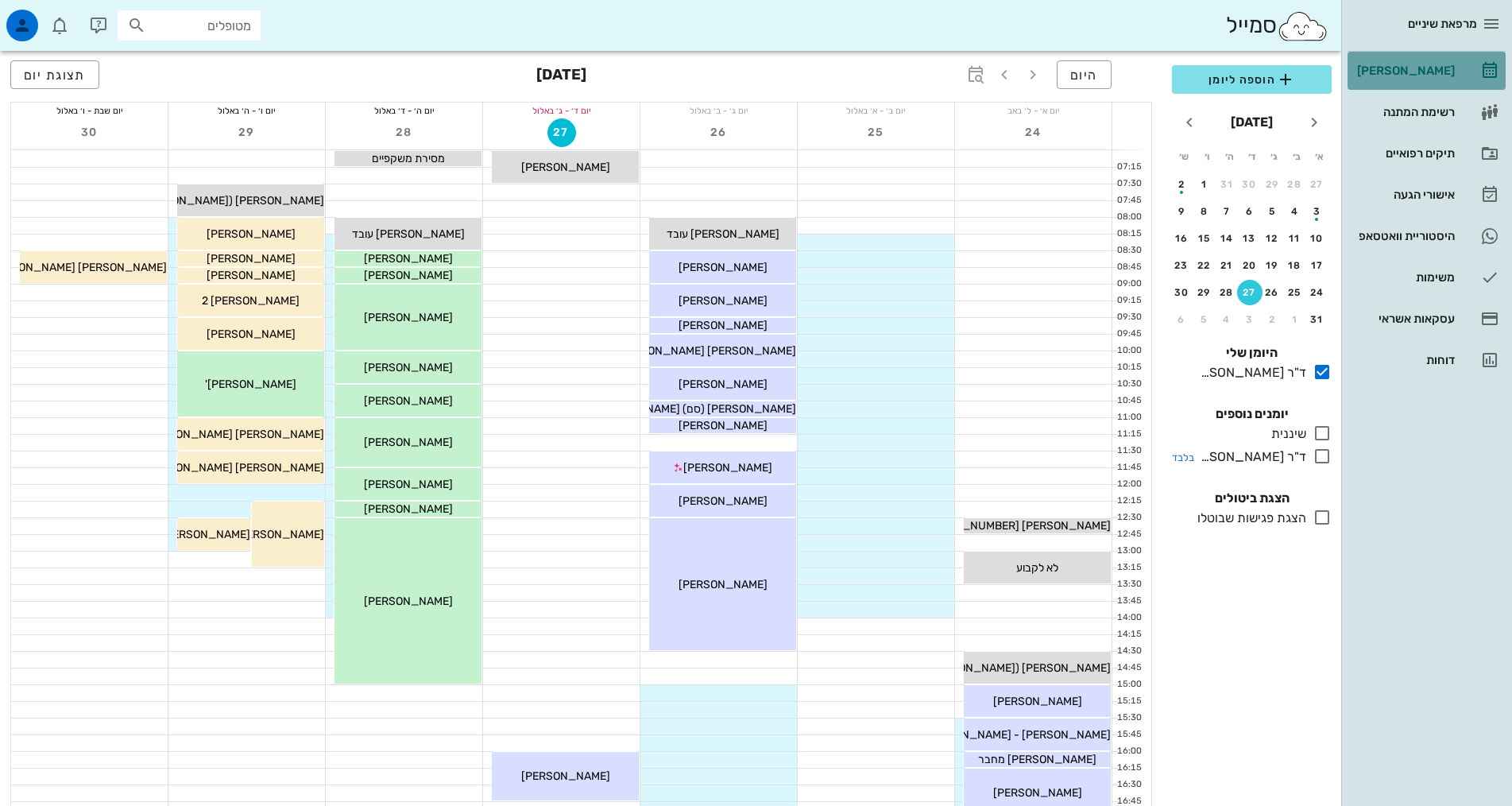
click at [1259, 460] on div "ד"ר [PERSON_NAME]" at bounding box center [1249, 457] width 112 height 19
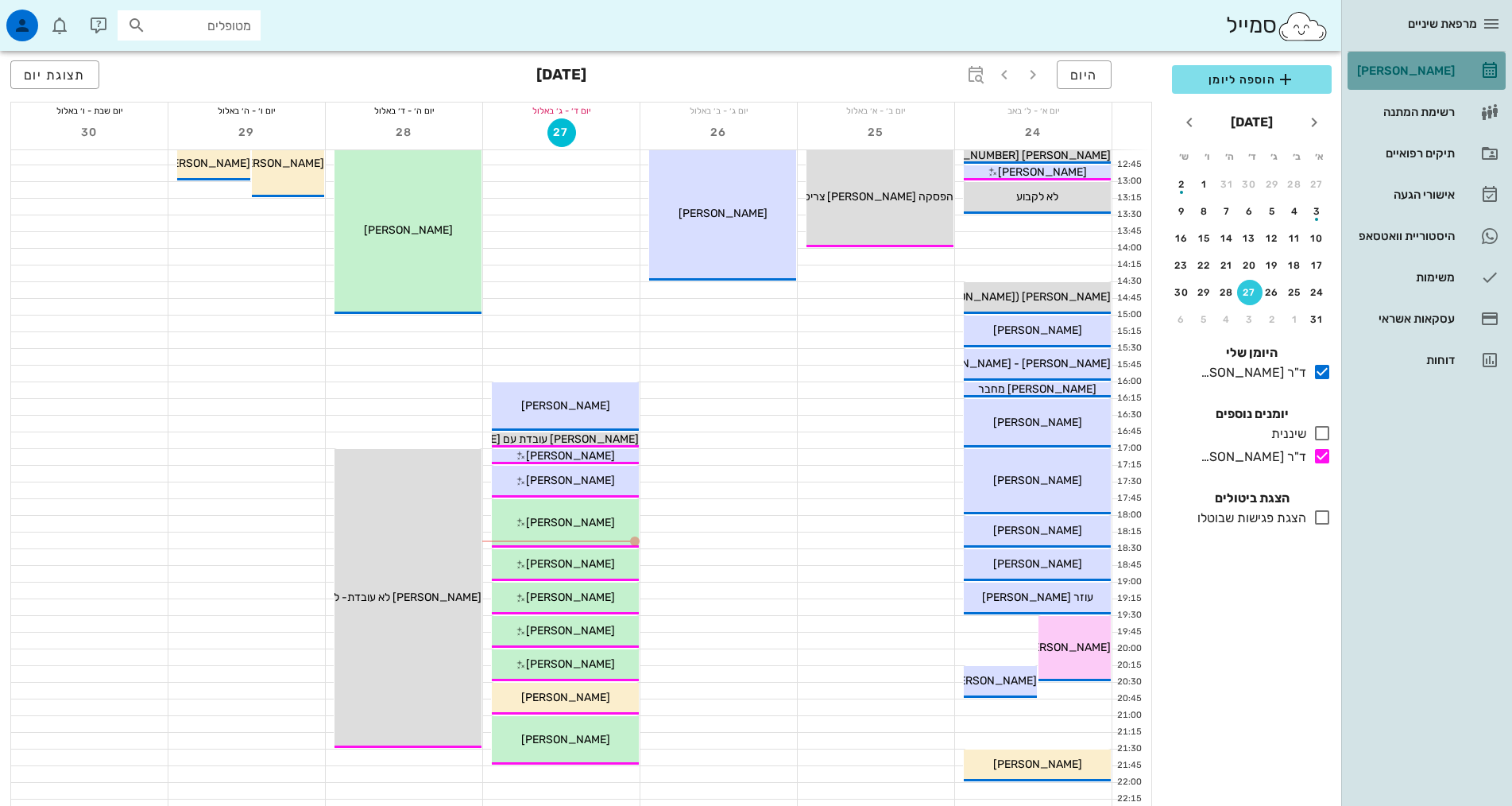
scroll to position [397, 0]
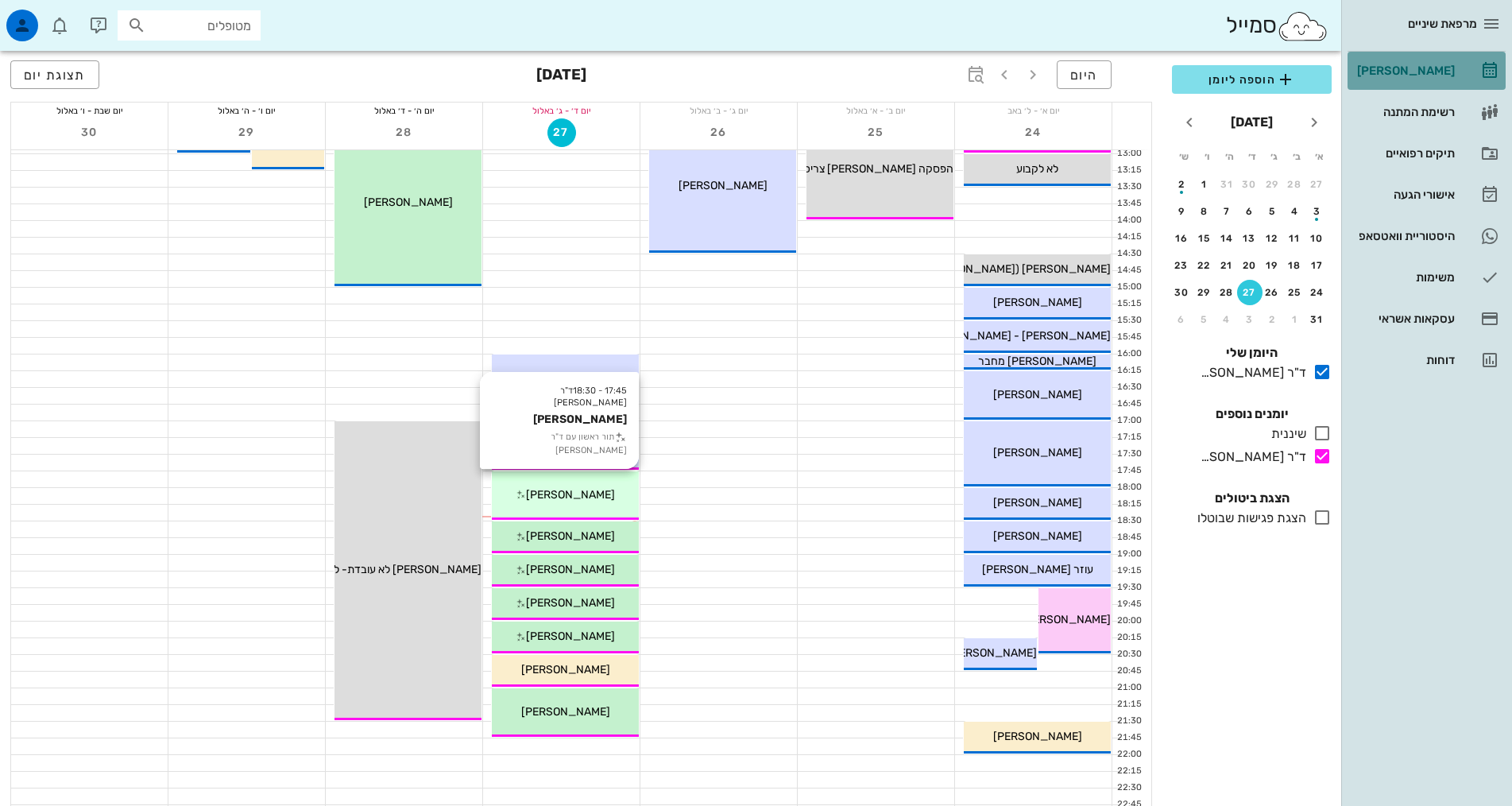
click at [614, 478] on div "17:45 - 18:30 ד"ר אילנה אנגל אביטל שנלר תור ראשון עם ד"ר אילנה אנגל אביטל שנלר" at bounding box center [565, 495] width 147 height 49
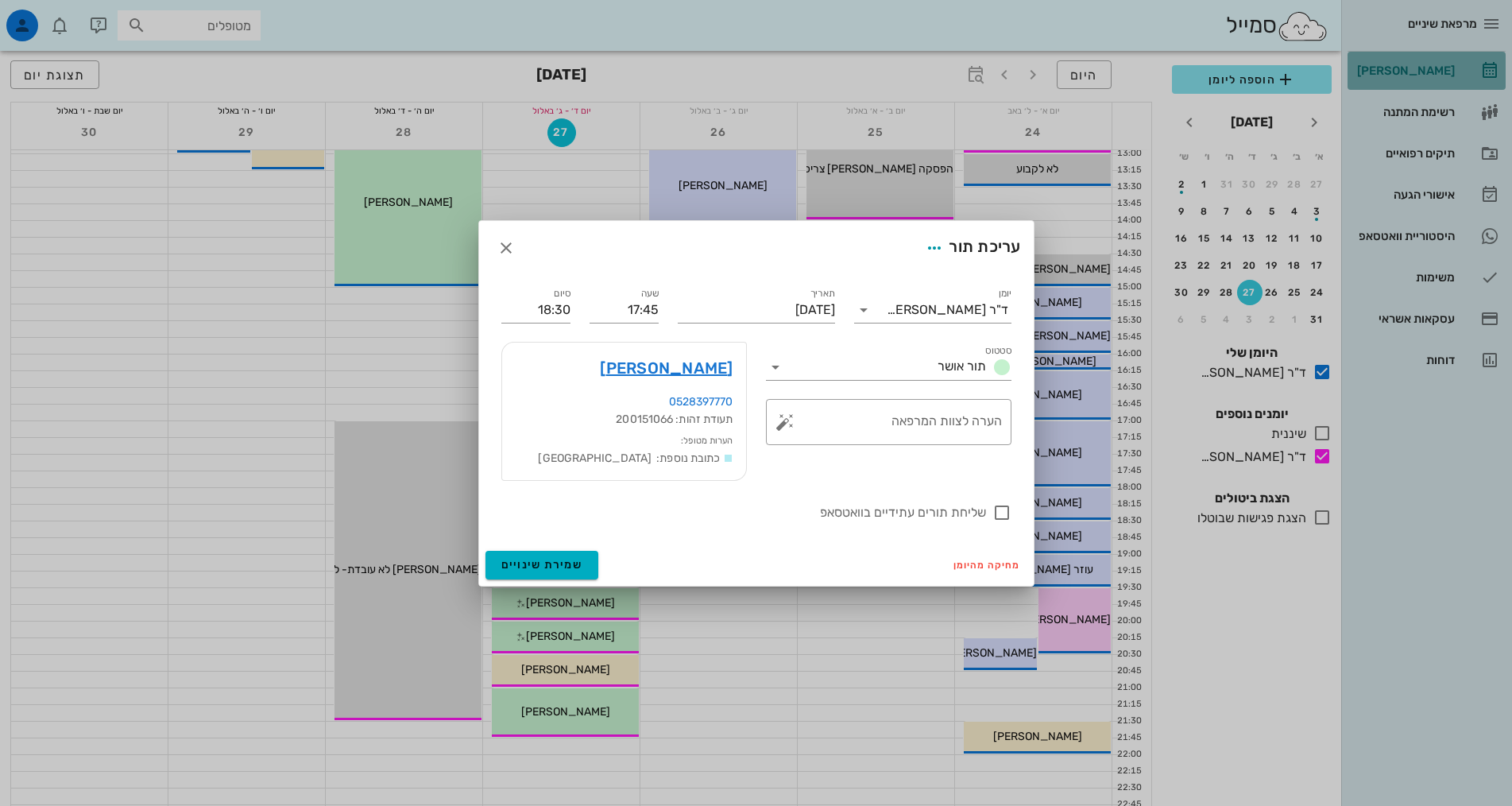
click at [904, 463] on div "סטטוס תור אושר ​ הערה לצוות המרפאה" at bounding box center [889, 411] width 265 height 158
click at [493, 239] on span "button" at bounding box center [506, 248] width 29 height 19
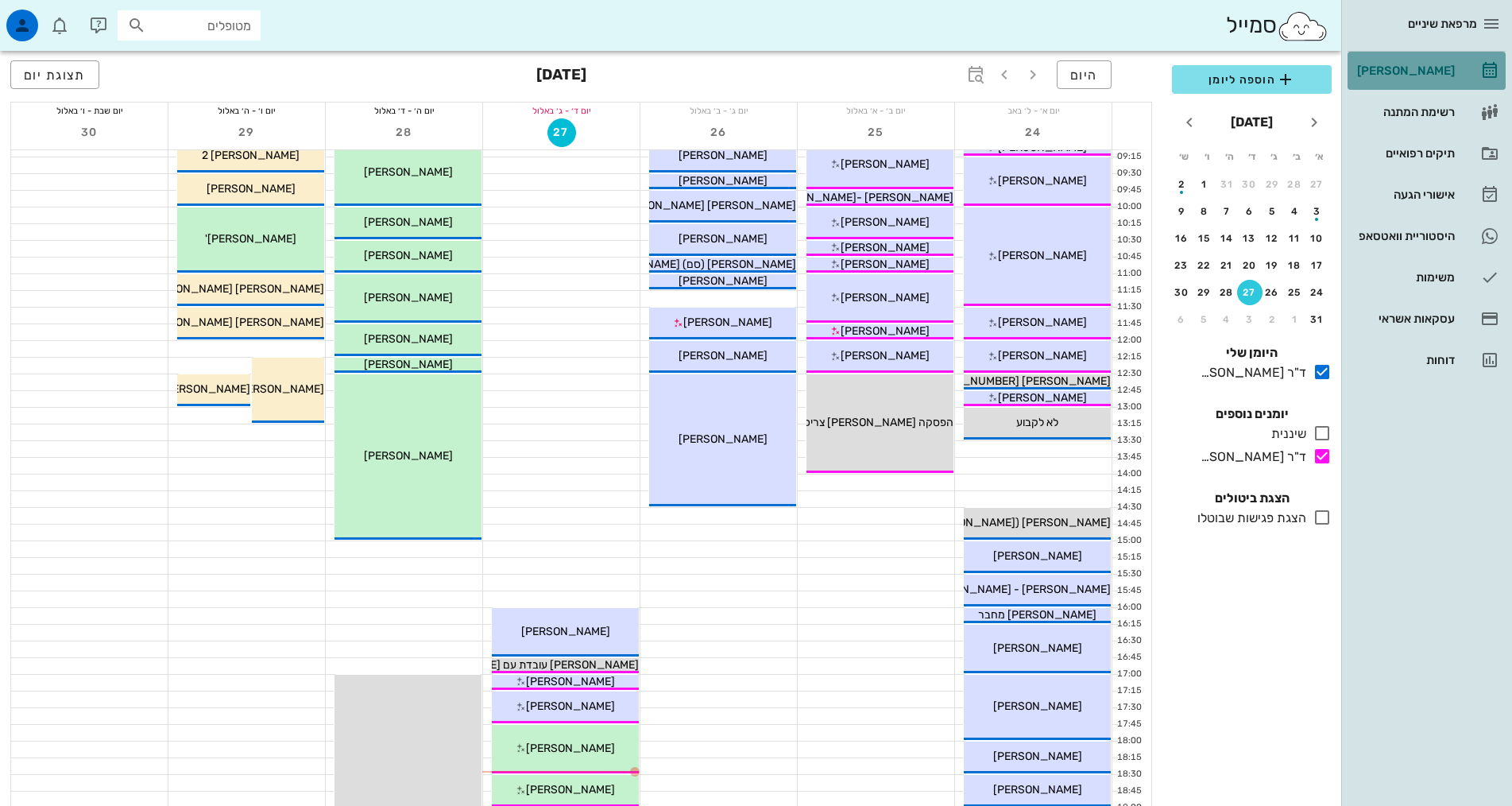
scroll to position [0, 0]
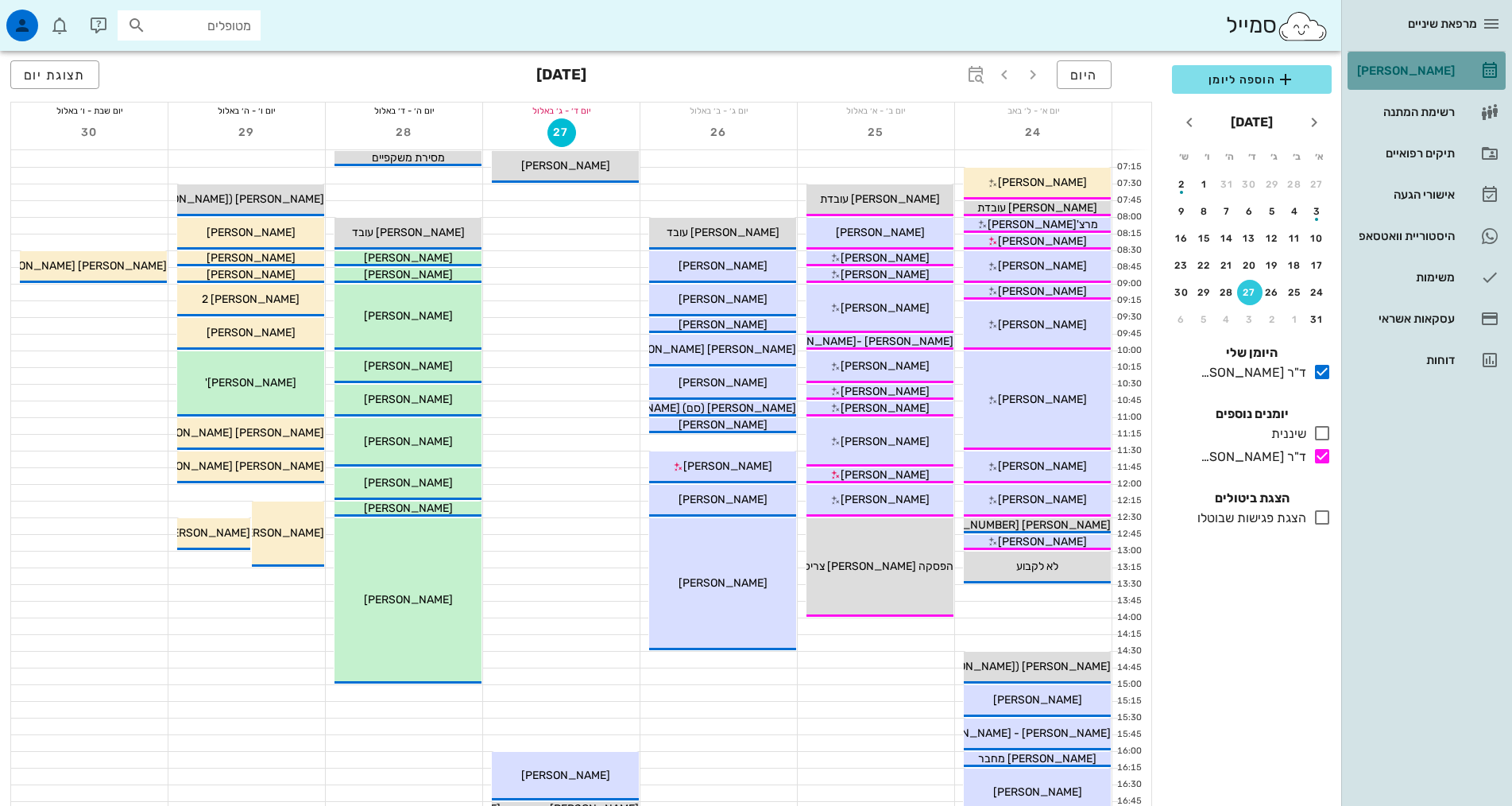
click at [1253, 681] on div "הוספה ליומן אוגוסט 2025 א׳ ב׳ ג׳ ד׳ ה׳ ו׳ ש׳ 27 28 29 30 31 1 2 3 4 5 6 7 8 9 1…" at bounding box center [1252, 431] width 179 height 750
click at [1274, 317] on div "2" at bounding box center [1272, 319] width 26 height 11
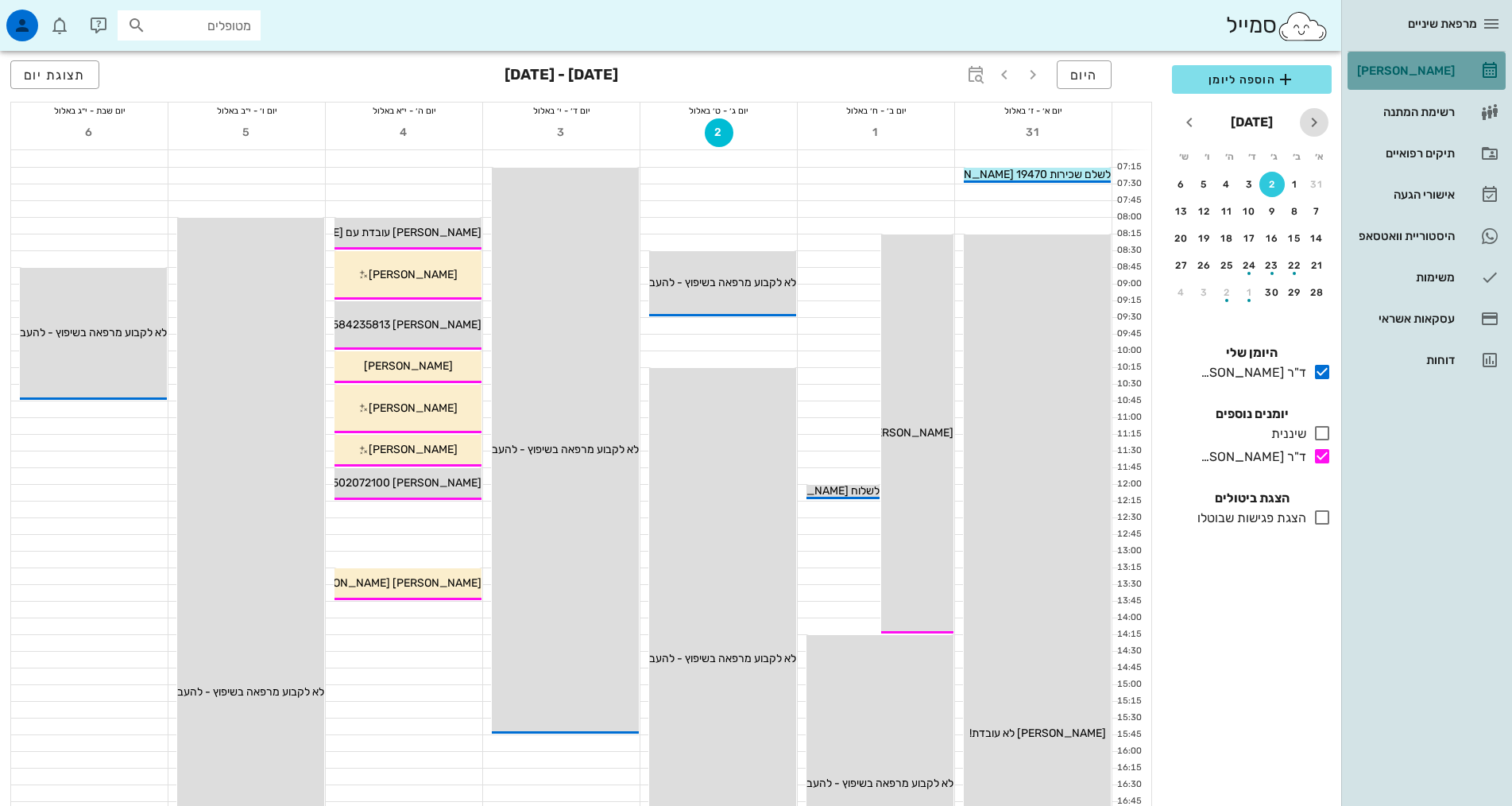
click at [1313, 119] on icon "חודש שעבר" at bounding box center [1314, 122] width 19 height 19
click at [1251, 297] on div "27" at bounding box center [1249, 292] width 24 height 11
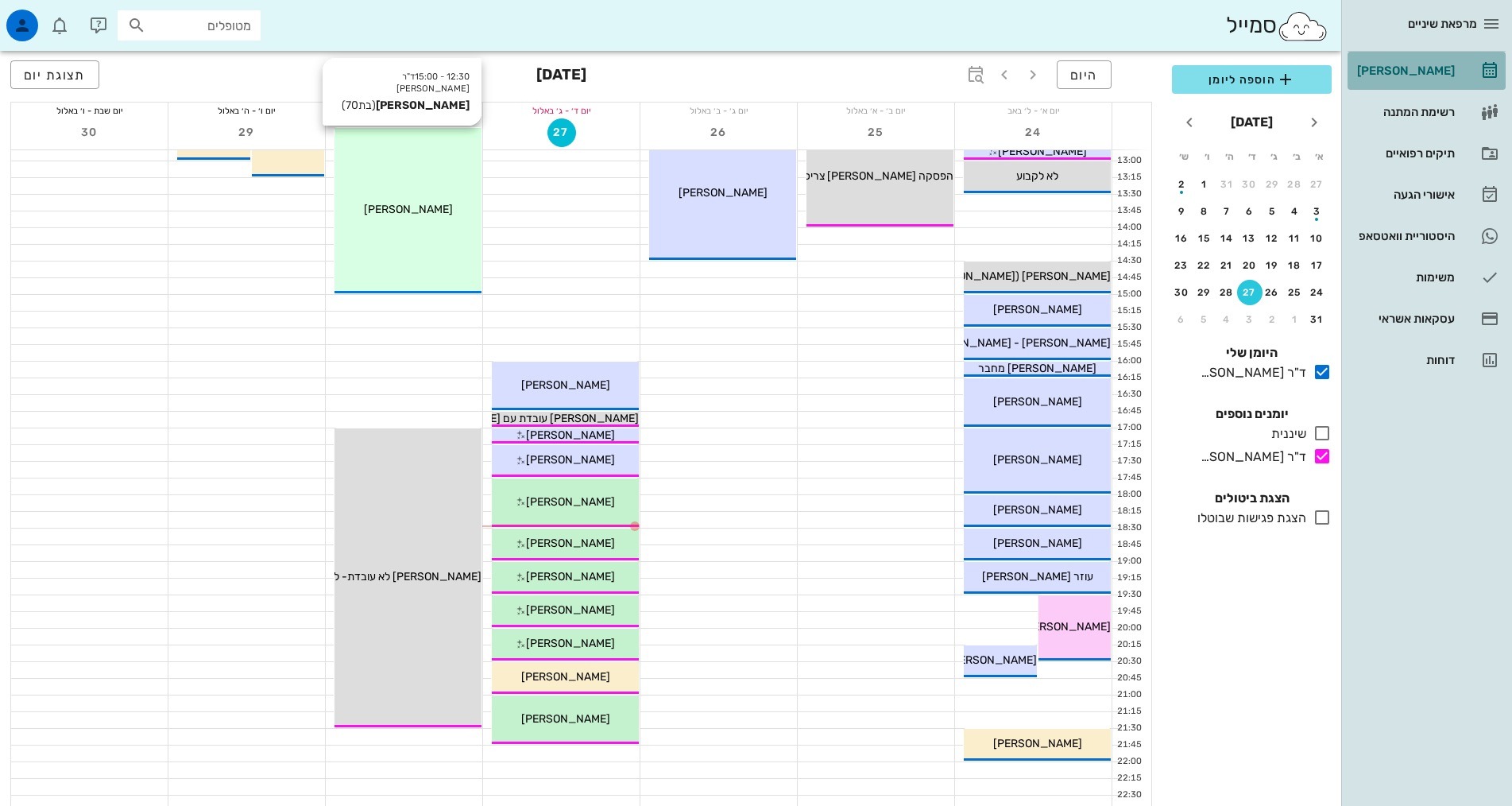
scroll to position [397, 0]
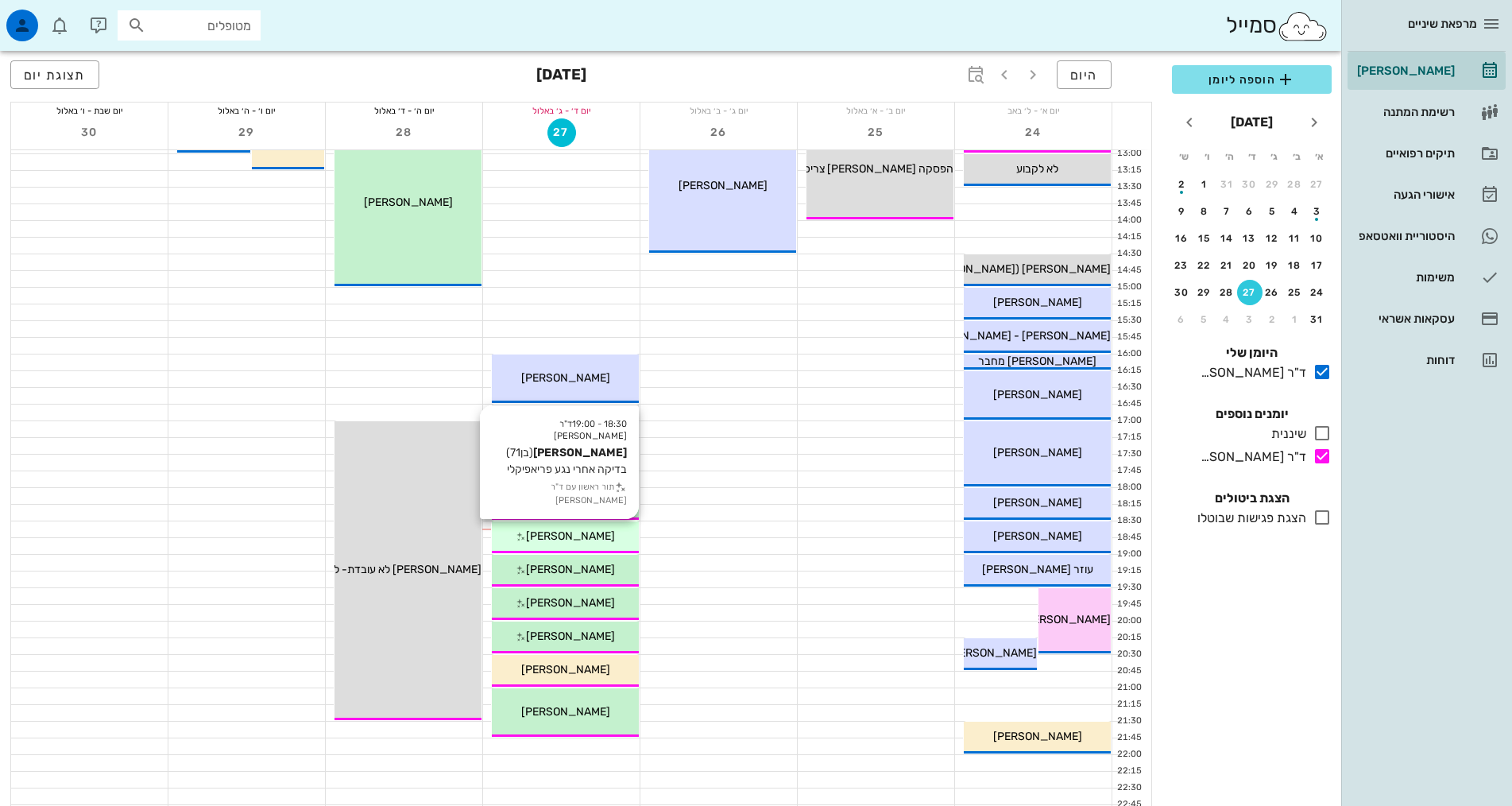
click at [604, 541] on div "[PERSON_NAME]" at bounding box center [565, 535] width 147 height 17
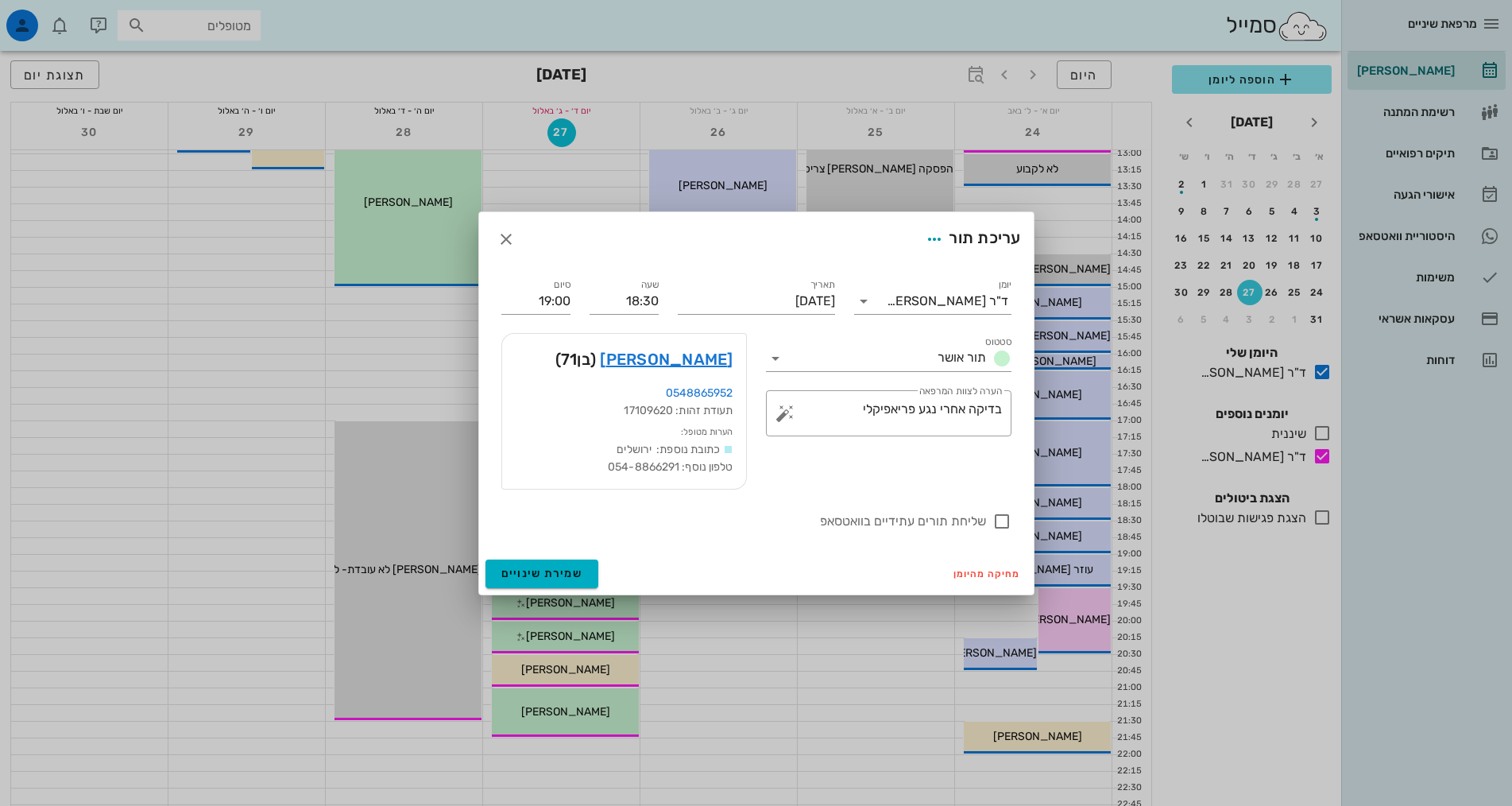
click at [659, 799] on div at bounding box center [756, 403] width 1512 height 806
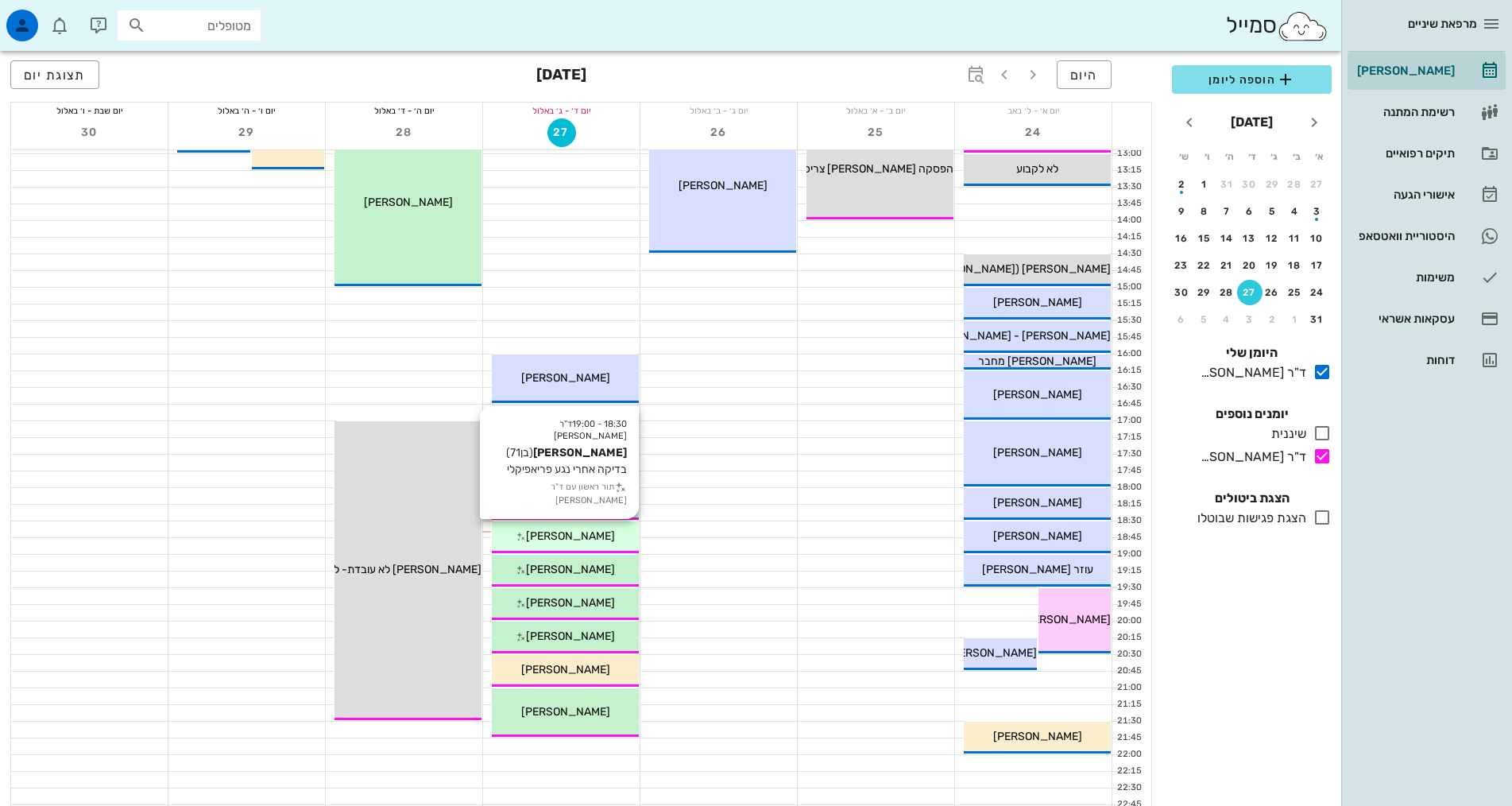
click at [614, 528] on div "[PERSON_NAME]" at bounding box center [565, 535] width 147 height 17
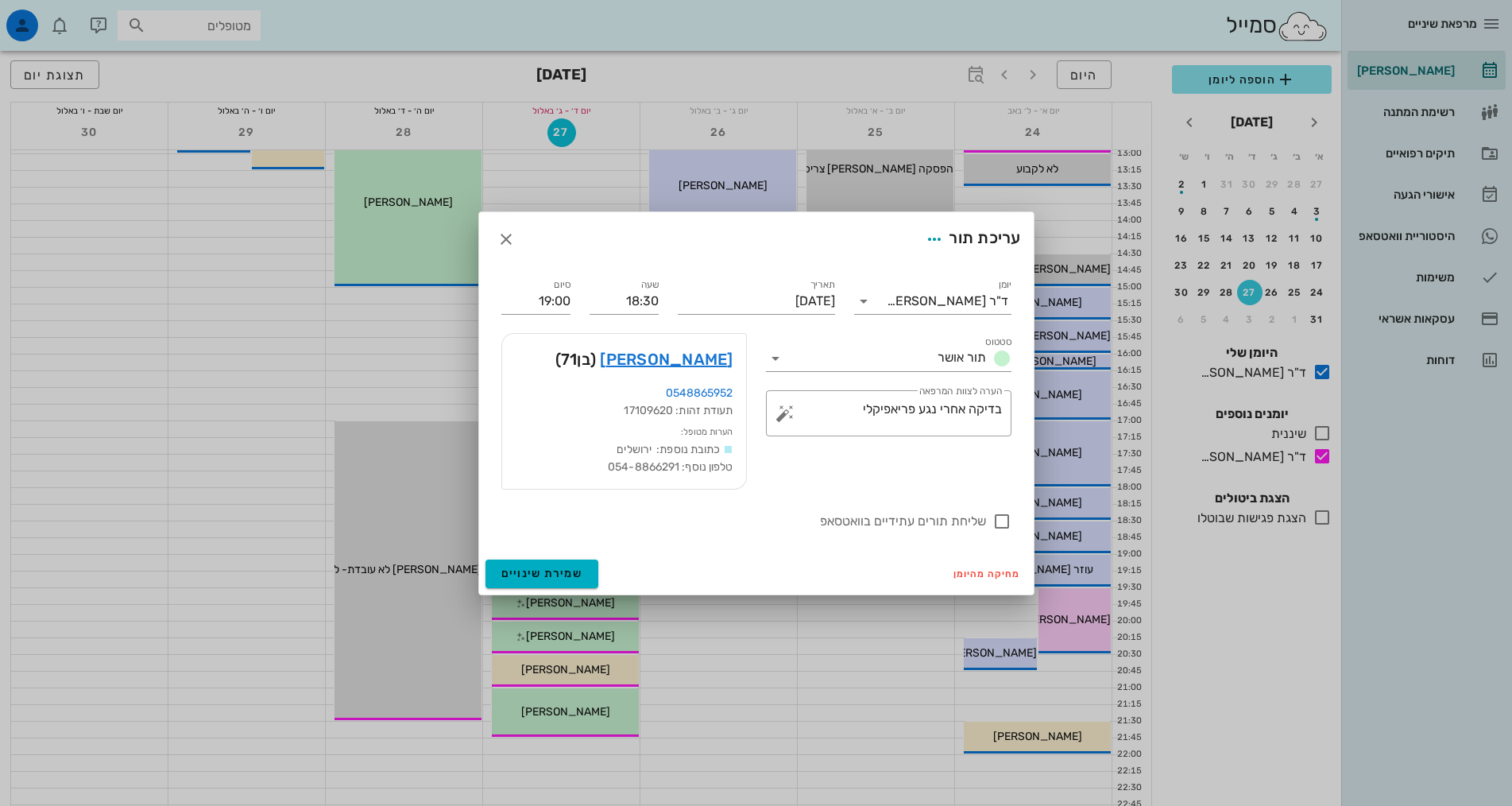
click at [756, 691] on div at bounding box center [756, 403] width 1512 height 806
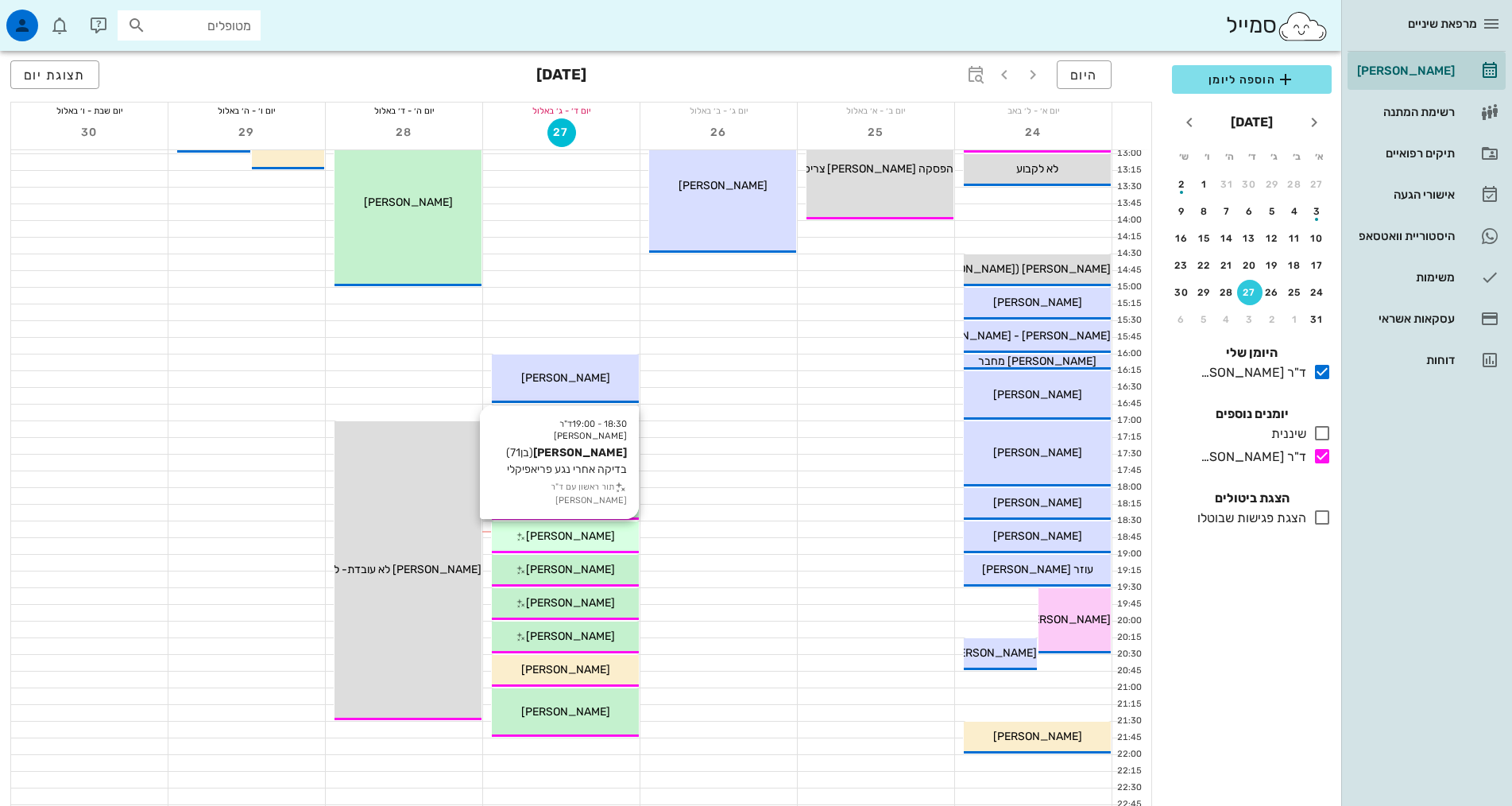
click at [617, 529] on div "[PERSON_NAME]" at bounding box center [565, 535] width 147 height 17
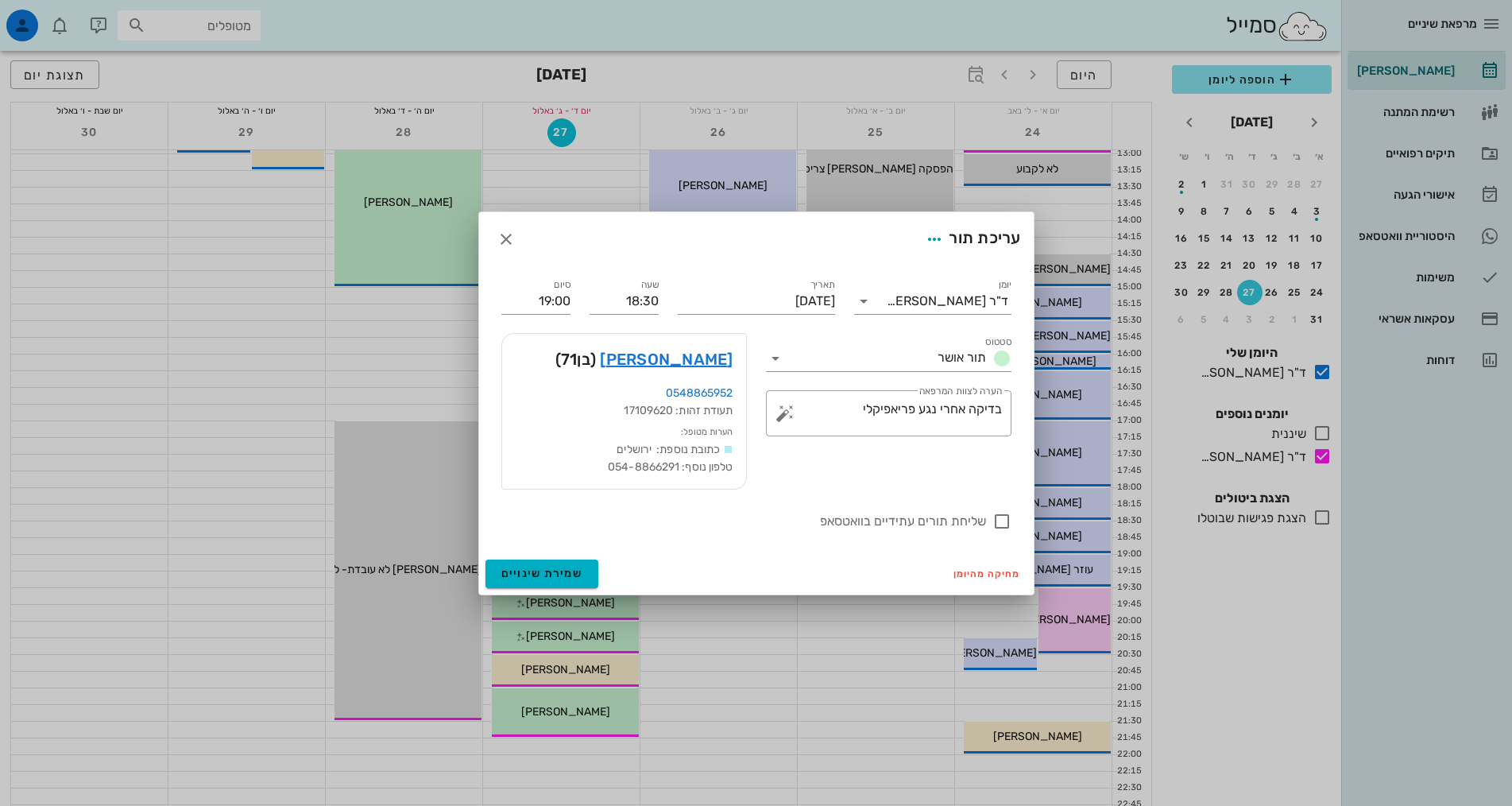
click at [752, 651] on div at bounding box center [756, 403] width 1512 height 806
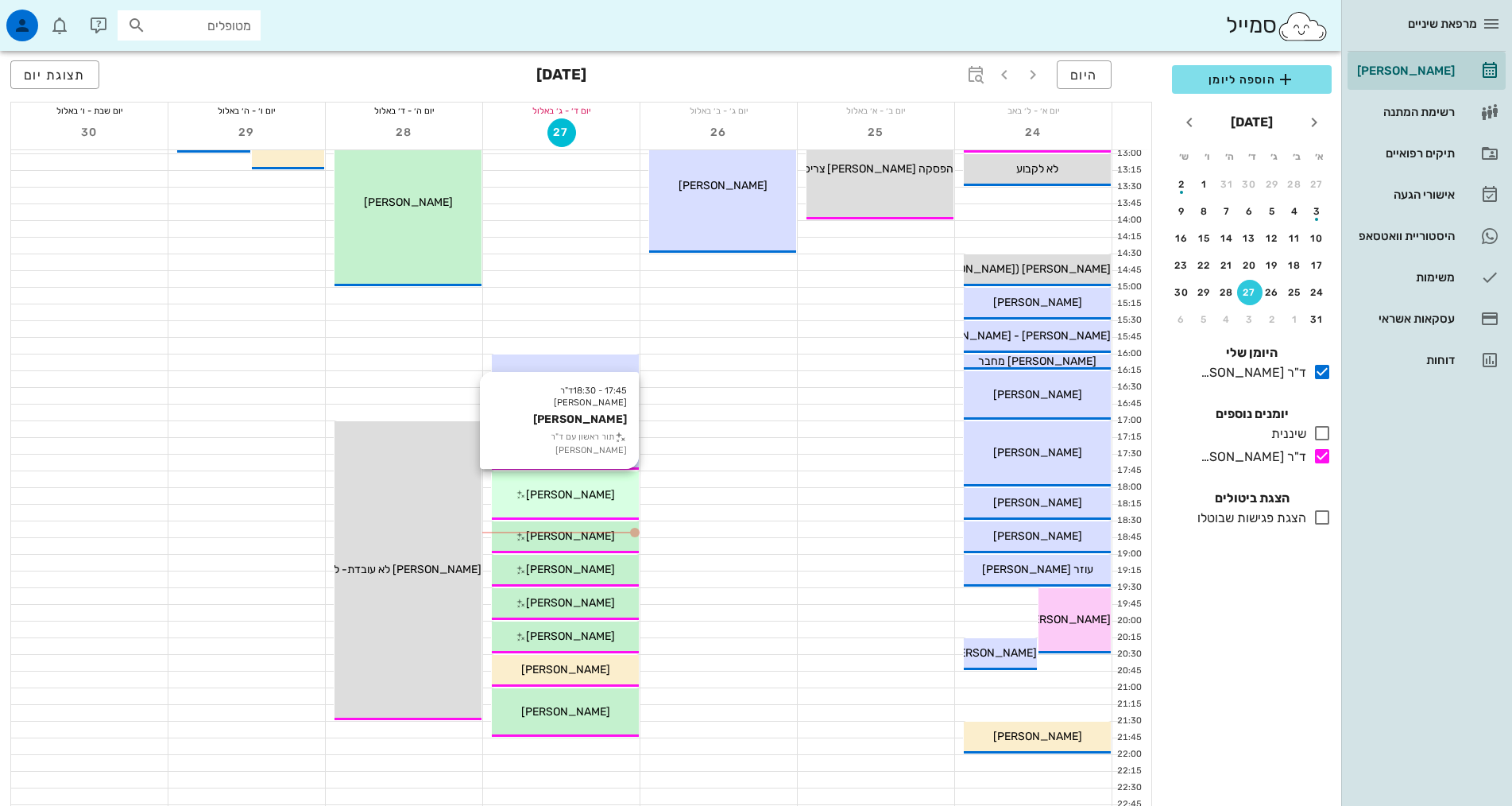
click at [613, 480] on div "17:45 - 18:30 ד"ר אילנה אנגל אביטל שנלר תור ראשון עם ד"ר אילנה אנגל אביטל שנלר" at bounding box center [565, 495] width 147 height 49
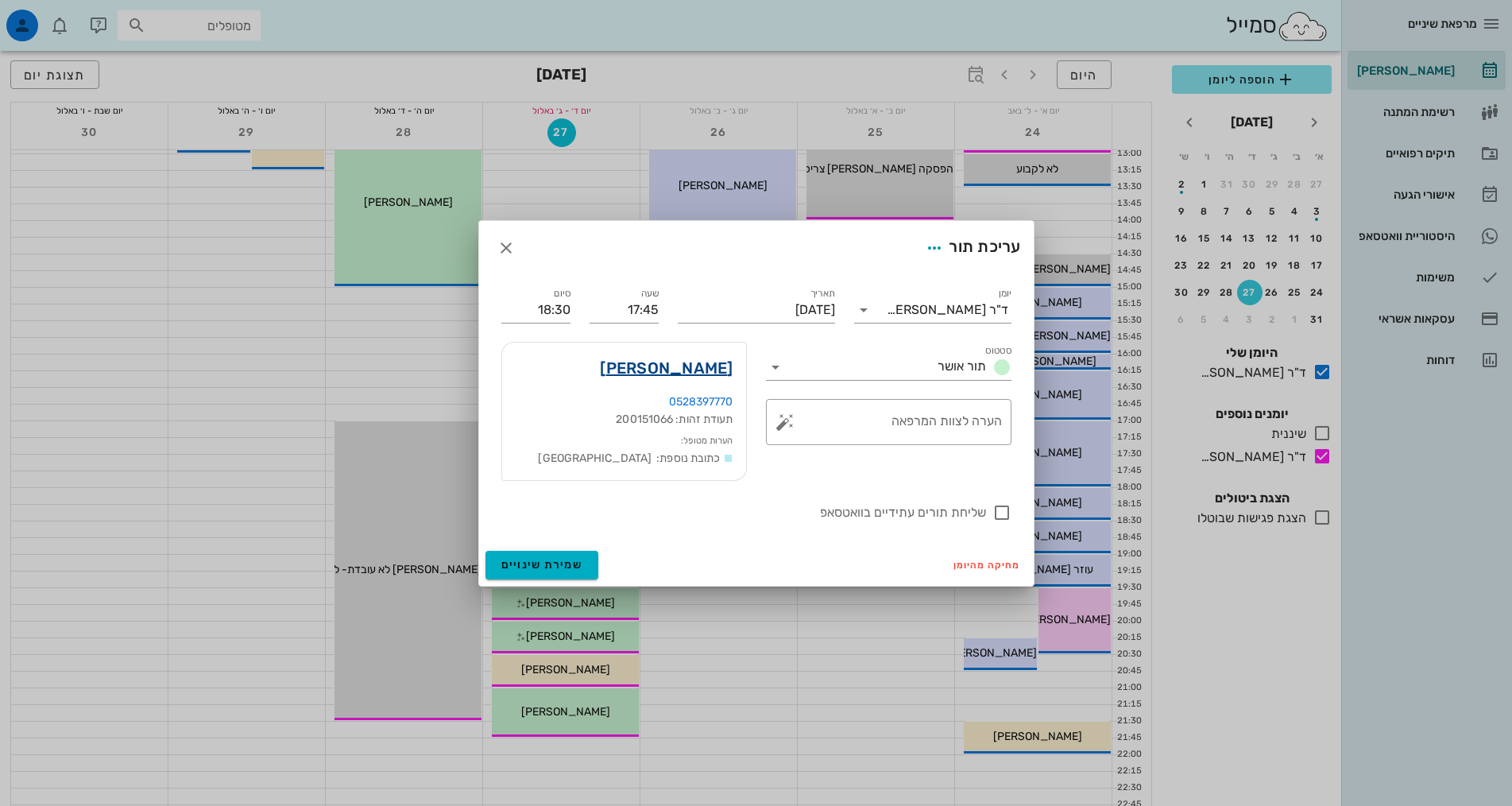
click at [711, 360] on link "אביטל שנלר" at bounding box center [666, 368] width 132 height 26
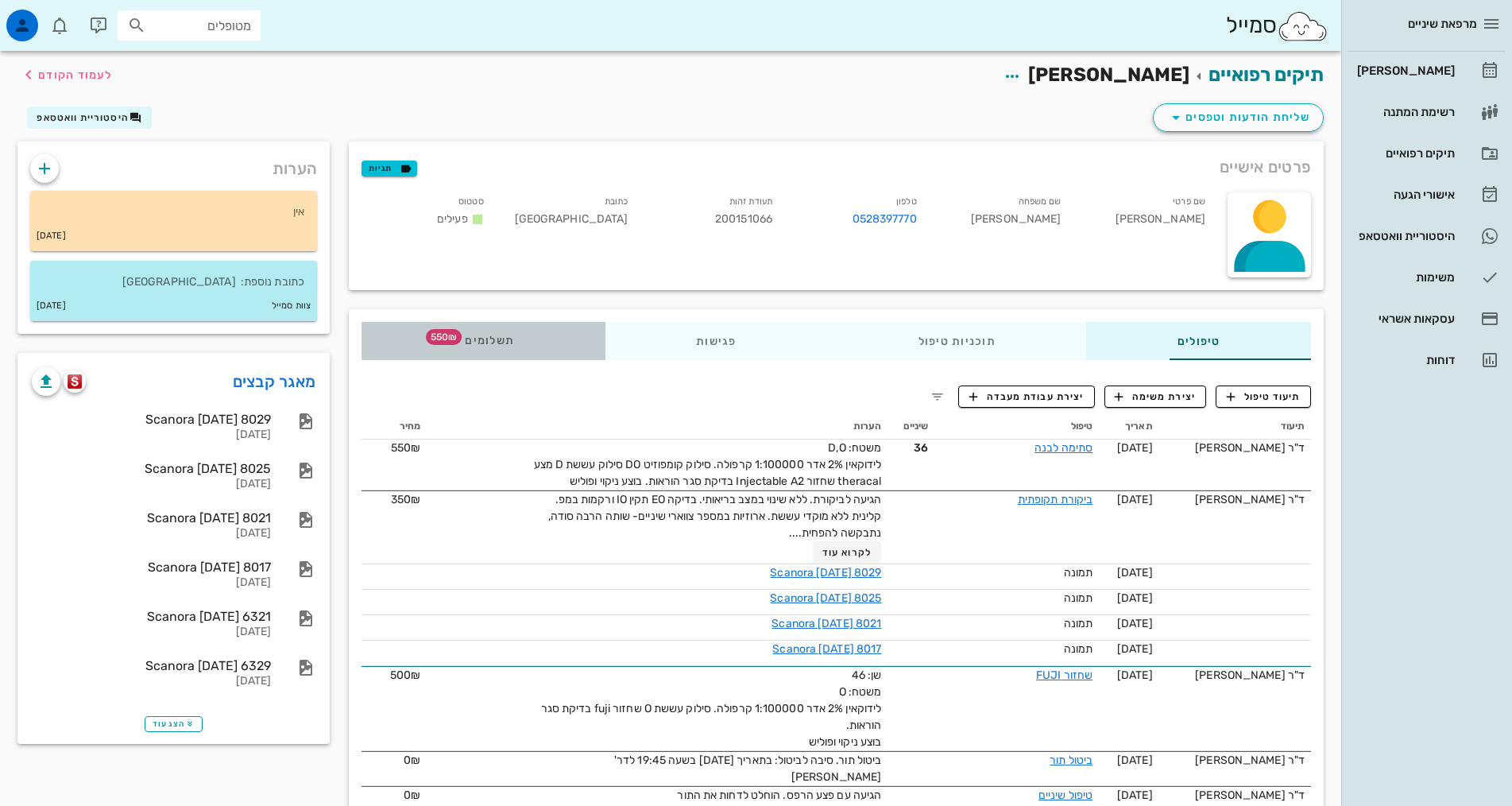
click at [452, 340] on span "תשלומים 550₪" at bounding box center [484, 341] width 62 height 11
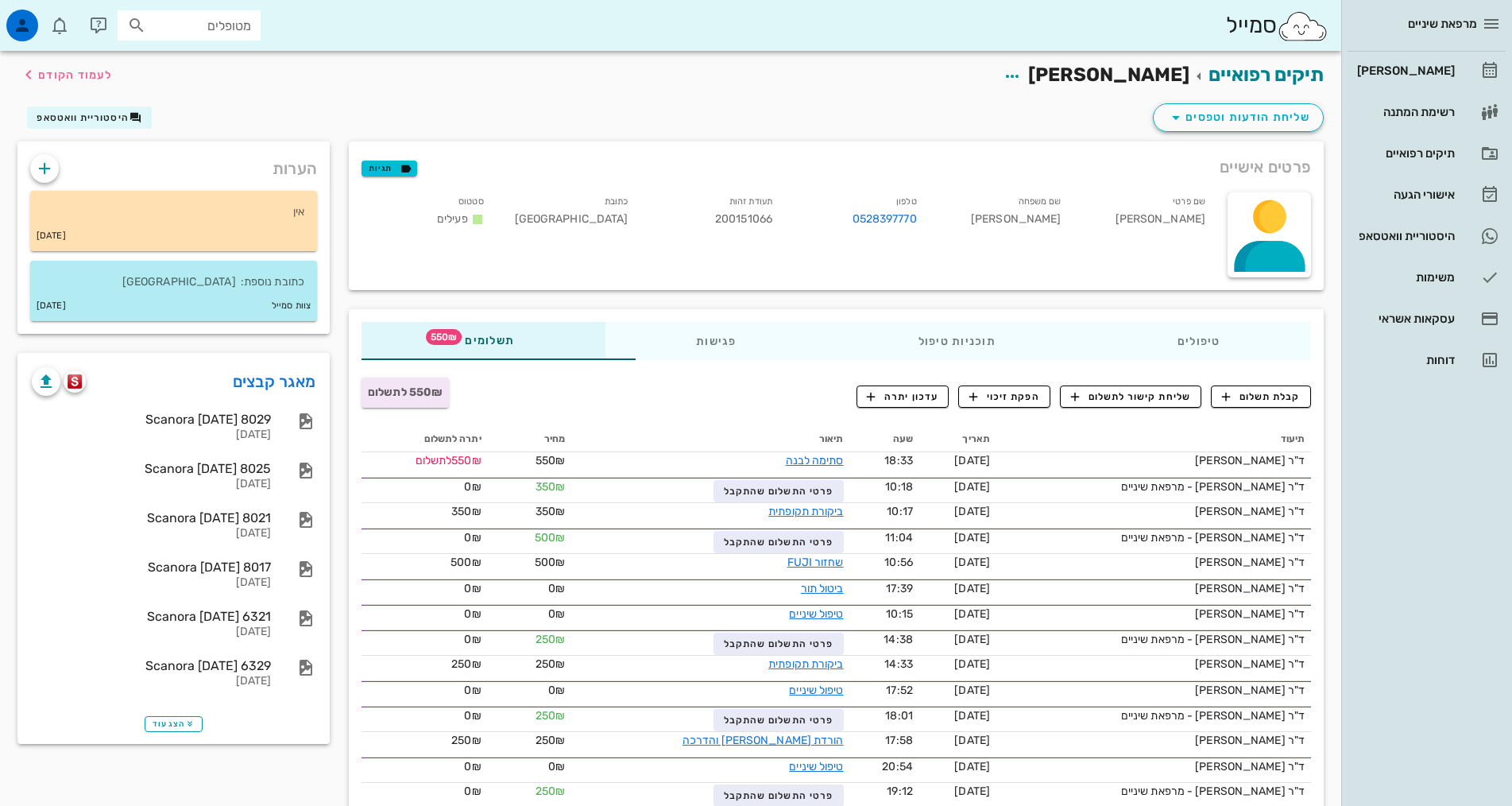
click at [1415, 597] on div "מרפאת שיניים [PERSON_NAME] רשימת המתנה תיקים רפואיים אישורי הגעה 1 היסטוריית וו…" at bounding box center [1427, 403] width 171 height 806
click at [786, 462] on link "סתימה לבנה" at bounding box center [815, 460] width 58 height 14
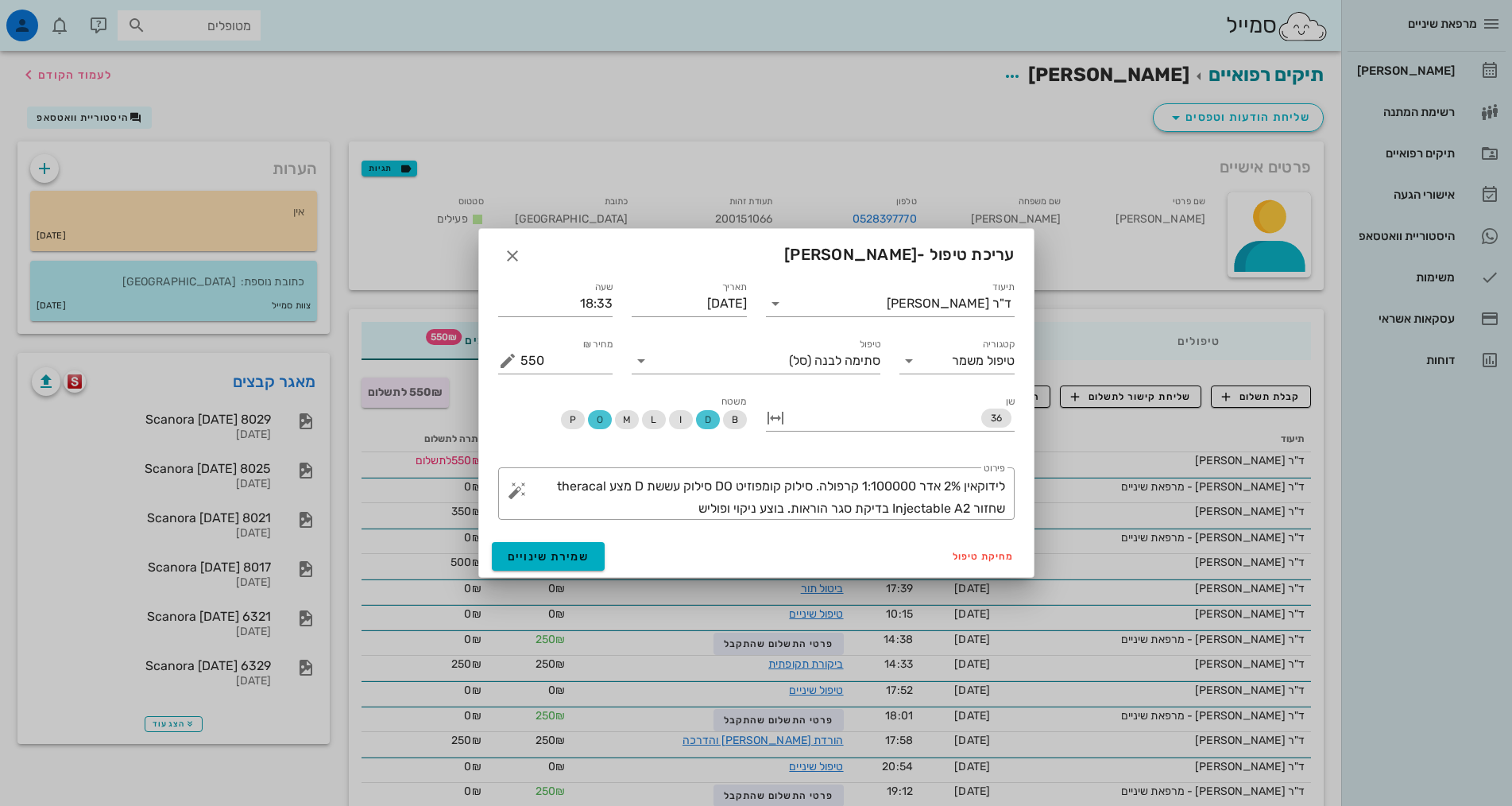
click at [578, 639] on div at bounding box center [756, 403] width 1512 height 806
click at [1100, 419] on div at bounding box center [756, 403] width 1512 height 806
drag, startPoint x: 1203, startPoint y: 417, endPoint x: 860, endPoint y: 405, distance: 343.2
click at [1203, 417] on div at bounding box center [756, 403] width 1512 height 806
click at [519, 243] on button "button" at bounding box center [512, 256] width 29 height 29
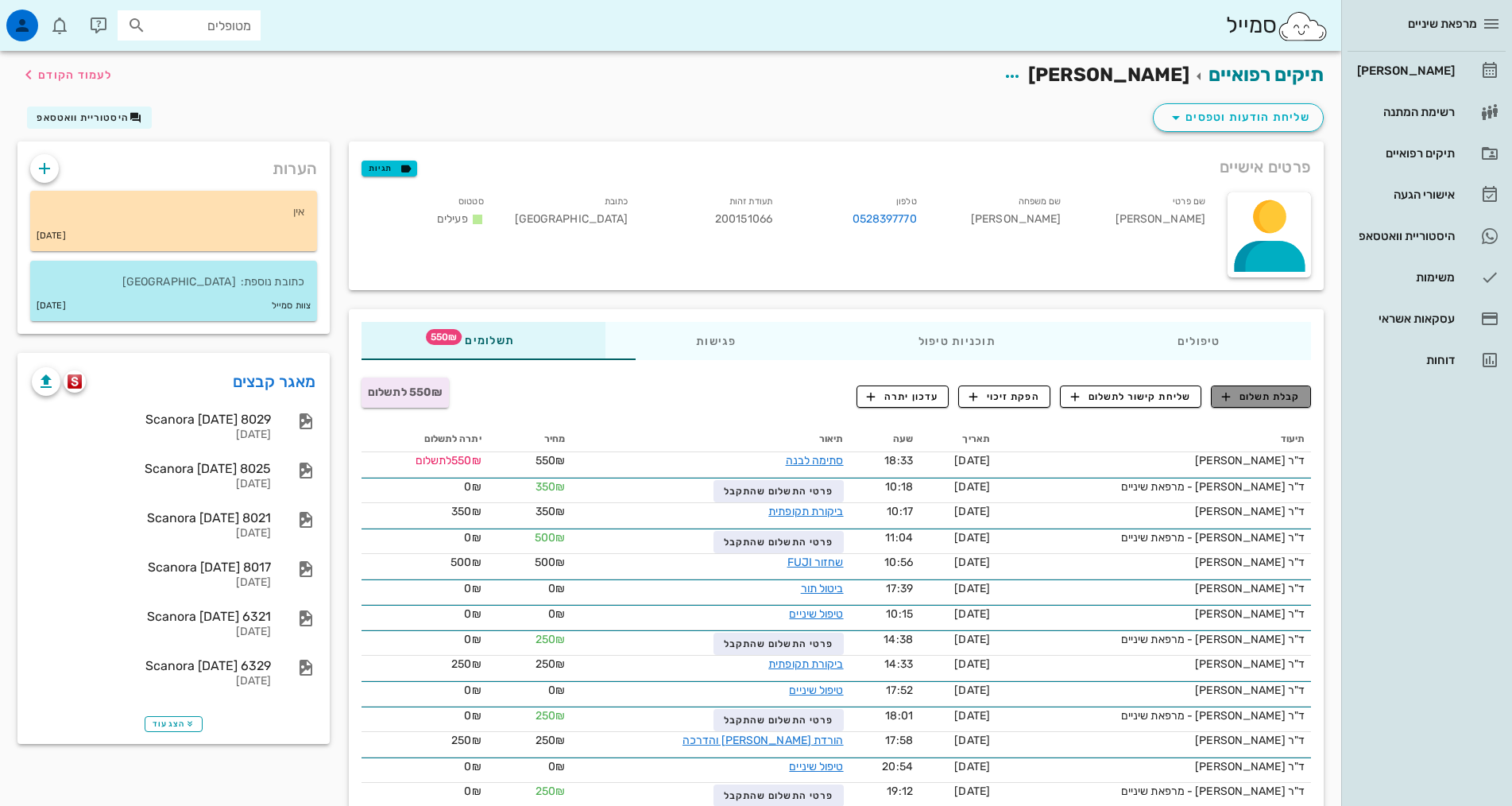
click at [1276, 395] on span "קבלת תשלום" at bounding box center [1261, 397] width 79 height 14
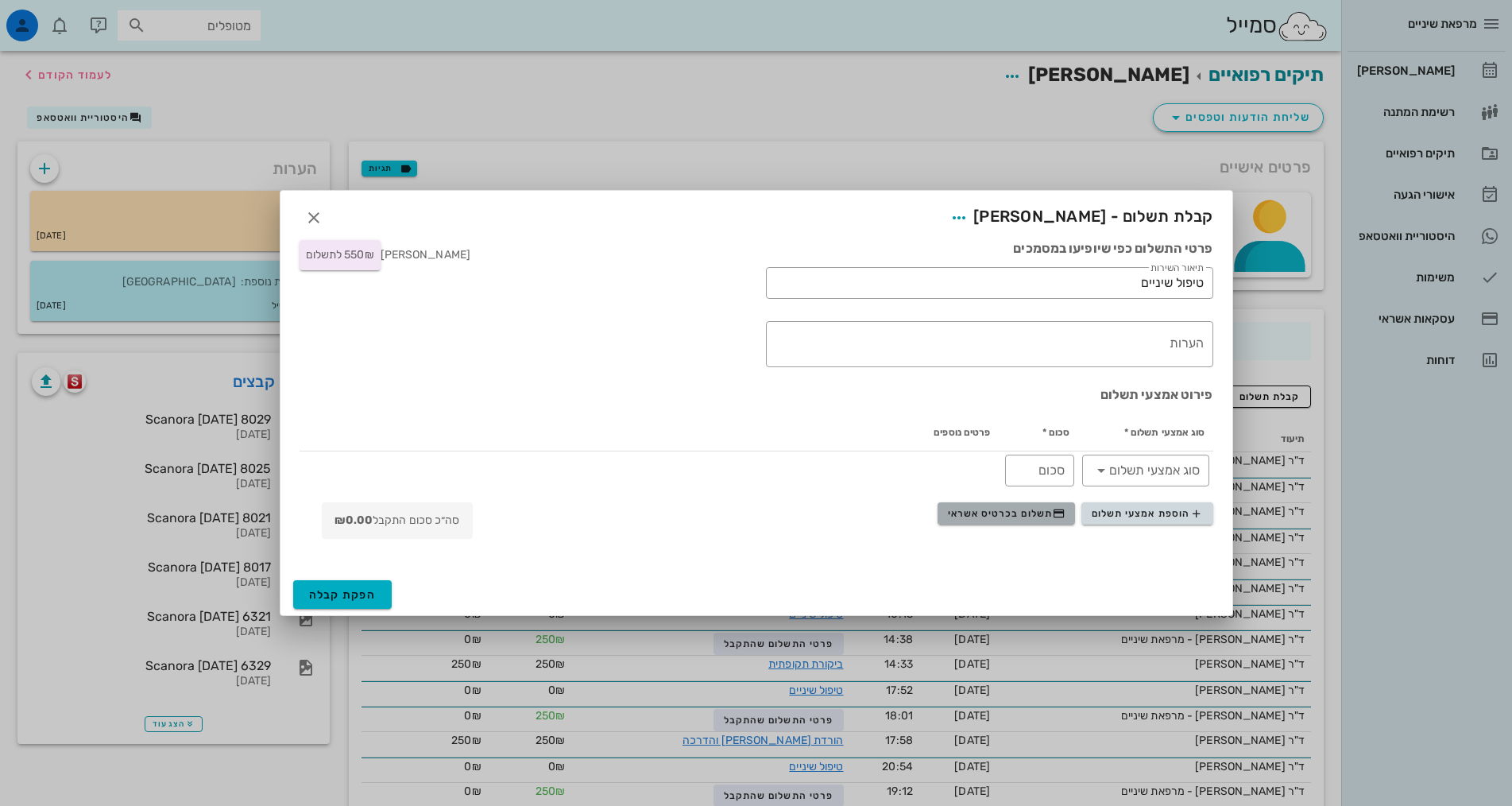
click at [1012, 514] on span "תשלום בכרטיס אשראי" at bounding box center [1006, 513] width 117 height 13
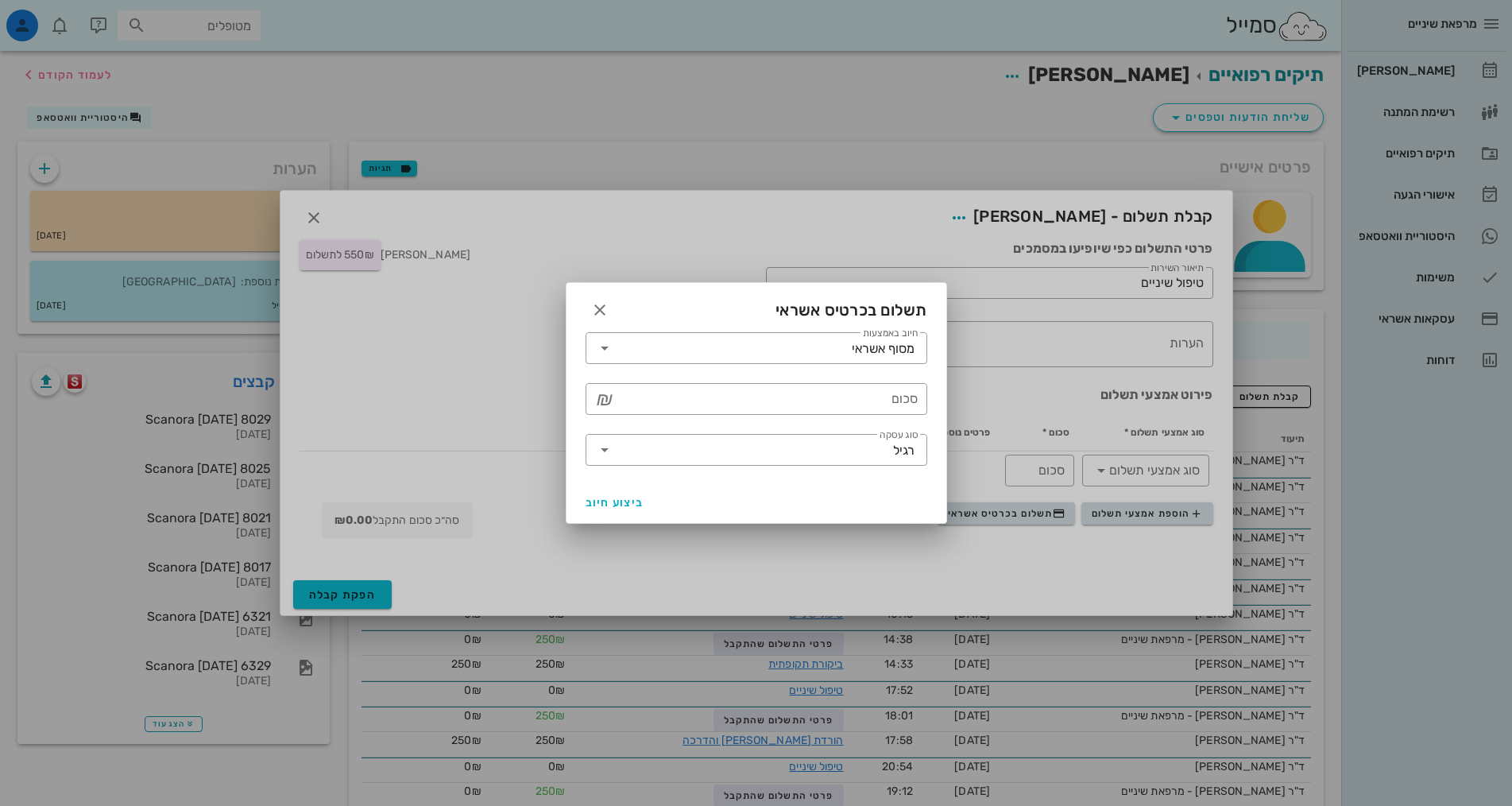
click at [891, 378] on div "​ סכום ₪" at bounding box center [756, 399] width 361 height 51
click at [890, 394] on input "סכום" at bounding box center [768, 399] width 300 height 26
type input "550"
click at [736, 533] on div at bounding box center [756, 403] width 1512 height 806
click at [619, 509] on button "ביצוע חיוב" at bounding box center [615, 502] width 72 height 29
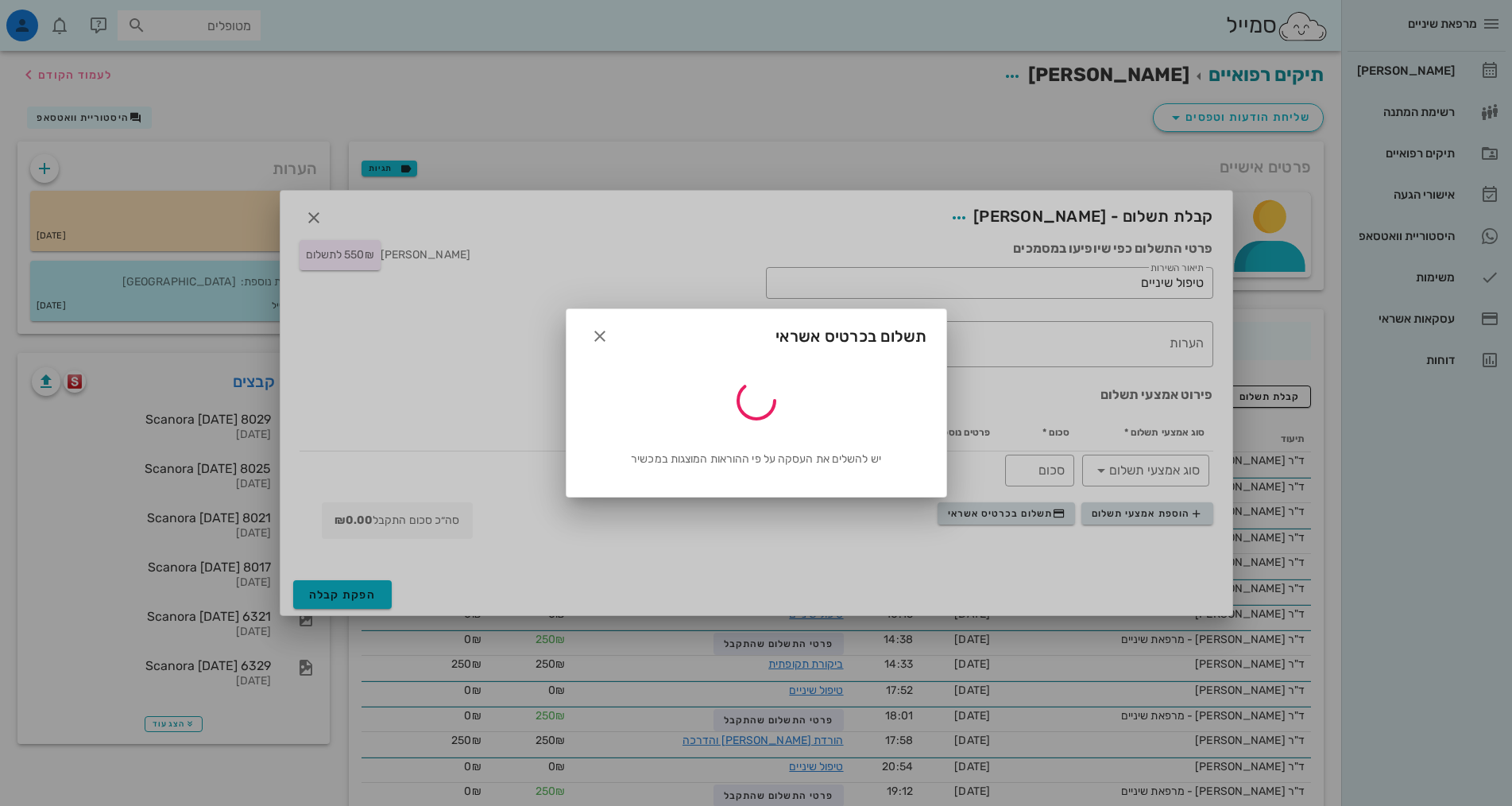
type input "550"
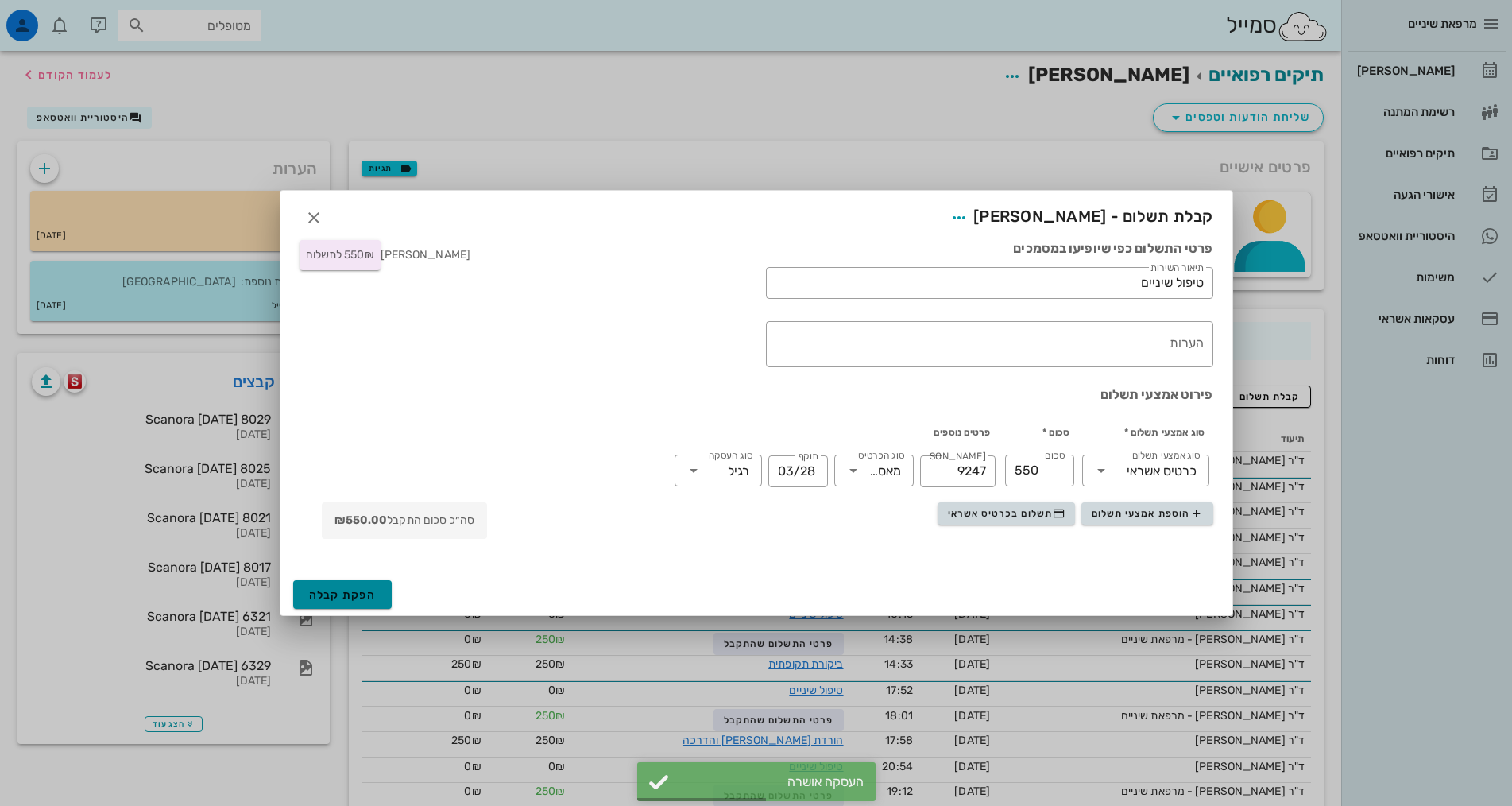
click at [326, 596] on span "הפקת קבלה" at bounding box center [342, 595] width 68 height 14
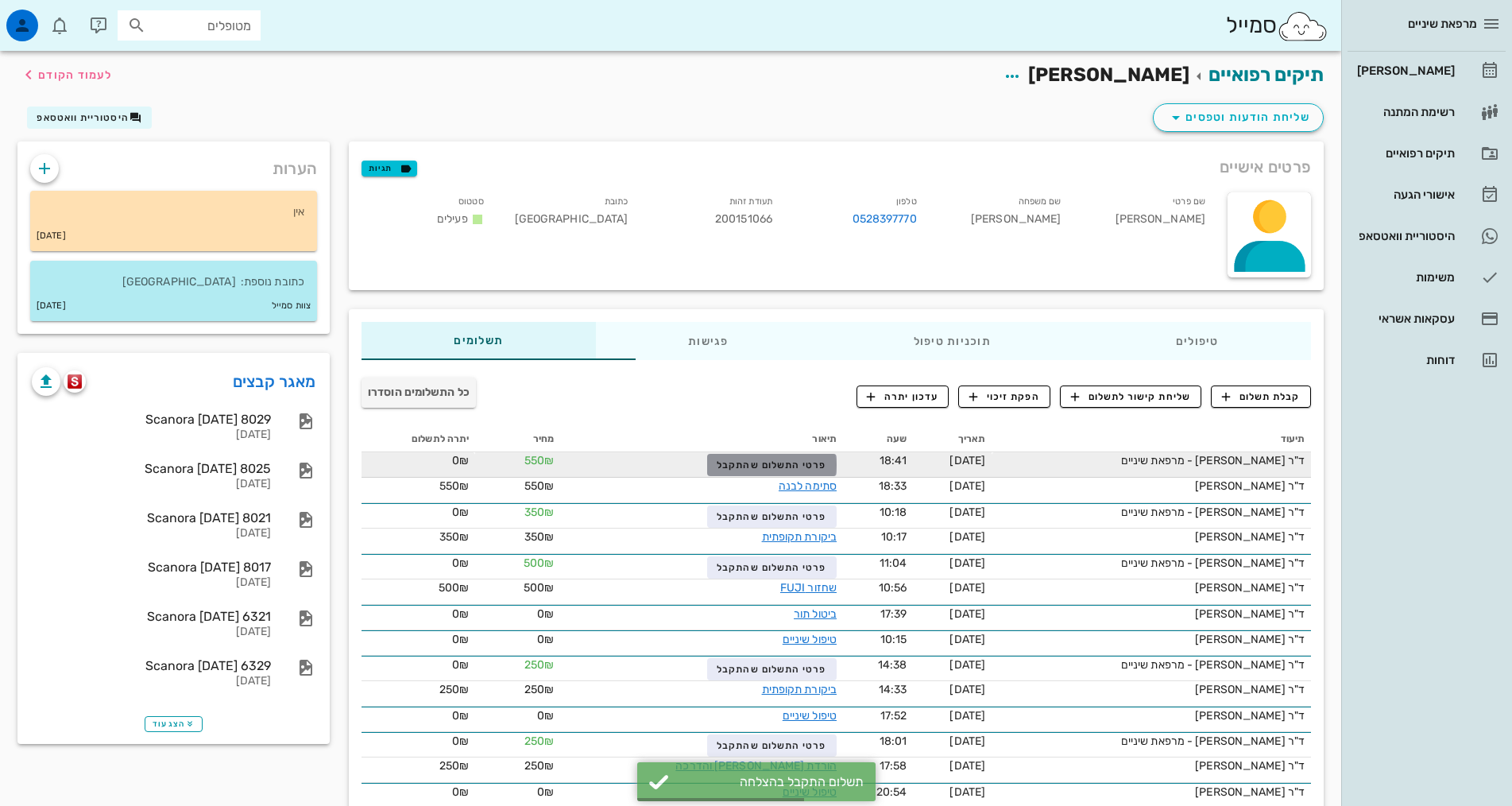
click at [717, 464] on span "פרטי התשלום שהתקבל" at bounding box center [771, 464] width 109 height 11
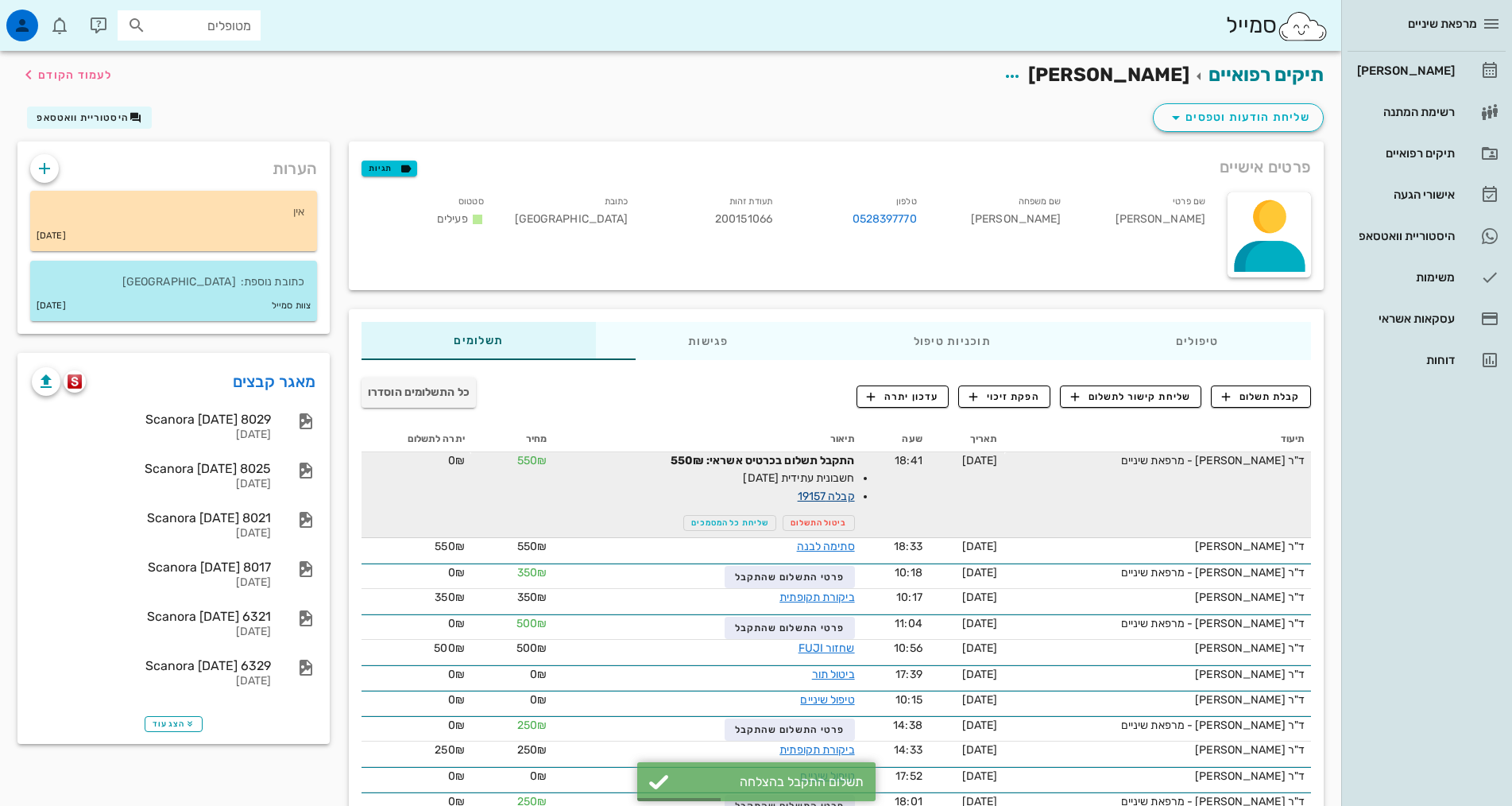
click at [798, 494] on link "קבלה 19157" at bounding box center [827, 496] width 57 height 14
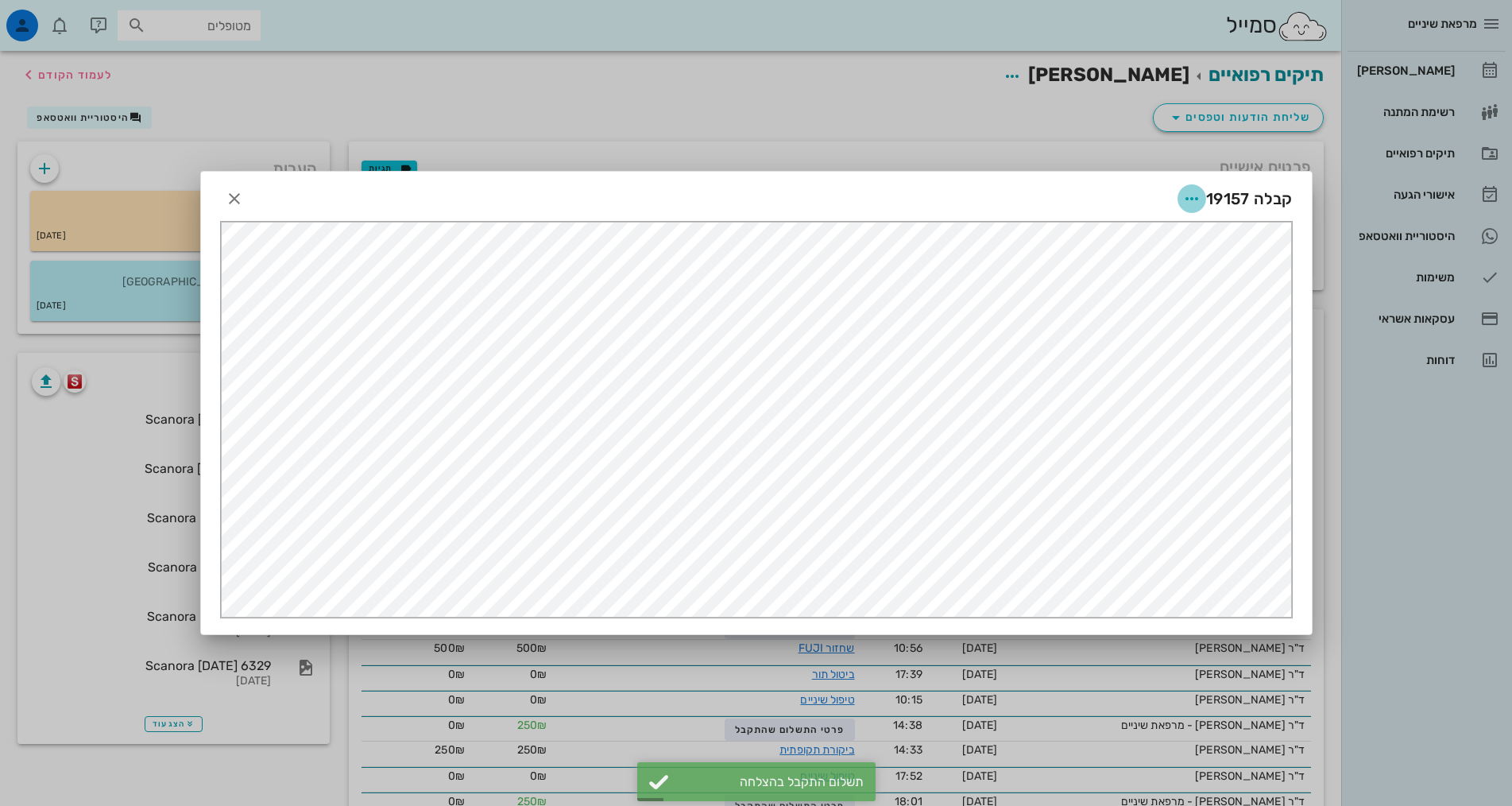
click at [1192, 199] on icon "button" at bounding box center [1192, 199] width 19 height 19
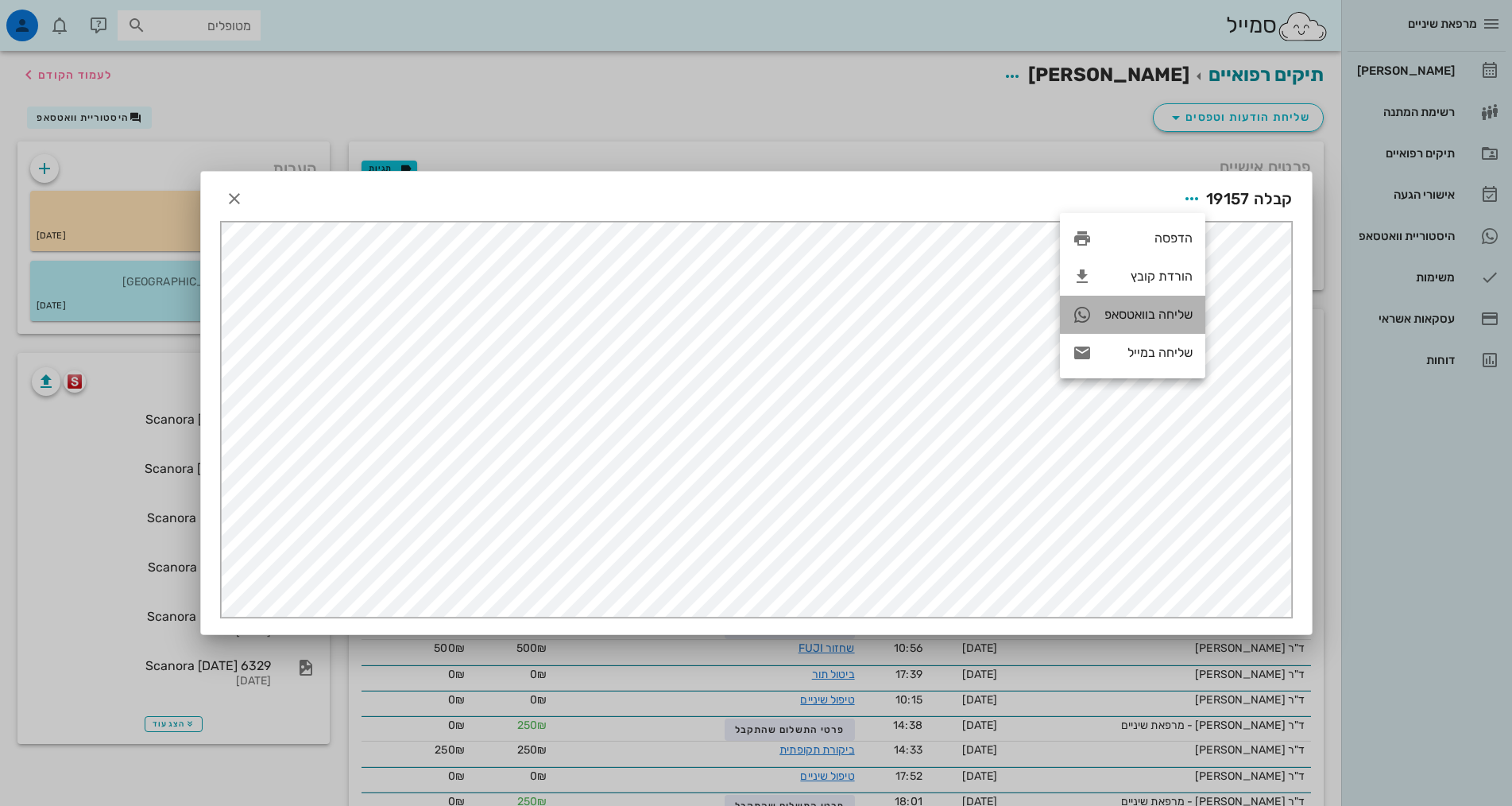
click at [1170, 313] on div "שליחה בוואטסאפ" at bounding box center [1148, 314] width 89 height 15
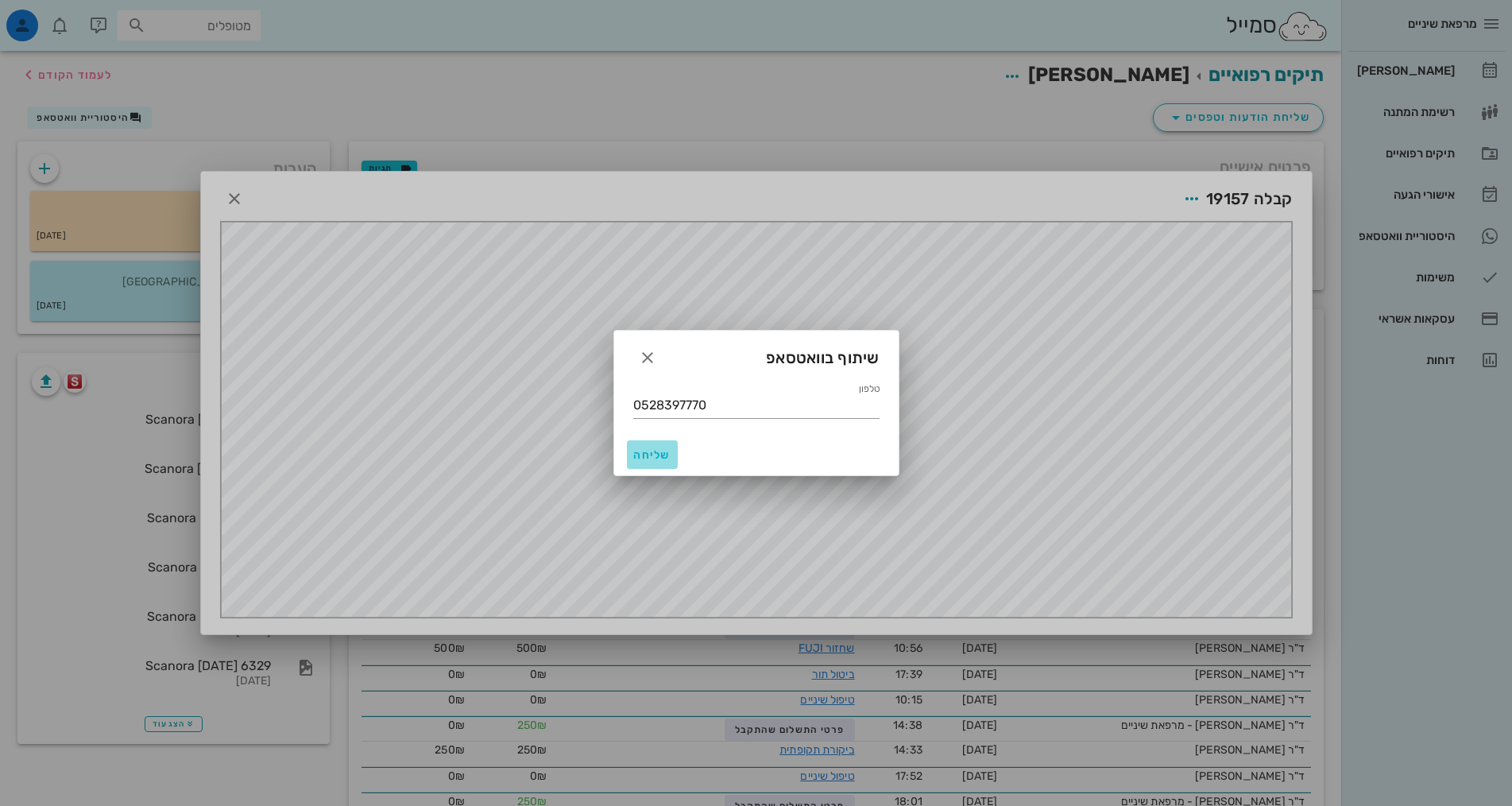
click at [654, 453] on span "שליחה" at bounding box center [653, 455] width 38 height 14
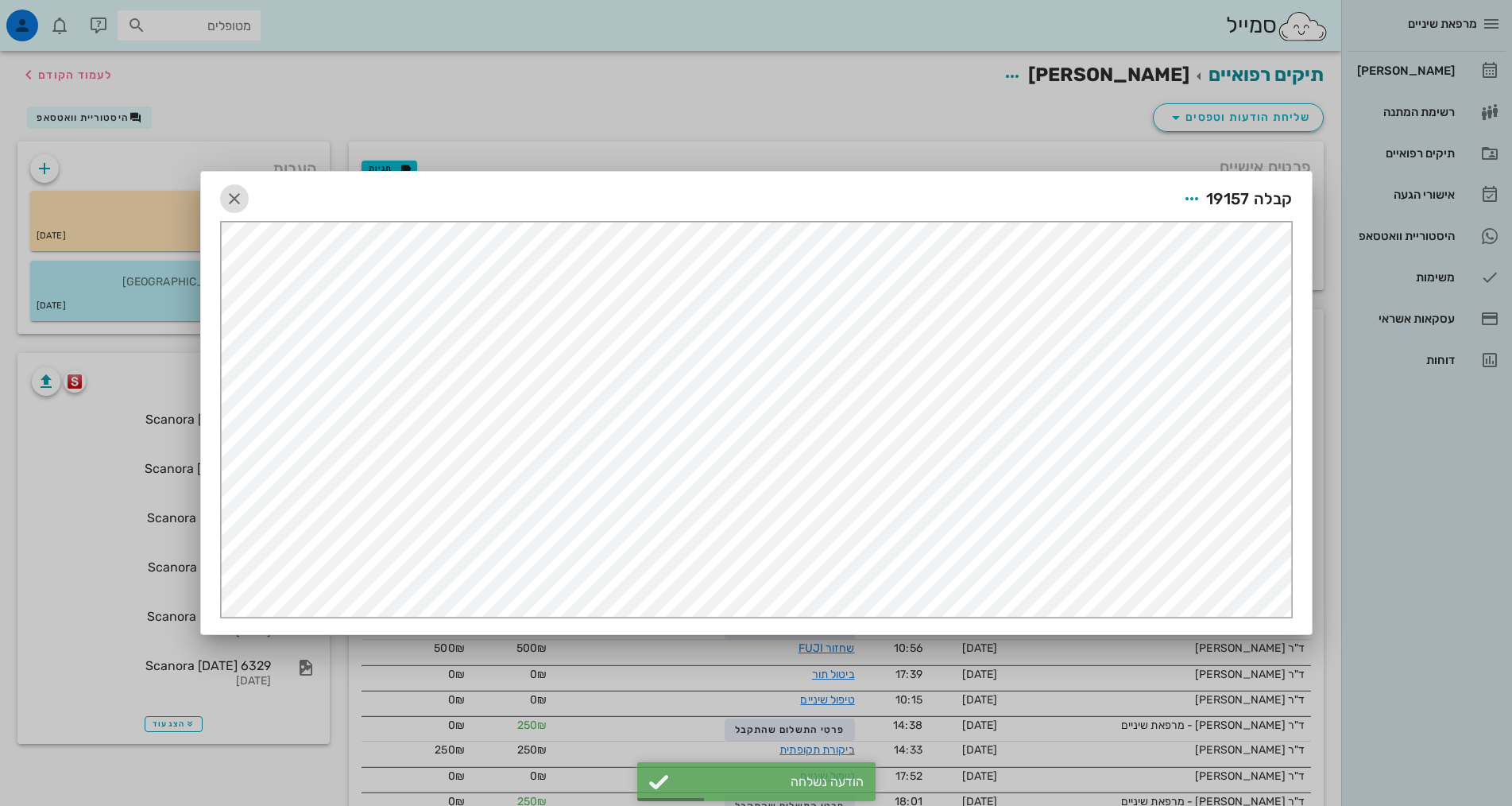
click at [239, 200] on icon "button" at bounding box center [235, 199] width 19 height 19
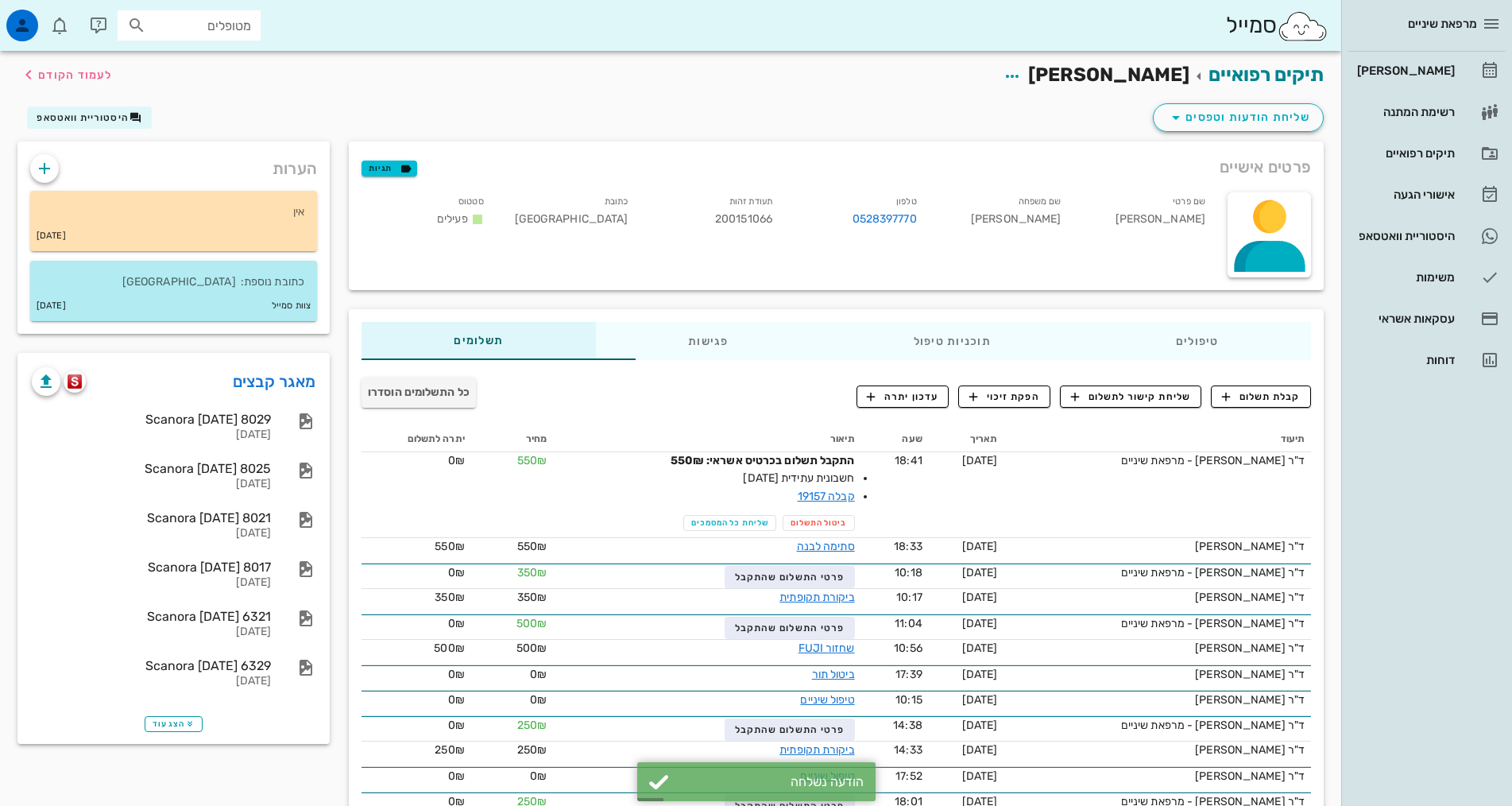
drag, startPoint x: 1368, startPoint y: 504, endPoint x: 1356, endPoint y: 493, distance: 16.3
click at [1368, 504] on div "מרפאת שיניים [PERSON_NAME] רשימת המתנה תיקים רפואיים אישורי הגעה 1 היסטוריית וו…" at bounding box center [1427, 403] width 171 height 806
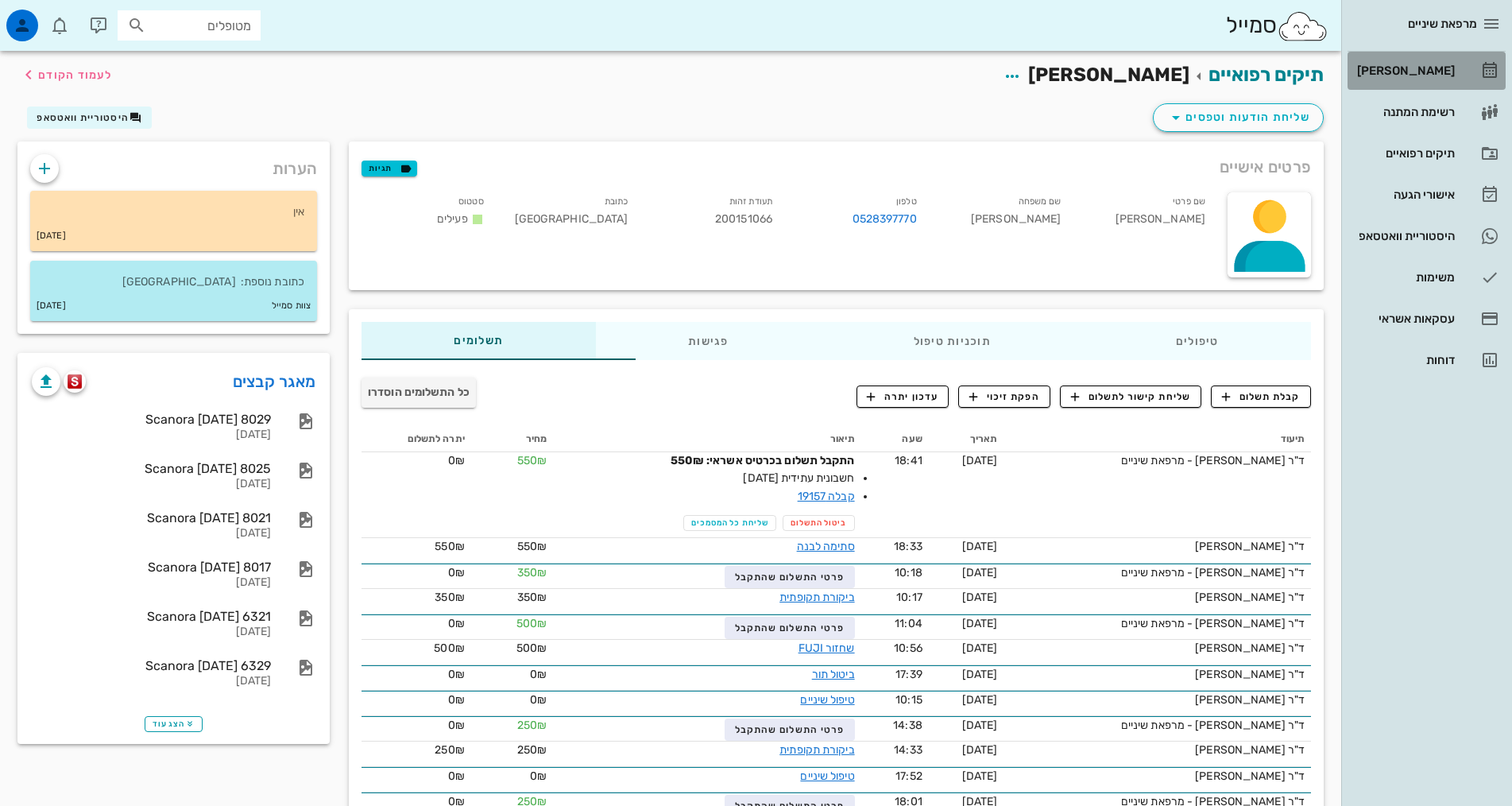
click at [1461, 86] on link "[PERSON_NAME]" at bounding box center [1427, 71] width 158 height 38
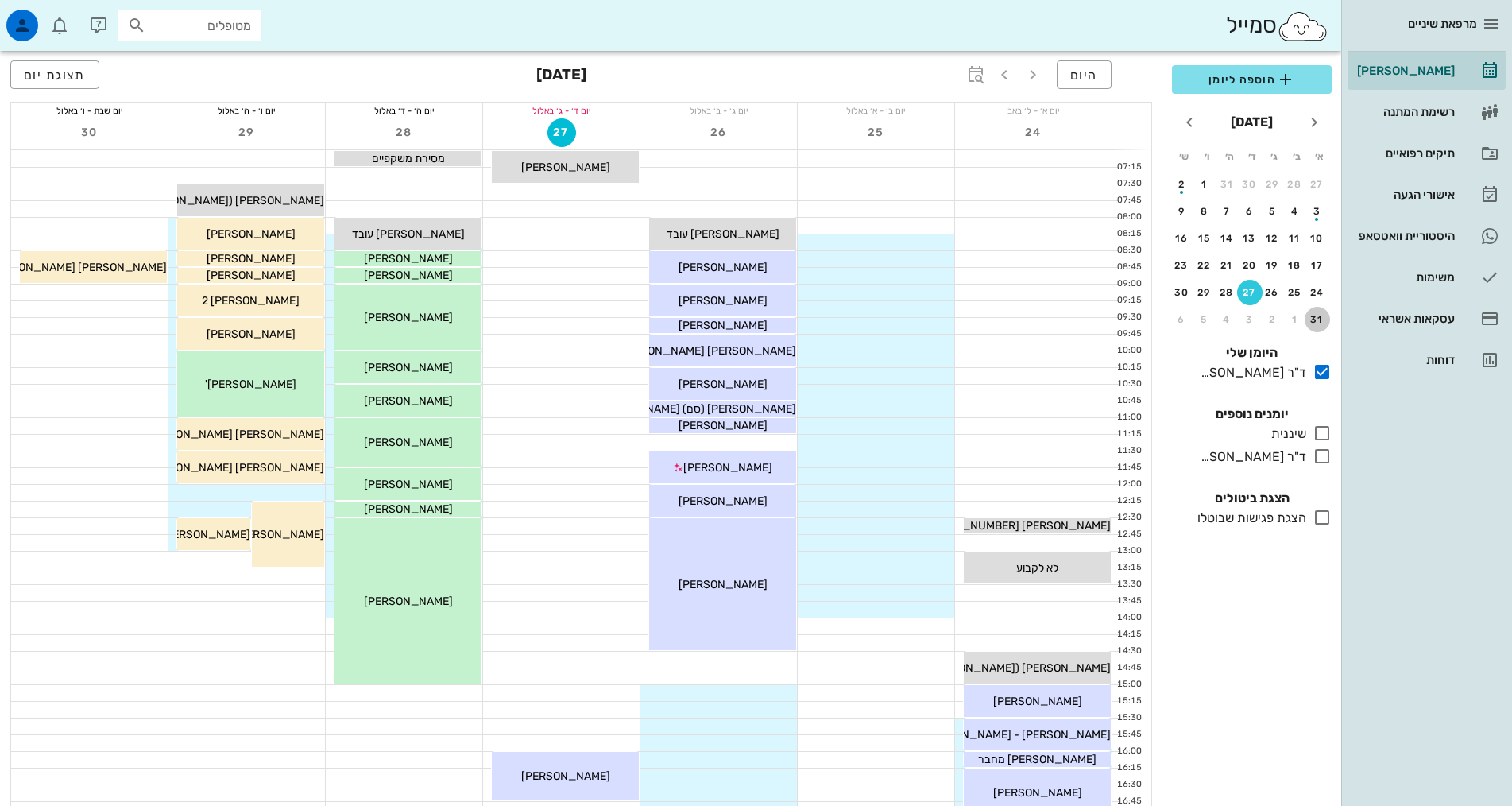
click at [1319, 317] on div "31" at bounding box center [1317, 319] width 26 height 11
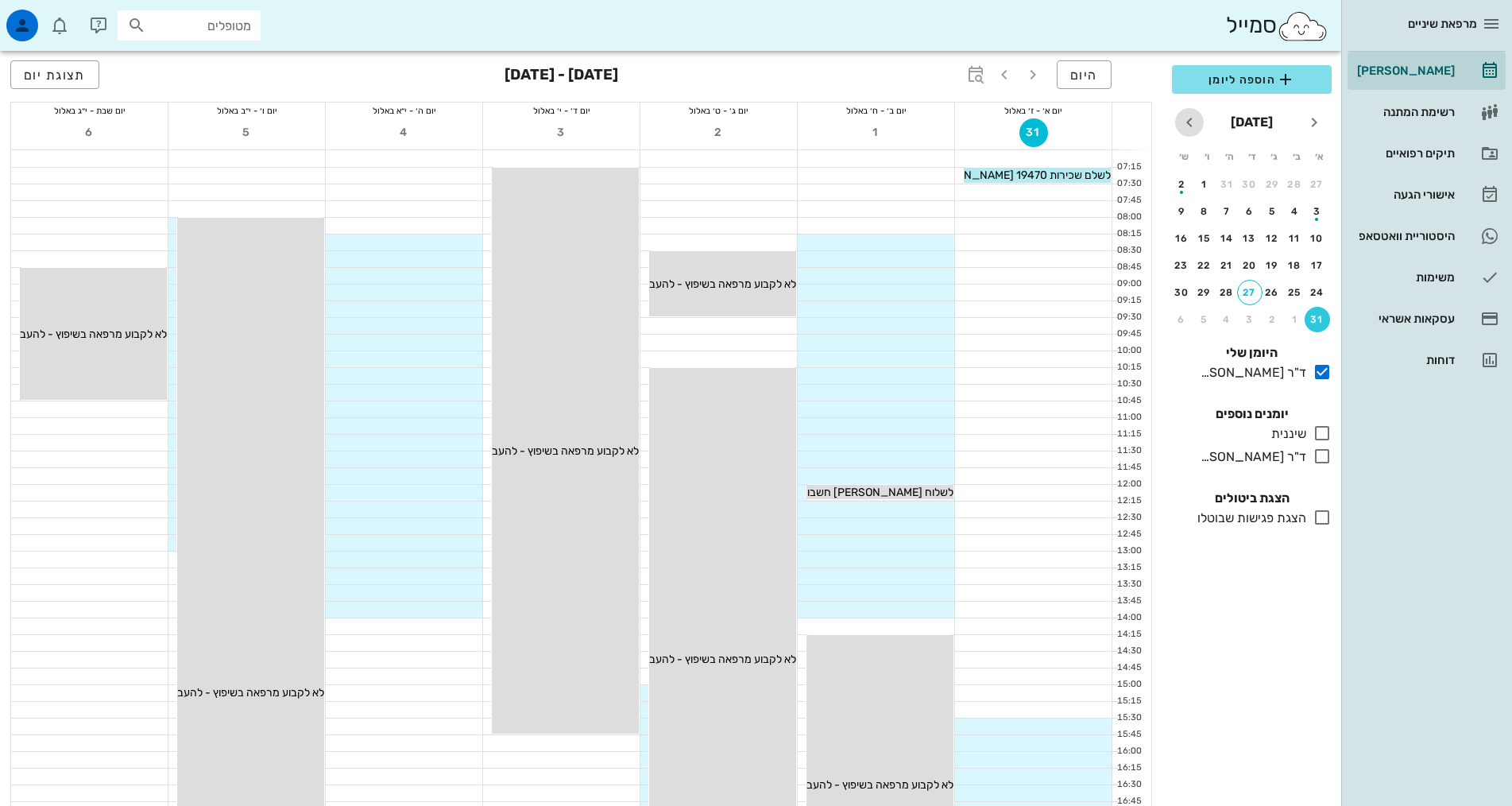
click at [1189, 114] on icon "חודש הבא" at bounding box center [1190, 122] width 19 height 19
click at [1253, 456] on div "ד"ר [PERSON_NAME]" at bounding box center [1249, 457] width 112 height 19
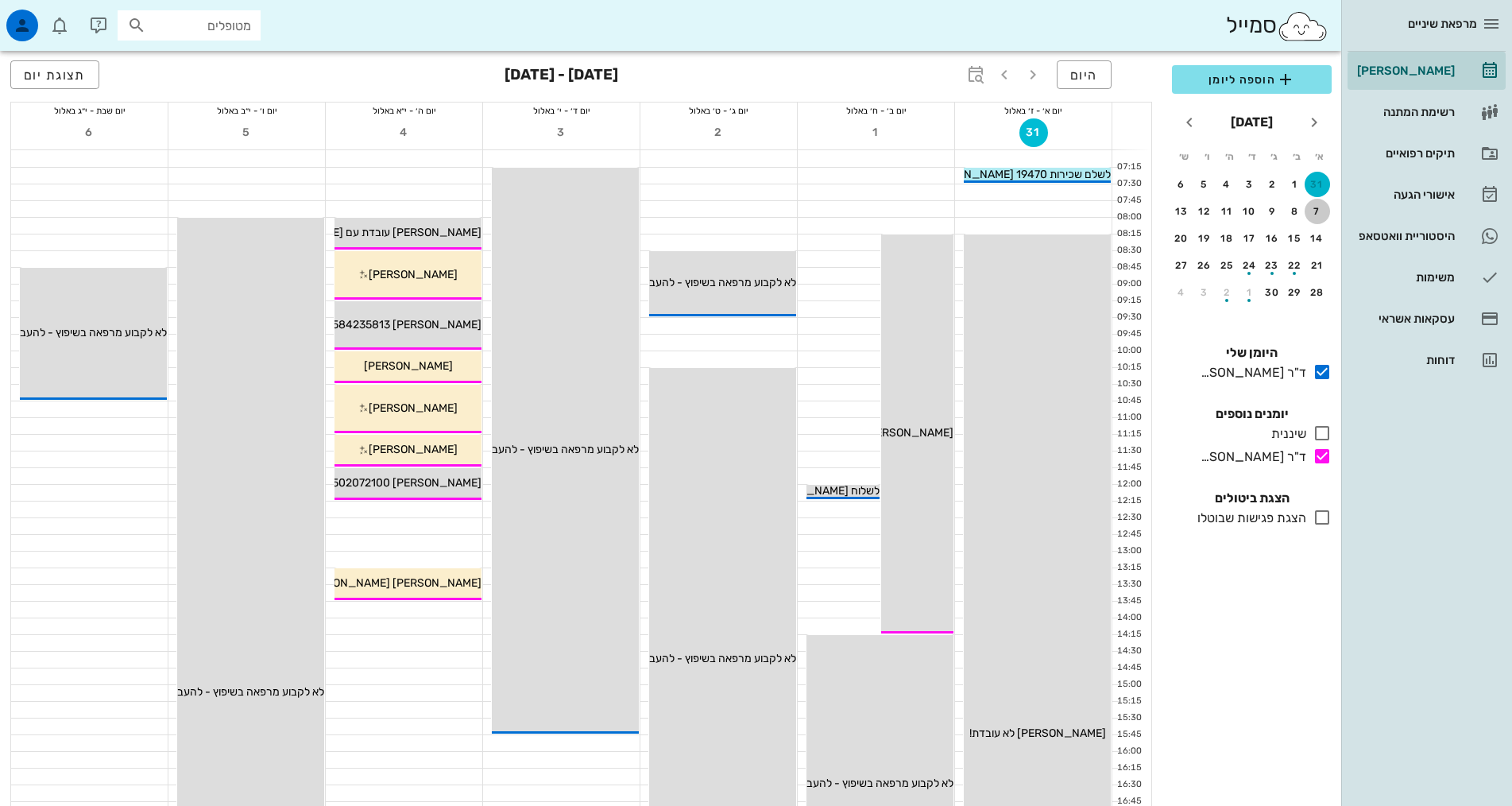
click at [1324, 216] on div "7" at bounding box center [1317, 211] width 26 height 11
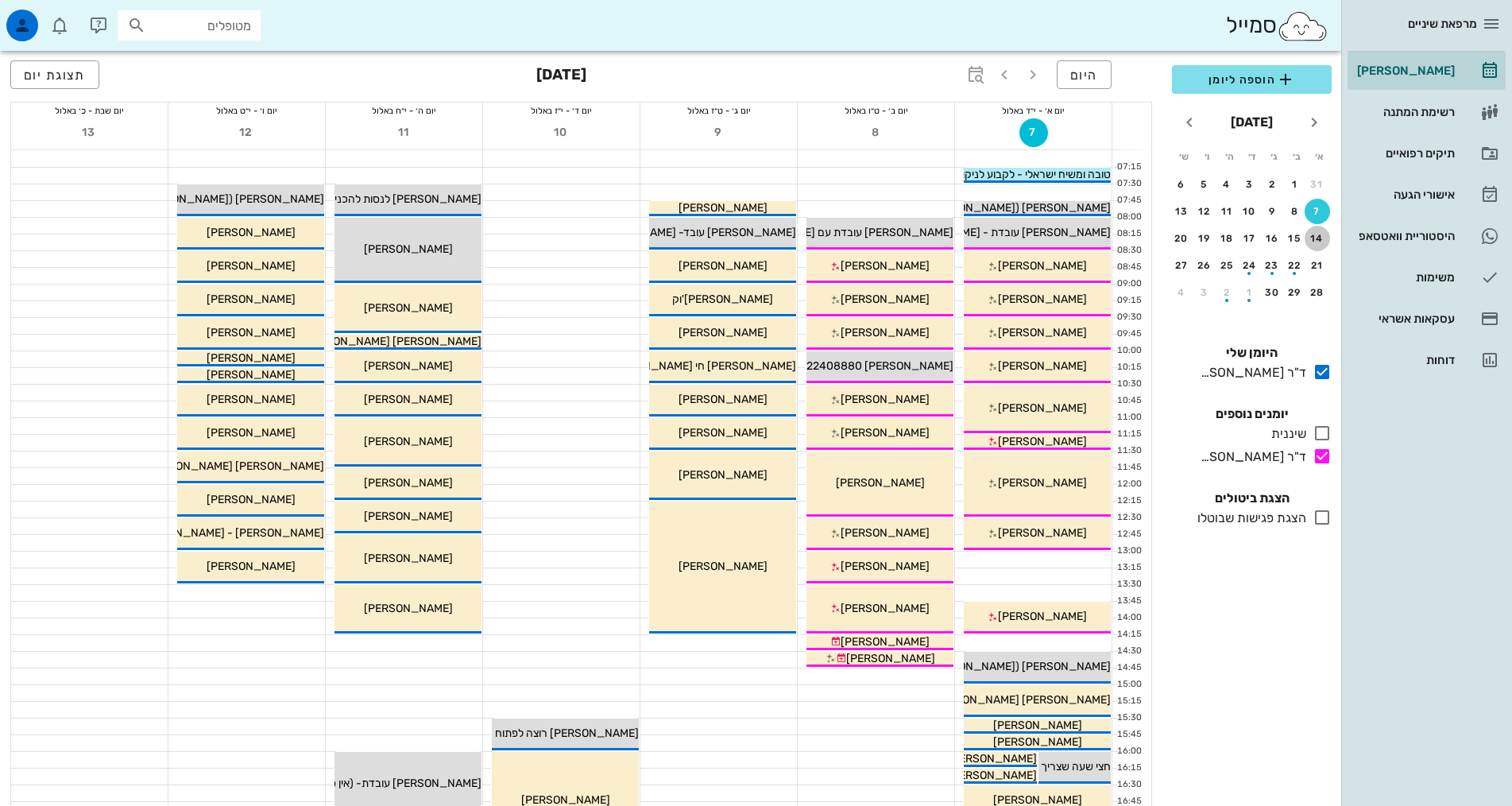
click at [1318, 230] on button "14" at bounding box center [1317, 239] width 26 height 26
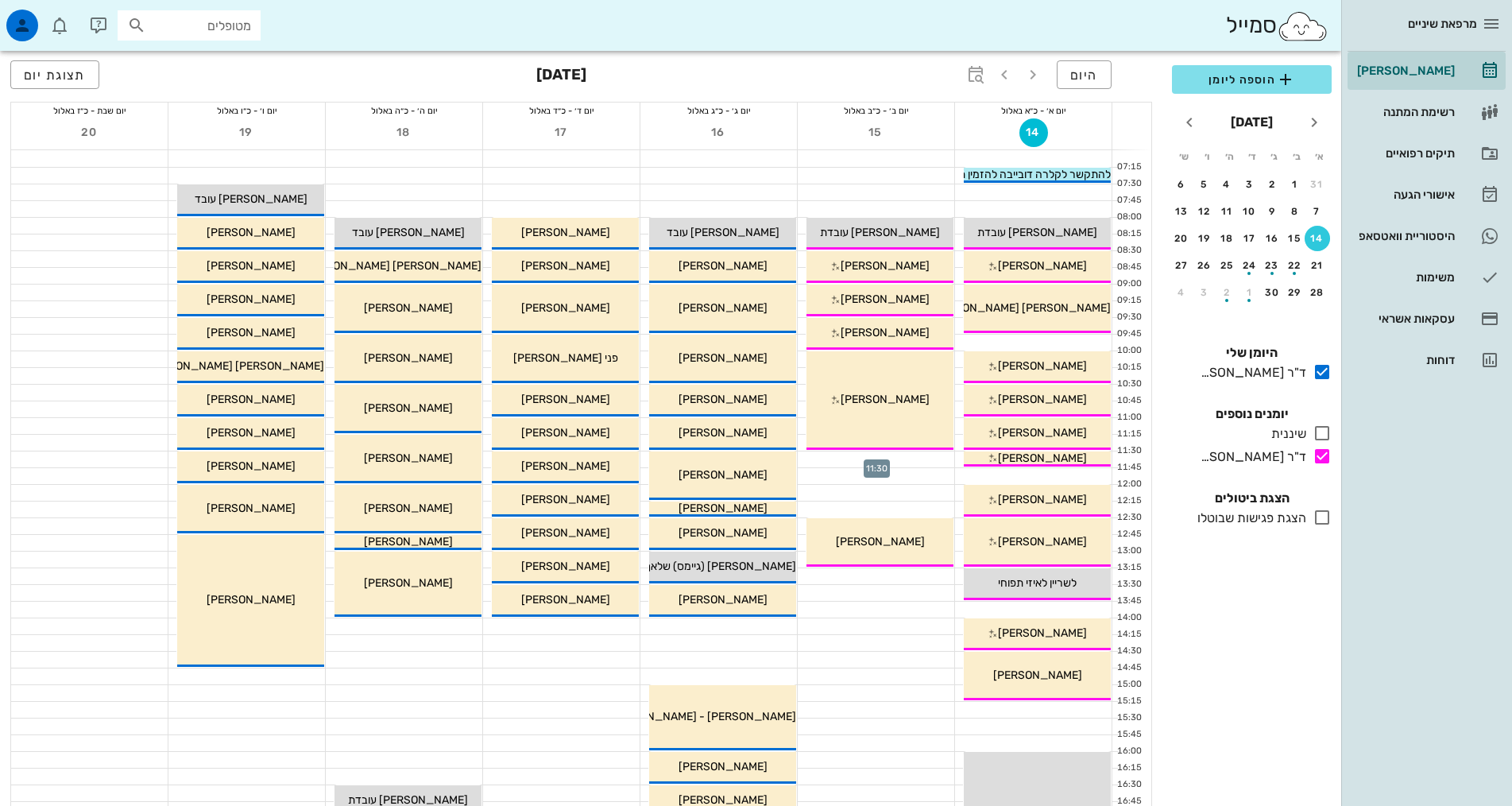
click at [906, 456] on div at bounding box center [876, 460] width 156 height 16
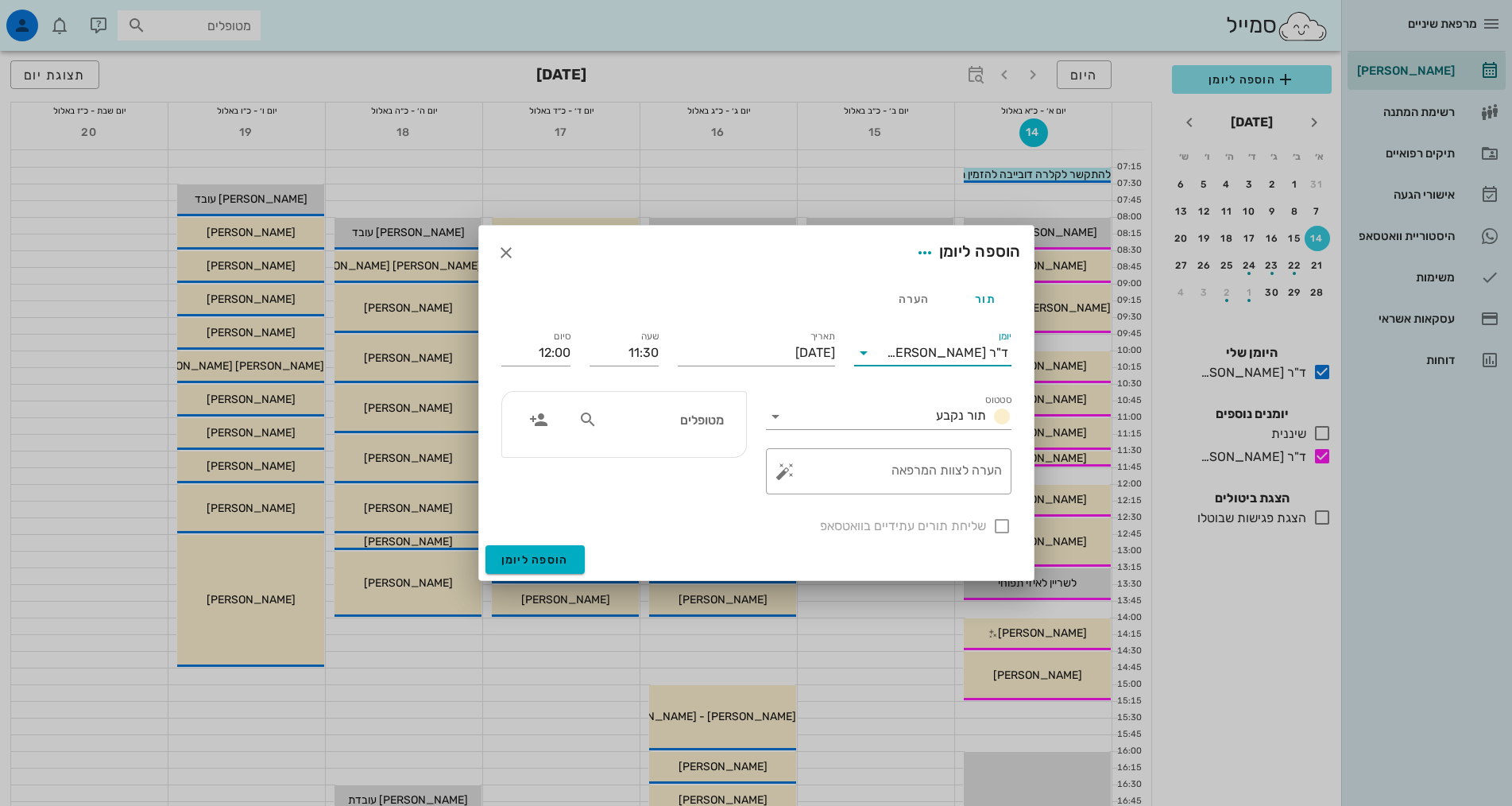
click at [876, 357] on input "יומן" at bounding box center [881, 353] width 10 height 26
click at [938, 431] on div "ד"ר [PERSON_NAME]" at bounding box center [932, 441] width 132 height 34
click at [756, 353] on input "יום שני, 15 בספטמבר 2025" at bounding box center [756, 353] width 157 height 26
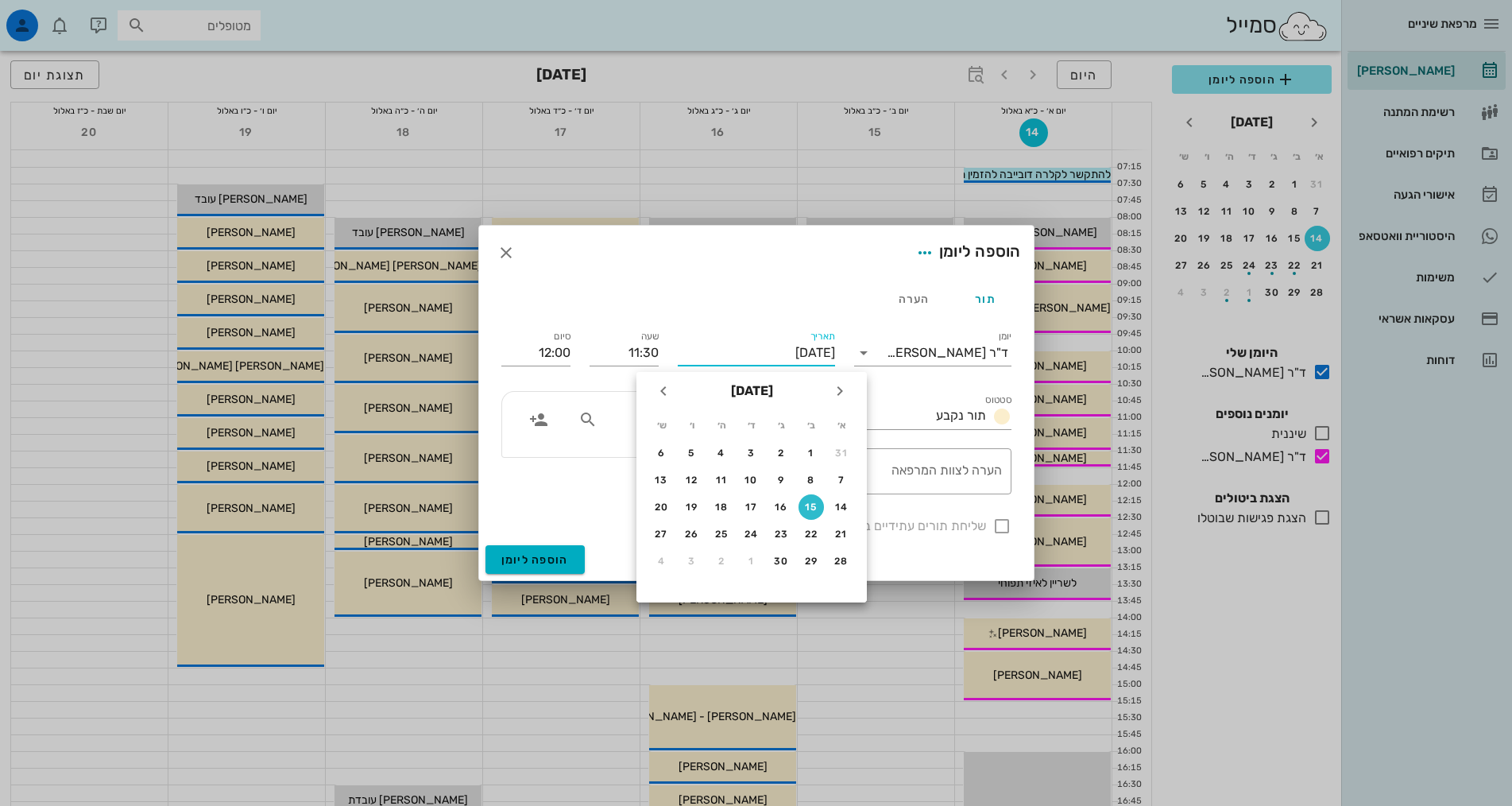
click at [703, 306] on div "תור הערה" at bounding box center [756, 298] width 529 height 38
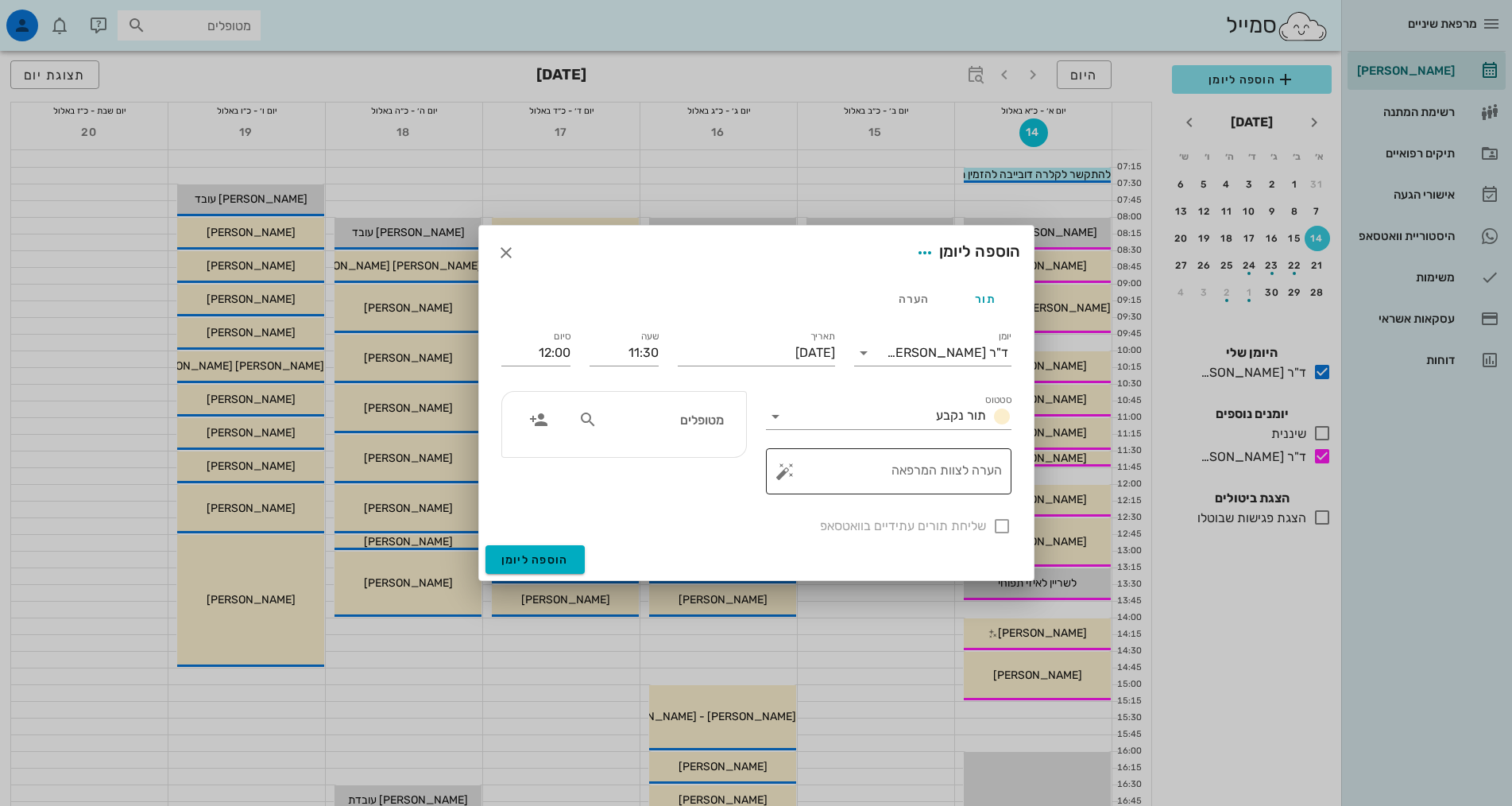
click at [907, 472] on textarea "הערה לצוות המרפאה" at bounding box center [895, 476] width 214 height 38
type textarea "יונה ניר (אבא אלון 050628472)"
click at [974, 468] on textarea "יונה ניר (אבא אלון 050628472)" at bounding box center [895, 476] width 214 height 38
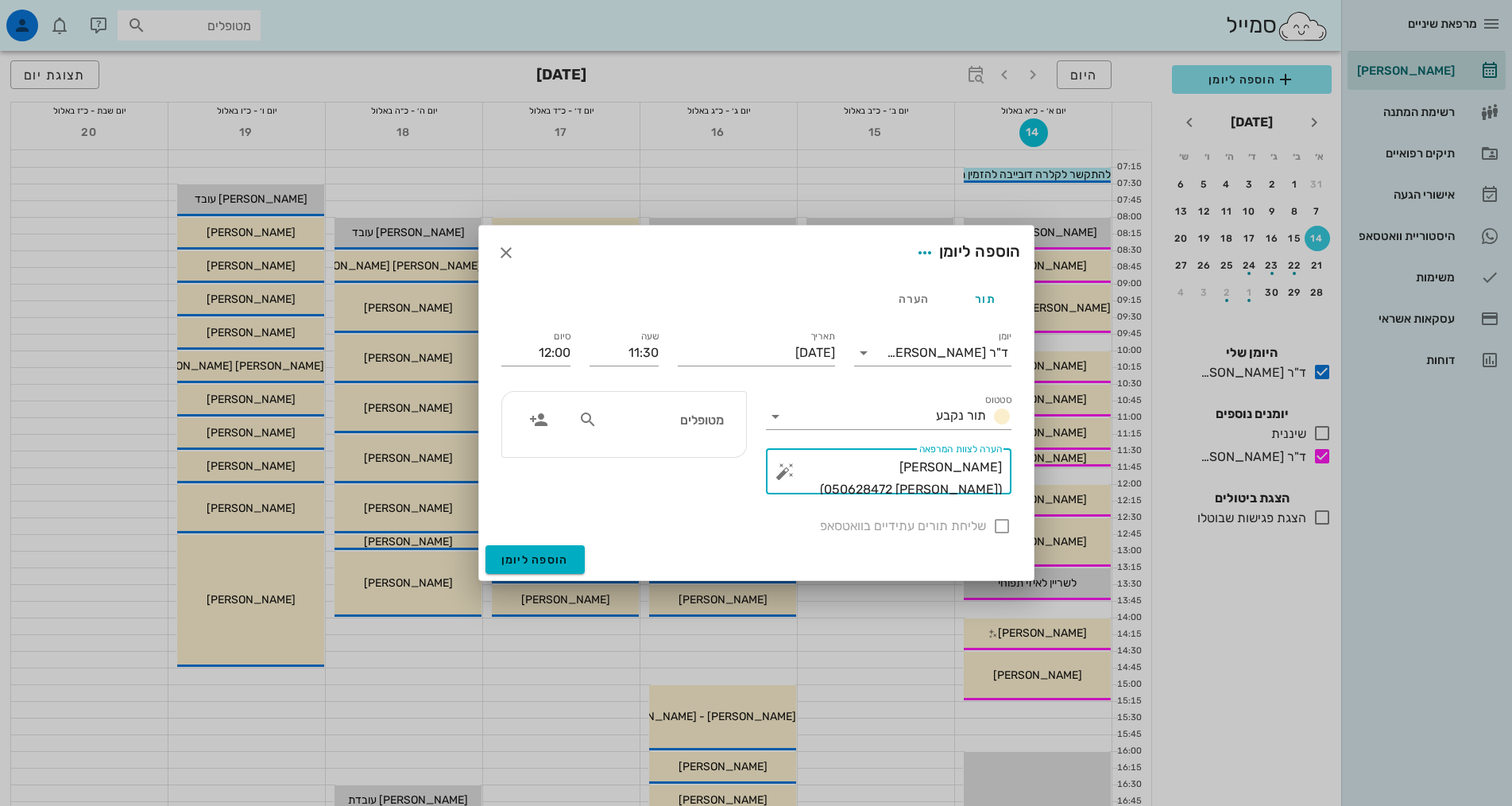
click at [974, 468] on textarea "יונה ניר (אבא אלון 050628472)" at bounding box center [895, 476] width 214 height 38
click at [921, 293] on div "הערה" at bounding box center [914, 298] width 72 height 38
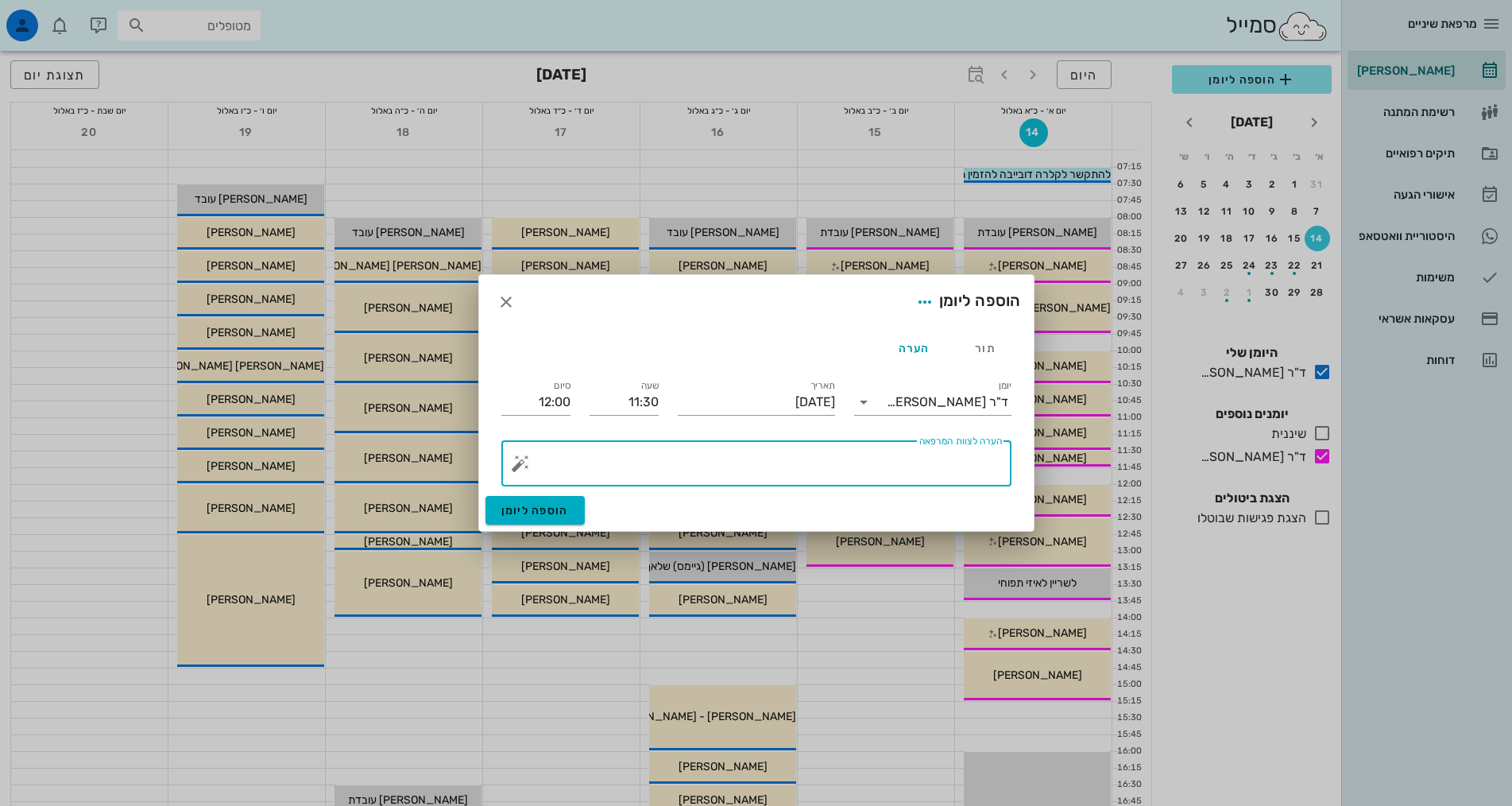
click at [944, 470] on textarea "הערה לצוות המרפאה" at bounding box center [762, 468] width 478 height 38
paste textarea "יונה ניר (אבא אלון 050628472)"
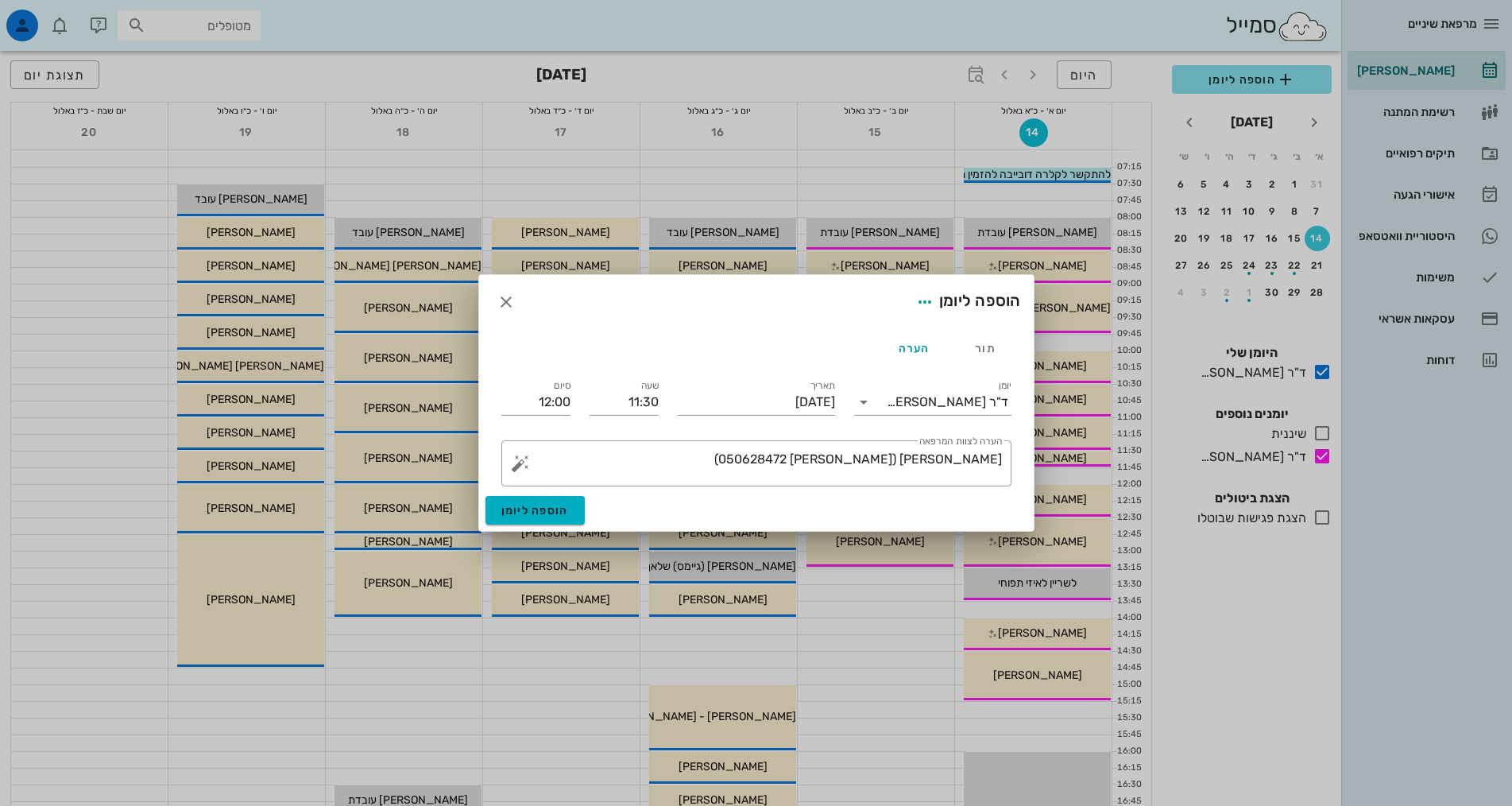
click at [750, 350] on div "תור הערה" at bounding box center [756, 348] width 529 height 38
click at [639, 477] on textarea "יונה ניר (אבא אלון 050628472)" at bounding box center [762, 468] width 478 height 38
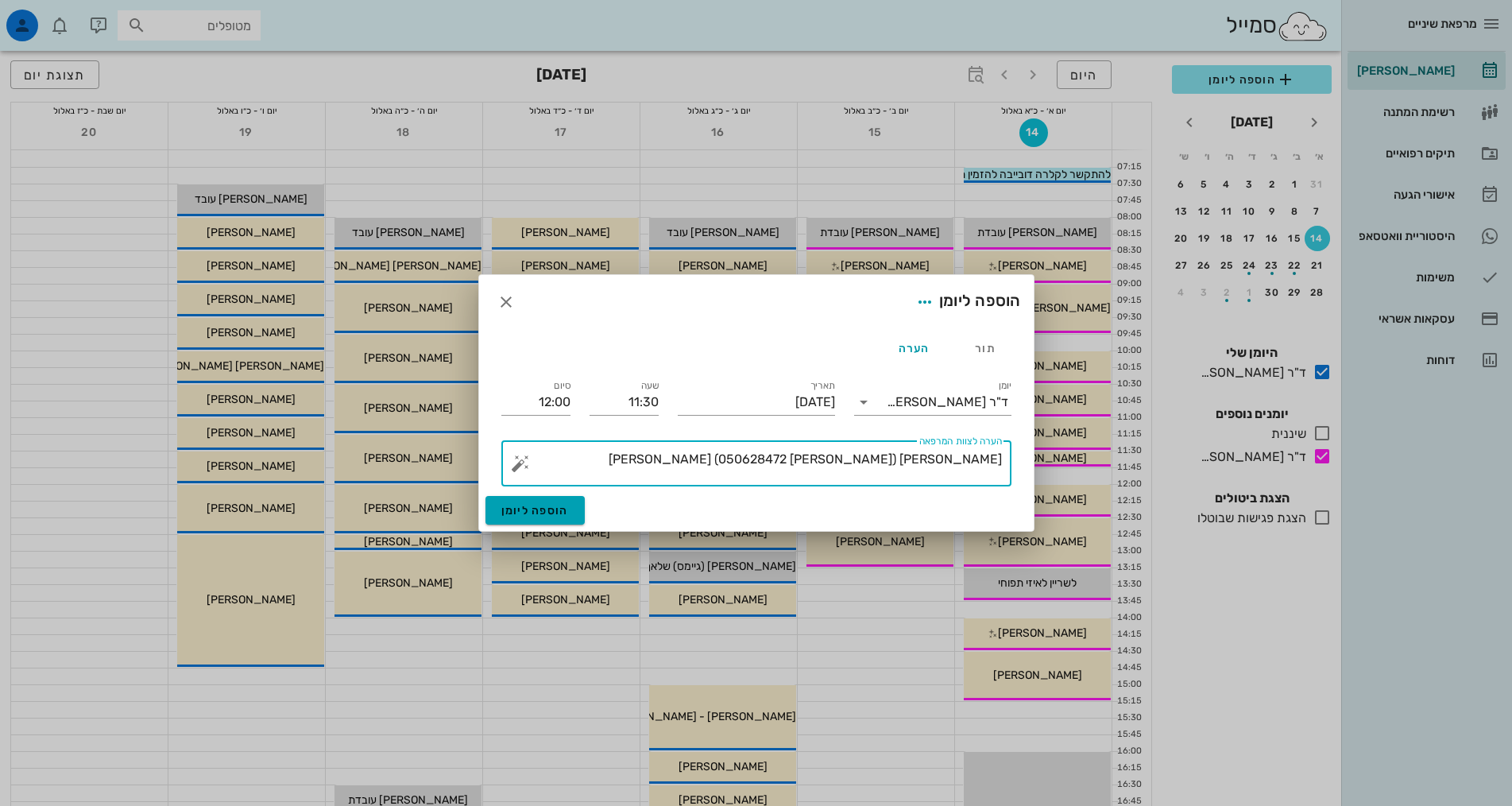
type textarea "יונה ניר (אבא אלון 050628472) מופנה מגיליס"
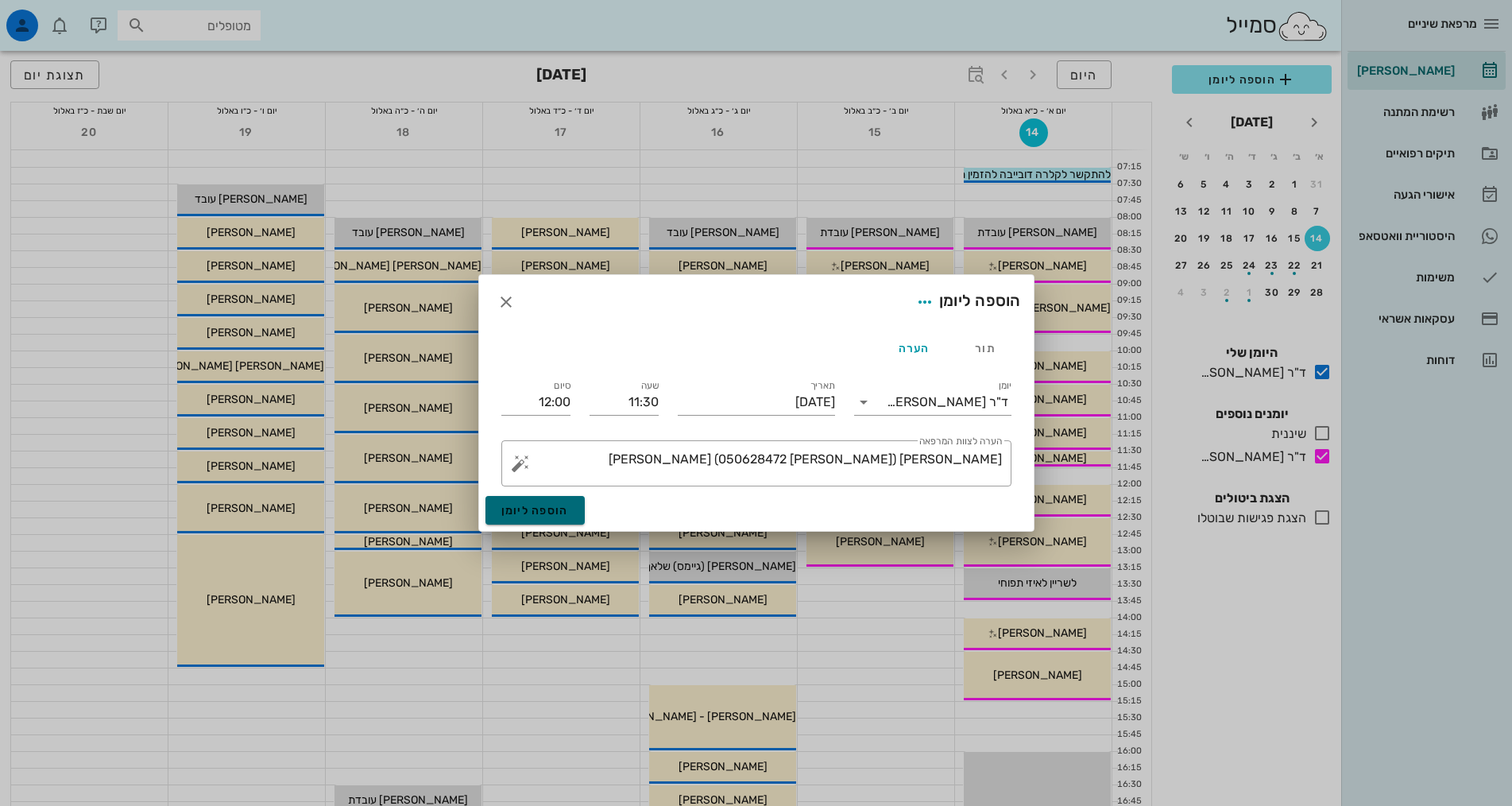
click at [516, 523] on button "הוספה ליומן" at bounding box center [535, 510] width 99 height 29
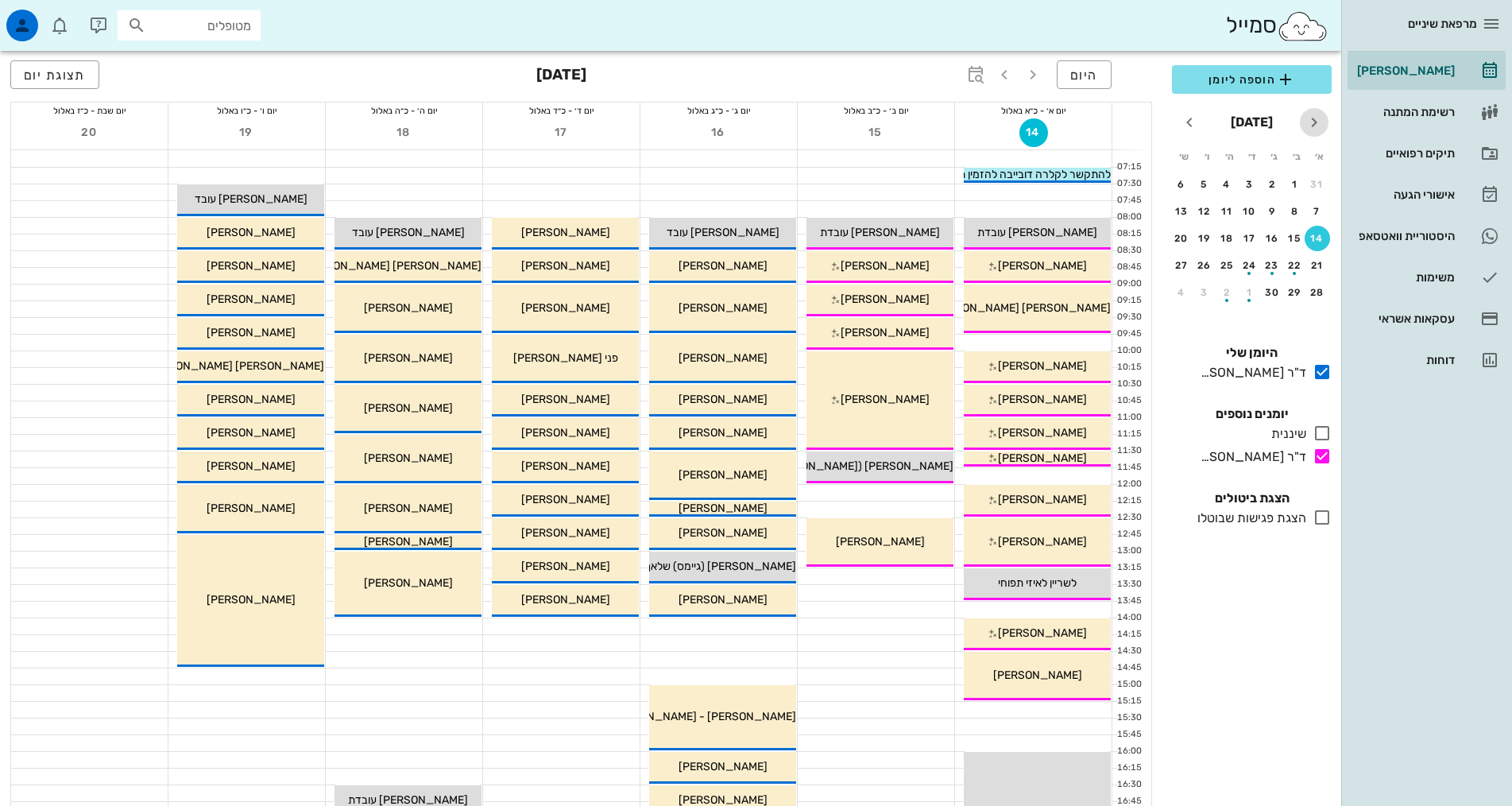
click at [1307, 117] on icon "חודש שעבר" at bounding box center [1314, 122] width 19 height 19
click at [1244, 290] on div "27" at bounding box center [1249, 292] width 24 height 11
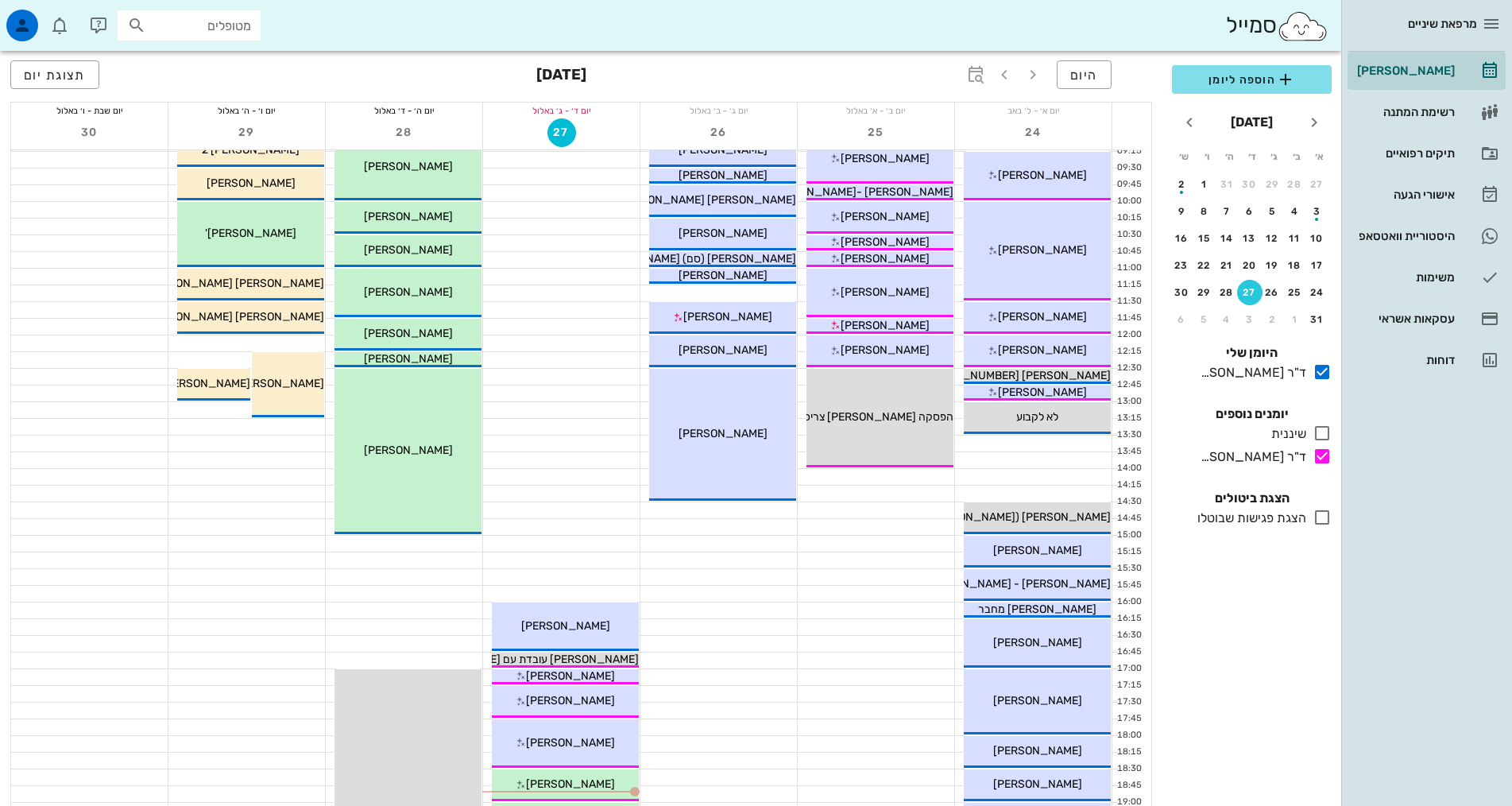
scroll to position [476, 0]
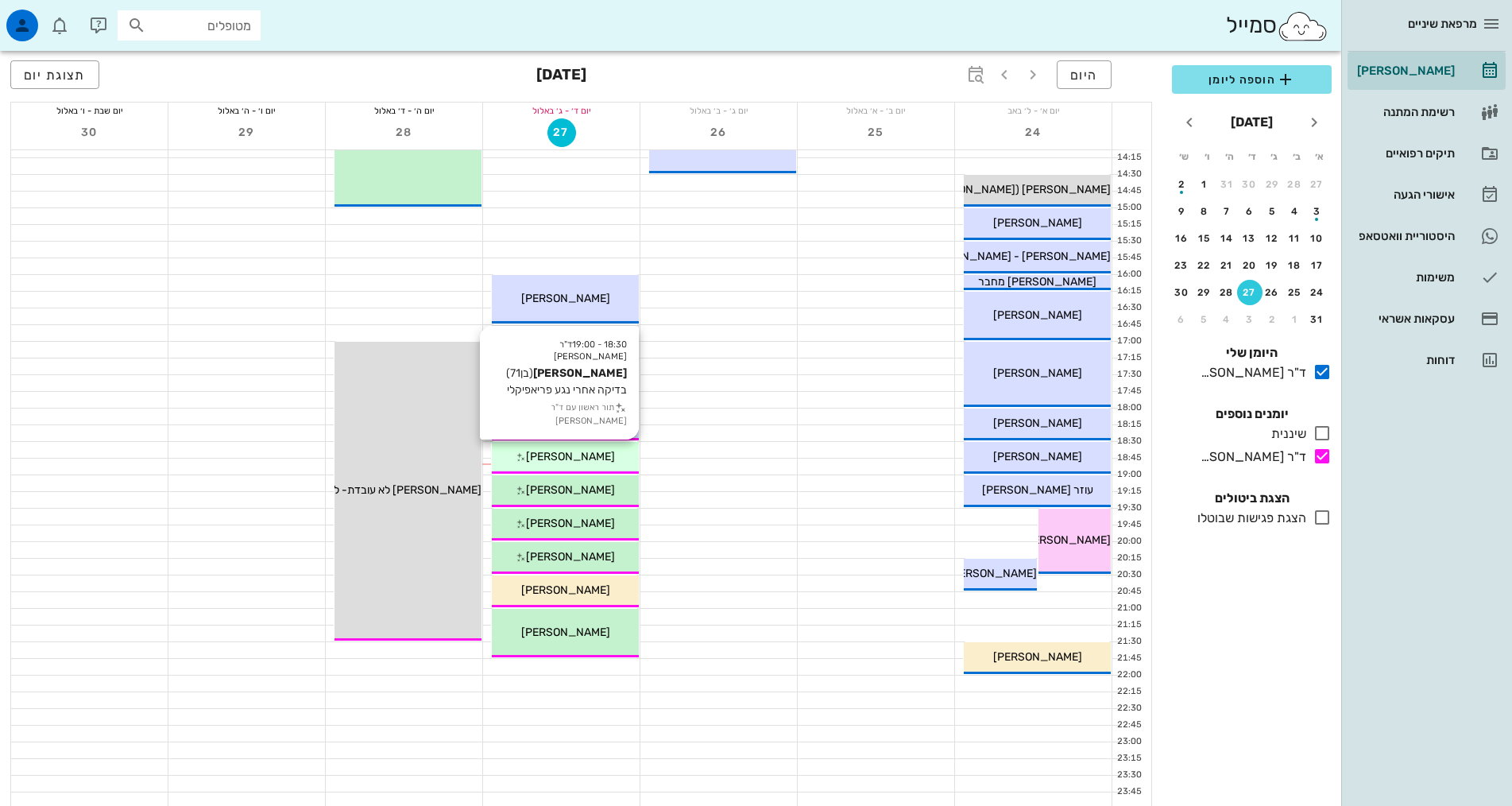
click at [562, 464] on div "[PERSON_NAME]" at bounding box center [565, 456] width 147 height 17
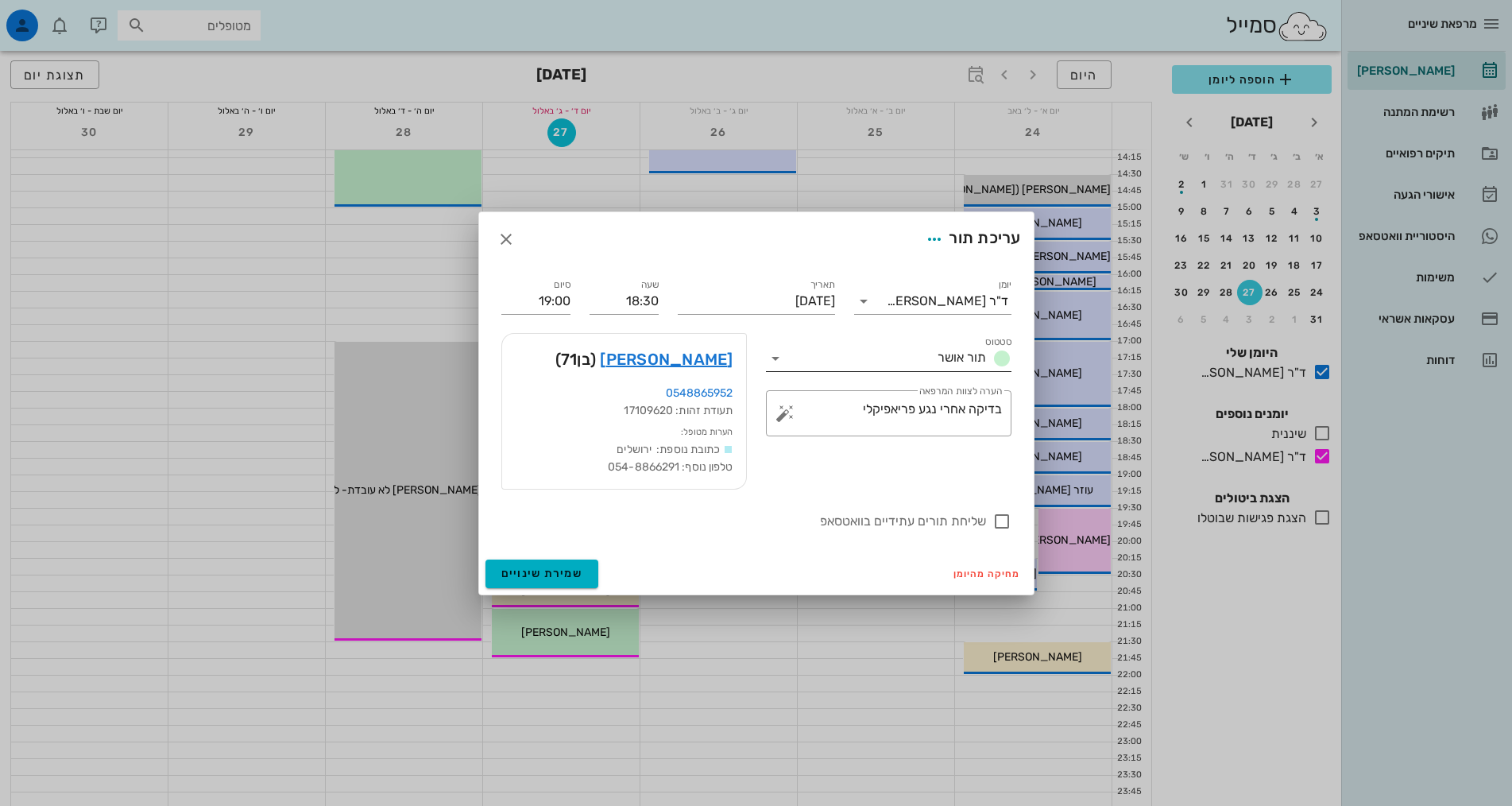
click at [955, 354] on span "תור אושר" at bounding box center [961, 357] width 49 height 15
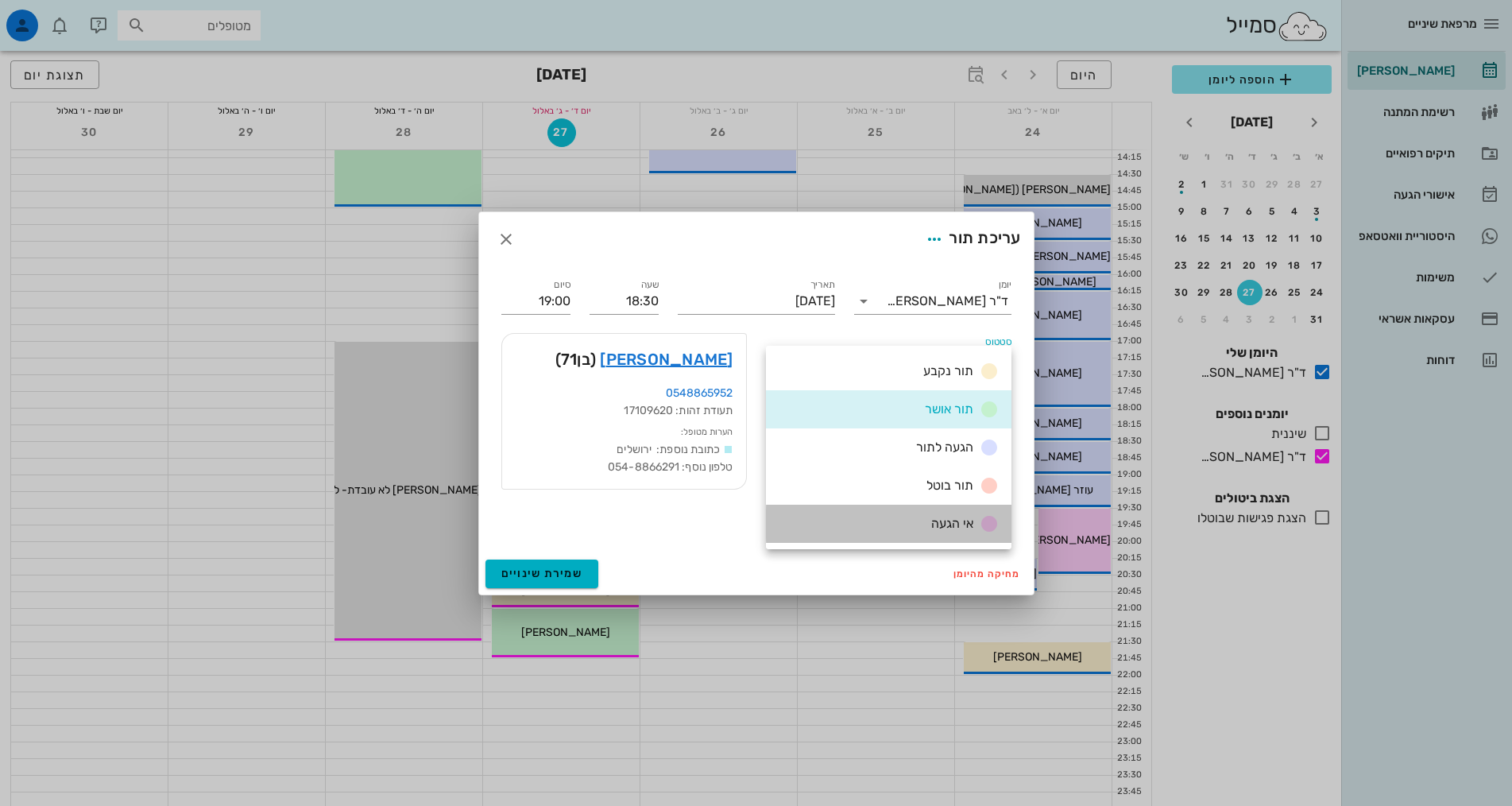
click at [928, 512] on div "אי הגעה" at bounding box center [889, 524] width 246 height 38
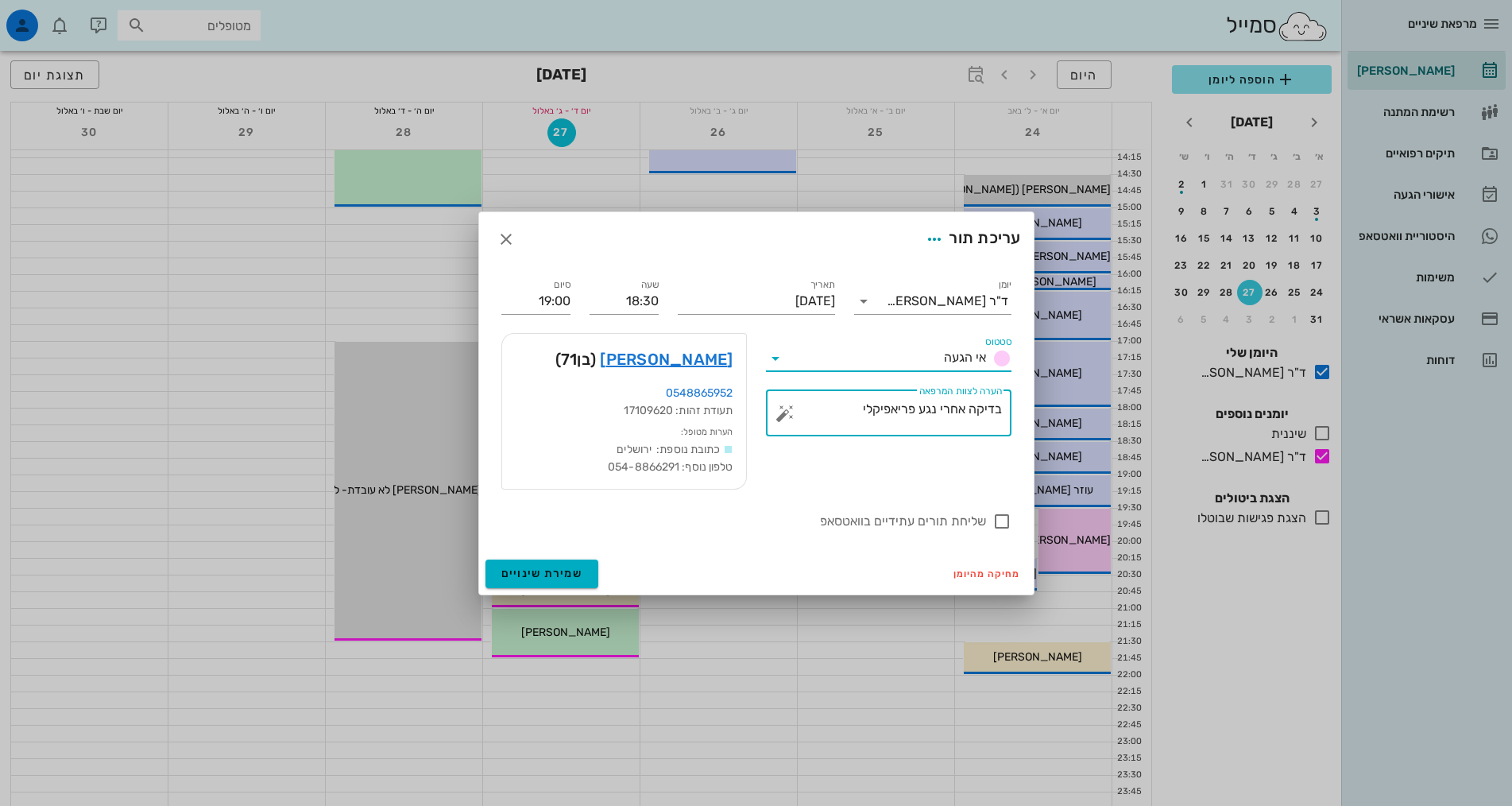
click at [863, 408] on textarea "בדיקה אחרי נגע פריאפיקלי" at bounding box center [895, 417] width 214 height 38
drag, startPoint x: 827, startPoint y: 406, endPoint x: 1032, endPoint y: 424, distance: 205.8
click at [1032, 424] on div "יומן ד"ר אילנה אנגל סטטוס אי הגעה תאריך יום רביעי, 27 באוגוסט 2025 שעה 18:30 סי…" at bounding box center [756, 409] width 555 height 286
type textarea "שכח שהקדימו ביום את התור."
click at [560, 571] on span "שמירת שינויים" at bounding box center [542, 573] width 82 height 14
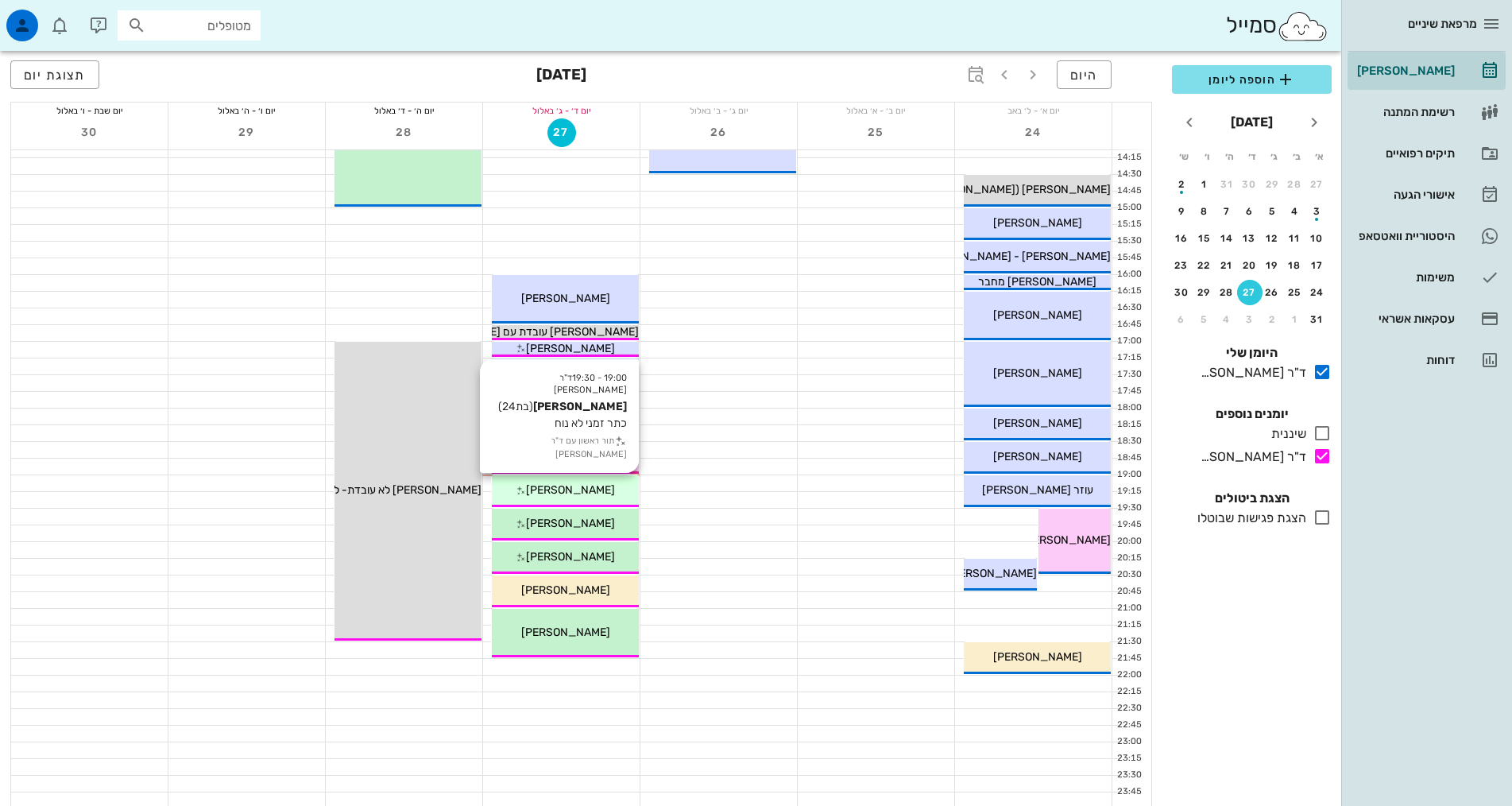
click at [506, 484] on div "[PERSON_NAME]" at bounding box center [565, 489] width 147 height 17
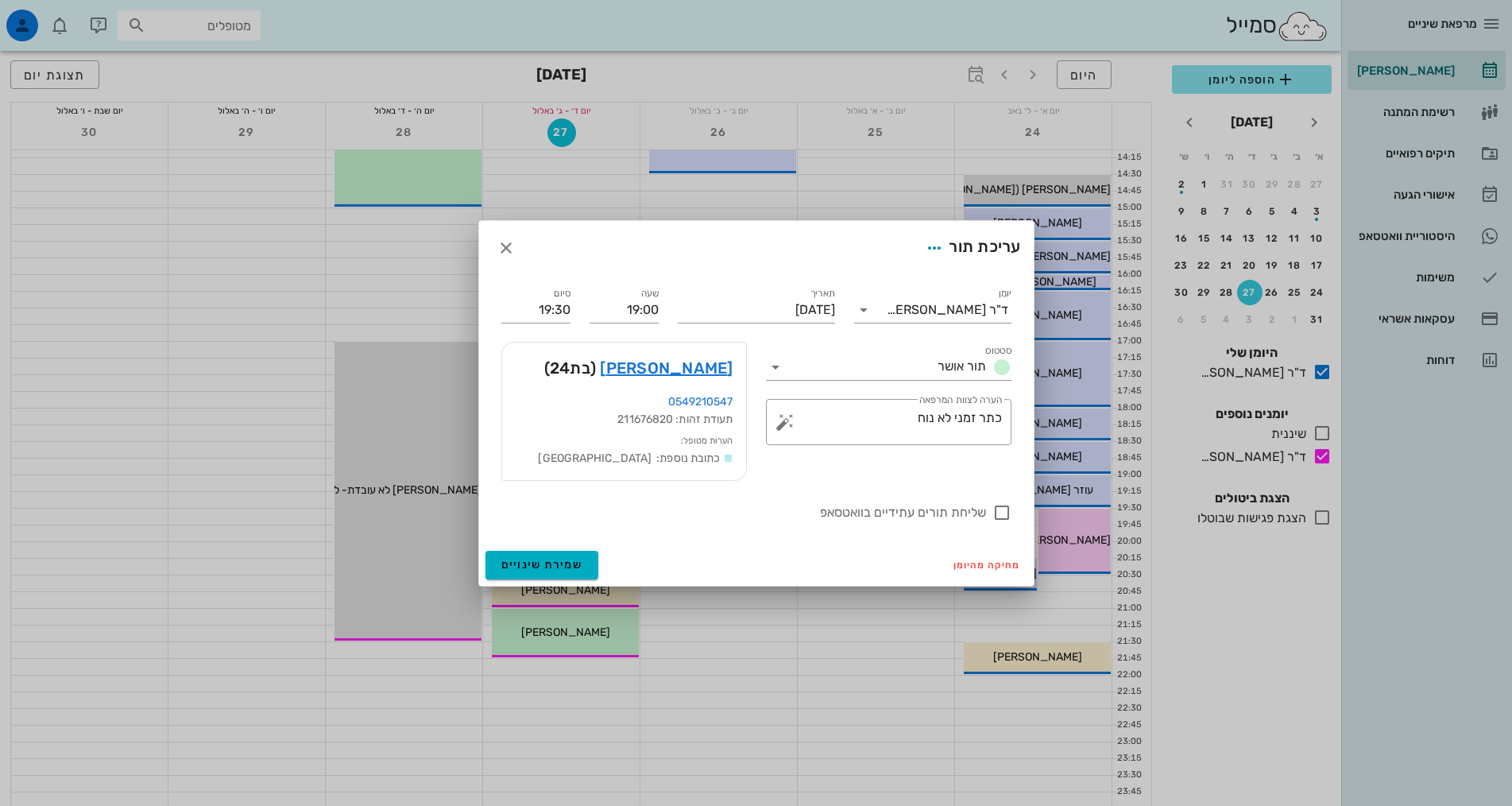
click at [681, 644] on div at bounding box center [756, 403] width 1512 height 806
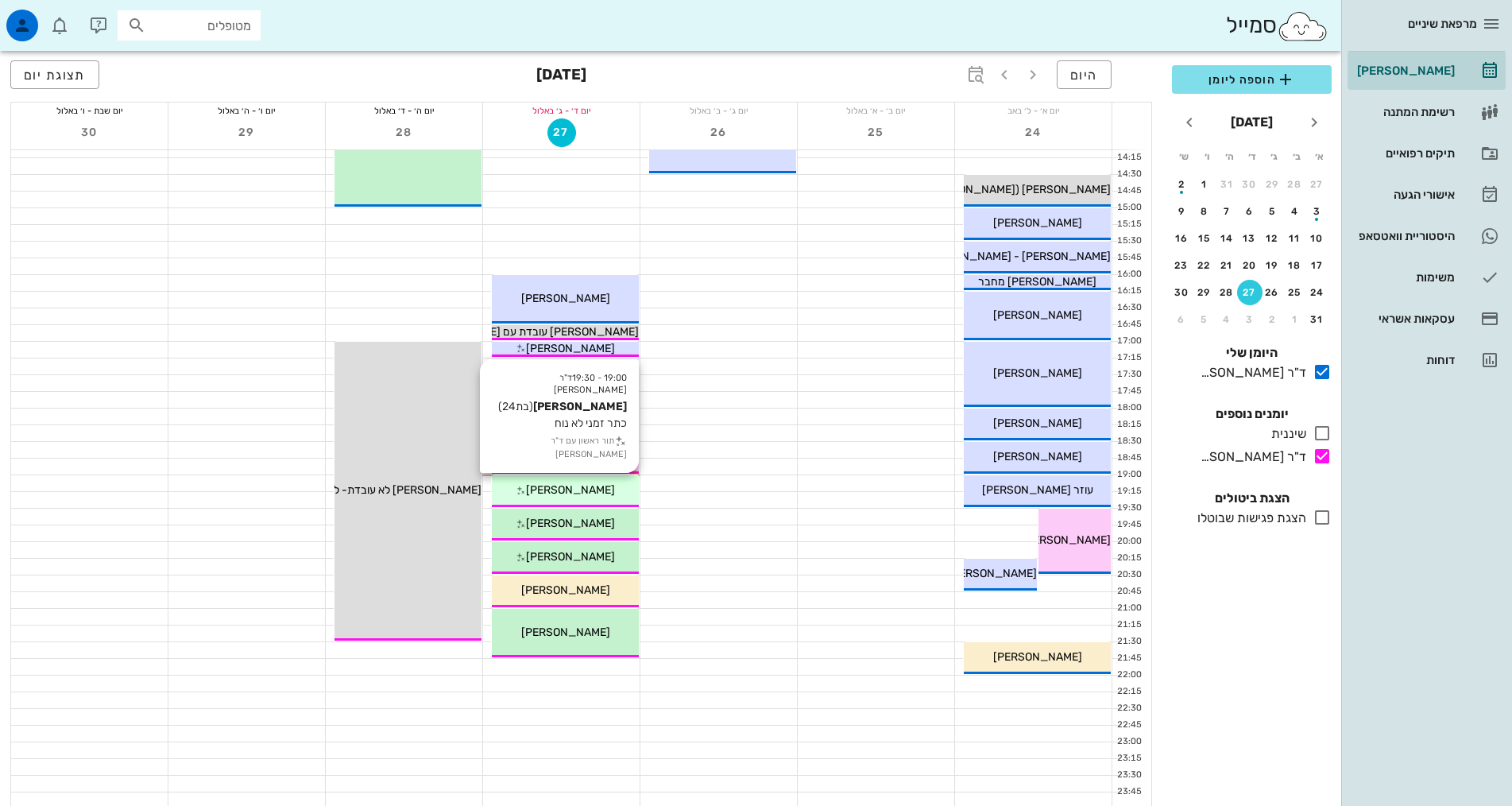
click at [565, 490] on span "[PERSON_NAME]" at bounding box center [570, 489] width 89 height 14
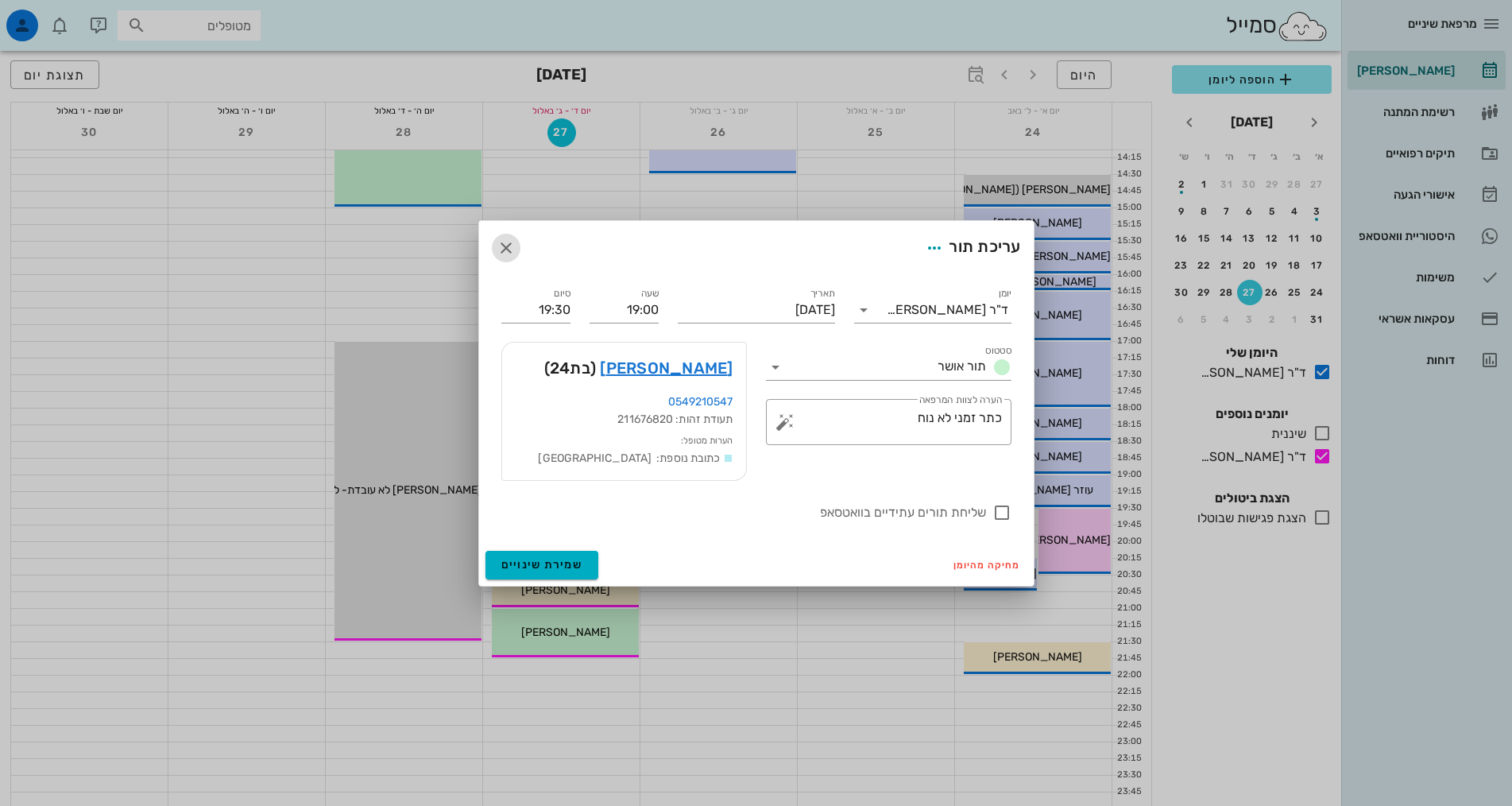
click at [500, 240] on icon "button" at bounding box center [506, 248] width 19 height 19
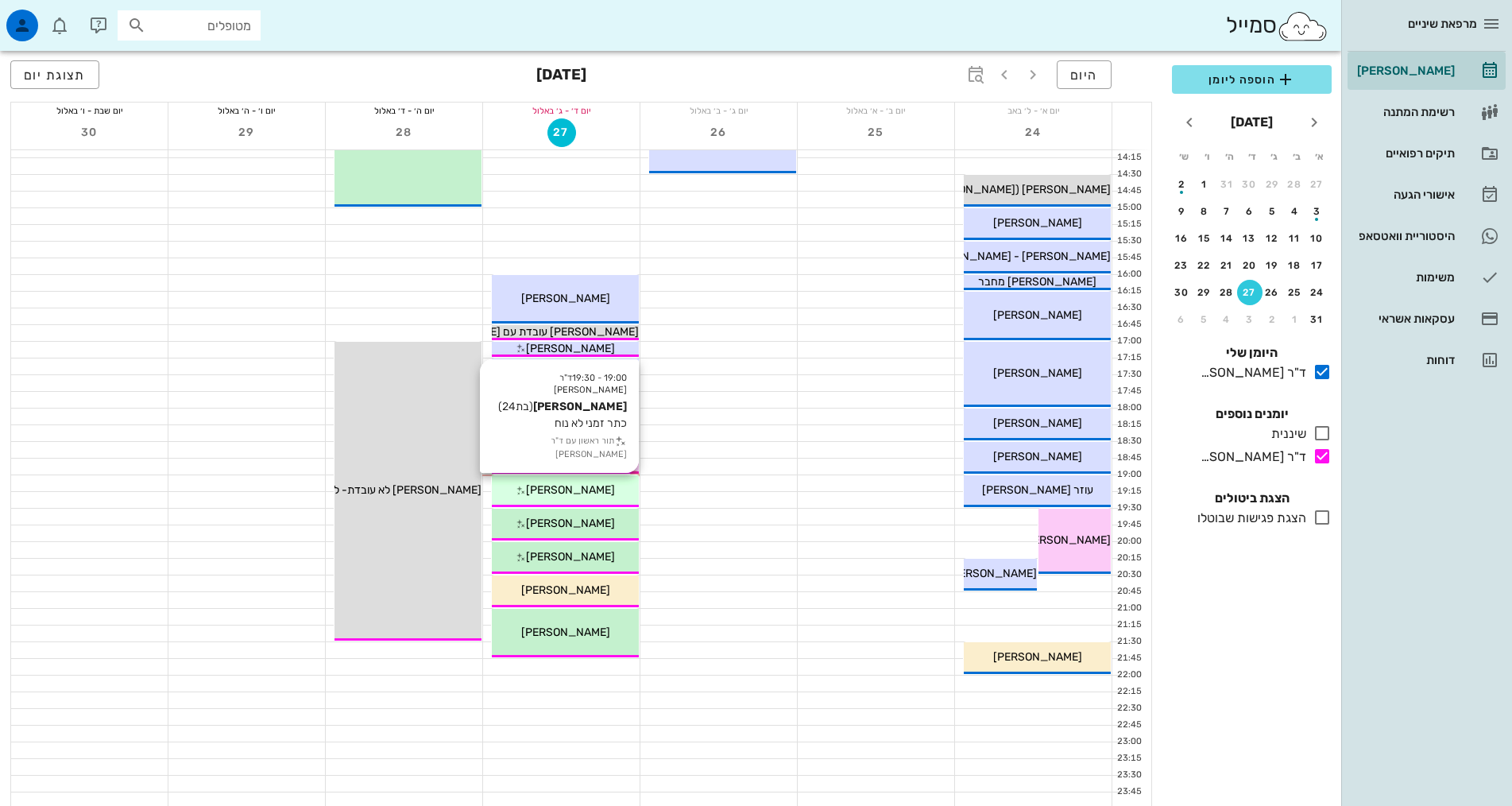
click at [602, 491] on div "[PERSON_NAME]" at bounding box center [565, 489] width 147 height 17
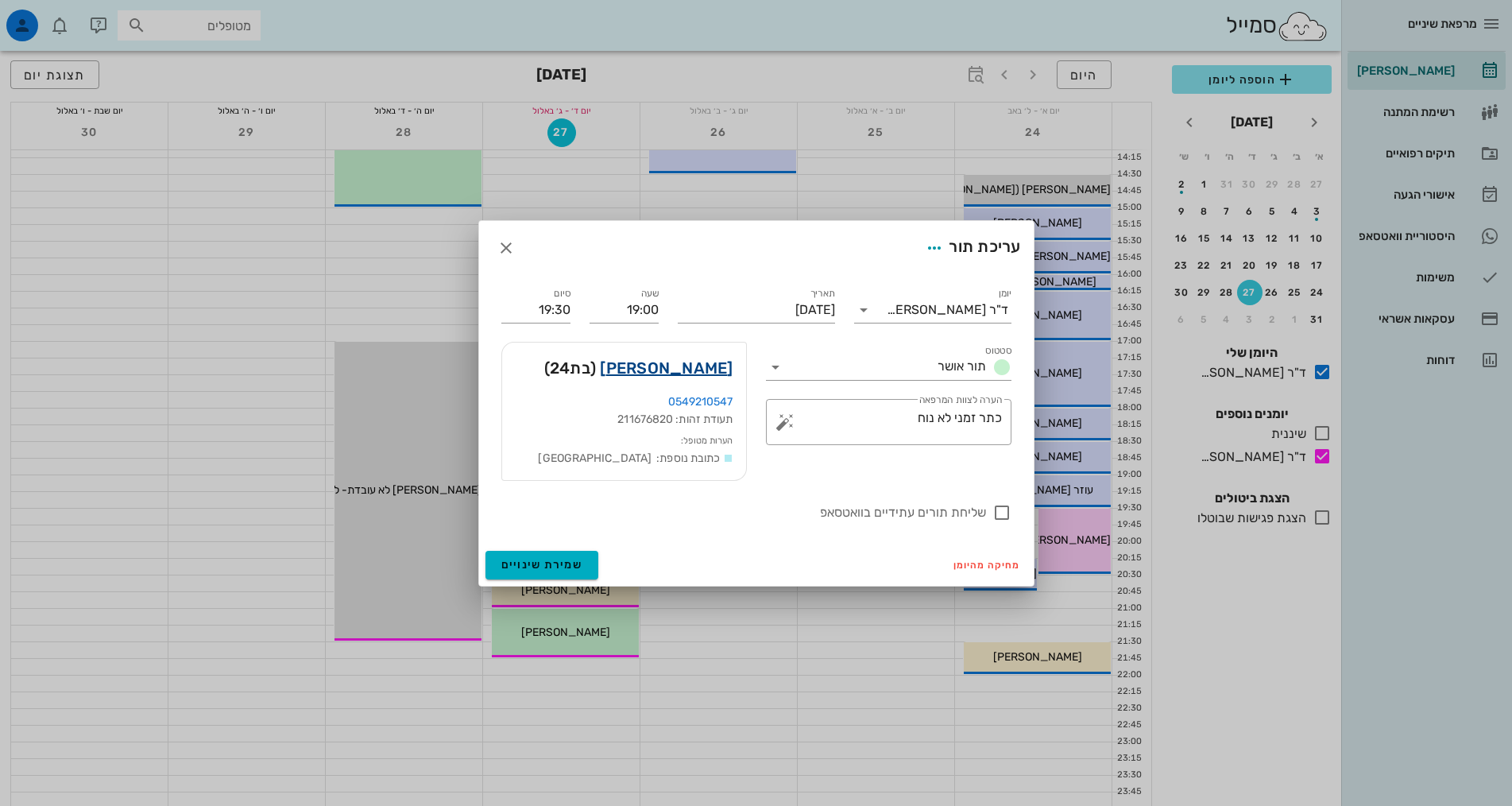
click at [691, 366] on link "נועה לצר" at bounding box center [666, 368] width 132 height 26
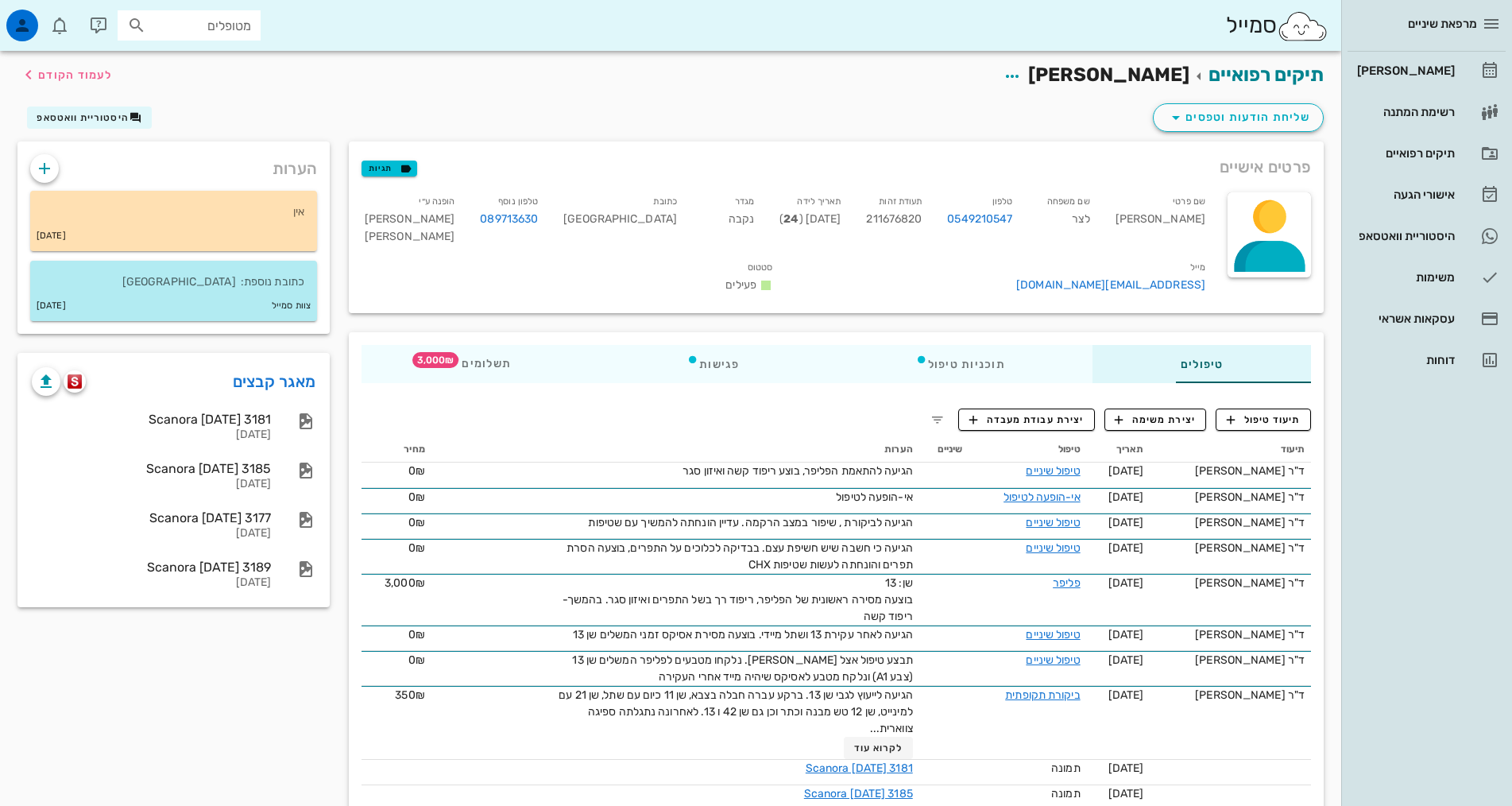
click at [1434, 610] on div "מרפאת שיניים [PERSON_NAME] רשימת המתנה תיקים רפואיים אישורי הגעה 1 היסטוריית וו…" at bounding box center [1427, 403] width 171 height 806
click at [1434, 82] on div "[PERSON_NAME]" at bounding box center [1404, 71] width 101 height 26
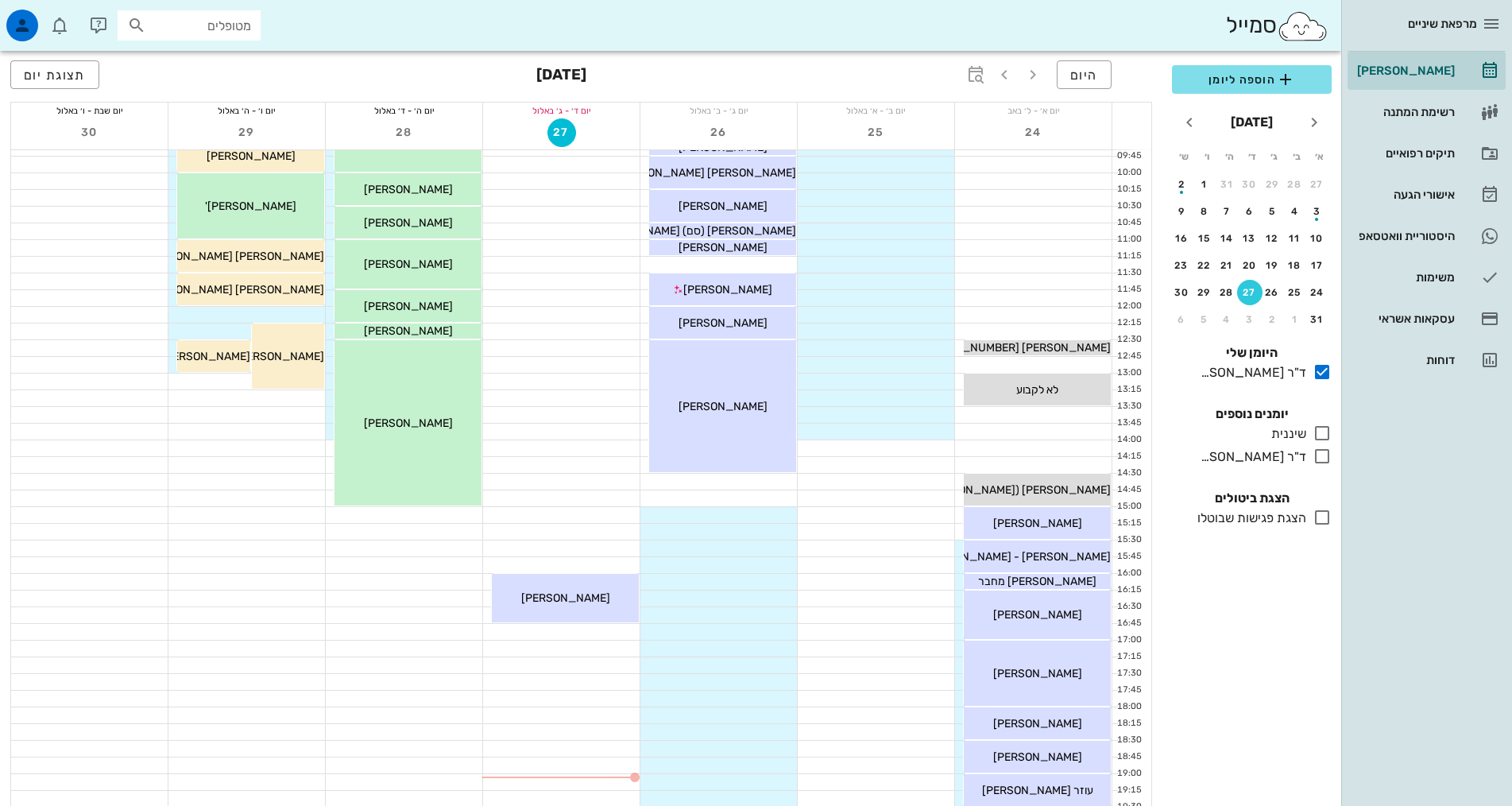
scroll to position [397, 0]
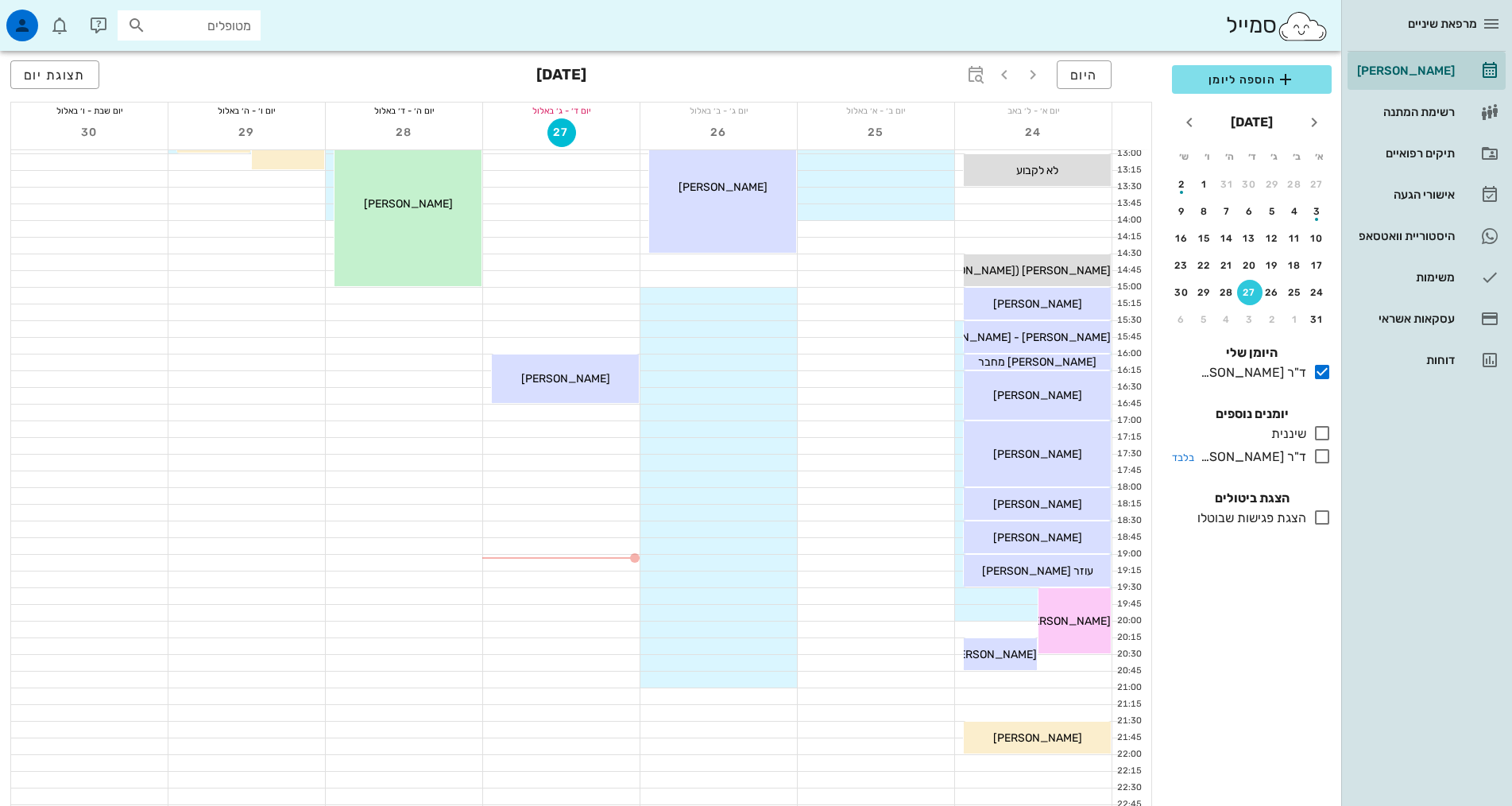
click at [1271, 456] on div "ד"ר [PERSON_NAME]" at bounding box center [1249, 457] width 112 height 19
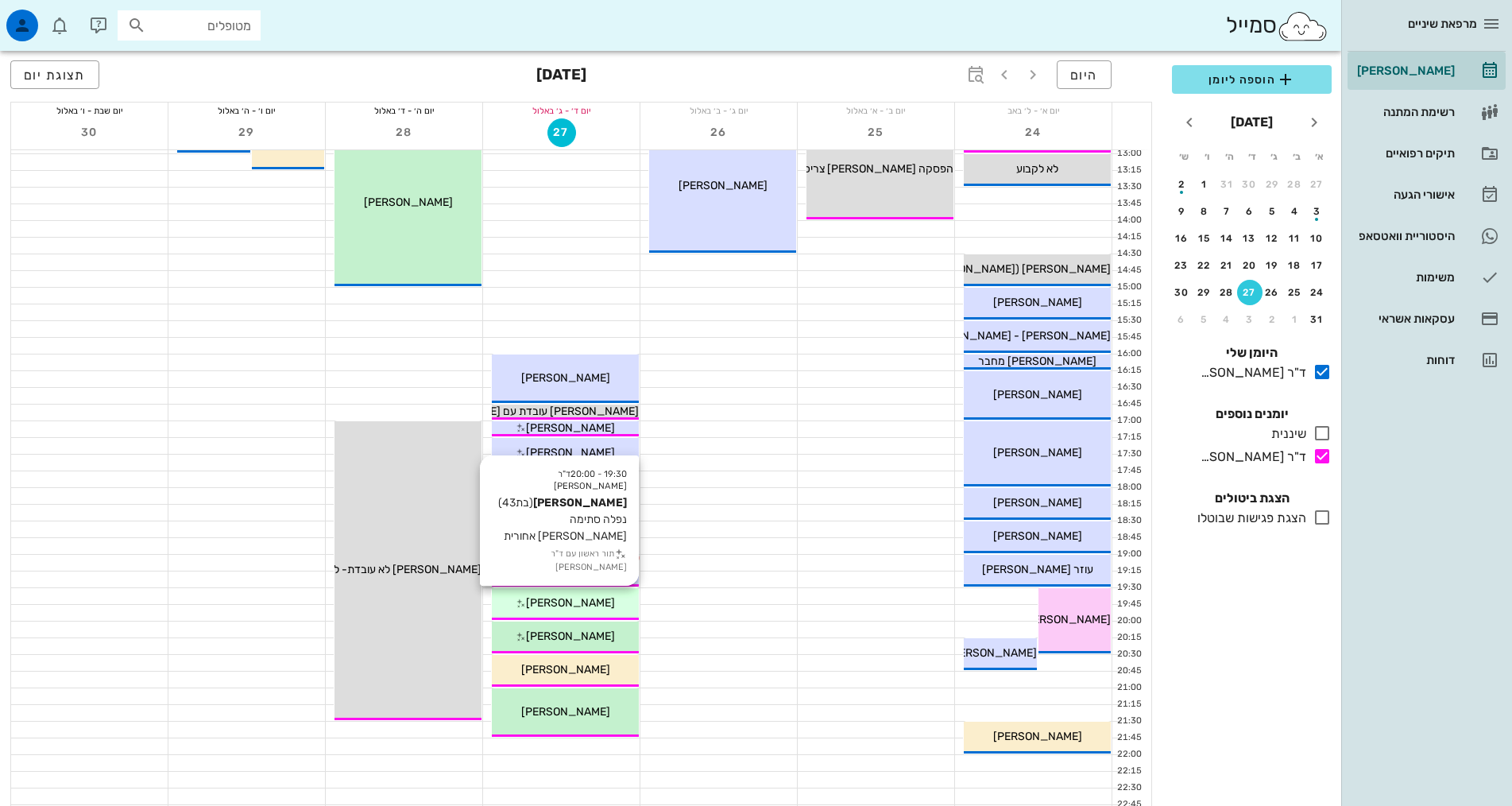
click at [630, 595] on div "[PERSON_NAME]" at bounding box center [565, 603] width 147 height 17
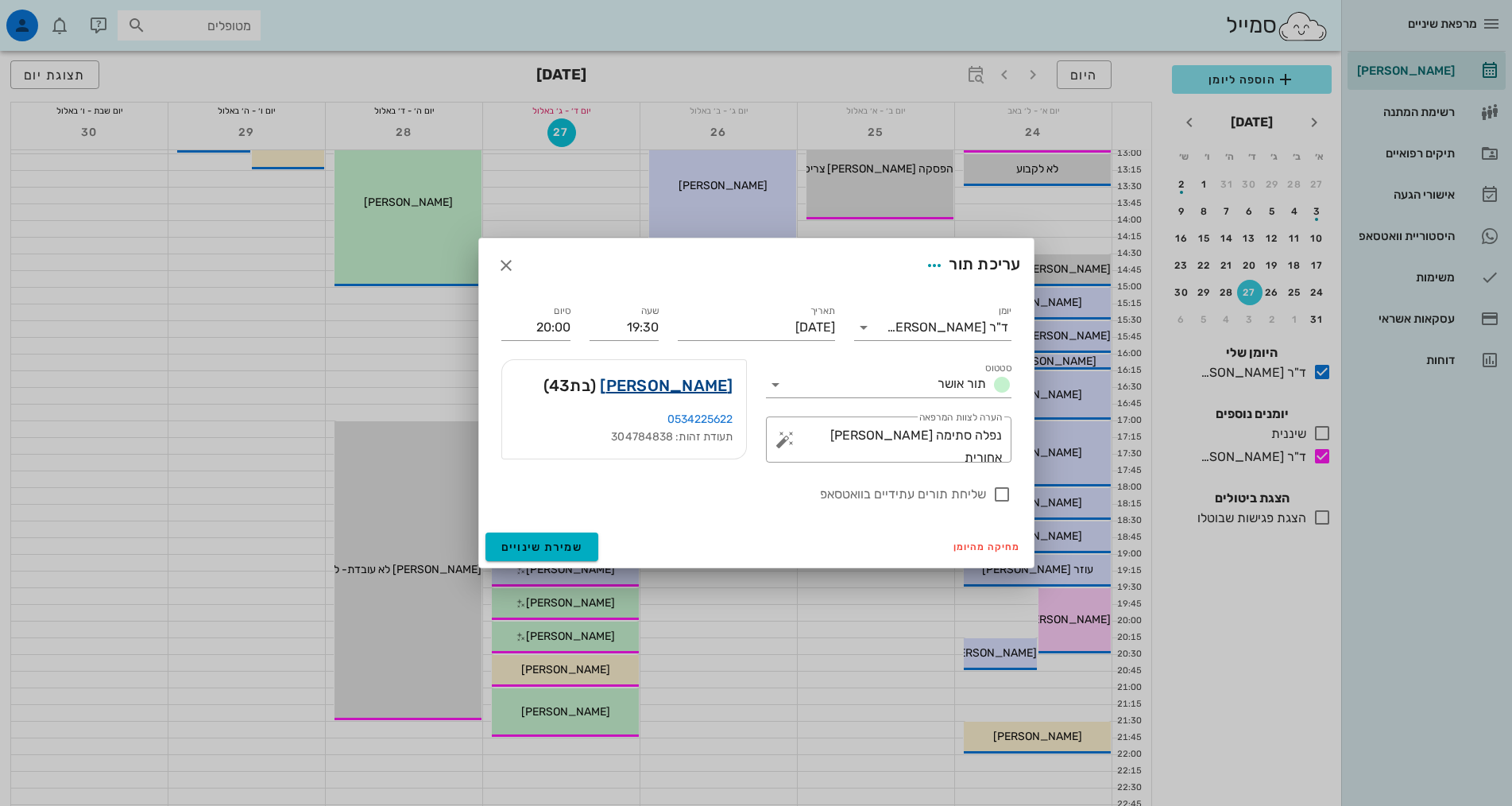
click at [678, 381] on link "לאה גלבנד" at bounding box center [666, 385] width 132 height 26
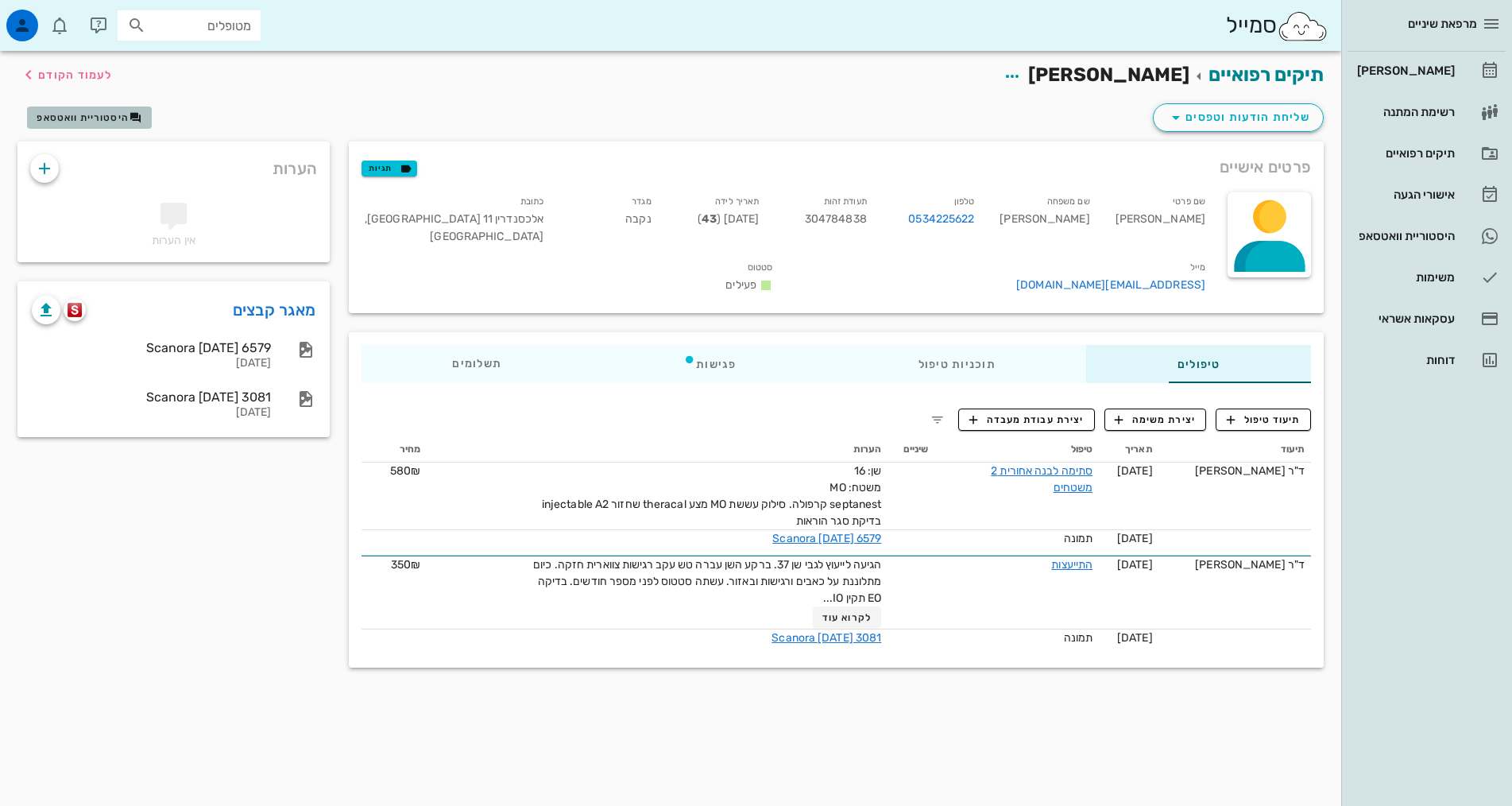
click at [81, 114] on span "היסטוריית וואטסאפ" at bounding box center [82, 117] width 92 height 11
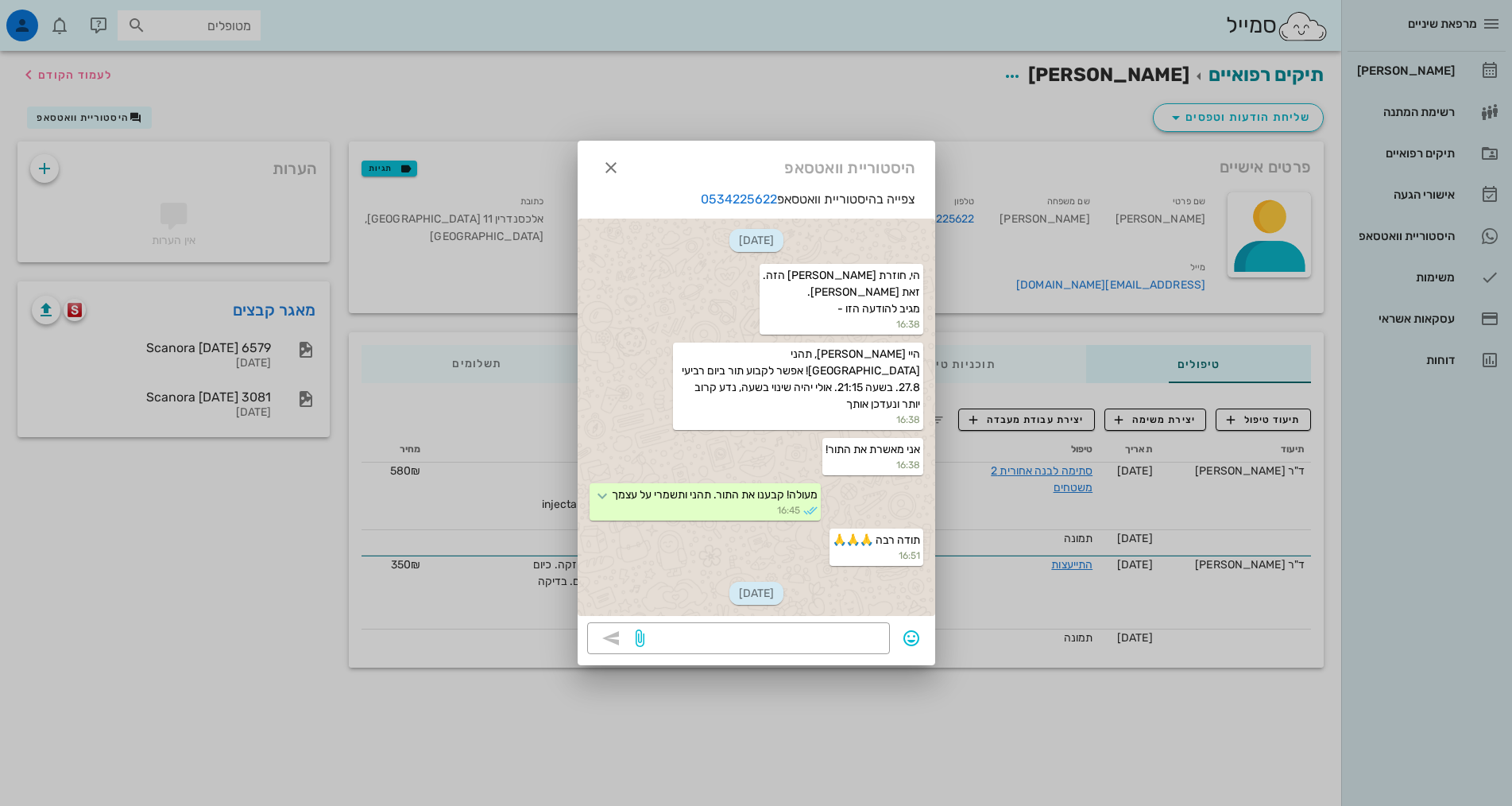
scroll to position [259, 0]
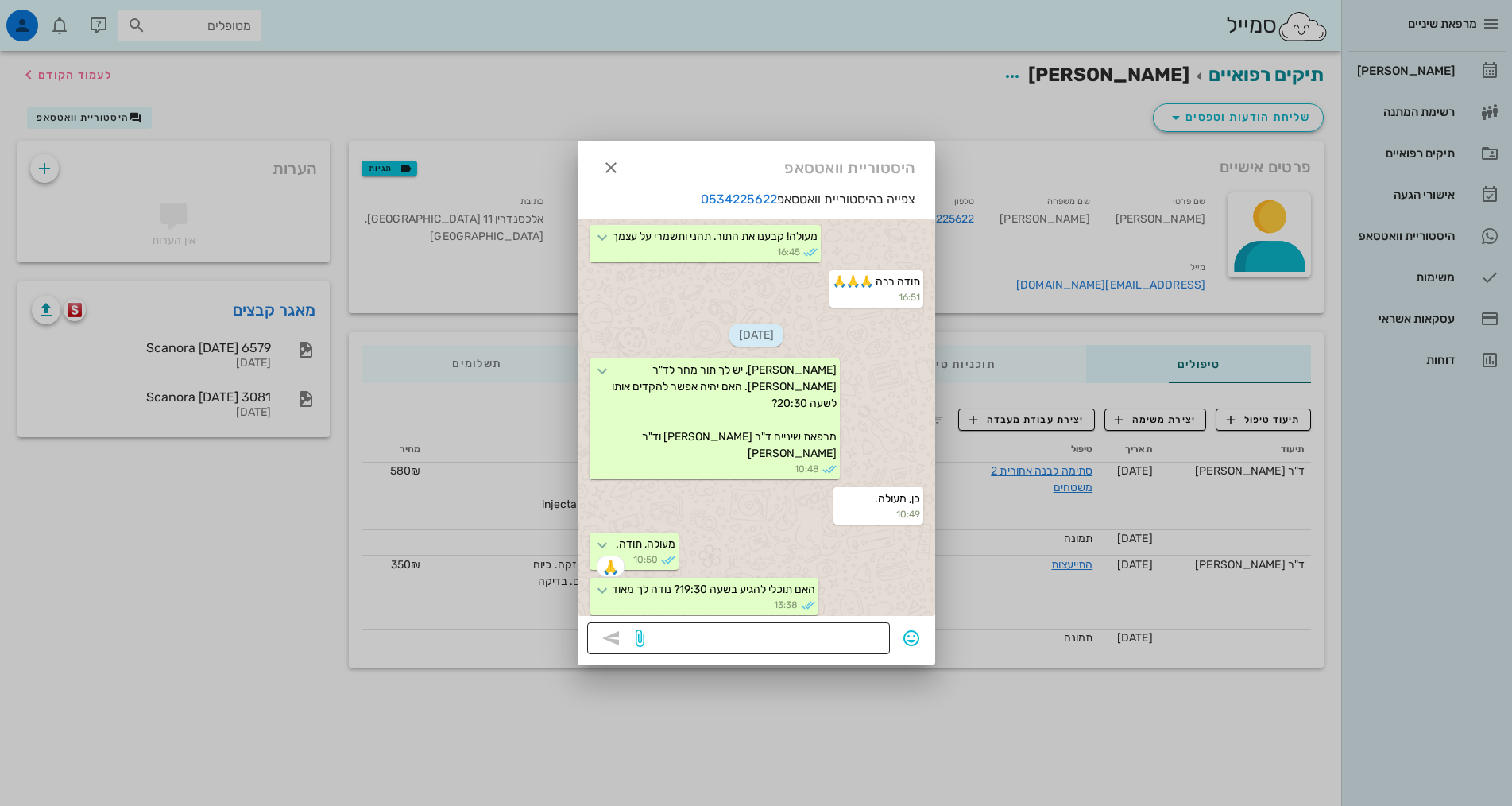
click at [839, 633] on textarea at bounding box center [764, 640] width 233 height 26
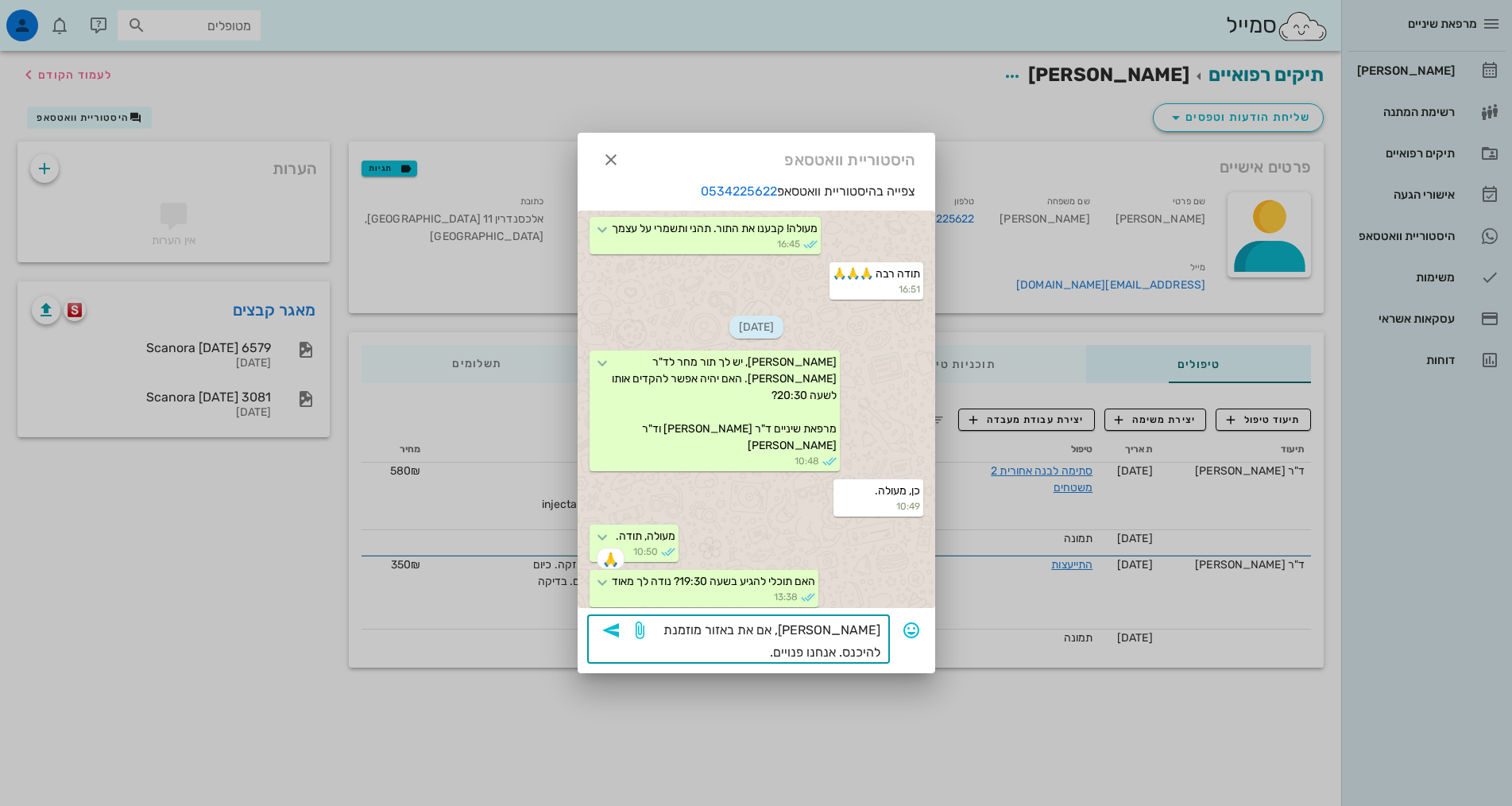
type textarea "שלום לאה, אם את באזור מוזמנת להיכנס. אנחנו פנויים."
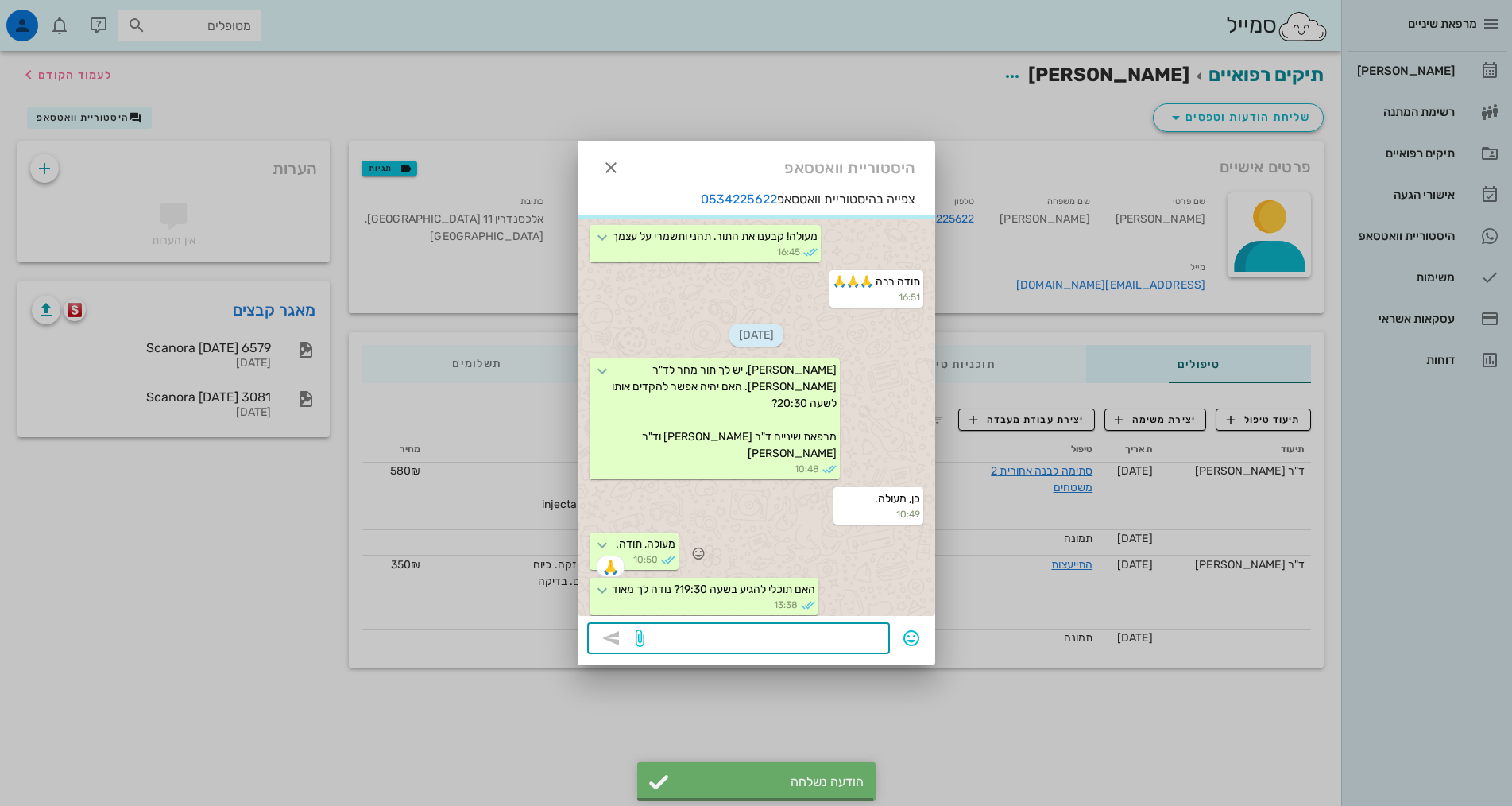
scroll to position [397, 0]
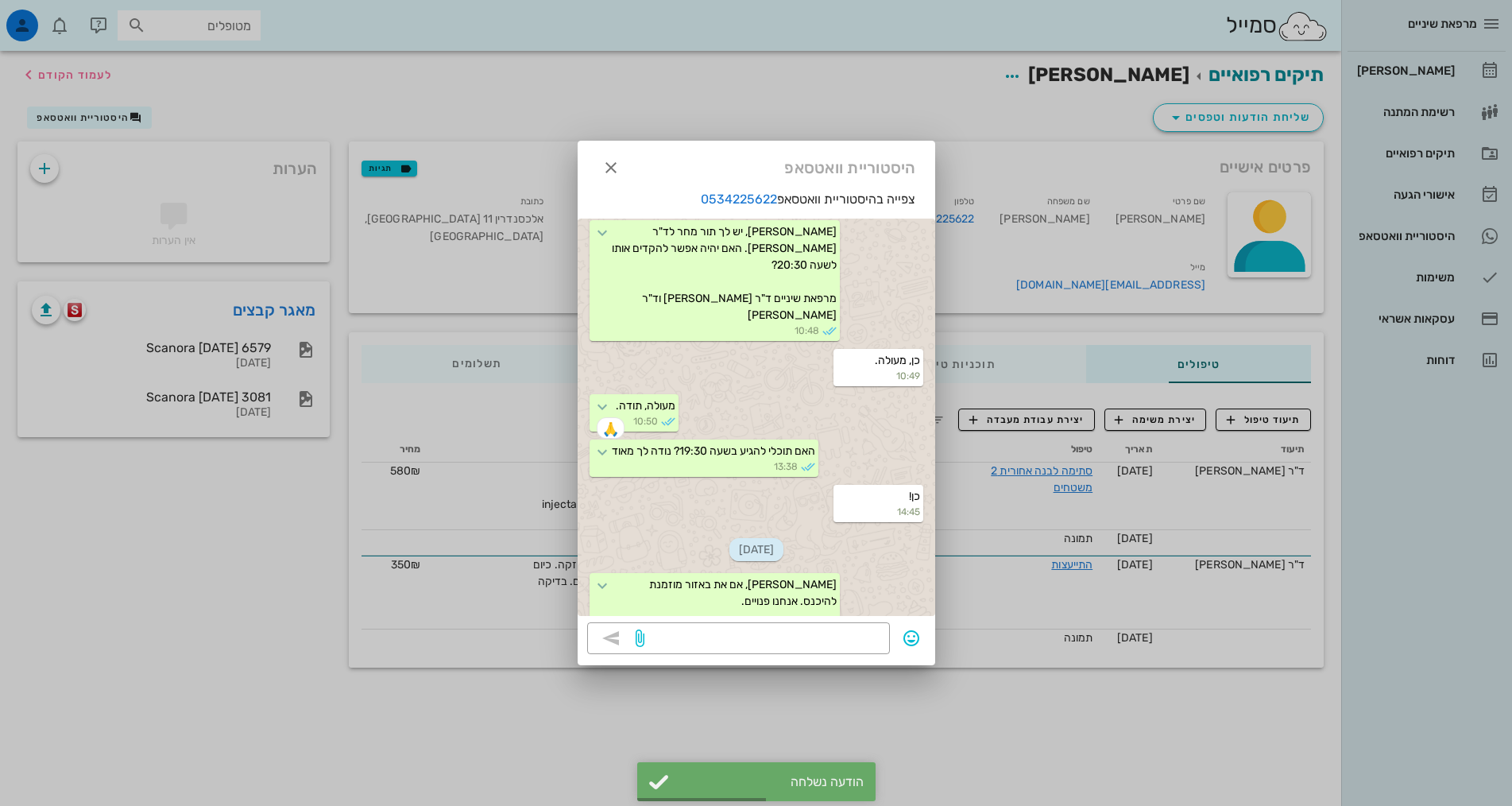
click at [970, 706] on div at bounding box center [756, 403] width 1512 height 806
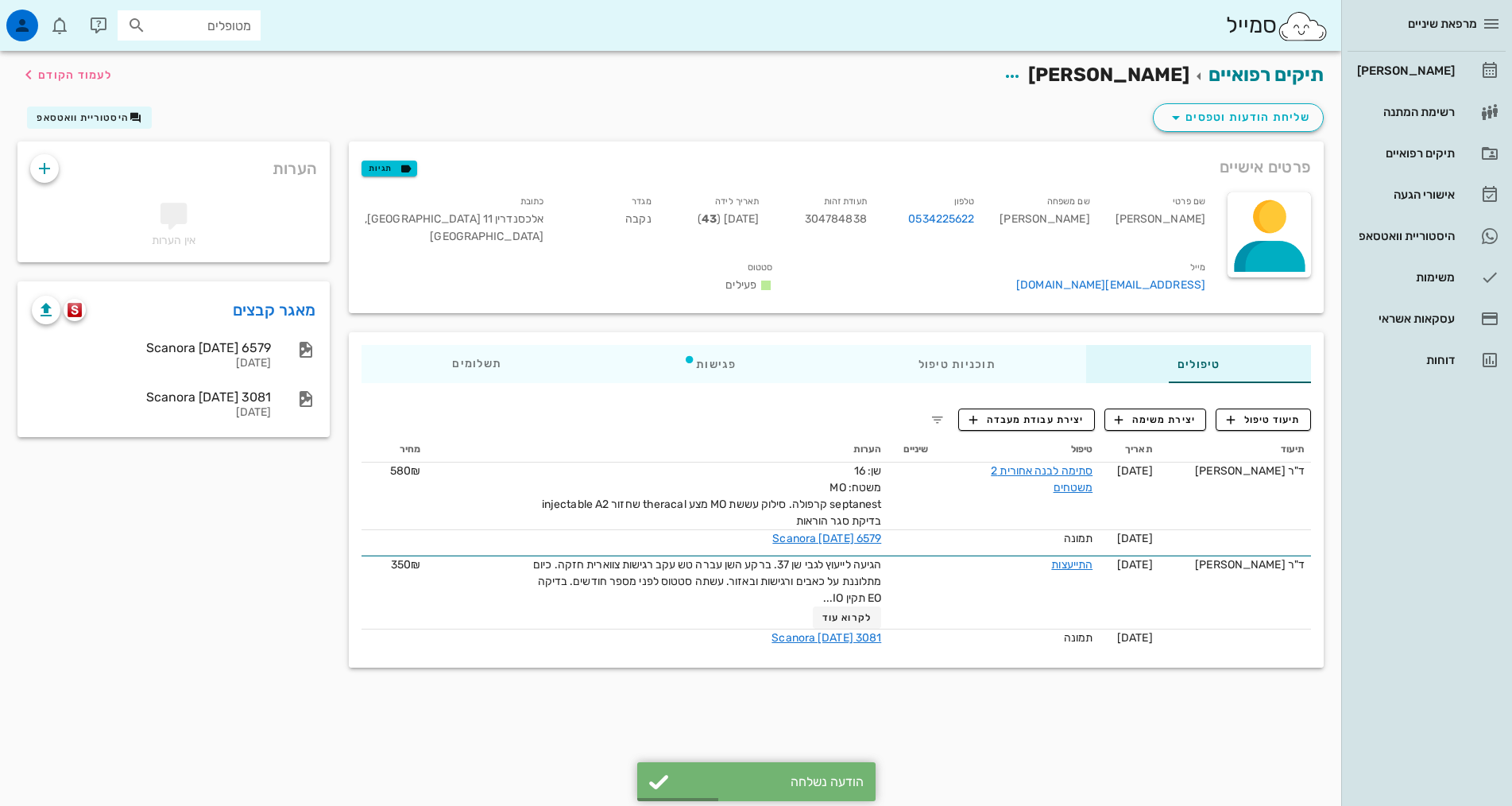
click at [921, 105] on div "שליחת הודעות וטפסים היסטוריית וואטסאפ" at bounding box center [670, 121] width 1325 height 41
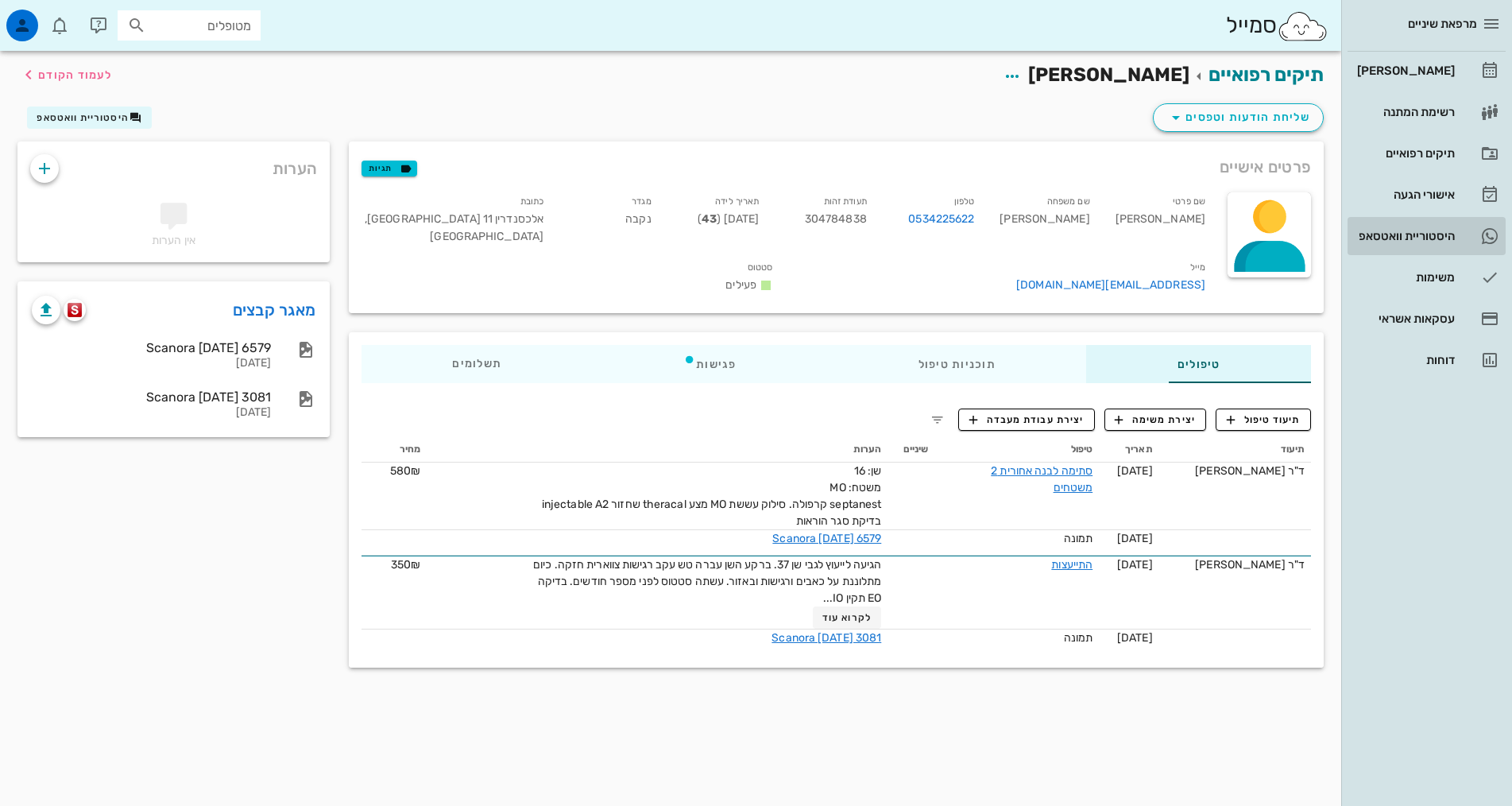
click at [1431, 243] on div "היסטוריית וואטסאפ" at bounding box center [1404, 236] width 101 height 26
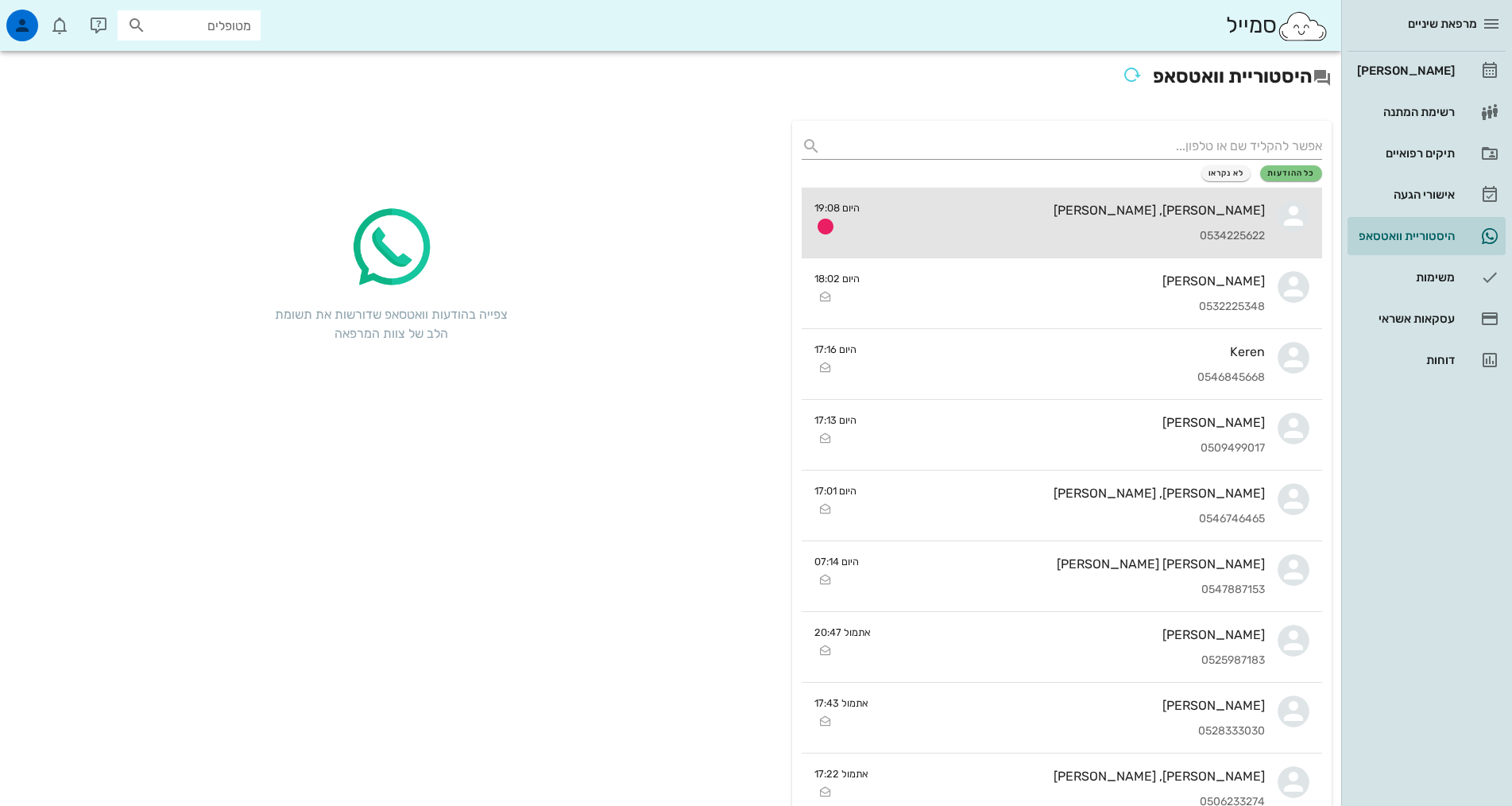
click at [1100, 222] on div "לאה, מיכה גלבנד 0534225622" at bounding box center [1068, 223] width 393 height 70
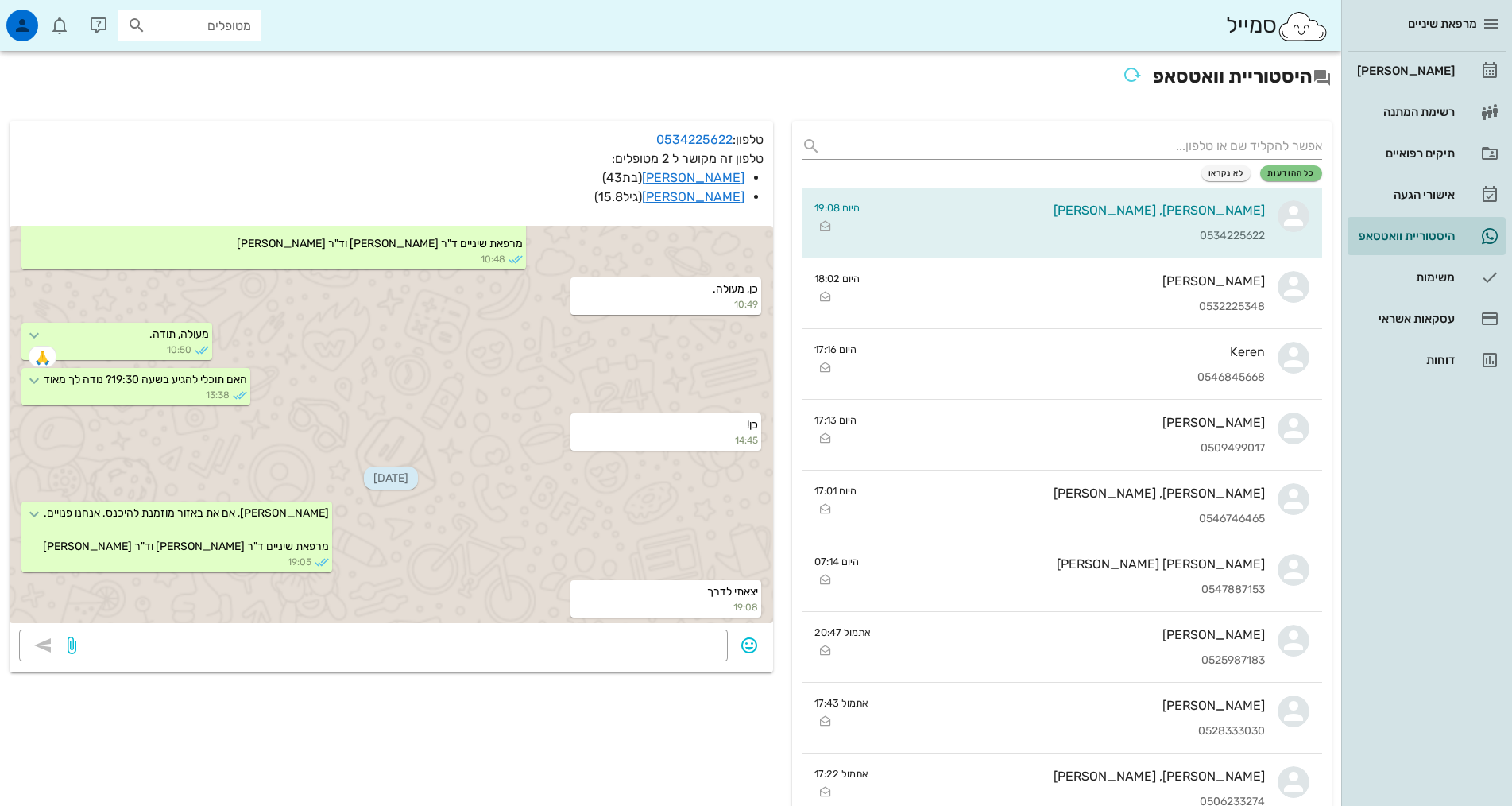
click at [1386, 555] on div "מרפאת שיניים [PERSON_NAME] רשימת המתנה תיקים רפואיים אישורי הגעה 1 היסטוריית וו…" at bounding box center [1427, 403] width 171 height 806
click at [1435, 75] on div "[PERSON_NAME]" at bounding box center [1404, 71] width 101 height 13
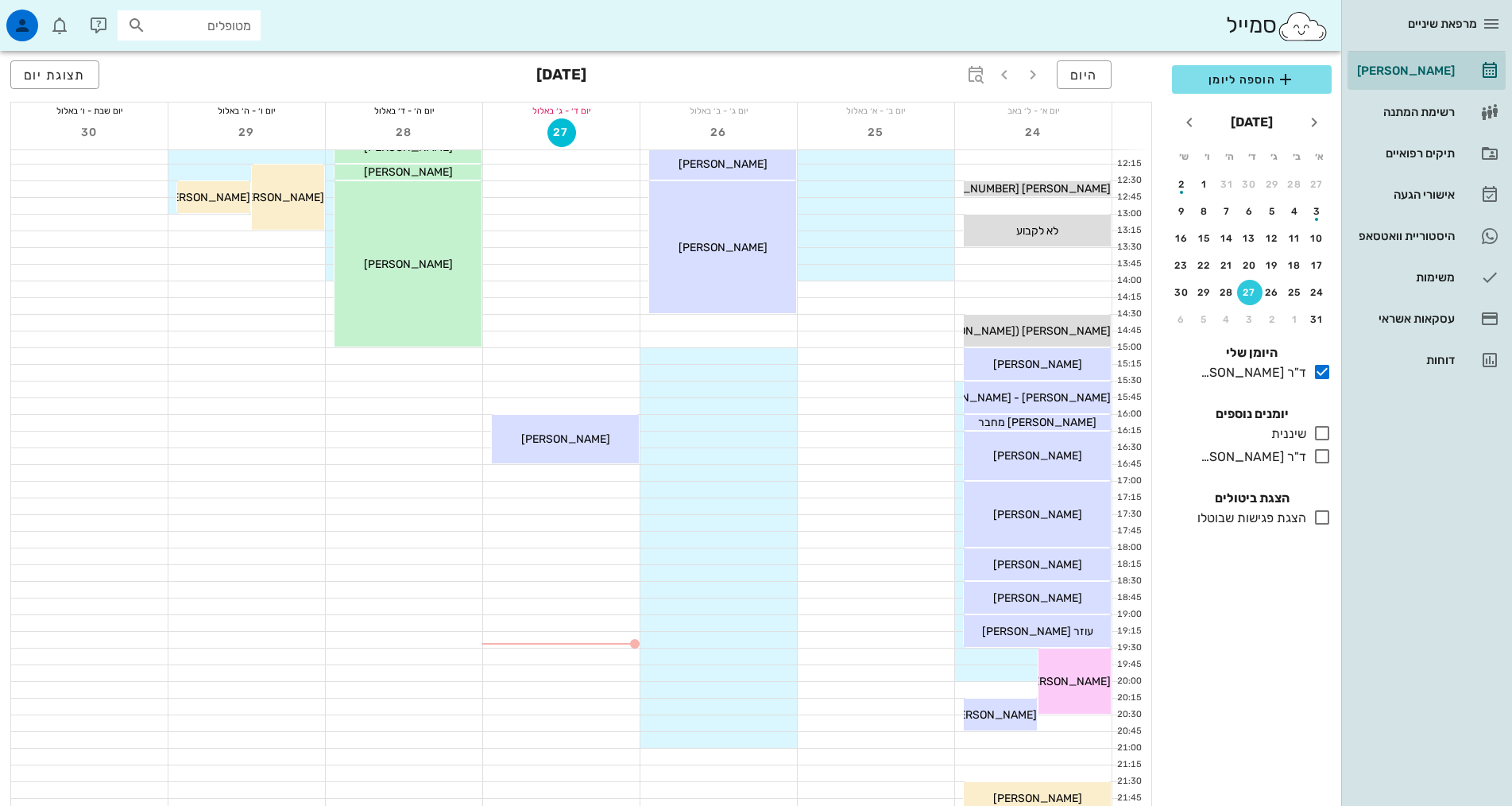
scroll to position [476, 0]
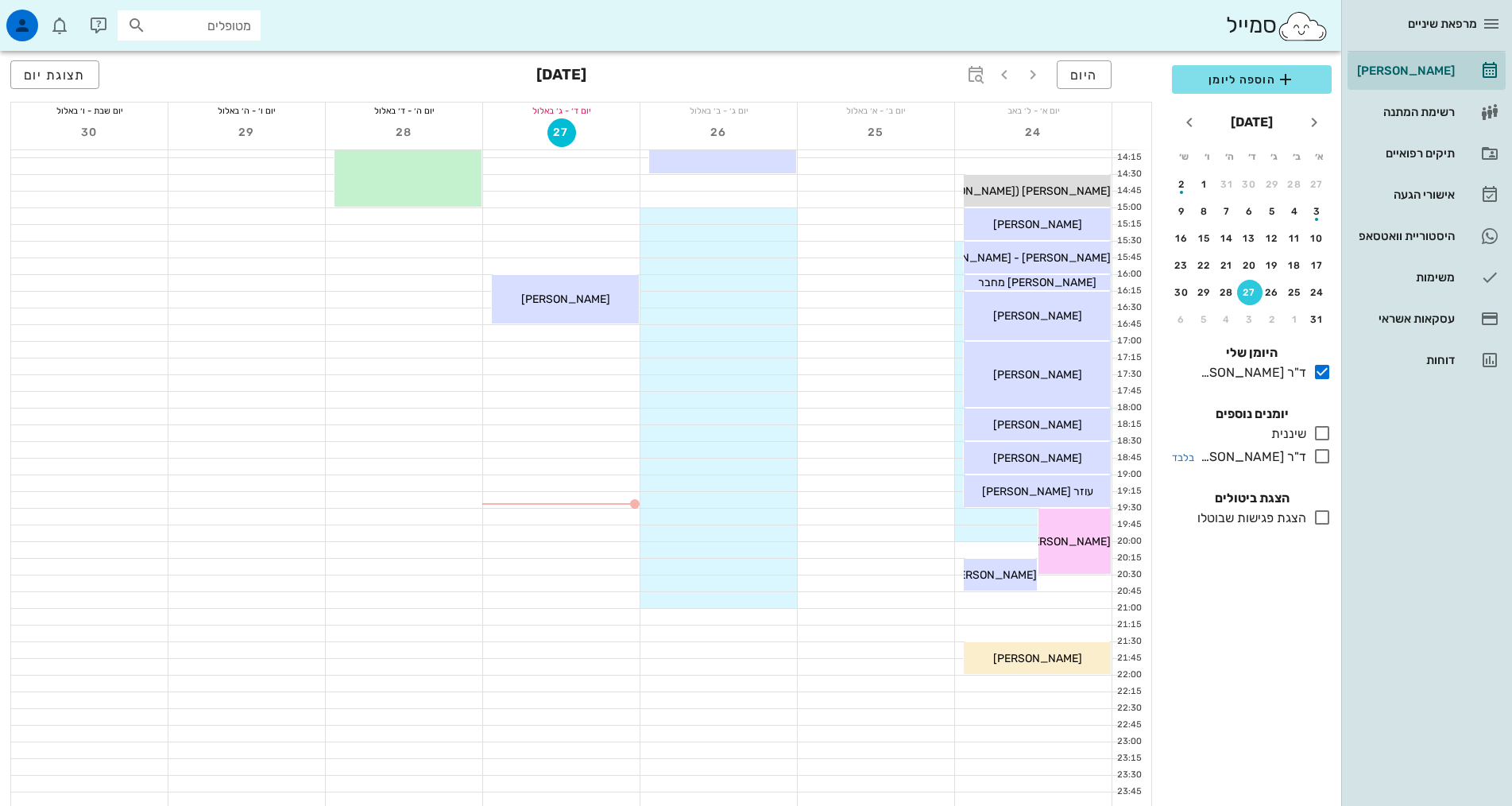
click at [1319, 456] on icon at bounding box center [1322, 456] width 19 height 19
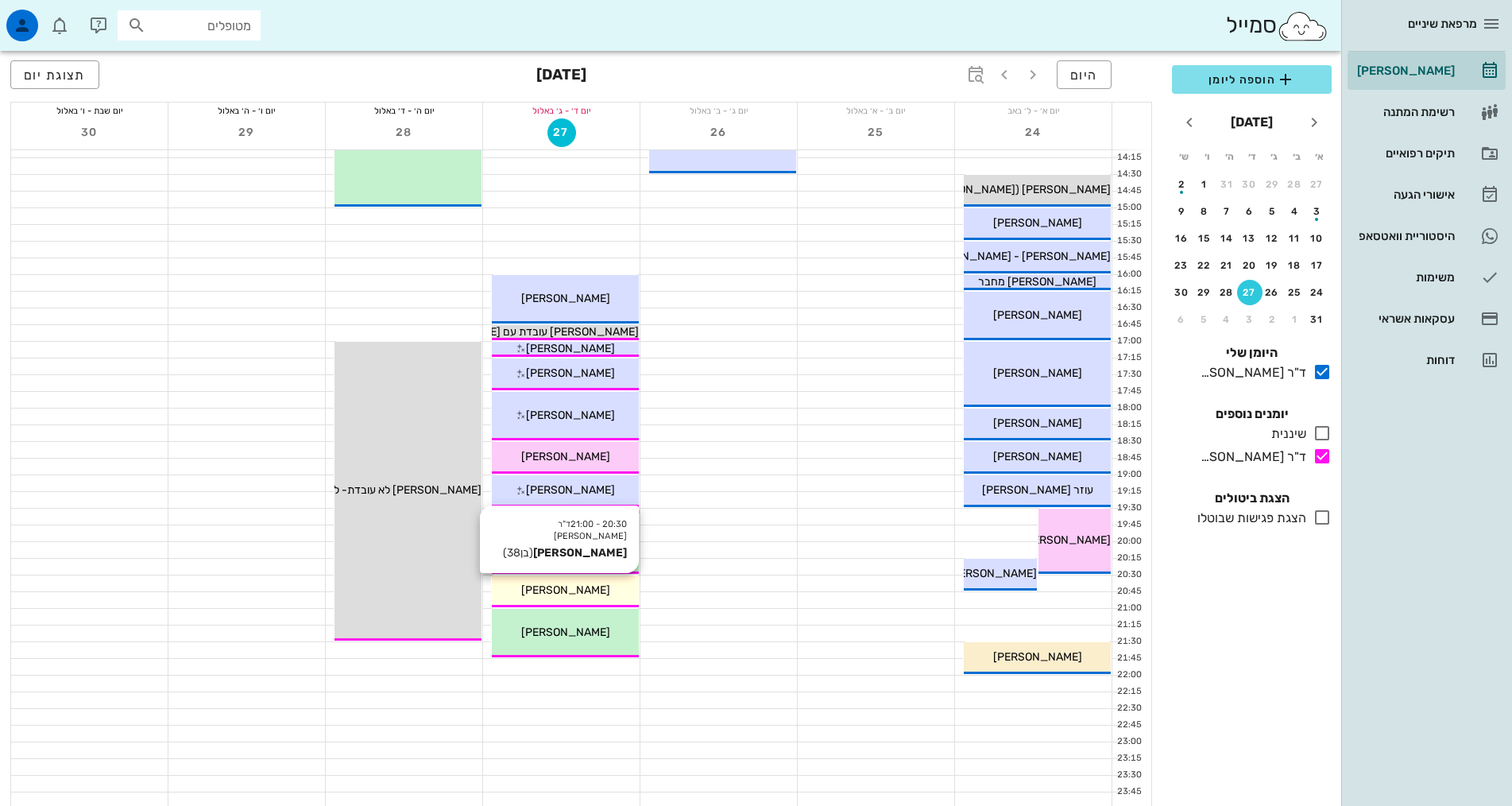
click at [587, 593] on span "[PERSON_NAME]" at bounding box center [566, 590] width 89 height 14
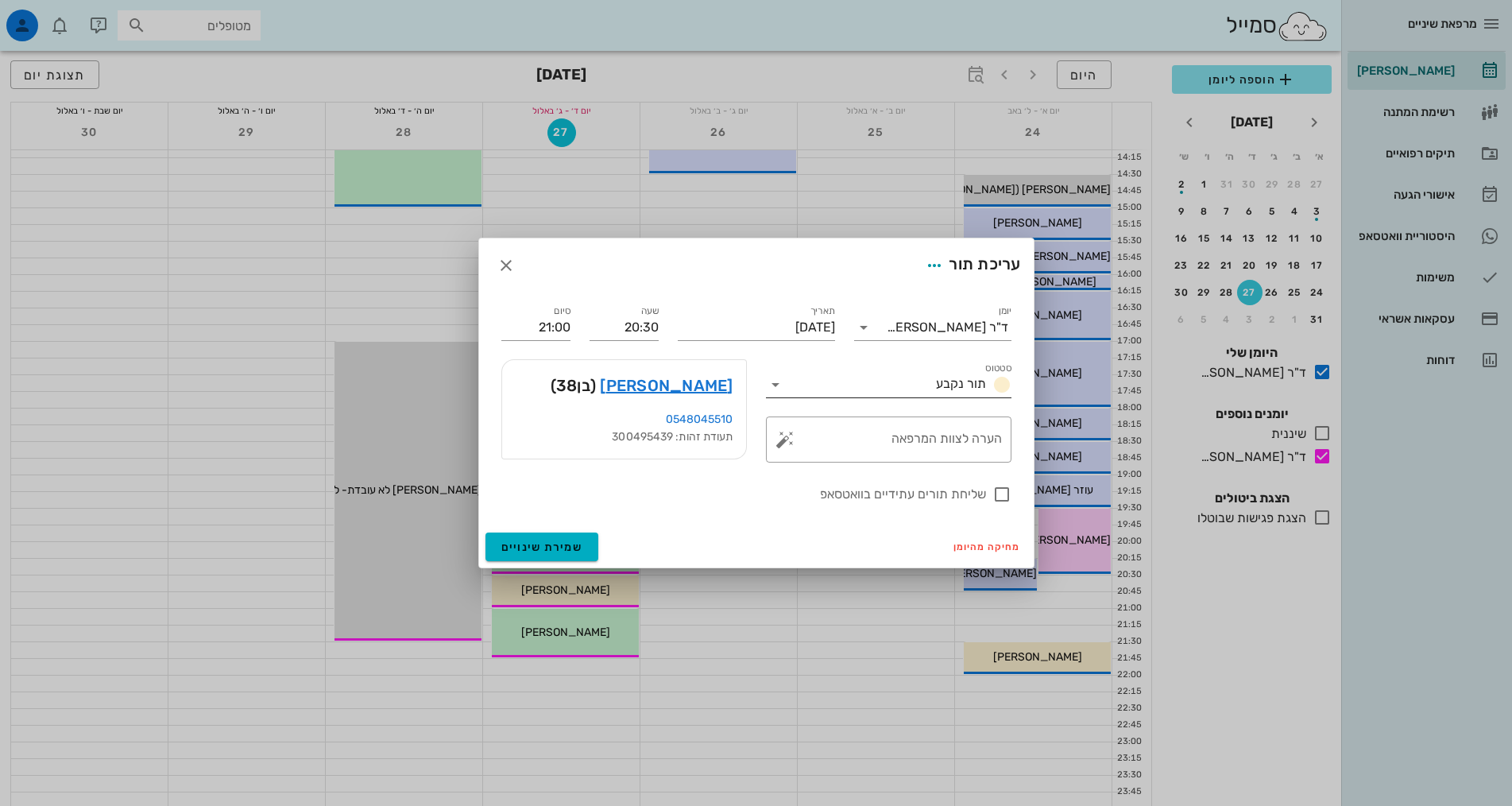
click at [973, 379] on span "תור נקבע" at bounding box center [961, 383] width 50 height 15
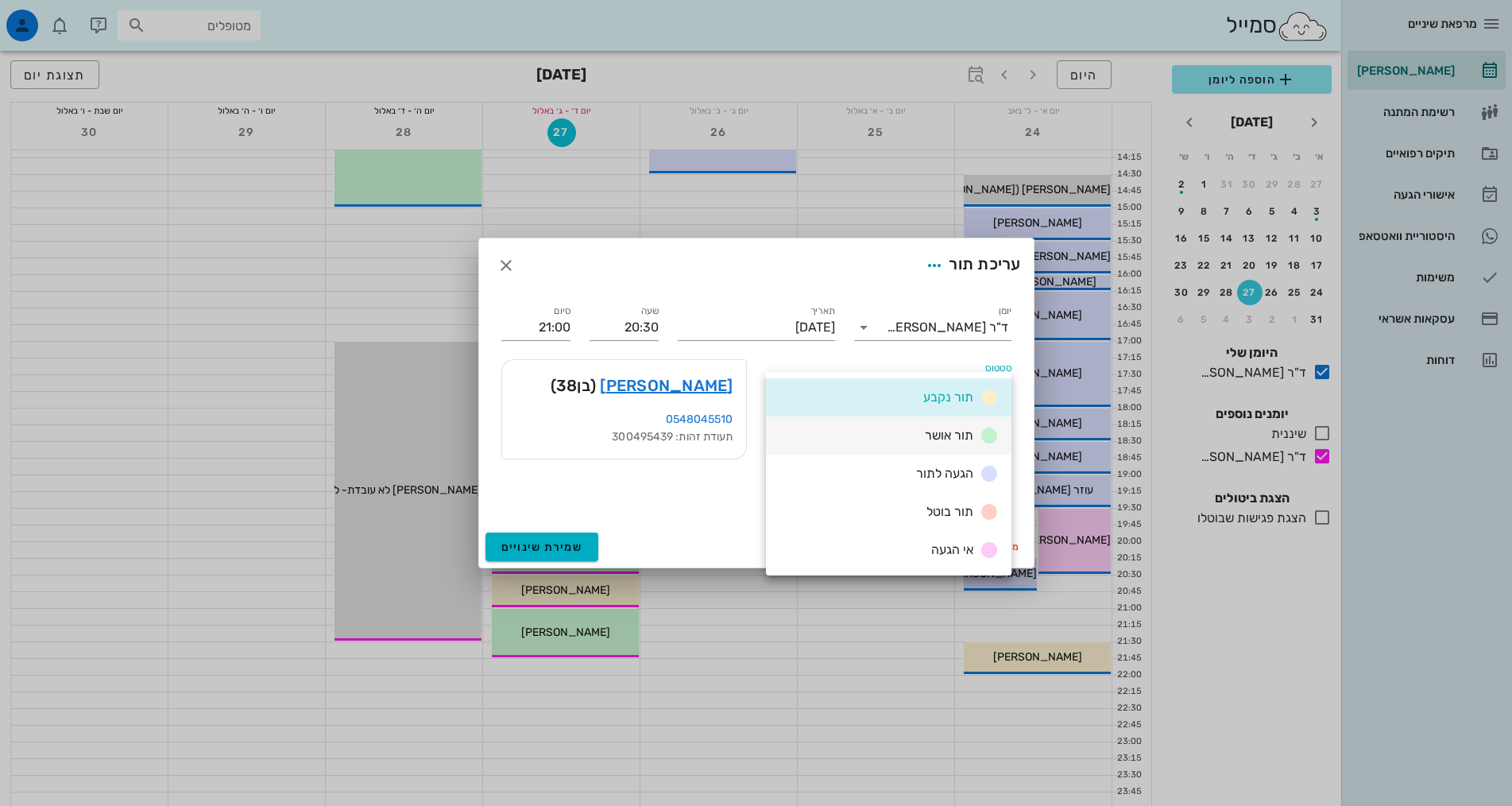
click at [949, 444] on div "תור אושר" at bounding box center [958, 436] width 81 height 20
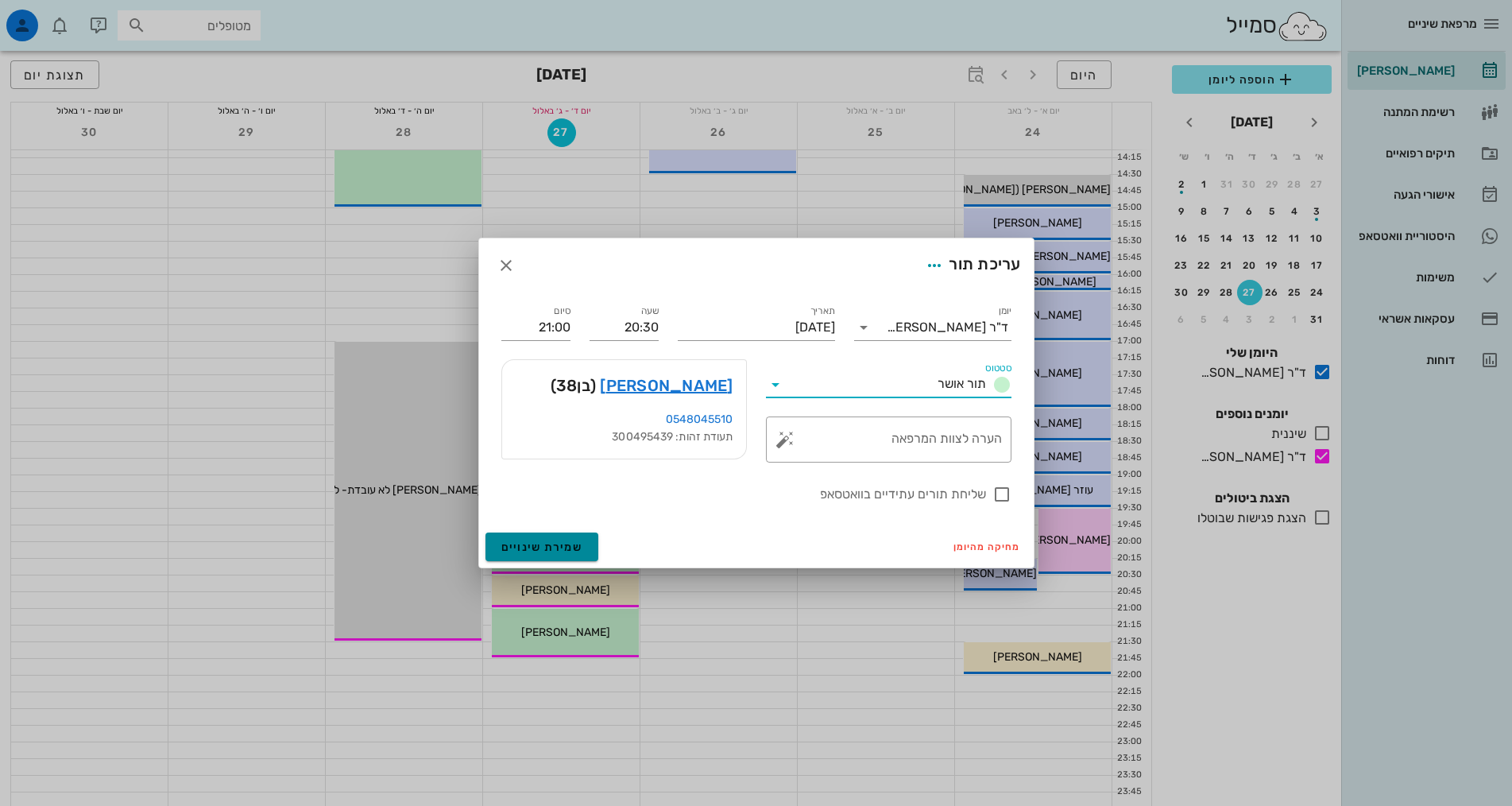
click at [538, 554] on button "שמירת שינויים" at bounding box center [542, 547] width 113 height 29
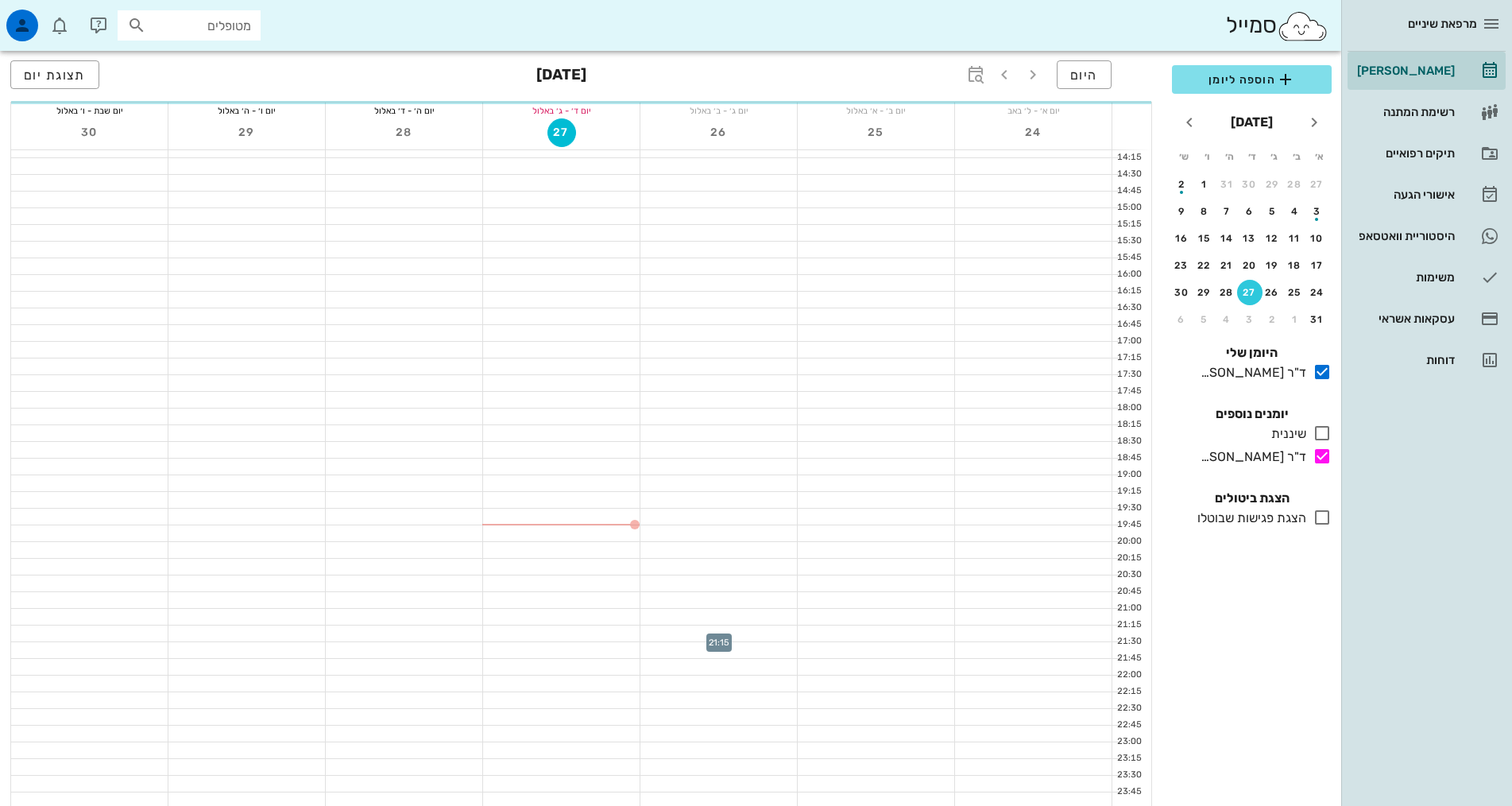
scroll to position [479, 0]
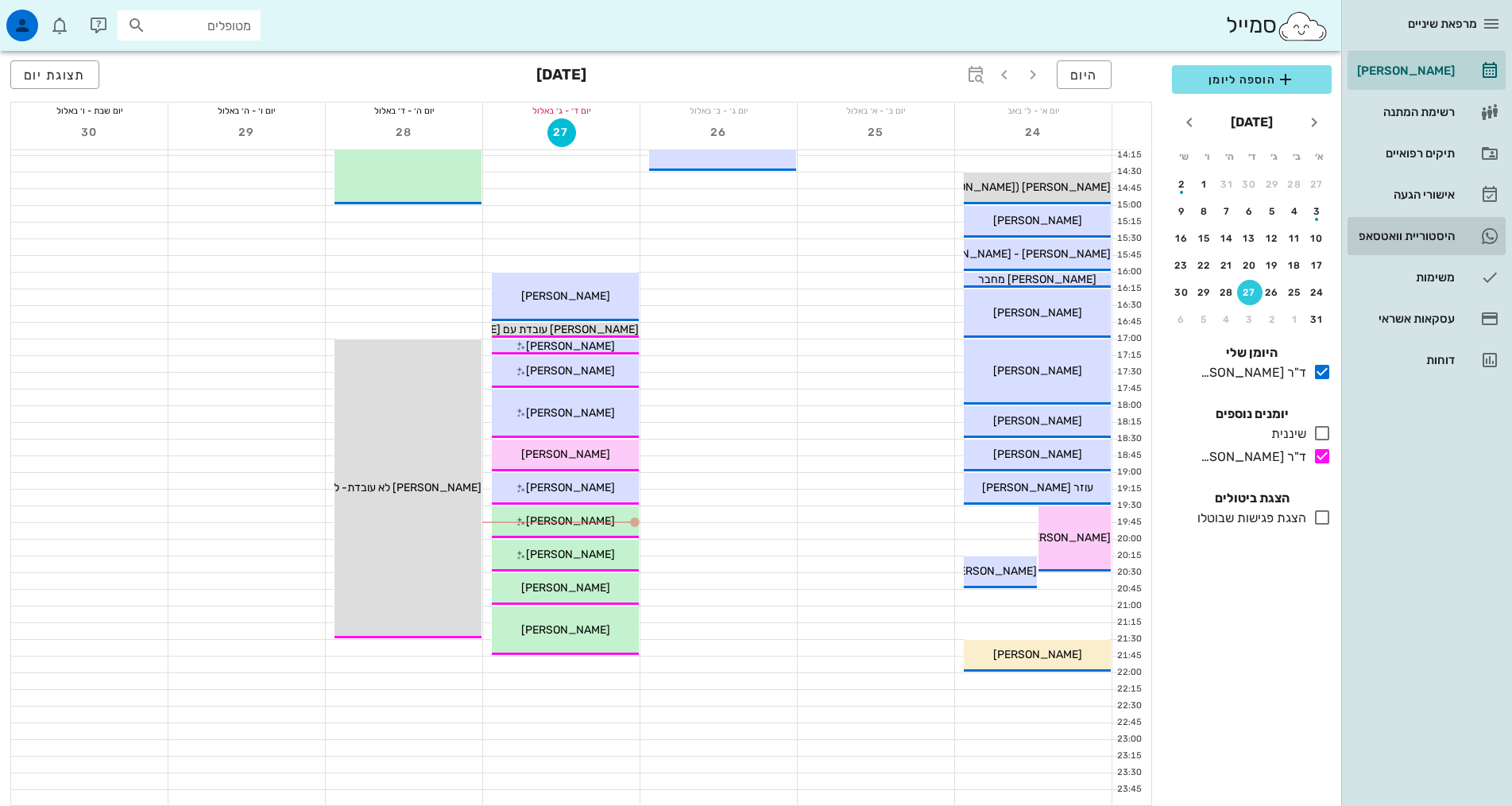
click at [1432, 227] on div "היסטוריית וואטסאפ" at bounding box center [1404, 236] width 101 height 26
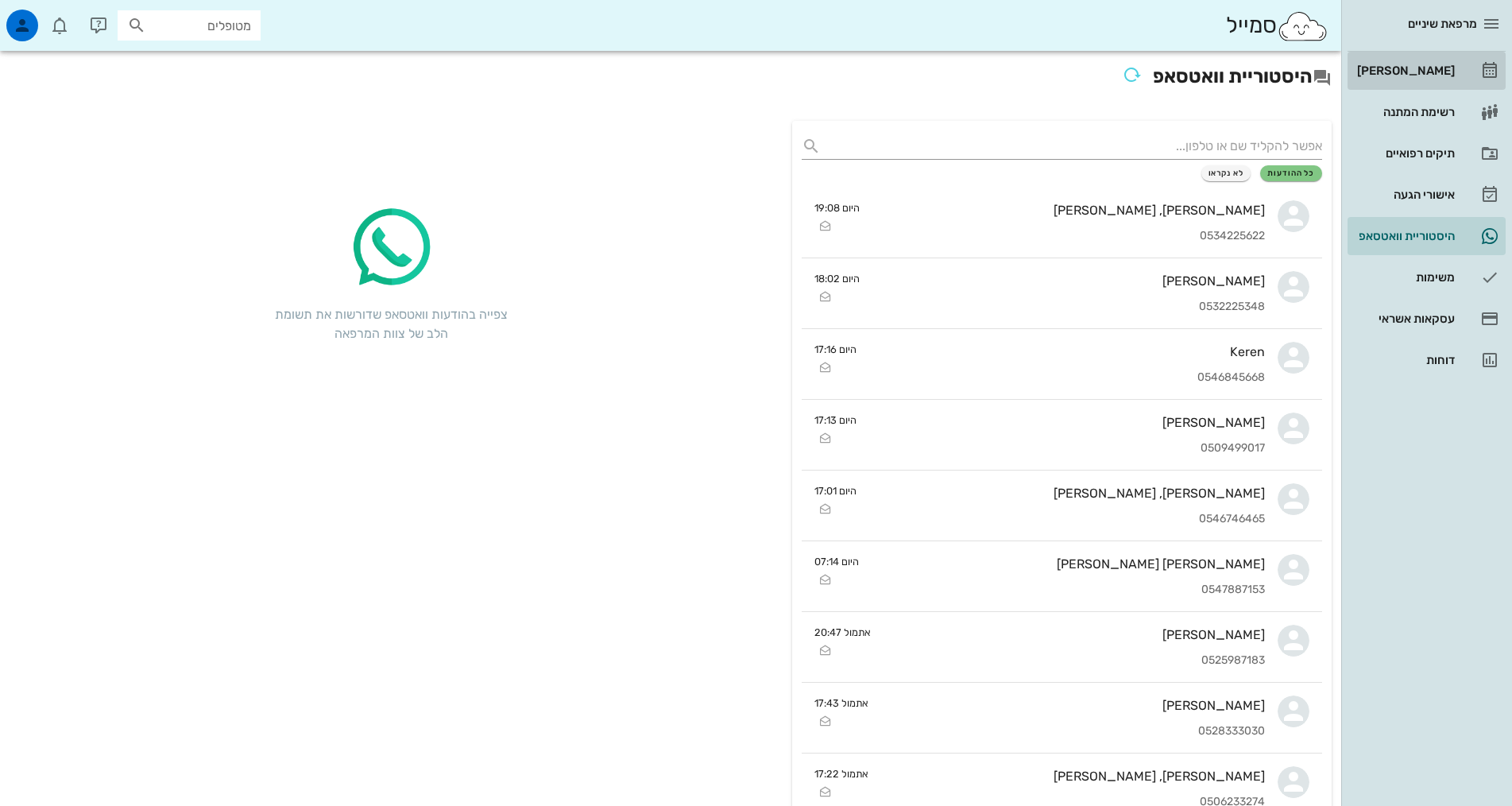
click at [1429, 55] on link "[PERSON_NAME]" at bounding box center [1427, 71] width 158 height 38
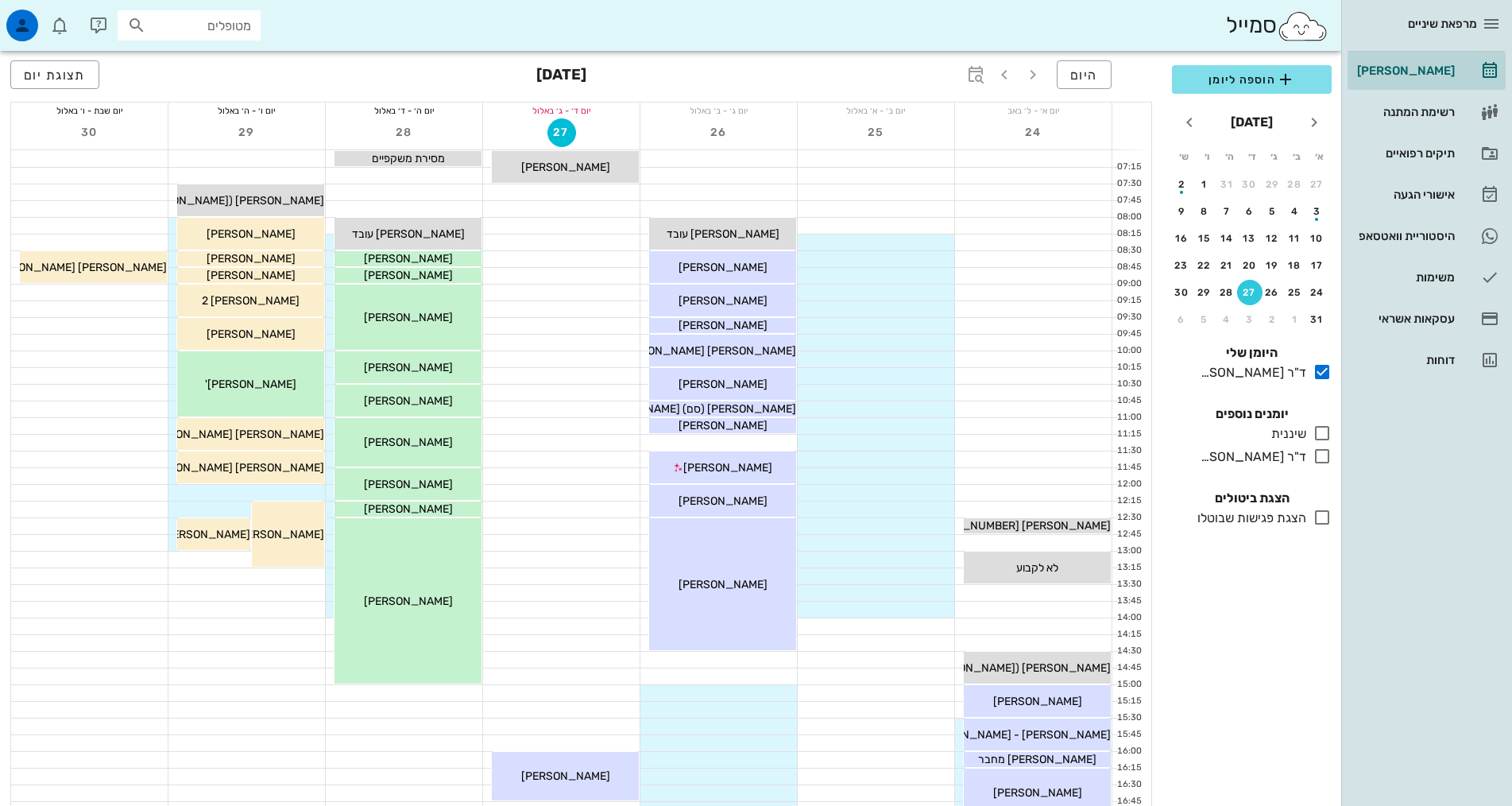
click at [997, 436] on div at bounding box center [1033, 443] width 156 height 16
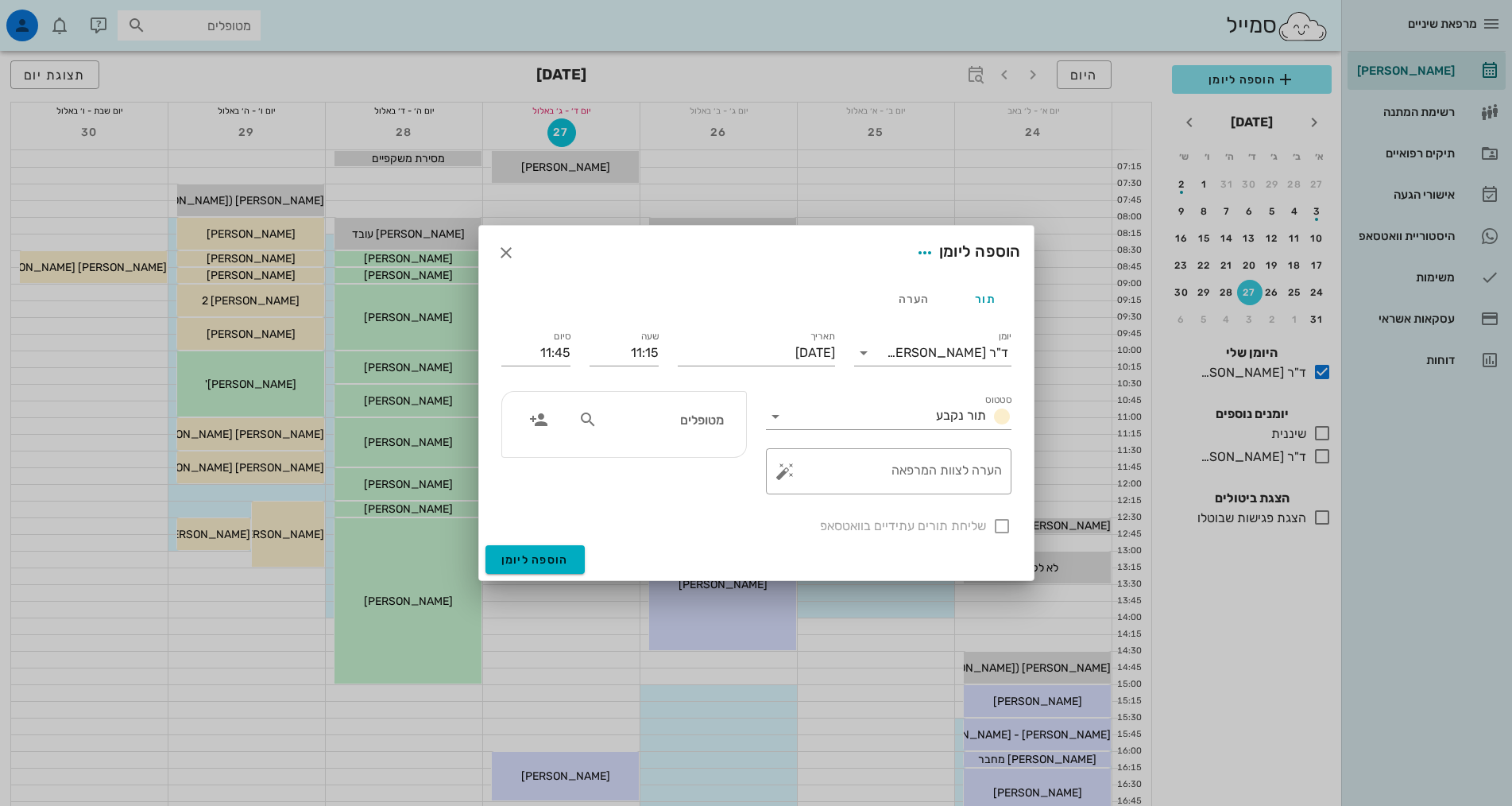
click at [738, 648] on div at bounding box center [756, 403] width 1512 height 806
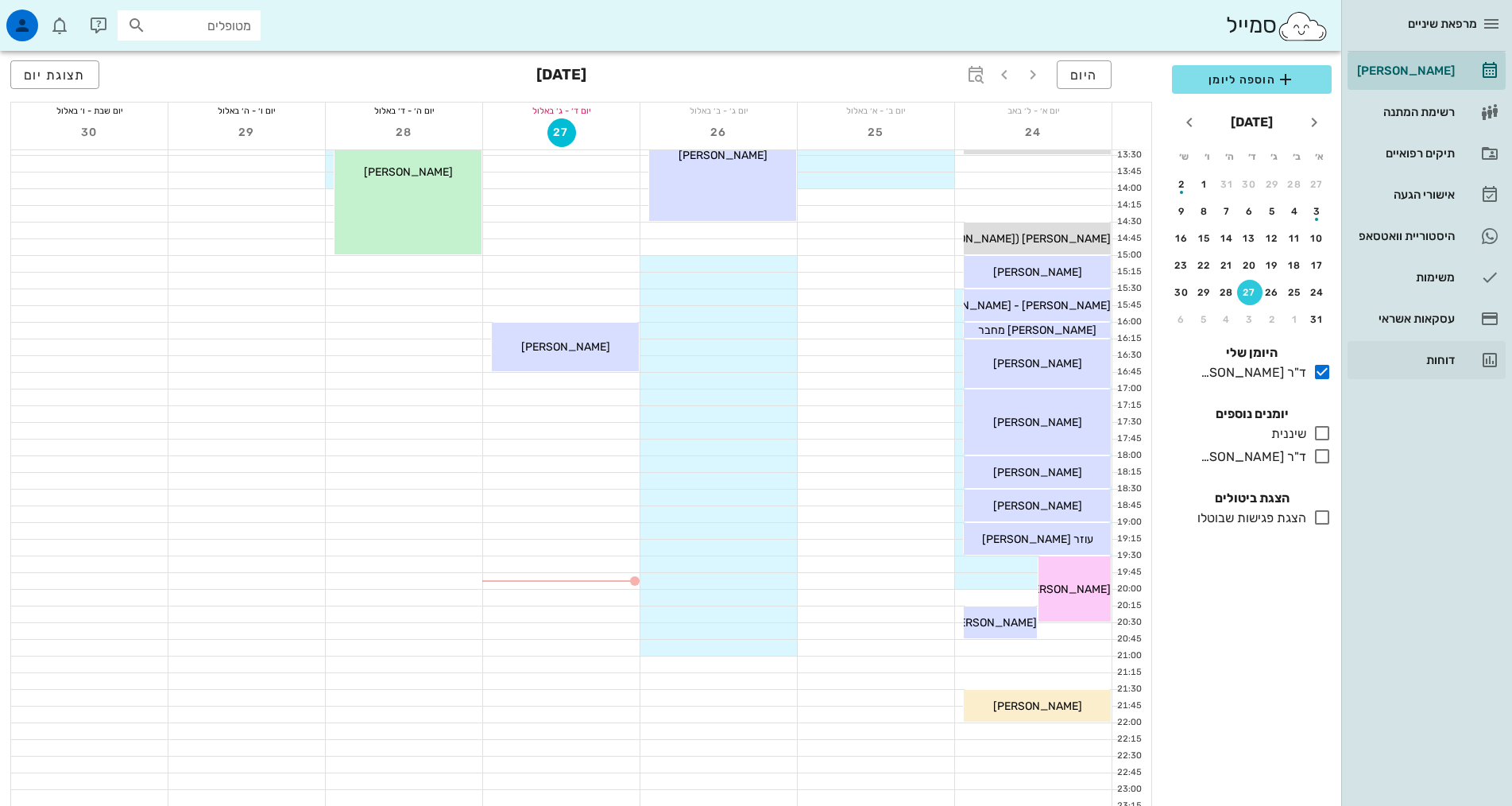
scroll to position [476, 0]
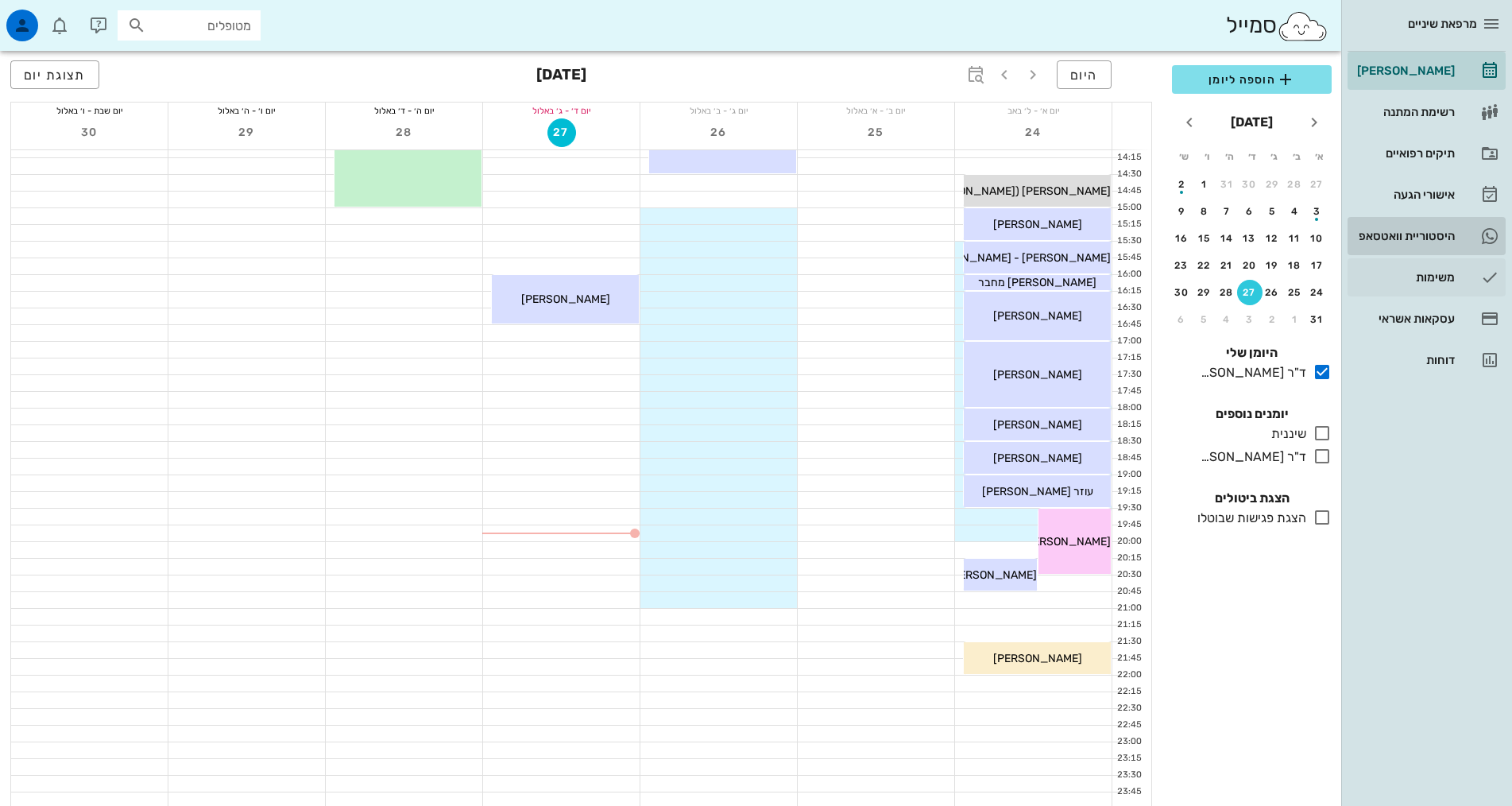
drag, startPoint x: 1448, startPoint y: 242, endPoint x: 1423, endPoint y: 273, distance: 39.8
click at [1448, 242] on div "היסטוריית וואטסאפ" at bounding box center [1404, 236] width 101 height 13
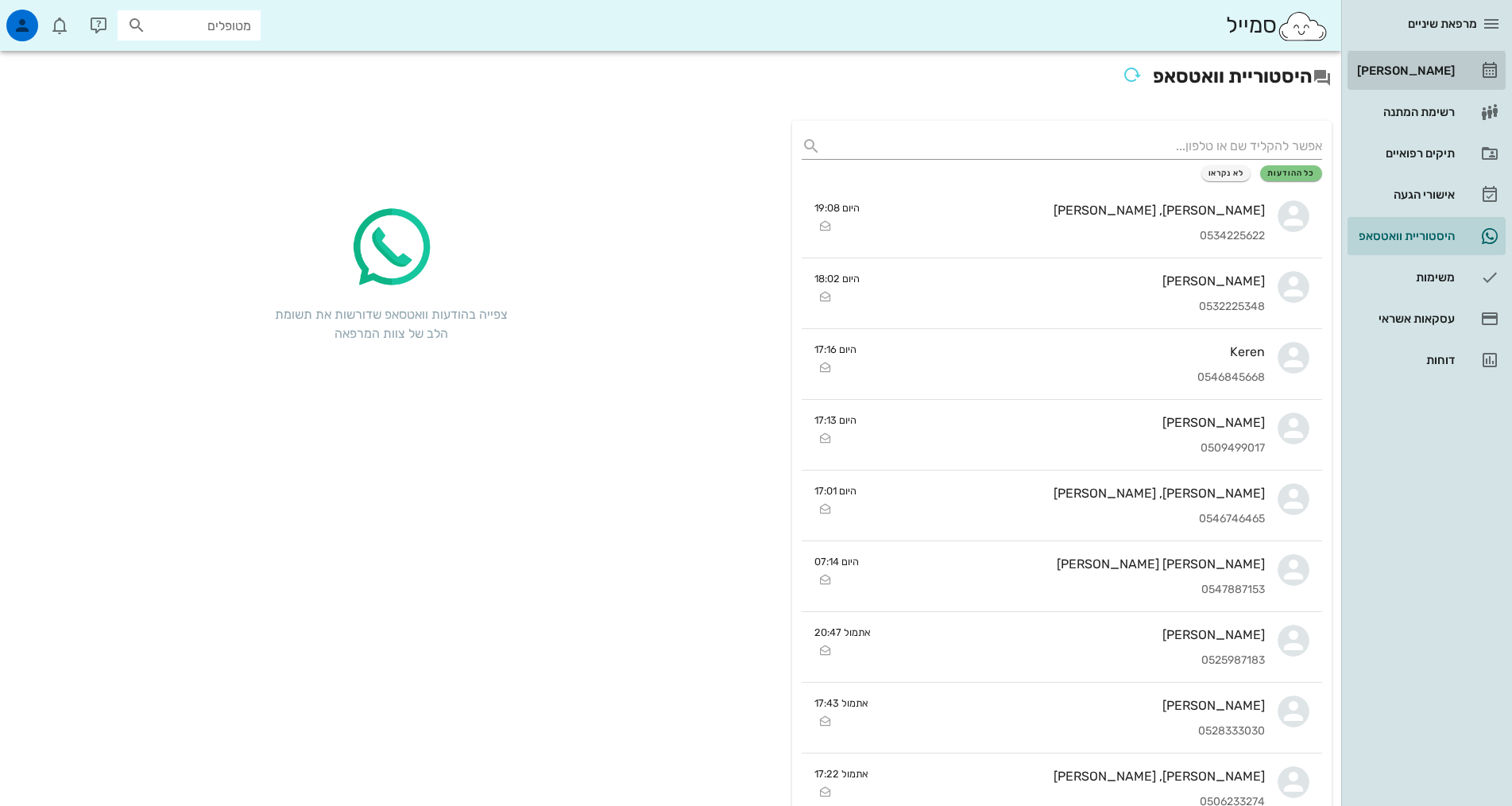
click at [1431, 73] on div "[PERSON_NAME]" at bounding box center [1404, 71] width 101 height 13
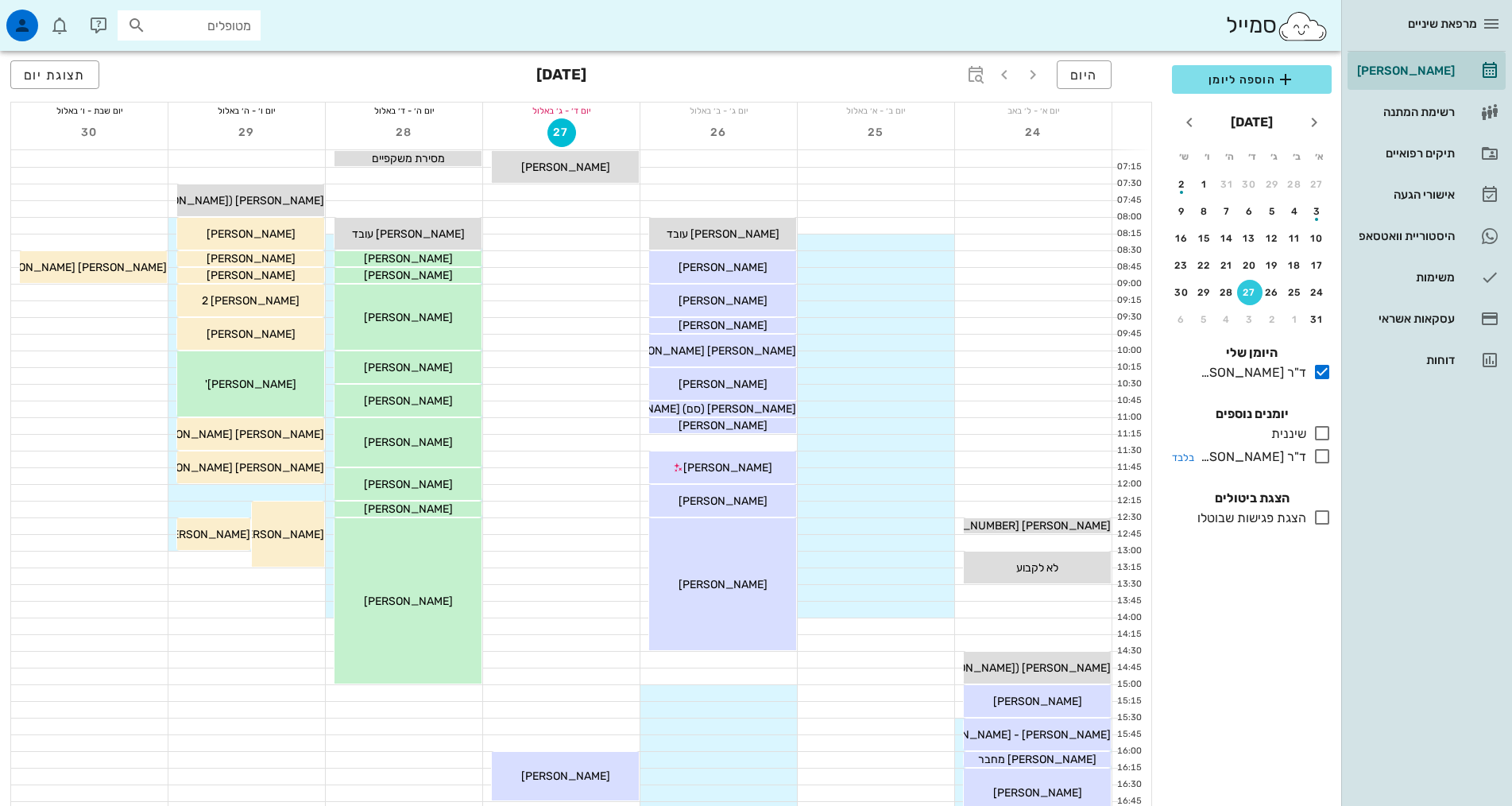
click at [1274, 448] on div "ד"ר [PERSON_NAME]" at bounding box center [1249, 457] width 112 height 19
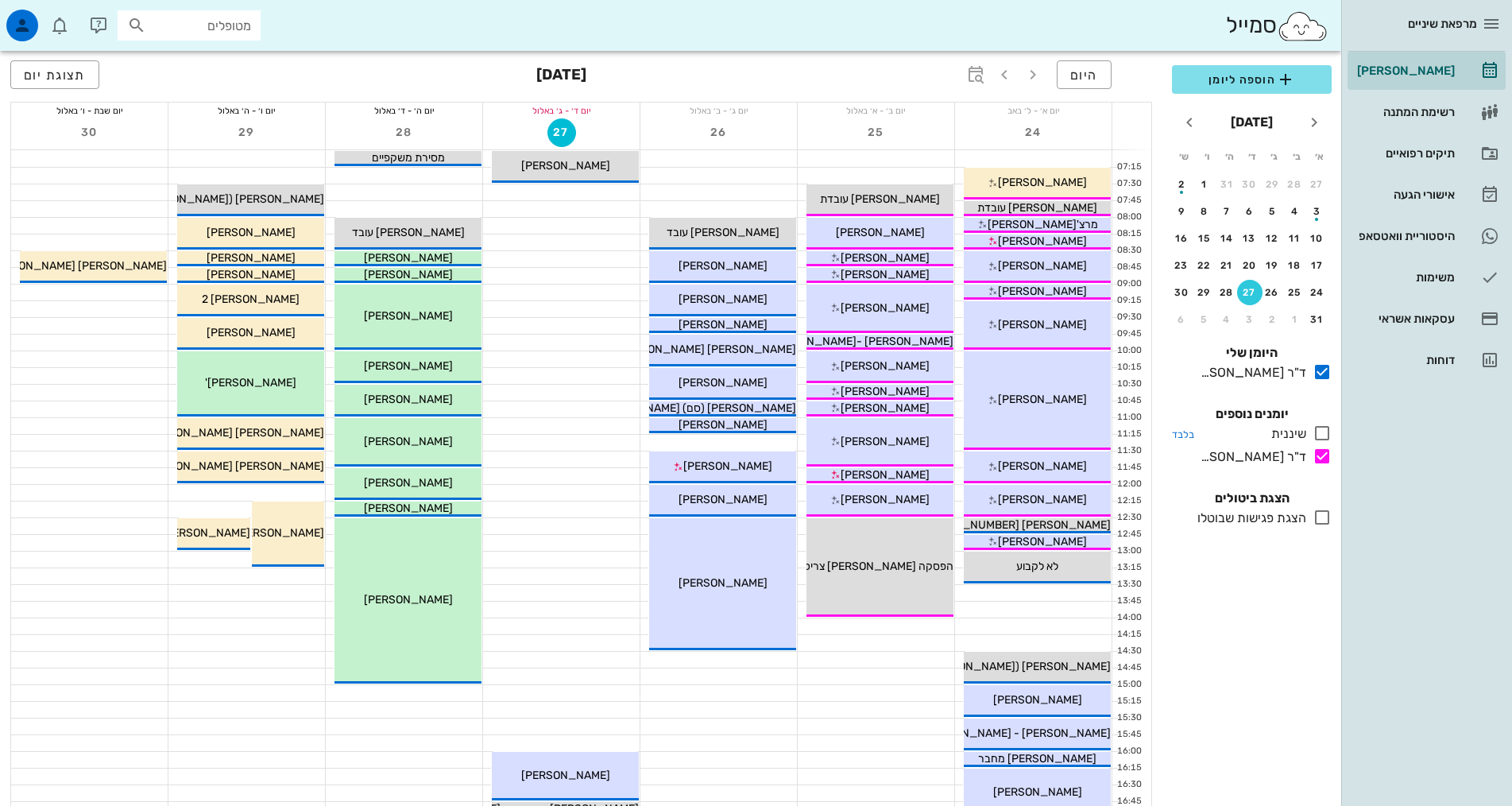
click at [1281, 433] on div "שיננית" at bounding box center [1285, 434] width 41 height 19
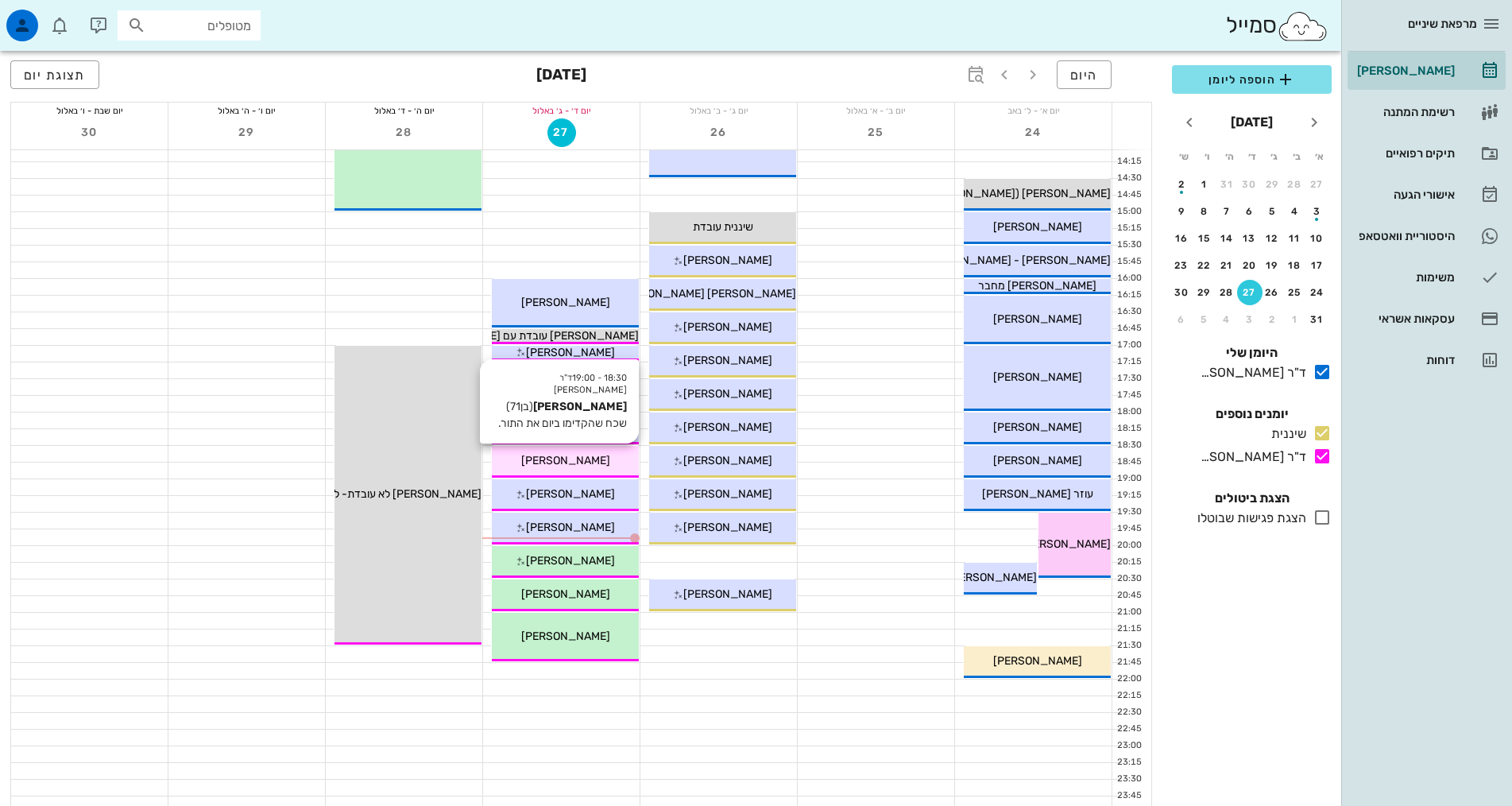
scroll to position [479, 0]
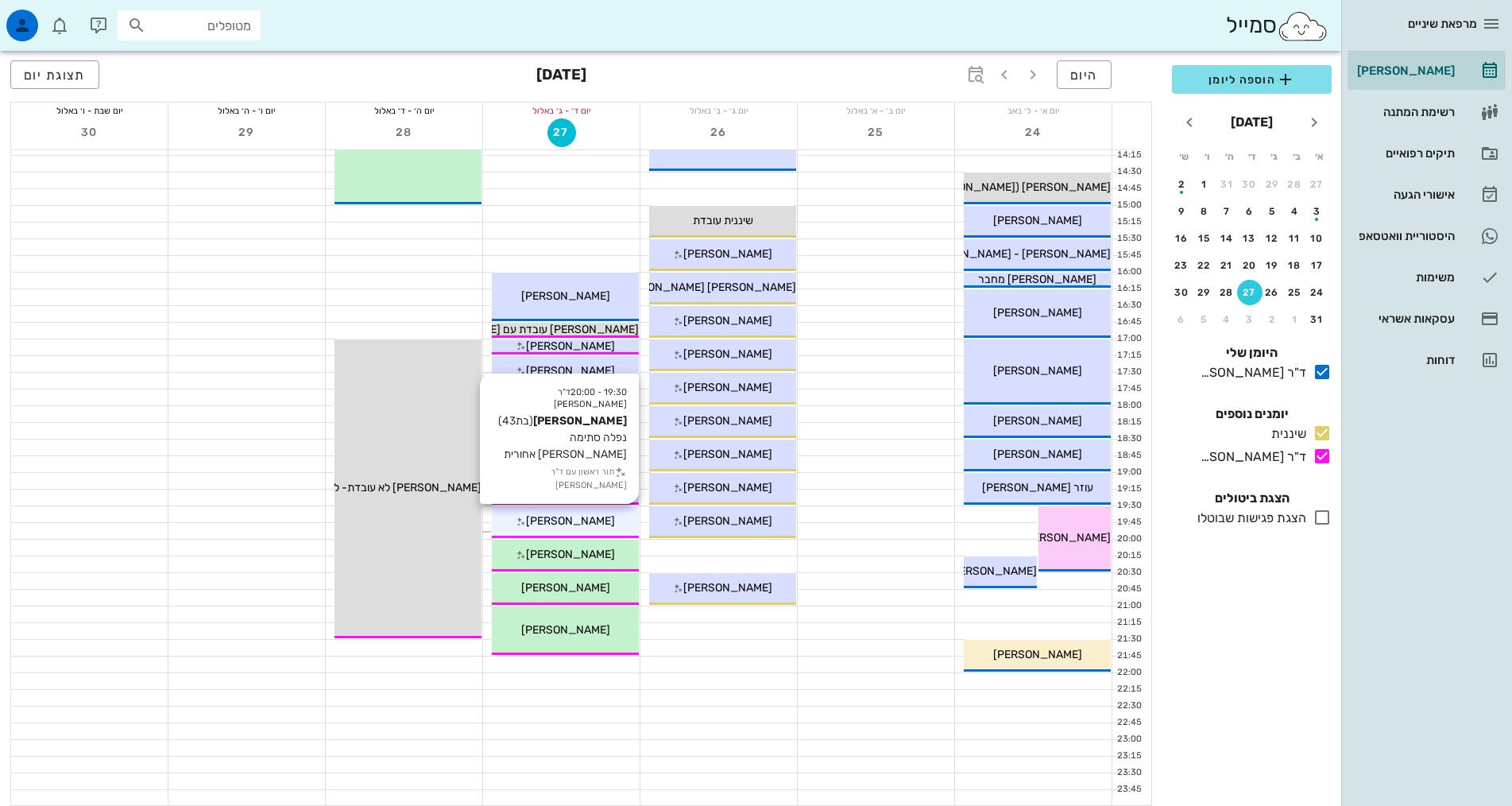
click at [592, 521] on span "[PERSON_NAME]" at bounding box center [570, 520] width 89 height 14
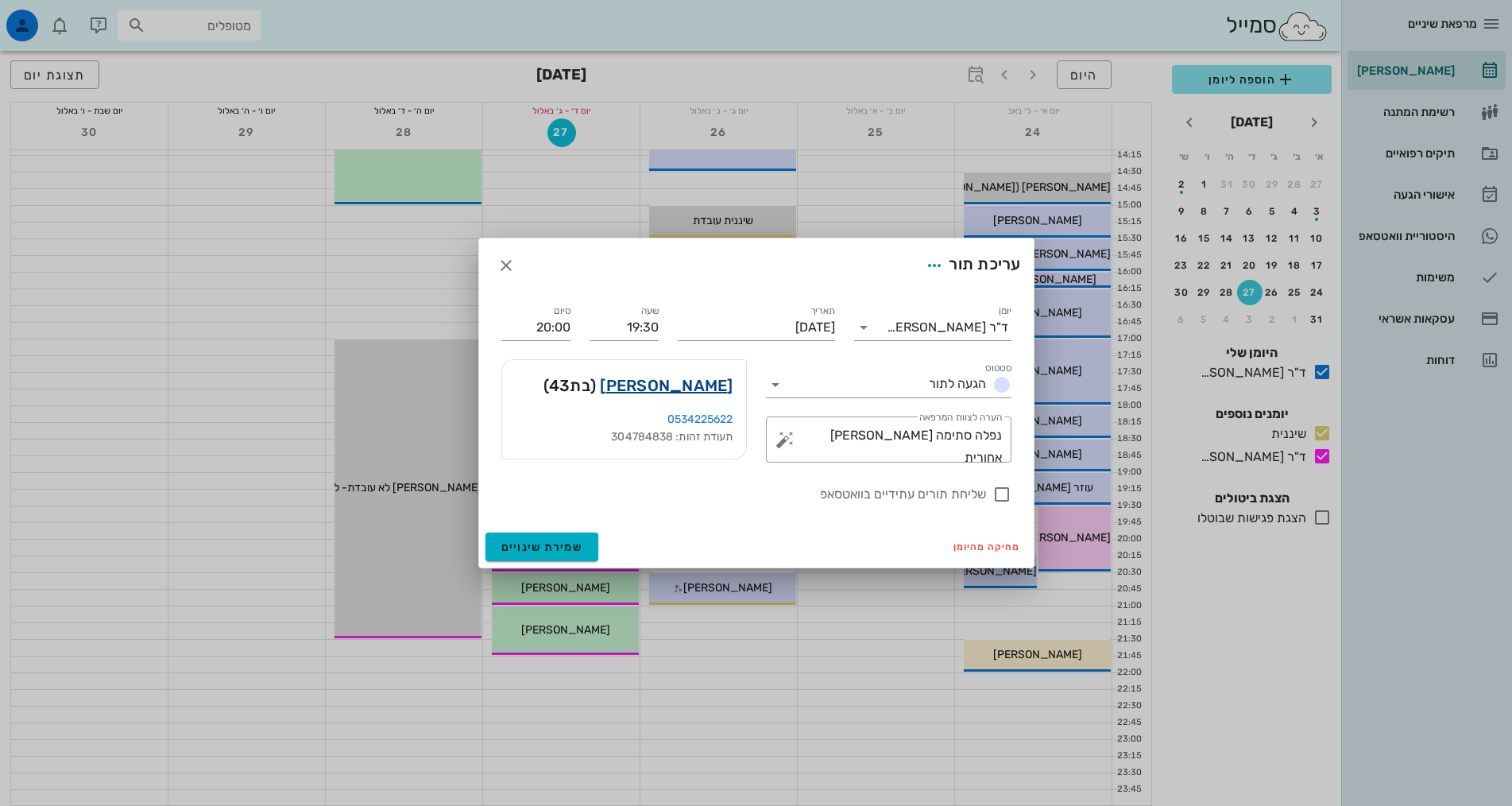
click at [688, 381] on link "לאה גלבנד" at bounding box center [666, 385] width 132 height 26
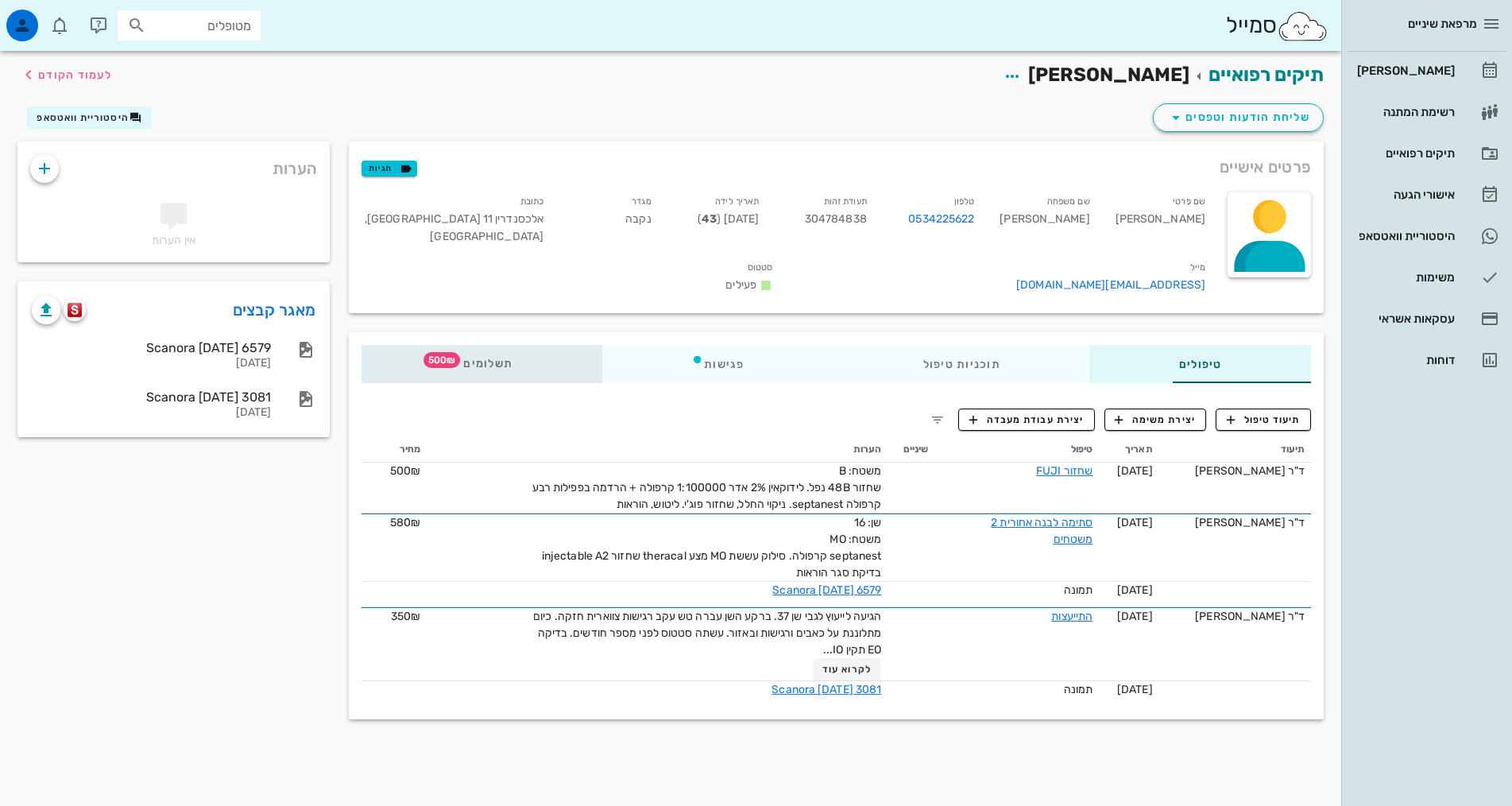
click at [424, 352] on span "500₪" at bounding box center [442, 360] width 37 height 16
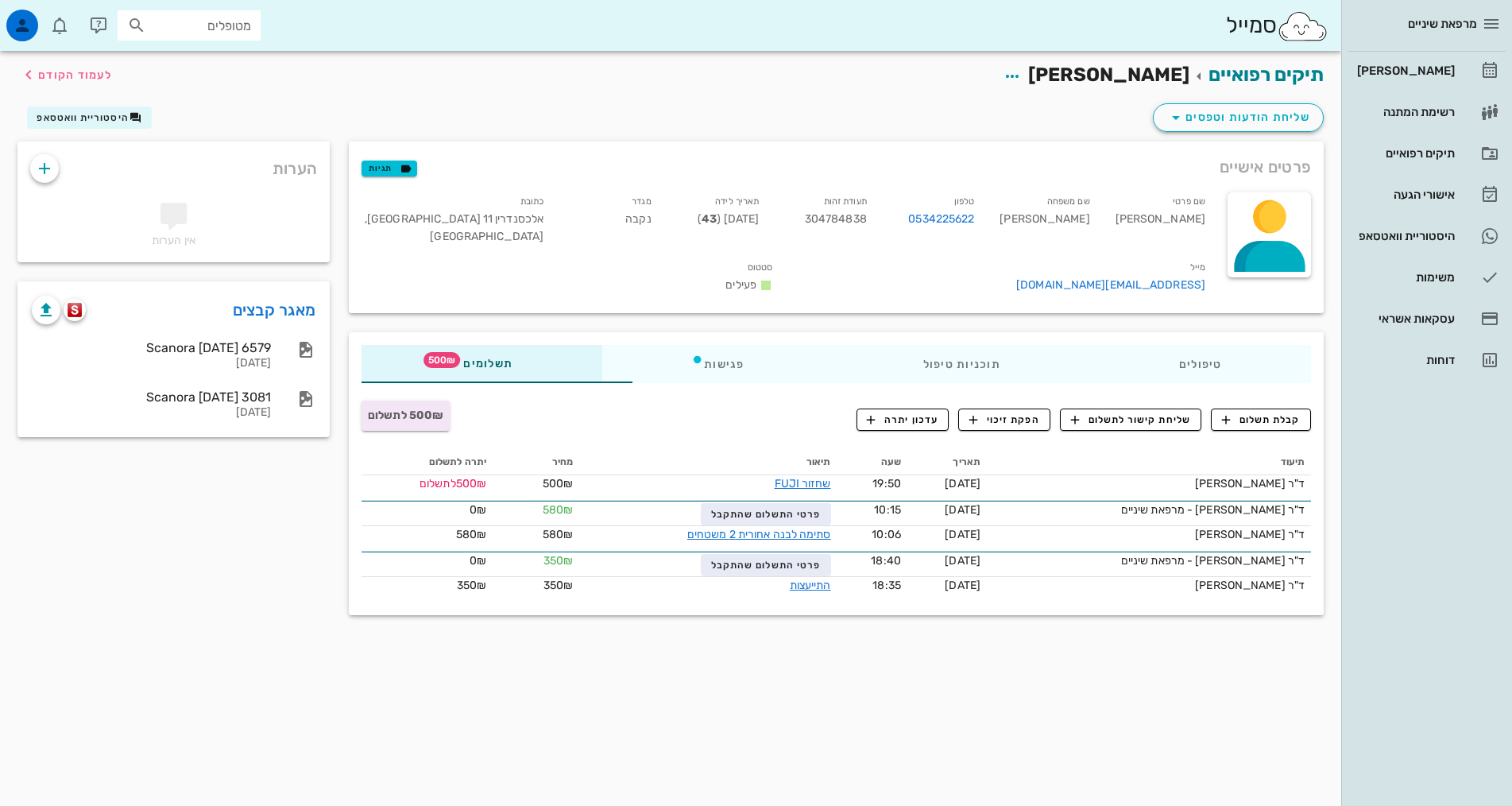
click at [849, 724] on div "תיקים רפואיים לאה גלבנד לעמוד הקודם שליחת הודעות וטפסים היסטוריית וואטסאפ פרטים…" at bounding box center [670, 429] width 1341 height 755
click at [629, 670] on div "תיקים רפואיים לאה גלבנד לעמוד הקודם שליחת הודעות וטפסים היסטוריית וואטסאפ פרטים…" at bounding box center [670, 429] width 1341 height 755
click at [663, 345] on div "פגישות" at bounding box center [718, 364] width 231 height 38
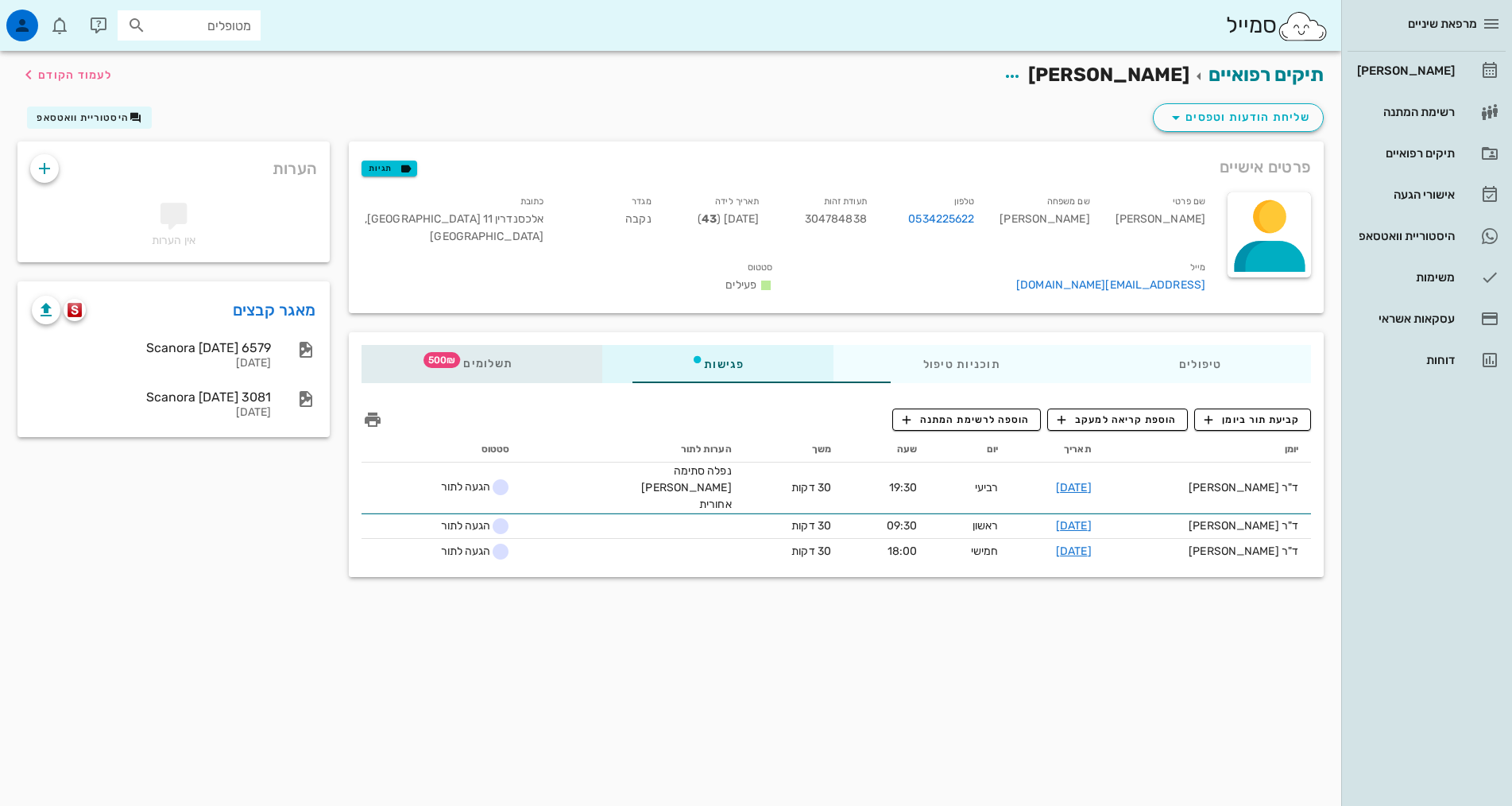
click at [380, 345] on div "תשלומים 500₪" at bounding box center [482, 364] width 241 height 38
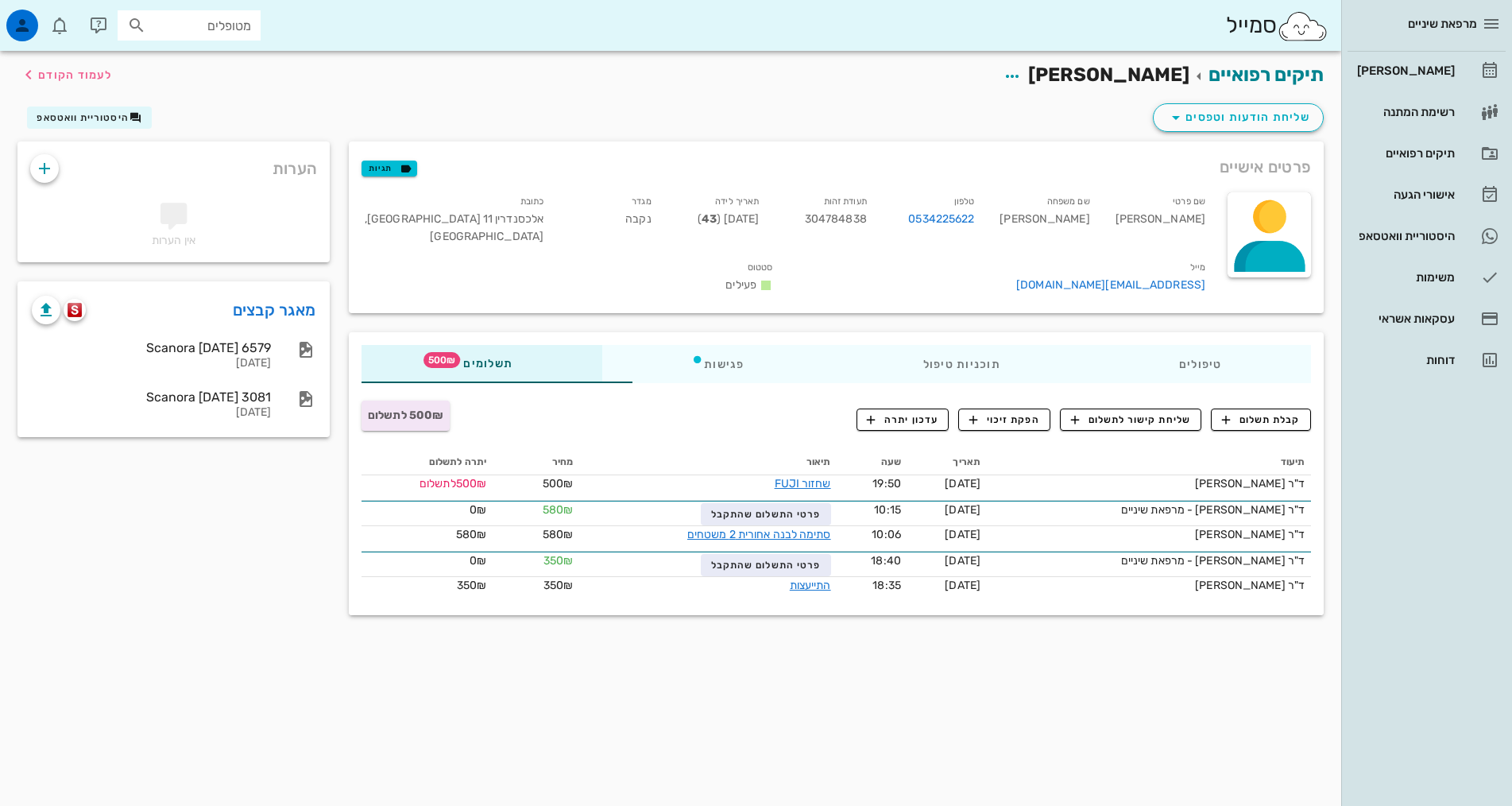
click at [576, 682] on div "תיקים רפואיים לאה גלבנד לעמוד הקודם שליחת הודעות וטפסים היסטוריית וואטסאפ פרטים…" at bounding box center [670, 429] width 1341 height 755
click at [949, 713] on div "תיקים רפואיים לאה גלבנד לעמוד הקודם שליחת הודעות וטפסים היסטוריית וואטסאפ פרטים…" at bounding box center [670, 429] width 1341 height 755
click at [1262, 413] on span "קבלת תשלום" at bounding box center [1261, 420] width 79 height 14
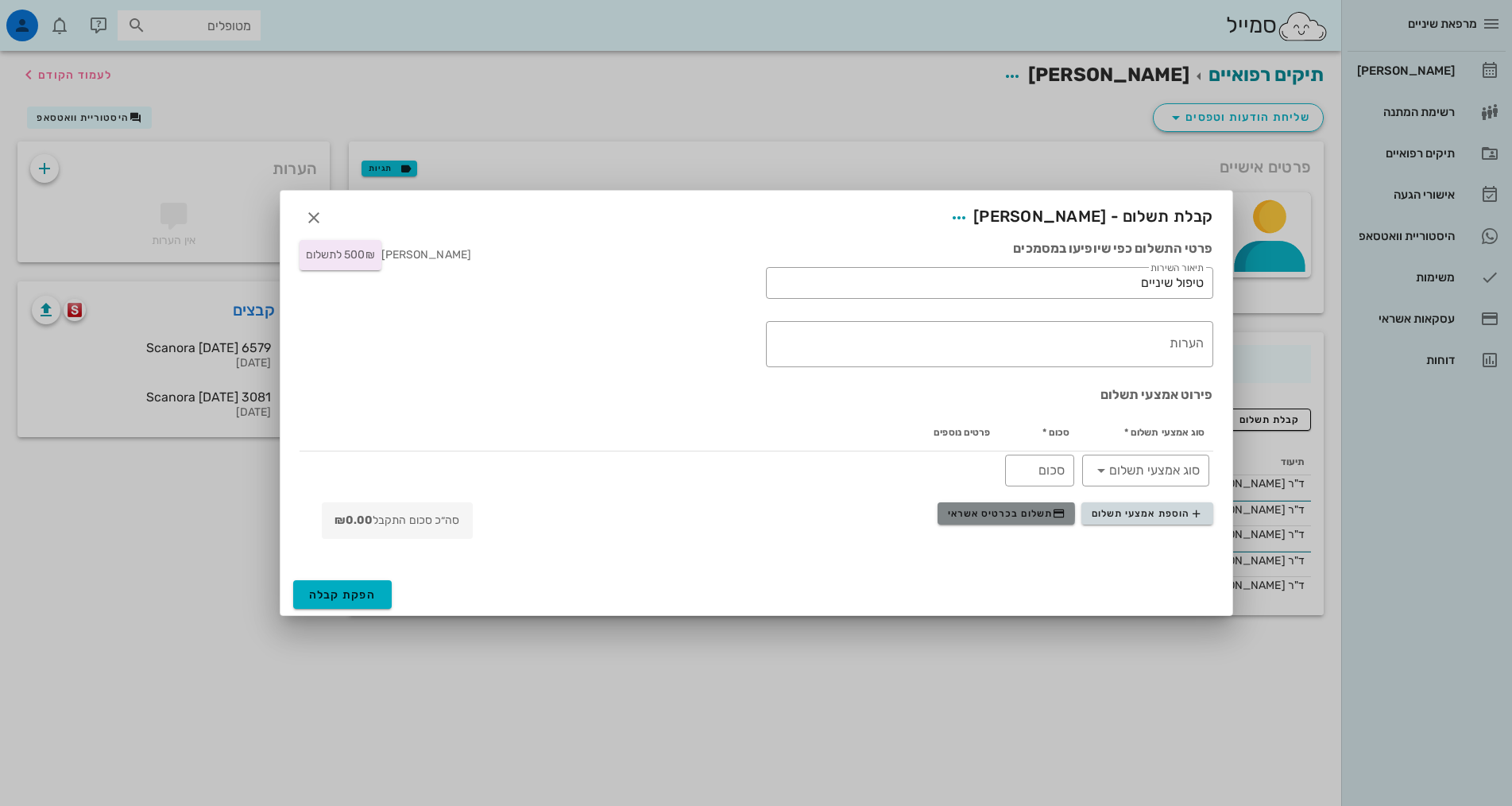
click at [1013, 514] on span "תשלום בכרטיס אשראי" at bounding box center [1006, 513] width 117 height 13
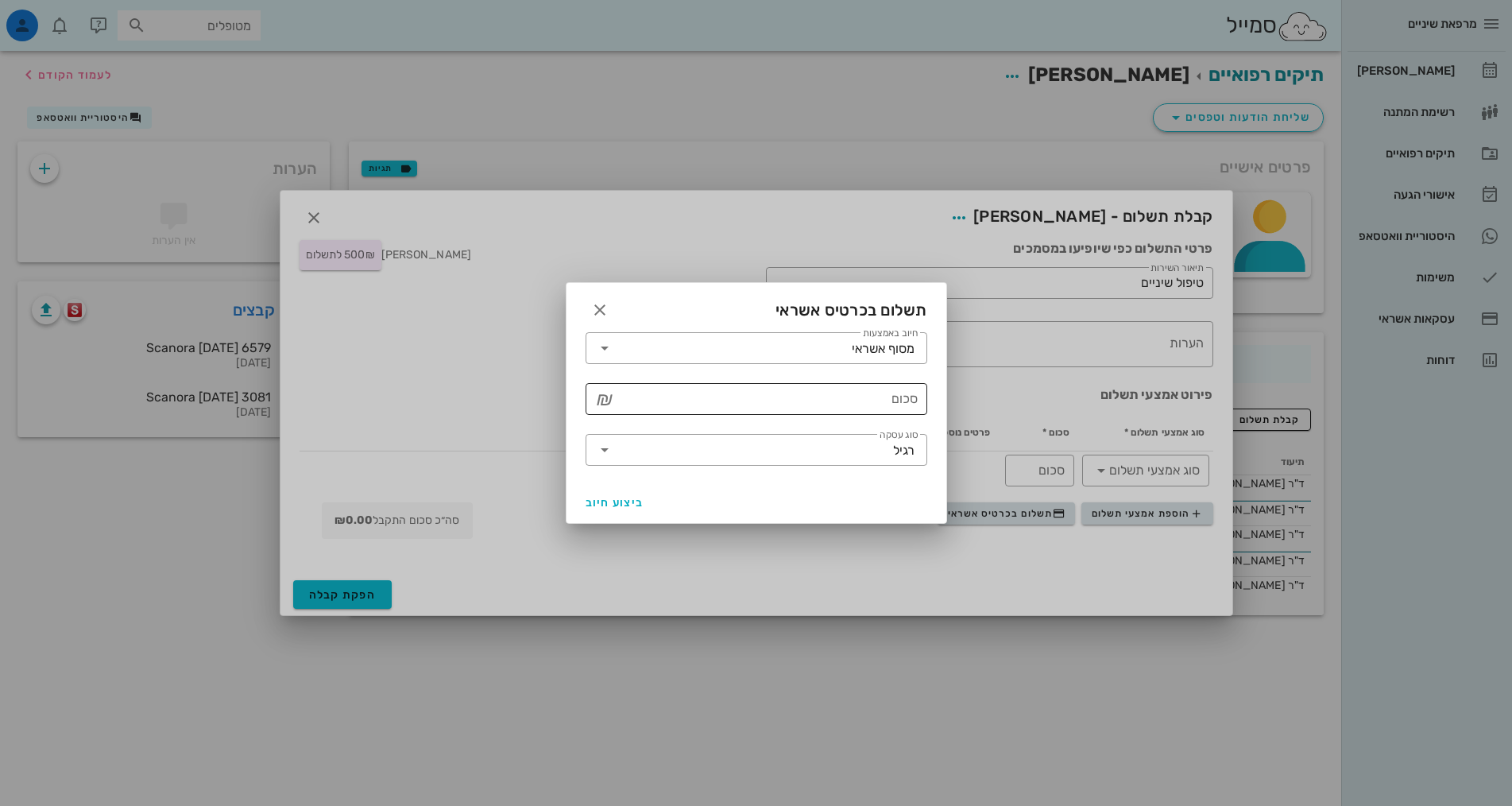
click at [815, 396] on input "סכום" at bounding box center [768, 399] width 300 height 26
type input "500"
click at [623, 501] on span "ביצוע חיוב" at bounding box center [615, 502] width 59 height 14
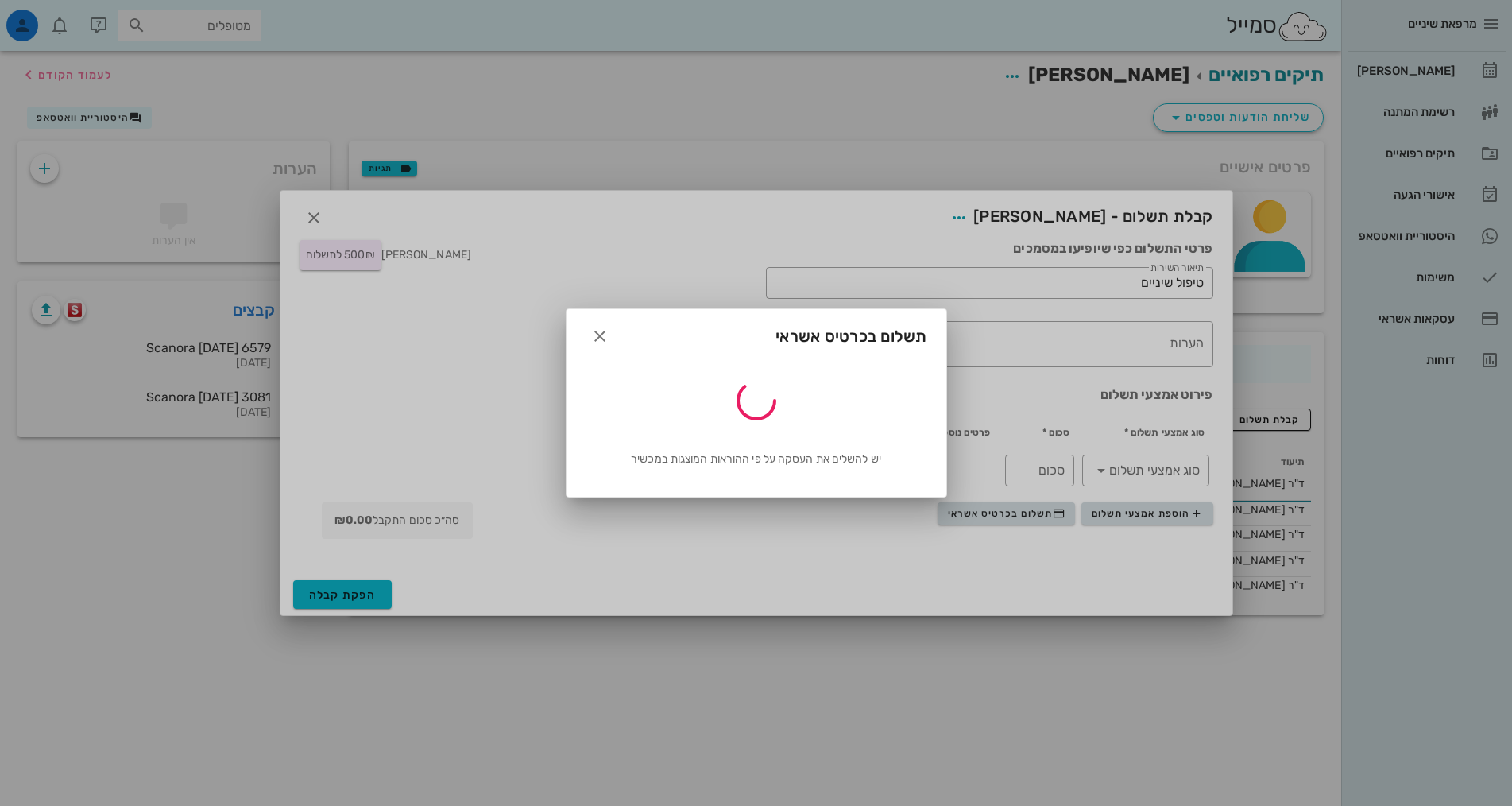
type input "500"
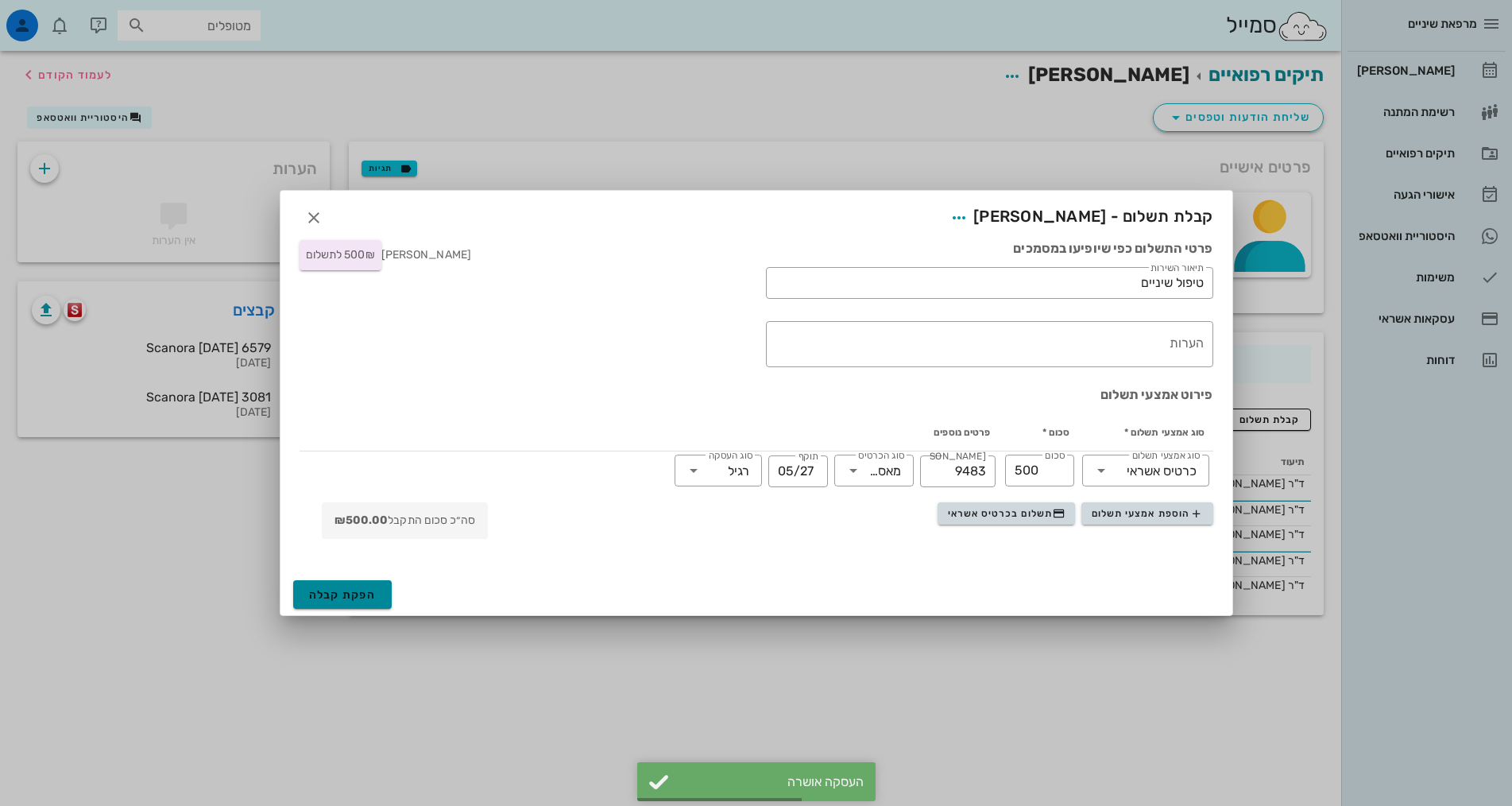
click at [383, 595] on button "הפקת קבלה" at bounding box center [342, 595] width 99 height 29
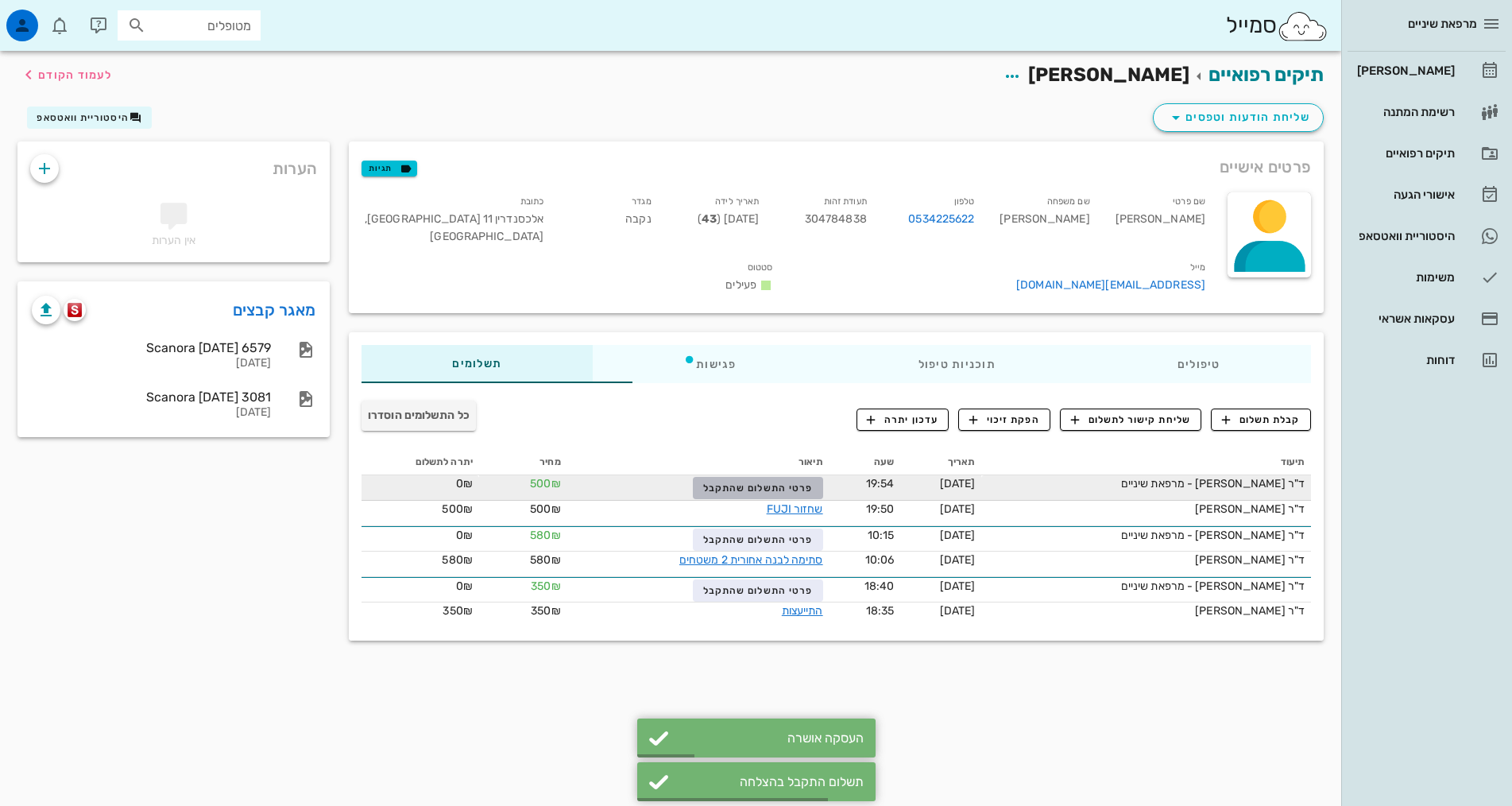
click at [743, 482] on span "פרטי התשלום שהתקבל" at bounding box center [757, 488] width 109 height 11
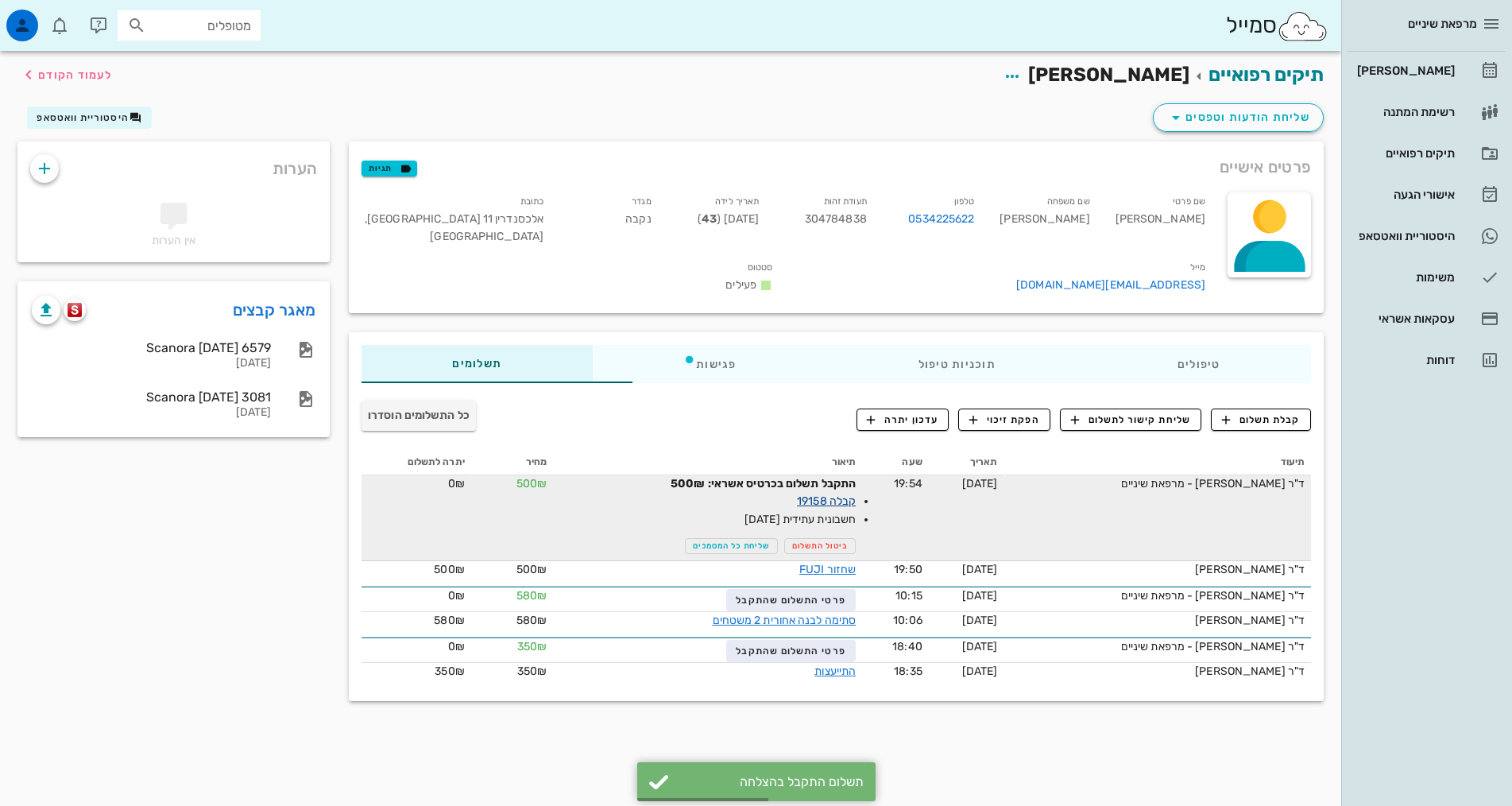
click at [797, 494] on link "קבלה 19158" at bounding box center [827, 500] width 59 height 14
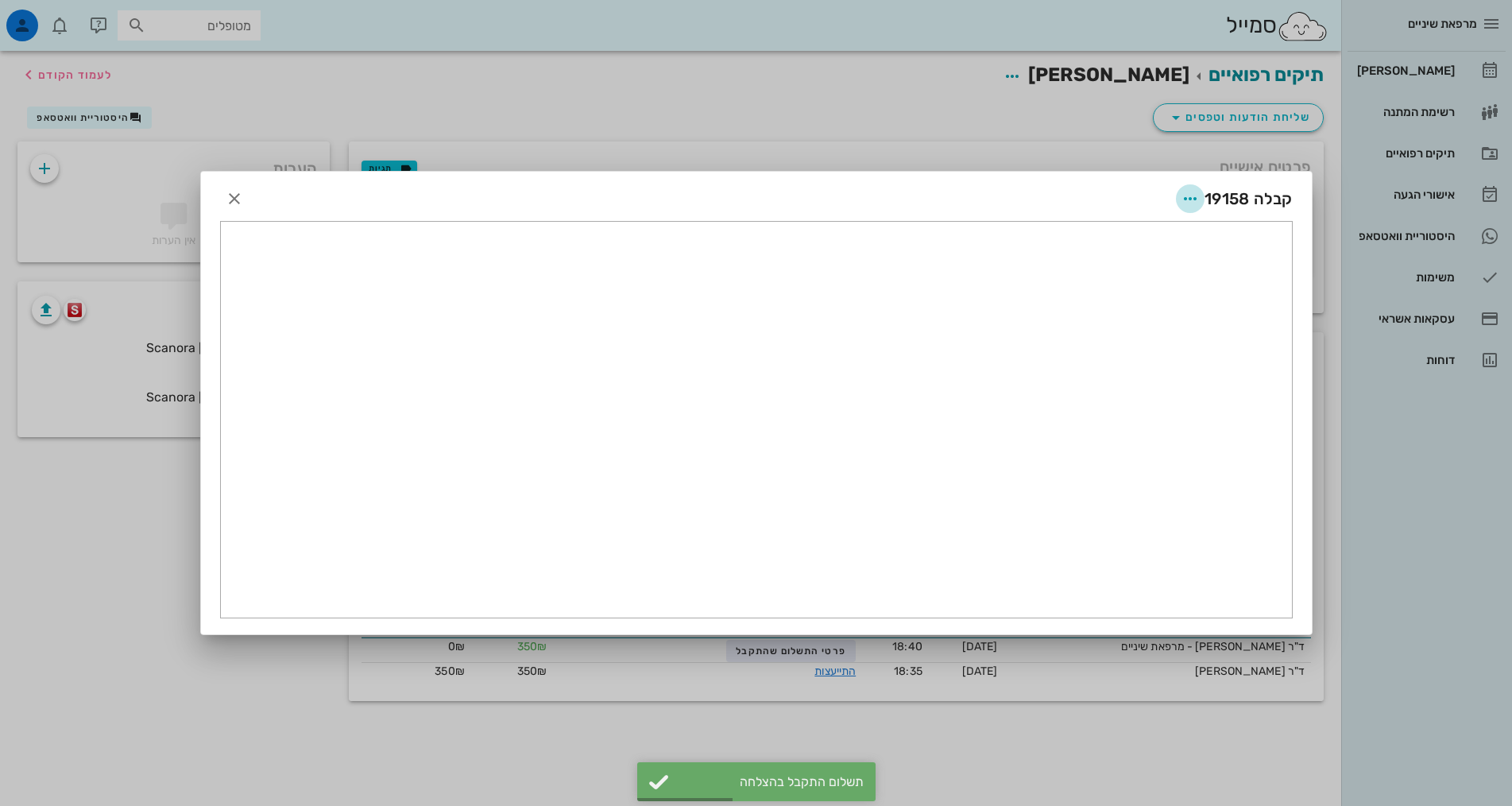
click at [1184, 202] on icon "button" at bounding box center [1190, 199] width 19 height 19
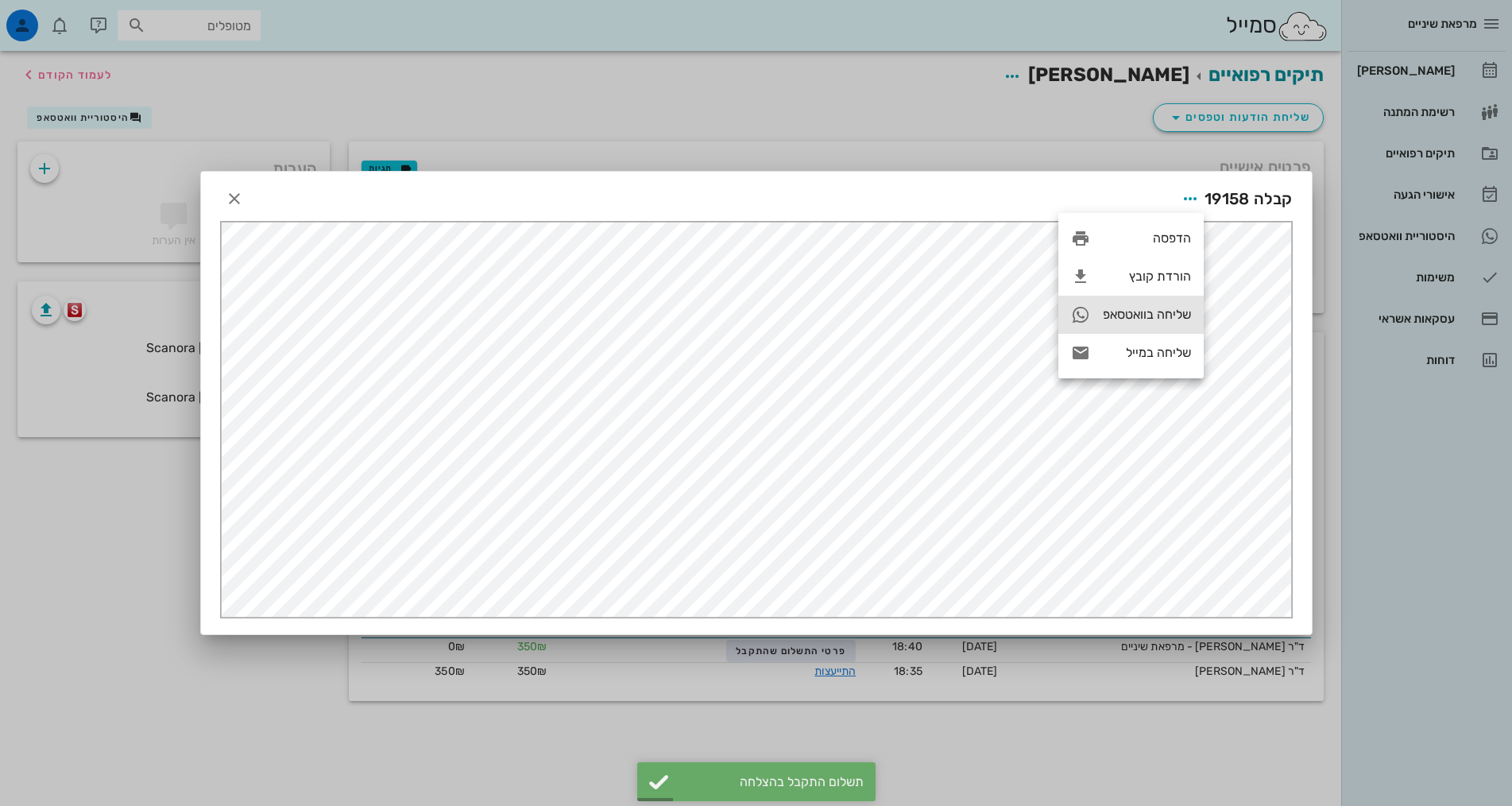
click at [1159, 314] on div "שליחה בוואטסאפ" at bounding box center [1147, 314] width 89 height 15
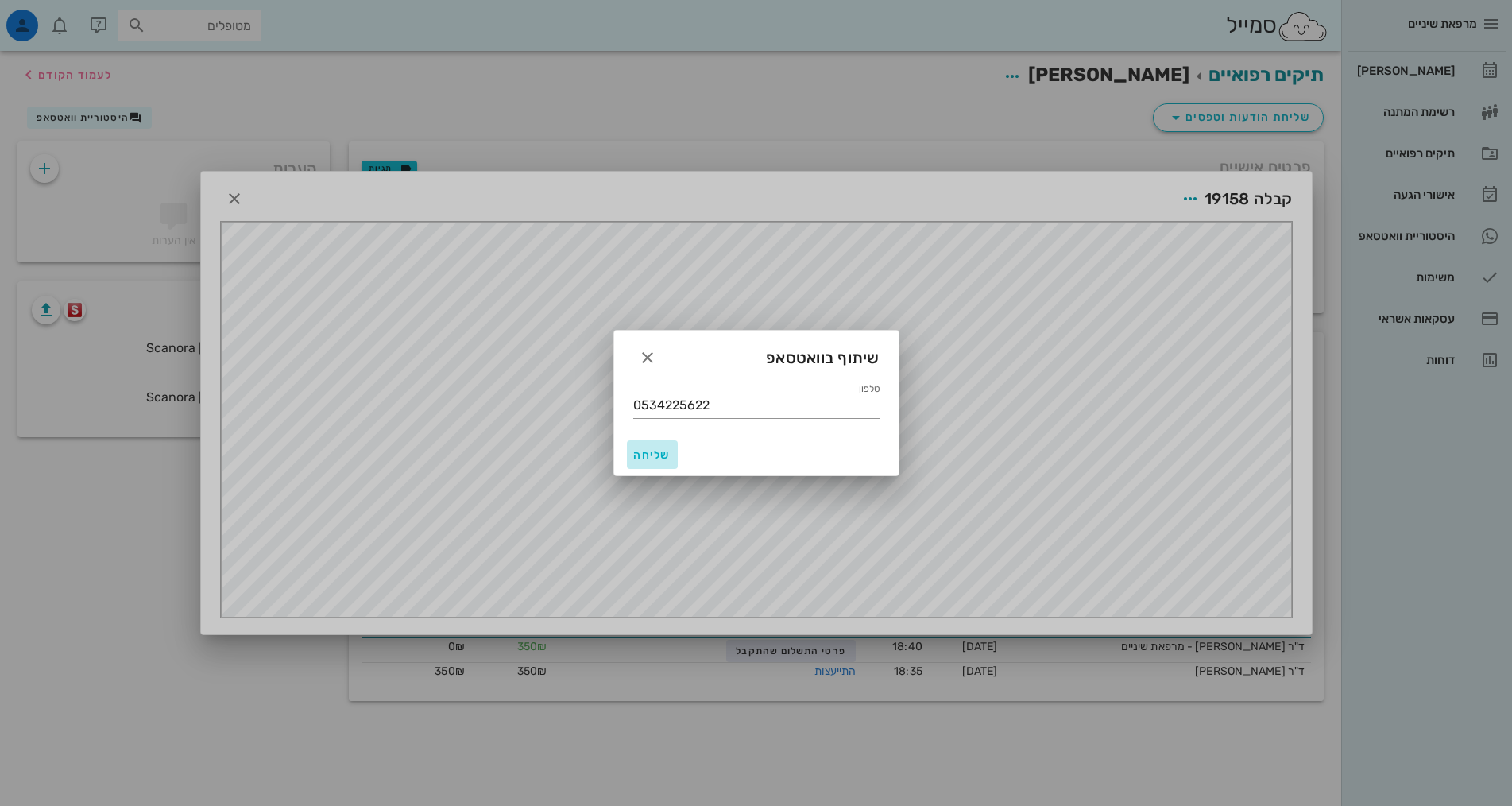
click at [663, 452] on span "שליחה" at bounding box center [653, 455] width 38 height 14
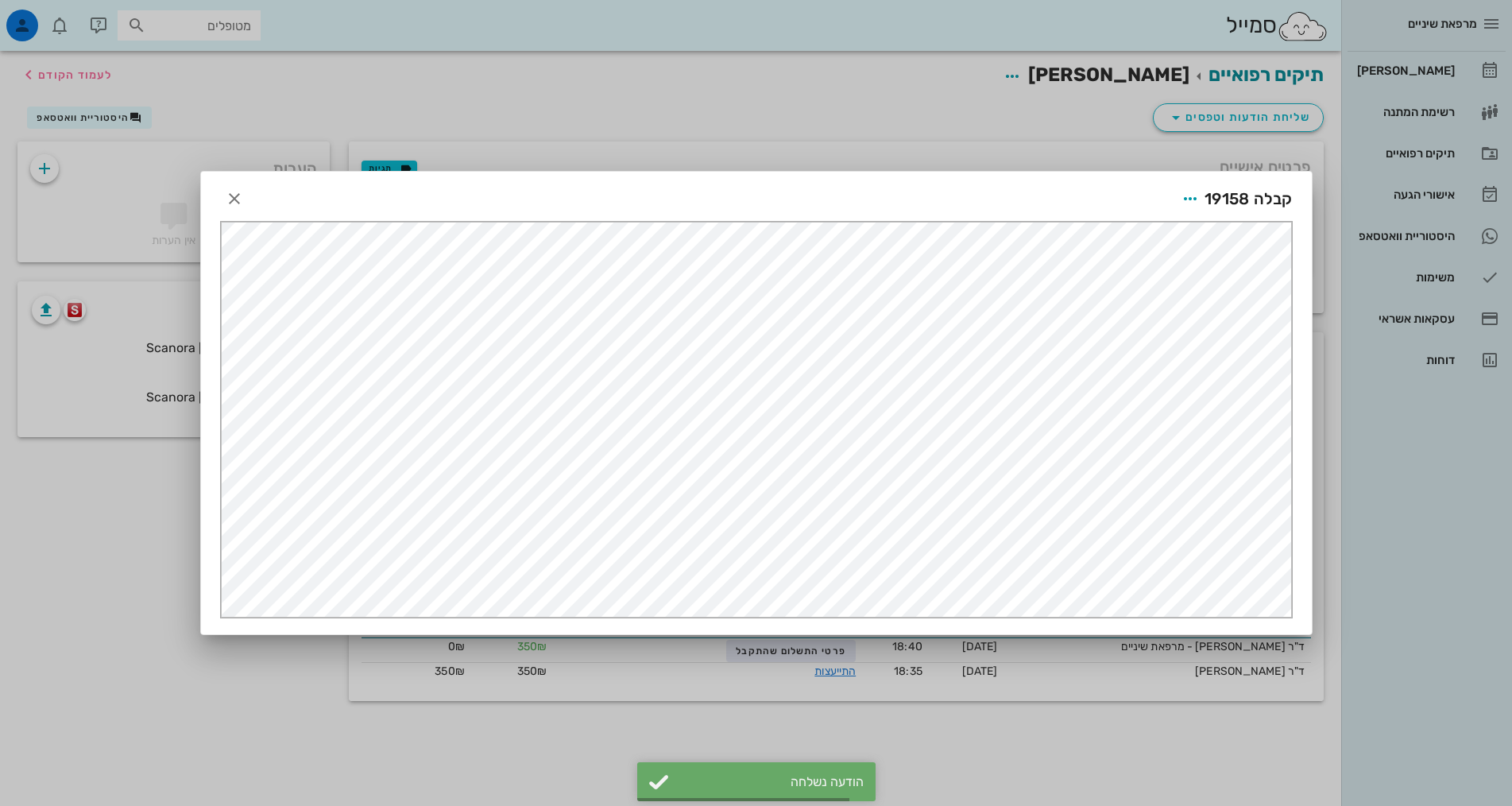
click at [622, 142] on div at bounding box center [756, 403] width 1512 height 806
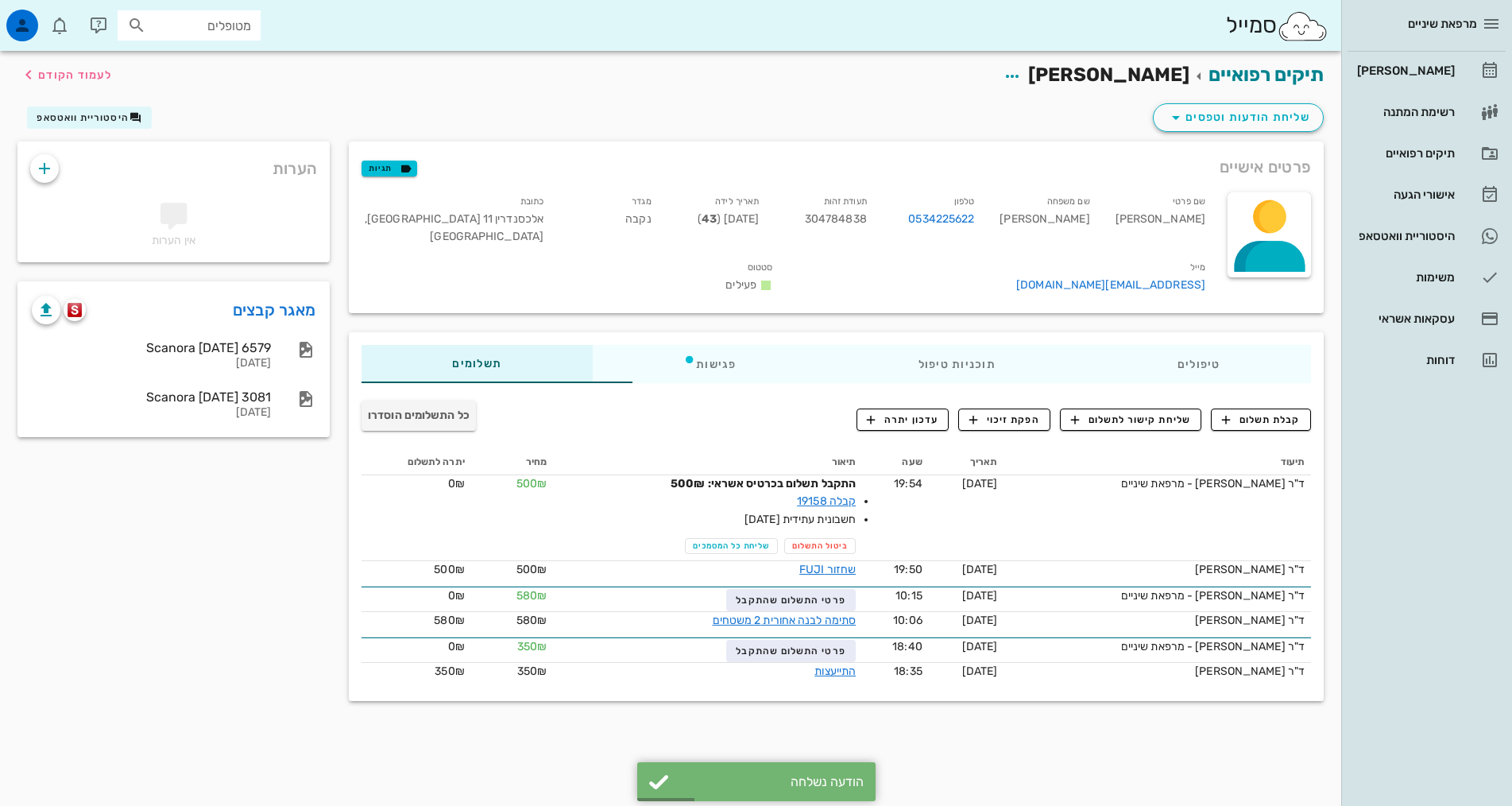
click at [248, 38] on div "מטופלים" at bounding box center [188, 26] width 143 height 30
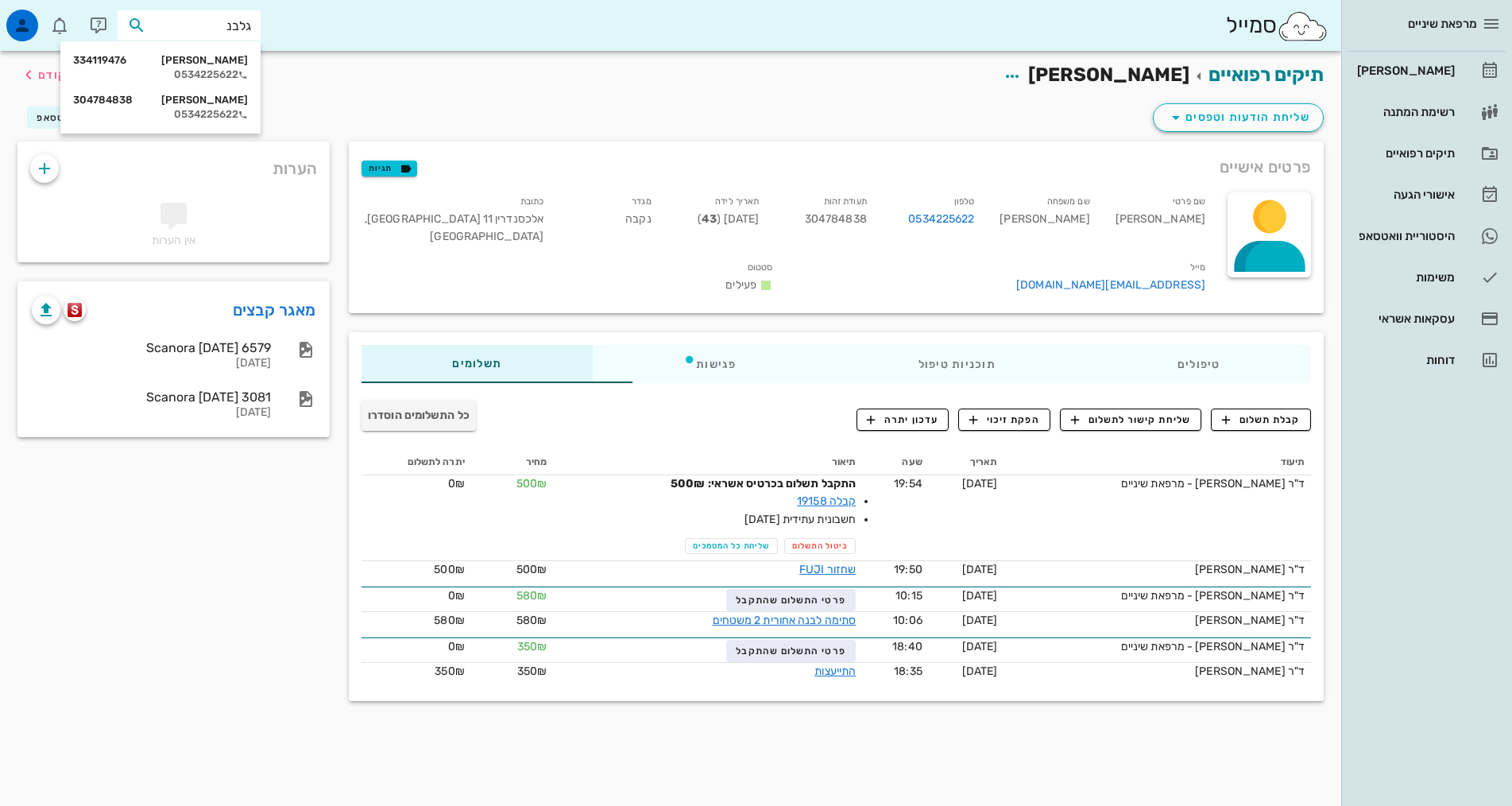
type input "גלבנד"
click at [194, 64] on div "מיכה גלבנד 334119476" at bounding box center [160, 61] width 175 height 13
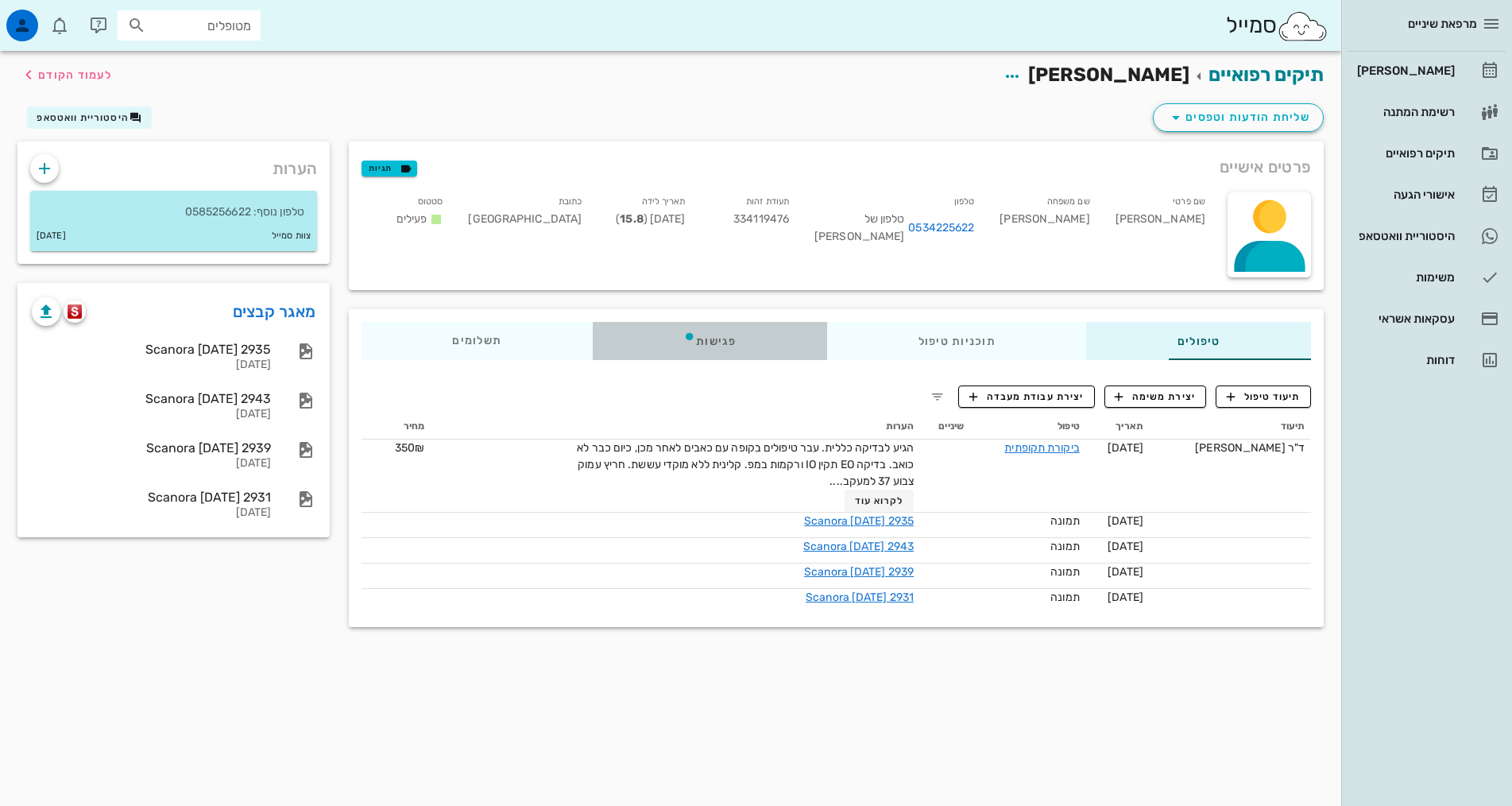
click at [627, 356] on div "פגישות" at bounding box center [710, 341] width 235 height 38
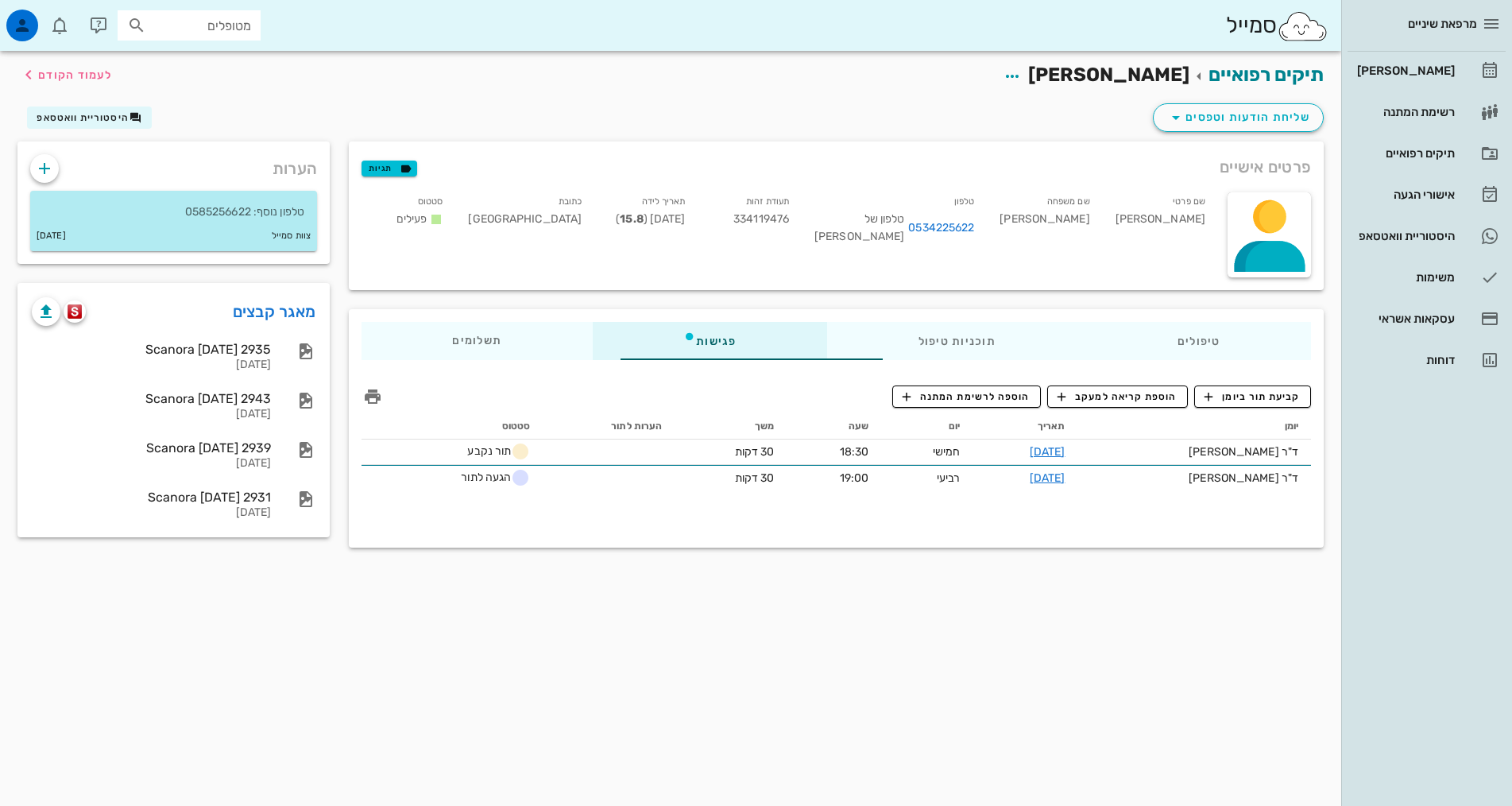
click at [1025, 539] on div "טיפולים תוכניות טיפול פגישות תשלומים 0₪ תיעוד טיפול יצירת משימה יצירת עבודת מעב…" at bounding box center [836, 428] width 975 height 239
click at [769, 588] on div "תיקים רפואיים מיכה גלבנד לעמוד הקודם שליחת הודעות וטפסים היסטוריית וואטסאפ פרטי…" at bounding box center [670, 429] width 1341 height 755
click at [1387, 69] on div "[PERSON_NAME]" at bounding box center [1404, 71] width 101 height 13
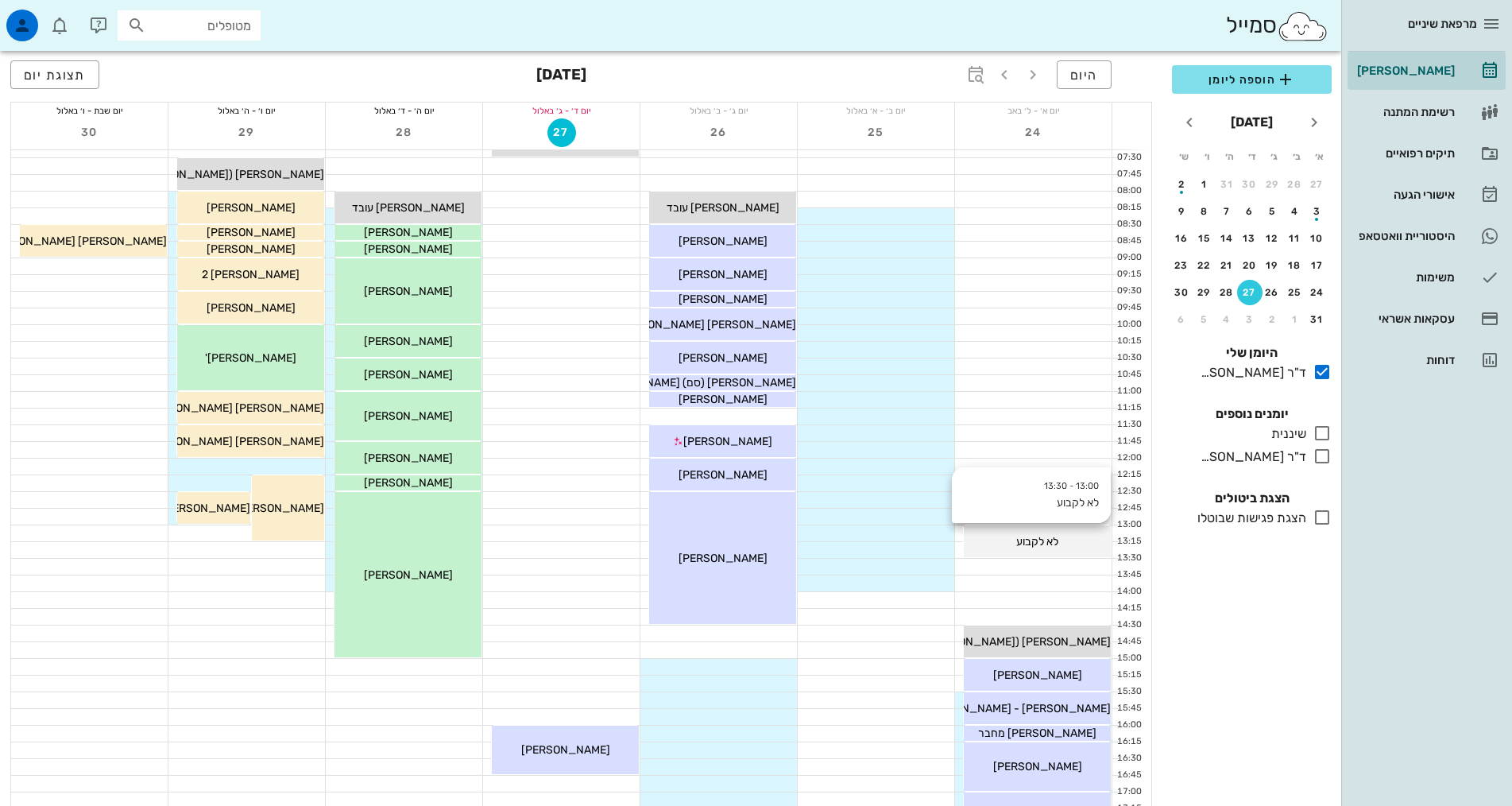
scroll to position [2, 0]
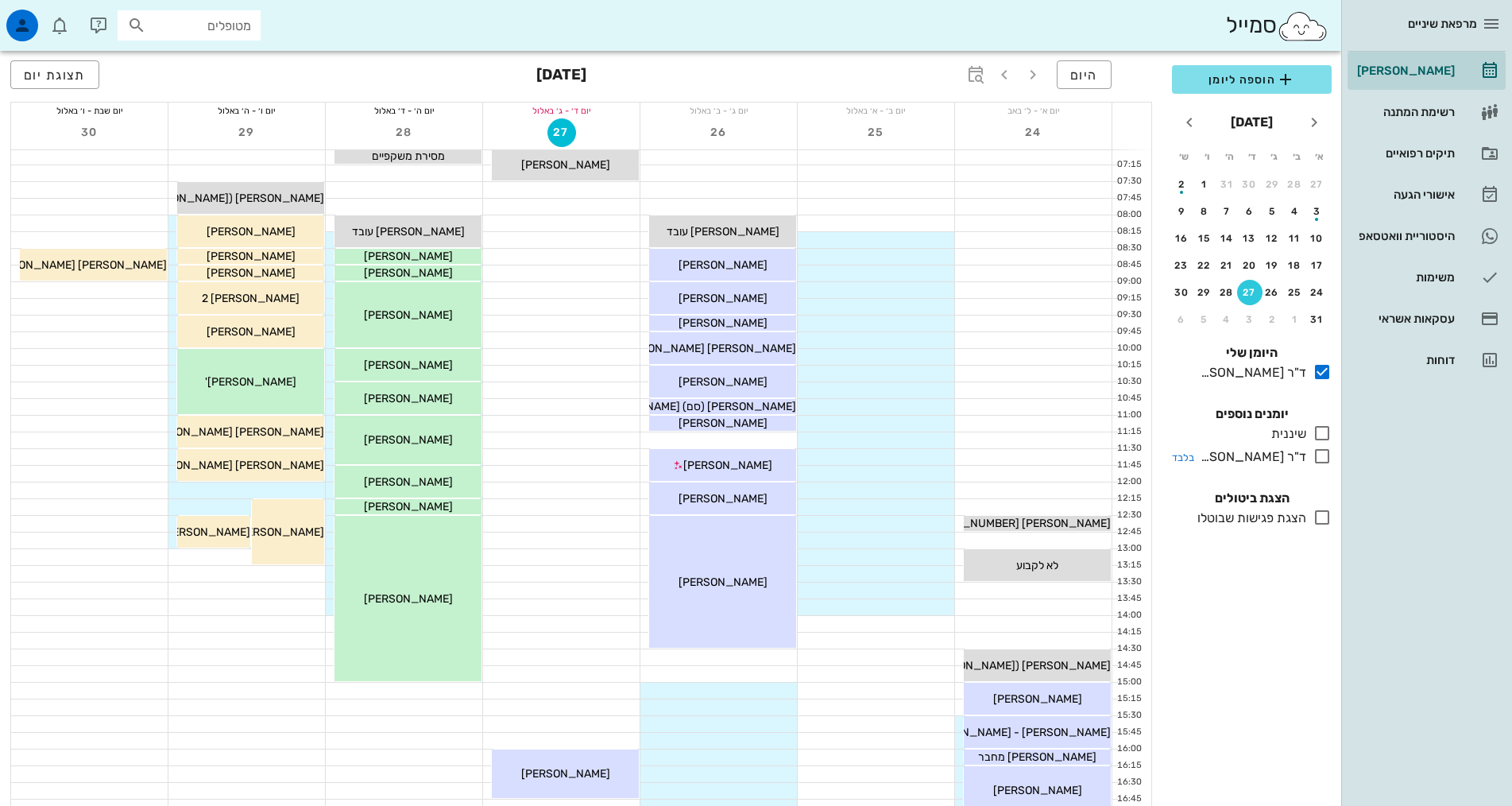
click at [1244, 461] on div "ד"ר [PERSON_NAME]" at bounding box center [1249, 457] width 112 height 19
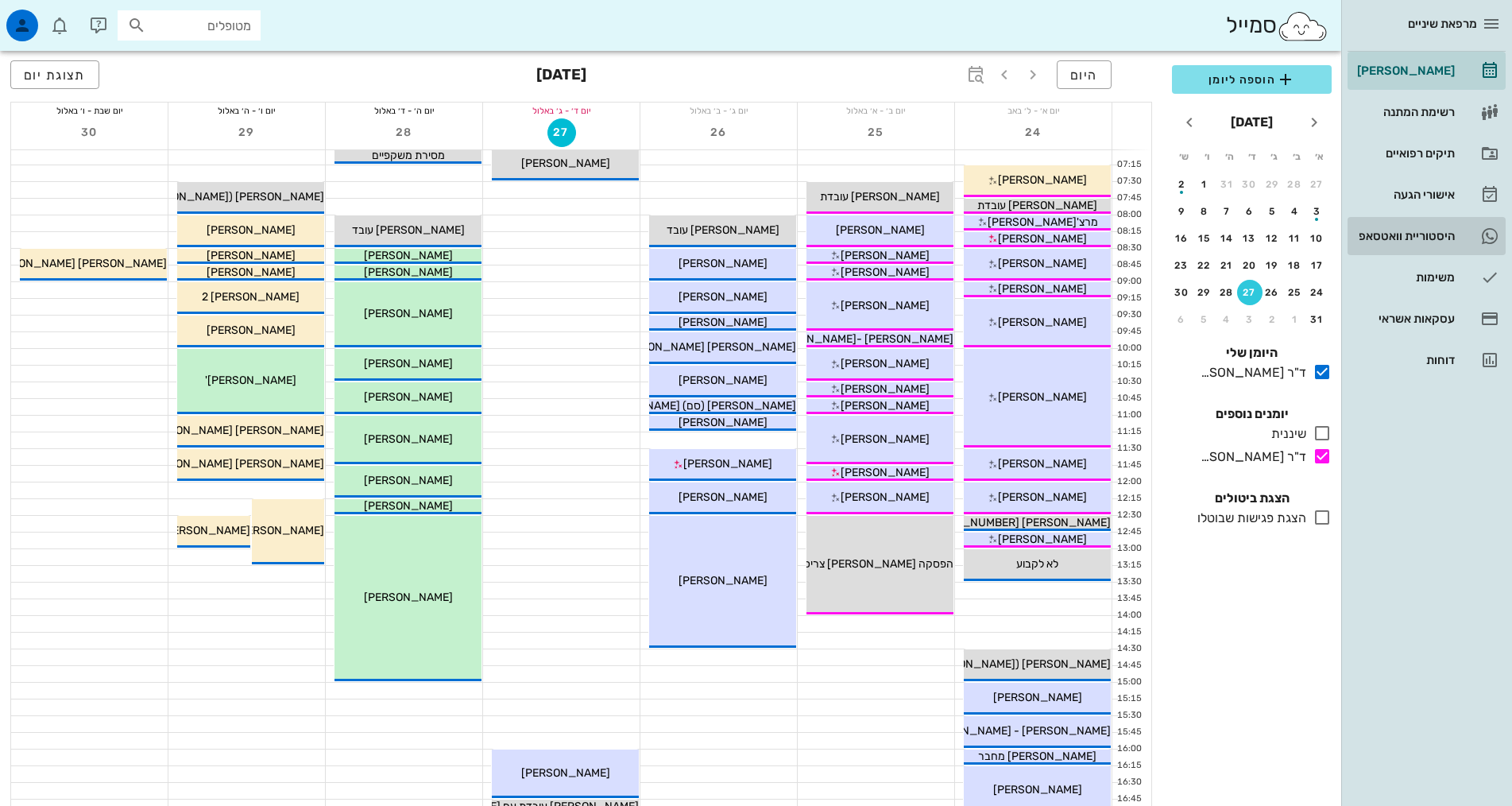
click at [1431, 223] on link "1 היסטוריית וואטסאפ" at bounding box center [1427, 236] width 158 height 38
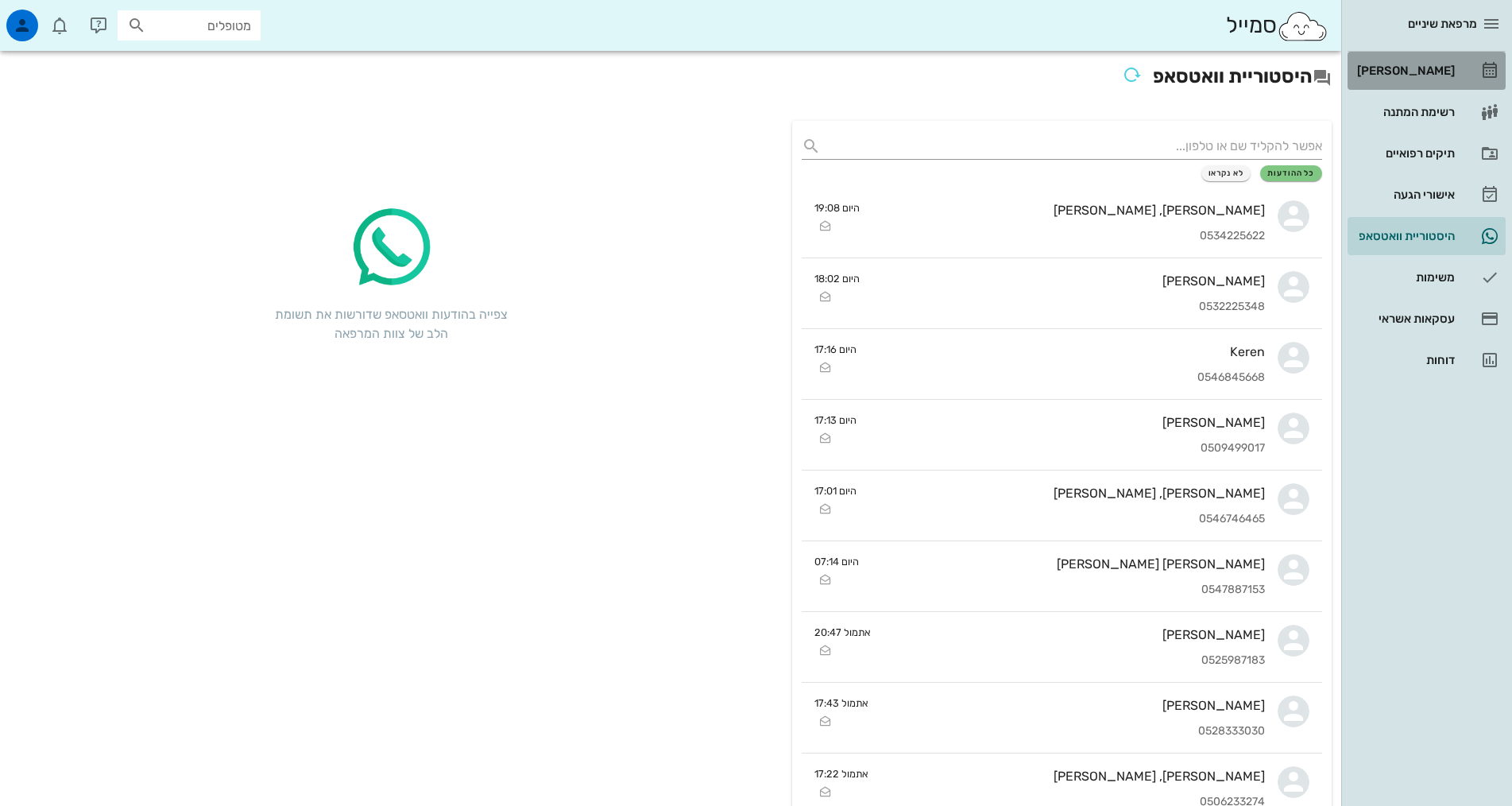
click at [1419, 61] on div "[PERSON_NAME]" at bounding box center [1404, 71] width 101 height 26
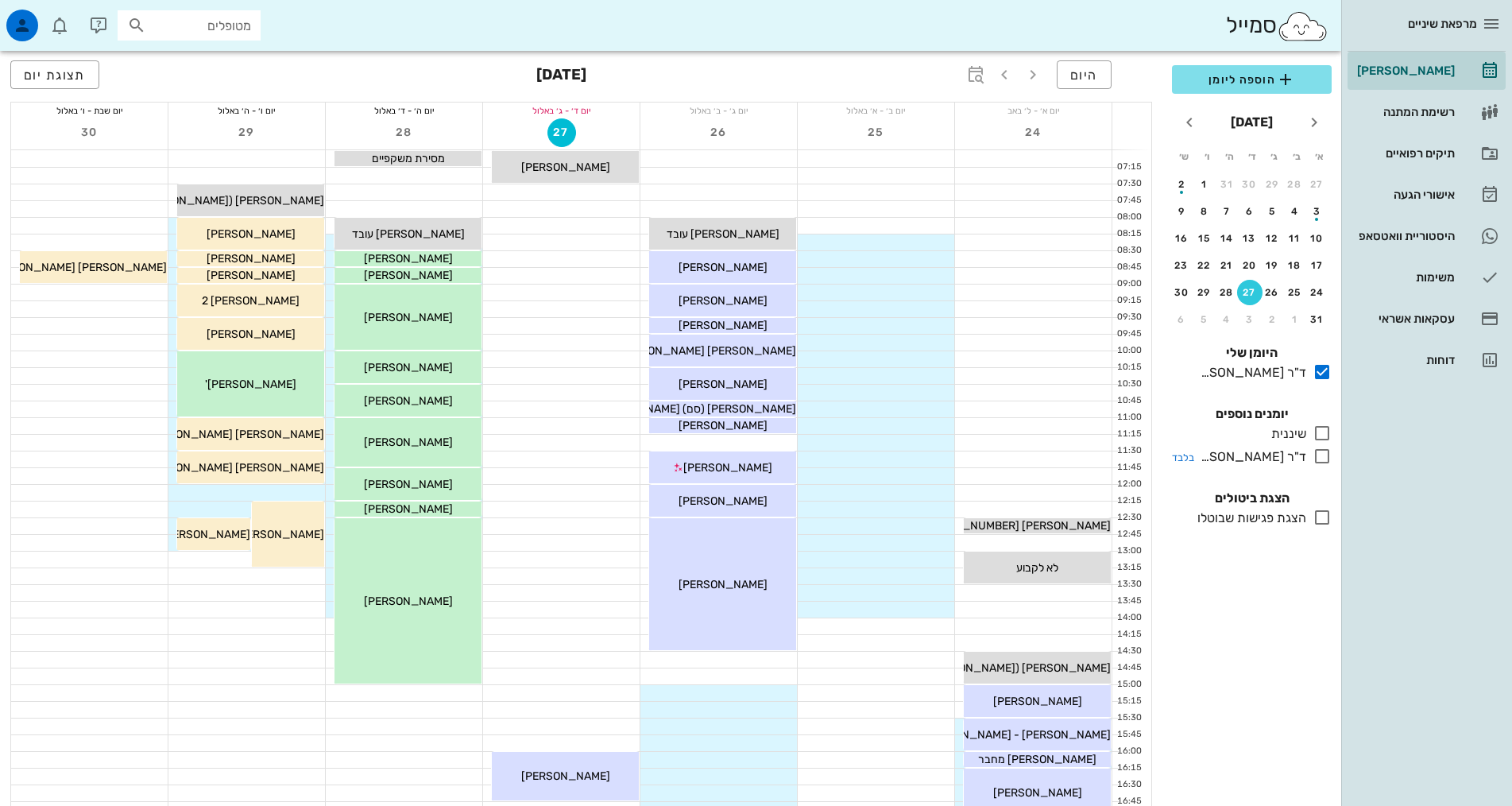
click at [1236, 457] on div "ד"ר [PERSON_NAME]" at bounding box center [1249, 457] width 112 height 19
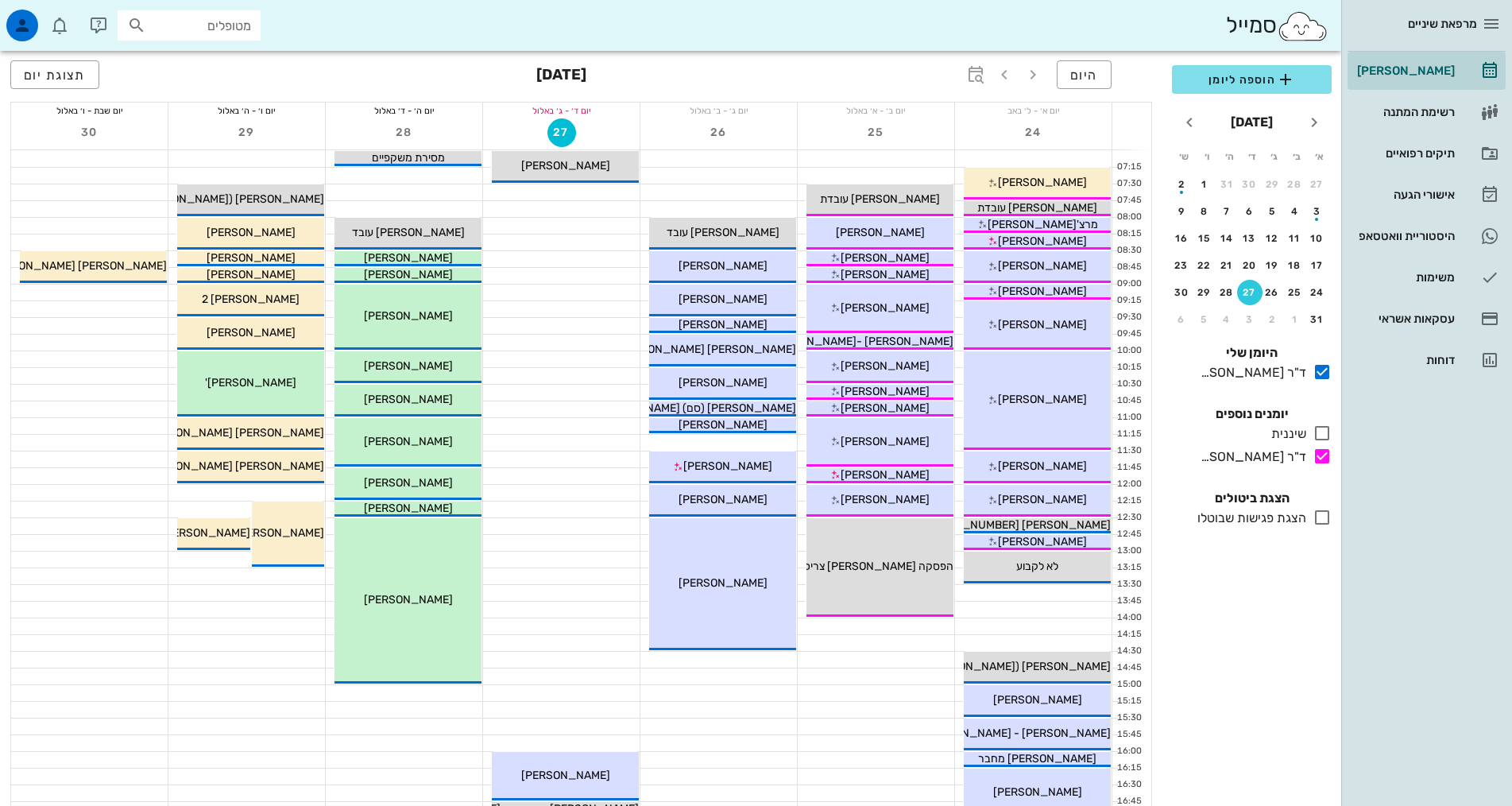
click at [1268, 520] on div "הצגת פגישות שבוטלו" at bounding box center [1249, 518] width 115 height 19
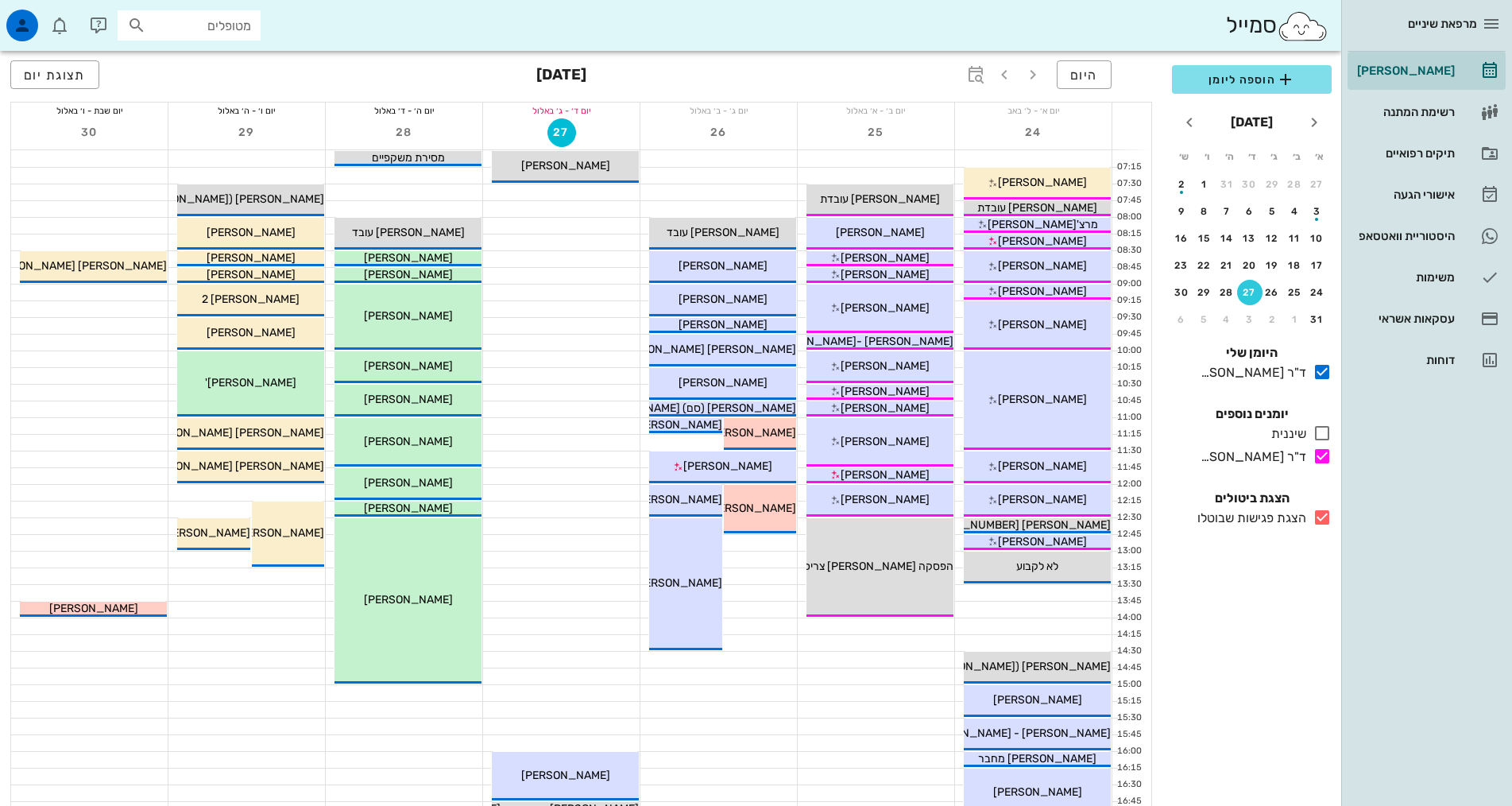
click at [1268, 520] on div "הצגת פגישות שבוטלו" at bounding box center [1249, 518] width 115 height 19
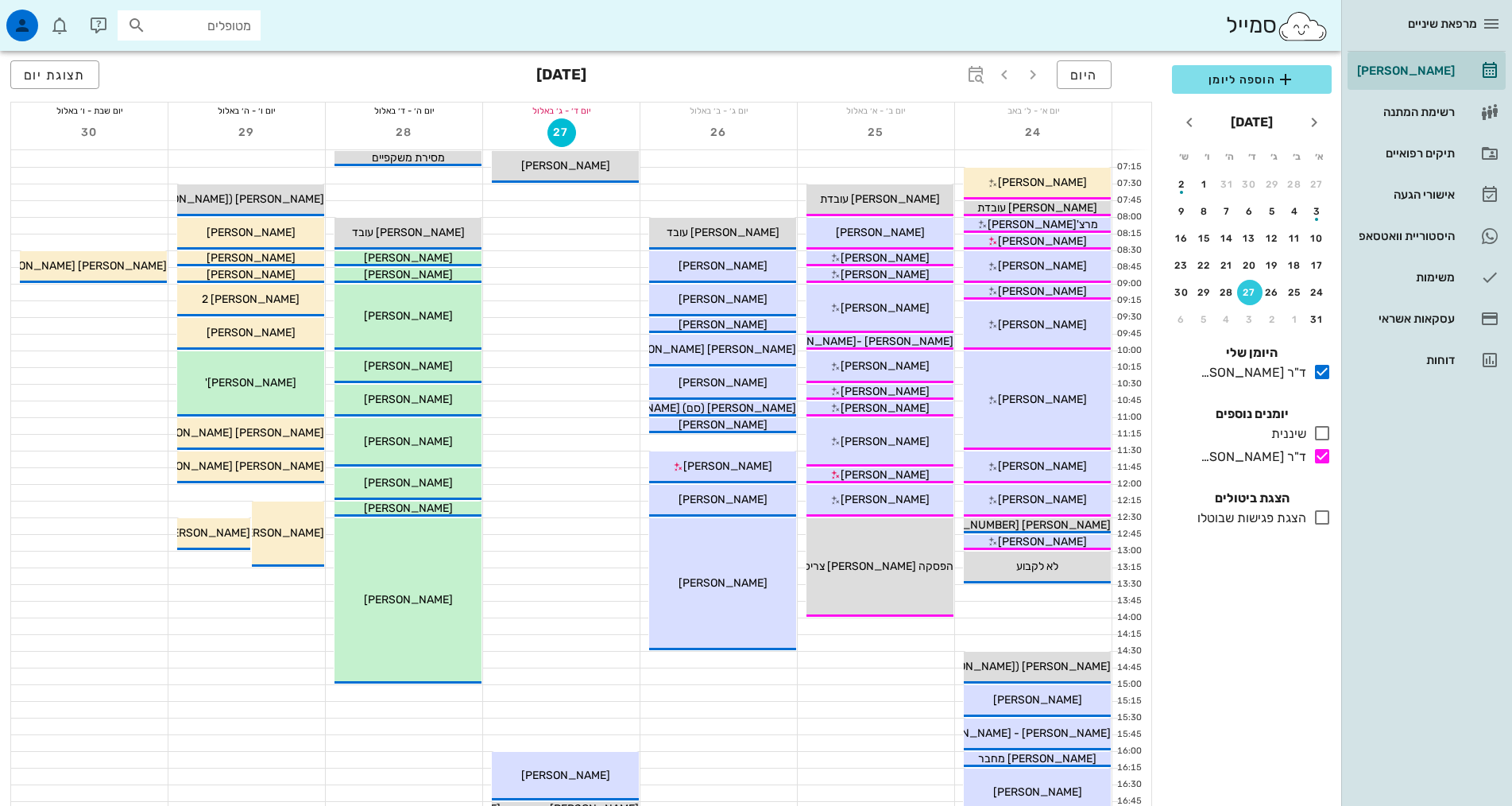
click at [1268, 520] on div "הצגת פגישות שבוטלו" at bounding box center [1249, 518] width 115 height 19
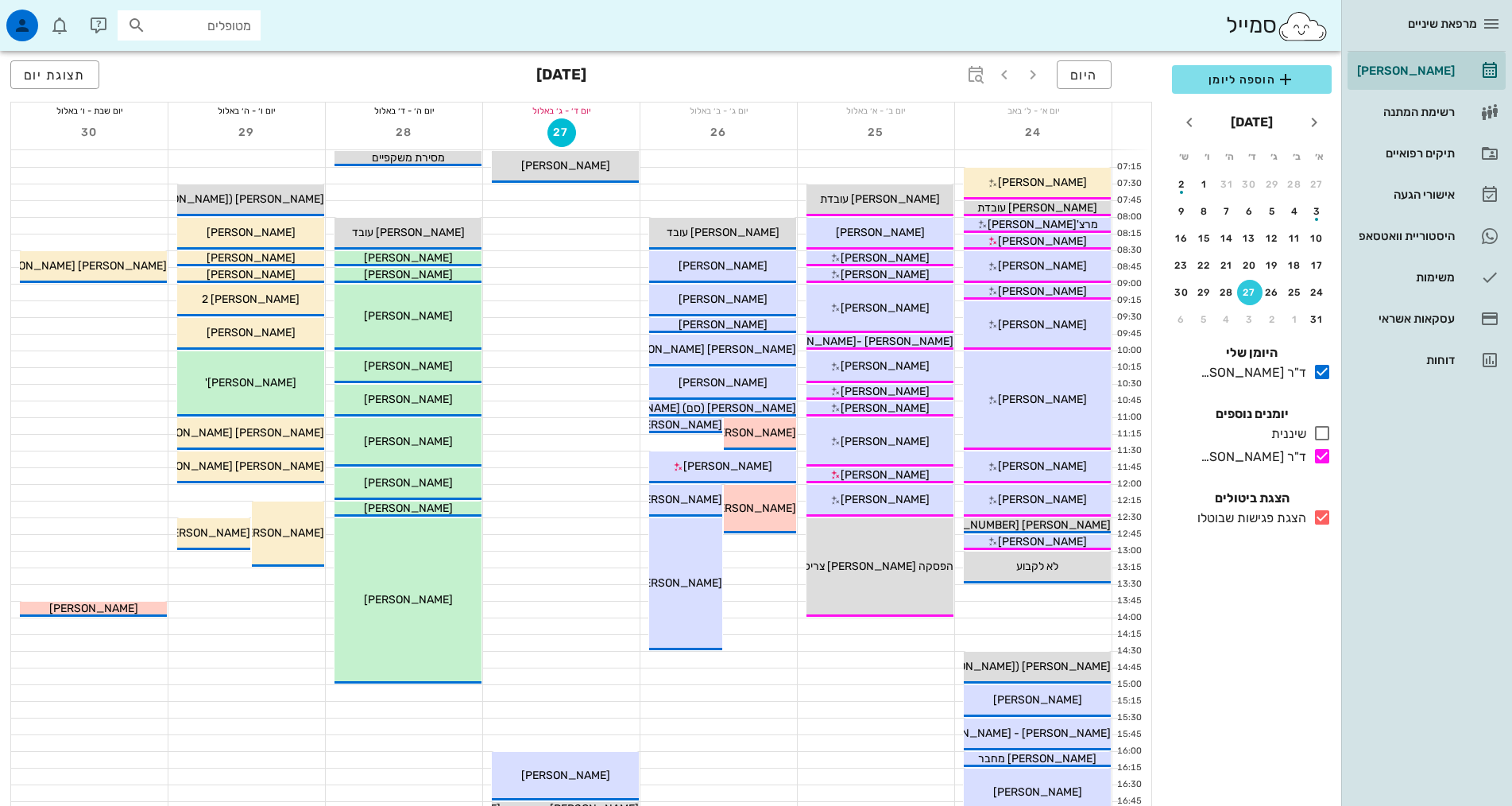
click at [1268, 520] on div "הצגת פגישות שבוטלו" at bounding box center [1249, 518] width 115 height 19
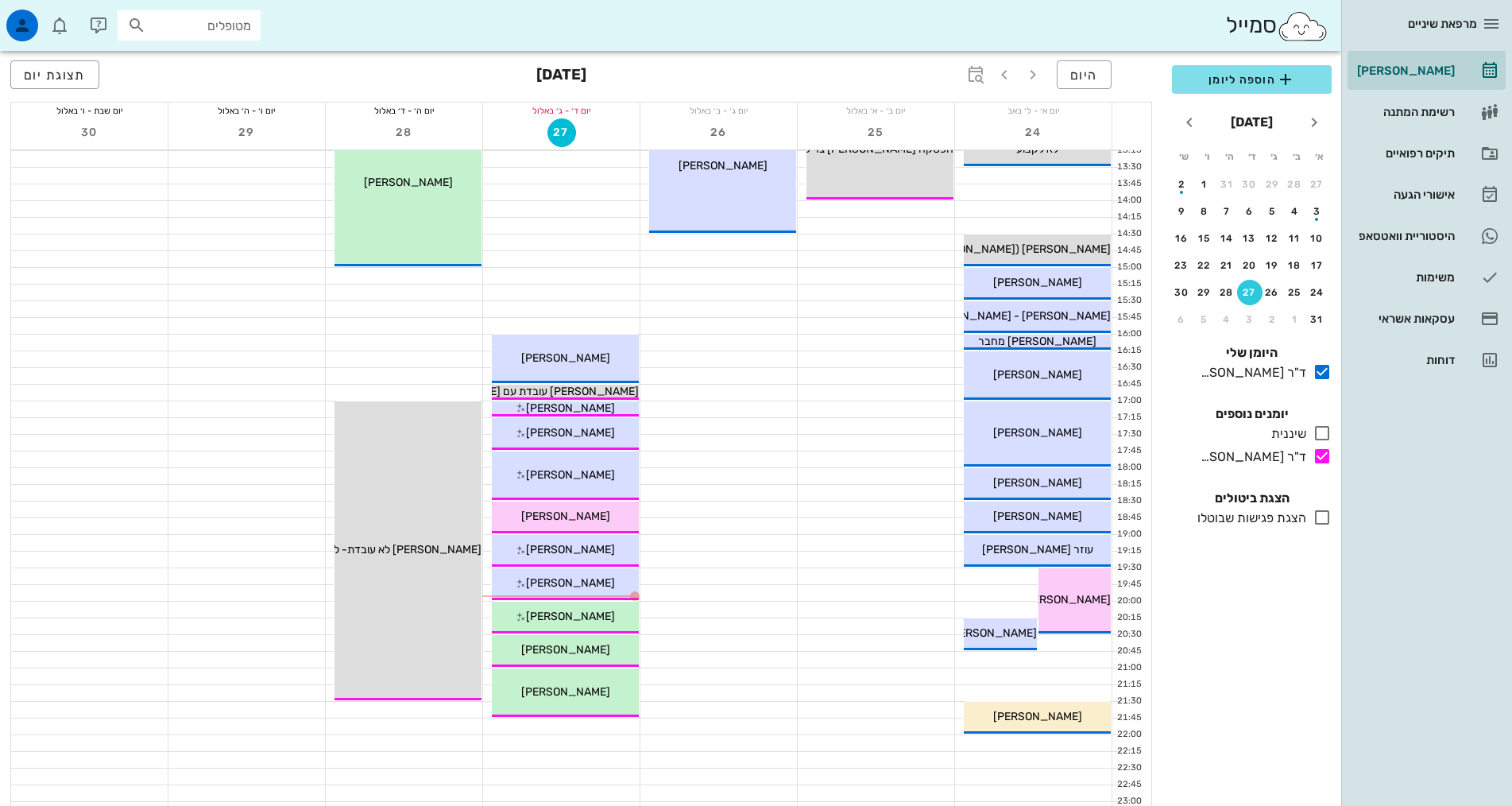
scroll to position [476, 0]
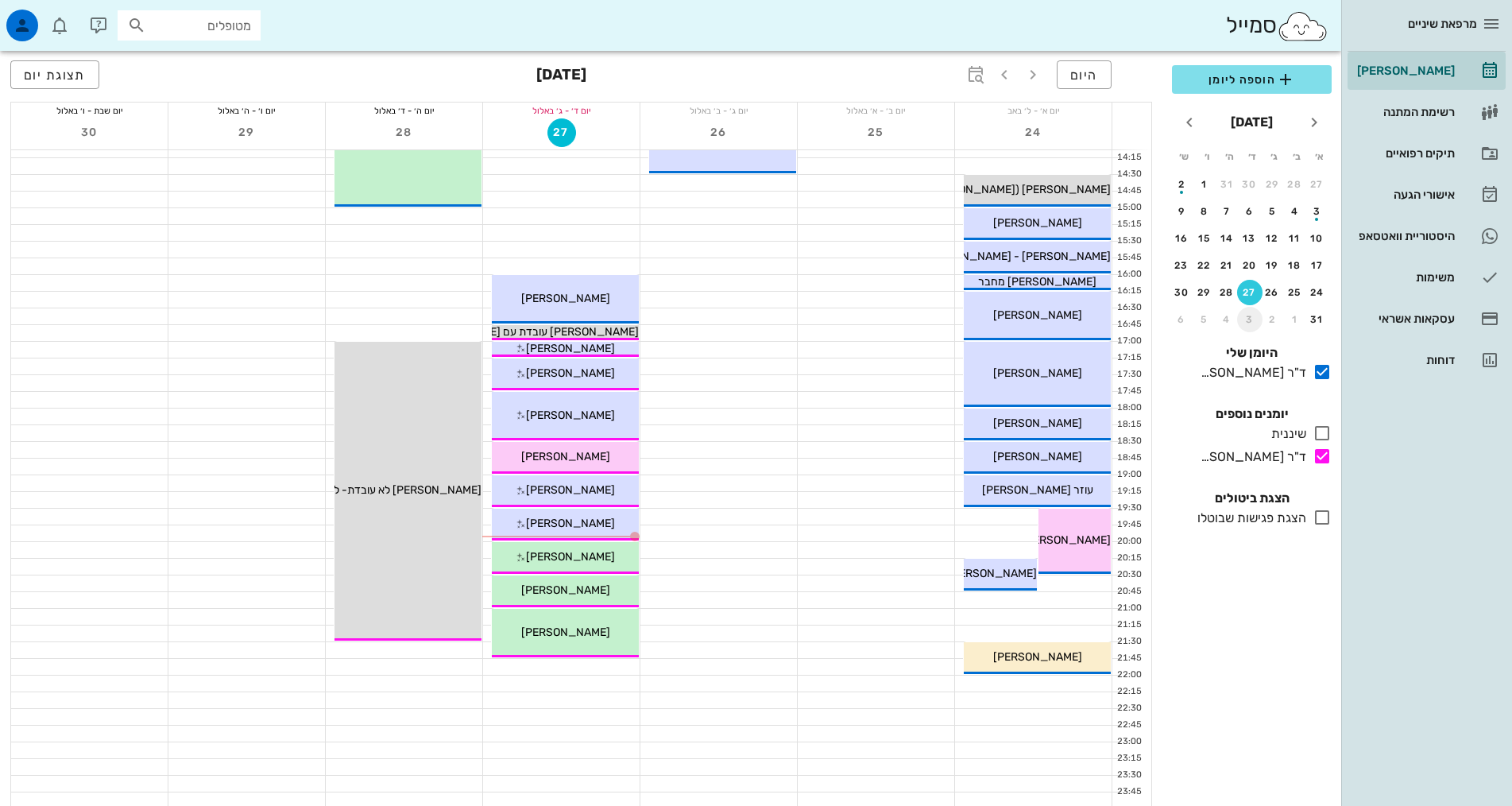
click at [1251, 320] on div "3" at bounding box center [1249, 319] width 26 height 11
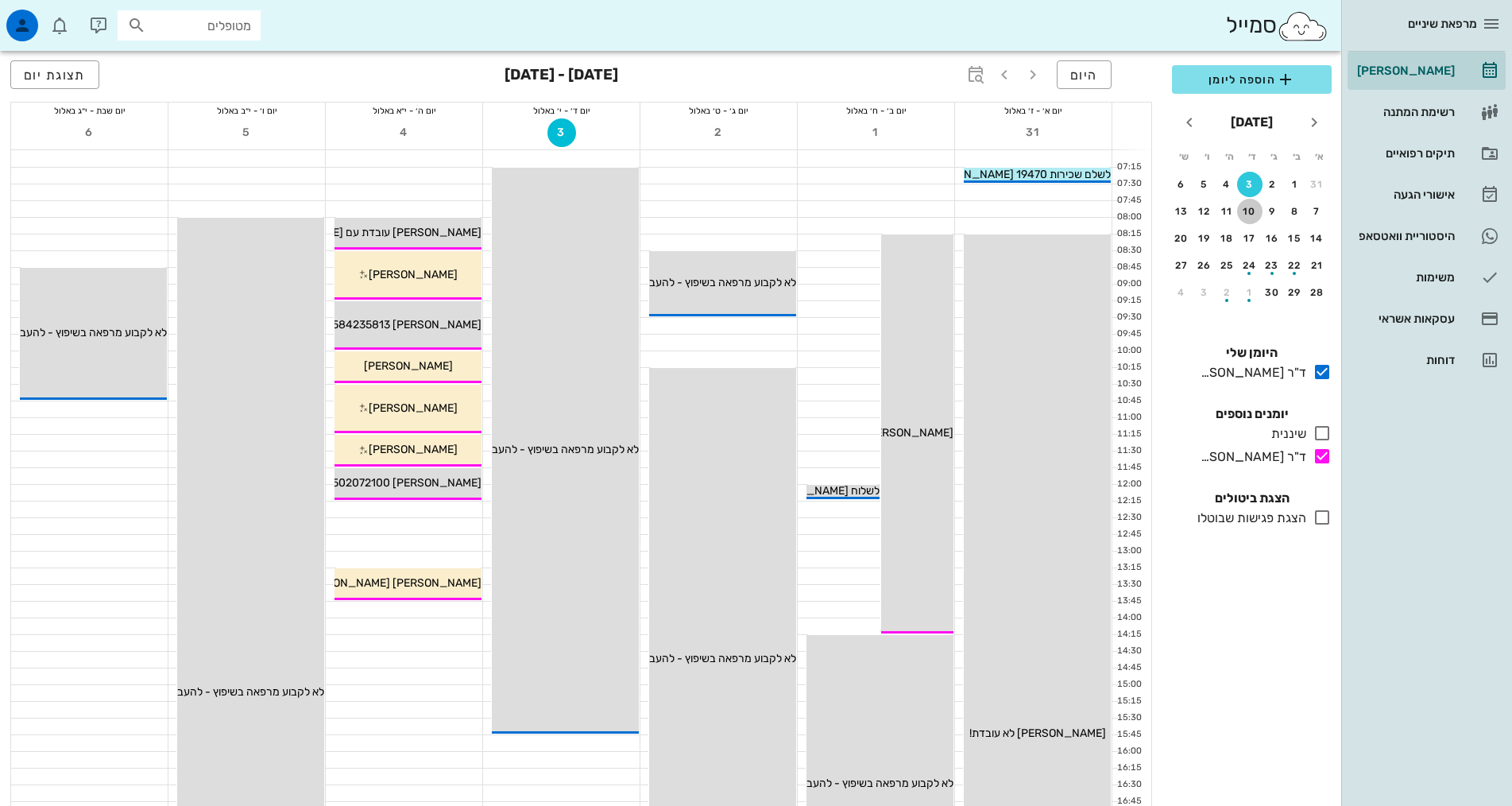
click at [1253, 211] on div "10" at bounding box center [1249, 211] width 26 height 11
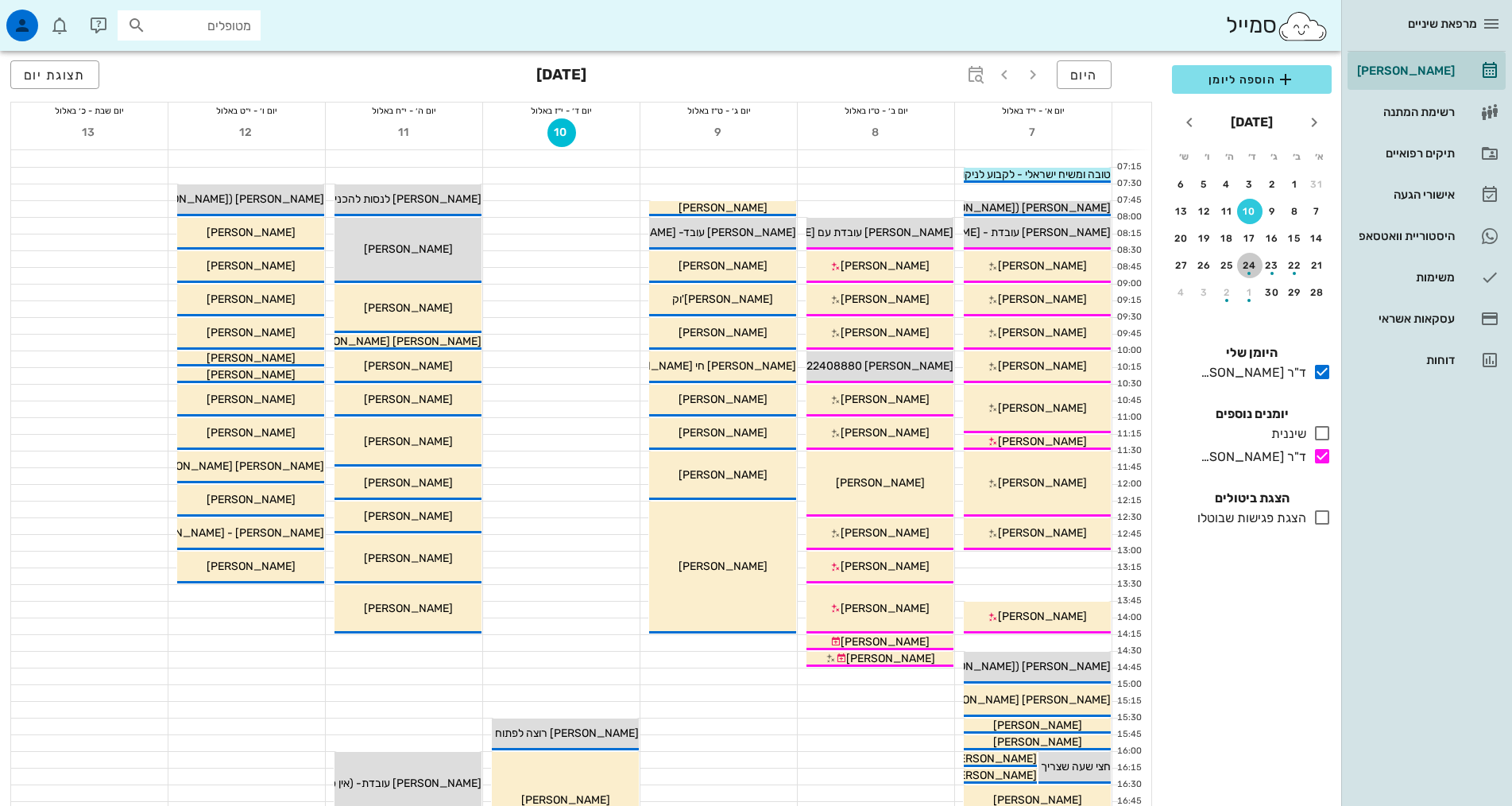
click at [1251, 266] on div "button" at bounding box center [1249, 269] width 26 height 9
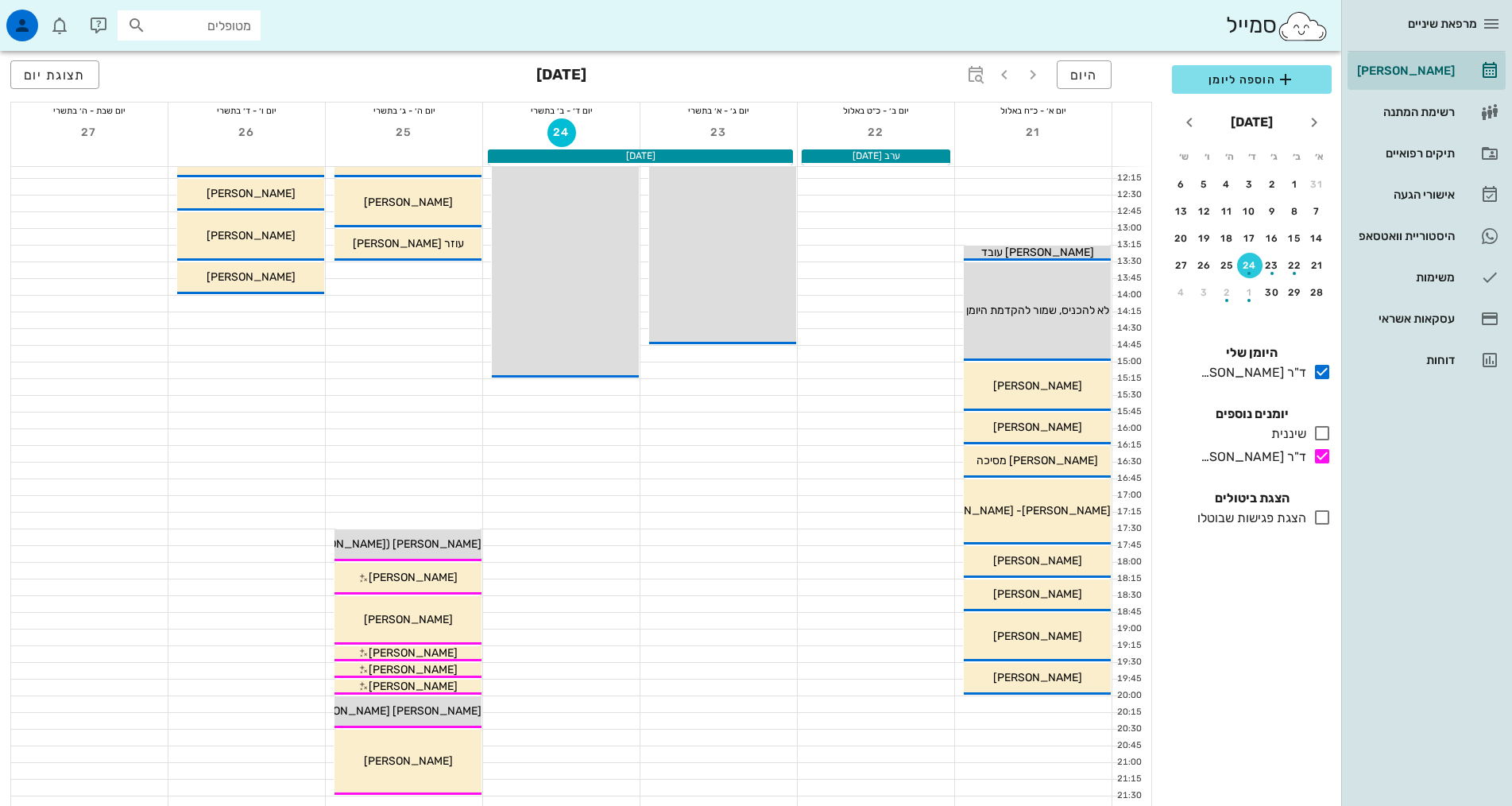
scroll to position [397, 0]
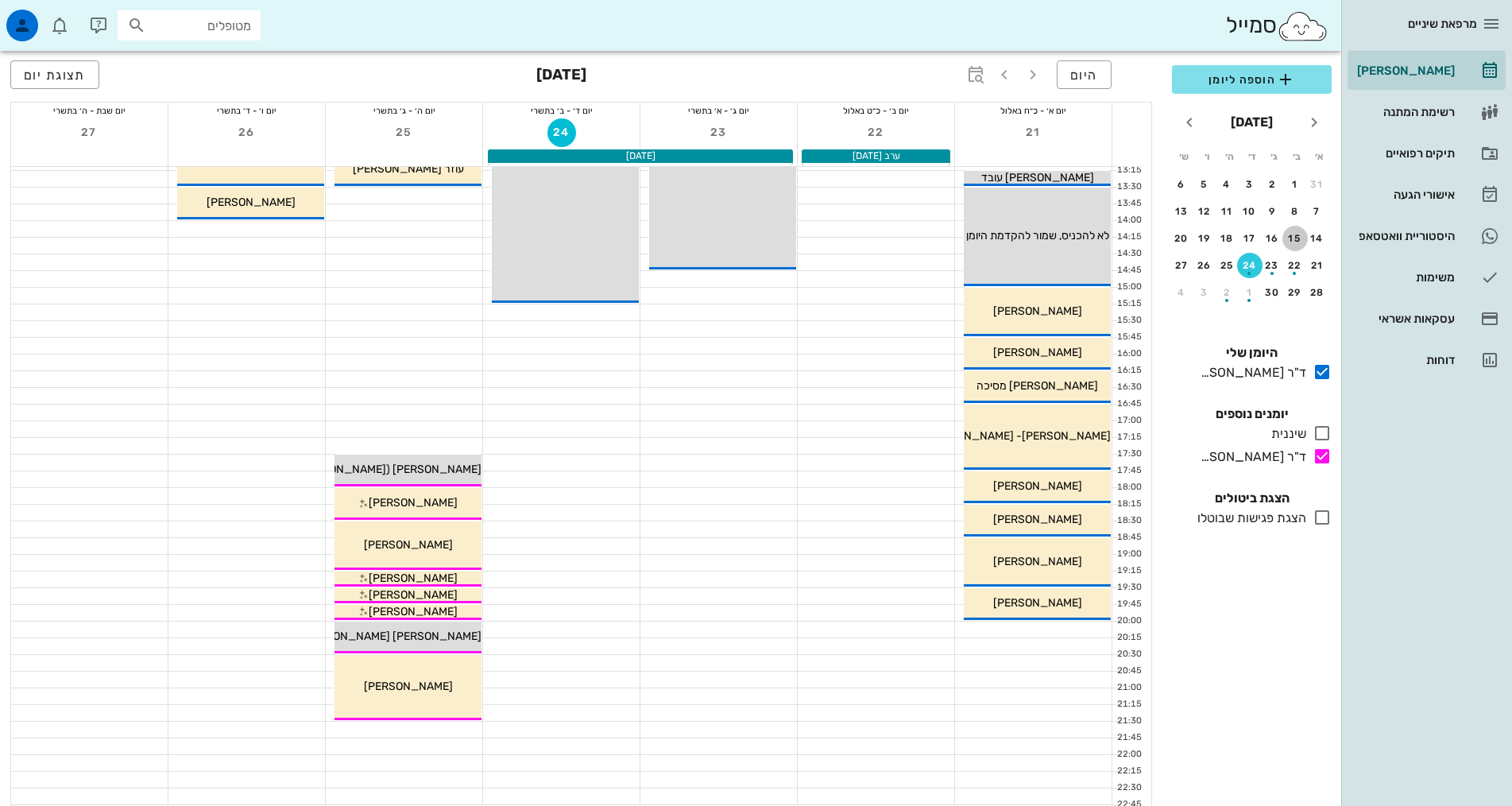
click at [1305, 239] on div "15" at bounding box center [1295, 239] width 26 height 11
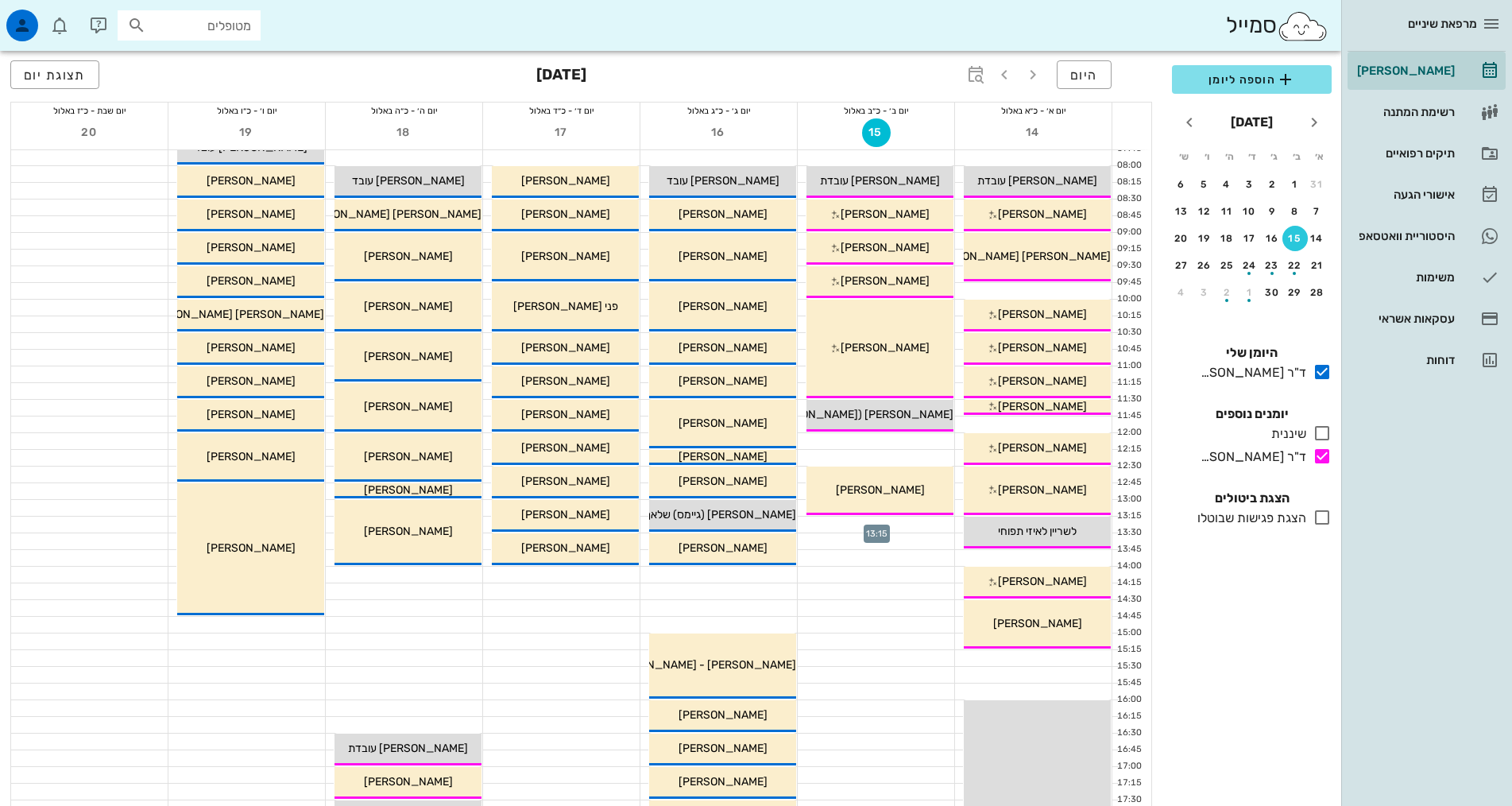
scroll to position [80, 0]
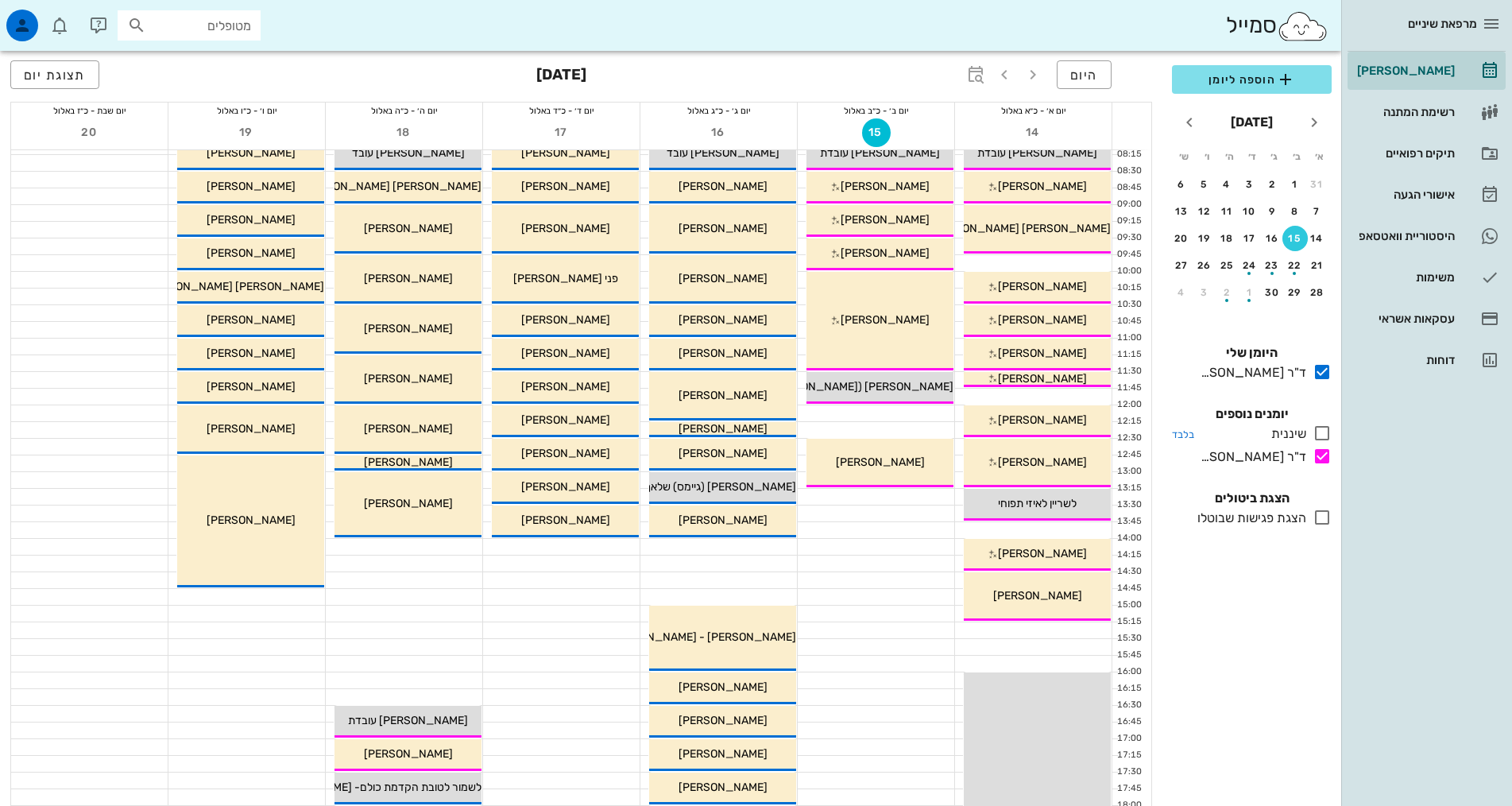
click at [1301, 430] on div "שיננית" at bounding box center [1285, 434] width 41 height 19
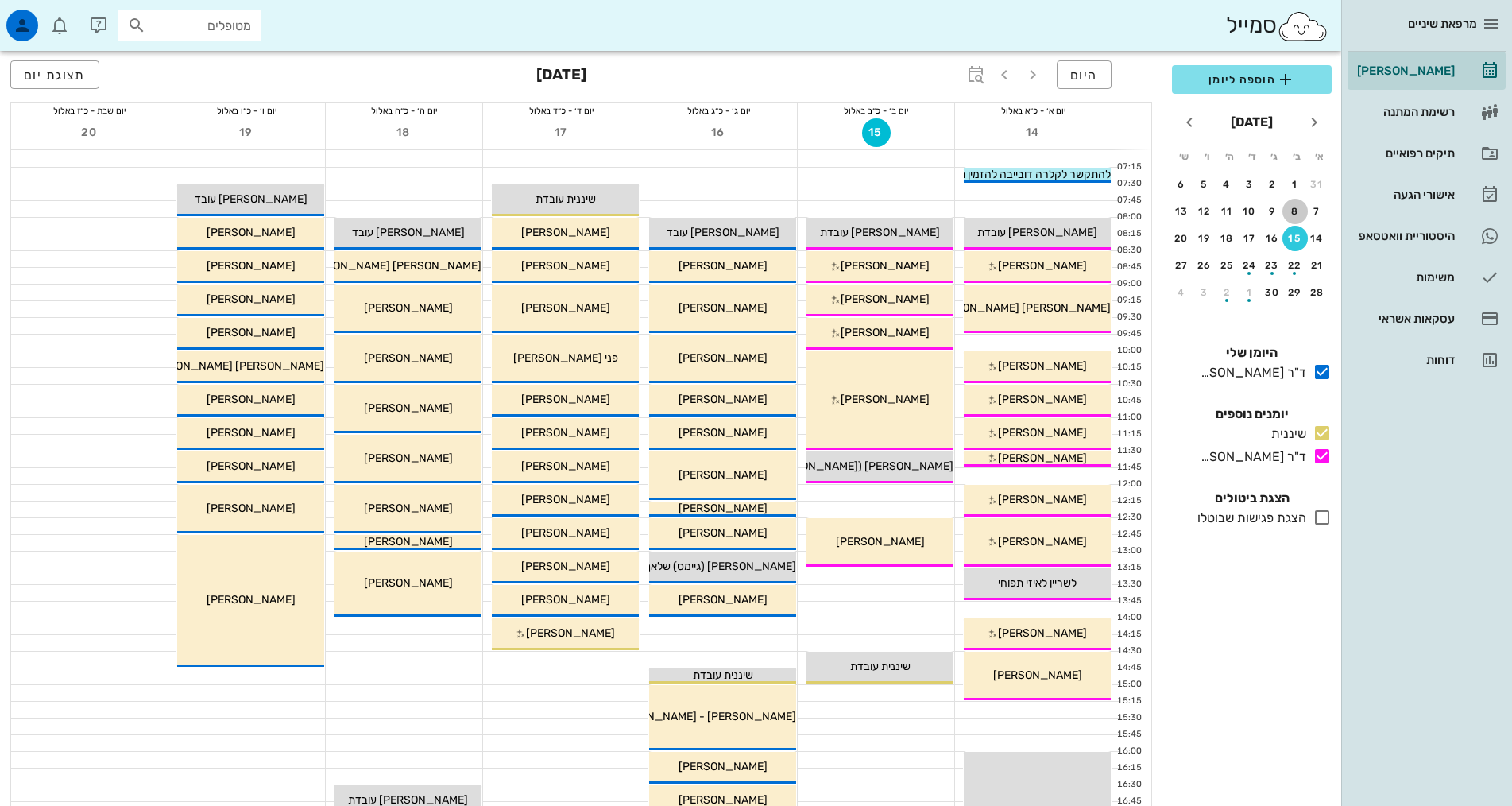
click at [1297, 204] on button "8" at bounding box center [1295, 211] width 26 height 26
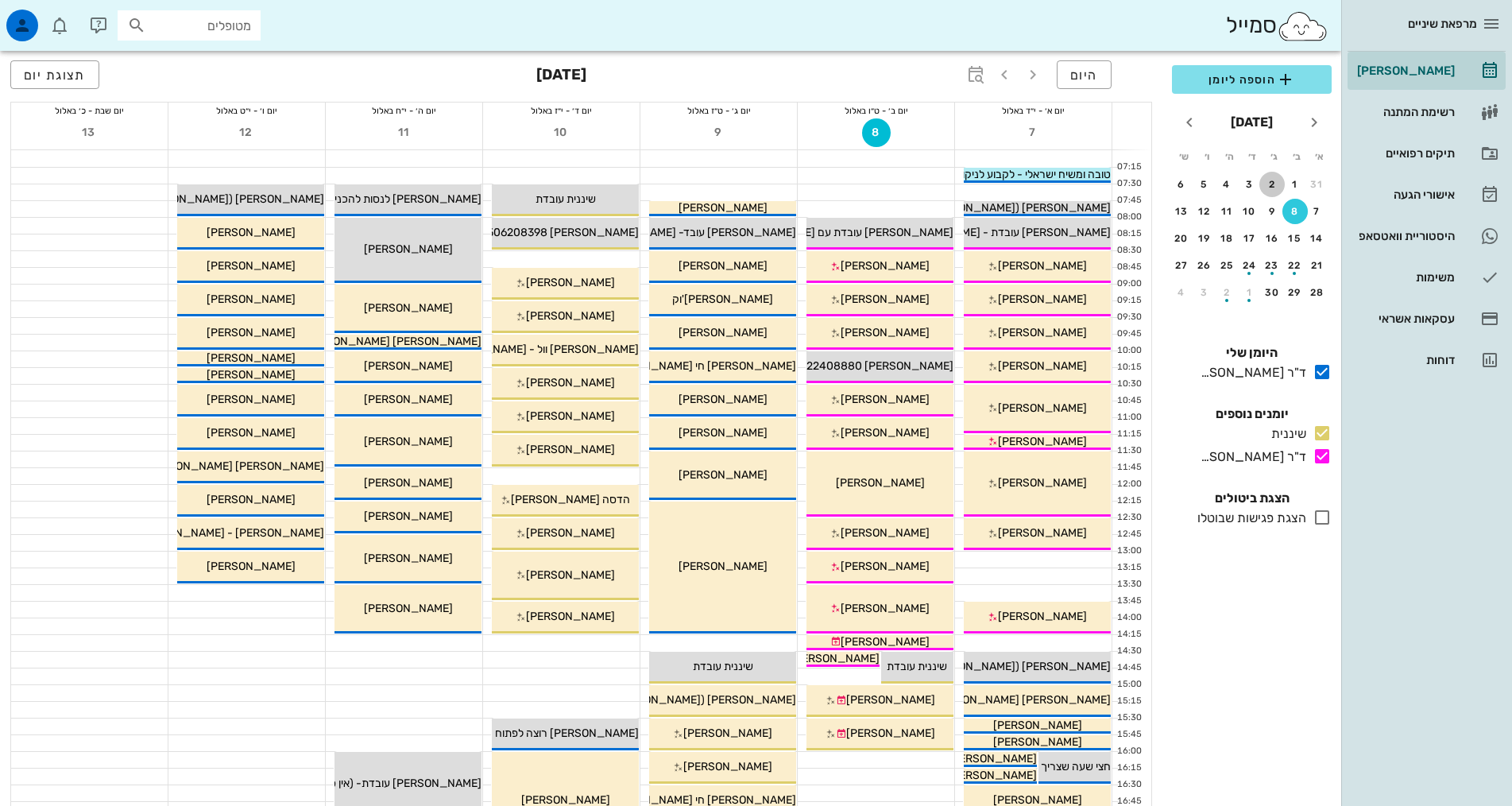
click at [1274, 185] on div "2" at bounding box center [1272, 184] width 26 height 11
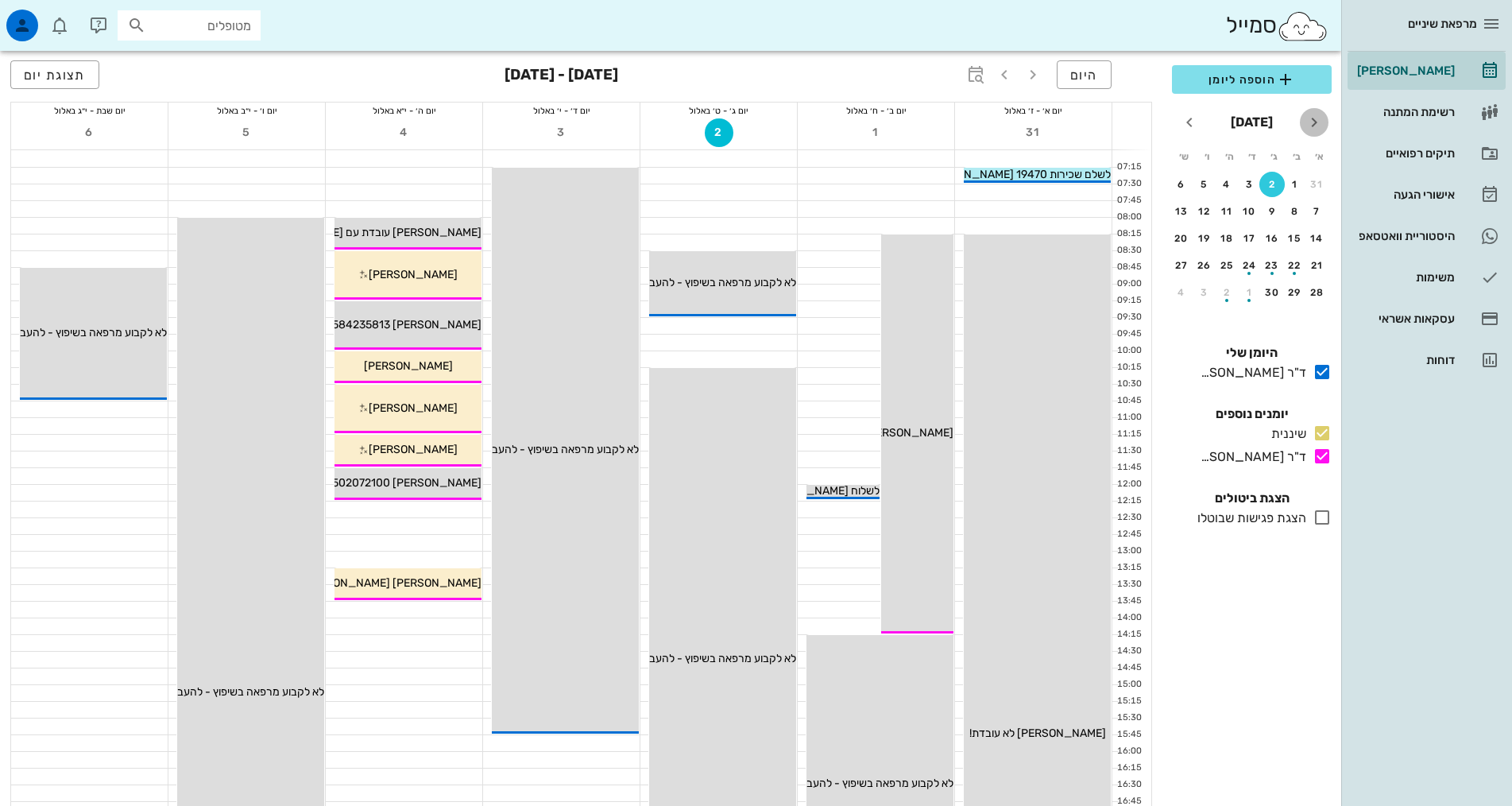
click at [1301, 127] on span "חודש שעבר" at bounding box center [1314, 122] width 29 height 19
click at [1246, 296] on div "27" at bounding box center [1249, 292] width 24 height 11
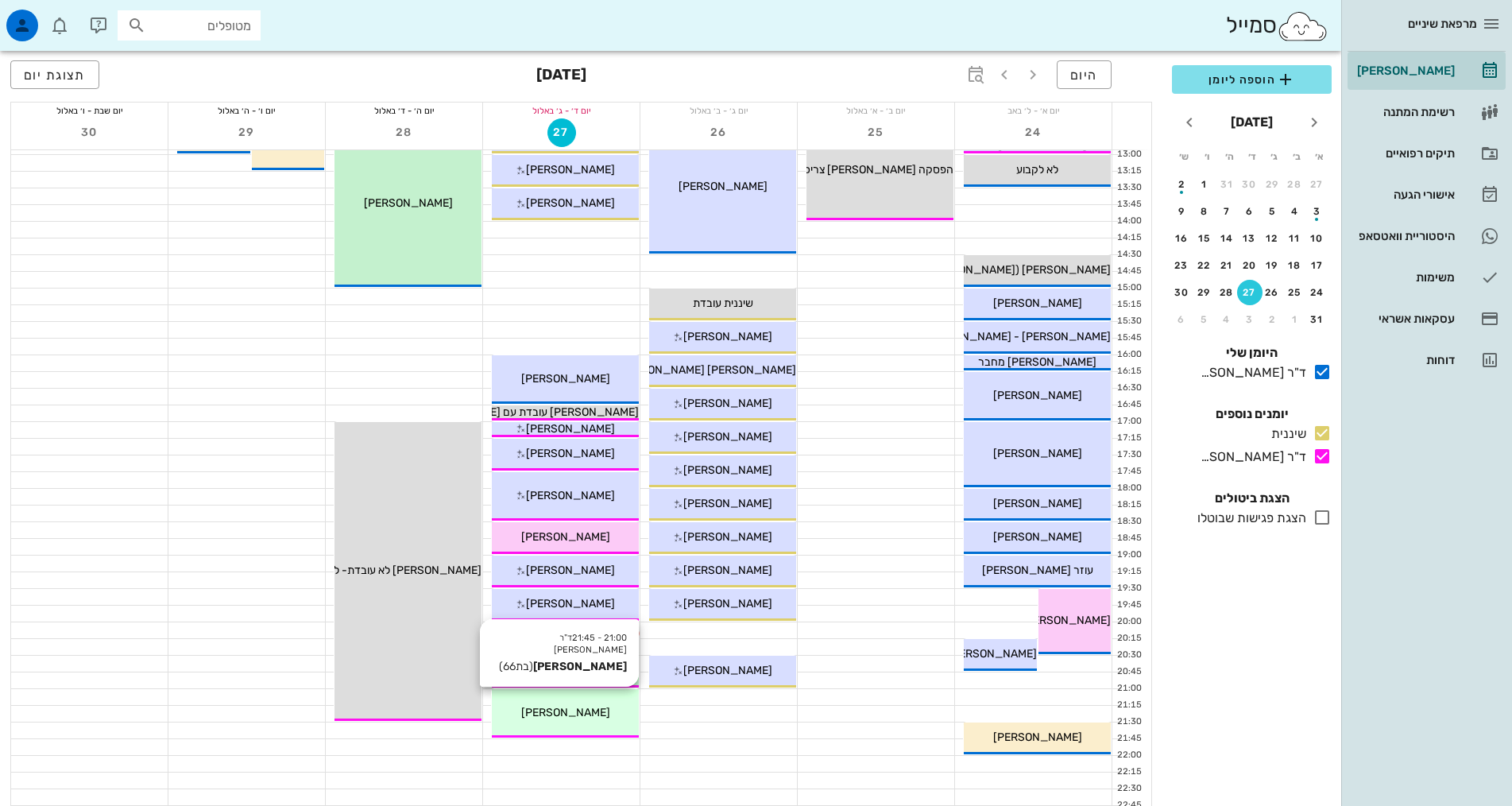
scroll to position [397, 0]
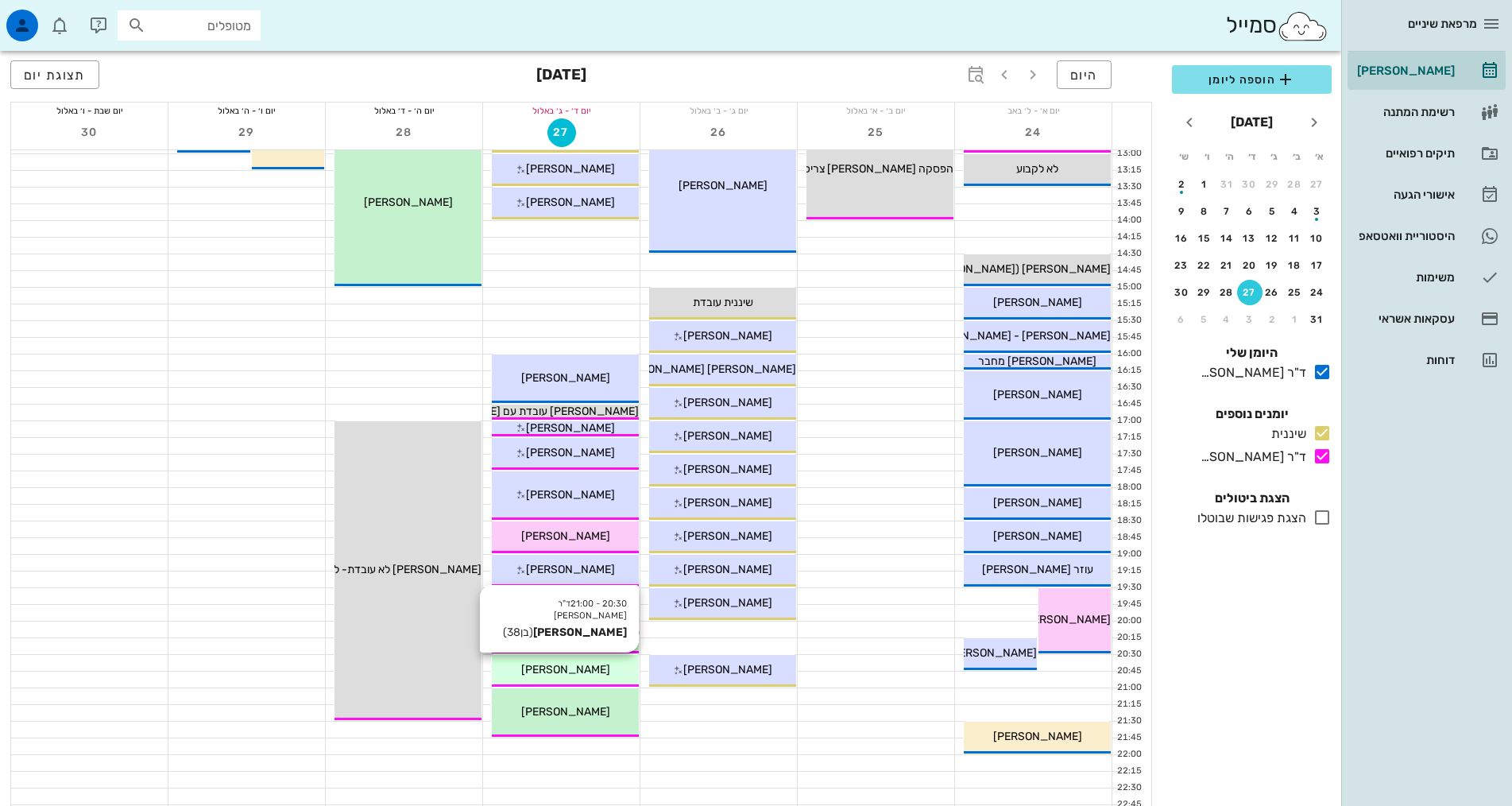
click at [609, 670] on div "[PERSON_NAME]" at bounding box center [565, 669] width 147 height 17
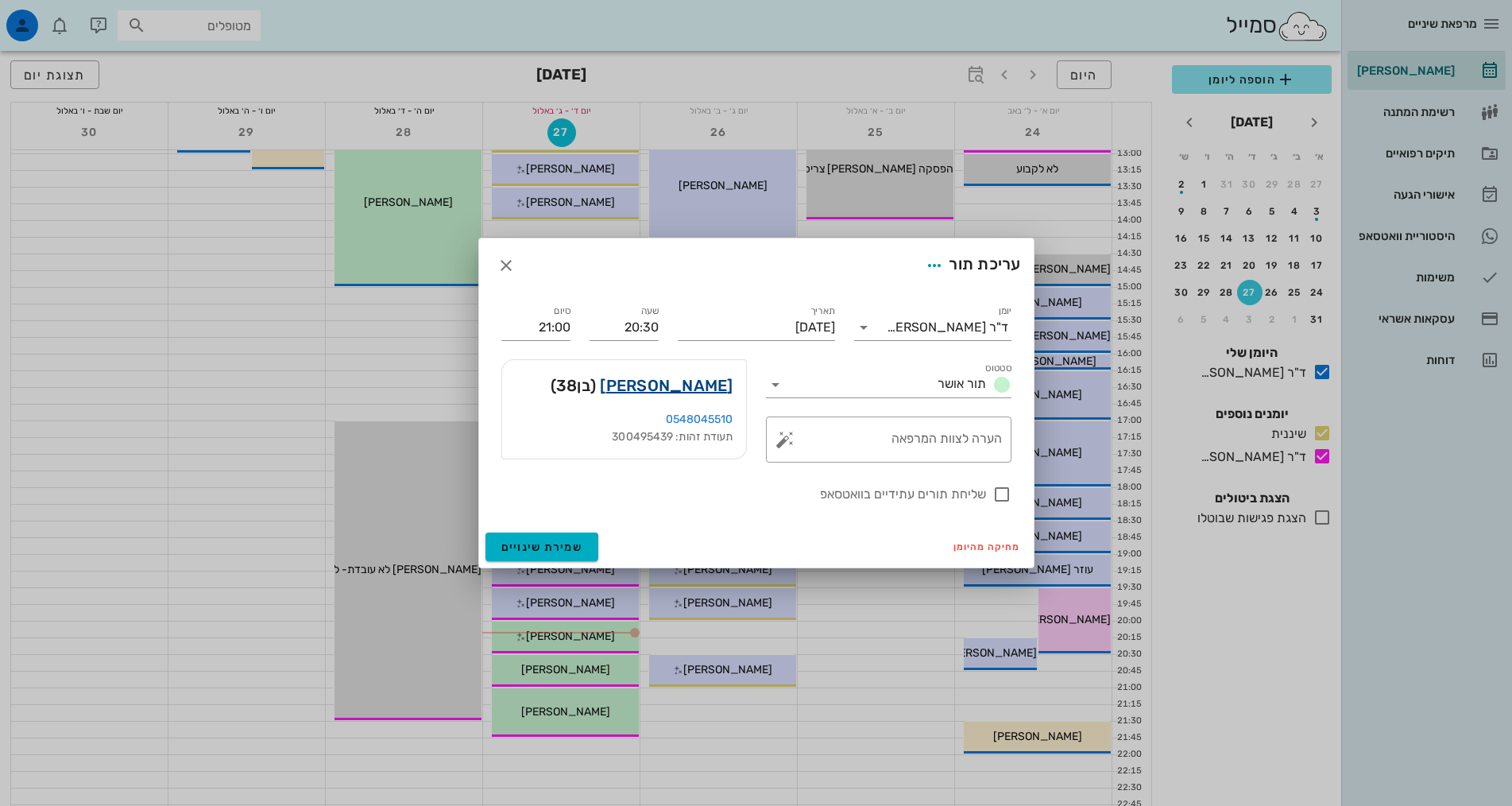
click at [704, 389] on link "[PERSON_NAME]" at bounding box center [666, 385] width 132 height 26
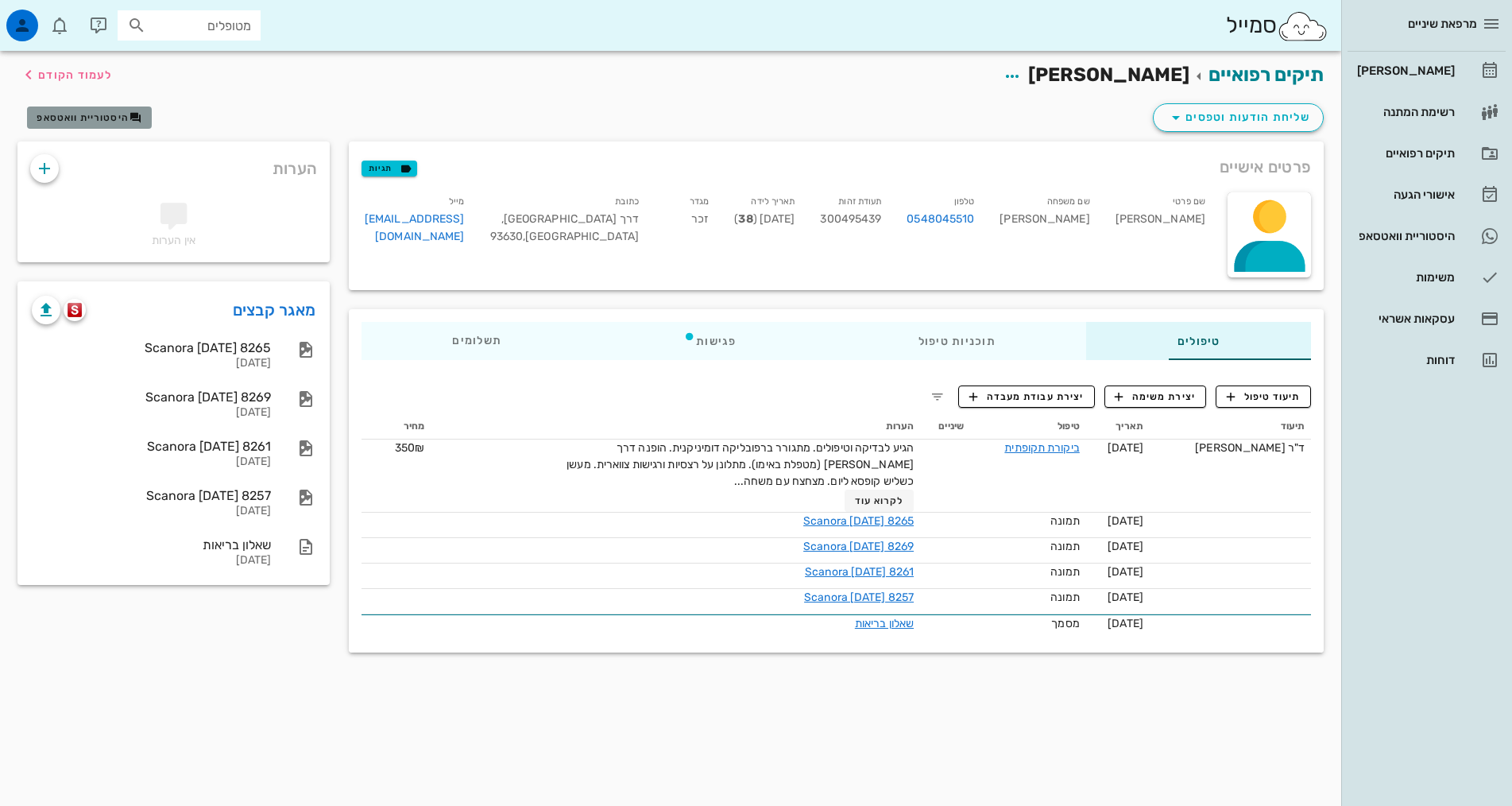
click at [88, 114] on span "היסטוריית וואטסאפ" at bounding box center [82, 117] width 92 height 11
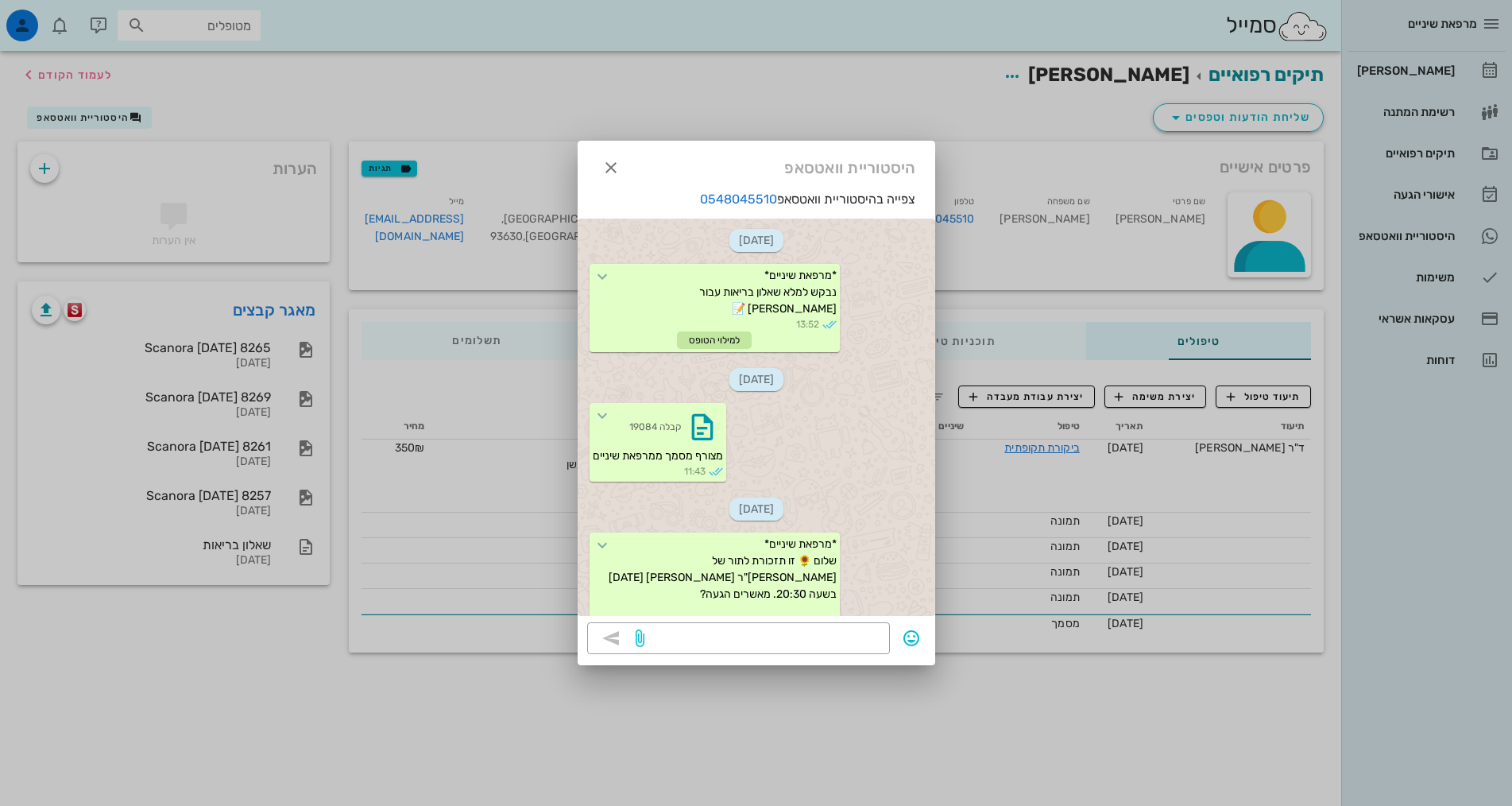
scroll to position [840, 0]
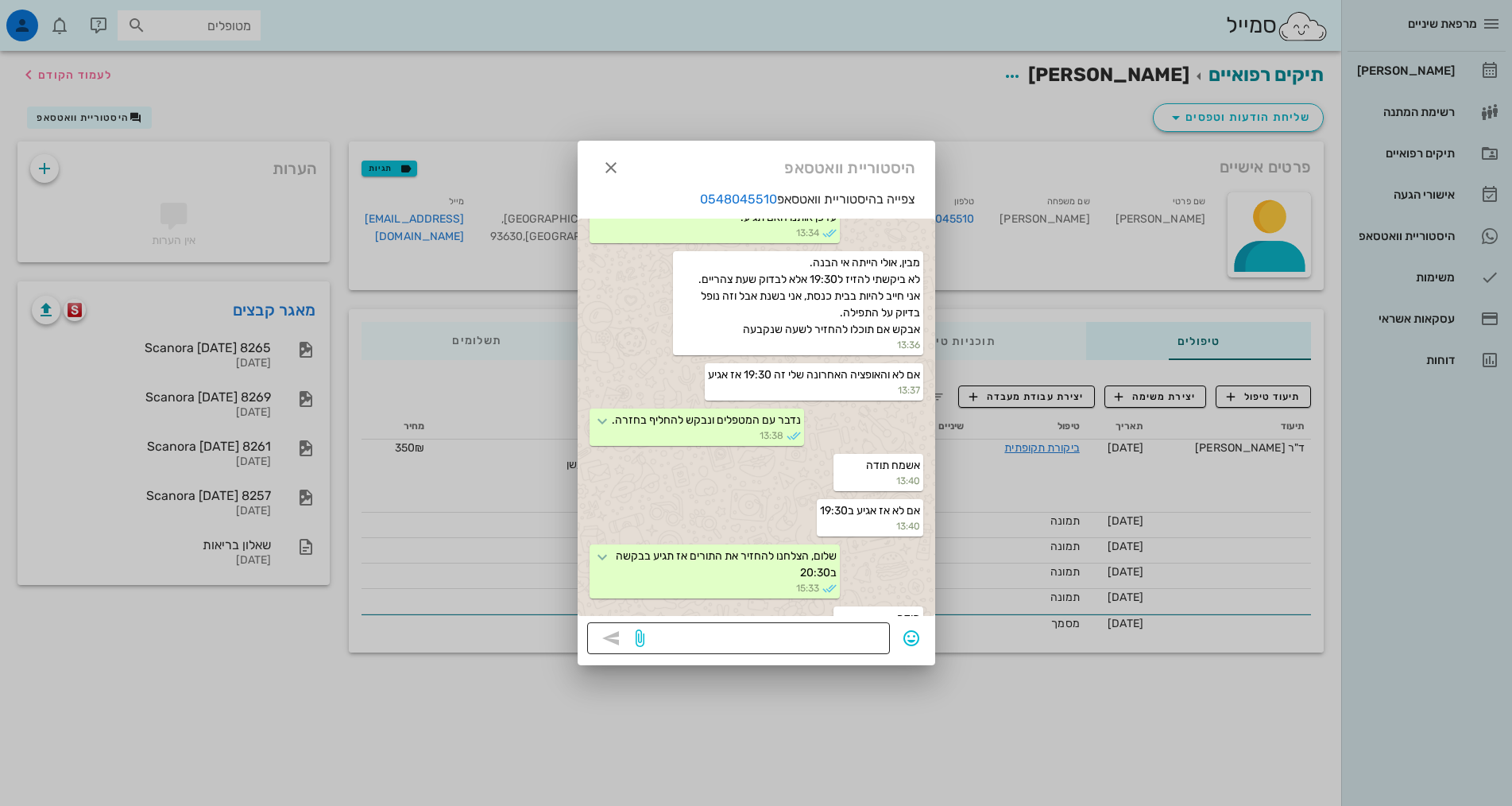
click at [783, 626] on div at bounding box center [764, 638] width 233 height 32
click at [743, 648] on textarea at bounding box center [764, 640] width 233 height 26
click at [744, 642] on textarea at bounding box center [764, 640] width 233 height 26
click at [871, 753] on div at bounding box center [756, 403] width 1512 height 806
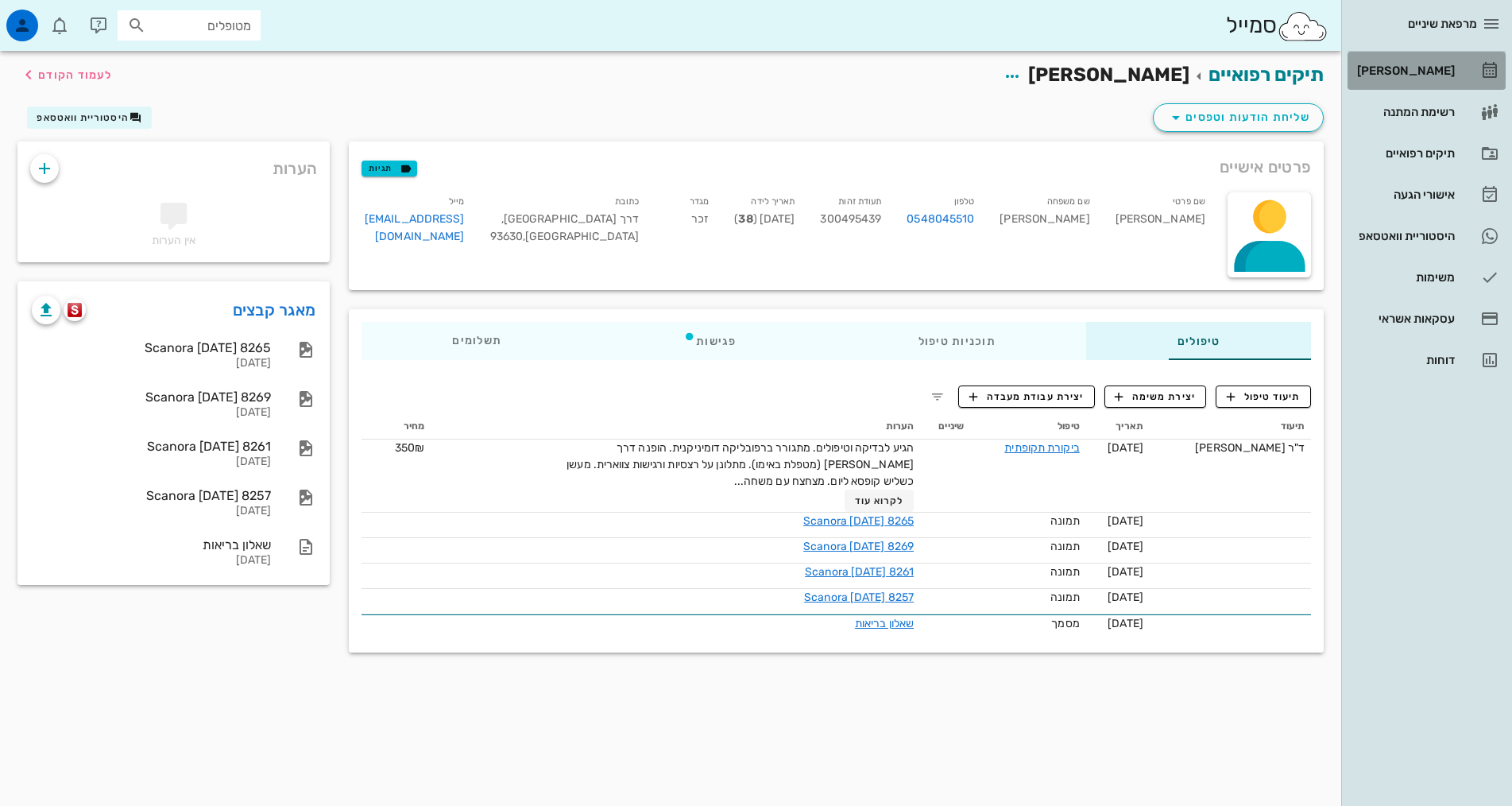
click at [1459, 67] on link "[PERSON_NAME]" at bounding box center [1427, 71] width 158 height 38
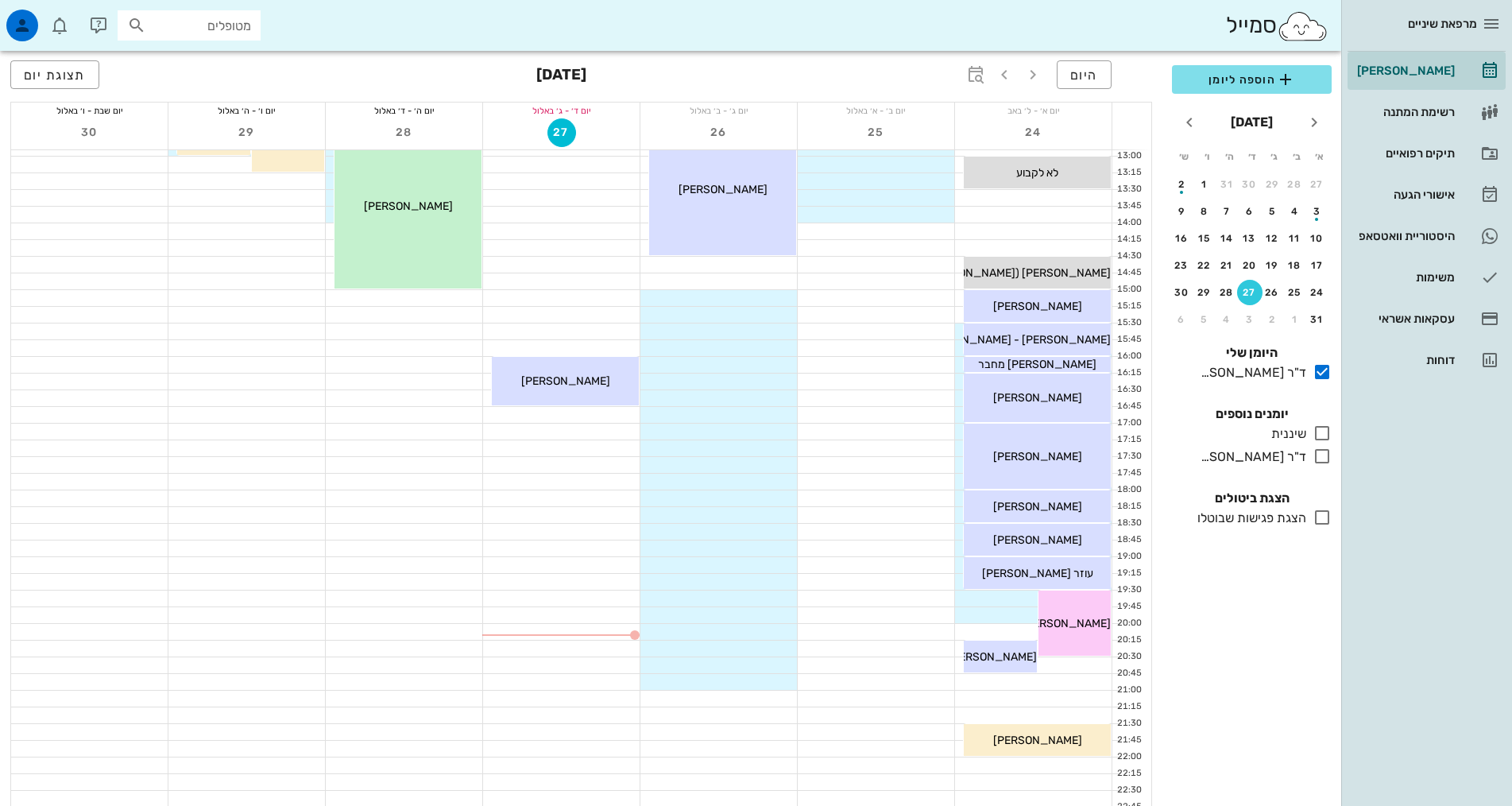
scroll to position [397, 0]
click at [1310, 454] on div at bounding box center [1319, 456] width 26 height 20
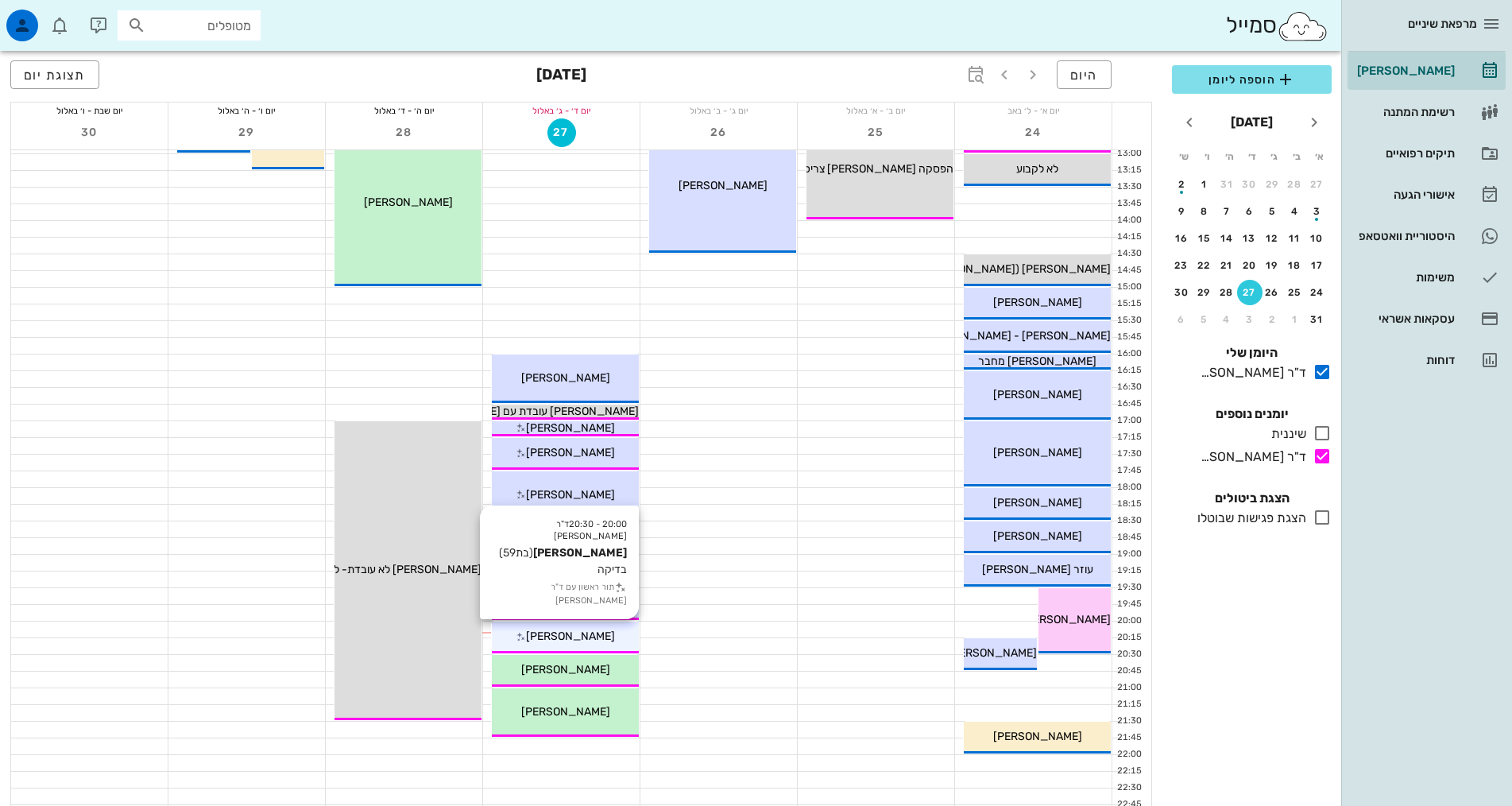
click at [580, 634] on span "[PERSON_NAME]" at bounding box center [570, 636] width 89 height 14
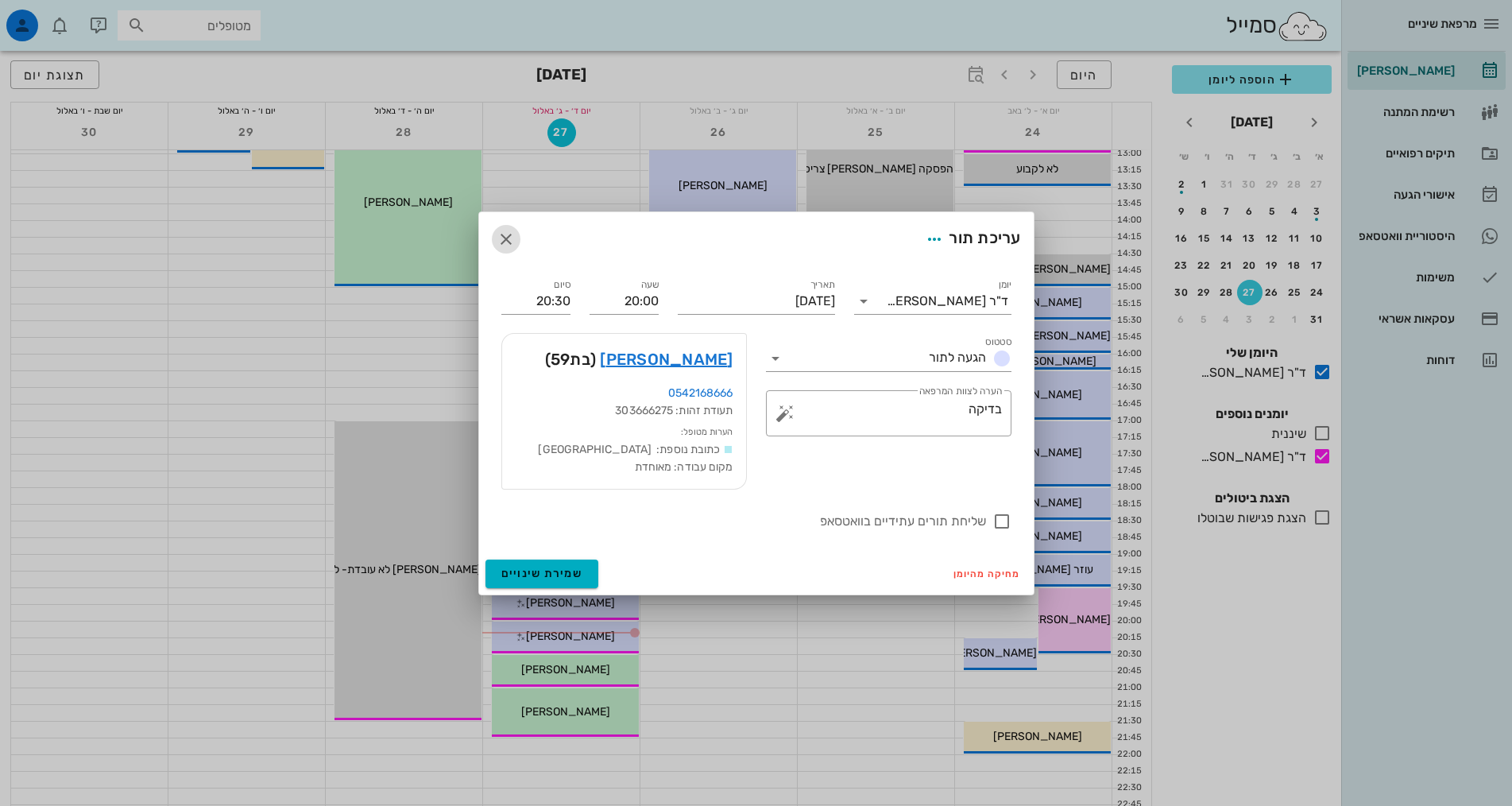
click at [506, 236] on icon "button" at bounding box center [506, 239] width 19 height 19
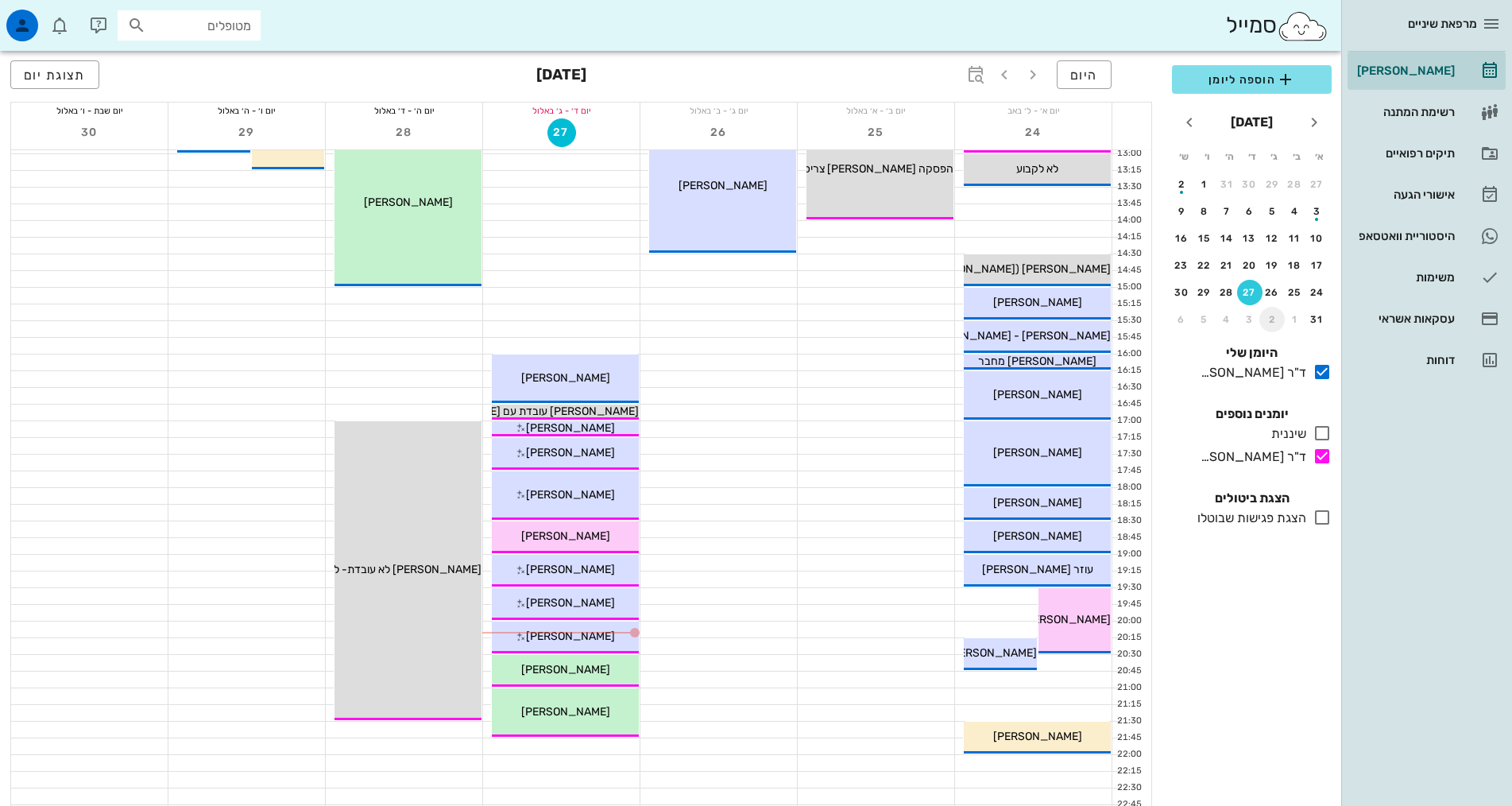
click at [1268, 318] on div "2" at bounding box center [1272, 319] width 26 height 11
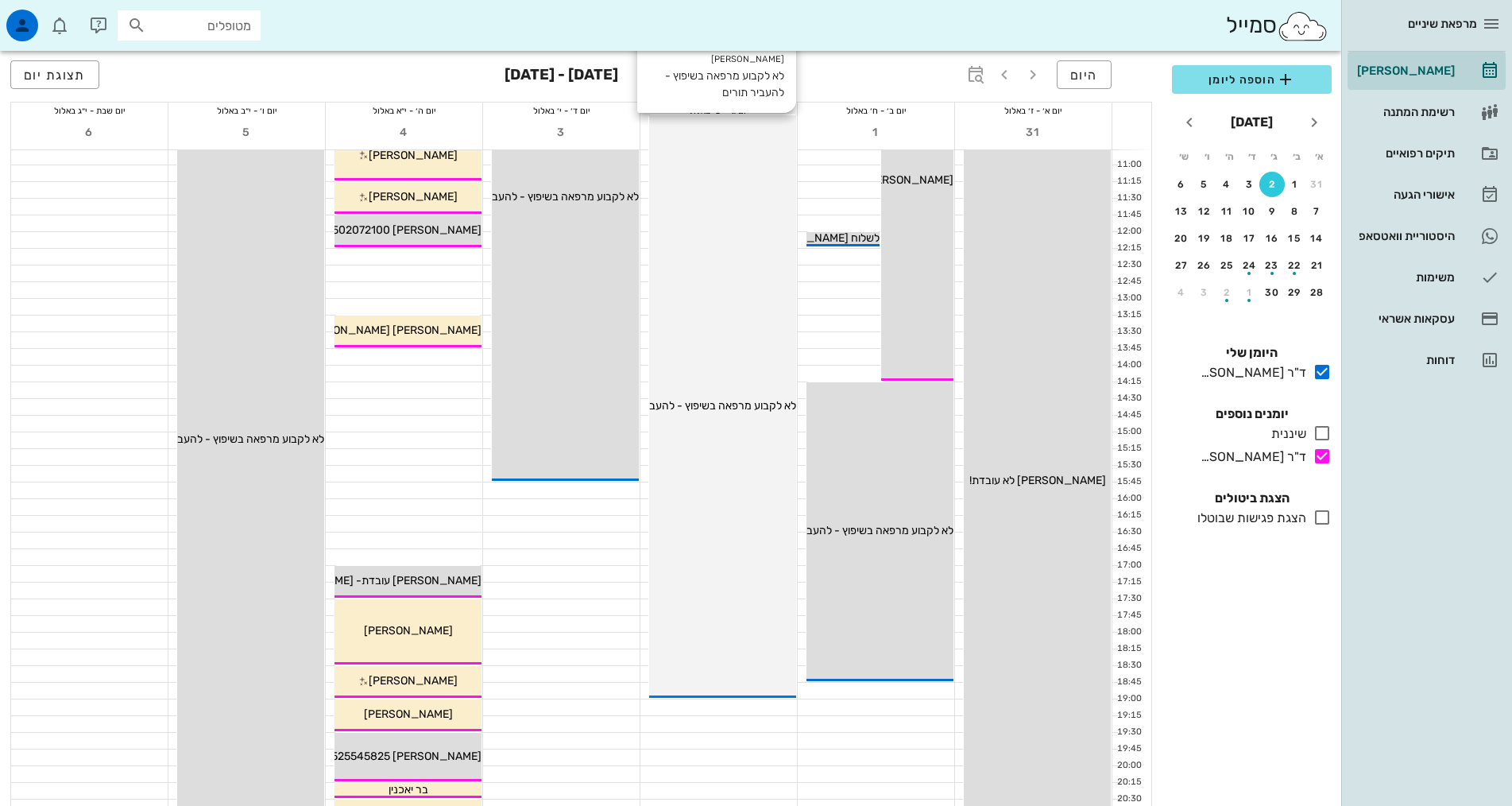
scroll to position [239, 0]
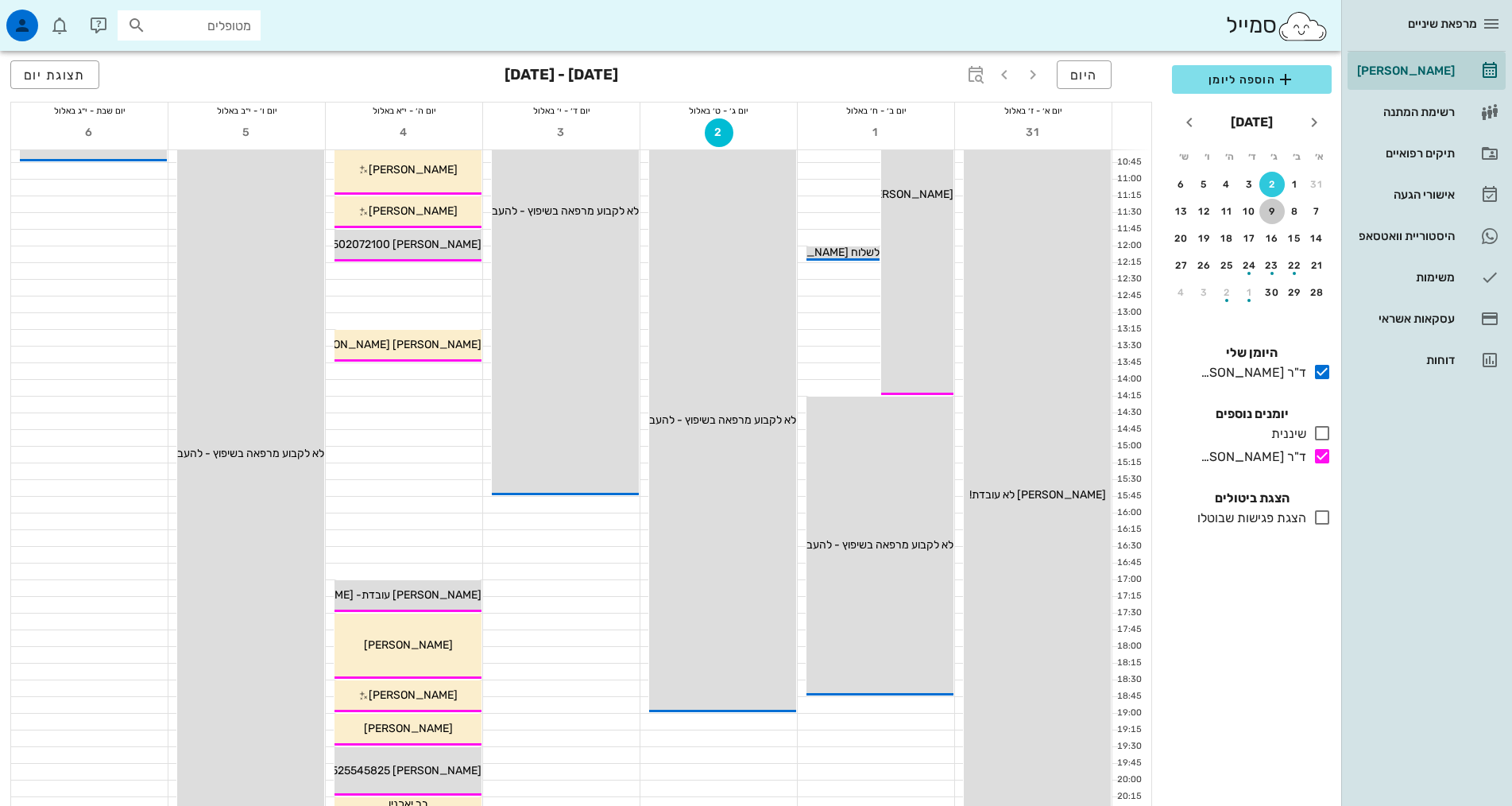
click at [1273, 207] on div "9" at bounding box center [1272, 211] width 26 height 11
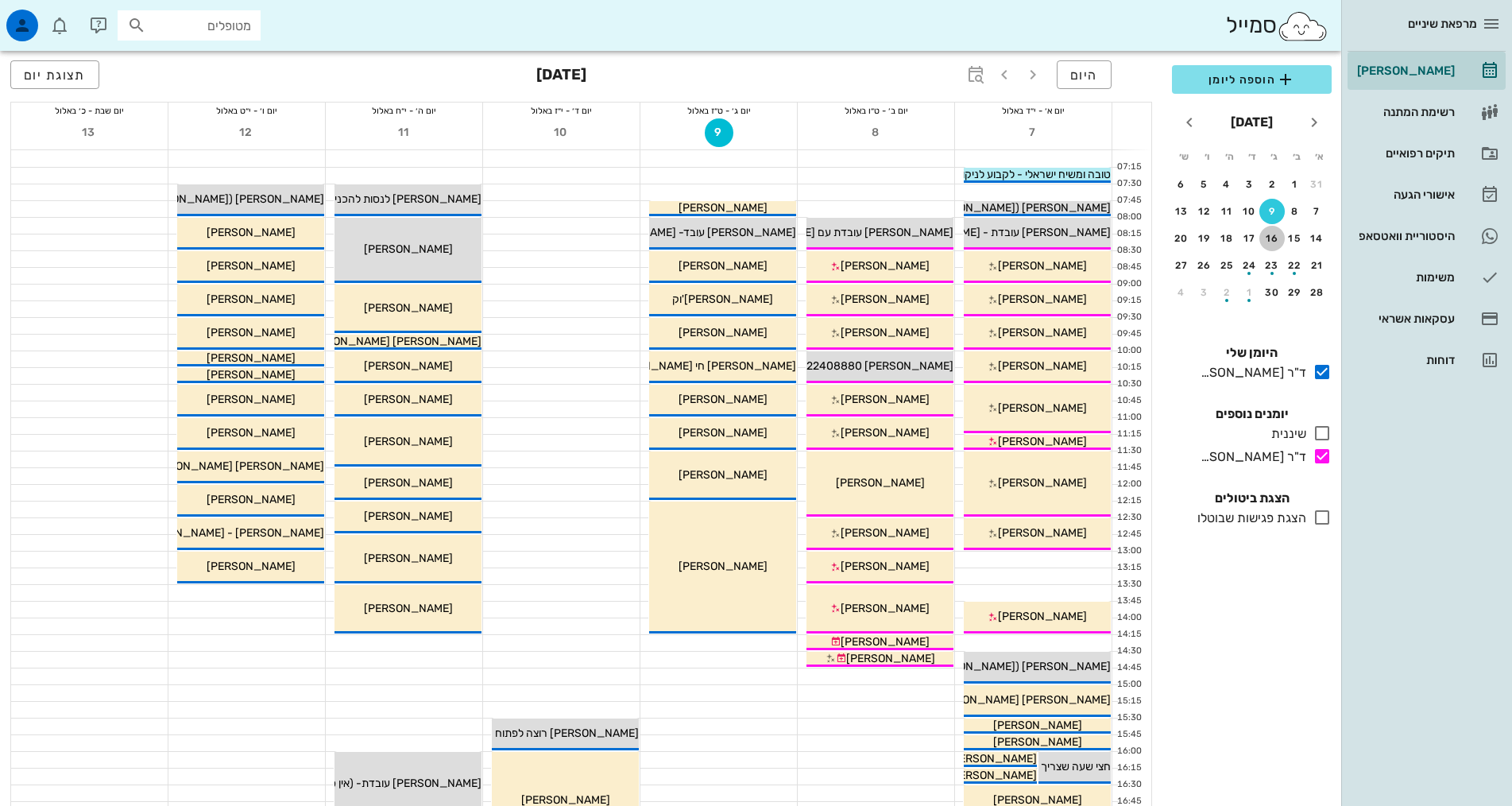
click at [1277, 236] on div "16" at bounding box center [1272, 239] width 26 height 11
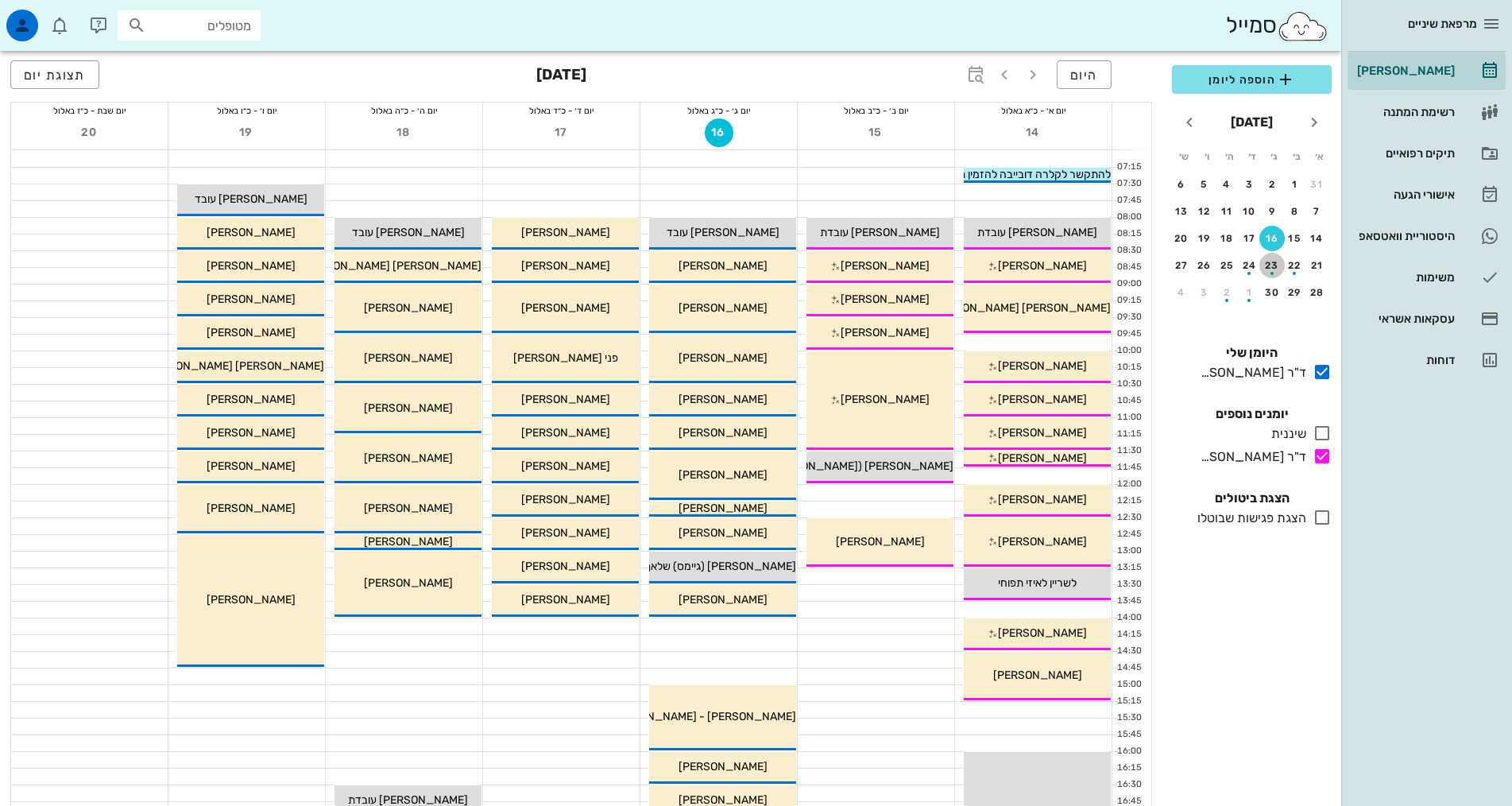
click at [1273, 268] on div "button" at bounding box center [1272, 269] width 26 height 9
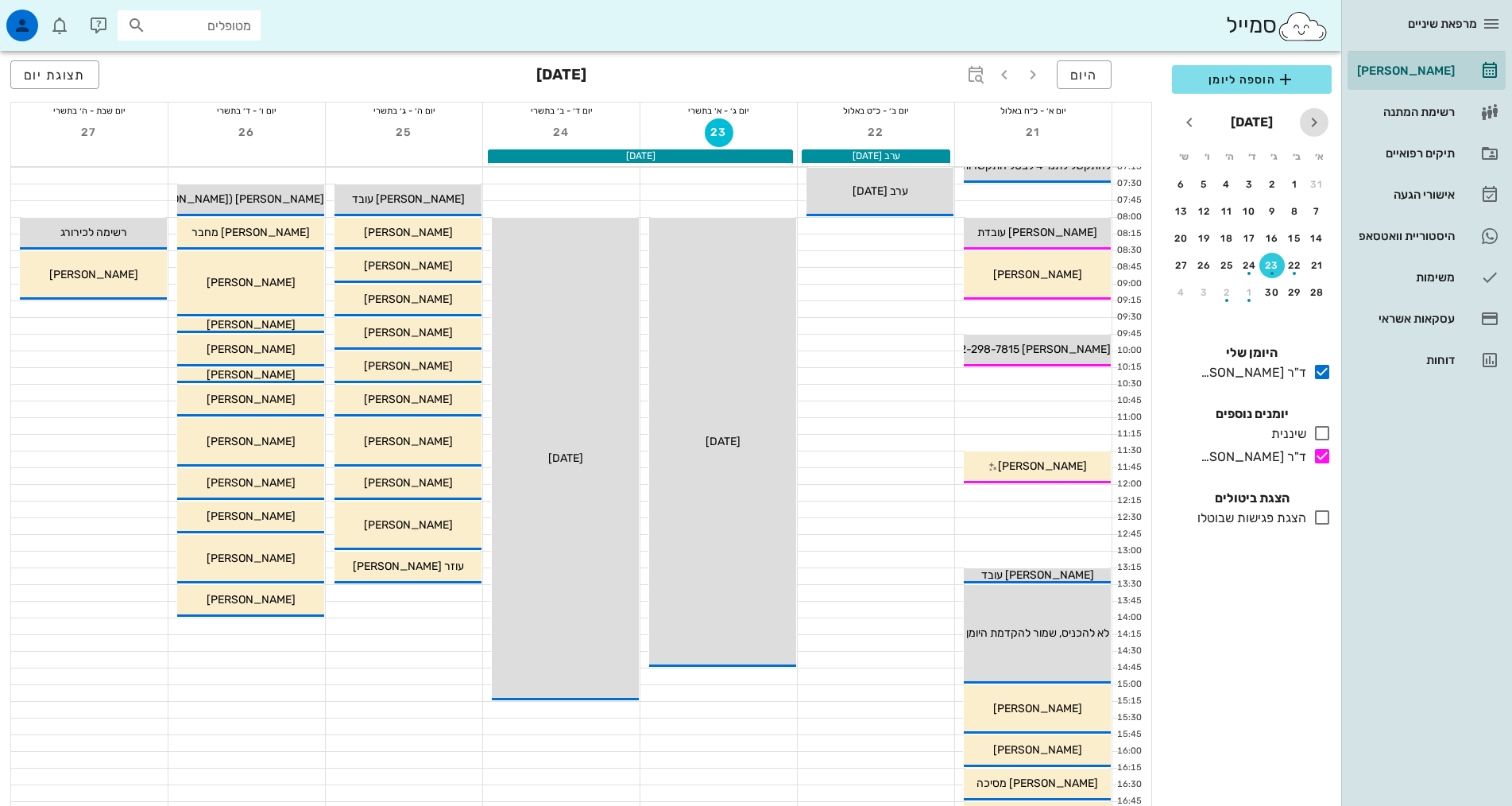
click at [1313, 117] on icon "חודש שעבר" at bounding box center [1314, 122] width 19 height 19
click at [1198, 119] on span "חודש הבא" at bounding box center [1190, 122] width 29 height 19
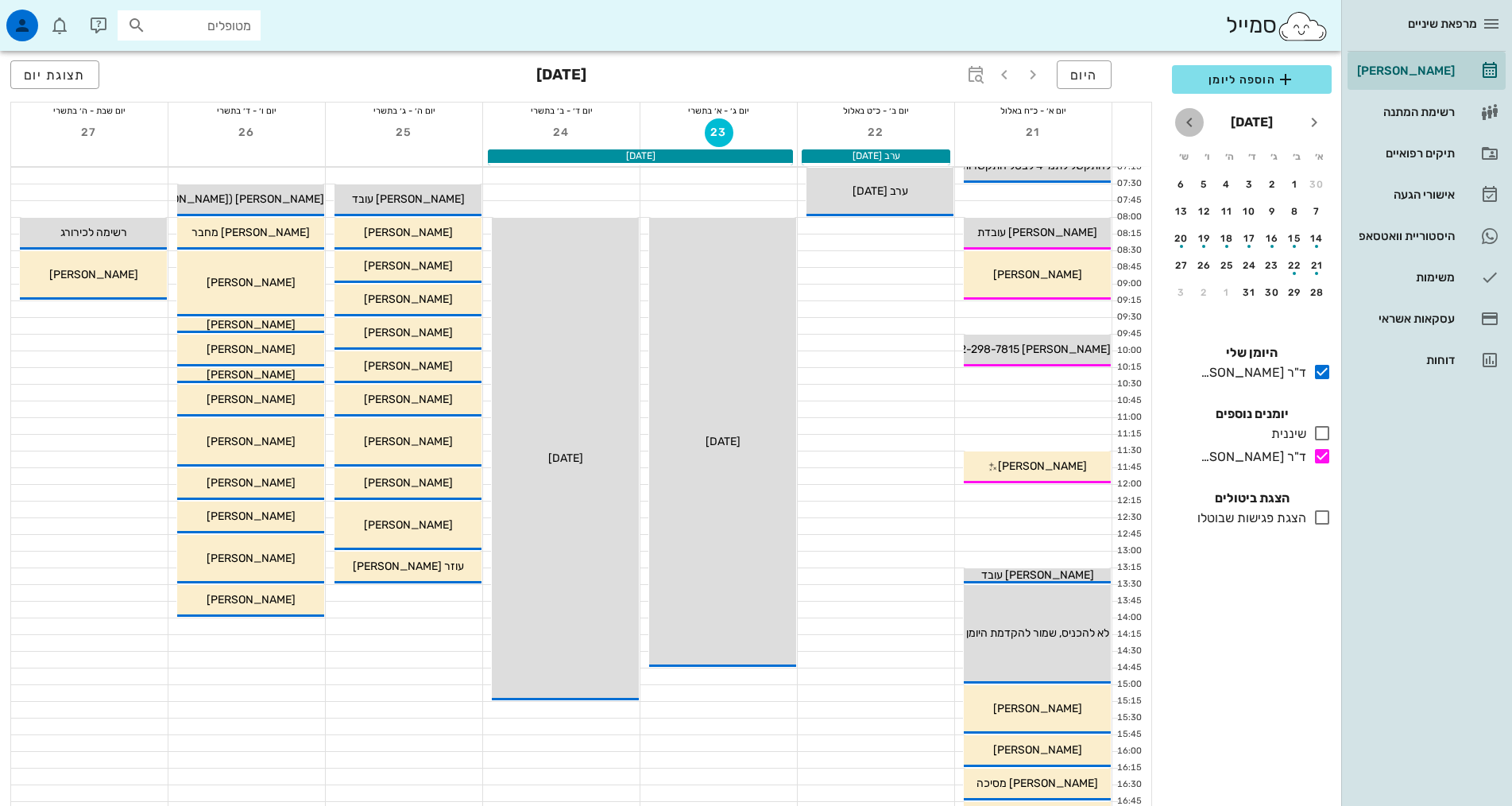
click at [1198, 119] on span "חודש הבא" at bounding box center [1190, 122] width 29 height 19
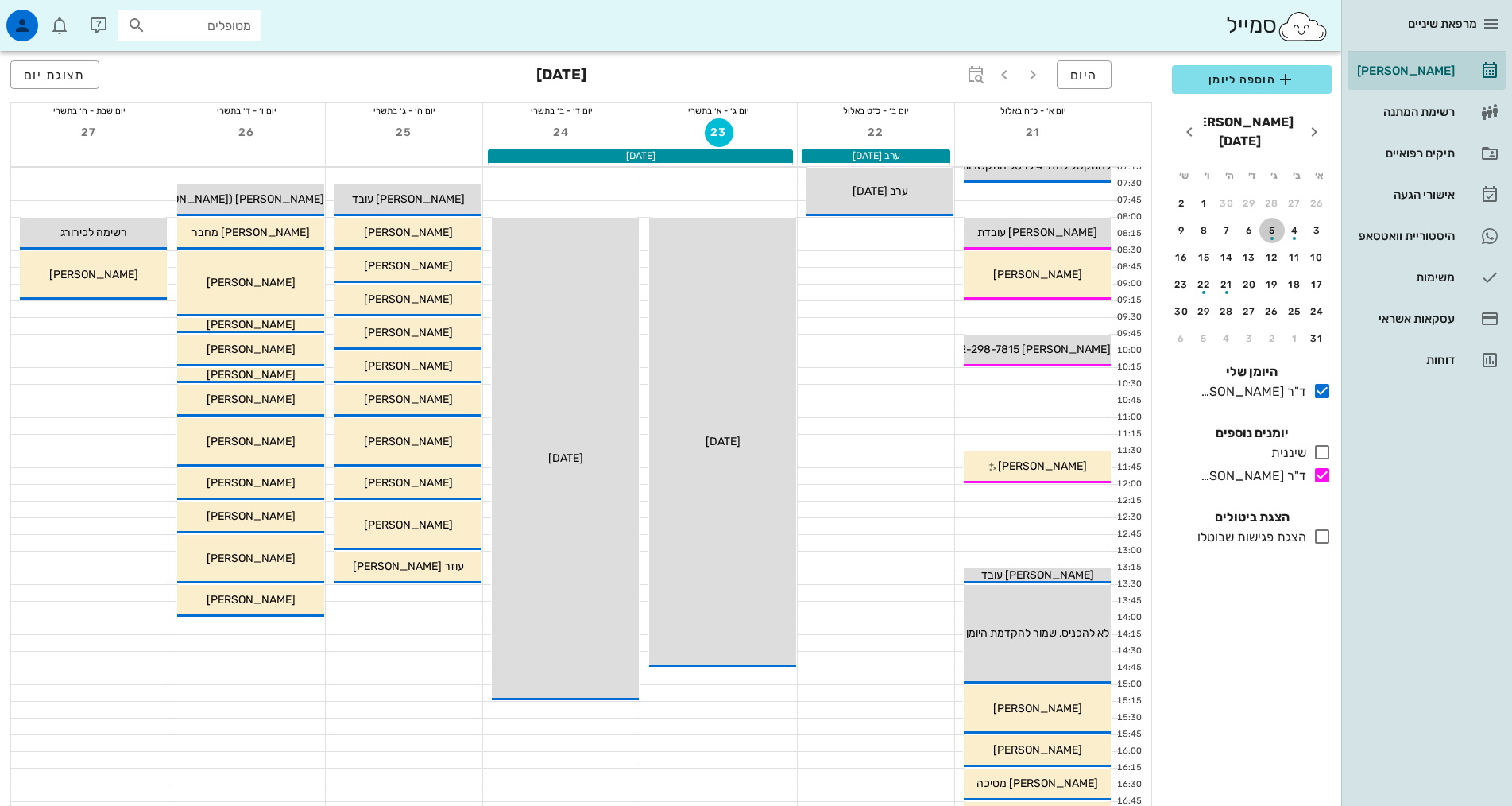
click at [1284, 225] on div "5" at bounding box center [1272, 231] width 26 height 11
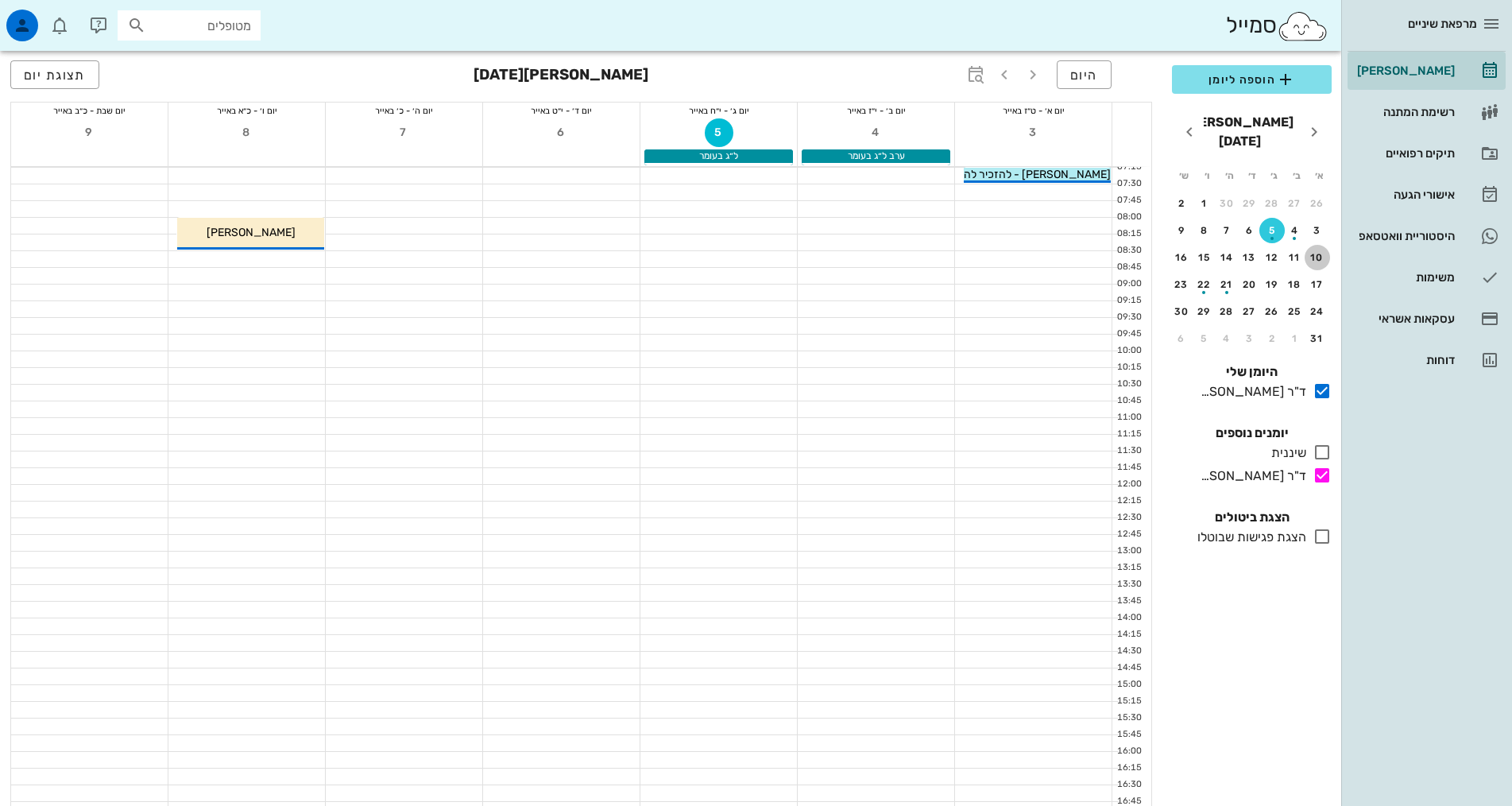
click at [1317, 252] on div "10" at bounding box center [1317, 258] width 26 height 11
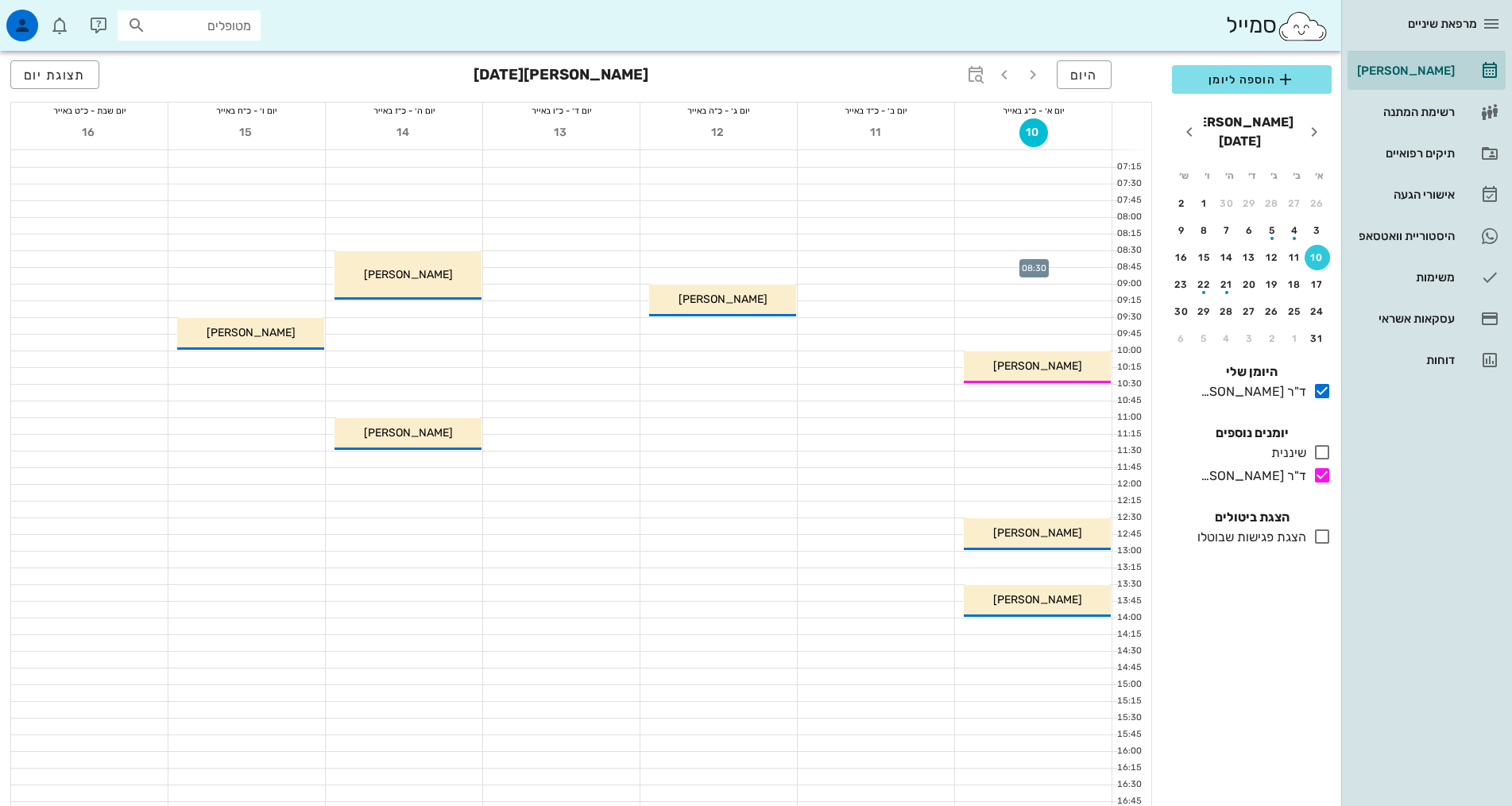
click at [1069, 257] on div at bounding box center [1033, 259] width 156 height 16
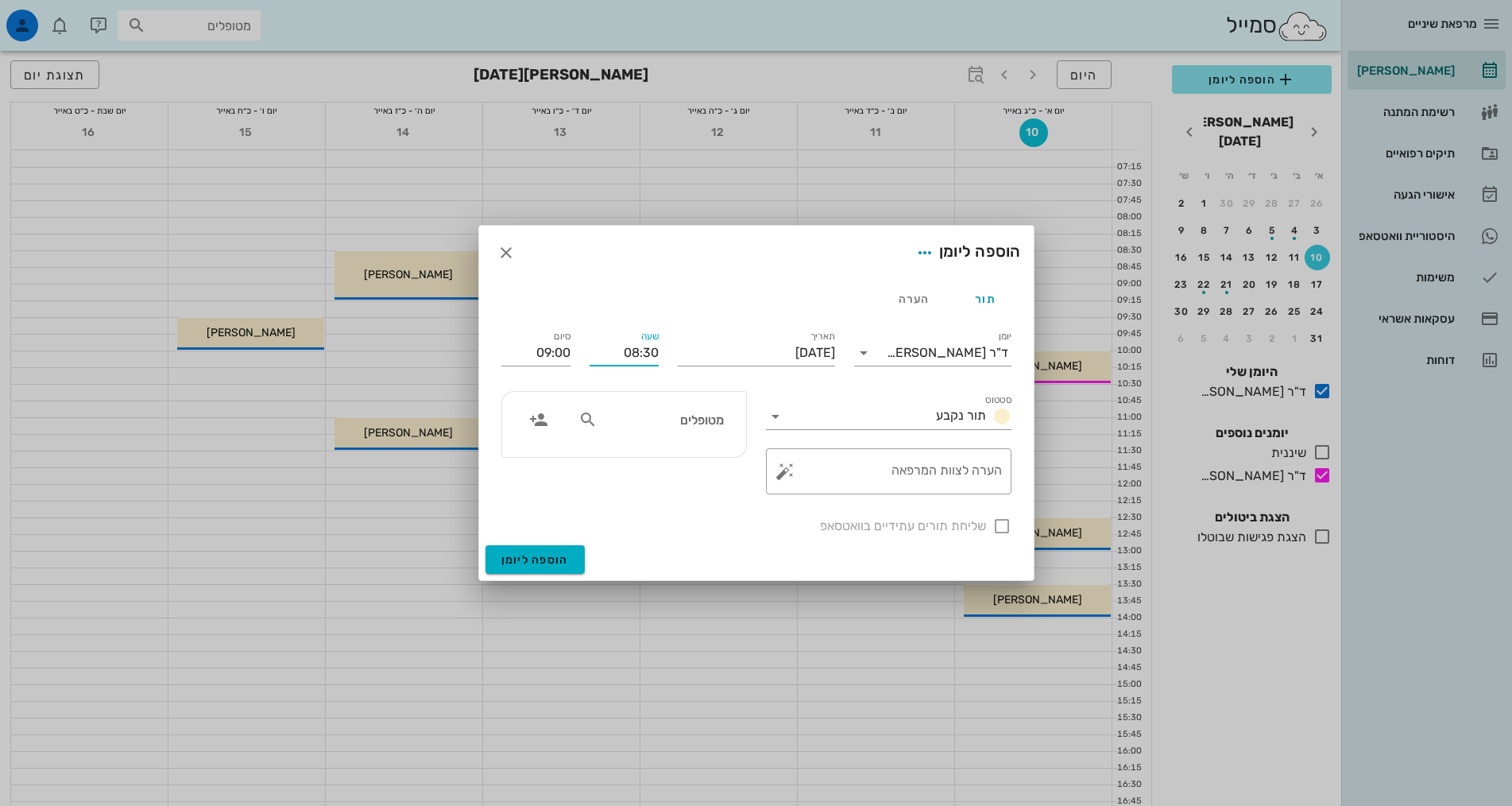
click at [632, 348] on input "08:30" at bounding box center [624, 353] width 69 height 26
click at [885, 388] on div "סטטוס תור נקבע" at bounding box center [889, 410] width 265 height 57
click at [675, 415] on input "מטופלים" at bounding box center [661, 420] width 122 height 21
click at [679, 414] on input "text" at bounding box center [661, 420] width 122 height 21
type input "בוג"
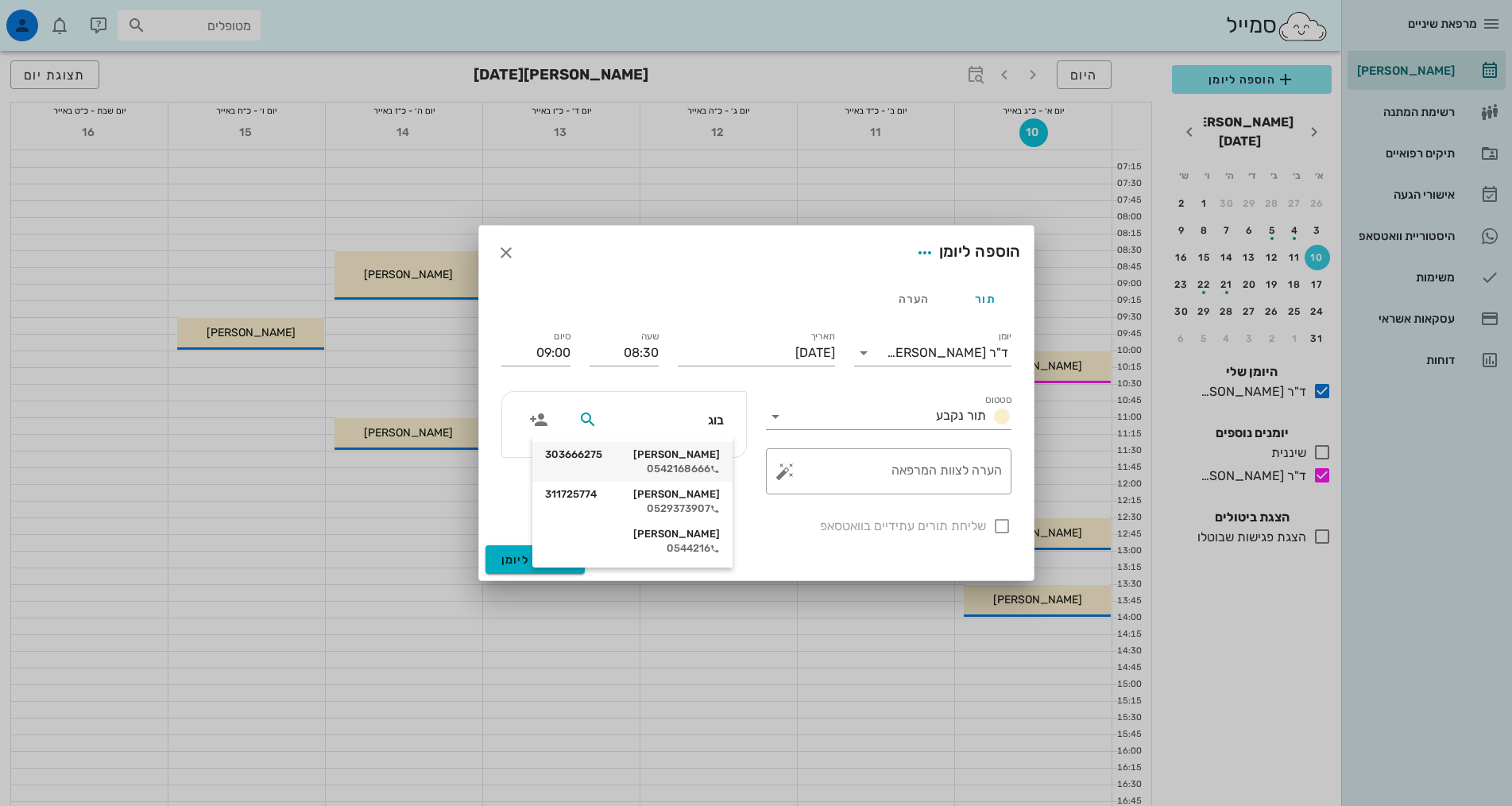
click at [654, 452] on div "אנה בוגומולובה 303666275" at bounding box center [632, 455] width 175 height 13
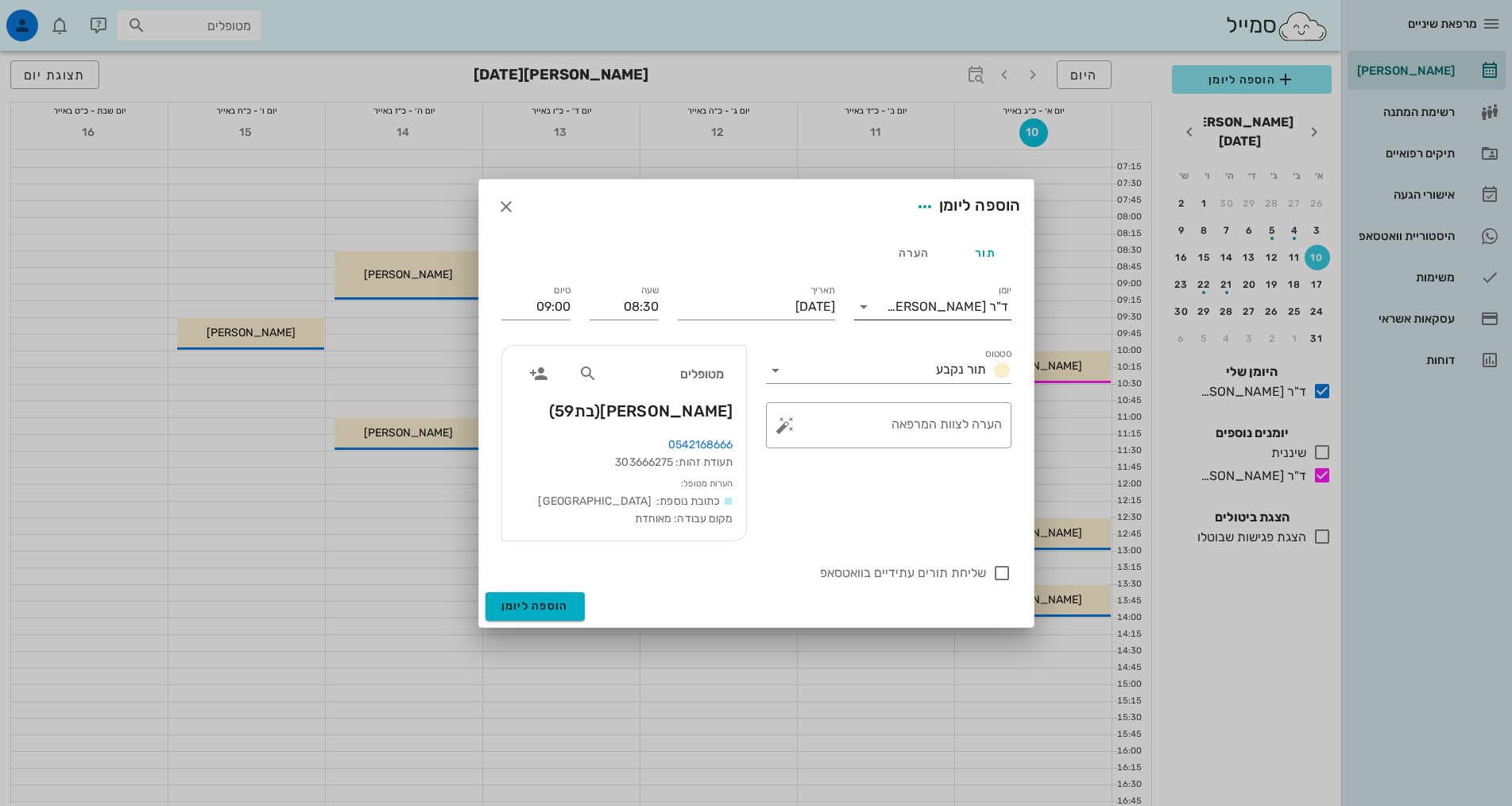
click at [940, 306] on div "ד"ר [PERSON_NAME]" at bounding box center [947, 306] width 121 height 14
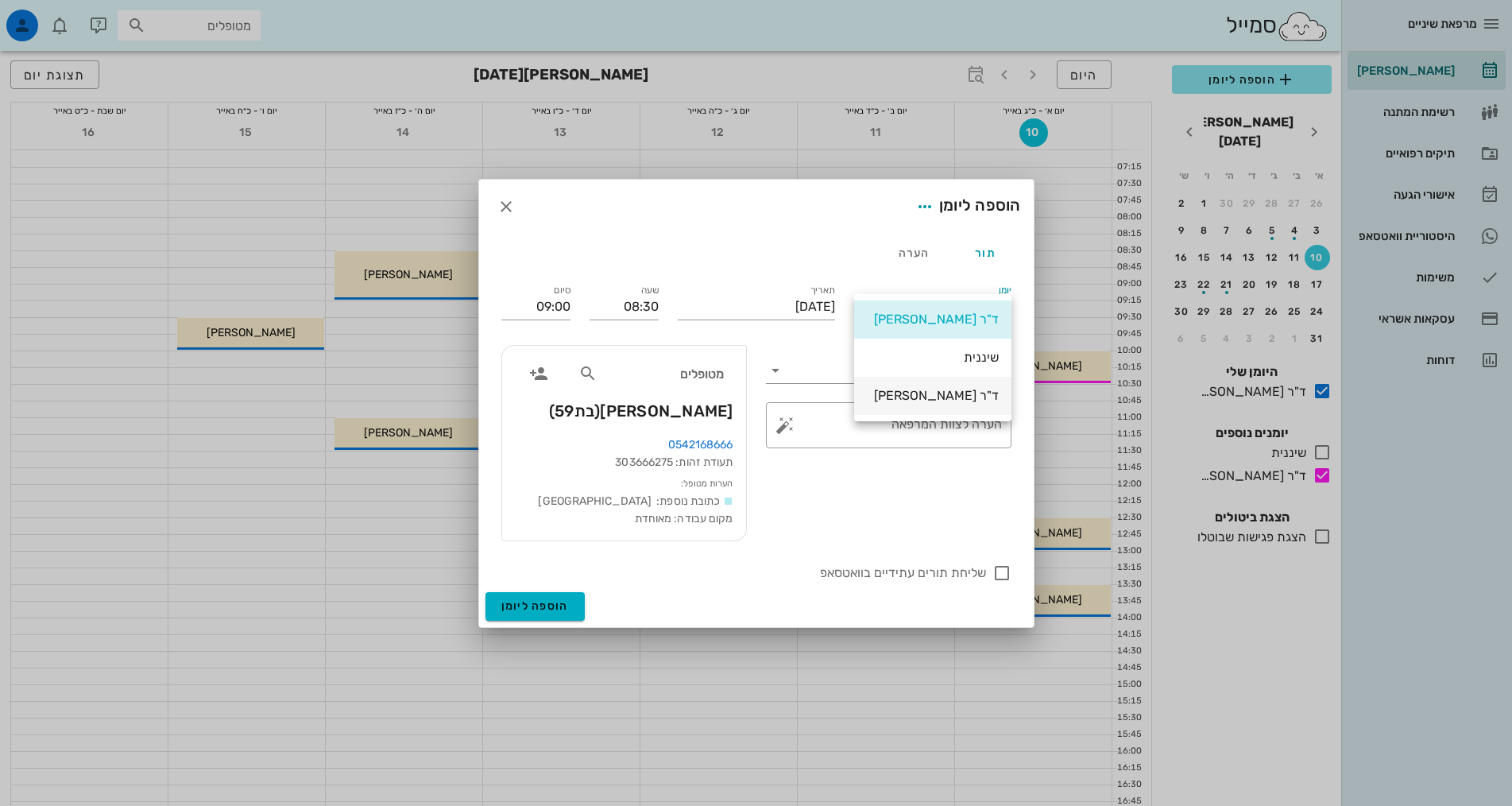
click at [972, 398] on div "ד"ר [PERSON_NAME]" at bounding box center [932, 395] width 132 height 15
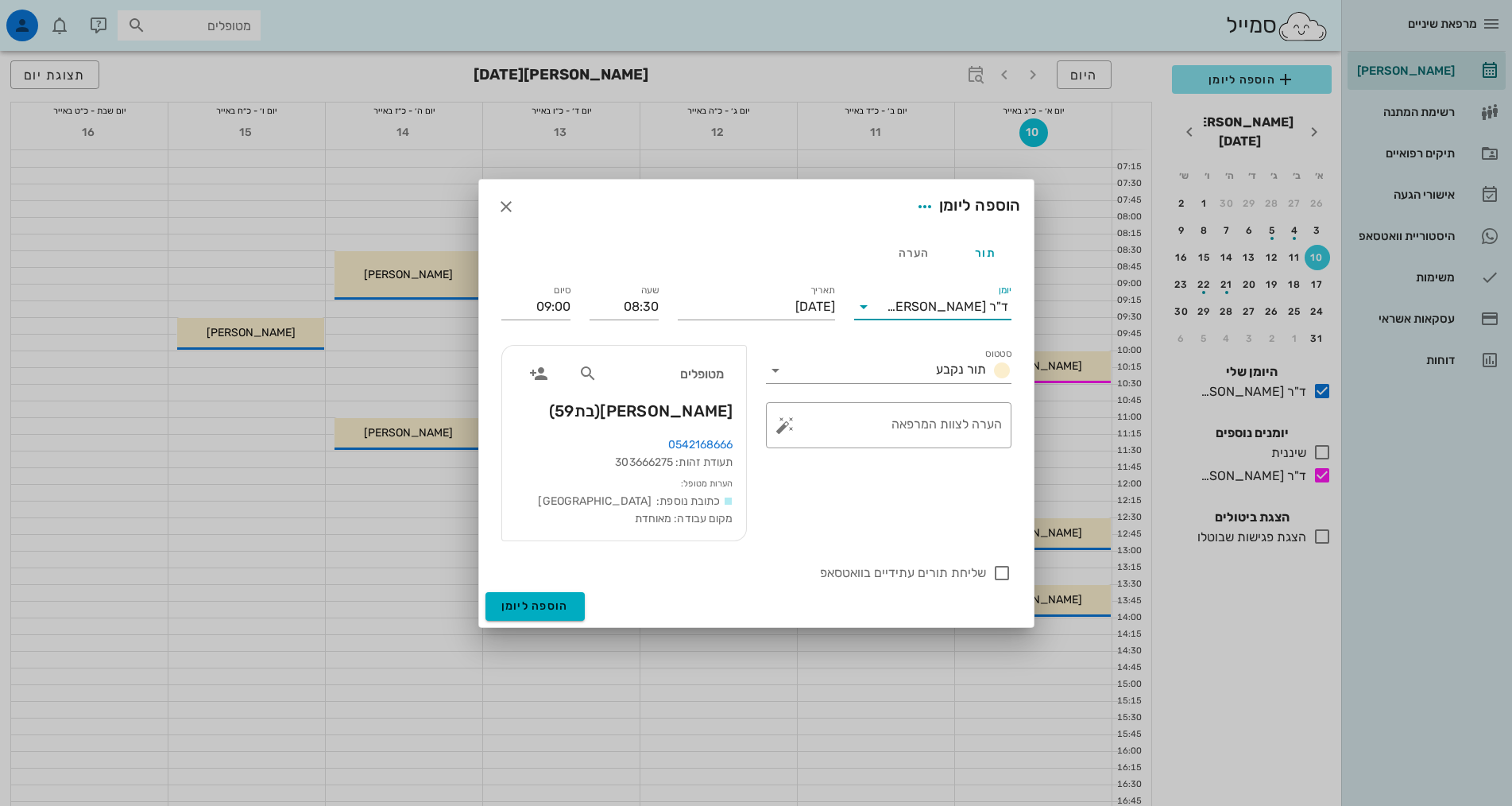
click at [882, 516] on div "סטטוס תור נקבע ​ הערה לצוות המרפאה" at bounding box center [889, 443] width 265 height 215
click at [930, 435] on textarea "הערה לצוות המרפאה" at bounding box center [895, 429] width 214 height 38
click at [914, 508] on div "סטטוס תור נקבע ​ הערה לצוות המרפאה" at bounding box center [889, 443] width 265 height 215
click at [550, 609] on span "הוספה ליומן" at bounding box center [535, 606] width 68 height 14
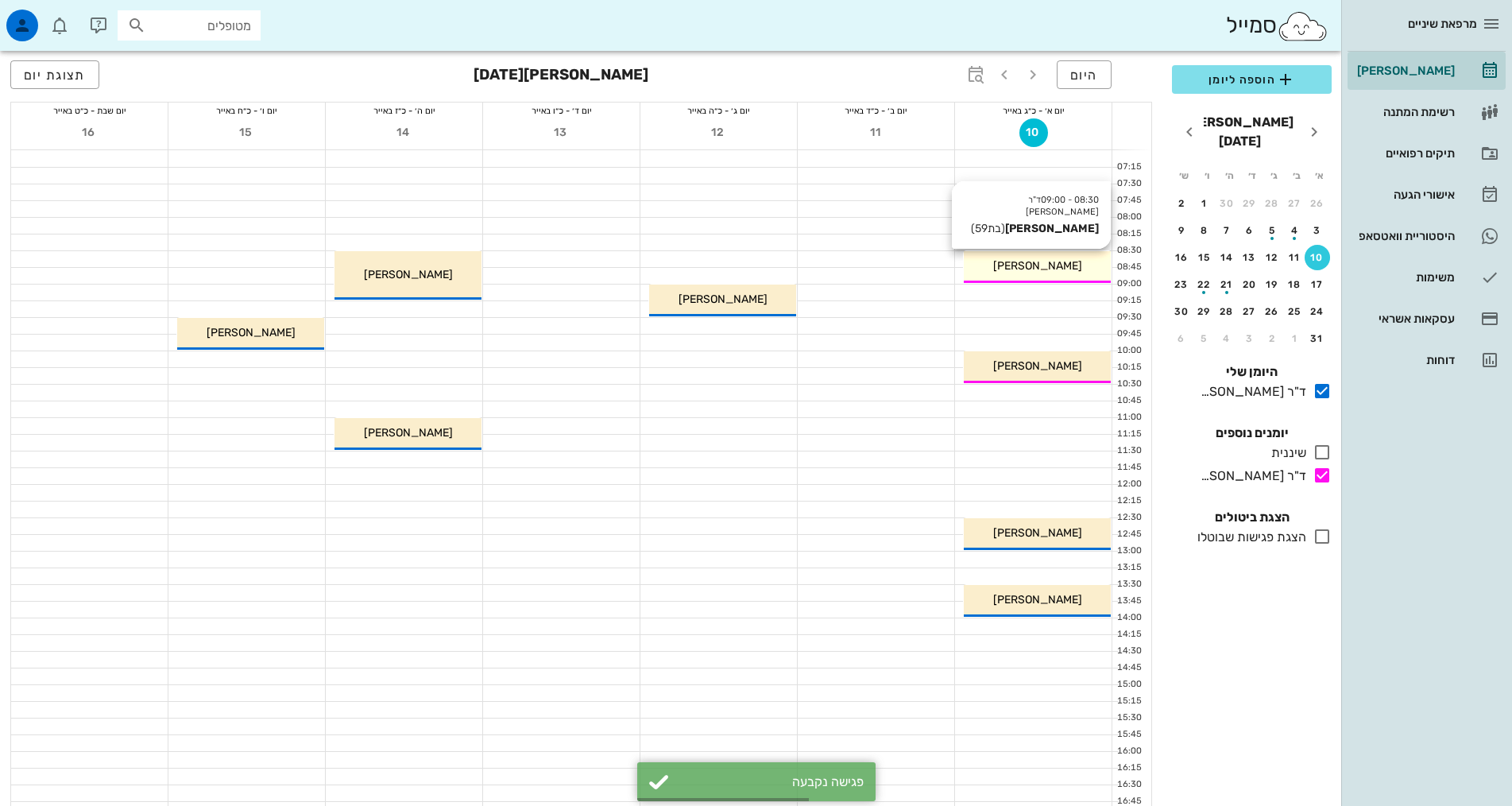
click at [1062, 270] on span "[PERSON_NAME]" at bounding box center [1038, 266] width 89 height 14
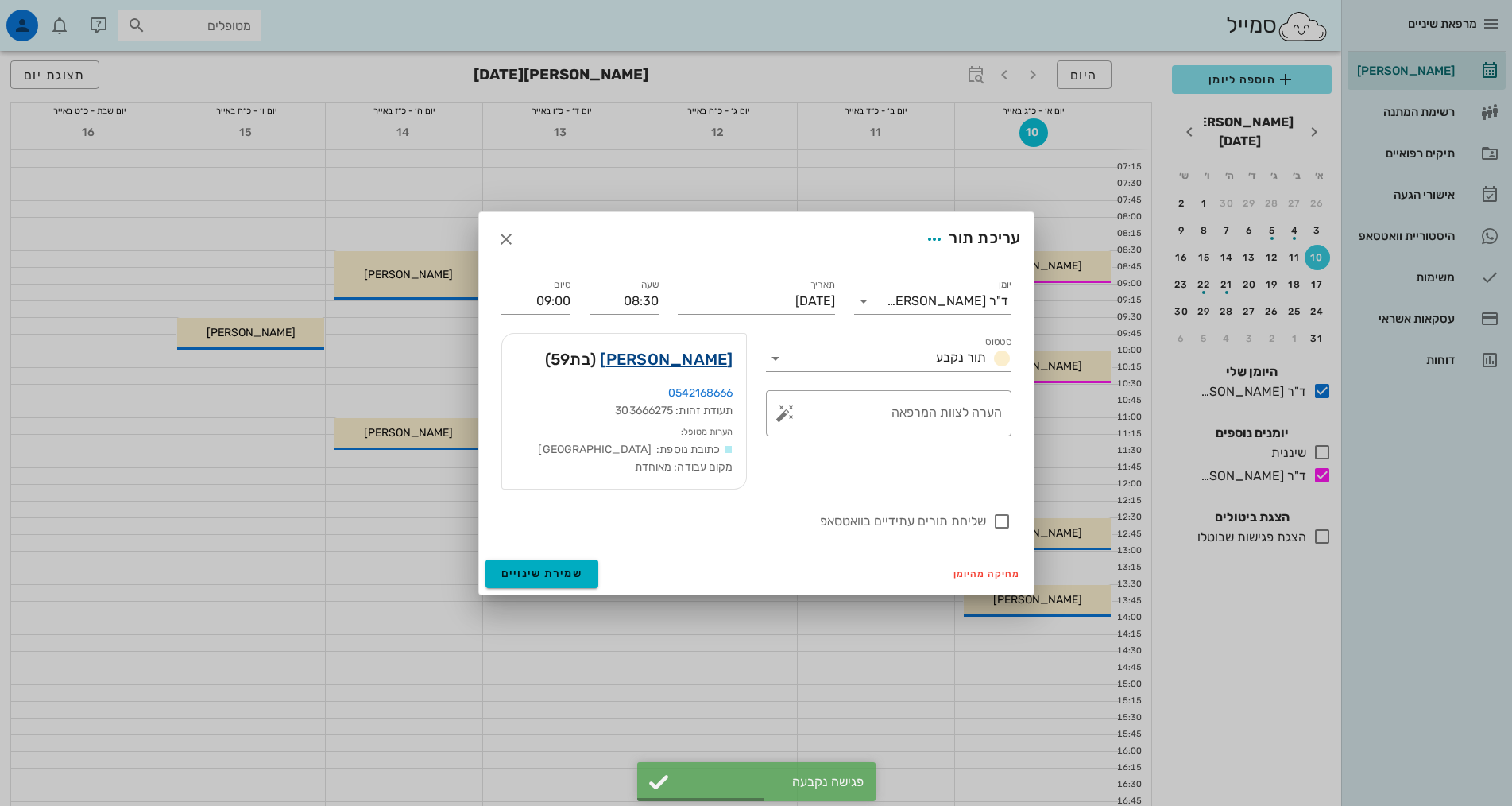
click at [714, 355] on link "אנה בוגומולובה" at bounding box center [666, 359] width 132 height 26
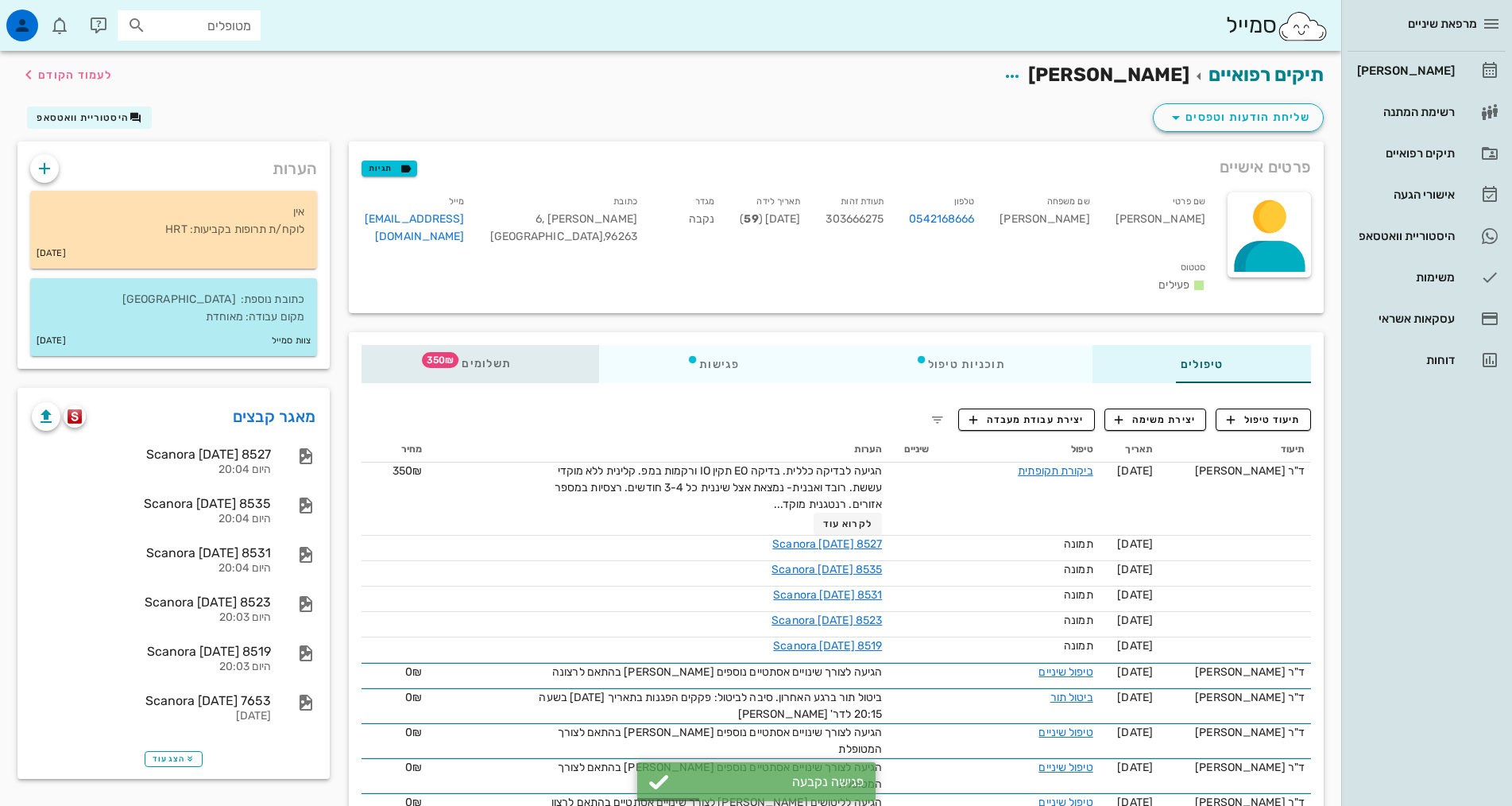
click at [390, 352] on div "תשלומים 350₪" at bounding box center [480, 364] width 238 height 38
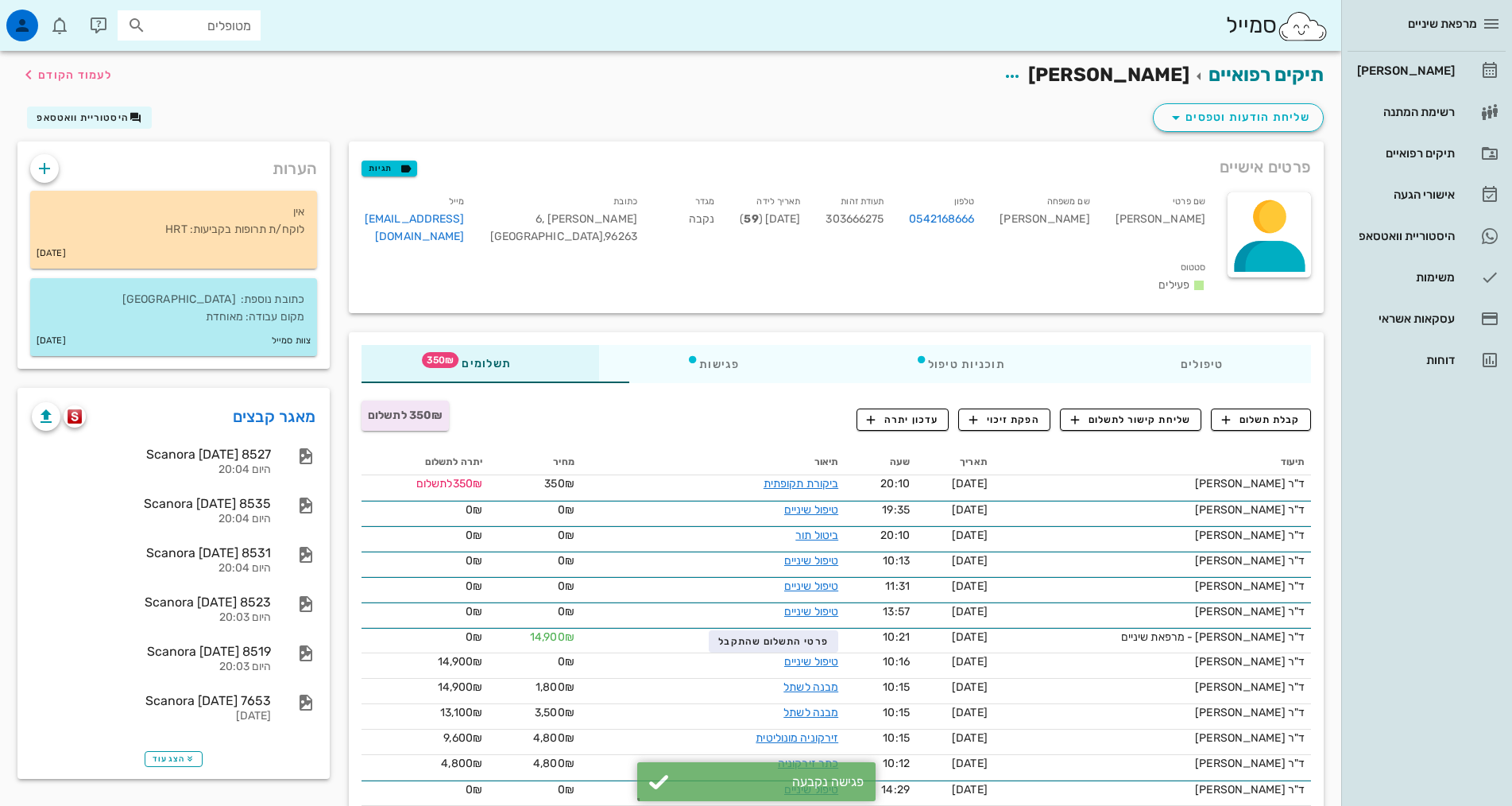
click at [410, 399] on div "350₪ לתשלום" at bounding box center [513, 420] width 322 height 41
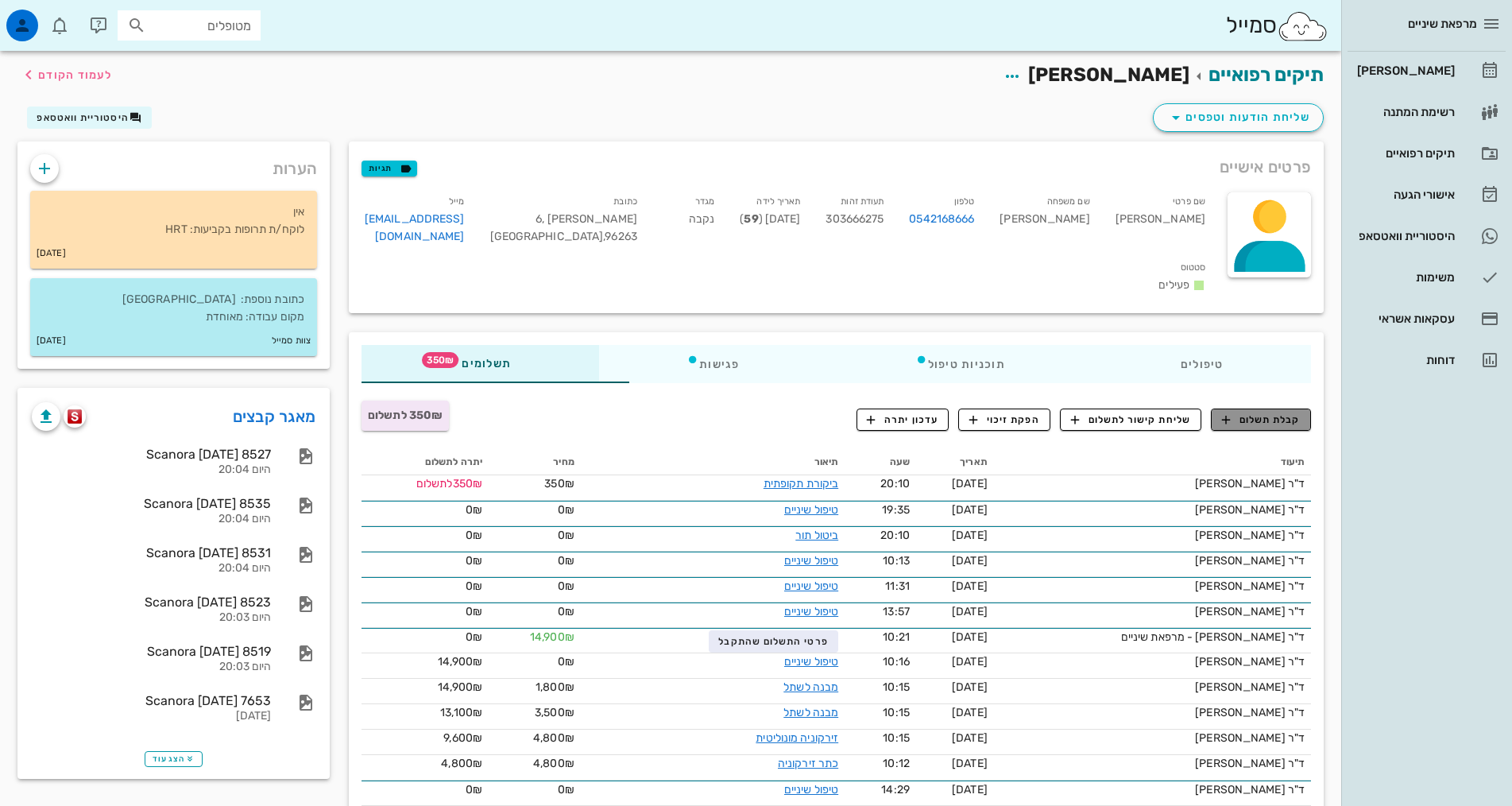
click at [1276, 413] on span "קבלת תשלום" at bounding box center [1261, 420] width 79 height 14
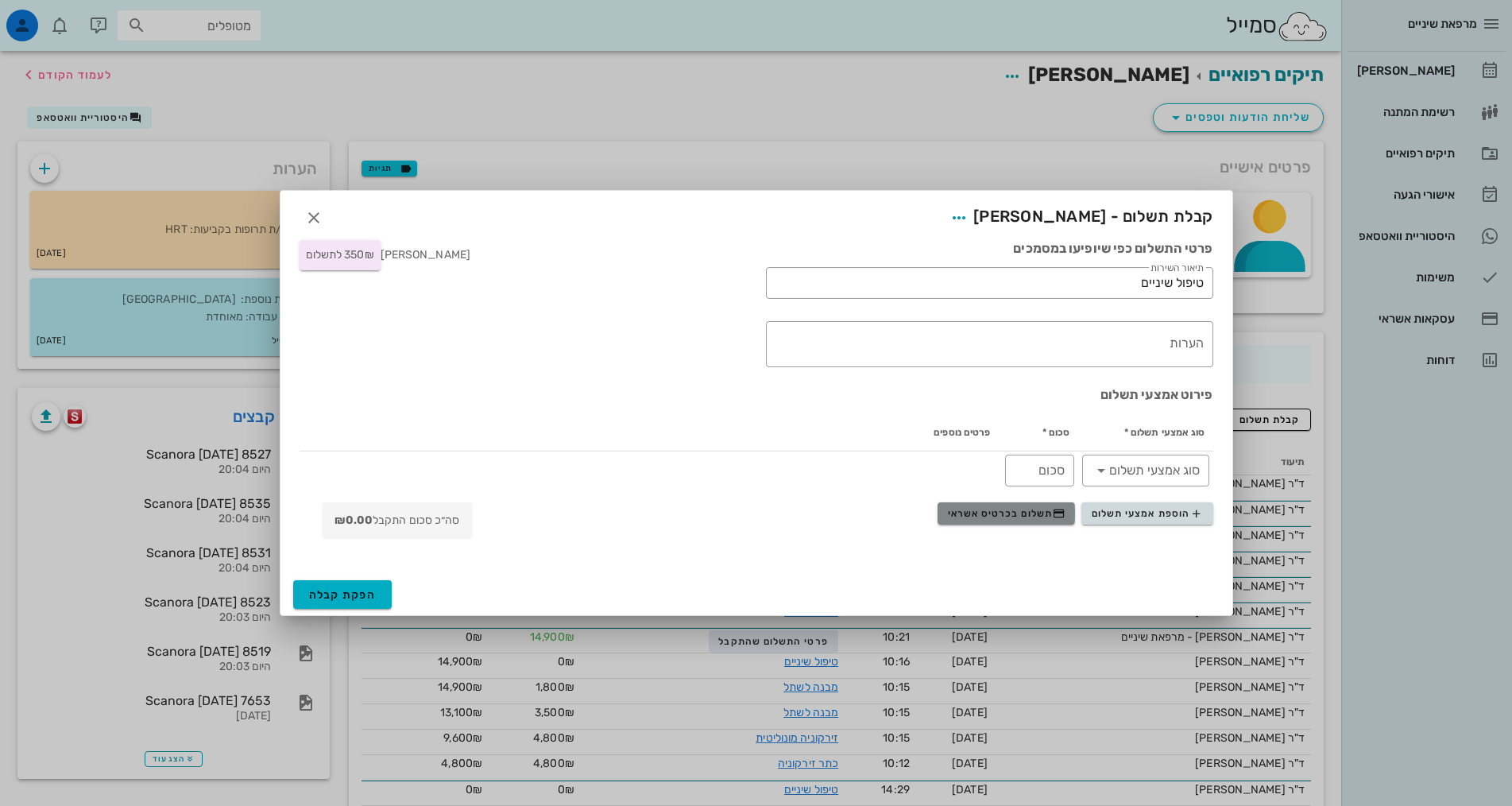
click at [986, 504] on button "תשלום בכרטיס אשראי" at bounding box center [1006, 513] width 137 height 22
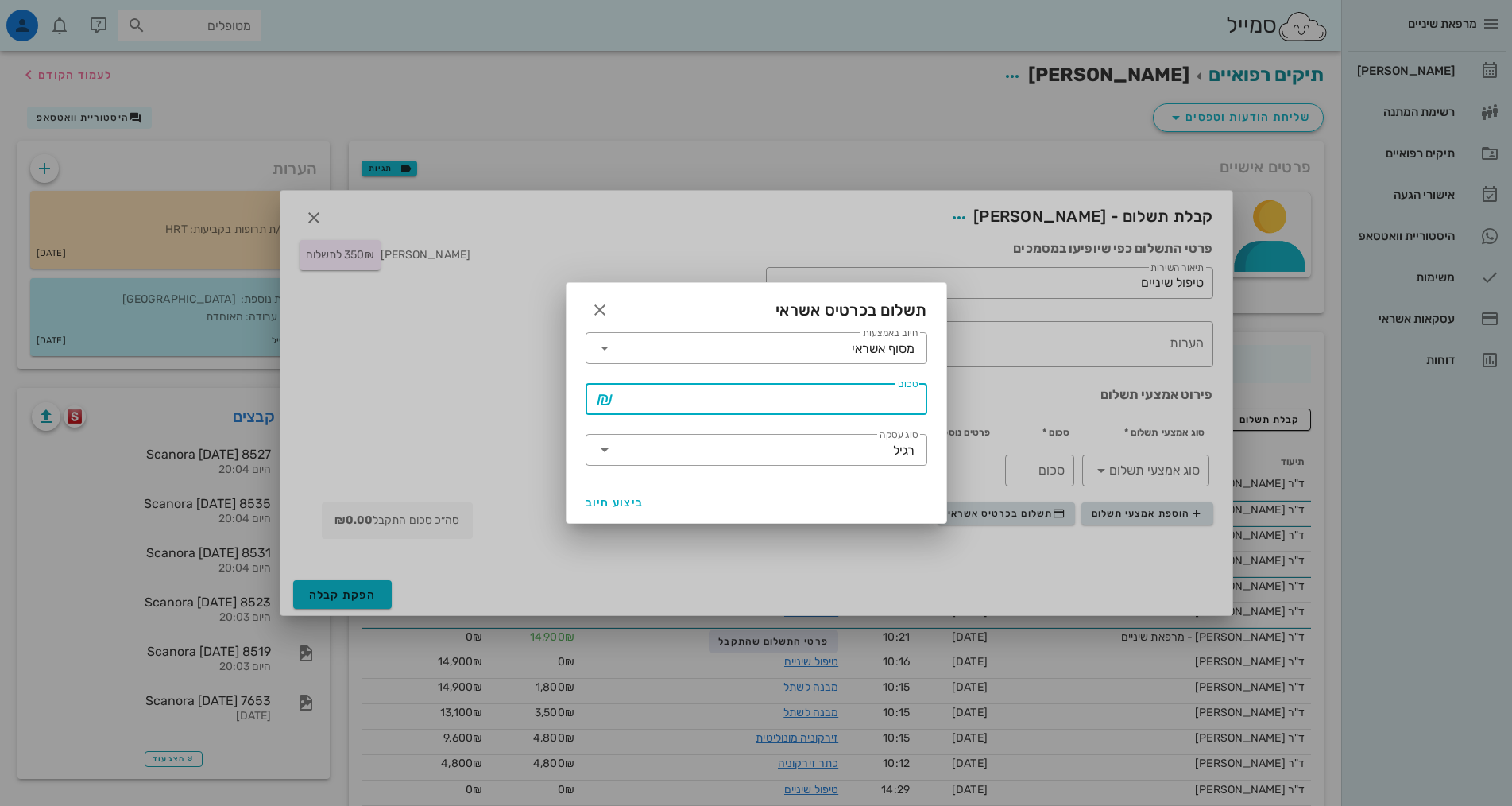
click at [894, 409] on input "סכום" at bounding box center [768, 399] width 300 height 26
type input "350"
click at [623, 504] on span "ביצוע חיוב" at bounding box center [615, 502] width 59 height 14
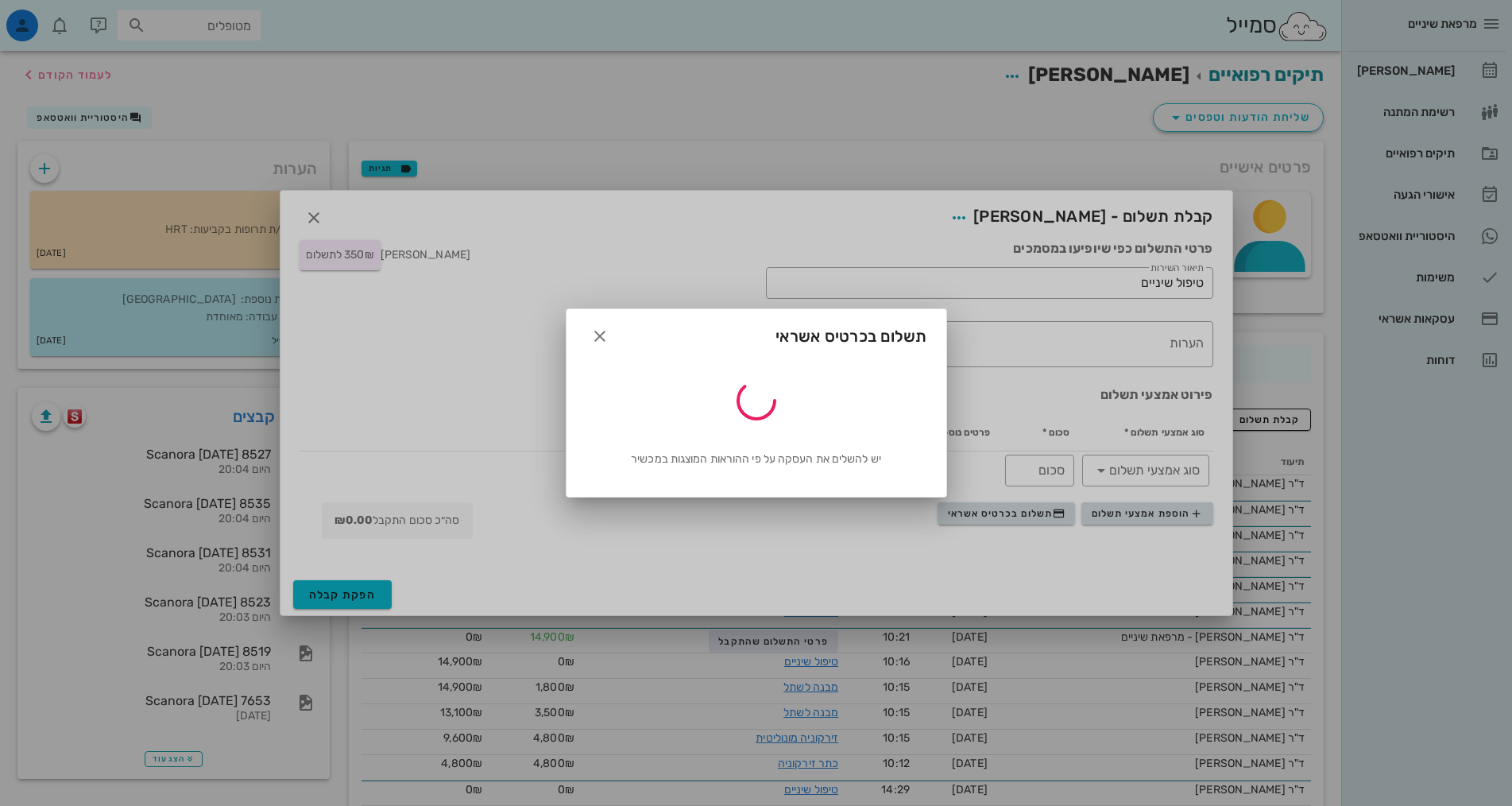
type input "350"
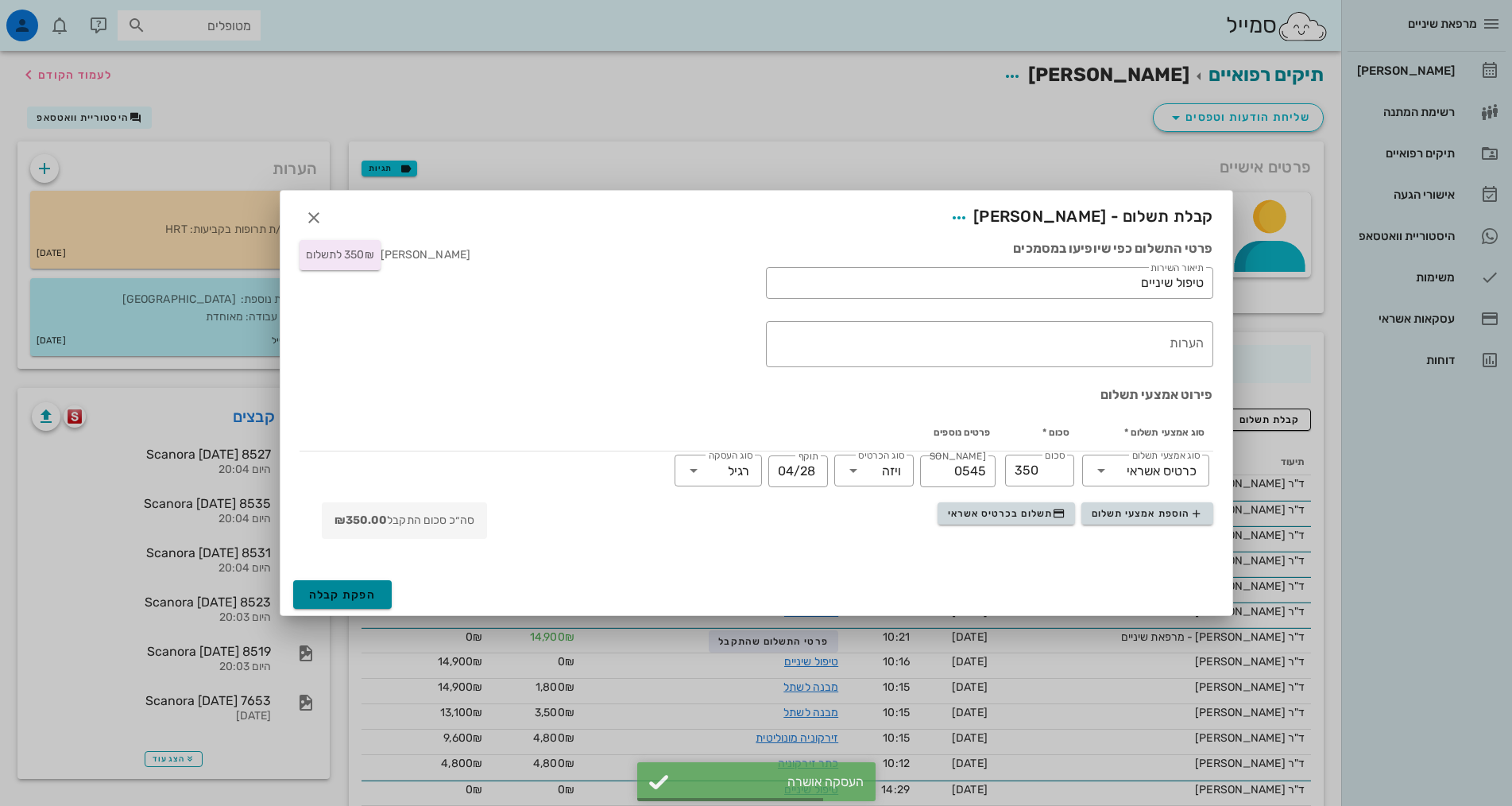
click at [325, 586] on button "הפקת קבלה" at bounding box center [342, 595] width 99 height 29
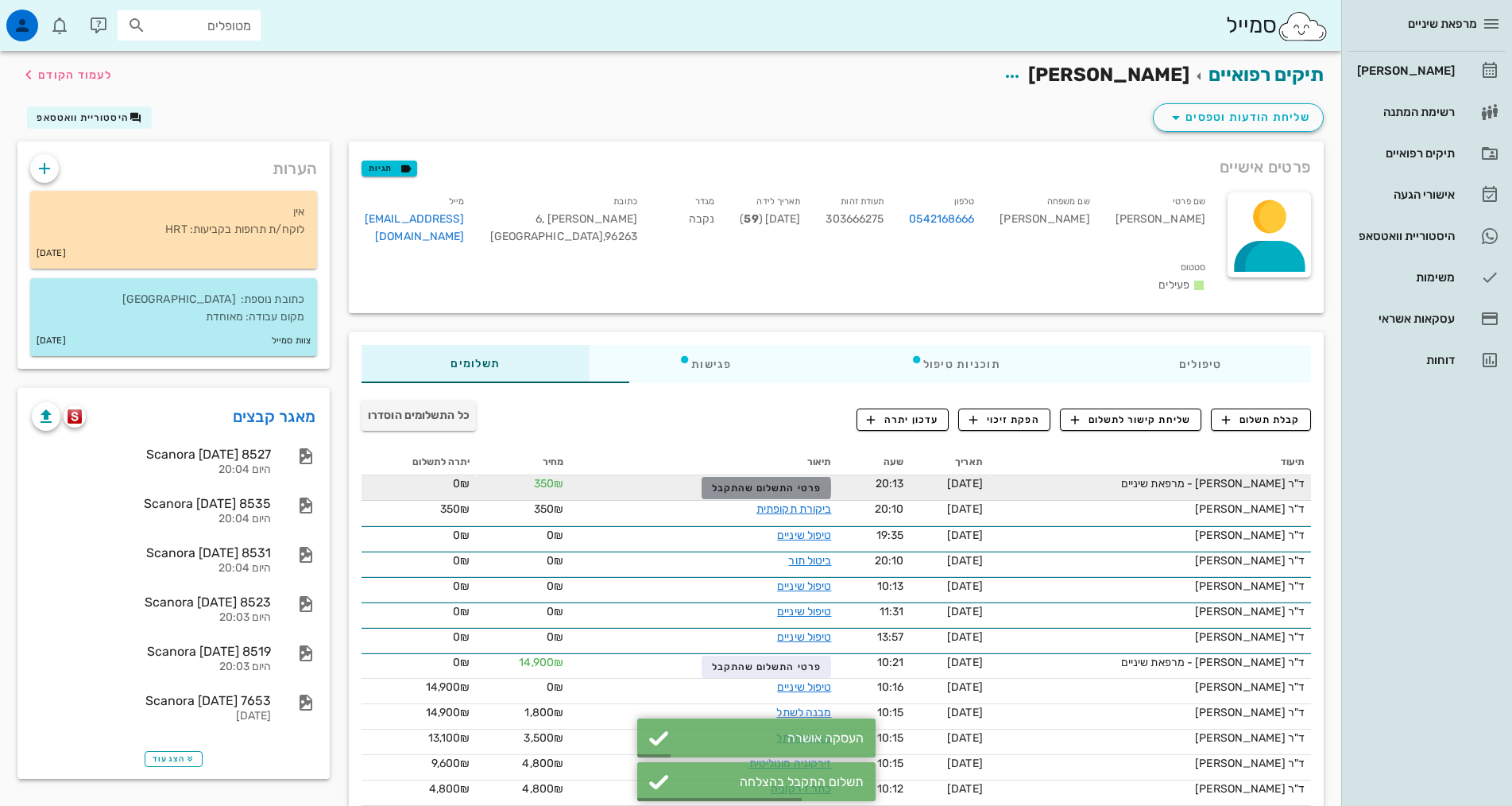
click at [748, 482] on span "פרטי התשלום שהתקבל" at bounding box center [766, 488] width 109 height 11
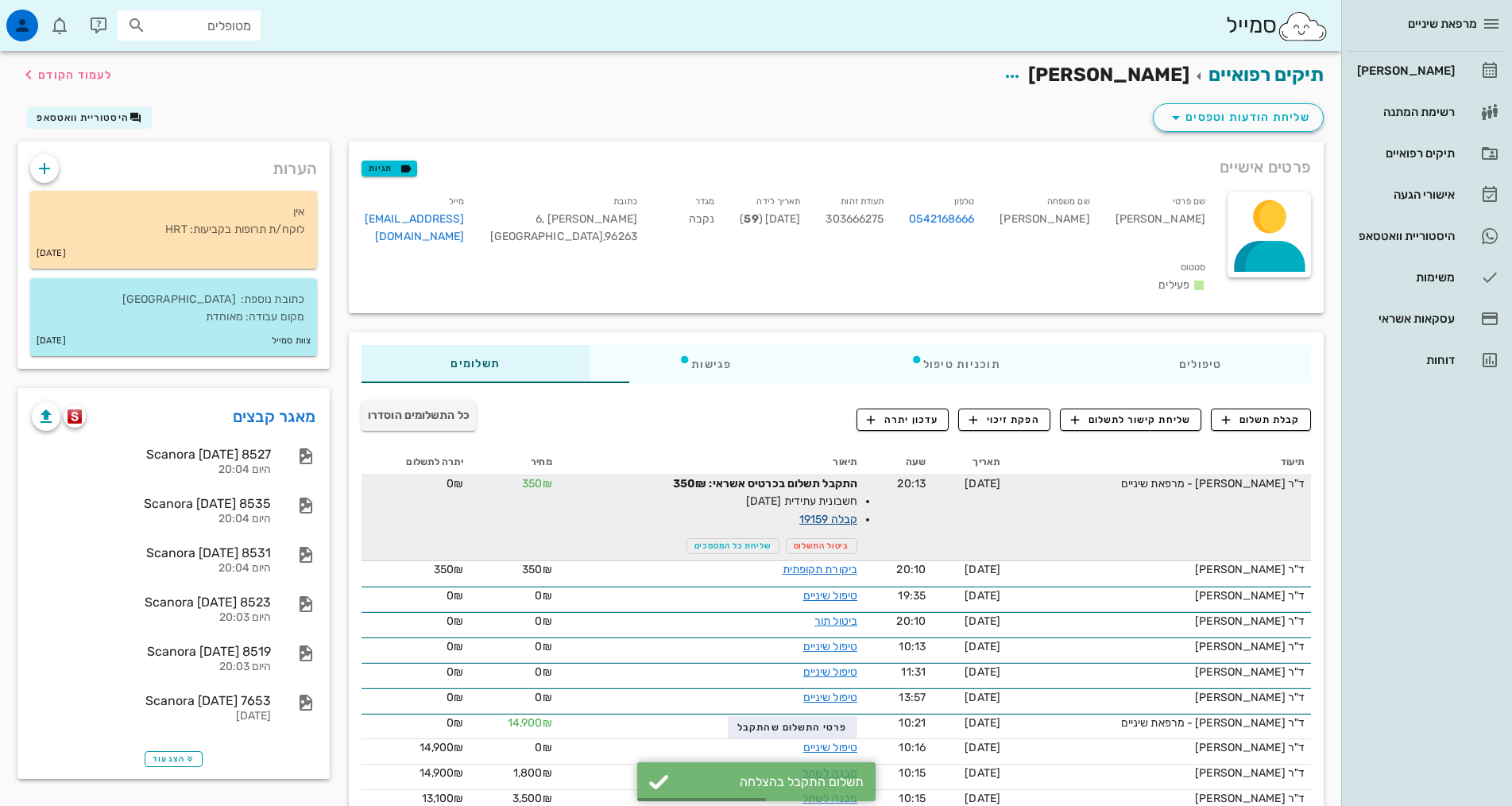
click at [799, 512] on link "קבלה 19159" at bounding box center [828, 519] width 58 height 14
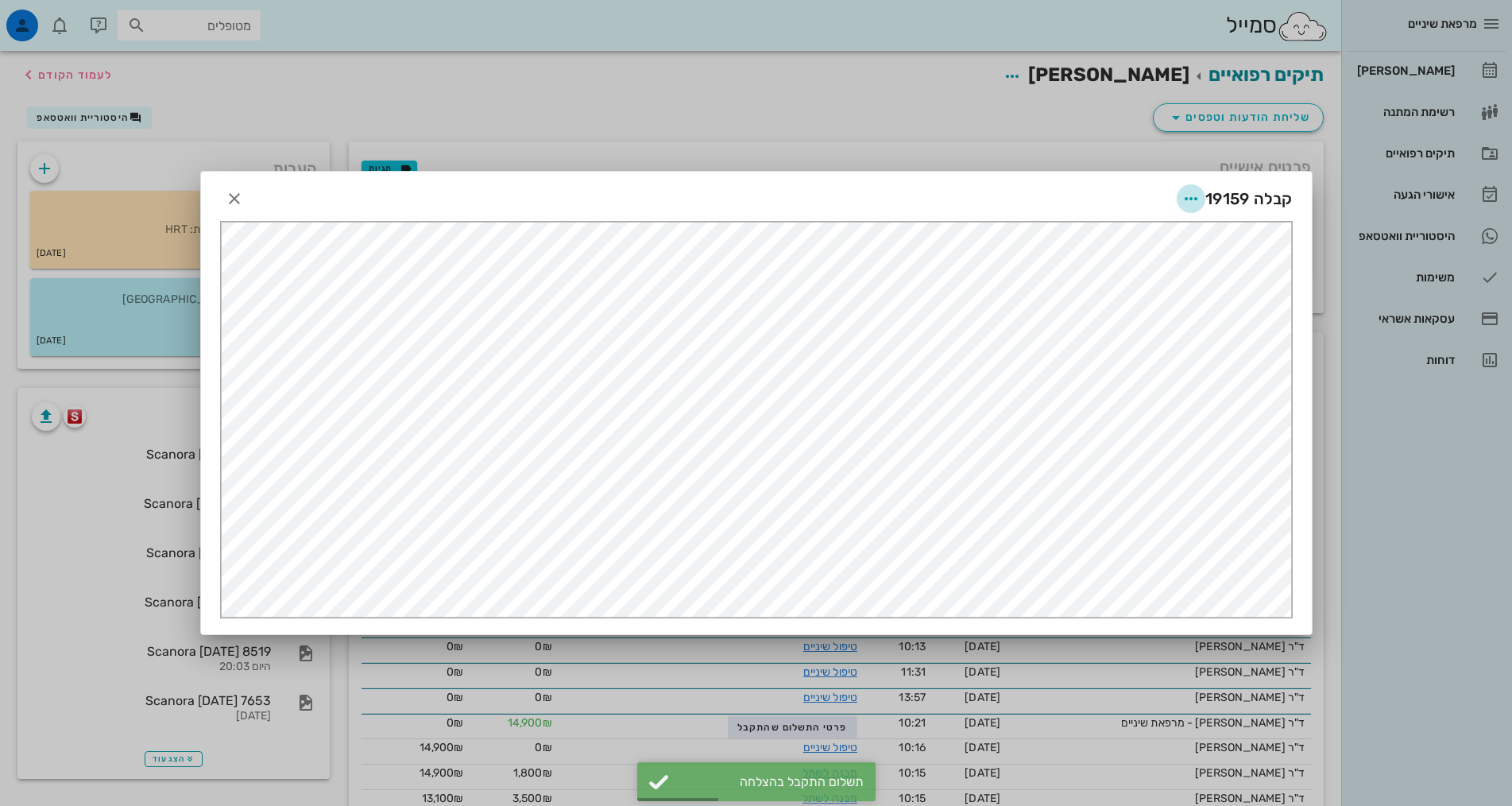
click at [1191, 203] on icon "button" at bounding box center [1191, 199] width 19 height 19
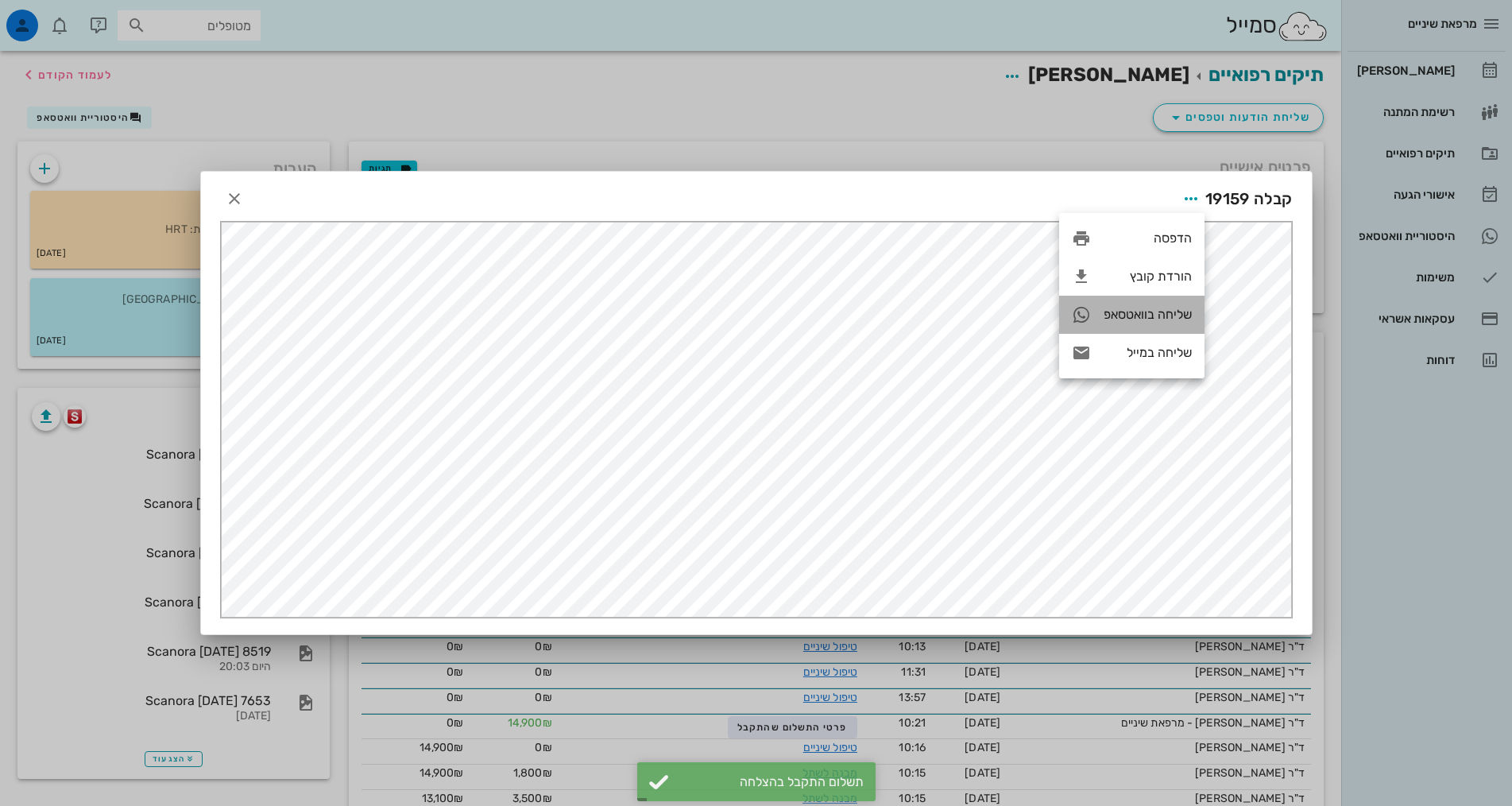
click at [1142, 317] on div "שליחה בוואטסאפ" at bounding box center [1147, 314] width 89 height 15
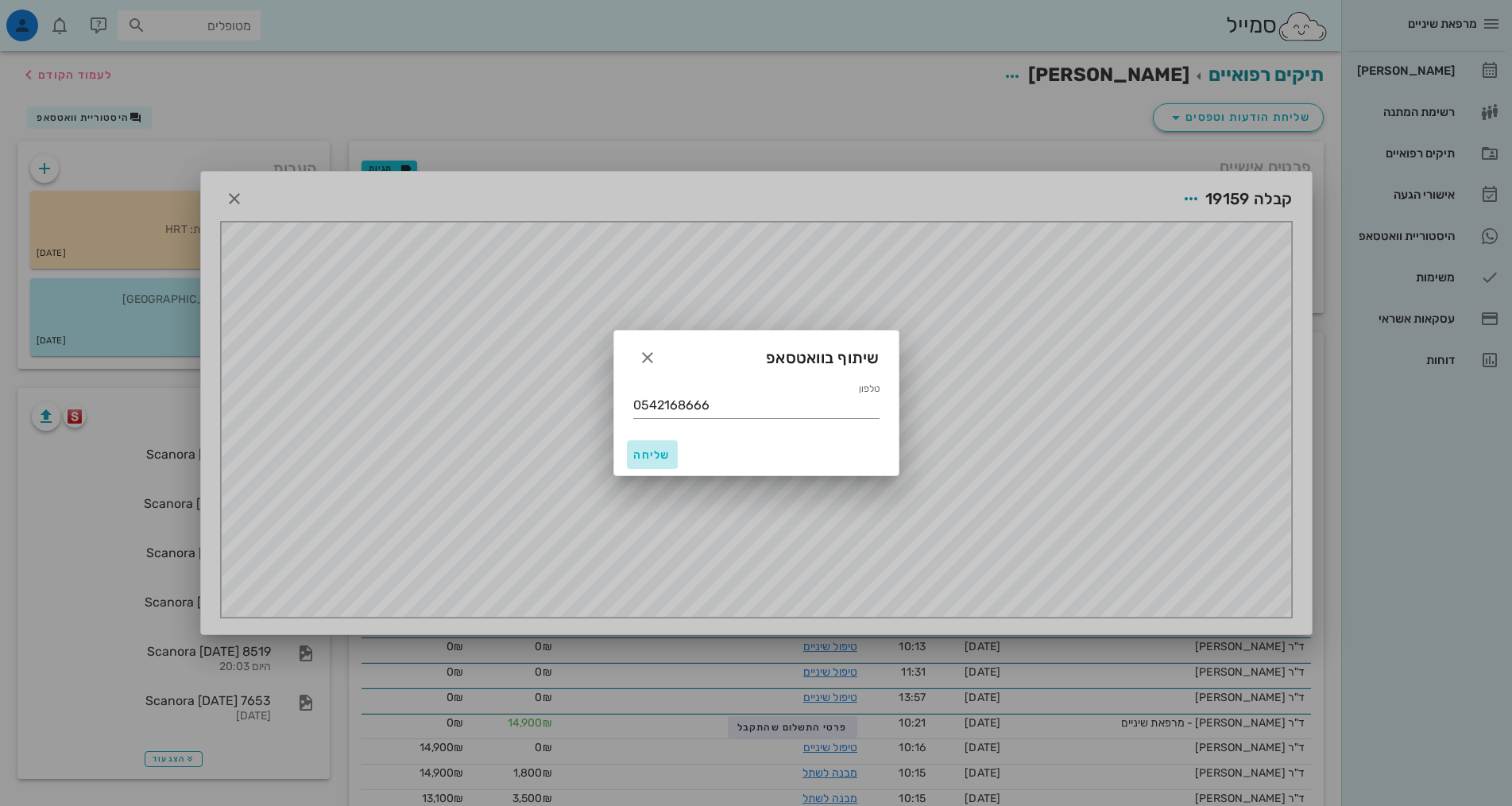
click at [641, 462] on button "שליחה" at bounding box center [653, 455] width 51 height 29
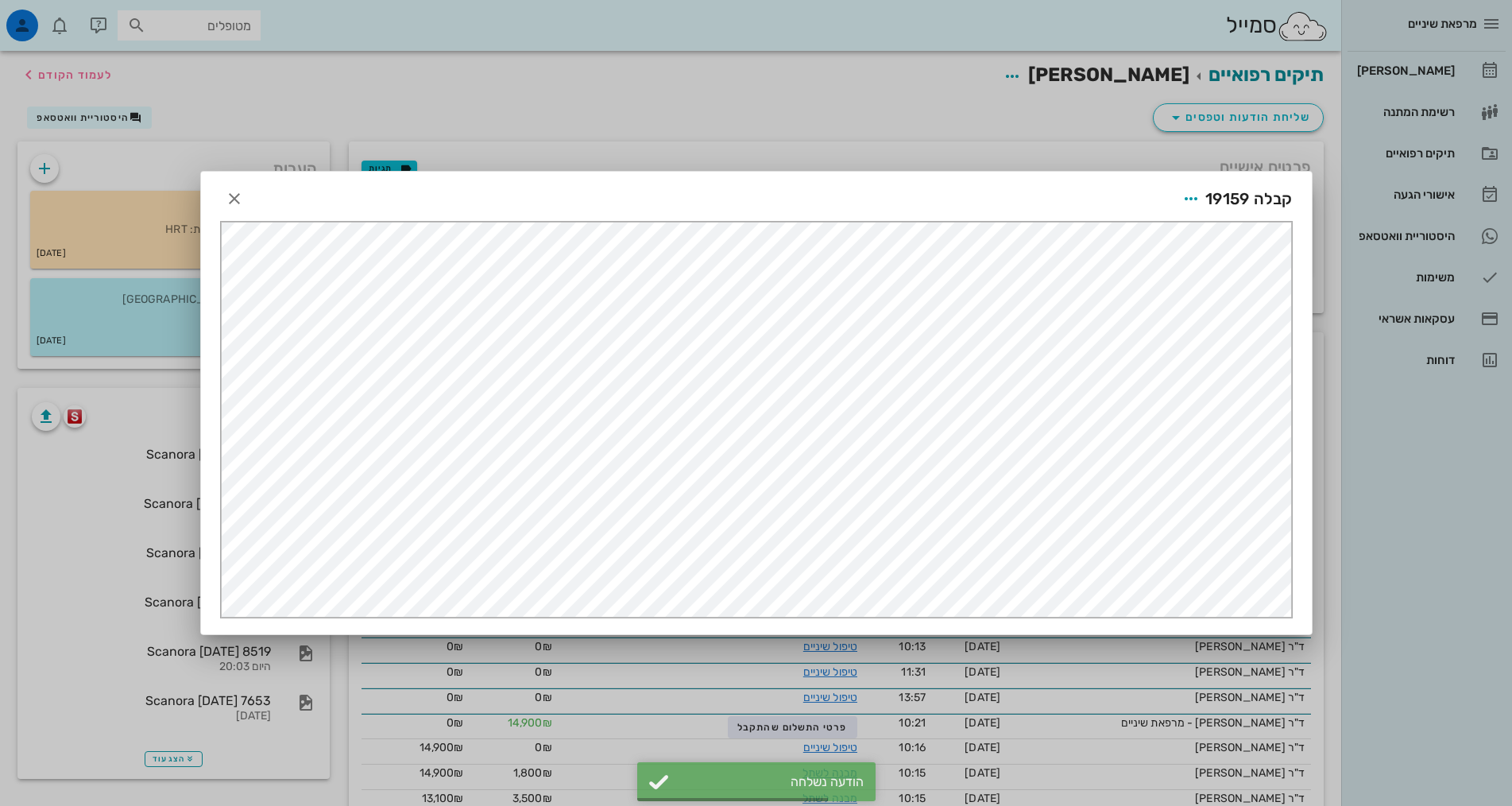
click at [611, 111] on div at bounding box center [756, 403] width 1512 height 806
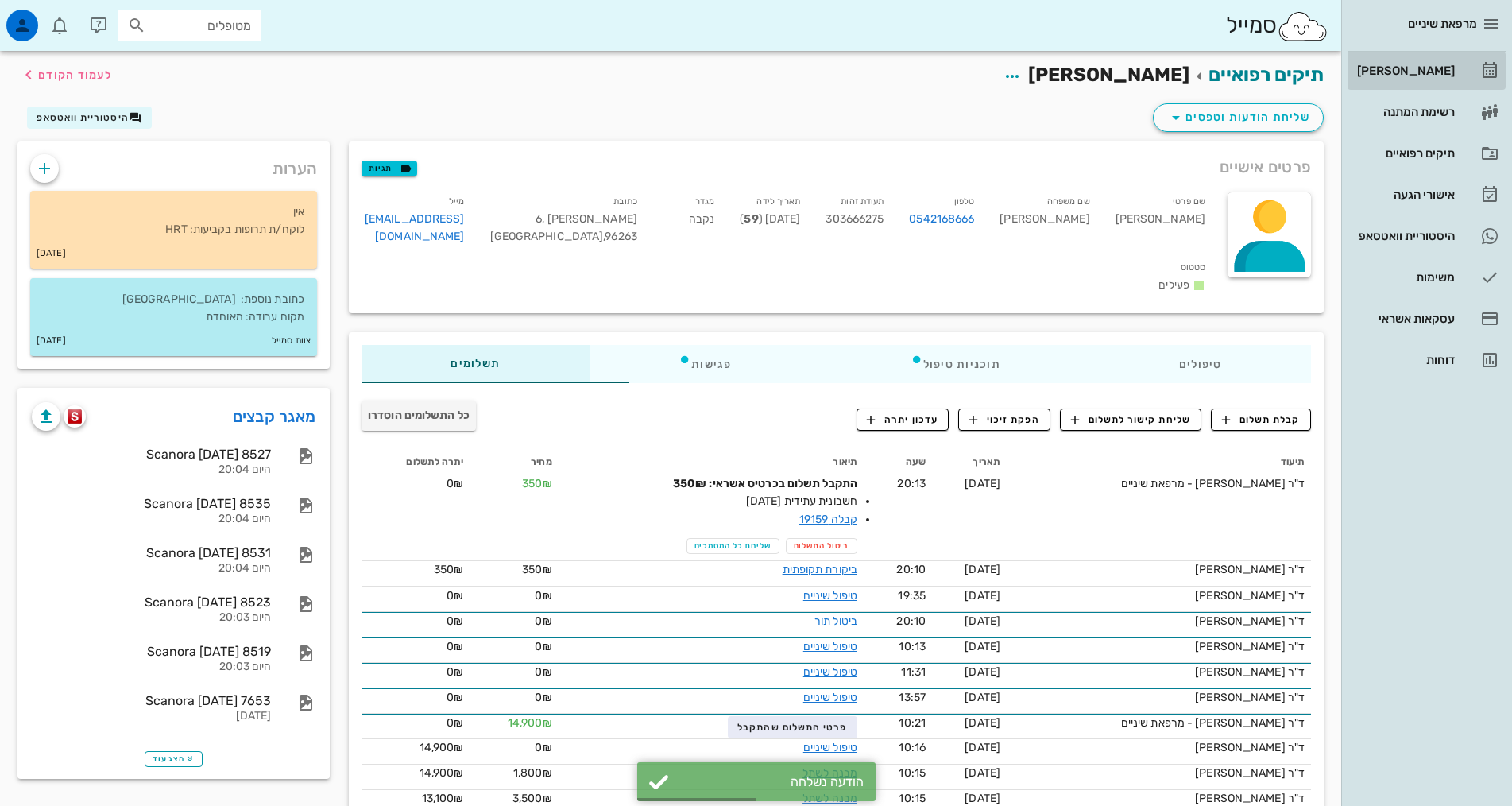
click at [1465, 82] on link "[PERSON_NAME]" at bounding box center [1427, 71] width 158 height 38
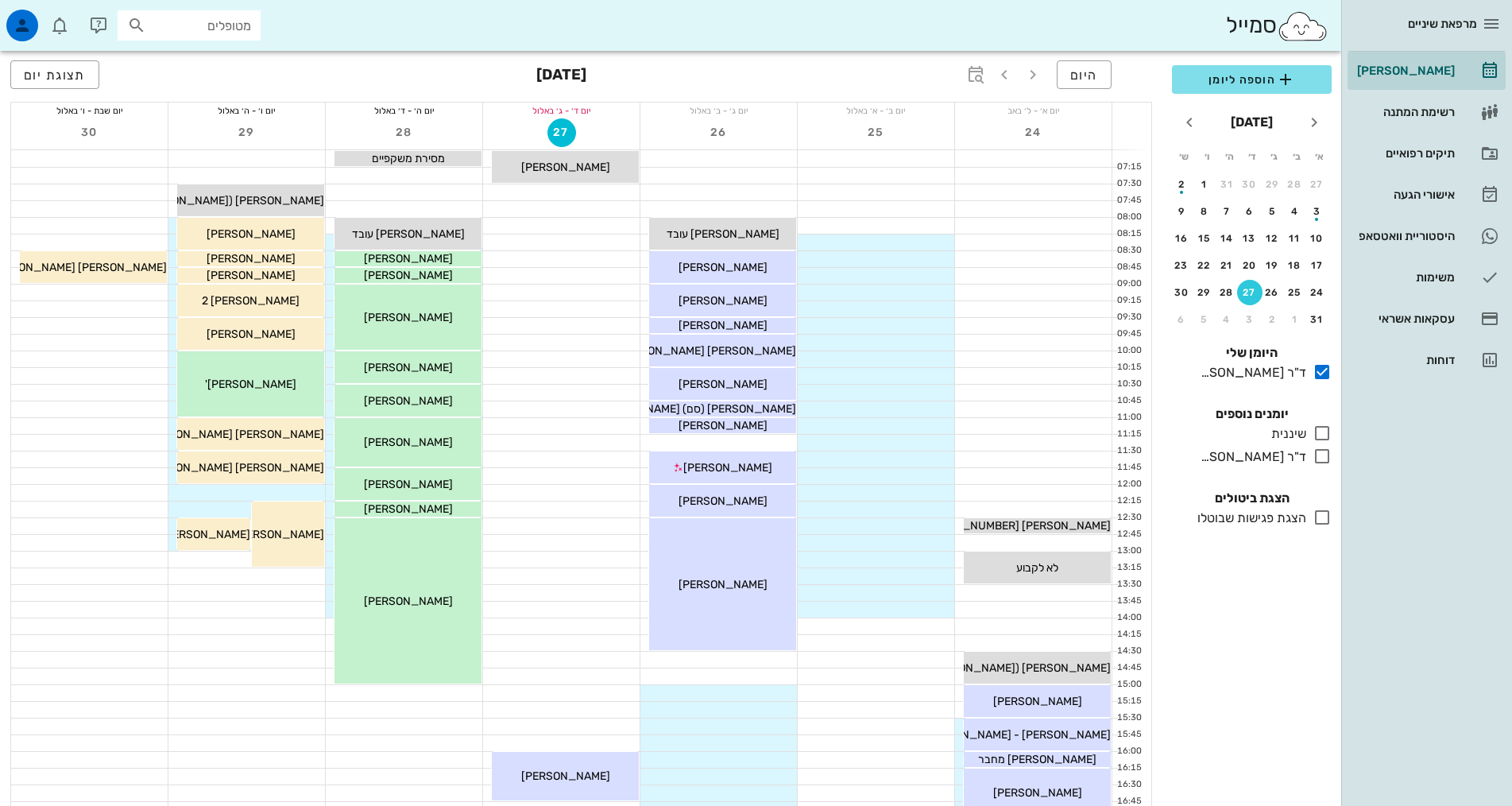
click at [1255, 682] on div "הוספה ליומן אוגוסט 2025 א׳ ב׳ ג׳ ד׳ ה׳ ו׳ ש׳ 27 28 29 30 31 1 2 3 4 5 6 7 8 9 1…" at bounding box center [1252, 431] width 179 height 750
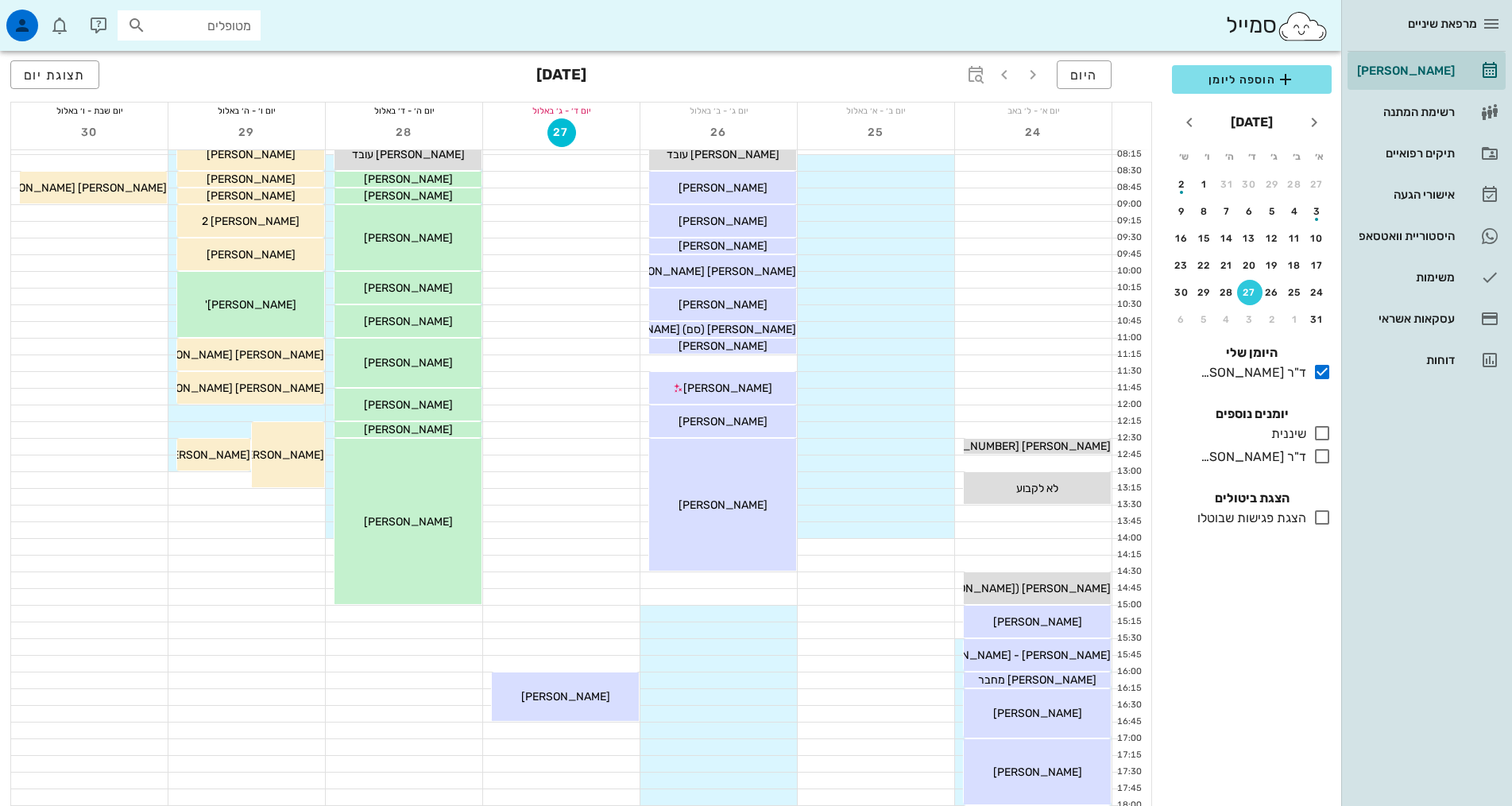
scroll to position [159, 0]
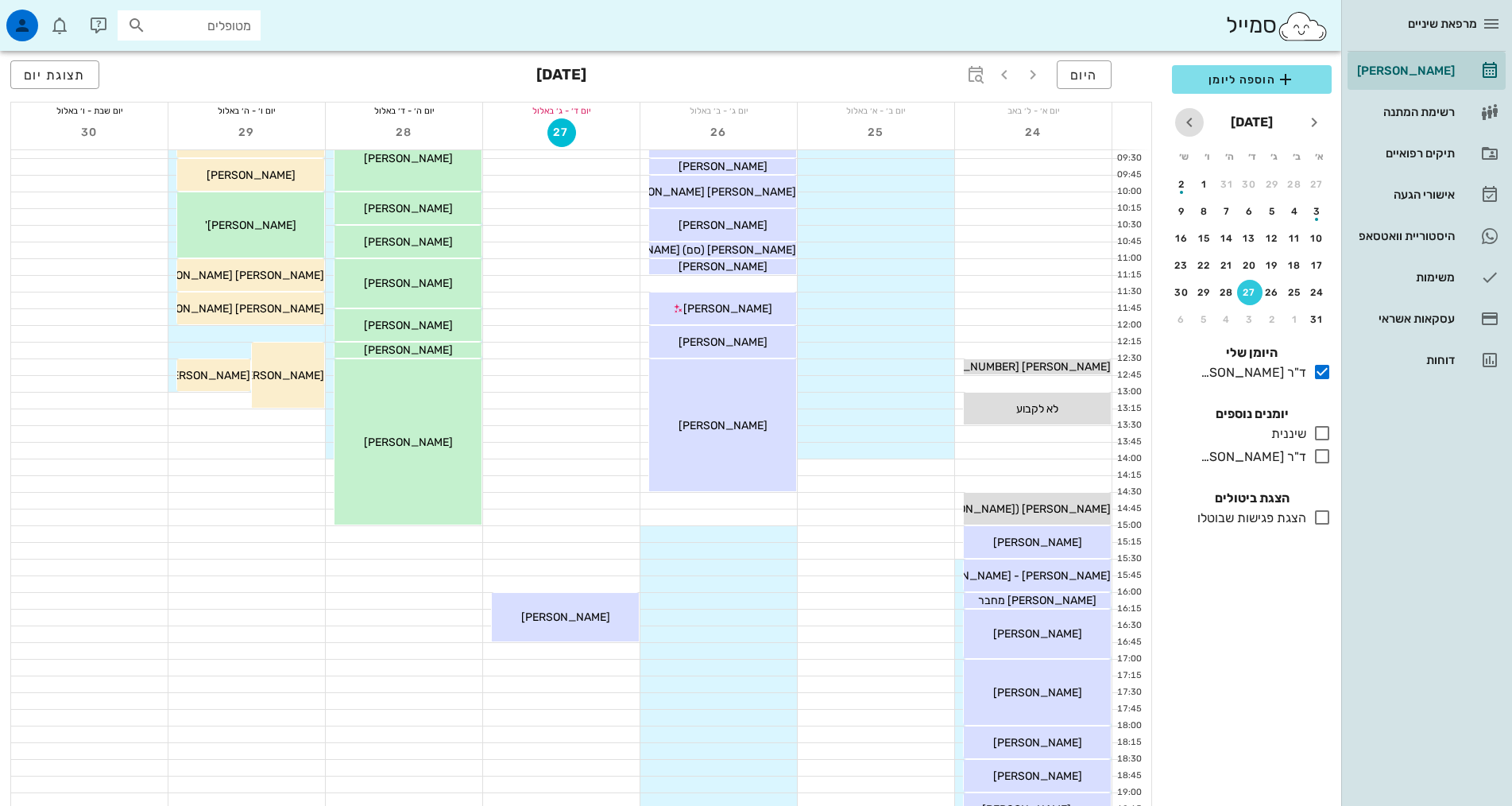
click at [1190, 120] on icon "חודש הבא" at bounding box center [1190, 122] width 19 height 19
click at [1303, 721] on div "הוספה ליומן ספטמבר 2025 א׳ ב׳ ג׳ ד׳ ה׳ ו׳ ש׳ 31 1 2 3 4 5 6 7 8 9 10 11 12 13 1…" at bounding box center [1252, 431] width 179 height 750
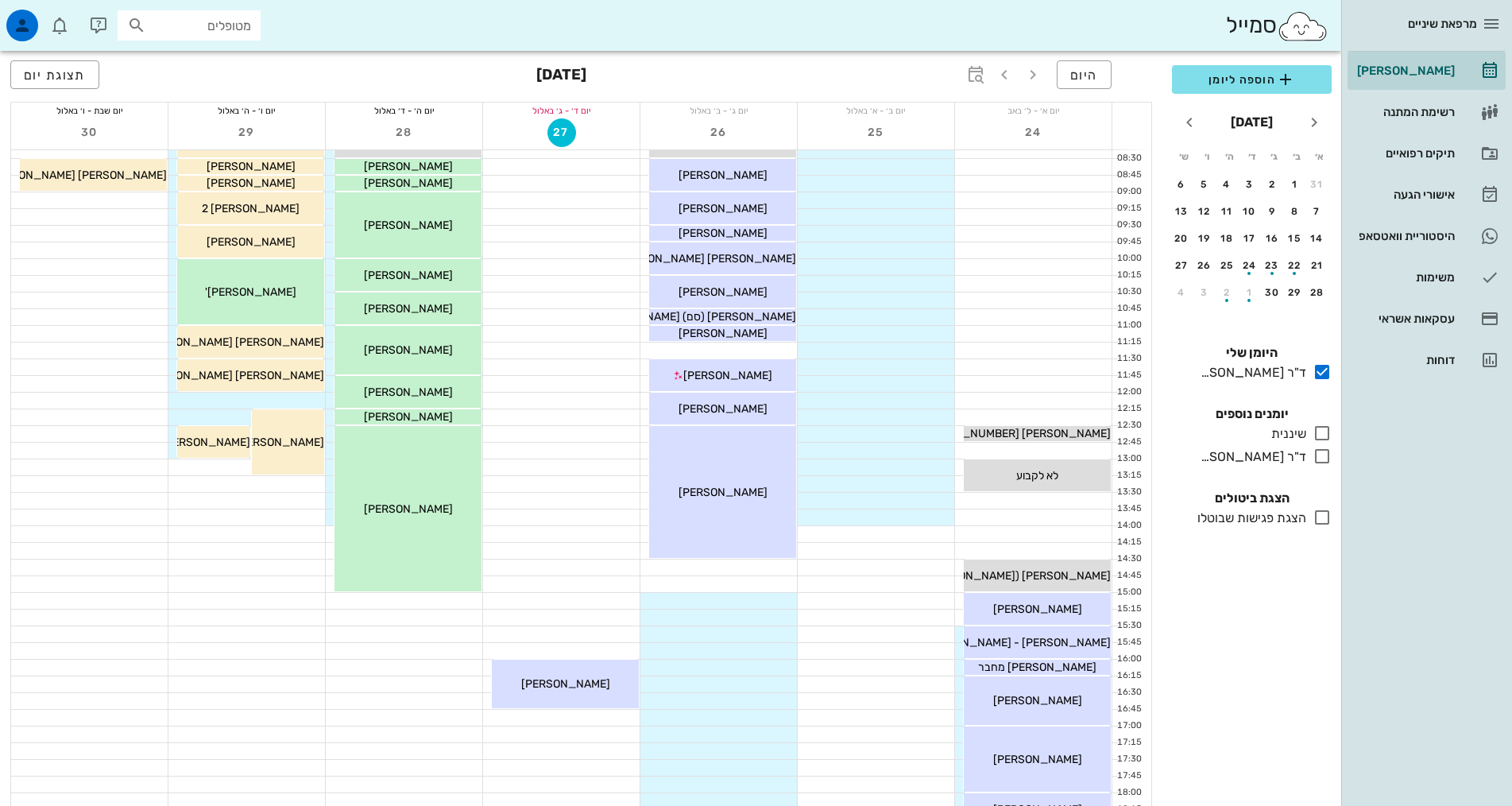
scroll to position [0, 0]
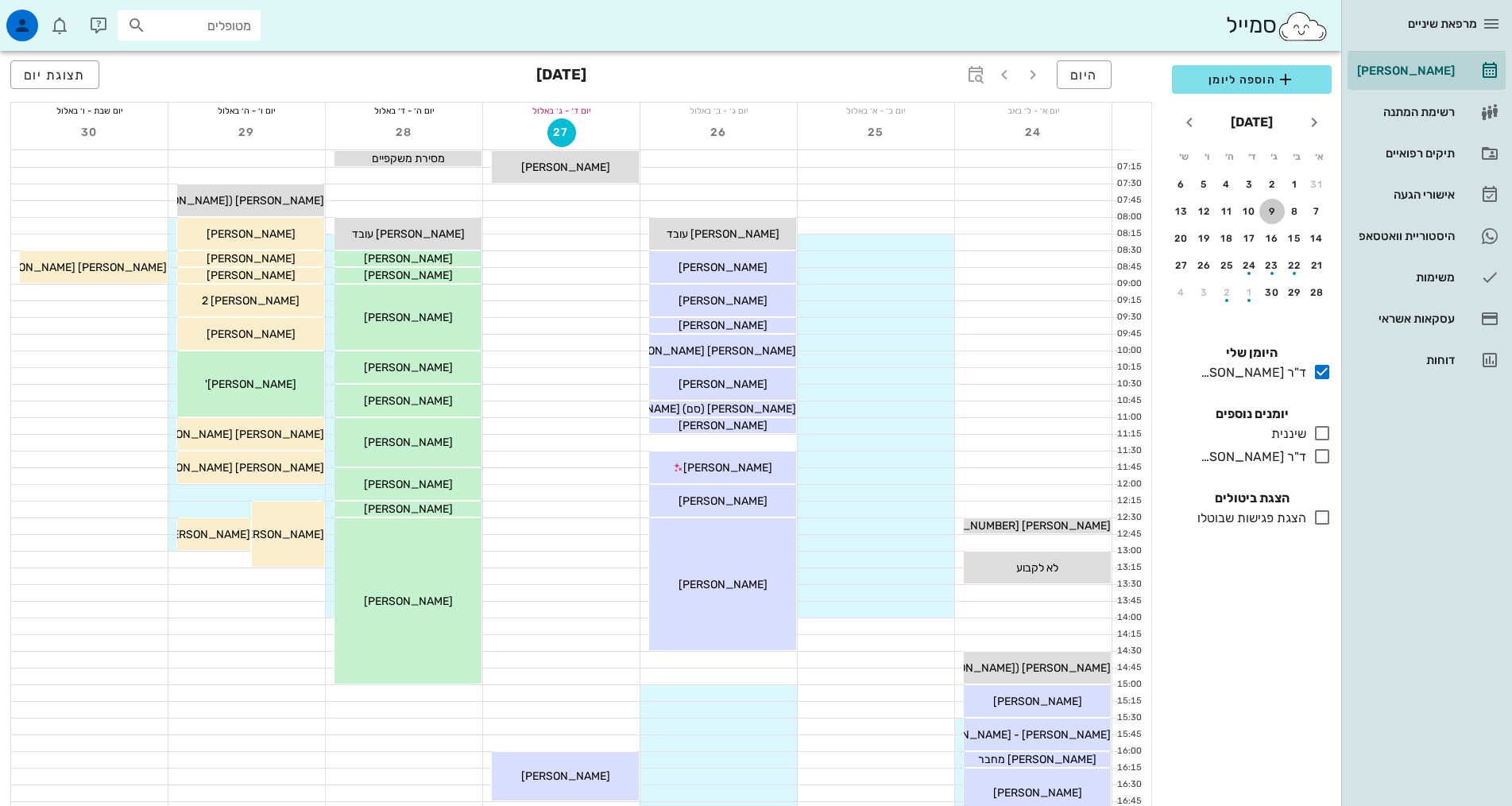
click at [1273, 213] on div "9" at bounding box center [1272, 211] width 26 height 11
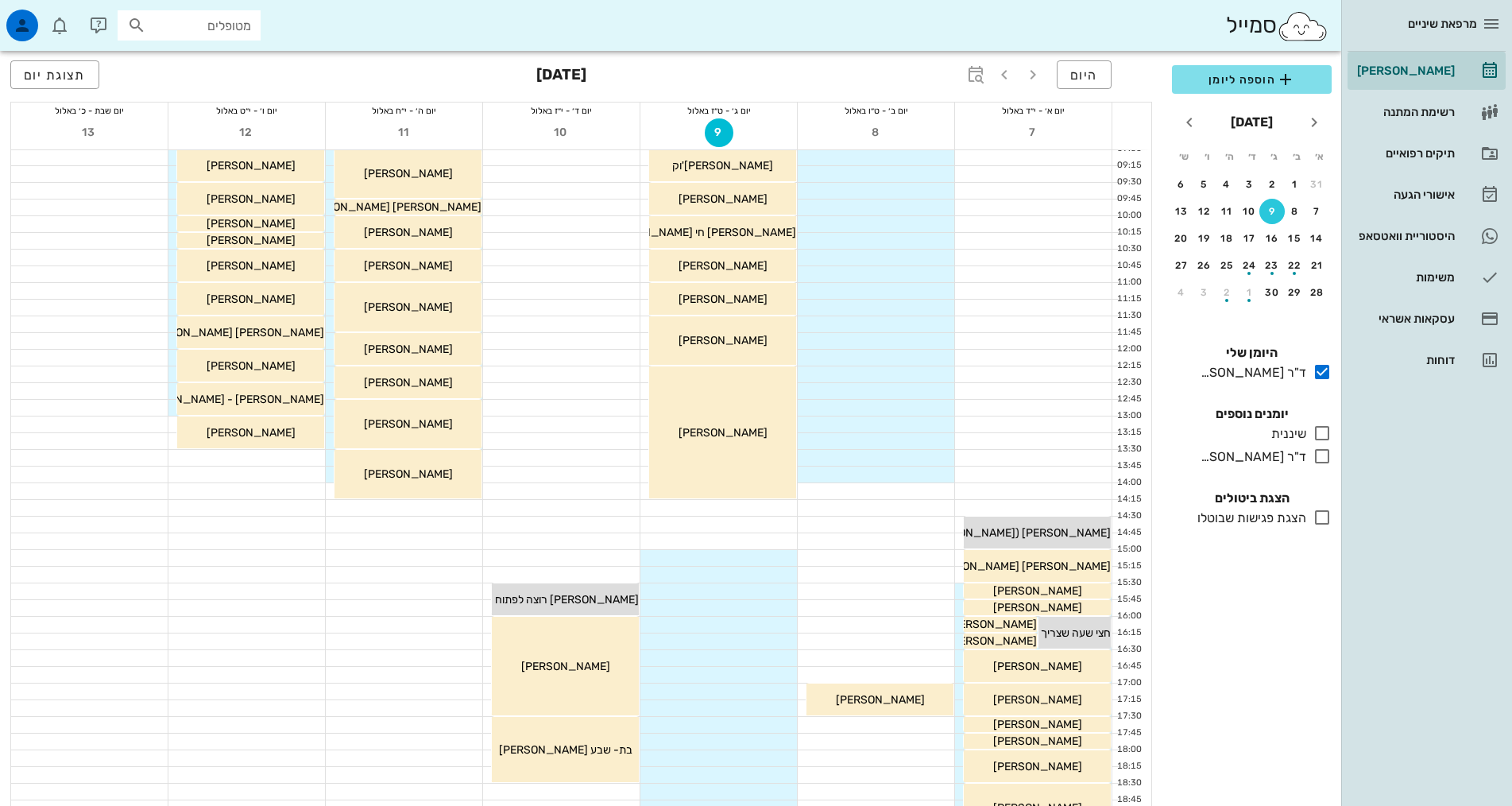
scroll to position [80, 0]
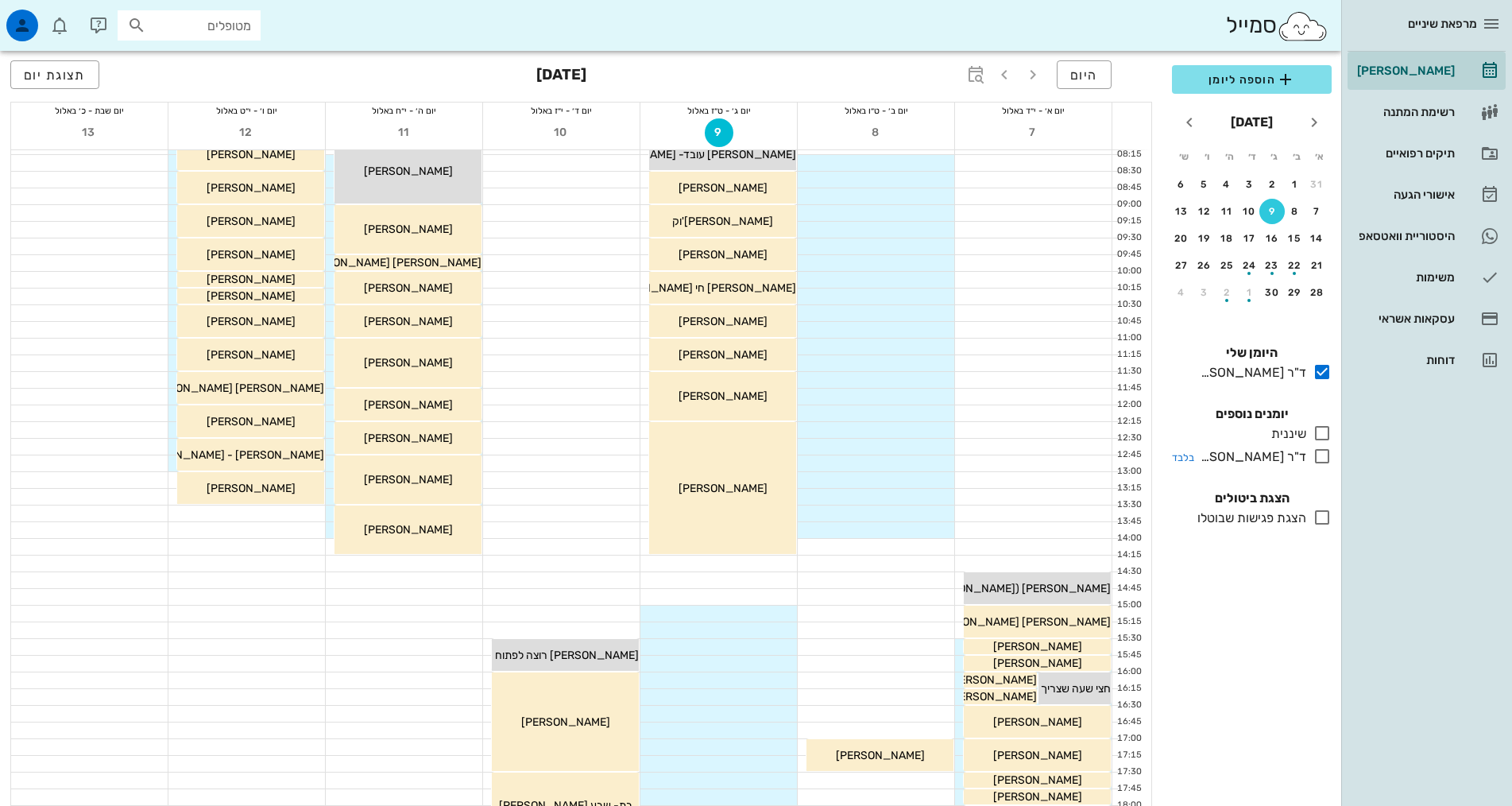
click at [1294, 455] on div "ד"ר [PERSON_NAME]" at bounding box center [1249, 457] width 112 height 19
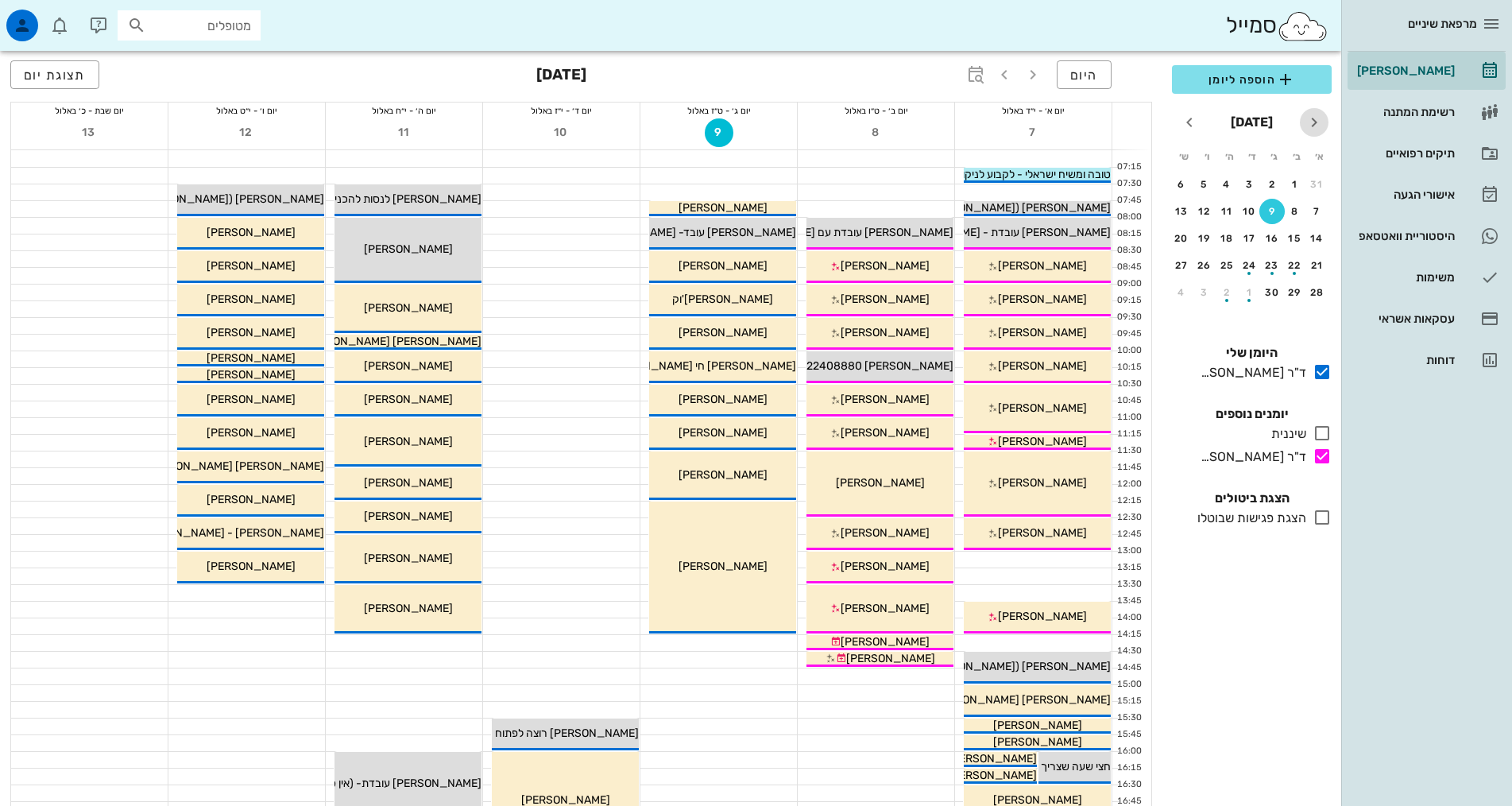
click at [1316, 124] on icon "חודש שעבר" at bounding box center [1314, 122] width 19 height 19
click at [1252, 296] on div "27" at bounding box center [1249, 292] width 24 height 11
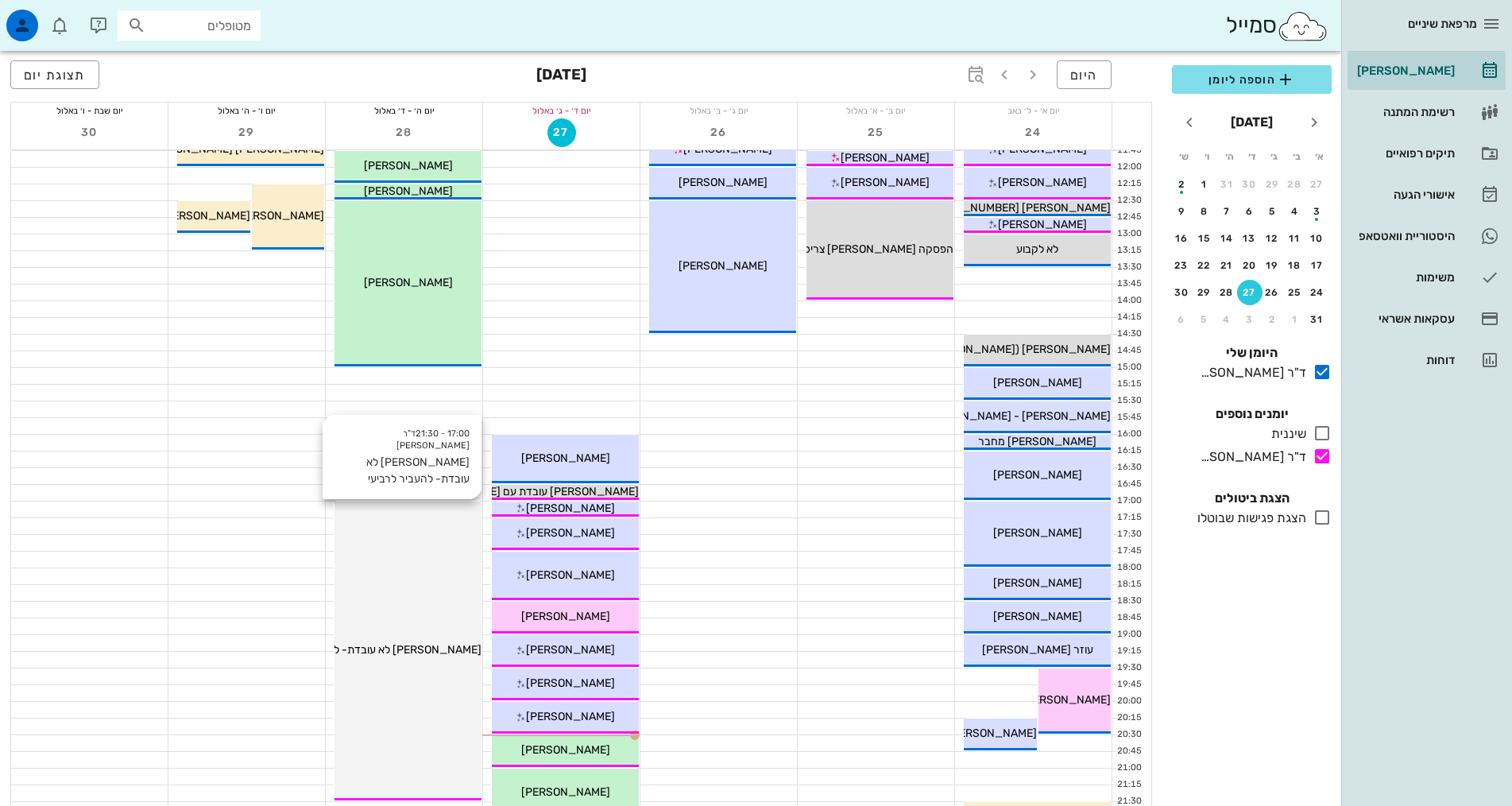
scroll to position [318, 0]
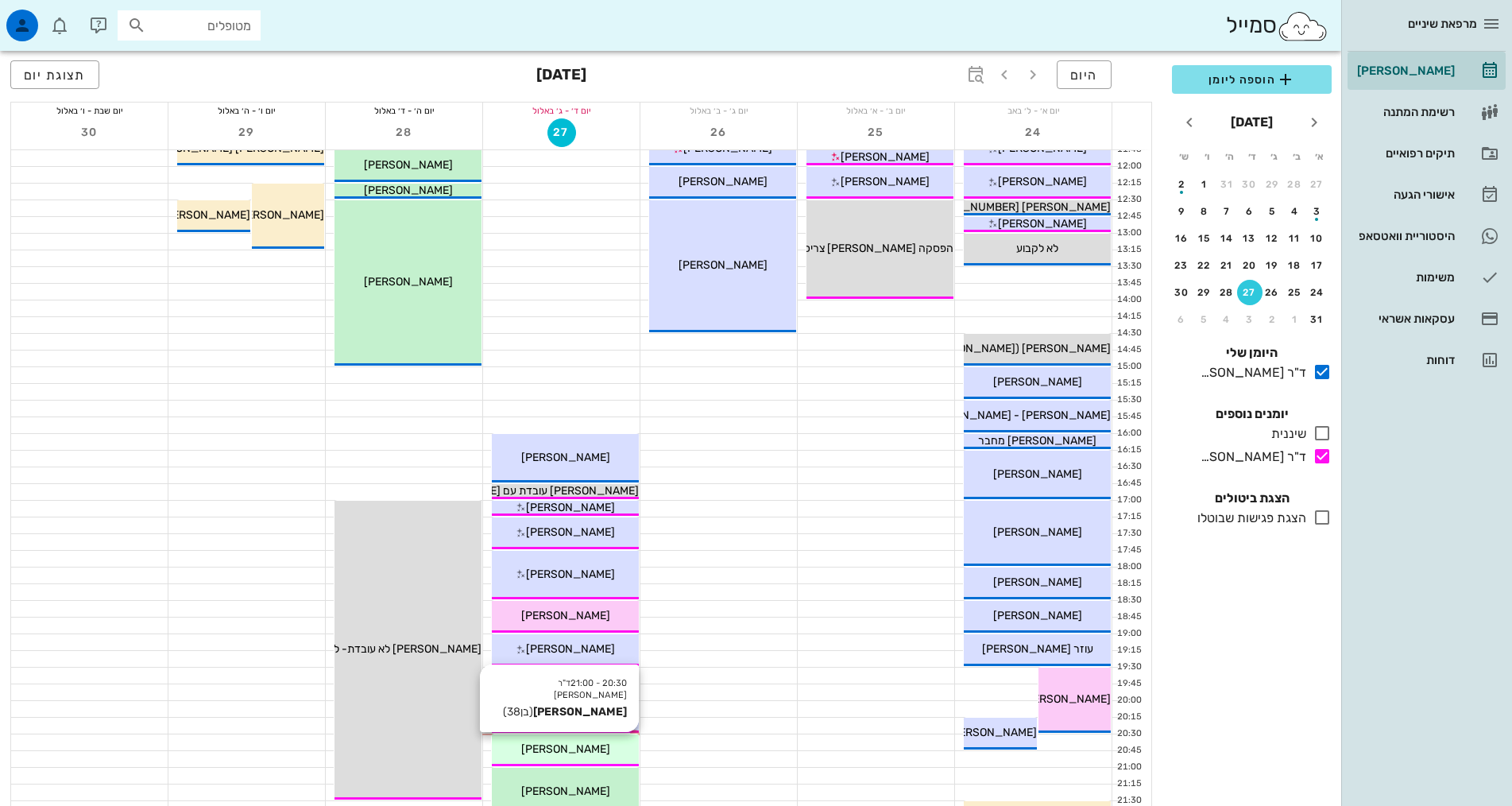
click at [606, 742] on div "[PERSON_NAME]" at bounding box center [565, 749] width 147 height 17
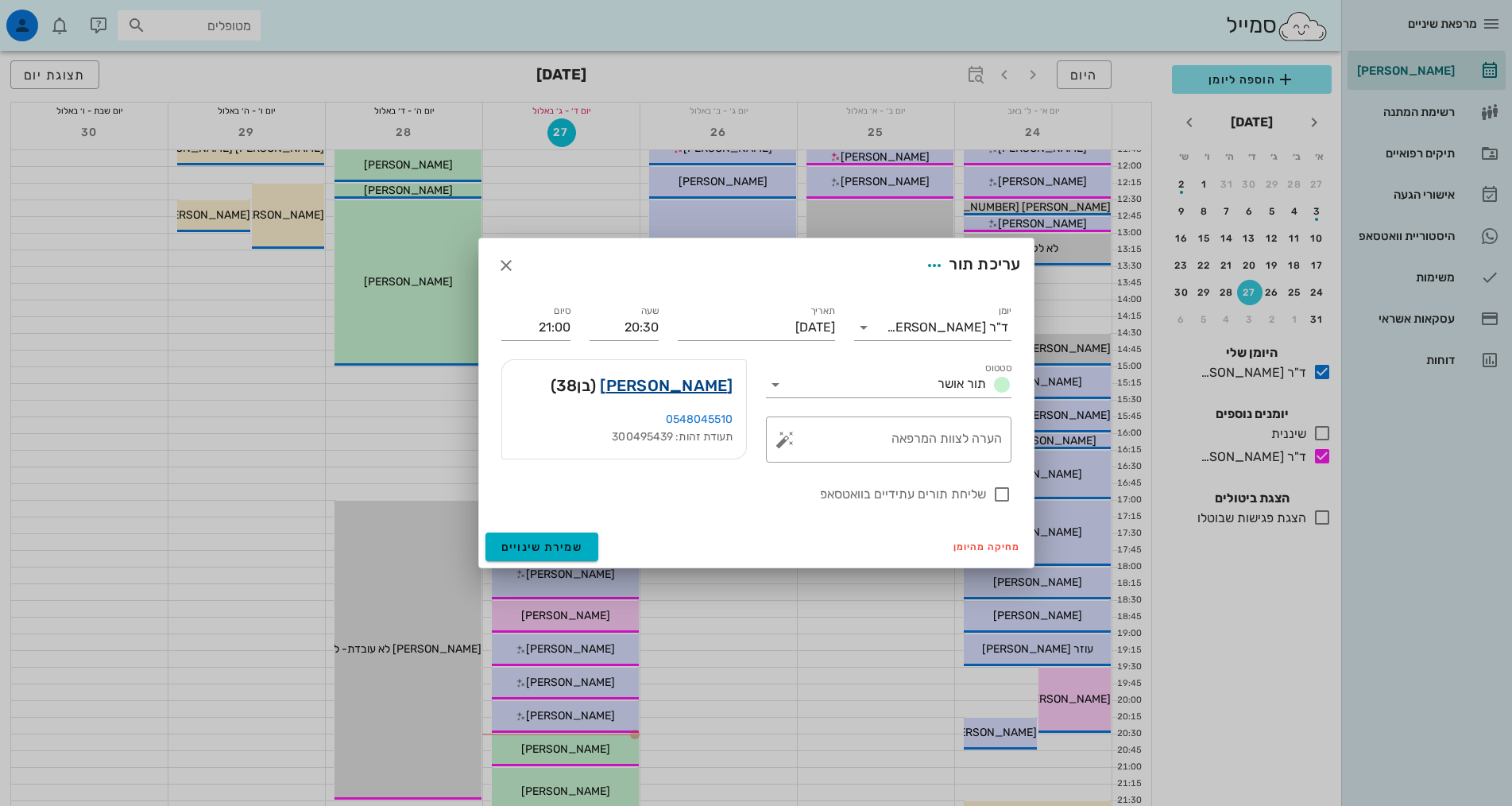
click at [709, 389] on link "[PERSON_NAME]" at bounding box center [666, 385] width 132 height 26
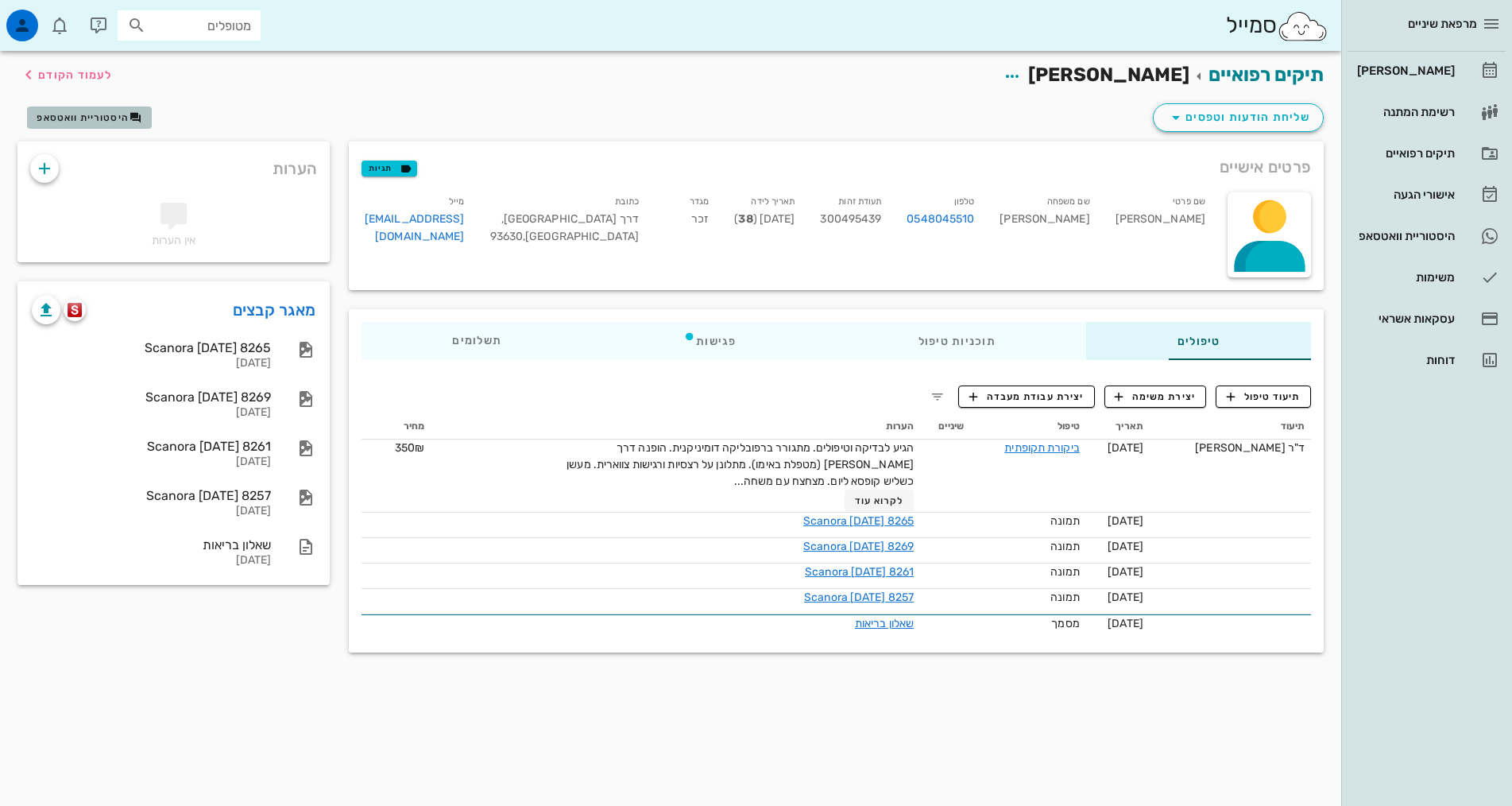
click at [81, 120] on span "היסטוריית וואטסאפ" at bounding box center [82, 117] width 92 height 11
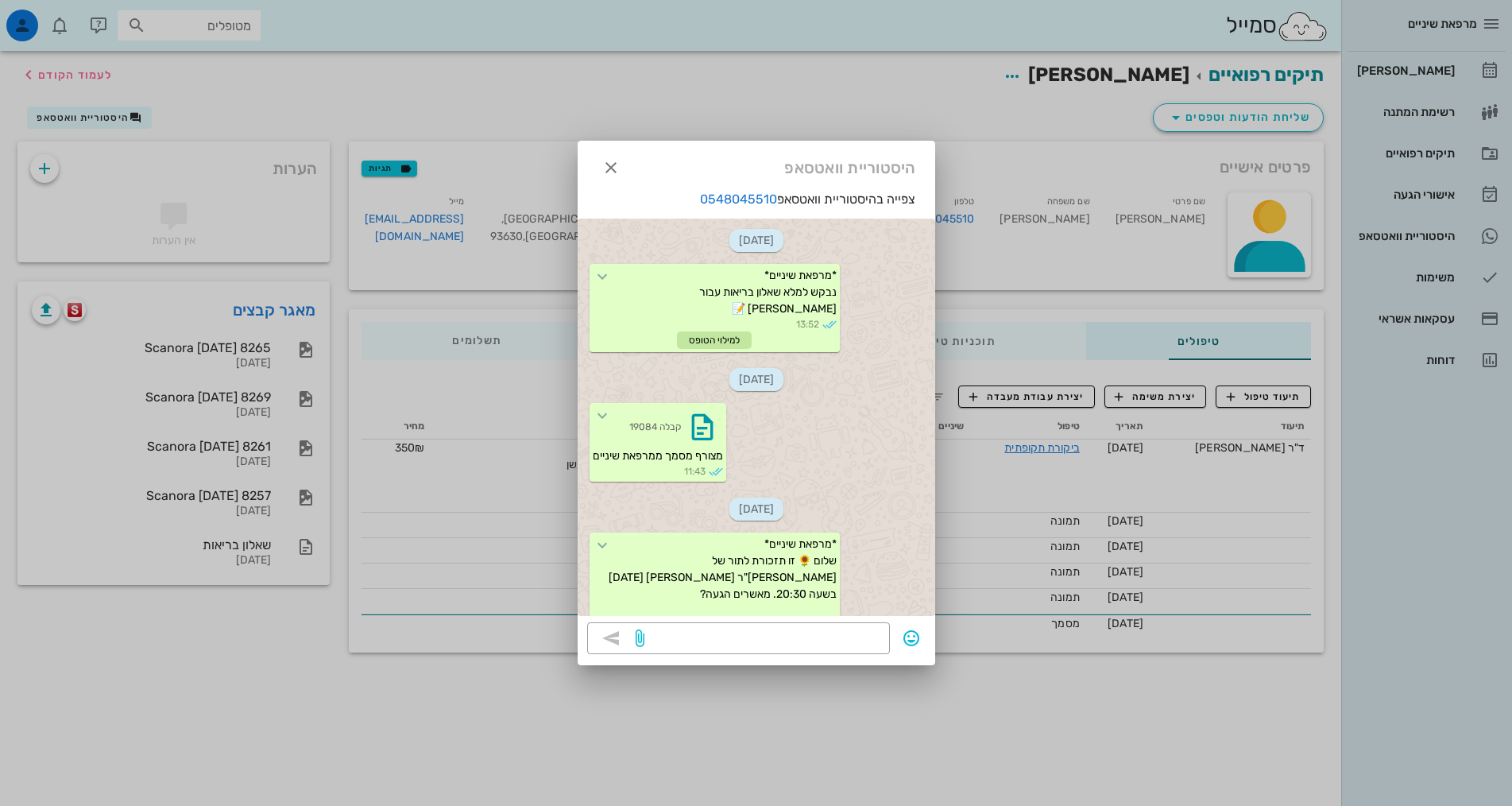
scroll to position [840, 0]
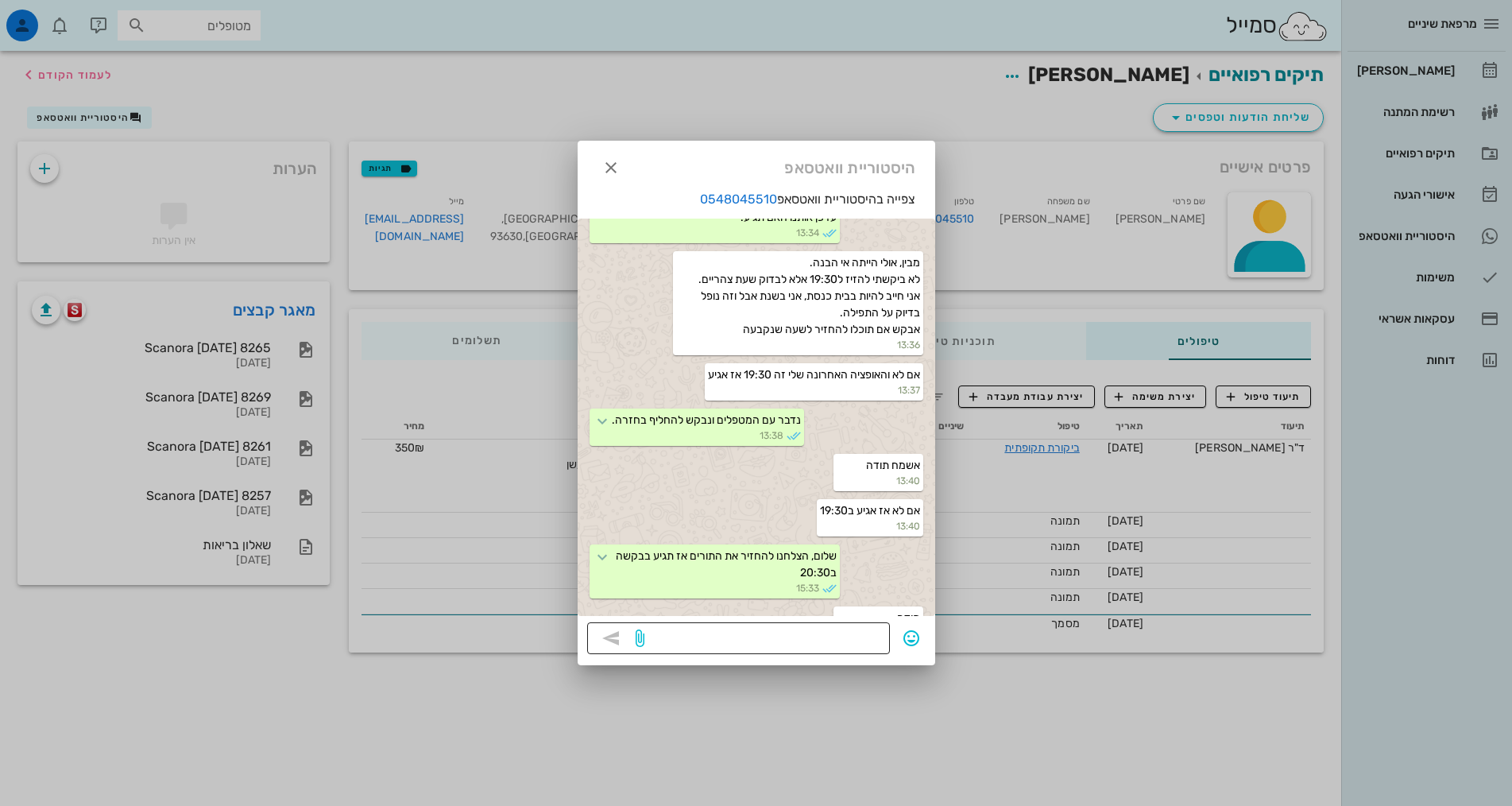
click at [780, 644] on textarea at bounding box center [764, 640] width 233 height 26
click at [623, 164] on span "button" at bounding box center [611, 168] width 29 height 19
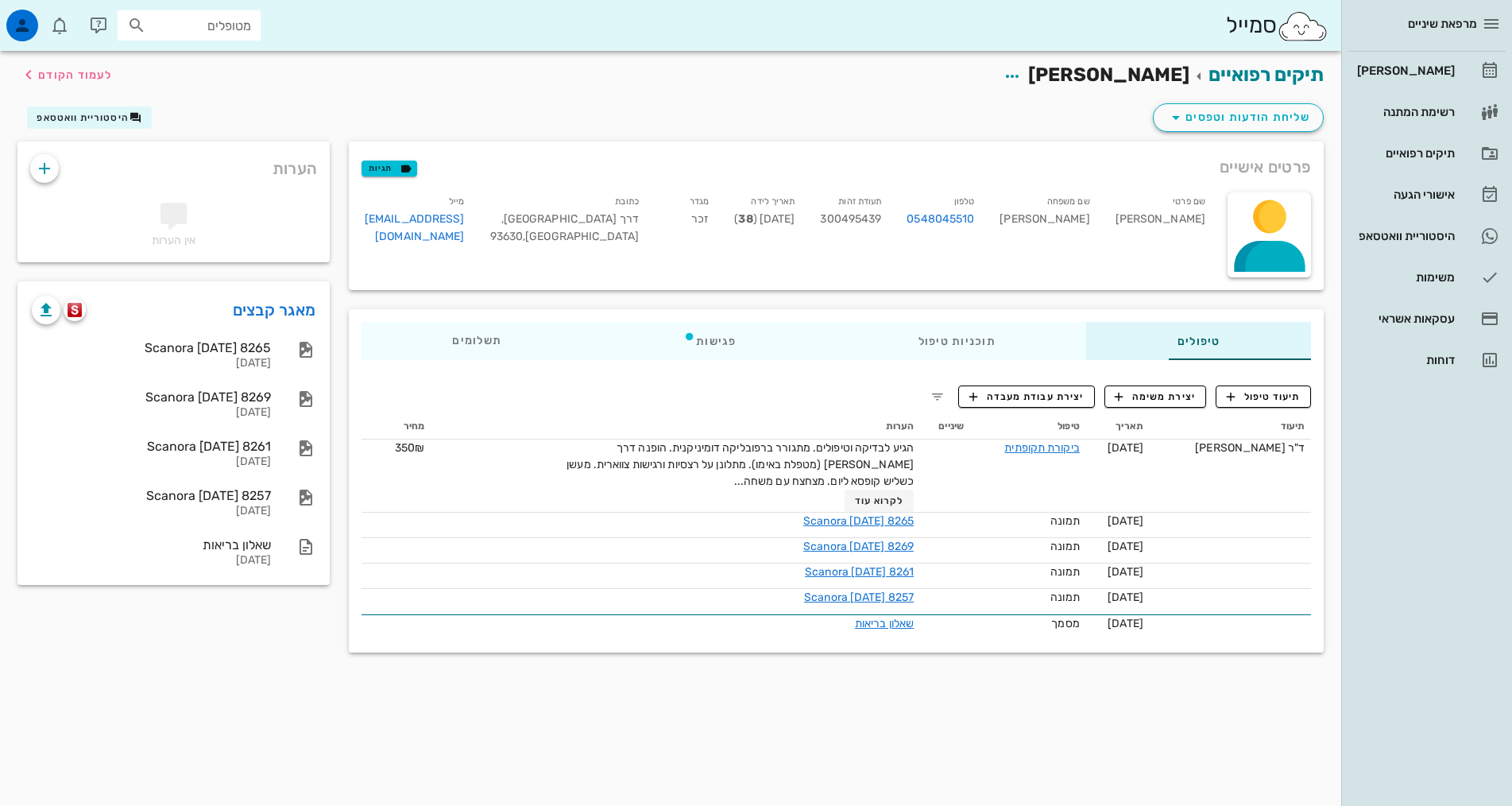
click at [689, 106] on div "שליחת הודעות וטפסים היסטוריית וואטסאפ" at bounding box center [670, 121] width 1325 height 41
click at [910, 721] on div "תיקים רפואיים ארז לב ישי לעמוד הקודם שליחת הודעות וטפסים היסטוריית וואטסאפ פרטי…" at bounding box center [670, 429] width 1341 height 755
click at [1427, 62] on div "[PERSON_NAME]" at bounding box center [1404, 71] width 101 height 26
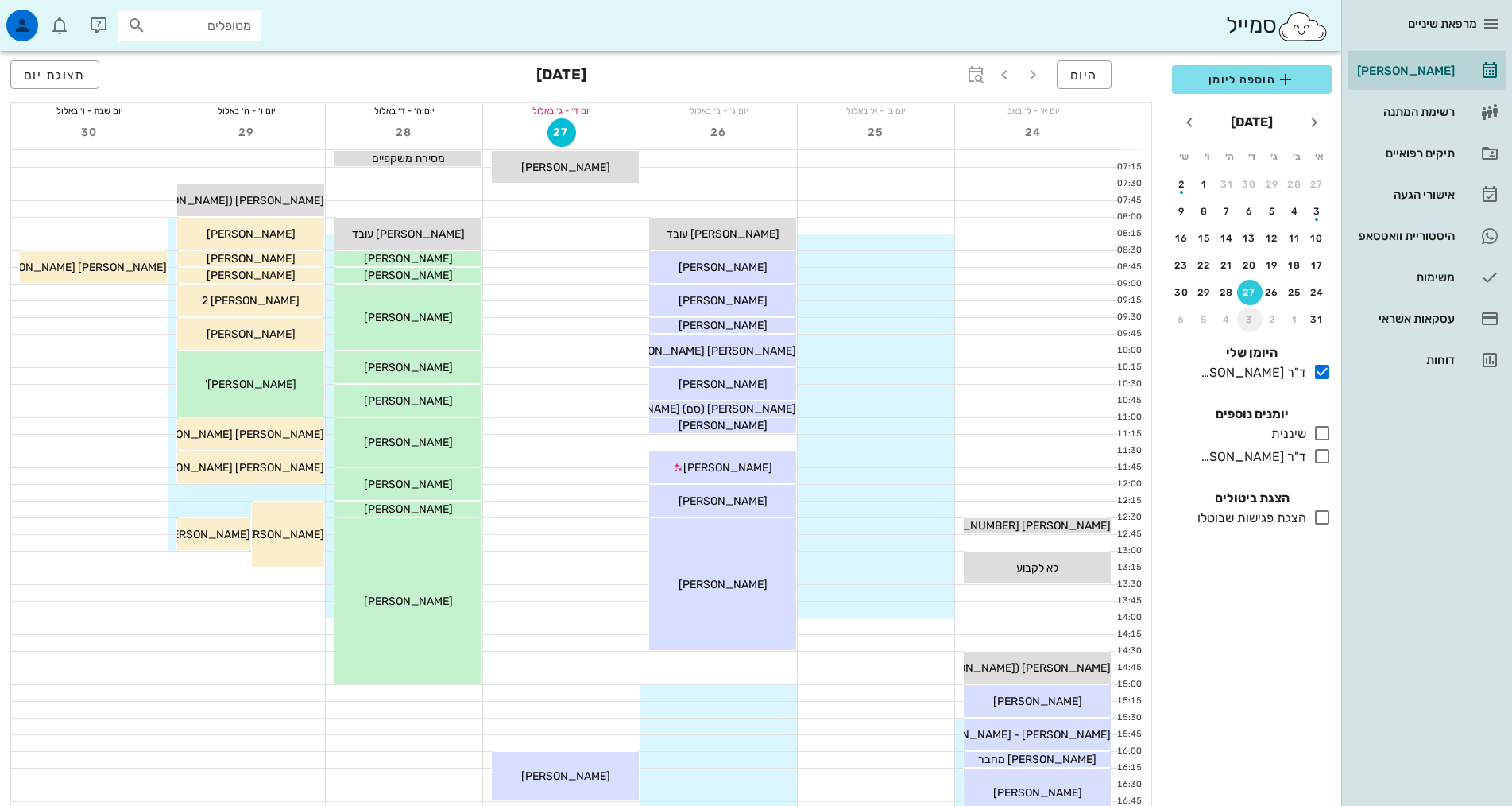
click at [1250, 325] on button "3" at bounding box center [1249, 319] width 26 height 26
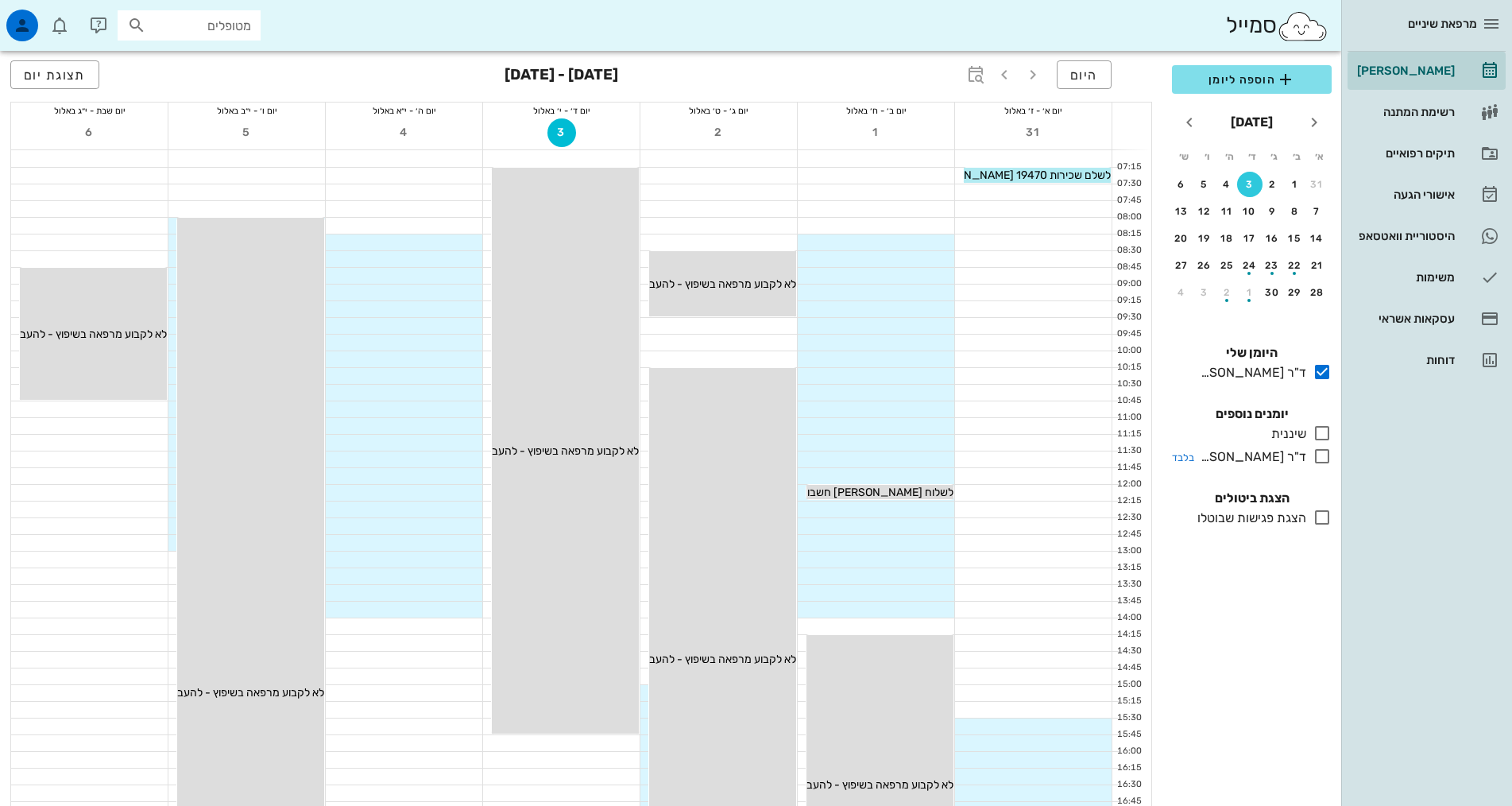
click at [1267, 459] on div "ד"ר [PERSON_NAME]" at bounding box center [1249, 457] width 112 height 19
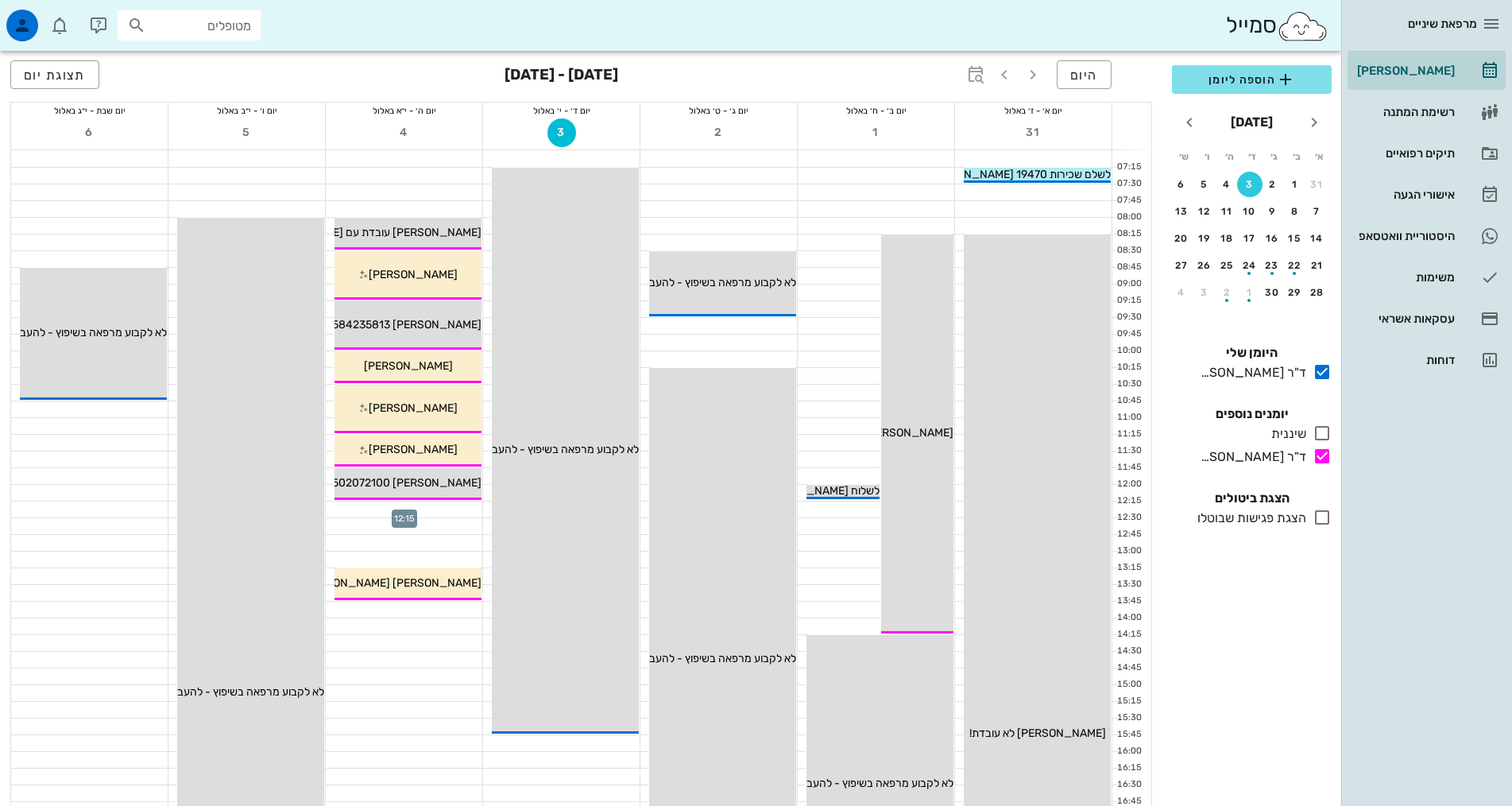
click at [446, 511] on div at bounding box center [404, 509] width 156 height 16
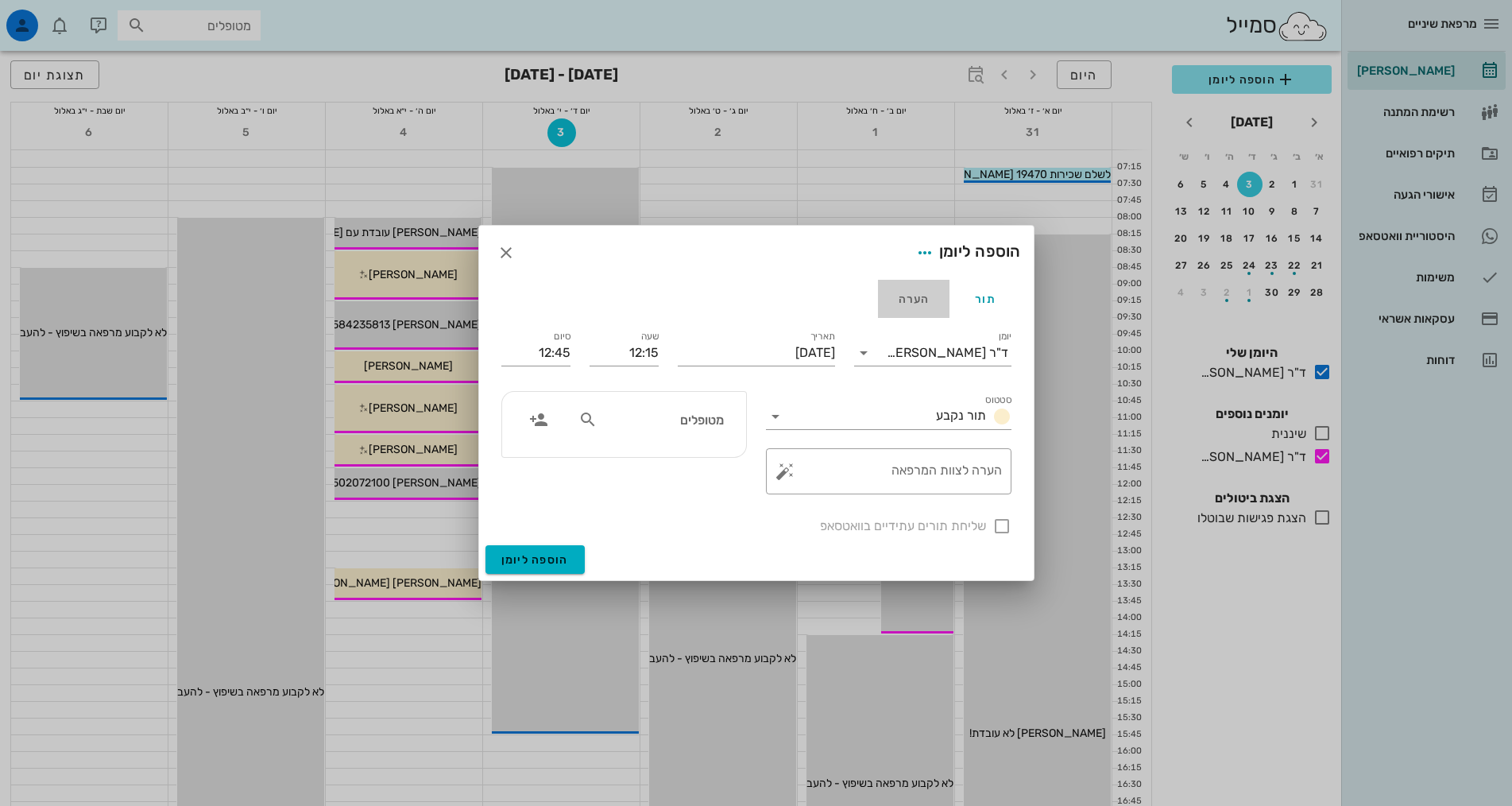
click at [922, 312] on div "הערה" at bounding box center [914, 298] width 72 height 38
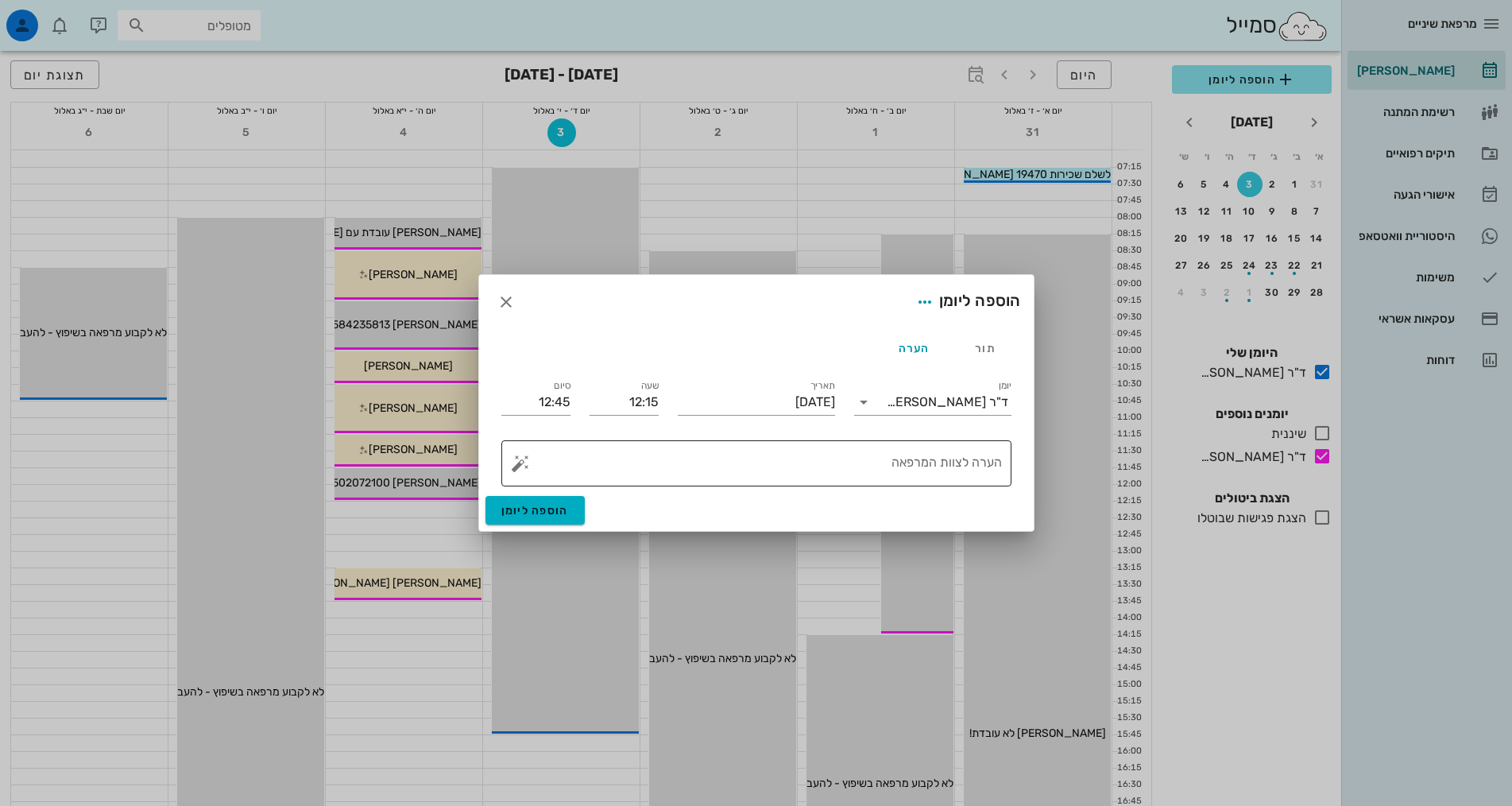
click at [945, 445] on div "הערה לצוות המרפאה" at bounding box center [762, 464] width 478 height 46
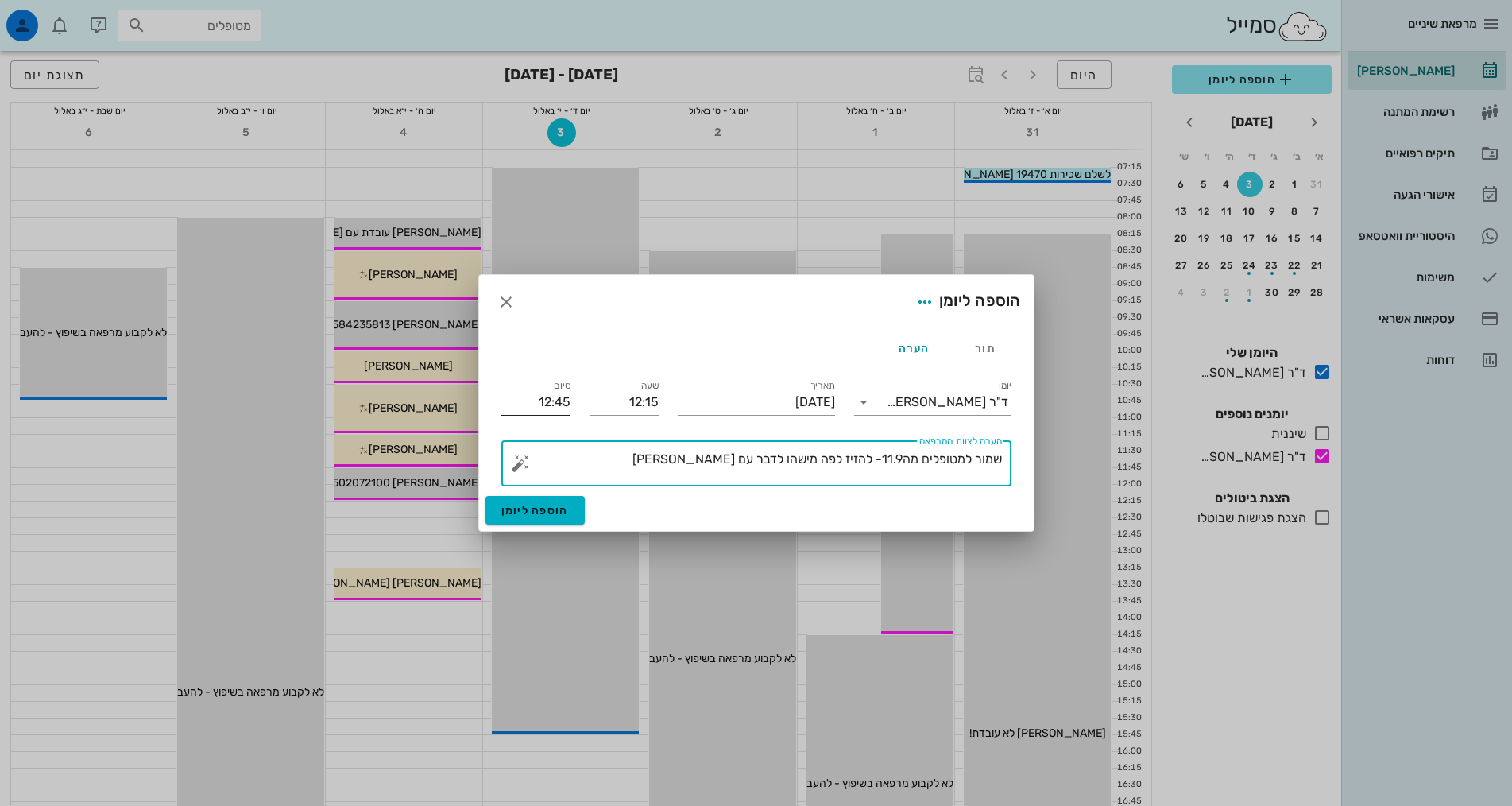
type textarea "שמור למטופלים מה11.9- להזיז לפה מישהו לדבר עם אילנה"
click at [557, 405] on input "12:45" at bounding box center [535, 402] width 69 height 26
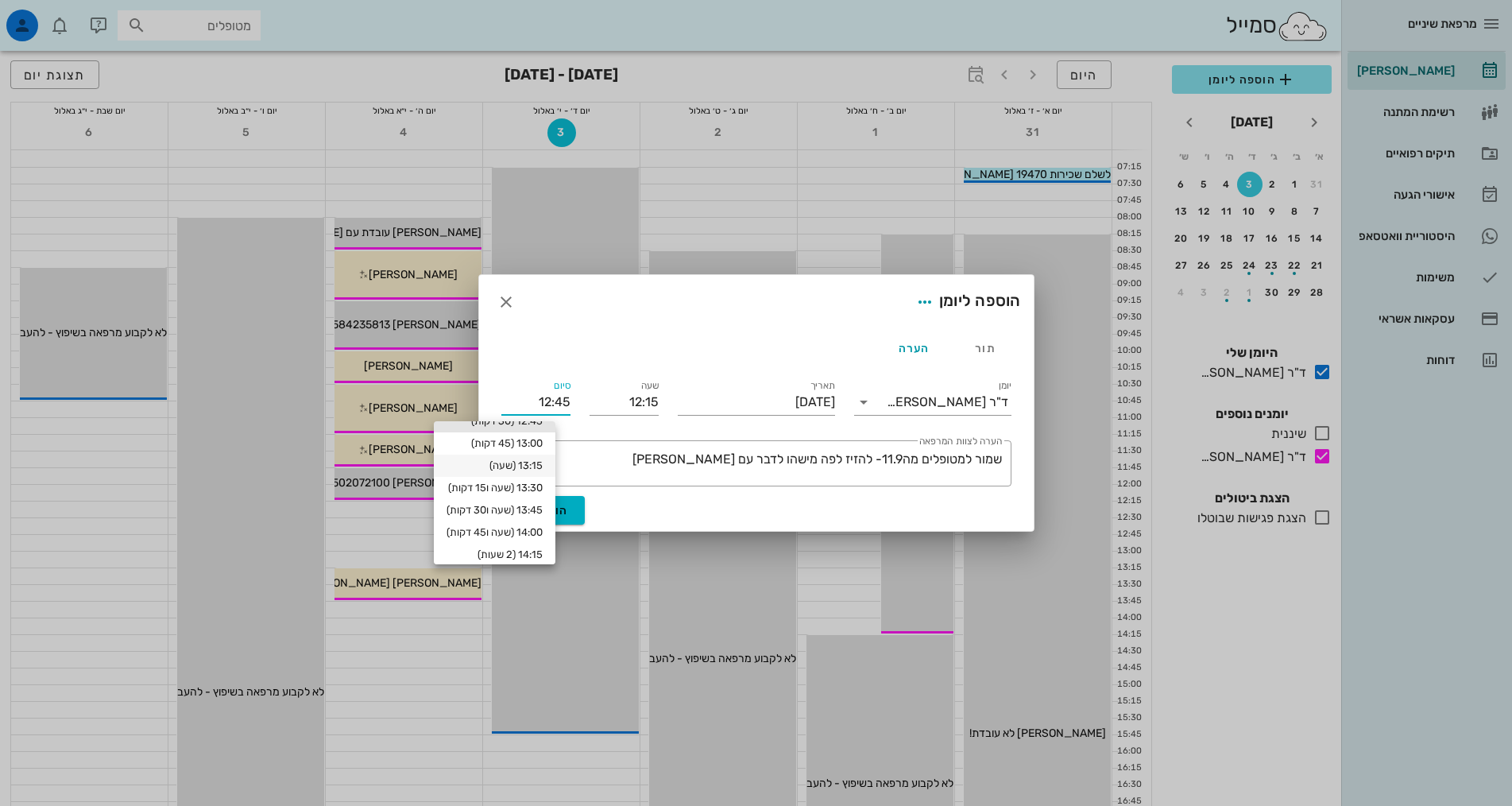
scroll to position [108, 0]
click at [510, 469] on div "13:30 (שעה ו15 דקות)" at bounding box center [495, 464] width 96 height 13
type input "13:30"
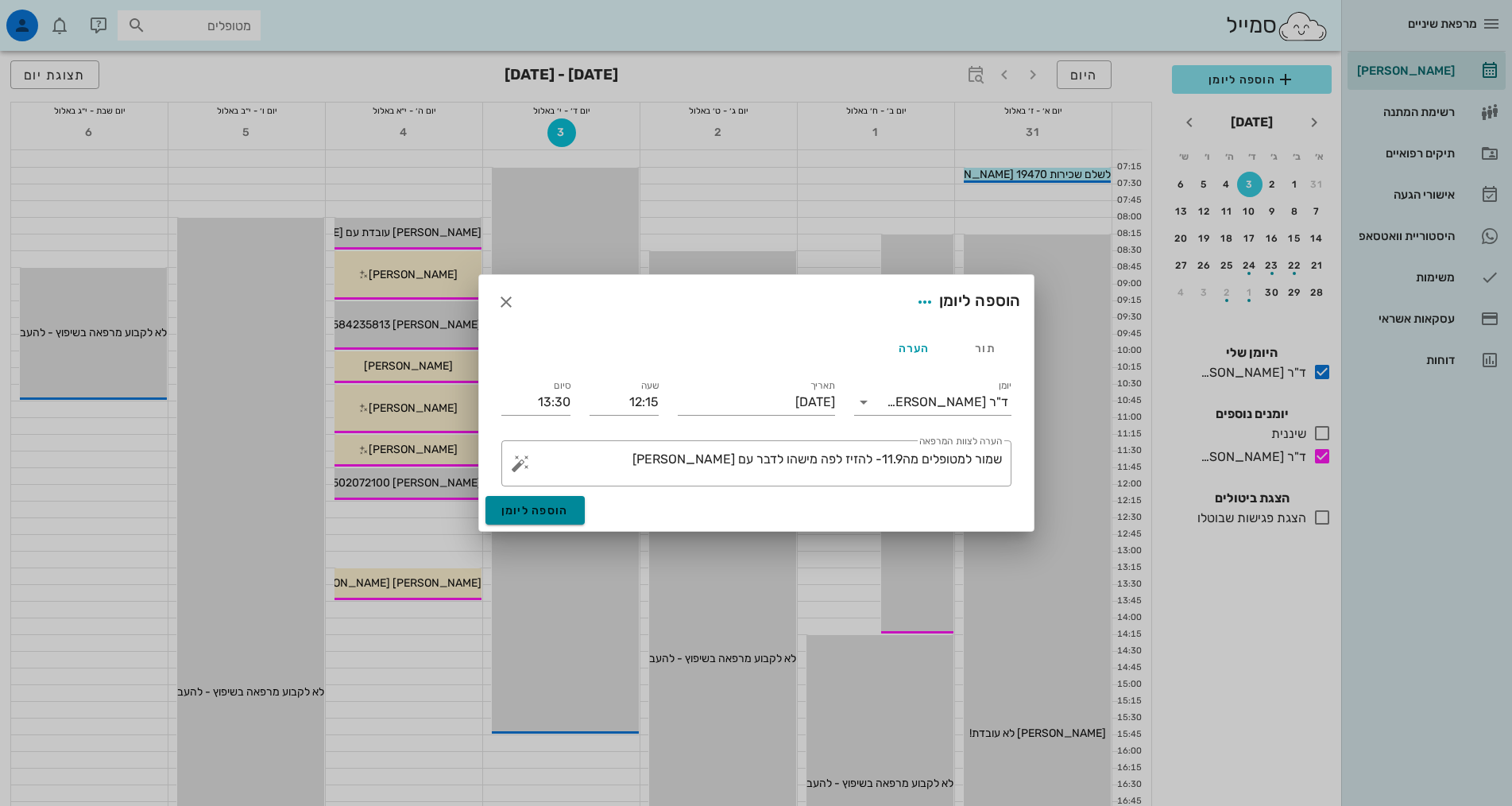
click at [519, 504] on span "הוספה ליומן" at bounding box center [535, 510] width 68 height 14
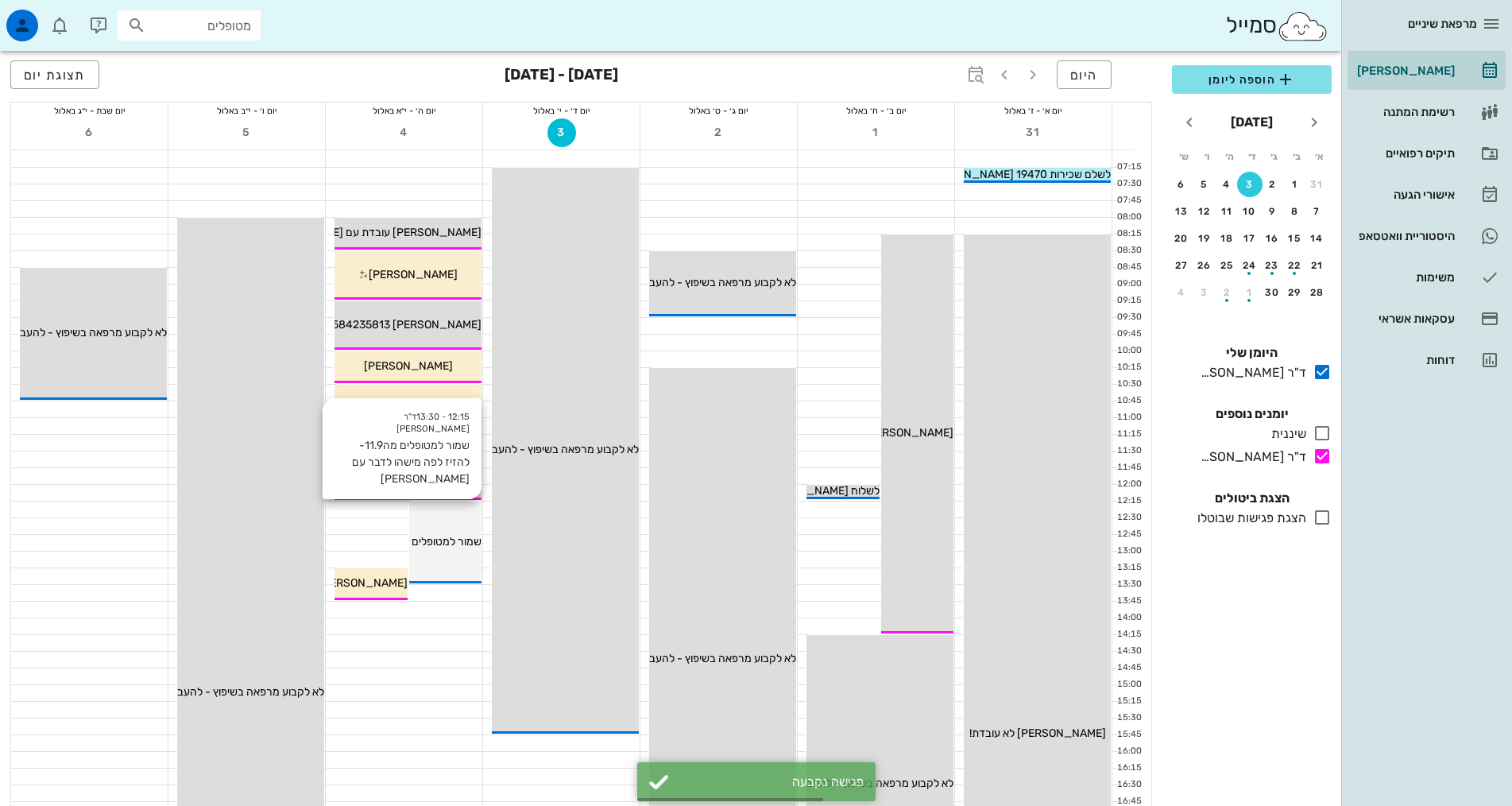
click at [453, 553] on div "12:15 - 13:30 ד"ר אלדד אירני שמור למטופלים מה11.9- להזיז לפה מישהו לדבר עם אילנ…" at bounding box center [446, 542] width 73 height 82
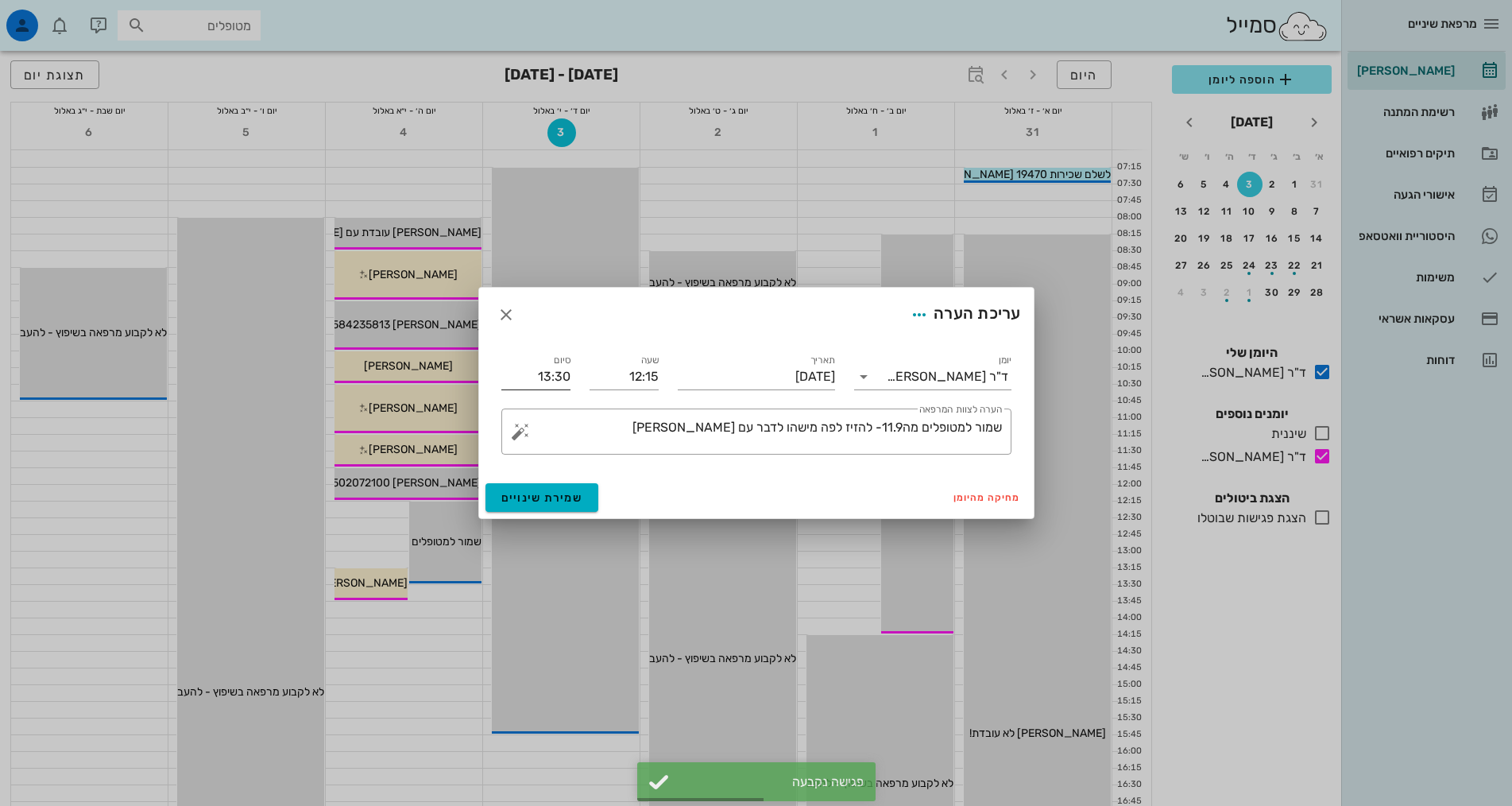
click at [545, 372] on input "13:30" at bounding box center [535, 377] width 69 height 26
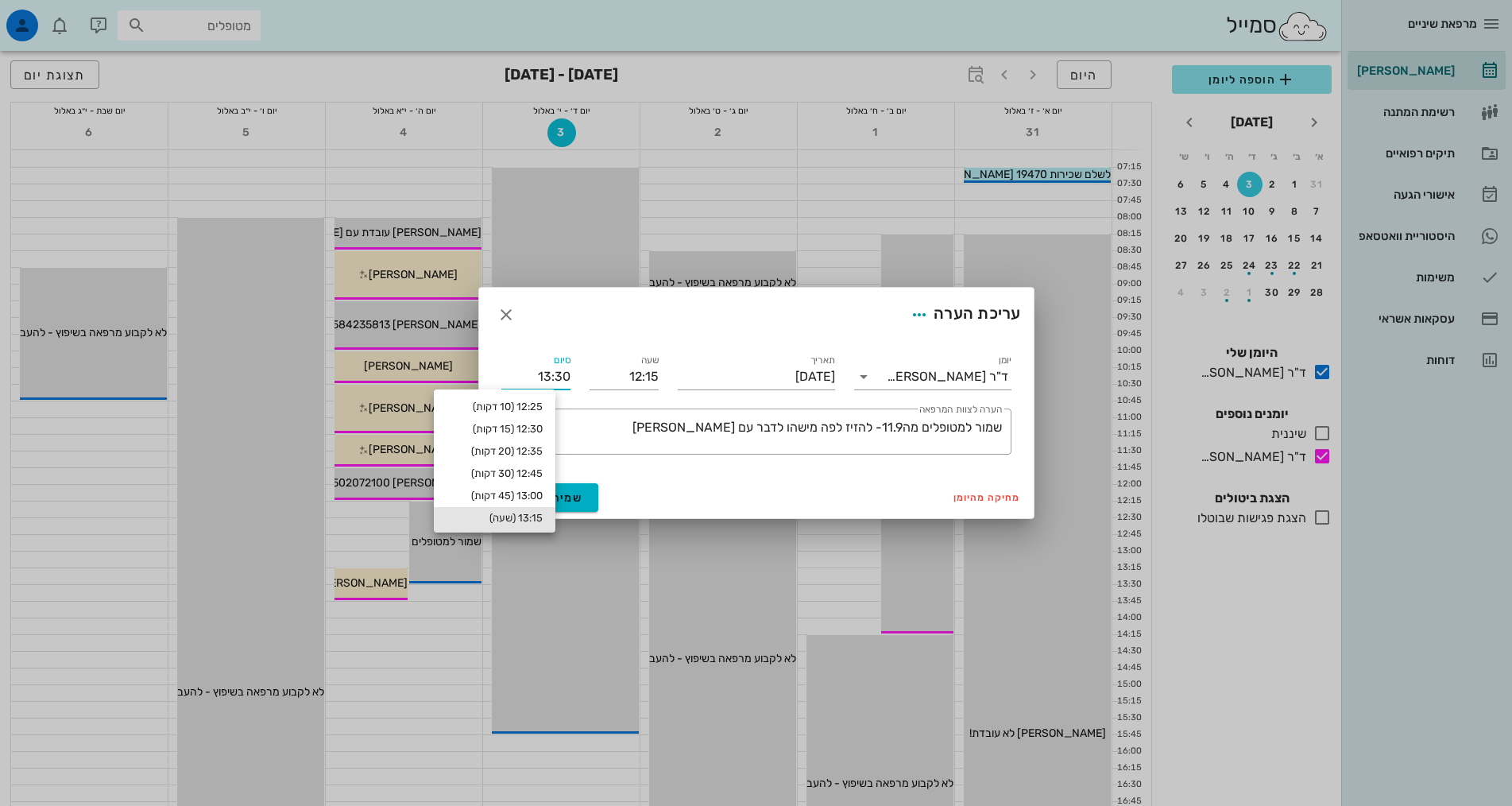
click at [551, 511] on div "13:15 (שעה)" at bounding box center [495, 518] width 121 height 22
type input "13:15"
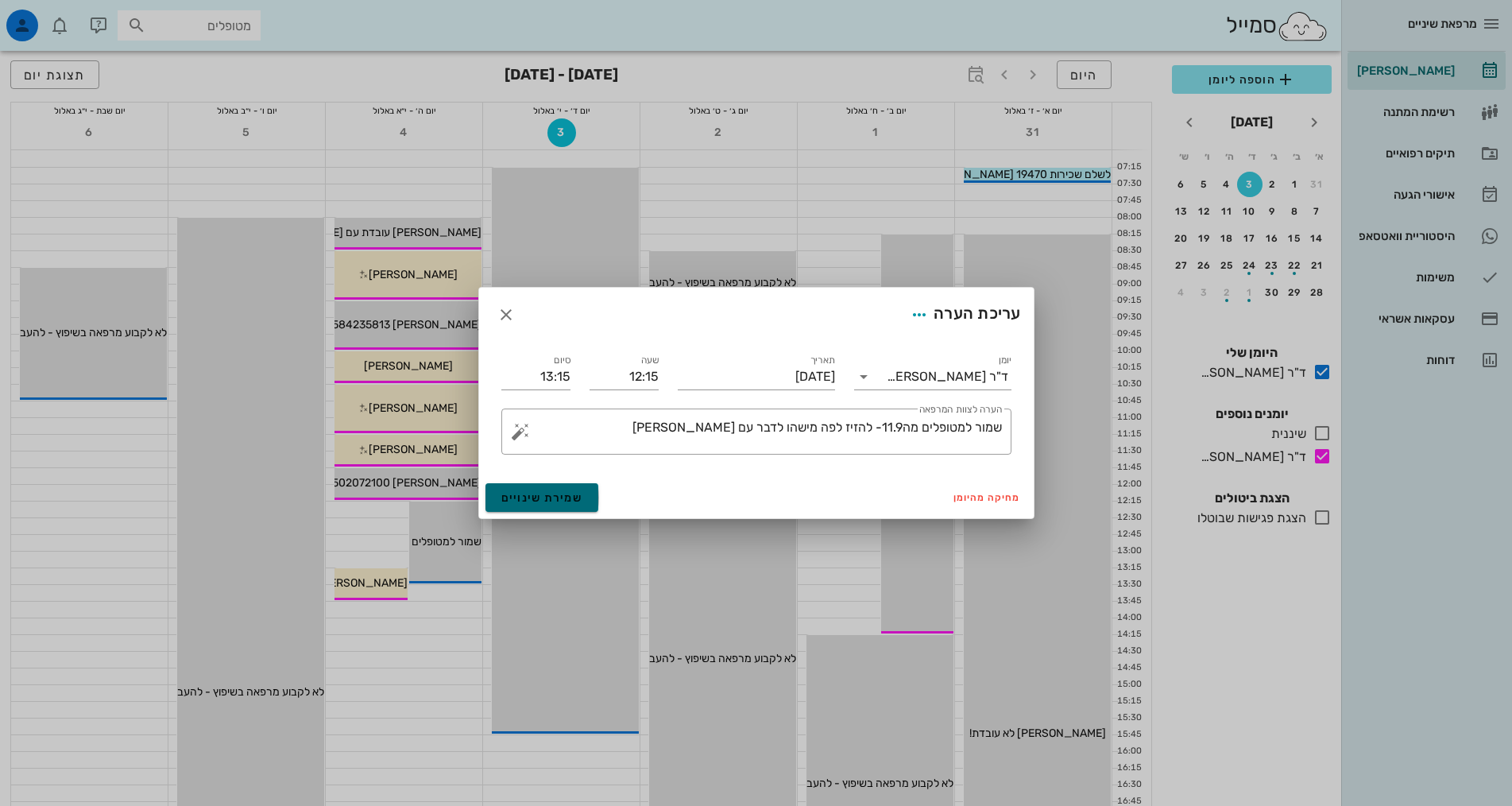
click at [524, 486] on button "שמירת שינויים" at bounding box center [542, 497] width 113 height 29
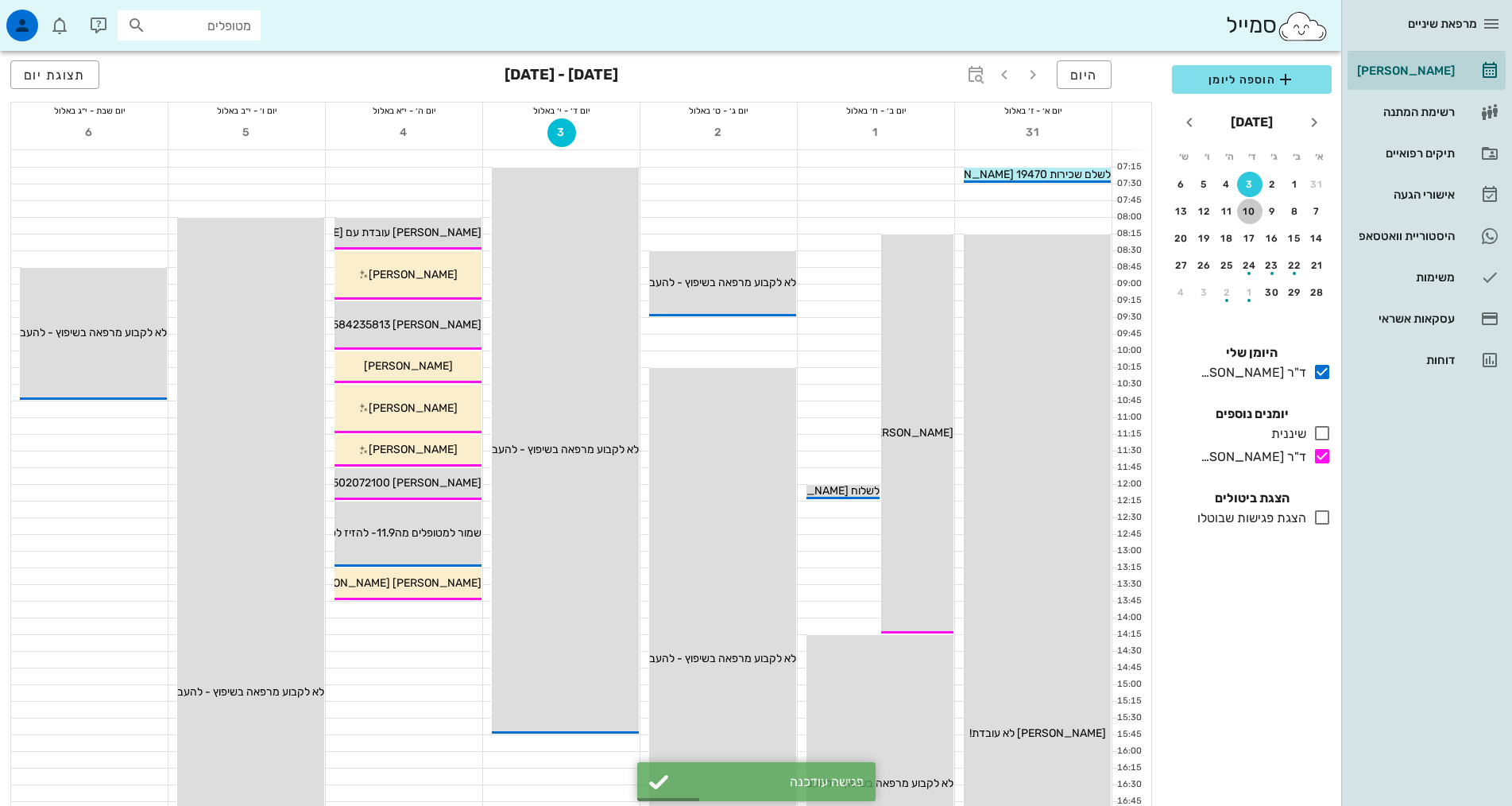
click at [1257, 211] on div "10" at bounding box center [1249, 211] width 26 height 11
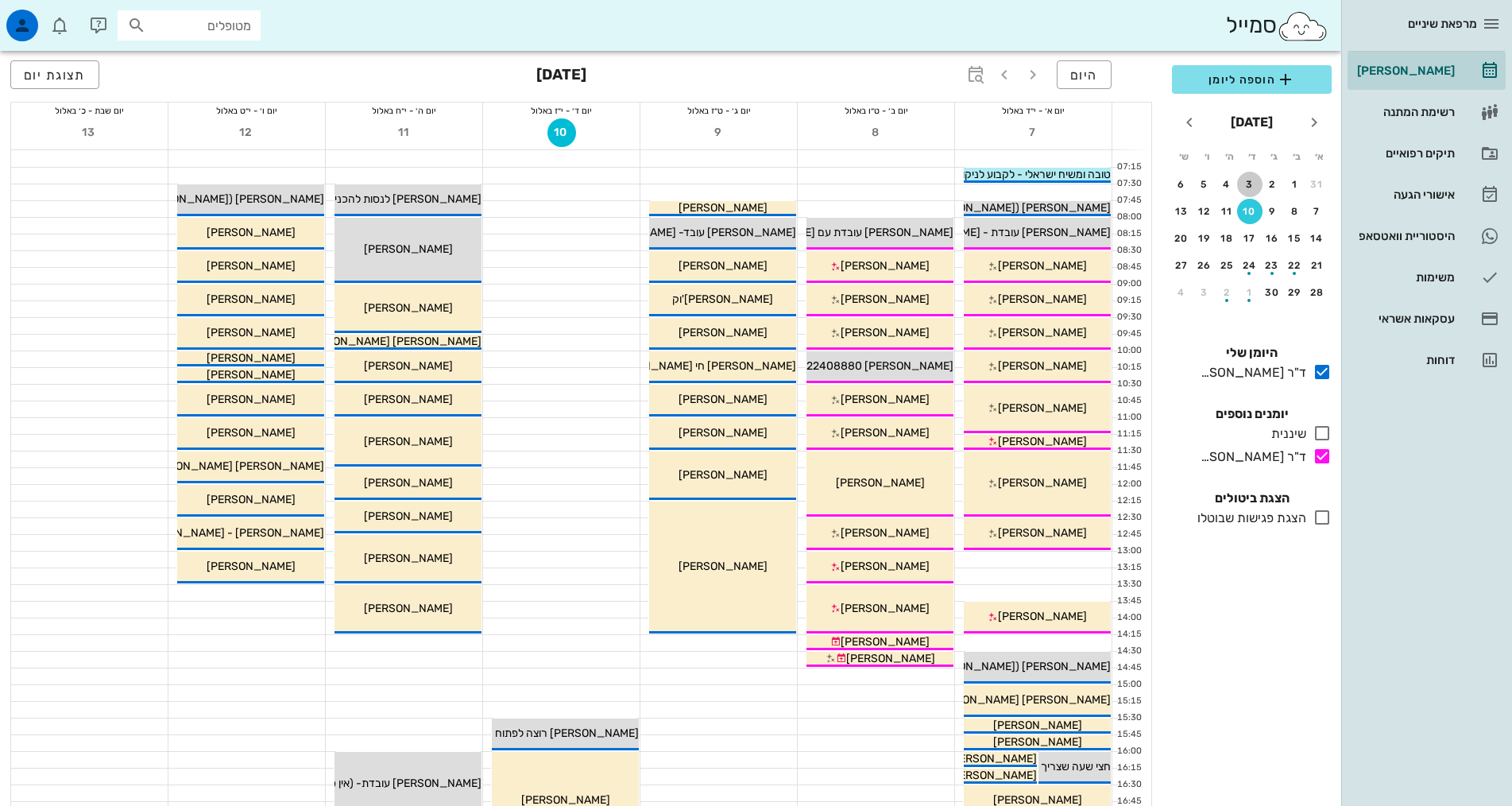
click at [1253, 180] on div "3" at bounding box center [1249, 184] width 26 height 11
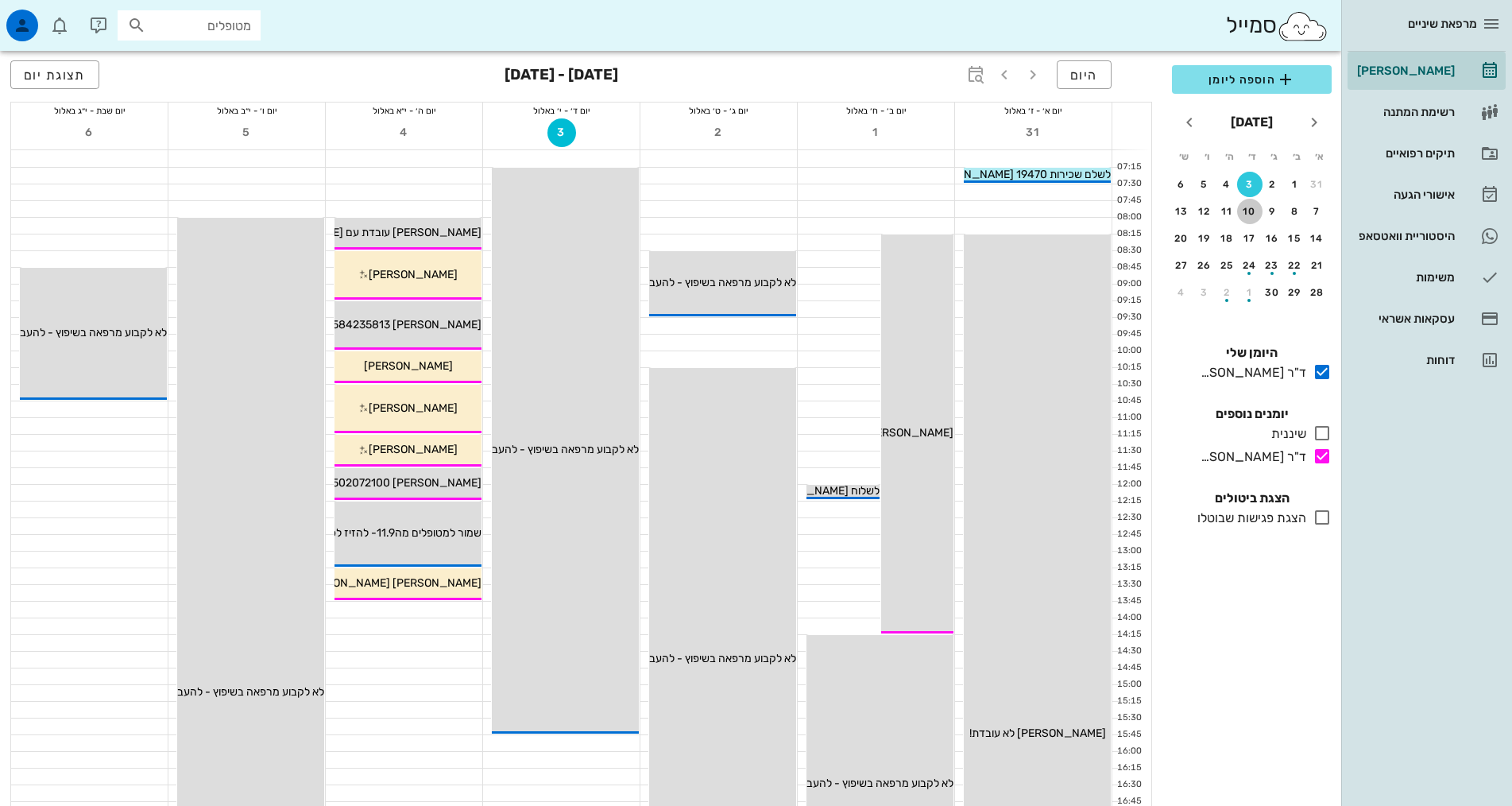
click at [1252, 215] on div "10" at bounding box center [1249, 211] width 26 height 11
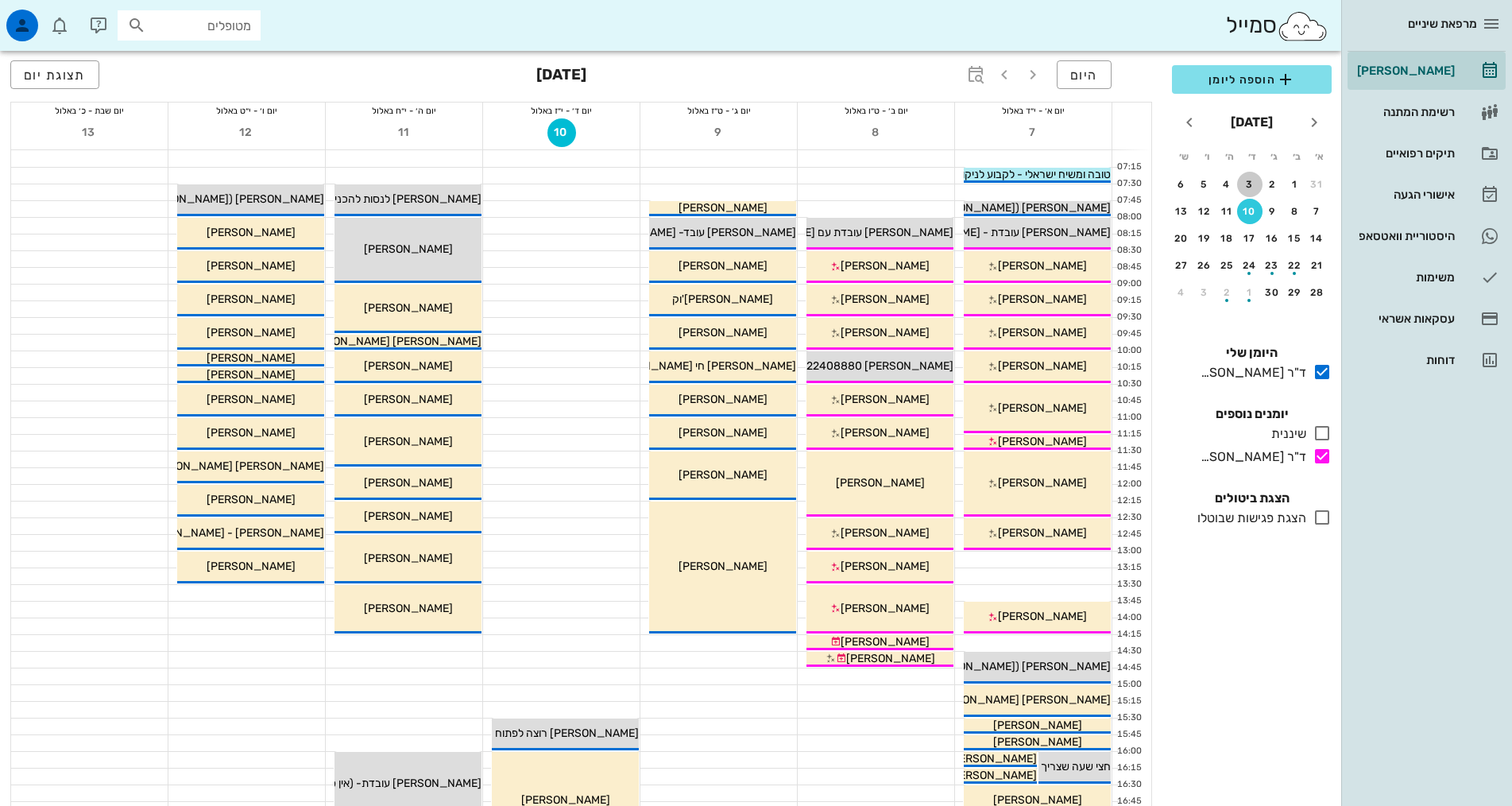
click at [1249, 186] on div "3" at bounding box center [1249, 184] width 26 height 11
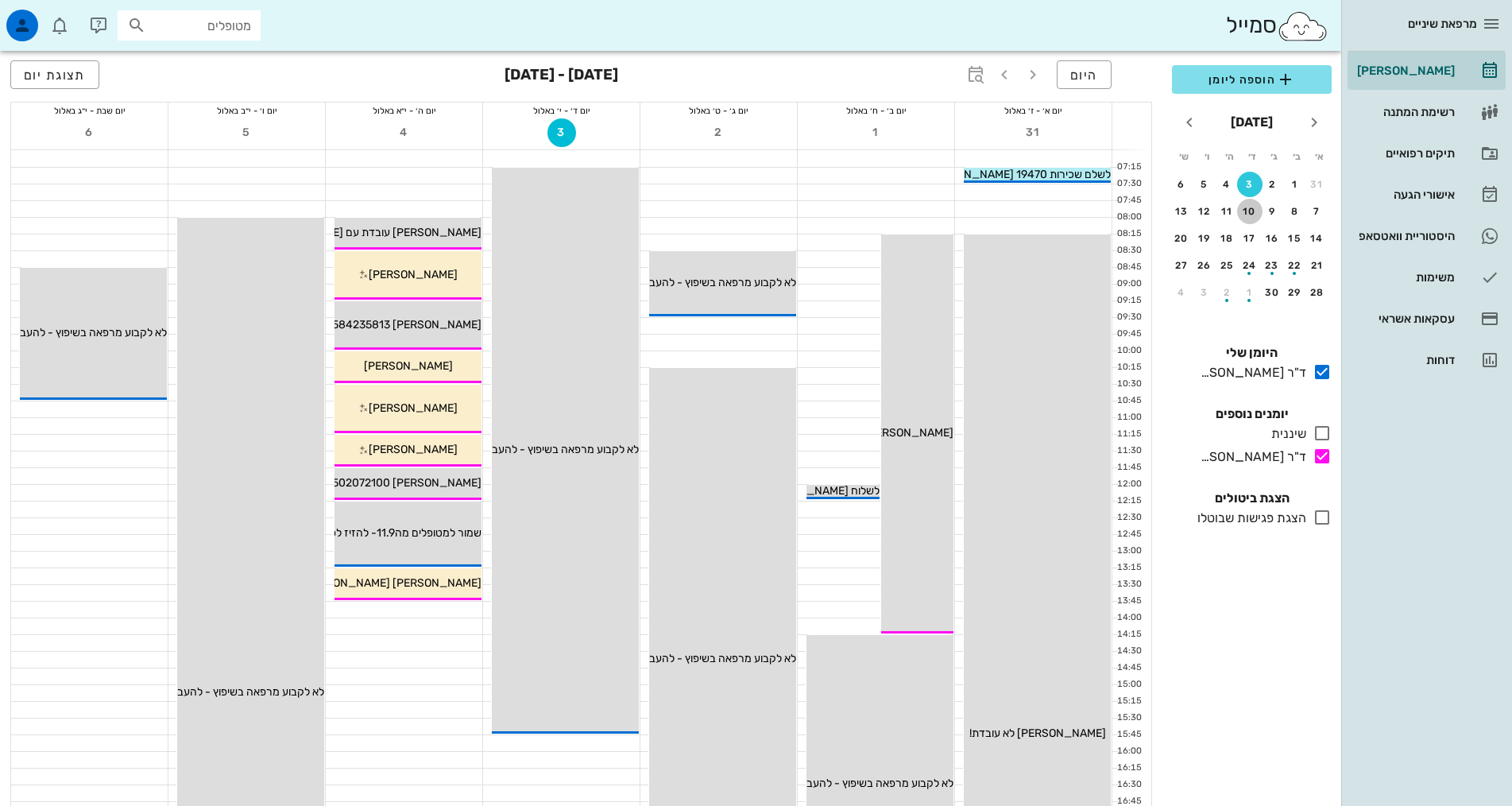
click at [1250, 205] on button "10" at bounding box center [1249, 211] width 26 height 26
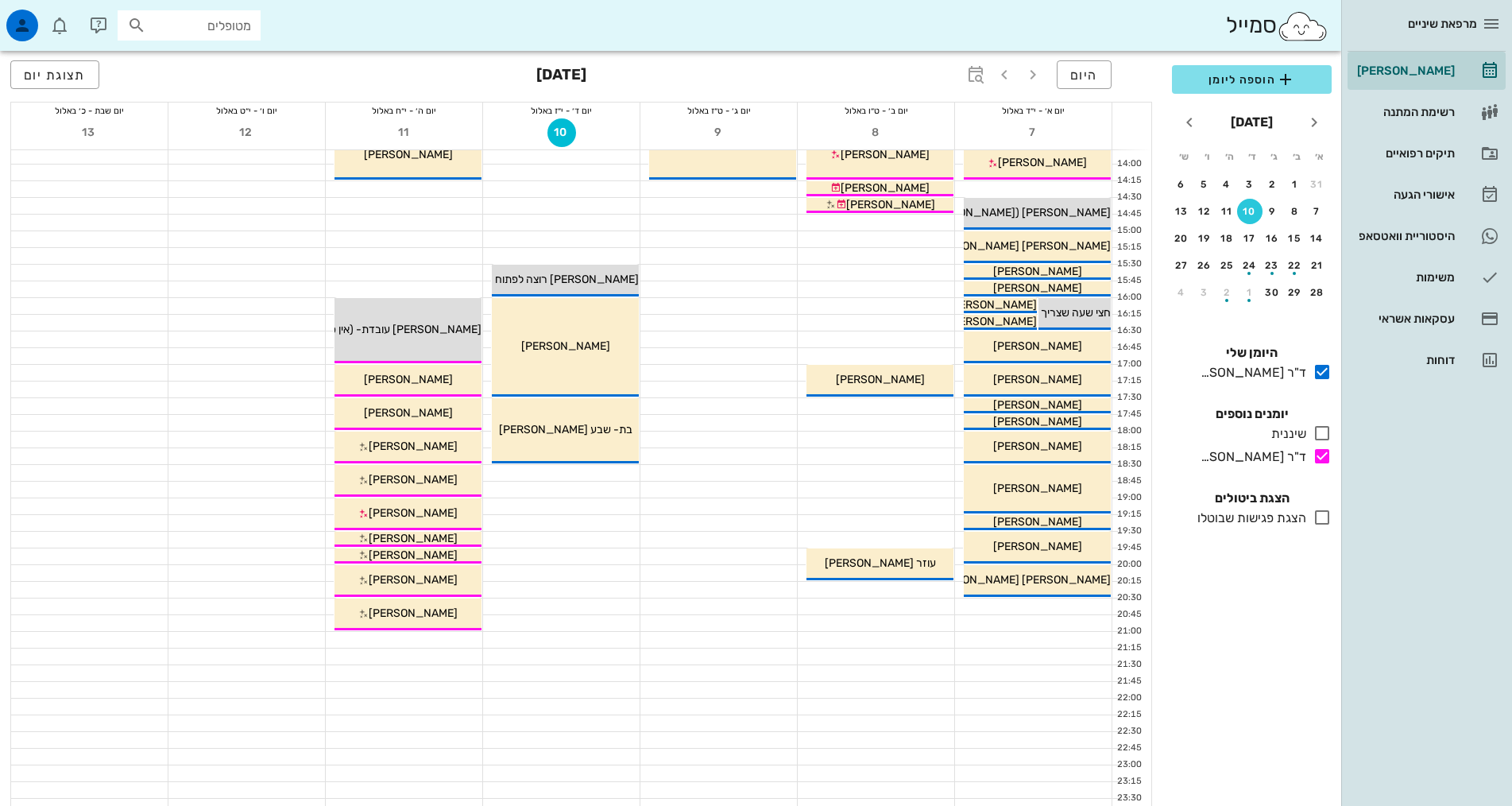
scroll to position [479, 0]
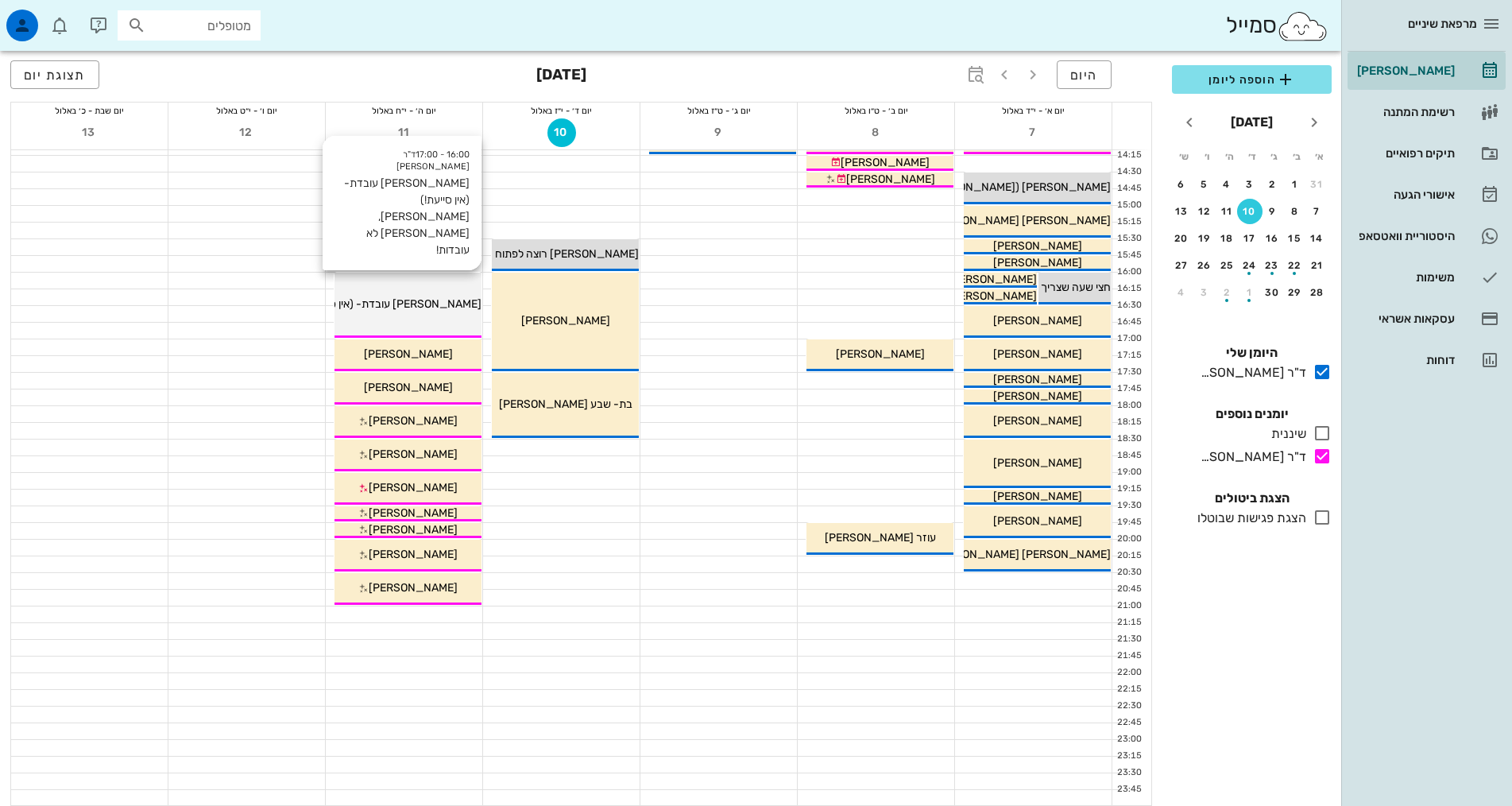
click at [453, 281] on div "16:00 - 17:00 ד"ר אילנה אנגל אילנה עובדת- (אין סייעת!)שרה, אביגיל ותהל לא עובדו…" at bounding box center [408, 306] width 147 height 65
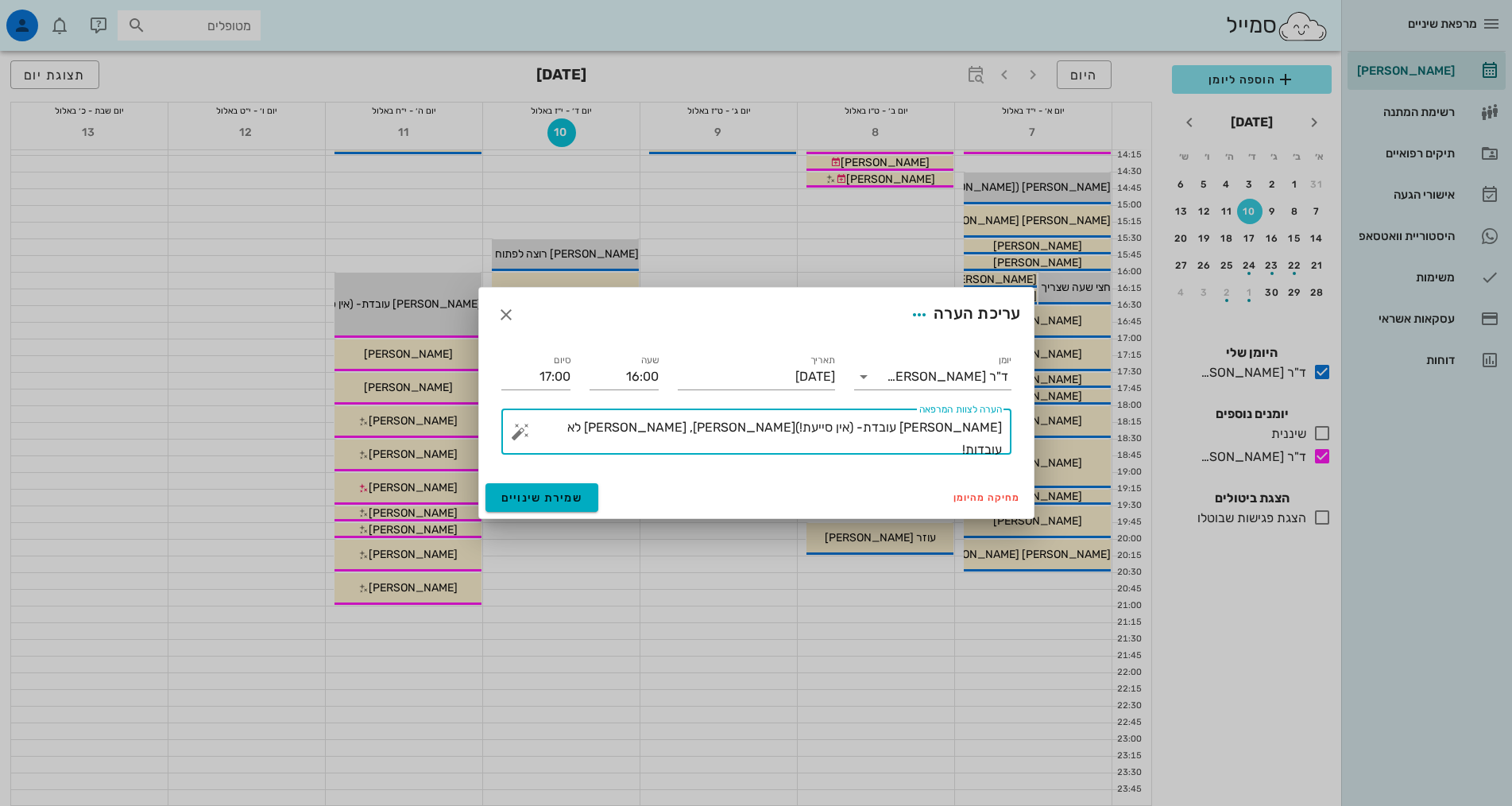
drag, startPoint x: 681, startPoint y: 425, endPoint x: 929, endPoint y: 424, distance: 248.0
click at [929, 424] on textarea "[PERSON_NAME] עובדת- (אין סייעת!)[PERSON_NAME], [PERSON_NAME] לא עובדות!" at bounding box center [762, 436] width 478 height 38
click at [936, 426] on textarea "אילנה עובדת- אין סייעת!" at bounding box center [762, 436] width 478 height 38
click at [811, 437] on textarea "אילנה עובדת לבד- אין סייעת!" at bounding box center [762, 436] width 478 height 38
type textarea "אילנה עובדת לבד- אין סייעת! רק בדיקות"
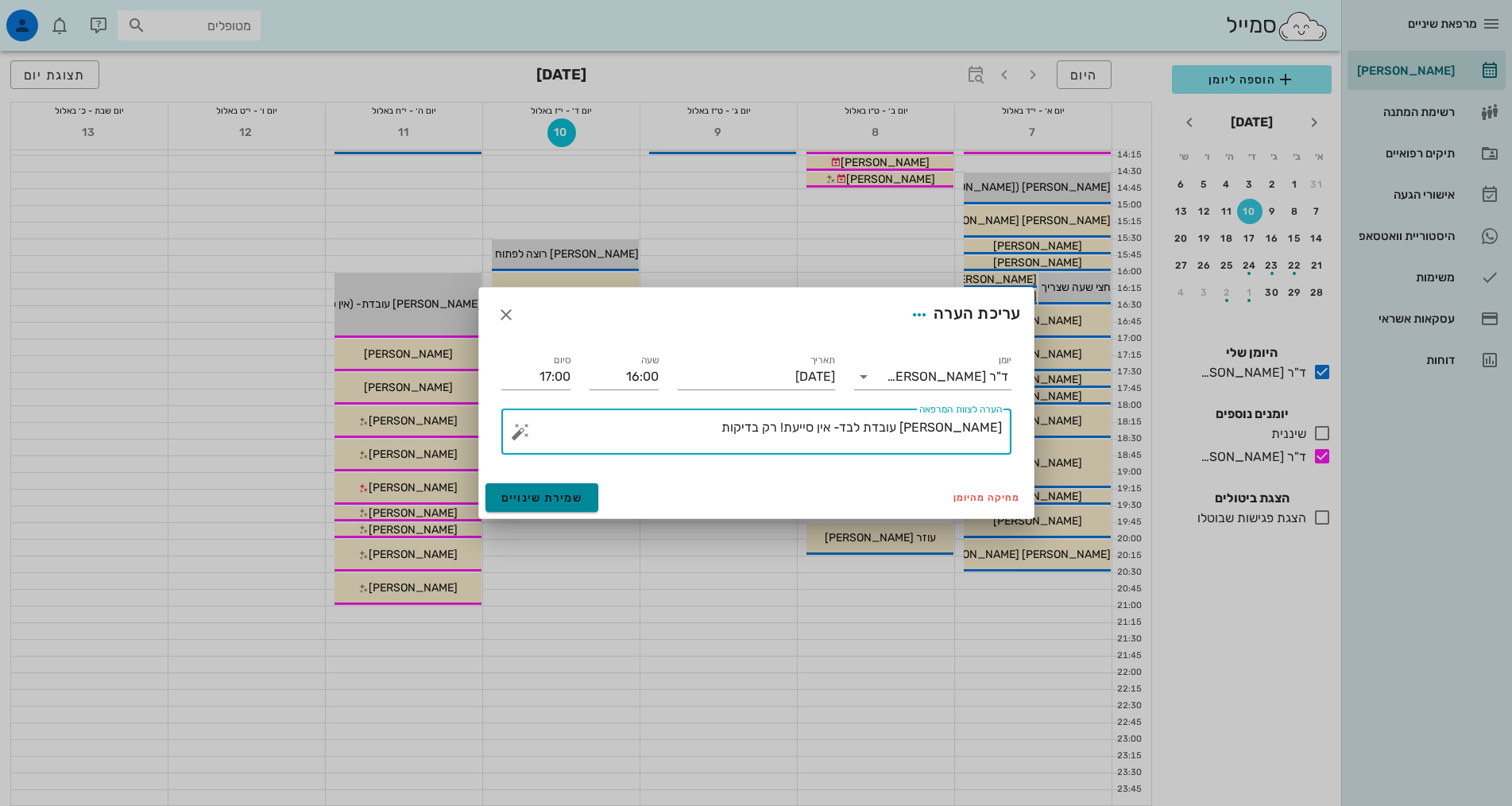
click at [531, 509] on button "שמירת שינויים" at bounding box center [542, 497] width 113 height 29
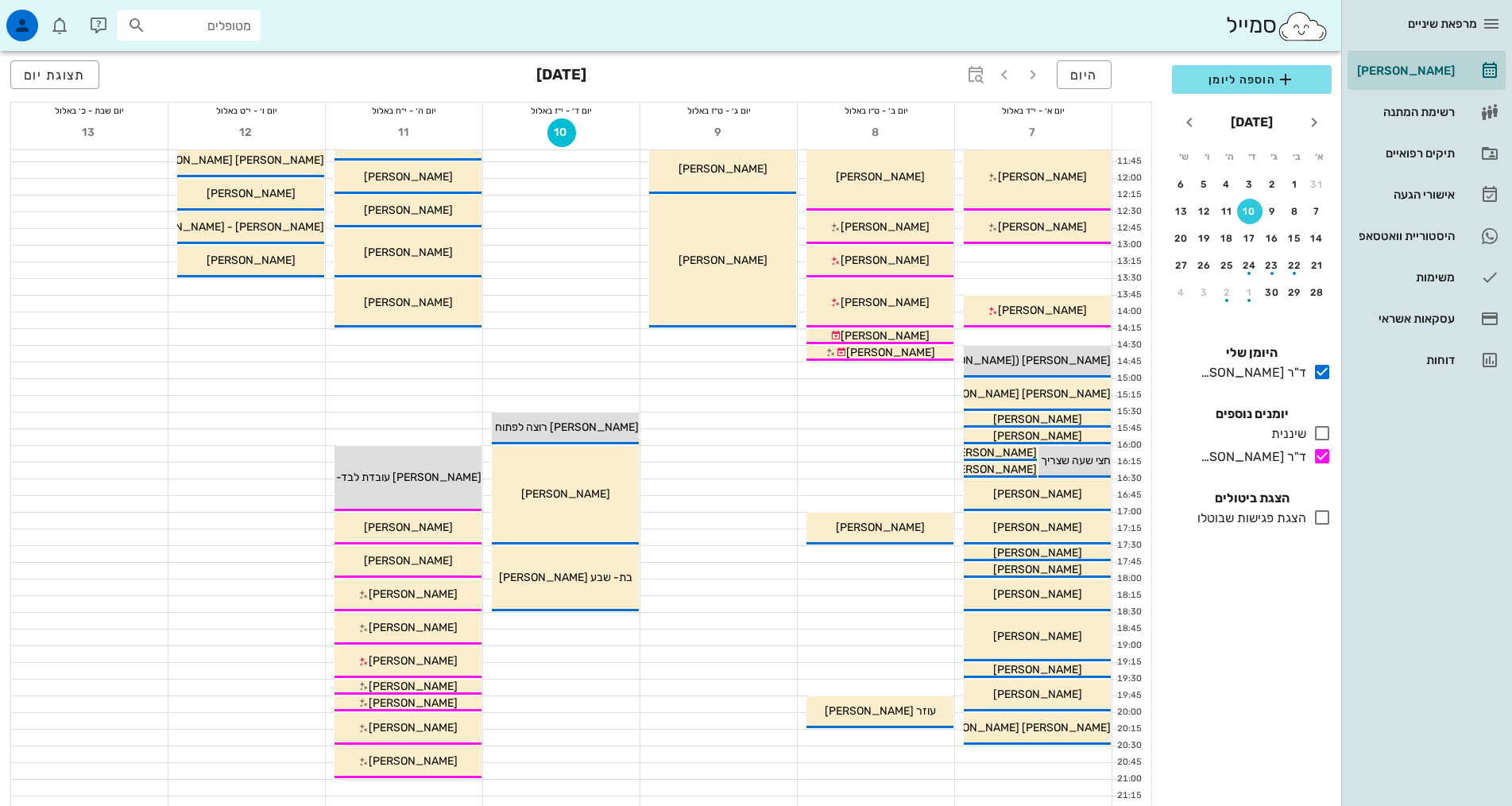
scroll to position [0, 0]
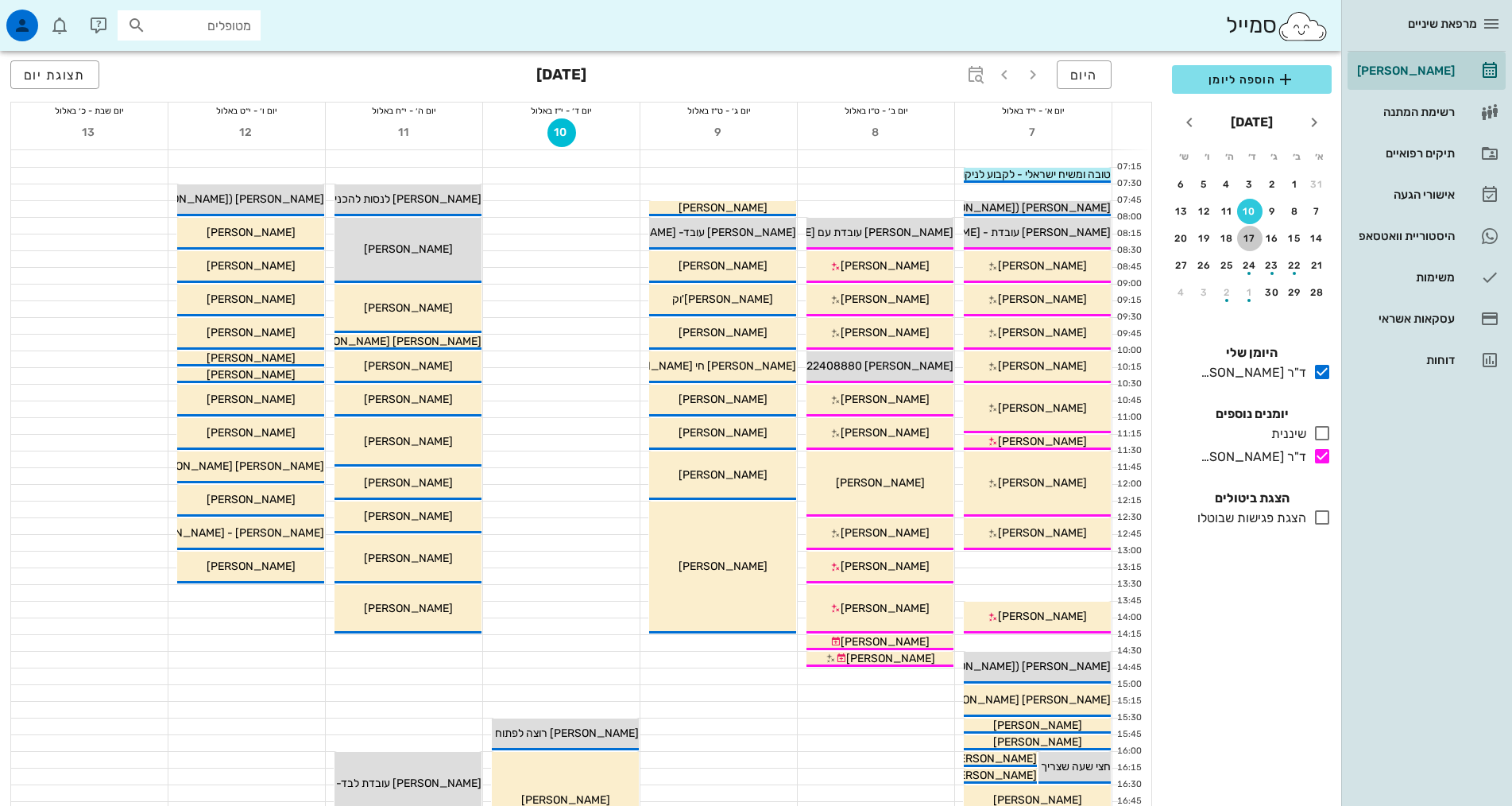
click at [1246, 235] on div "17" at bounding box center [1249, 239] width 26 height 11
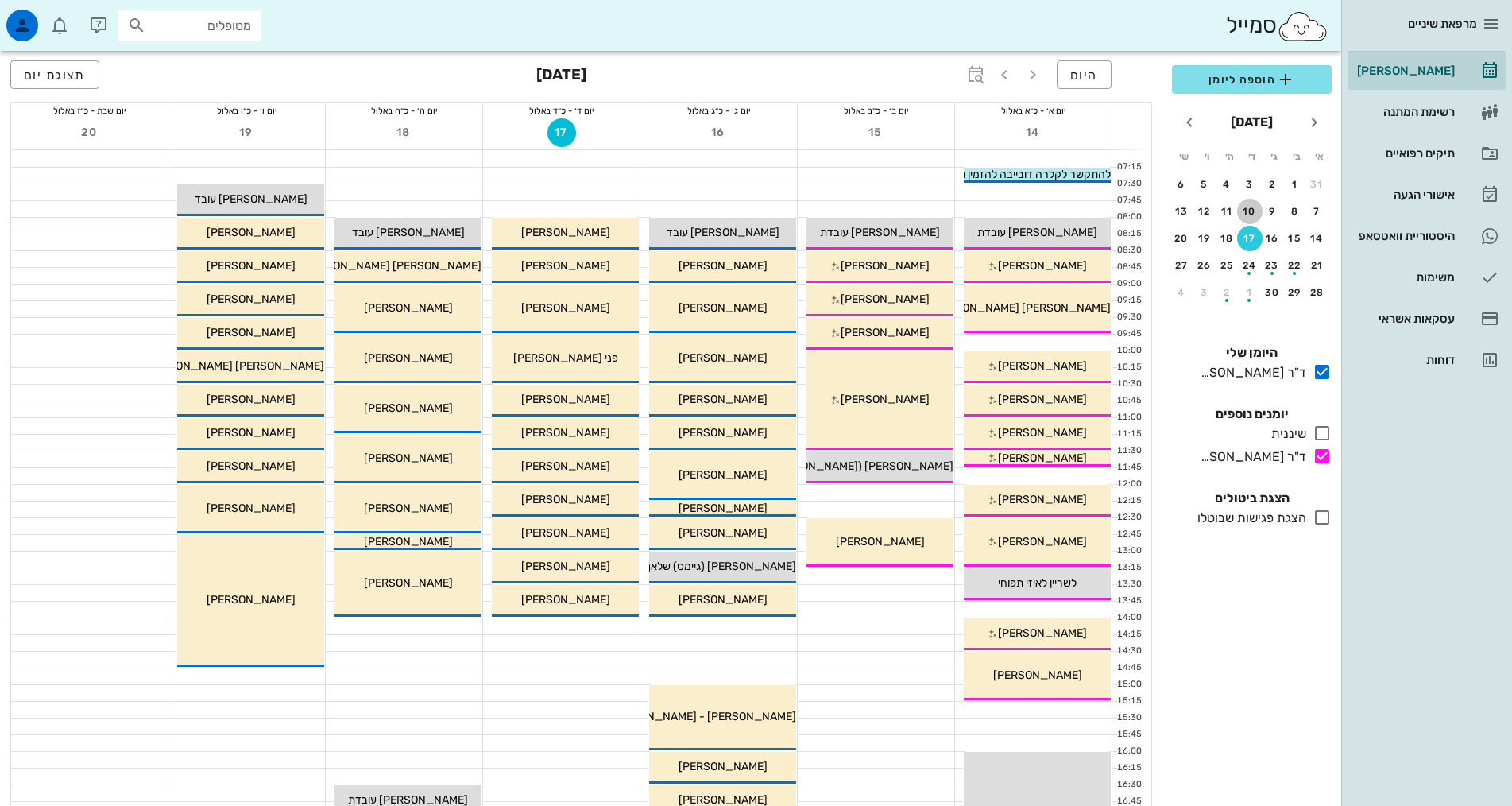
click at [1246, 211] on div "10" at bounding box center [1249, 211] width 26 height 11
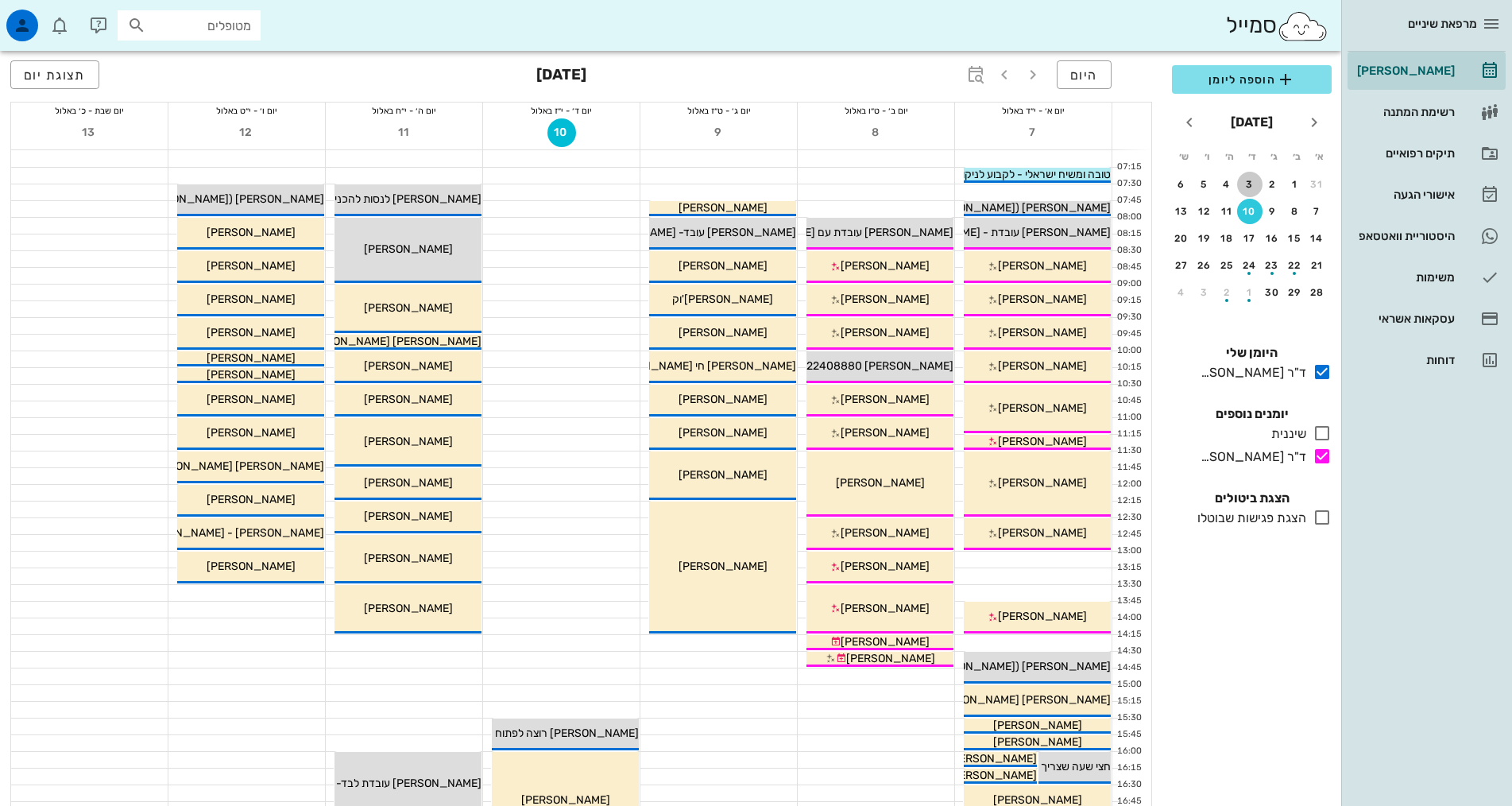
click at [1249, 174] on button "3" at bounding box center [1249, 184] width 26 height 26
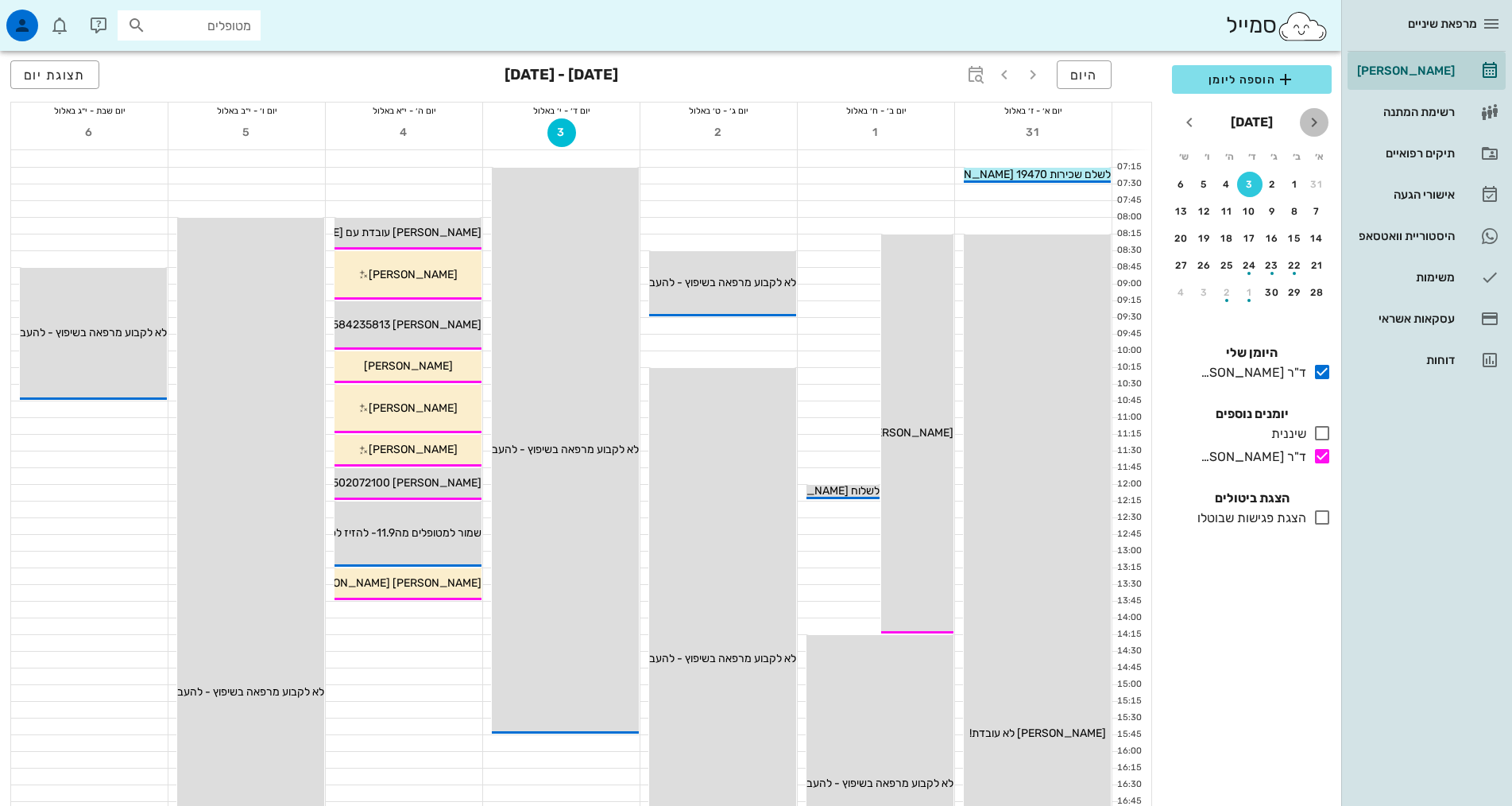
click at [1305, 119] on icon "חודש שעבר" at bounding box center [1314, 122] width 19 height 19
click at [1255, 285] on button "27" at bounding box center [1249, 292] width 26 height 26
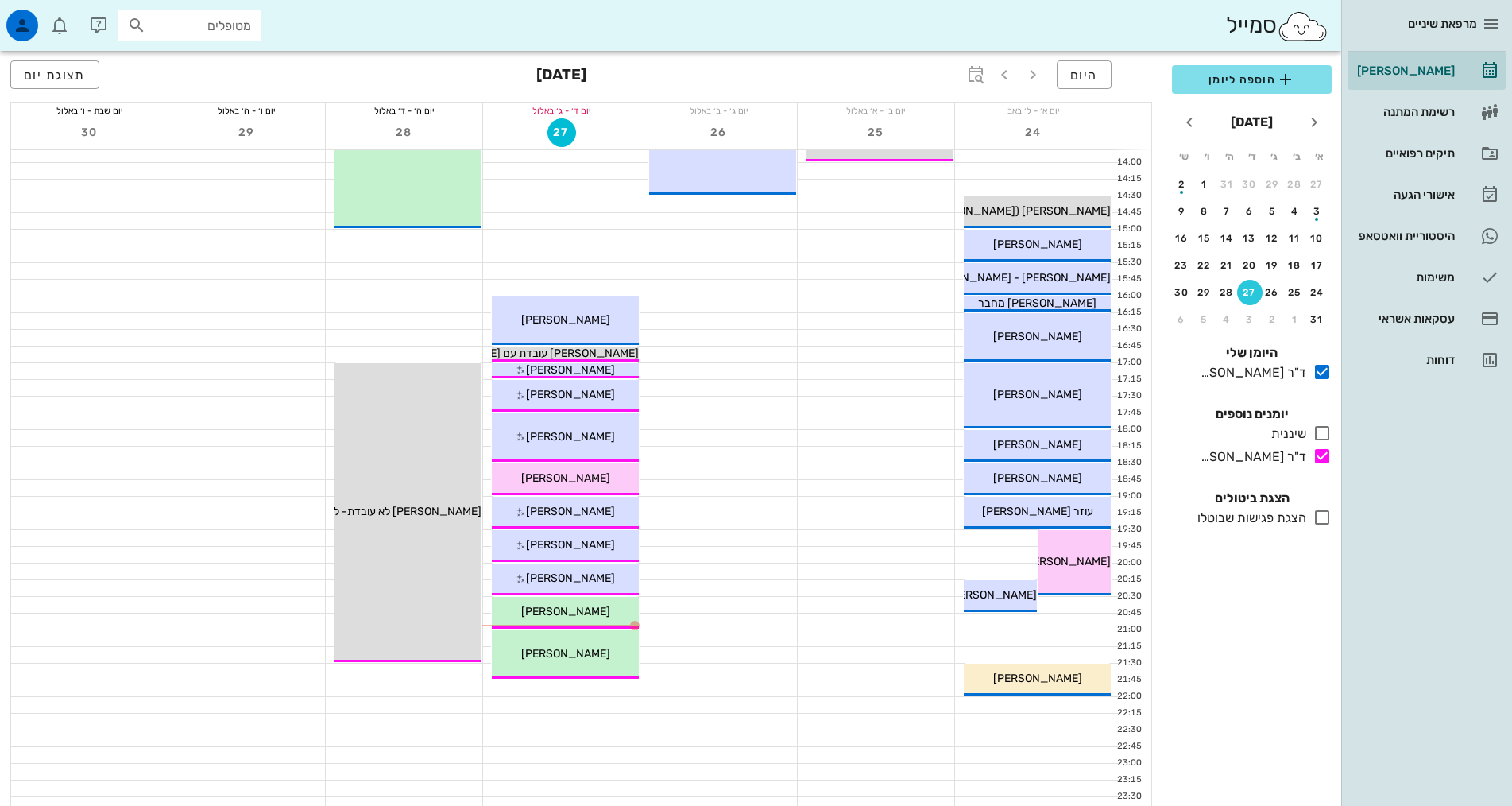
scroll to position [476, 0]
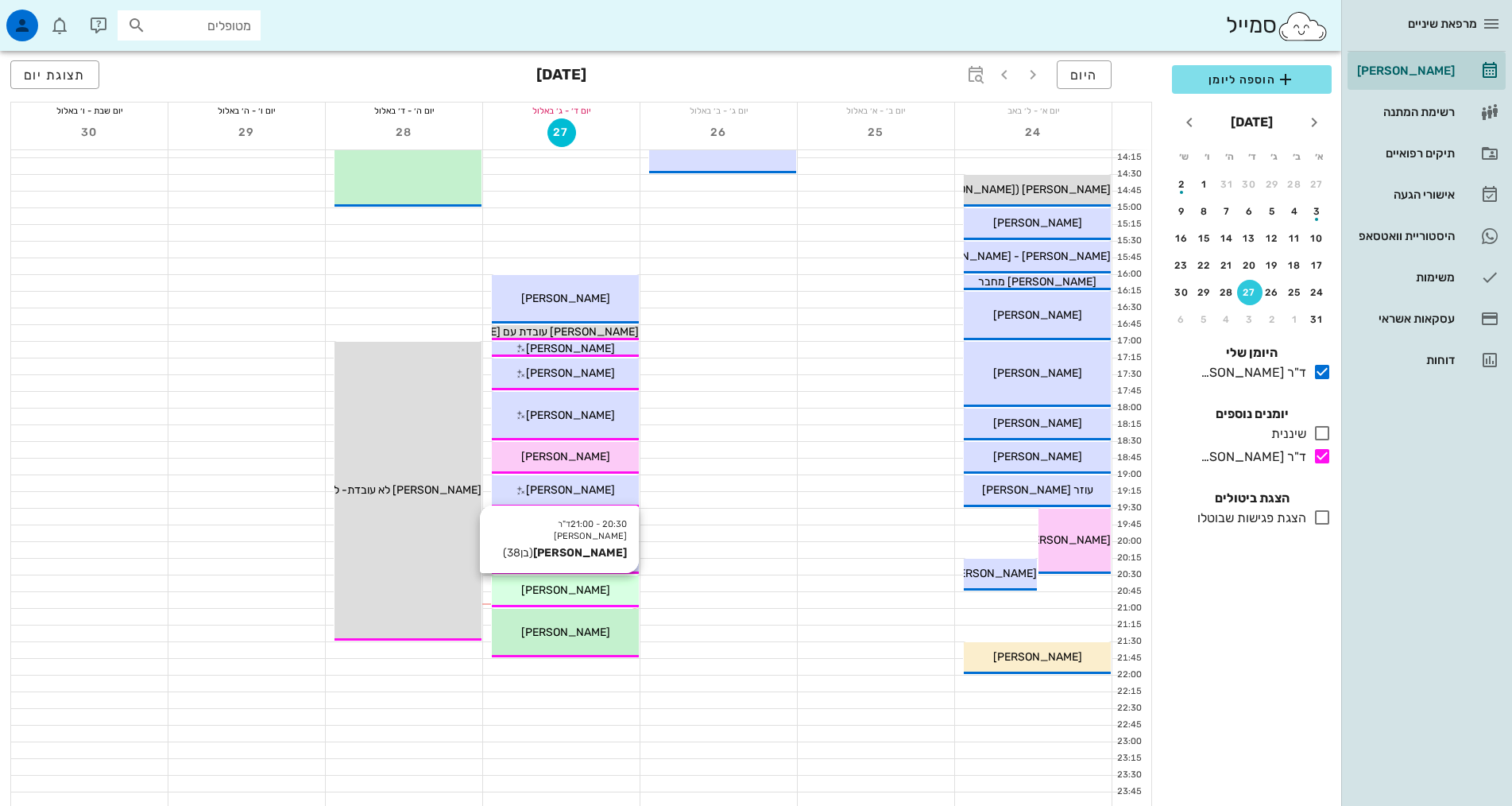
click at [610, 575] on div "20:30 - 21:00 ד"ר אילנה אנגל ארז לב ישי (בן 38 ) ארז לב ישי" at bounding box center [565, 591] width 148 height 34
click at [570, 596] on span "[PERSON_NAME]" at bounding box center [566, 590] width 89 height 14
click at [593, 579] on div "20:30 - 21:00 ד"ר אילנה אנגל ארז לב ישי (בן 38 ) ארז לב ישי" at bounding box center [565, 591] width 147 height 32
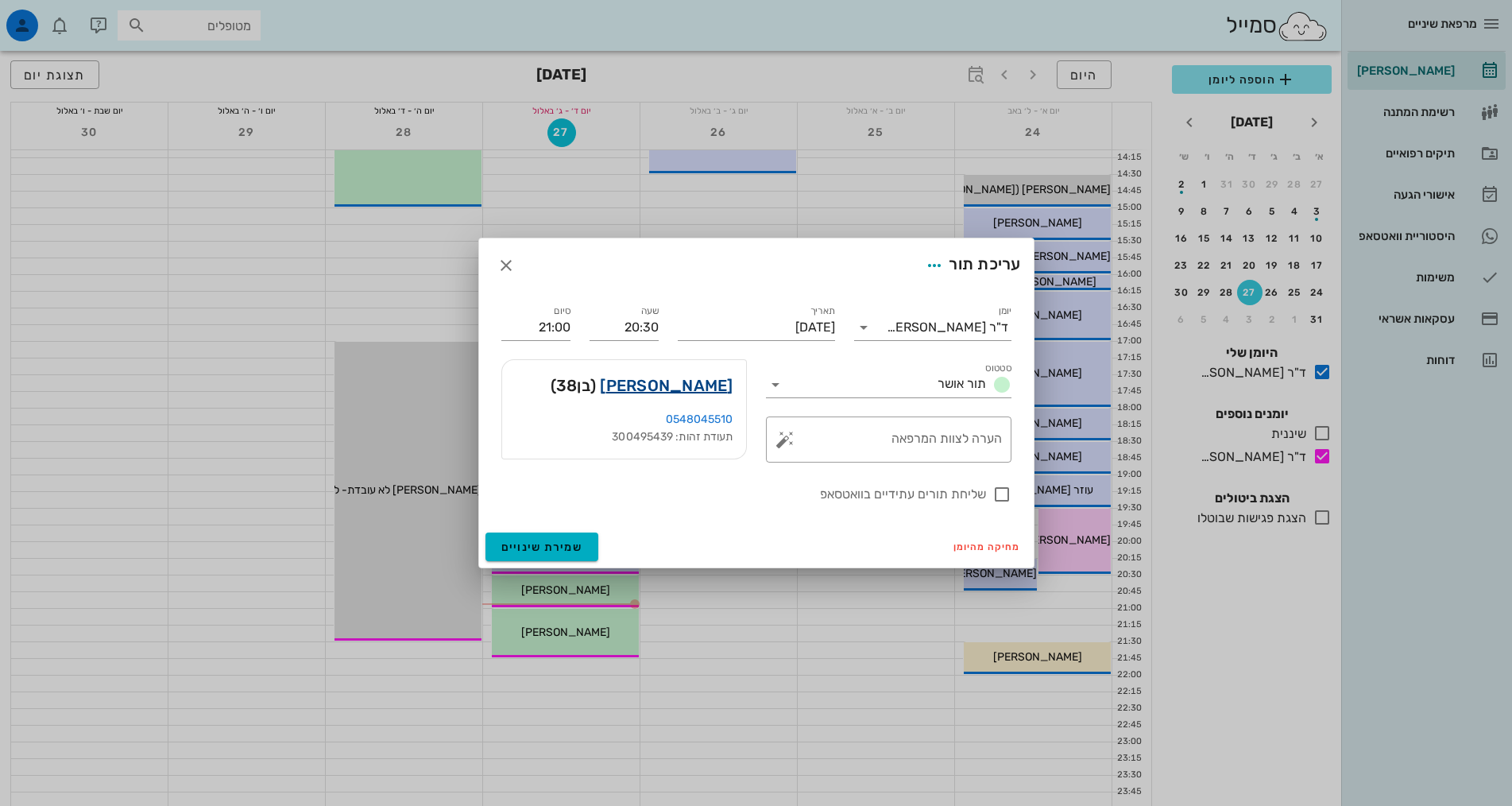
click at [709, 387] on link "[PERSON_NAME]" at bounding box center [666, 385] width 132 height 26
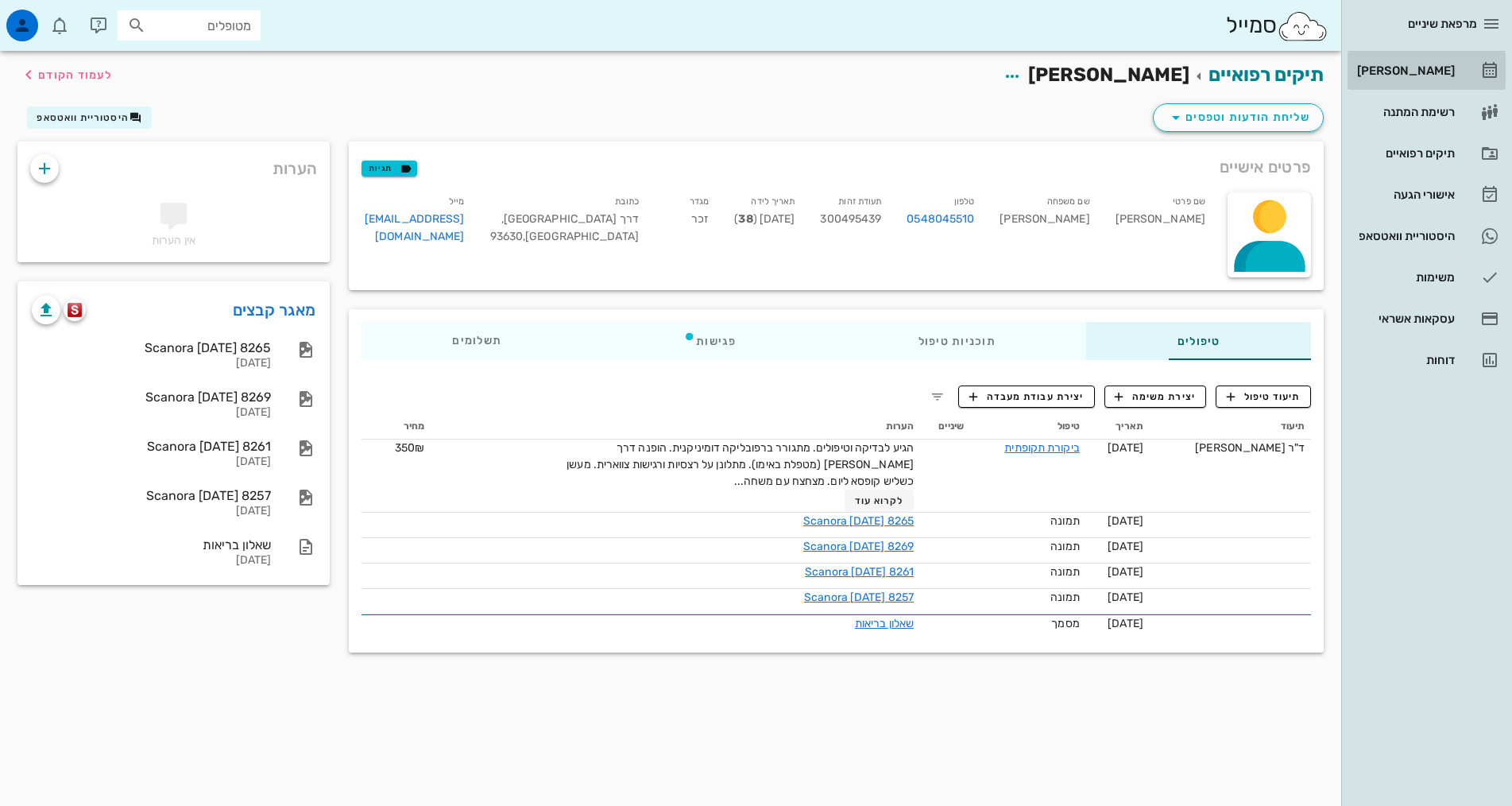
click at [1445, 72] on div "[PERSON_NAME]" at bounding box center [1404, 71] width 101 height 13
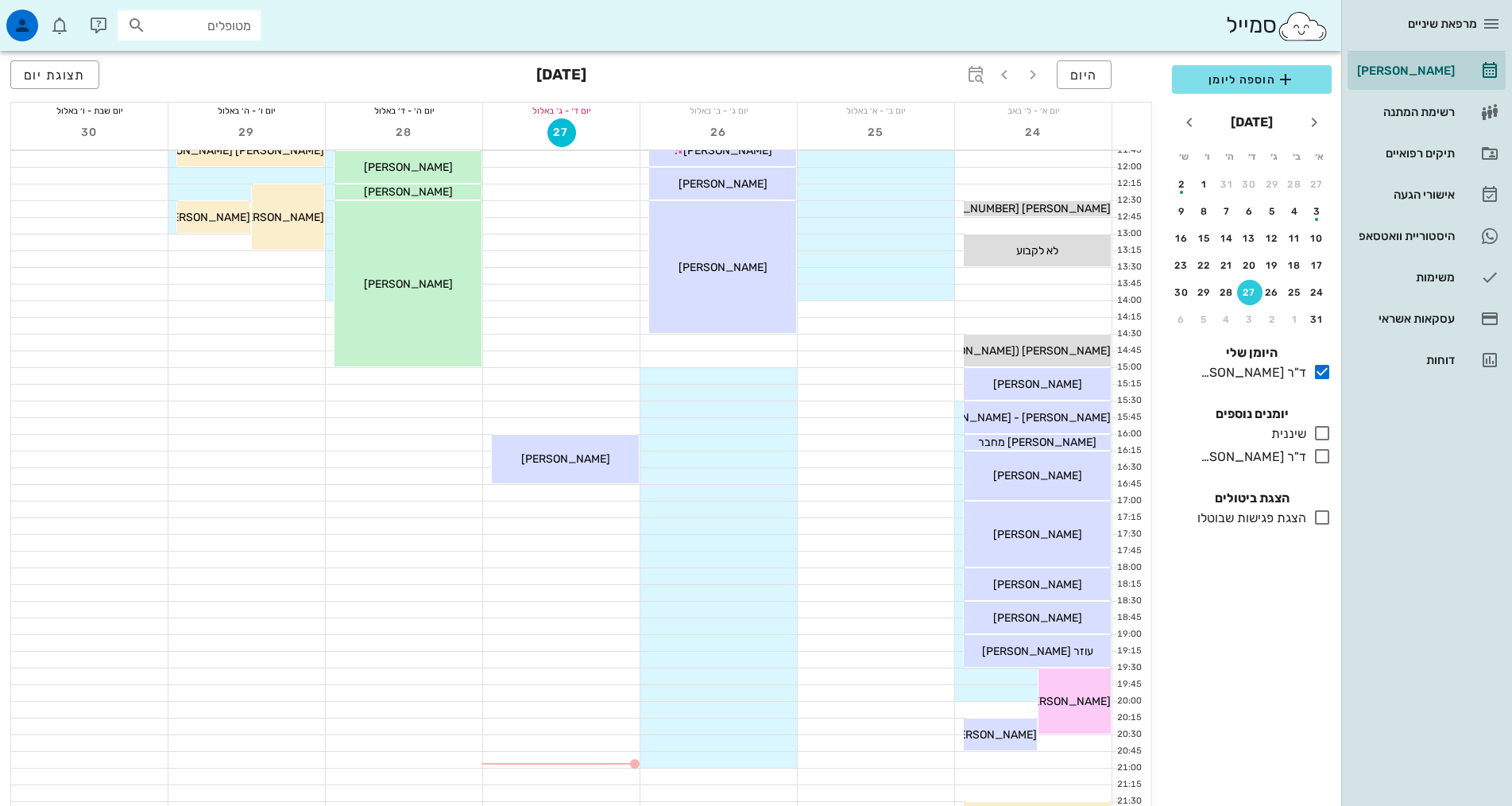
scroll to position [318, 0]
click at [1293, 463] on div "ד"ר [PERSON_NAME]" at bounding box center [1249, 457] width 112 height 19
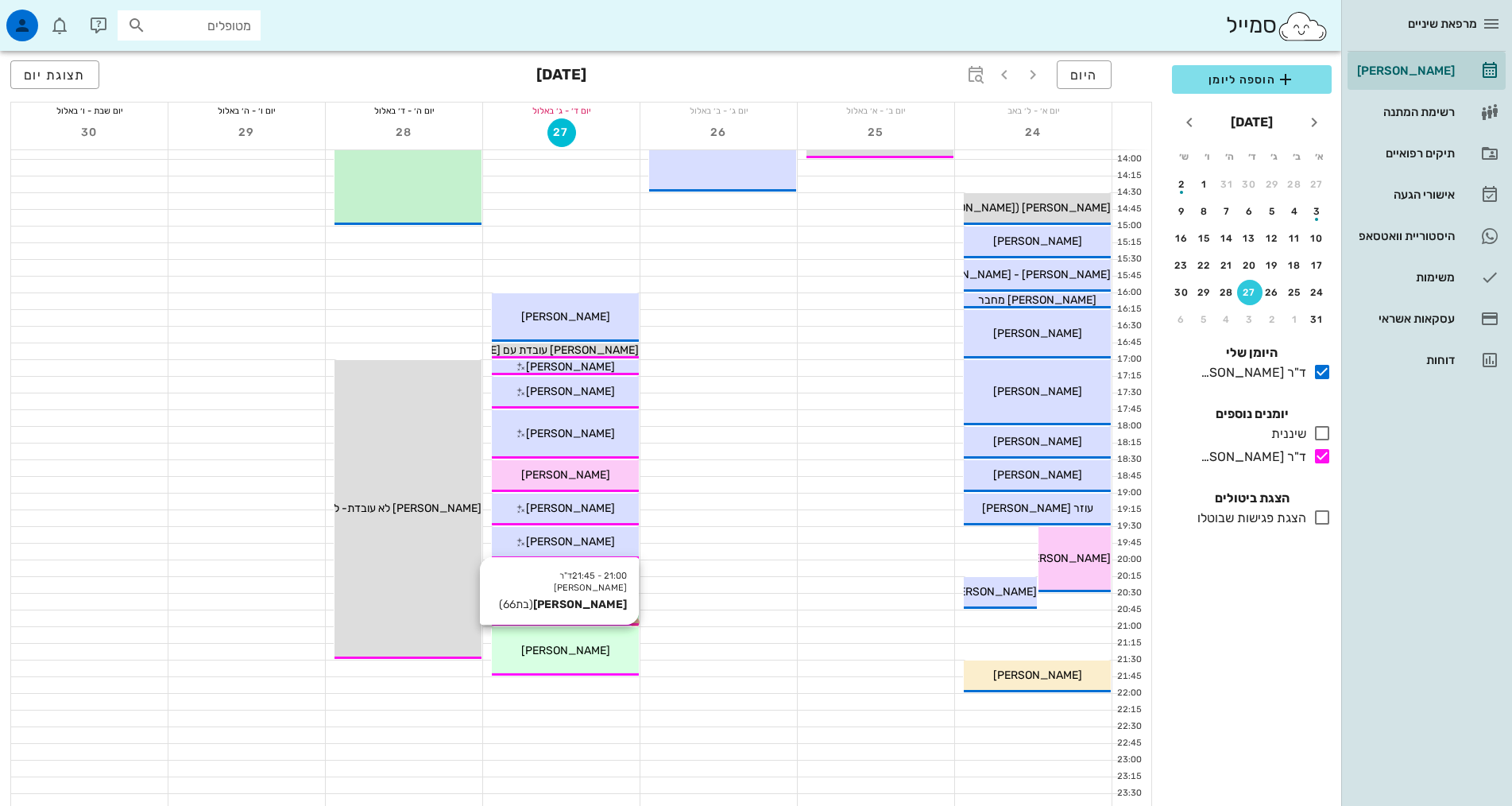
scroll to position [479, 0]
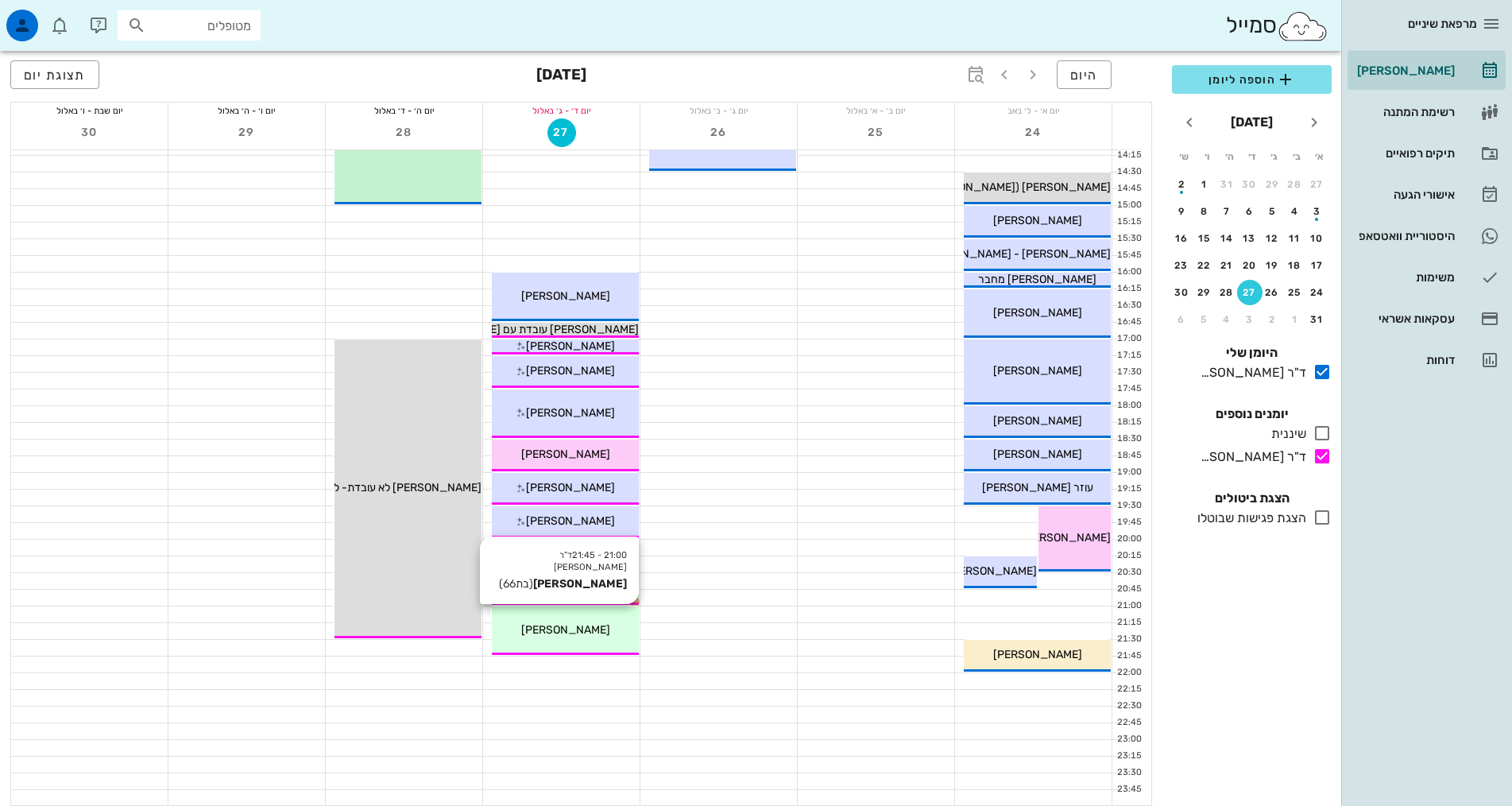
drag, startPoint x: 598, startPoint y: 622, endPoint x: 611, endPoint y: 582, distance: 42.1
click at [598, 618] on div "21:00 - 21:45 ד"ר אילנה אנגל תמרה סנד (בת 66 ) תמרה סנד" at bounding box center [565, 630] width 147 height 49
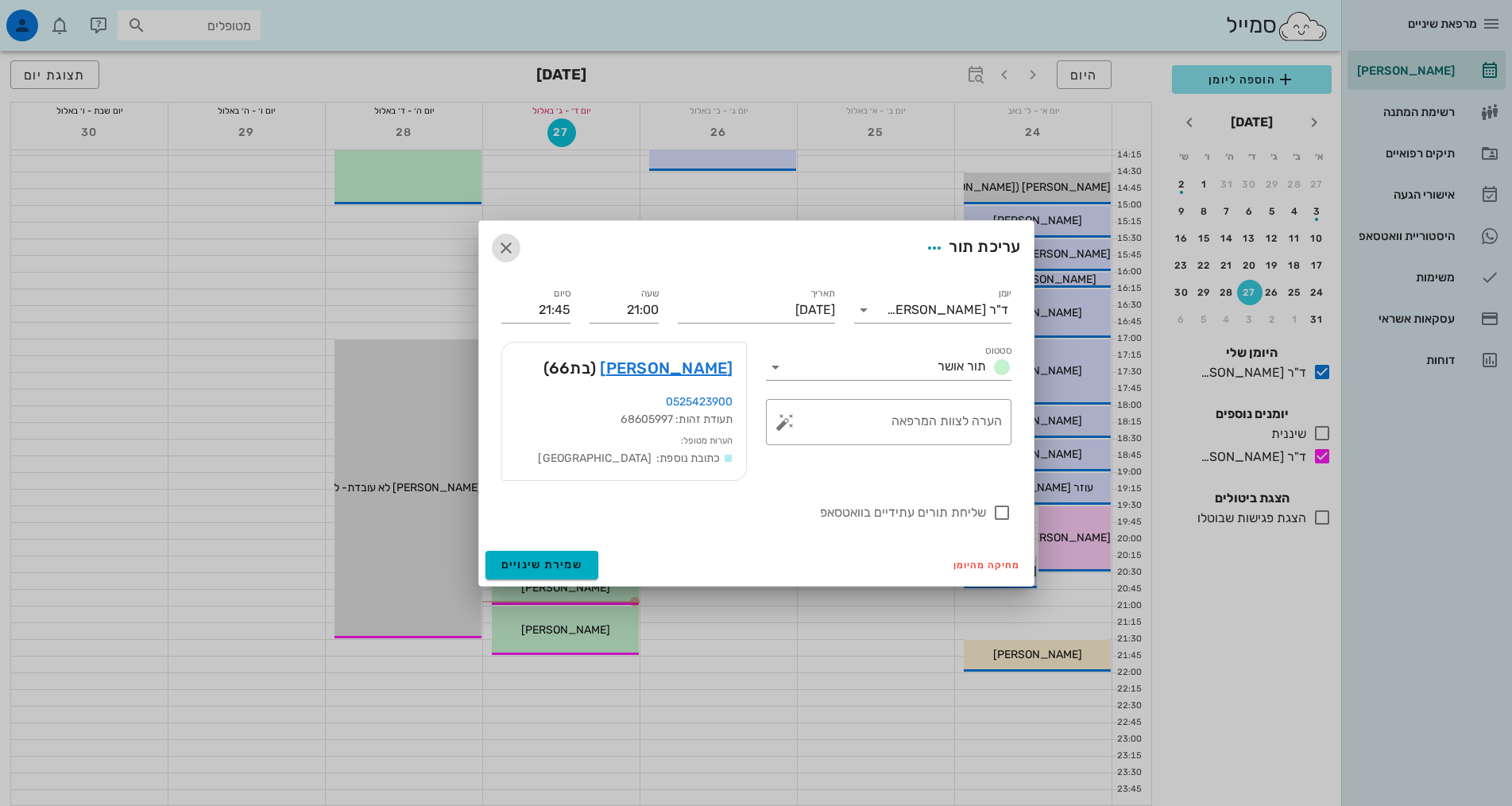
click at [507, 247] on icon "button" at bounding box center [506, 248] width 19 height 19
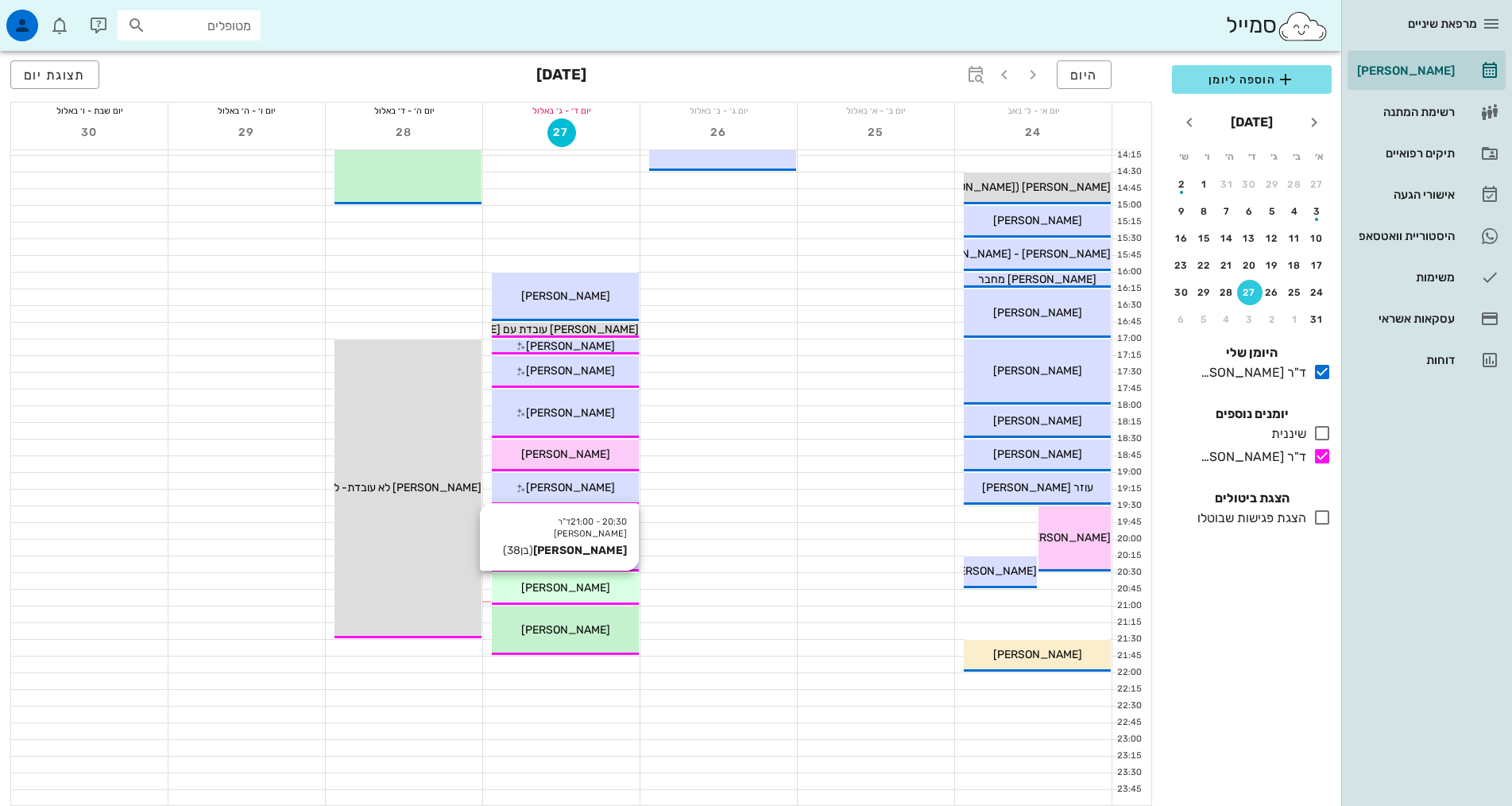
click at [566, 592] on span "[PERSON_NAME]" at bounding box center [566, 587] width 89 height 14
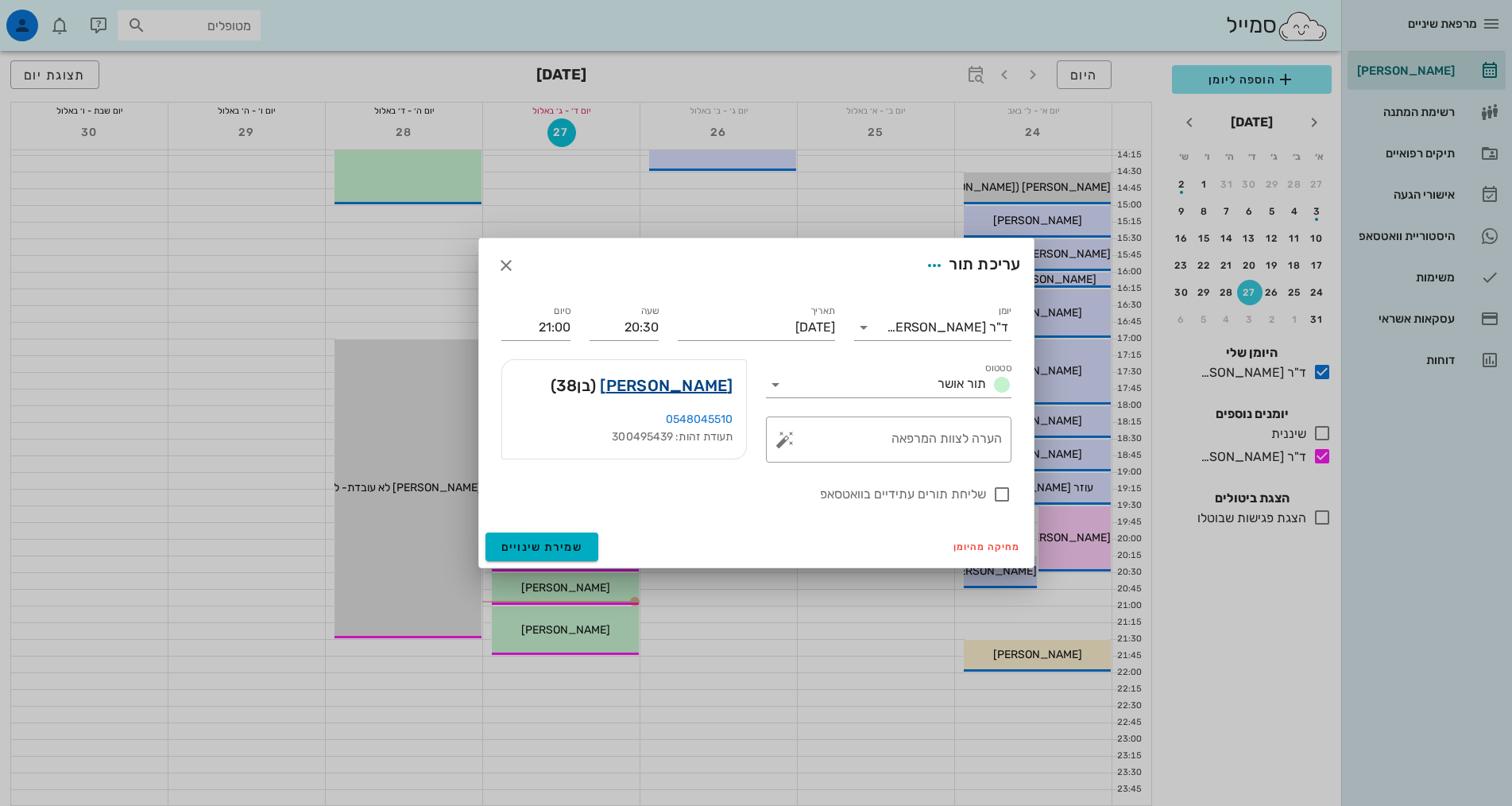
click at [709, 381] on link "[PERSON_NAME]" at bounding box center [666, 385] width 132 height 26
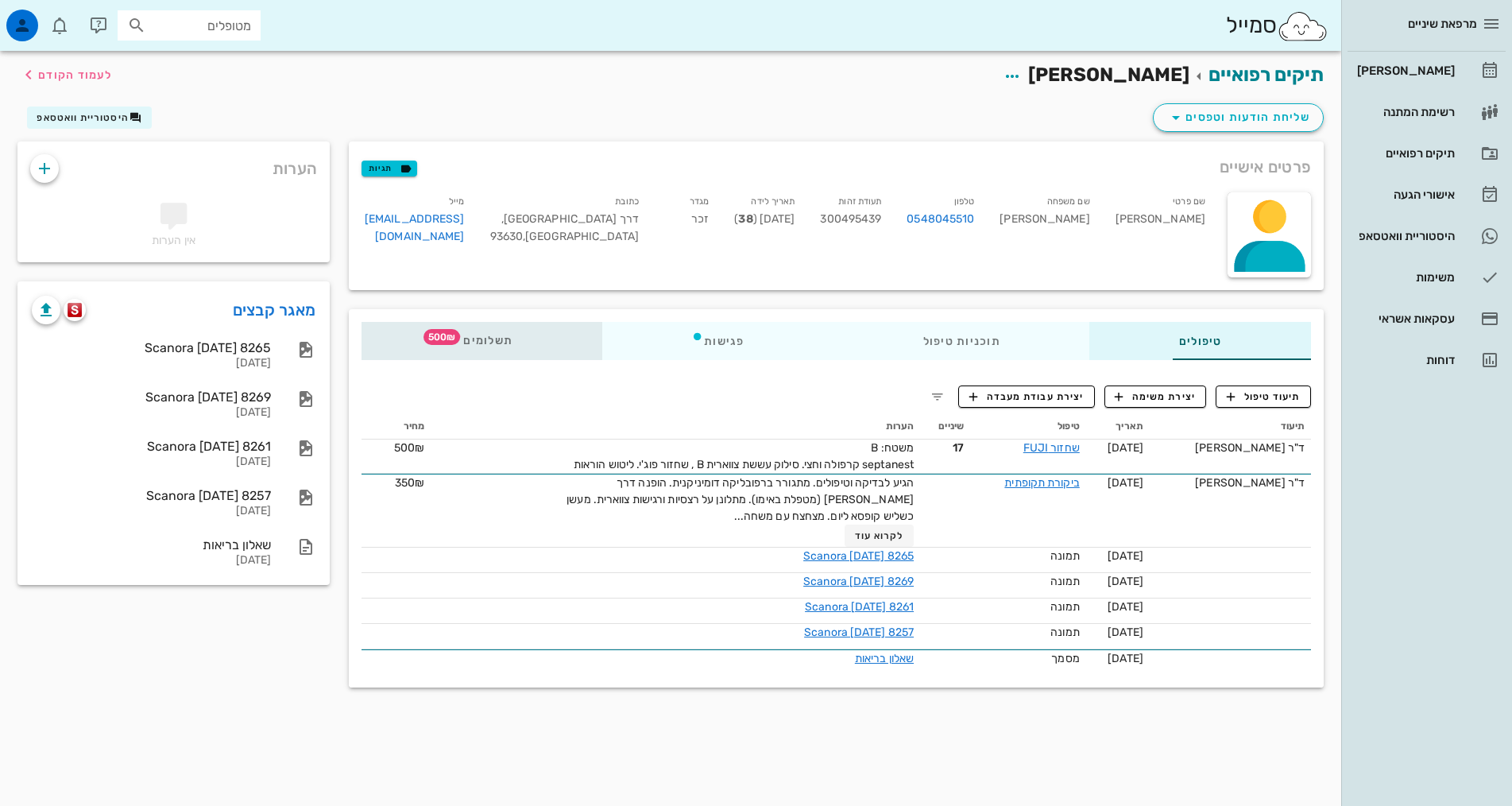
click at [380, 332] on div "תשלומים 500₪" at bounding box center [482, 341] width 241 height 38
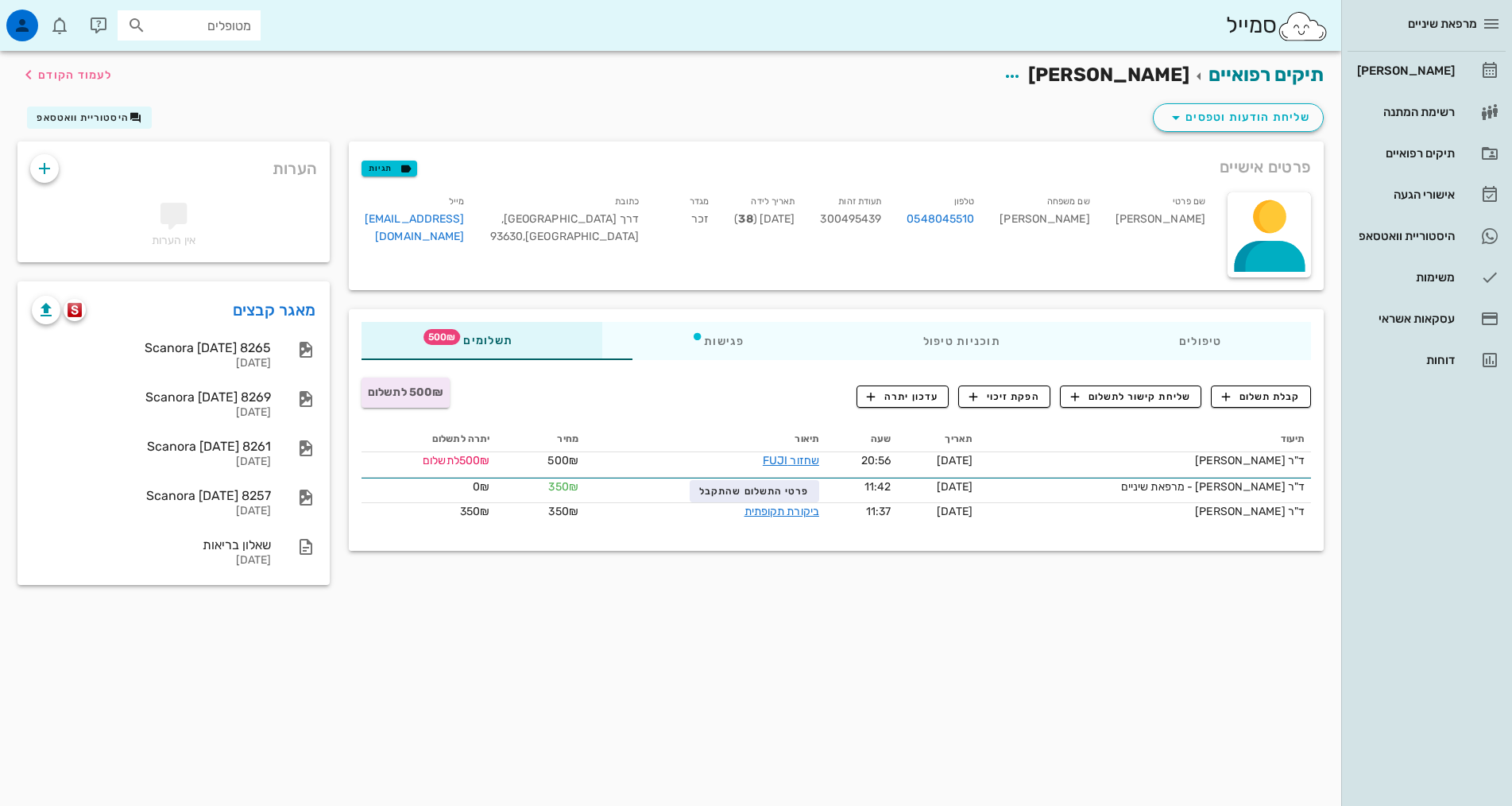
click at [674, 408] on div "קבלת תשלום שליחת קישור לתשלום הפקת זיכוי עדכון יתרה" at bounding box center [997, 397] width 645 height 41
click at [1243, 395] on span "קבלת תשלום" at bounding box center [1261, 397] width 79 height 14
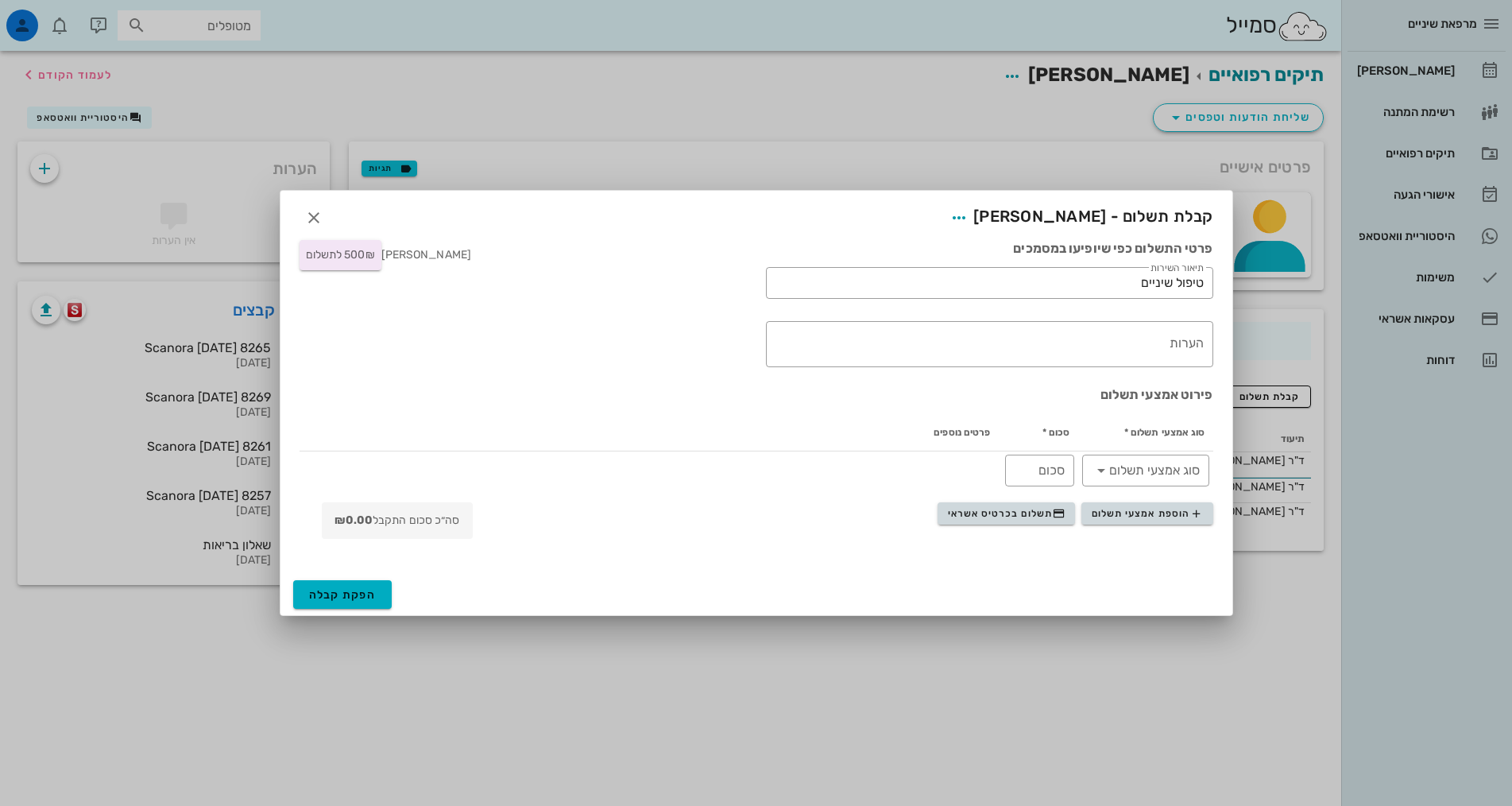
click at [1016, 500] on div "הוספת אמצעי תשלום תשלום בכרטיס אשראי סה״כ סכום התקבל ₪0.00" at bounding box center [756, 524] width 933 height 49
click at [1019, 508] on span "תשלום בכרטיס אשראי" at bounding box center [1006, 513] width 117 height 13
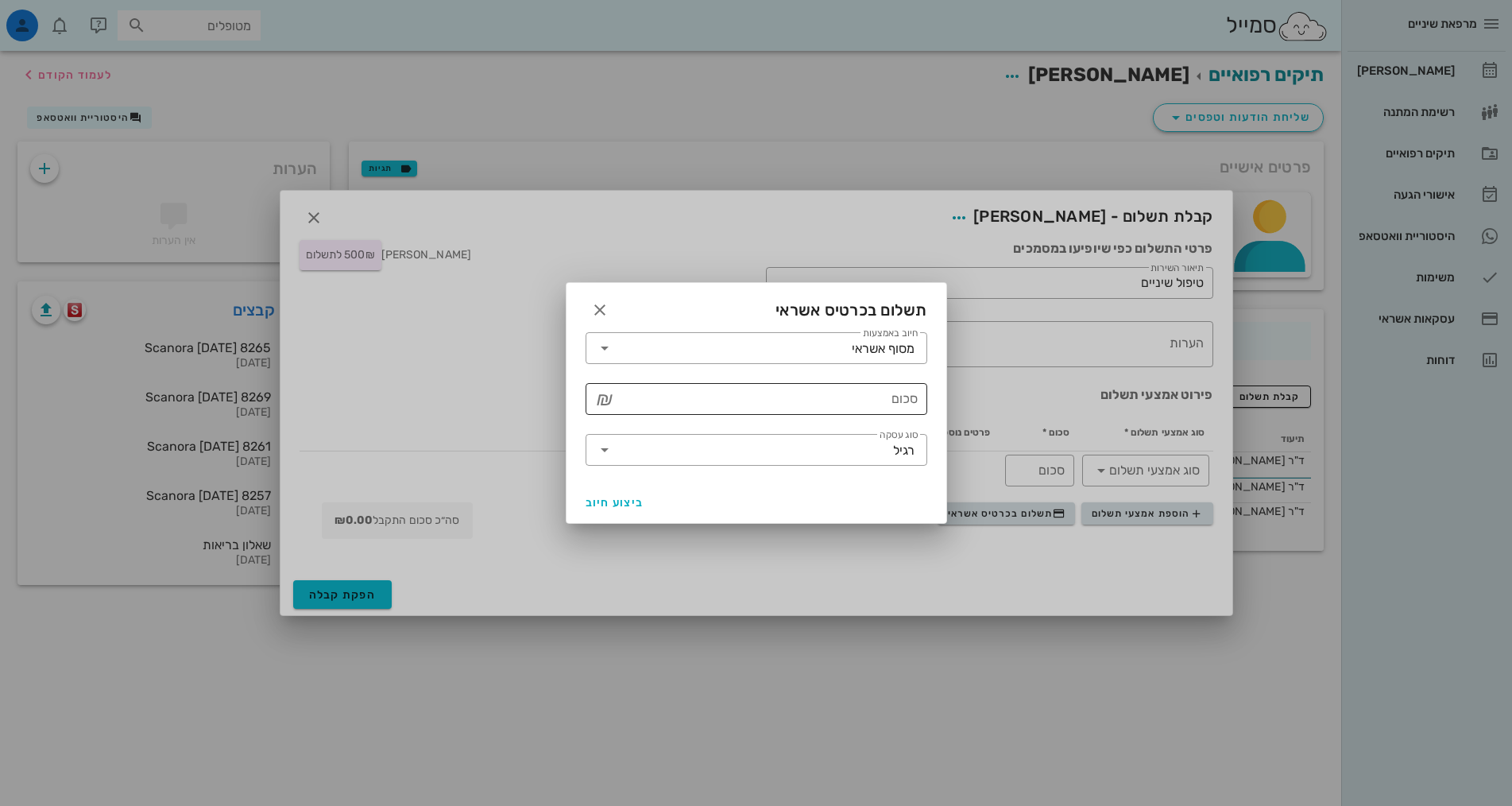
click at [914, 408] on input "סכום" at bounding box center [768, 399] width 300 height 26
type input "500"
click at [610, 503] on span "ביצוע חיוב" at bounding box center [615, 502] width 59 height 14
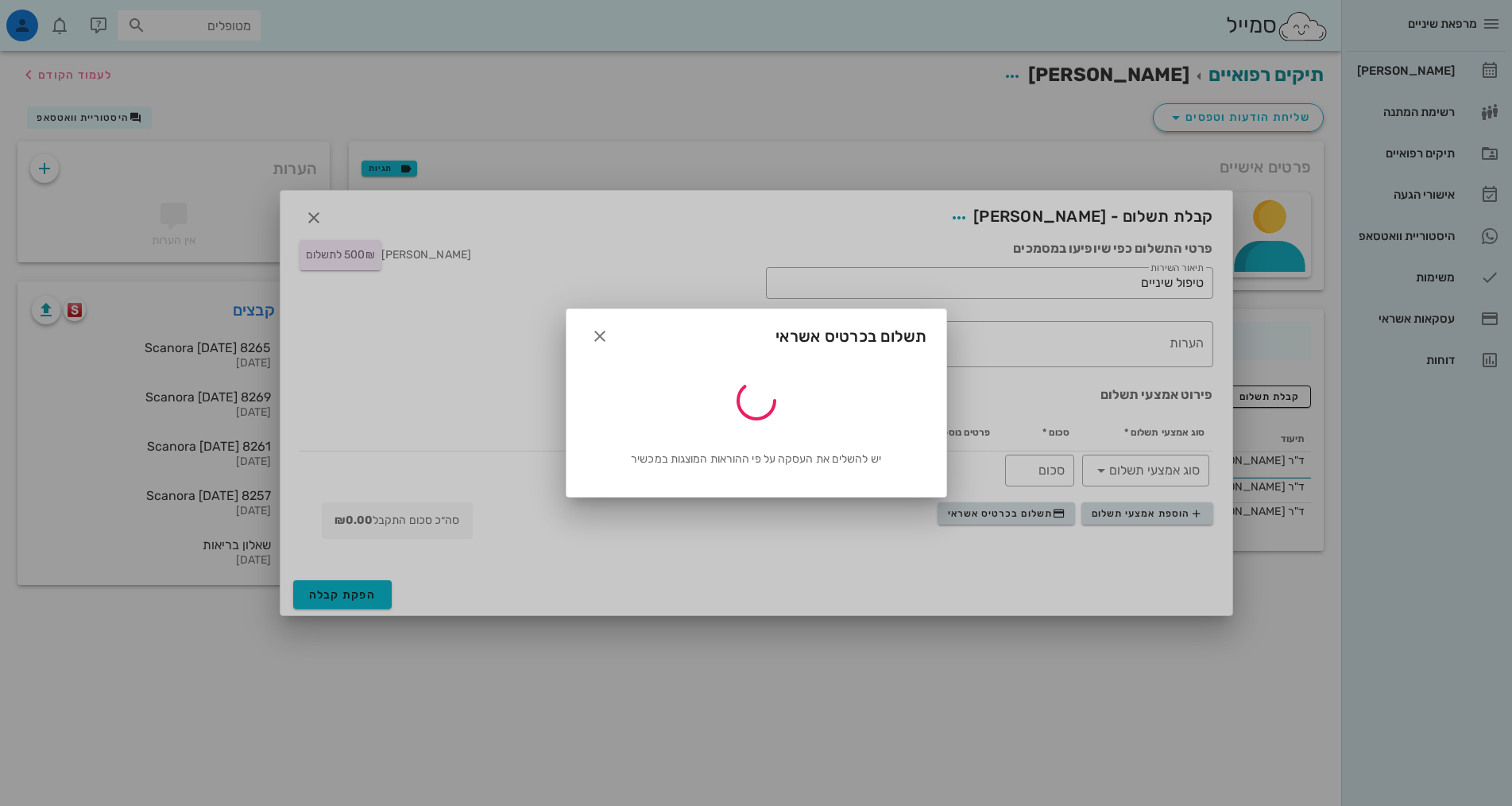
type input "500"
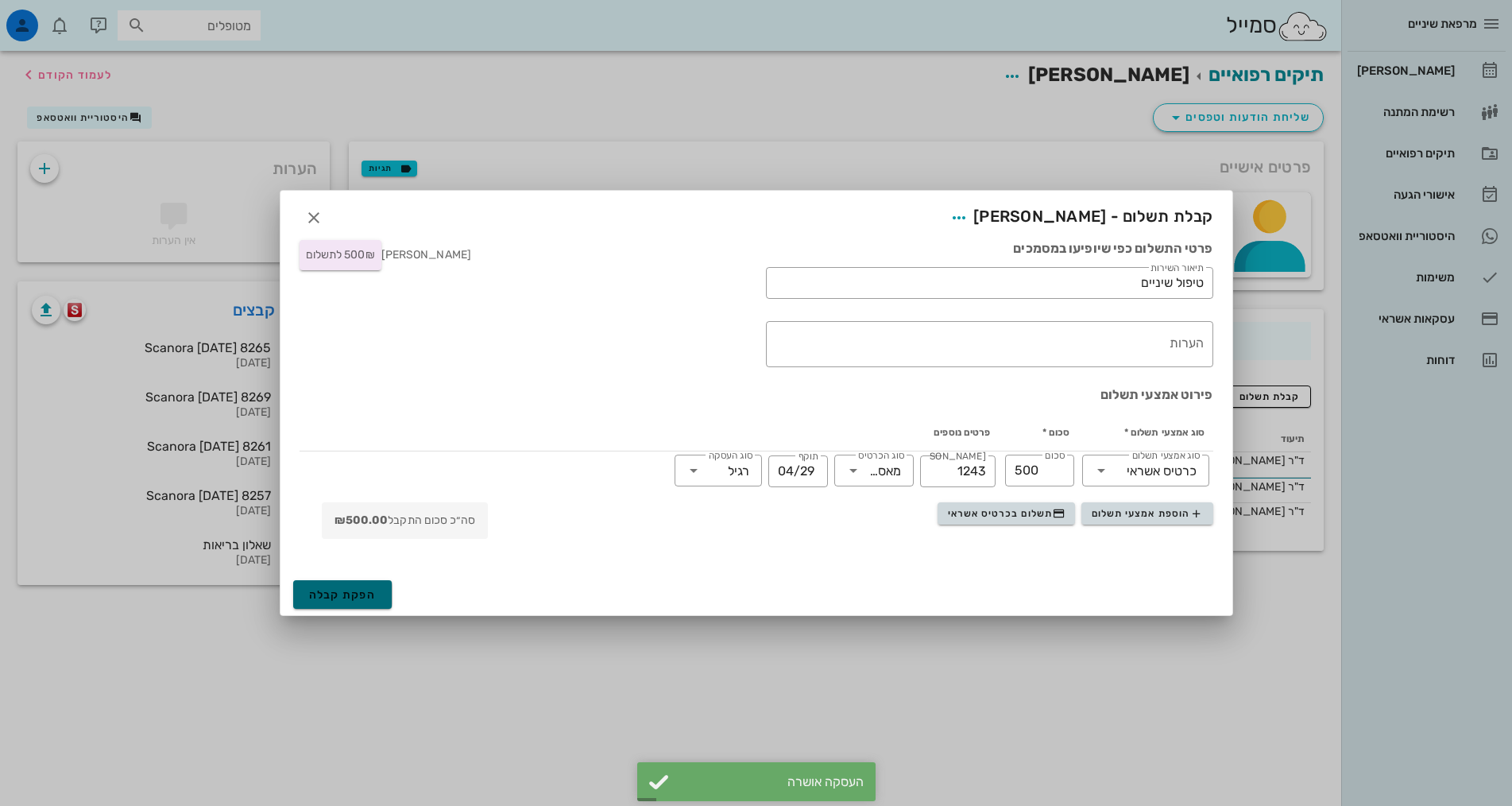
click at [318, 599] on span "הפקת קבלה" at bounding box center [342, 595] width 68 height 14
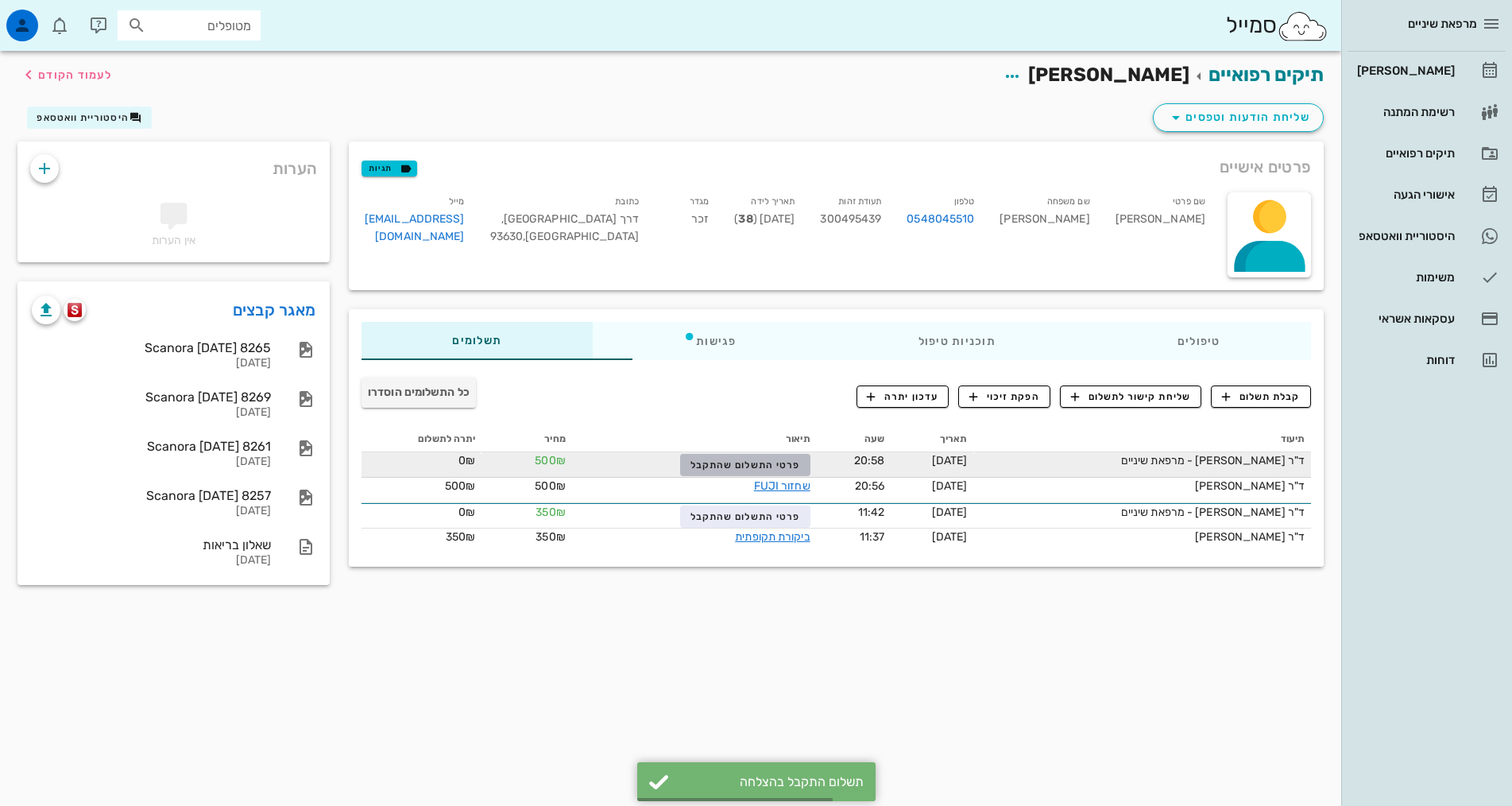
click at [732, 456] on button "פרטי התשלום שהתקבל" at bounding box center [744, 465] width 129 height 22
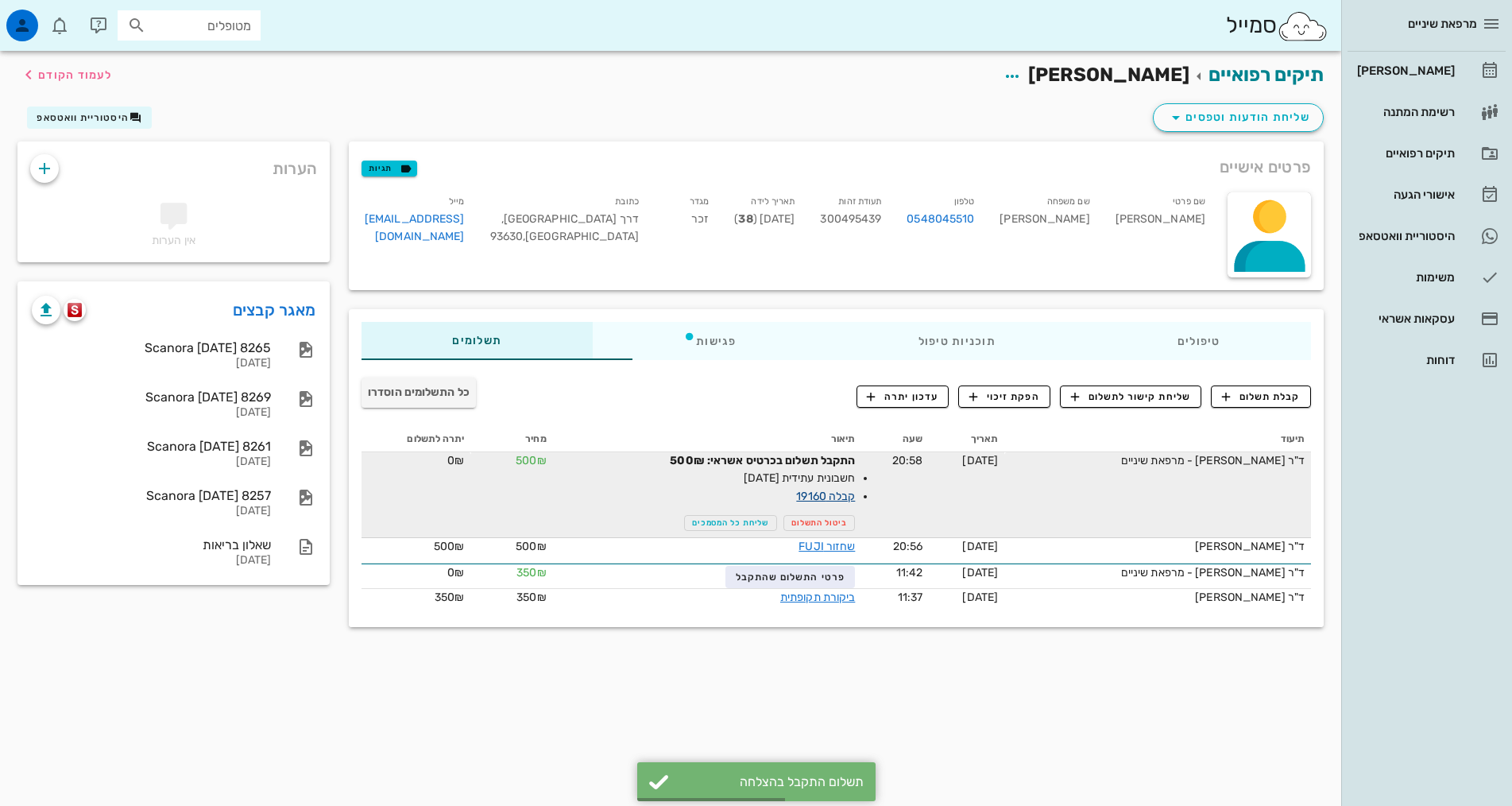
click at [796, 492] on link "קבלה 19160" at bounding box center [826, 496] width 59 height 14
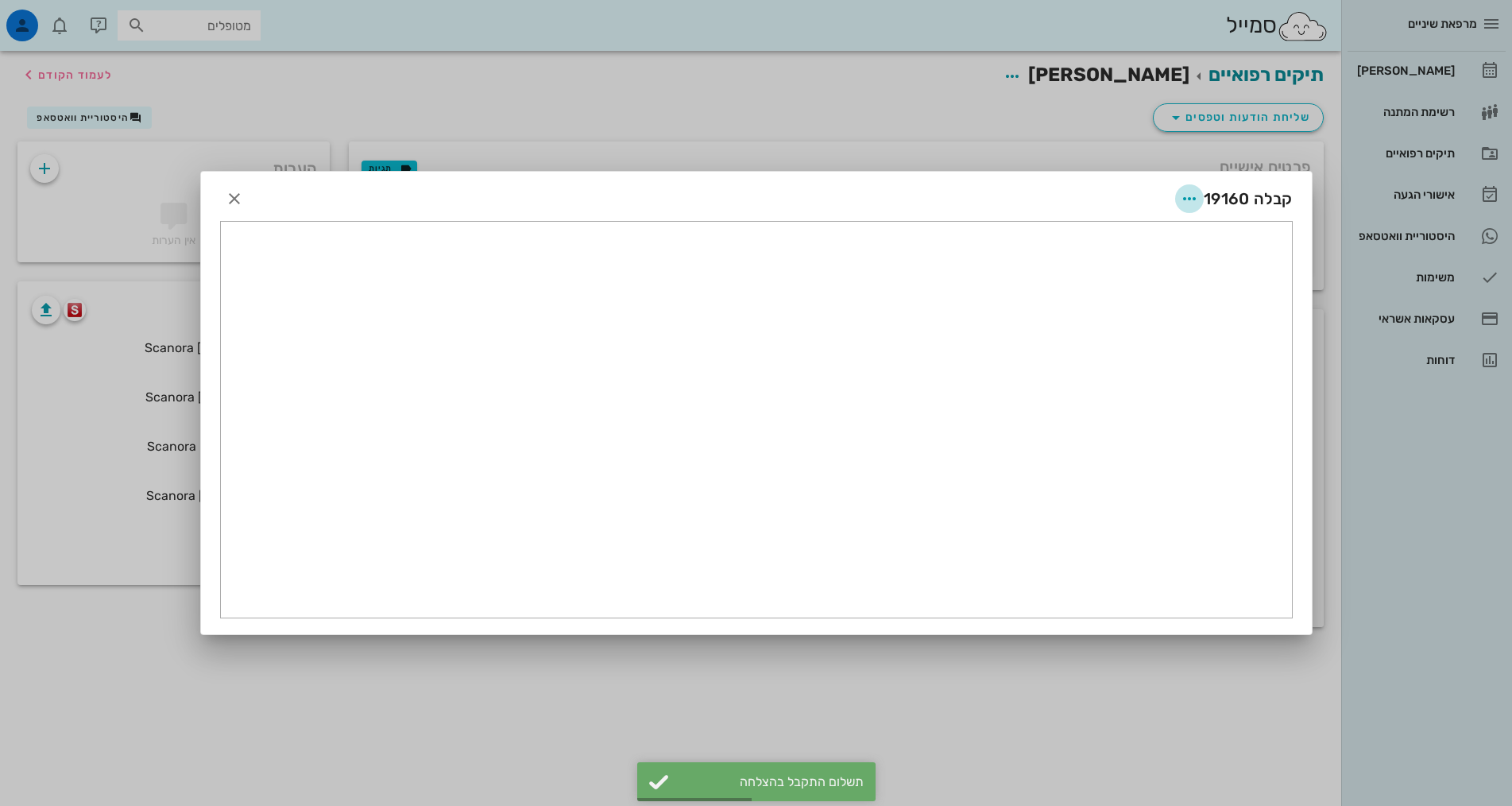
click at [1177, 192] on span "button" at bounding box center [1190, 199] width 29 height 19
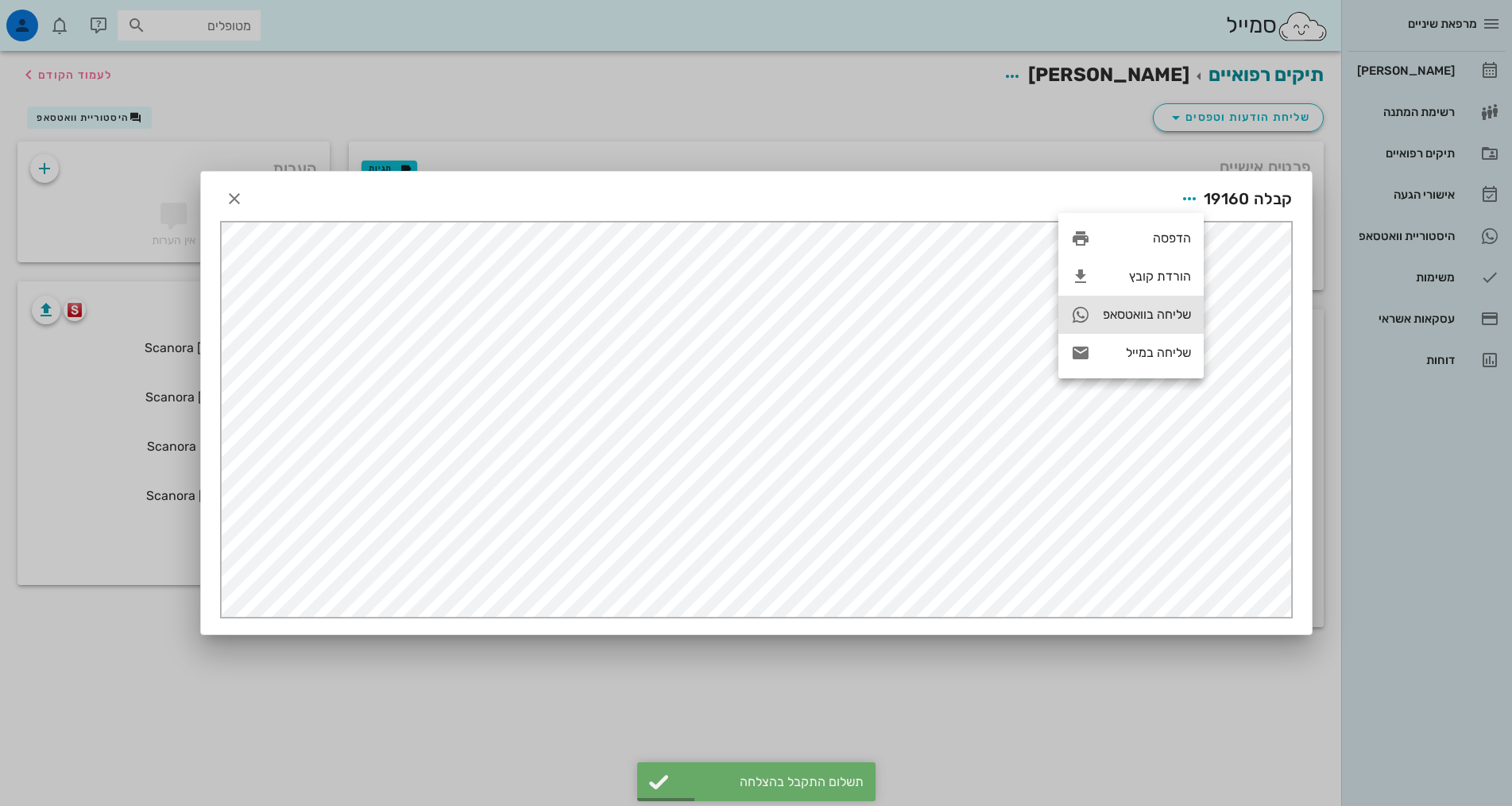
click at [1148, 310] on div "שליחה בוואטסאפ" at bounding box center [1147, 314] width 89 height 15
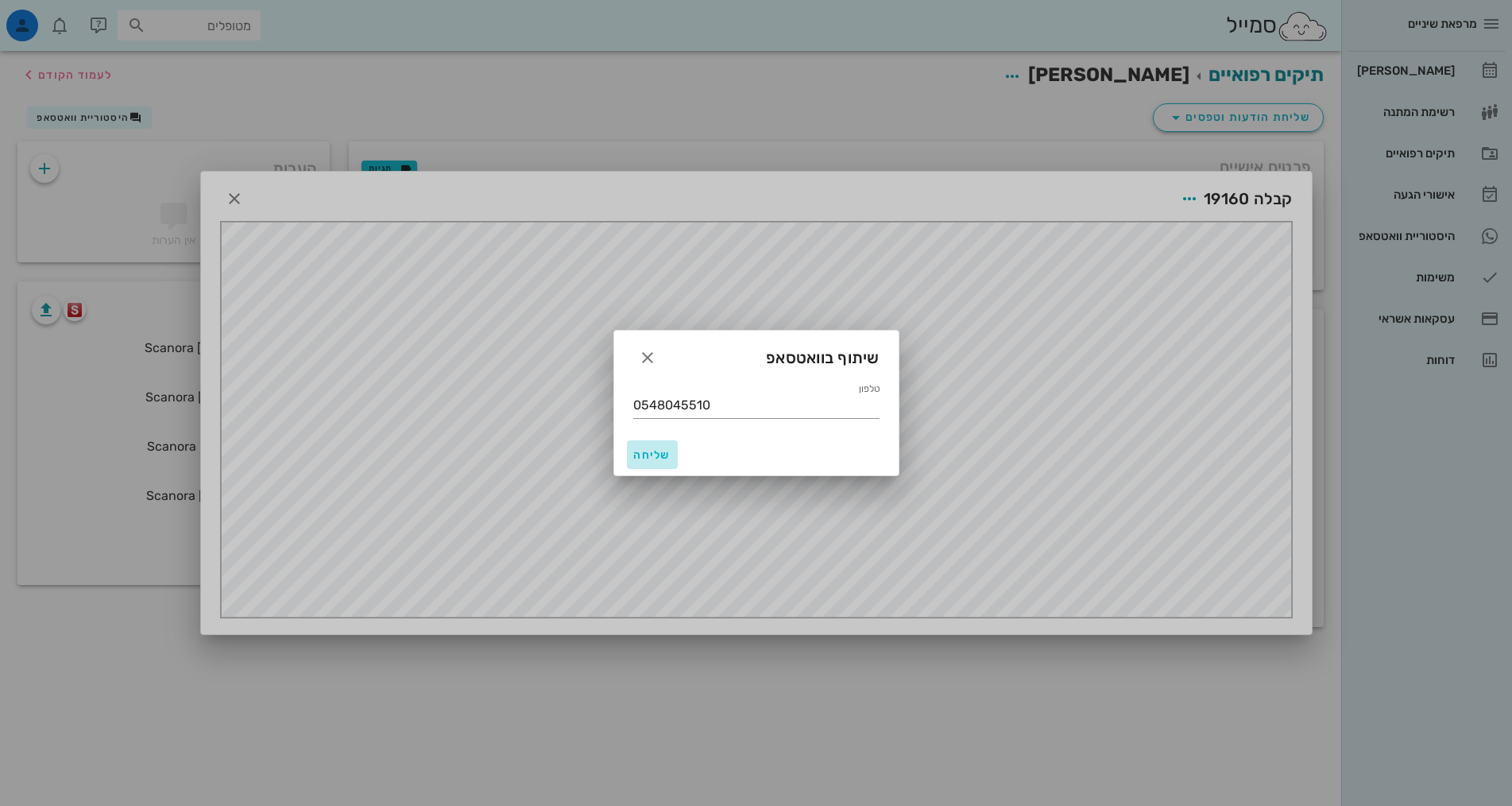
click at [653, 457] on span "שליחה" at bounding box center [653, 455] width 38 height 14
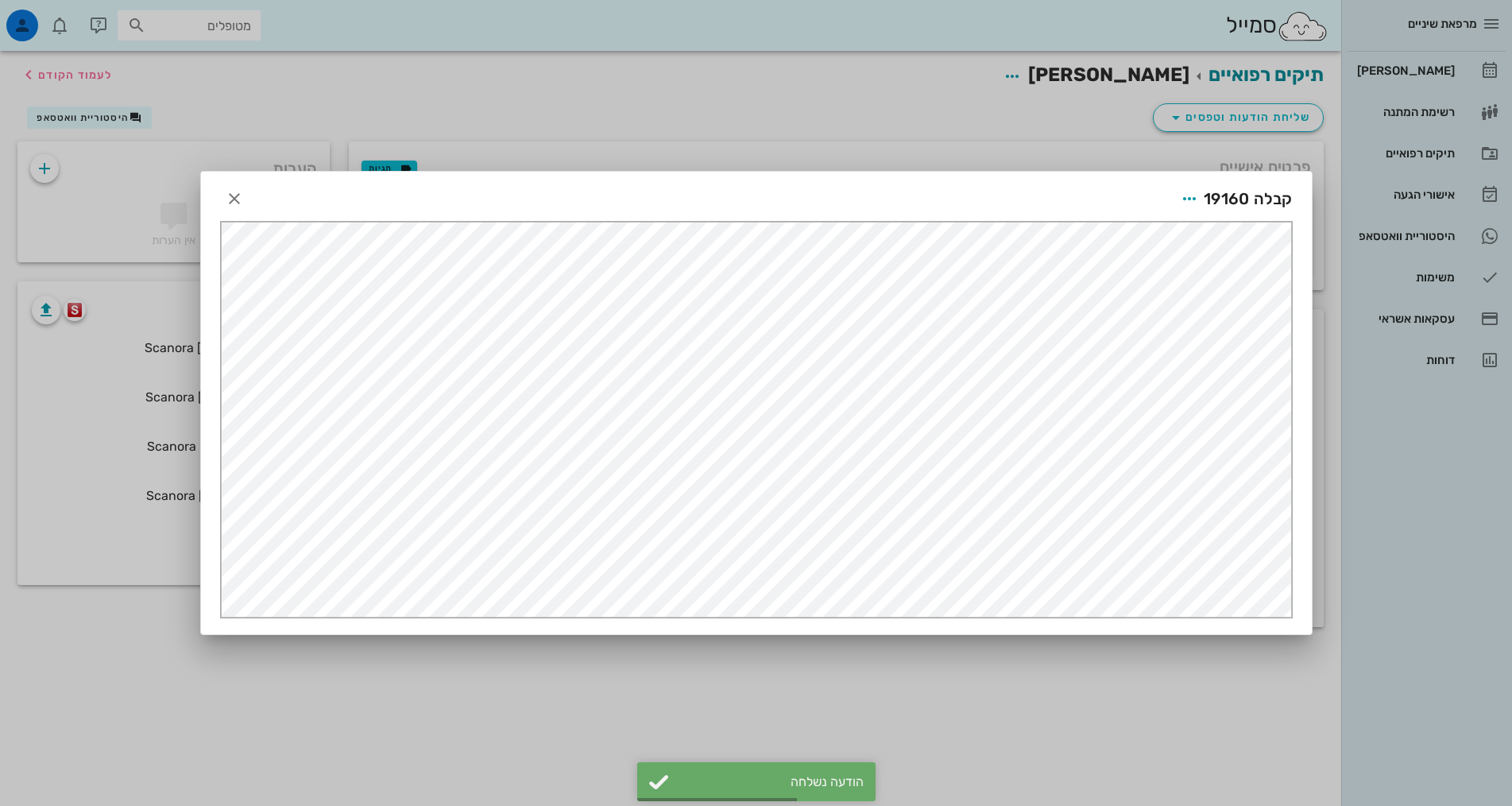
click at [682, 704] on div at bounding box center [756, 403] width 1512 height 806
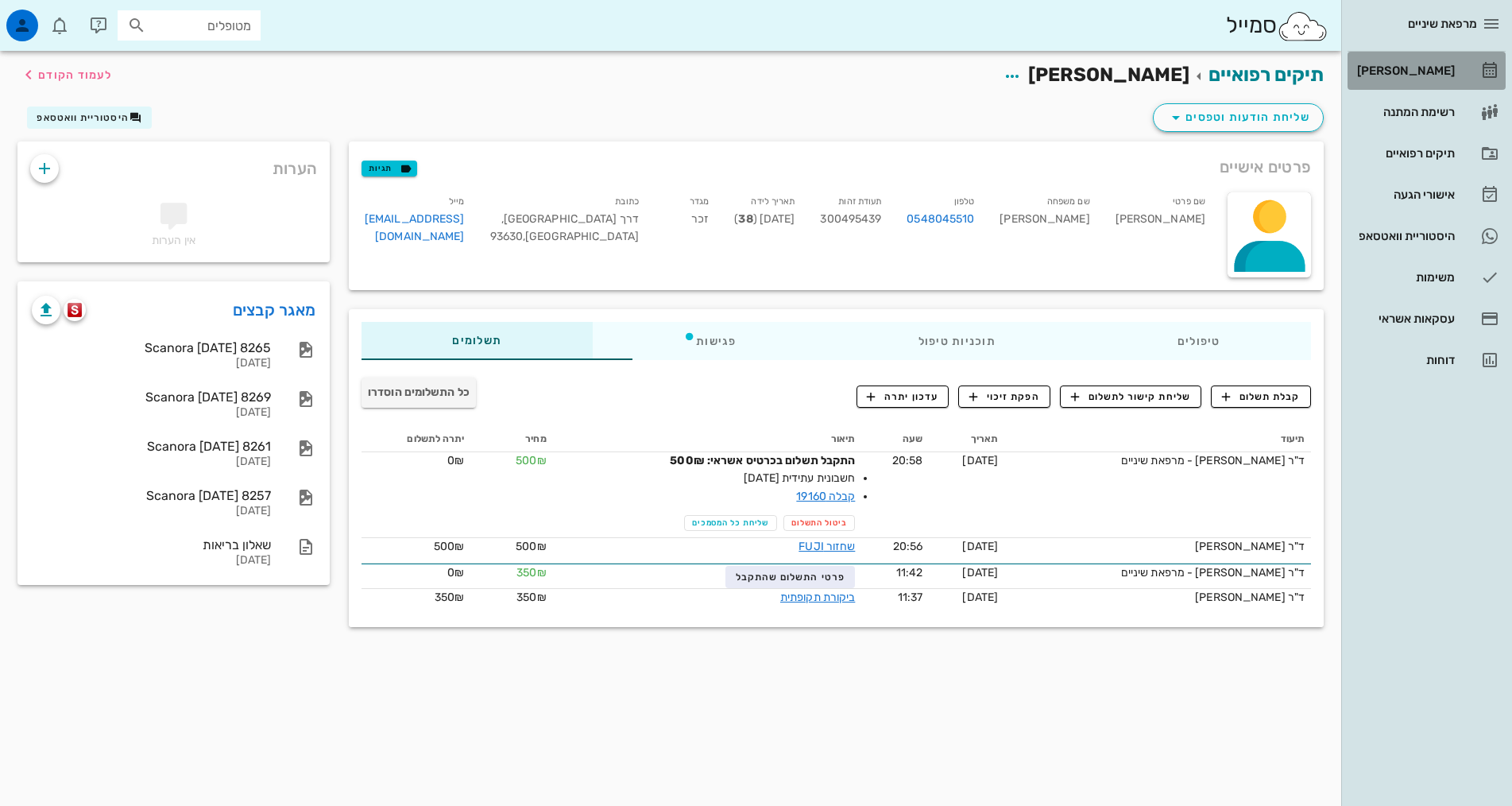
click at [1450, 73] on div "[PERSON_NAME]" at bounding box center [1404, 71] width 101 height 13
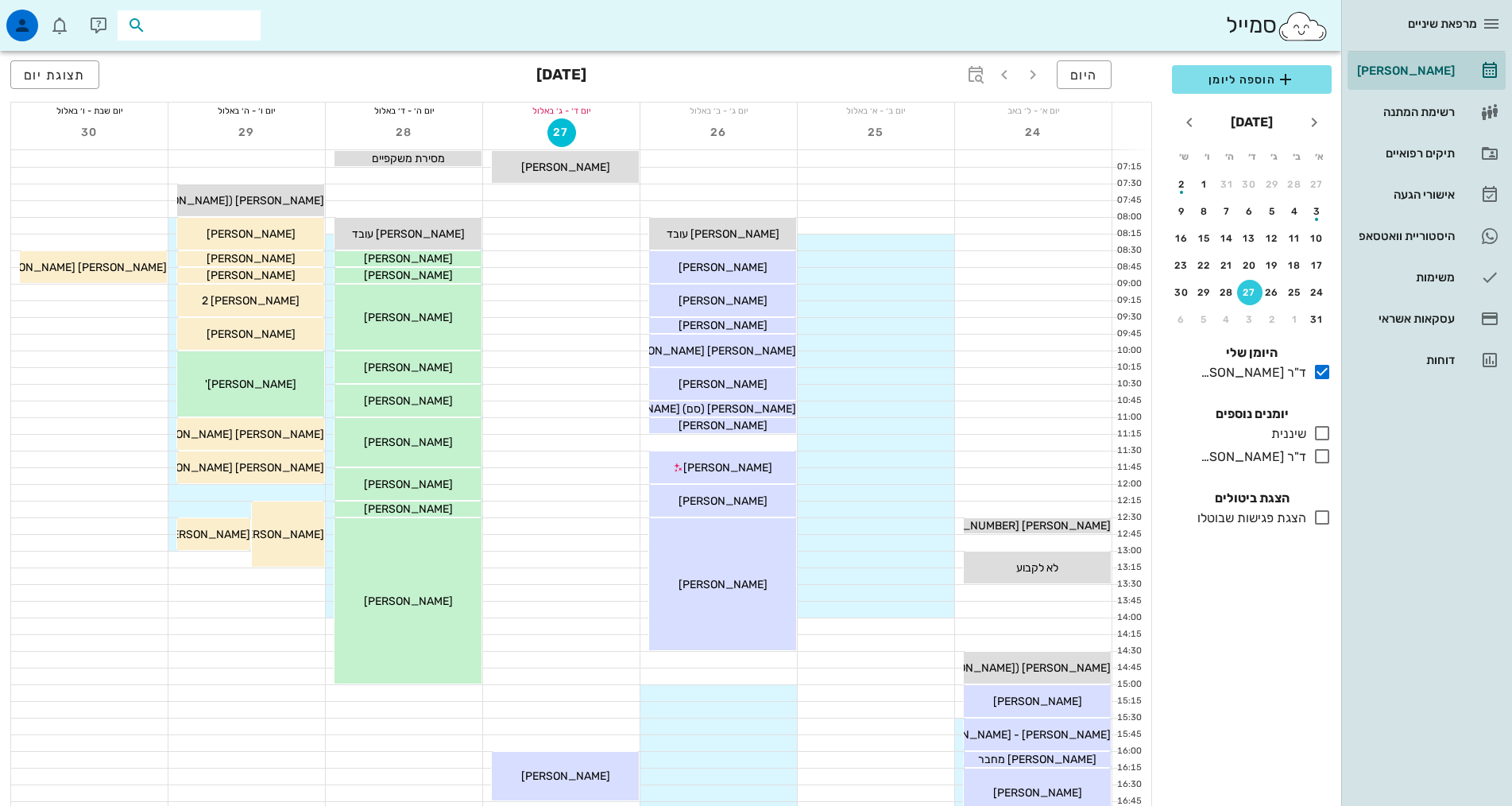
click at [176, 27] on input "text" at bounding box center [199, 26] width 101 height 21
type input "0558861972"
click at [213, 61] on div "משה רז 009187718" at bounding box center [173, 61] width 175 height 13
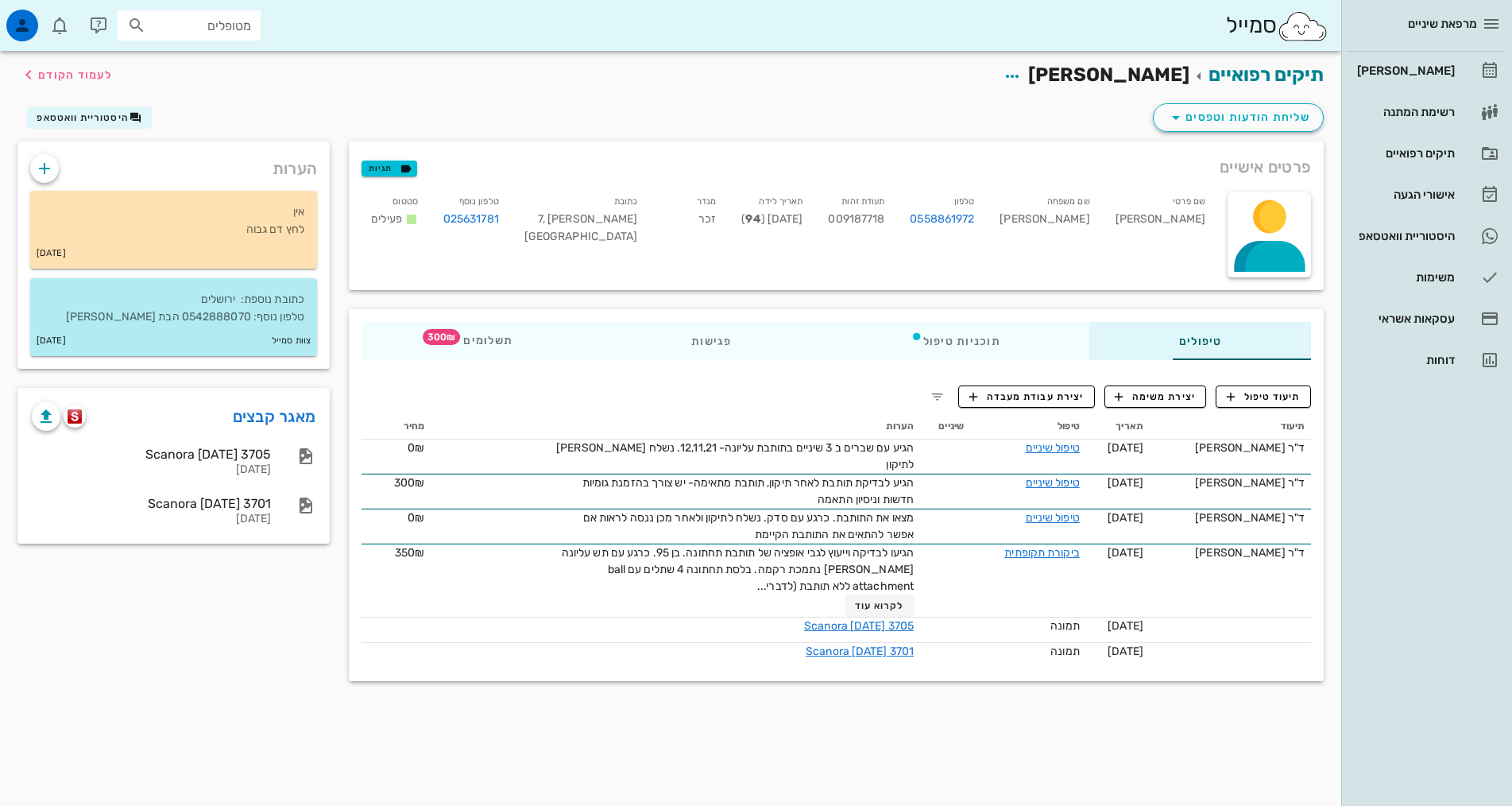
click at [231, 26] on input "מטופלים" at bounding box center [199, 26] width 101 height 21
click at [232, 22] on input "0554418531" at bounding box center [199, 26] width 101 height 21
type input "0554418531"
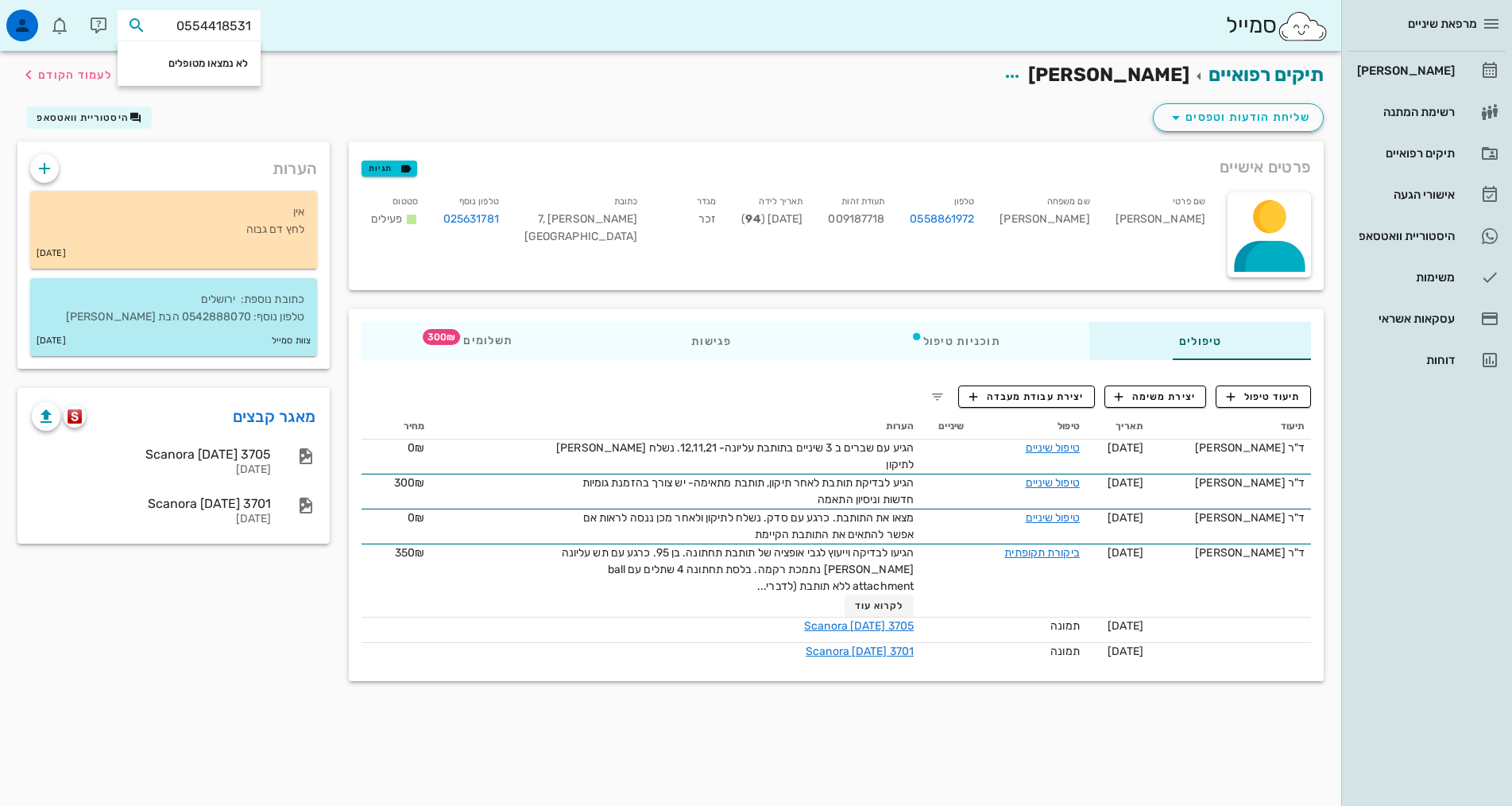
click at [400, 70] on div "תיקים רפואיים משה רז לעמוד הקודם" at bounding box center [670, 76] width 1325 height 49
click at [1494, 84] on link "[PERSON_NAME]" at bounding box center [1427, 71] width 158 height 38
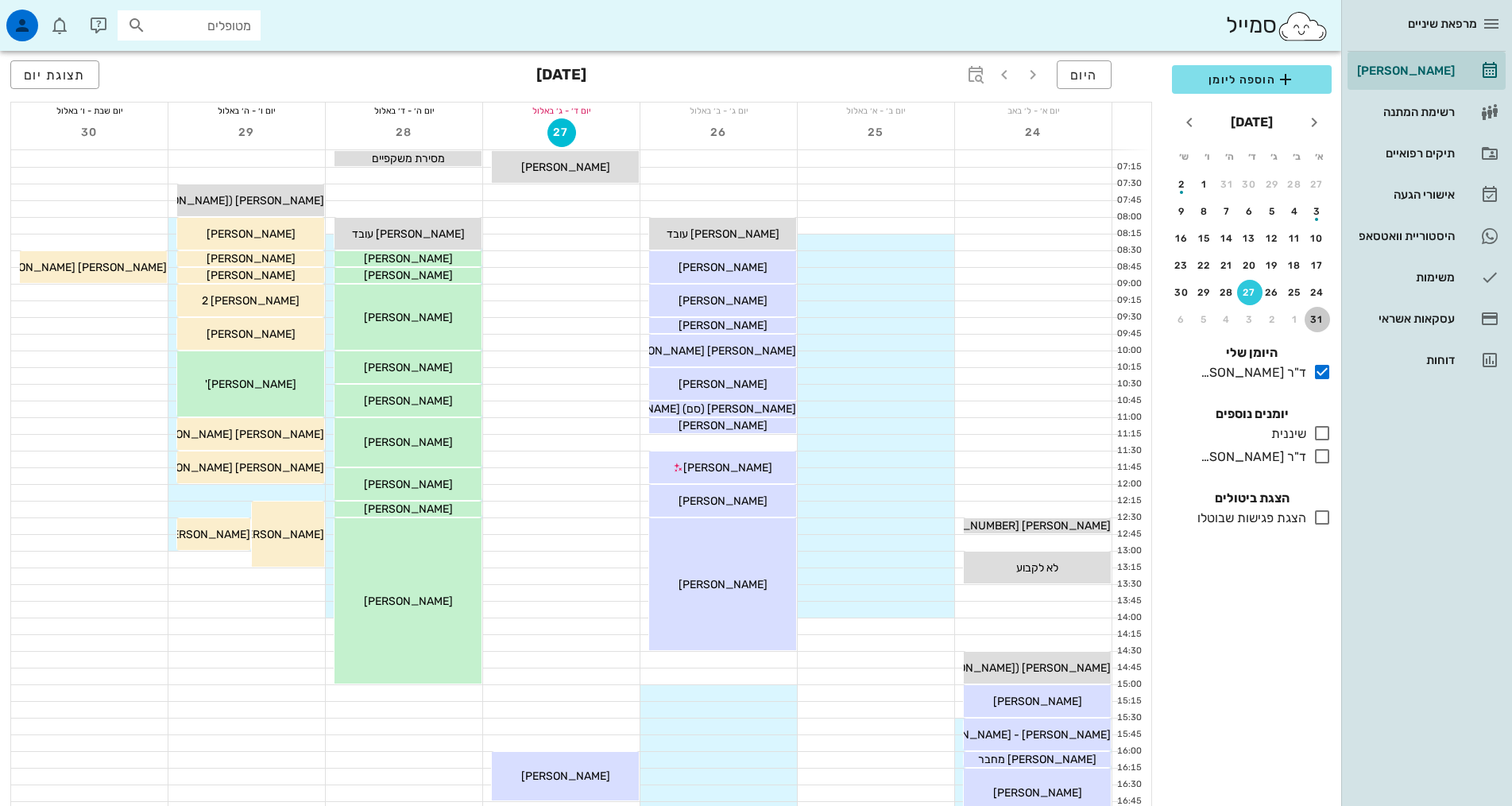
click at [1325, 315] on div "31" at bounding box center [1317, 319] width 26 height 11
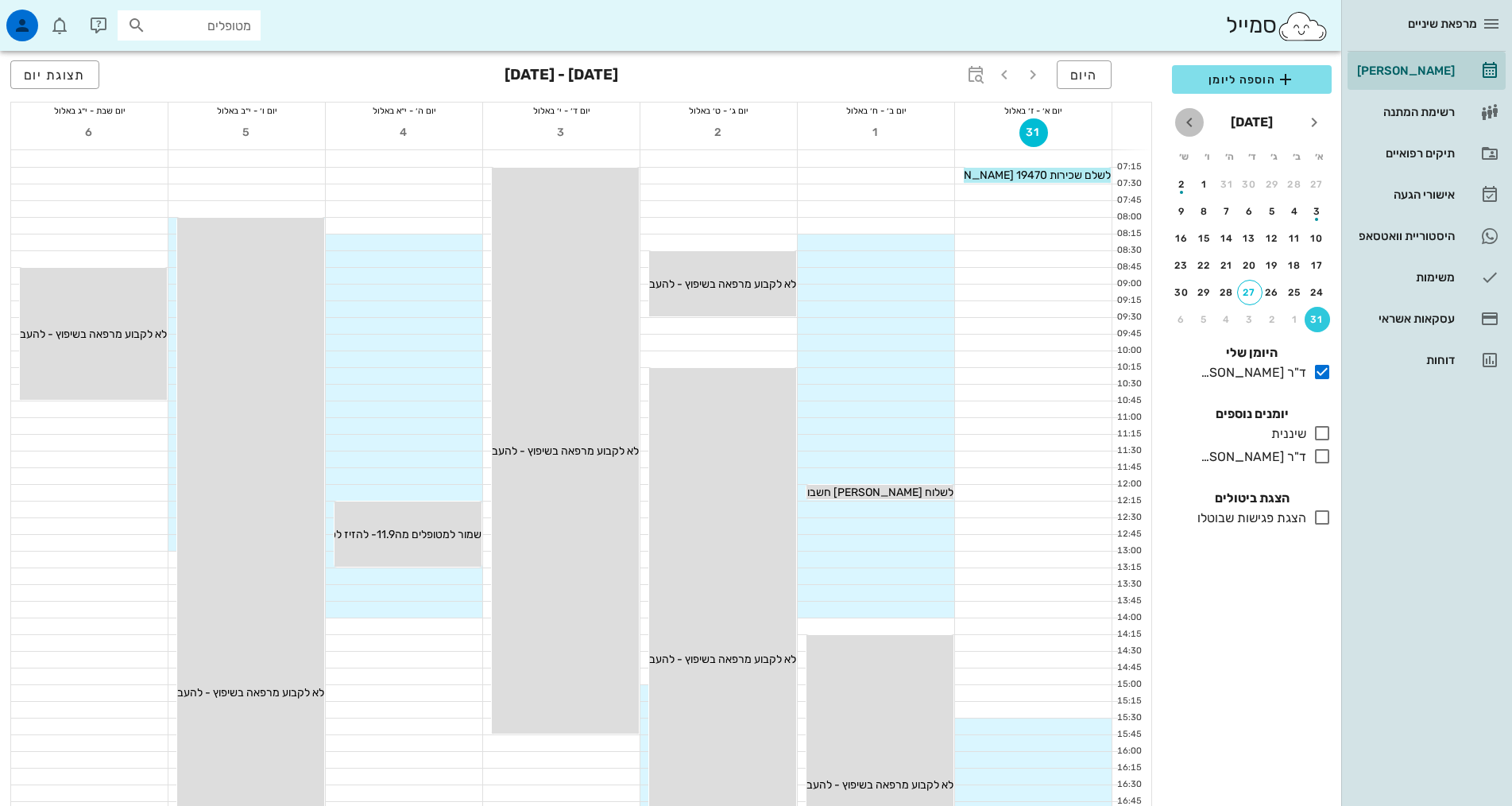
click at [1194, 113] on icon "חודש הבא" at bounding box center [1190, 122] width 19 height 19
click at [1262, 259] on button "23" at bounding box center [1272, 266] width 26 height 26
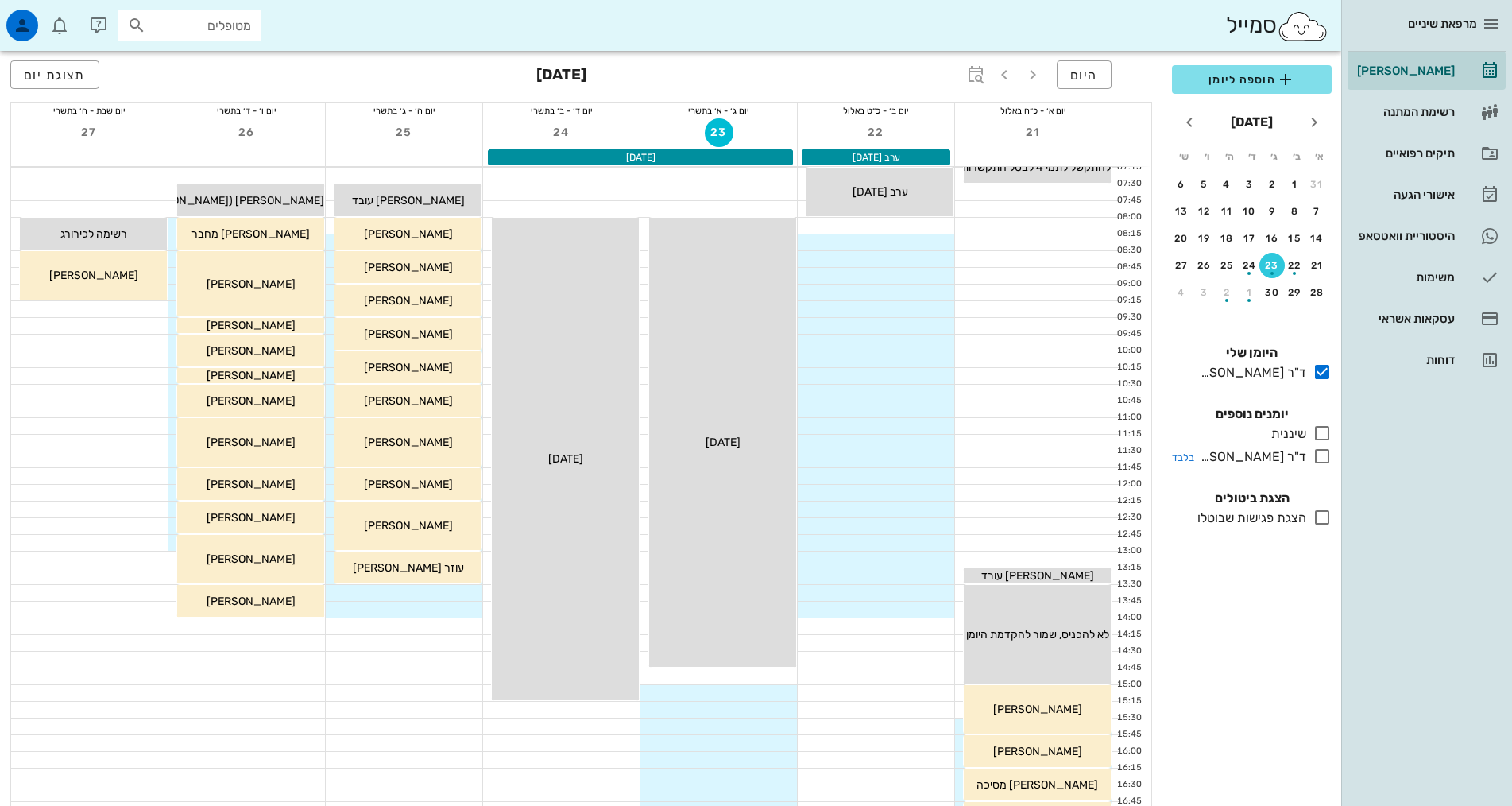
click at [1271, 464] on div "ד"ר [PERSON_NAME]" at bounding box center [1249, 457] width 112 height 19
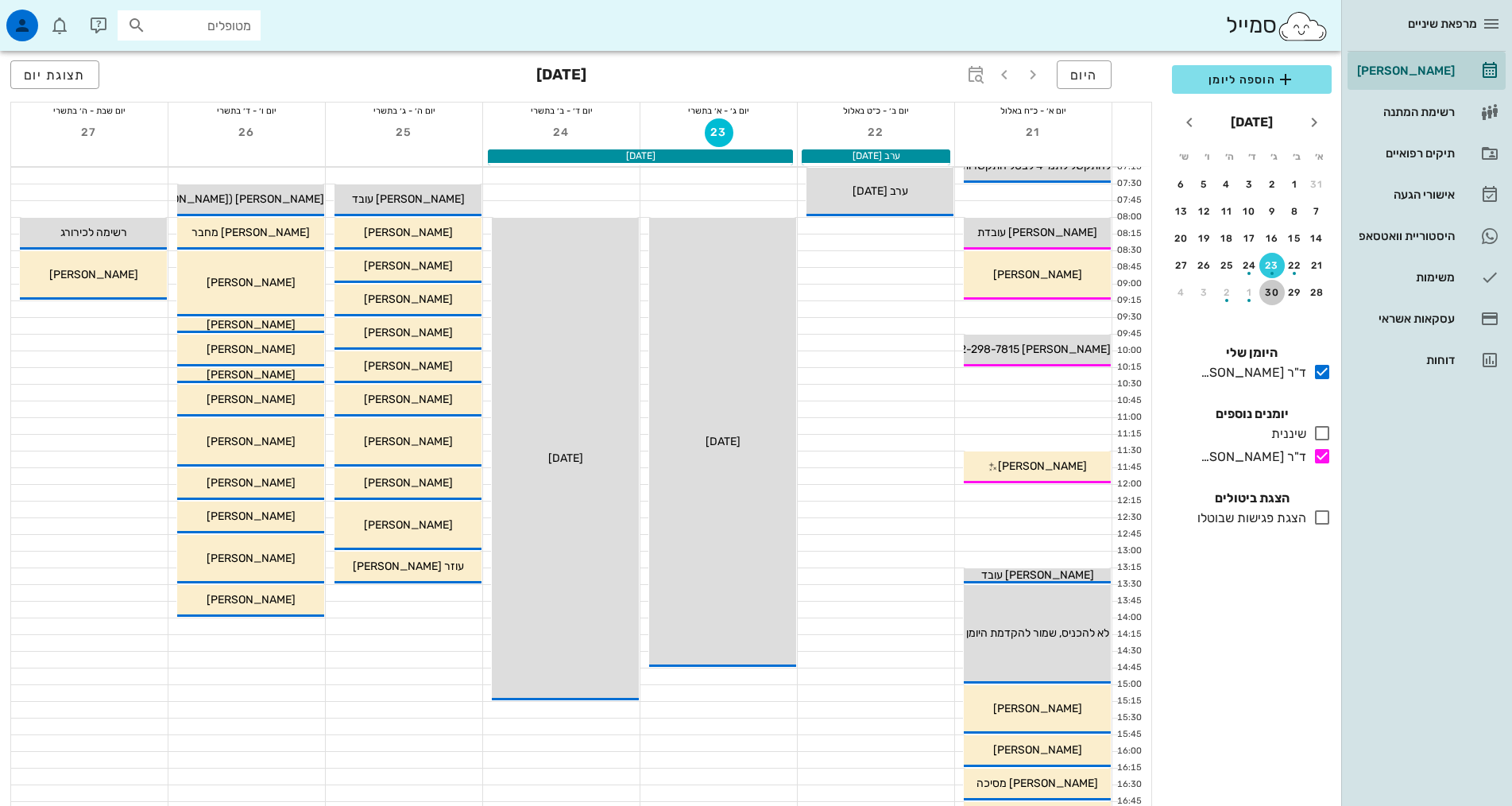
click at [1275, 299] on button "30" at bounding box center [1272, 292] width 26 height 26
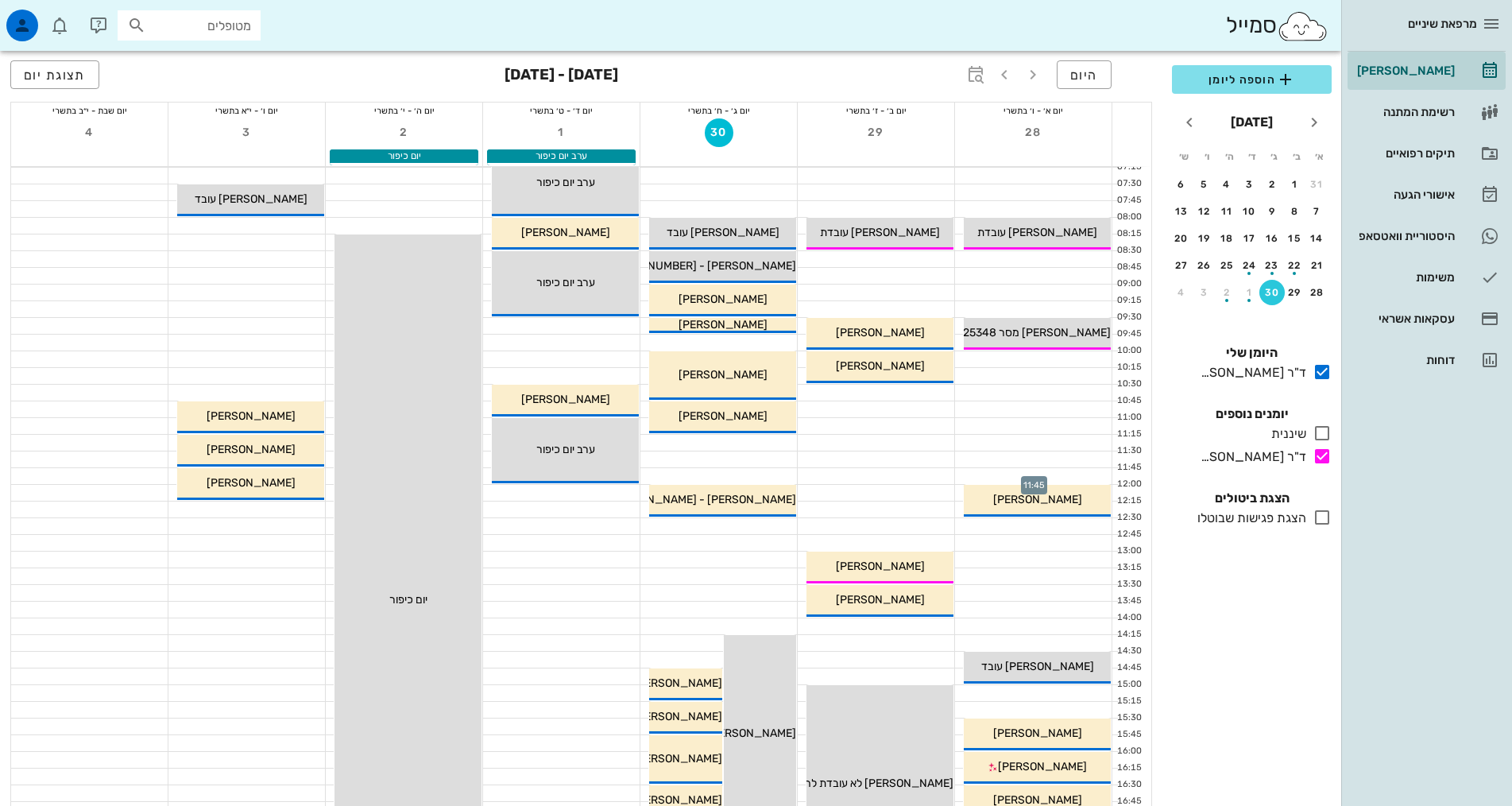
click at [1259, 279] on button "30" at bounding box center [1272, 292] width 26 height 26
click at [1265, 183] on div "2" at bounding box center [1272, 184] width 26 height 11
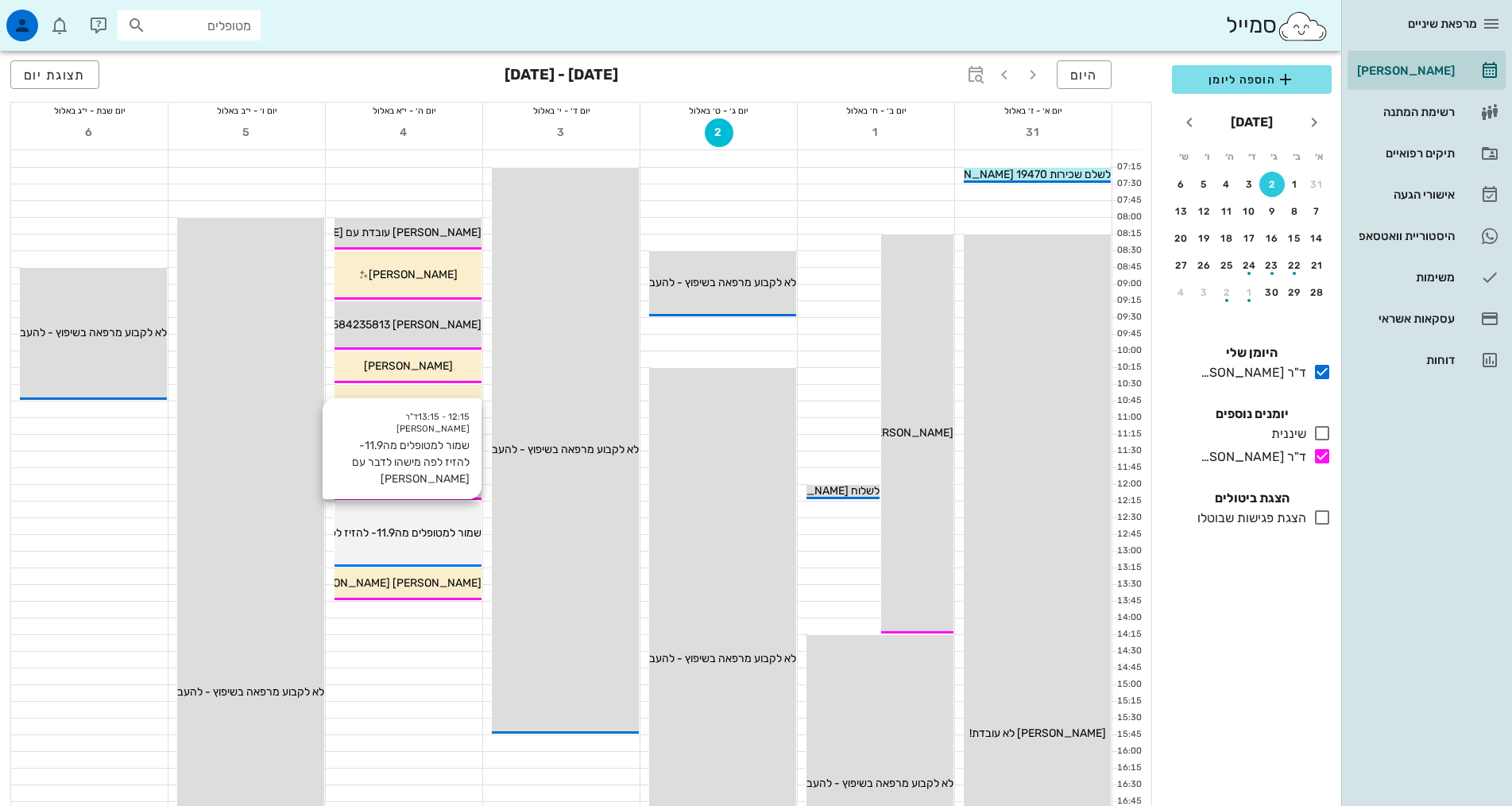
click at [434, 526] on span "שמור למטופלים מה11.9- להזיז לפה מישהו לדבר עם אילנה" at bounding box center [320, 532] width 322 height 14
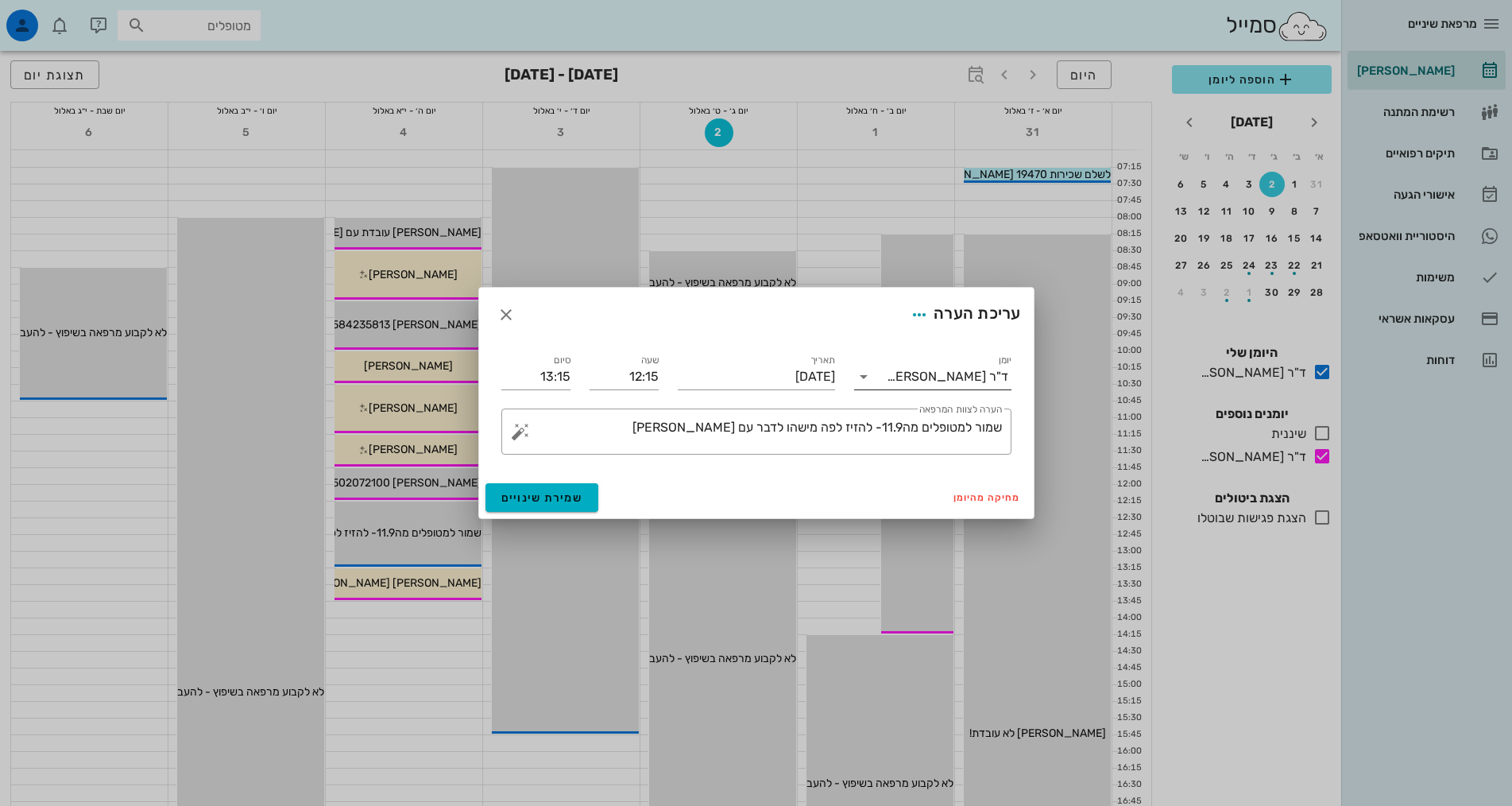
click at [967, 359] on div "יומן ד"ר אלדד אירני" at bounding box center [932, 372] width 157 height 35
click at [973, 377] on div "ד"ר [PERSON_NAME]" at bounding box center [947, 377] width 121 height 14
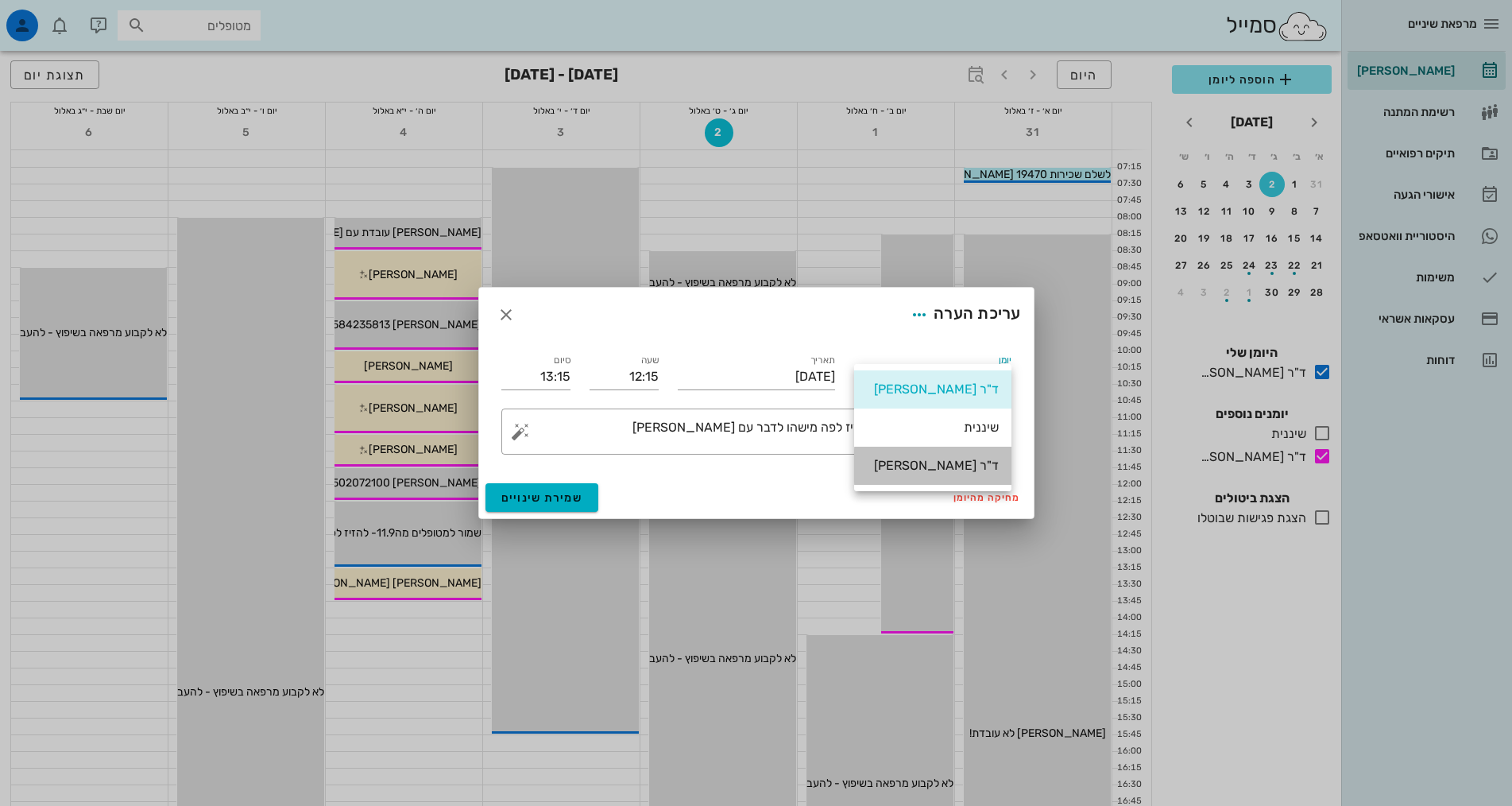
click at [973, 469] on div "ד"ר [PERSON_NAME]" at bounding box center [932, 465] width 132 height 15
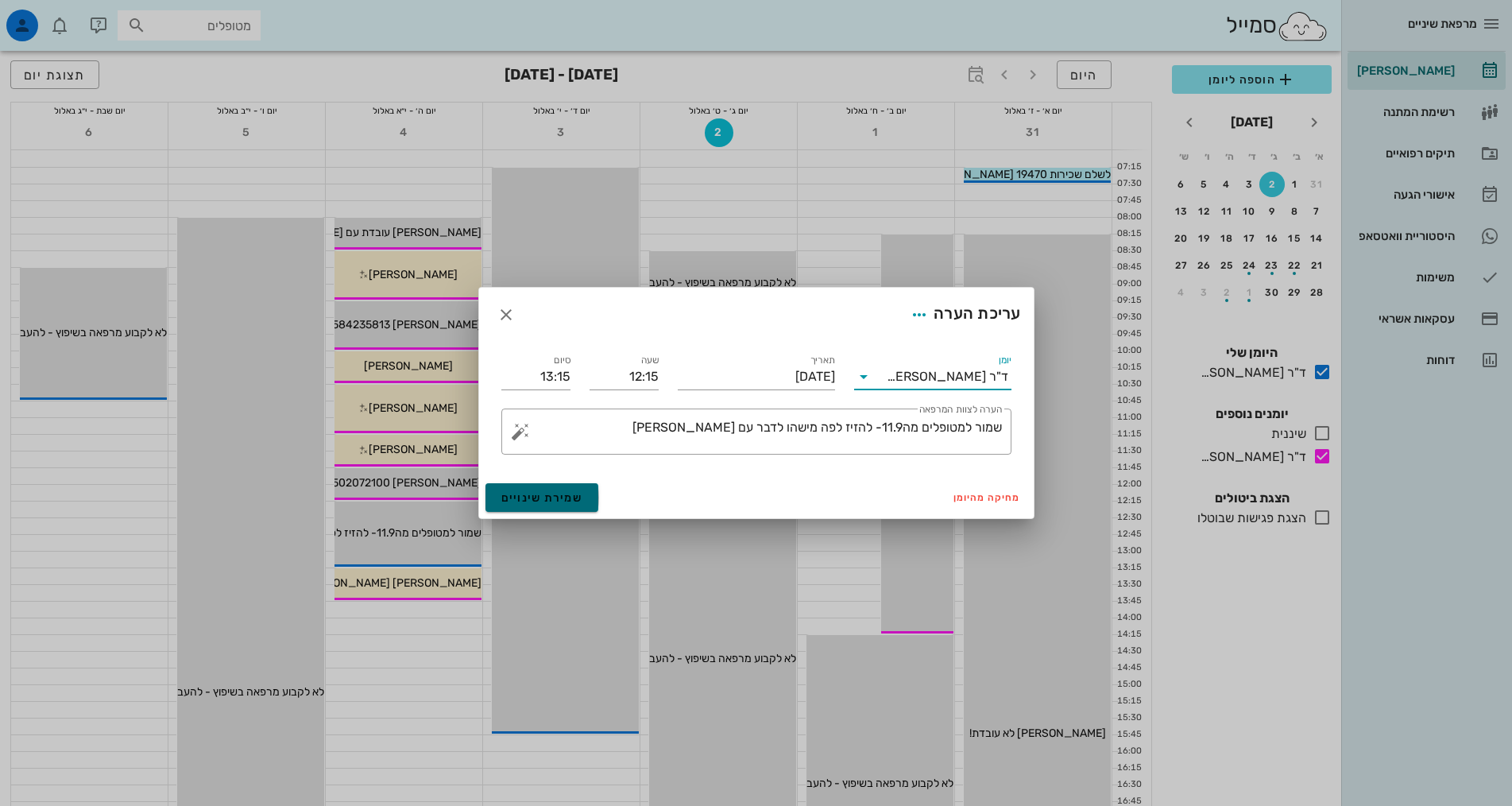
click at [560, 503] on span "שמירת שינויים" at bounding box center [542, 497] width 82 height 14
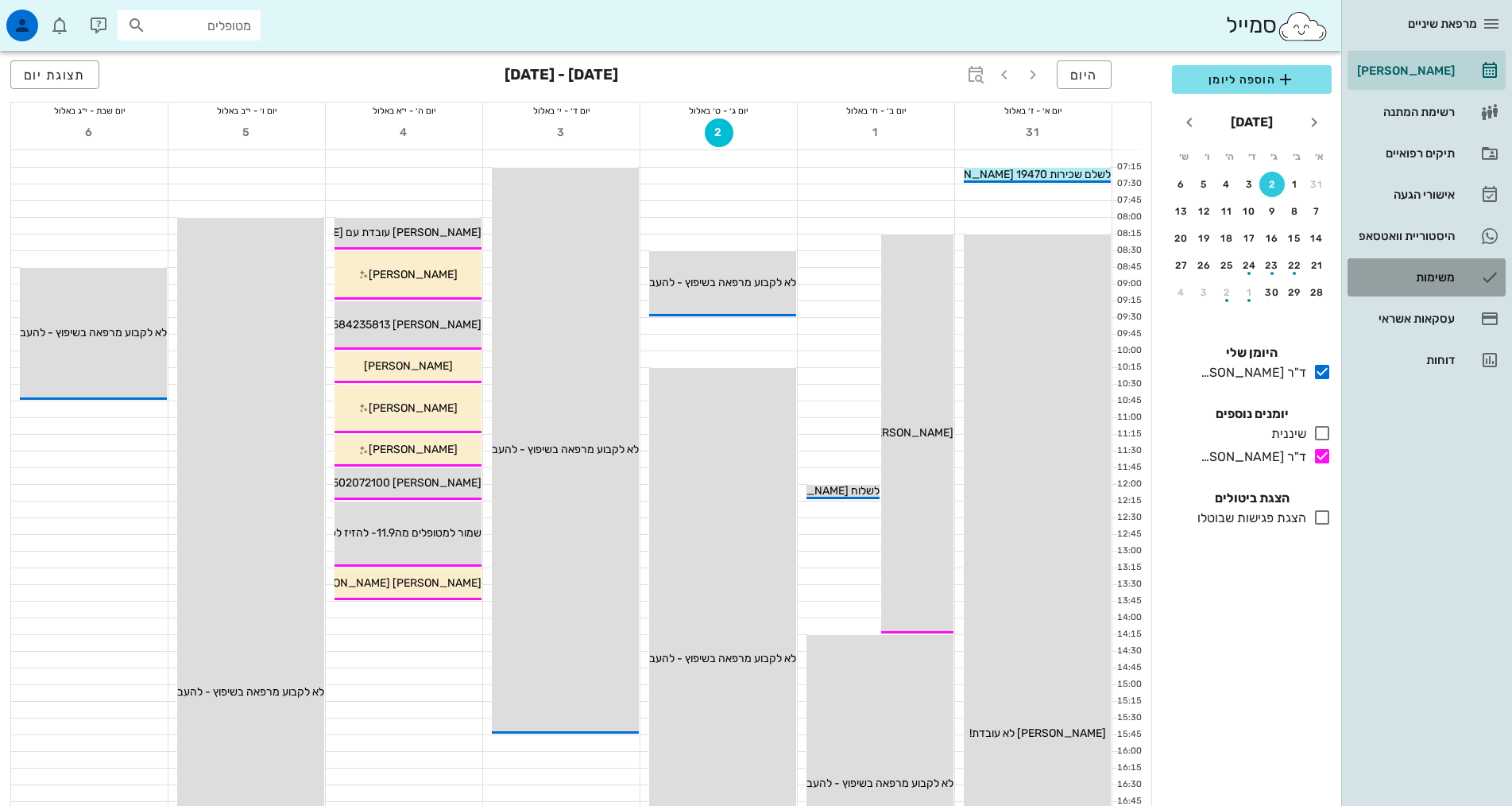
click at [1463, 282] on link "משימות" at bounding box center [1427, 278] width 158 height 38
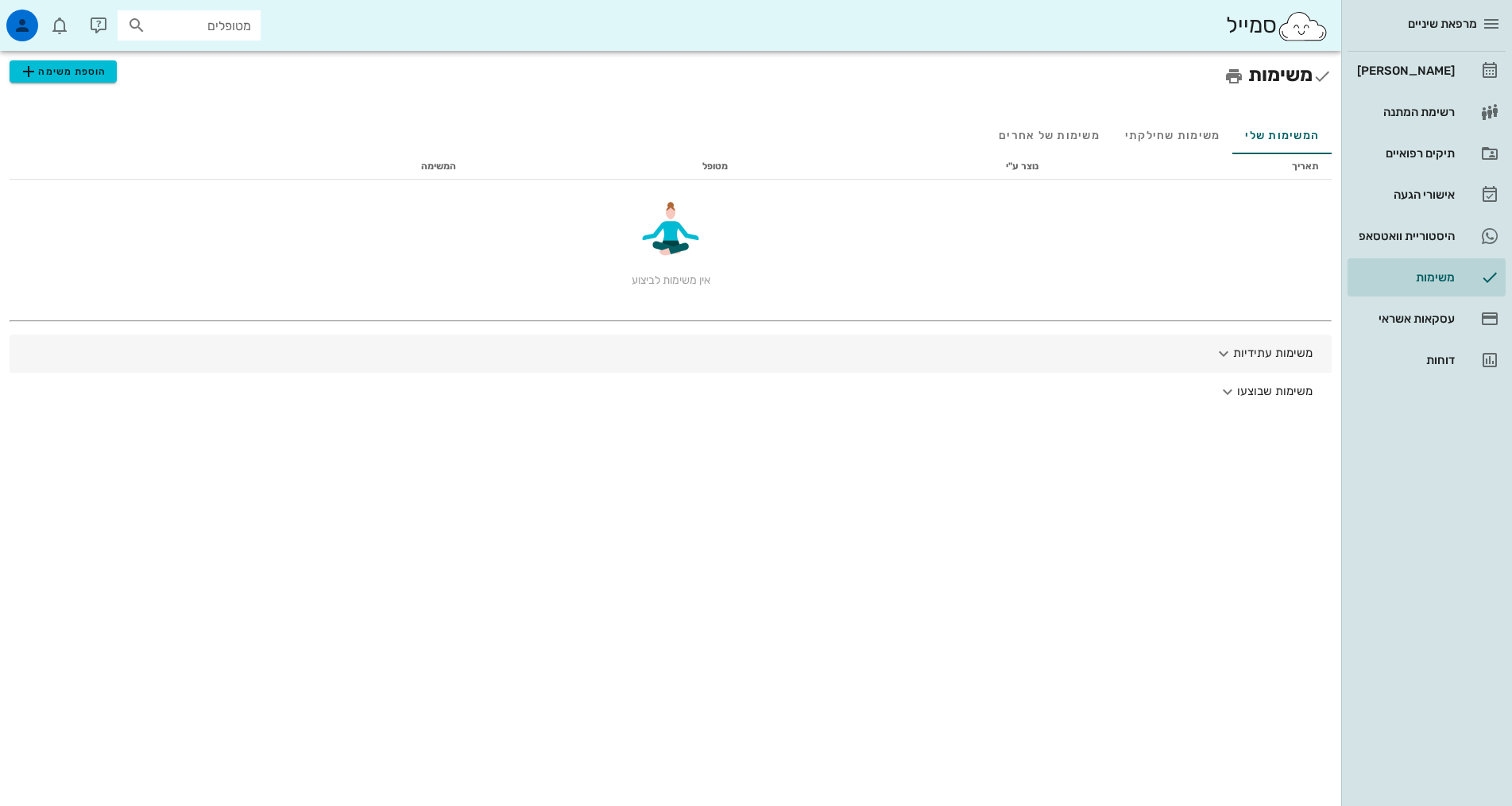
click at [1267, 352] on button "משימות עתידיות" at bounding box center [670, 354] width 1322 height 38
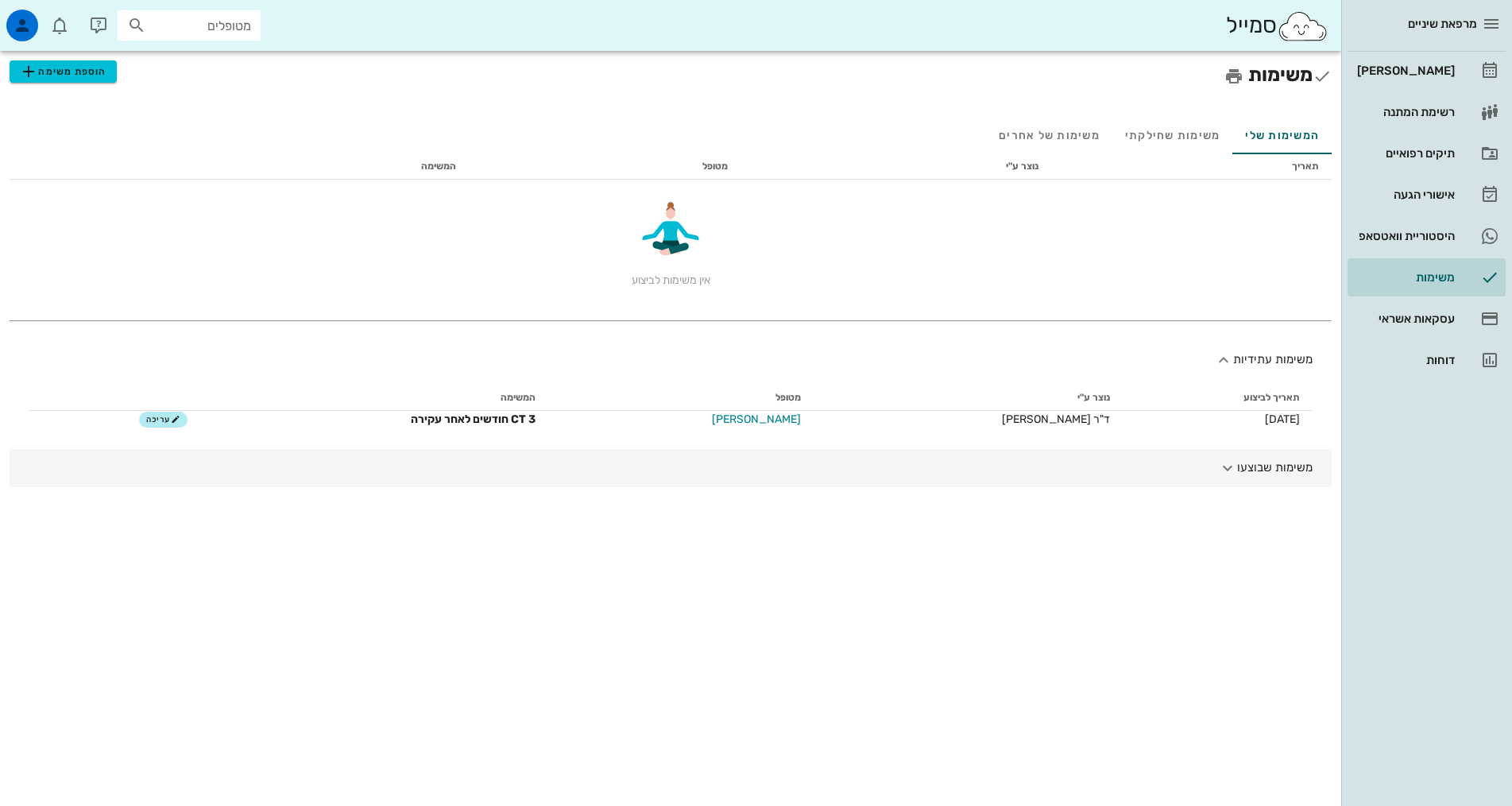
click at [1263, 474] on button "משימות שבוצעו" at bounding box center [670, 468] width 1322 height 38
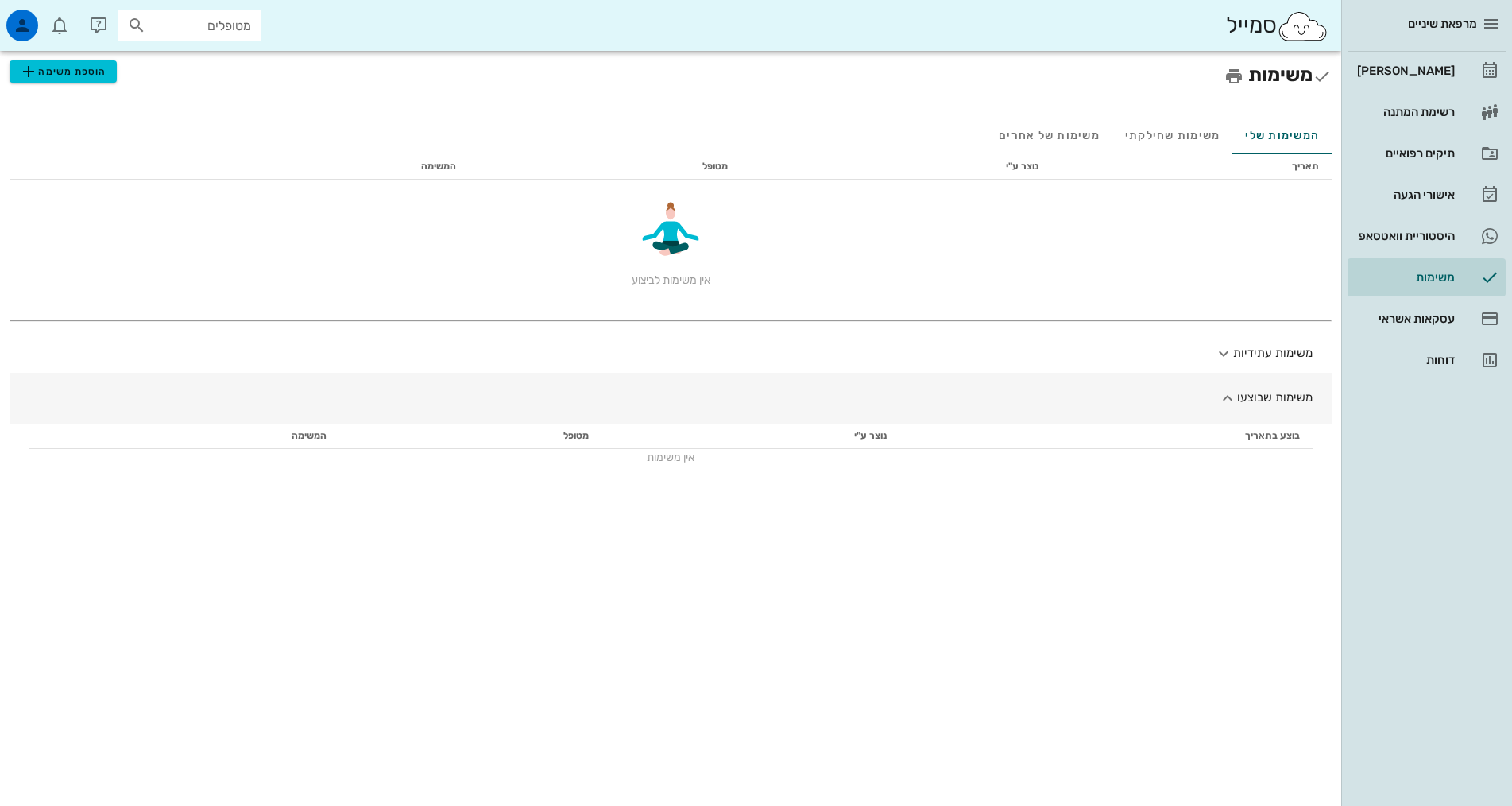
click at [1271, 397] on button "משימות שבוצעו" at bounding box center [670, 398] width 1322 height 51
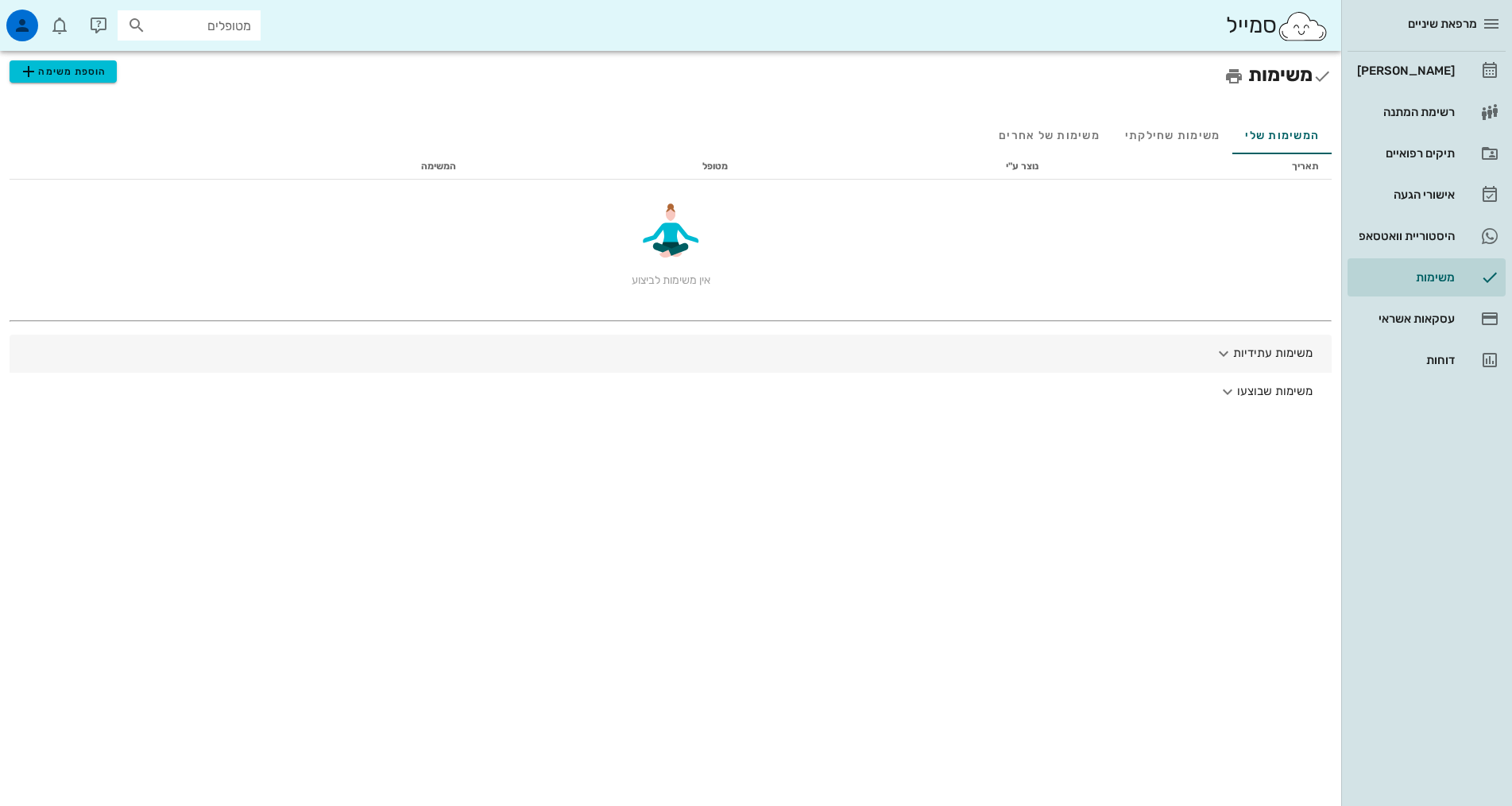
click at [1253, 357] on button "משימות עתידיות" at bounding box center [670, 354] width 1322 height 38
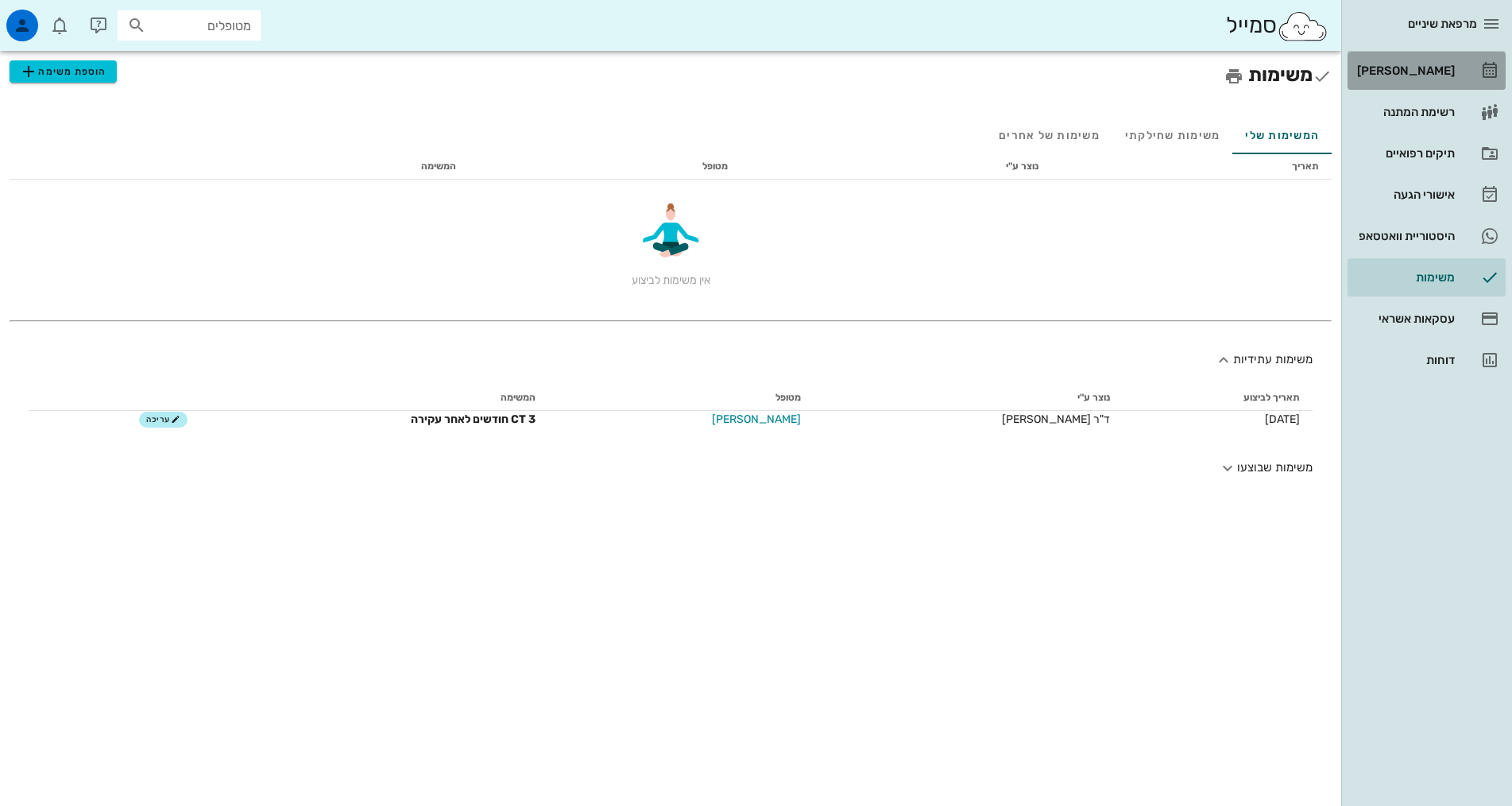
click at [1494, 71] on icon at bounding box center [1490, 71] width 19 height 19
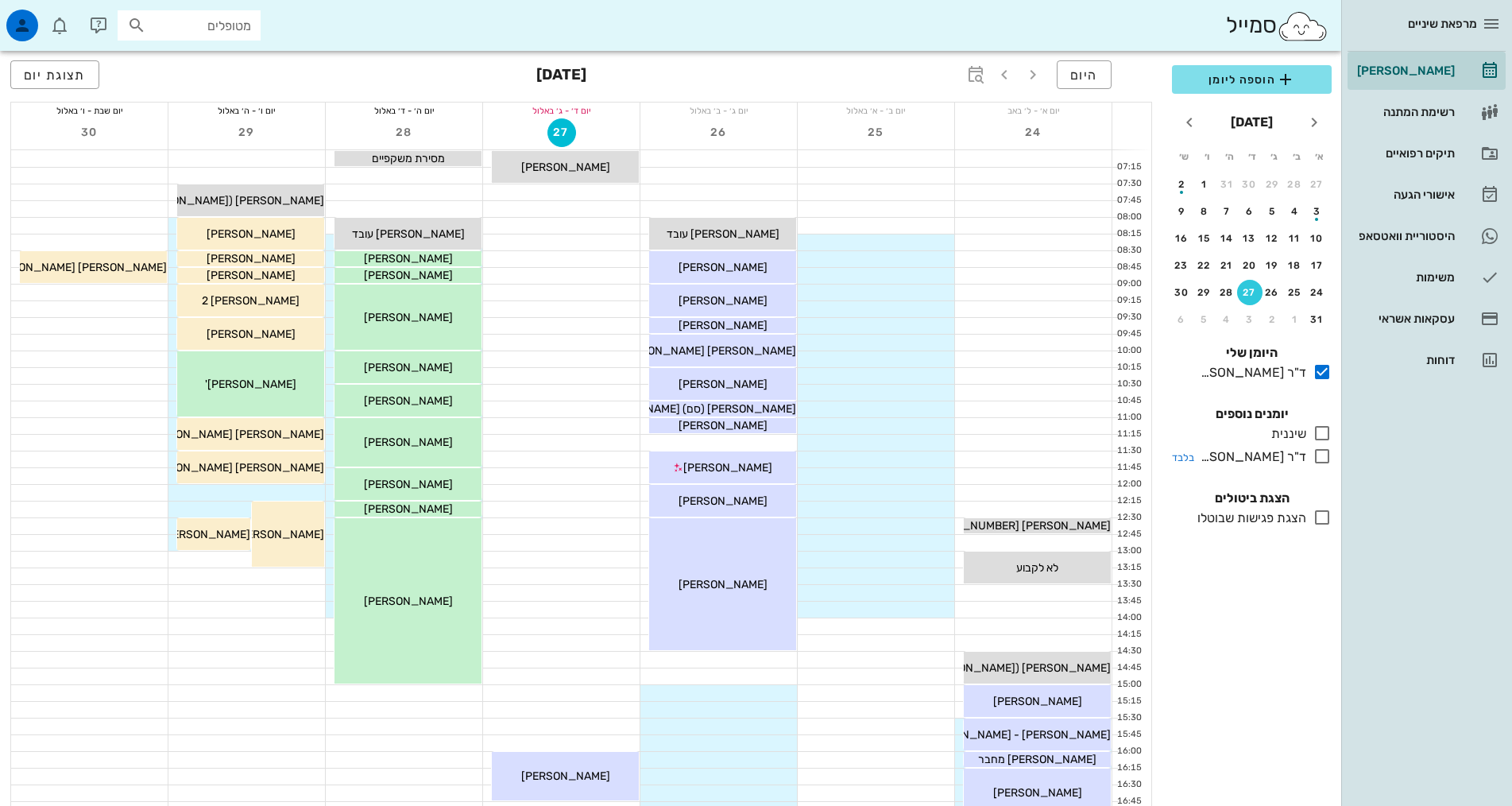
click at [1281, 458] on div "ד"ר [PERSON_NAME]" at bounding box center [1249, 457] width 112 height 19
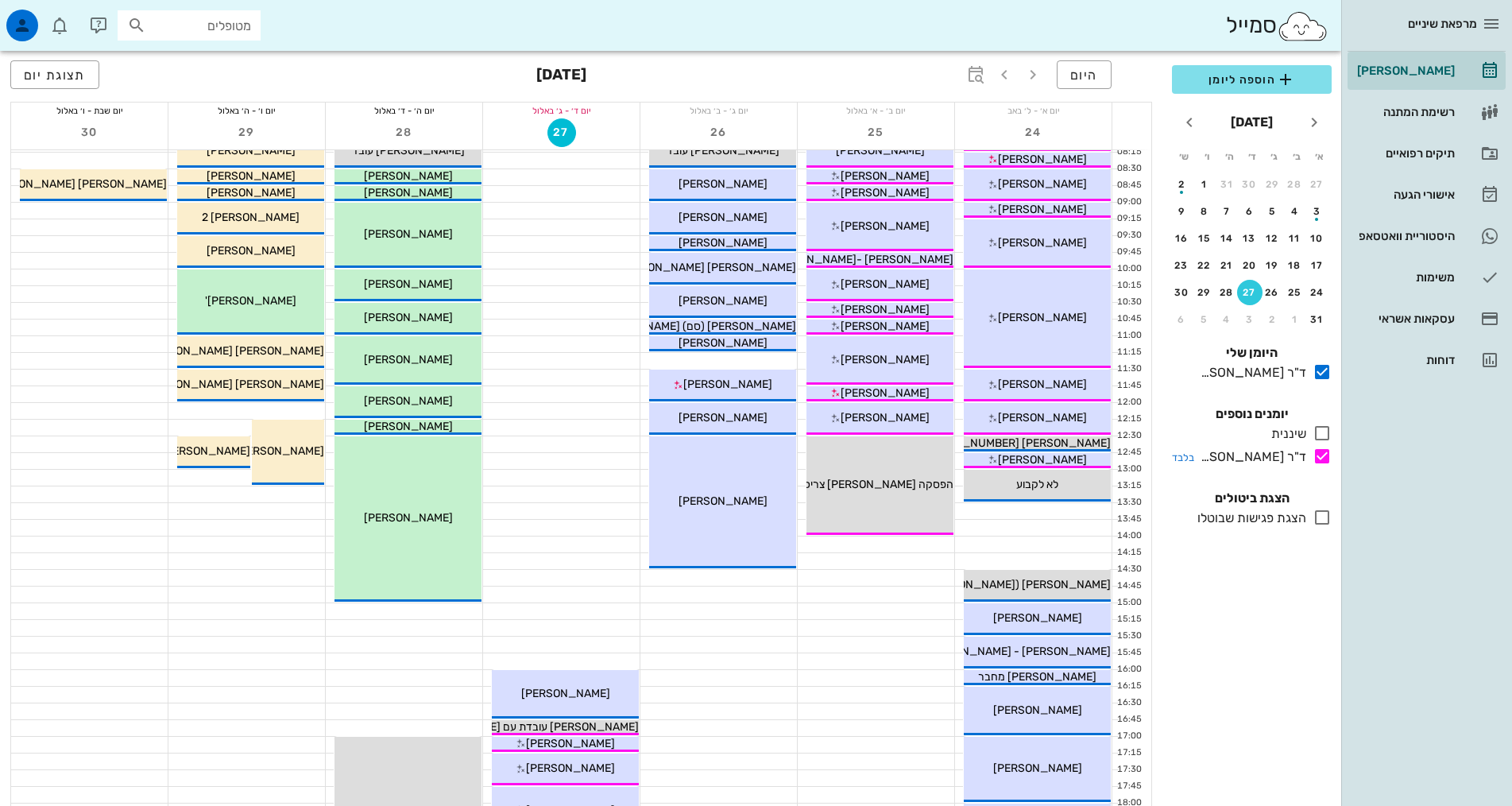
scroll to position [2, 0]
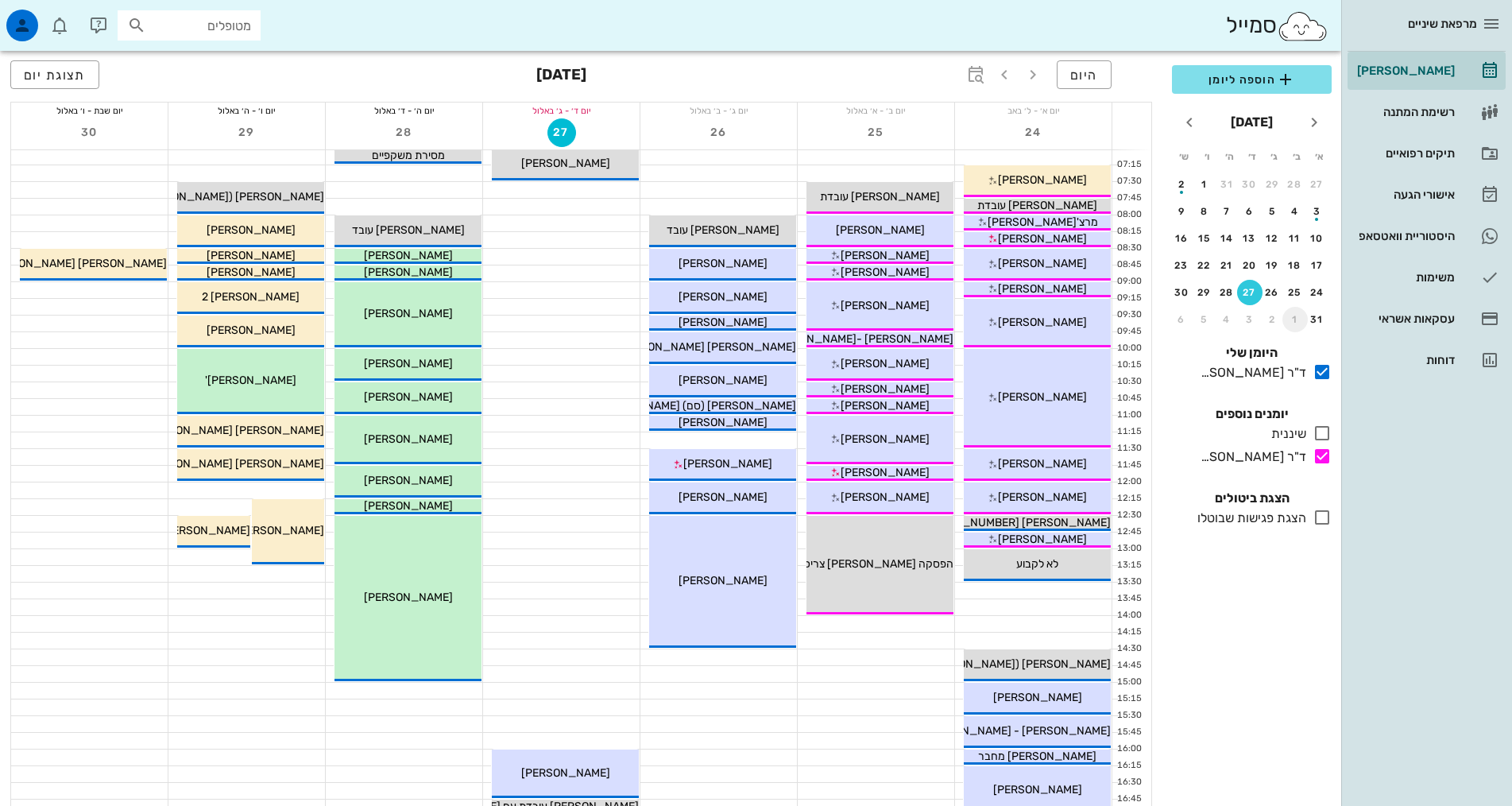
click at [1292, 324] on div "1" at bounding box center [1295, 319] width 26 height 11
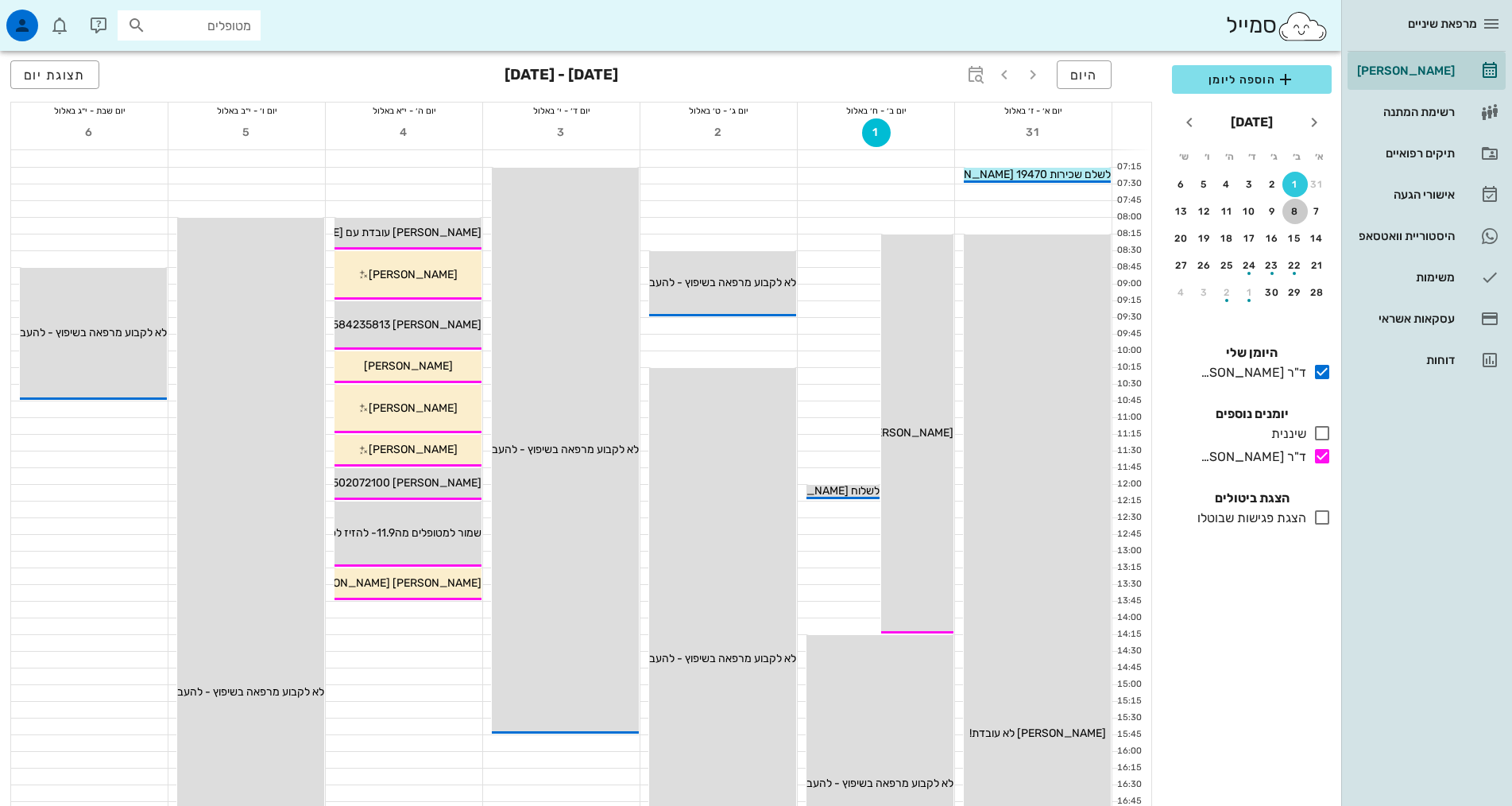
click at [1289, 213] on div "8" at bounding box center [1295, 211] width 26 height 11
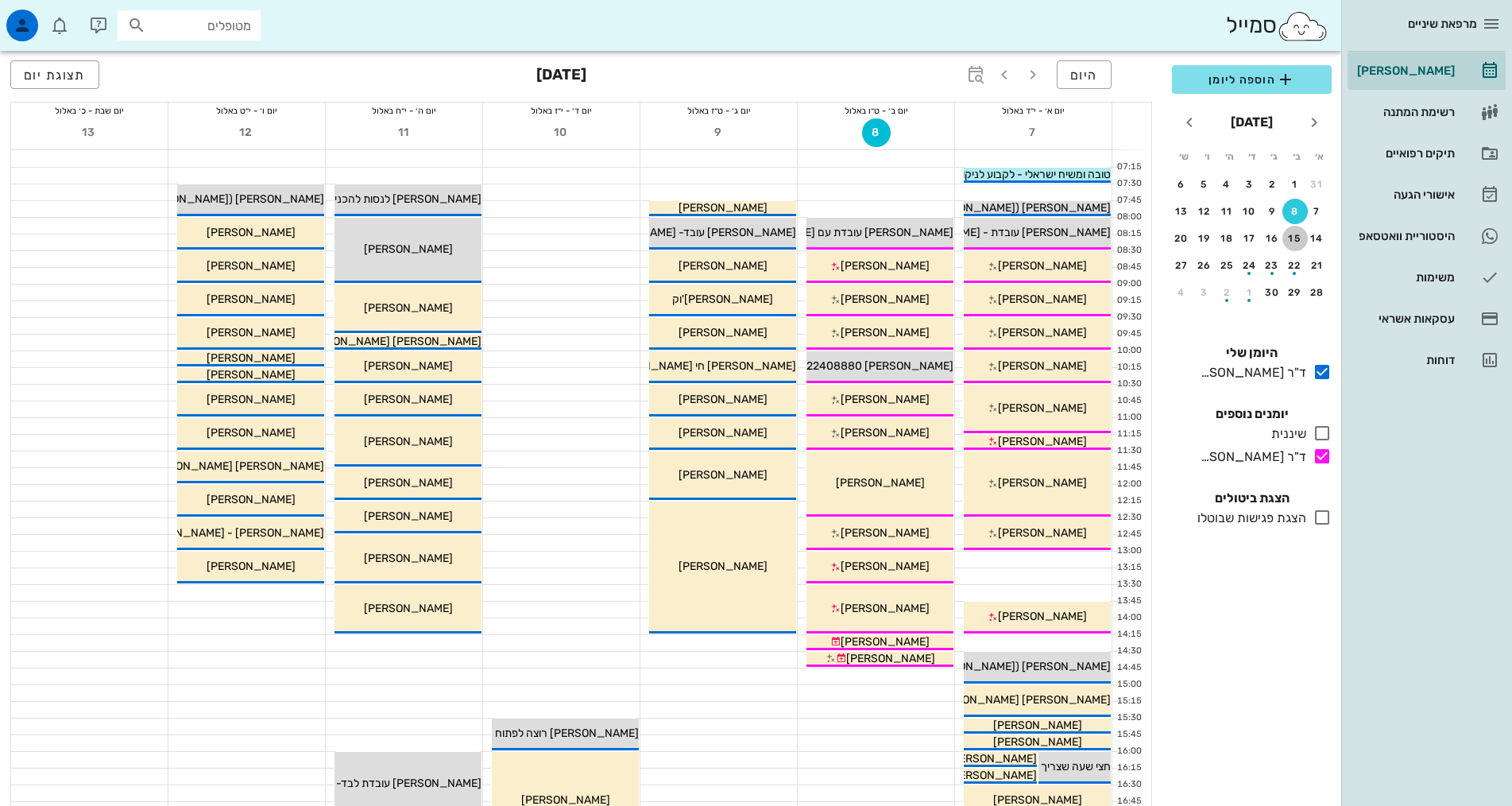
click at [1304, 243] on div "15" at bounding box center [1295, 239] width 26 height 11
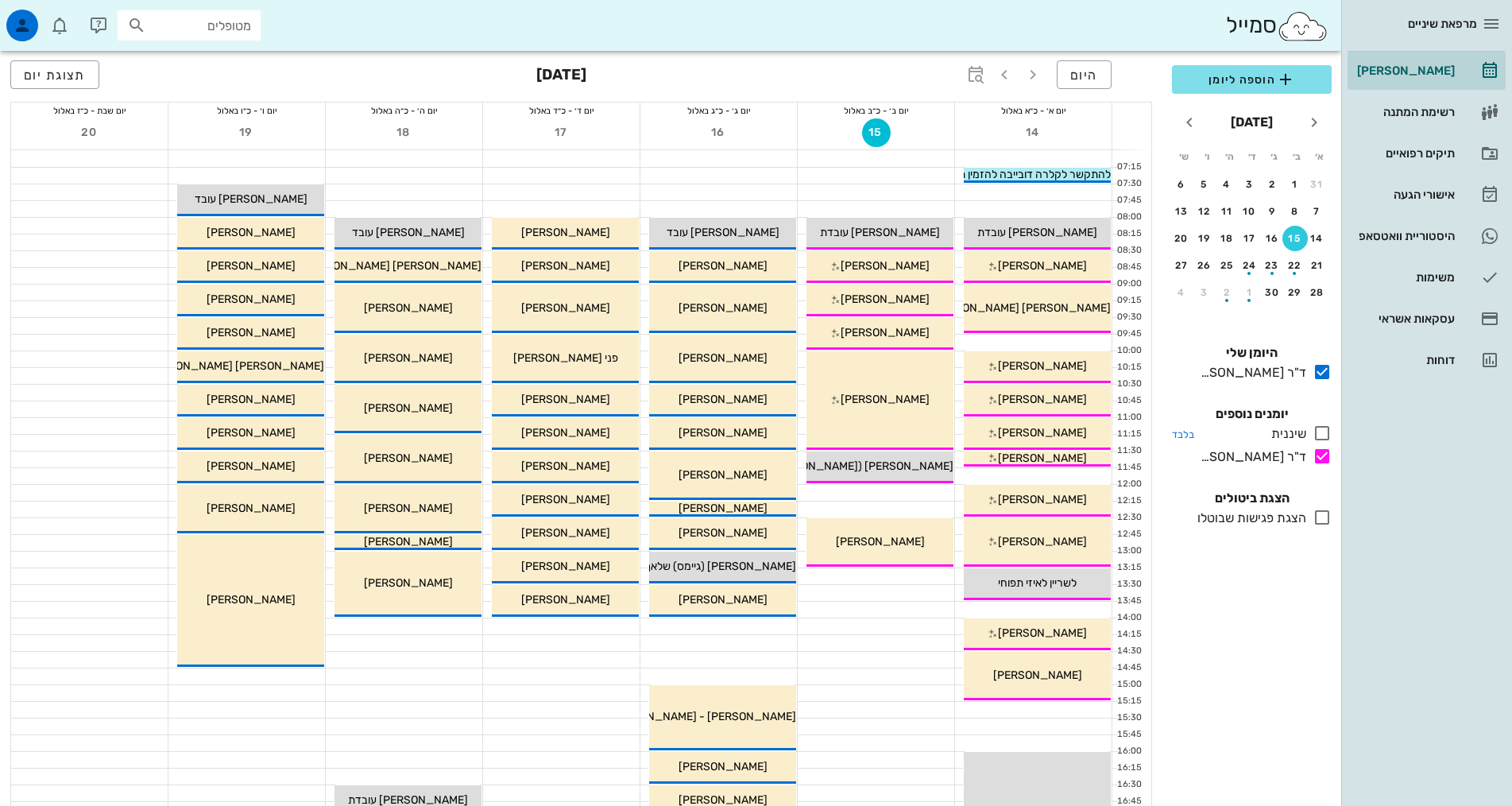
click at [1328, 425] on icon at bounding box center [1322, 433] width 19 height 19
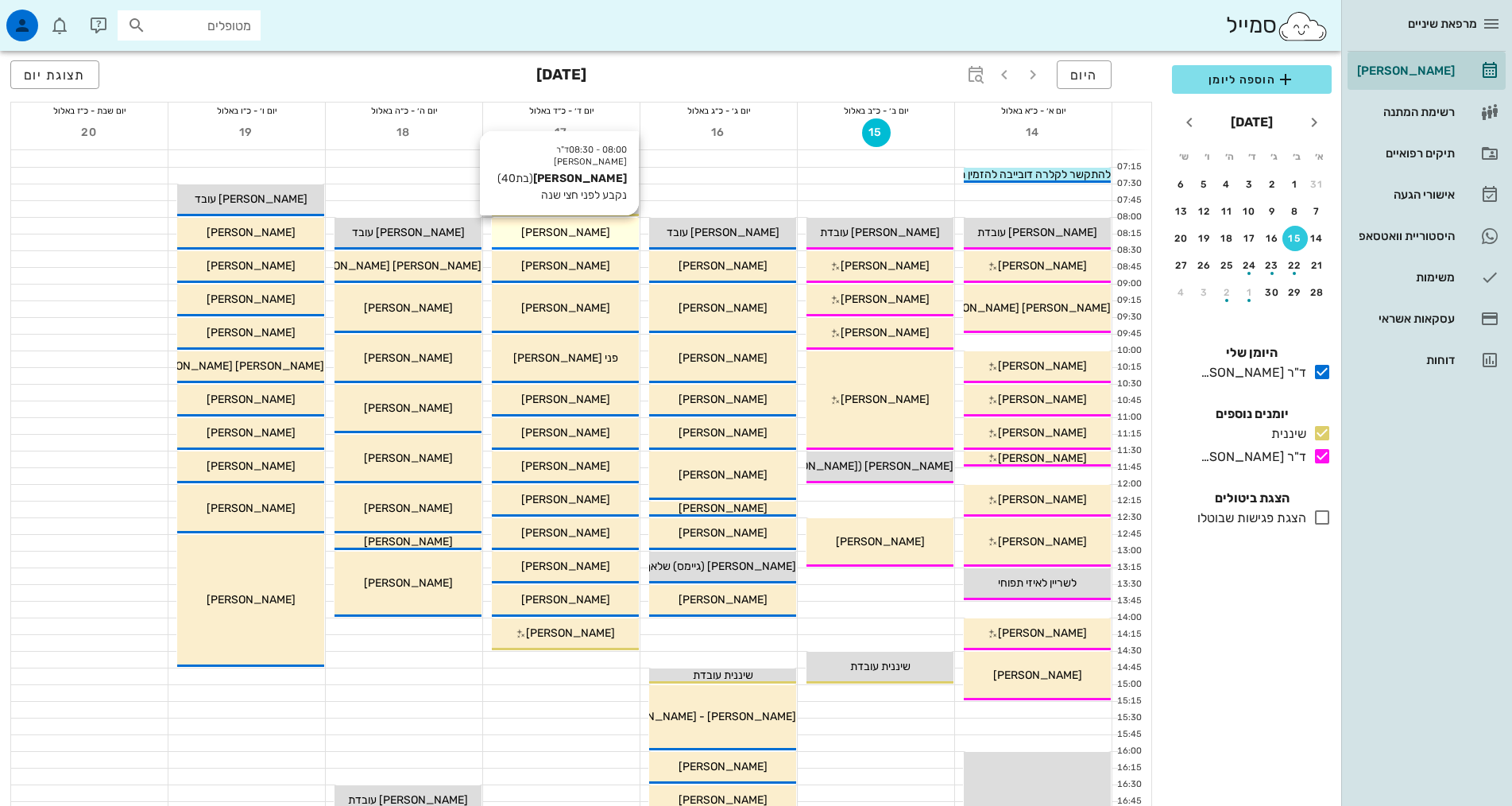
click at [552, 242] on div "08:00 - 08:30 ד"ר אלדד אירני יעל מזוז (בת 40 ) נקבע לפני חצי שנה יעל מזוז" at bounding box center [565, 234] width 147 height 32
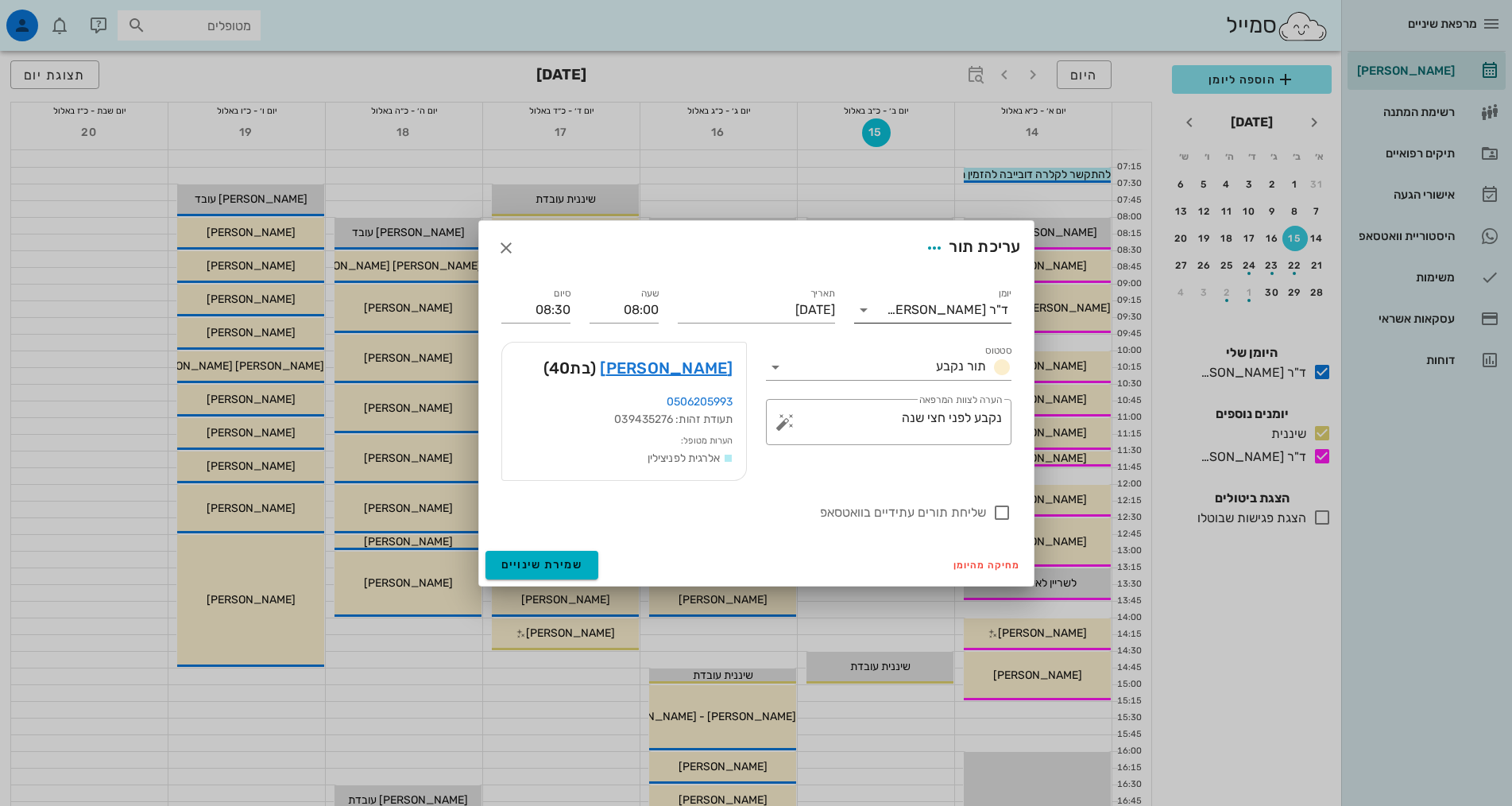
click at [886, 312] on input "יומן" at bounding box center [881, 310] width 10 height 26
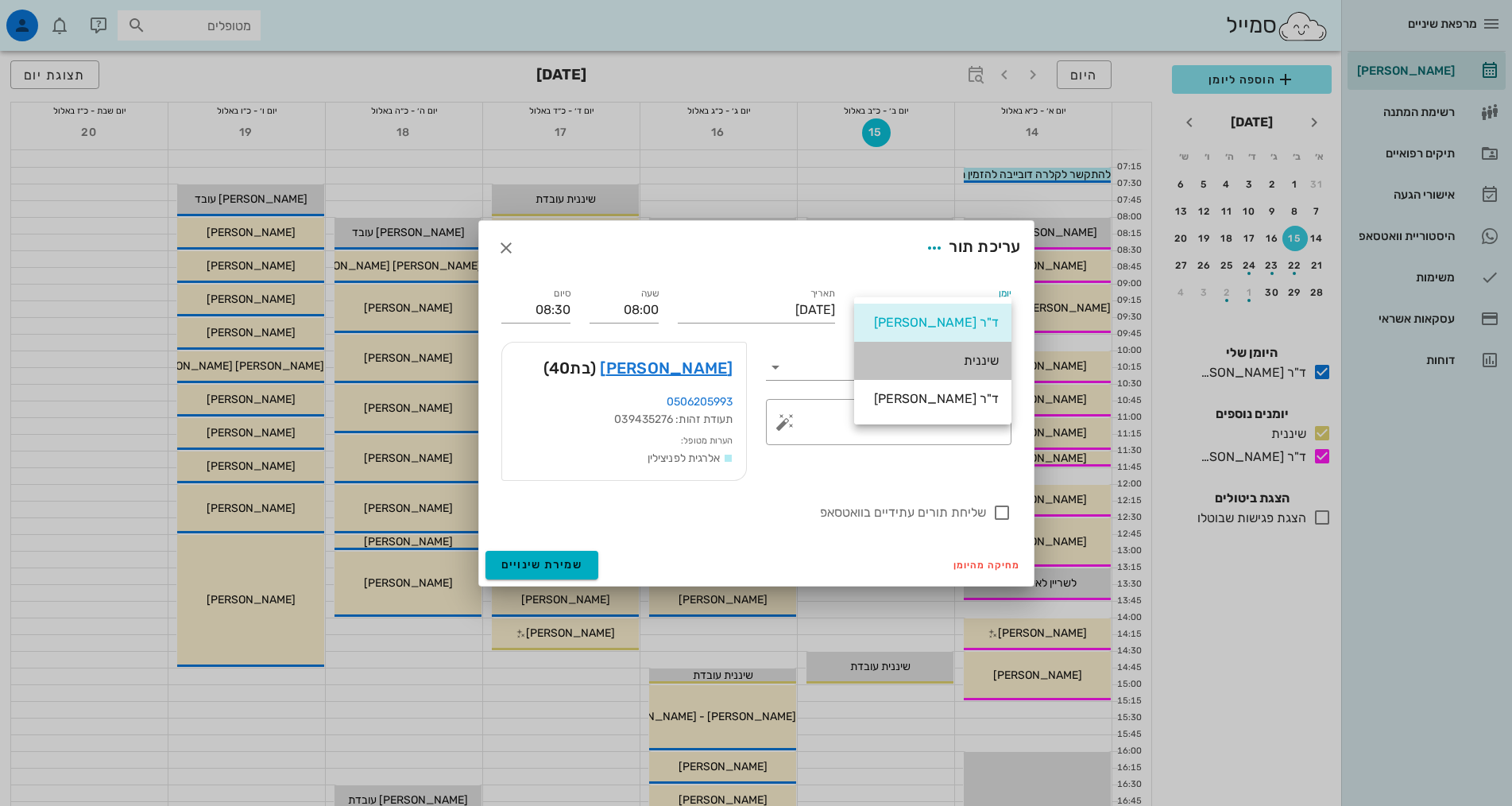
click at [921, 368] on div "שיננית" at bounding box center [932, 360] width 132 height 15
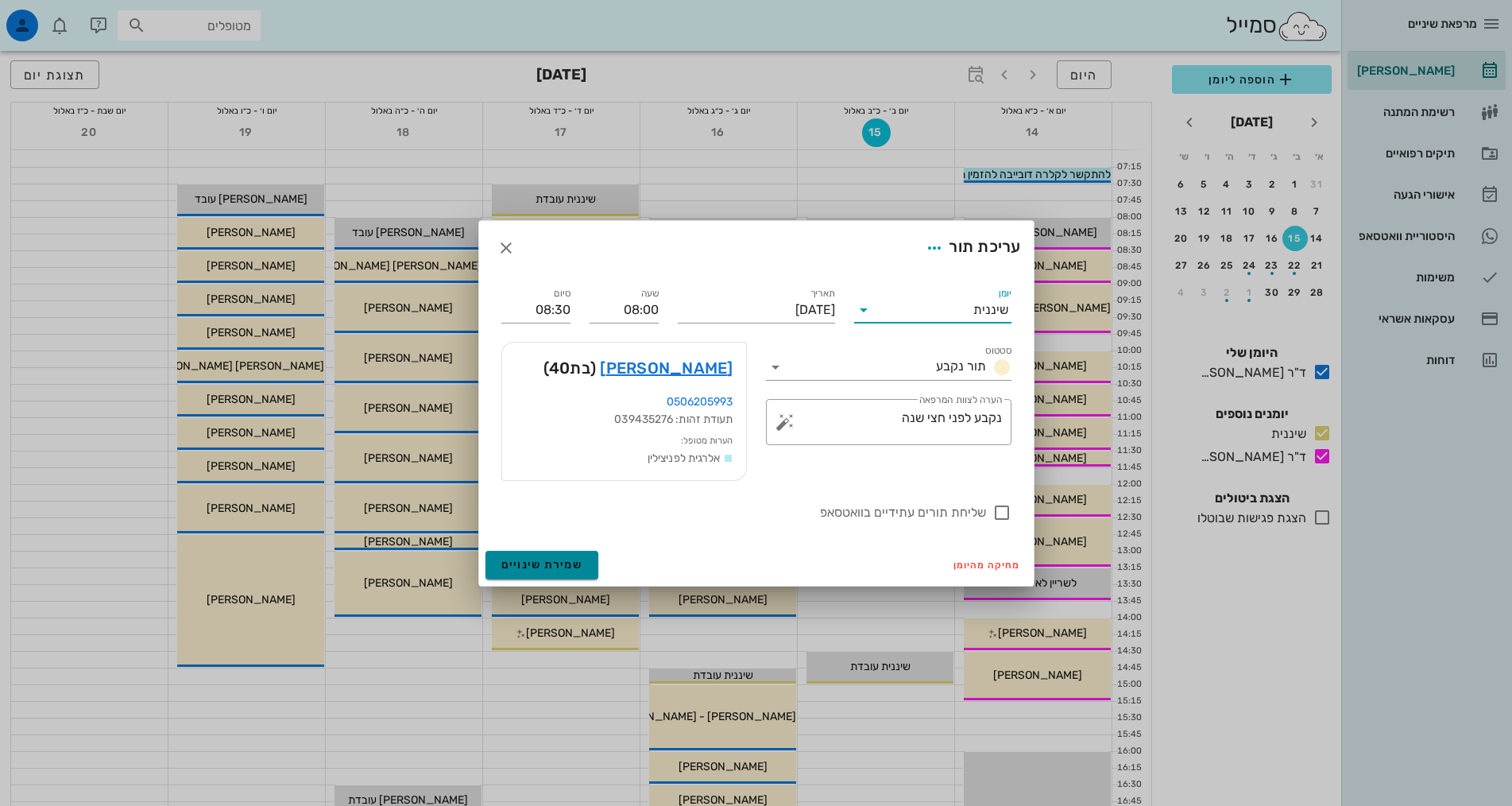
click at [547, 568] on span "שמירת שינויים" at bounding box center [542, 564] width 82 height 14
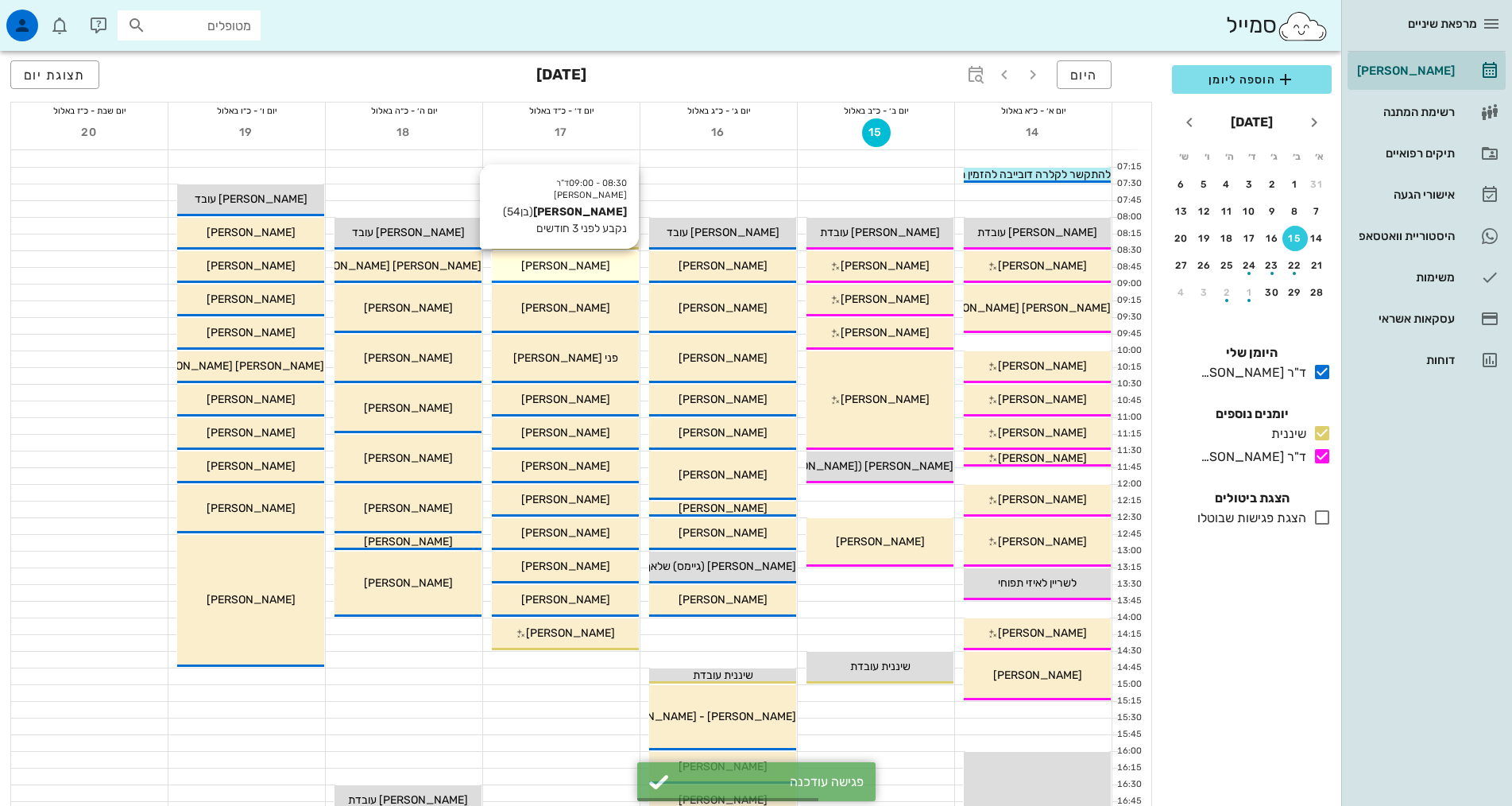
click at [603, 268] on div "[PERSON_NAME]" at bounding box center [565, 266] width 147 height 17
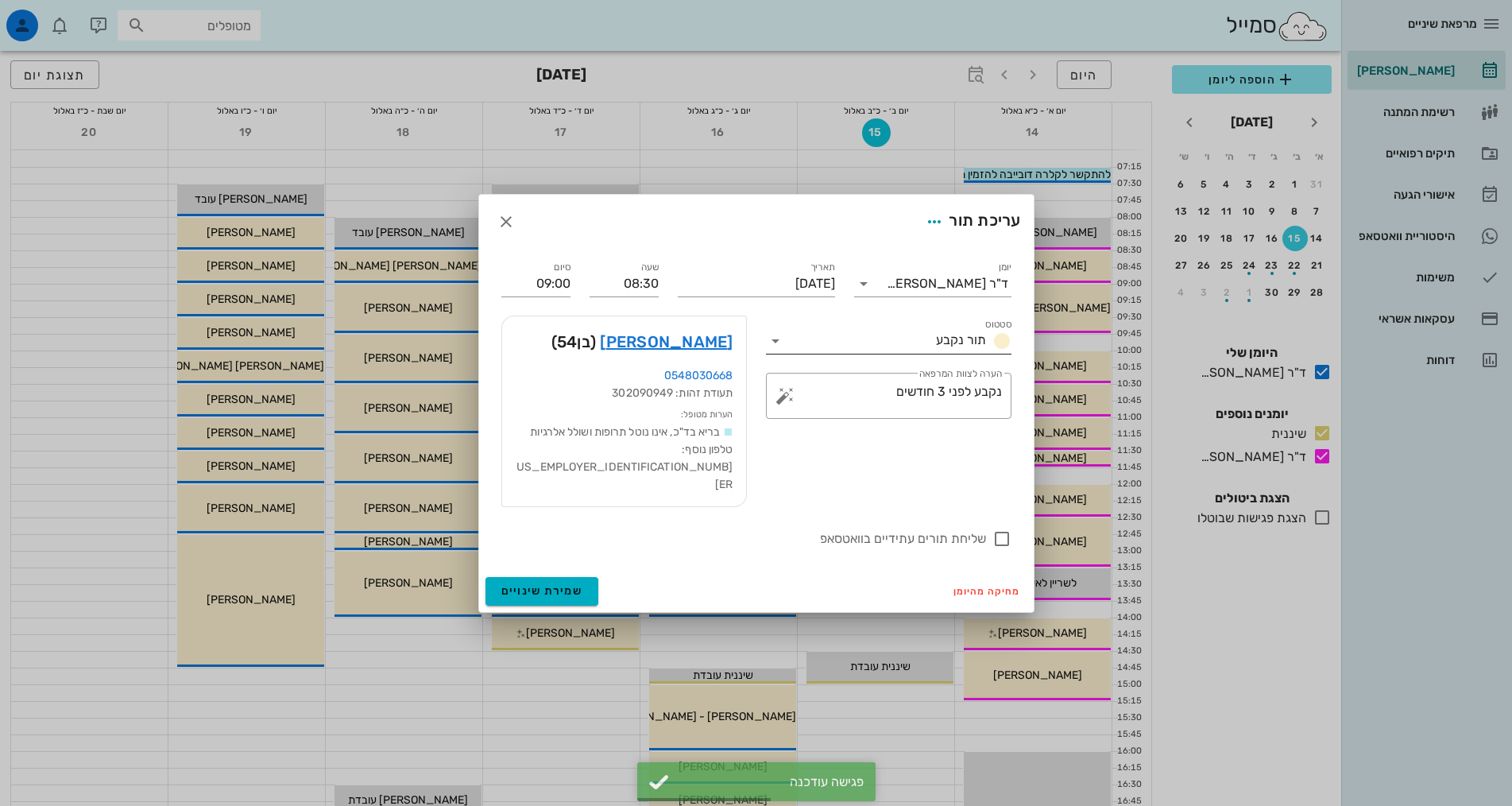
click at [965, 347] on span "תור נקבע" at bounding box center [961, 339] width 50 height 15
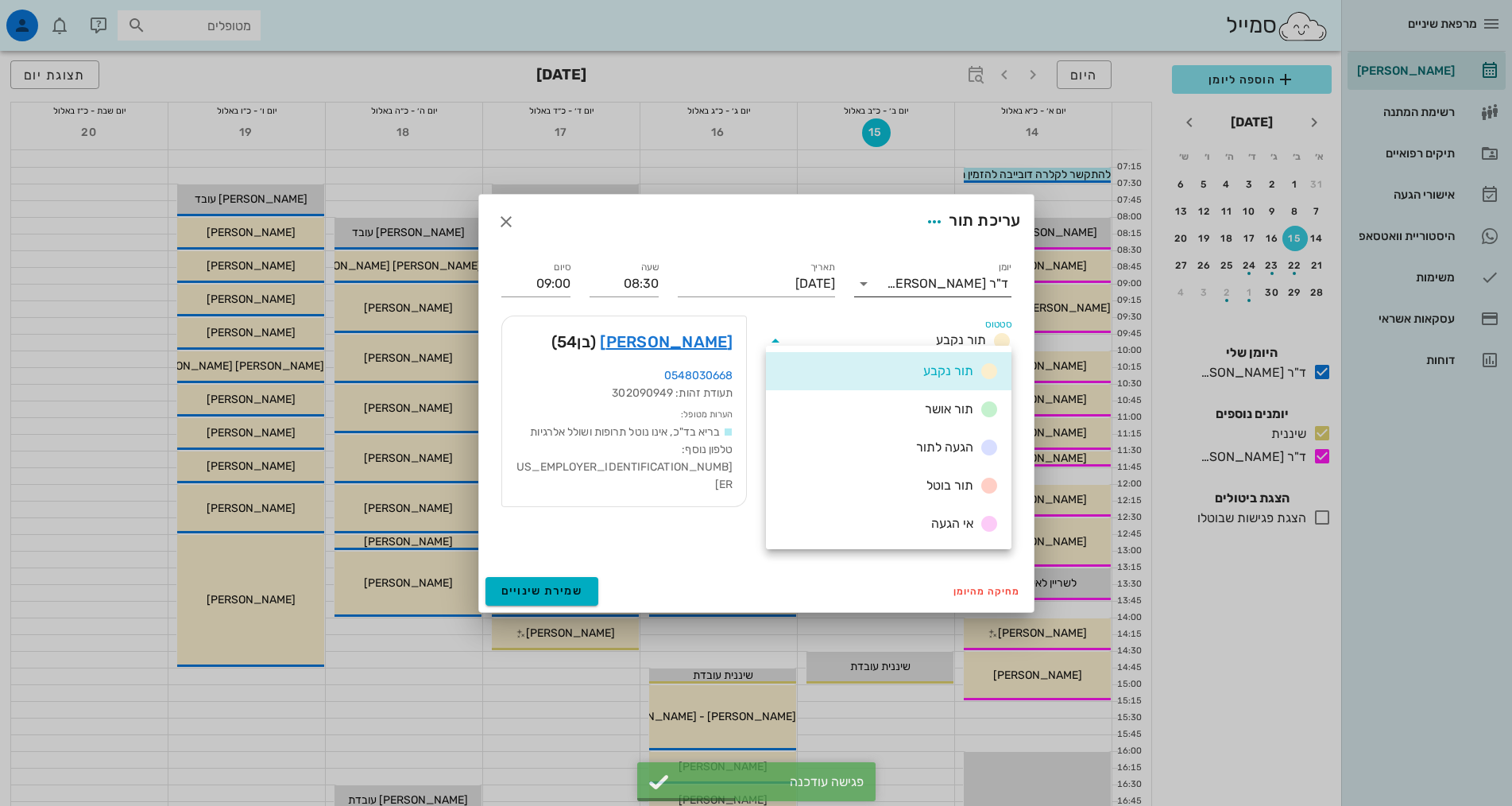
click at [966, 290] on div "ד"ר [PERSON_NAME]" at bounding box center [947, 283] width 121 height 14
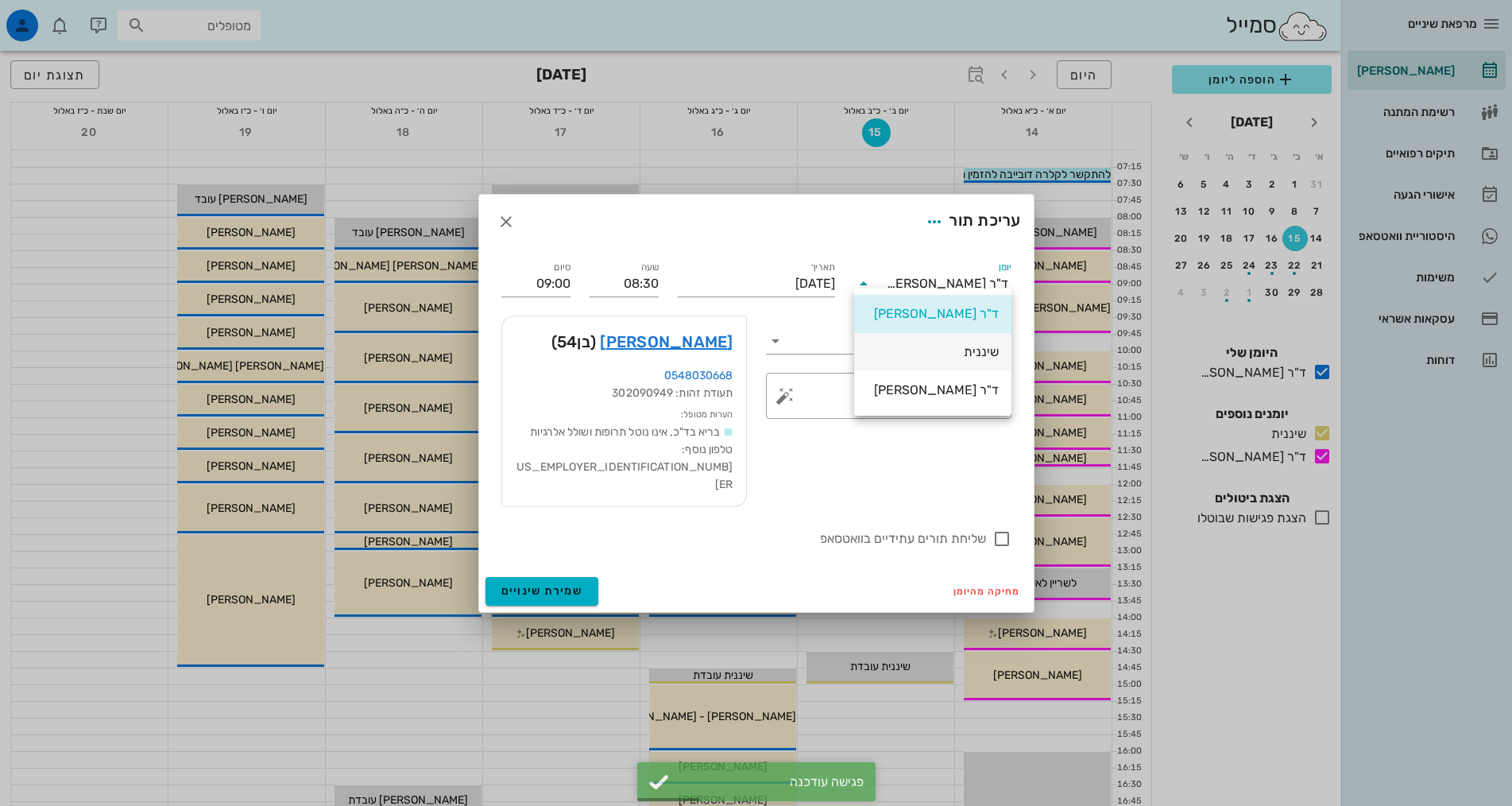
click at [969, 354] on div "שיננית" at bounding box center [932, 351] width 132 height 15
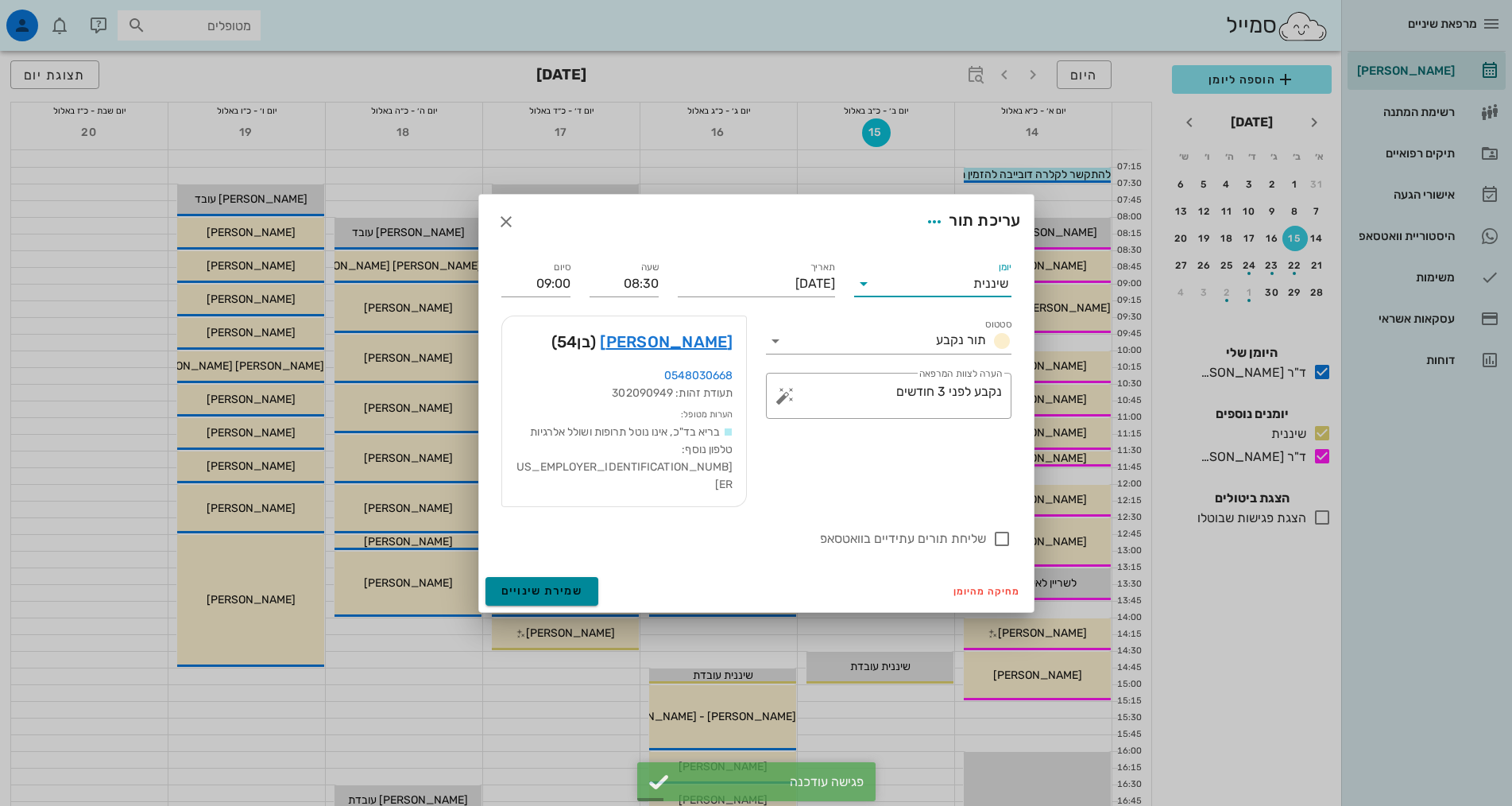
click at [586, 577] on button "שמירת שינויים" at bounding box center [542, 591] width 113 height 29
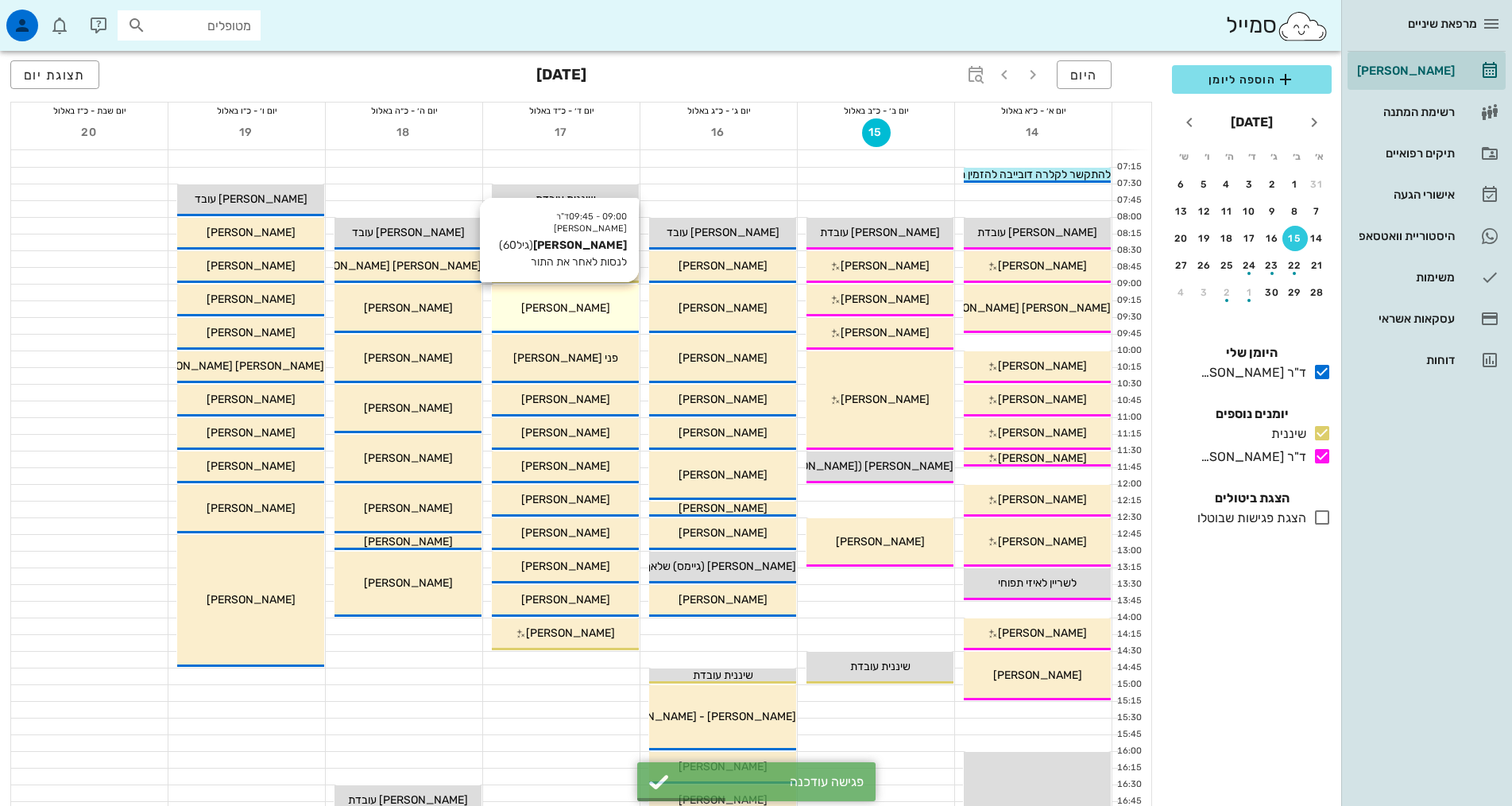
click at [596, 320] on div "09:00 - 09:45 ד"ר אלדד אירני עזרא קדם (גיל 60 ) לנסות לאחר את התור עזרא קדם" at bounding box center [565, 308] width 147 height 49
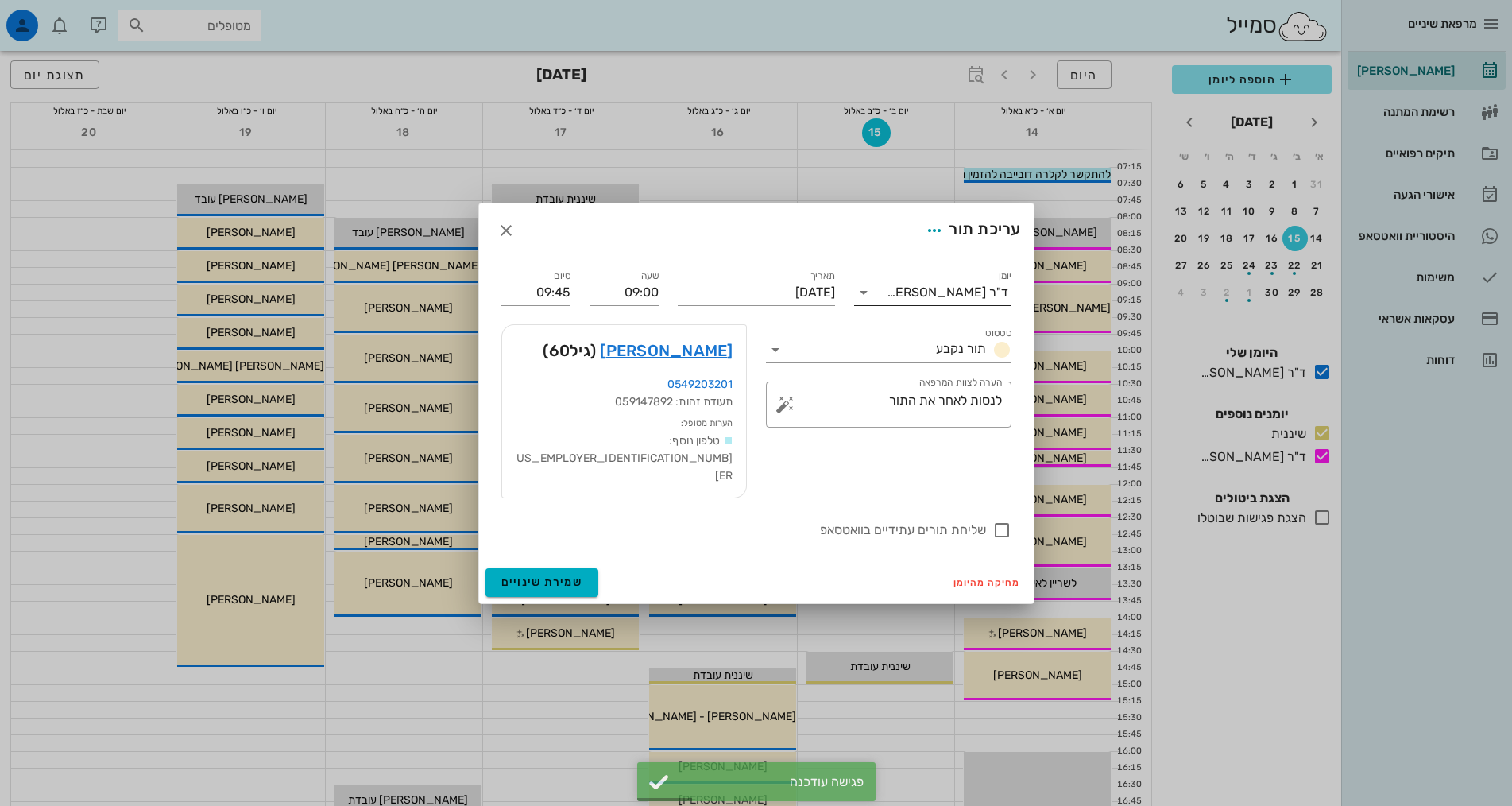
click at [993, 299] on div "ד"ר [PERSON_NAME]" at bounding box center [947, 292] width 121 height 14
click at [968, 361] on div "שיננית" at bounding box center [932, 360] width 132 height 15
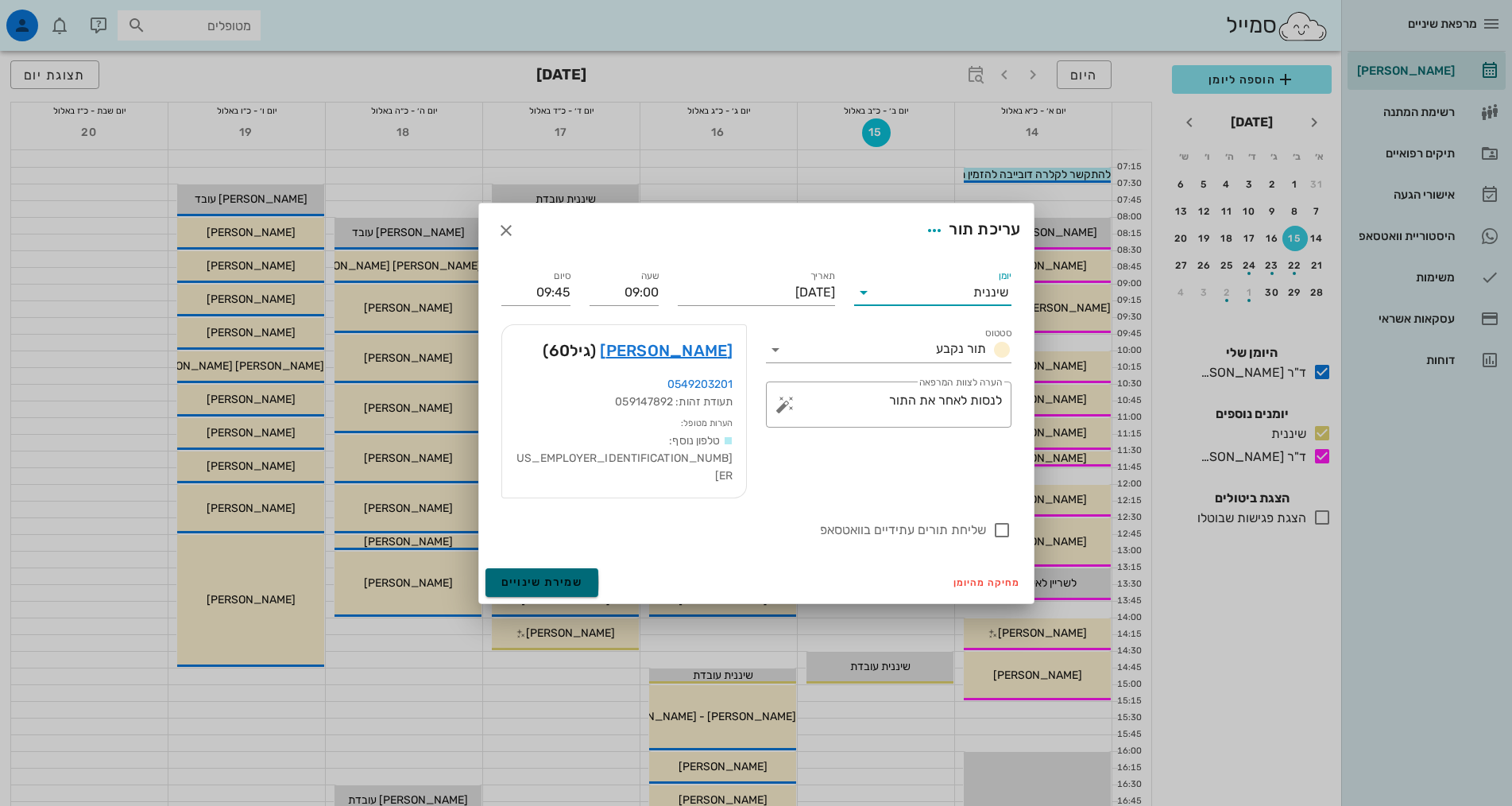
click at [532, 568] on button "שמירת שינויים" at bounding box center [542, 583] width 113 height 29
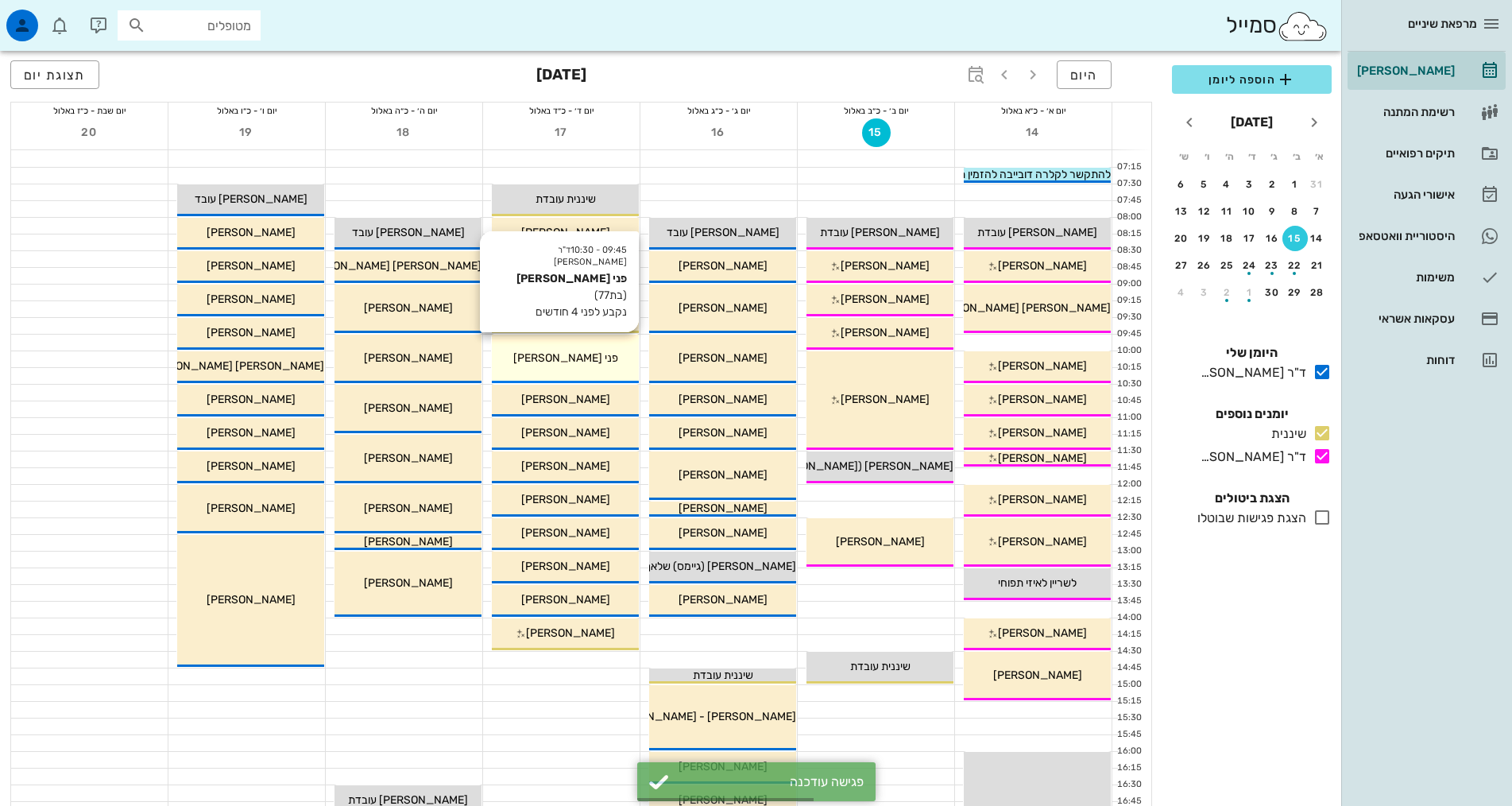
click at [600, 369] on div "09:45 - 10:30 ד"ר אלדד אירני פני רחלנקו-שוסטרוב (בת 77 ) נקבע לפני 4 חודשים פני…" at bounding box center [565, 358] width 147 height 49
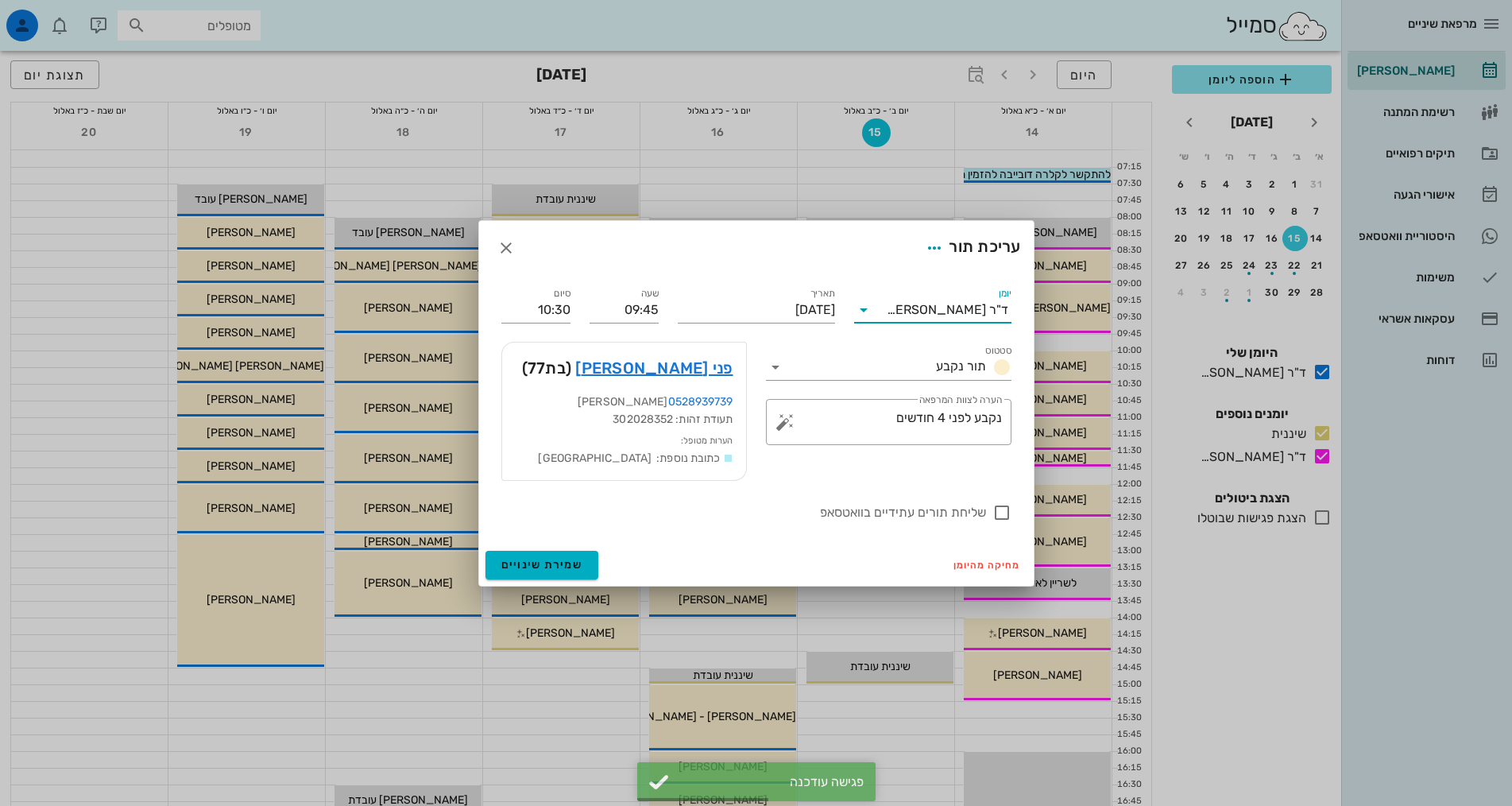
click at [886, 308] on input "יומן" at bounding box center [881, 310] width 10 height 26
click at [930, 370] on div "שיננית" at bounding box center [932, 360] width 132 height 34
click at [585, 559] on button "שמירת שינויים" at bounding box center [542, 565] width 113 height 29
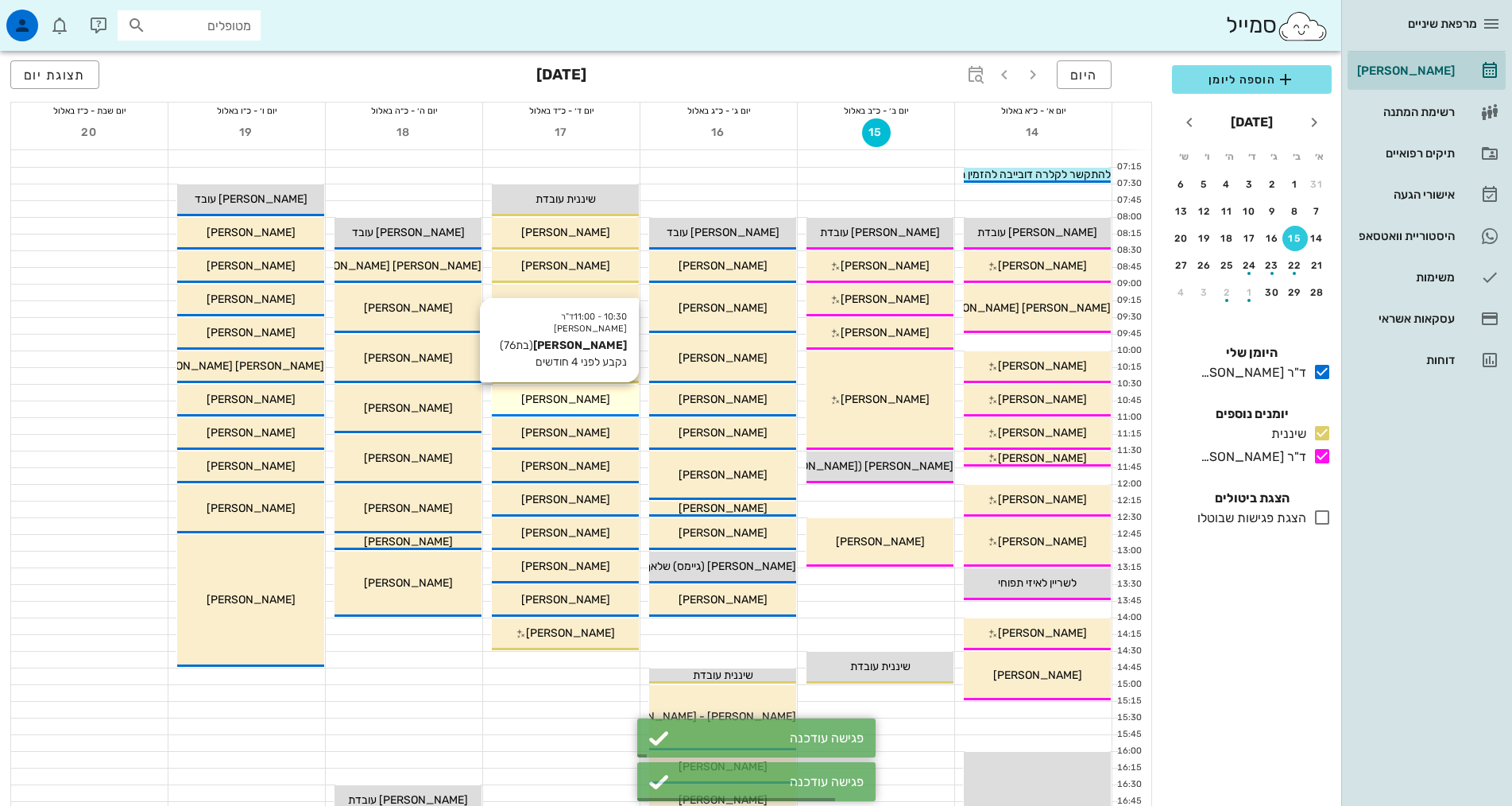
click at [626, 402] on div "[PERSON_NAME]" at bounding box center [565, 399] width 147 height 17
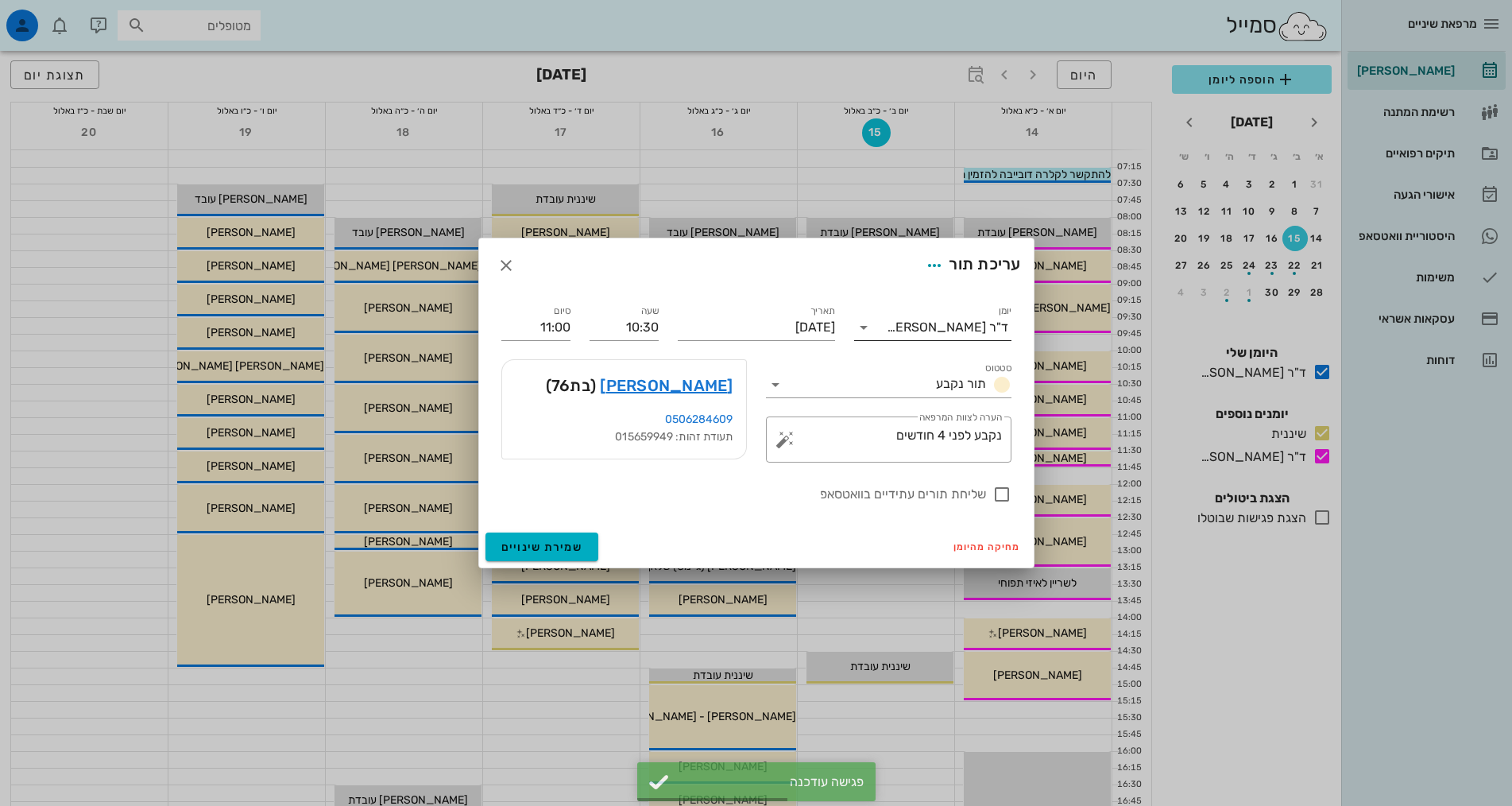
click at [933, 322] on div "ד"ר [PERSON_NAME]" at bounding box center [947, 327] width 121 height 14
click at [932, 389] on div "שיננית" at bounding box center [932, 377] width 132 height 34
click at [557, 551] on span "שמירת שינויים" at bounding box center [542, 547] width 82 height 14
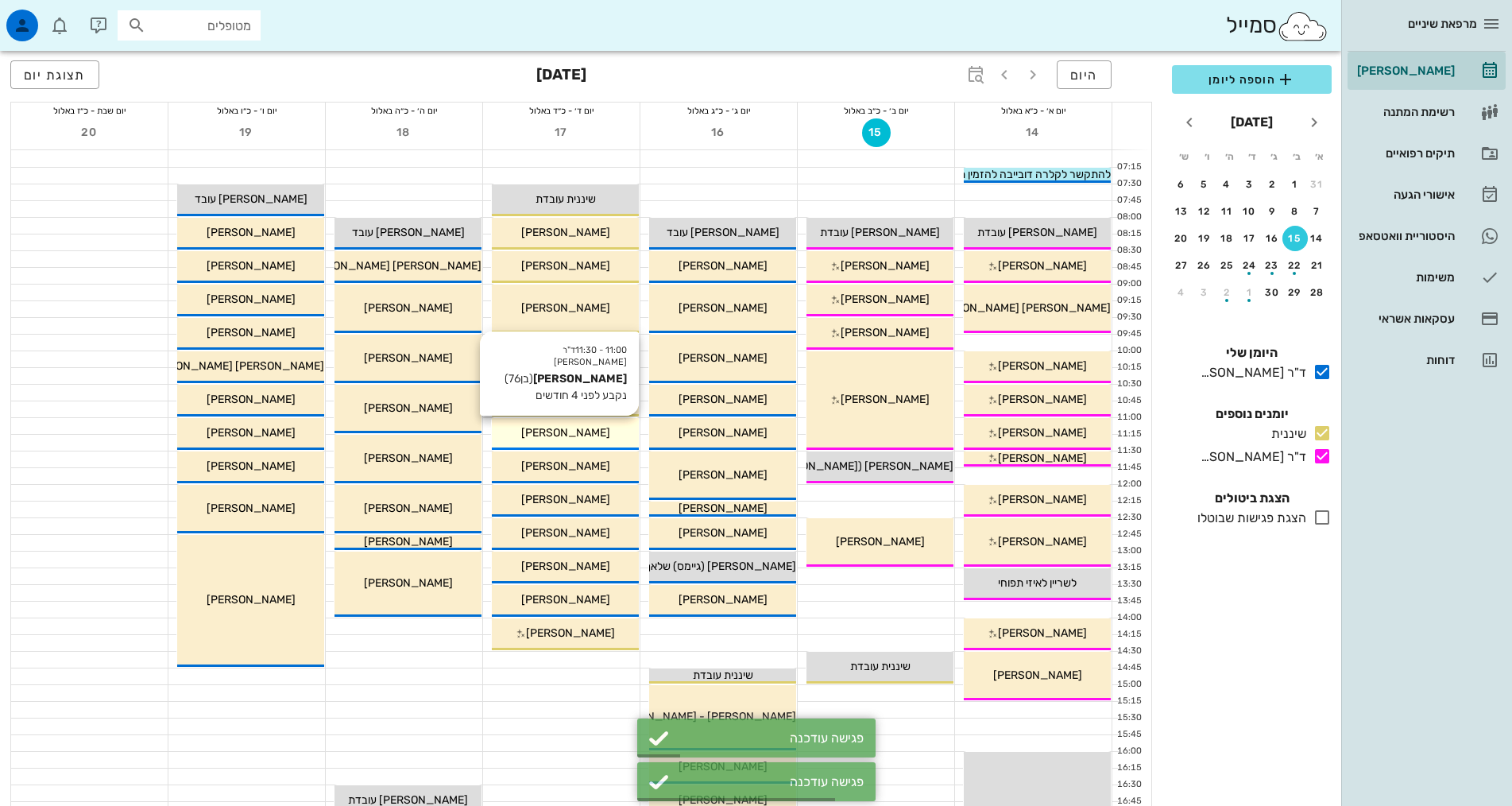
click at [587, 437] on div "[PERSON_NAME]" at bounding box center [565, 433] width 147 height 17
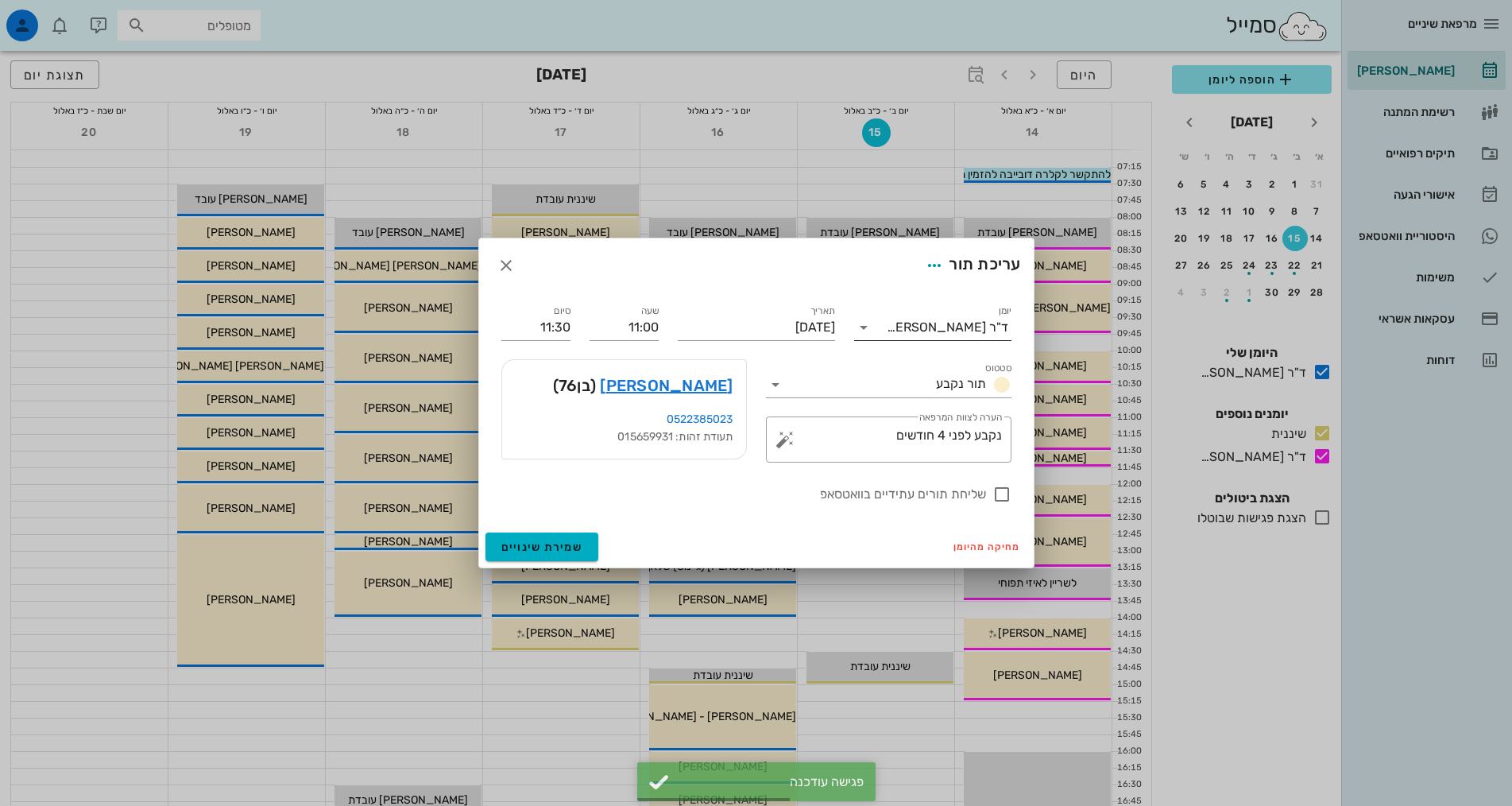
click at [943, 338] on div "ד"ר [PERSON_NAME]" at bounding box center [943, 327] width 135 height 26
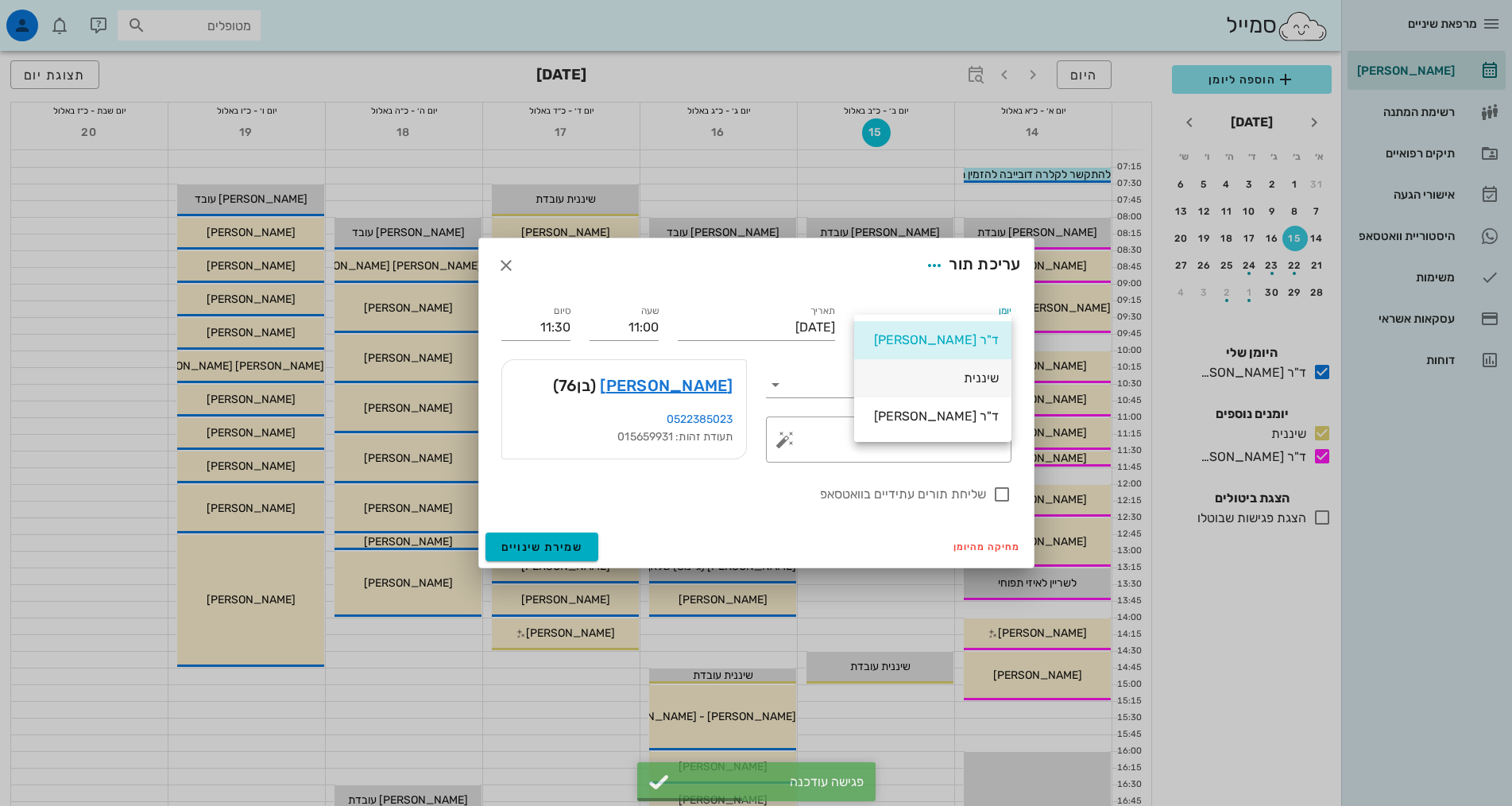
click at [942, 388] on div "שיננית" at bounding box center [932, 377] width 132 height 34
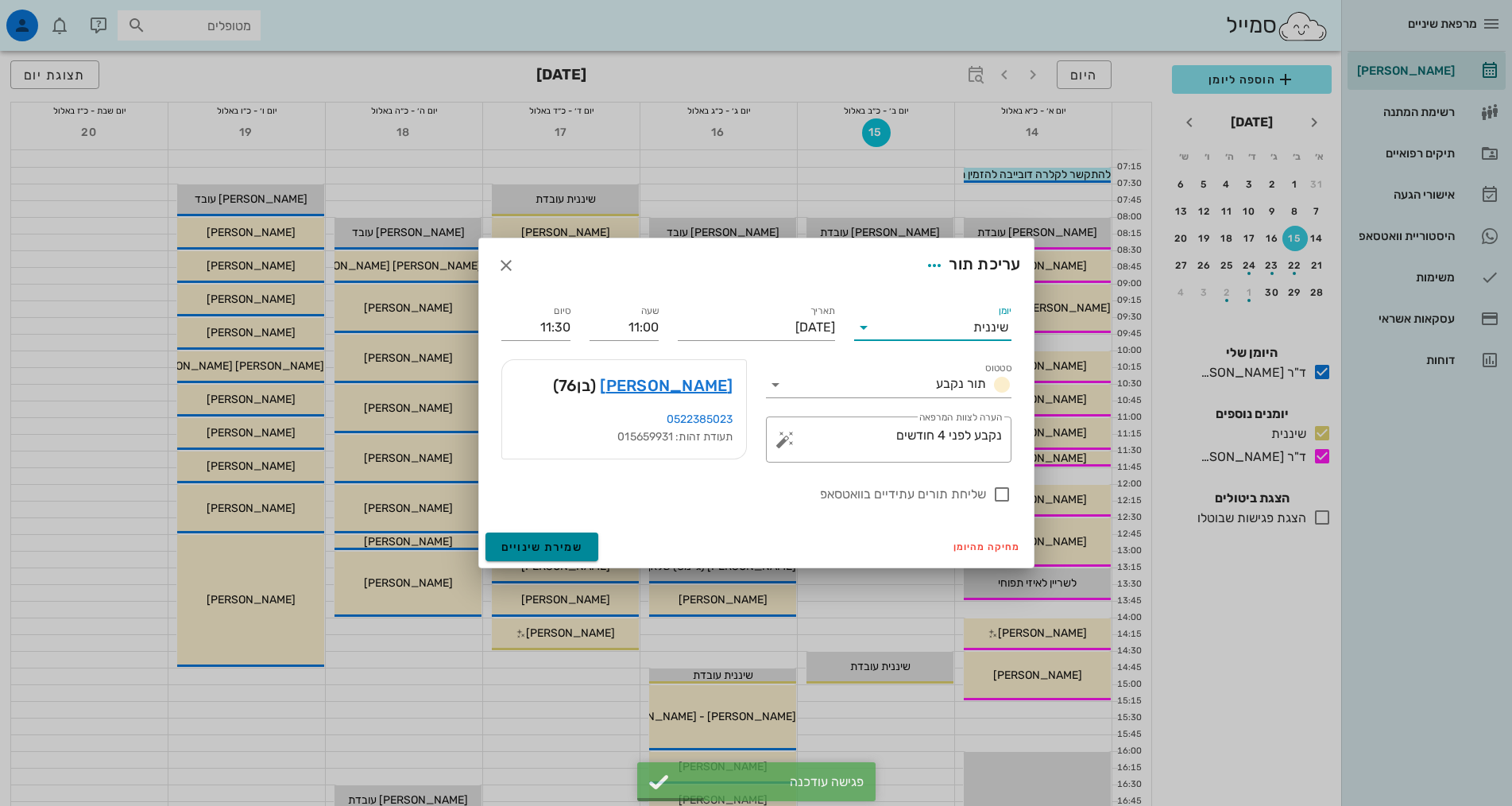
click at [543, 540] on span "שמירת שינויים" at bounding box center [542, 547] width 82 height 14
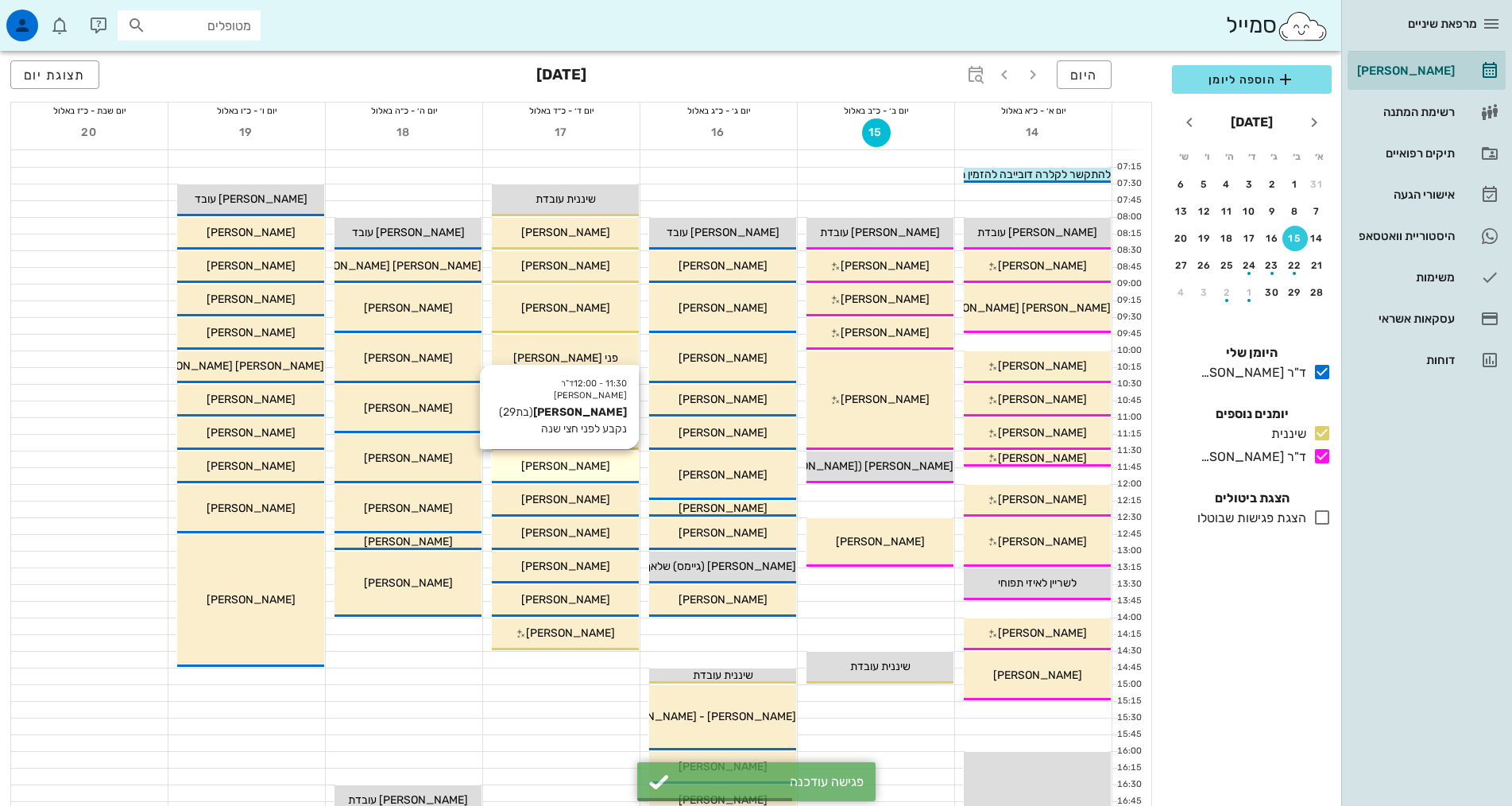
click at [598, 461] on div "[PERSON_NAME]" at bounding box center [565, 466] width 147 height 17
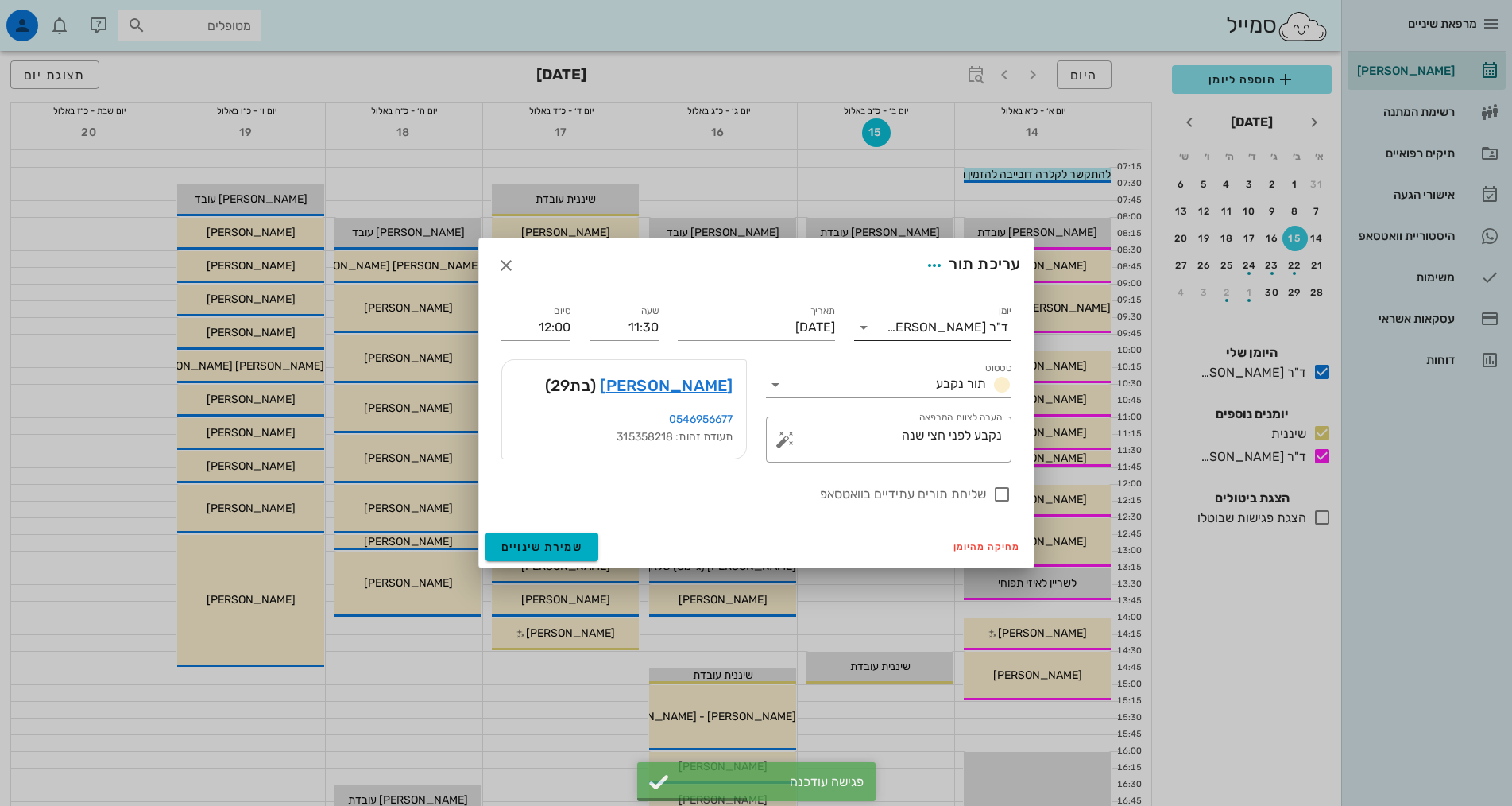
click at [886, 328] on input "יומן" at bounding box center [881, 327] width 10 height 26
click at [930, 373] on div "שיננית" at bounding box center [932, 377] width 132 height 15
click at [602, 548] on div "מחיקה מהיומן שמירת שינויים" at bounding box center [756, 547] width 555 height 41
click at [572, 541] on span "שמירת שינויים" at bounding box center [542, 547] width 82 height 14
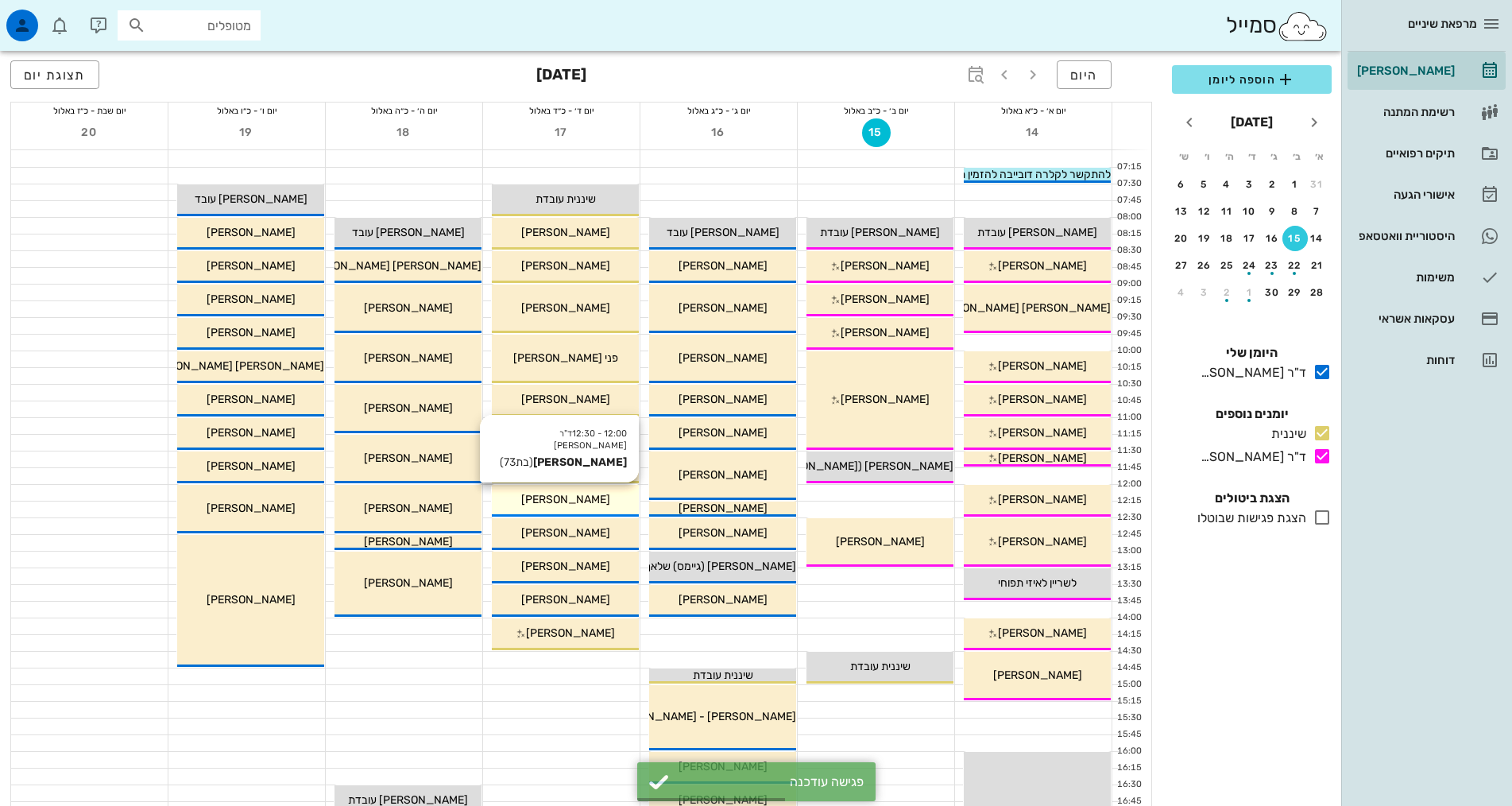
click at [608, 496] on div "[PERSON_NAME]" at bounding box center [565, 499] width 147 height 17
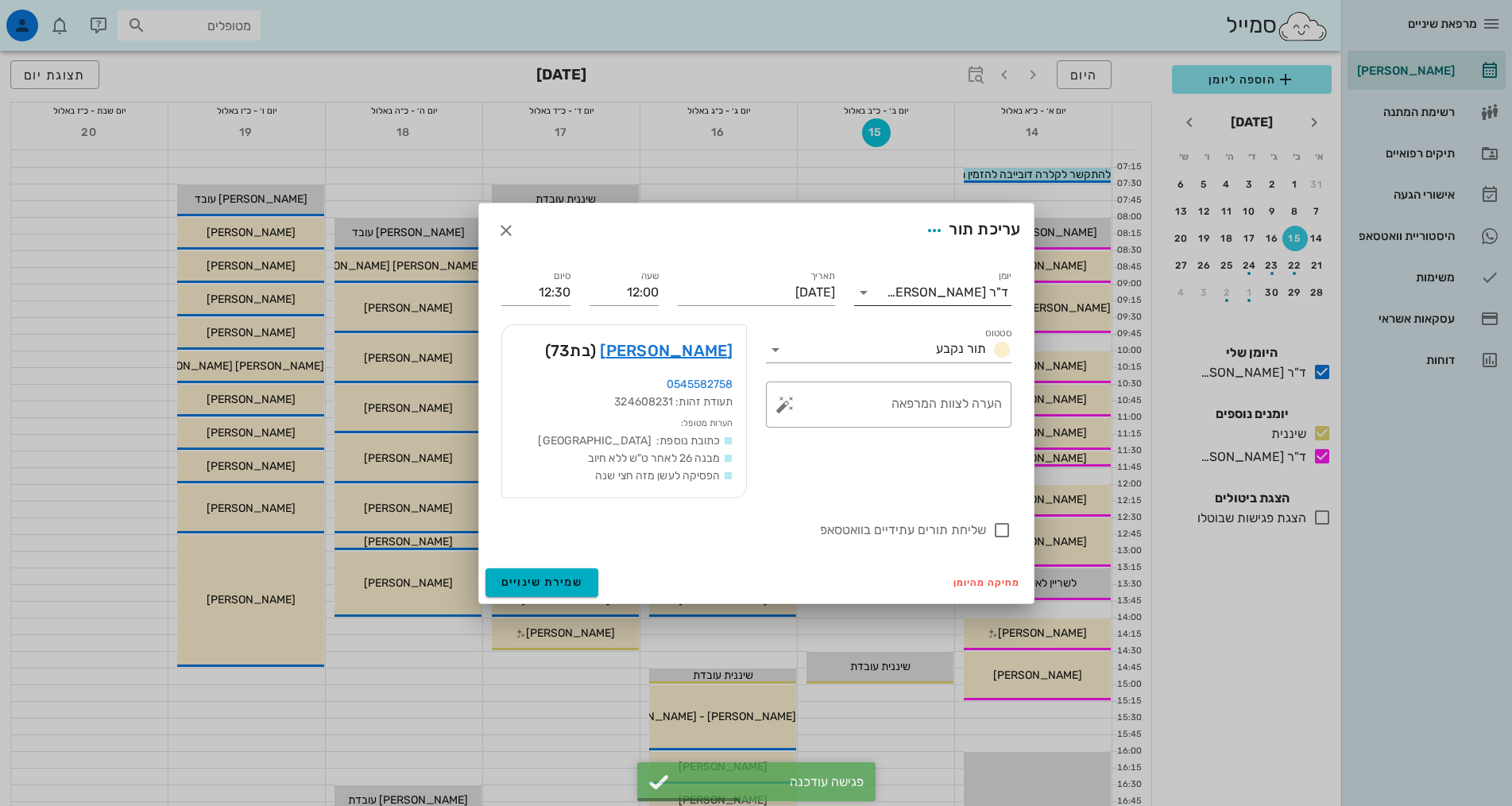
click at [938, 301] on div "ד"ר [PERSON_NAME]" at bounding box center [943, 292] width 135 height 26
click at [932, 360] on div "שיננית" at bounding box center [932, 342] width 132 height 34
click at [590, 566] on div "מחיקה מהיומן שמירת שינויים" at bounding box center [756, 583] width 555 height 41
click at [589, 574] on button "שמירת שינויים" at bounding box center [542, 583] width 113 height 29
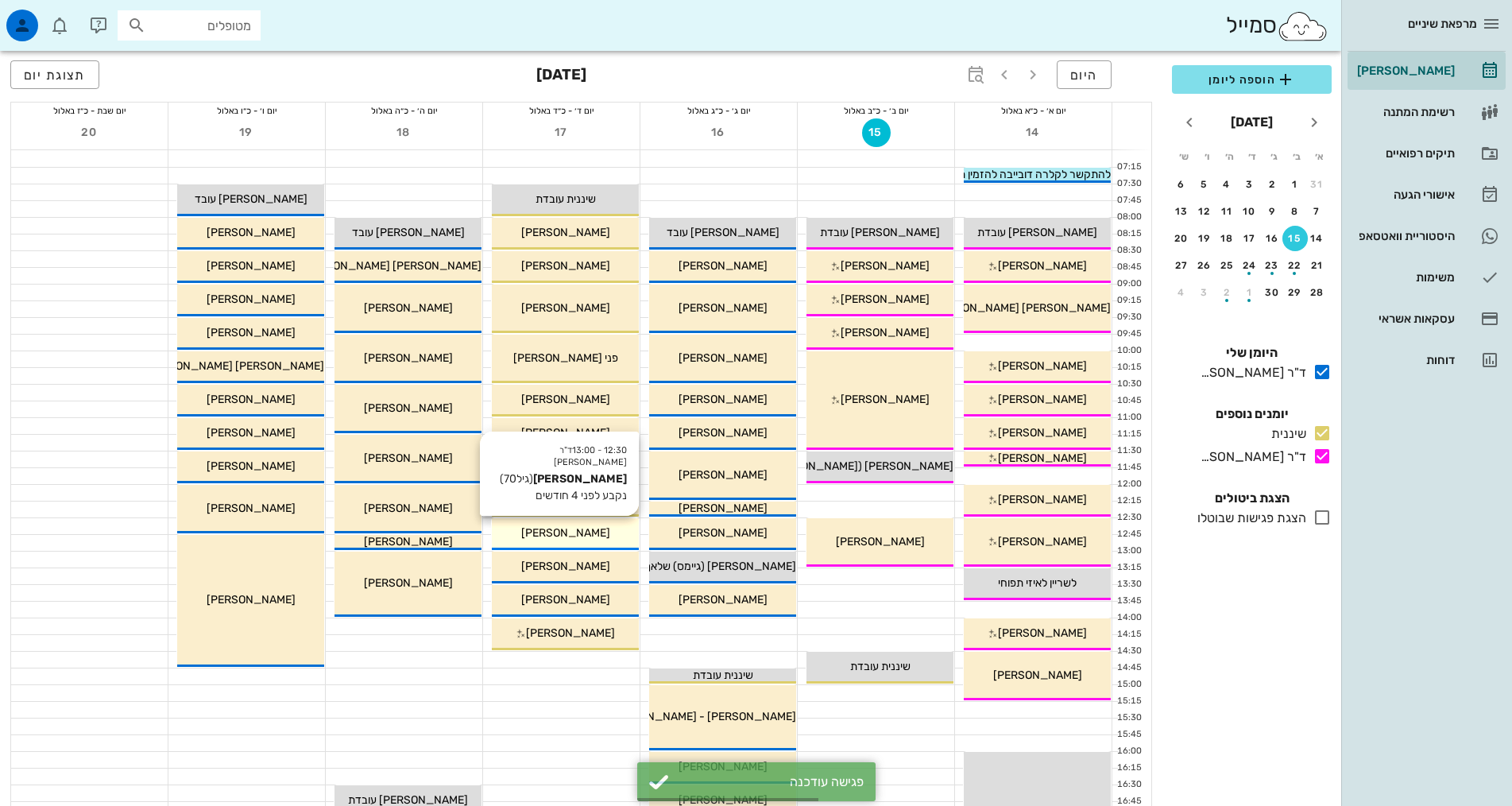
click at [601, 531] on div "[PERSON_NAME]" at bounding box center [565, 532] width 147 height 17
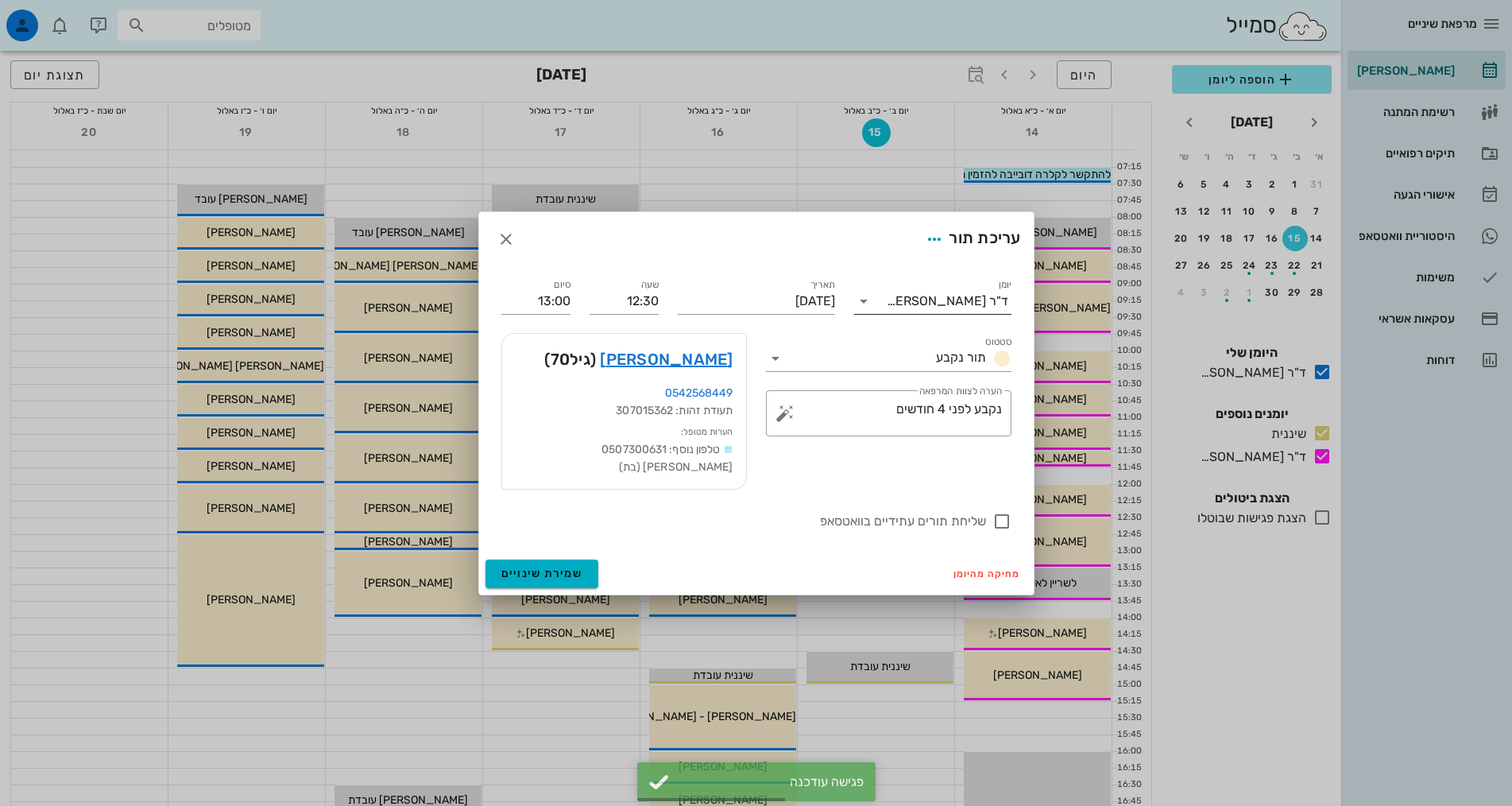
click at [886, 311] on input "יומן" at bounding box center [881, 301] width 10 height 26
click at [885, 369] on div "שיננית" at bounding box center [932, 360] width 132 height 34
click at [574, 567] on span "שמירת שינויים" at bounding box center [542, 573] width 82 height 14
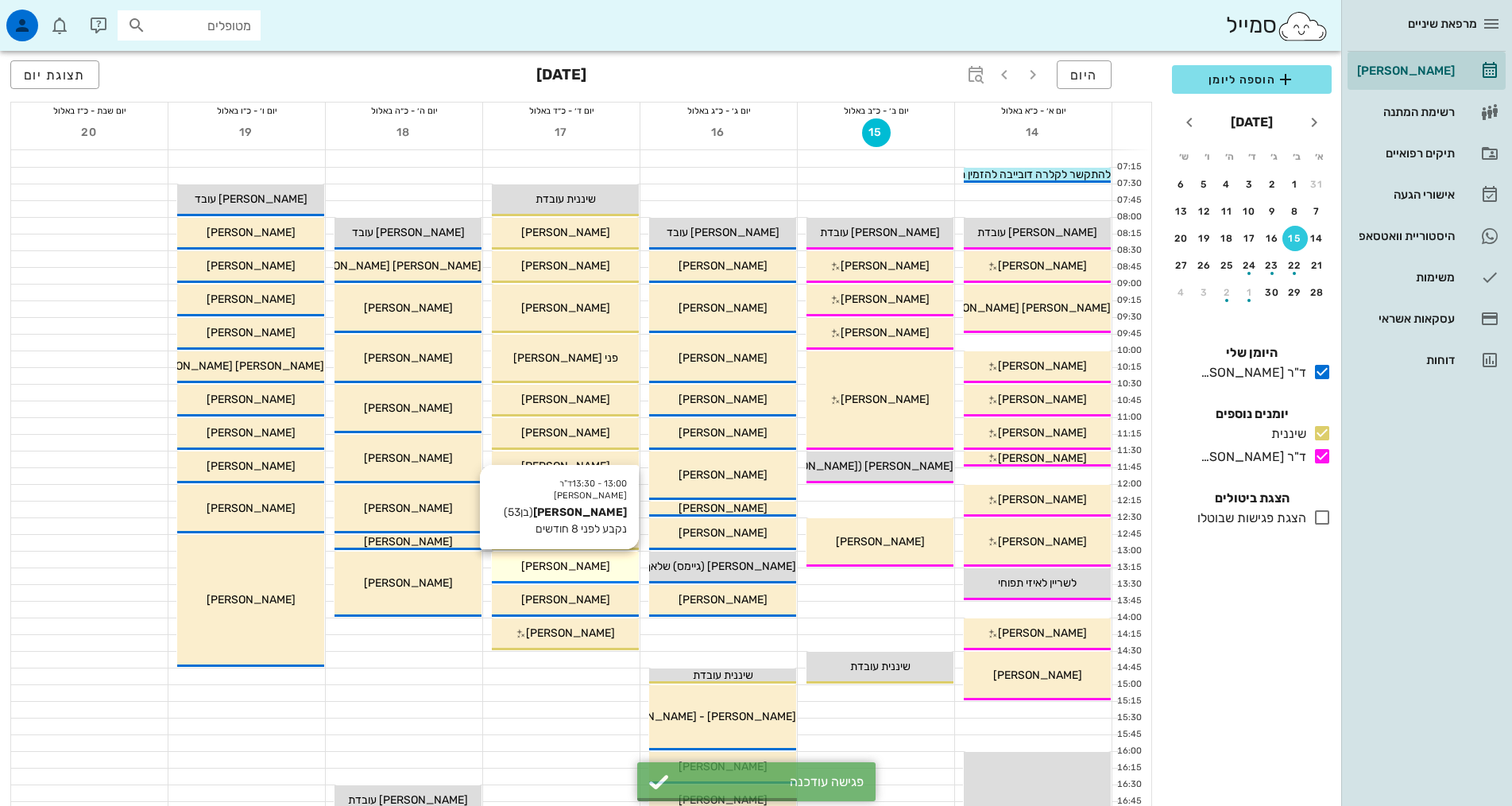
click at [563, 570] on span "[PERSON_NAME]" at bounding box center [566, 566] width 89 height 14
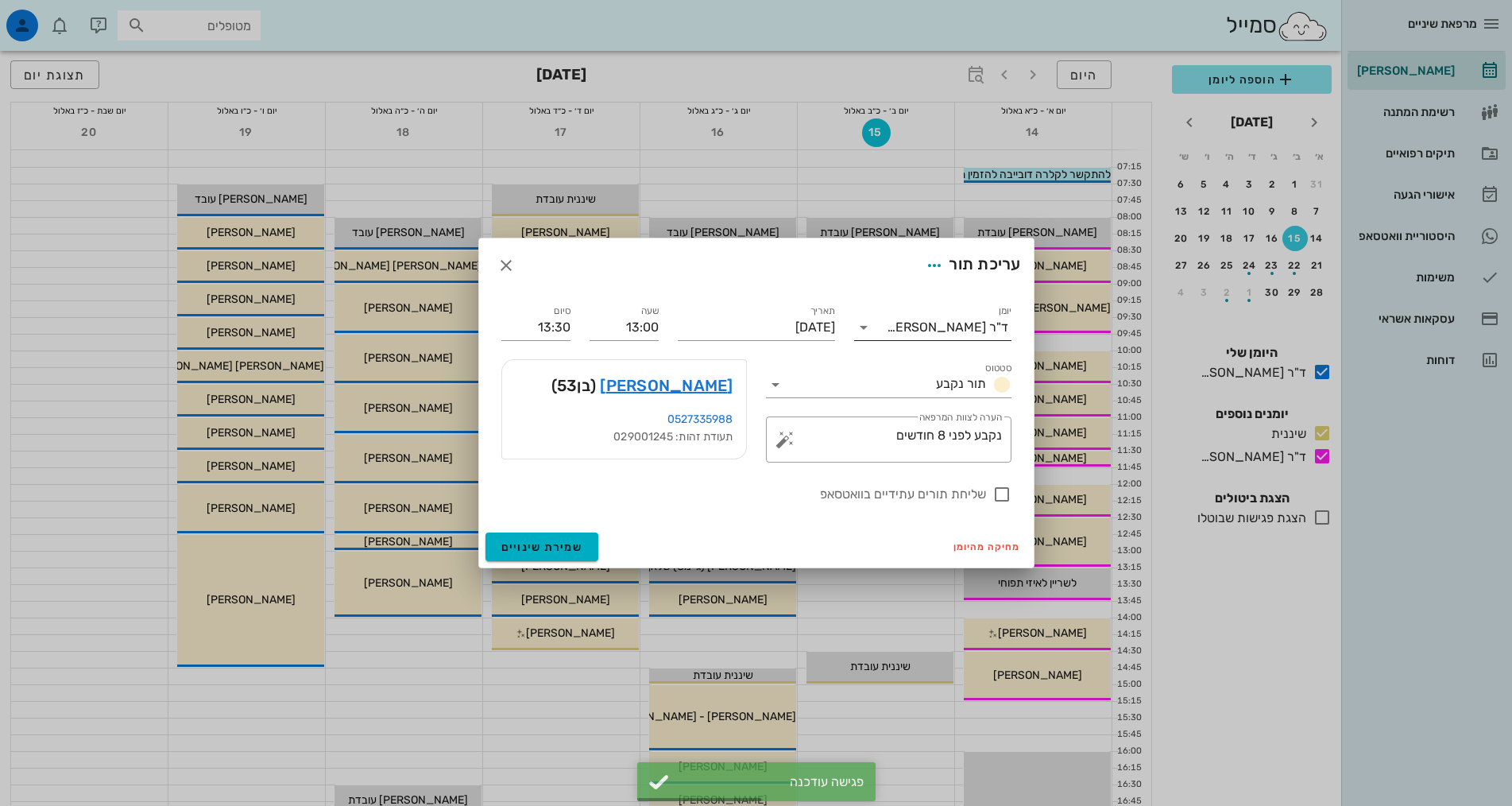
click at [945, 330] on div "ד"ר [PERSON_NAME]" at bounding box center [947, 327] width 121 height 14
click at [930, 378] on div "שיננית" at bounding box center [932, 377] width 132 height 15
click at [578, 534] on button "שמירת שינויים" at bounding box center [542, 547] width 113 height 29
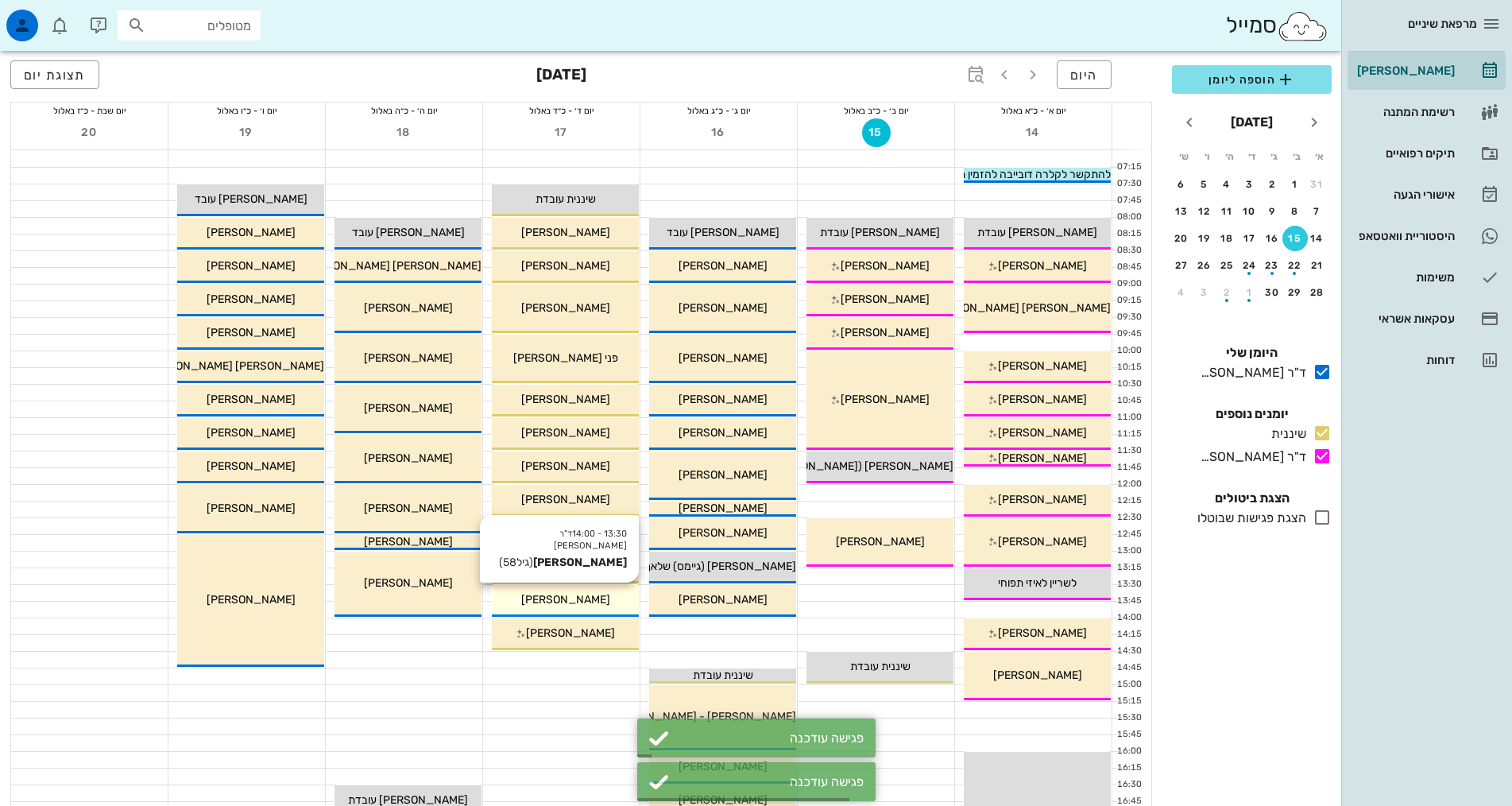
click at [610, 597] on div "[PERSON_NAME]" at bounding box center [565, 599] width 147 height 17
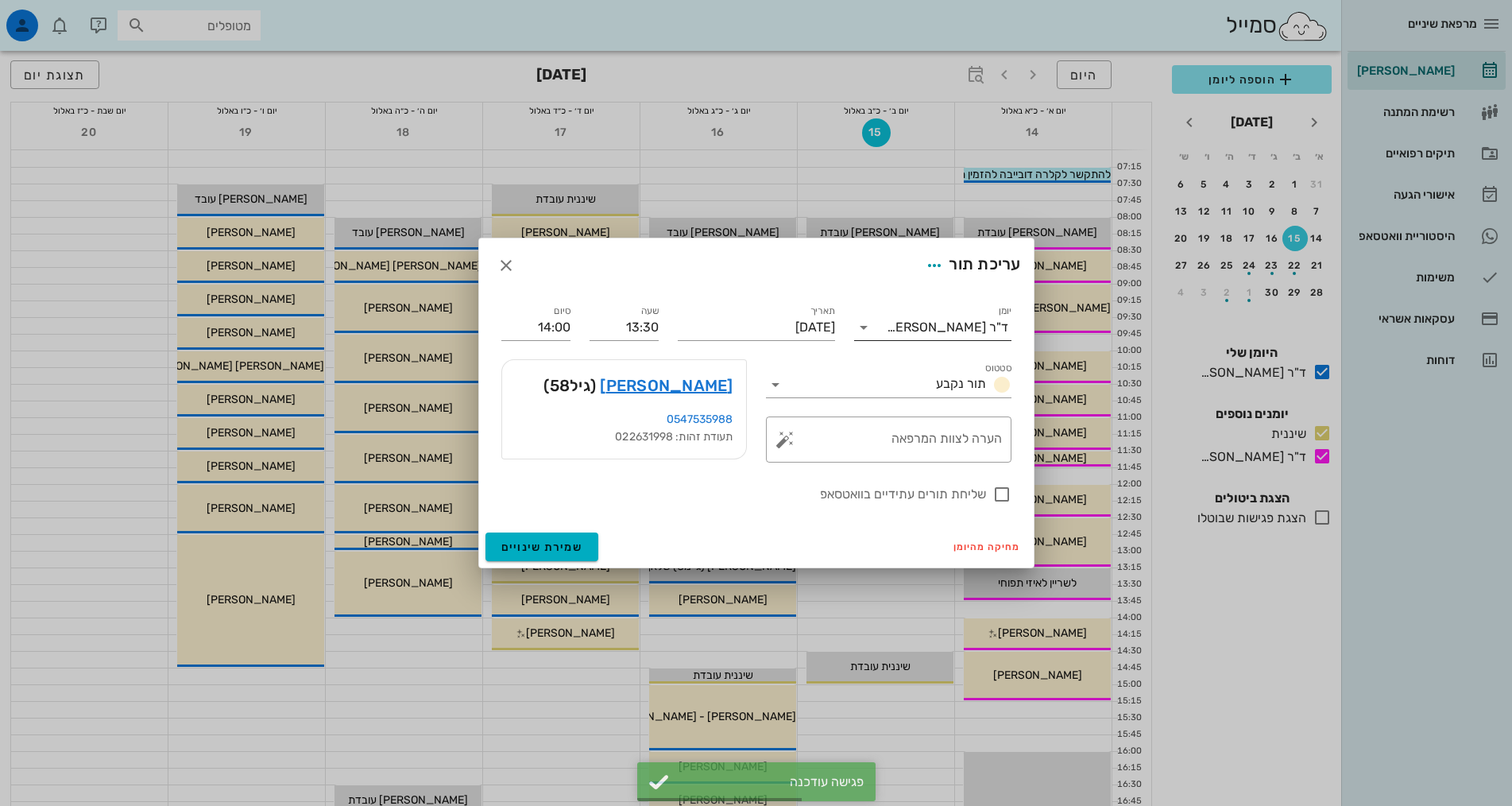
click at [942, 321] on div "ד"ר [PERSON_NAME]" at bounding box center [947, 327] width 121 height 14
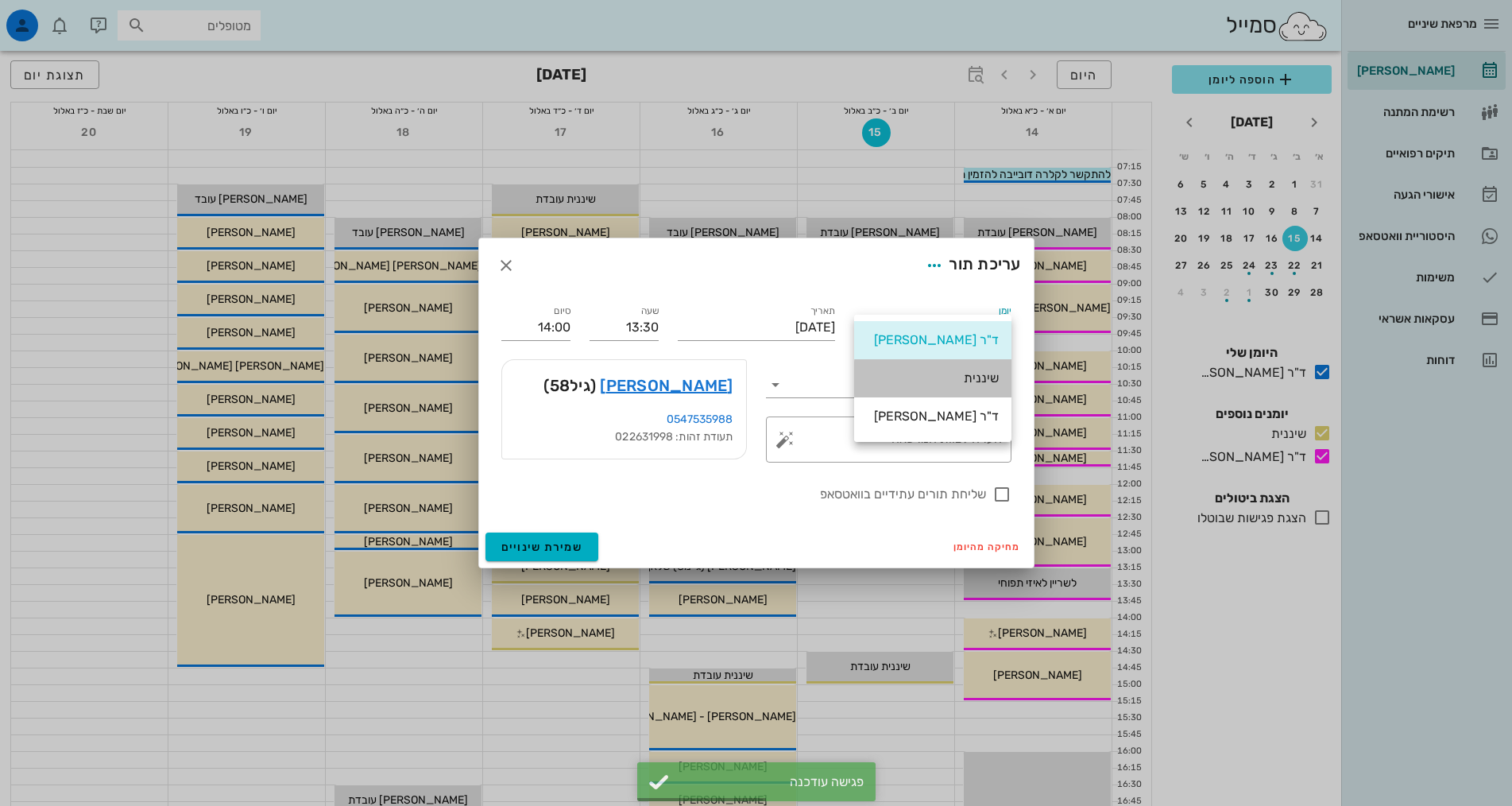
click at [926, 373] on div "שיננית" at bounding box center [932, 377] width 132 height 15
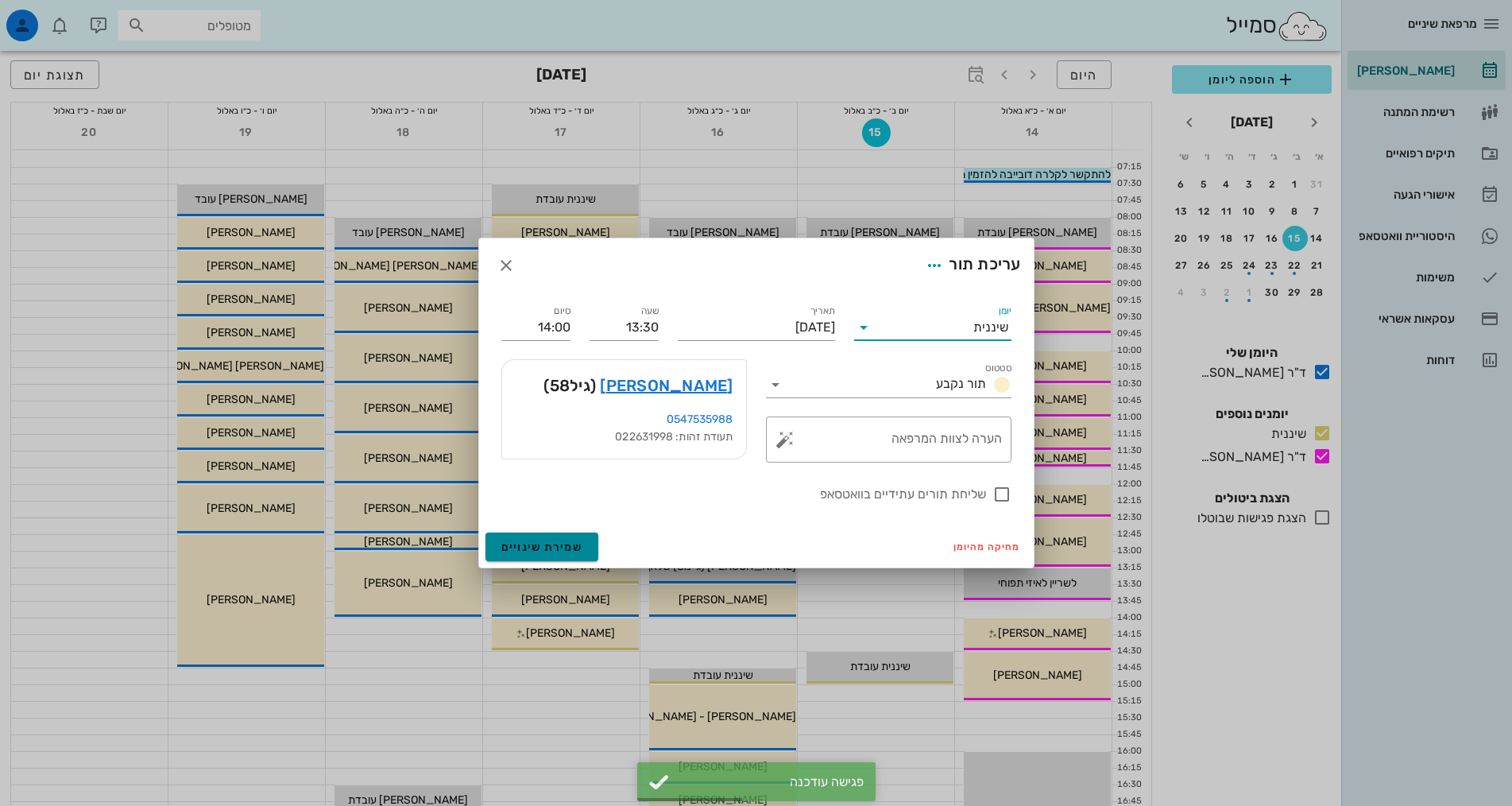
click at [567, 540] on span "שמירת שינויים" at bounding box center [542, 547] width 82 height 14
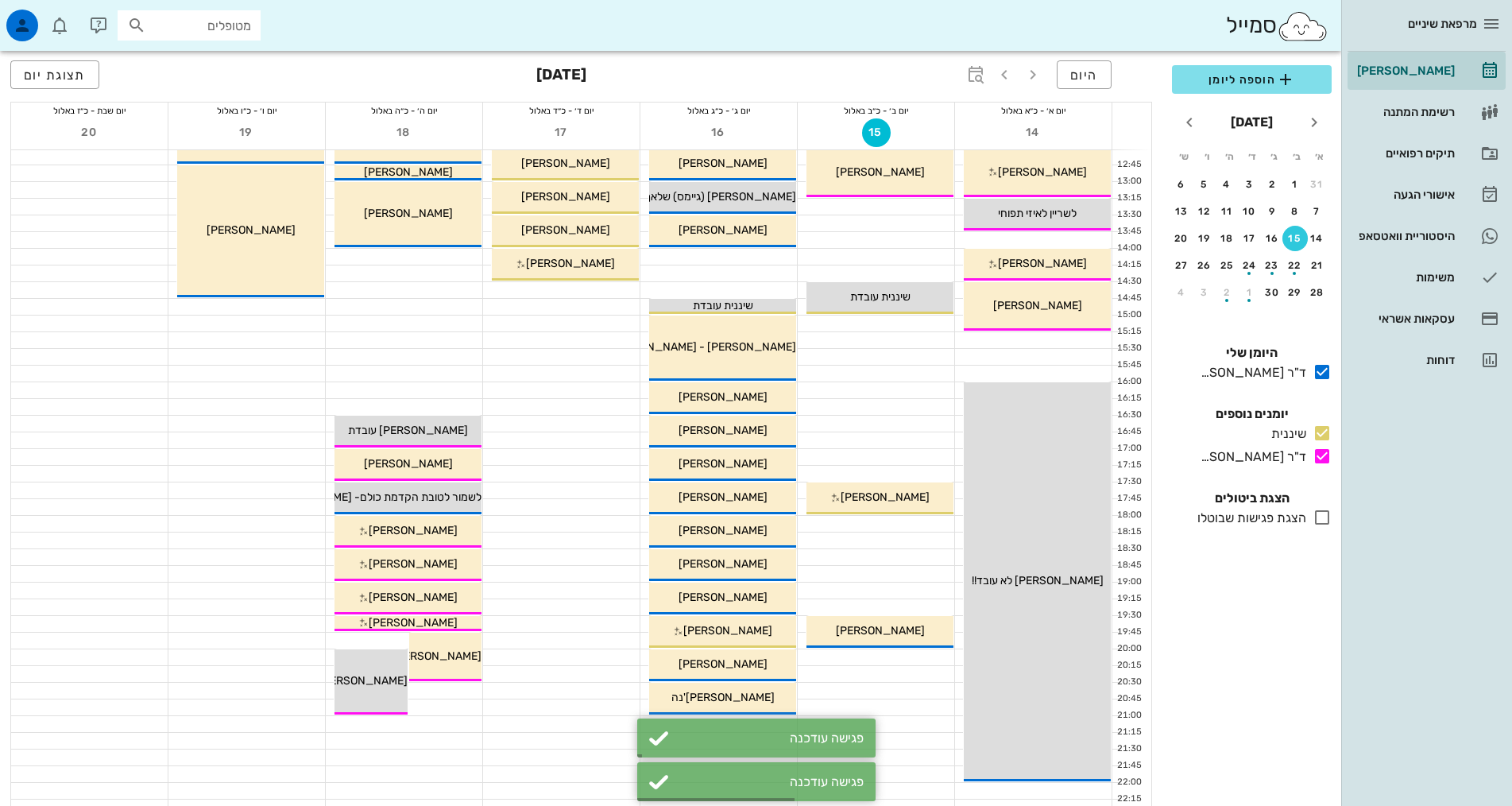
scroll to position [397, 0]
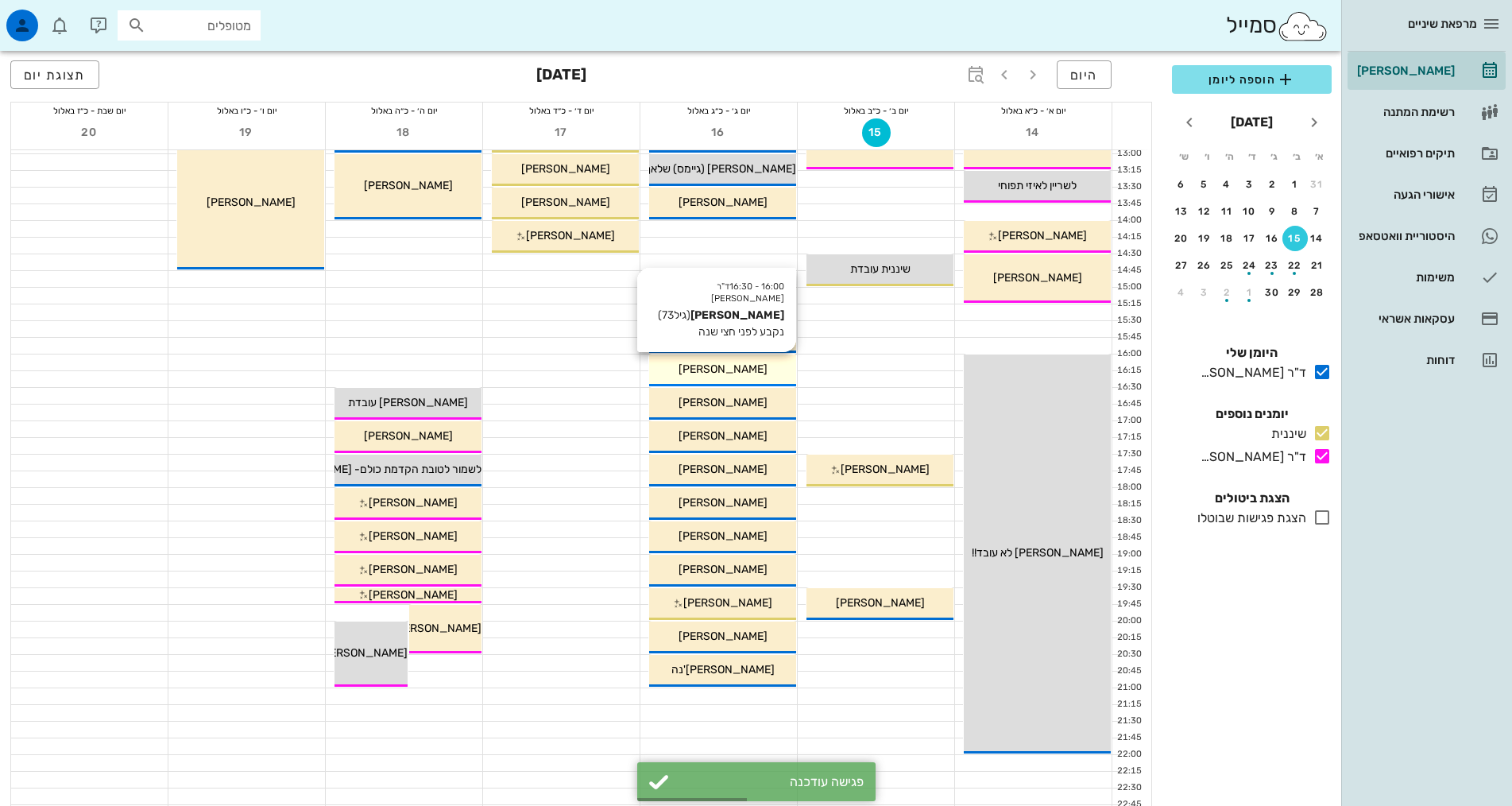
click at [767, 370] on div "[PERSON_NAME]" at bounding box center [722, 369] width 147 height 17
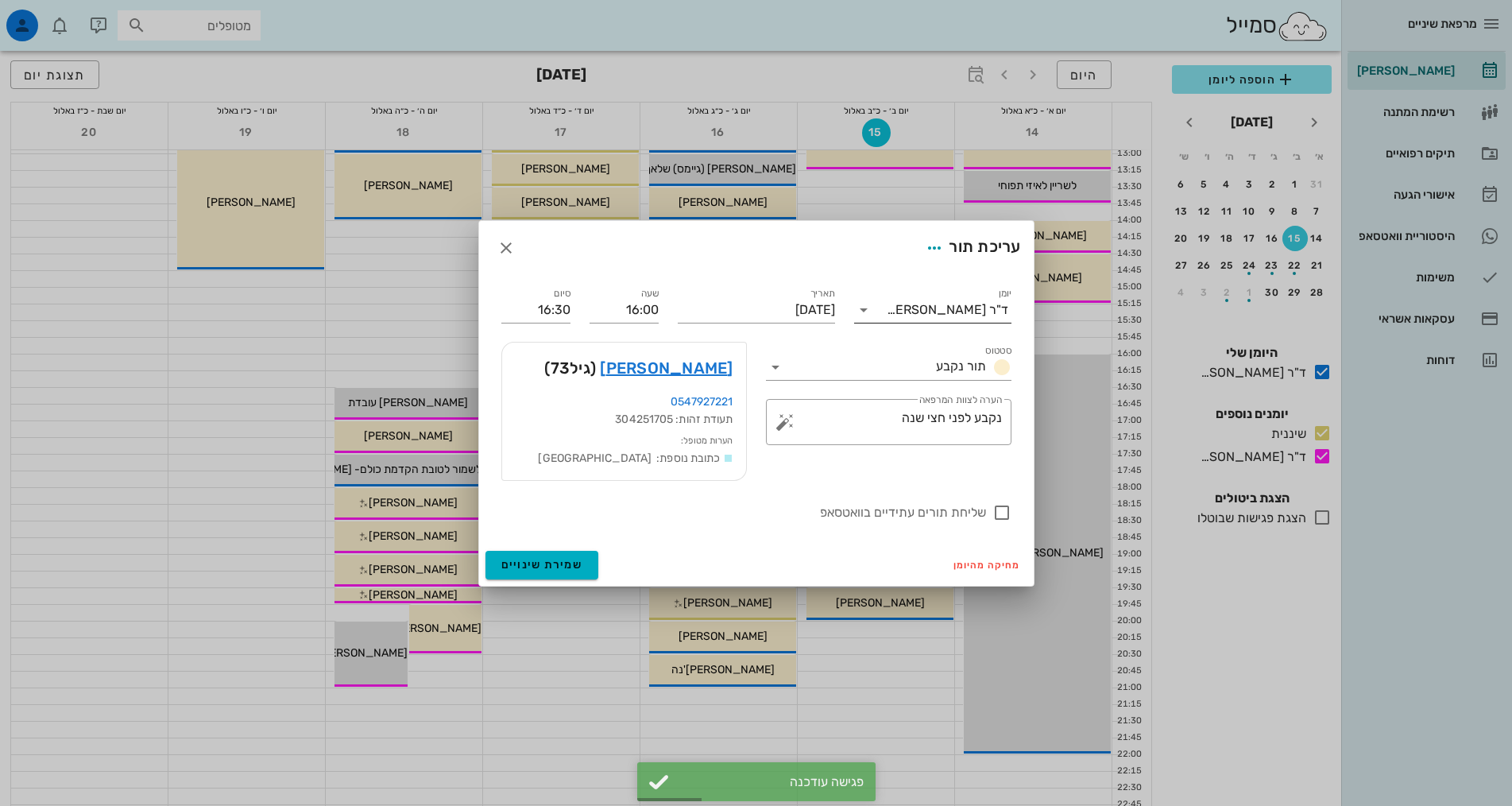
click at [961, 301] on div "ד"ר [PERSON_NAME]" at bounding box center [943, 310] width 135 height 26
click at [943, 365] on div "שיננית" at bounding box center [932, 360] width 132 height 15
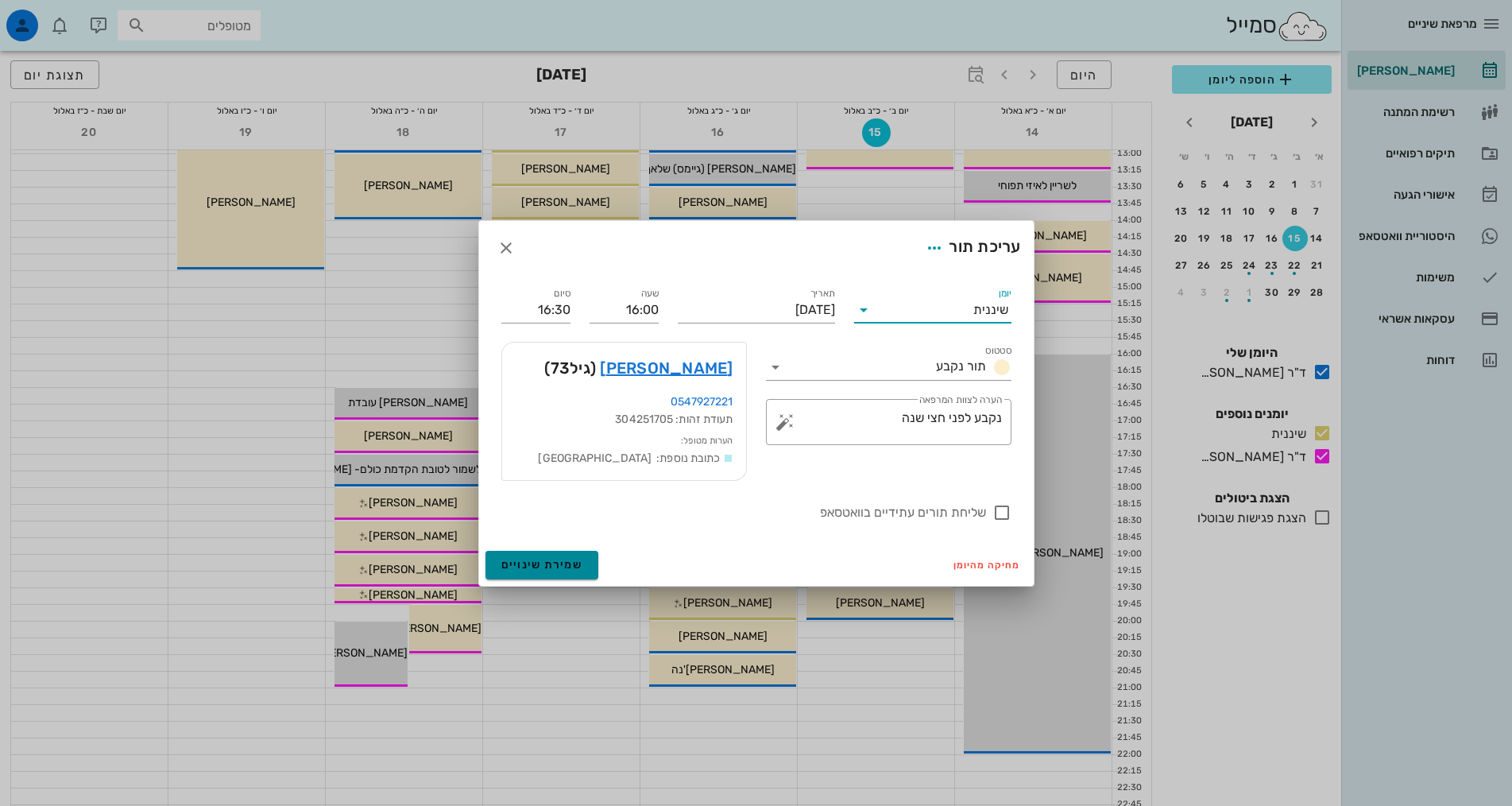
click at [550, 553] on button "שמירת שינויים" at bounding box center [542, 565] width 113 height 29
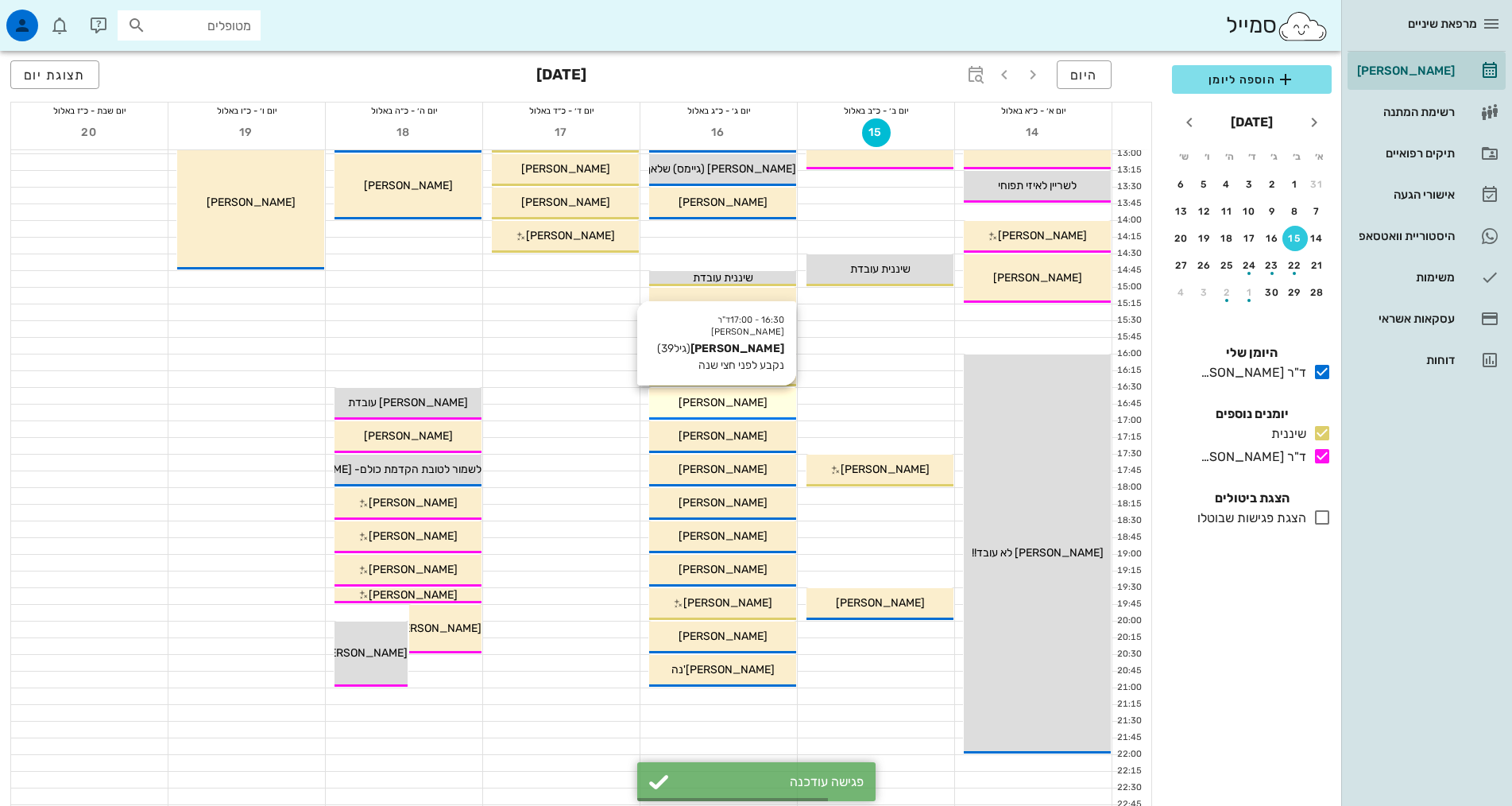
click at [758, 406] on div "[PERSON_NAME]" at bounding box center [722, 402] width 147 height 17
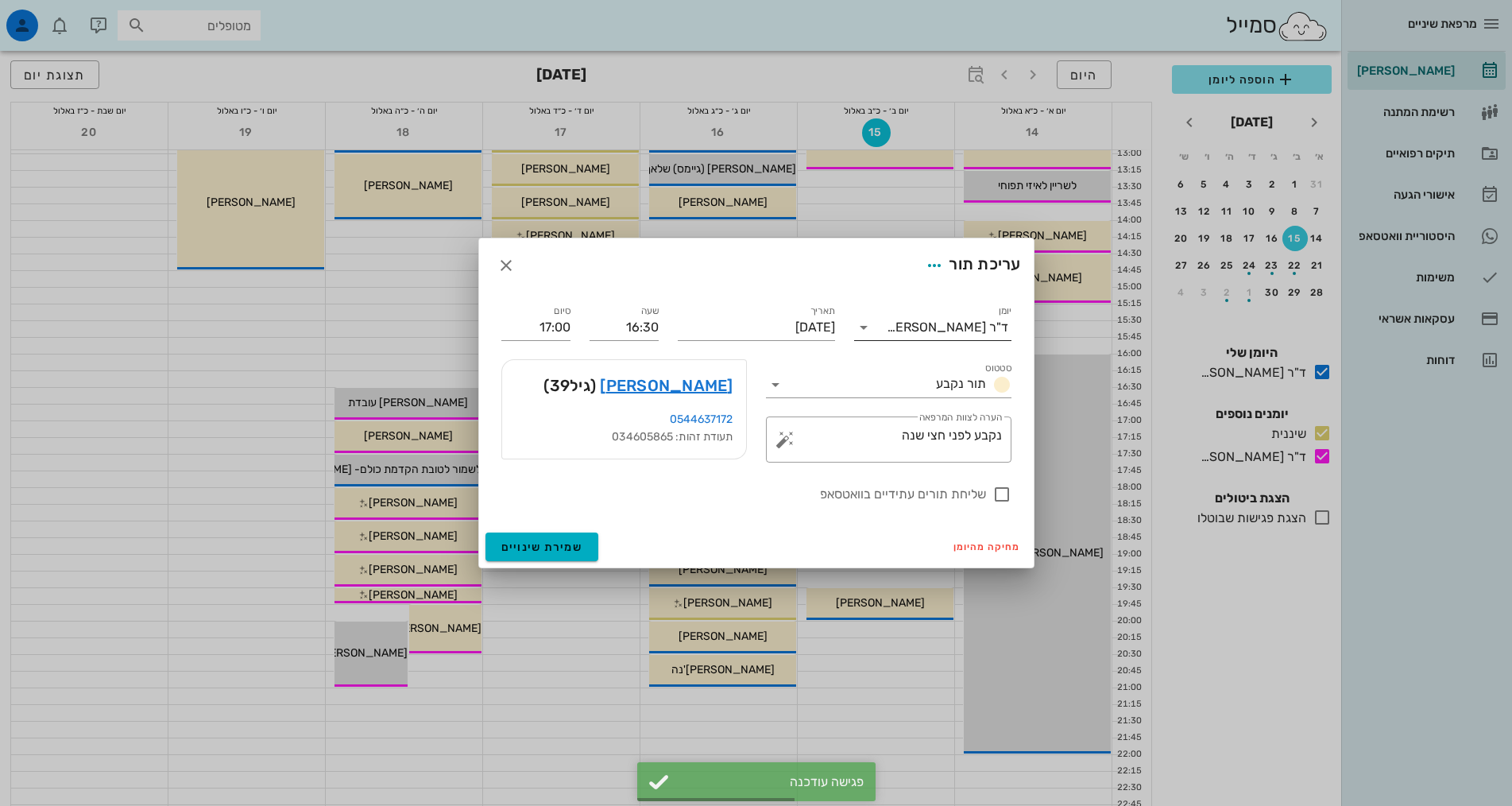
click at [930, 326] on div "ד"ר [PERSON_NAME]" at bounding box center [947, 327] width 121 height 14
click at [913, 382] on div "שיננית" at bounding box center [932, 377] width 132 height 15
click at [562, 541] on span "שמירת שינויים" at bounding box center [542, 547] width 82 height 14
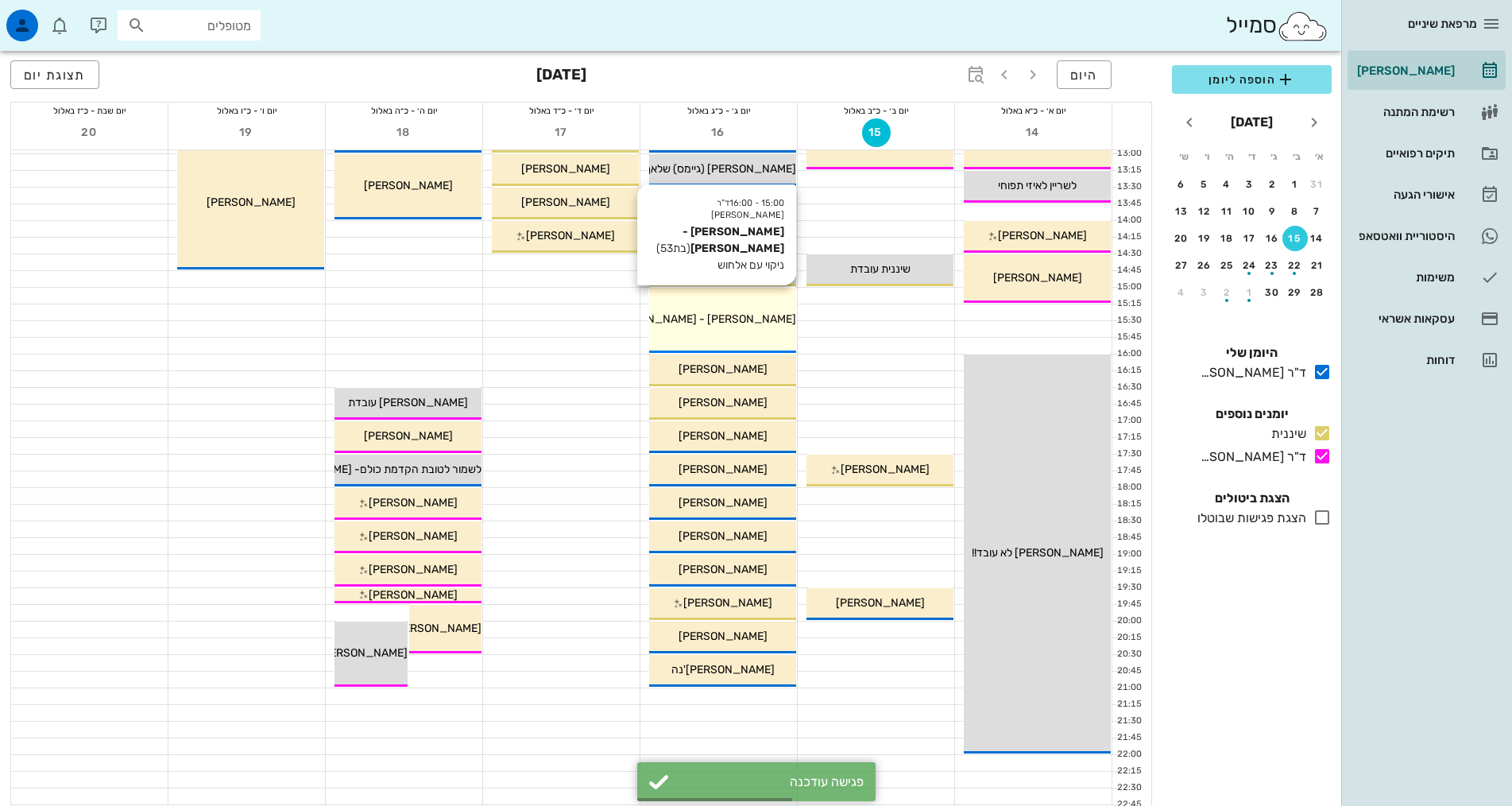
click at [758, 329] on div "15:00 - 16:00 ד"ר אלדד אירני אביטל בלייוס - שרון (בת 53 ) ניקוי עם אלחוש אביטל …" at bounding box center [722, 320] width 147 height 65
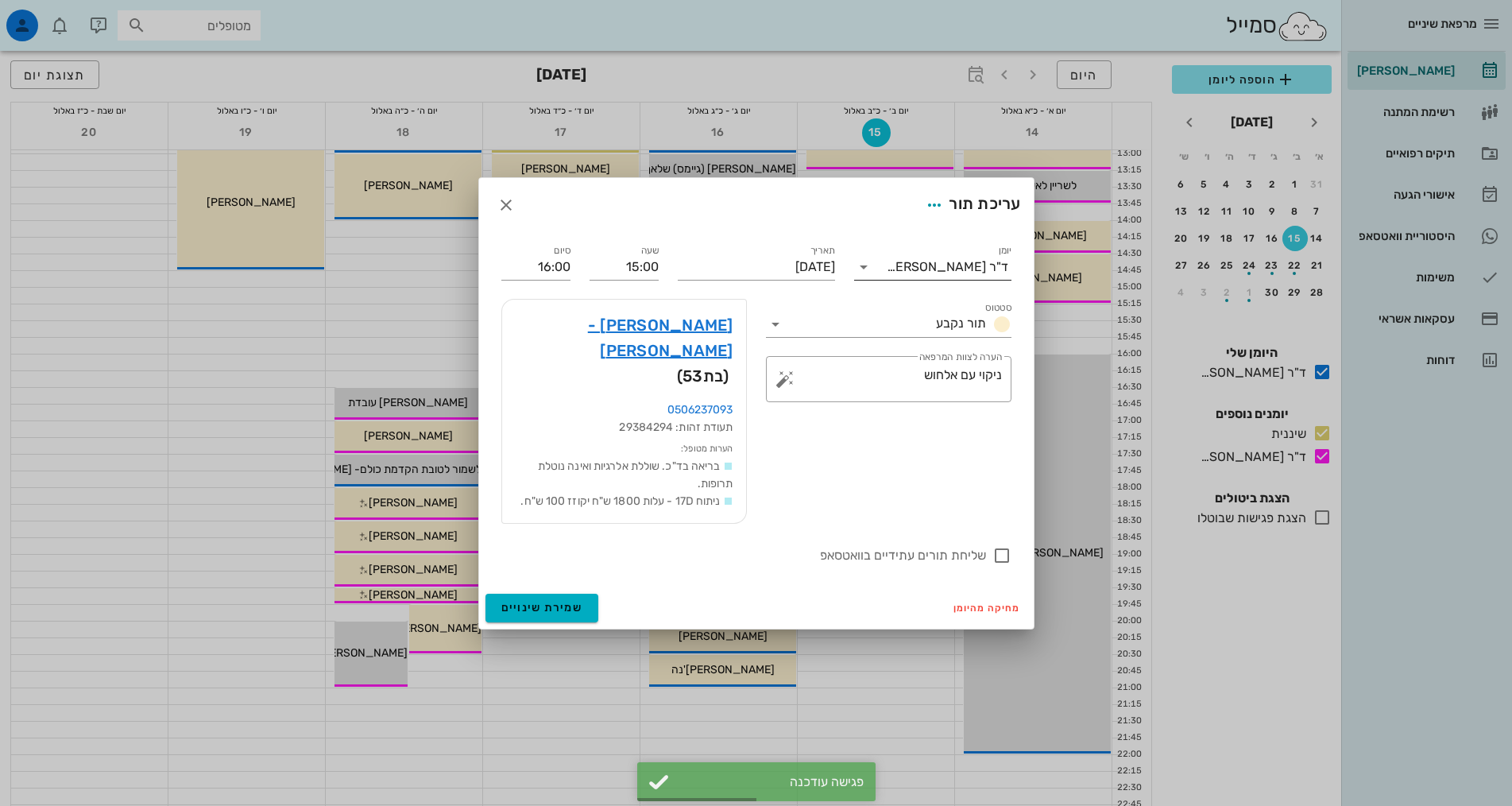
click at [989, 275] on div "ד"ר [PERSON_NAME]" at bounding box center [947, 267] width 121 height 14
click at [961, 346] on div "שיננית" at bounding box center [932, 342] width 132 height 15
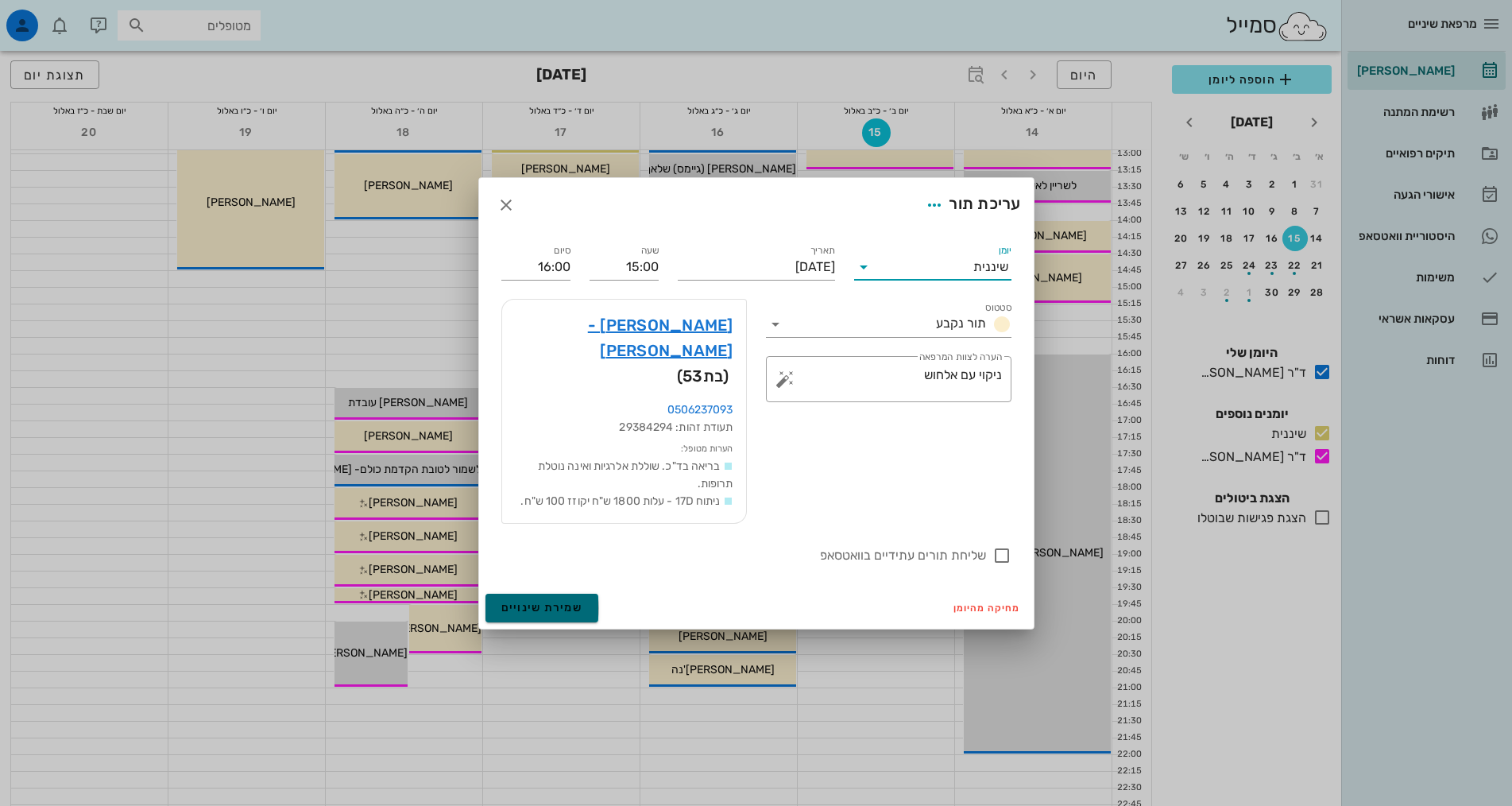
click at [544, 601] on span "שמירת שינויים" at bounding box center [542, 607] width 82 height 14
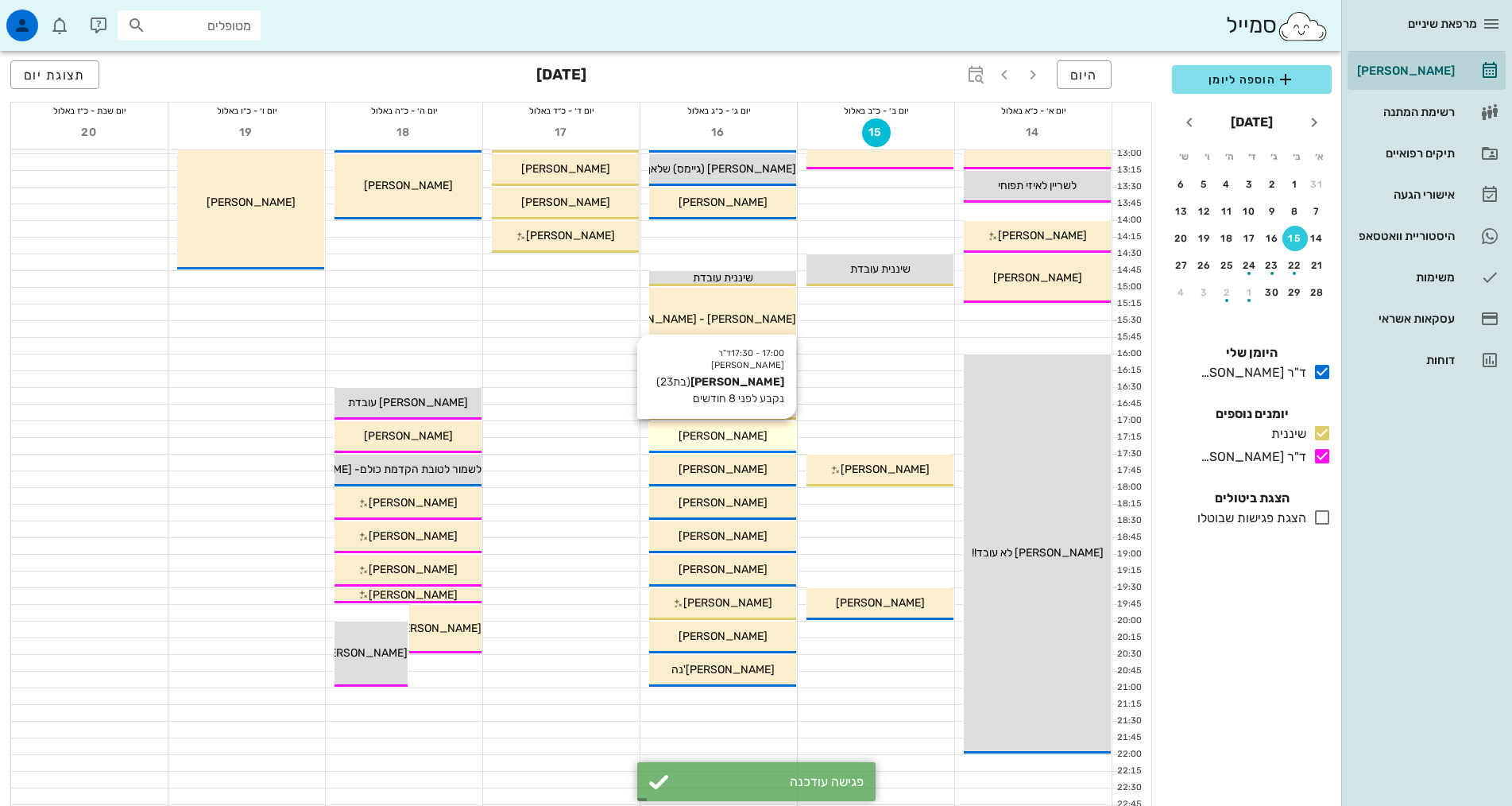
click at [753, 435] on div "[PERSON_NAME]" at bounding box center [722, 436] width 147 height 17
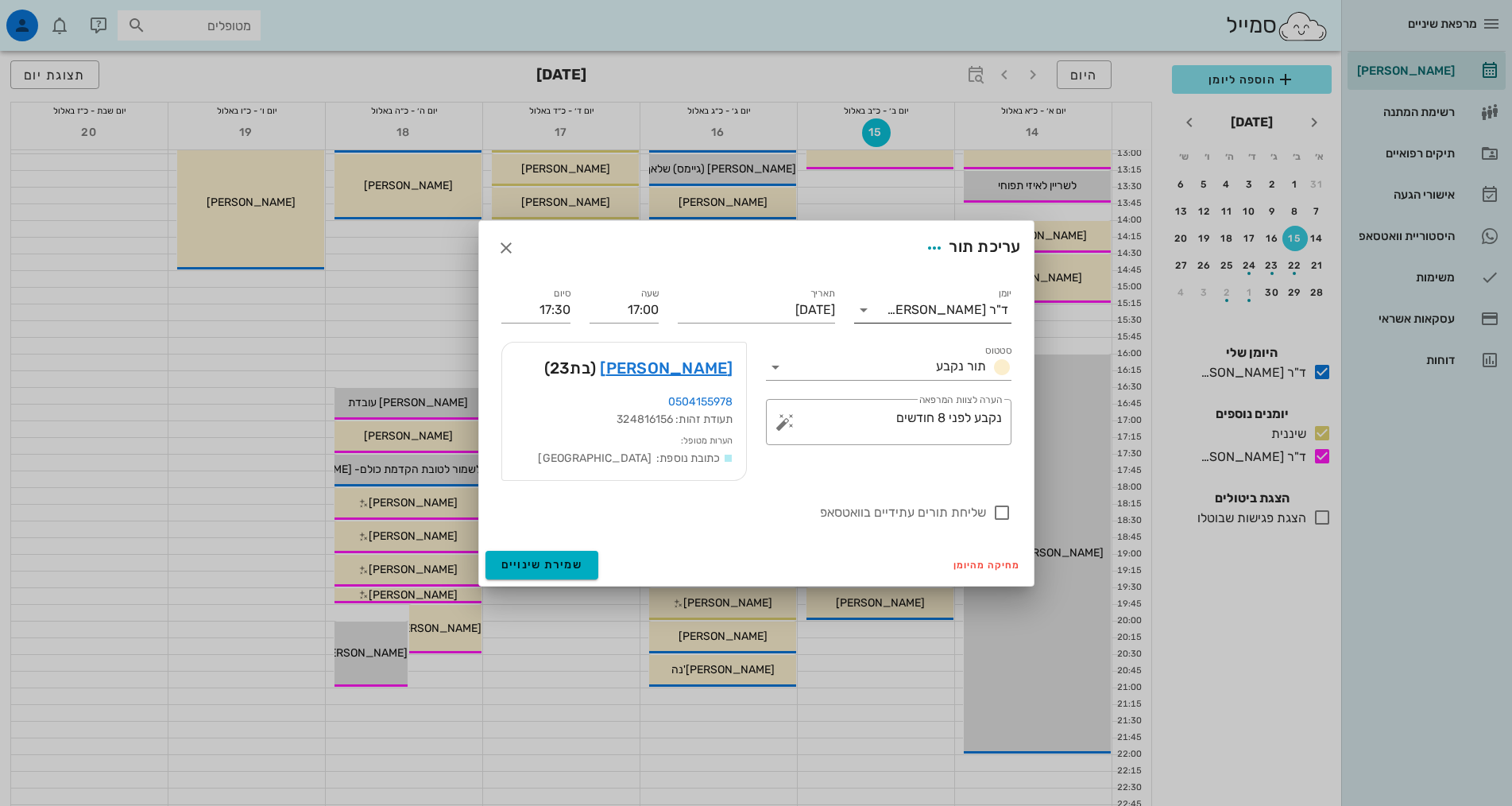
click at [886, 311] on input "יומן" at bounding box center [881, 310] width 10 height 26
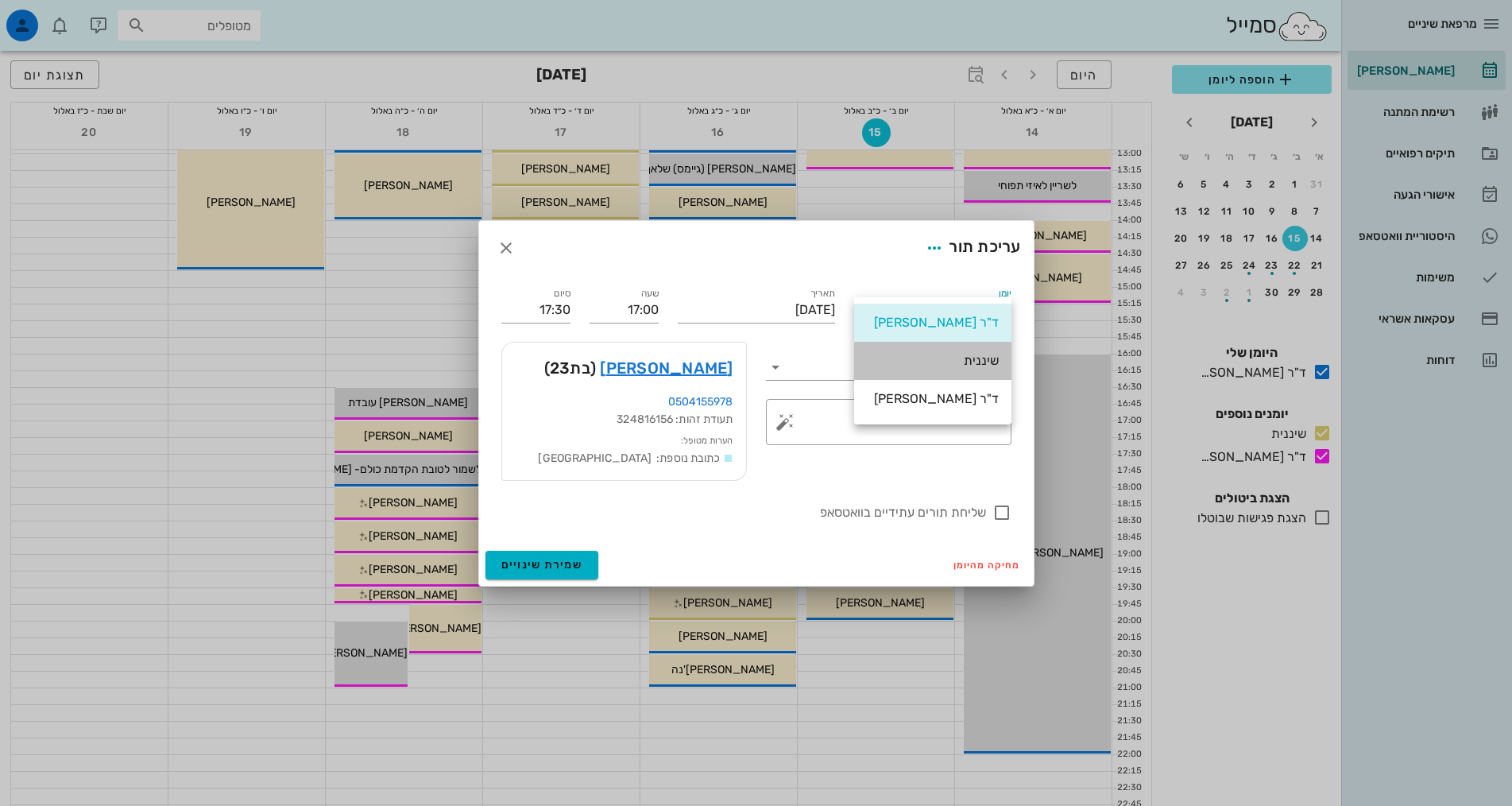
click at [895, 362] on div "שיננית" at bounding box center [932, 360] width 132 height 15
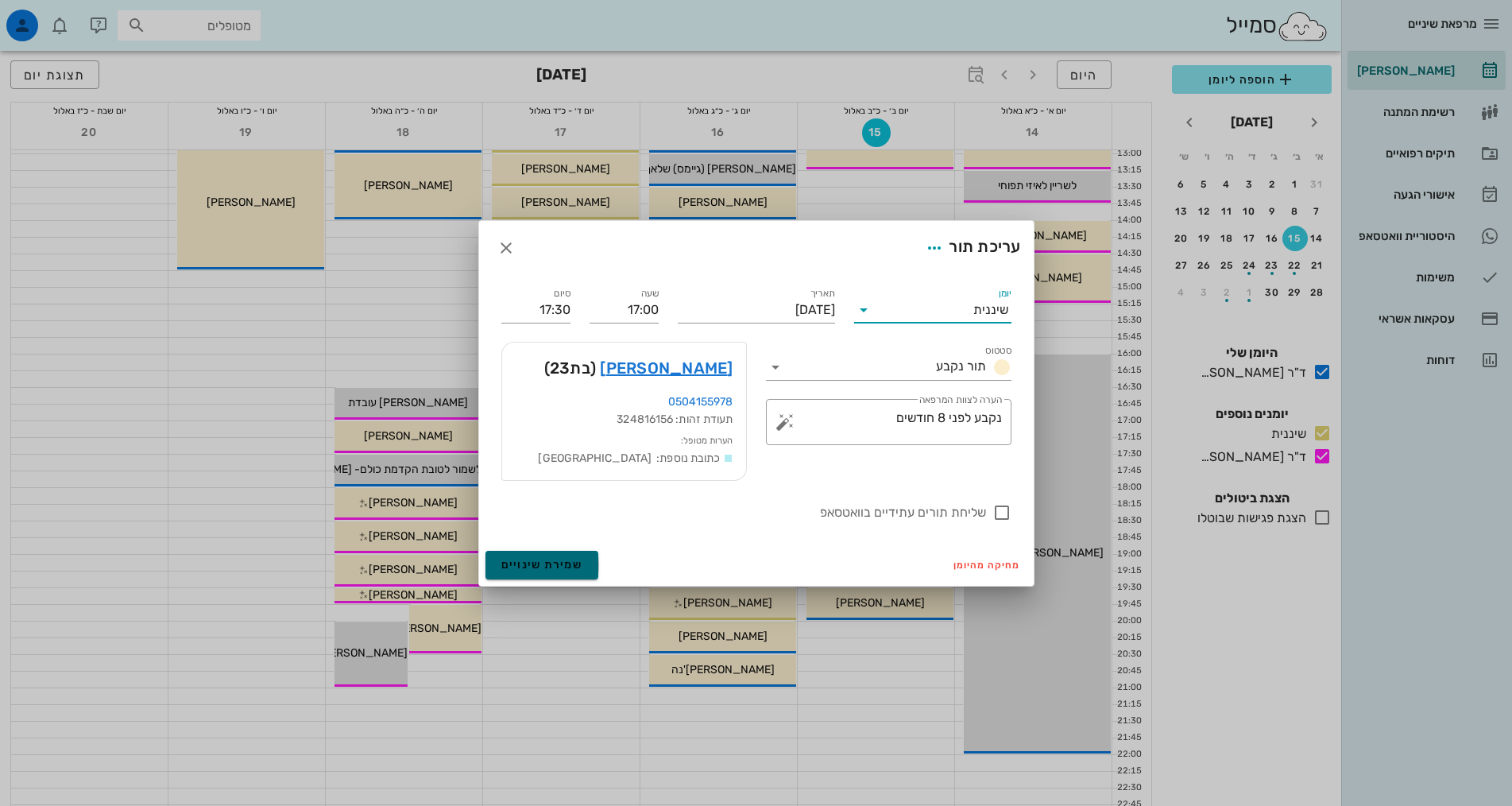
click at [562, 562] on span "שמירת שינויים" at bounding box center [542, 564] width 82 height 14
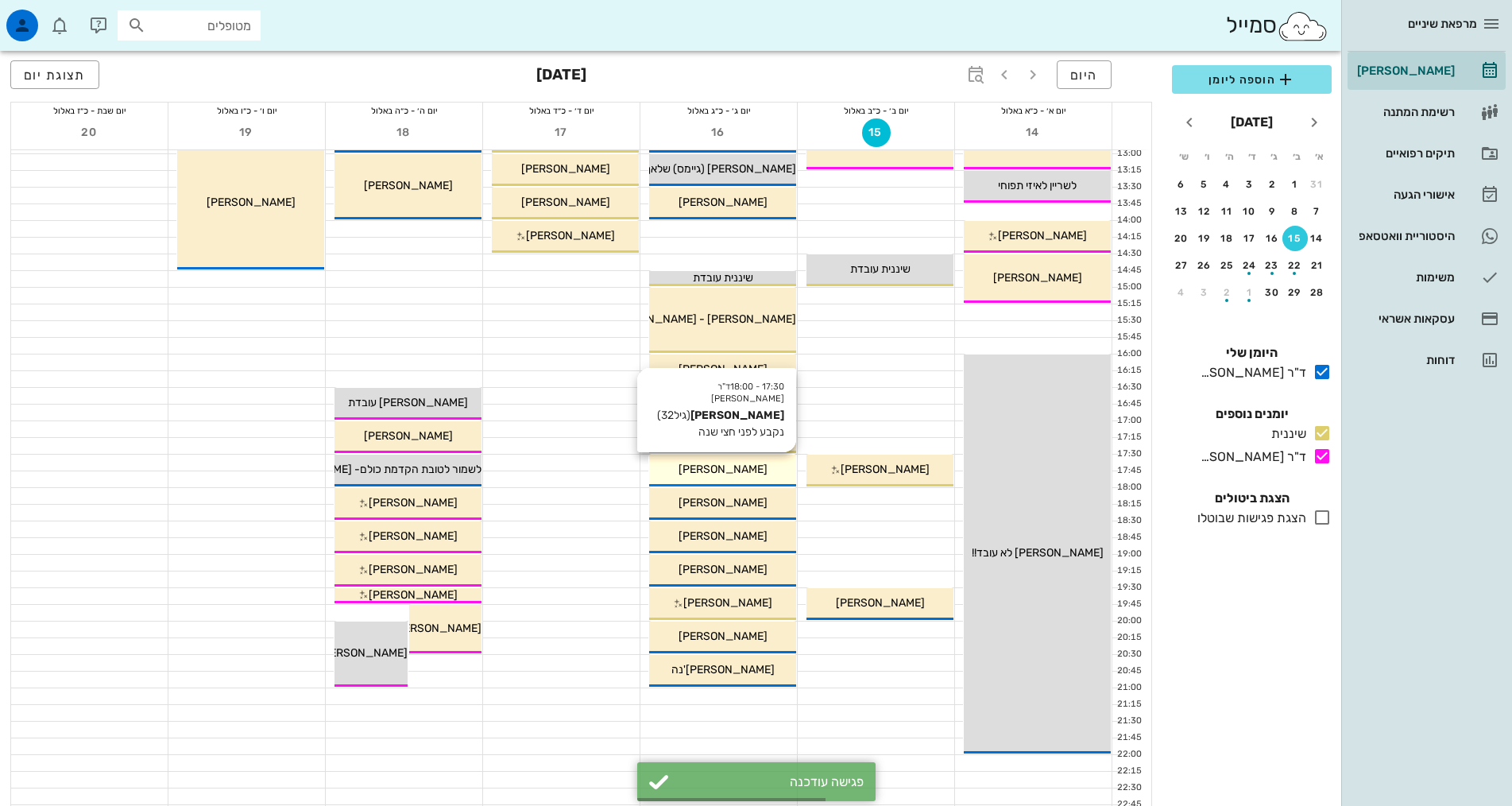
click at [734, 476] on div "[PERSON_NAME]" at bounding box center [722, 468] width 147 height 17
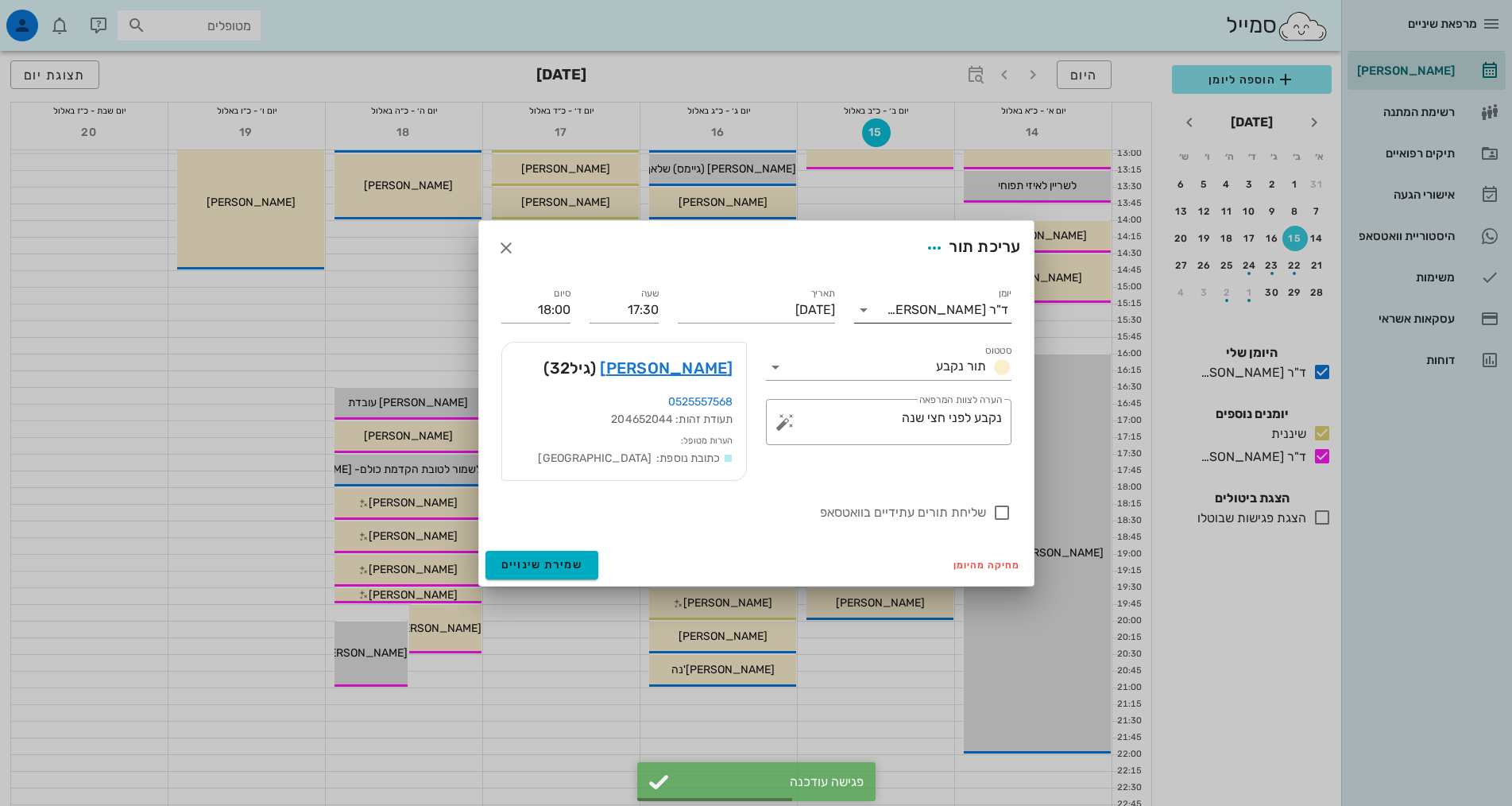
click at [940, 306] on div "ד"ר [PERSON_NAME]" at bounding box center [947, 310] width 121 height 14
click at [928, 354] on div "שיננית" at bounding box center [932, 360] width 132 height 15
click at [531, 563] on span "שמירת שינויים" at bounding box center [542, 564] width 82 height 14
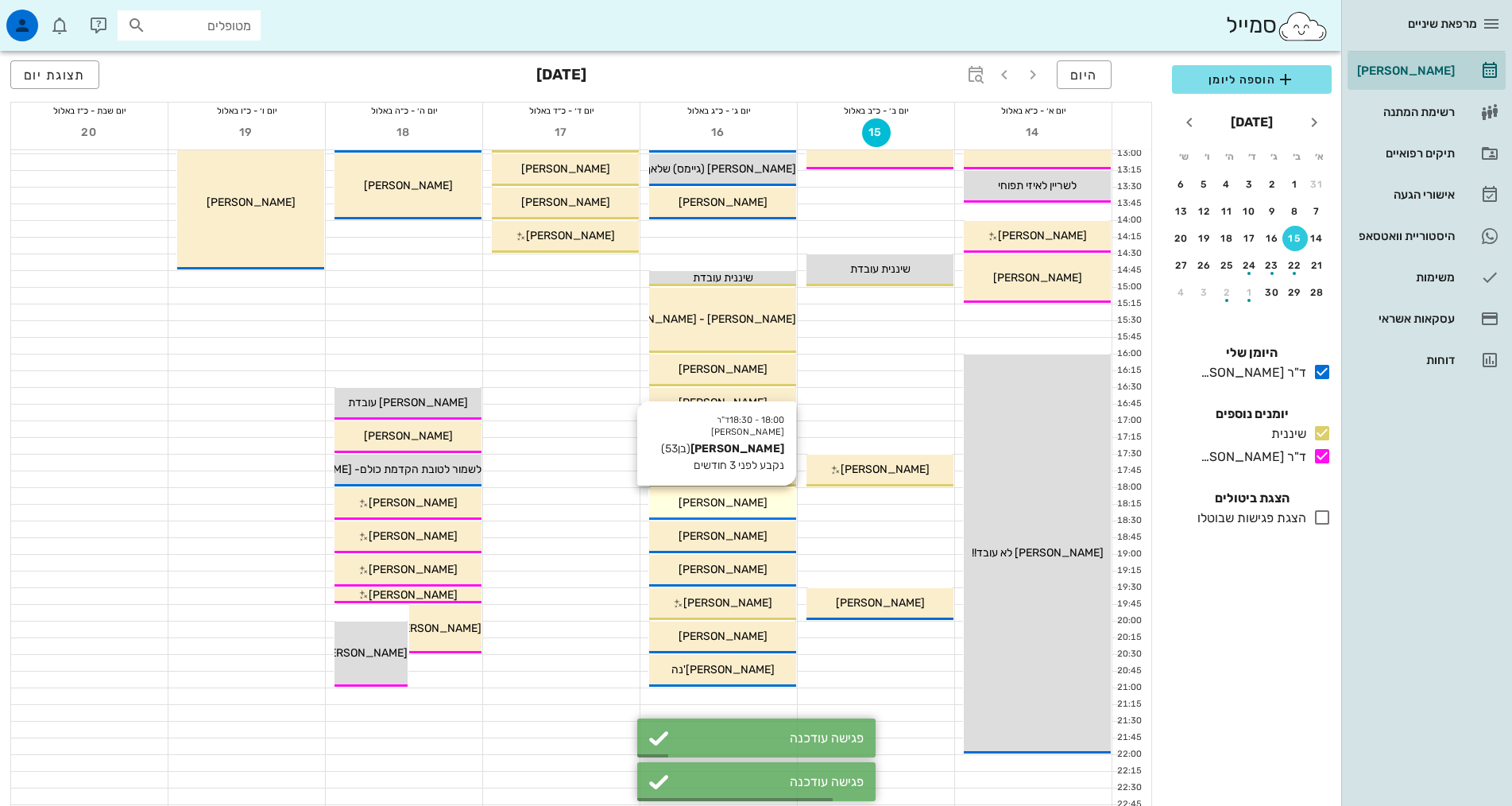
click at [767, 509] on div "[PERSON_NAME]" at bounding box center [722, 502] width 147 height 17
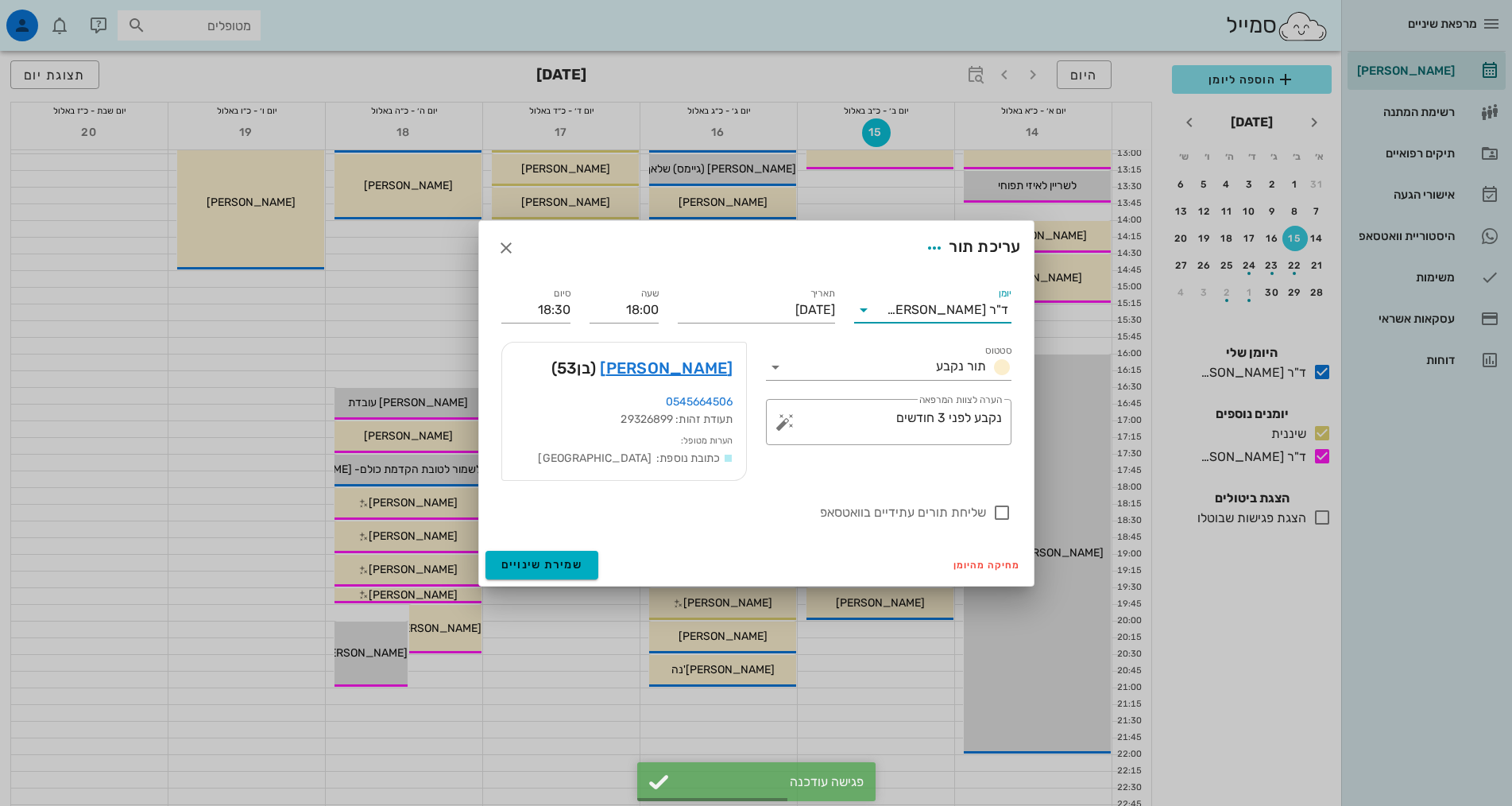
click at [886, 298] on input "יומן" at bounding box center [881, 310] width 10 height 26
click at [906, 381] on div "ד"ר [PERSON_NAME]" at bounding box center [932, 399] width 157 height 38
click at [886, 312] on input "יומן" at bounding box center [881, 310] width 10 height 26
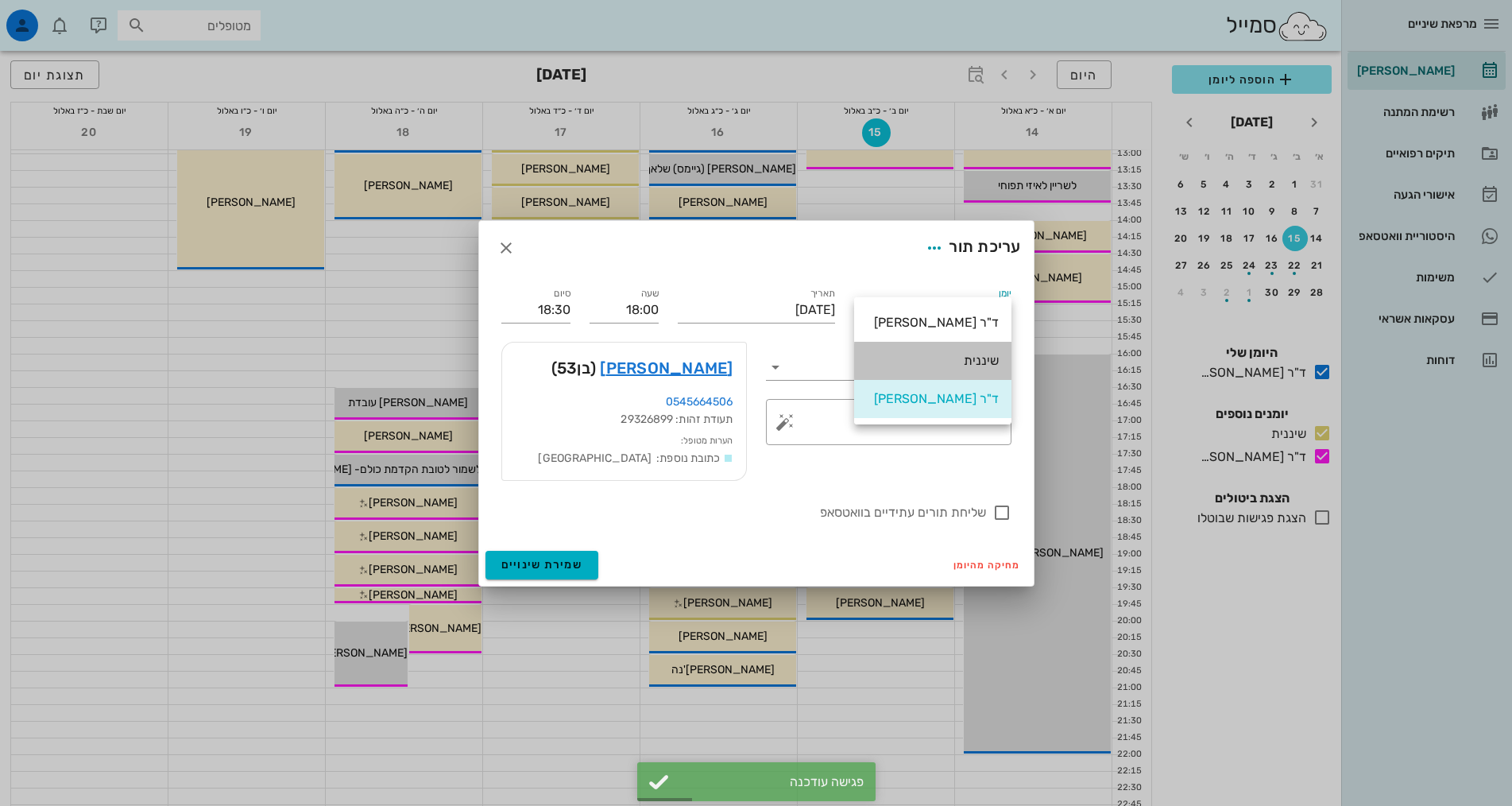
click at [894, 352] on div "שיננית" at bounding box center [932, 360] width 132 height 34
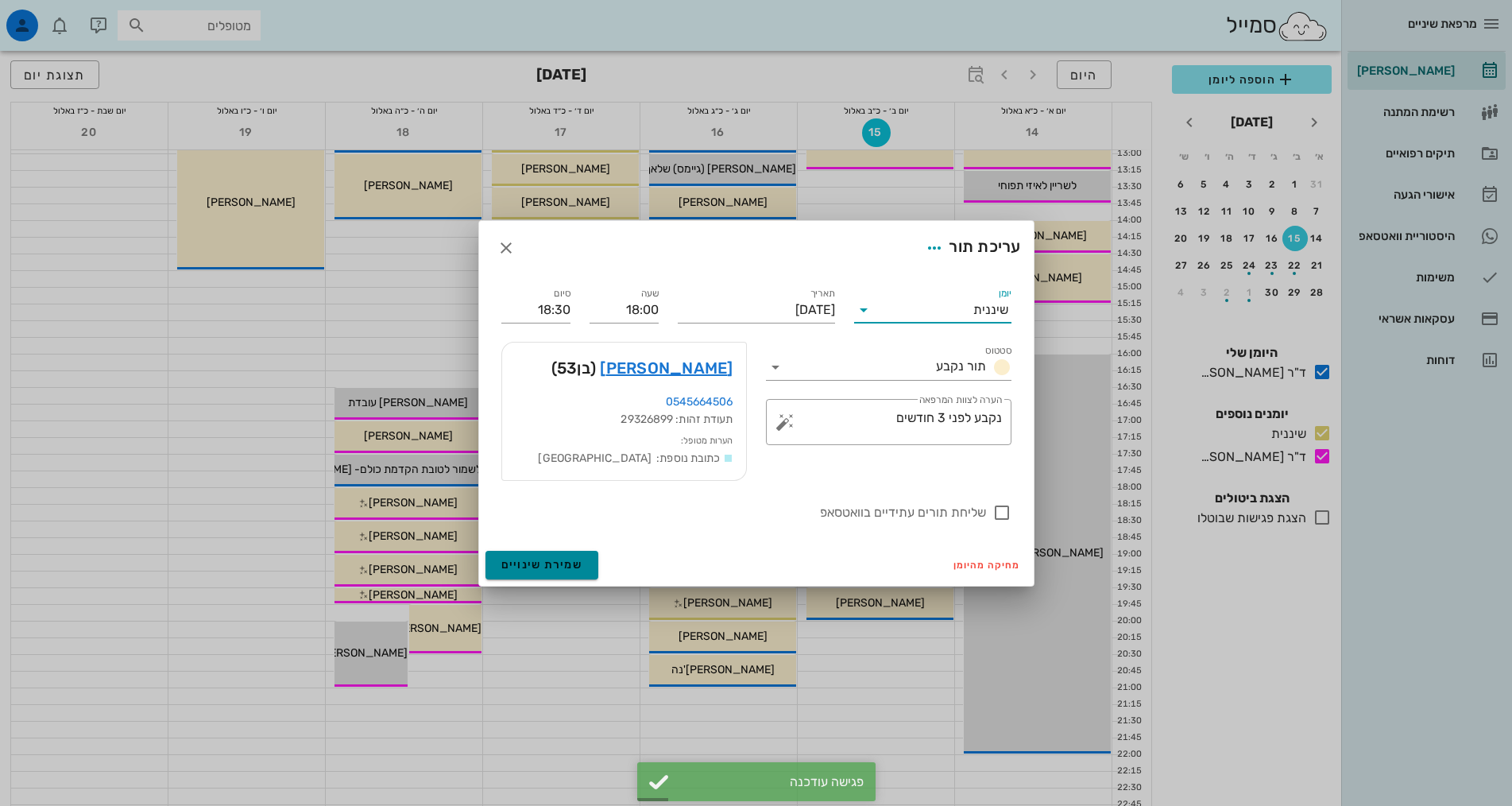
click at [582, 552] on button "שמירת שינויים" at bounding box center [542, 565] width 113 height 29
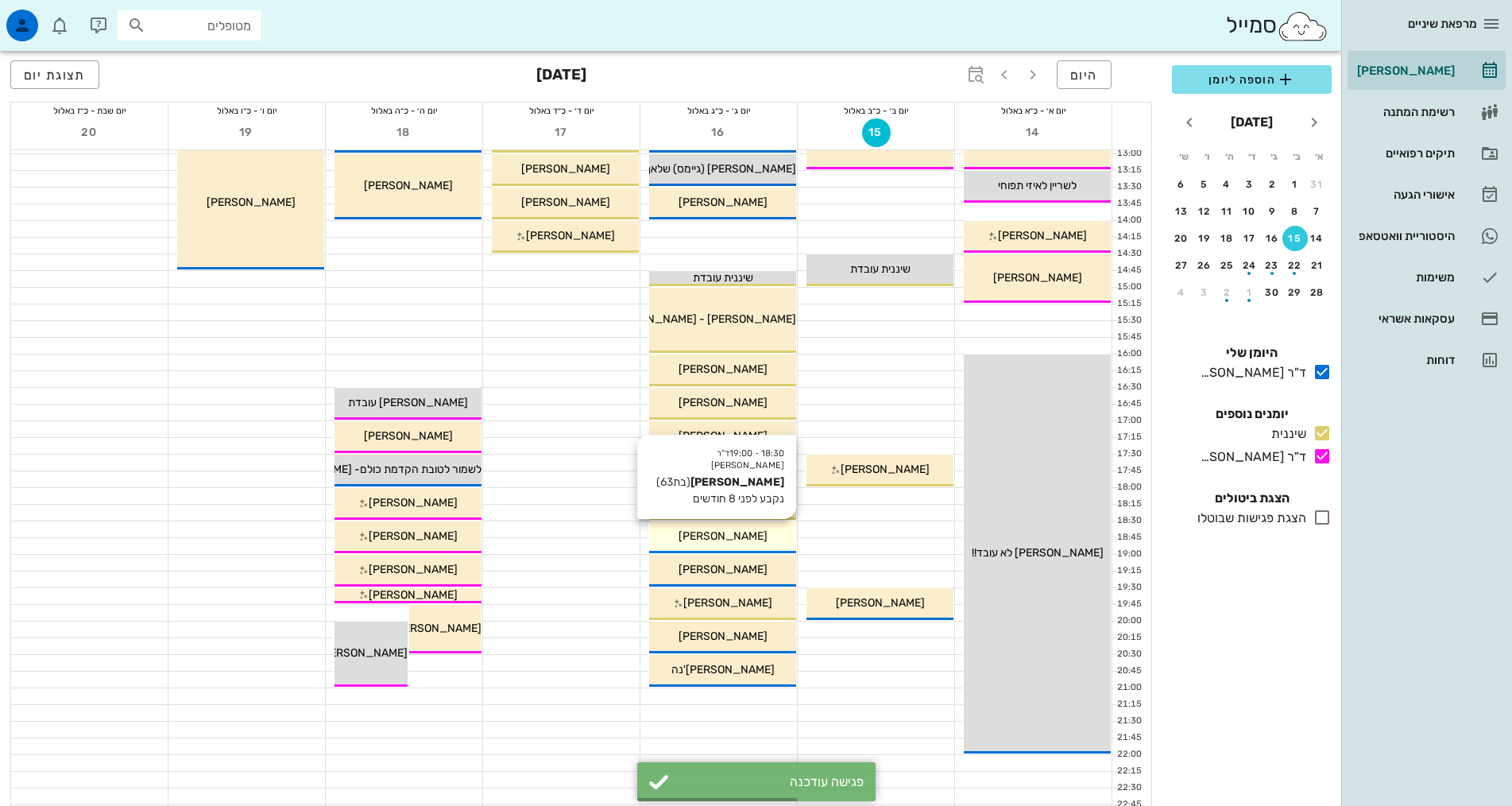
click at [755, 526] on div "18:30 - 19:00 ד"ר אלדד אירני נועה קרניאל (בת 63 ) נקבע לפני 8 חודשים נועה קרניאל" at bounding box center [722, 537] width 147 height 32
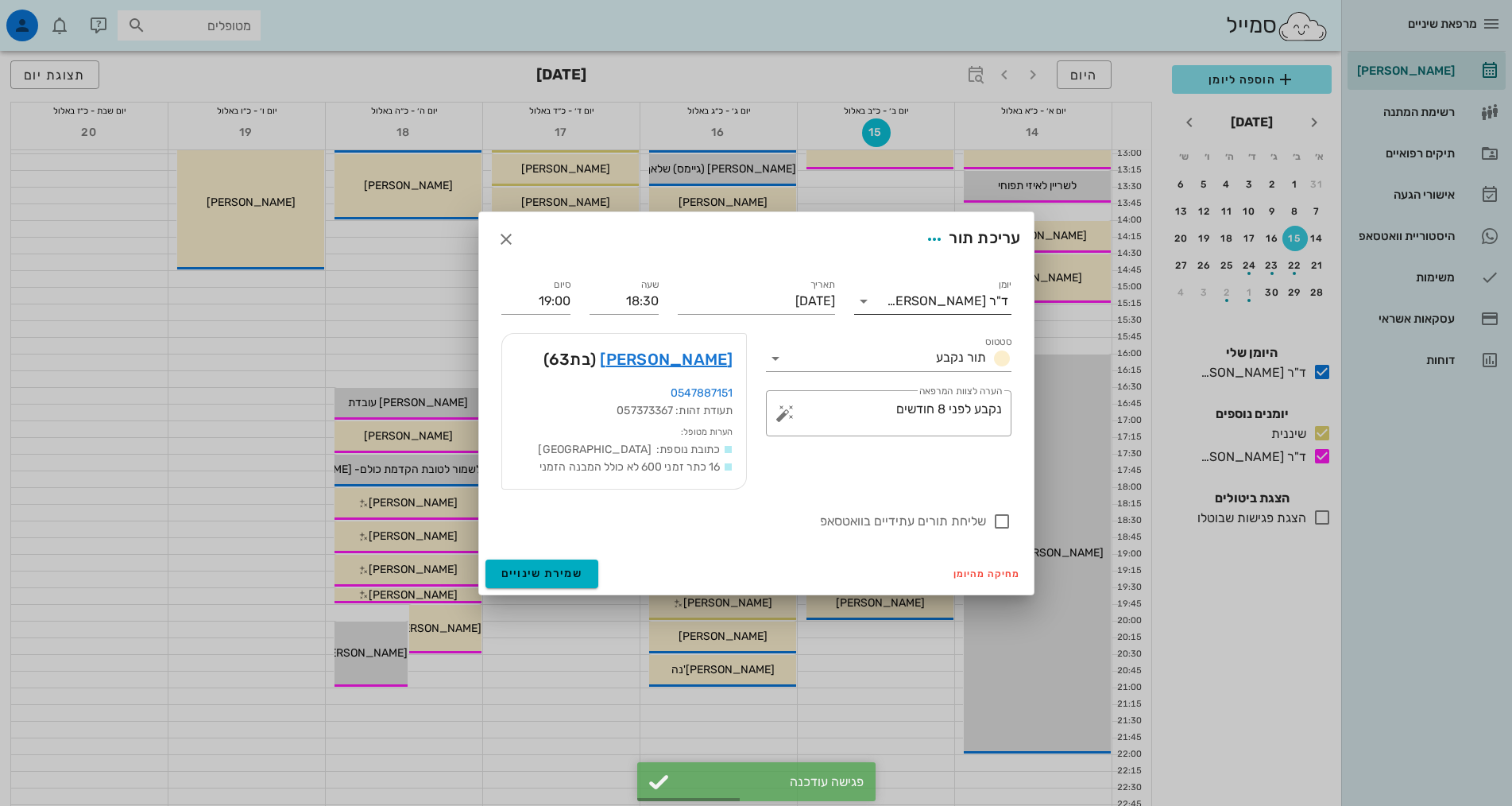
click at [886, 305] on input "יומן" at bounding box center [881, 301] width 10 height 26
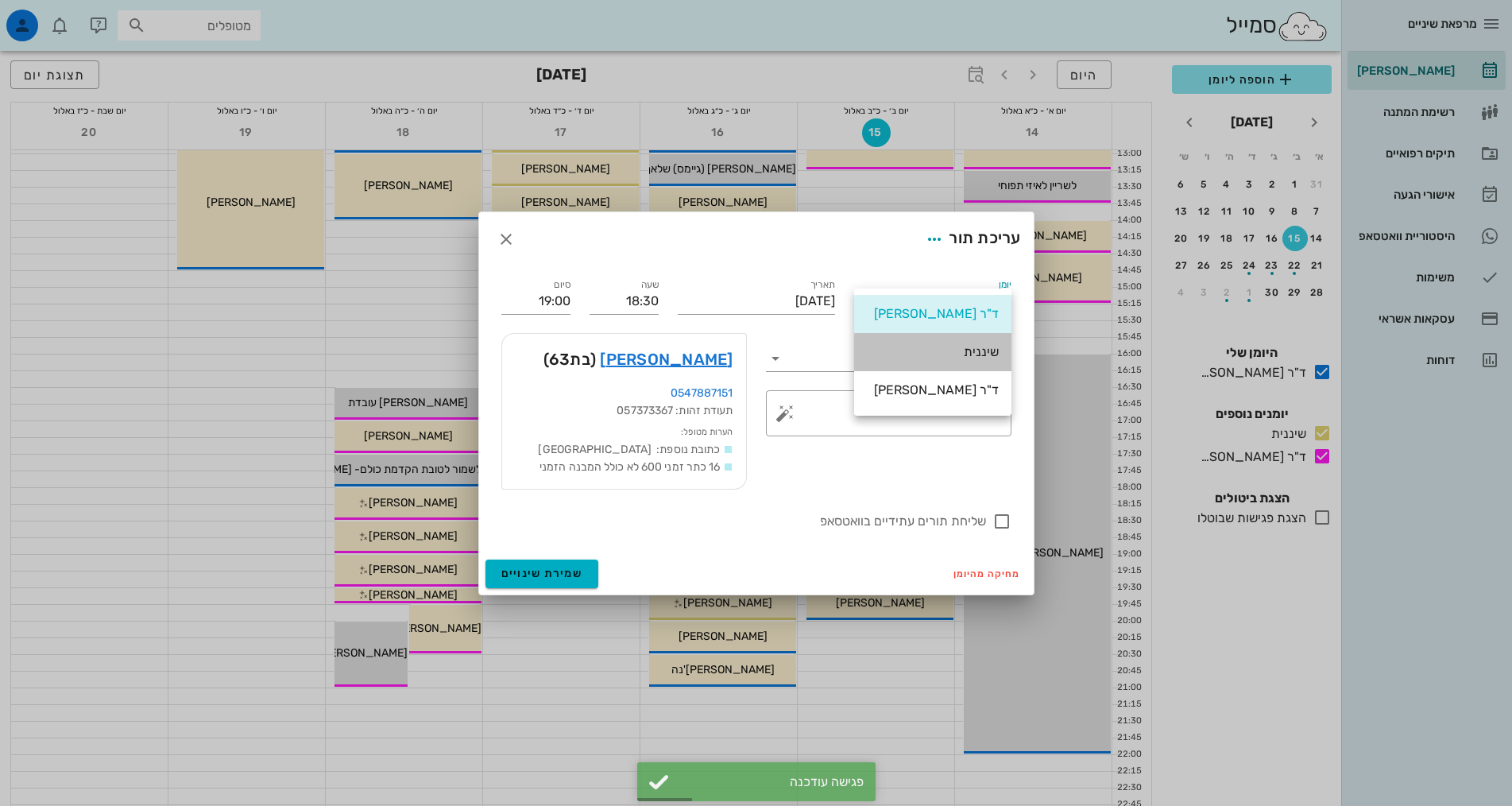
click at [922, 359] on div "שיננית" at bounding box center [932, 351] width 132 height 15
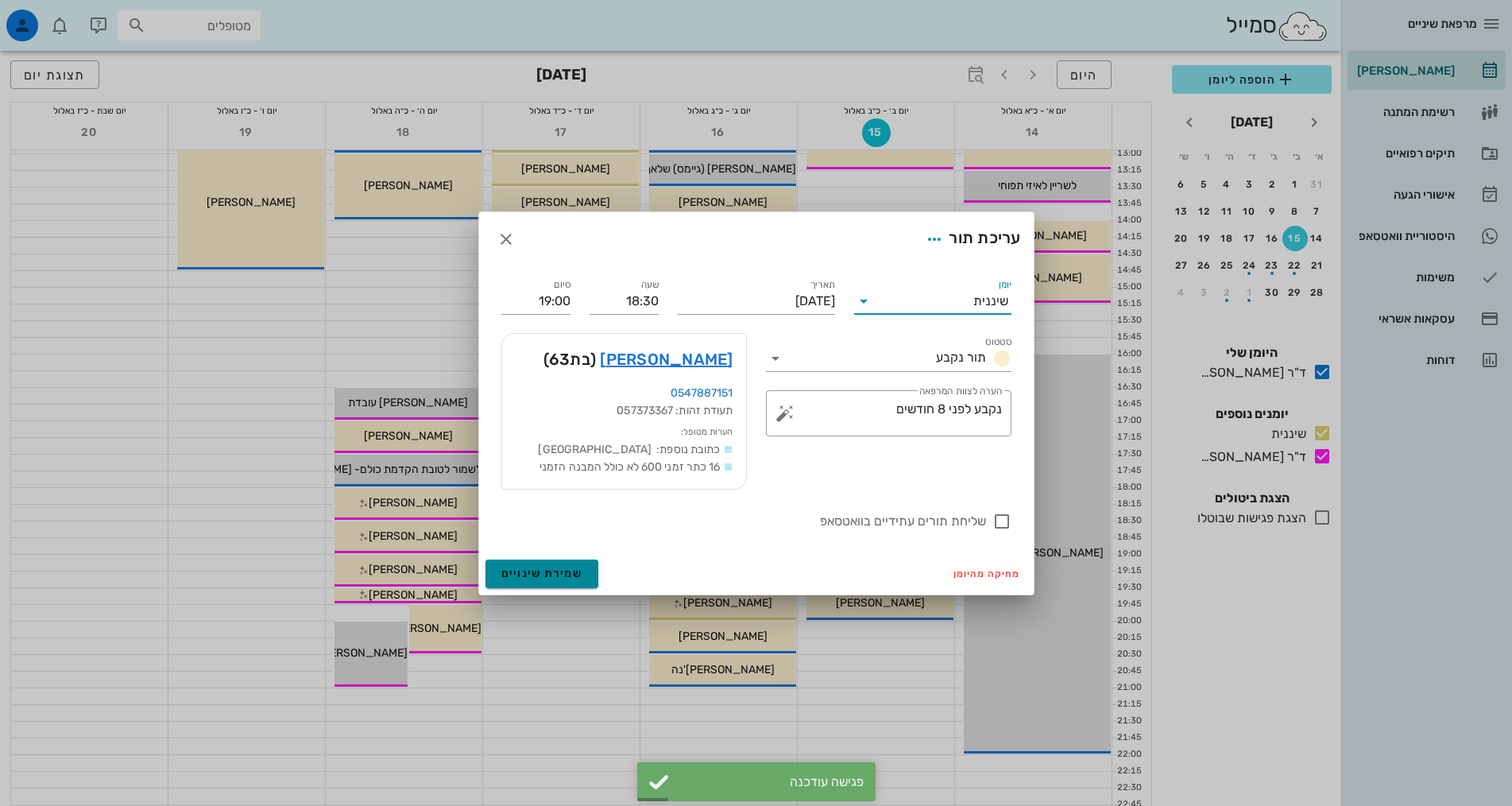
click at [507, 587] on button "שמירת שינויים" at bounding box center [542, 574] width 113 height 29
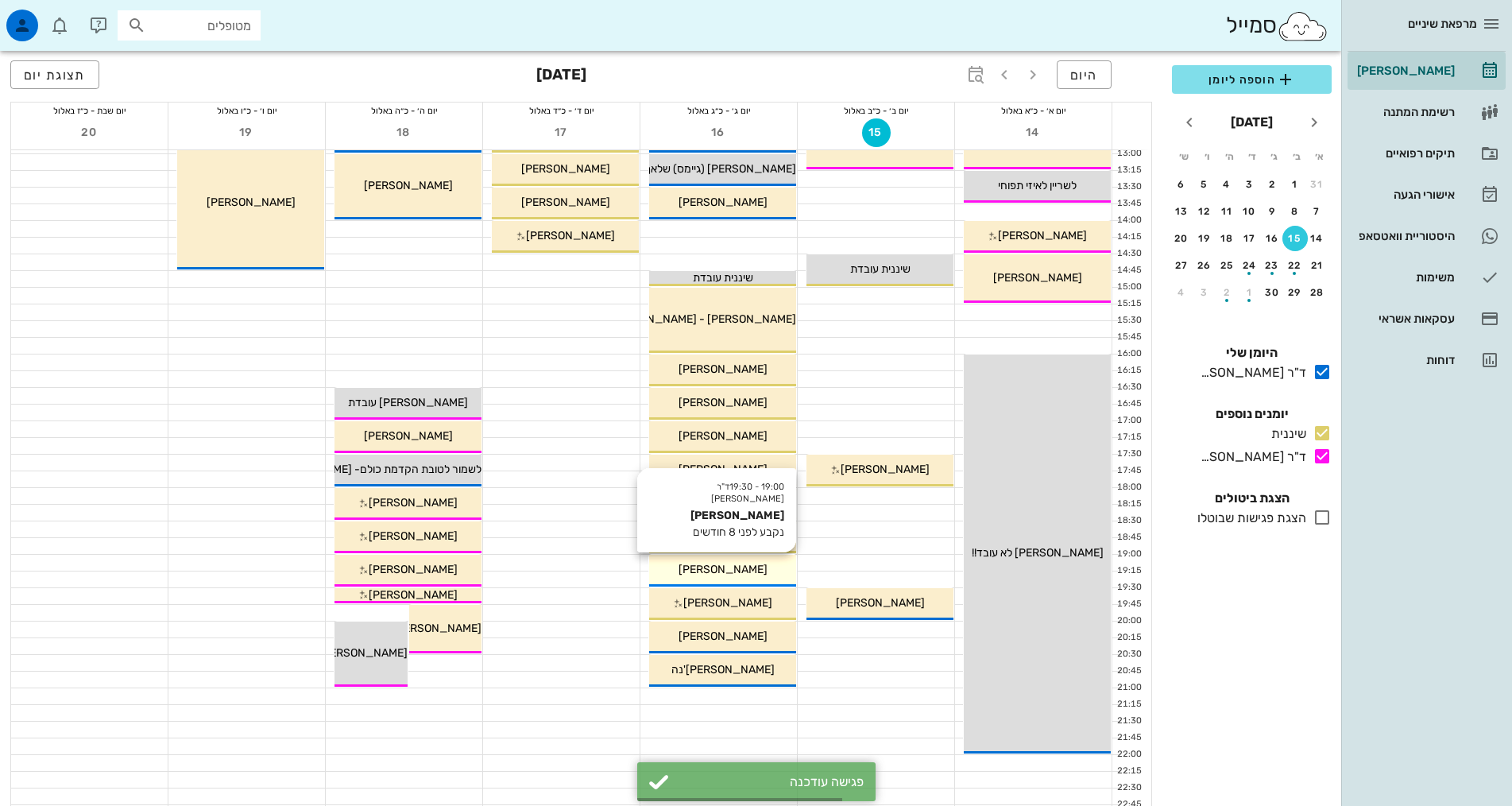
click at [711, 567] on span "[PERSON_NAME]" at bounding box center [723, 569] width 89 height 14
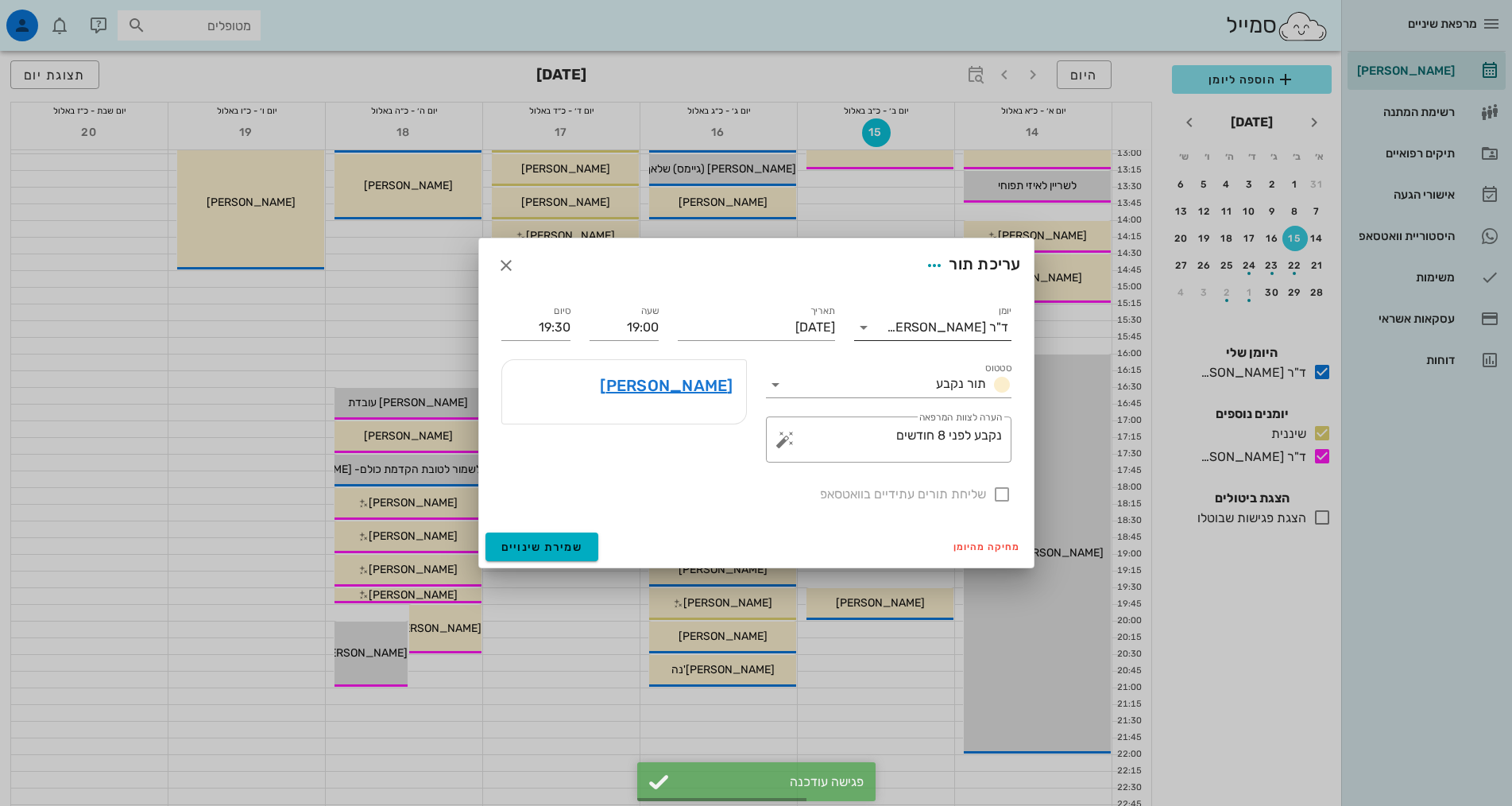
click at [882, 334] on input "יומן" at bounding box center [881, 327] width 10 height 26
click at [873, 376] on div "שיננית" at bounding box center [932, 377] width 132 height 15
click at [569, 547] on span "שמירת שינויים" at bounding box center [542, 547] width 82 height 14
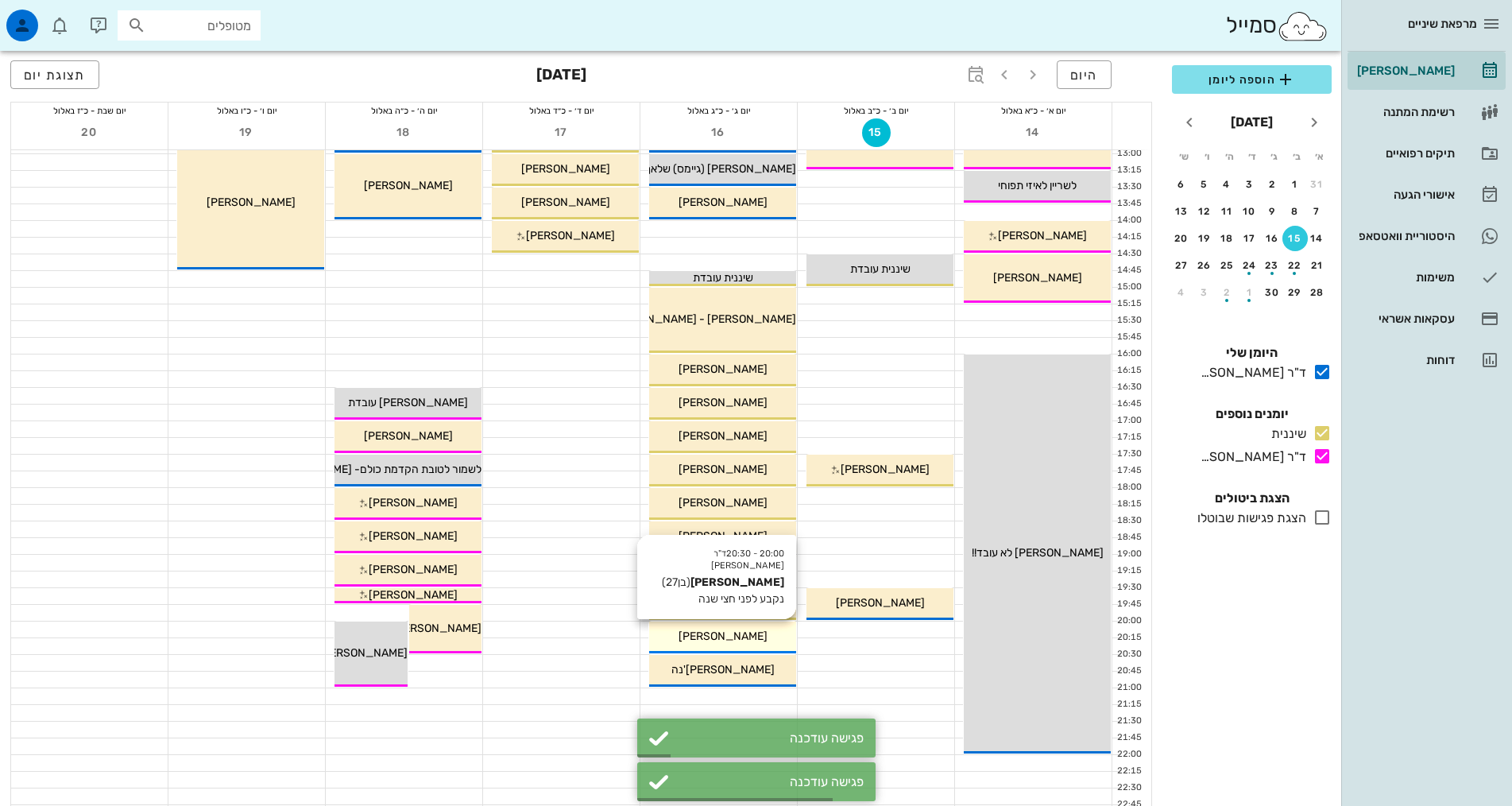
click at [752, 638] on div "[PERSON_NAME]" at bounding box center [722, 636] width 147 height 17
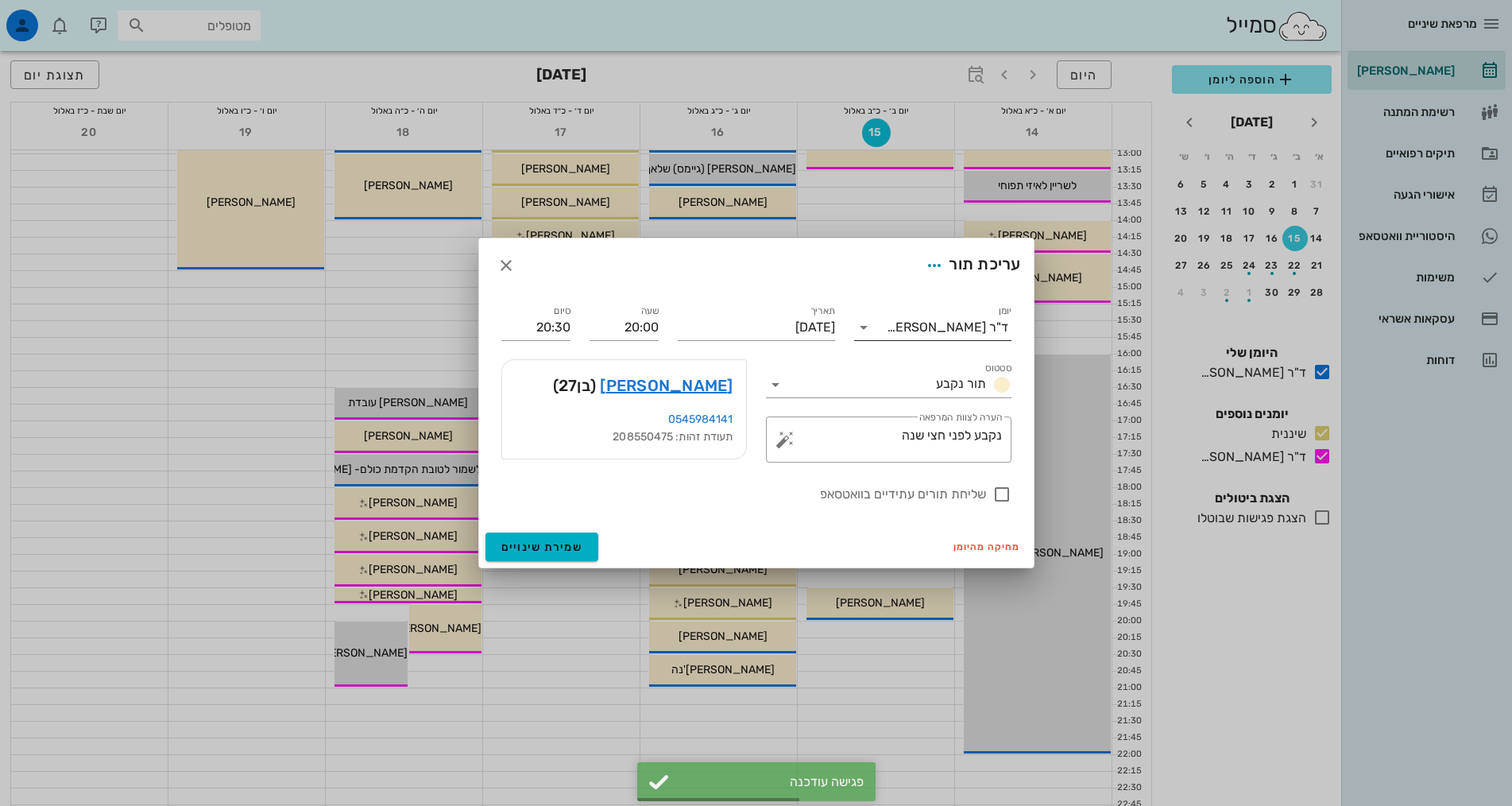
click at [886, 335] on input "יומן" at bounding box center [881, 327] width 10 height 26
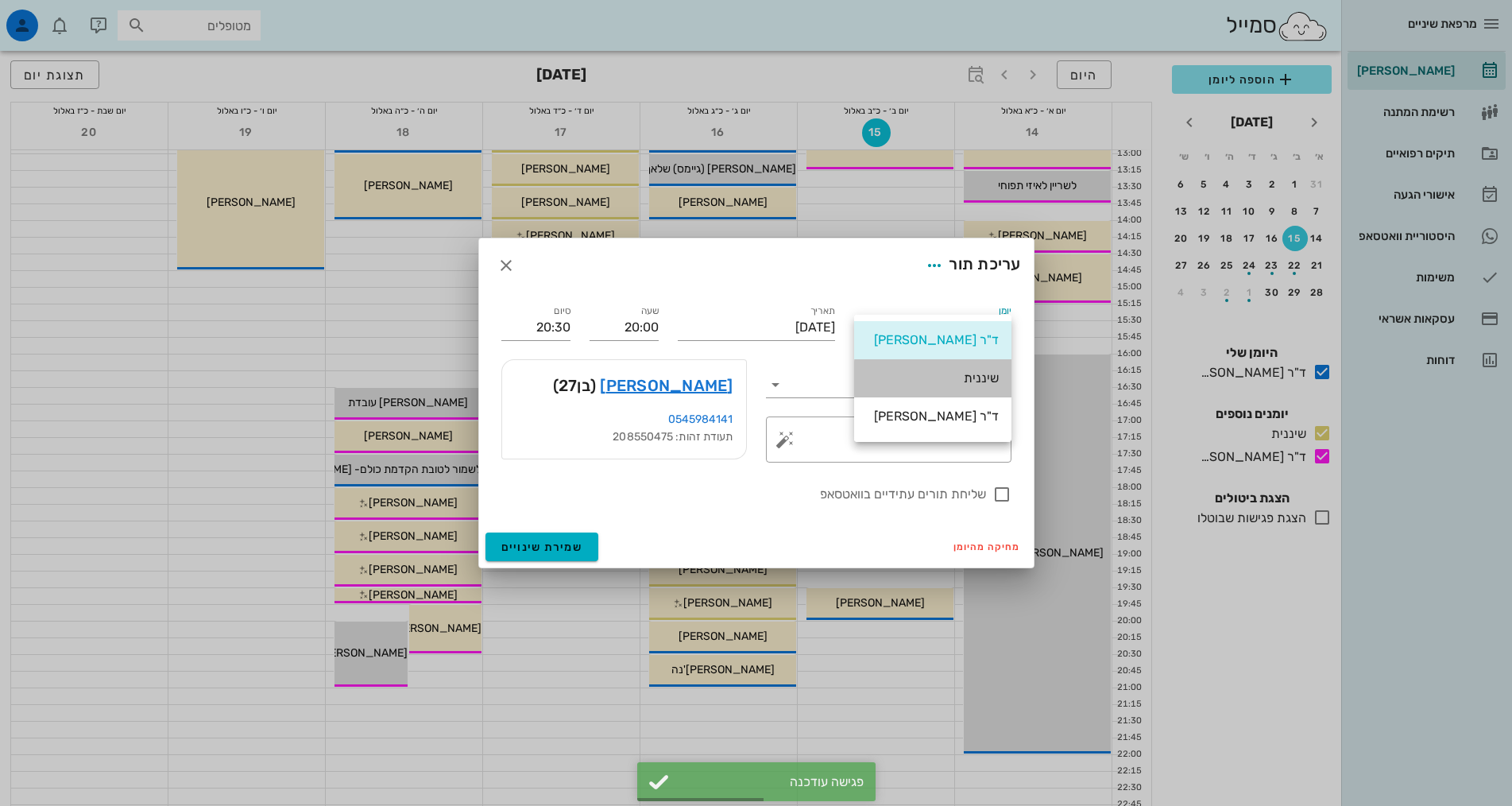
click at [915, 377] on div "שיננית" at bounding box center [932, 377] width 132 height 15
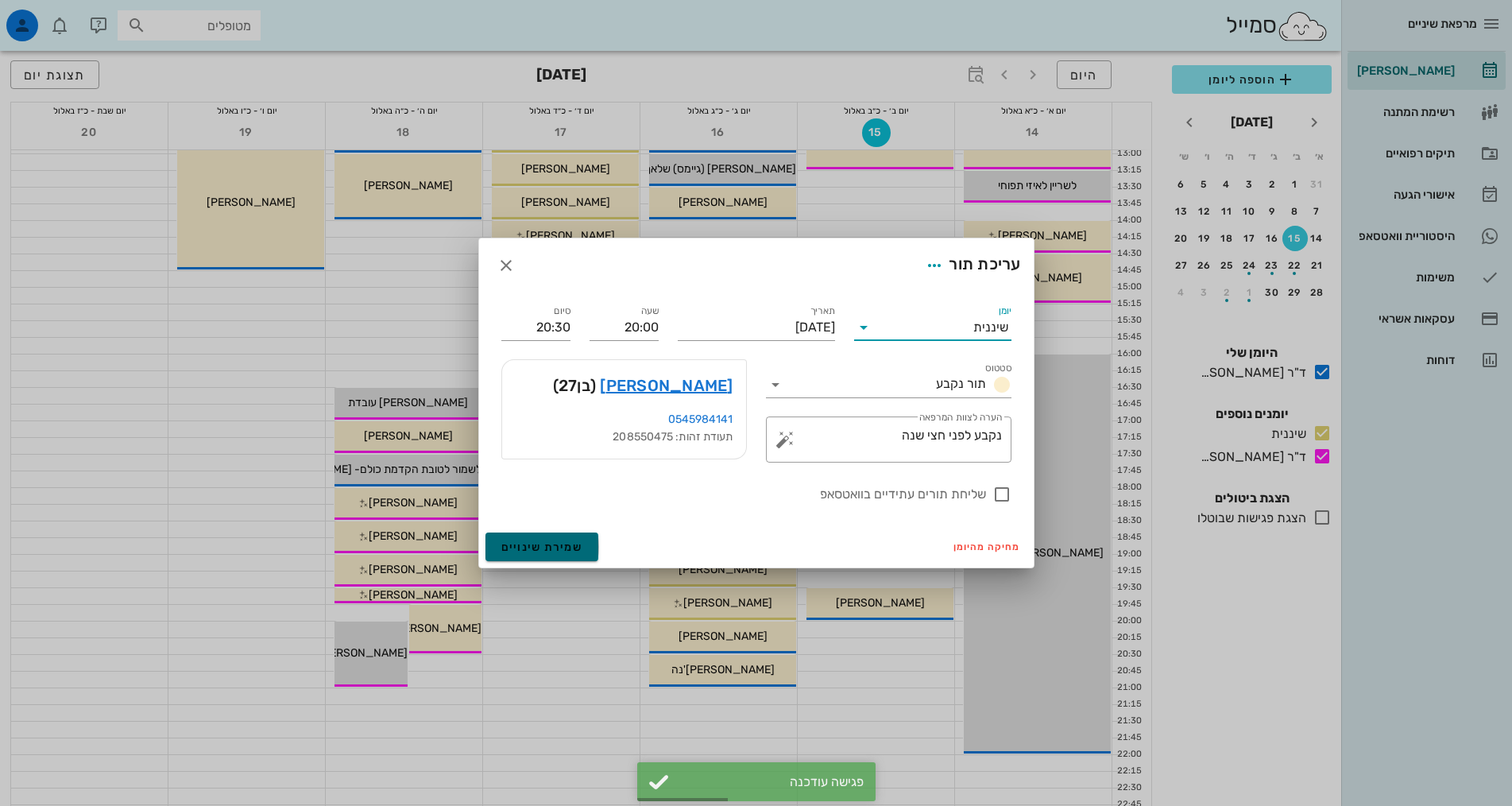
click at [556, 543] on span "שמירת שינויים" at bounding box center [542, 547] width 82 height 14
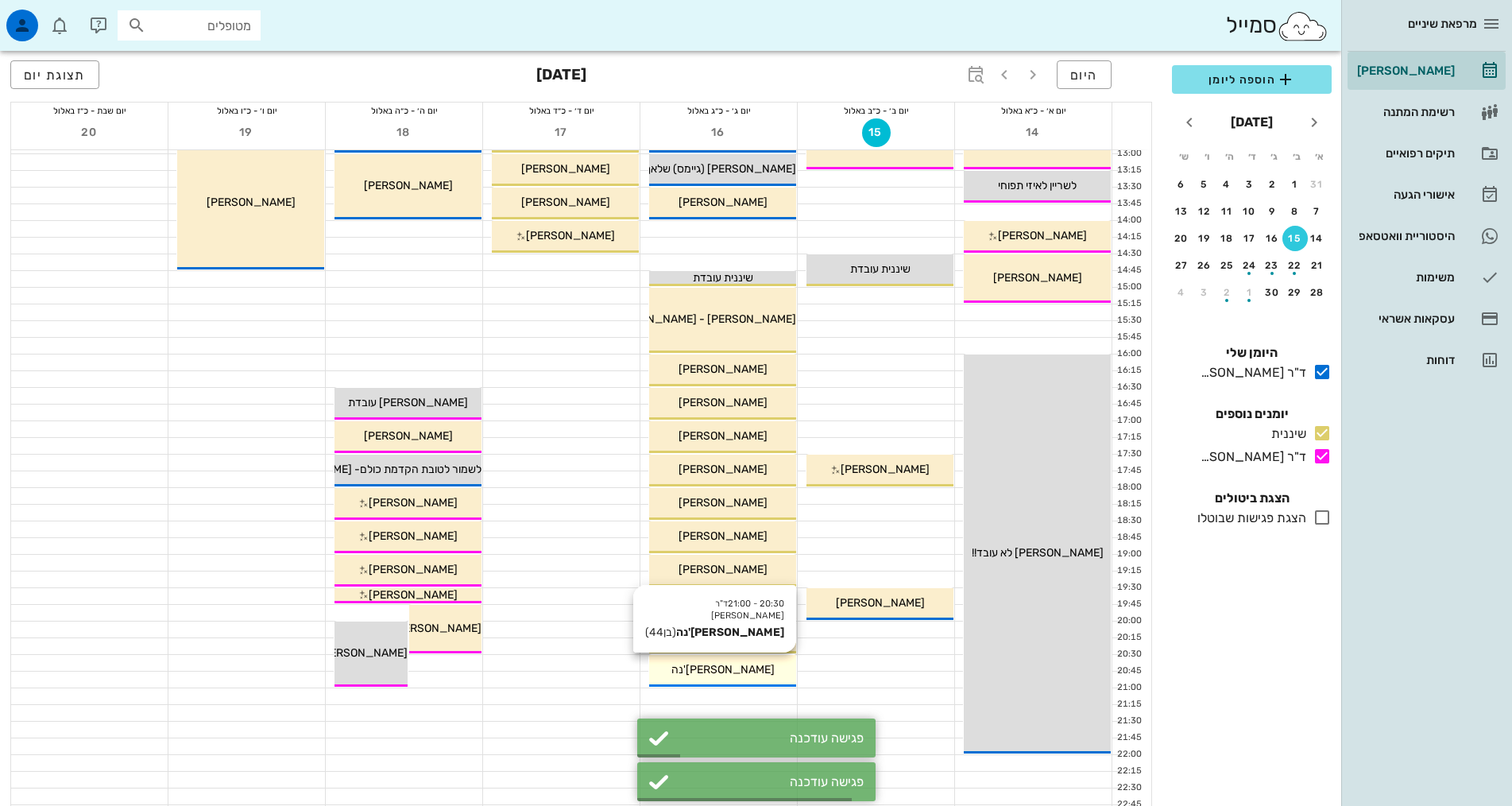
click at [738, 671] on span "[PERSON_NAME]'נה" at bounding box center [722, 669] width 103 height 14
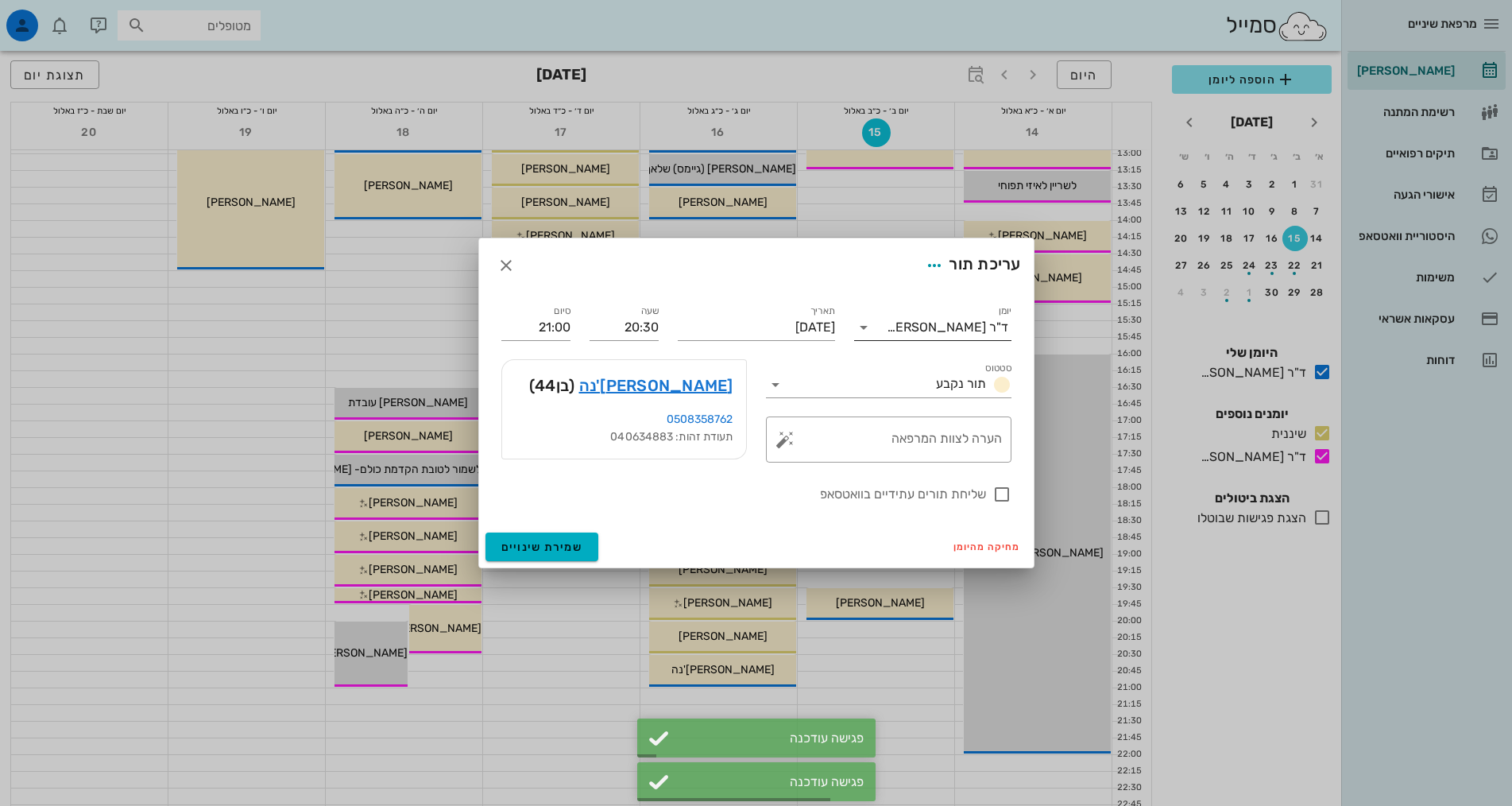
click at [930, 339] on div "ד"ר [PERSON_NAME]" at bounding box center [943, 327] width 135 height 26
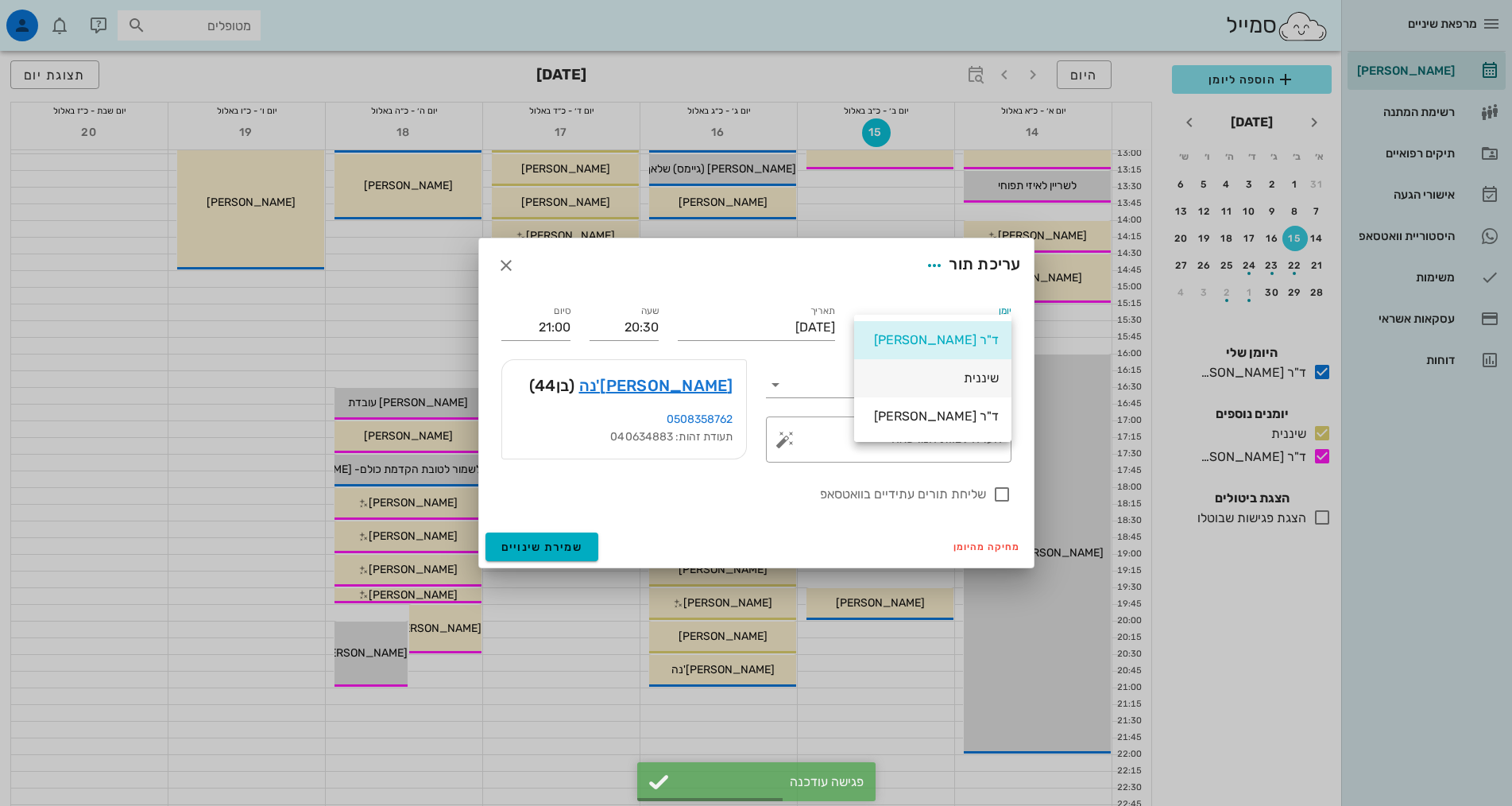
click at [914, 379] on div "שיננית" at bounding box center [932, 377] width 132 height 15
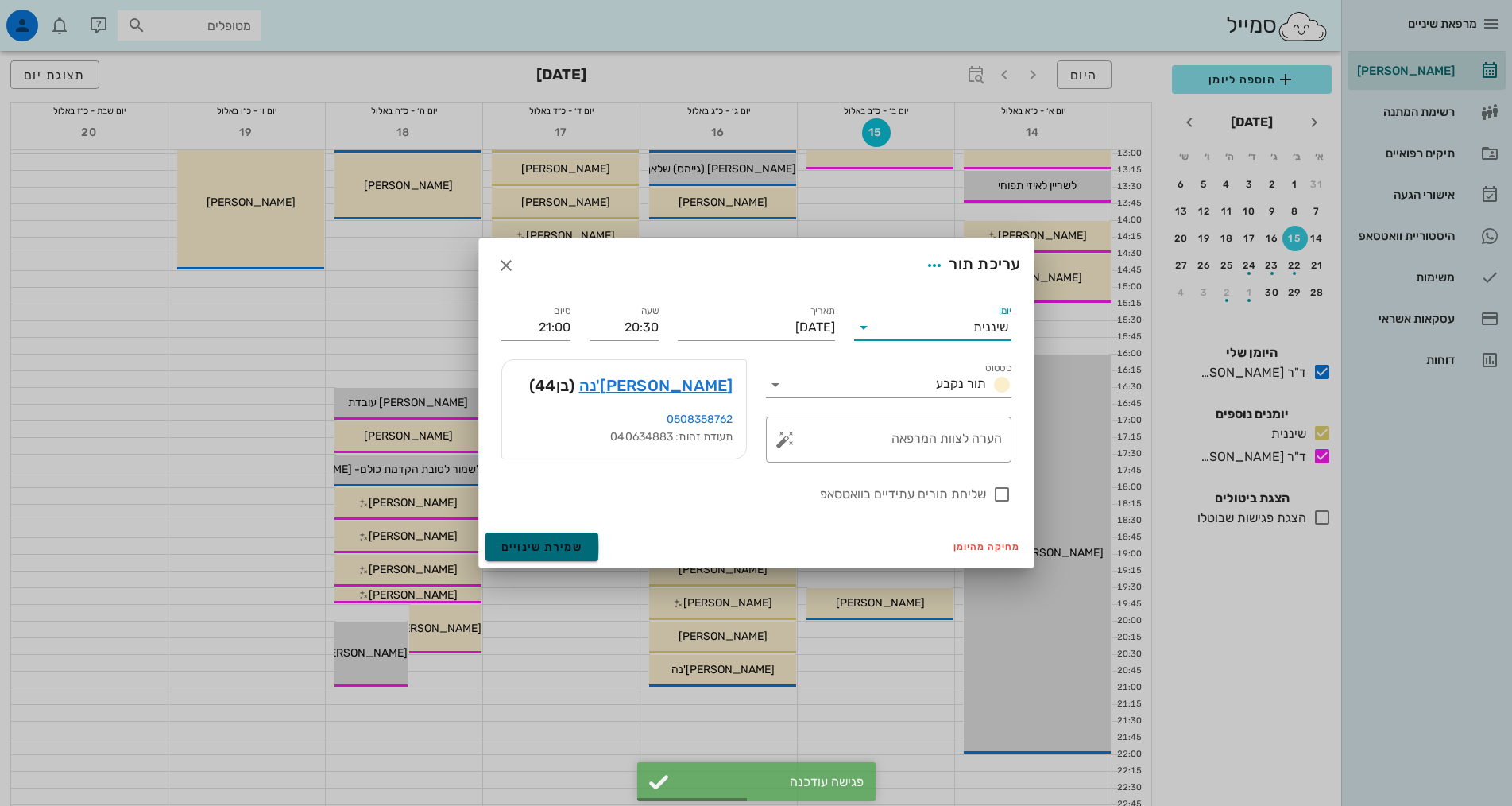
click at [570, 551] on span "שמירת שינויים" at bounding box center [542, 547] width 82 height 14
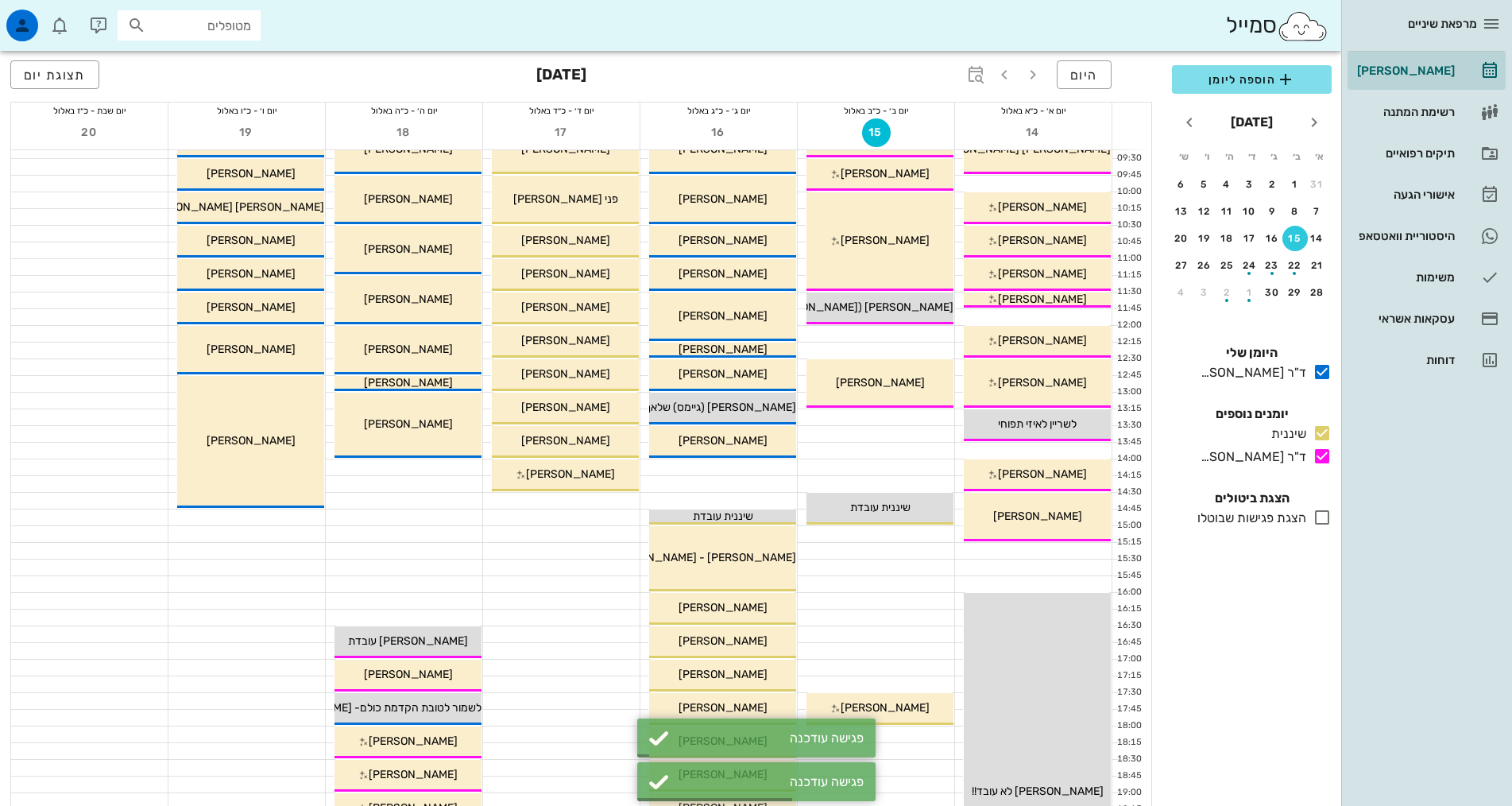
scroll to position [0, 0]
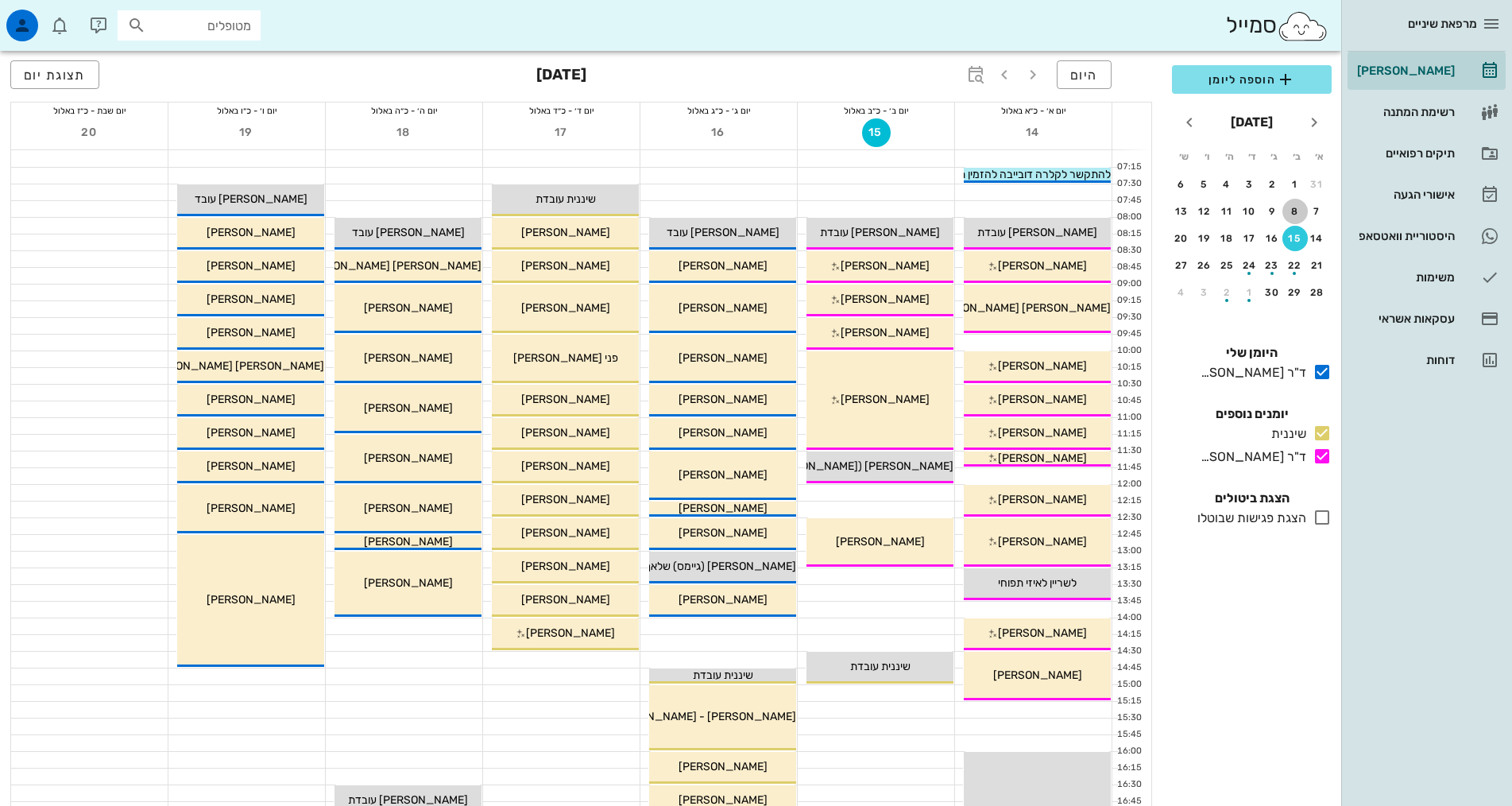
click at [1297, 213] on div "8" at bounding box center [1295, 211] width 26 height 11
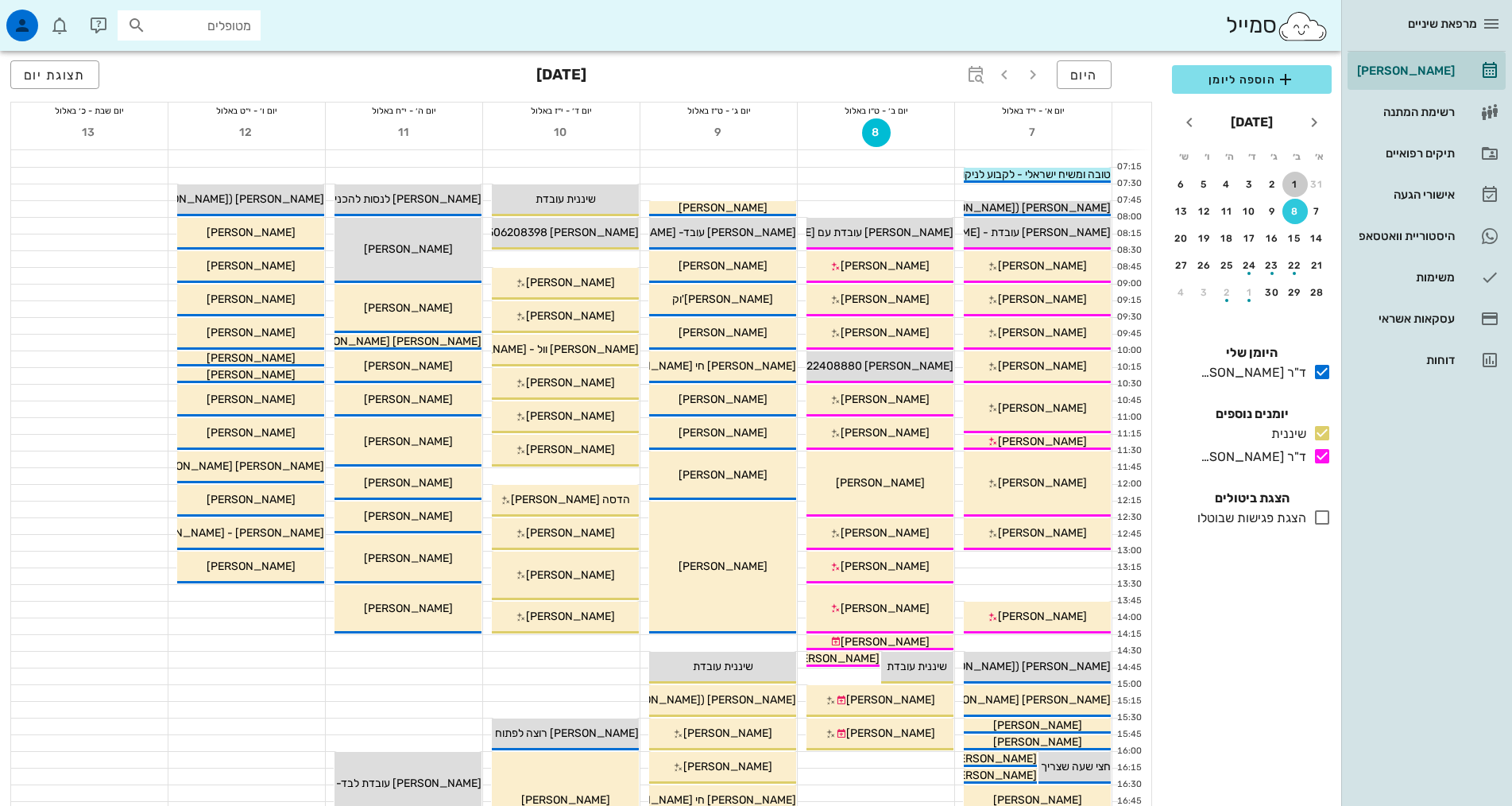
click at [1285, 180] on div "1" at bounding box center [1295, 184] width 26 height 11
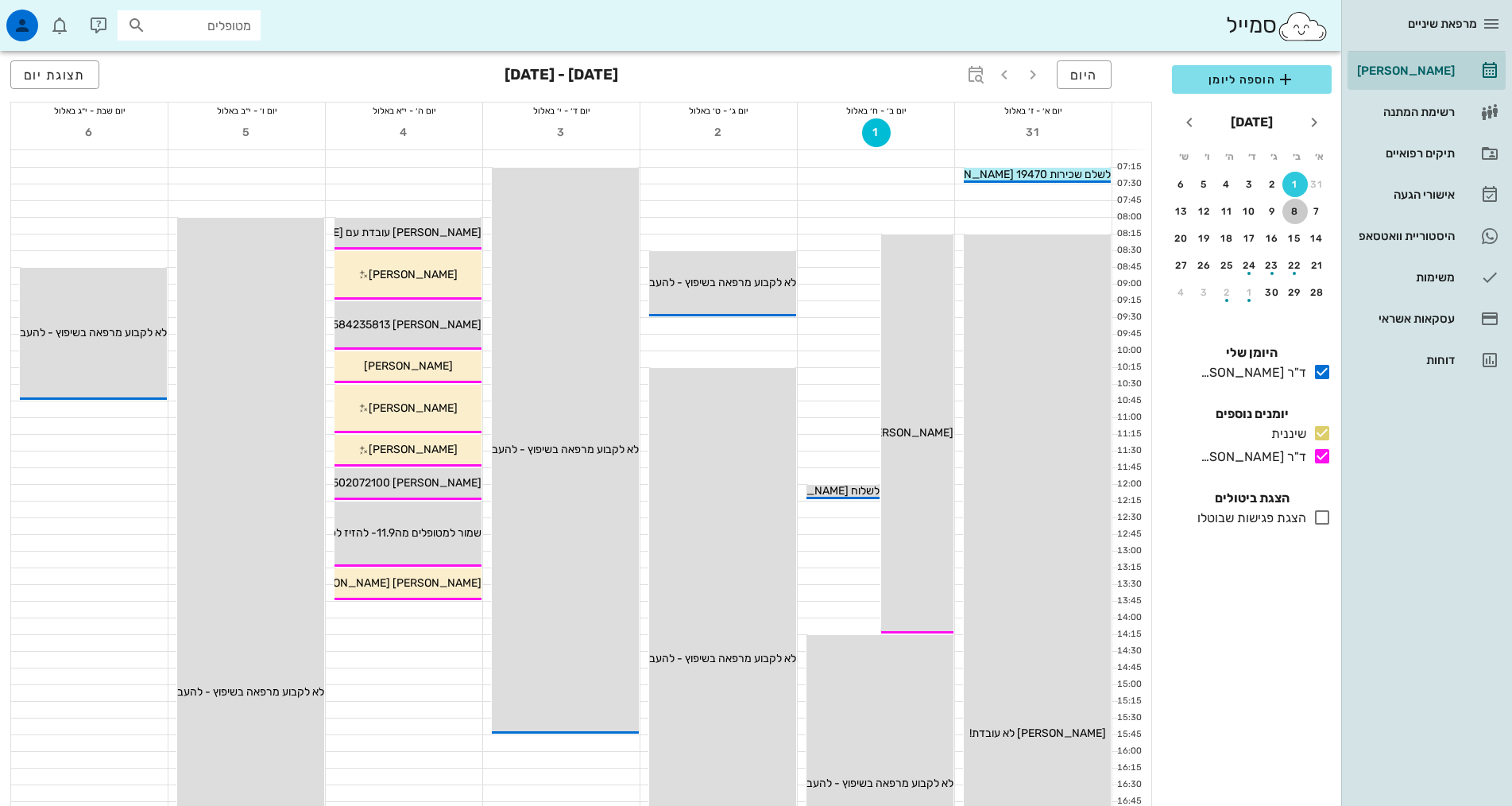
click at [1297, 207] on div "8" at bounding box center [1295, 211] width 26 height 11
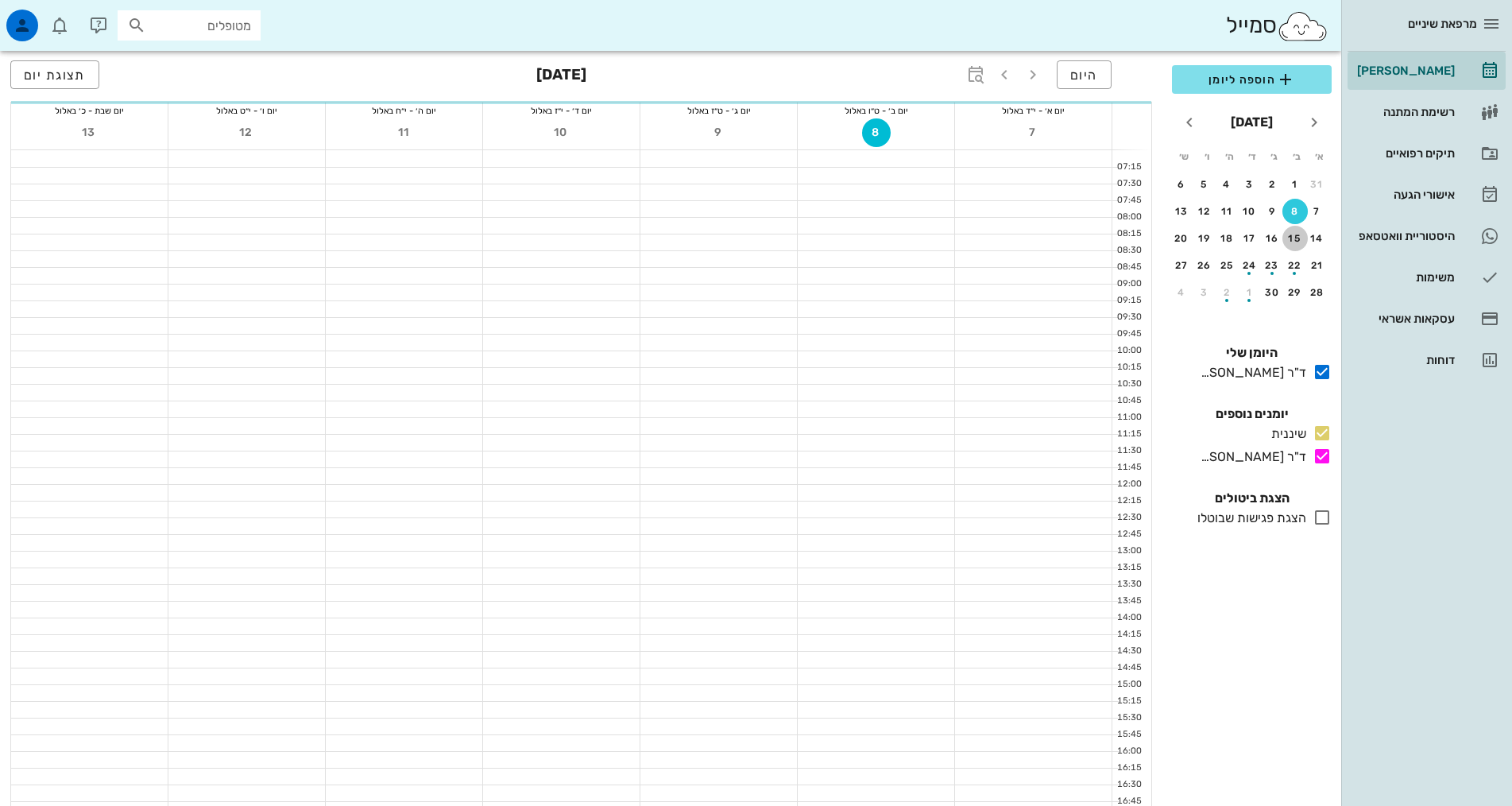
click at [1299, 236] on div "15" at bounding box center [1295, 239] width 26 height 11
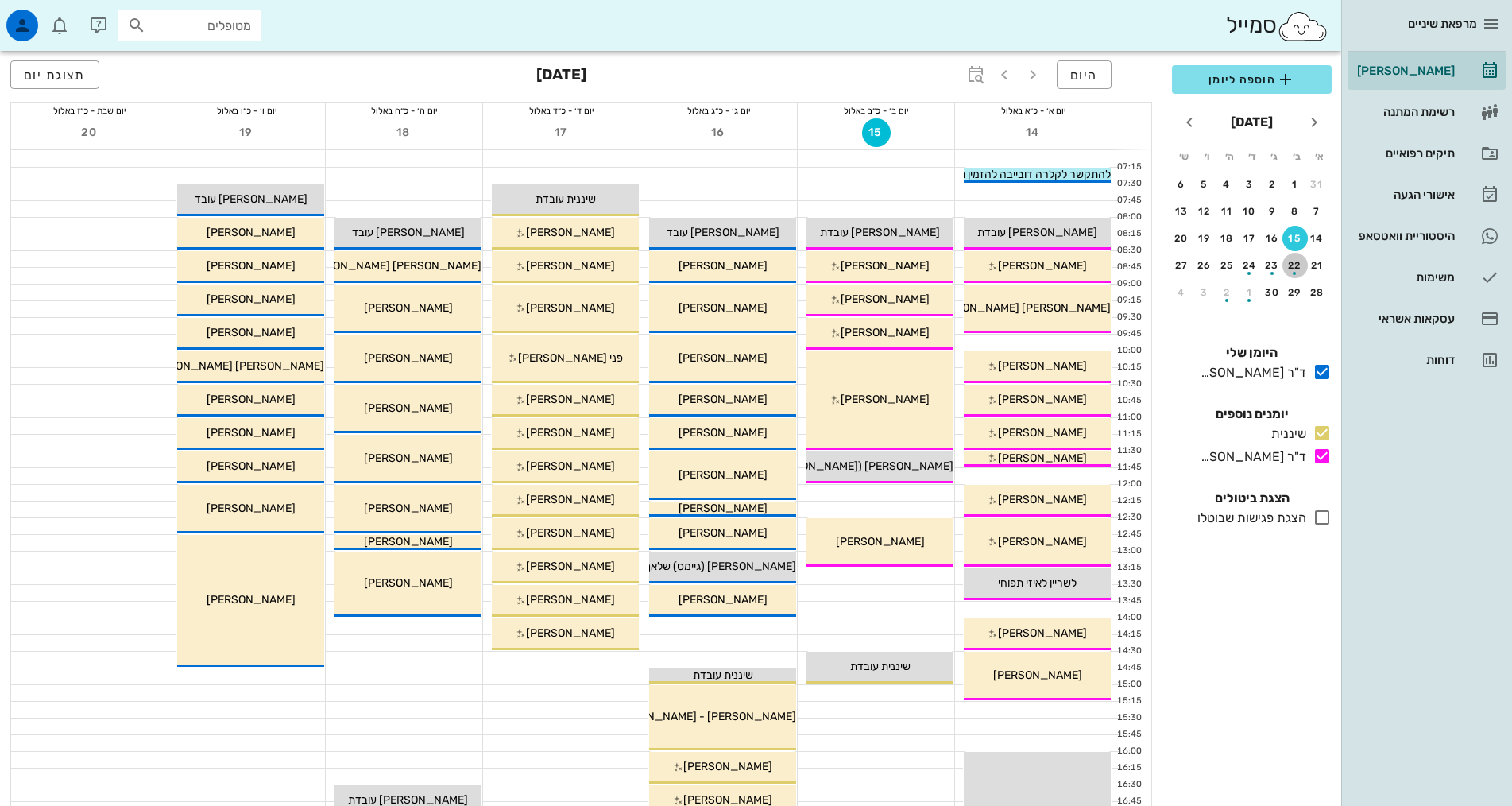
click at [1294, 263] on div "22" at bounding box center [1295, 266] width 26 height 11
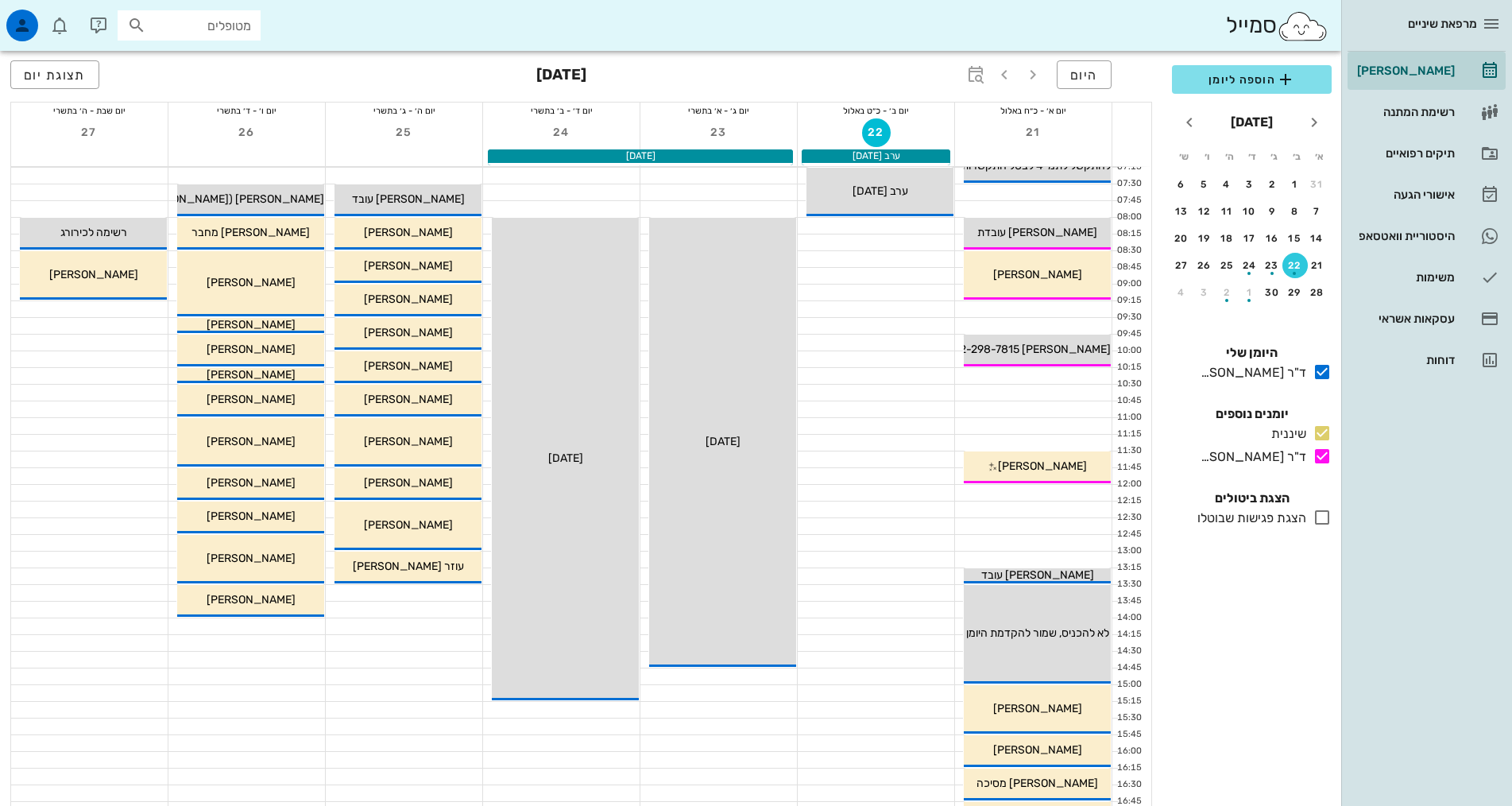
click at [1297, 583] on div "הוספה ליומן ספטמבר 2025 א׳ ב׳ ג׳ ד׳ ה׳ ו׳ ש׳ 31 1 2 3 4 5 6 7 8 9 10 11 12 13 1…" at bounding box center [1252, 431] width 179 height 750
click at [1289, 298] on button "29" at bounding box center [1295, 292] width 26 height 26
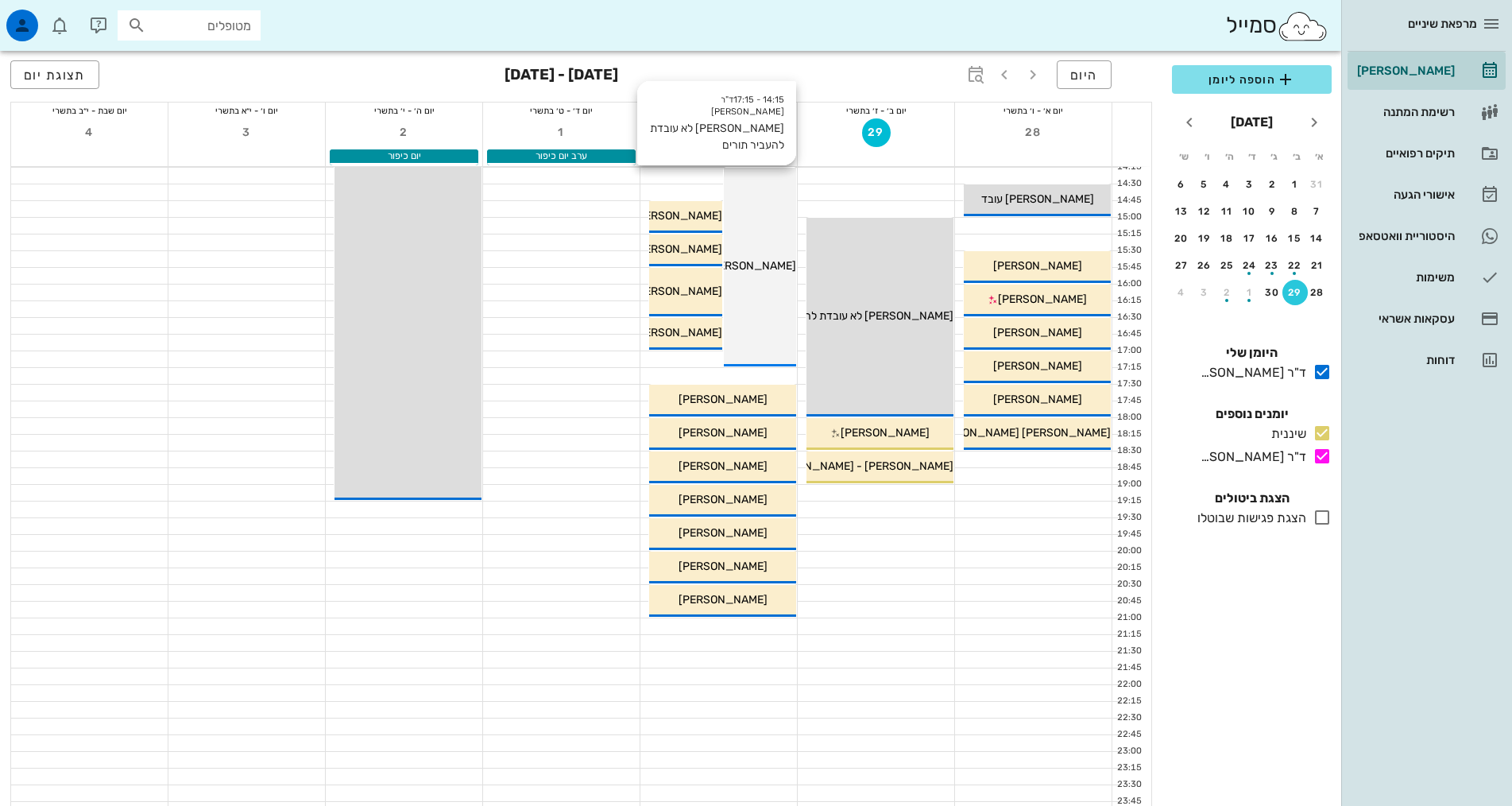
scroll to position [476, 0]
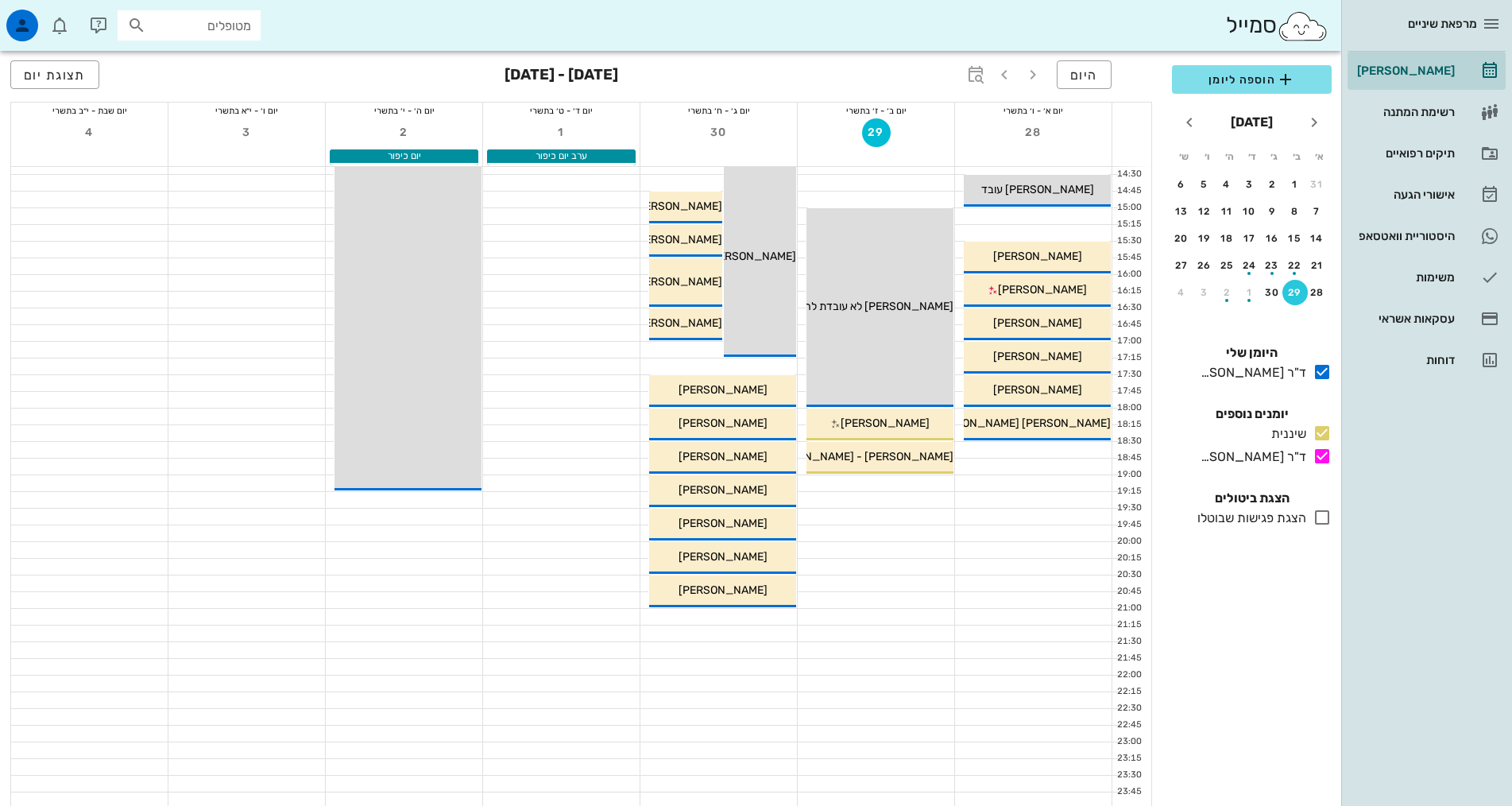
click at [1282, 279] on button "29" at bounding box center [1295, 292] width 26 height 26
click at [1076, 57] on div "היום ספטמבר - אוקטובר 2025 תצוגת יום" at bounding box center [581, 77] width 1142 height 51
click at [1263, 113] on button "[DATE]" at bounding box center [1251, 122] width 55 height 32
click at [1234, 259] on button "אוג׳" at bounding box center [1251, 258] width 51 height 29
click at [1252, 293] on div "27" at bounding box center [1249, 292] width 24 height 11
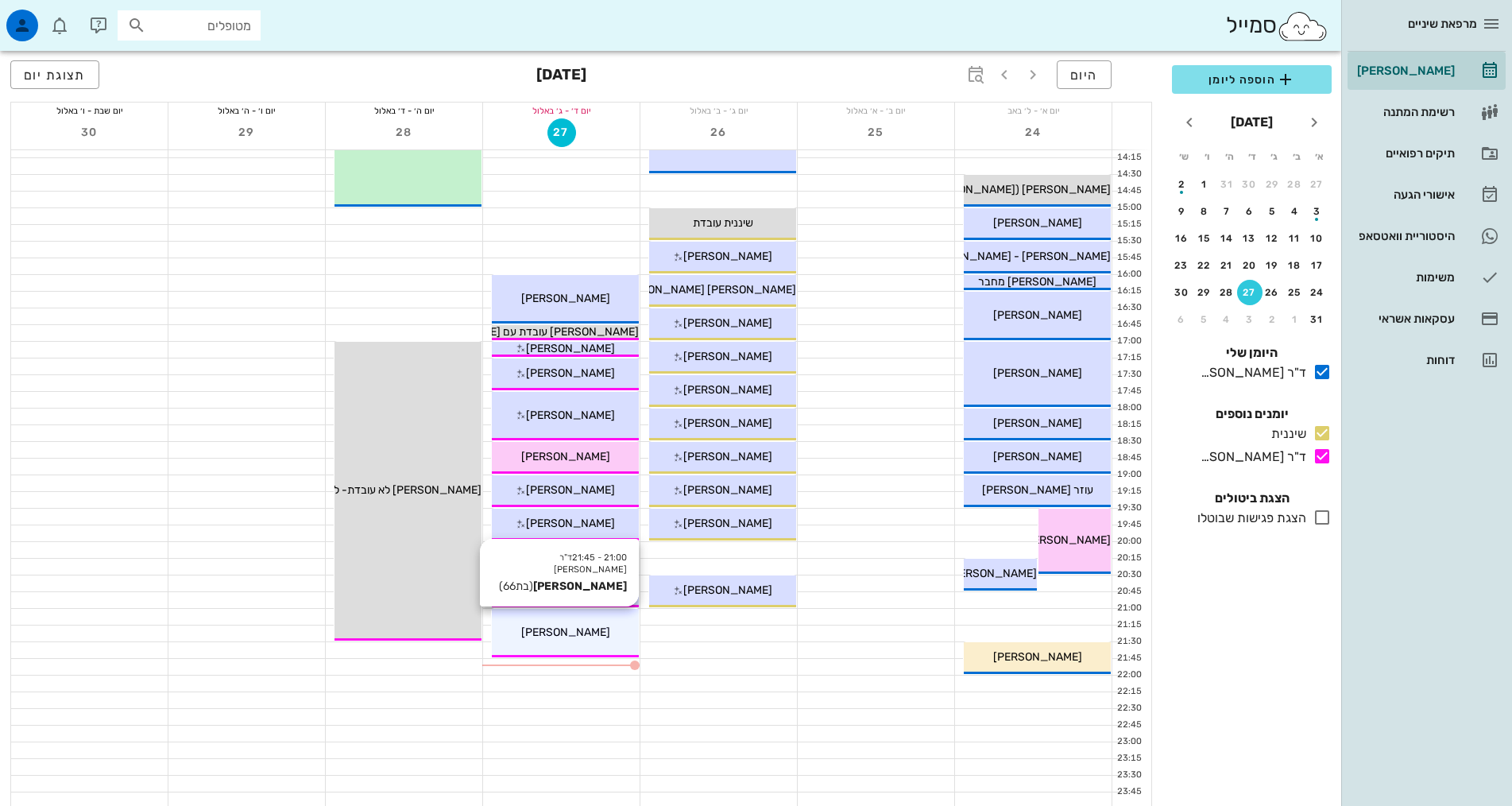
click at [589, 630] on div "[PERSON_NAME]" at bounding box center [565, 632] width 147 height 17
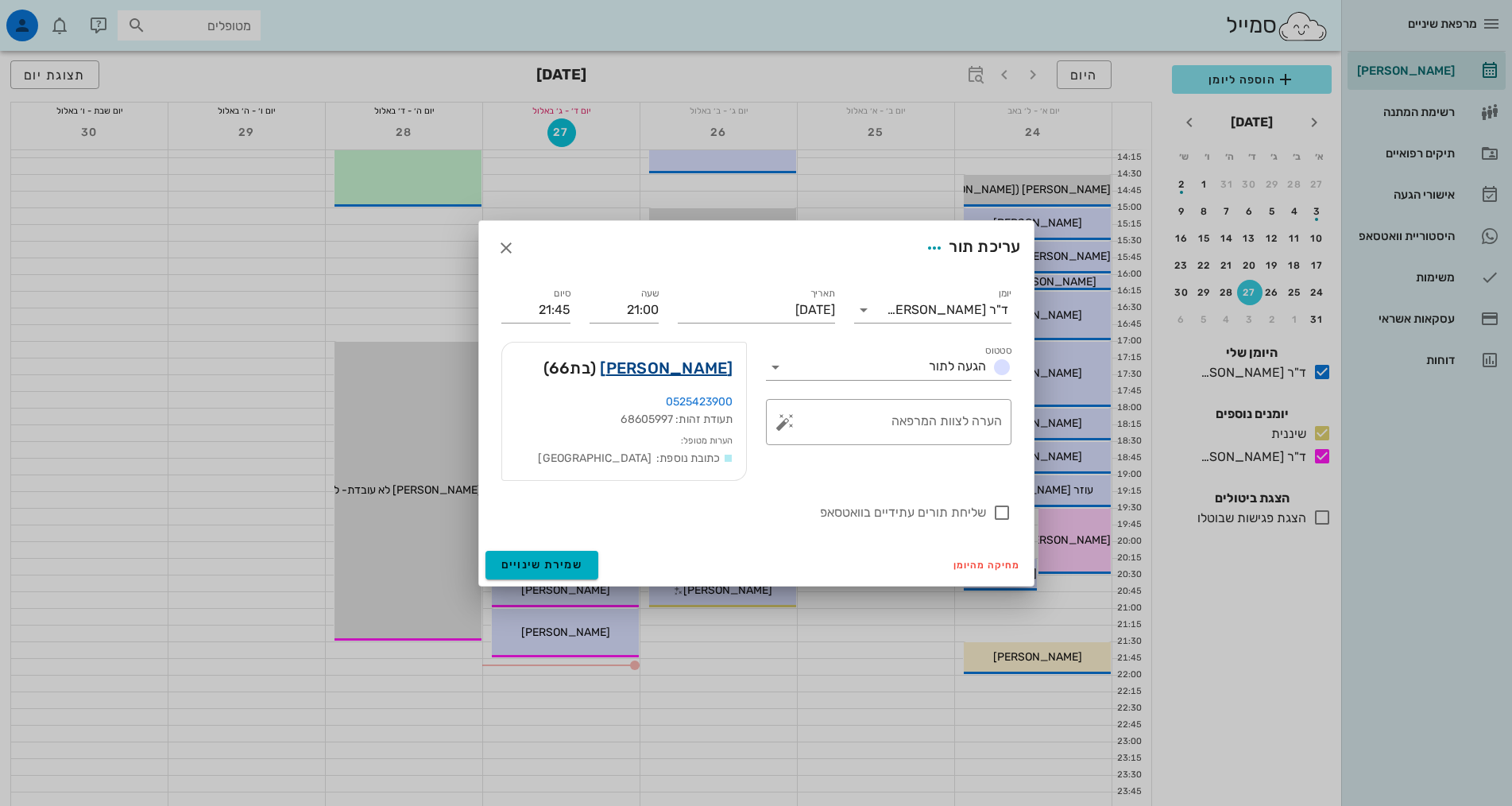
click at [706, 365] on link "תמרה סנד" at bounding box center [666, 368] width 132 height 26
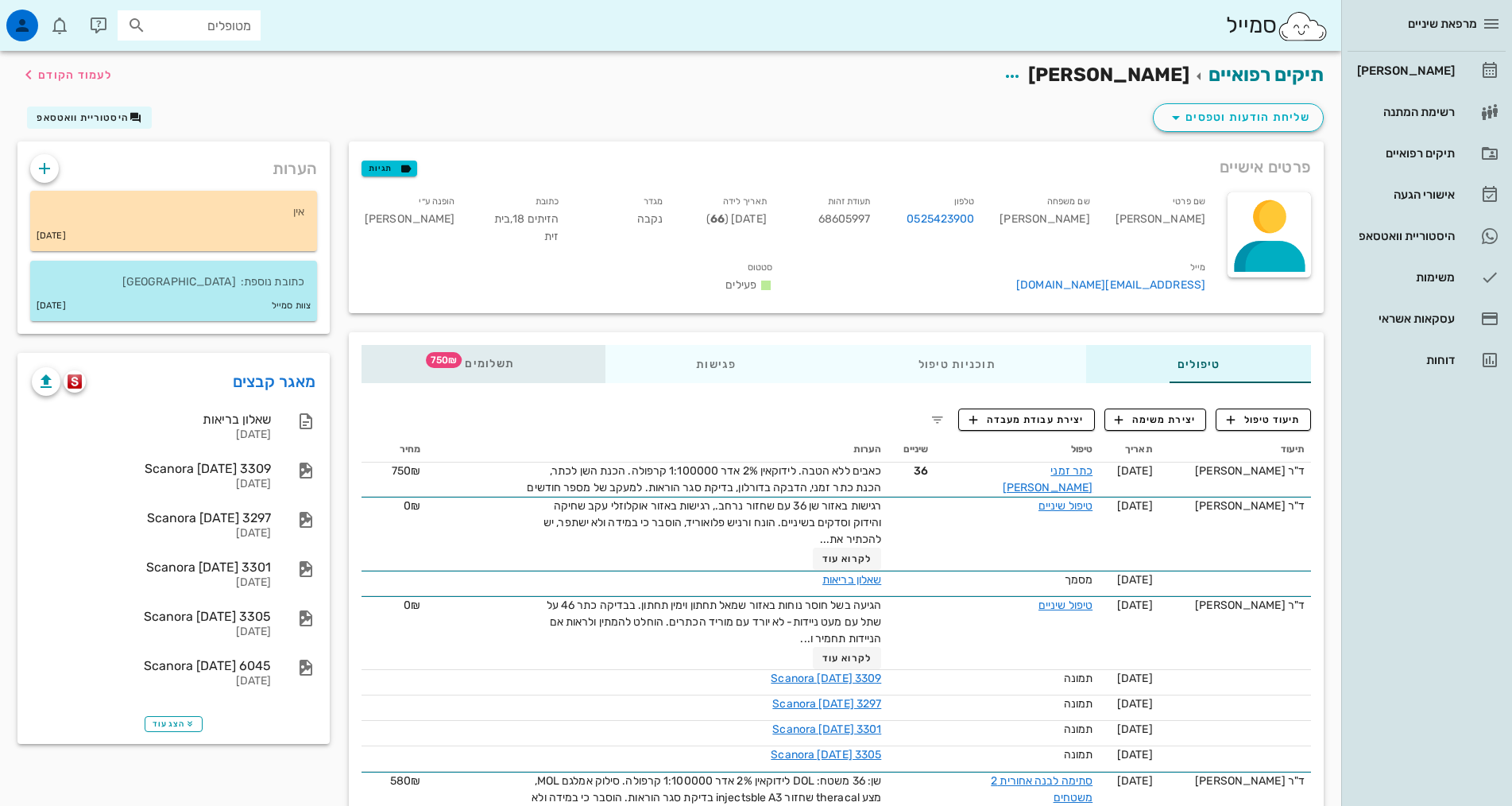
click at [452, 358] on span "תשלומים 750₪" at bounding box center [484, 364] width 62 height 11
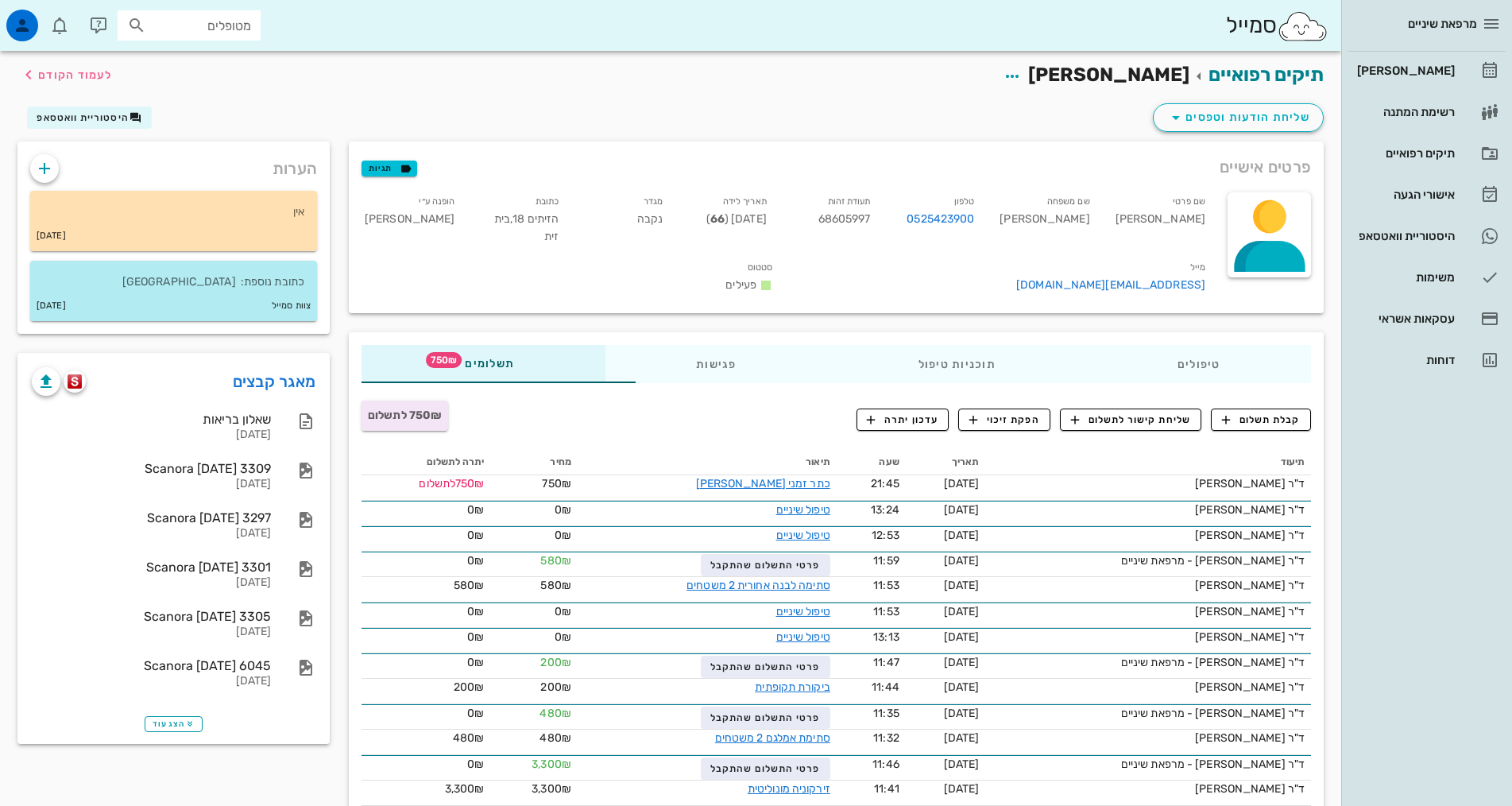
click at [1340, 551] on div "תיקים רפואיים תמרה סנד לעמוד הקודם שליחת הודעות וטפסים היסטוריית וואטסאפ פרטים …" at bounding box center [670, 575] width 1341 height 1047
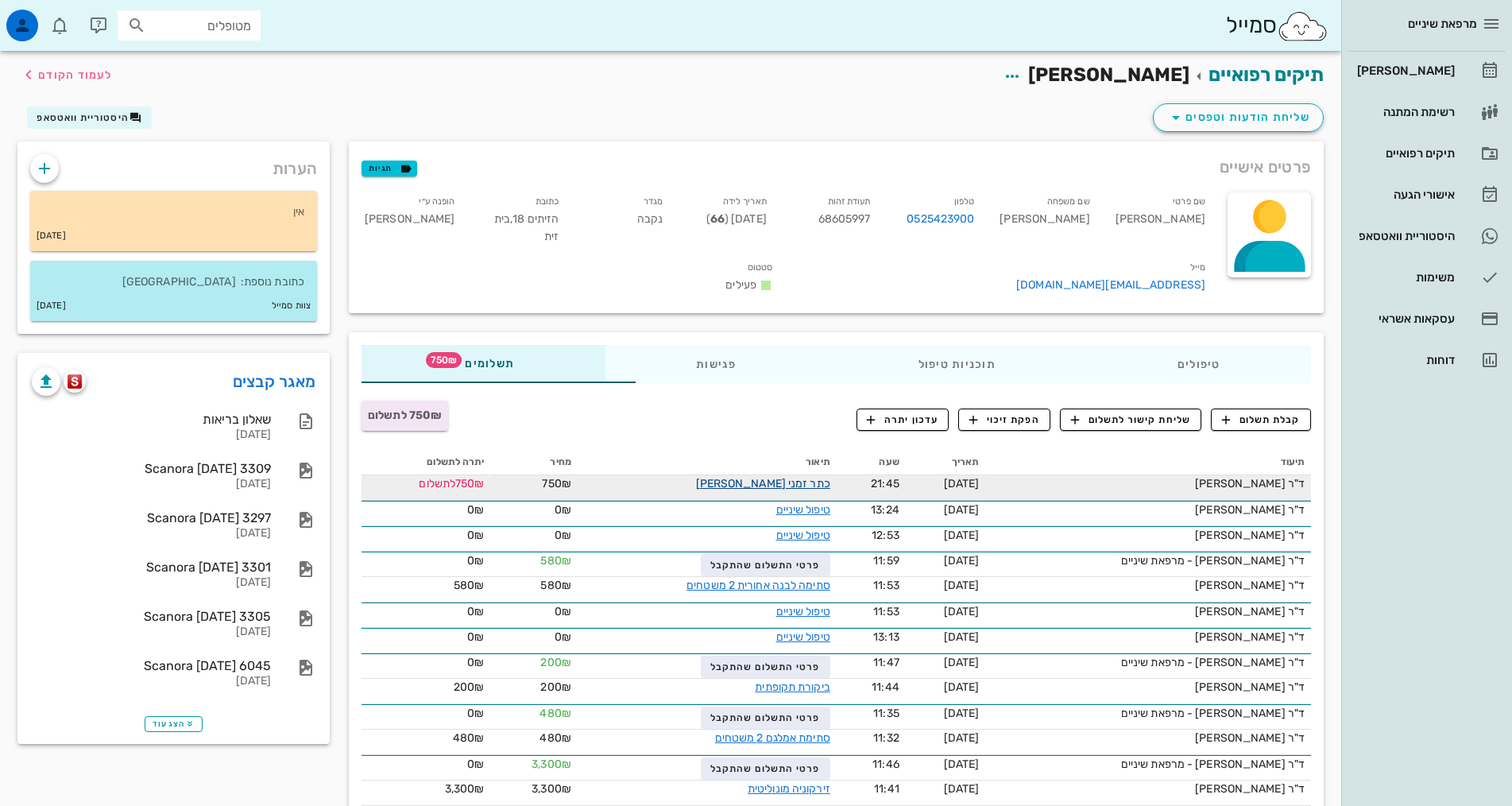
click at [760, 476] on link "כתר זמני [PERSON_NAME]" at bounding box center [763, 483] width 134 height 14
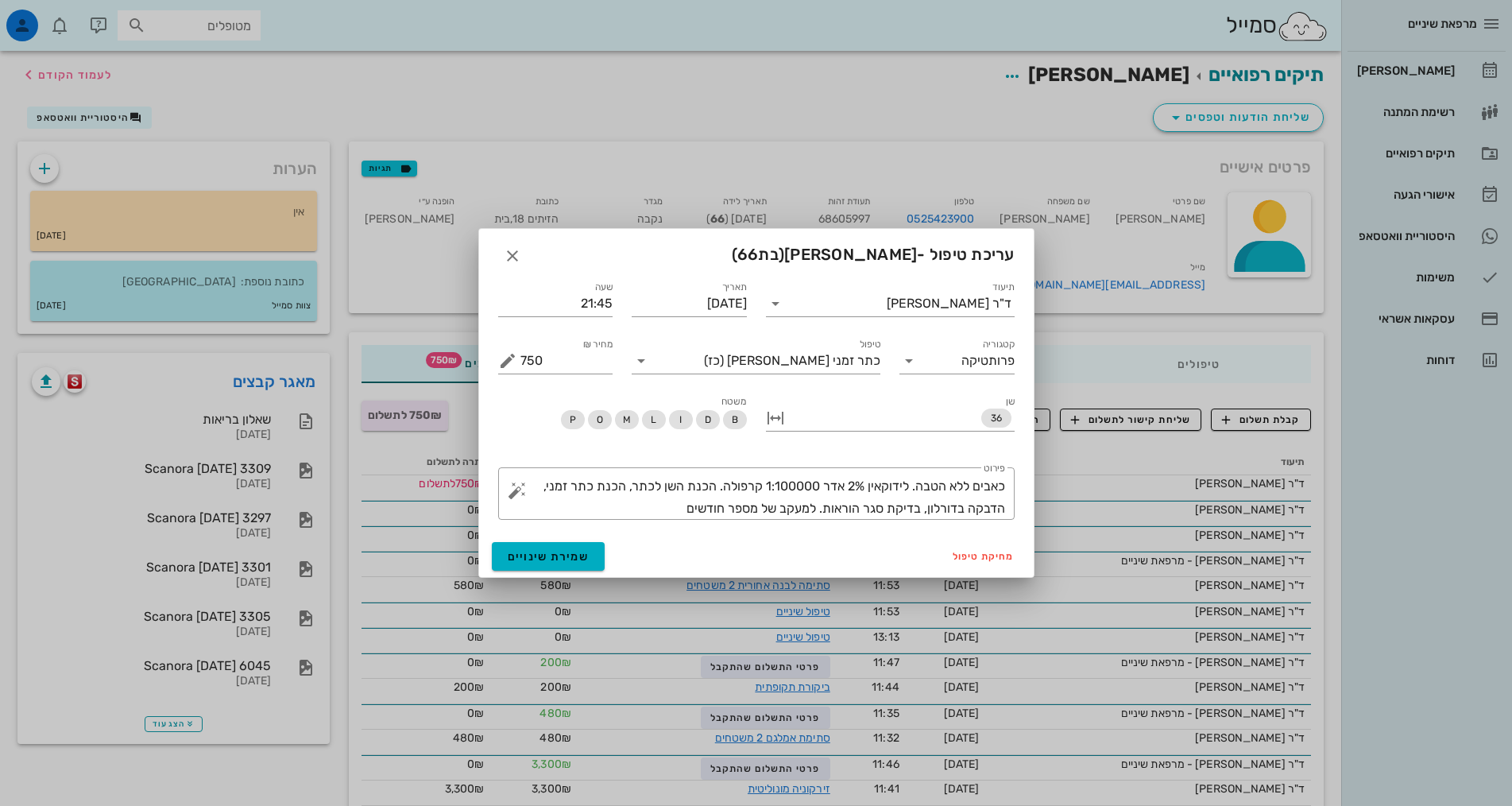
click at [943, 587] on div at bounding box center [756, 403] width 1512 height 806
click at [503, 261] on icon "button" at bounding box center [512, 256] width 19 height 19
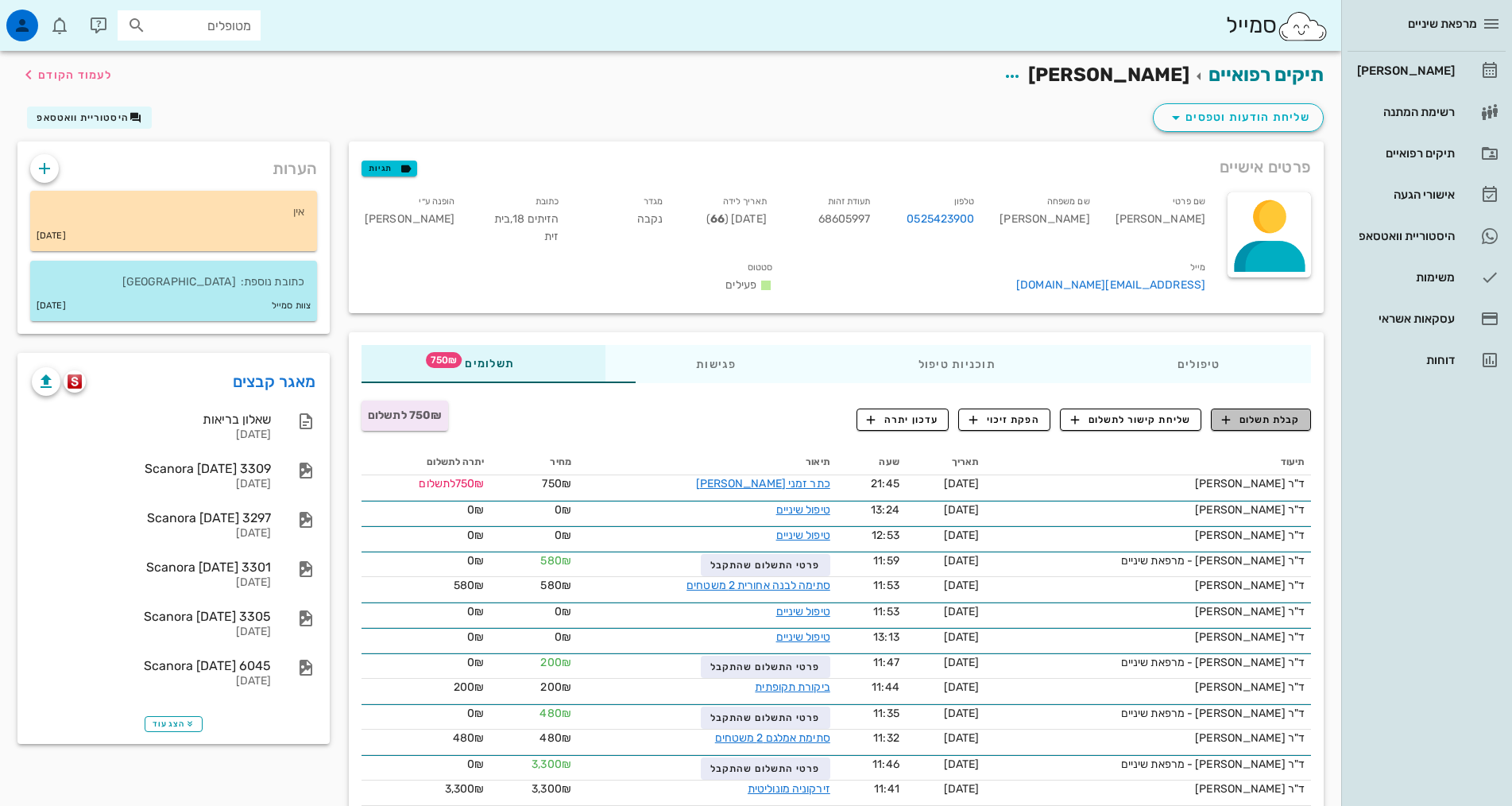
click at [1276, 413] on span "קבלת תשלום" at bounding box center [1261, 420] width 79 height 14
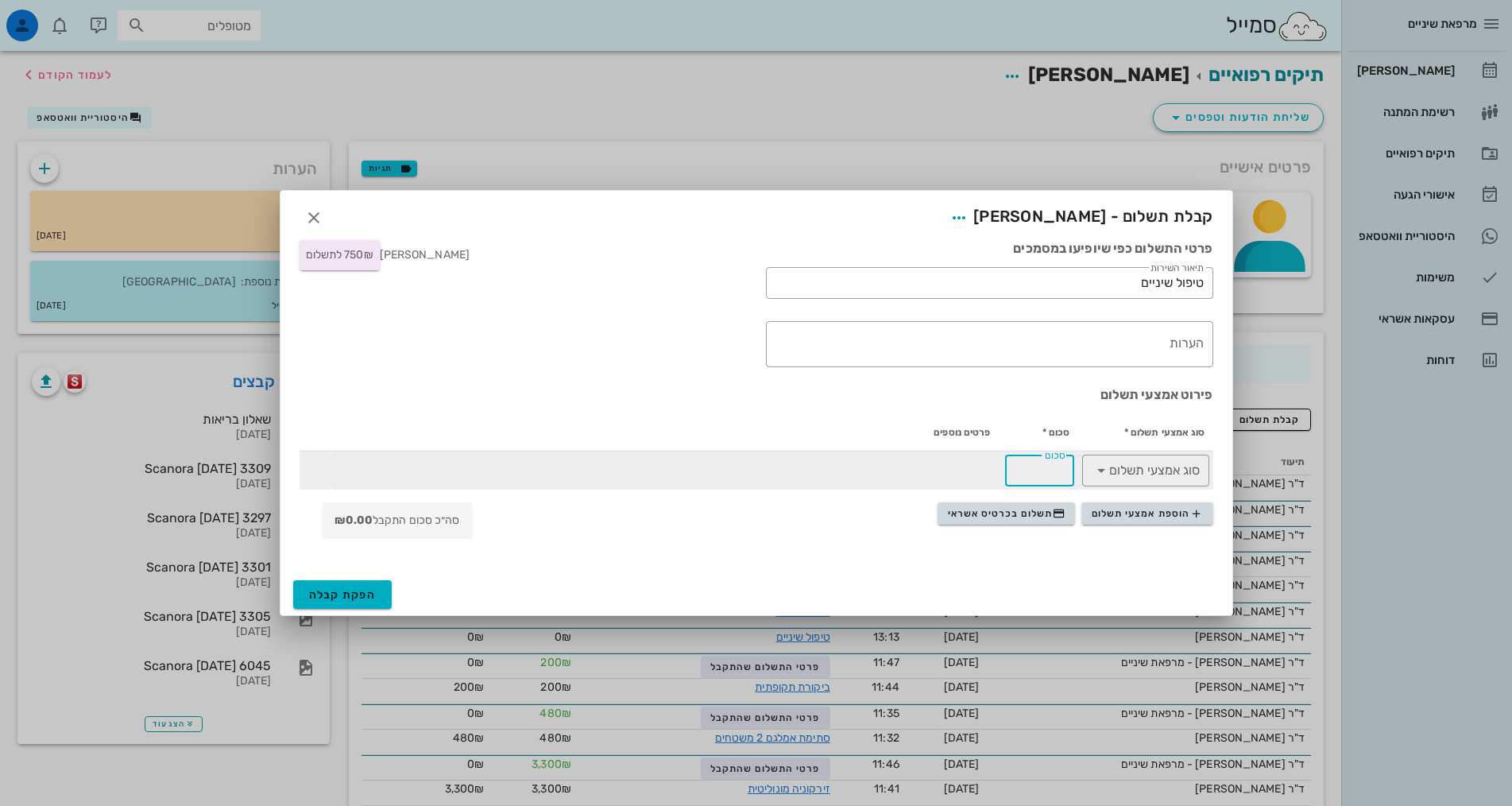
click at [1024, 481] on input "סכום" at bounding box center [1039, 471] width 50 height 26
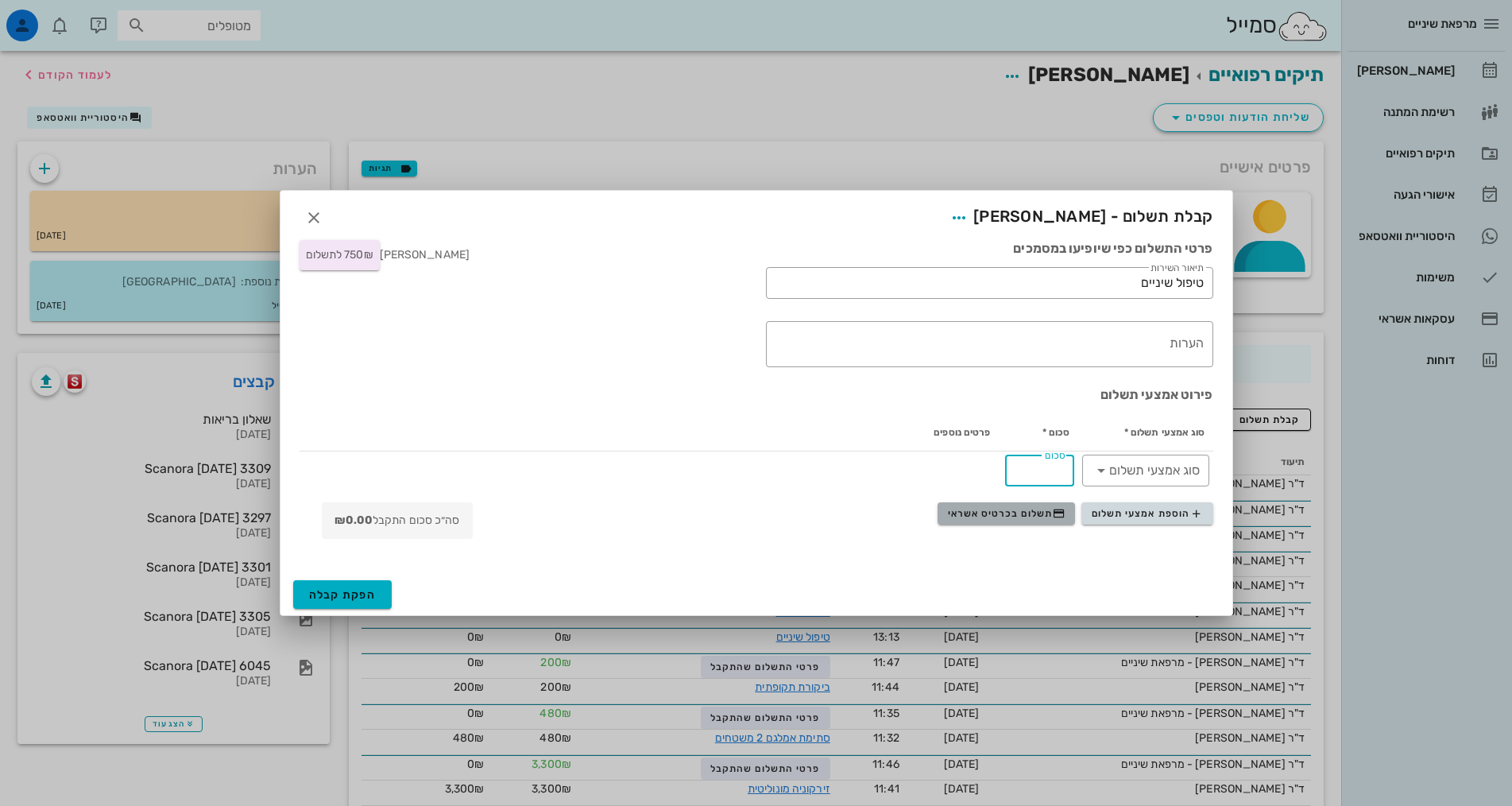
click at [1043, 515] on span "תשלום בכרטיס אשראי" at bounding box center [1006, 513] width 117 height 13
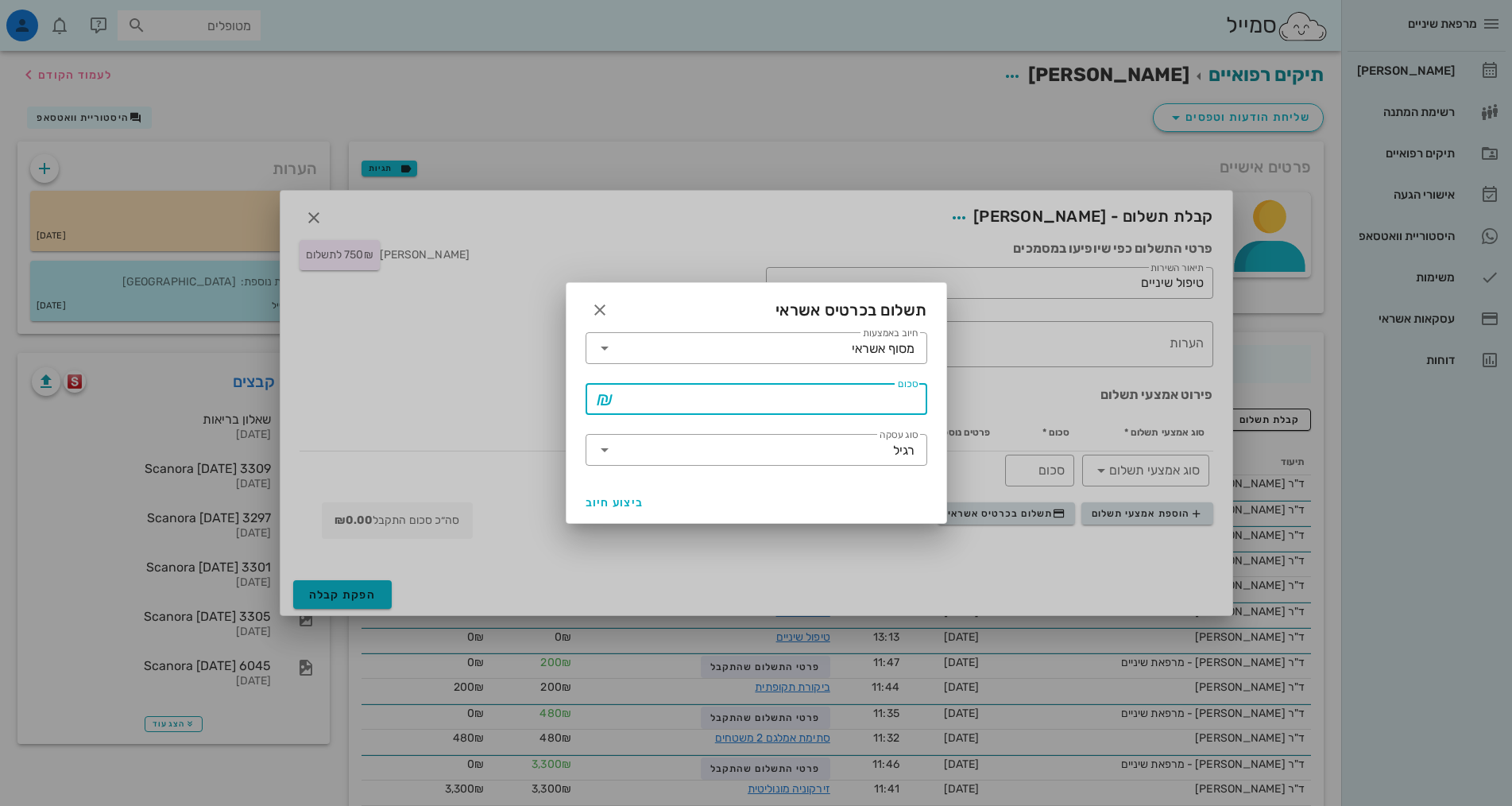
click at [844, 398] on input "סכום" at bounding box center [768, 399] width 300 height 26
type input "750"
click at [631, 512] on button "ביצוע חיוב" at bounding box center [615, 502] width 72 height 29
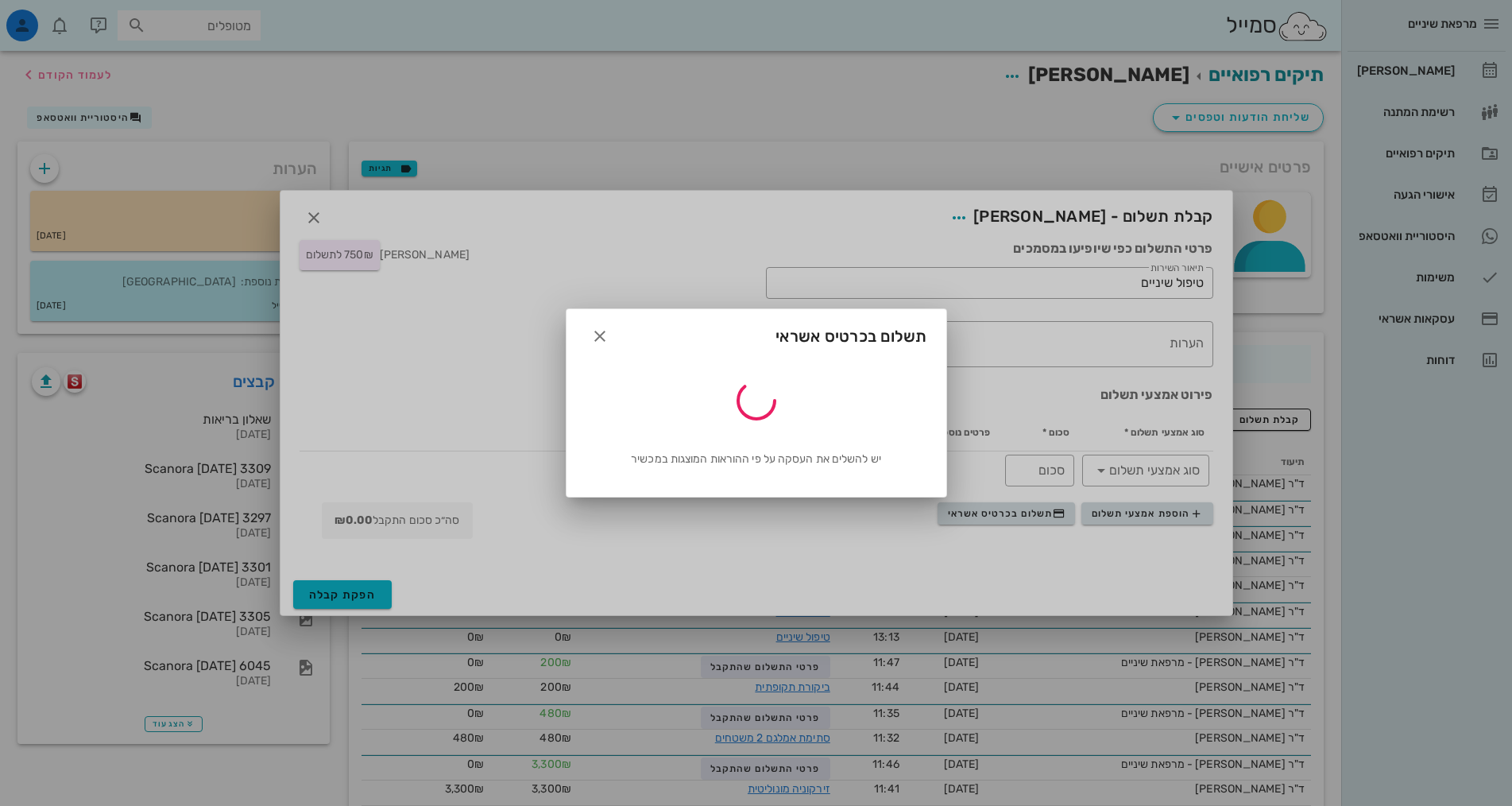
type input "750"
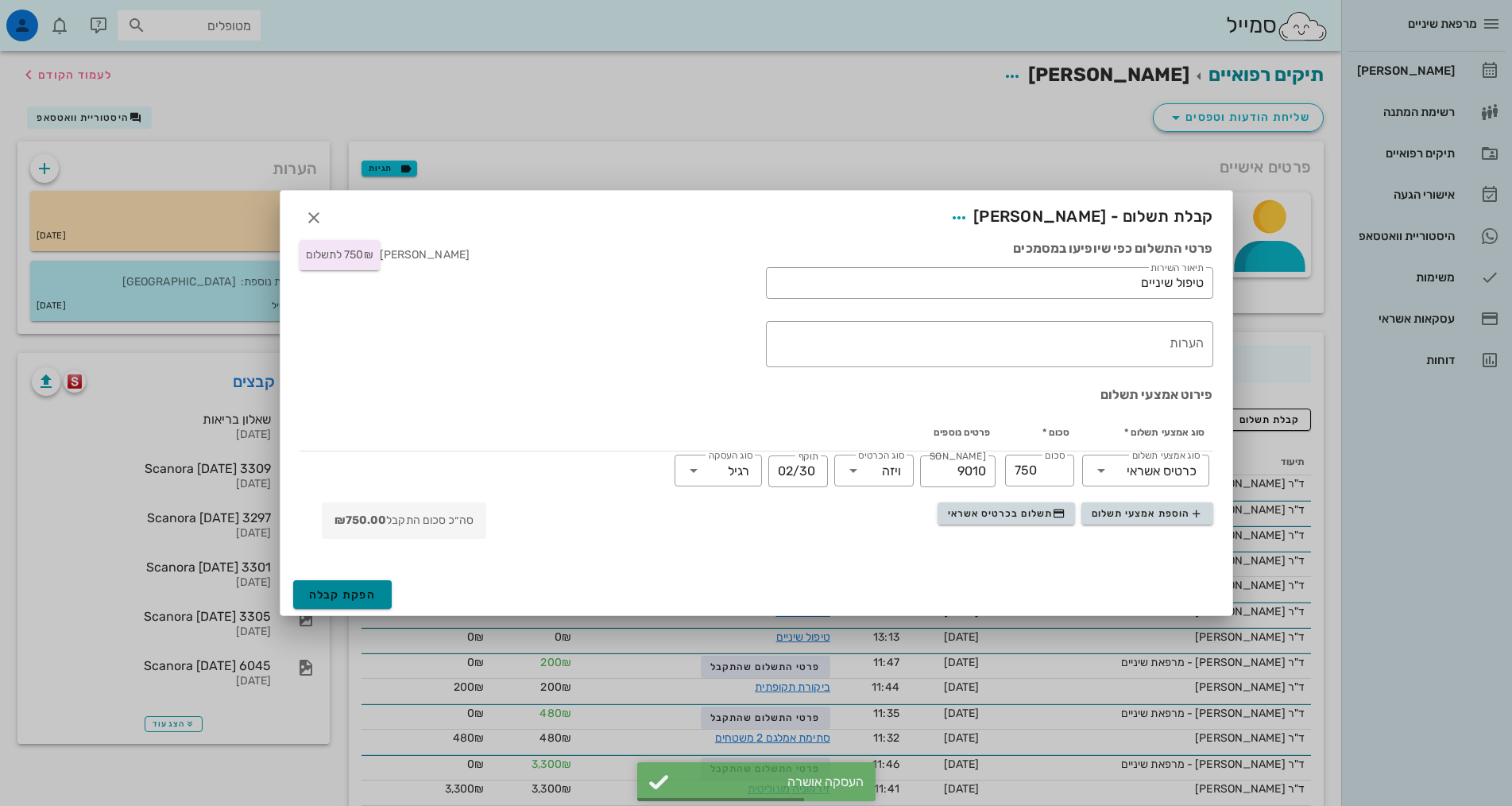
click at [355, 591] on span "הפקת קבלה" at bounding box center [342, 595] width 68 height 14
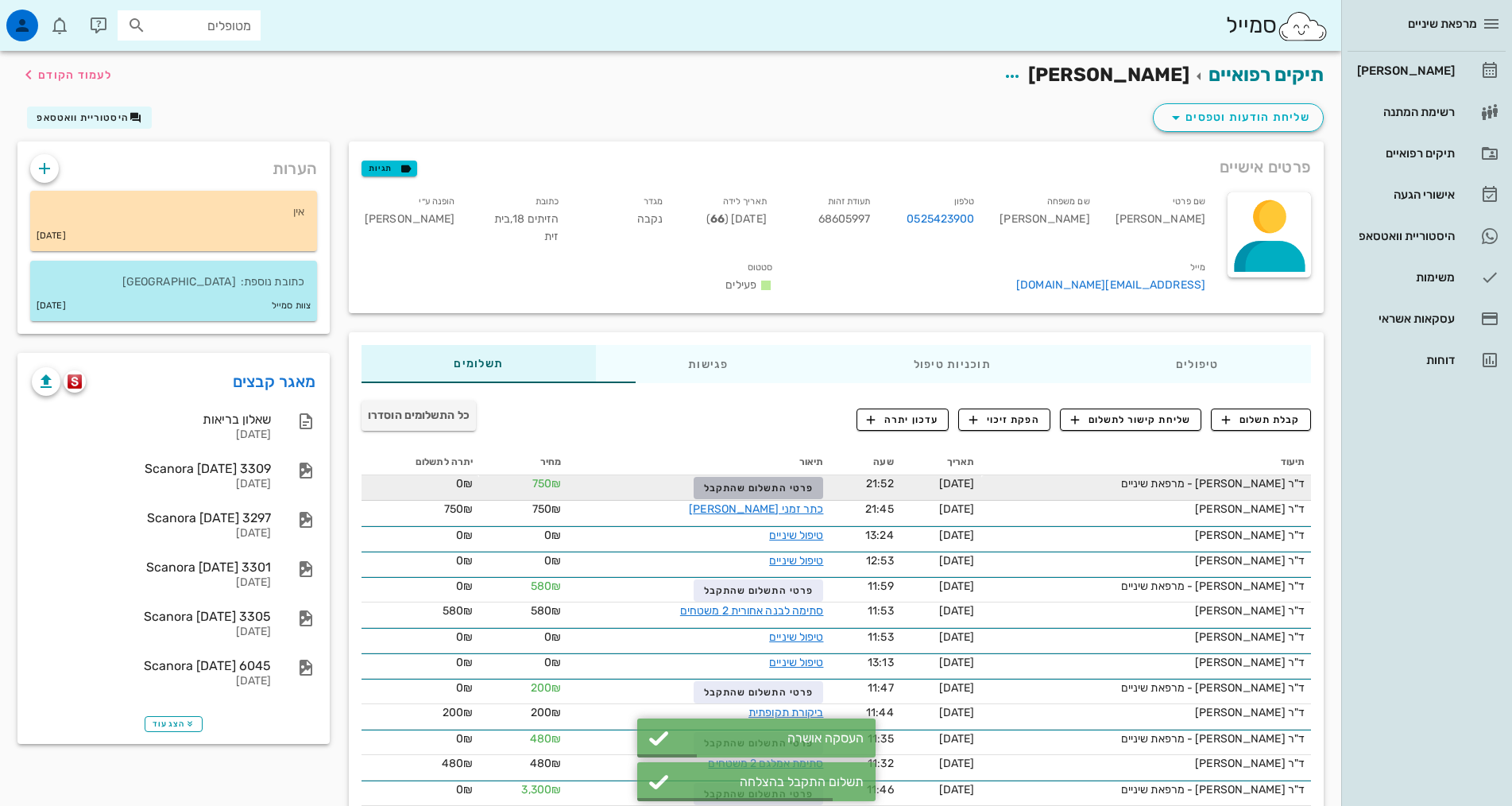
click at [730, 482] on span "פרטי התשלום שהתקבל" at bounding box center [758, 488] width 109 height 11
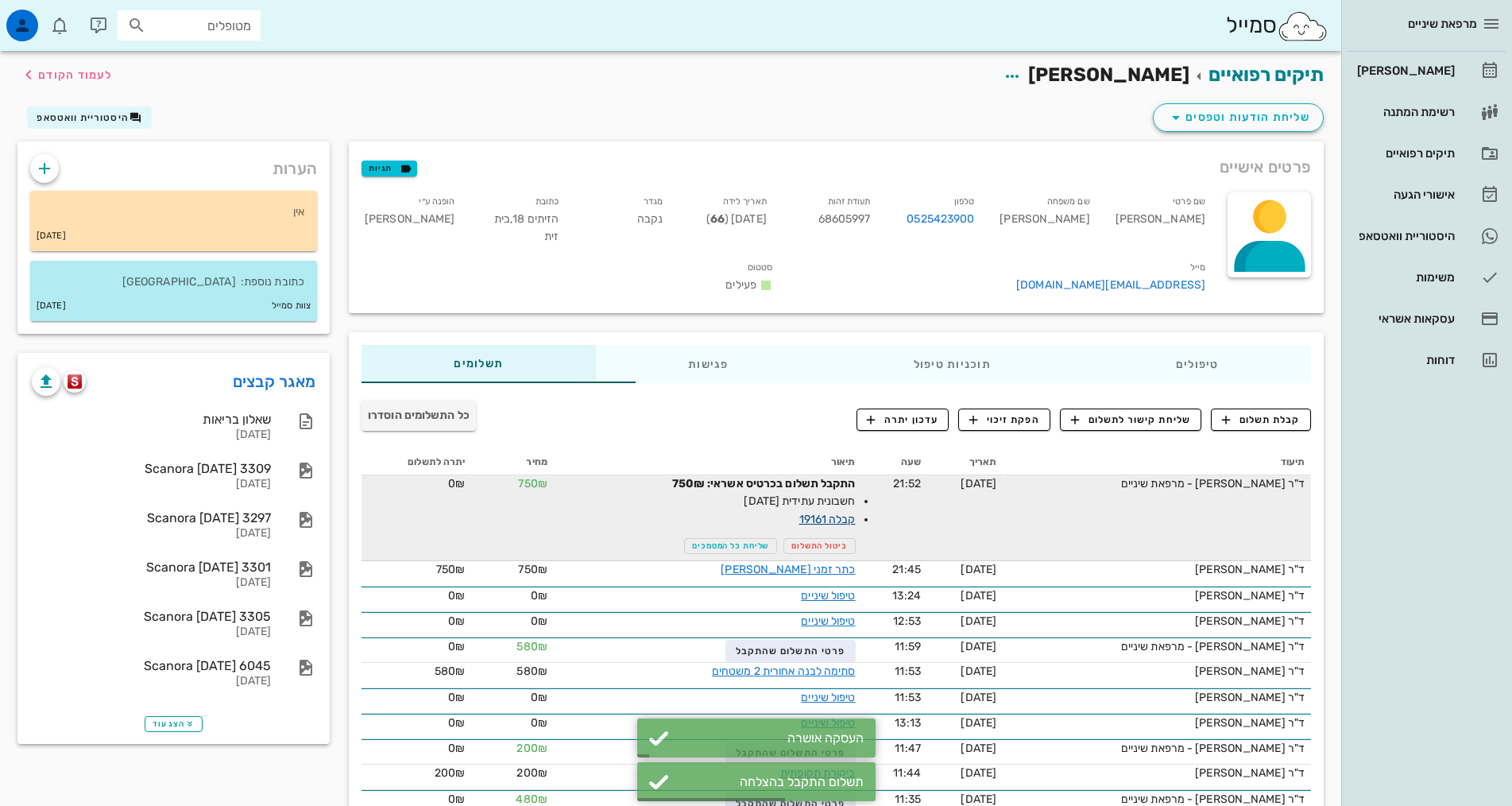
click at [799, 512] on link "קבלה 19161" at bounding box center [827, 519] width 57 height 14
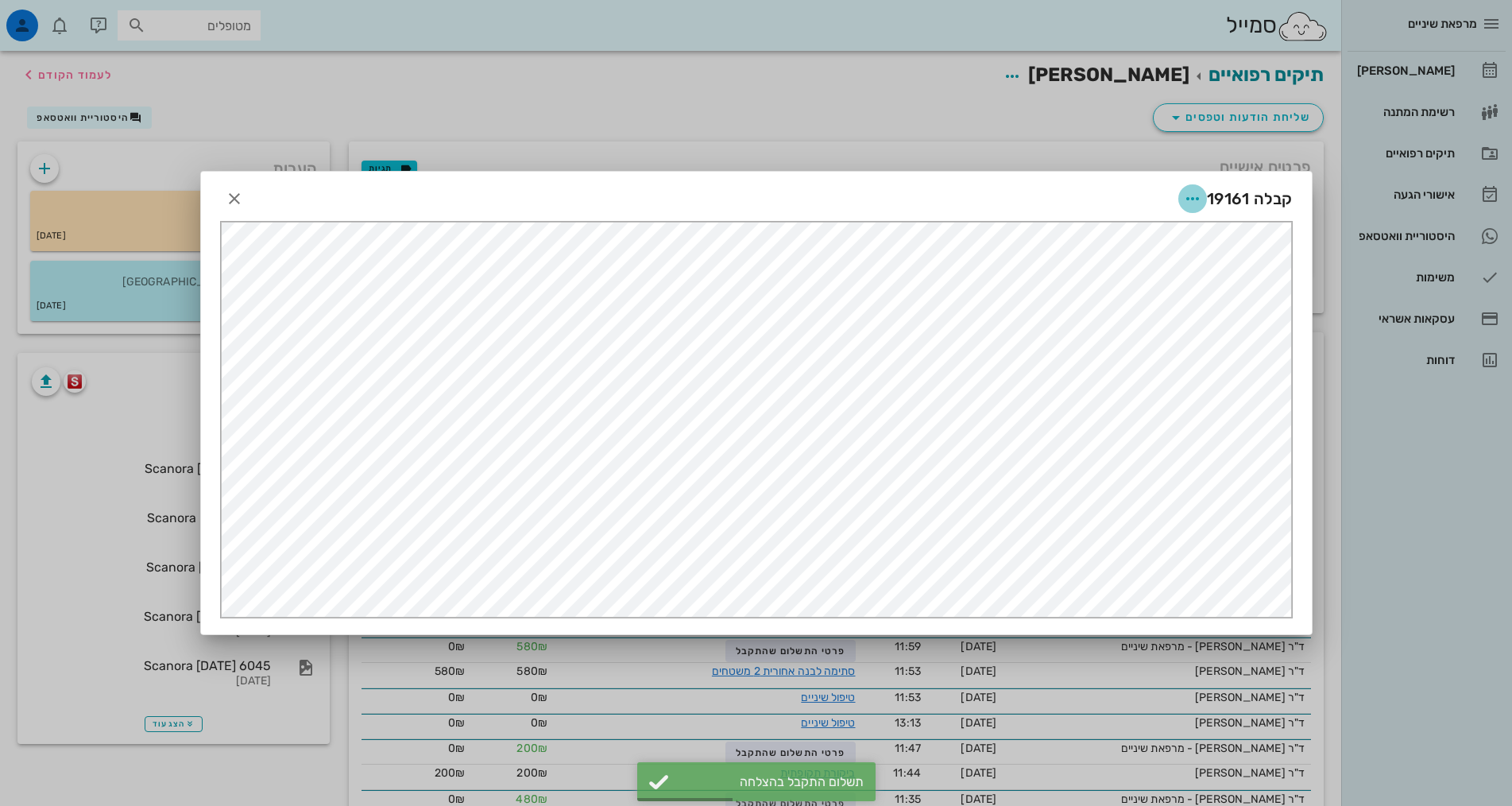
click at [1194, 205] on icon "button" at bounding box center [1193, 199] width 19 height 19
click at [1140, 306] on div "שליחה בוואטסאפ" at bounding box center [1150, 314] width 89 height 15
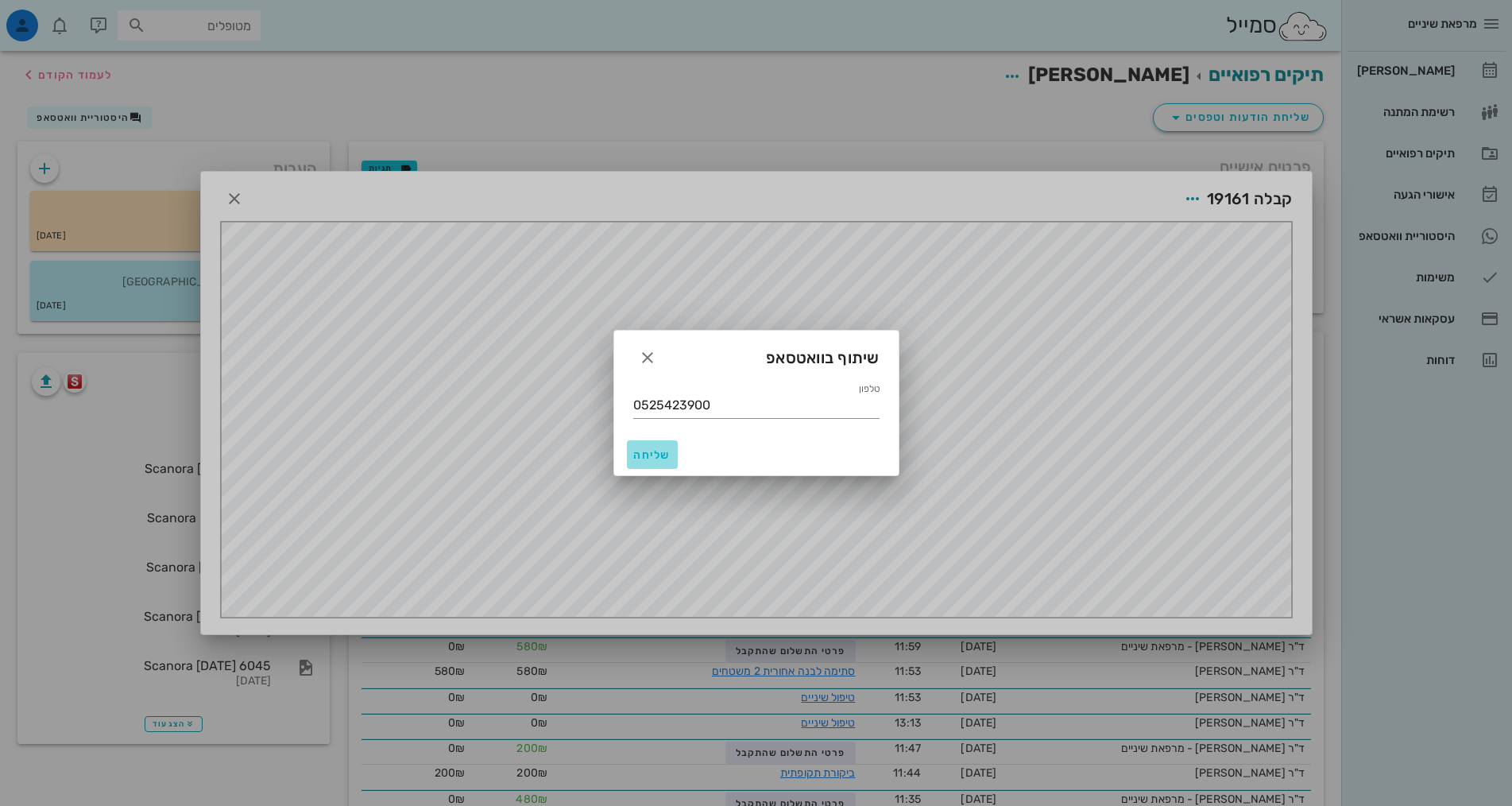
click at [644, 458] on span "שליחה" at bounding box center [653, 455] width 38 height 14
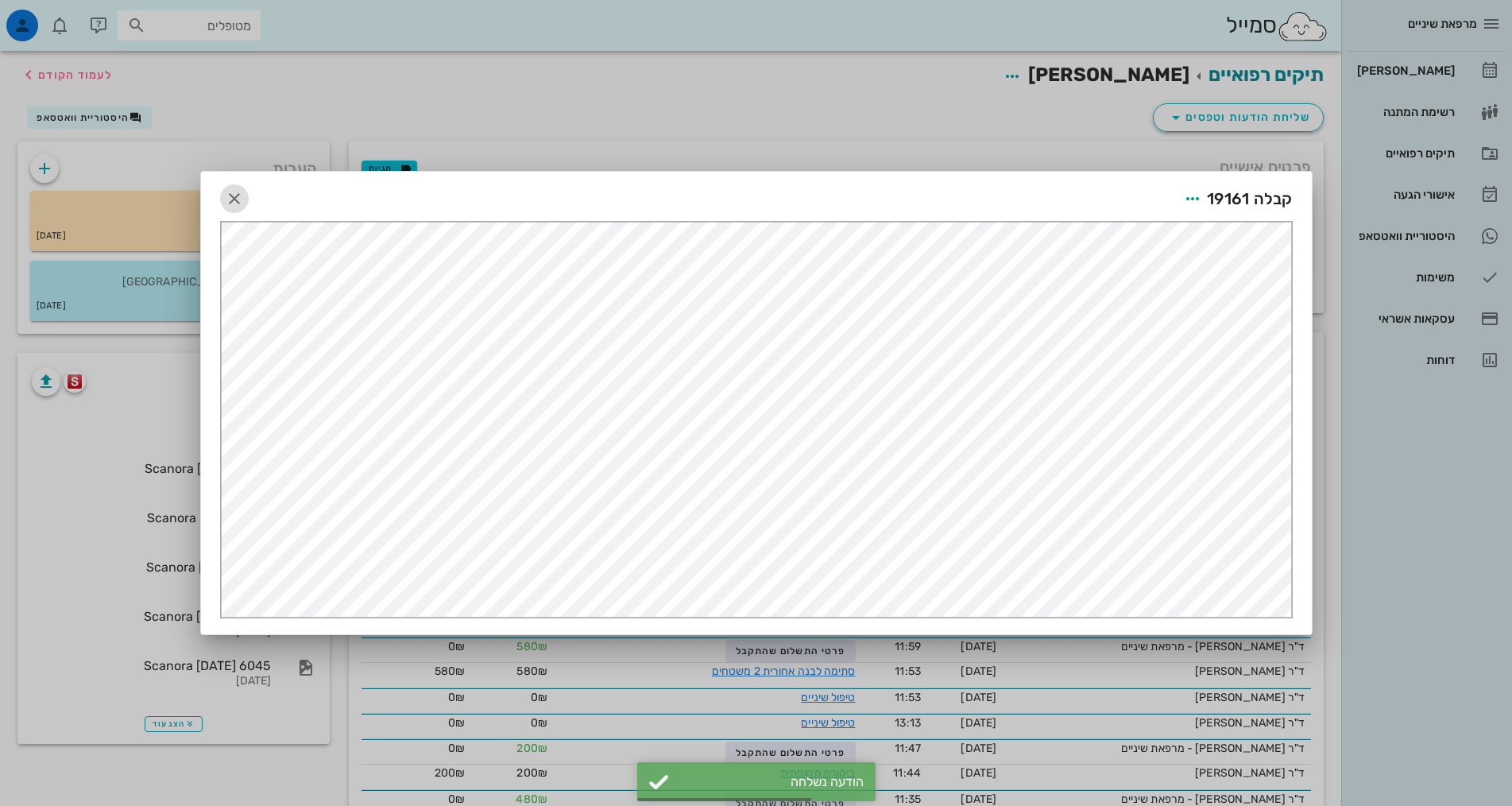
click at [231, 203] on icon "button" at bounding box center [235, 199] width 19 height 19
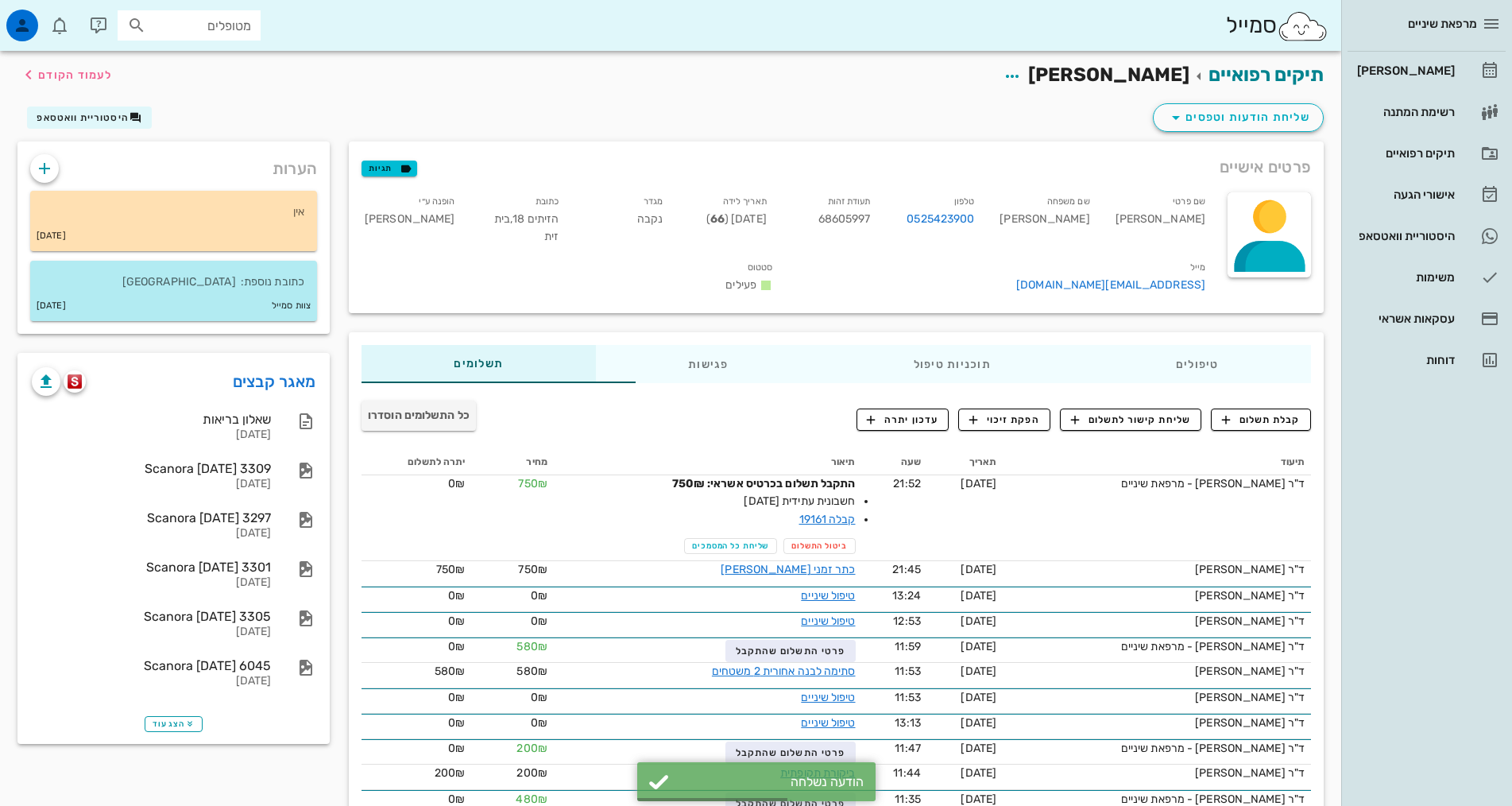
click at [563, 72] on div "תיקים רפואיים תמרה סנד לעמוד הקודם" at bounding box center [670, 76] width 1325 height 49
click at [1471, 62] on link "[PERSON_NAME]" at bounding box center [1427, 71] width 158 height 38
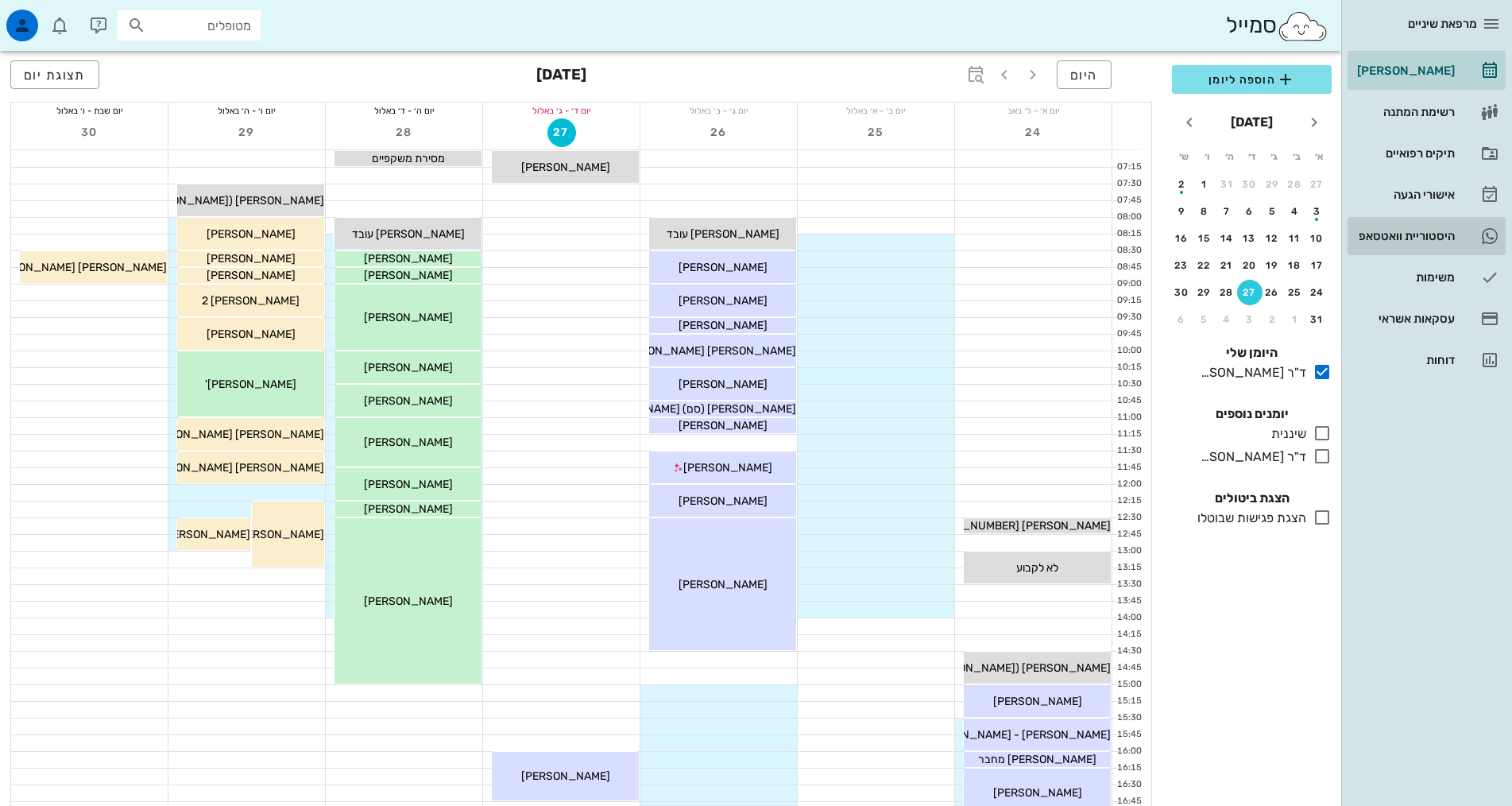
click at [1418, 243] on div "היסטוריית וואטסאפ" at bounding box center [1404, 236] width 101 height 26
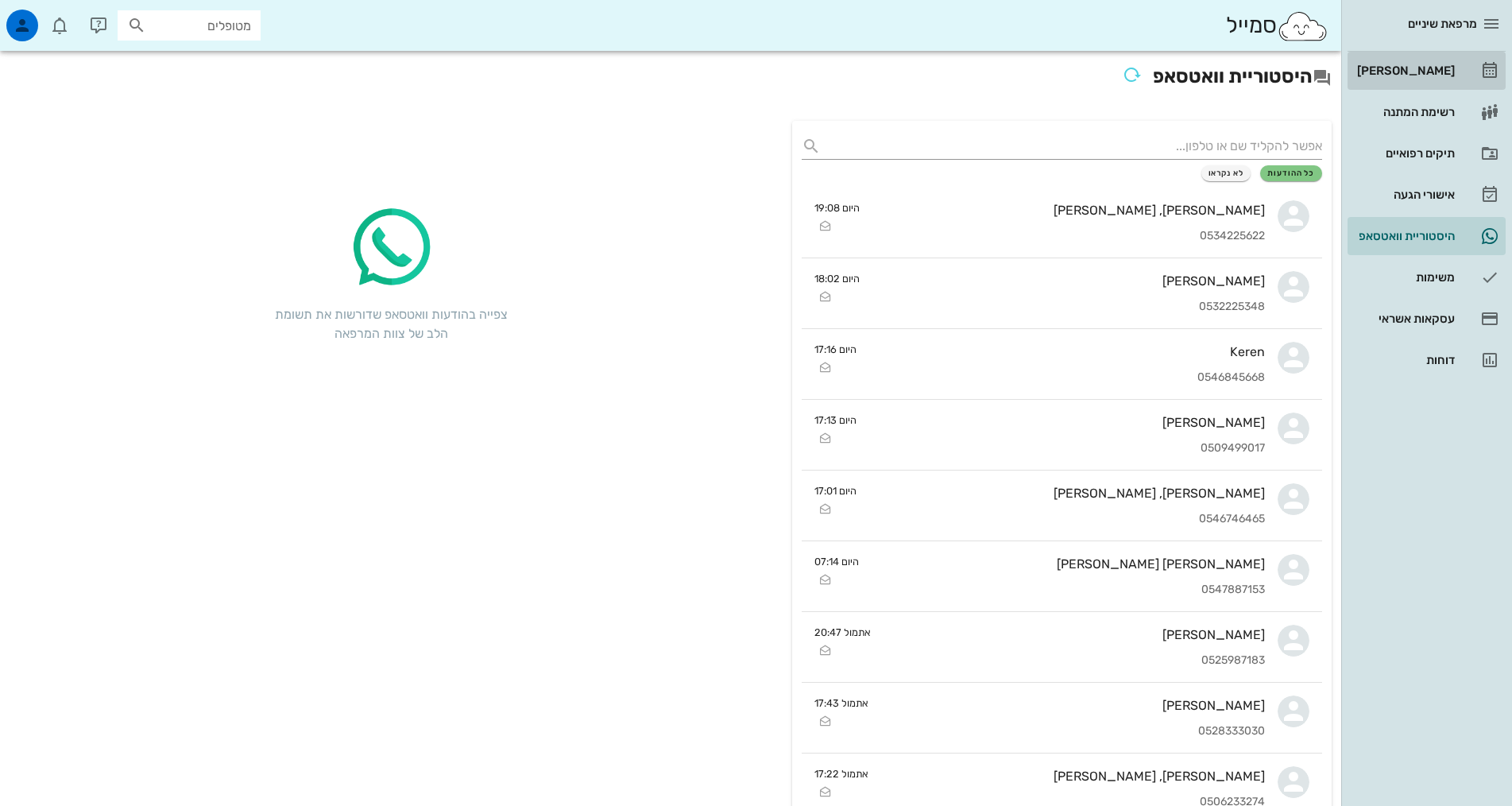
click at [1423, 65] on div "[PERSON_NAME]" at bounding box center [1404, 71] width 101 height 13
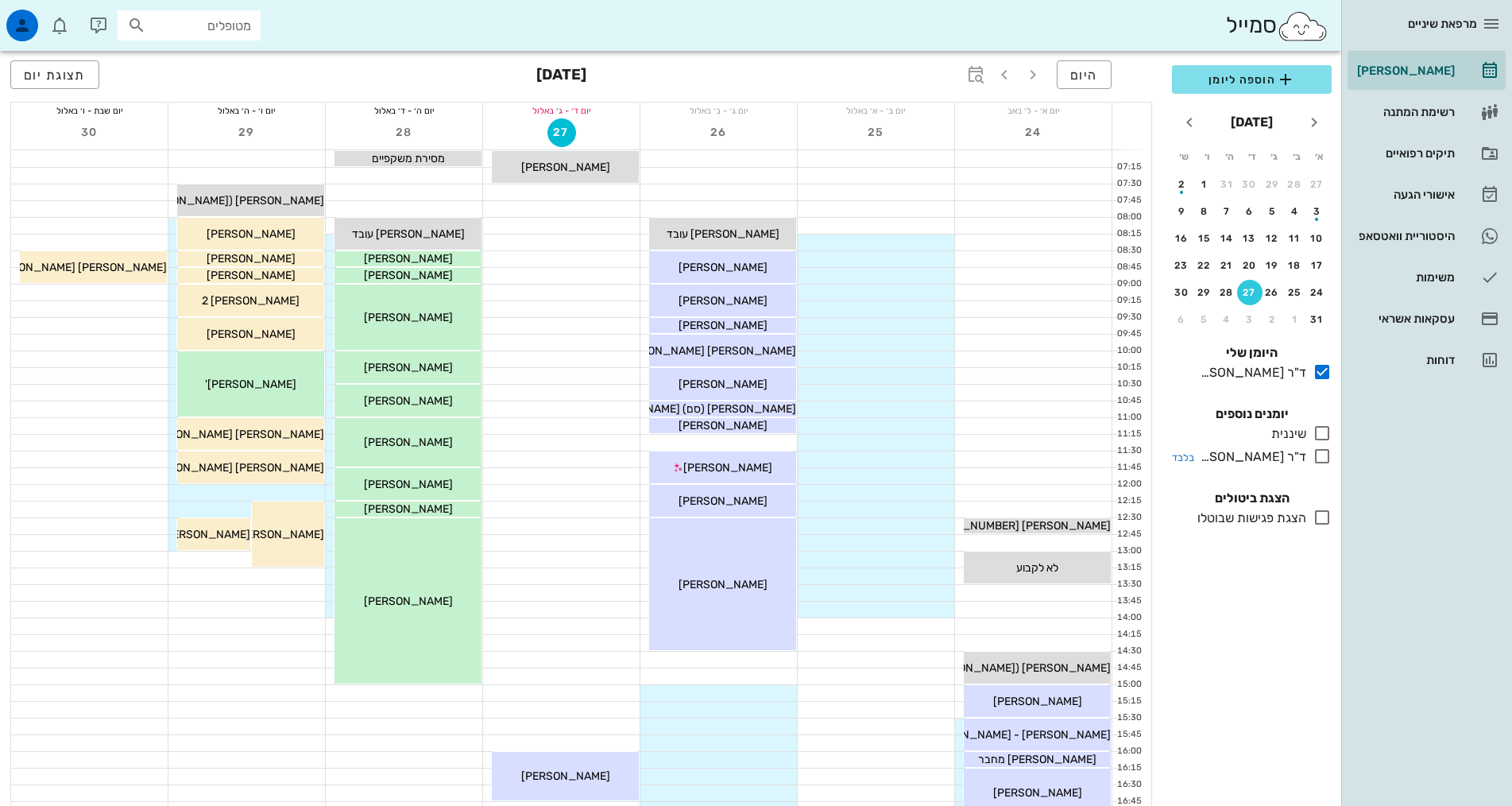
click at [1321, 454] on icon at bounding box center [1322, 456] width 19 height 19
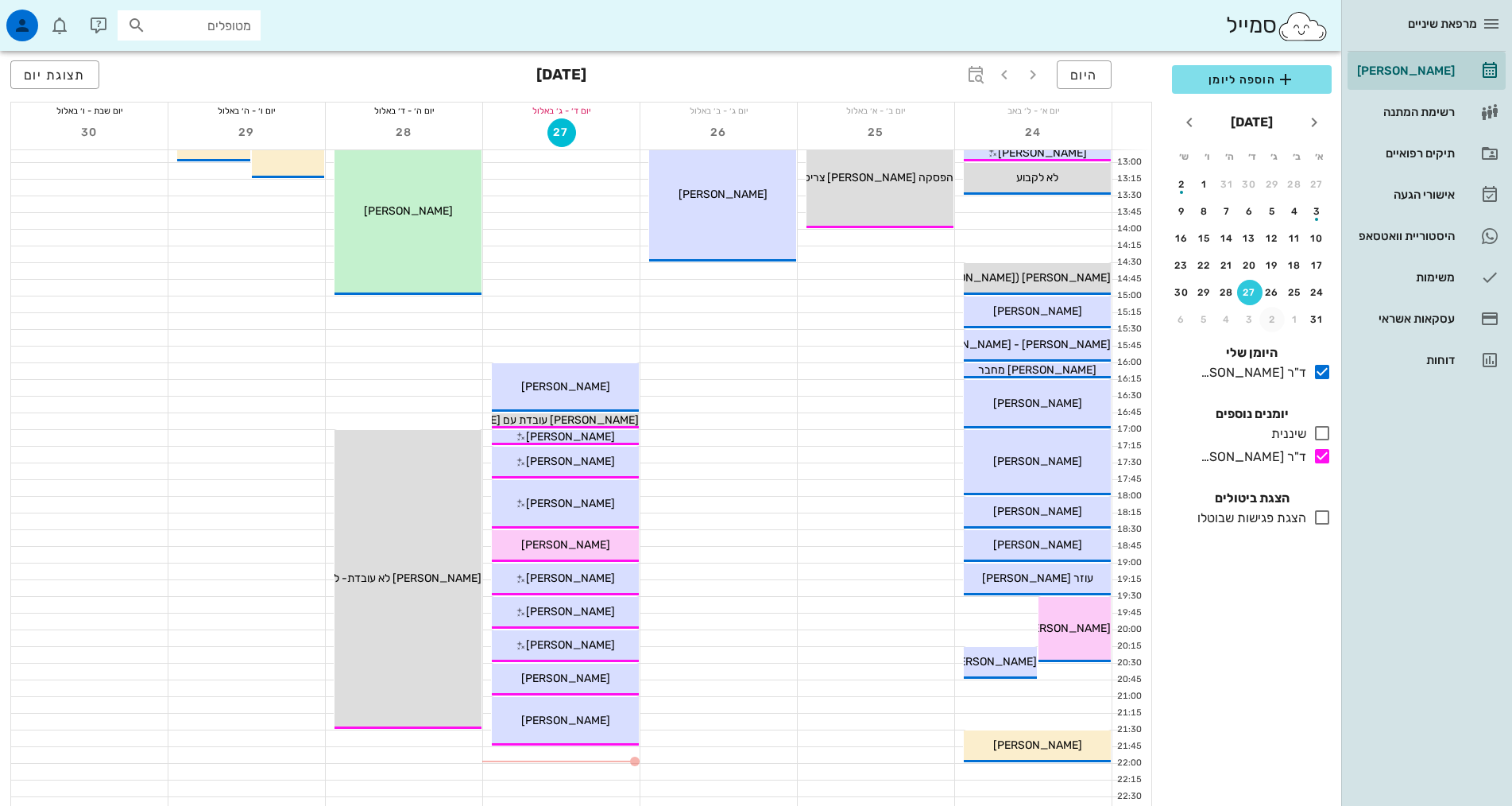
scroll to position [397, 0]
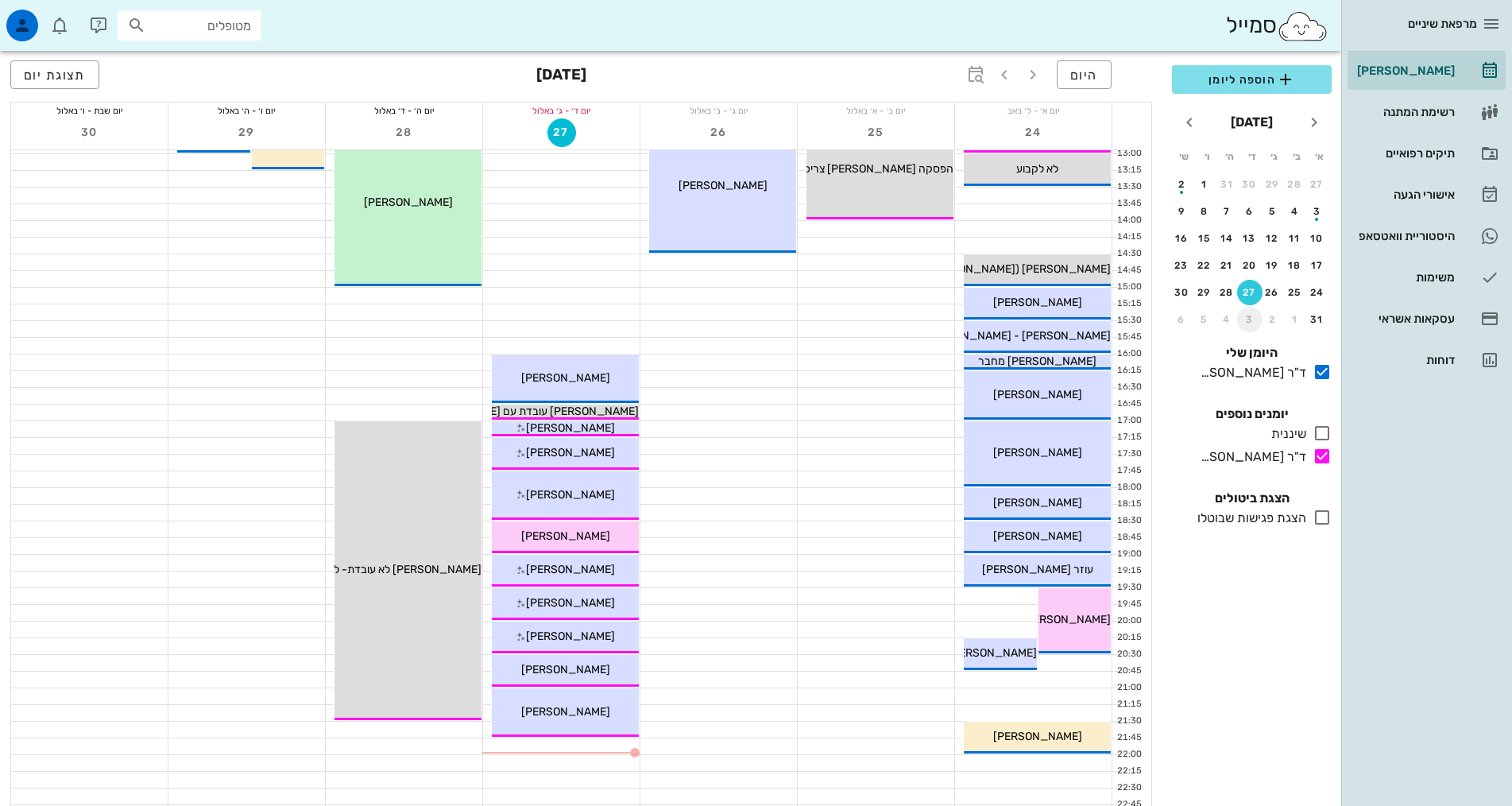
click at [1250, 323] on div "3" at bounding box center [1249, 319] width 26 height 11
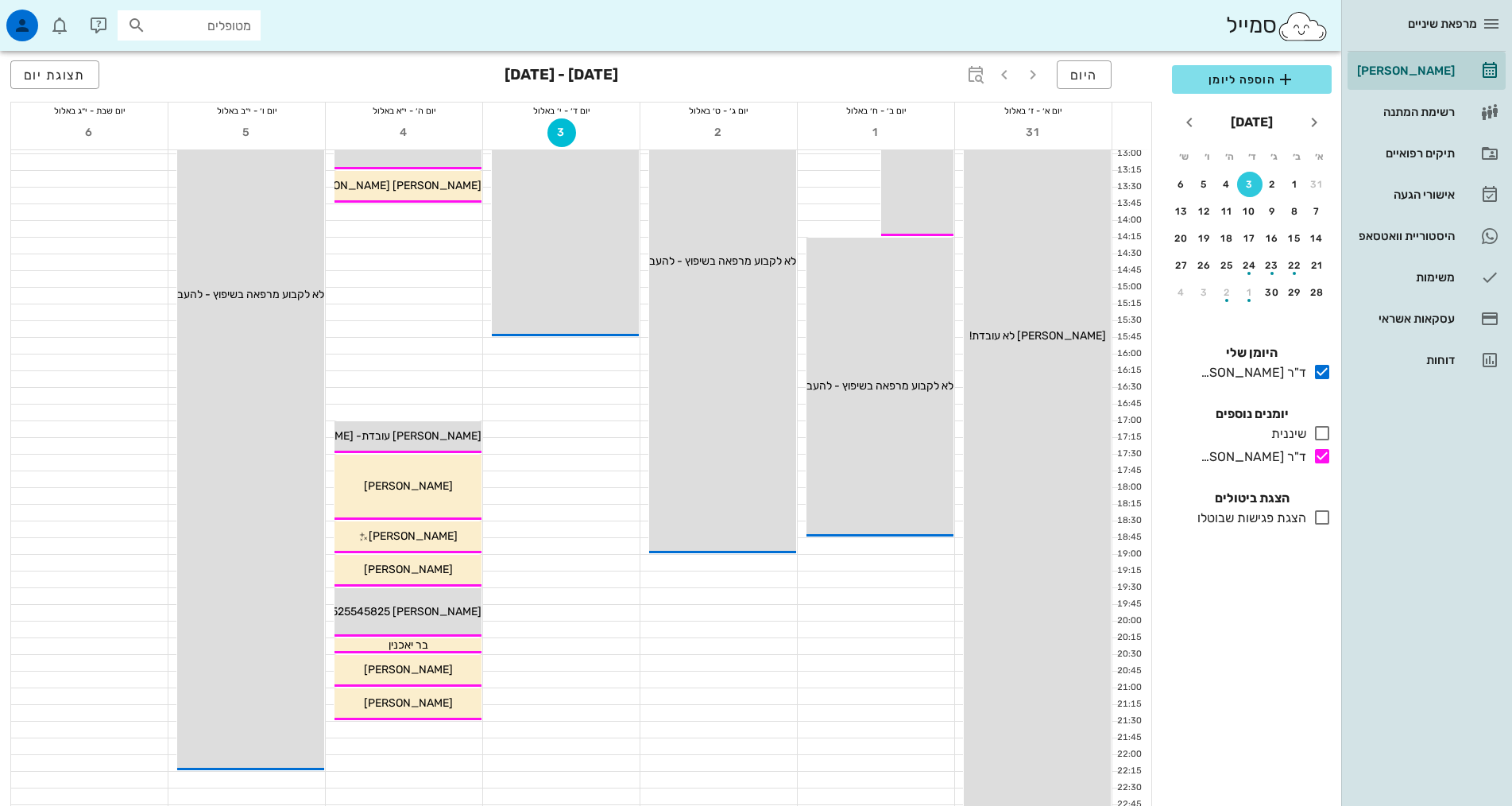
scroll to position [476, 0]
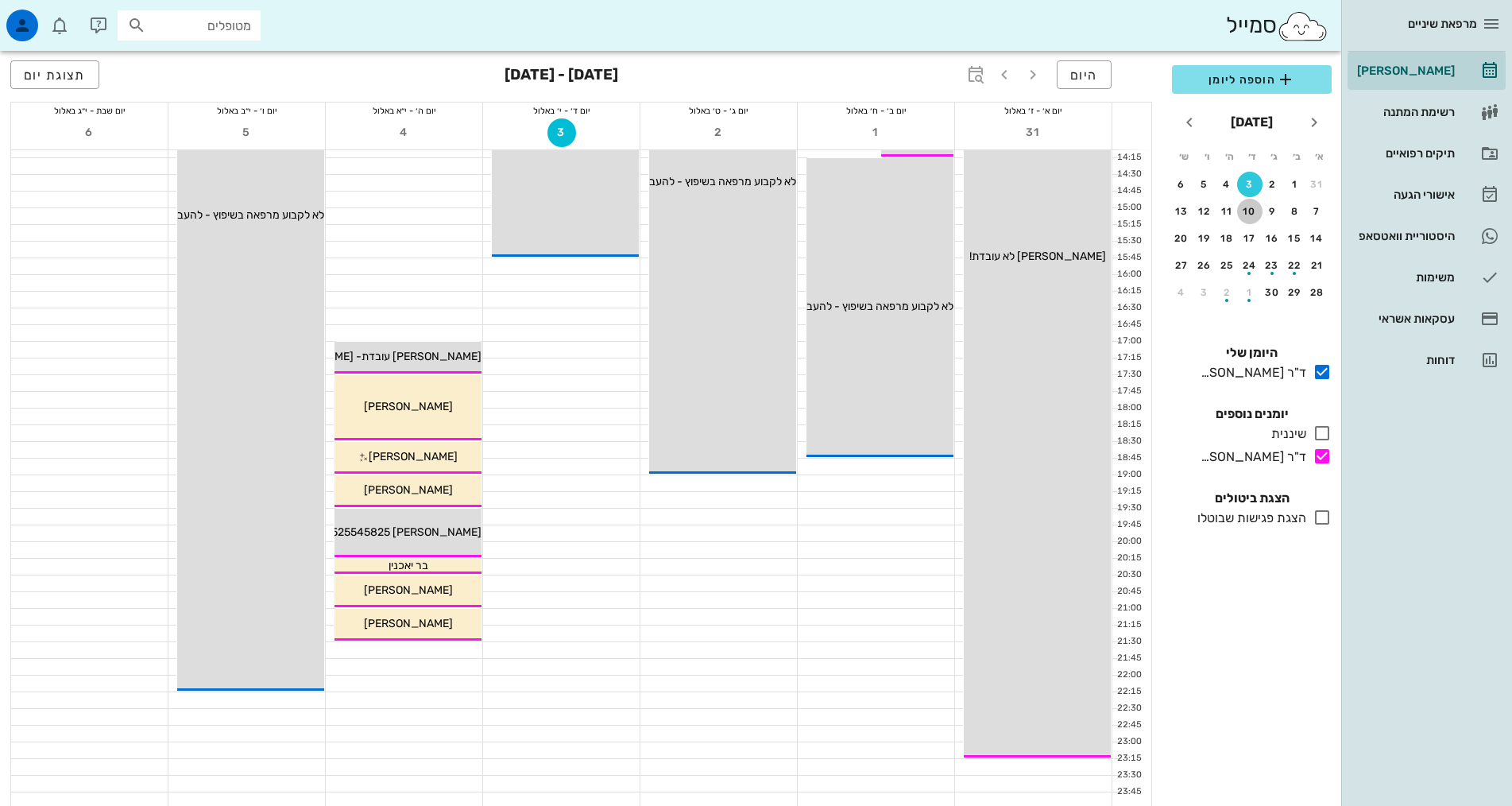
click at [1252, 211] on div "10" at bounding box center [1249, 211] width 26 height 11
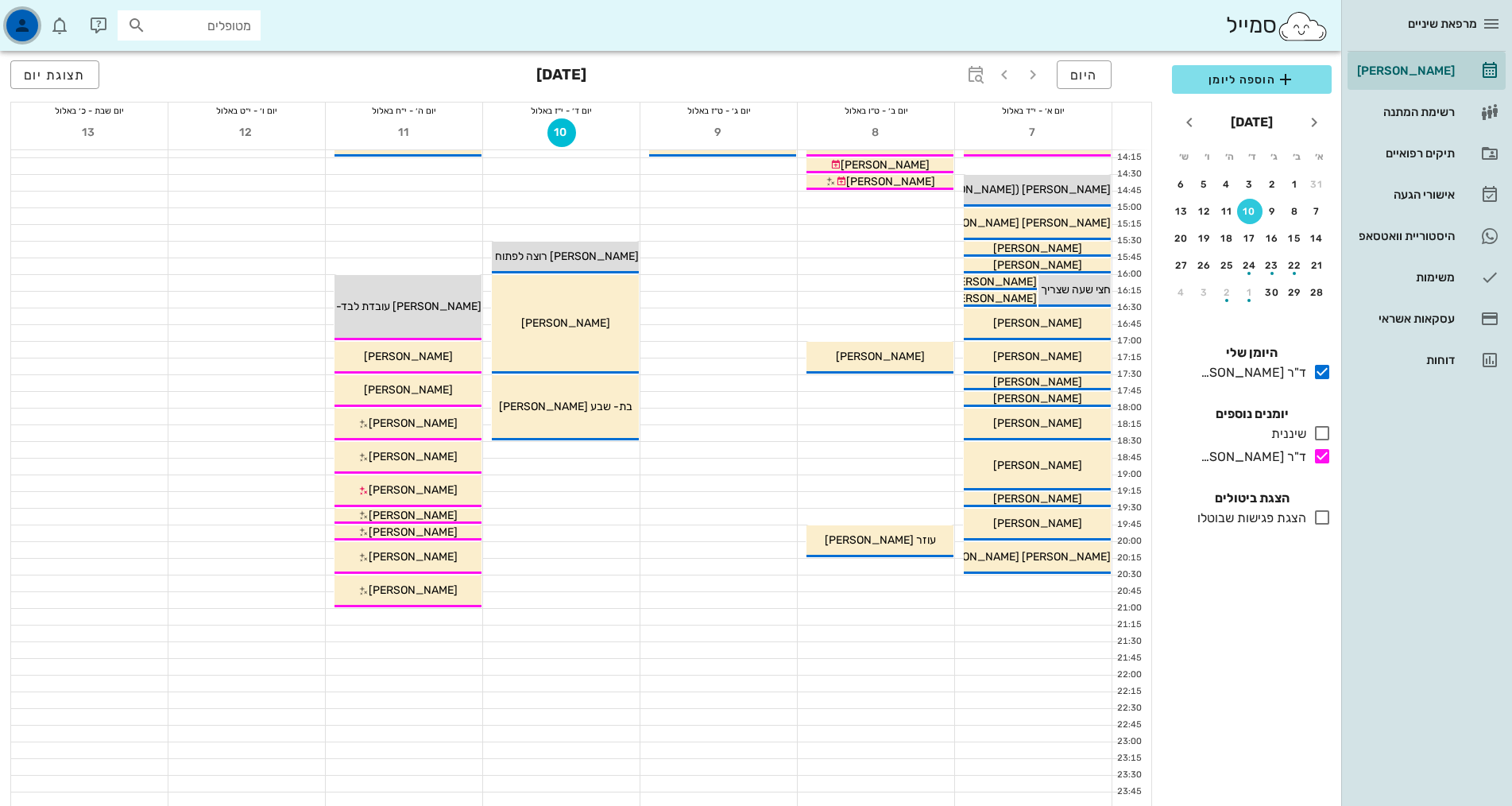
click at [18, 38] on div "button" at bounding box center [22, 26] width 32 height 32
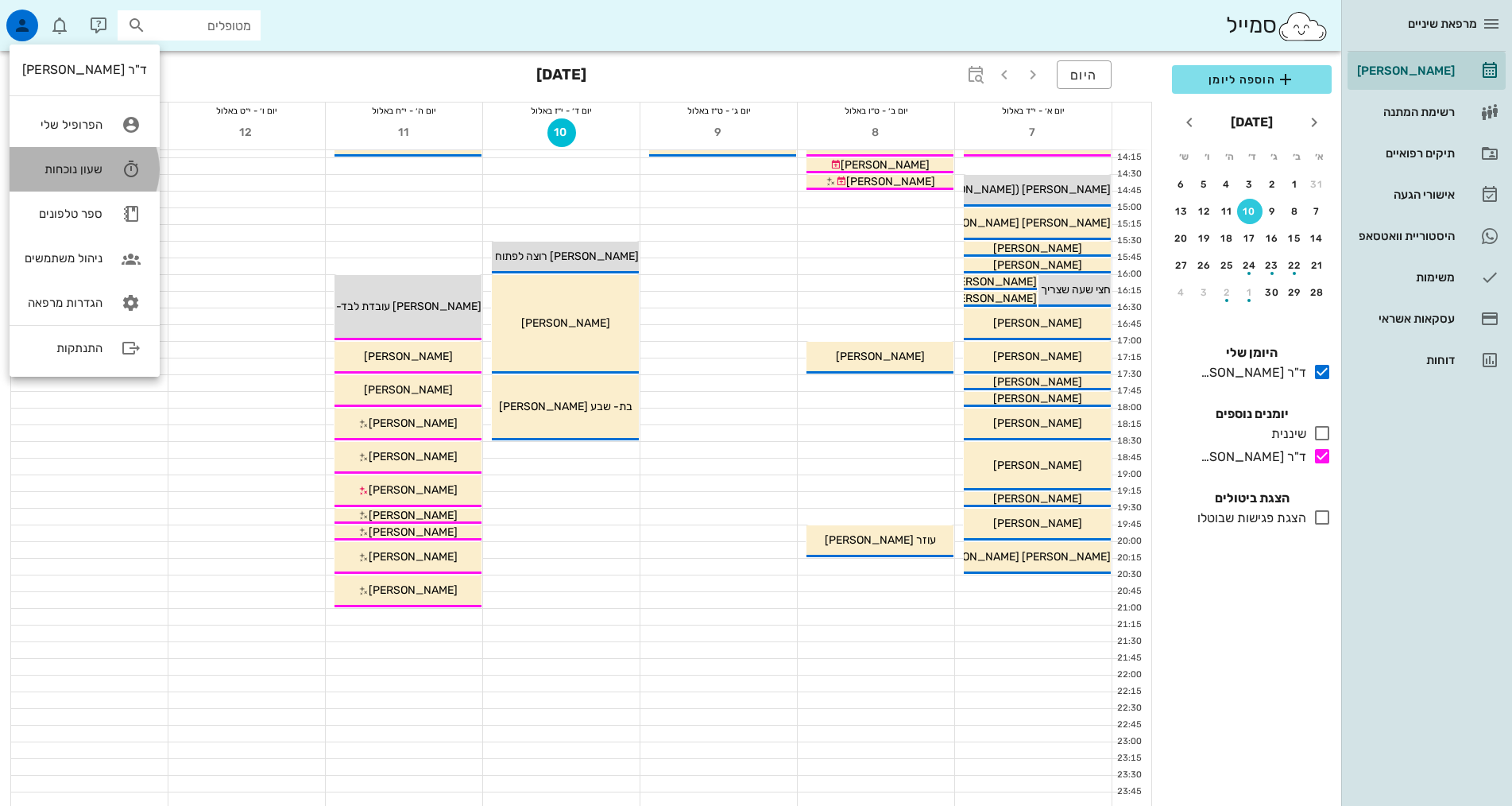
click at [78, 167] on div "שעון נוכחות" at bounding box center [62, 169] width 81 height 14
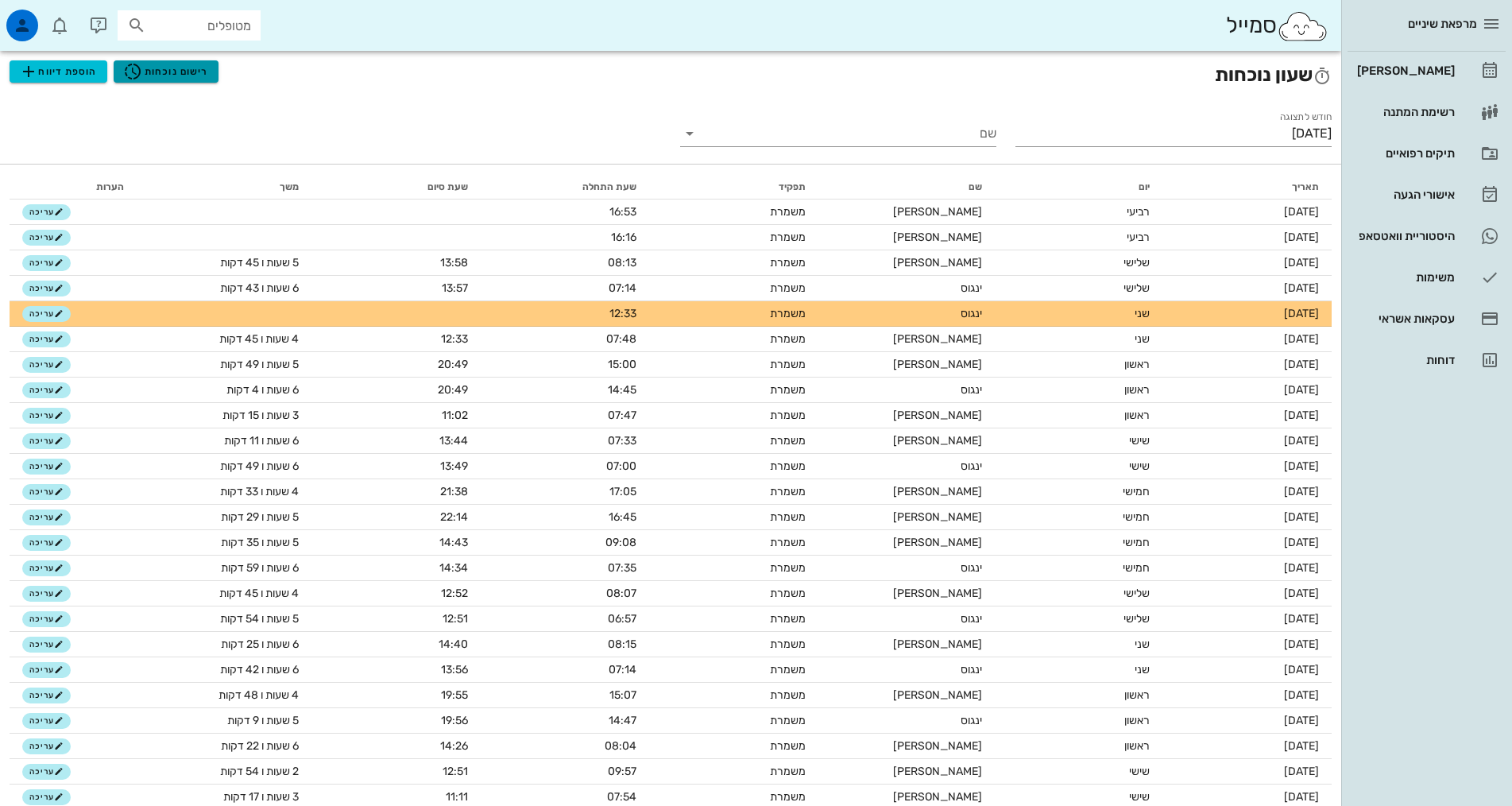
click at [182, 68] on span "רישום נוכחות" at bounding box center [165, 72] width 85 height 19
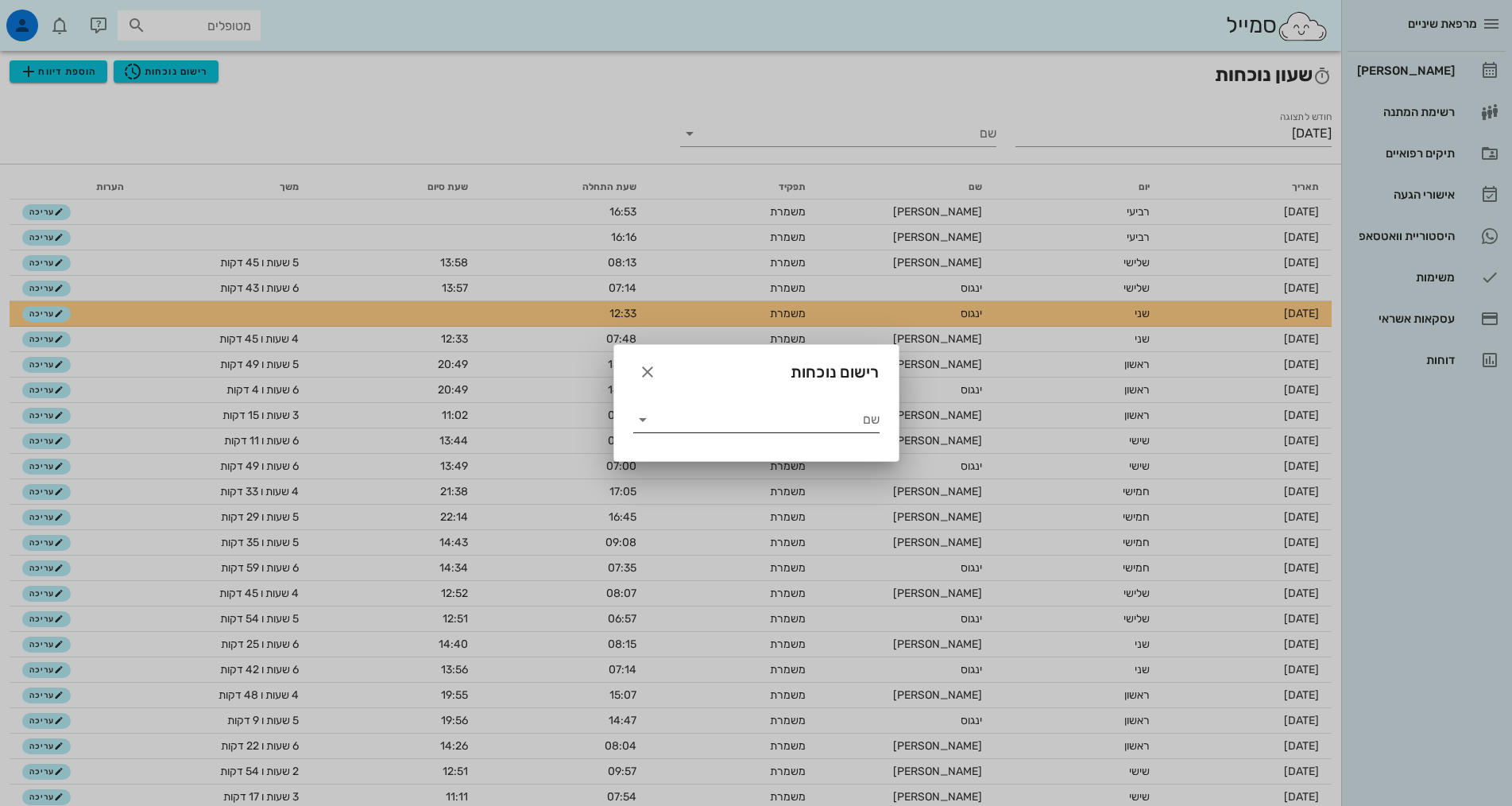
click at [643, 420] on icon at bounding box center [643, 420] width 19 height 19
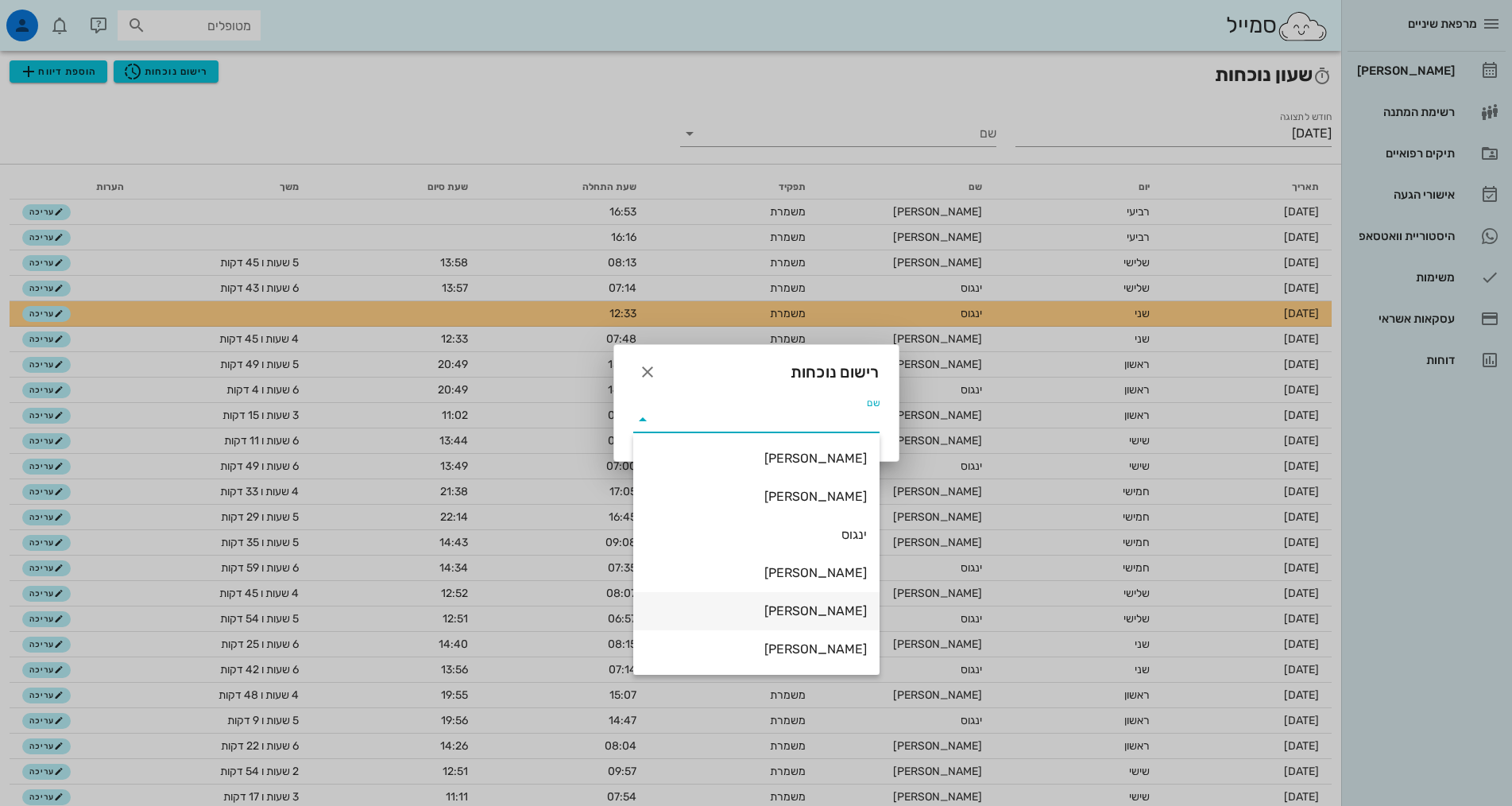
click at [735, 605] on div "[PERSON_NAME]" at bounding box center [756, 610] width 221 height 15
type input "[PERSON_NAME]"
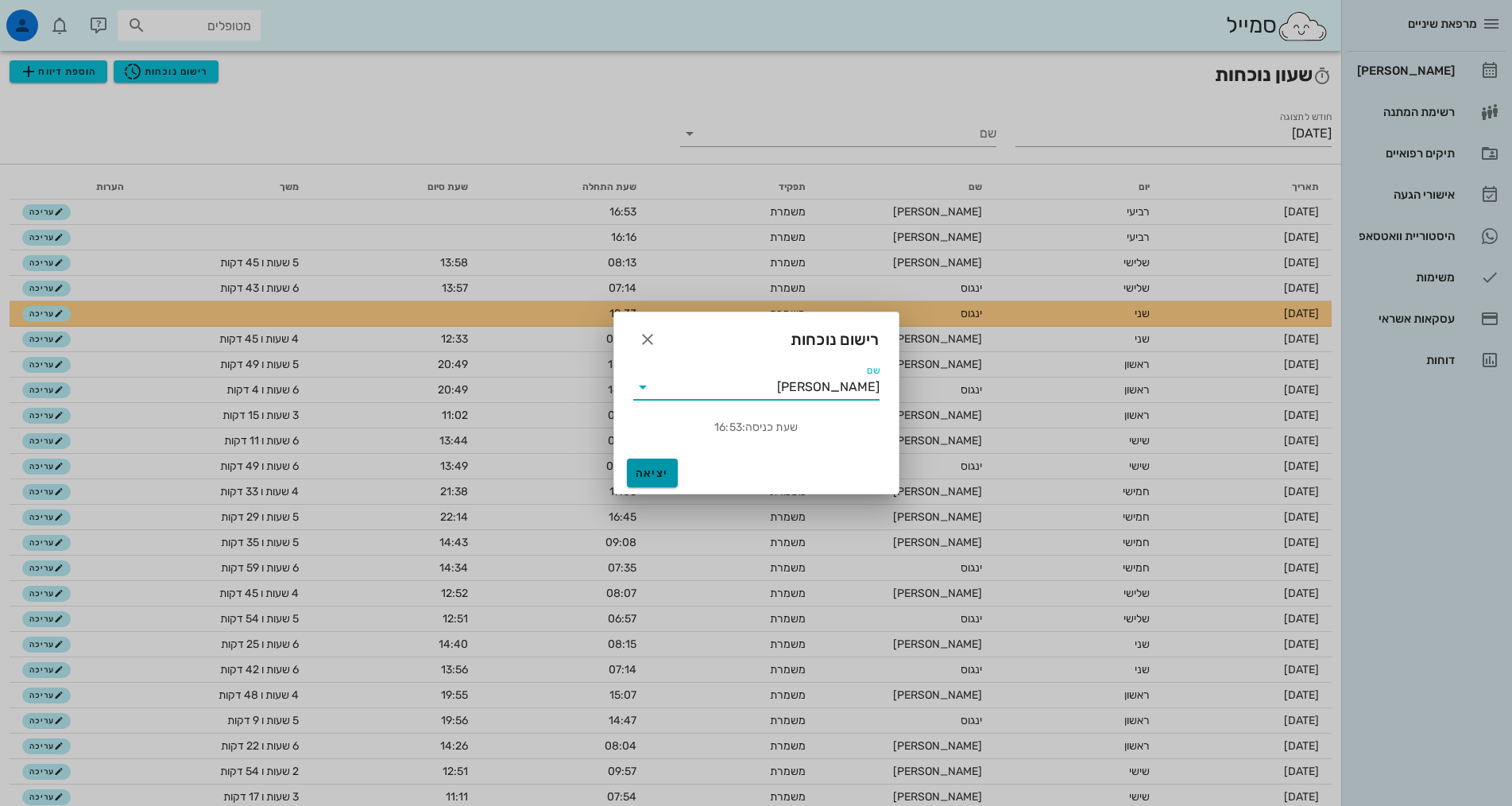
click at [660, 477] on span "יציאה" at bounding box center [653, 472] width 38 height 14
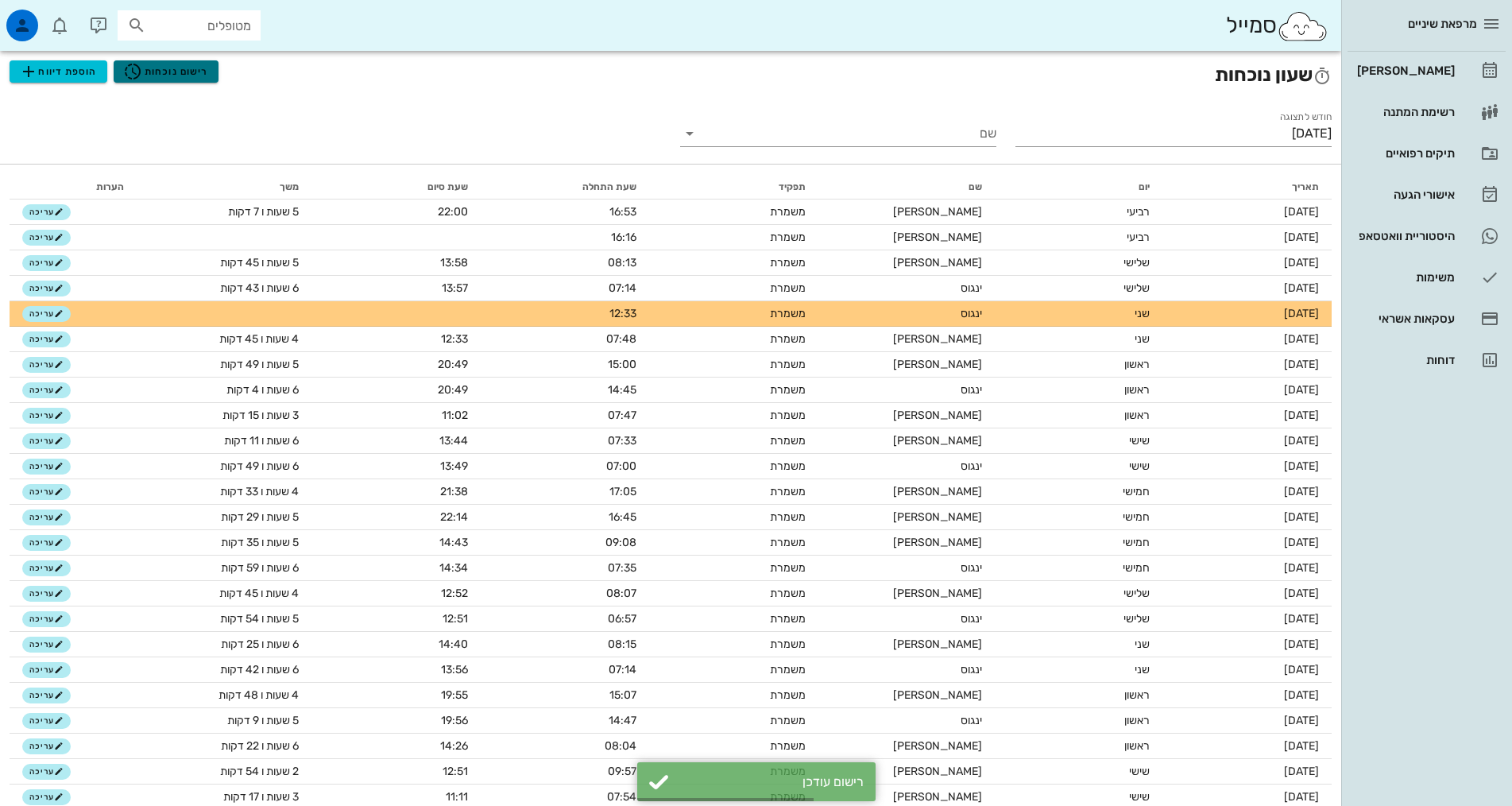
click at [135, 75] on icon "button" at bounding box center [132, 72] width 19 height 19
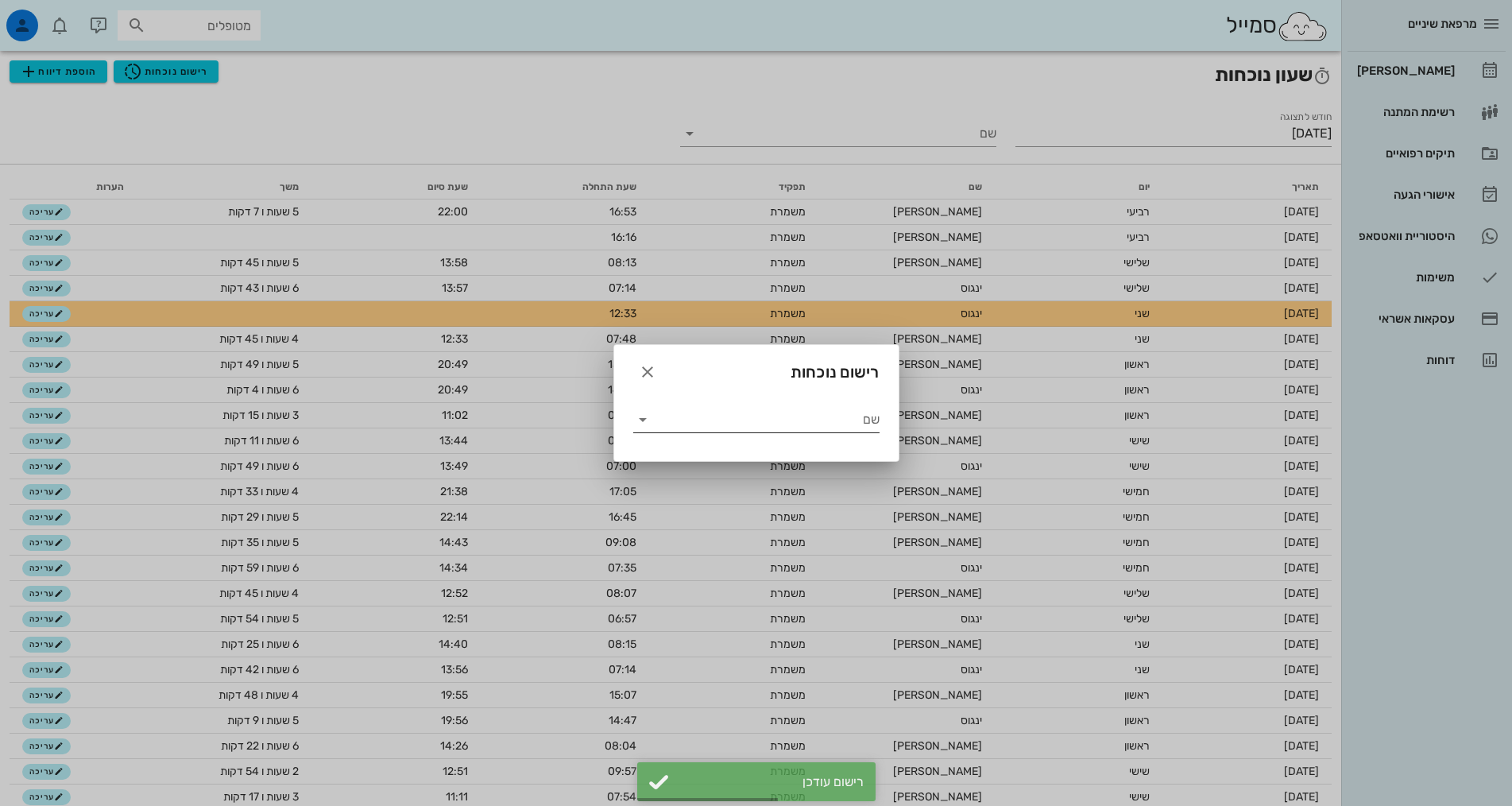
click at [687, 409] on input "שם" at bounding box center [767, 420] width 224 height 26
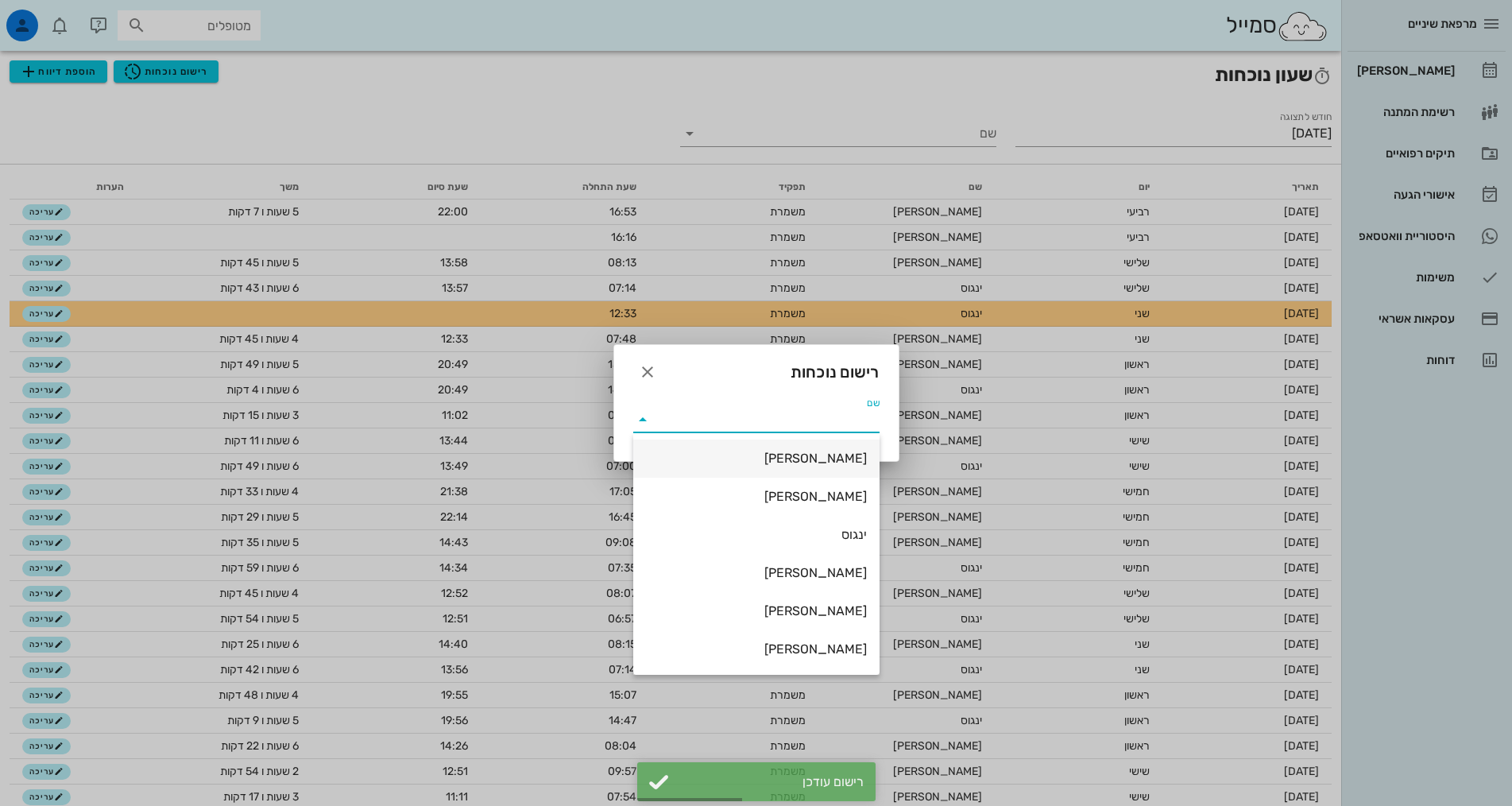
click at [698, 454] on div "[PERSON_NAME]" at bounding box center [756, 458] width 221 height 15
type input "[PERSON_NAME]"
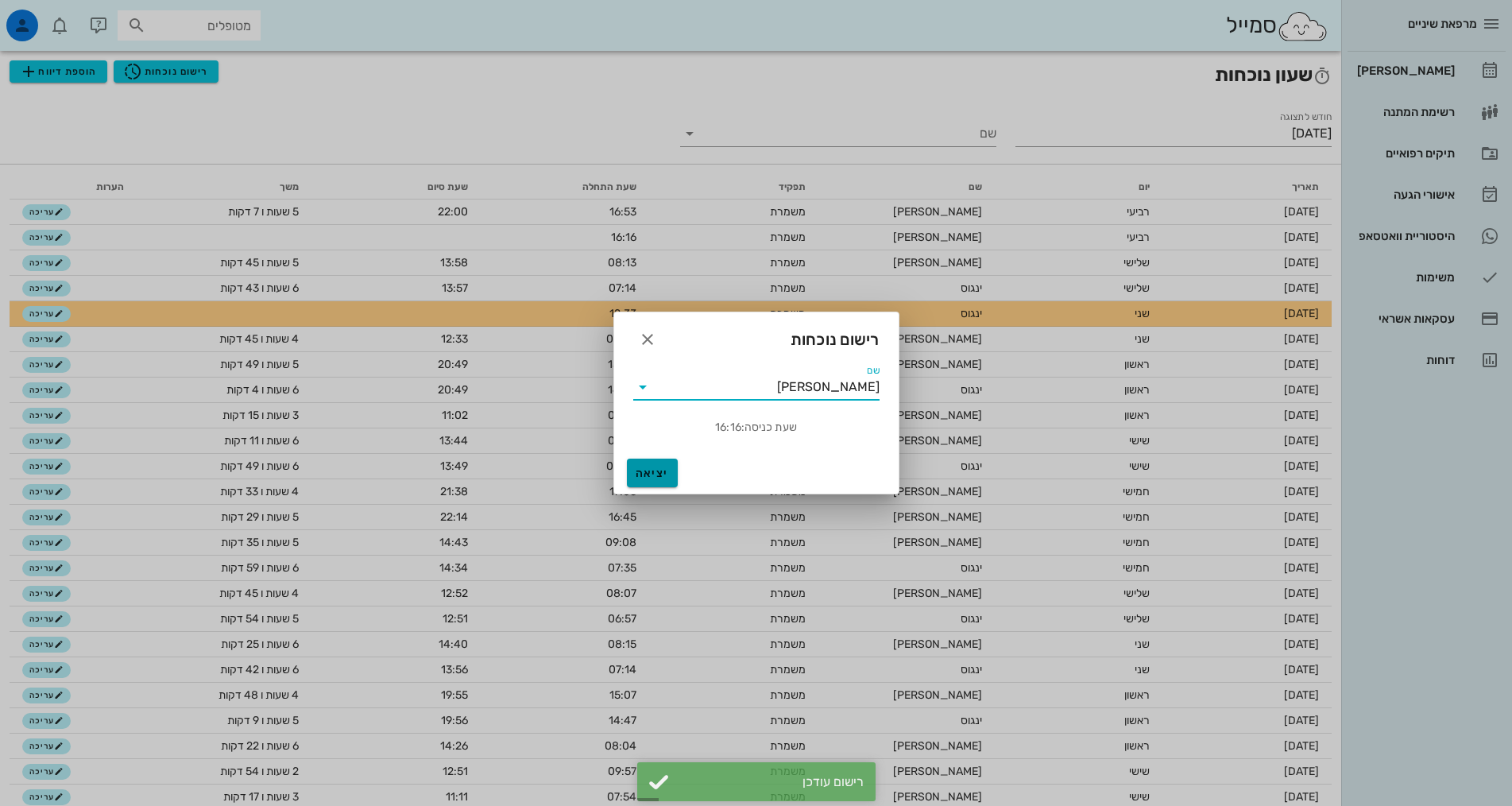
click at [662, 470] on span "יציאה" at bounding box center [653, 472] width 38 height 14
